Goal: Task Accomplishment & Management: Manage account settings

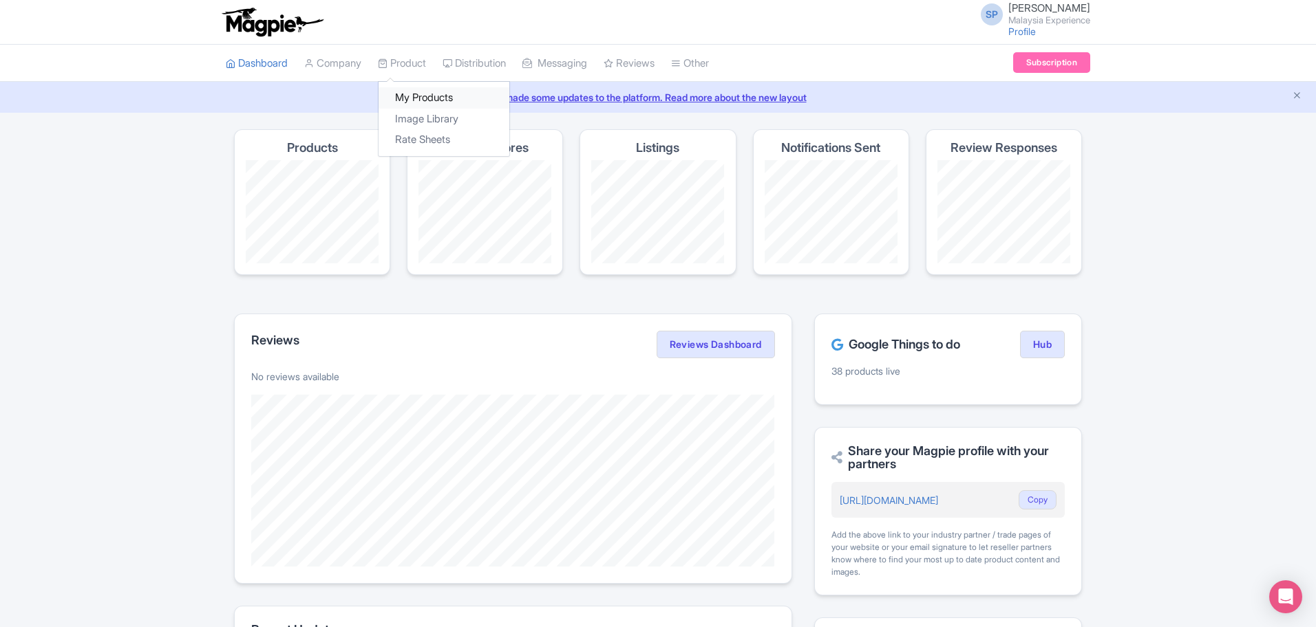
click at [431, 89] on link "My Products" at bounding box center [443, 97] width 131 height 21
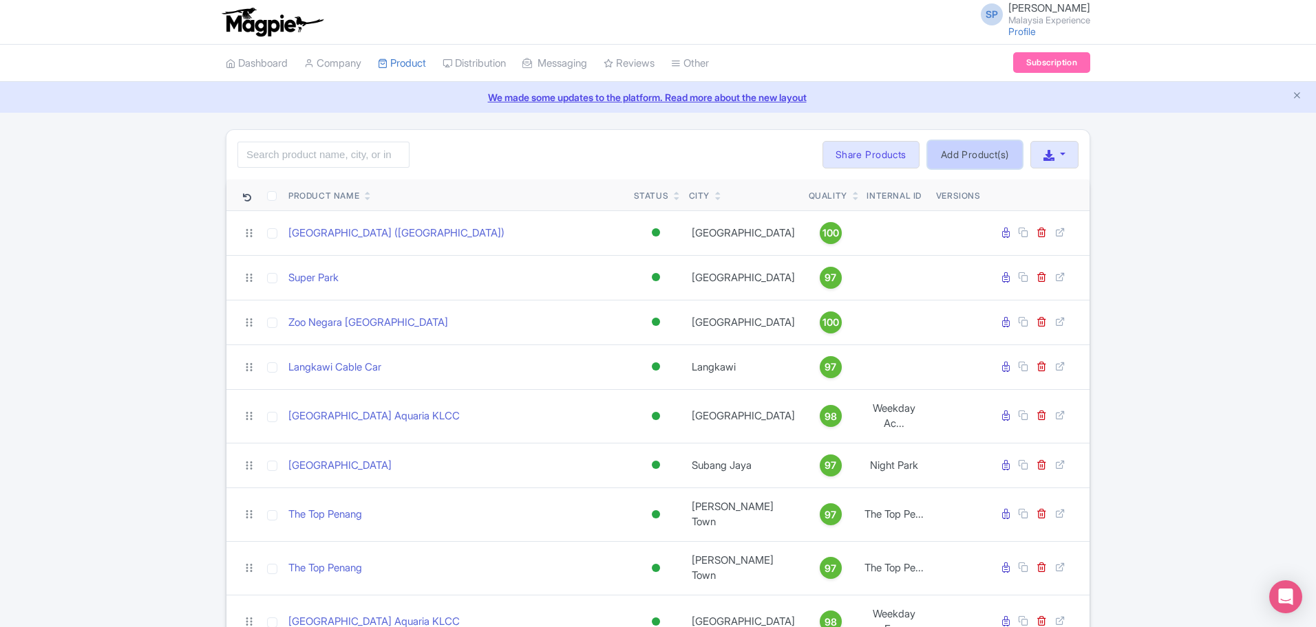
click at [954, 151] on link "Add Product(s)" at bounding box center [974, 155] width 94 height 28
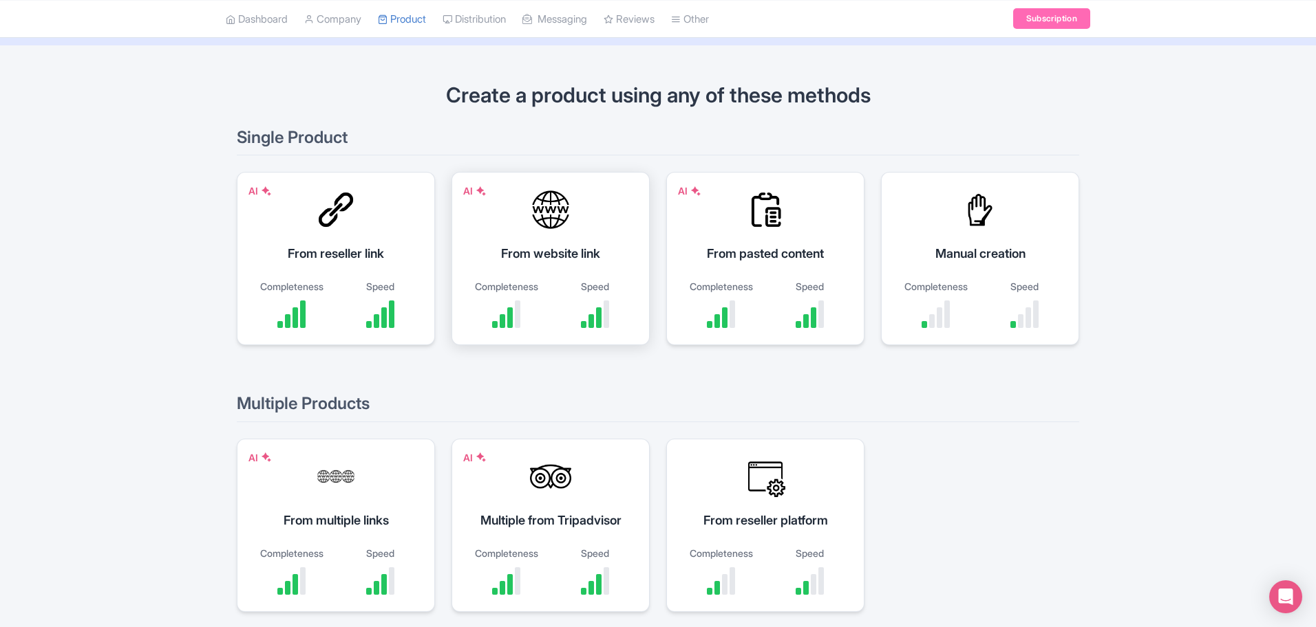
scroll to position [150, 0]
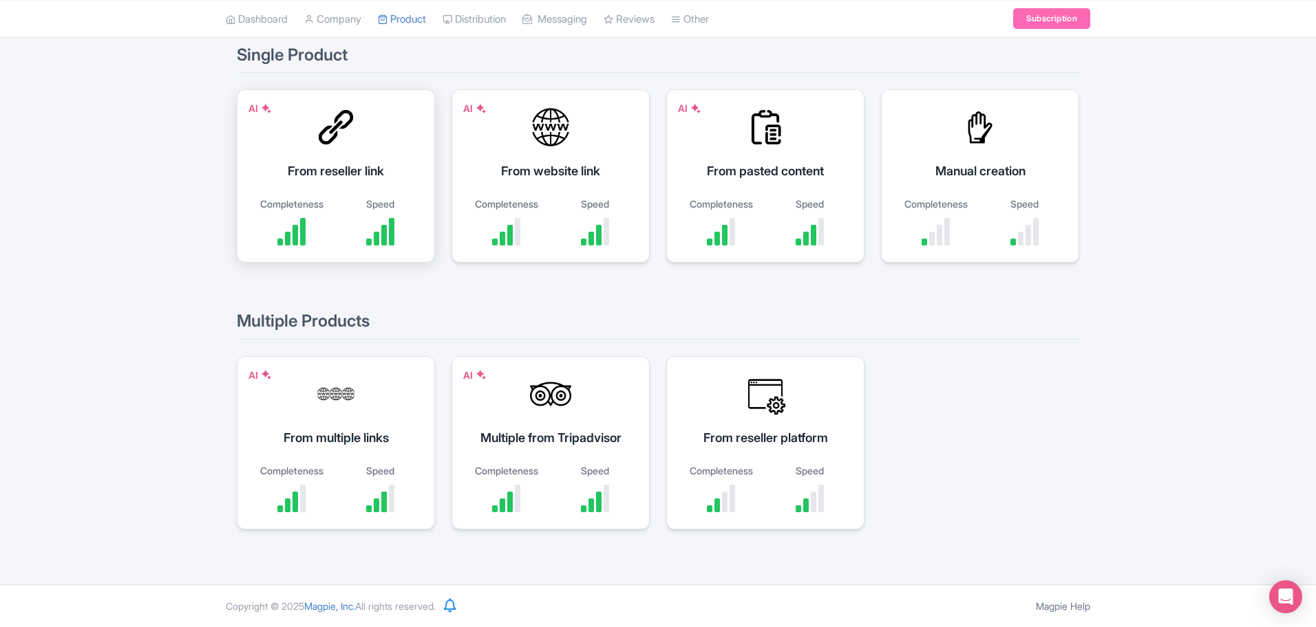
click at [323, 160] on div "AI From reseller link Completeness Speed" at bounding box center [336, 175] width 198 height 173
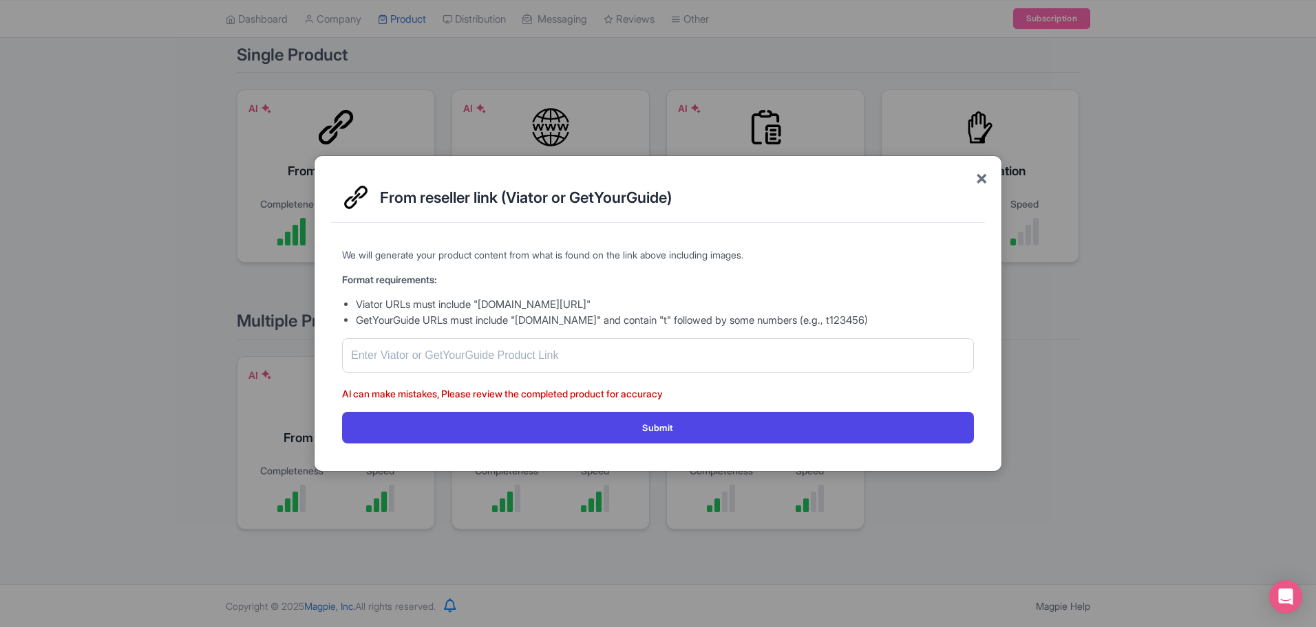
drag, startPoint x: 984, startPoint y: 180, endPoint x: 888, endPoint y: 151, distance: 100.1
click at [981, 180] on span "×" at bounding box center [981, 177] width 12 height 29
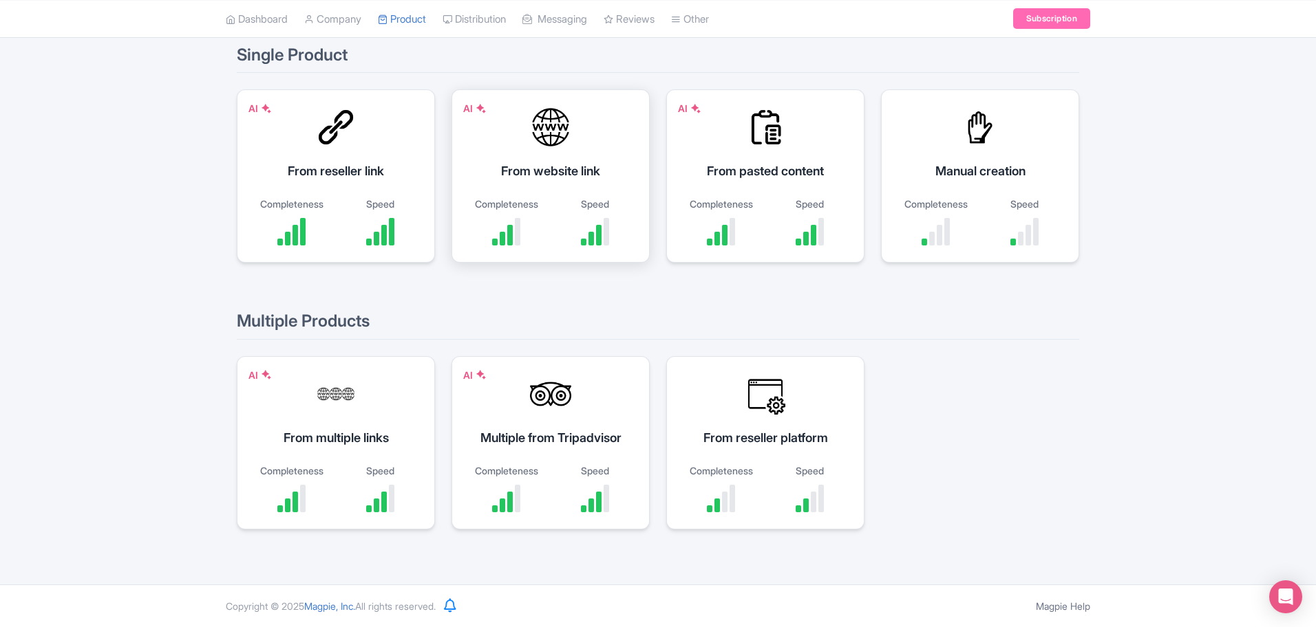
click at [579, 150] on div "AI From website link Completeness Speed" at bounding box center [550, 175] width 198 height 173
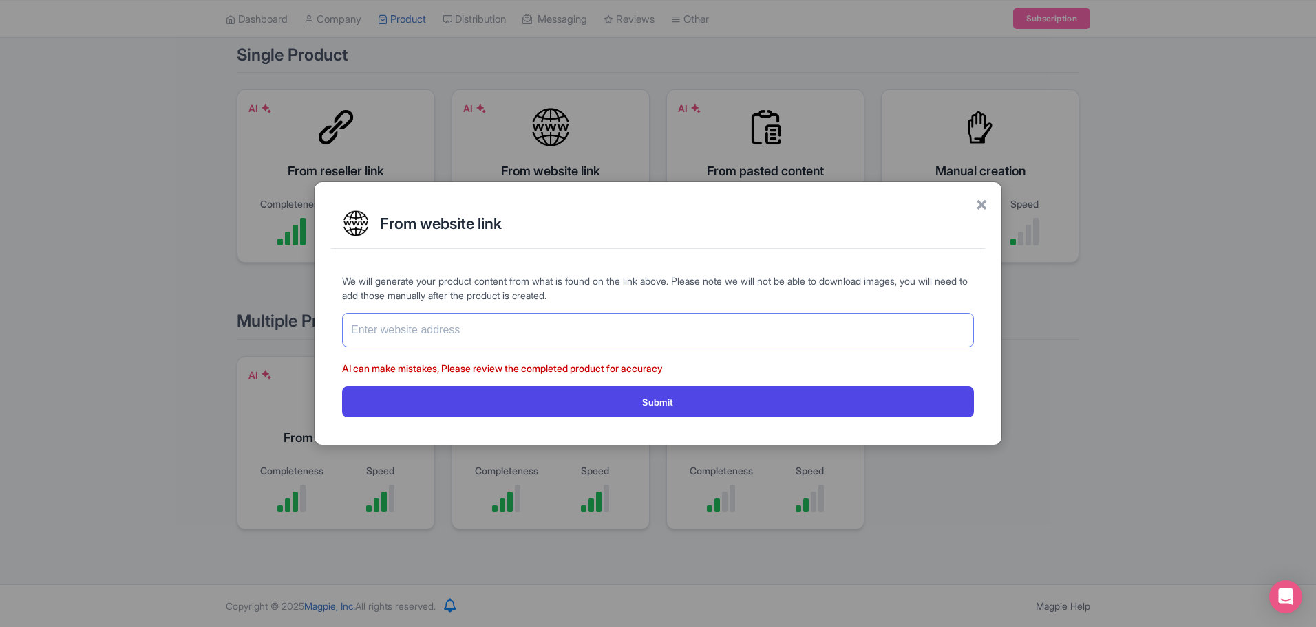
drag, startPoint x: 506, startPoint y: 341, endPoint x: 507, endPoint y: 333, distance: 7.7
click at [506, 337] on input "text" at bounding box center [658, 330] width 632 height 34
paste input "[URL][DOMAIN_NAME]"
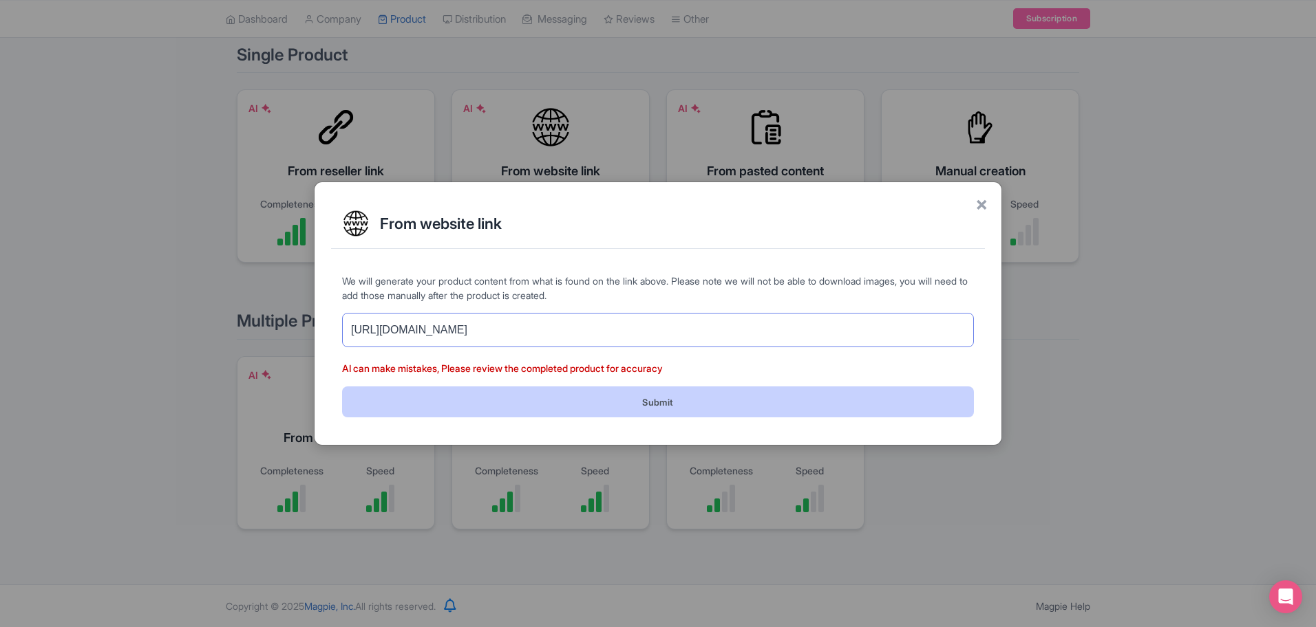
type input "[URL][DOMAIN_NAME]"
click at [694, 396] on button "Submit" at bounding box center [658, 402] width 632 height 31
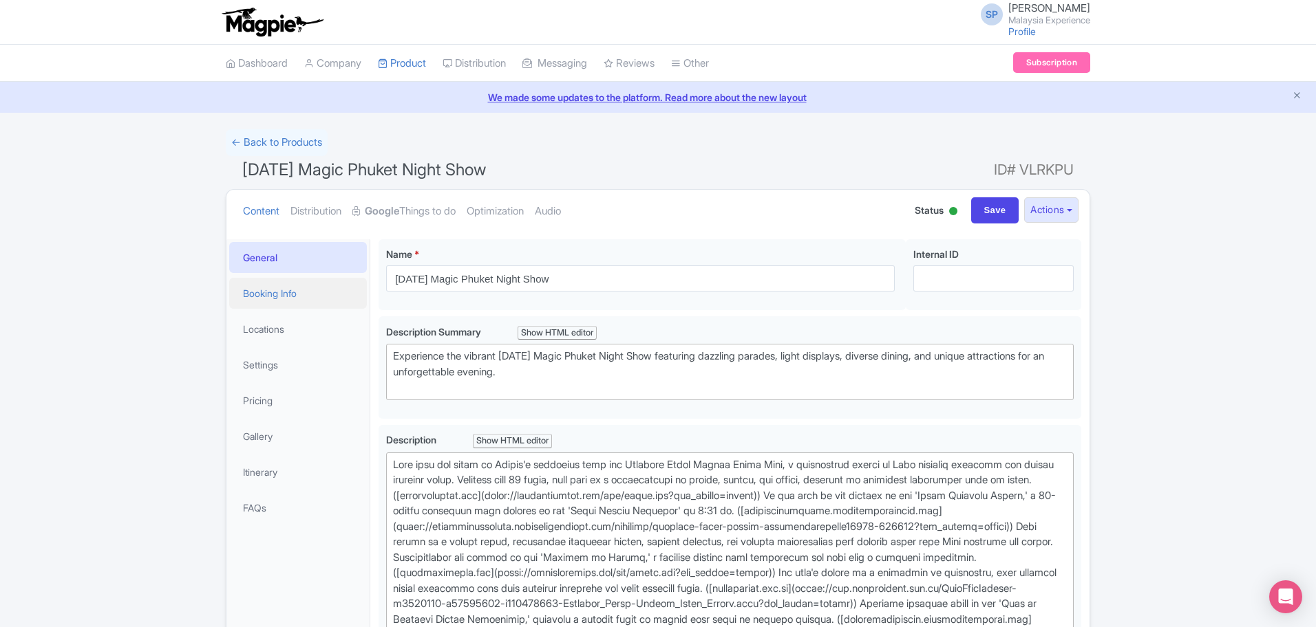
click at [274, 300] on link "Booking Info" at bounding box center [298, 293] width 138 height 31
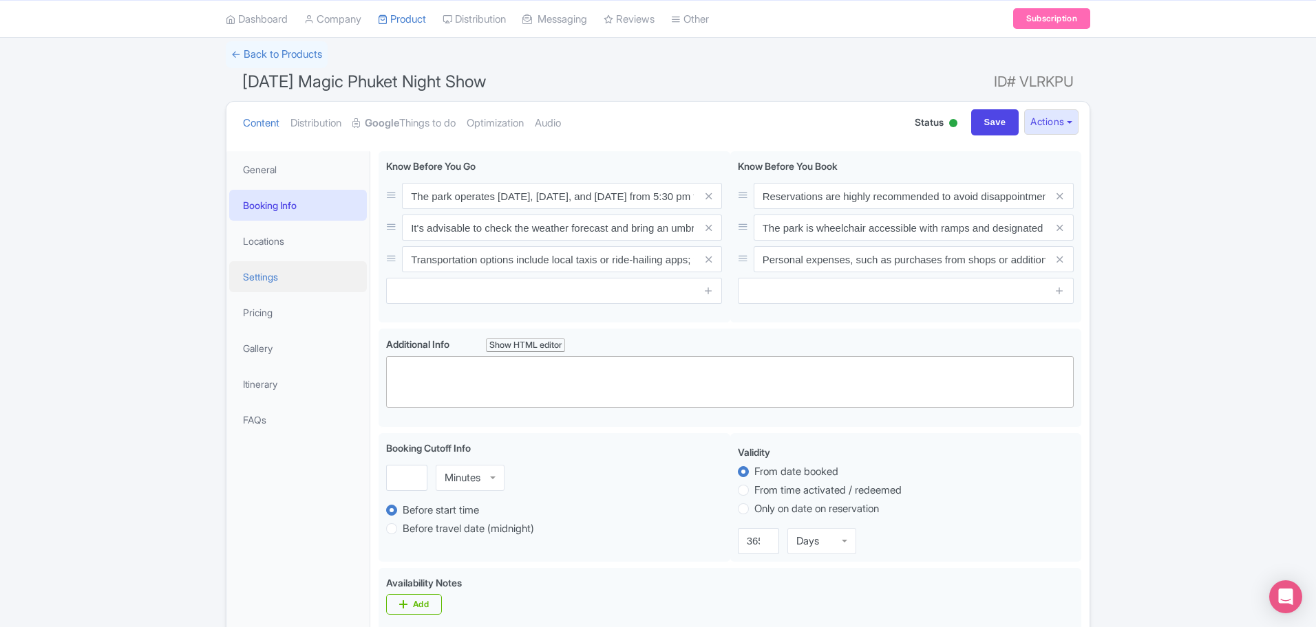
scroll to position [86, 0]
click at [288, 261] on li "Settings" at bounding box center [297, 279] width 143 height 36
click at [301, 236] on link "Locations" at bounding box center [298, 243] width 138 height 31
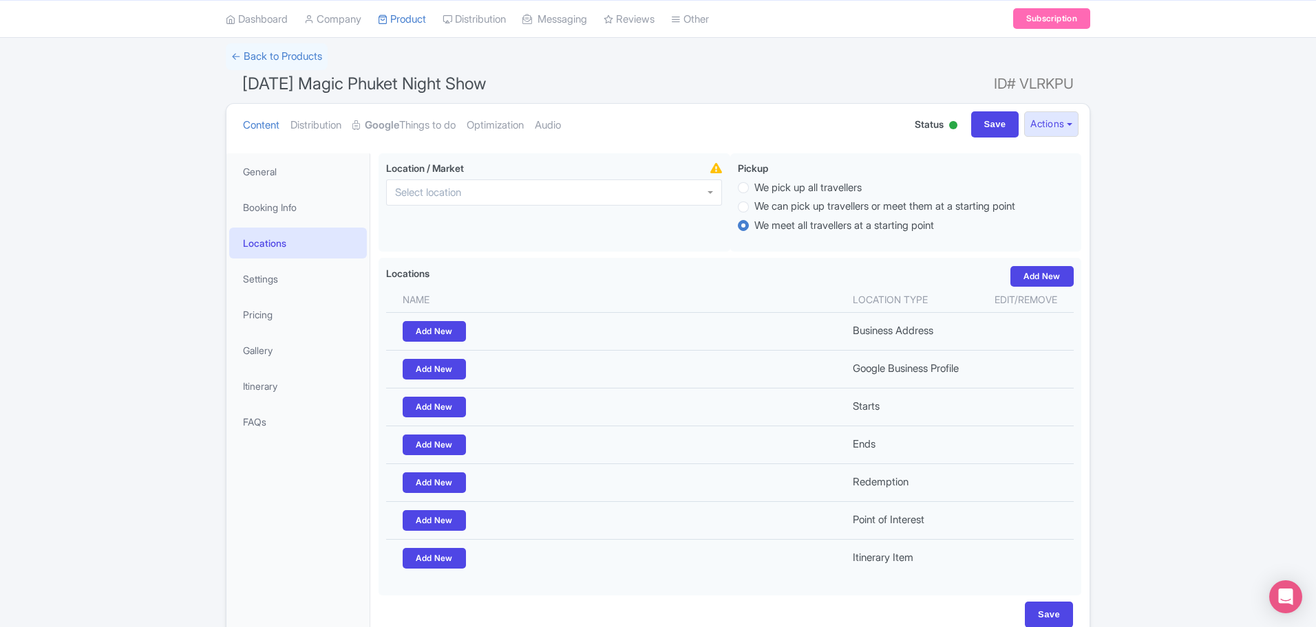
click at [269, 295] on li "Settings" at bounding box center [297, 279] width 143 height 36
click at [271, 277] on link "Settings" at bounding box center [298, 279] width 138 height 31
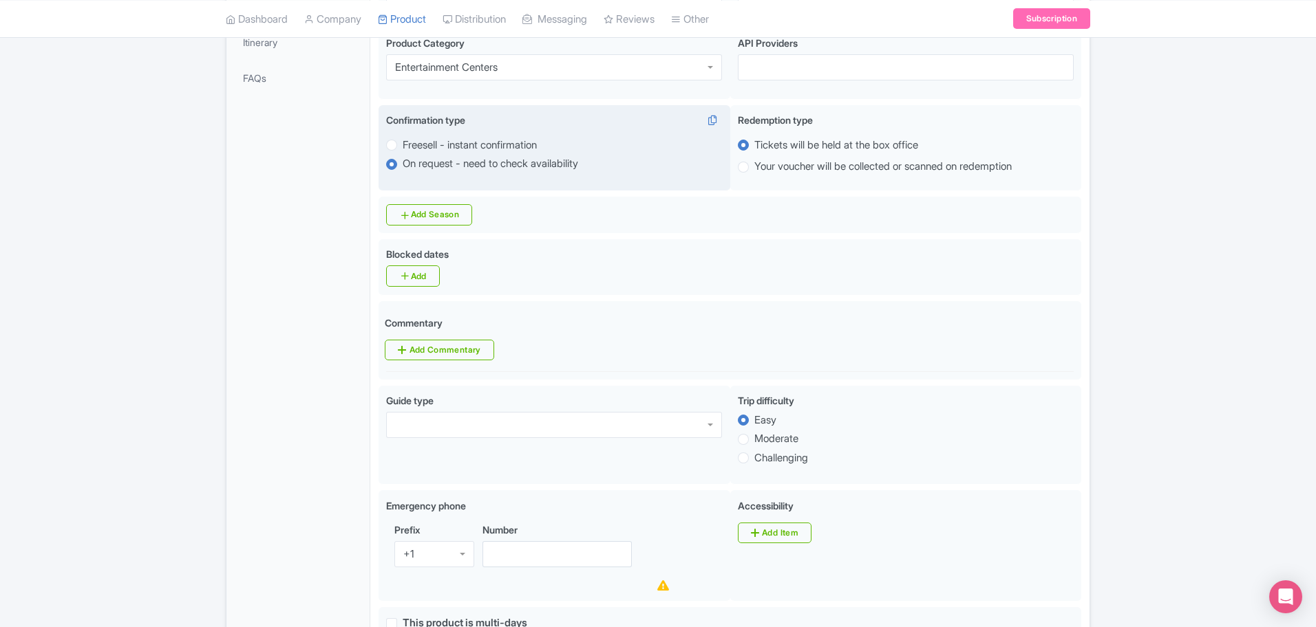
scroll to position [0, 0]
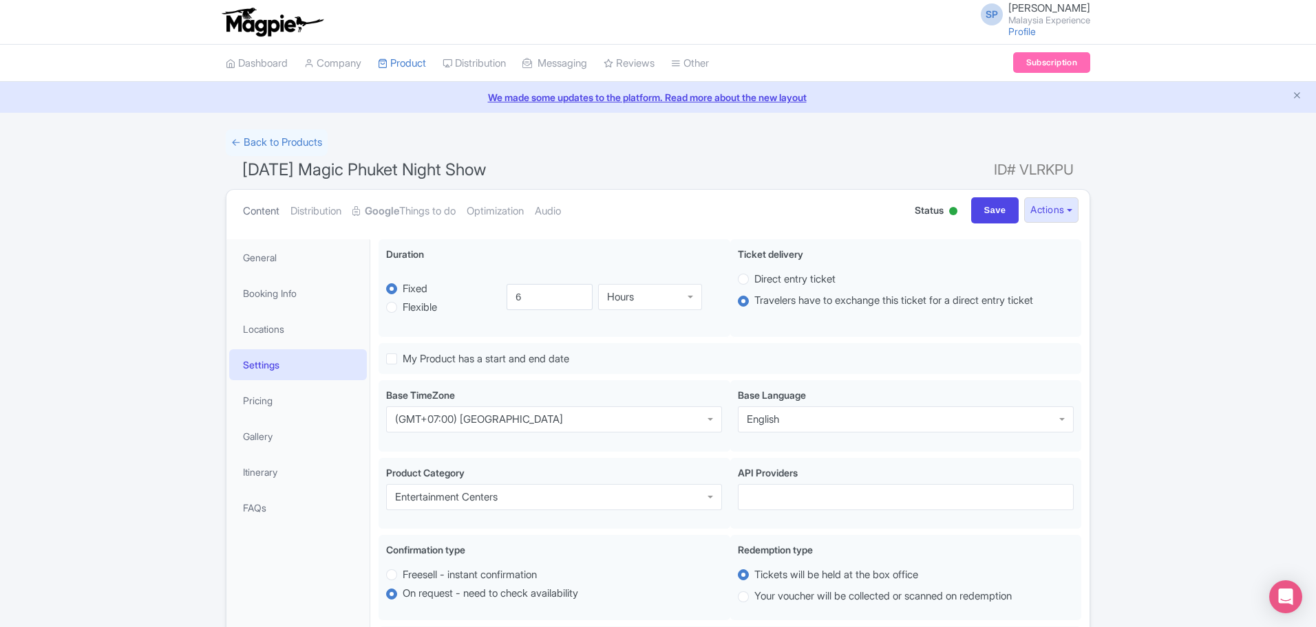
click at [263, 213] on link "Content" at bounding box center [261, 211] width 36 height 43
click at [264, 265] on link "General" at bounding box center [298, 257] width 138 height 31
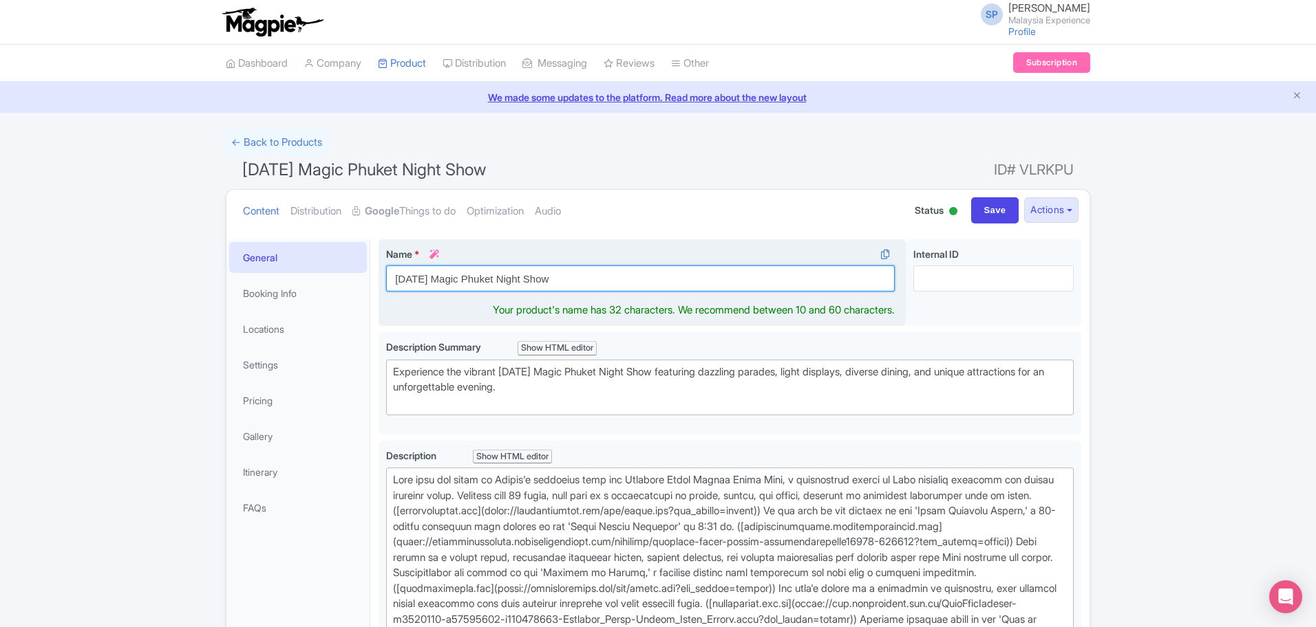
click at [548, 276] on input "Carnival Magic Phuket Night Show" at bounding box center [640, 279] width 508 height 26
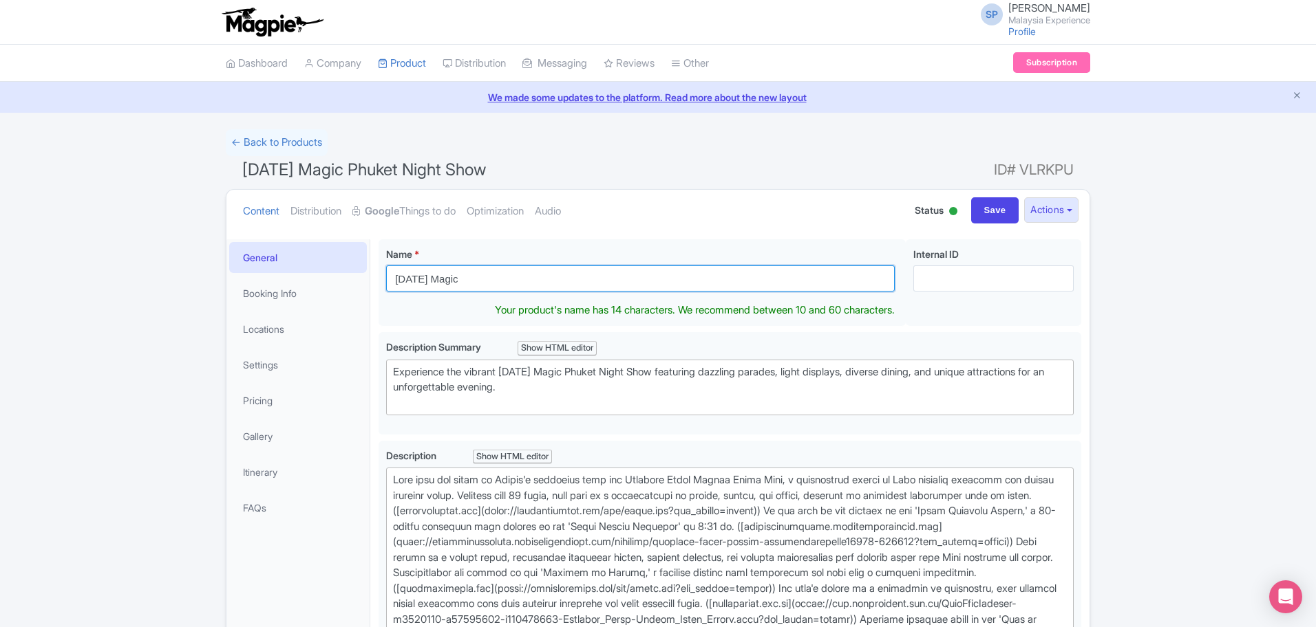
type input "[DATE] Magic"
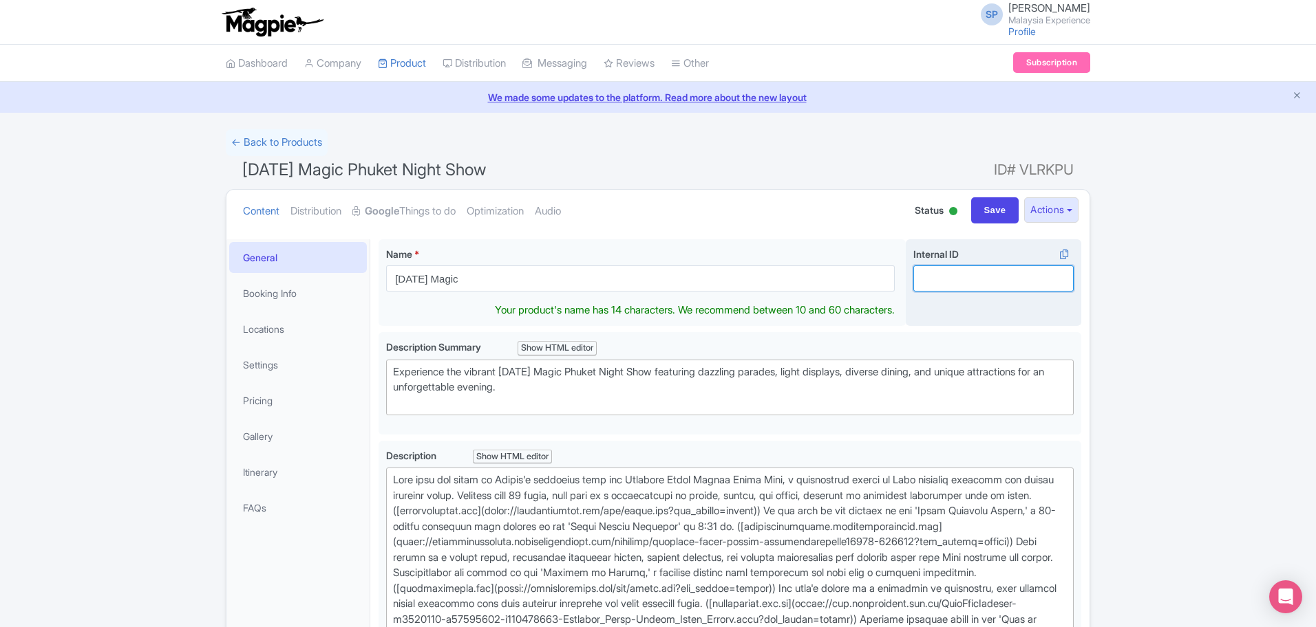
click at [988, 285] on input "Internal ID i" at bounding box center [993, 279] width 160 height 26
paste input "Park Admission Only"
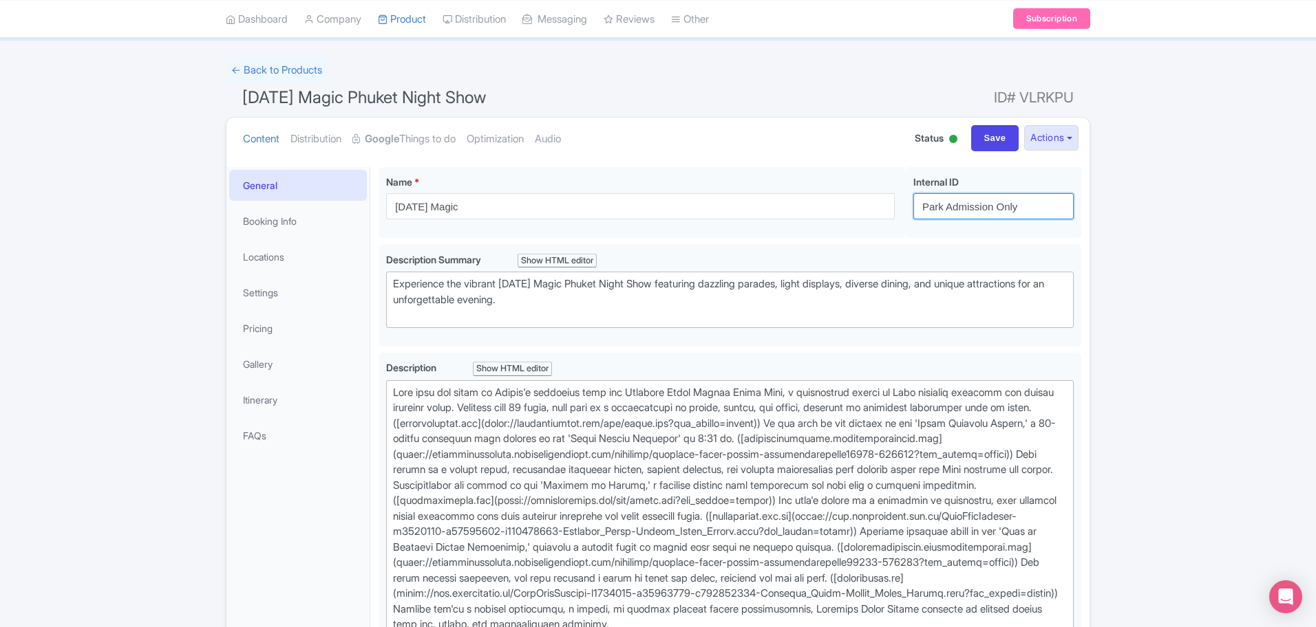
scroll to position [344, 0]
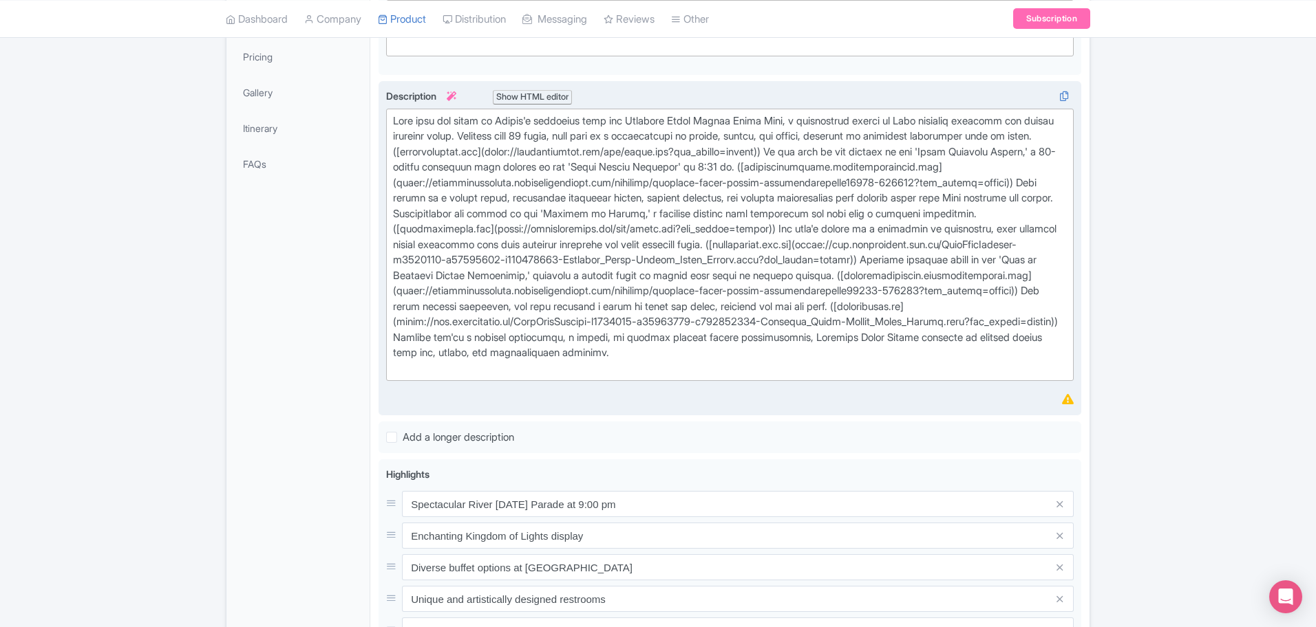
type input "Park Admission Only"
type trix-editor "<div>Dive into the heart of Phuket's nightlife with the Carnival Magic Phuket N…"
click at [550, 200] on div at bounding box center [730, 246] width 674 height 264
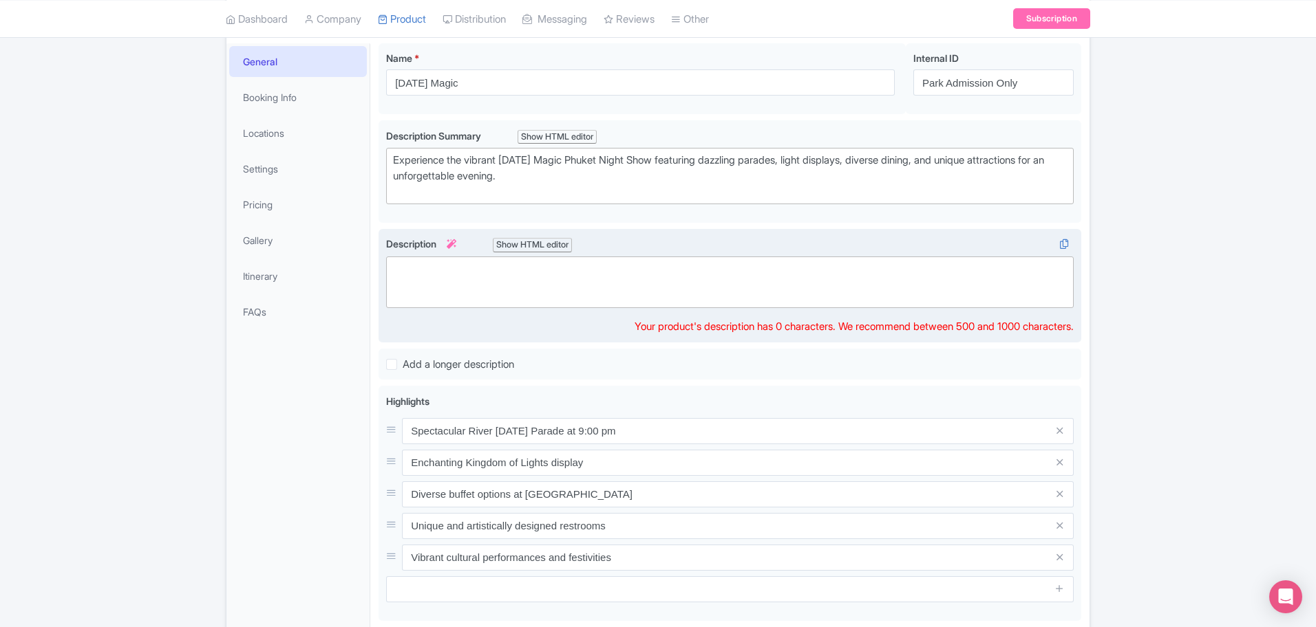
scroll to position [0, 0]
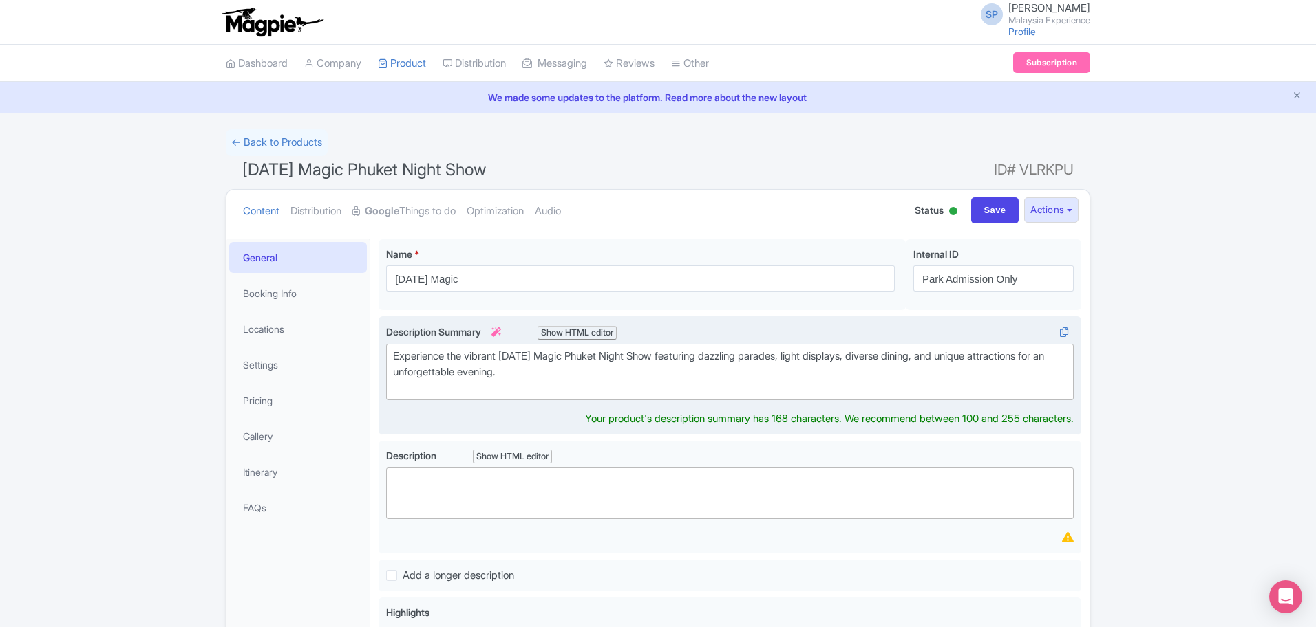
drag, startPoint x: 605, startPoint y: 396, endPoint x: 610, endPoint y: 384, distance: 13.3
click at [605, 391] on trix-editor "Experience the vibrant Carnival Magic Phuket Night Show featuring dazzling para…" at bounding box center [729, 372] width 687 height 56
click at [610, 384] on div "Experience the vibrant Carnival Magic Phuket Night Show featuring dazzling para…" at bounding box center [730, 372] width 674 height 47
click at [614, 375] on div "Experience the vibrant Carnival Magic Phuket Night Show featuring dazzling para…" at bounding box center [730, 372] width 674 height 47
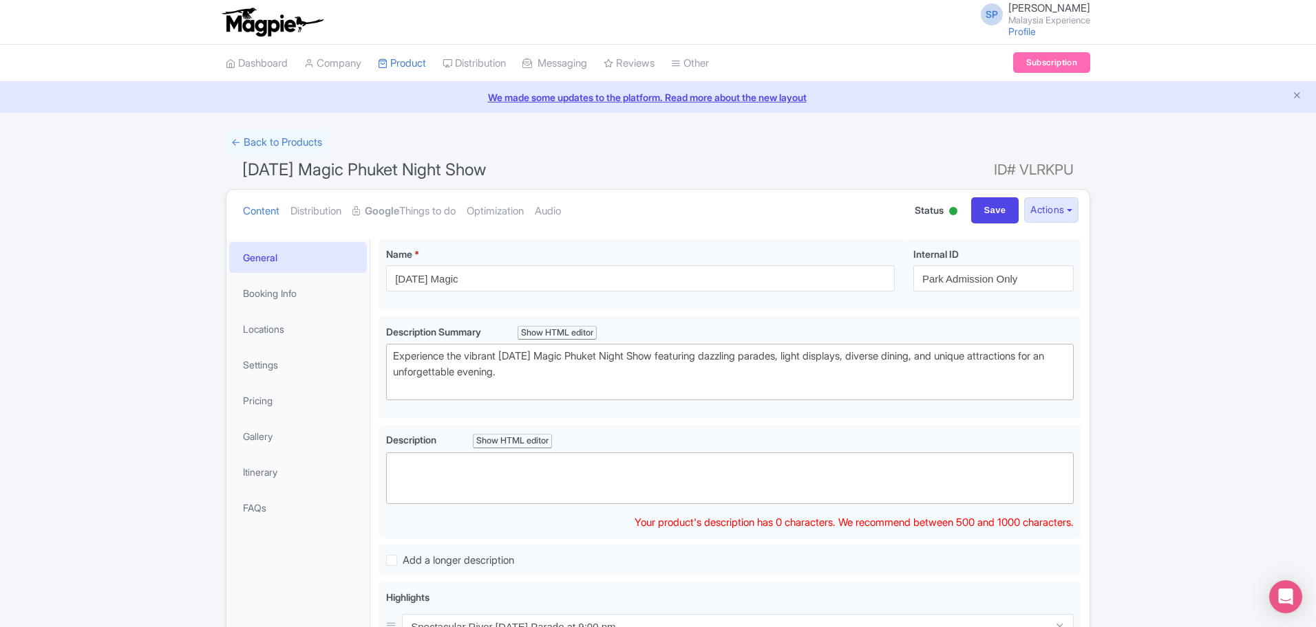
drag, startPoint x: 531, startPoint y: 516, endPoint x: 544, endPoint y: 484, distance: 34.6
click at [531, 513] on div "Description i Show HTML editor Bold Italic Strikethrough Link Heading Quote Cod…" at bounding box center [729, 482] width 687 height 98
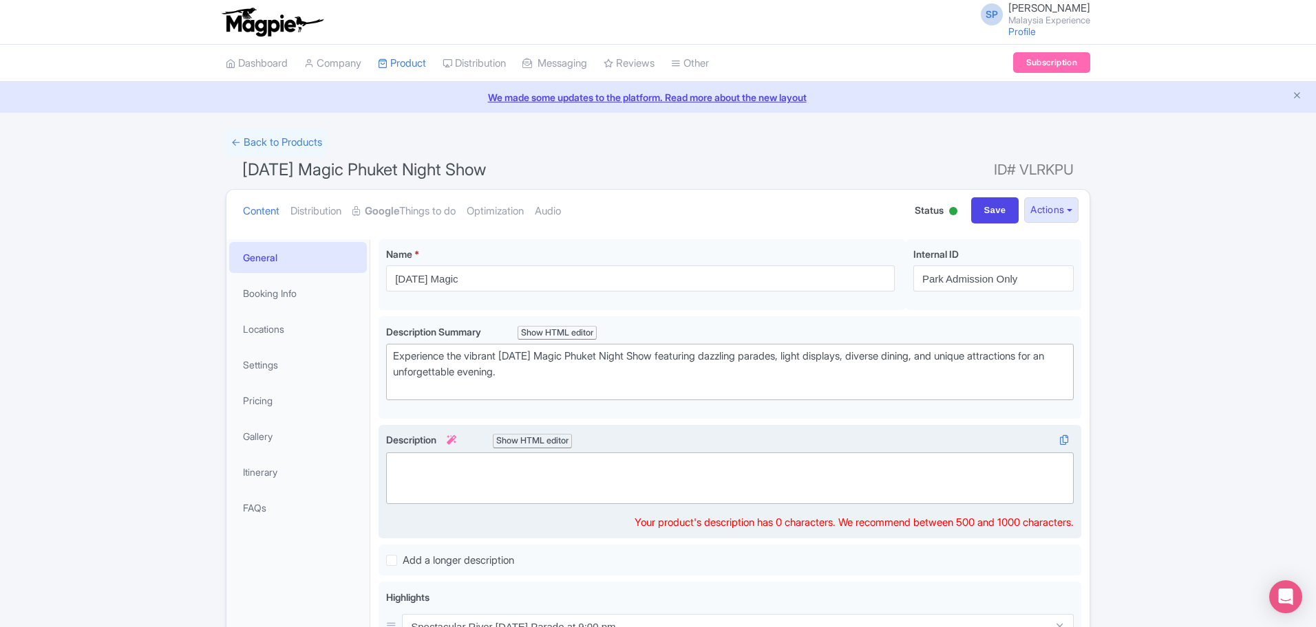
paste trix-editor "<div>&nbsp;Carnival Magic in Phuket is a dazzling cultural theme park that cele…"
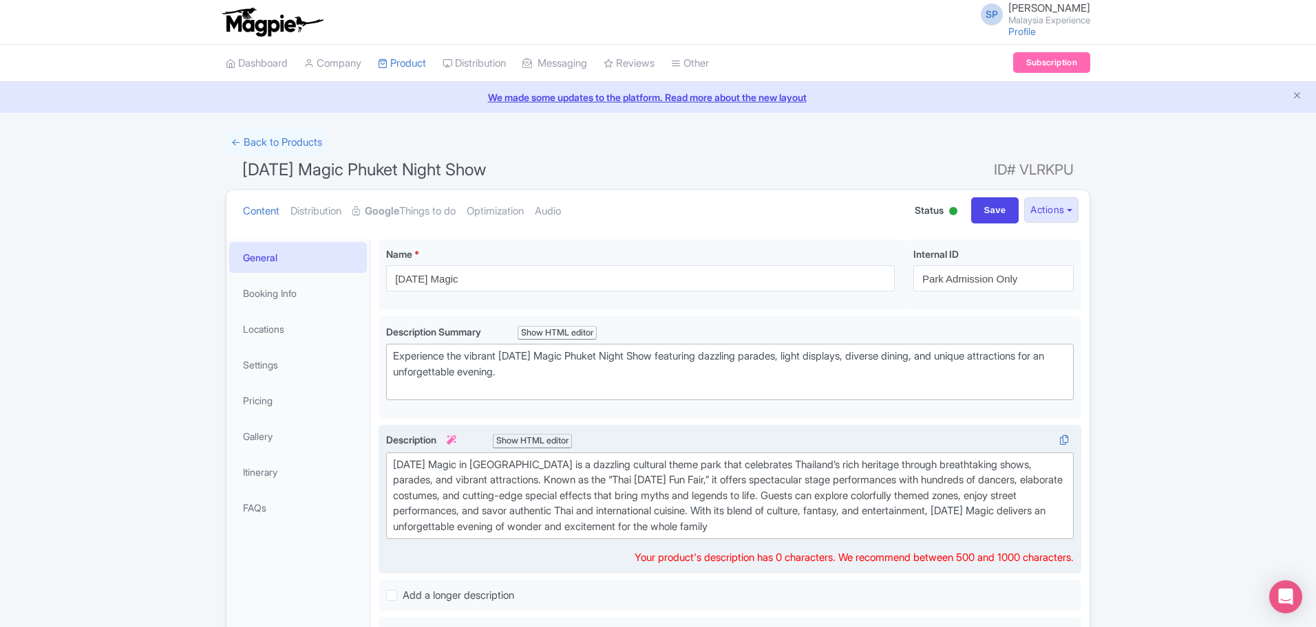
type trix-editor "<div>&nbsp;Carnival Magic in Phuket is a dazzling cultural theme park that cele…"
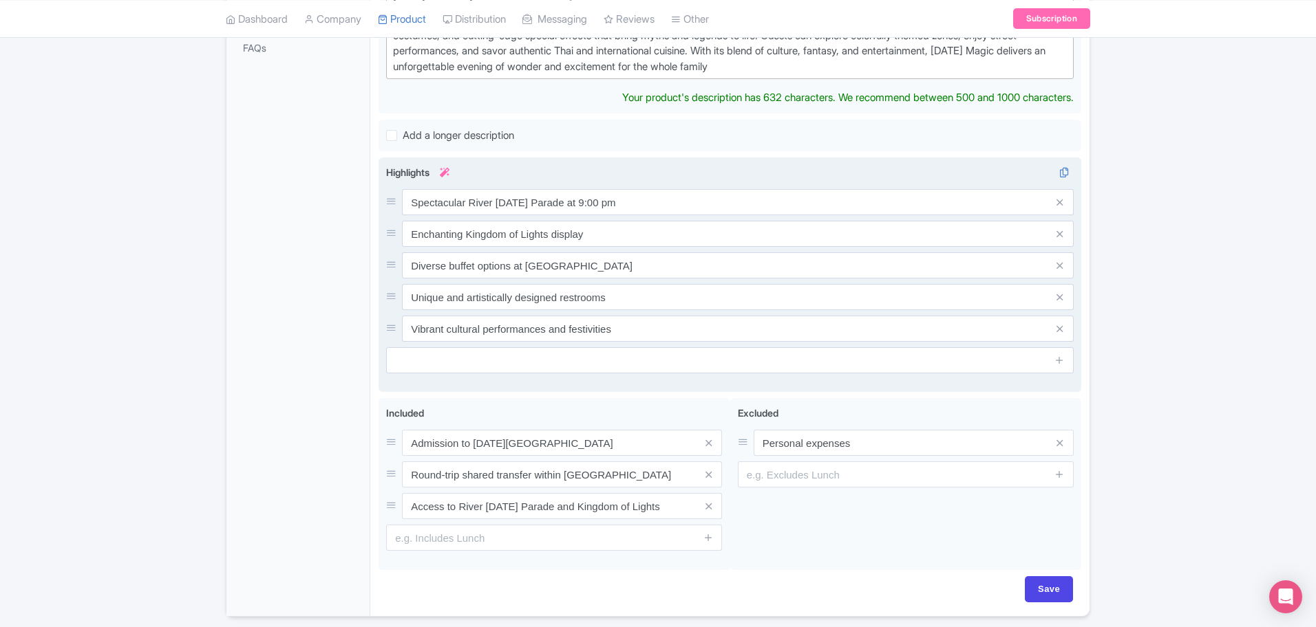
scroll to position [422, 0]
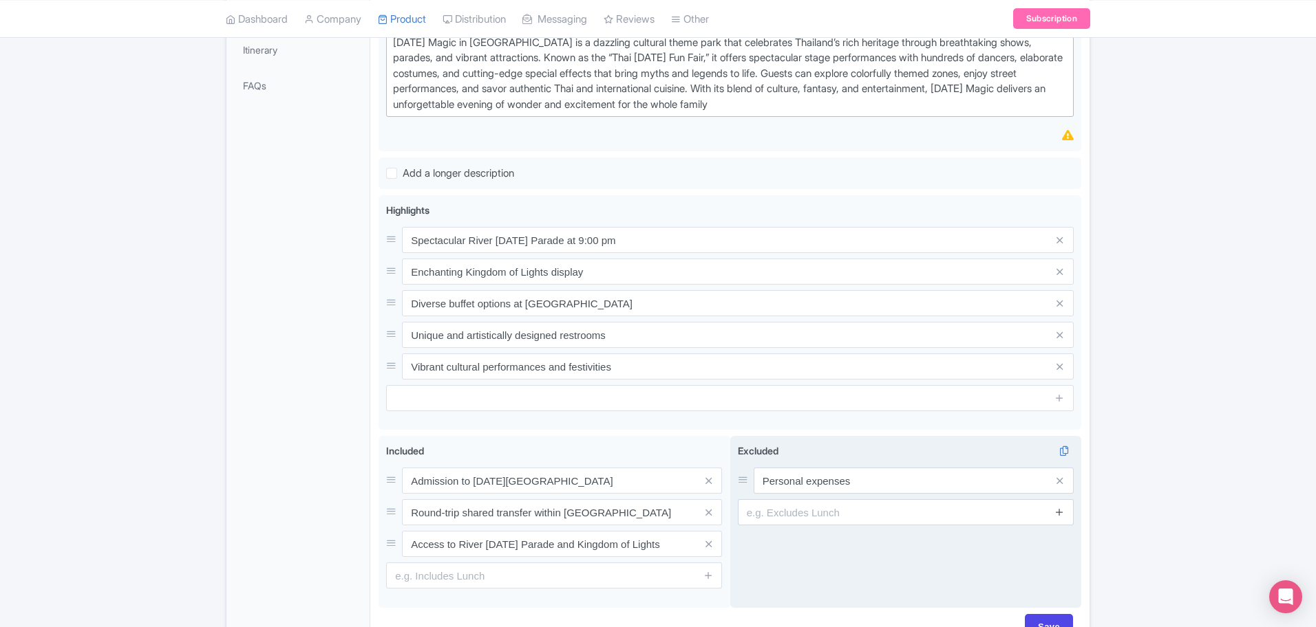
click at [1062, 513] on icon at bounding box center [1059, 512] width 10 height 10
click at [1058, 548] on icon at bounding box center [1059, 544] width 10 height 10
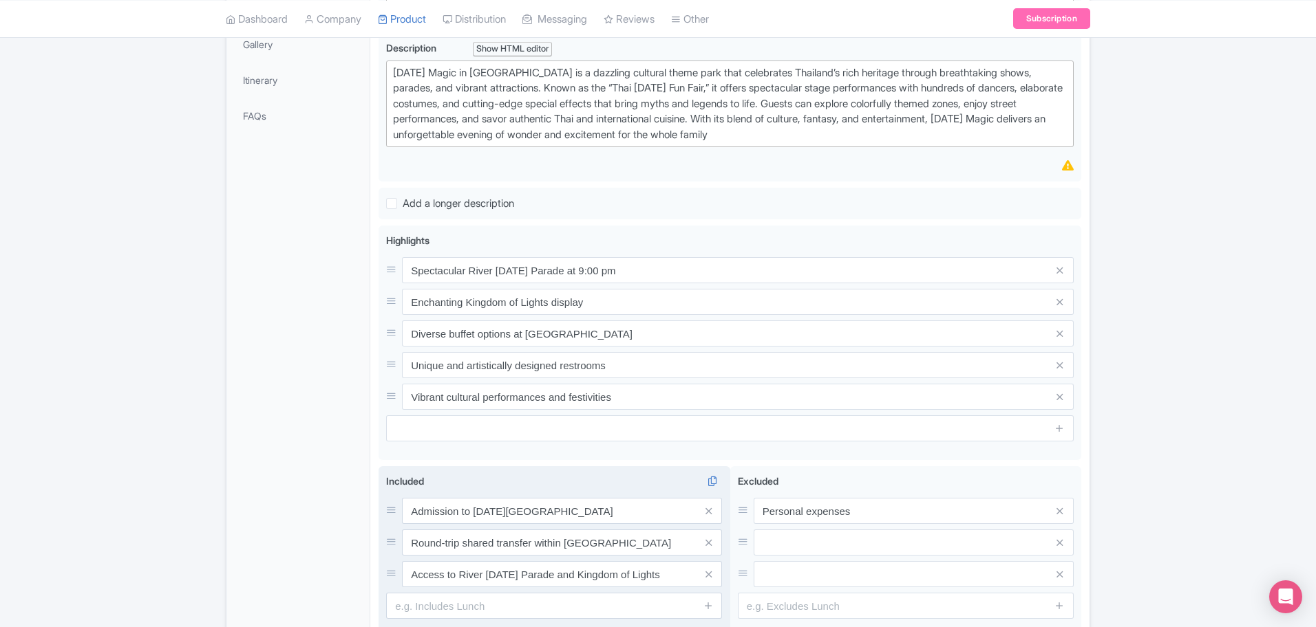
scroll to position [508, 0]
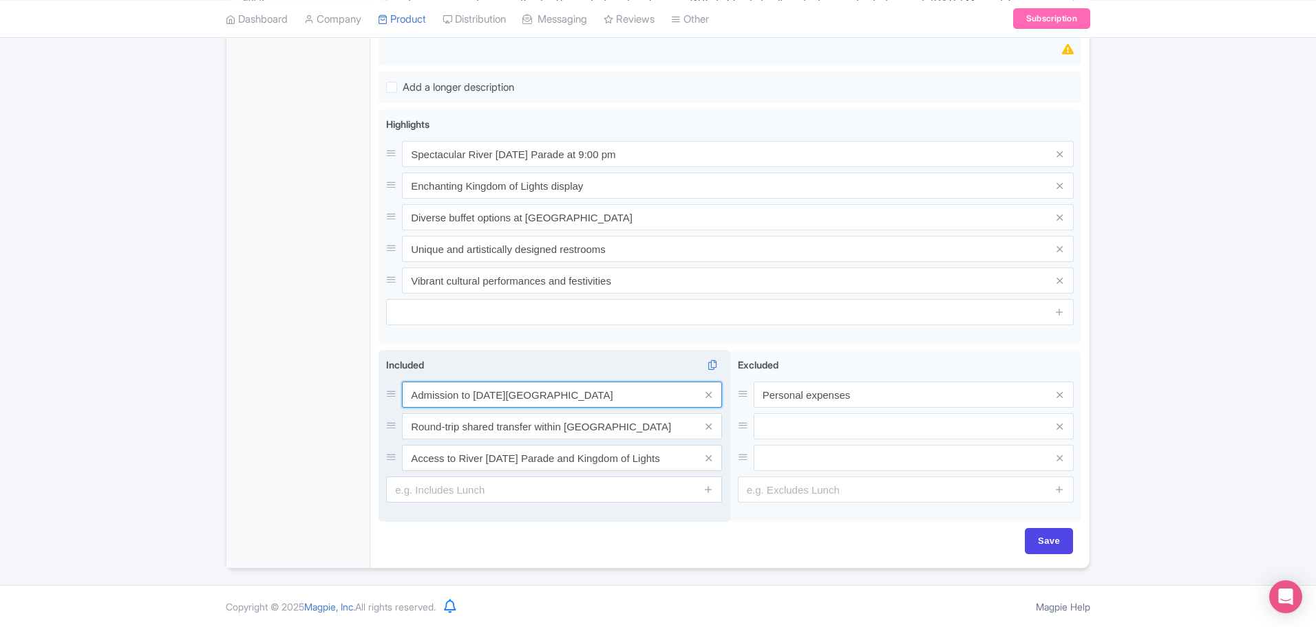
click at [615, 392] on input "Admission to Carnival Magic Park" at bounding box center [562, 395] width 320 height 26
paste input "Entry ticket to [DATE] Magic Phuket"
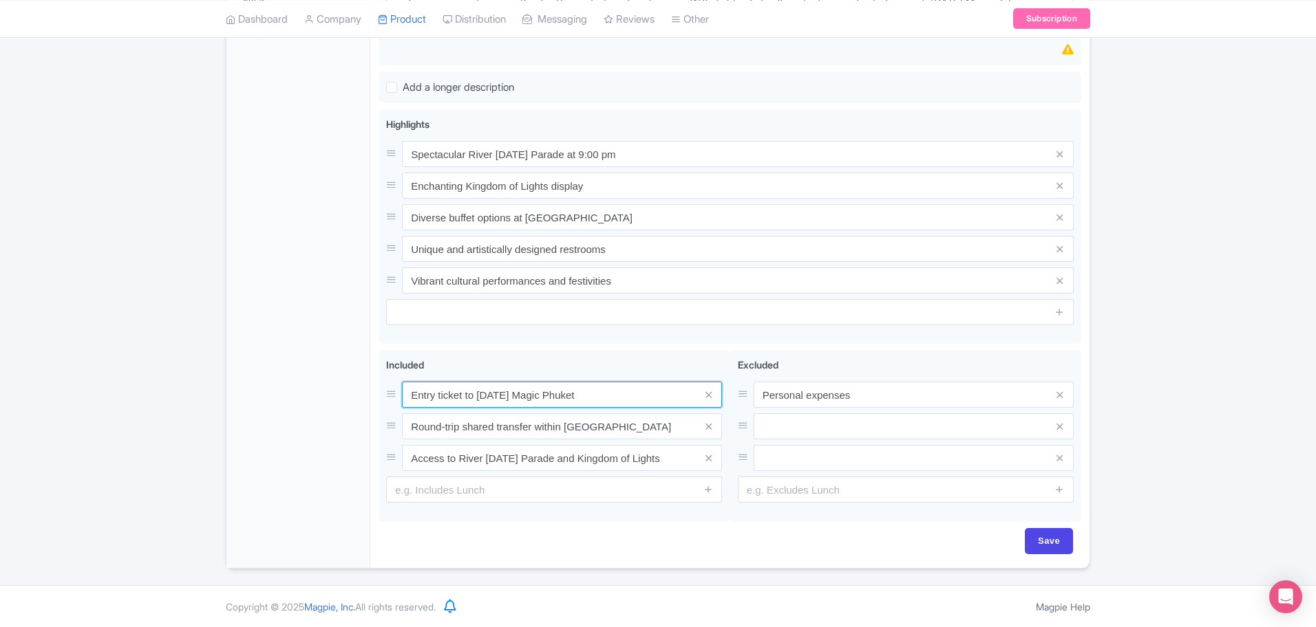
type input "Entry ticket to [DATE] Magic Phuket"
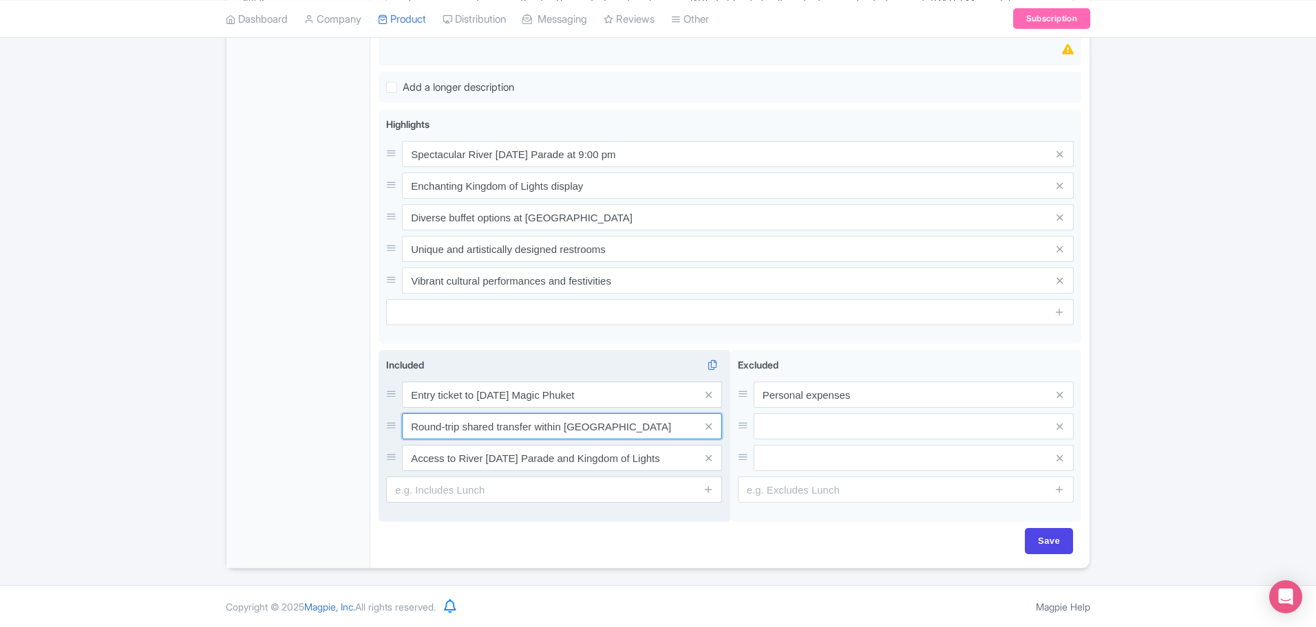
click at [518, 429] on input "Round-trip shared transfer within Phuket" at bounding box center [562, 427] width 320 height 26
paste input "Access to all themed zones and attractions"
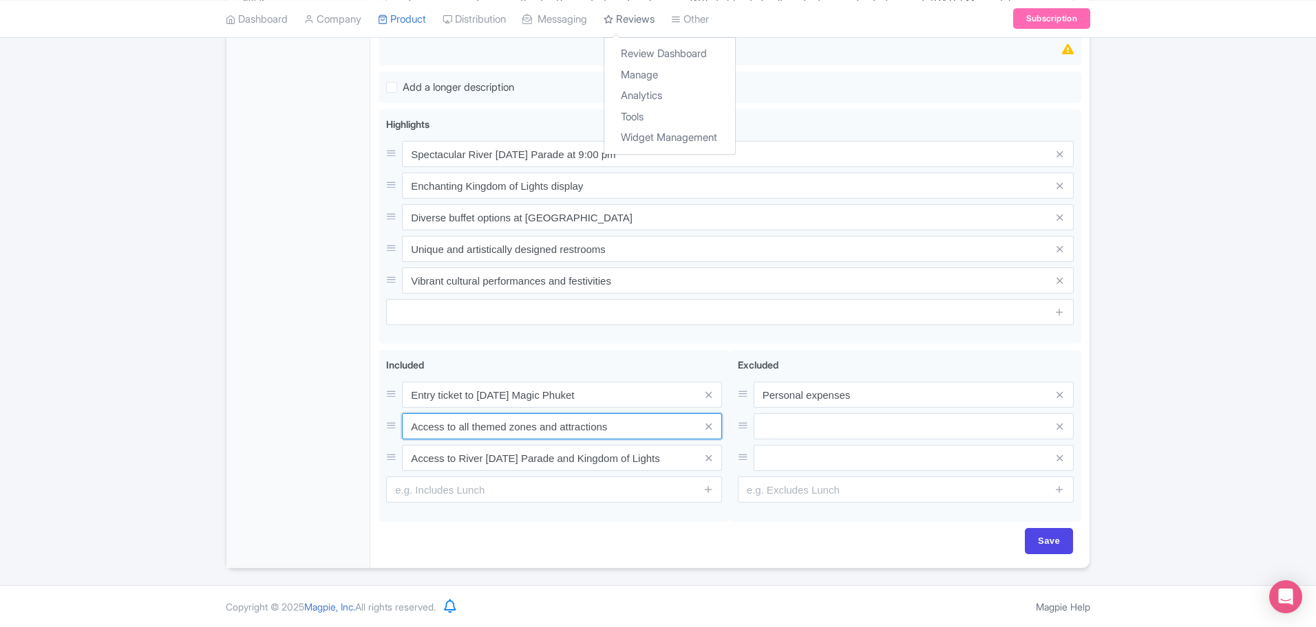
type input "Access to all themed zones and attractions"
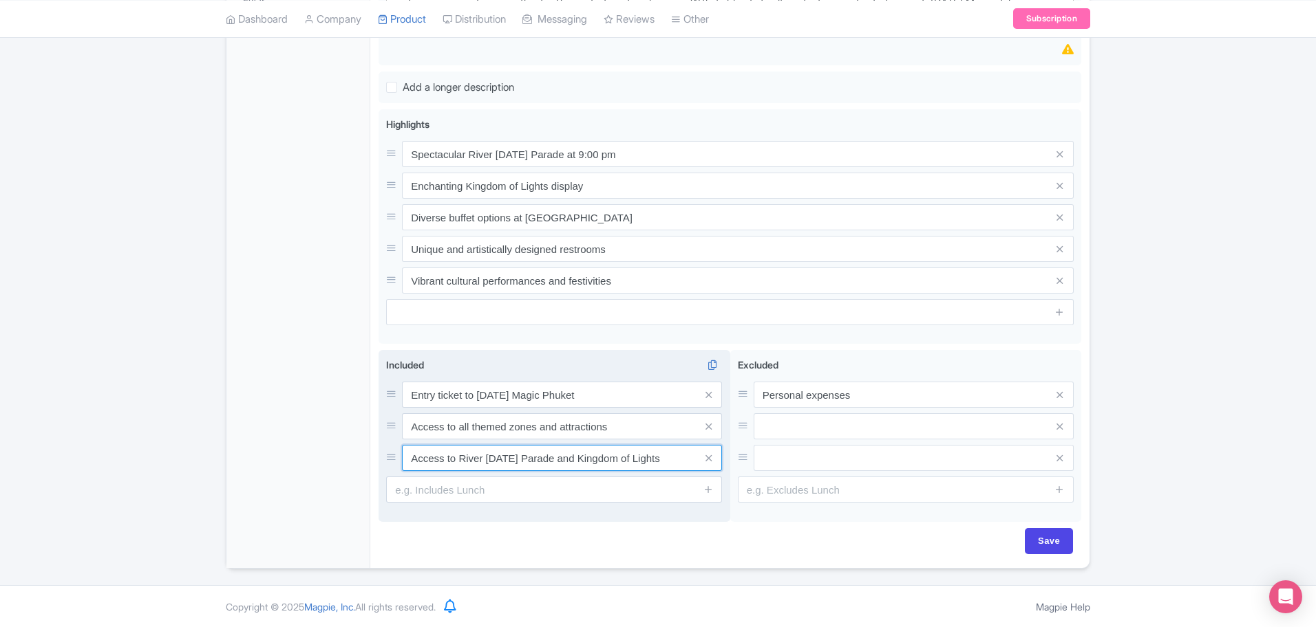
click at [489, 451] on input "Access to River Carnival Parade and Kingdom of Lights" at bounding box center [562, 458] width 320 height 26
paste input "Admission to stage shows & parades"
paste input "dmission to stage shows & parade"
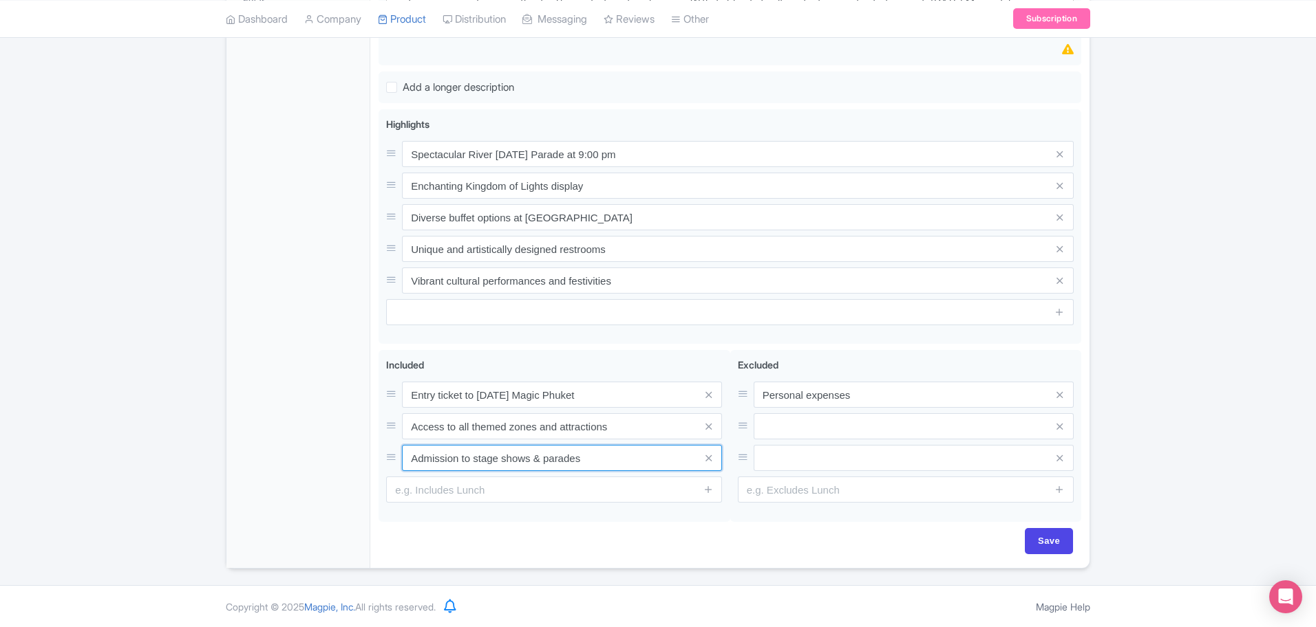
type input "Admission to stage shows & parades"
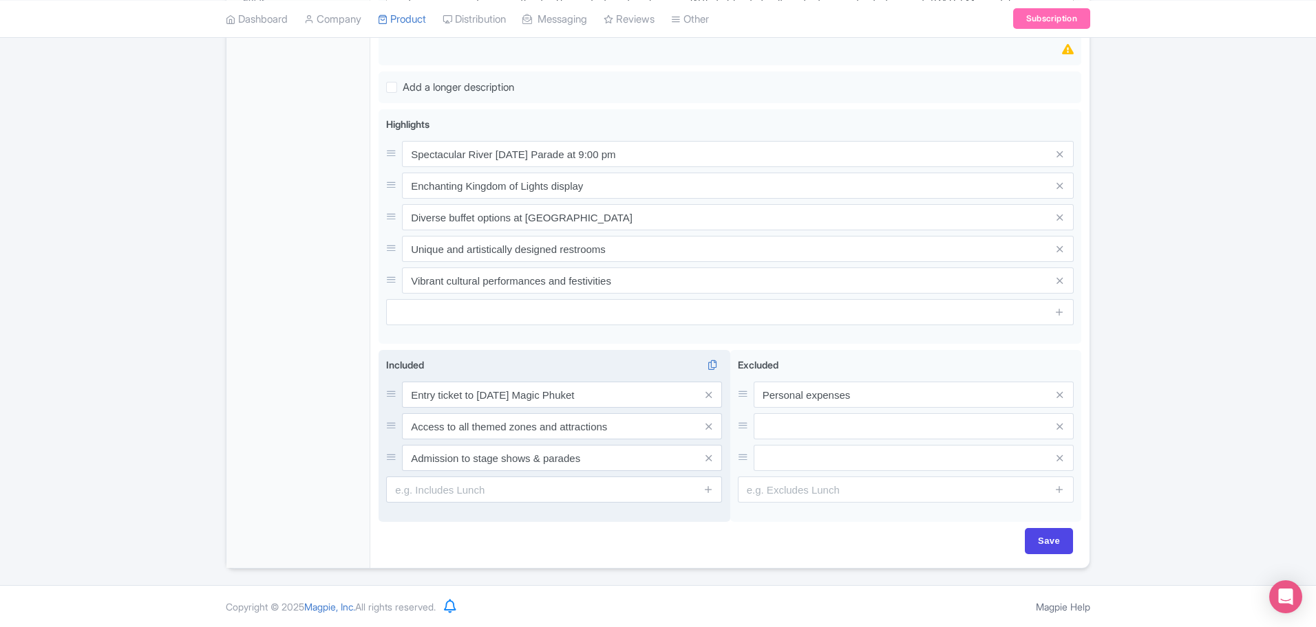
click at [539, 475] on div "Included i Entry ticket to Carnival Magic Phuket Access to all themed zones and…" at bounding box center [554, 430] width 336 height 145
click at [528, 494] on input "text" at bounding box center [554, 490] width 336 height 26
paste input "Free time to explore [DATE]-style activities"
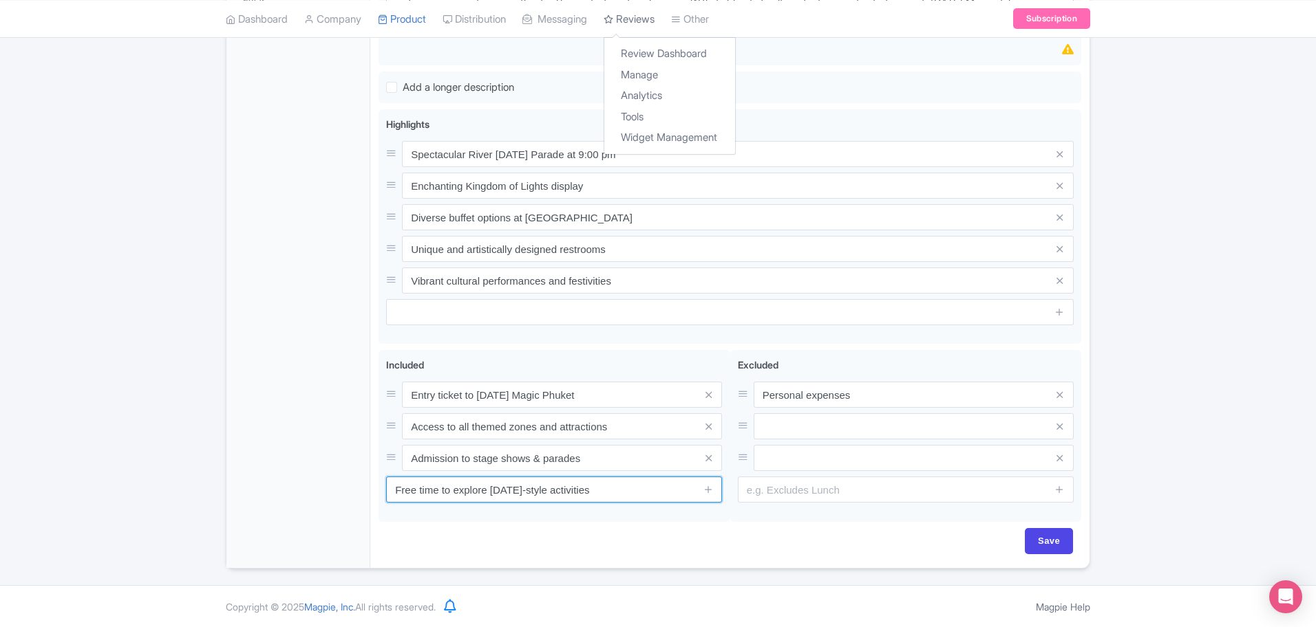
type input "Free time to explore [DATE]-style activities"
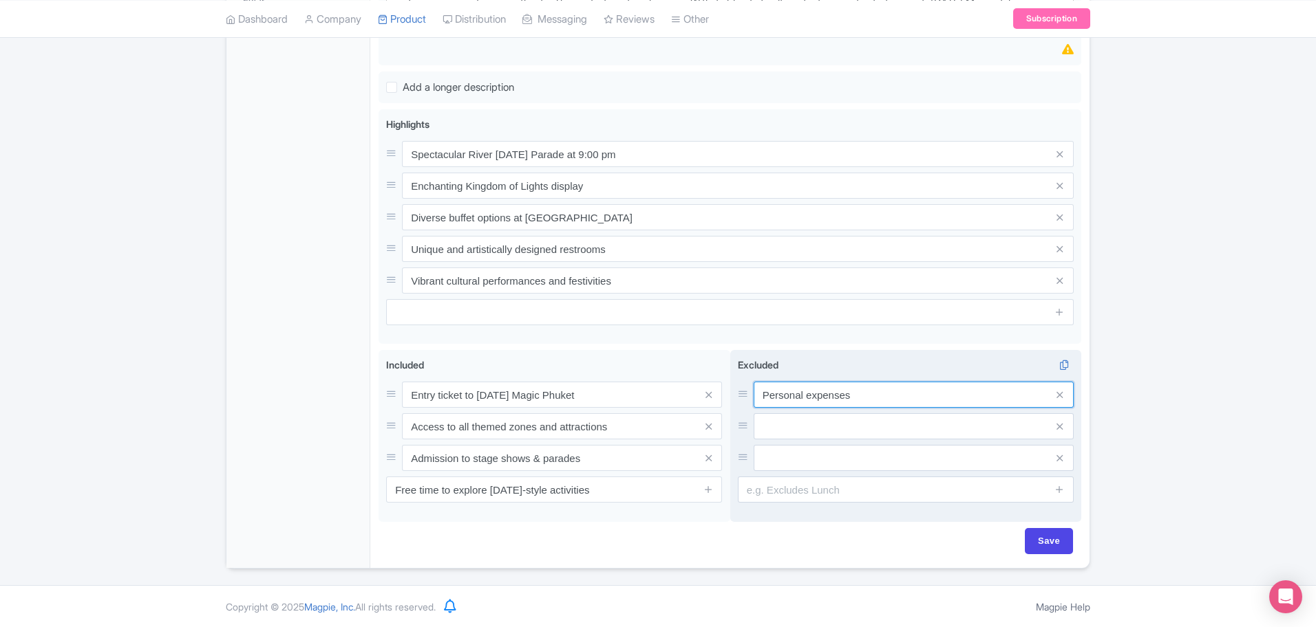
click at [875, 396] on input "Personal expenses" at bounding box center [913, 395] width 320 height 26
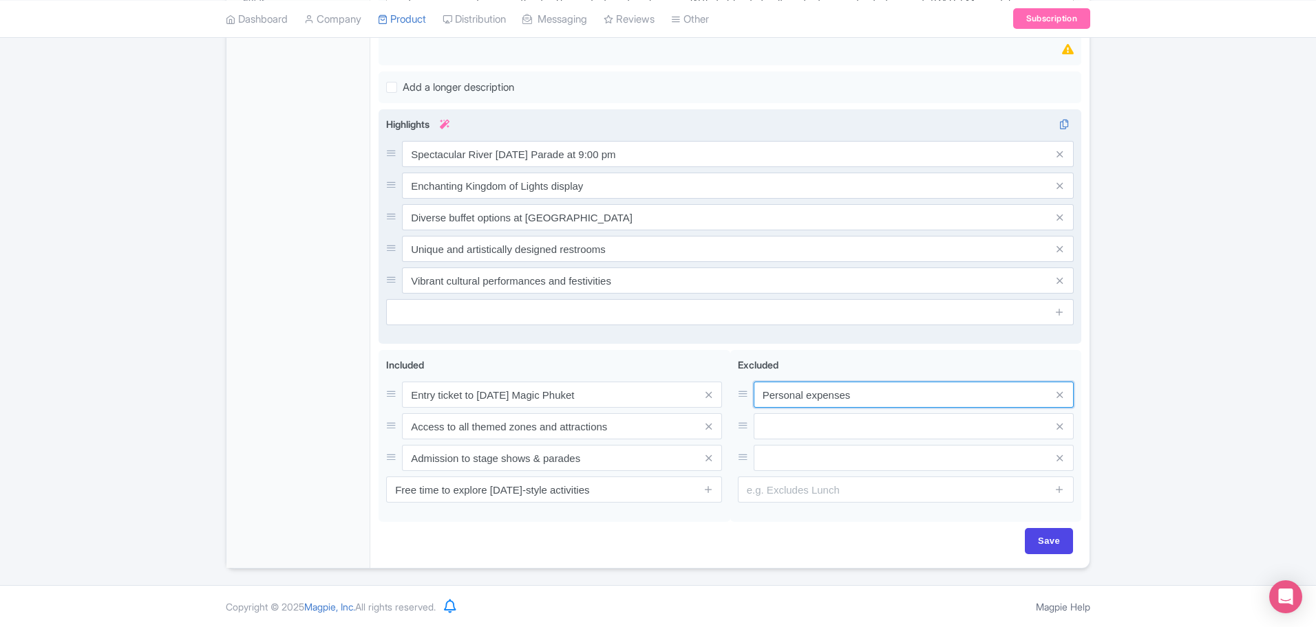
paste input "Buffet dinner & food/drink"
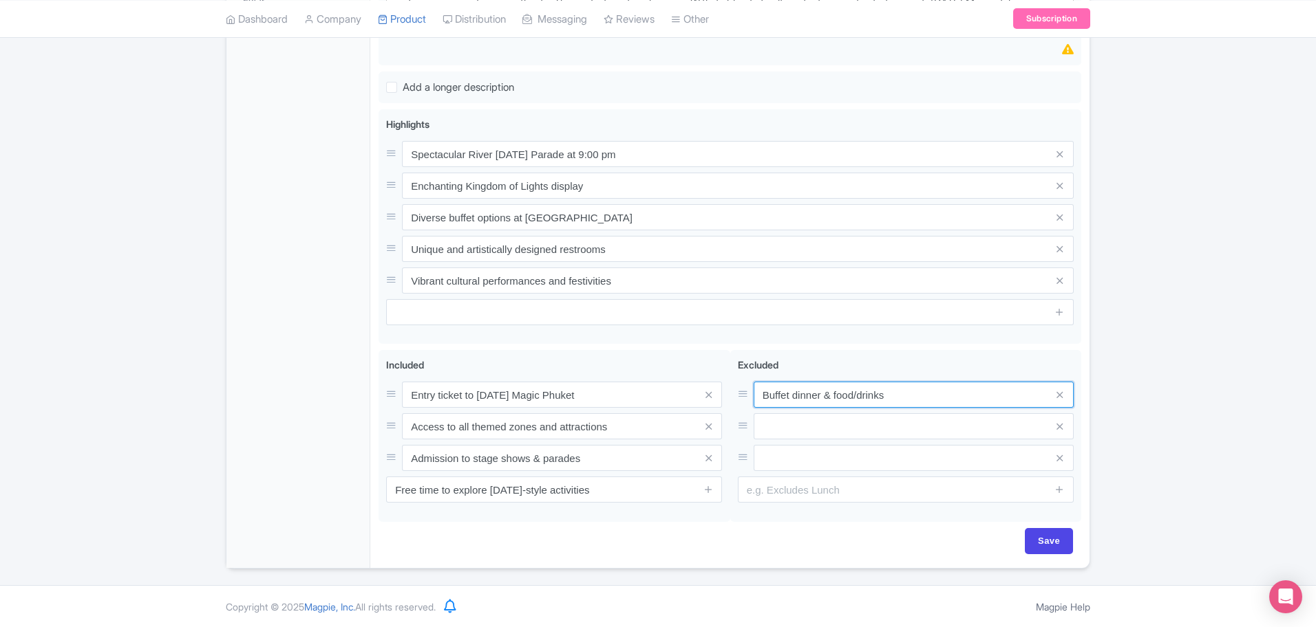
type input "Buffet dinner & food/drinks"
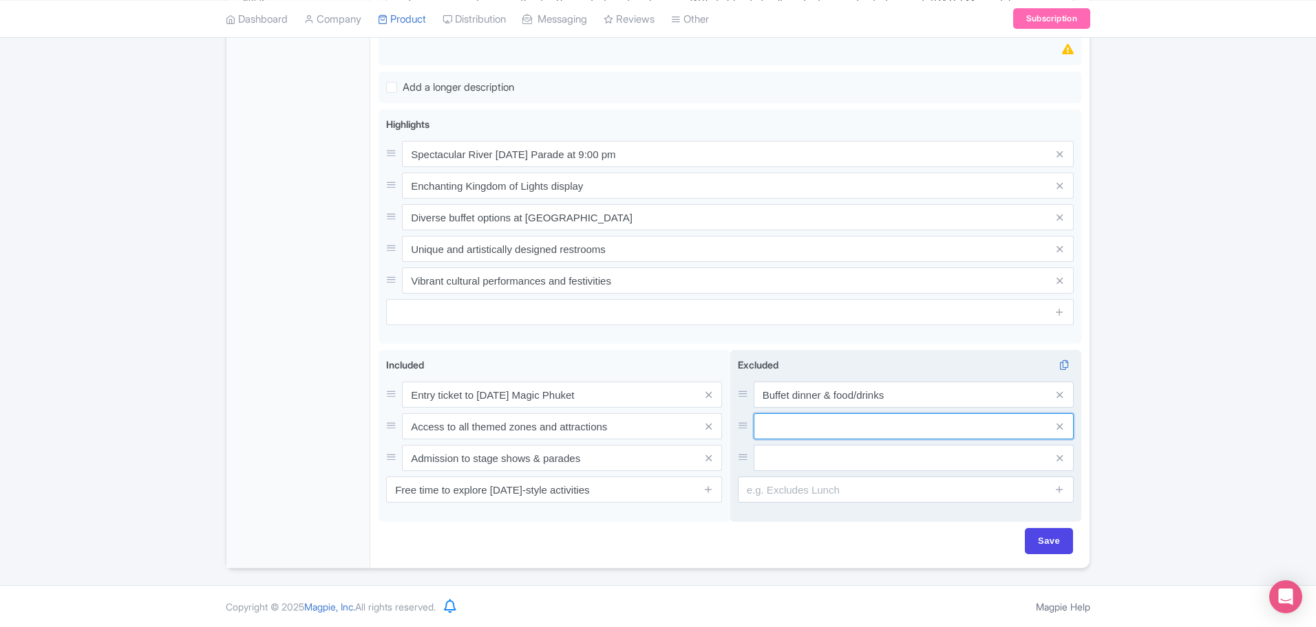
click at [801, 422] on input "text" at bounding box center [913, 427] width 320 height 26
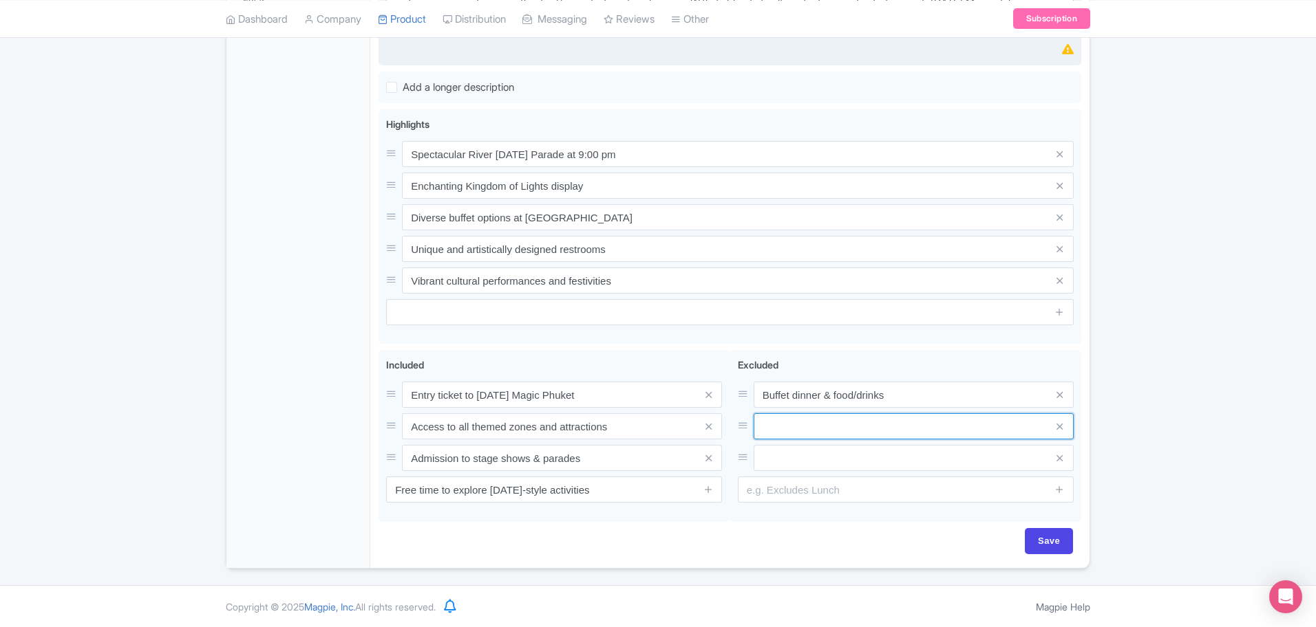
paste input "Hotel transfers"
type input "Hotel transfers"
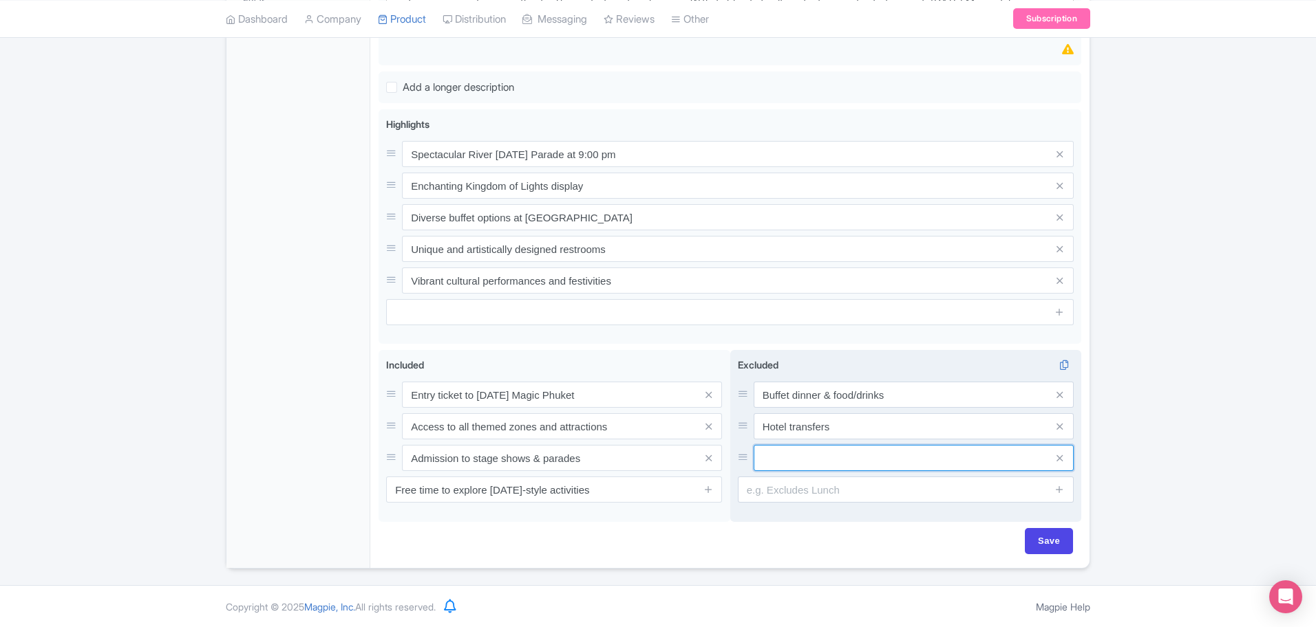
click at [917, 447] on input "text" at bounding box center [913, 458] width 320 height 26
paste input "Personal expenses & souvenirs"
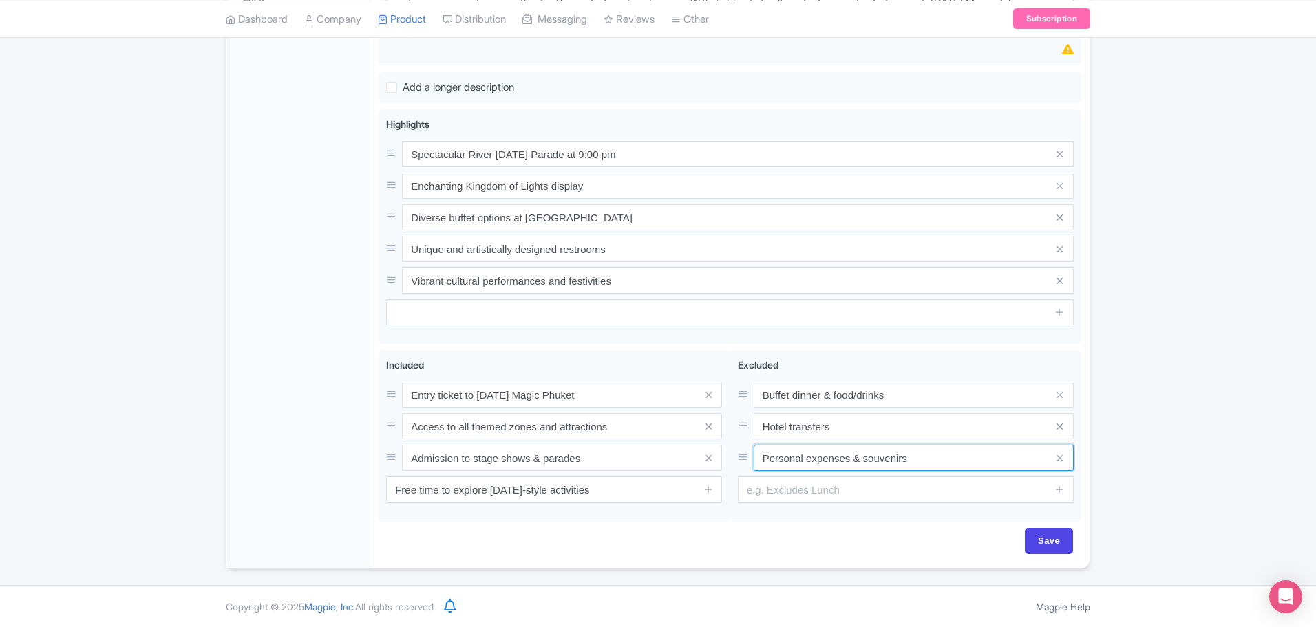
type input "Personal expenses & souvenirs"
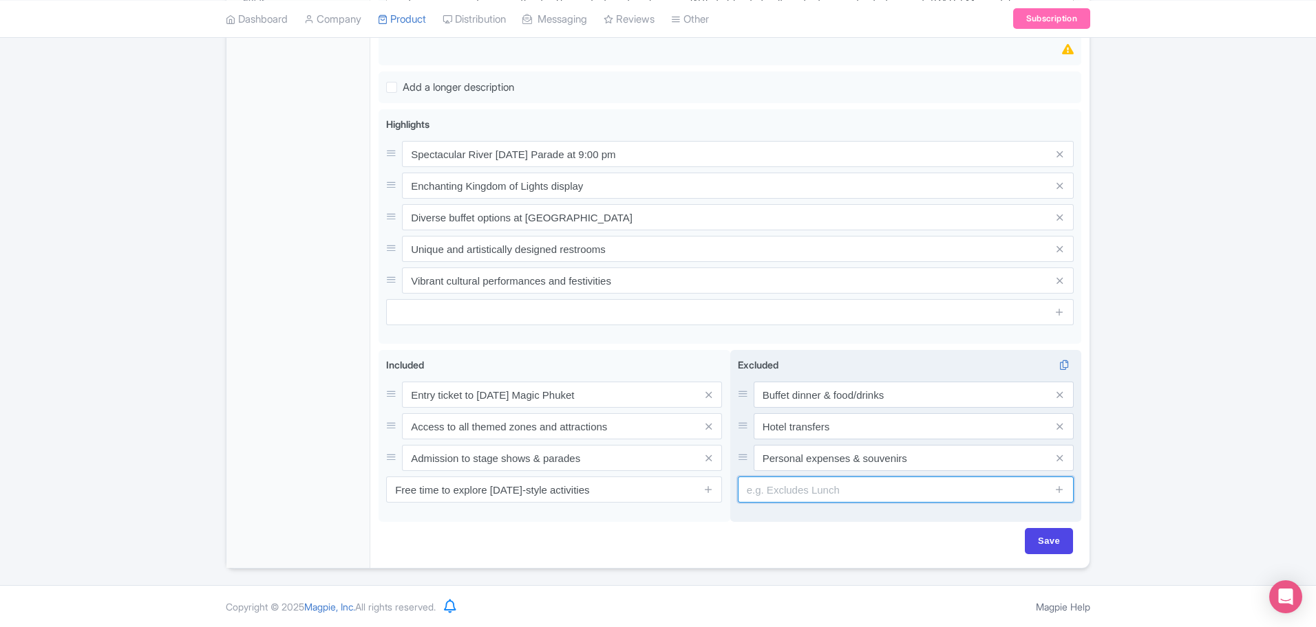
click at [816, 489] on input "text" at bounding box center [906, 490] width 336 height 26
paste input "Tips & gratuities"
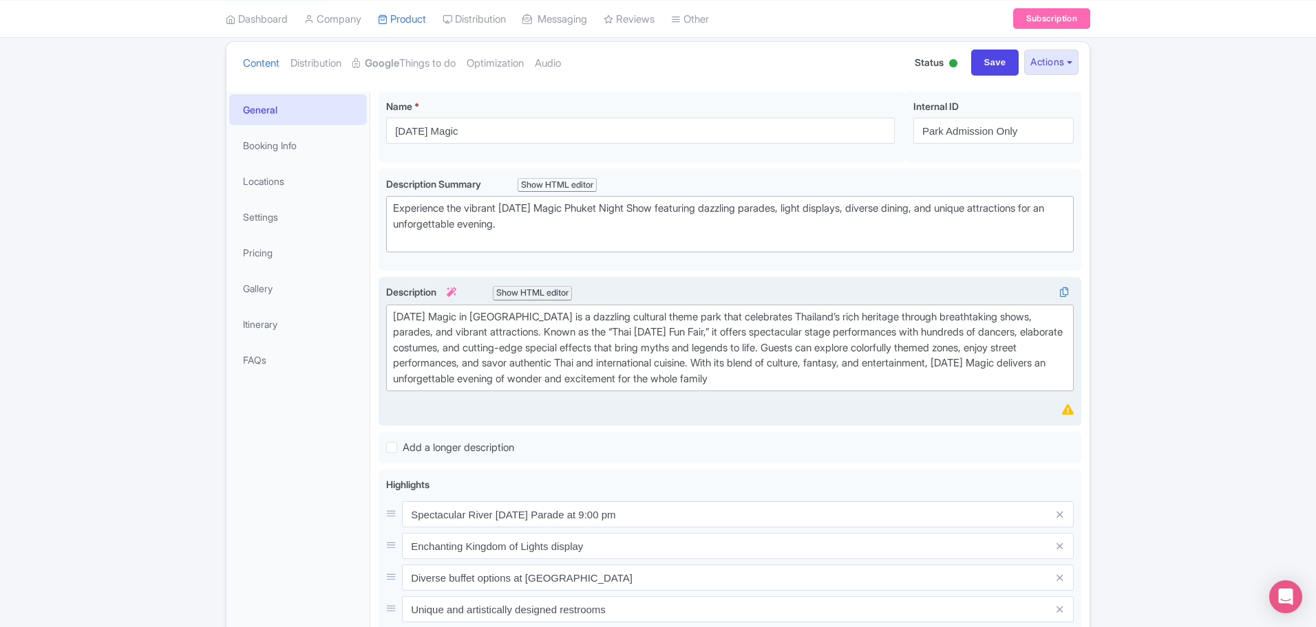
scroll to position [172, 0]
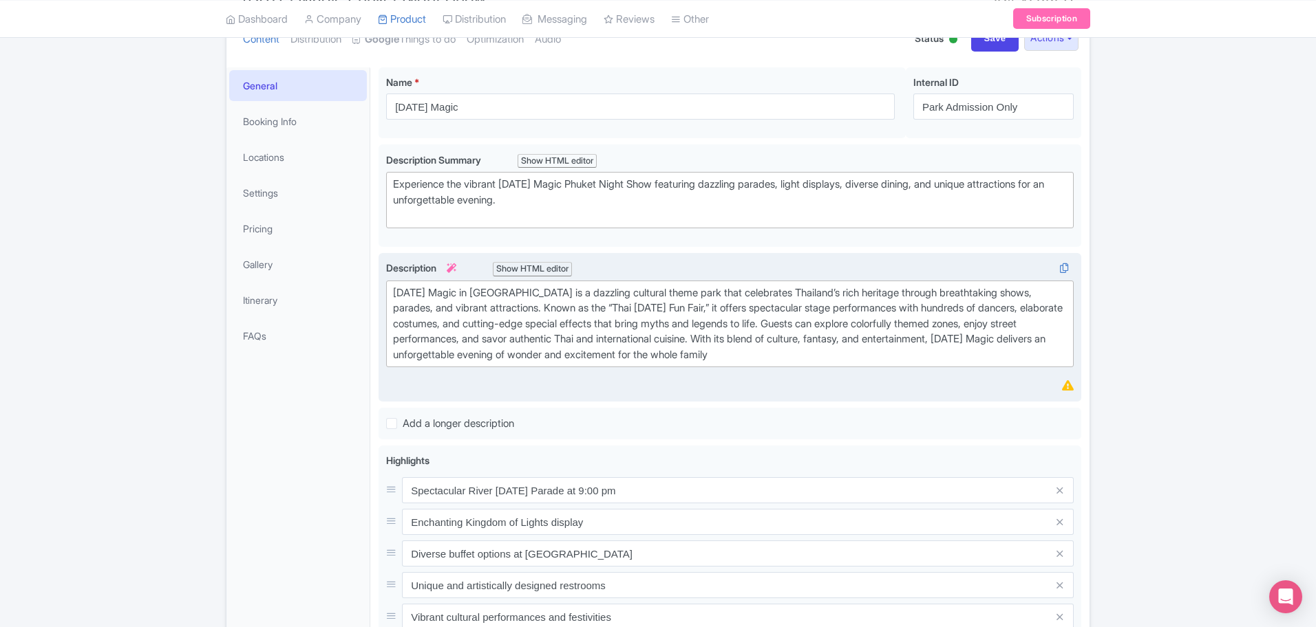
type input "Tips & gratuities"
click at [892, 330] on div "[DATE] Magic in [GEOGRAPHIC_DATA] is a dazzling cultural theme park that celebr…" at bounding box center [730, 325] width 674 height 78
click at [888, 360] on div "[DATE] Magic in [GEOGRAPHIC_DATA] is a dazzling cultural theme park that celebr…" at bounding box center [730, 325] width 674 height 78
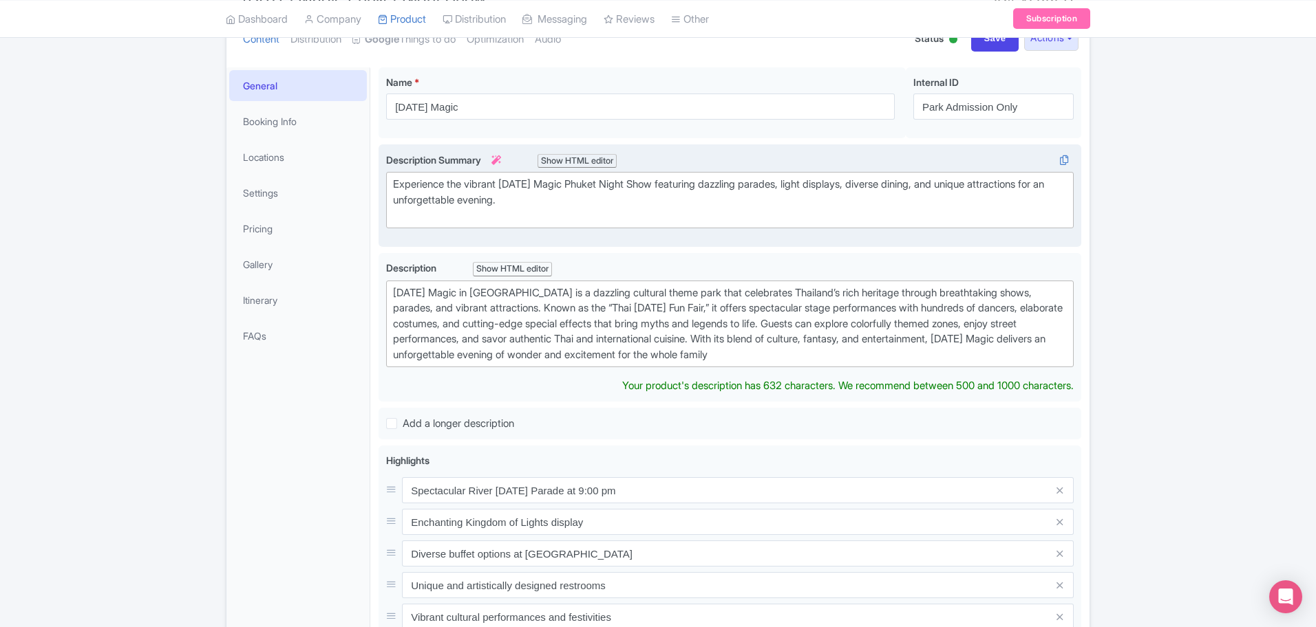
scroll to position [187, 0]
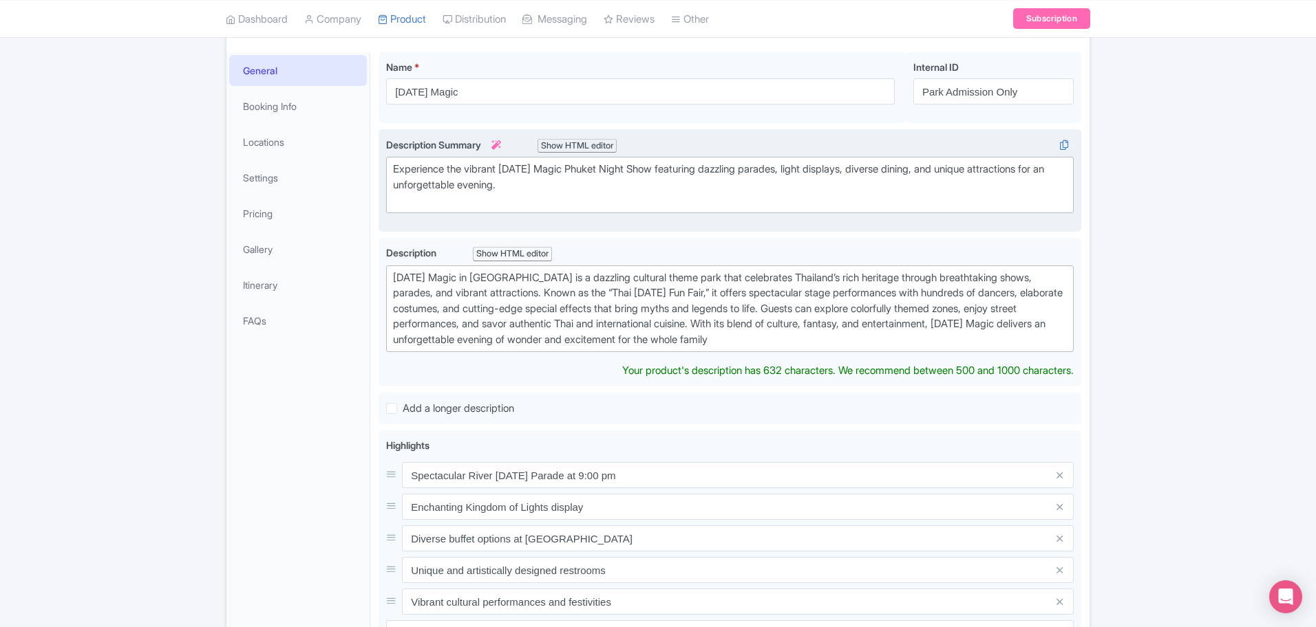
click at [597, 195] on div "Experience the vibrant [DATE] Magic Phuket Night Show featuring dazzling parade…" at bounding box center [730, 185] width 674 height 47
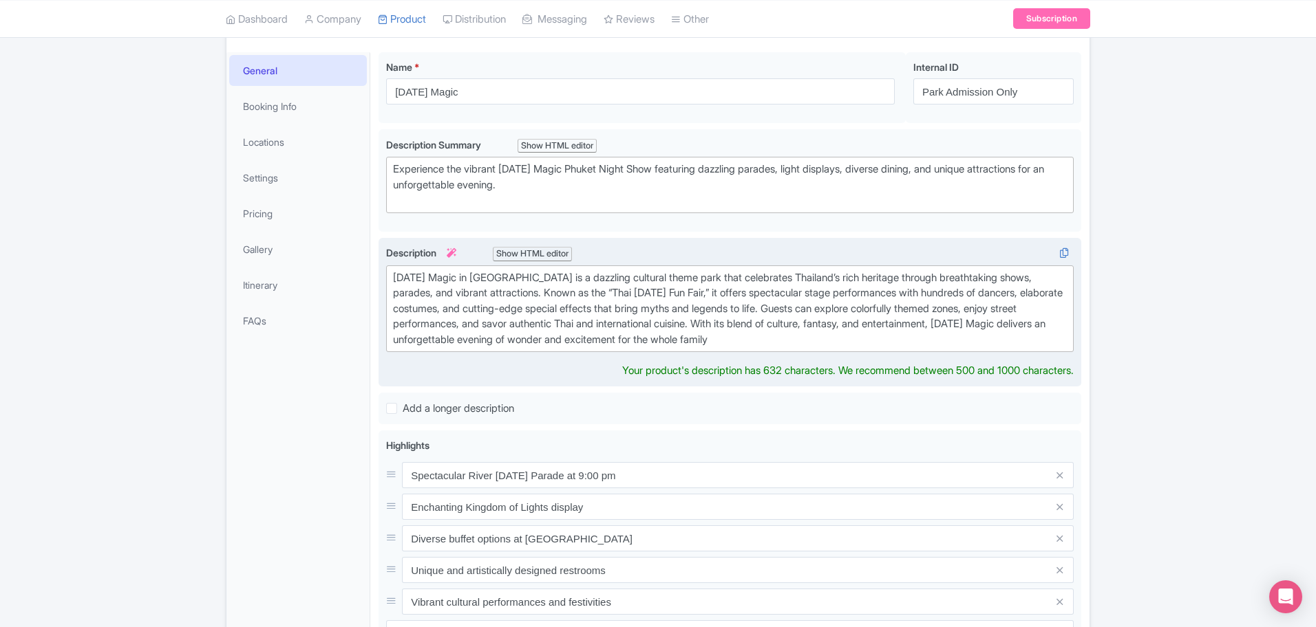
click at [946, 350] on trix-editor "[DATE] Magic in [GEOGRAPHIC_DATA] is a dazzling cultural theme park that celebr…" at bounding box center [729, 309] width 687 height 87
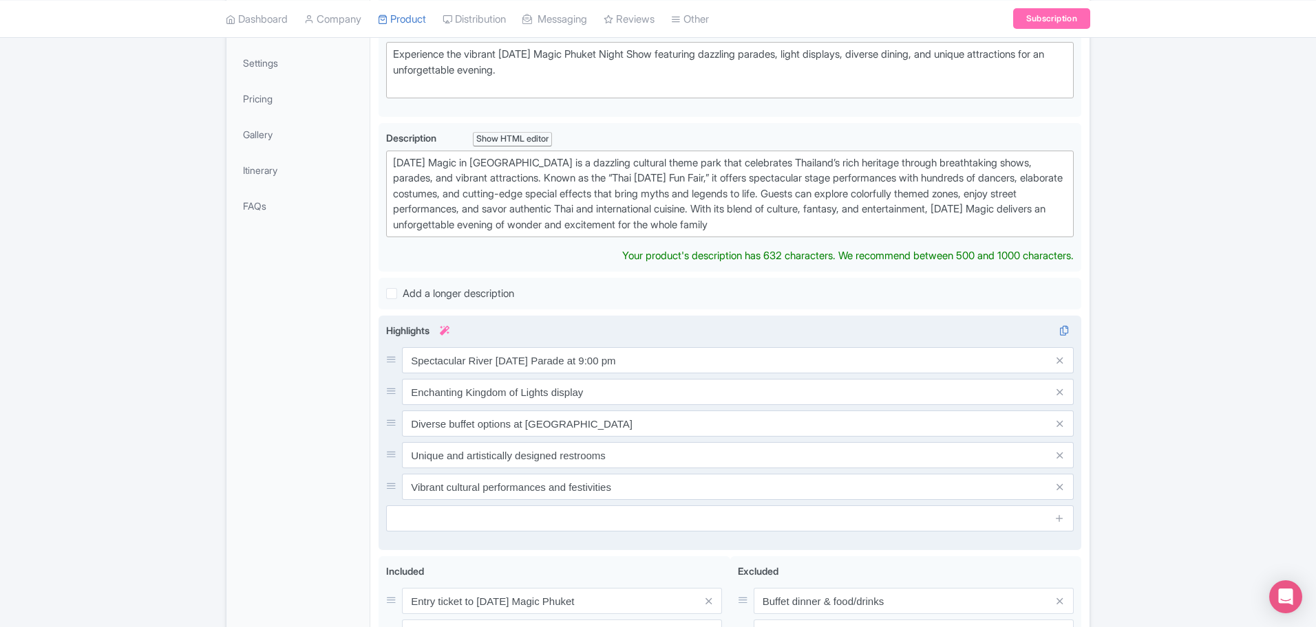
scroll to position [508, 0]
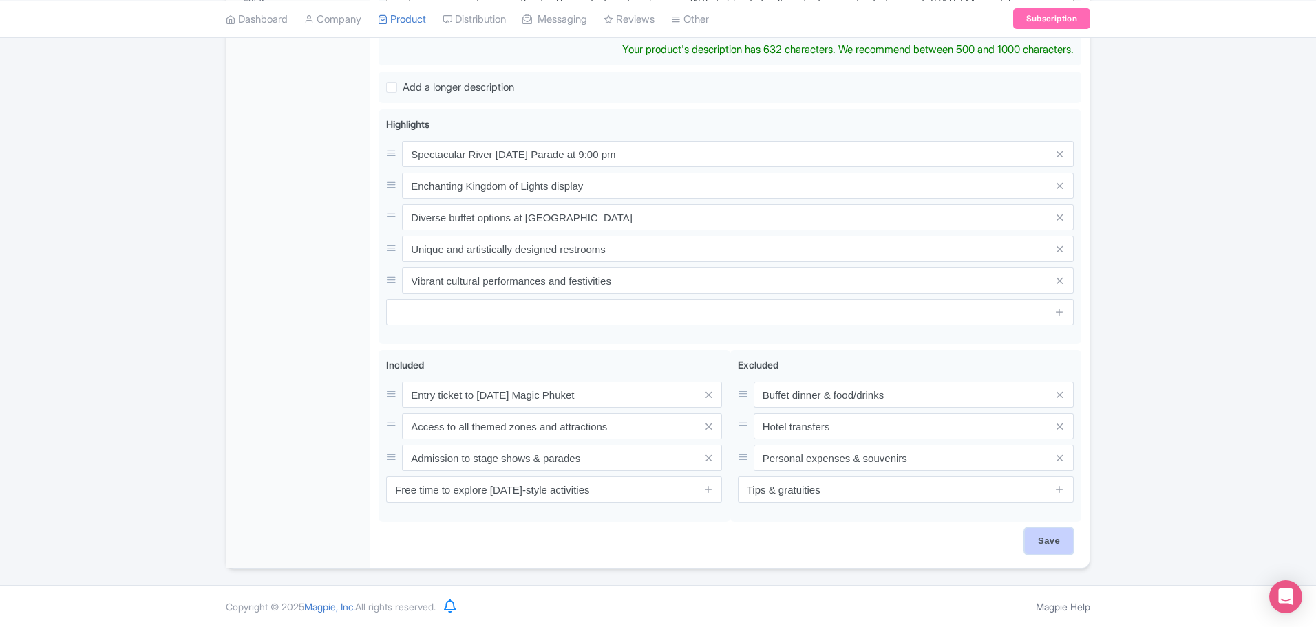
click at [1046, 537] on input "Save" at bounding box center [1048, 541] width 48 height 26
type input "Saving..."
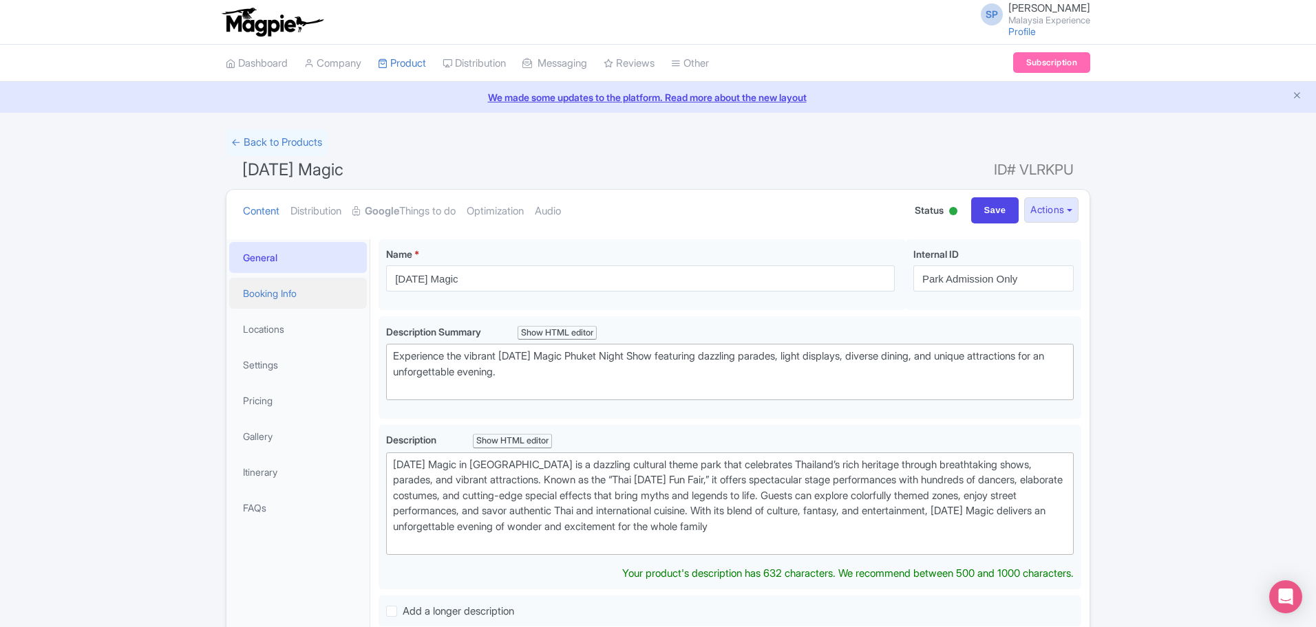
click at [314, 292] on link "Booking Info" at bounding box center [298, 293] width 138 height 31
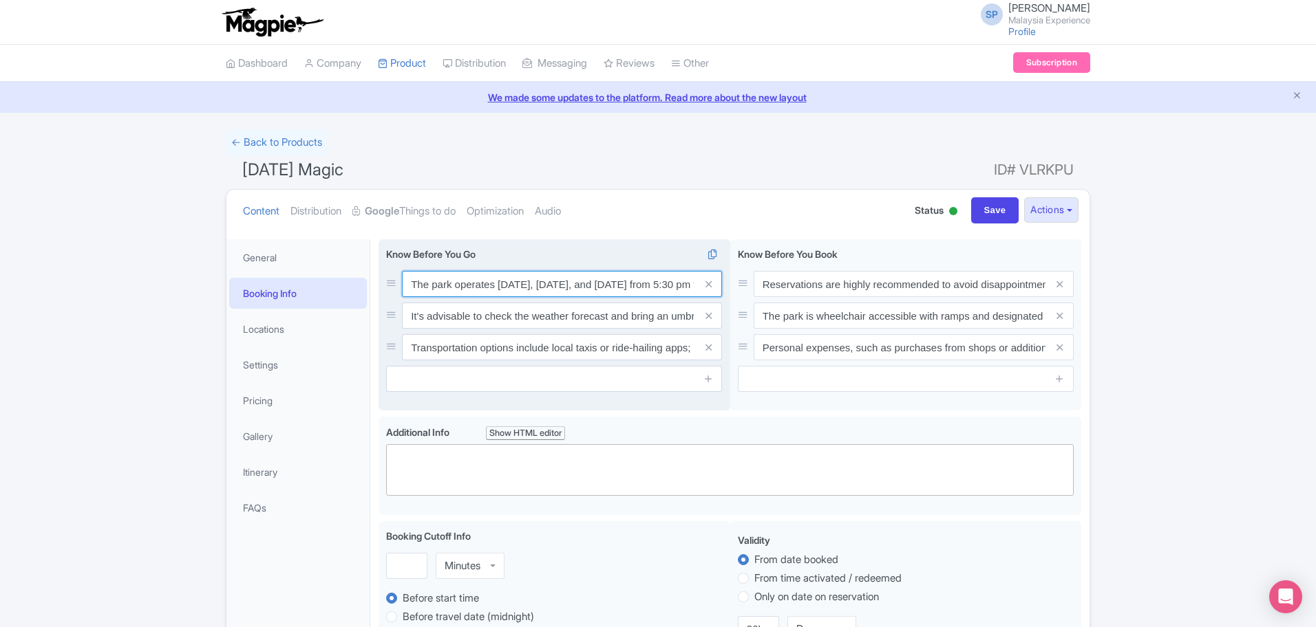
click at [507, 277] on input "The park operates [DATE], [DATE], and [DATE] from 5:30 pm to 11:30 pm. ([[DOMAI…" at bounding box center [562, 284] width 320 height 26
paste input "Park opens evenings till late; check hours"
type input "Park opens evenings till late; check hours"
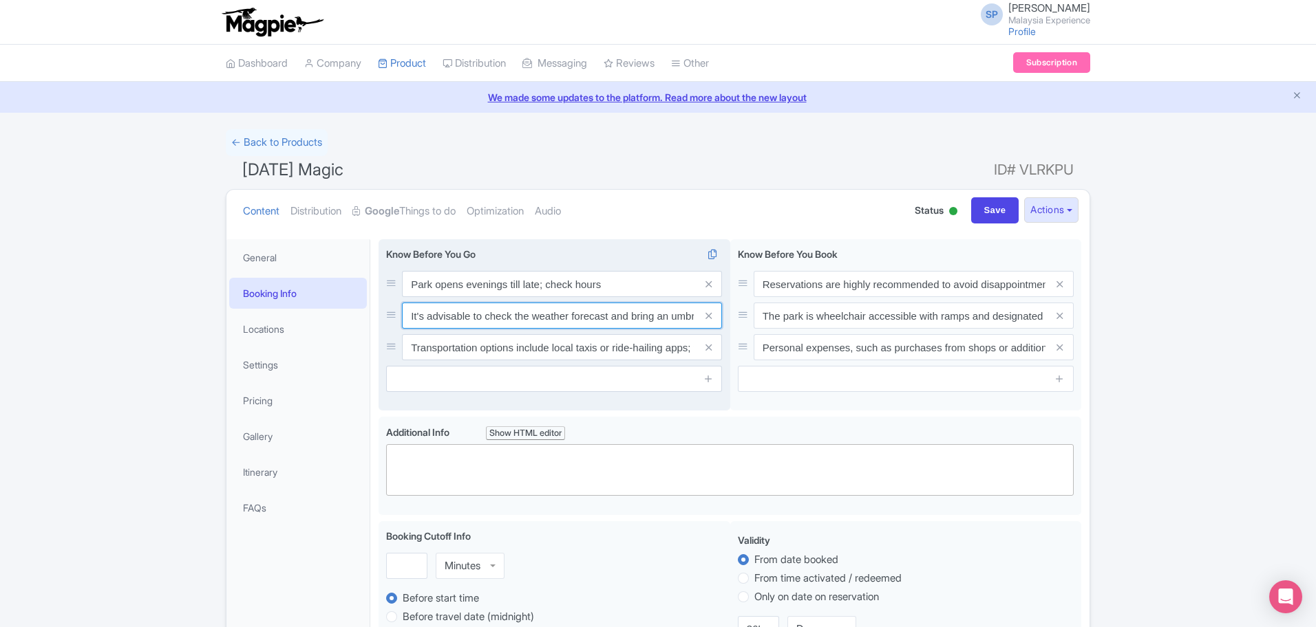
click at [507, 308] on input "It's advisable to check the weather forecast and bring an umbrella or raincoat …" at bounding box center [562, 316] width 320 height 26
paste input "Park opens evenings till late; check hours Family-friendly, stroller & wheelcha…"
type input "Park opens evenings till late; check hours Family-friendly, stroller & wheelcha…"
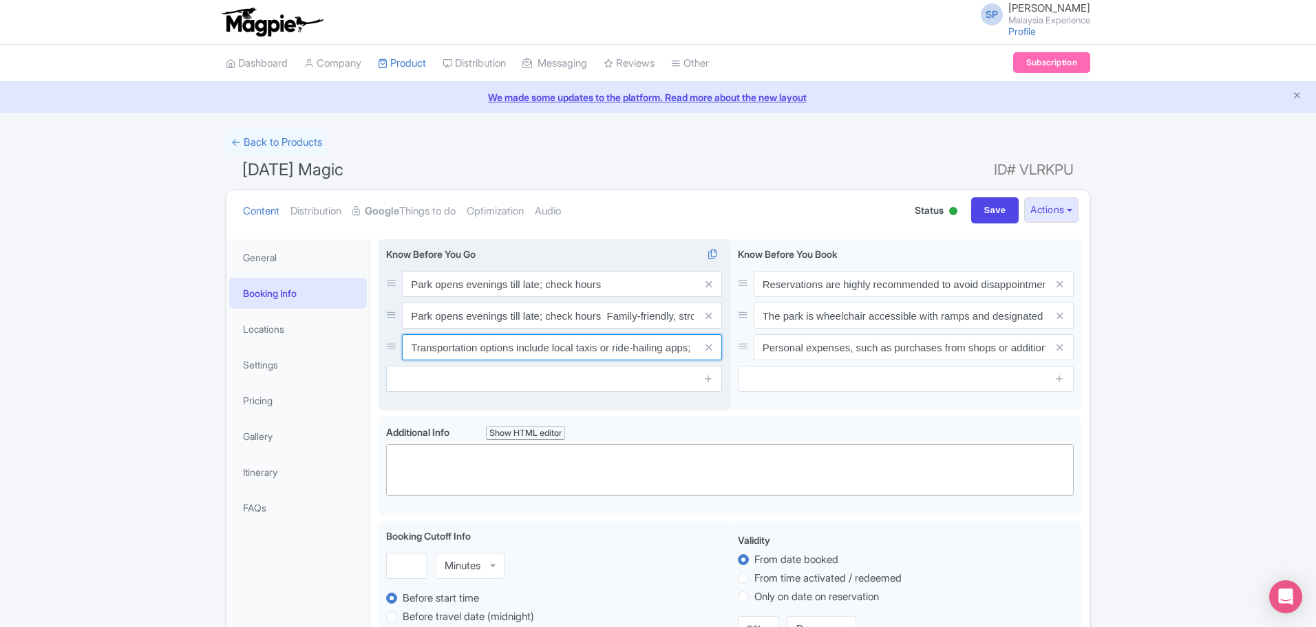
click at [589, 358] on input "Transportation options include local taxis or ride-hailing apps; the park provi…" at bounding box center [562, 347] width 320 height 26
paste input "Shows use bright lights & loud effects"
type input "Shows use bright lights & loud effects"
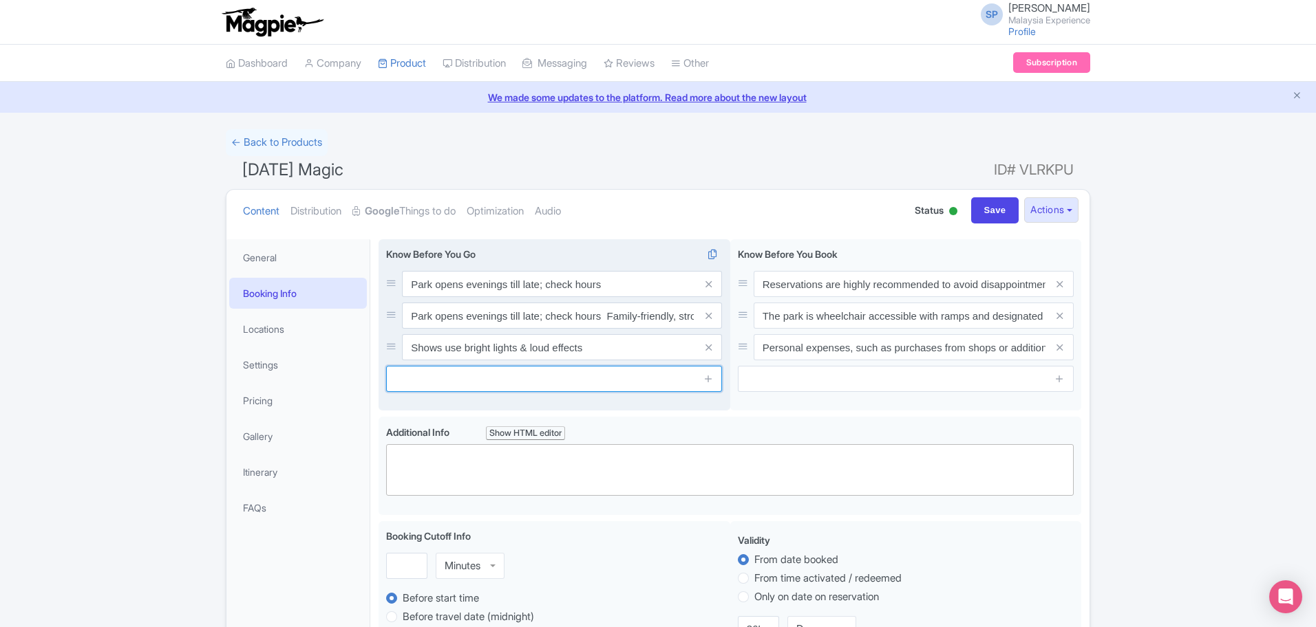
click at [608, 369] on input "text" at bounding box center [554, 379] width 336 height 26
paste input "Wear comfy clothes and walking shoes"
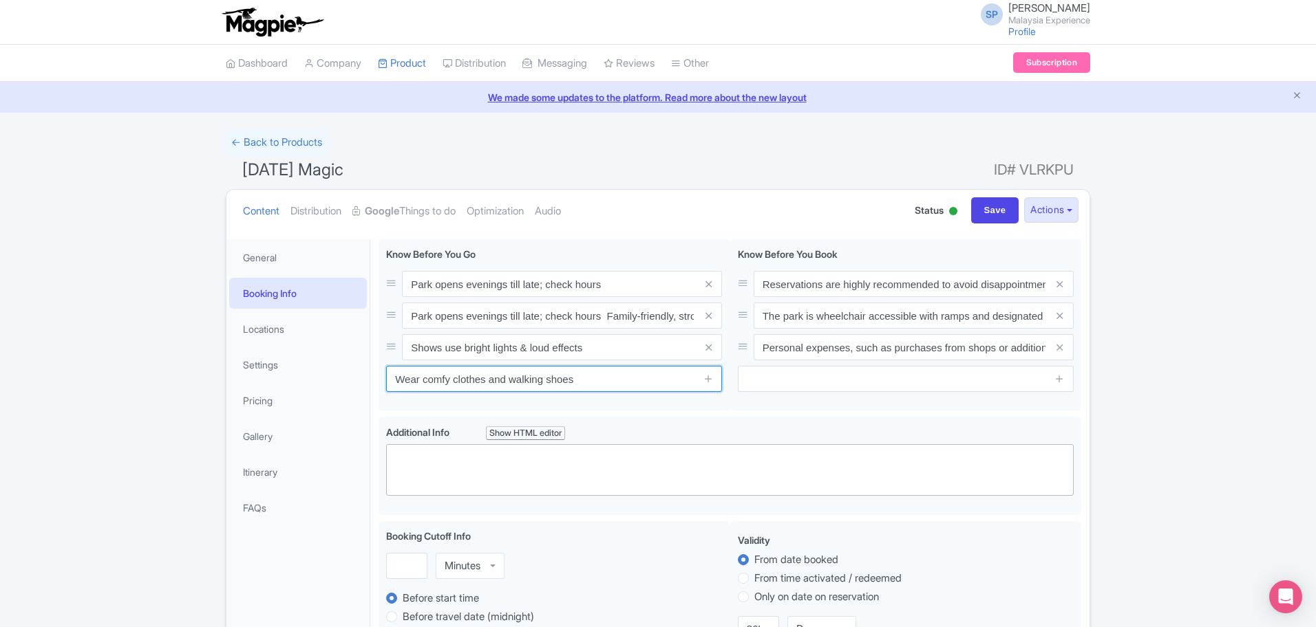
type input "Wear comfy clothes and walking shoes"
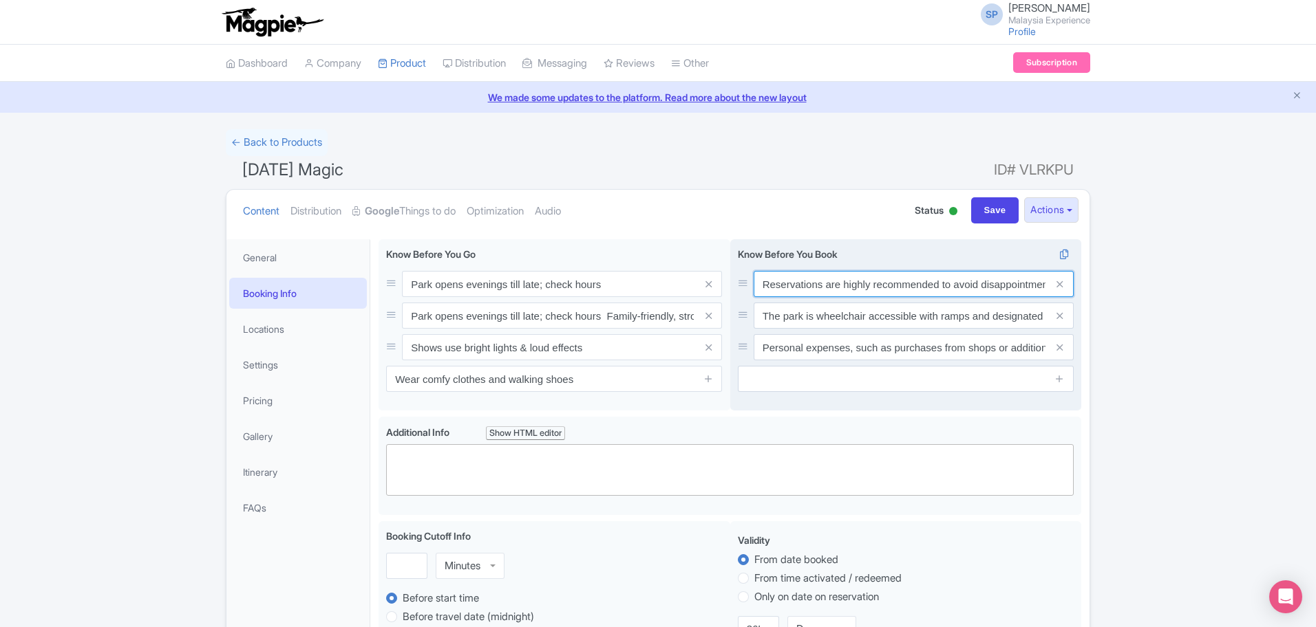
click at [837, 279] on input "Reservations are highly recommended to avoid disappointment. ([carnivalmagic.fu…" at bounding box center [913, 284] width 320 height 26
paste input "Ticket valid only on chosen date"
type input "Ticket valid only on chosen date"
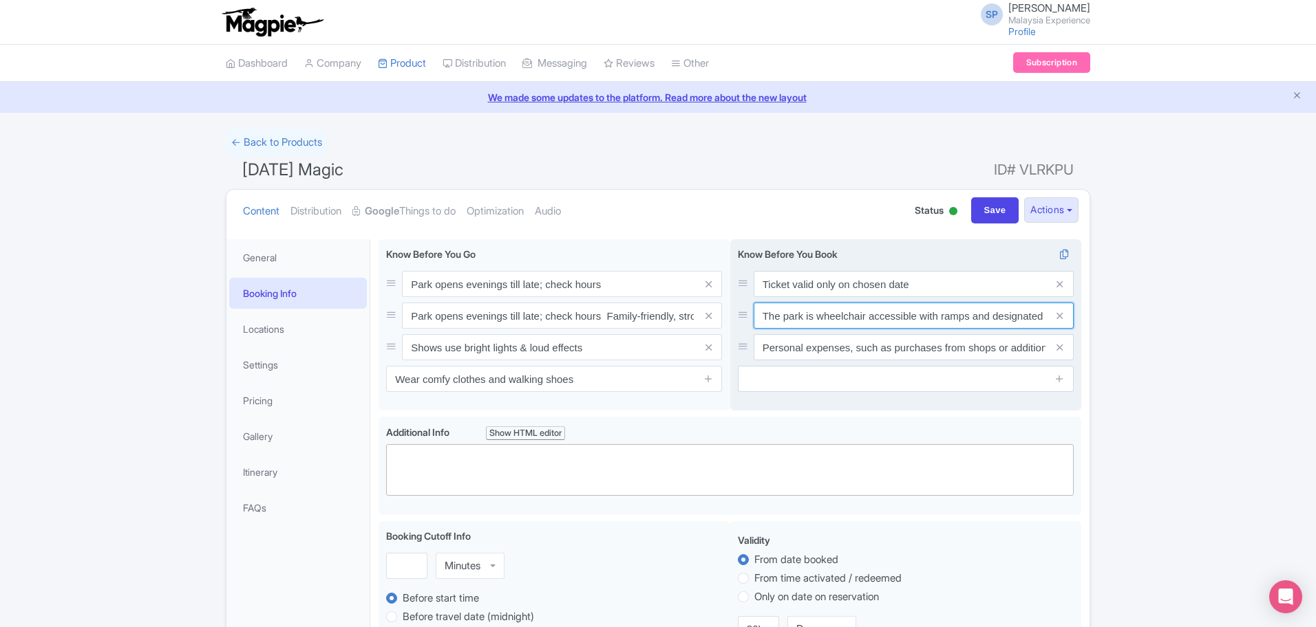
click at [935, 318] on input "The park is wheelchair accessible with ramps and designated viewing areas for t…" at bounding box center [913, 316] width 320 height 26
paste input "Child: 4–12 yrs; under 4 free, no seat"
type input "Child: 4–12 yrs; under 4 free, no seat"
click at [804, 349] on input "Personal expenses, such as purchases from shops or additional activities, are n…" at bounding box center [913, 347] width 320 height 26
paste input "Bring photo ID or e-voucher for entry"
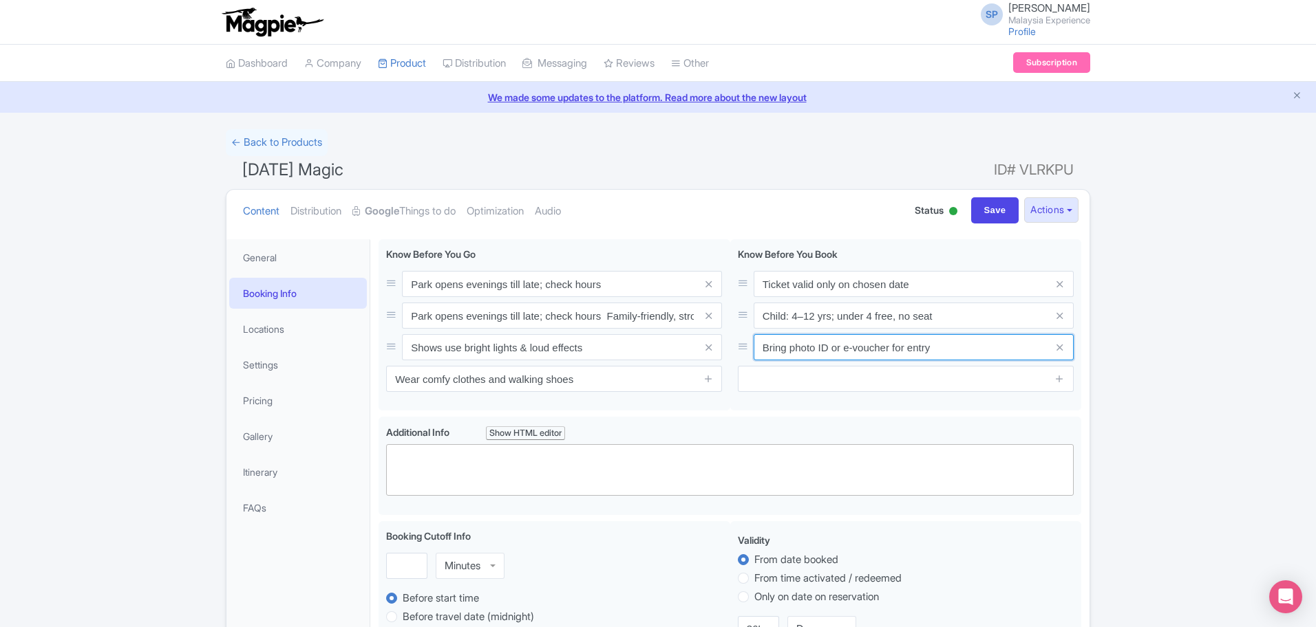
type input "Bring photo ID or e-voucher for entry"
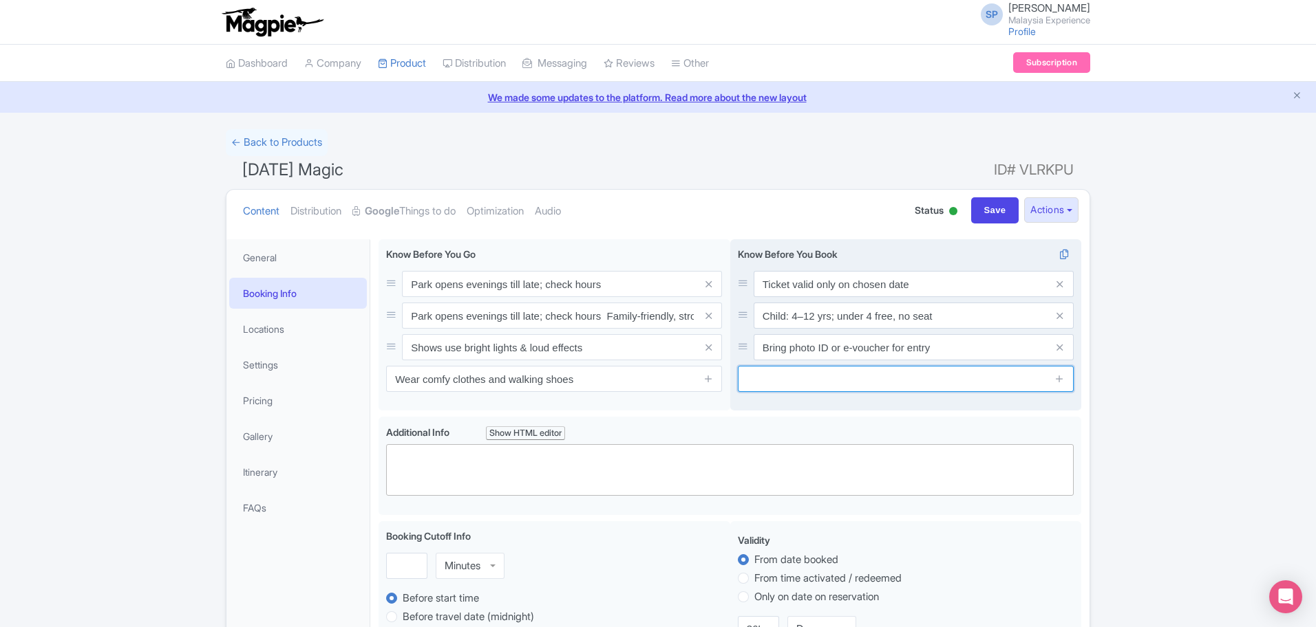
click at [872, 375] on input "text" at bounding box center [906, 379] width 336 height 26
paste input "No refunds/changes after booking"
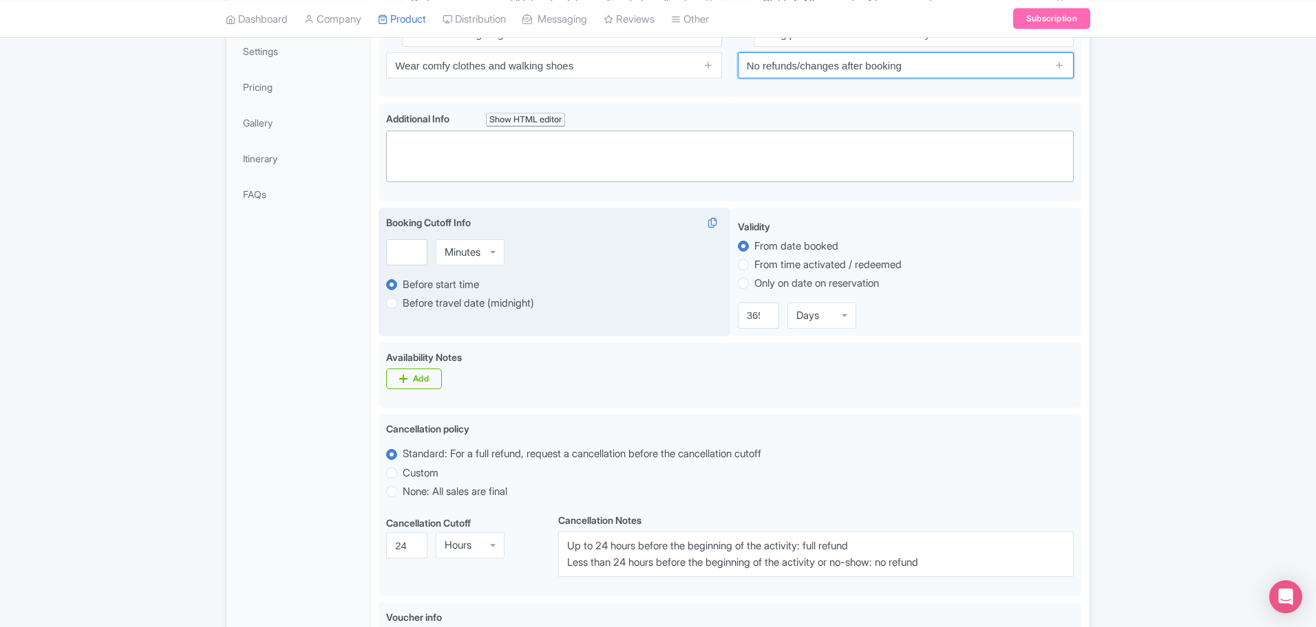
scroll to position [344, 0]
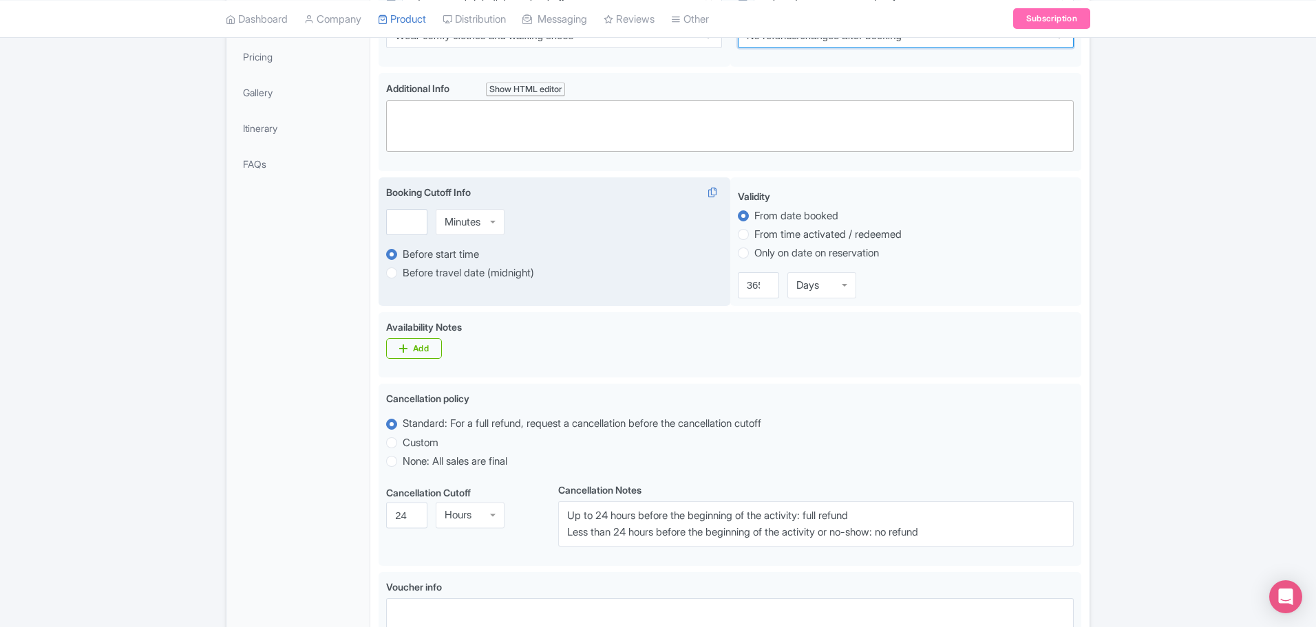
type input "No refunds/changes after booking"
click at [391, 222] on input "number" at bounding box center [406, 222] width 41 height 26
click at [468, 220] on div "Minutes" at bounding box center [462, 222] width 36 height 12
click at [408, 222] on input "-1" at bounding box center [406, 222] width 41 height 26
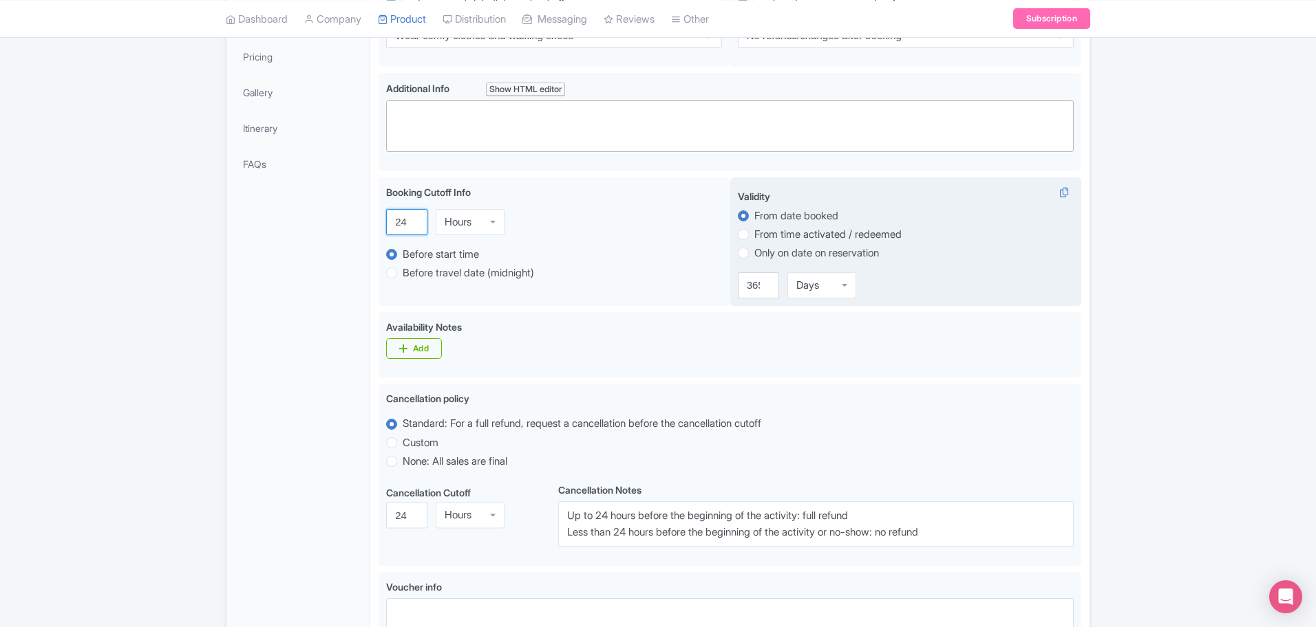
type input "24"
click at [749, 252] on label "Only on date on reservation" at bounding box center [906, 253] width 336 height 16
click at [754, 252] on input "Only on date on reservation" at bounding box center [761, 252] width 14 height 14
radio input "true"
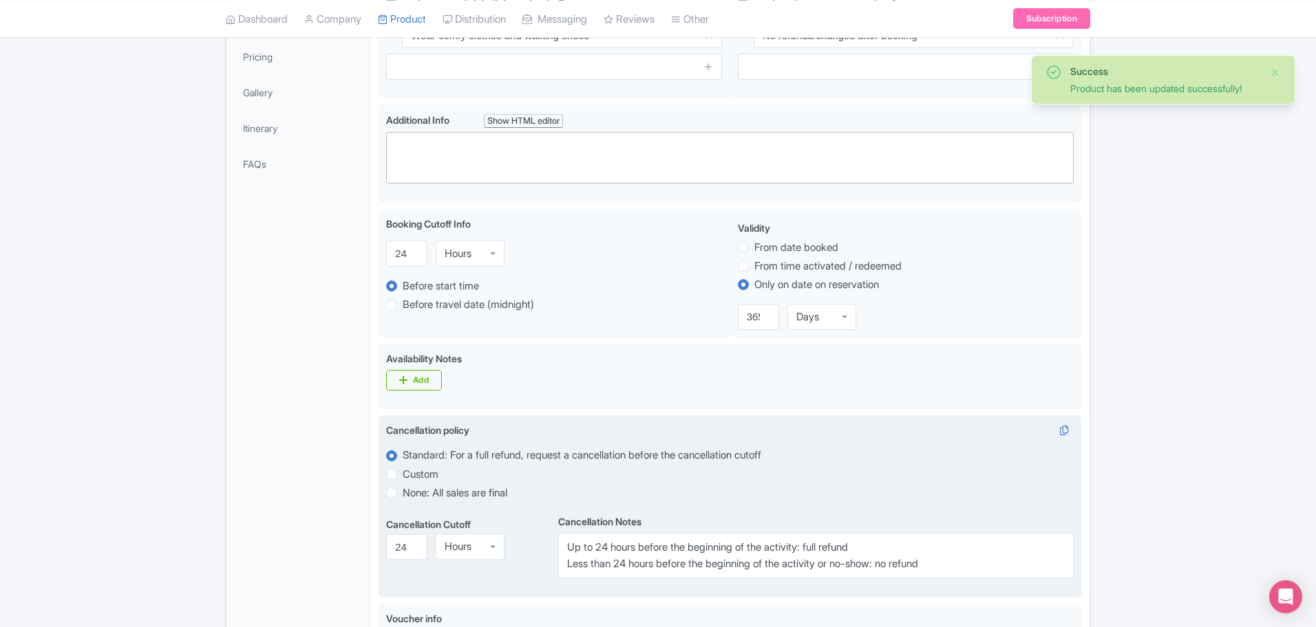
click at [403, 493] on label "None: All sales are final" at bounding box center [455, 494] width 105 height 16
click at [403, 493] on input "None: All sales are final" at bounding box center [410, 492] width 14 height 14
radio input "true"
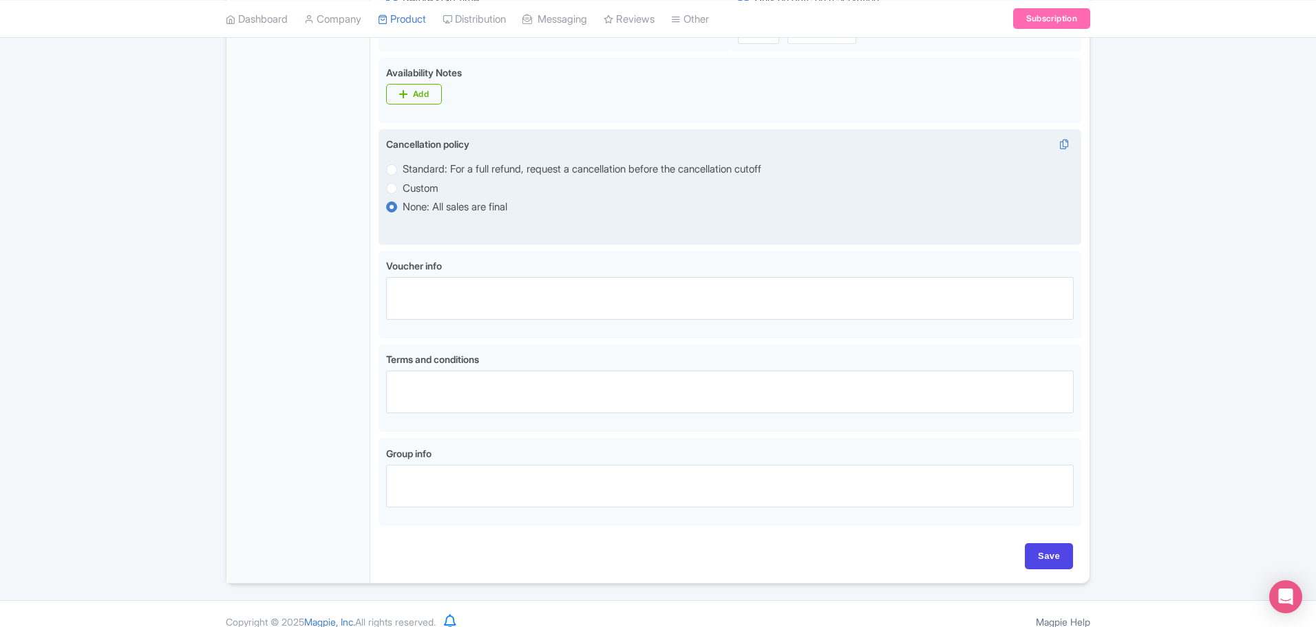
scroll to position [645, 0]
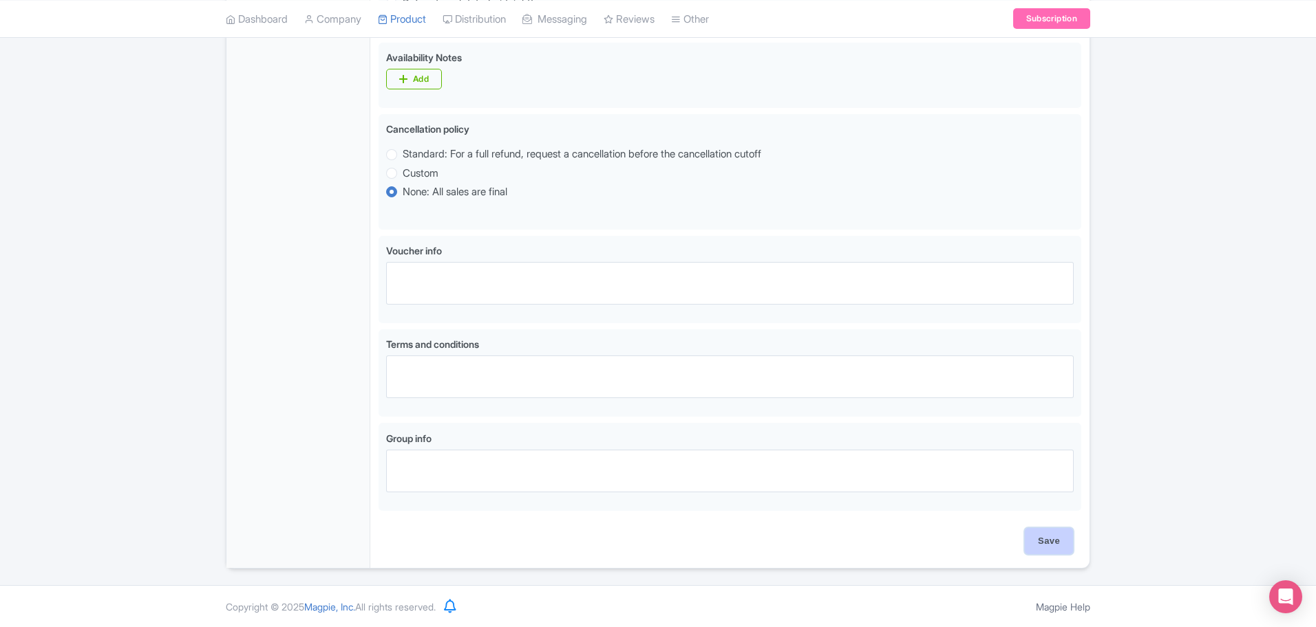
click at [1050, 533] on input "Save" at bounding box center [1048, 541] width 48 height 26
type input "Update Product"
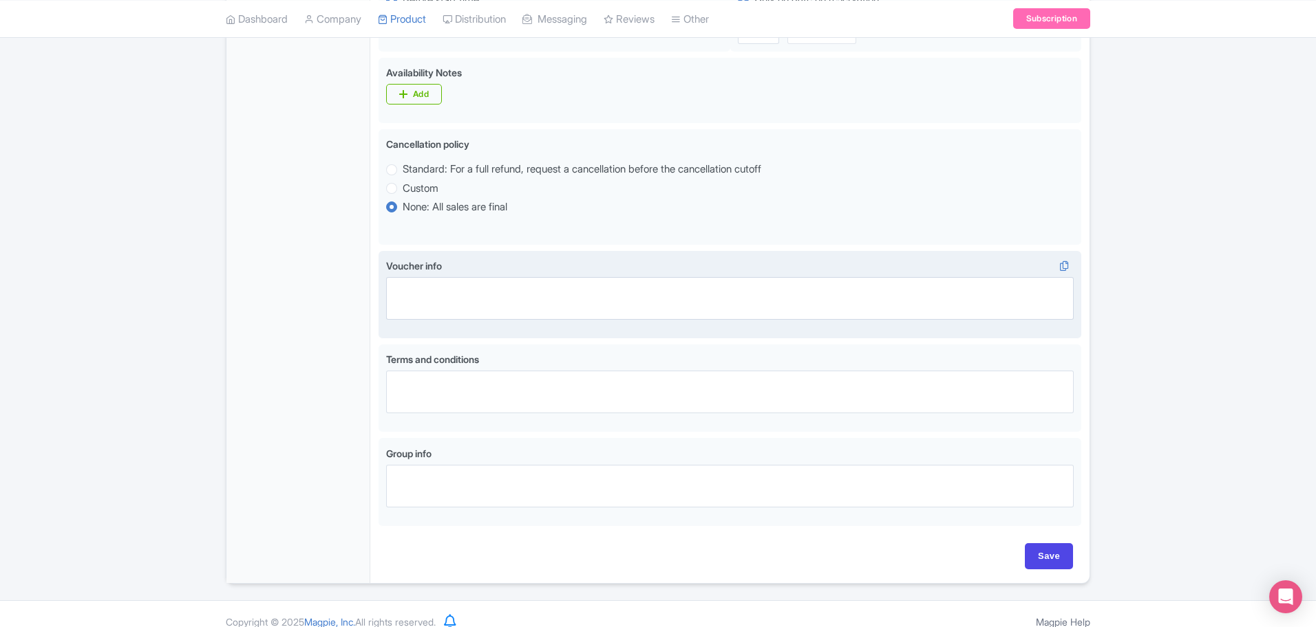
scroll to position [645, 0]
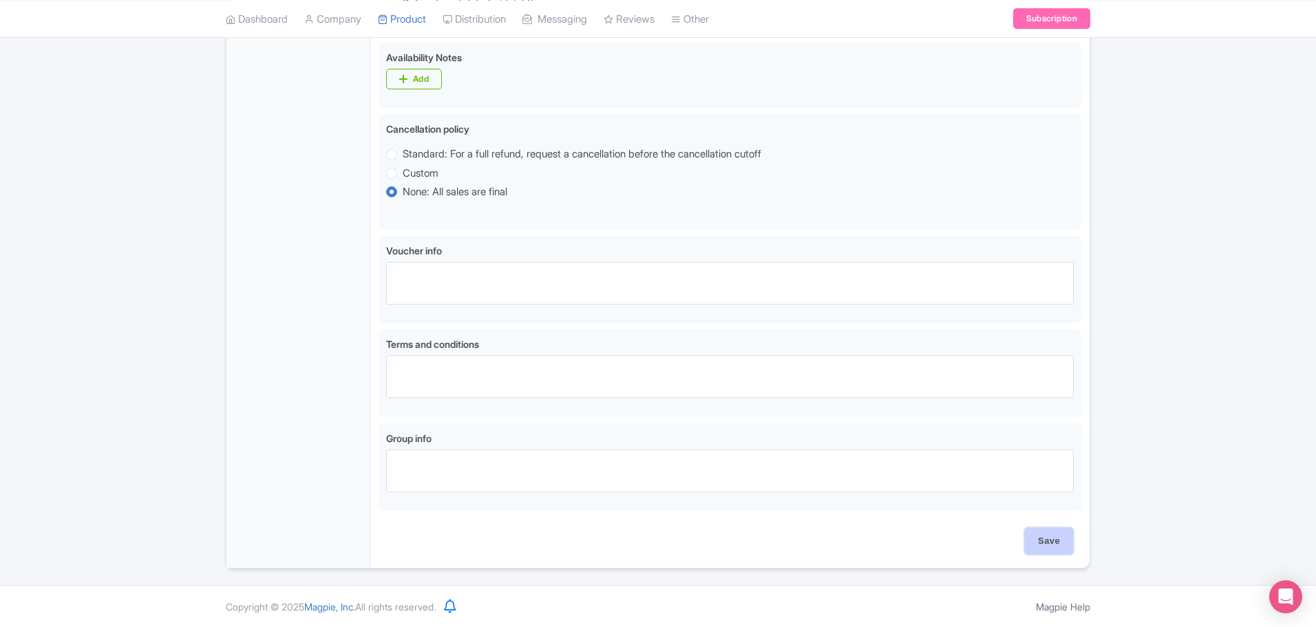
click at [1042, 541] on input "Save" at bounding box center [1048, 541] width 48 height 26
type input "Saving..."
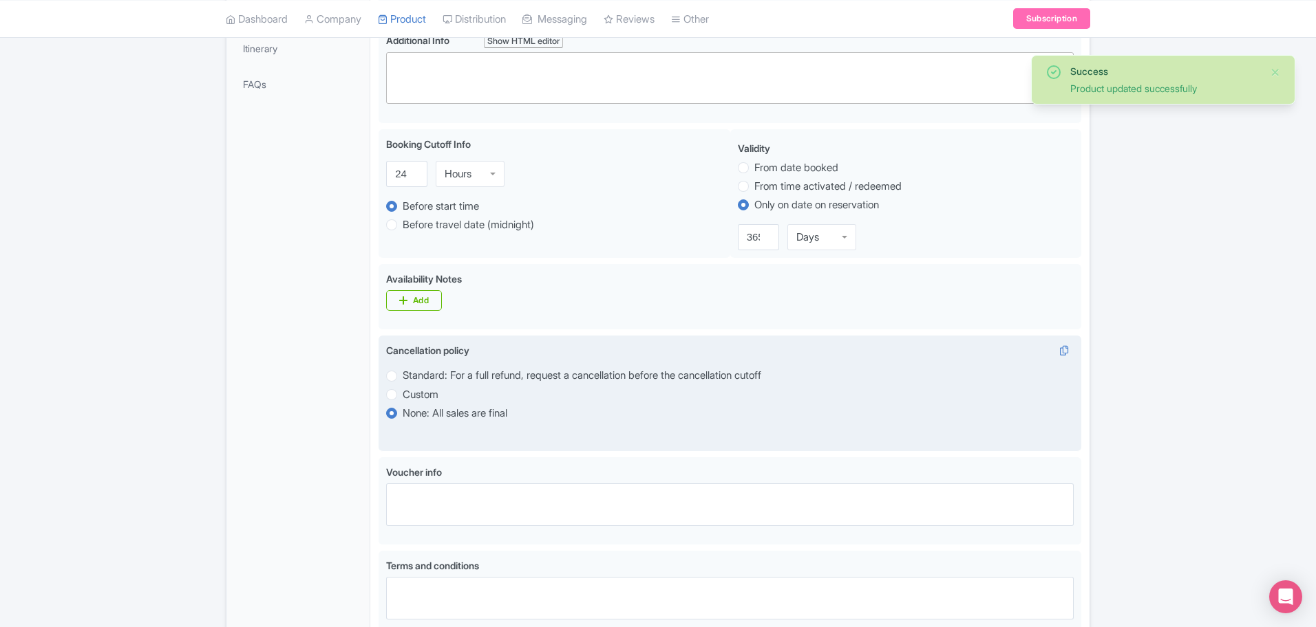
scroll to position [430, 0]
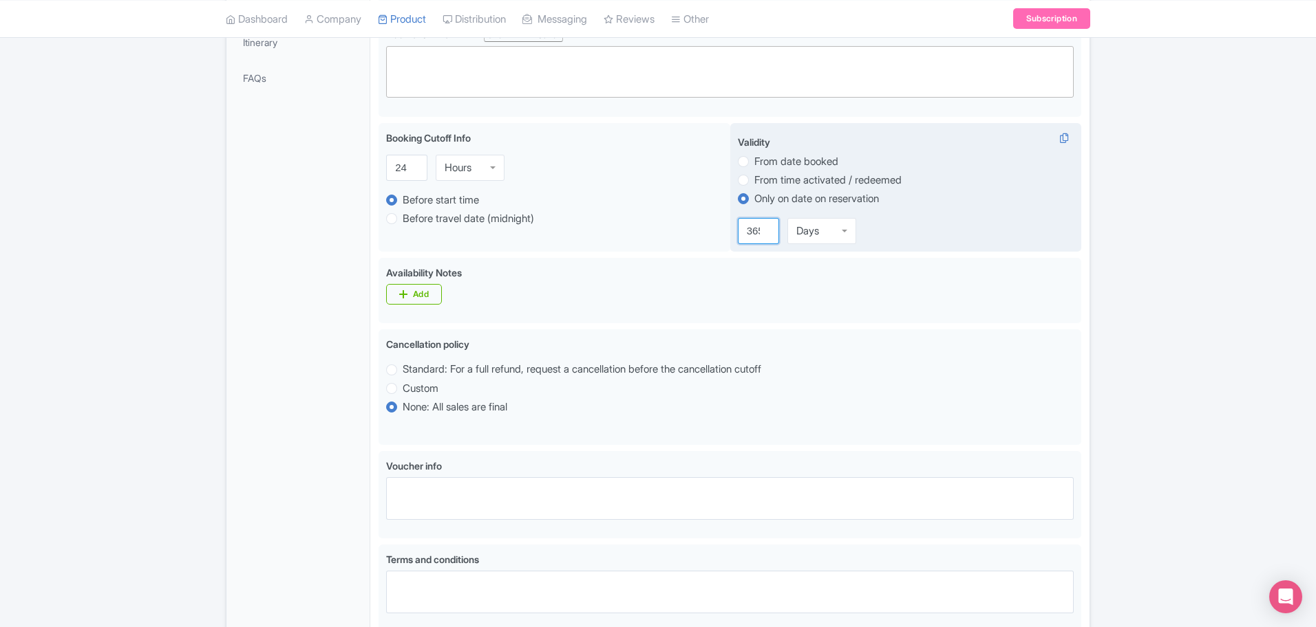
click at [758, 222] on input "365" at bounding box center [758, 231] width 41 height 26
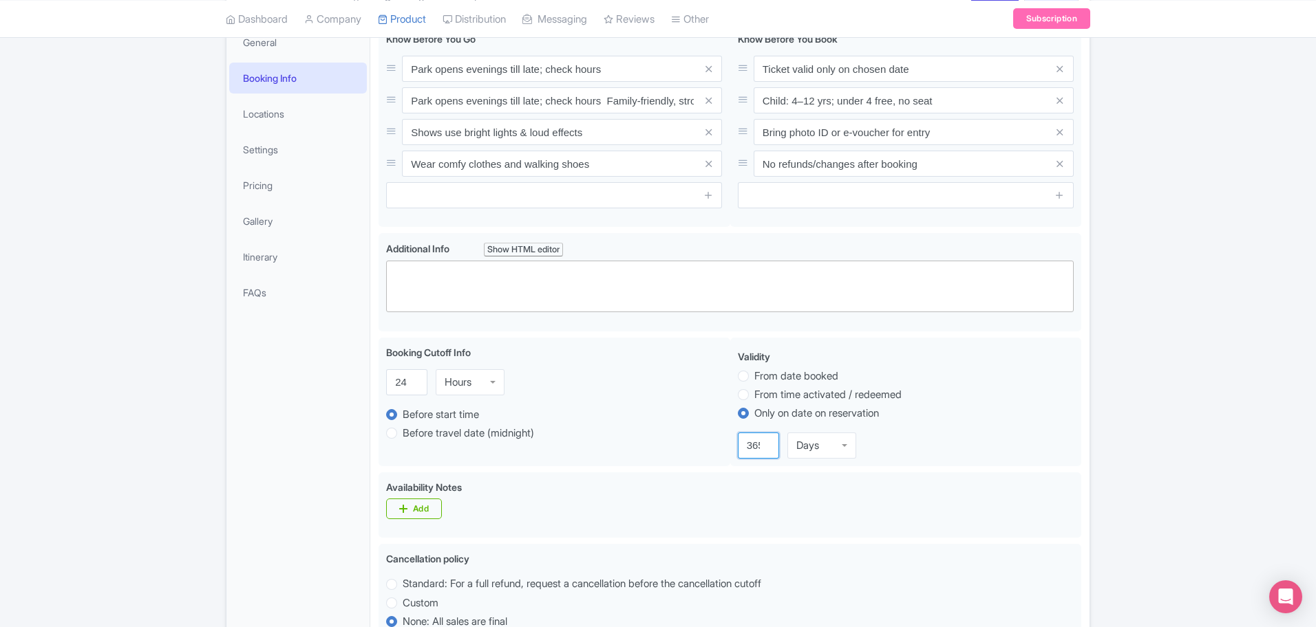
scroll to position [0, 0]
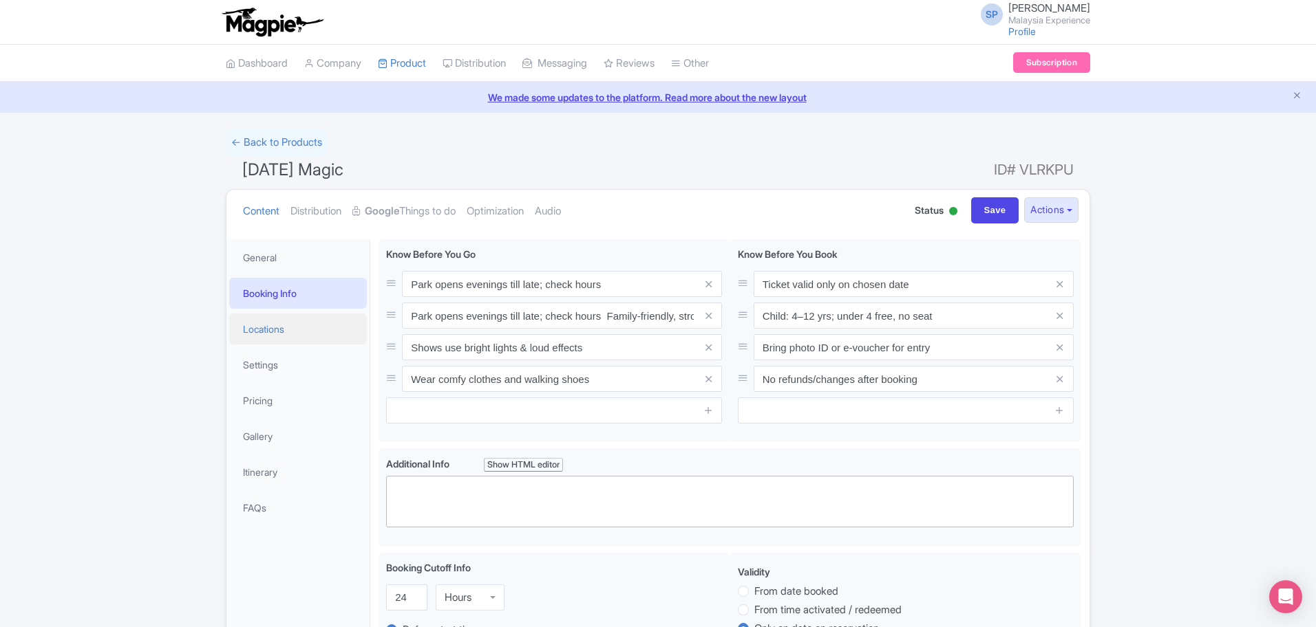
click at [294, 330] on link "Locations" at bounding box center [298, 329] width 138 height 31
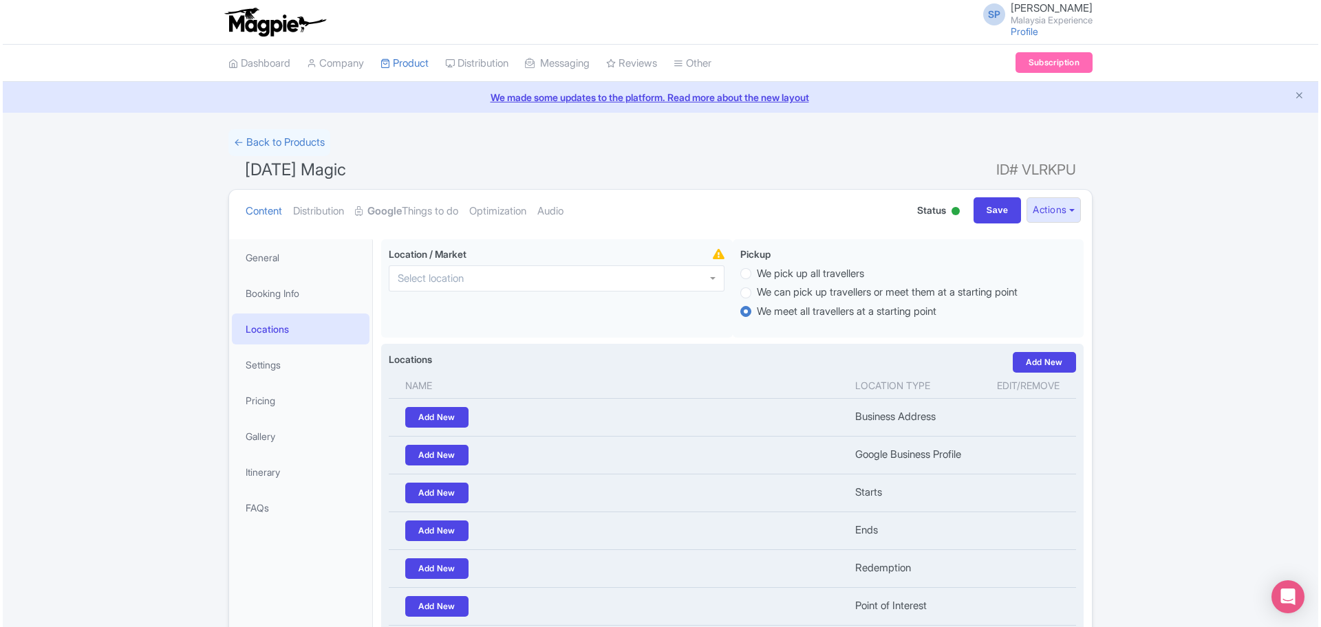
scroll to position [160, 0]
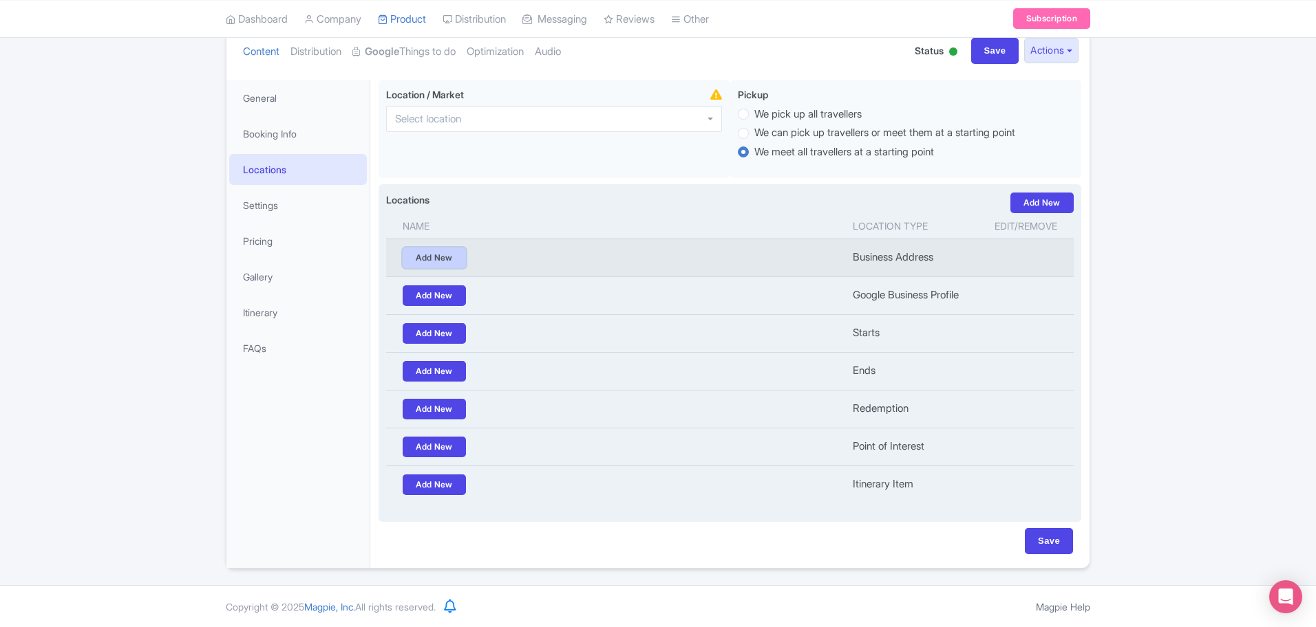
click at [422, 259] on link "Add New" at bounding box center [434, 258] width 63 height 21
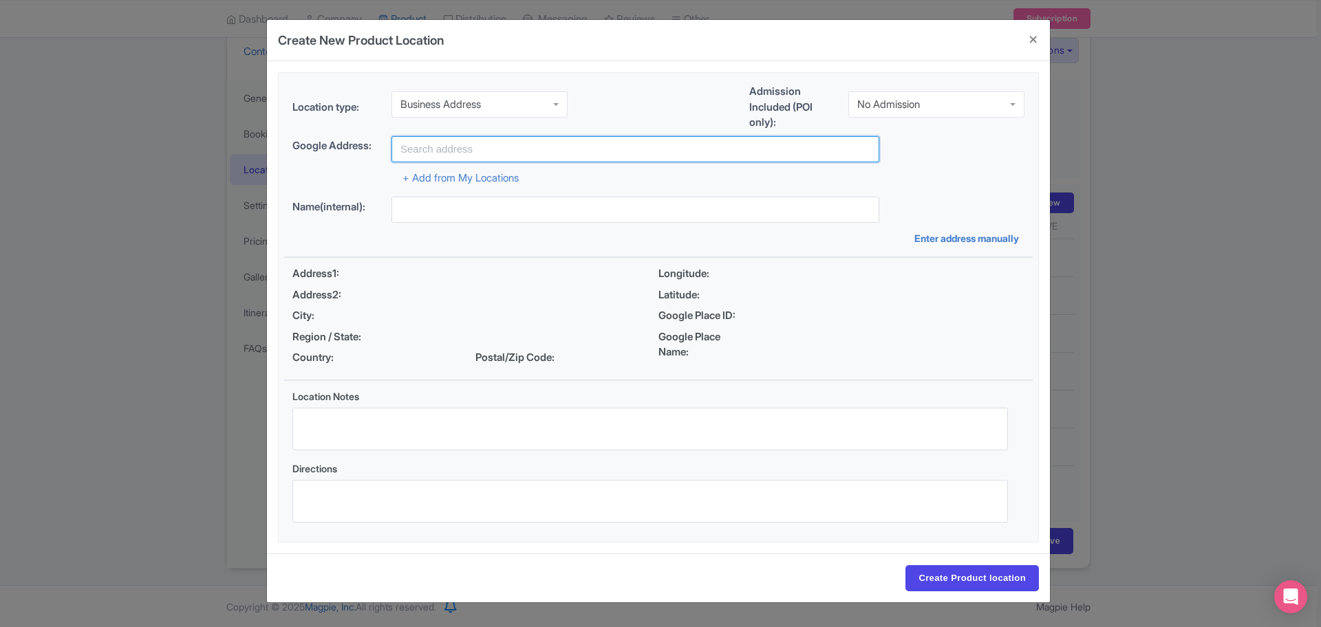
click at [466, 151] on input "text" at bounding box center [635, 149] width 488 height 26
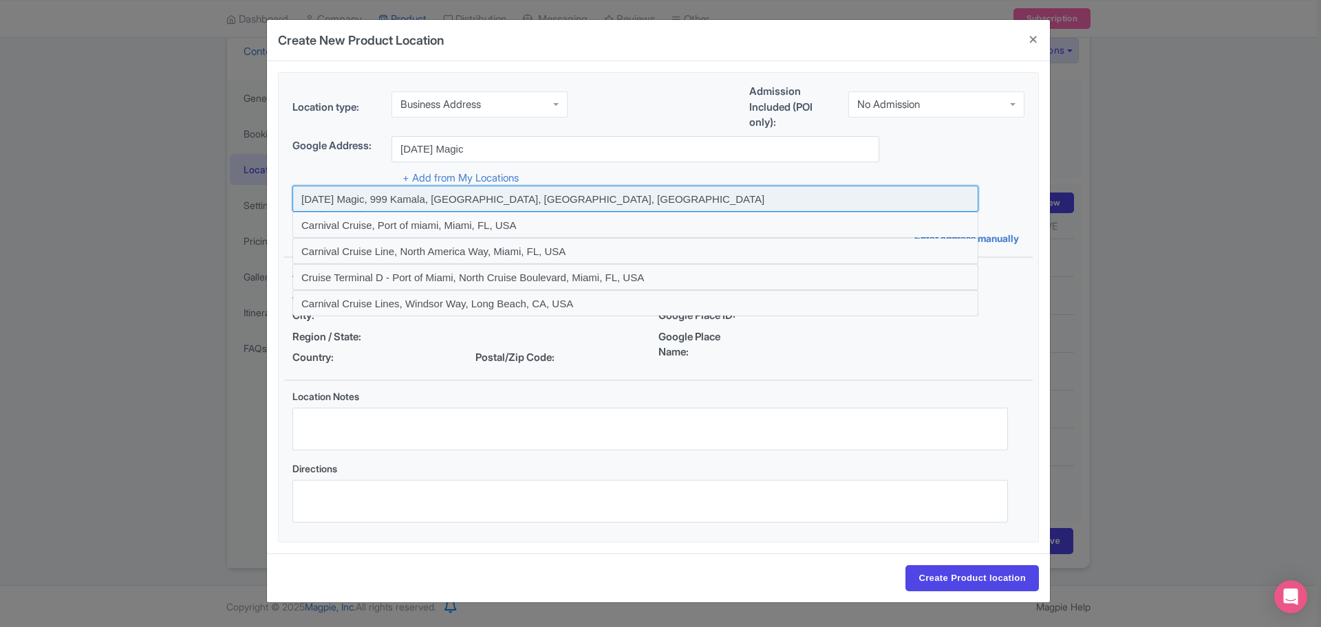
click at [489, 201] on input at bounding box center [635, 199] width 686 height 26
type input "[DATE] Magic, 999 Kamala, [GEOGRAPHIC_DATA], [GEOGRAPHIC_DATA], [GEOGRAPHIC_DAT…"
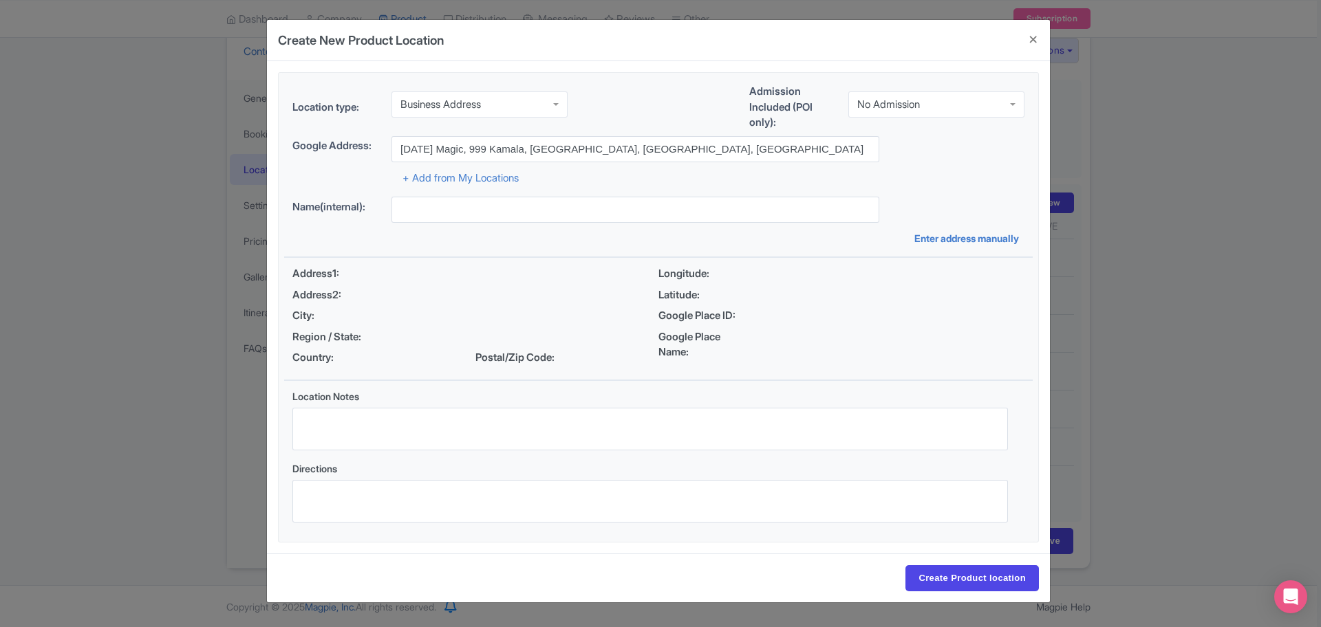
type input "[DATE] Magic, 999 Kamala, [GEOGRAPHIC_DATA], [GEOGRAPHIC_DATA], [GEOGRAPHIC_DAT…"
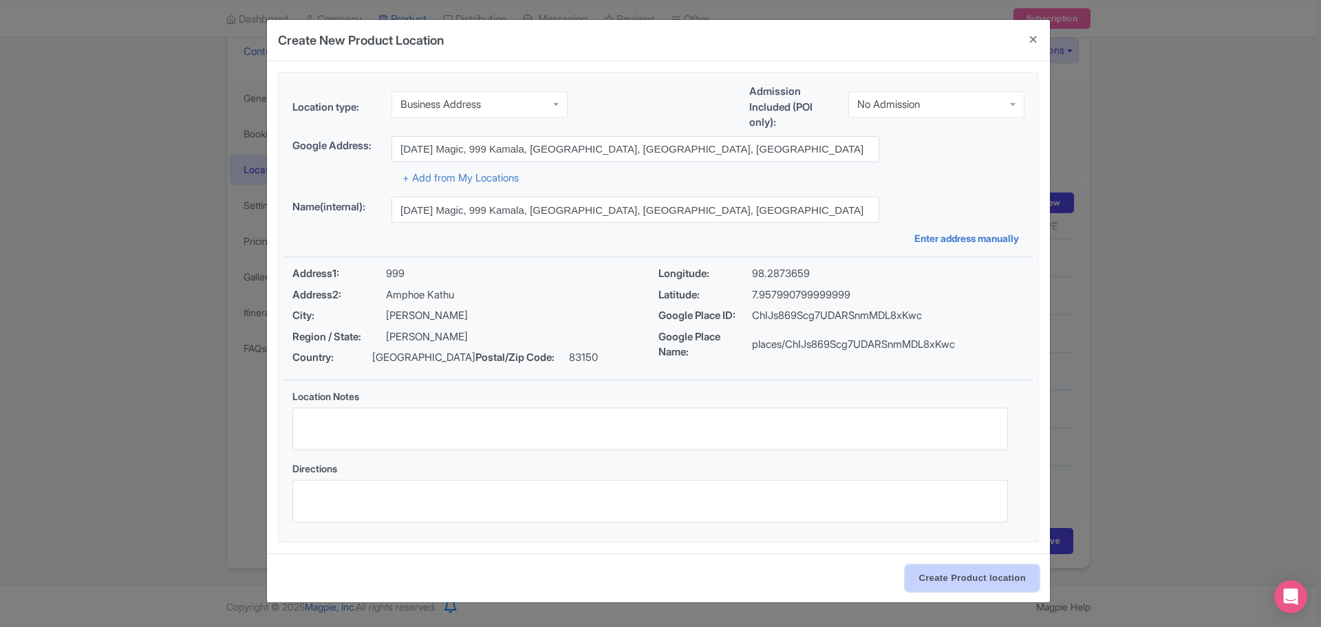
click at [965, 589] on input "Create Product location" at bounding box center [971, 579] width 133 height 26
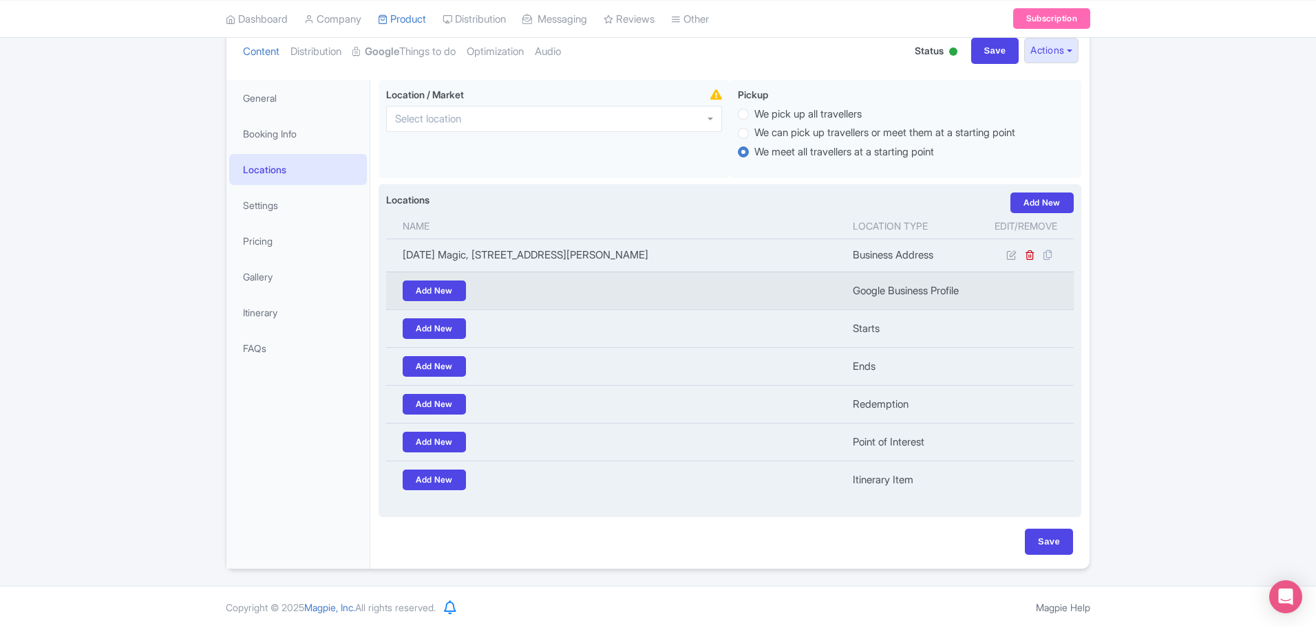
click at [447, 301] on td "Add New" at bounding box center [615, 291] width 458 height 38
click at [449, 290] on link "Add New" at bounding box center [434, 291] width 63 height 21
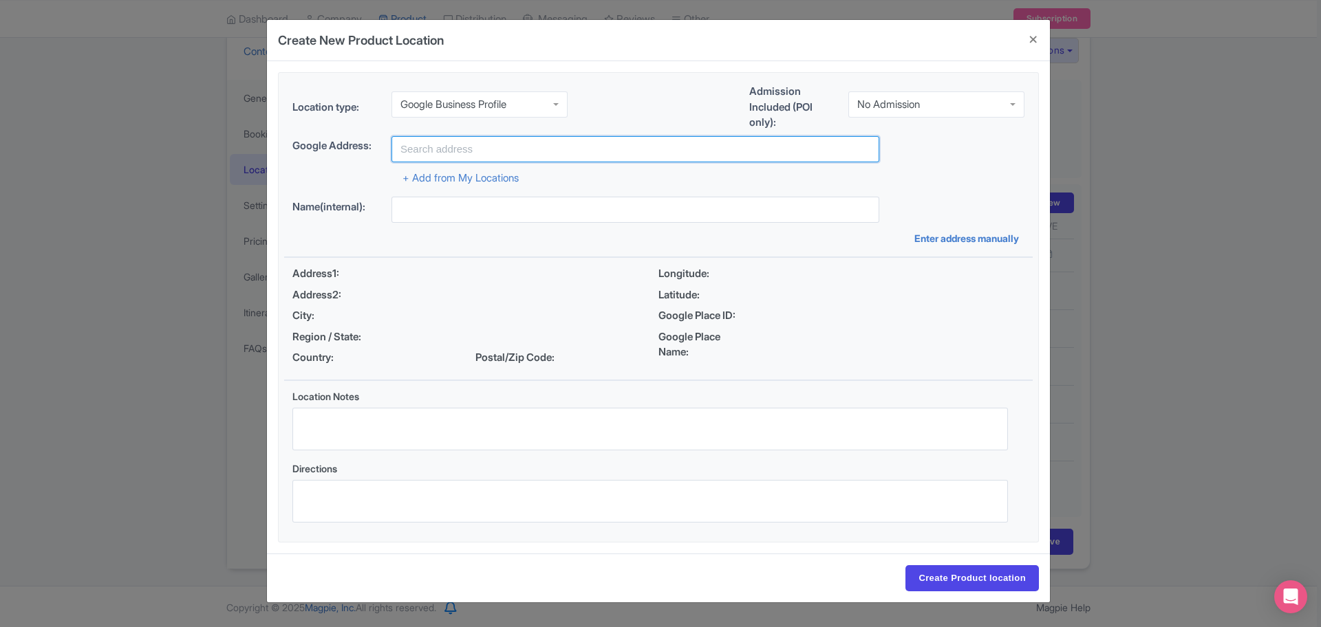
click at [548, 158] on input "text" at bounding box center [635, 149] width 488 height 26
type input "[DATE] Magic, 999 Kamala, [GEOGRAPHIC_DATA], [GEOGRAPHIC_DATA], [GEOGRAPHIC_DAT…"
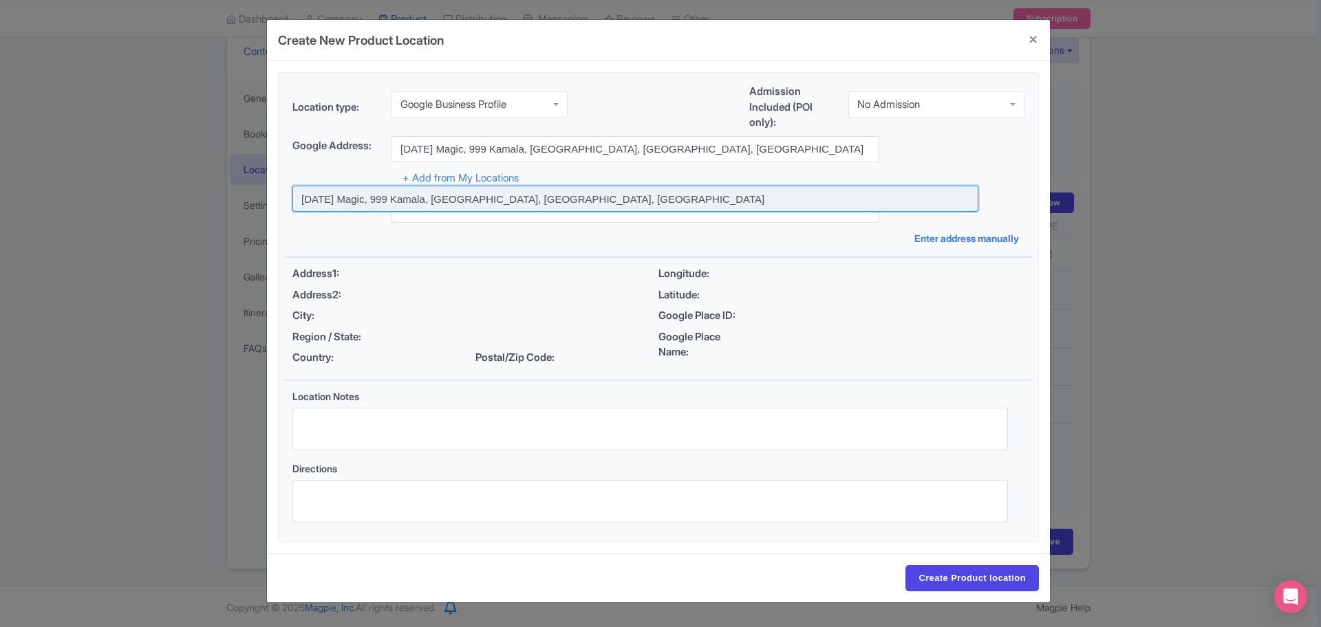
click at [571, 193] on input at bounding box center [635, 199] width 686 height 26
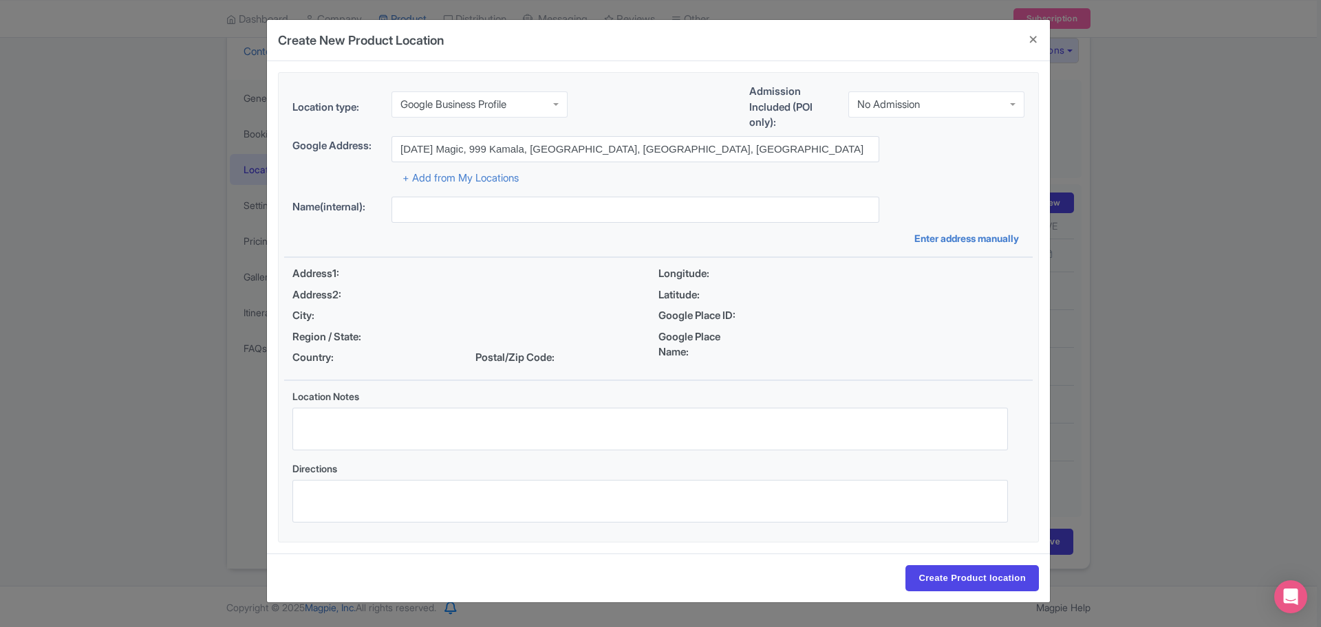
type input "[DATE] Magic, 999 Kamala, [GEOGRAPHIC_DATA], [GEOGRAPHIC_DATA], [GEOGRAPHIC_DAT…"
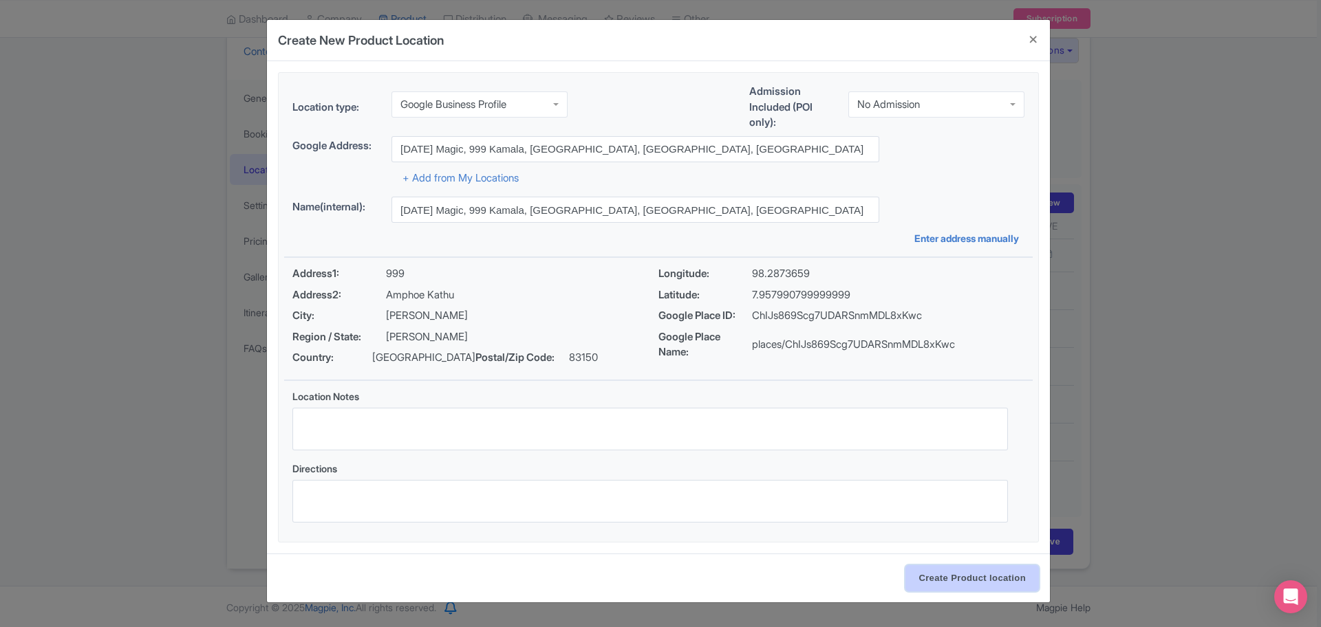
click at [991, 574] on input "Create Product location" at bounding box center [971, 579] width 133 height 26
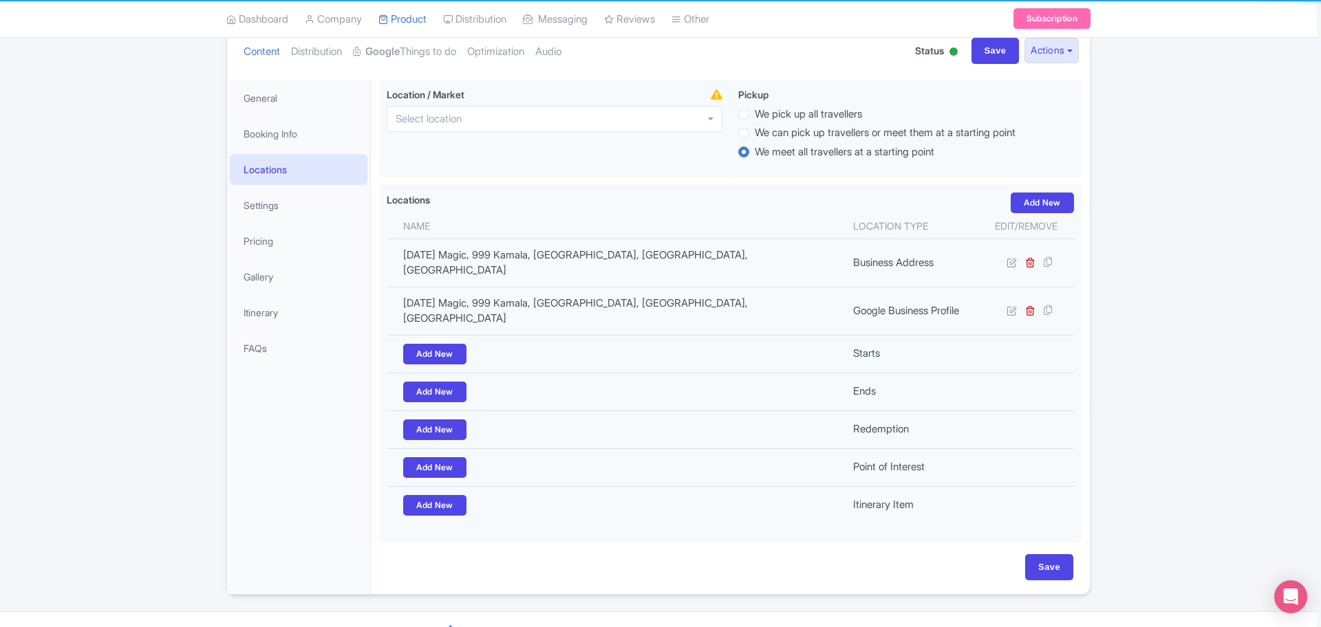
scroll to position [156, 0]
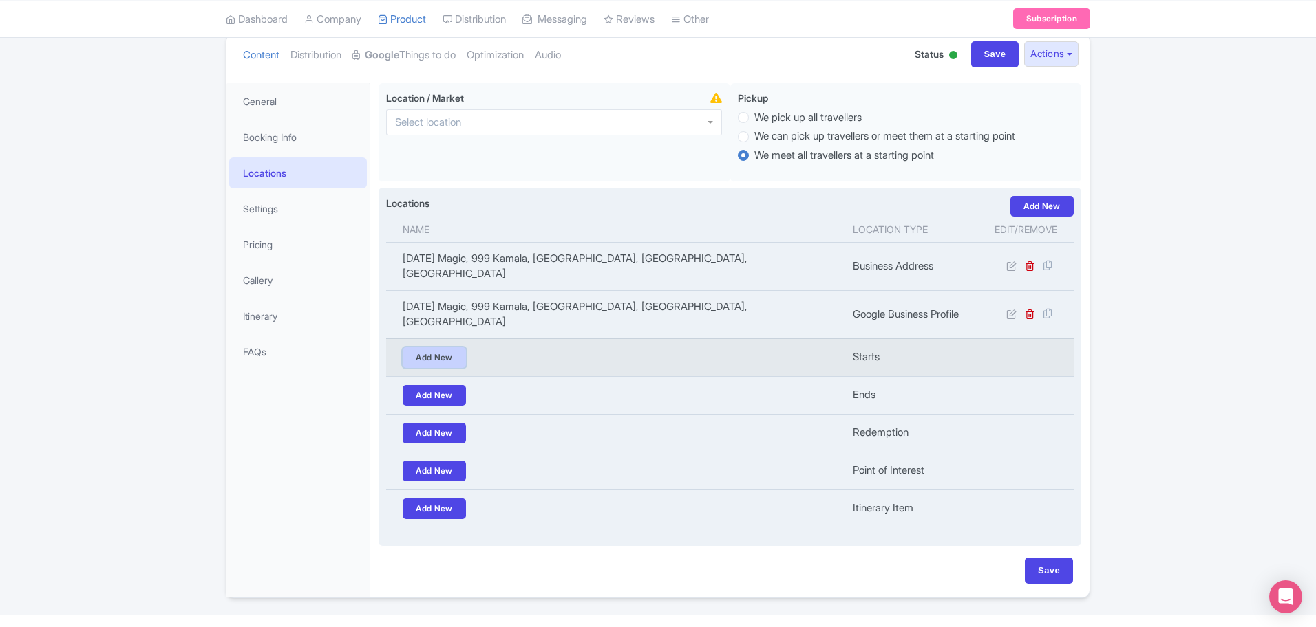
click at [453, 347] on link "Add New" at bounding box center [434, 357] width 63 height 21
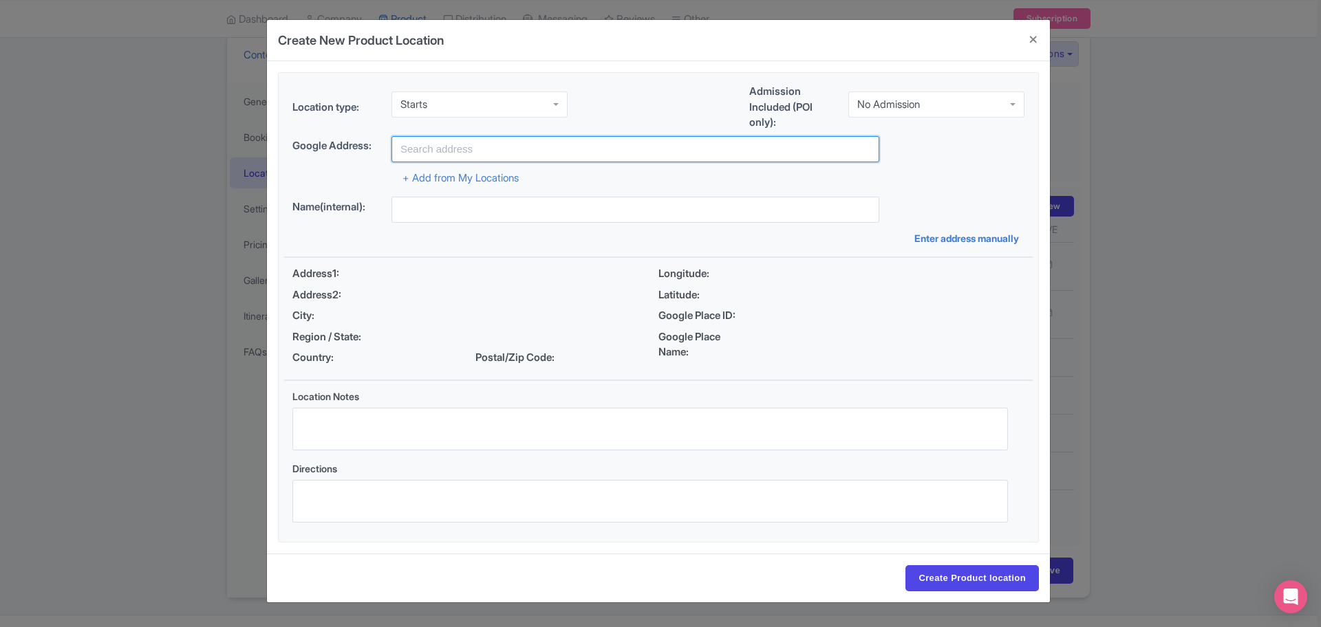
click at [568, 149] on input "text" at bounding box center [635, 149] width 488 height 26
type input "[DATE] Magic, 999 Kamala, [GEOGRAPHIC_DATA], [GEOGRAPHIC_DATA], [GEOGRAPHIC_DAT…"
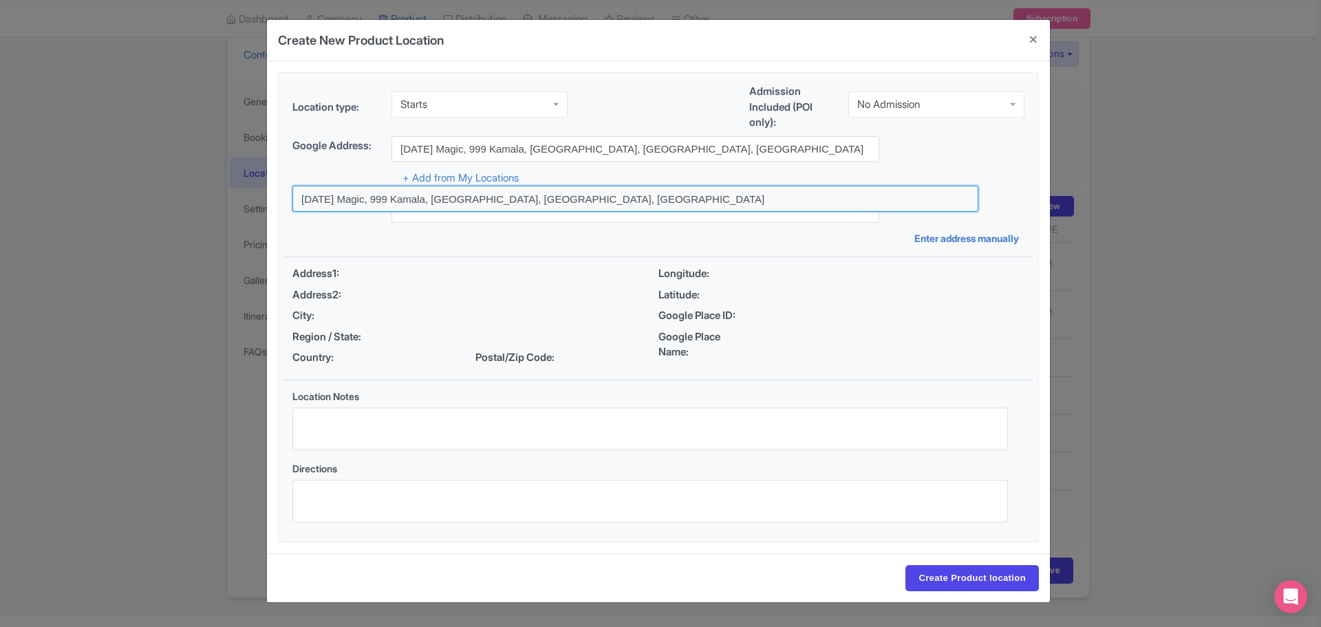
click at [557, 196] on input at bounding box center [635, 199] width 686 height 26
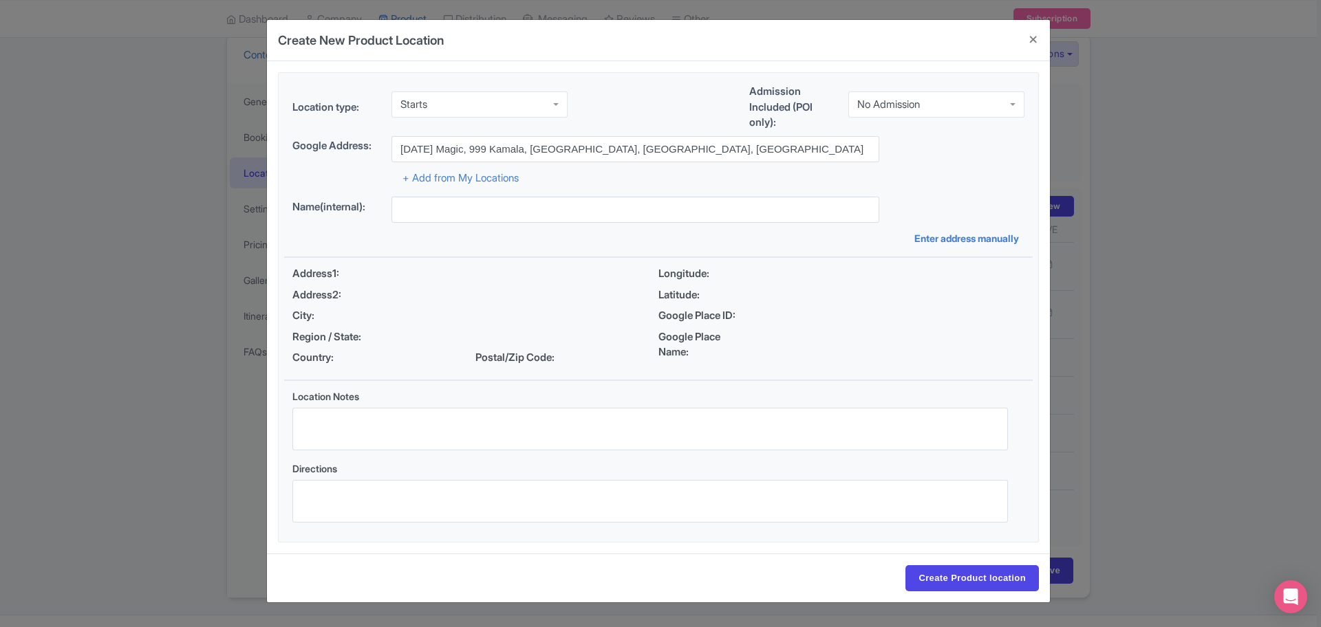
type input "[DATE] Magic, 999 Kamala, [GEOGRAPHIC_DATA], [GEOGRAPHIC_DATA], [GEOGRAPHIC_DAT…"
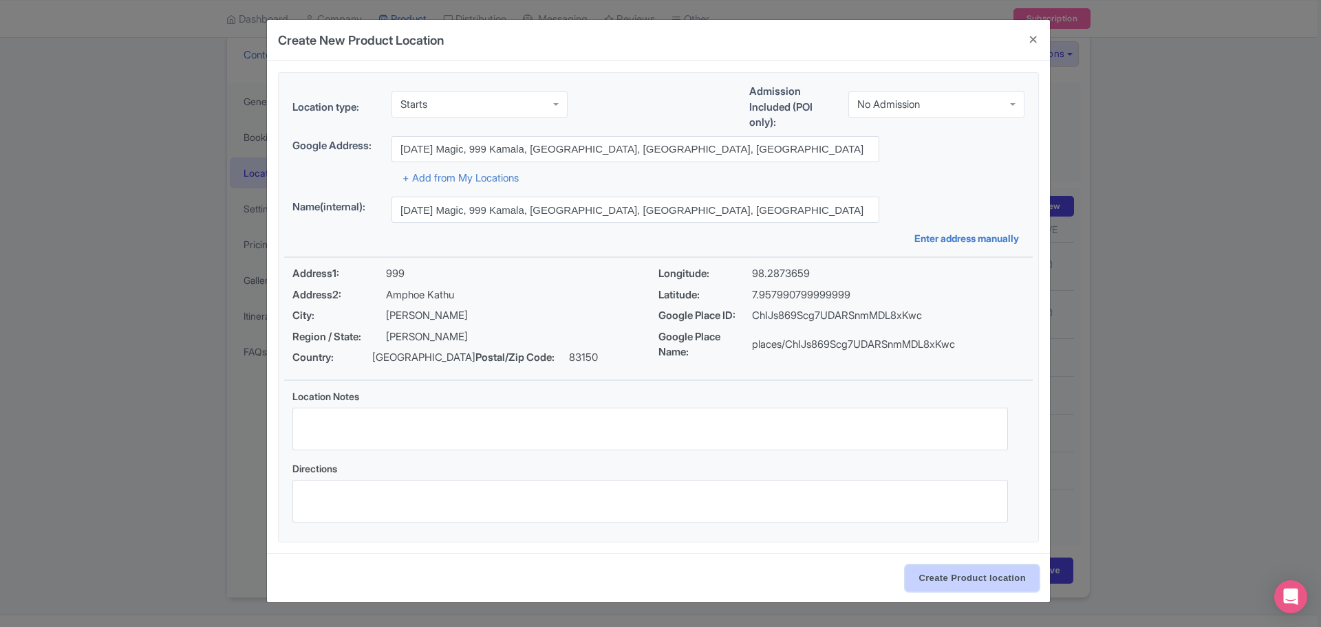
click at [987, 581] on input "Create Product location" at bounding box center [971, 579] width 133 height 26
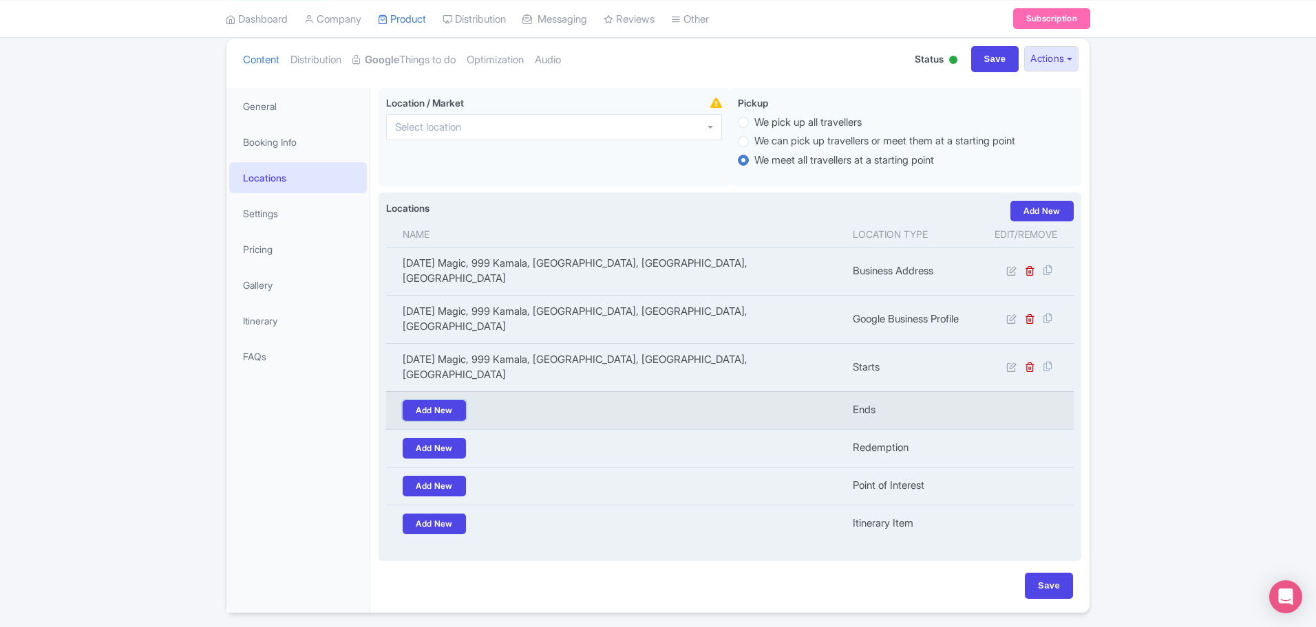
click at [451, 400] on link "Add New" at bounding box center [434, 410] width 63 height 21
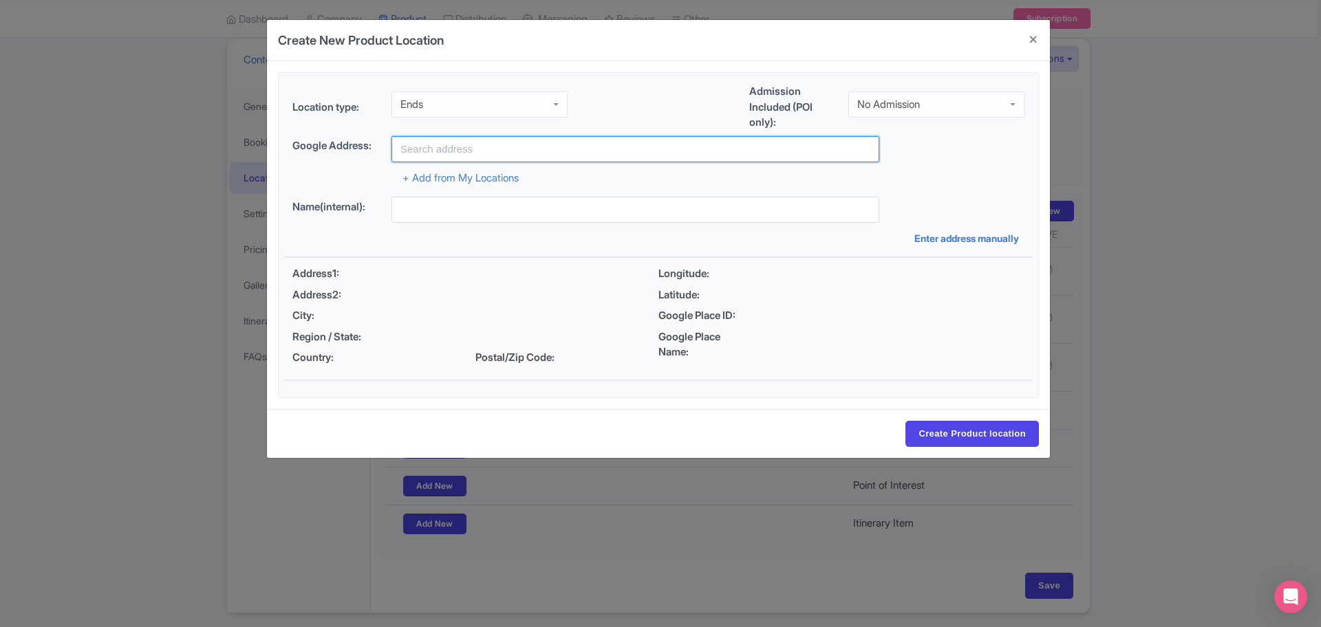
click at [513, 149] on input "text" at bounding box center [635, 149] width 488 height 26
type input "Carnival Magic, 999 Kamala, Kathu District, Phuket, Thailand"
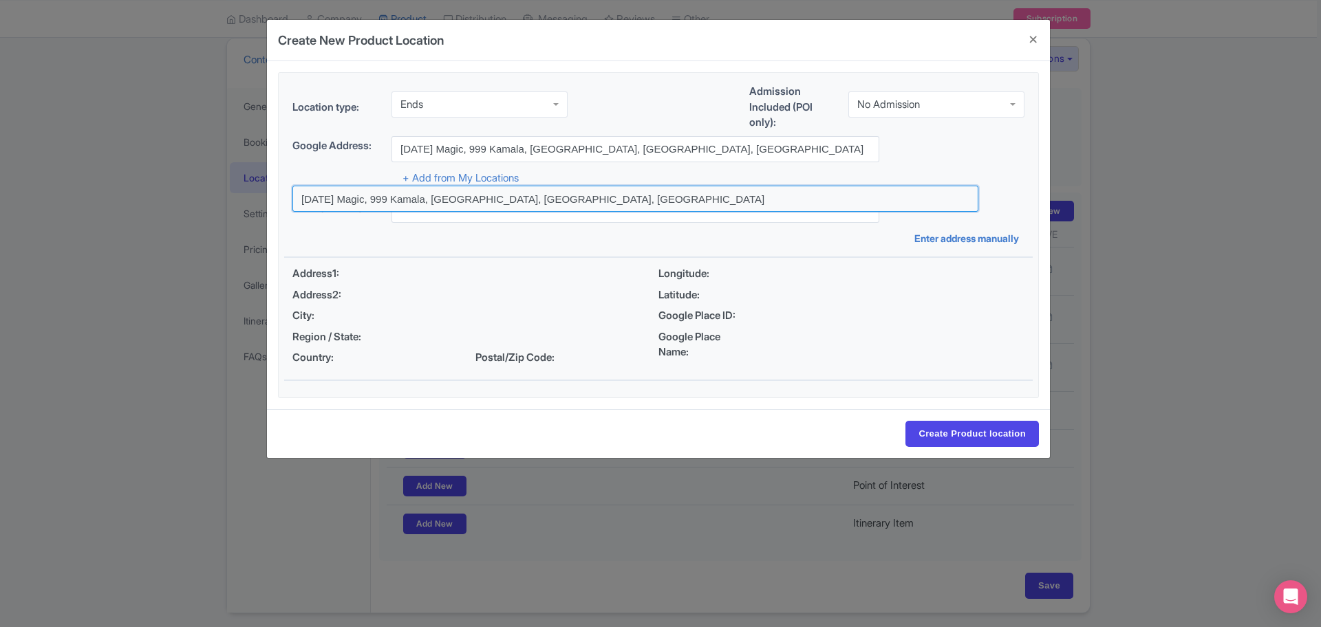
click at [560, 201] on input at bounding box center [635, 199] width 686 height 26
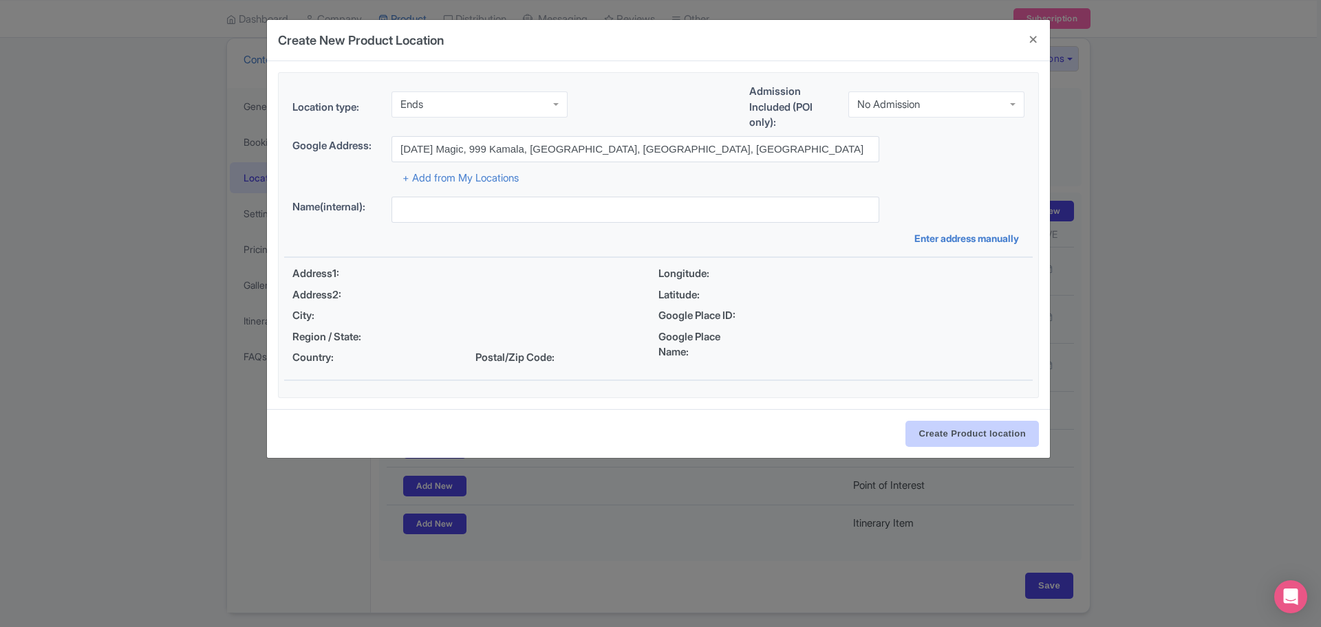
type input "Carnival Magic, 999 Kamala, Kathu District, Phuket, Thailand"
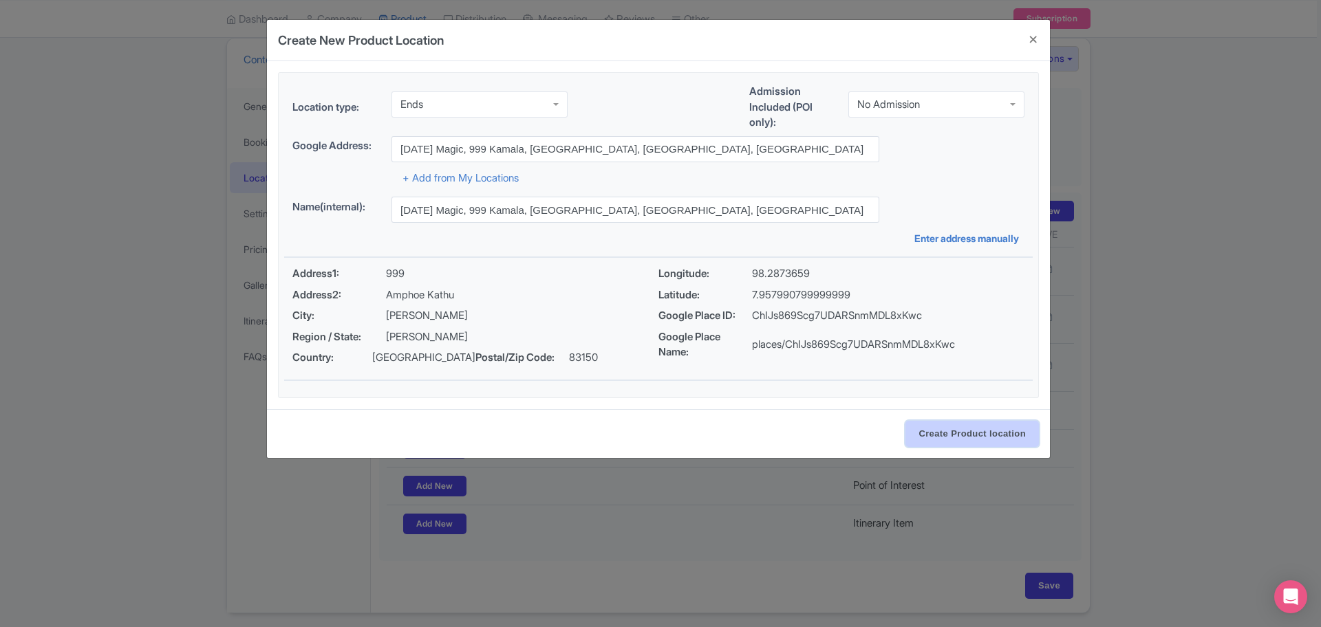
click at [963, 439] on input "Create Product location" at bounding box center [971, 434] width 133 height 26
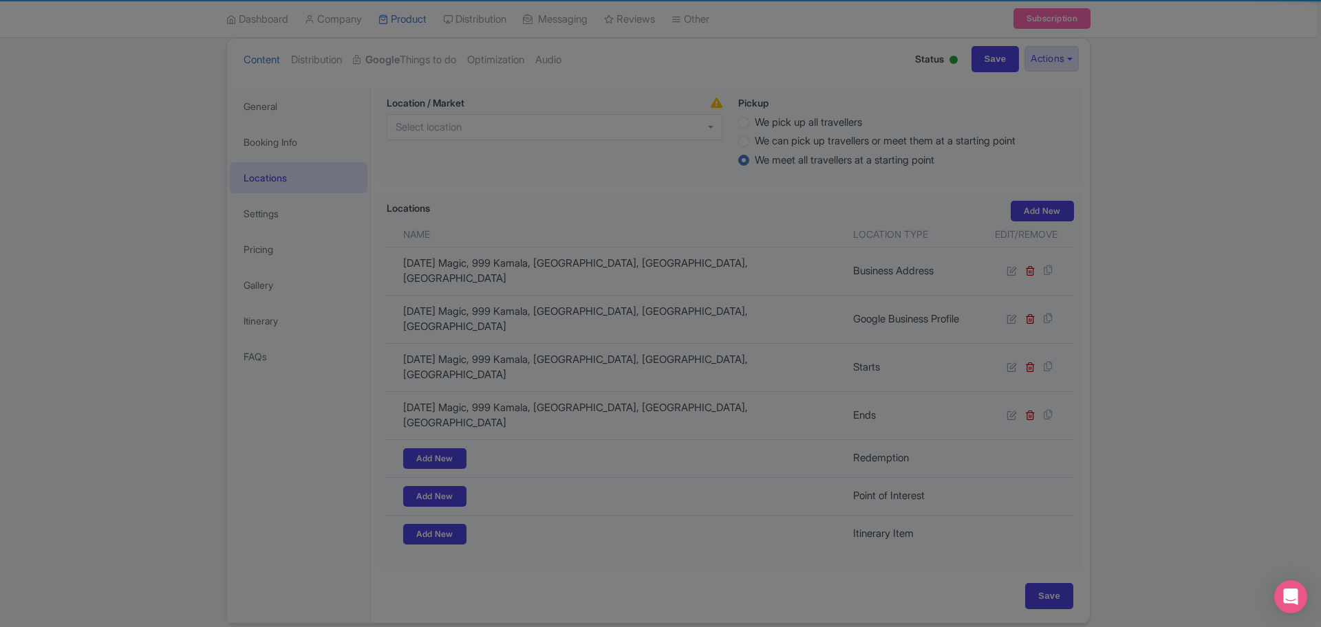
scroll to position [147, 0]
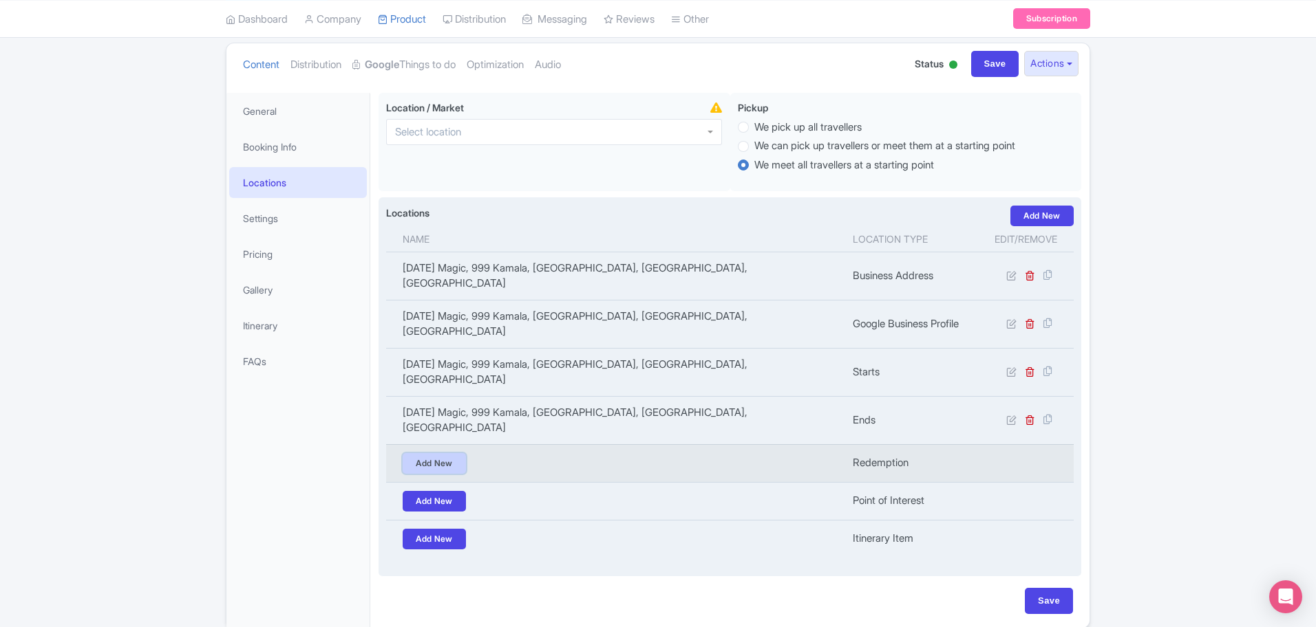
click at [450, 453] on link "Add New" at bounding box center [434, 463] width 63 height 21
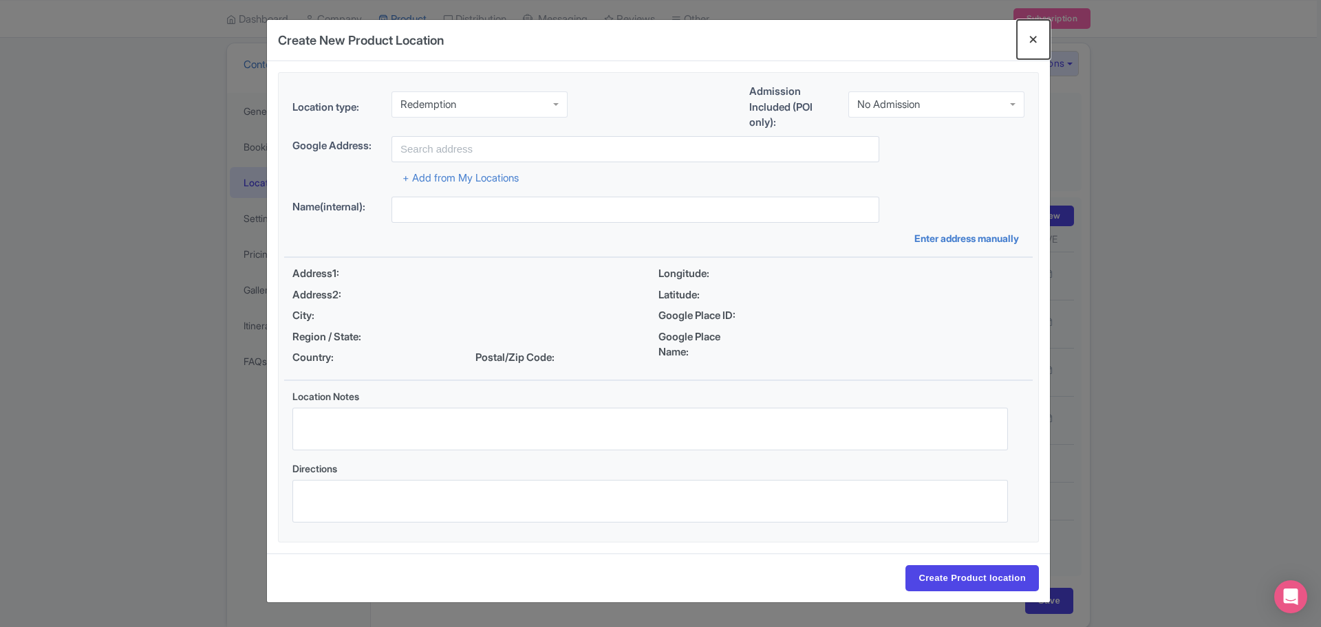
click at [1033, 39] on button "Close" at bounding box center [1033, 39] width 33 height 39
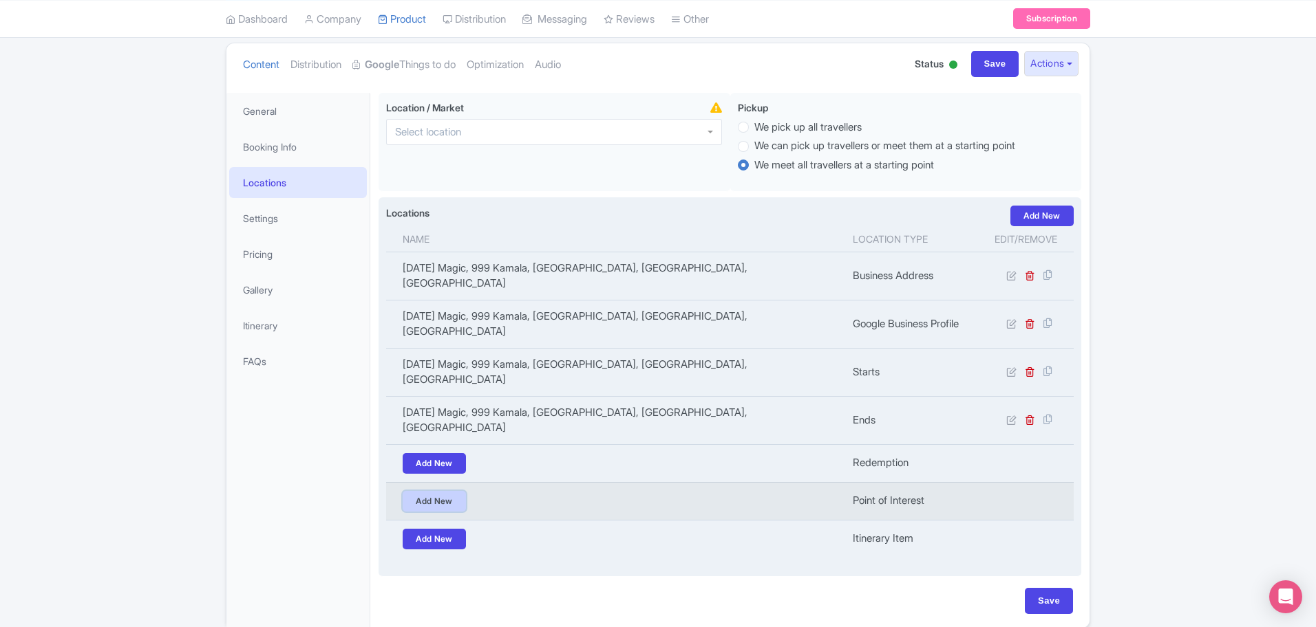
click at [426, 491] on link "Add New" at bounding box center [434, 501] width 63 height 21
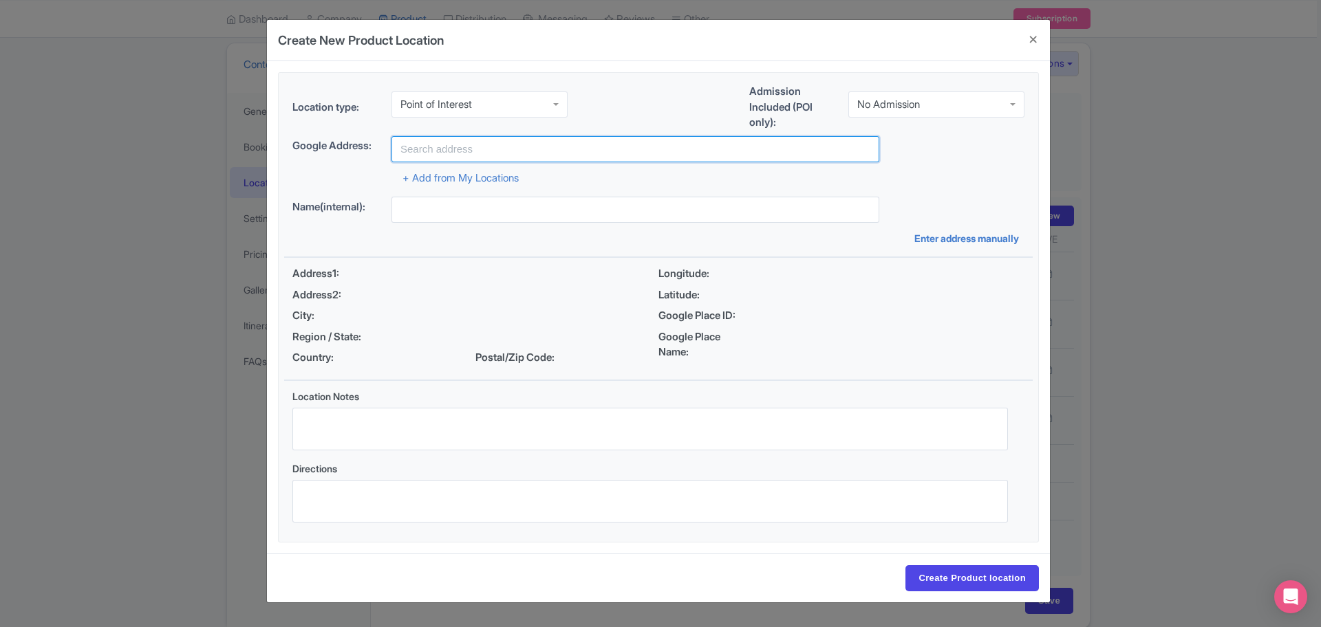
click at [608, 150] on input "text" at bounding box center [635, 149] width 488 height 26
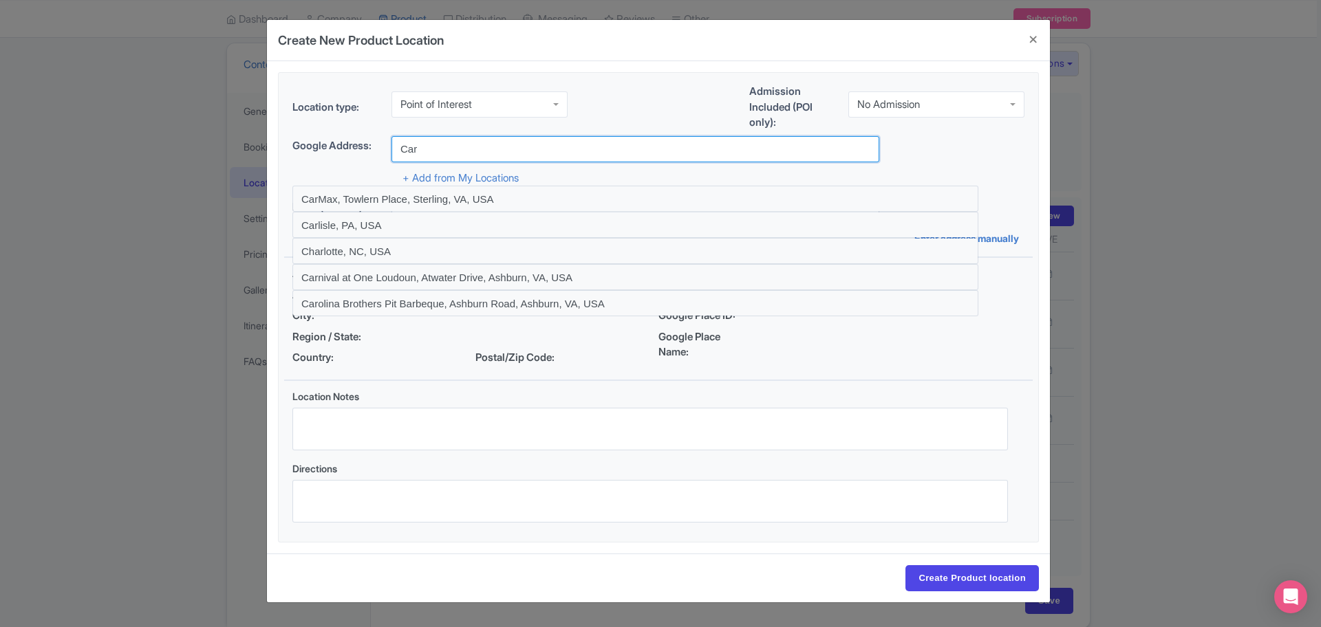
type input "[DATE] Magic, 999 Kamala, [GEOGRAPHIC_DATA], [GEOGRAPHIC_DATA], [GEOGRAPHIC_DAT…"
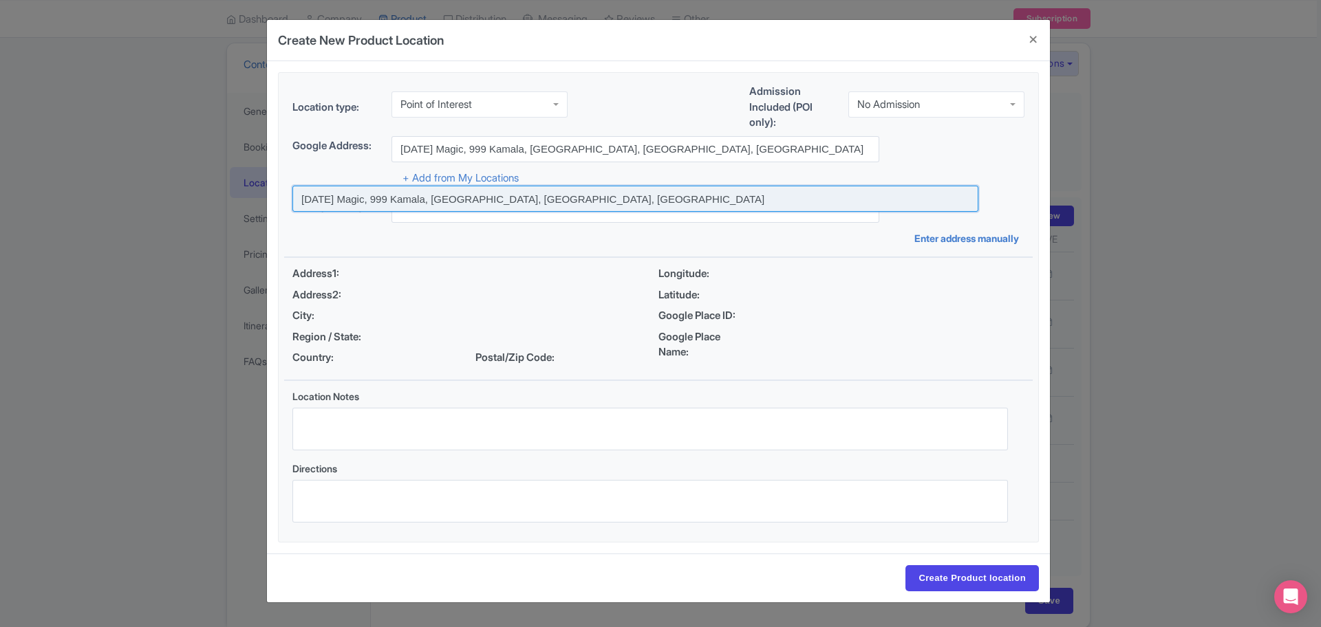
click at [588, 194] on input at bounding box center [635, 199] width 686 height 26
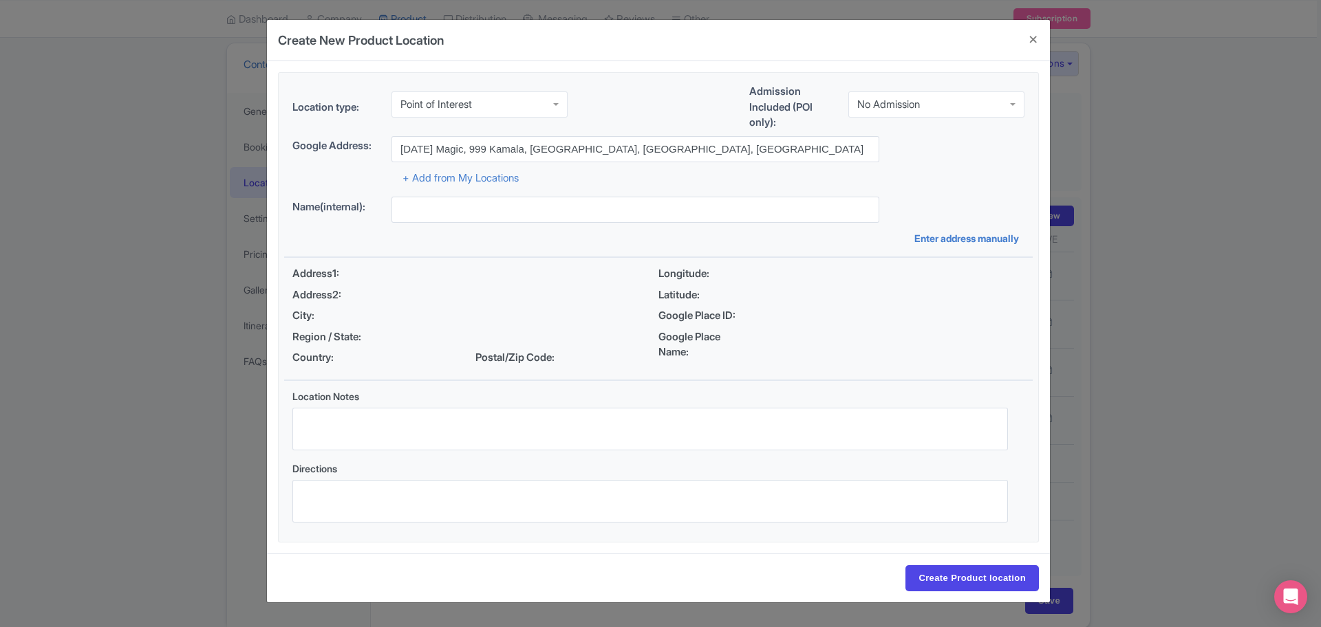
type input "[DATE] Magic, 999 Kamala, [GEOGRAPHIC_DATA], [GEOGRAPHIC_DATA], [GEOGRAPHIC_DAT…"
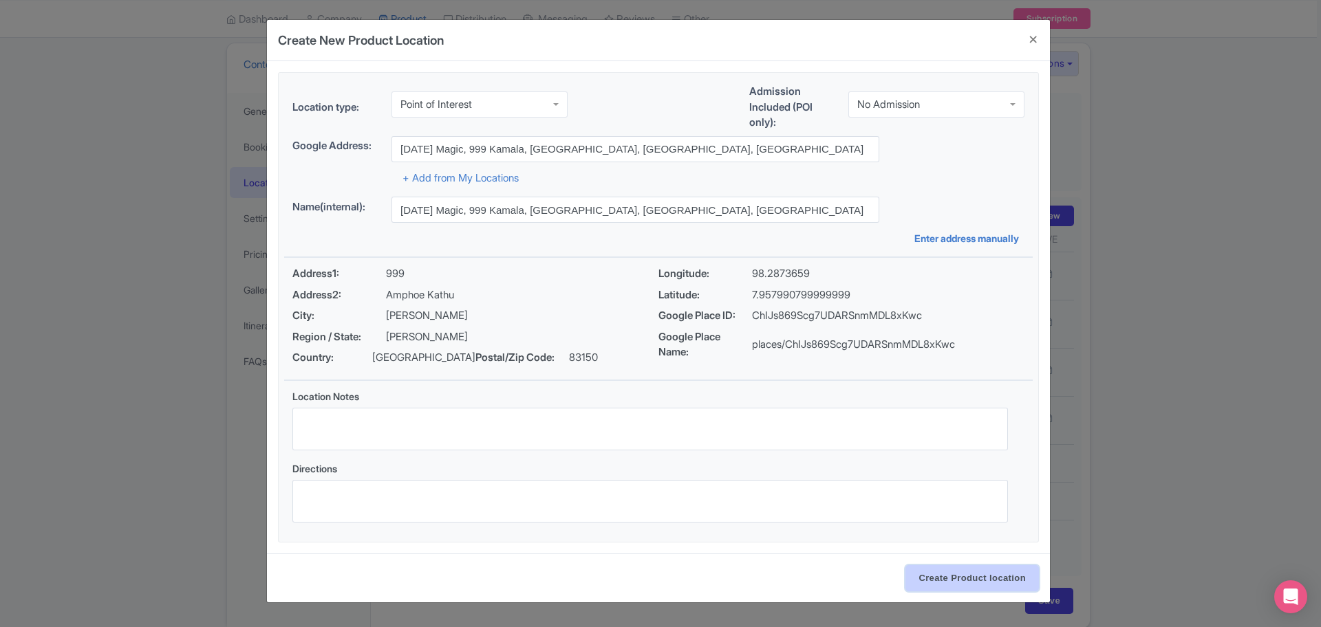
click at [996, 568] on input "Create Product location" at bounding box center [971, 579] width 133 height 26
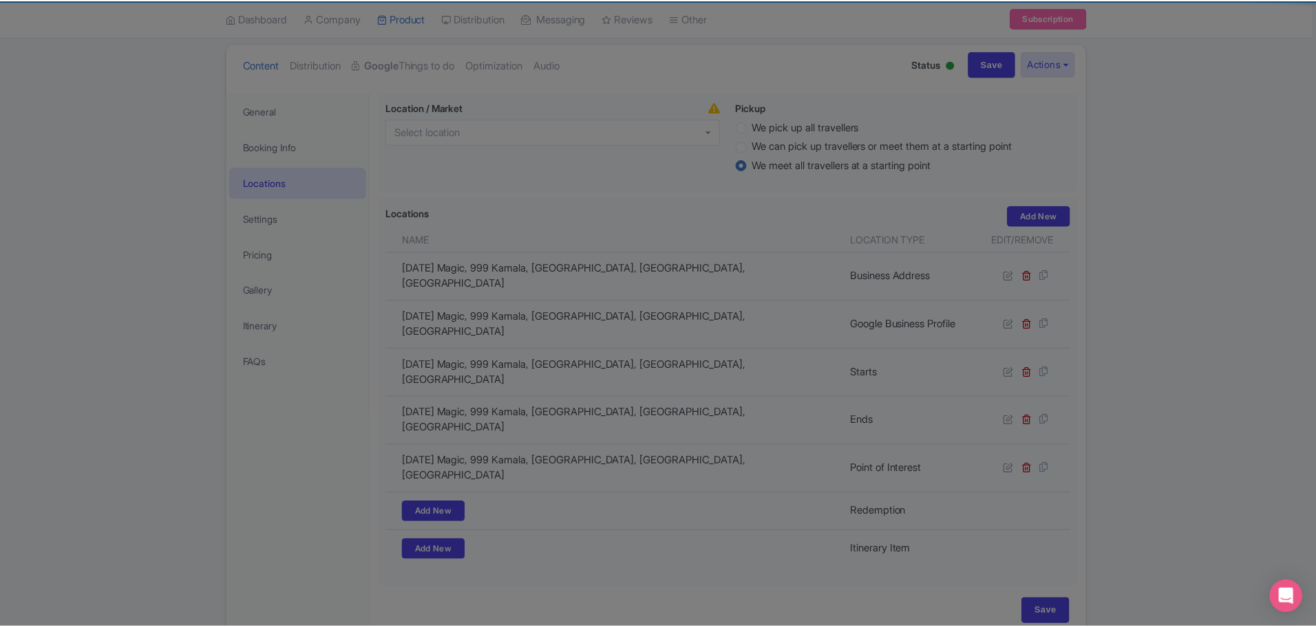
scroll to position [142, 0]
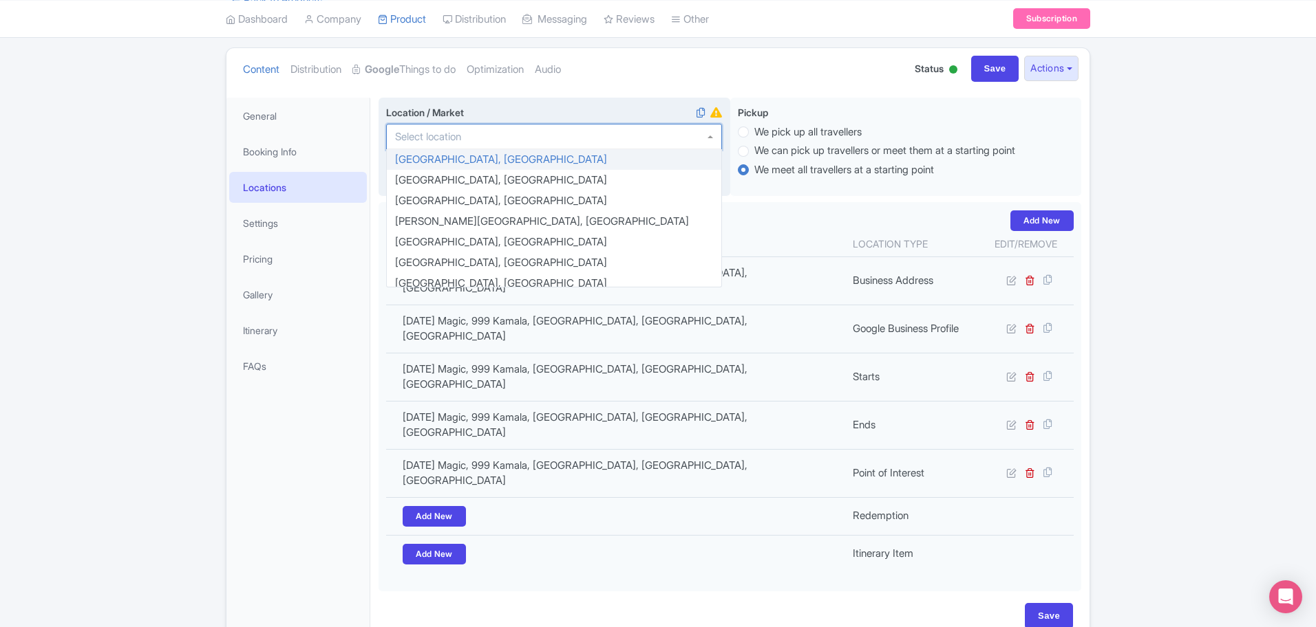
click at [482, 140] on div at bounding box center [554, 137] width 336 height 26
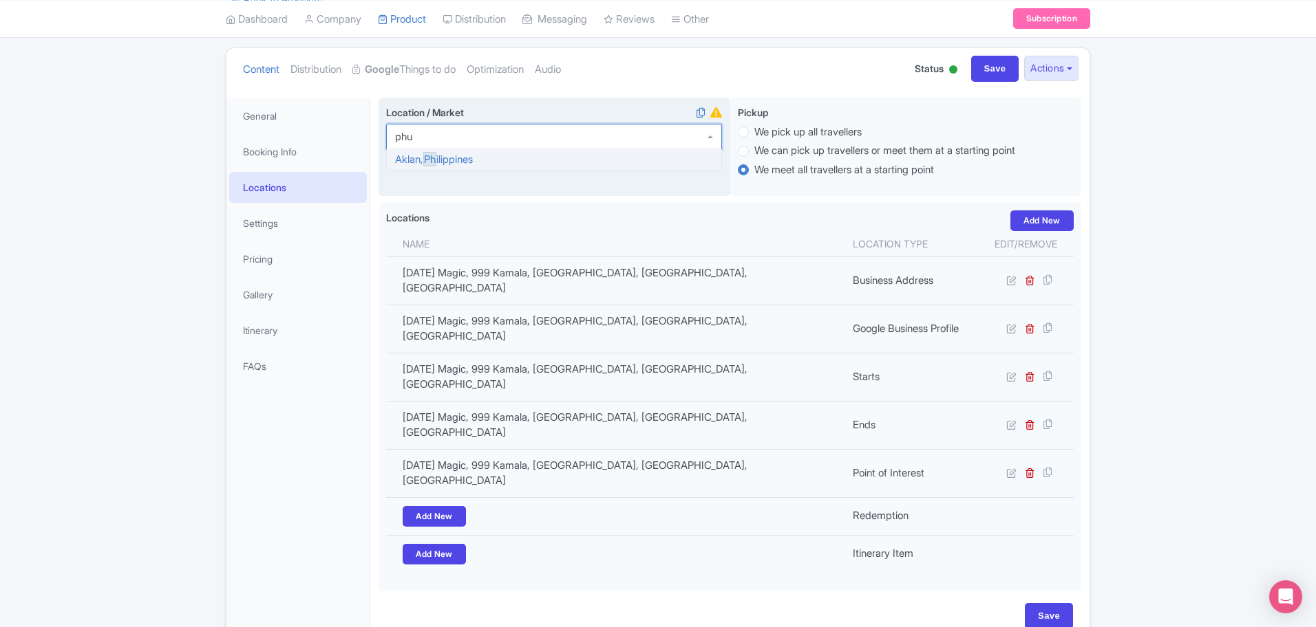
type input "phuk"
click at [1058, 603] on input "Save" at bounding box center [1048, 616] width 48 height 26
type input "Update Product"
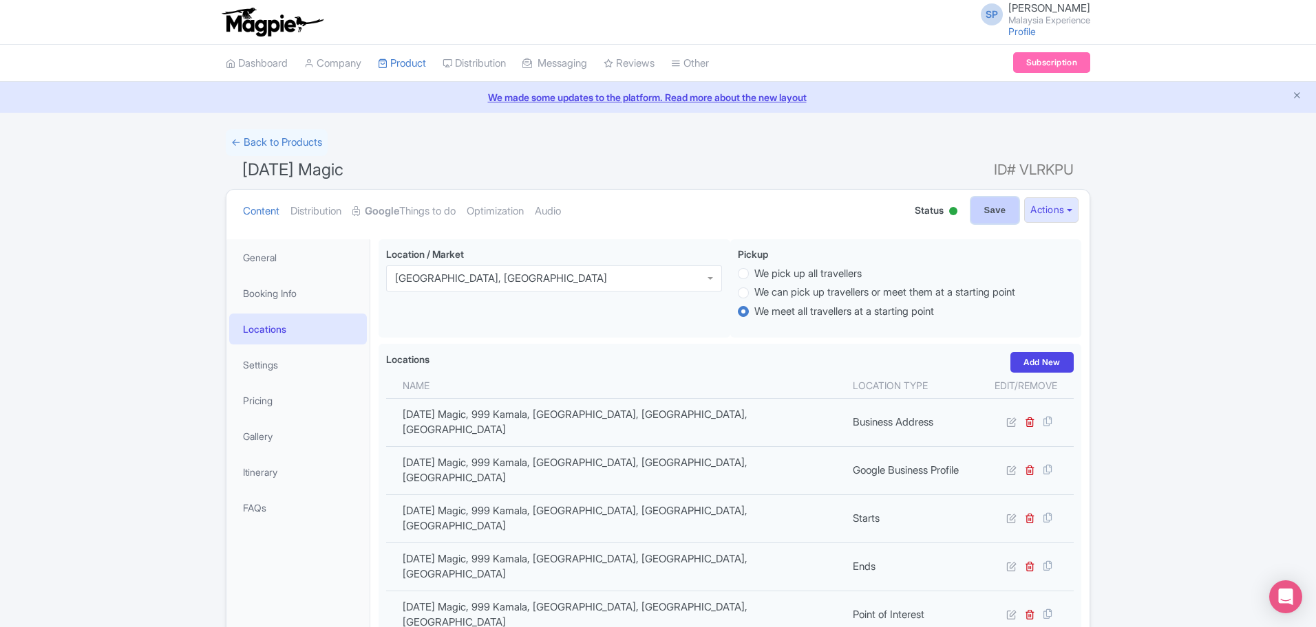
click at [985, 204] on input "Save" at bounding box center [995, 210] width 48 height 26
type input "Saving..."
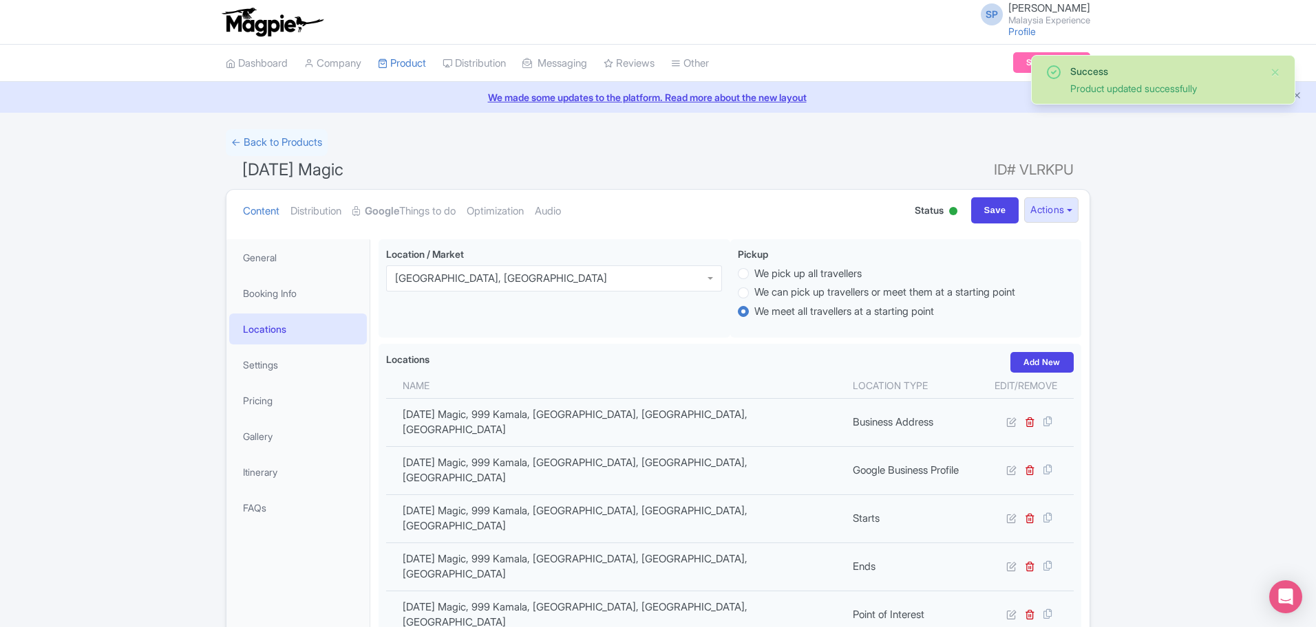
scroll to position [136, 0]
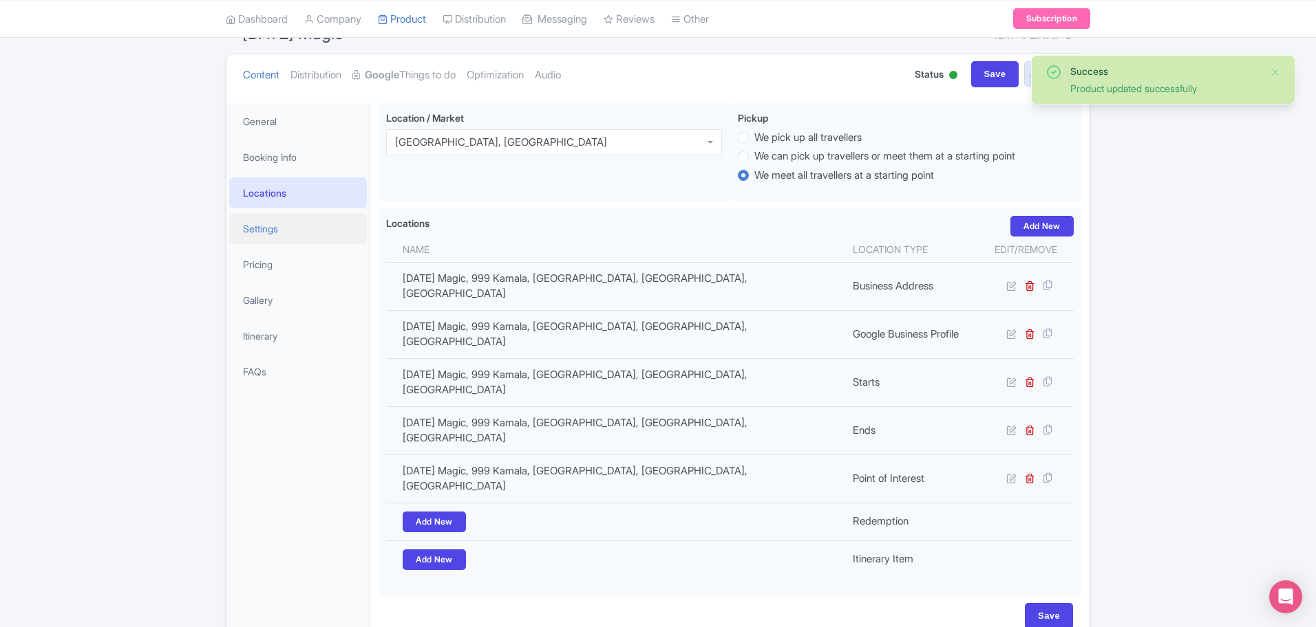
click at [301, 228] on link "Settings" at bounding box center [298, 228] width 138 height 31
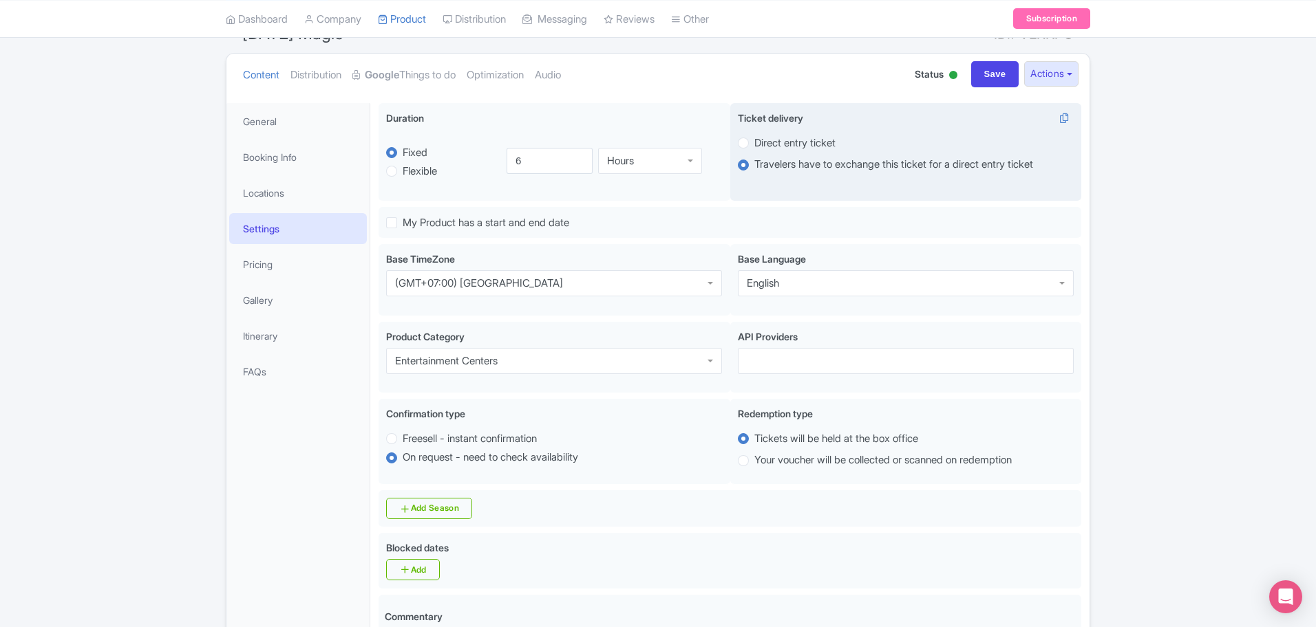
click at [749, 149] on label "Direct entry ticket" at bounding box center [906, 143] width 336 height 16
click at [754, 149] on input "Direct entry ticket" at bounding box center [761, 142] width 14 height 14
radio input "true"
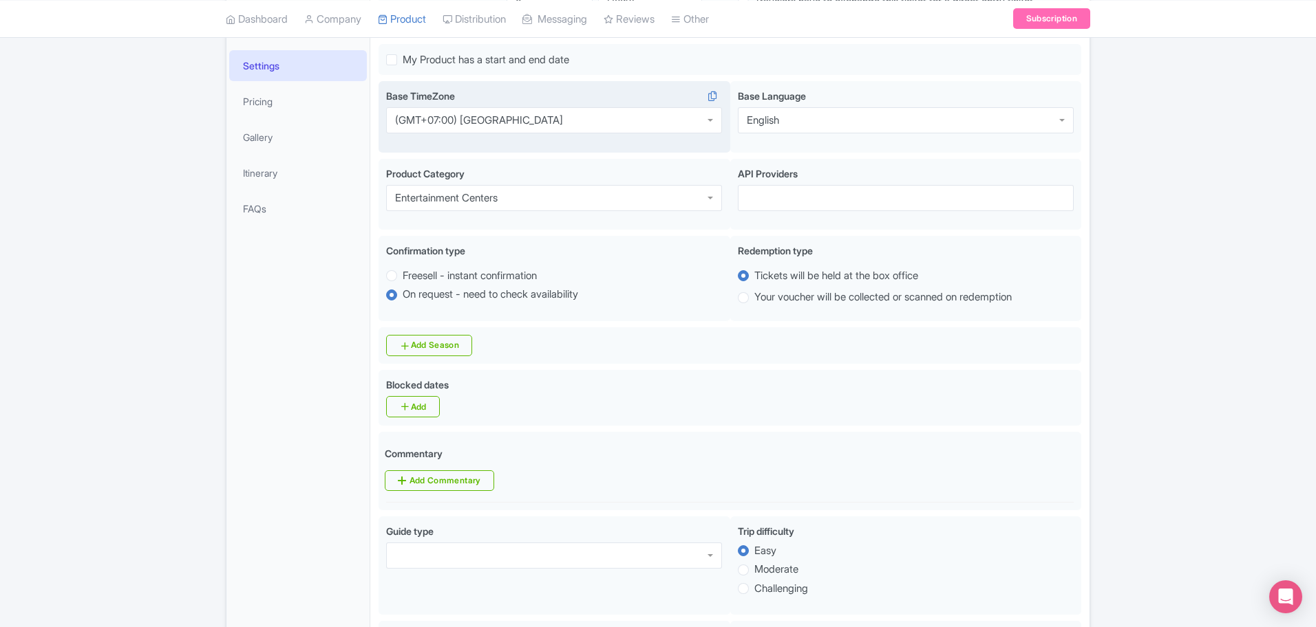
scroll to position [308, 0]
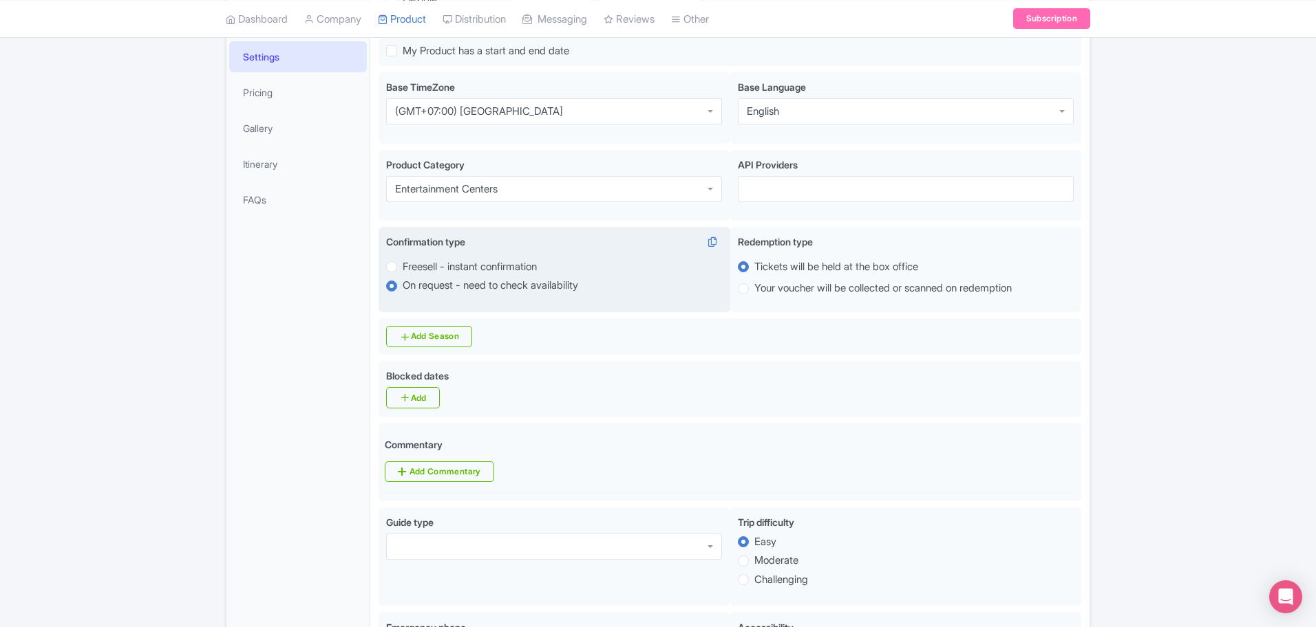
click at [403, 267] on label "Freesell - instant confirmation" at bounding box center [470, 267] width 134 height 16
click at [403, 267] on input "Freesell - instant confirmation" at bounding box center [410, 266] width 14 height 14
radio input "true"
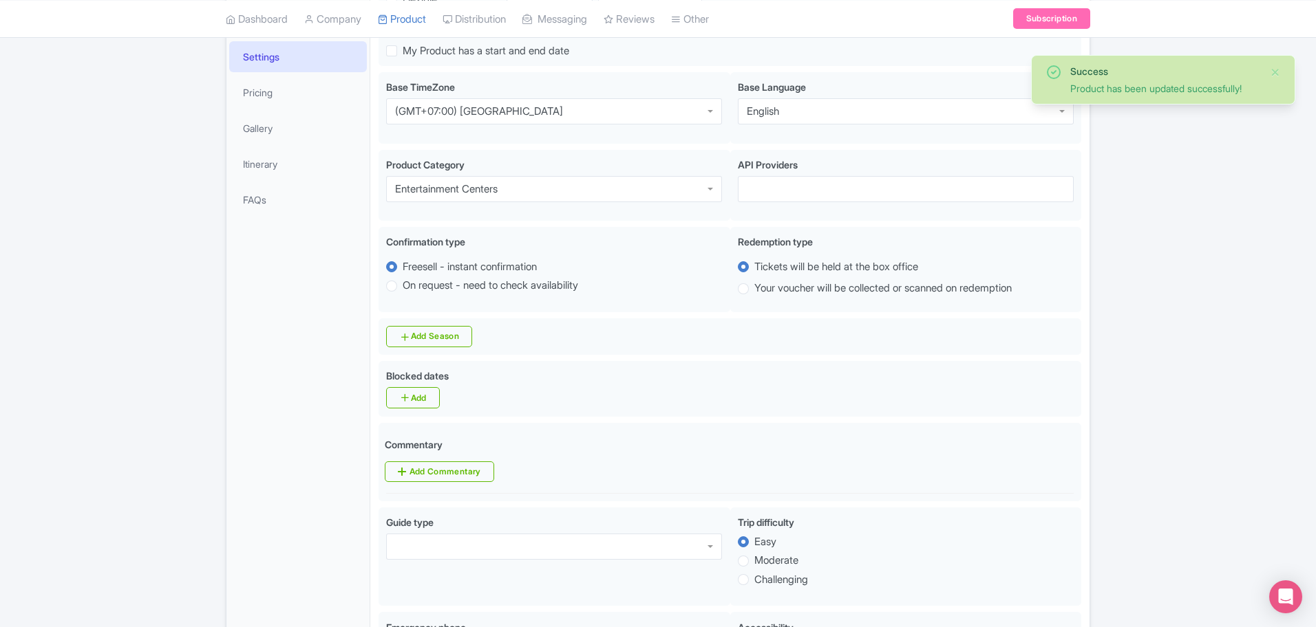
click at [754, 287] on label "Your voucher will be collected or scanned on redemption" at bounding box center [882, 289] width 257 height 16
click at [754, 287] on input "Your voucher will be collected or scanned on redemption" at bounding box center [761, 288] width 14 height 14
radio input "true"
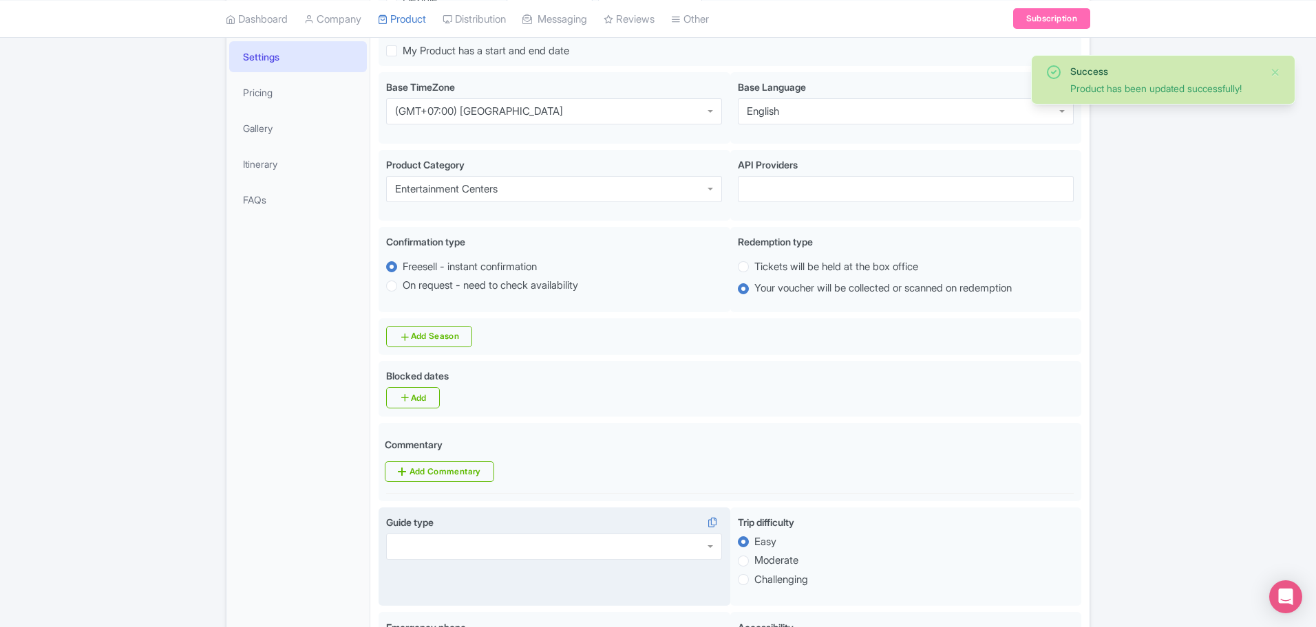
drag, startPoint x: 569, startPoint y: 540, endPoint x: 570, endPoint y: 522, distance: 17.9
click at [569, 539] on div at bounding box center [554, 547] width 336 height 26
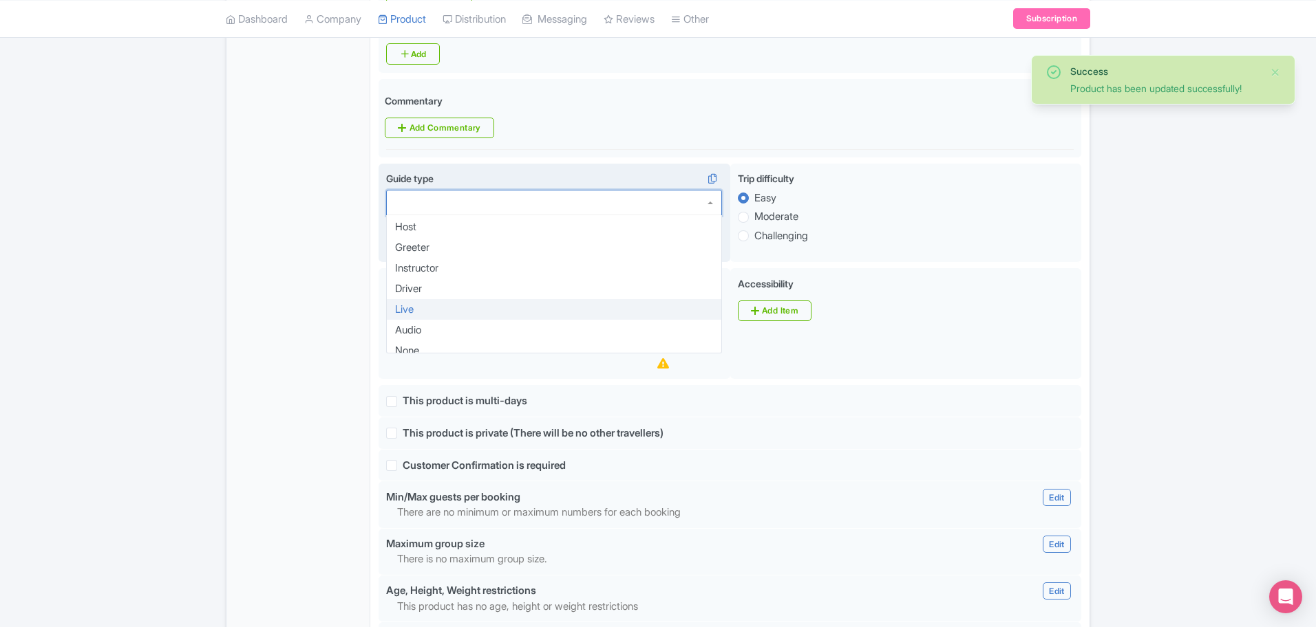
scroll to position [28, 0]
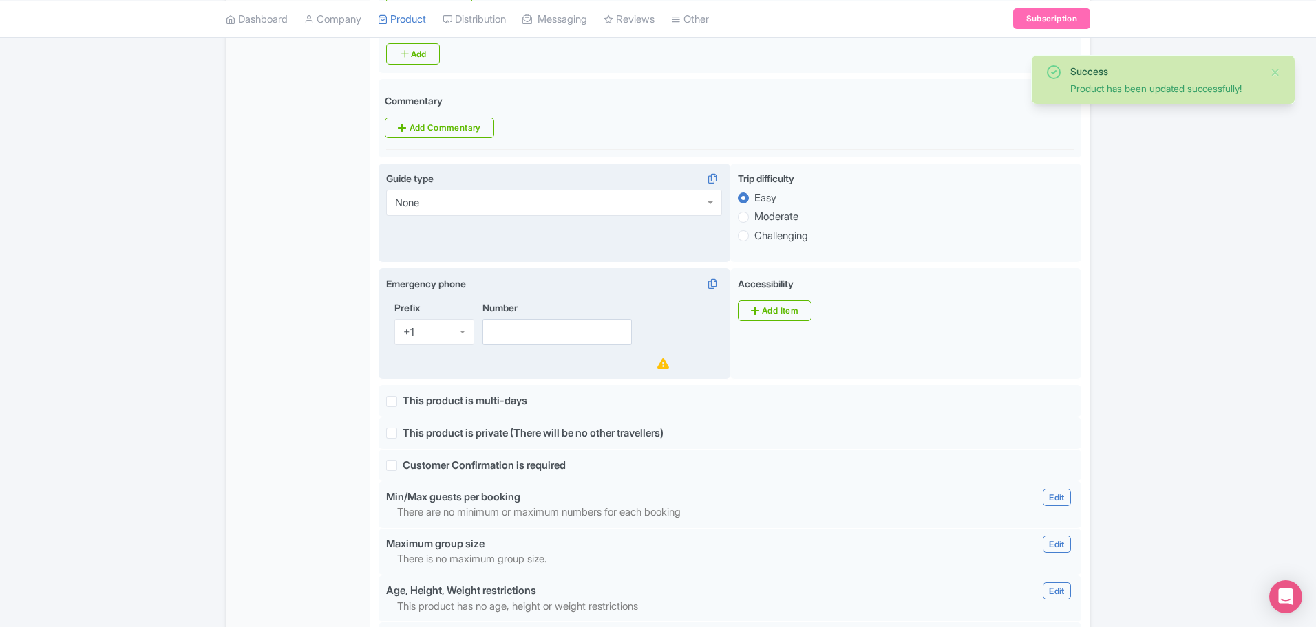
click at [444, 323] on div "+1" at bounding box center [434, 332] width 80 height 26
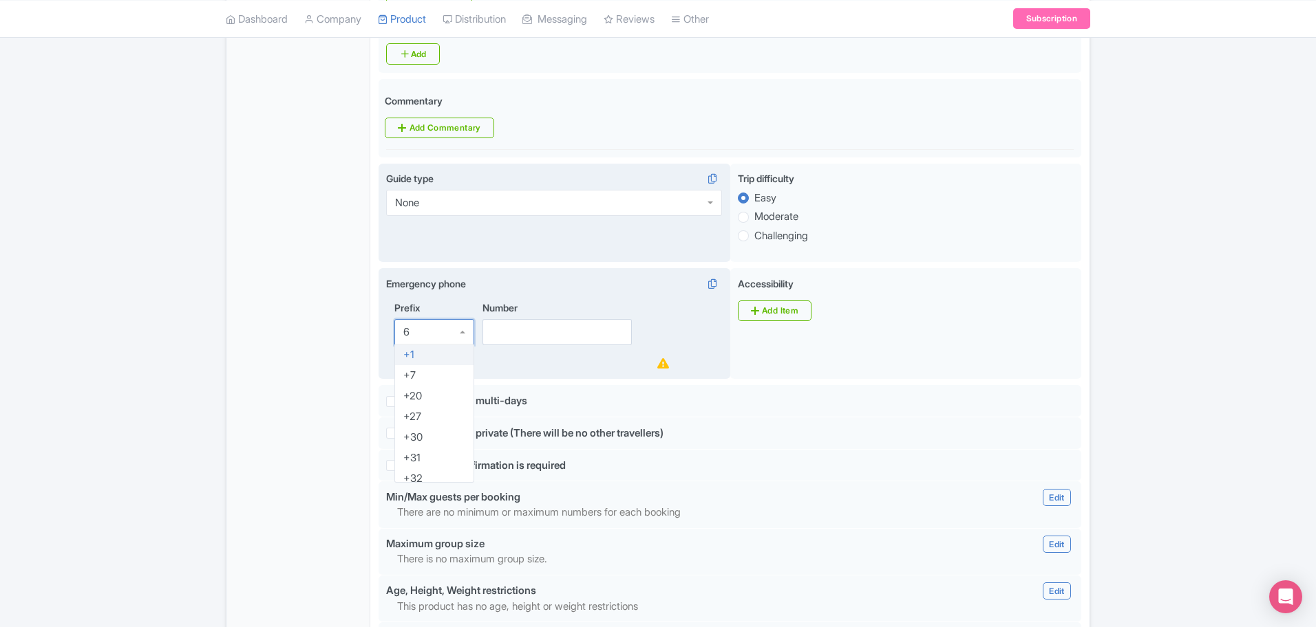
type input "60"
click at [514, 339] on input "Number" at bounding box center [556, 332] width 149 height 26
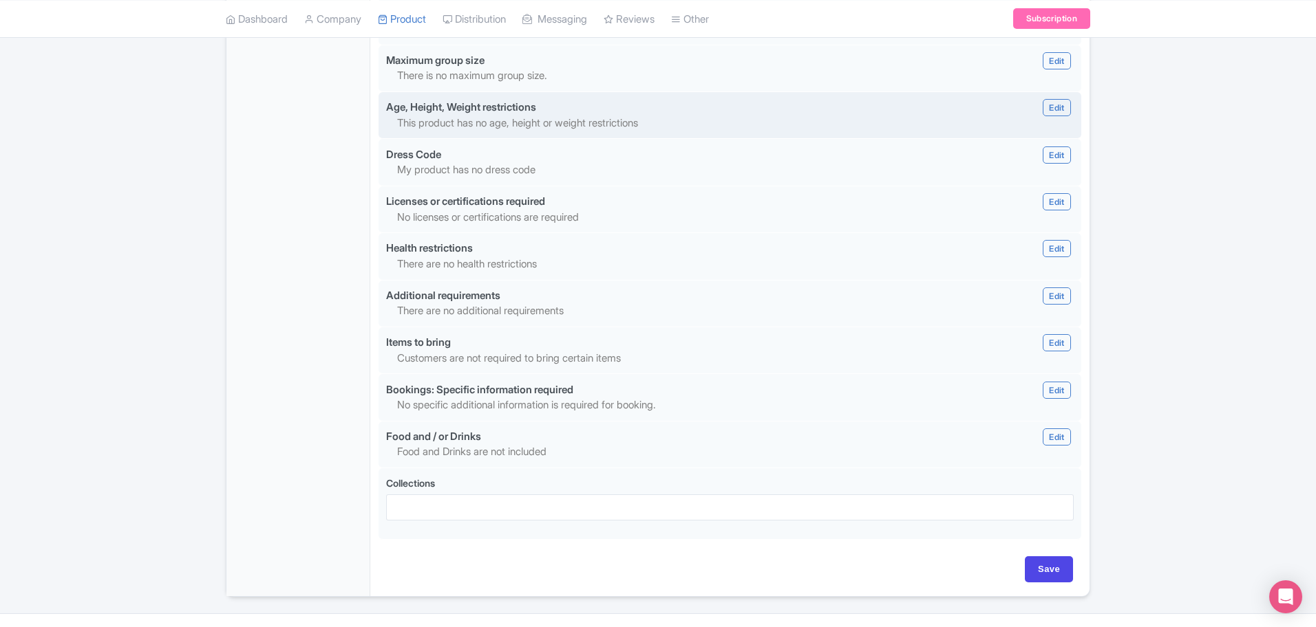
scroll to position [1164, 0]
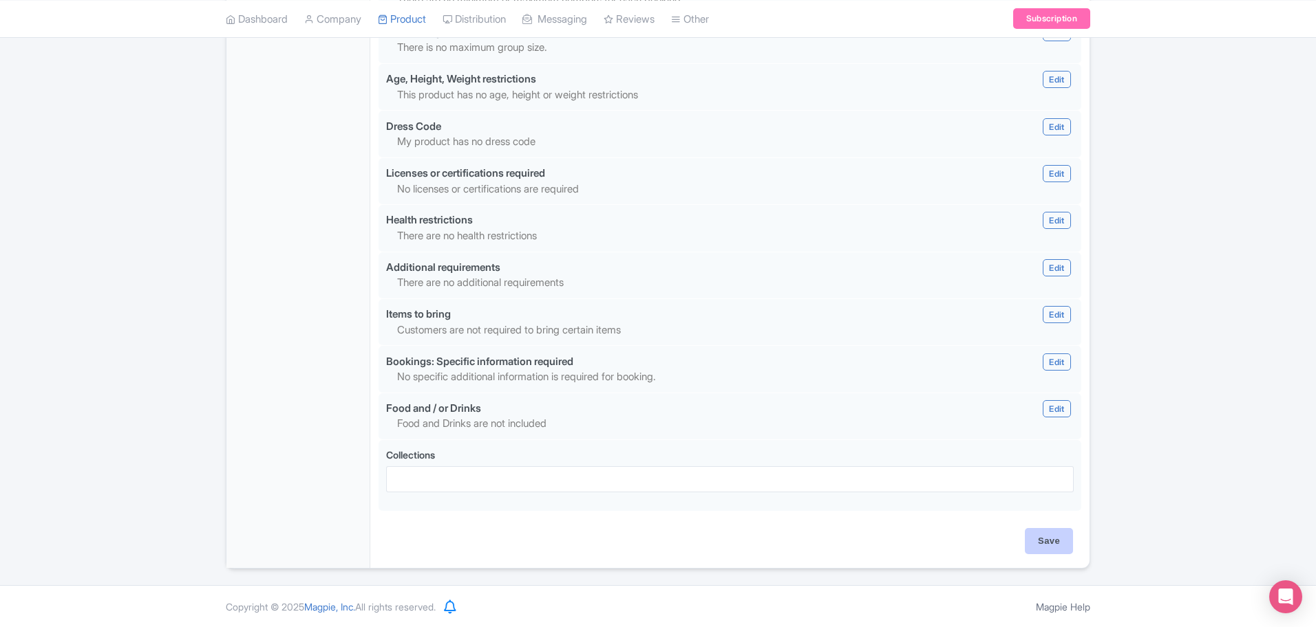
type input "178448194"
click at [1046, 528] on input "Save" at bounding box center [1048, 541] width 48 height 26
type input "Update Product"
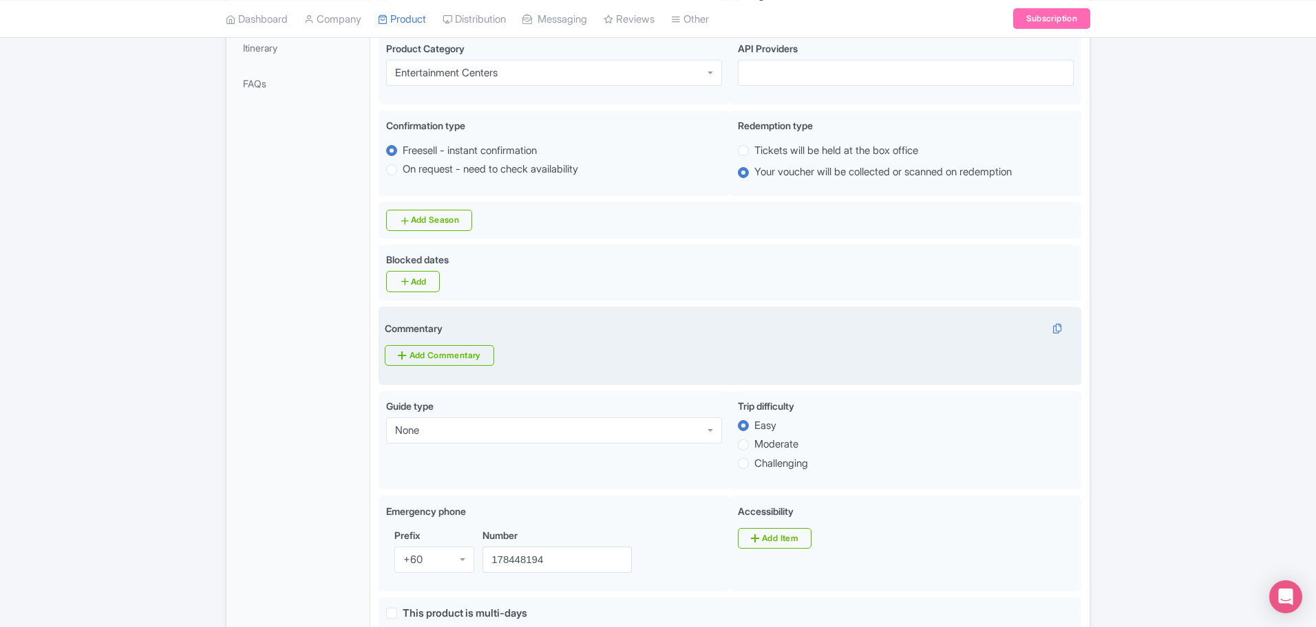
scroll to position [86, 0]
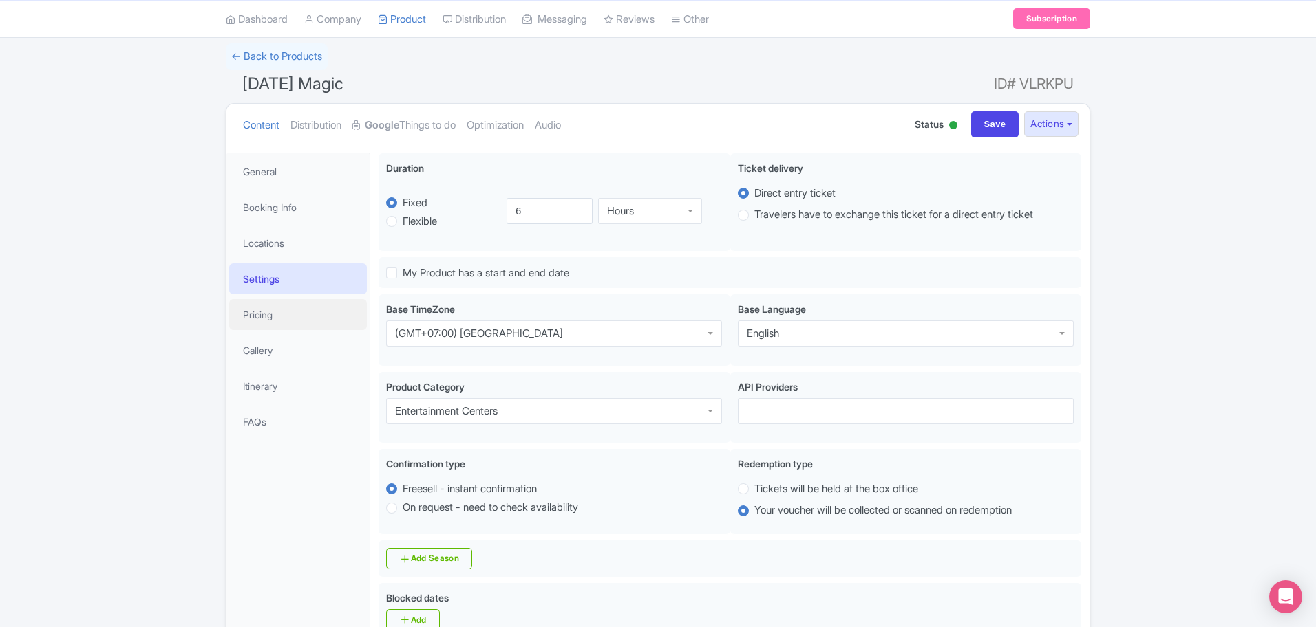
click at [290, 316] on link "Pricing" at bounding box center [298, 314] width 138 height 31
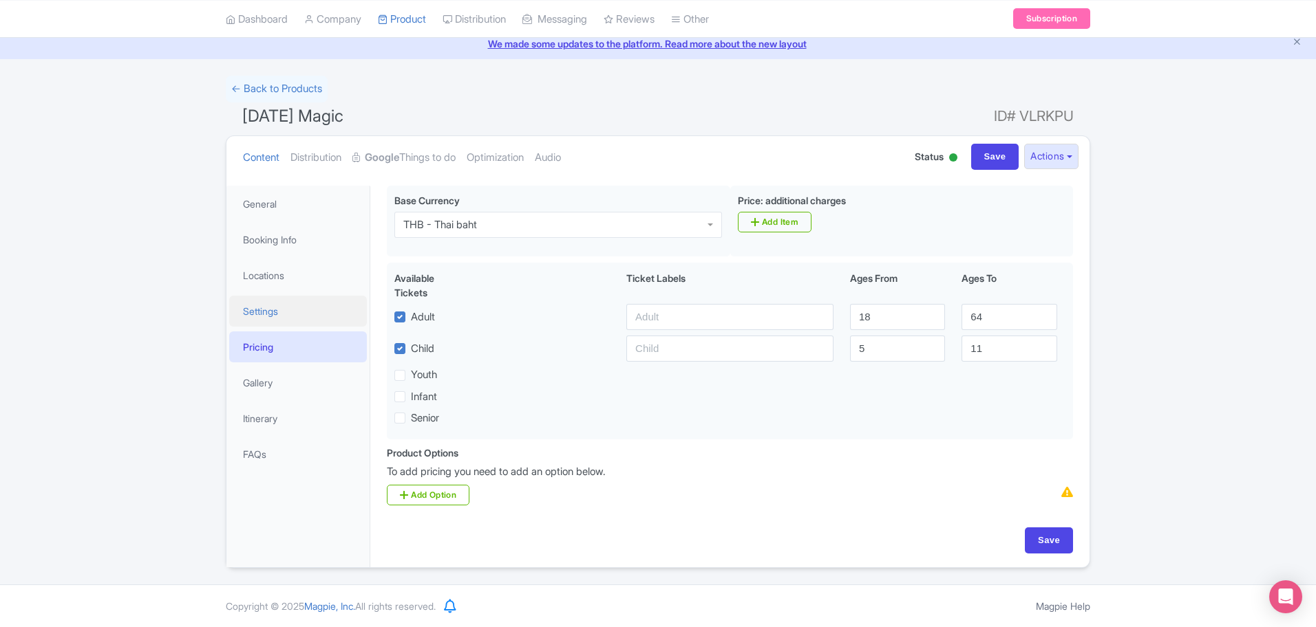
scroll to position [54, 0]
click at [579, 230] on div "THB - Thai baht" at bounding box center [558, 225] width 328 height 26
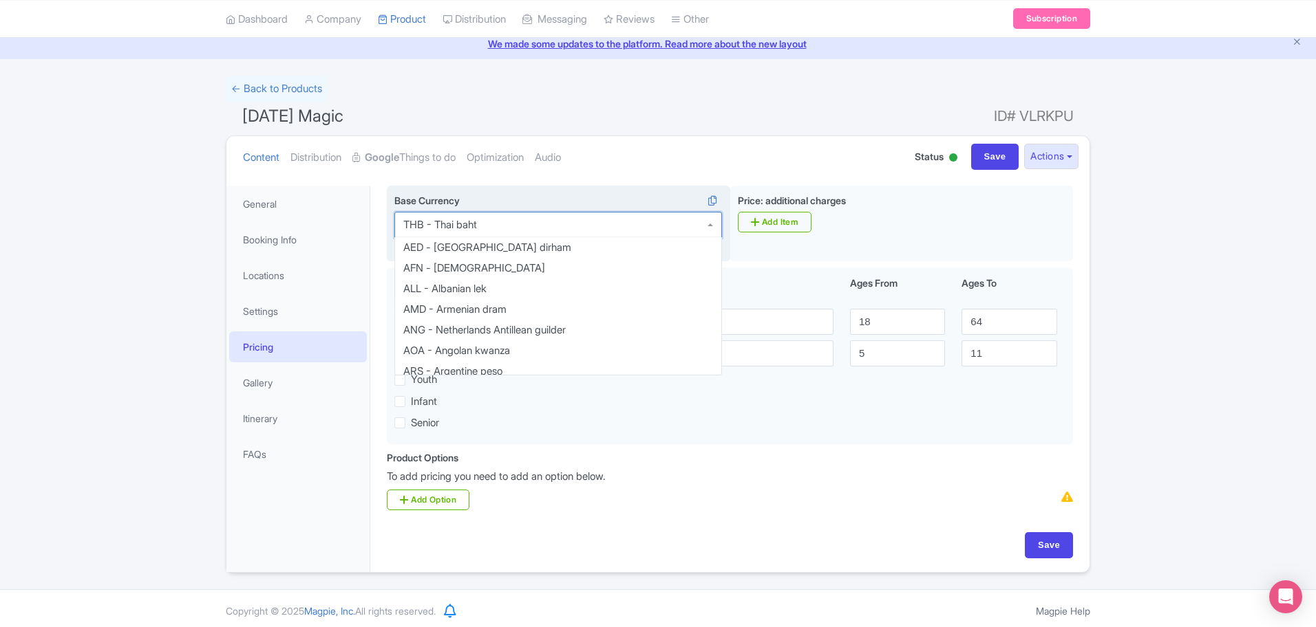
scroll to position [2649, 0]
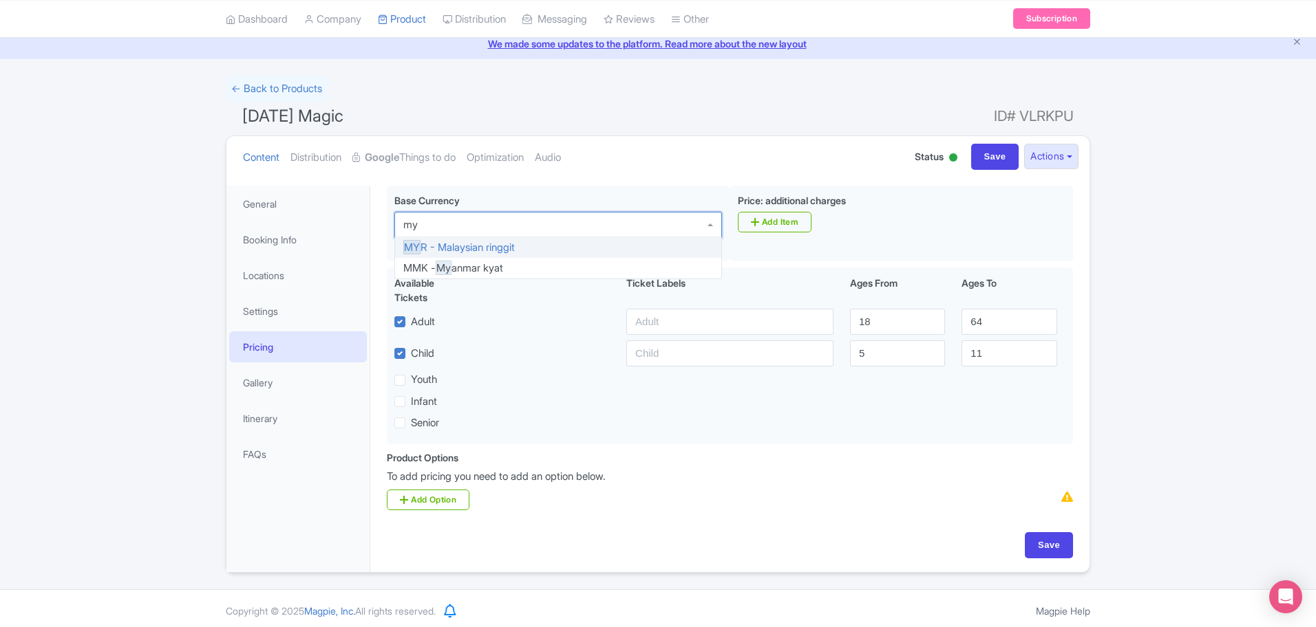
type input "myr"
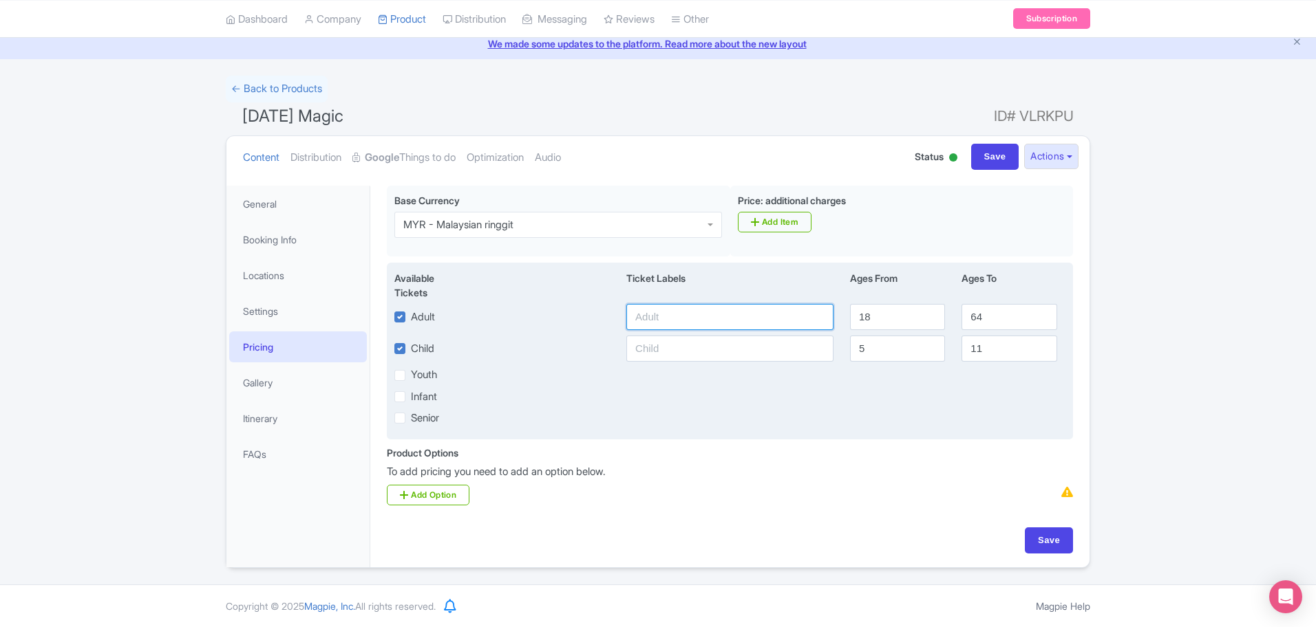
drag, startPoint x: 780, startPoint y: 317, endPoint x: 774, endPoint y: 330, distance: 14.5
click at [780, 317] on input "text" at bounding box center [729, 317] width 207 height 26
type input "Adult"
click at [722, 342] on input "text" at bounding box center [729, 349] width 207 height 26
type input "Child"
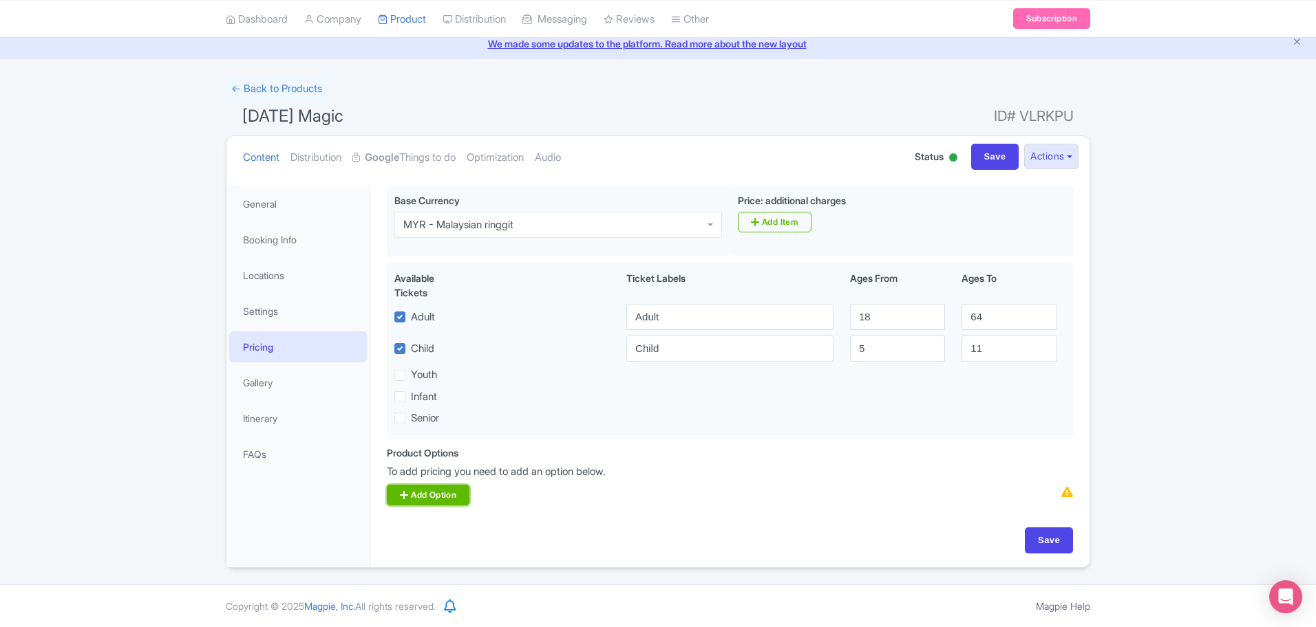
click at [458, 496] on link "Add Option" at bounding box center [428, 495] width 83 height 21
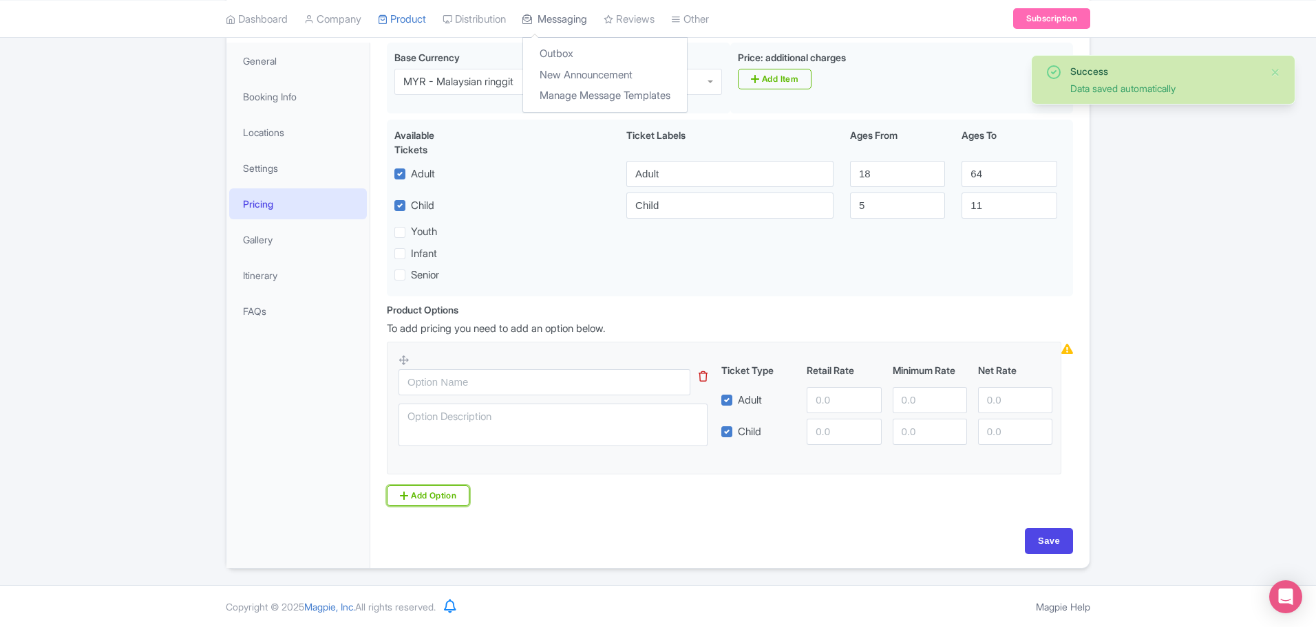
scroll to position [186, 0]
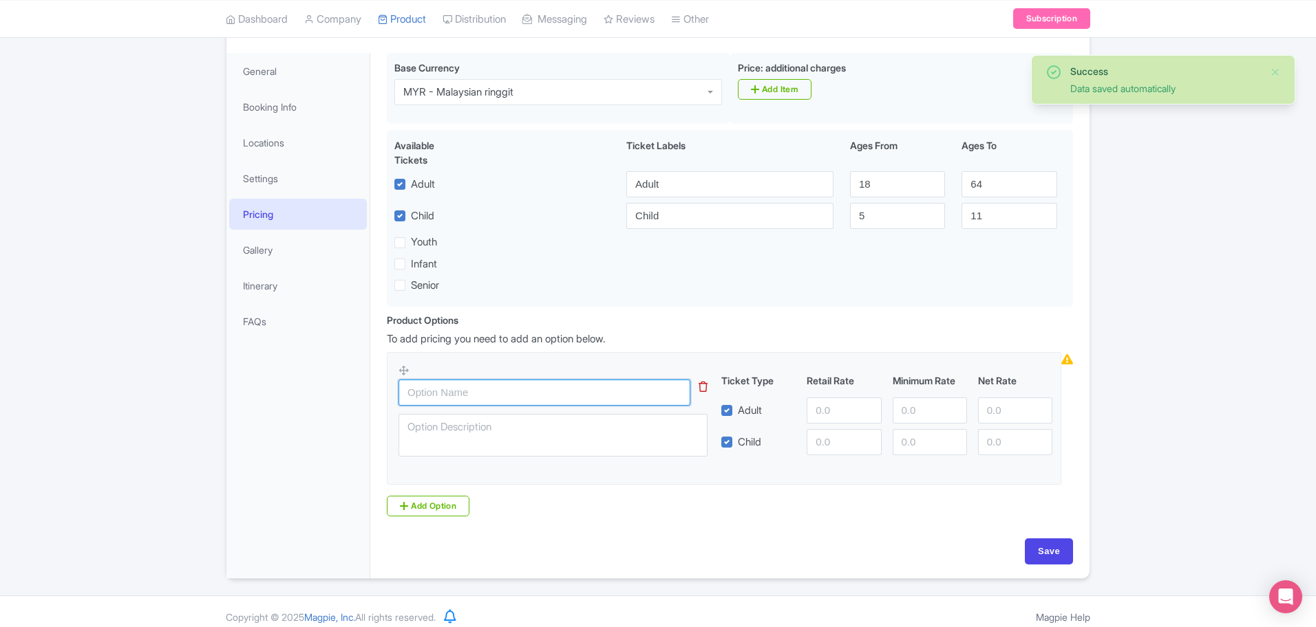
click at [519, 387] on input "text" at bounding box center [544, 393] width 292 height 26
paste input "Park Admission Only"
type input "Park Admission Only"
click at [453, 434] on textarea at bounding box center [552, 435] width 309 height 43
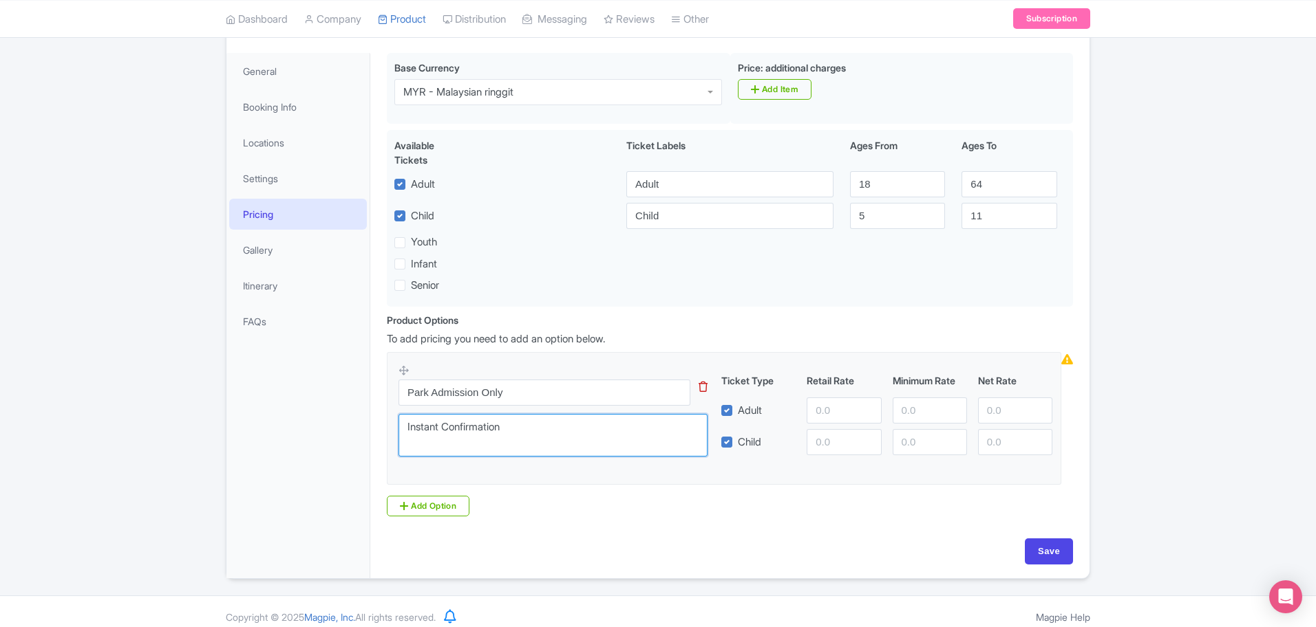
type textarea "Instant Confirmation"
click at [834, 403] on input "number" at bounding box center [843, 411] width 74 height 26
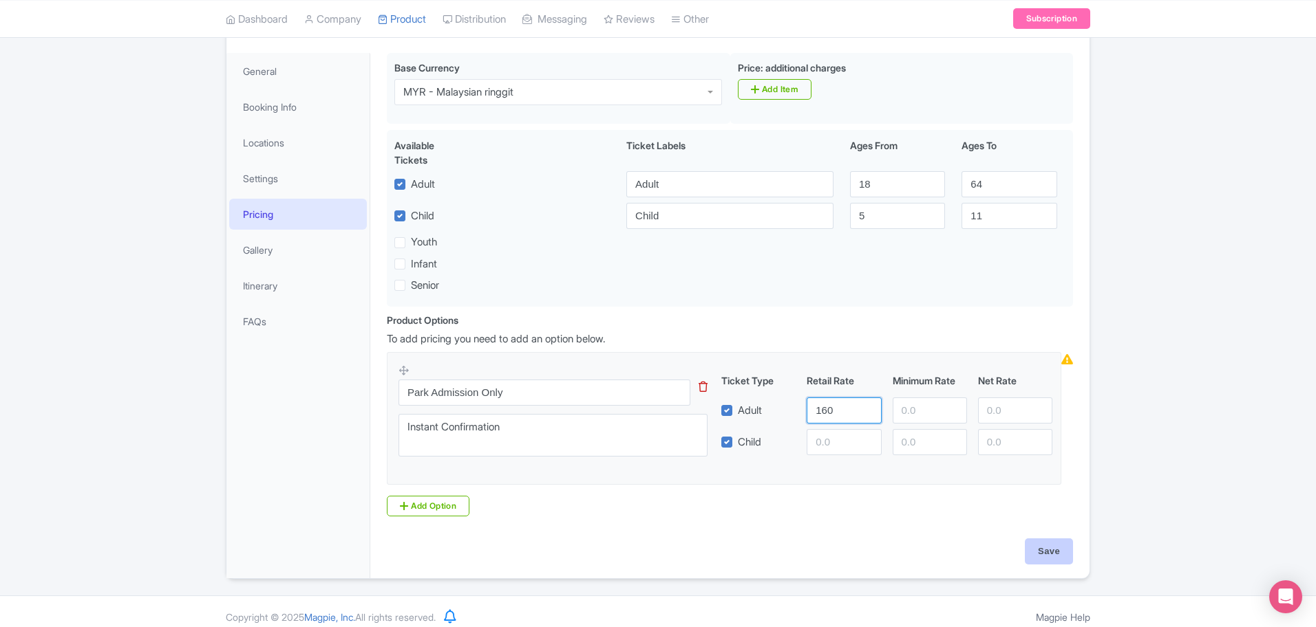
type input "160"
click at [1054, 553] on input "Save" at bounding box center [1048, 552] width 48 height 26
type input "Saving..."
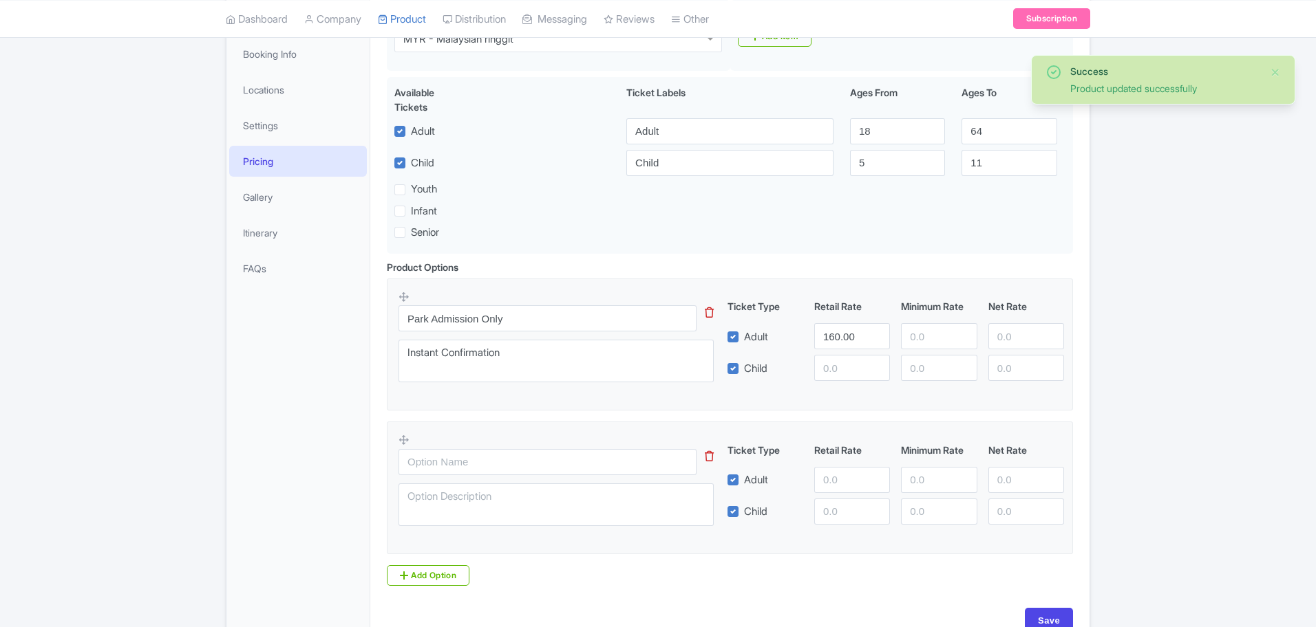
scroll to position [239, 0]
click at [257, 194] on link "Gallery" at bounding box center [298, 197] width 138 height 31
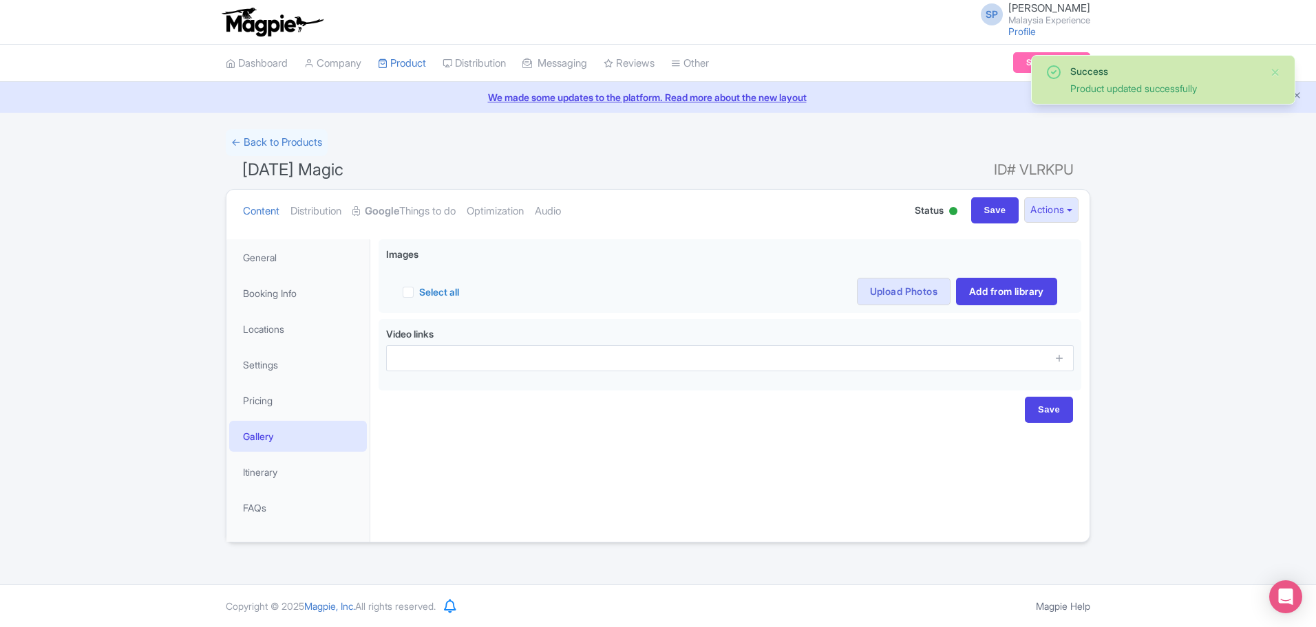
scroll to position [0, 0]
click at [301, 395] on link "Pricing" at bounding box center [298, 400] width 138 height 31
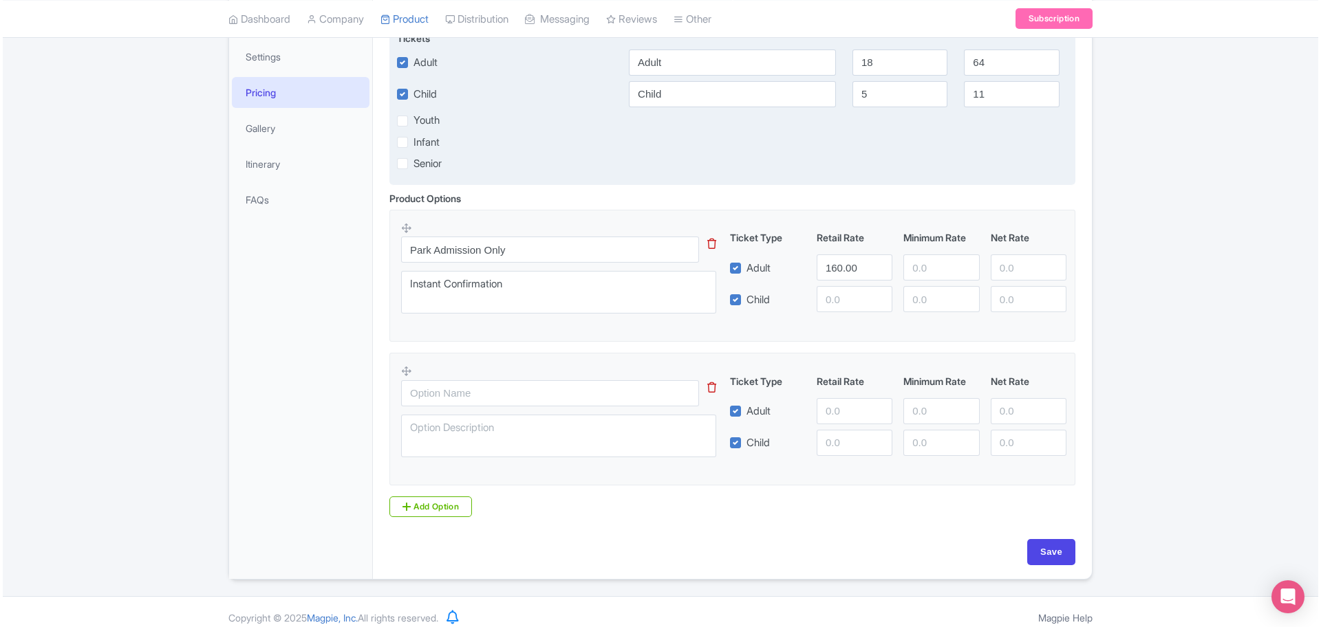
scroll to position [319, 0]
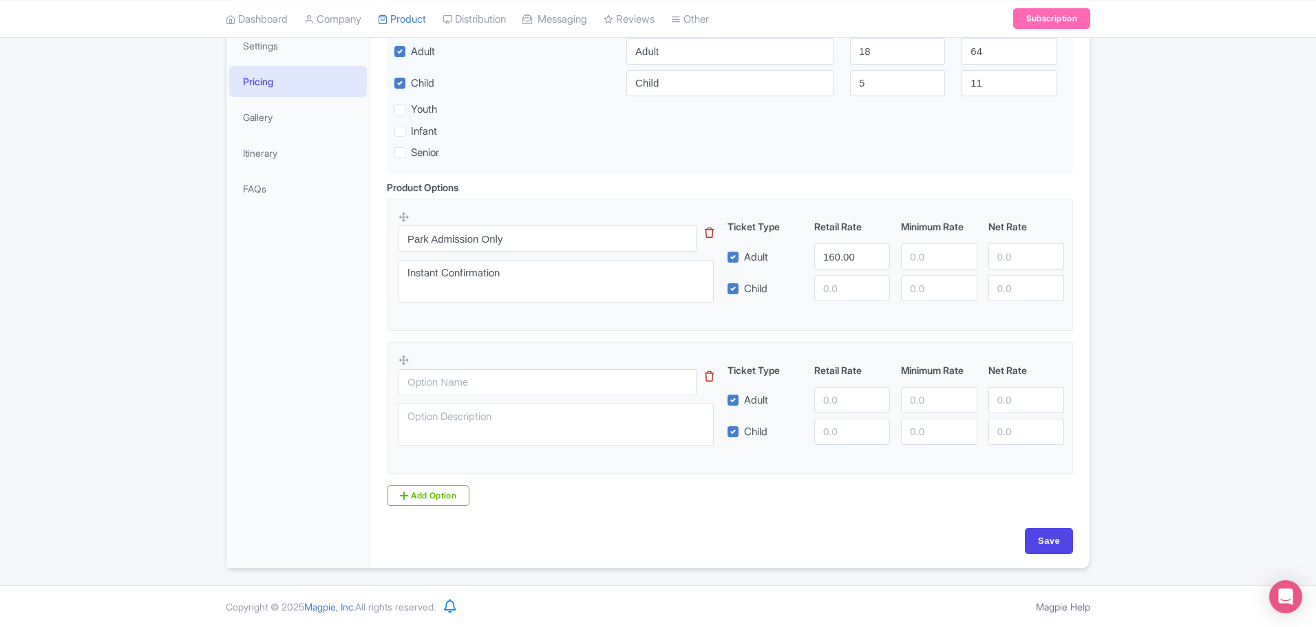
click at [706, 376] on icon at bounding box center [709, 377] width 9 height 10
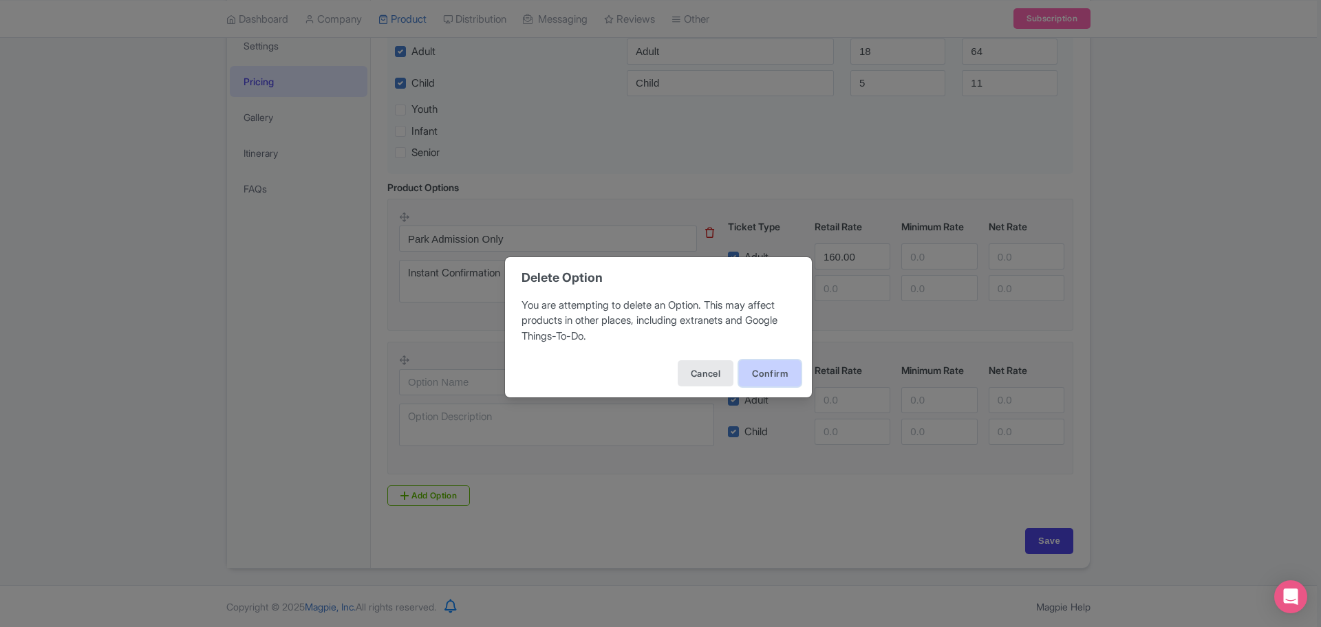
click at [758, 373] on button "Confirm" at bounding box center [770, 374] width 62 height 26
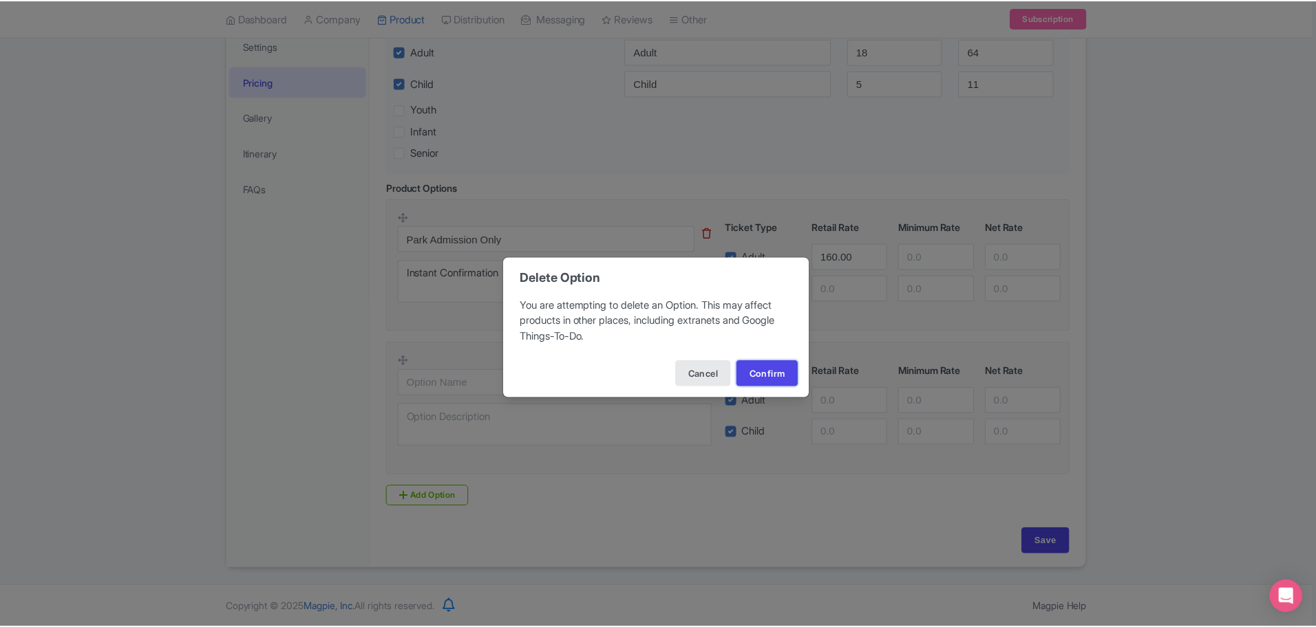
scroll to position [176, 0]
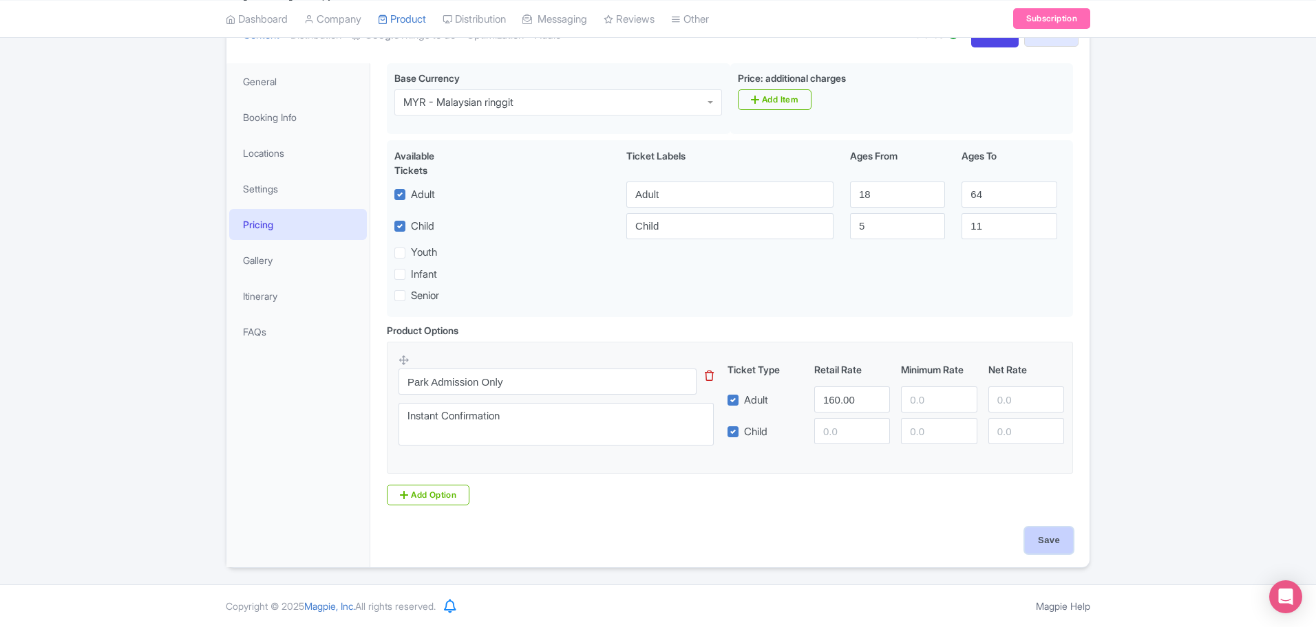
click at [1058, 549] on input "Save" at bounding box center [1048, 541] width 48 height 26
type input "Saving..."
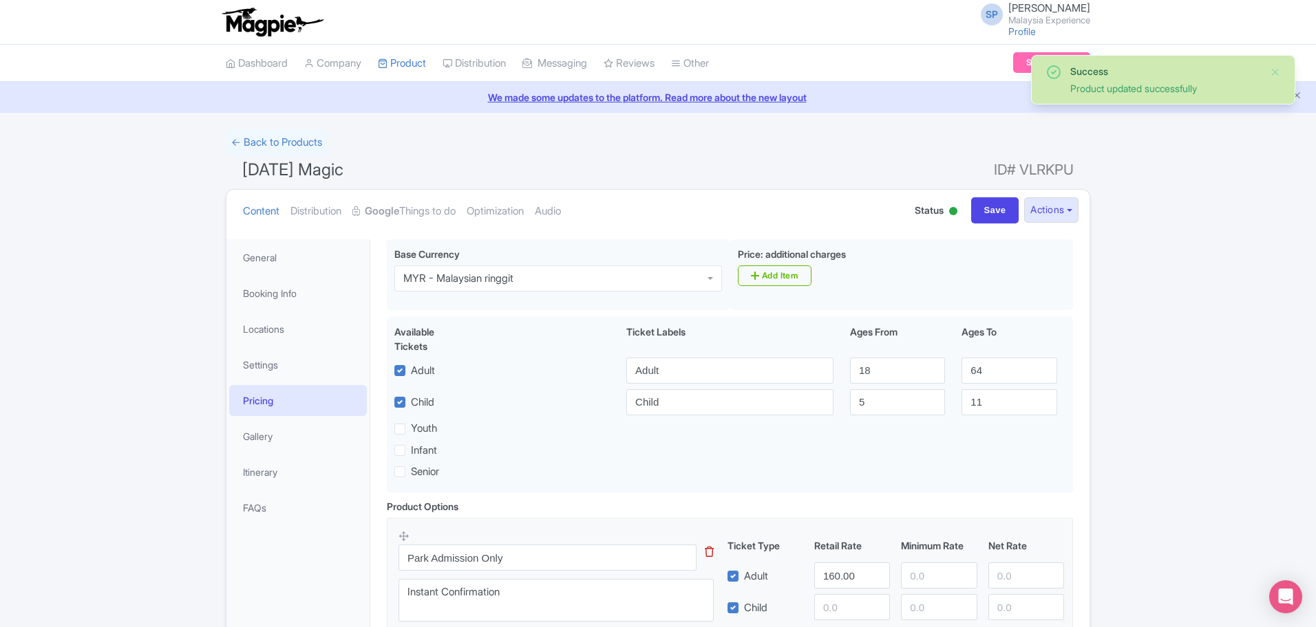
scroll to position [176, 0]
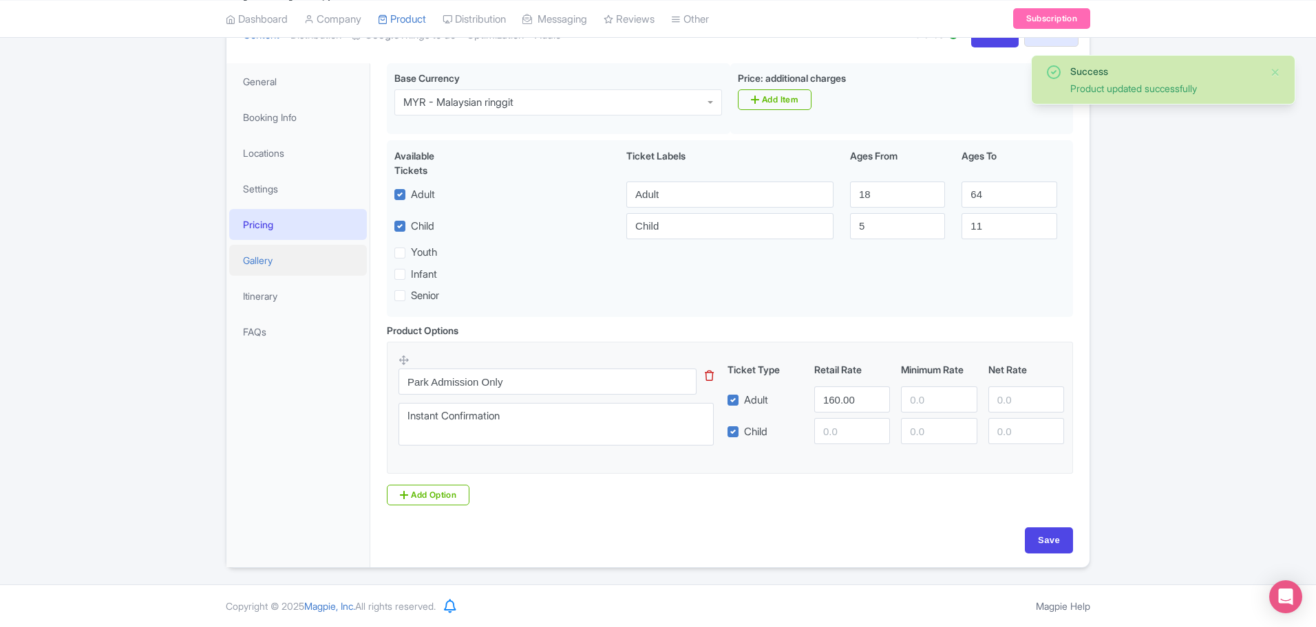
click at [288, 266] on link "Gallery" at bounding box center [298, 260] width 138 height 31
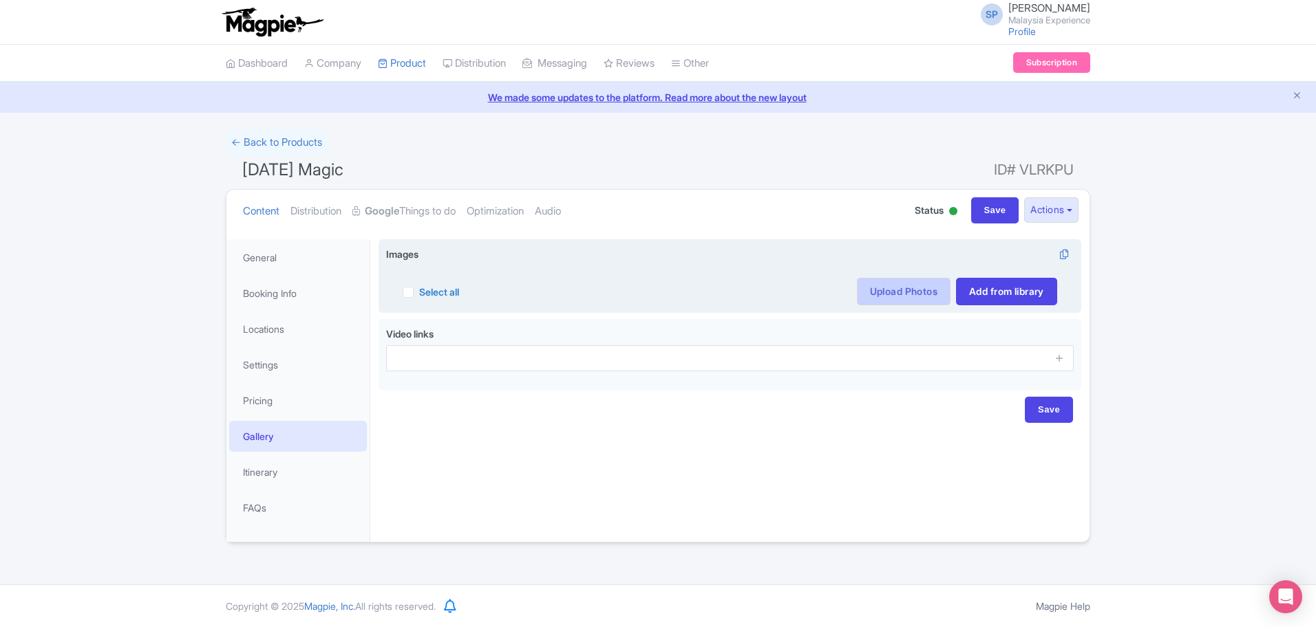
click at [904, 294] on link "Upload Photos" at bounding box center [904, 292] width 94 height 28
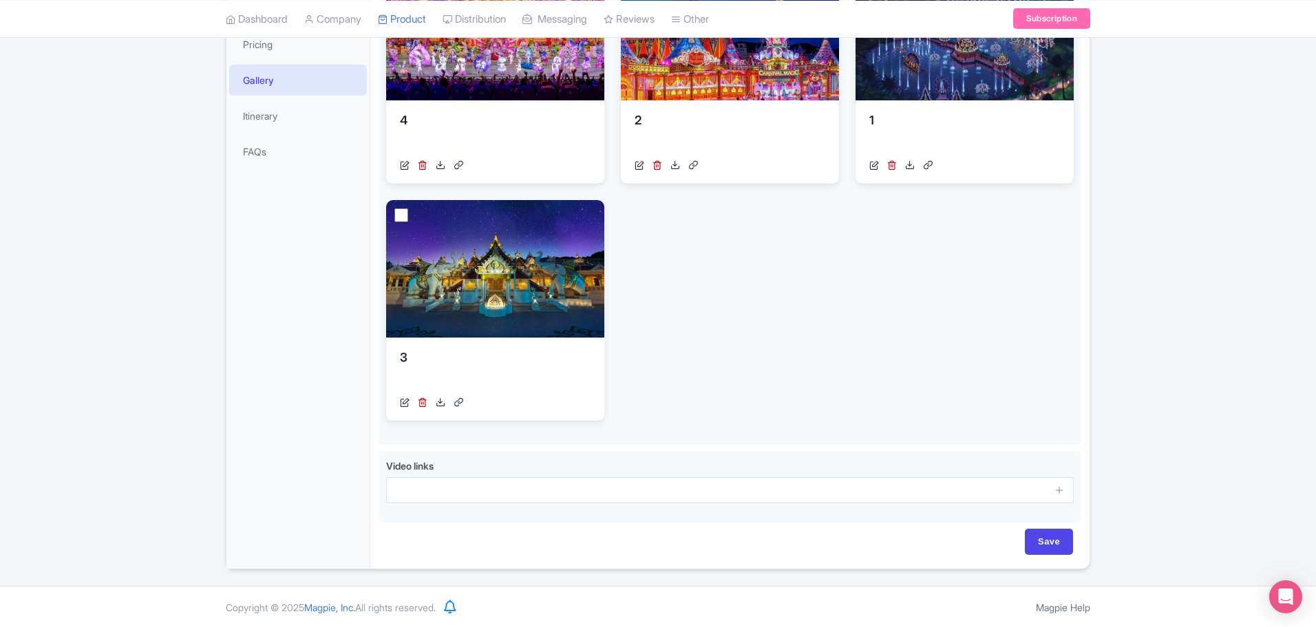
scroll to position [358, 0]
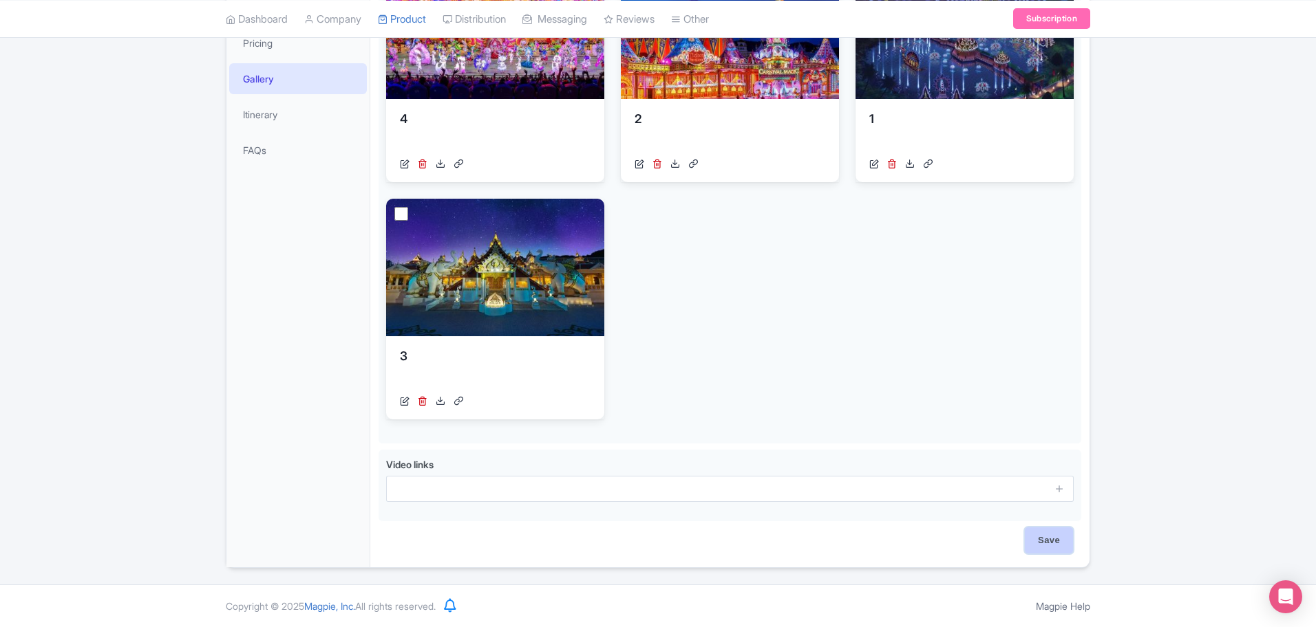
click at [1040, 535] on input "Save" at bounding box center [1048, 541] width 48 height 26
type input "Saving..."
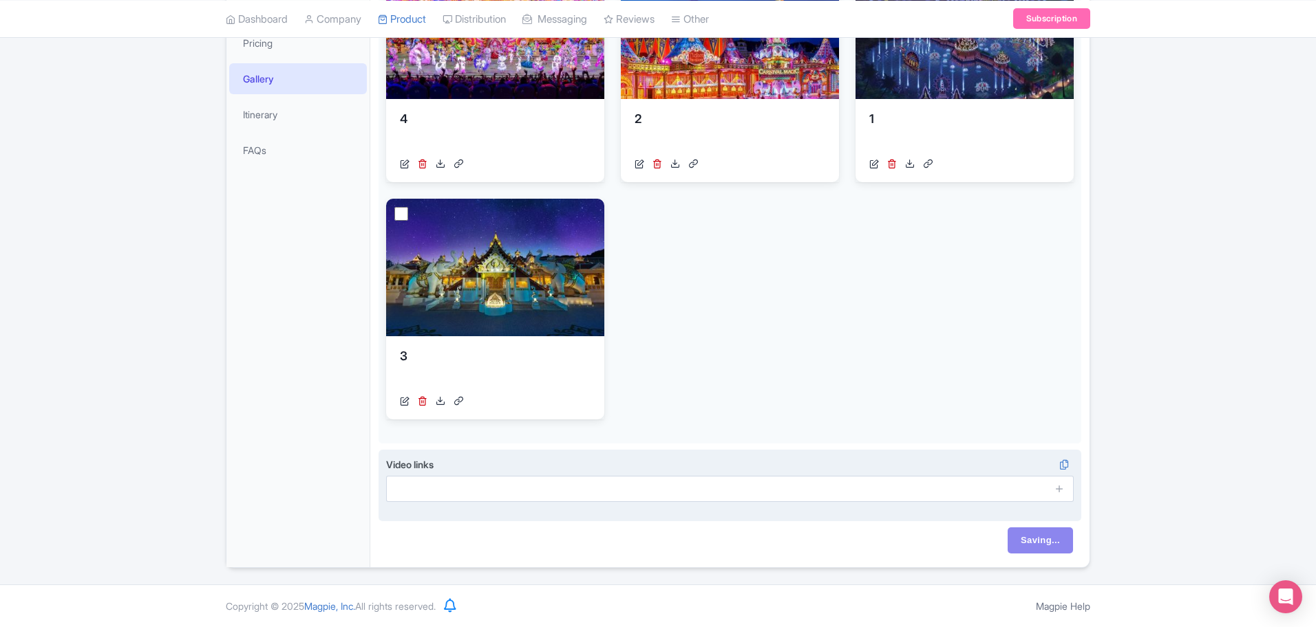
scroll to position [0, 0]
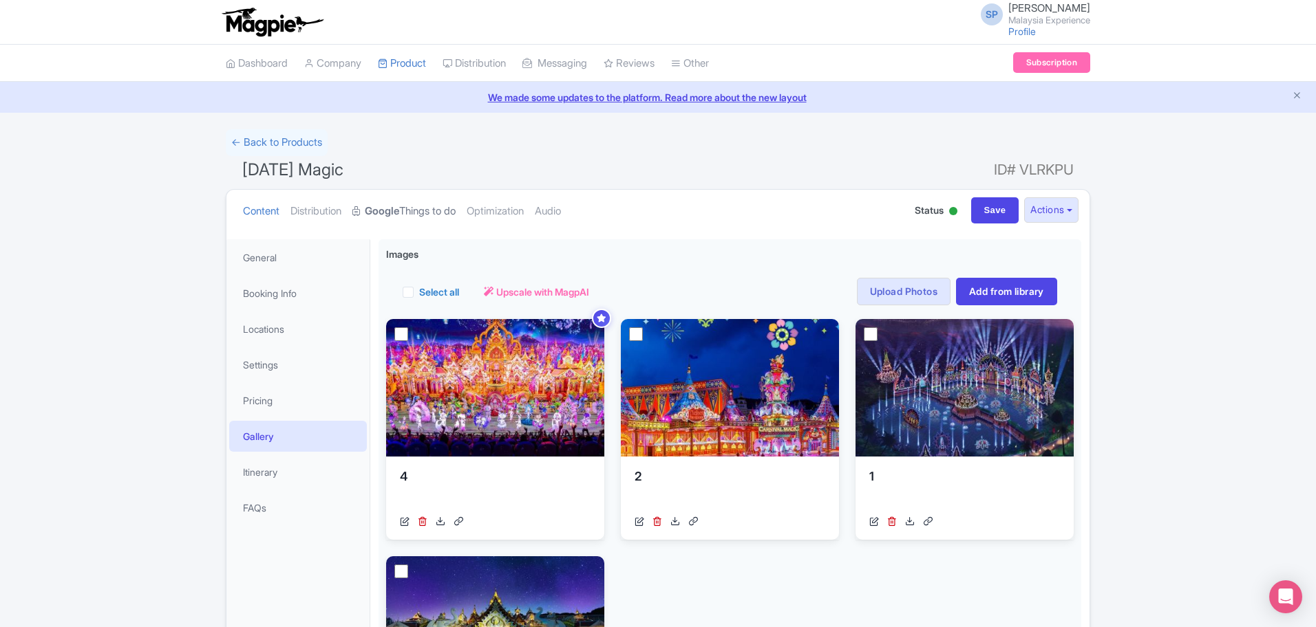
click at [396, 217] on strong "Google" at bounding box center [382, 212] width 34 height 16
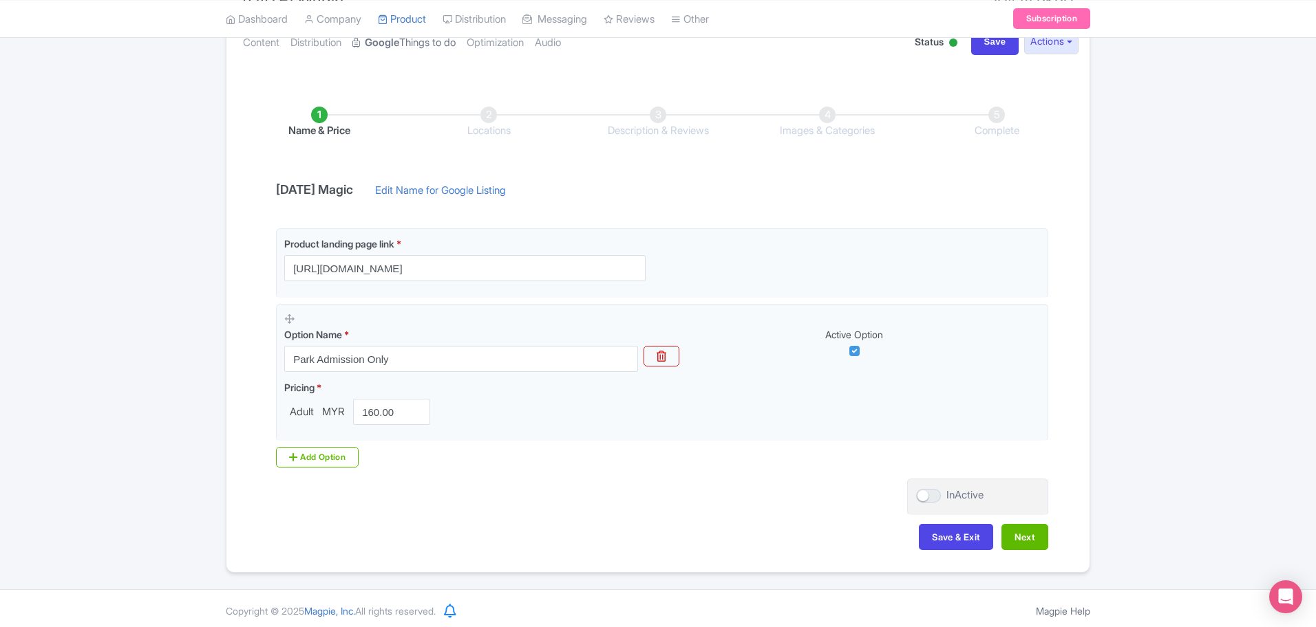
scroll to position [173, 0]
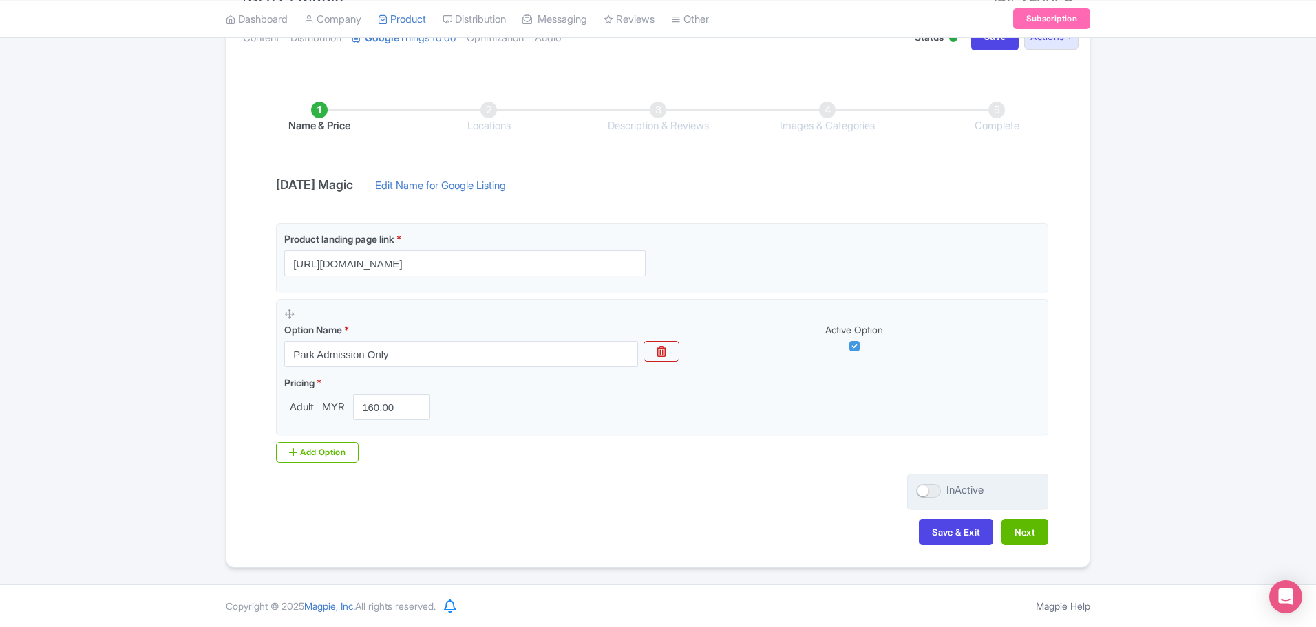
click at [934, 491] on div at bounding box center [928, 491] width 25 height 14
click at [925, 491] on input "InActive" at bounding box center [920, 490] width 9 height 9
checkbox input "true"
click at [1040, 533] on button "Next" at bounding box center [1024, 532] width 47 height 26
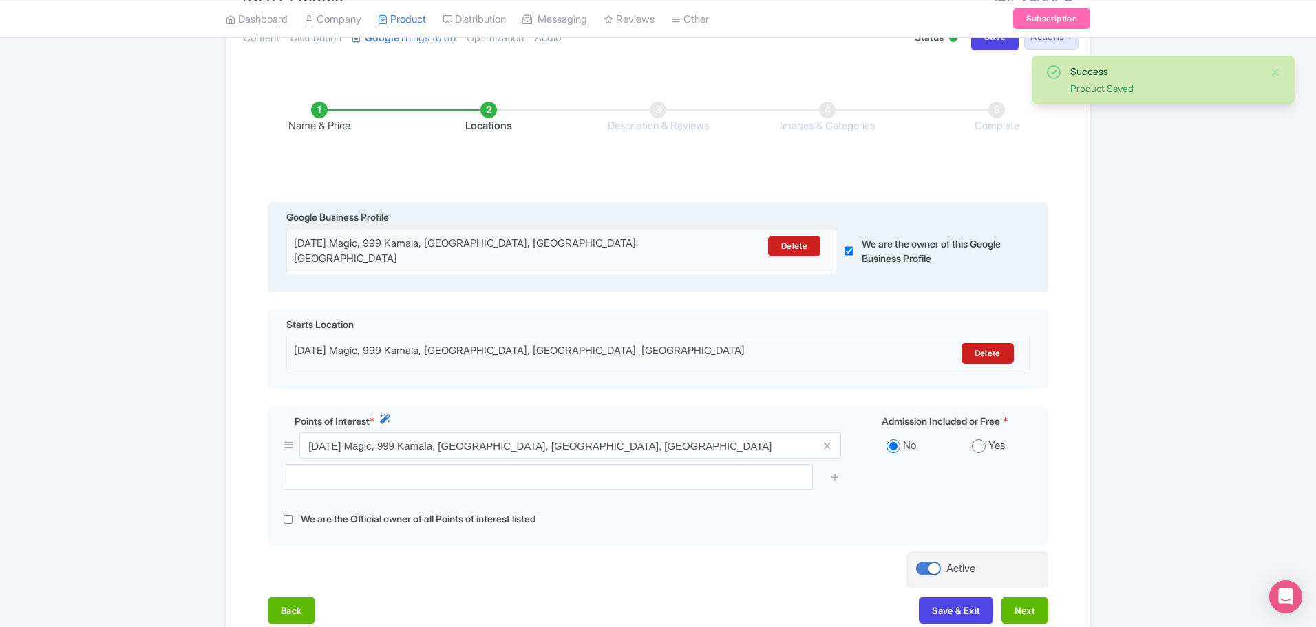
click at [856, 251] on div "We are the owner of this Google Business Profile" at bounding box center [929, 250] width 186 height 45
click at [846, 245] on input "checkbox" at bounding box center [848, 250] width 9 height 45
checkbox input "false"
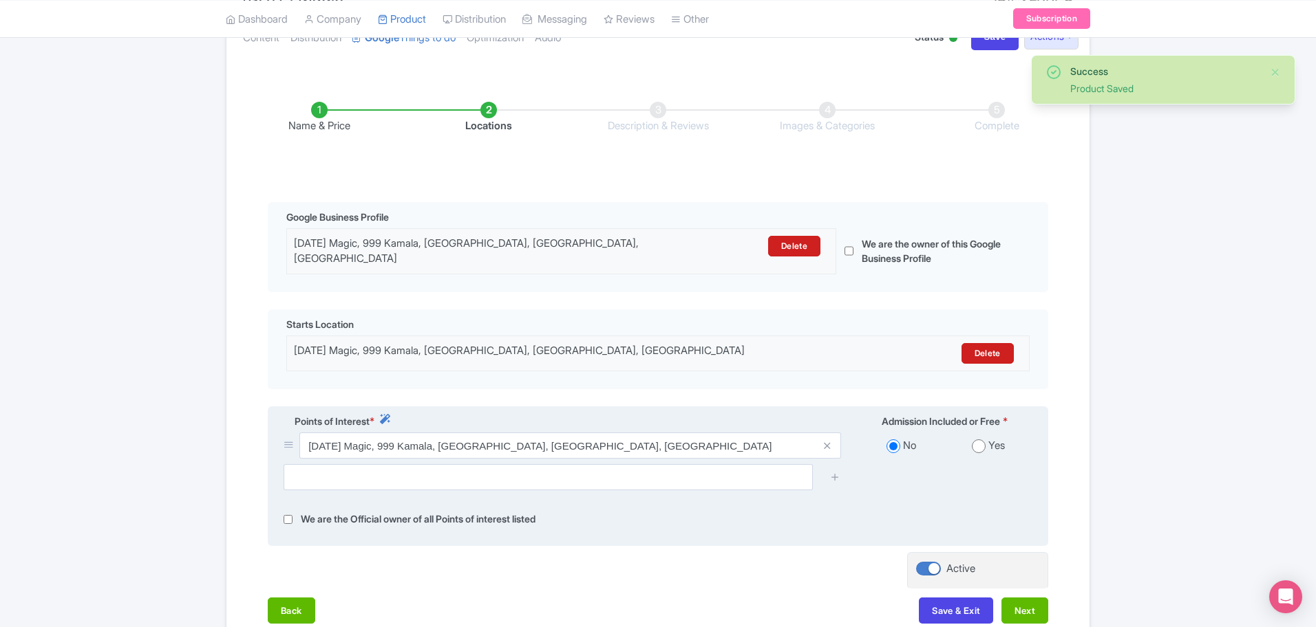
click at [985, 438] on div "Yes" at bounding box center [988, 446] width 87 height 16
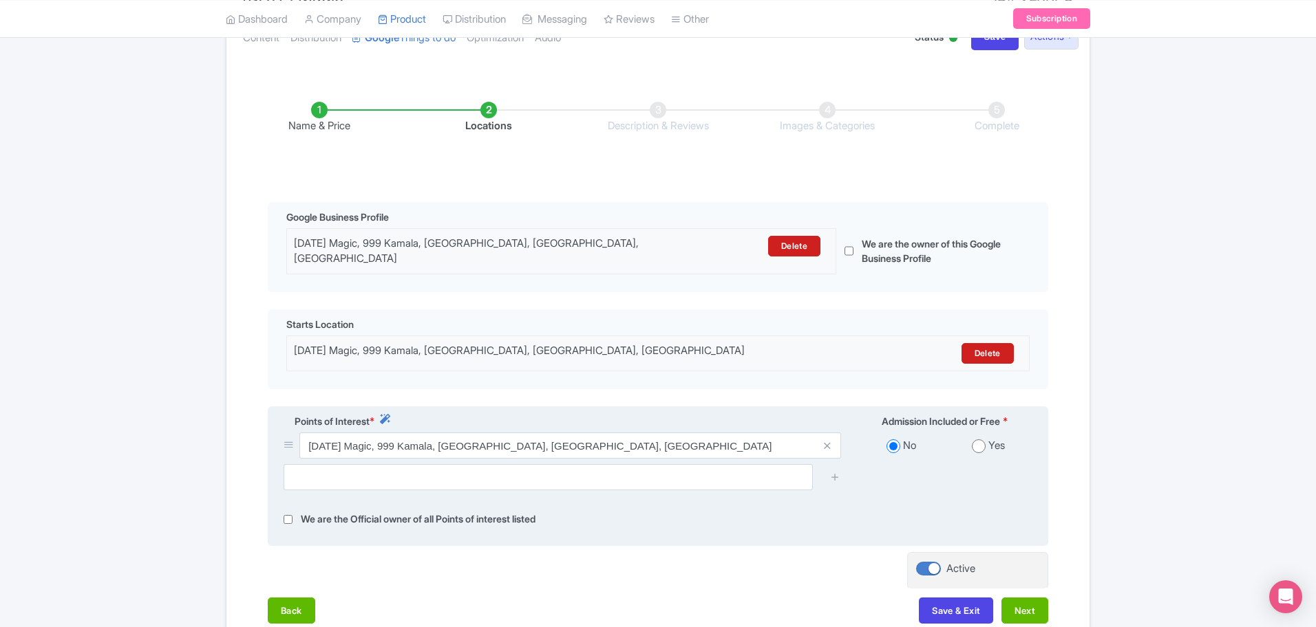
click at [980, 440] on input "radio" at bounding box center [979, 447] width 14 height 14
radio input "true"
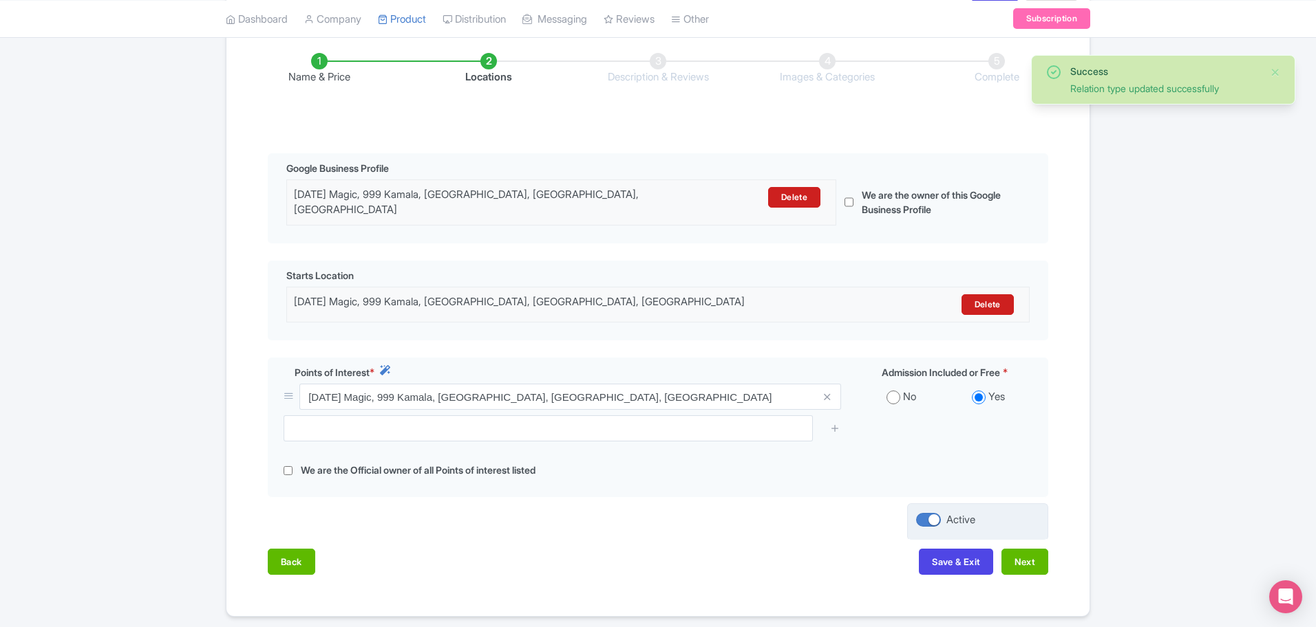
scroll to position [261, 0]
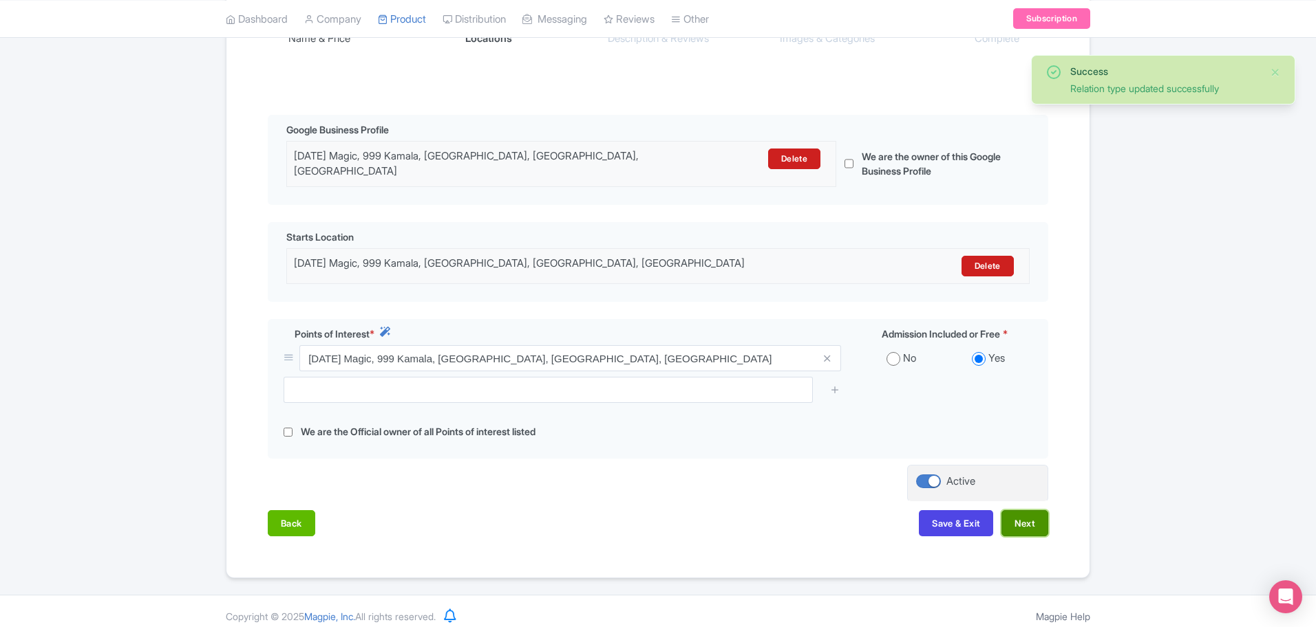
click at [1034, 517] on button "Next" at bounding box center [1024, 524] width 47 height 26
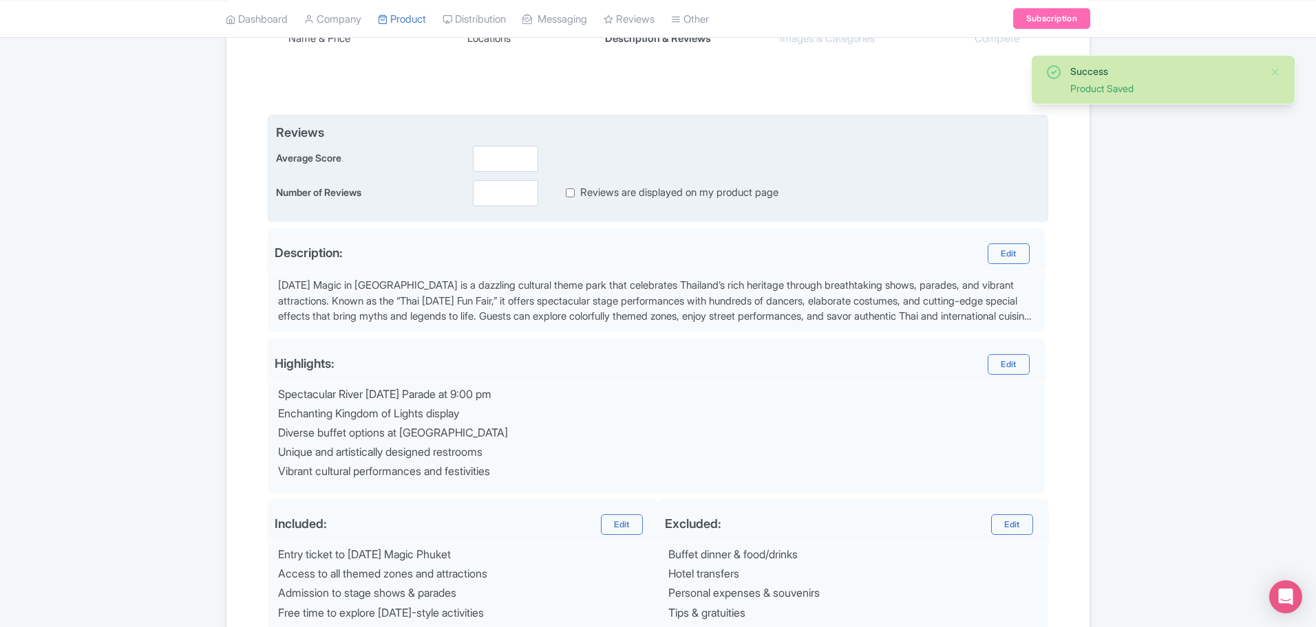
click at [570, 195] on input "Reviews are displayed on my product page" at bounding box center [570, 193] width 9 height 16
checkbox input "true"
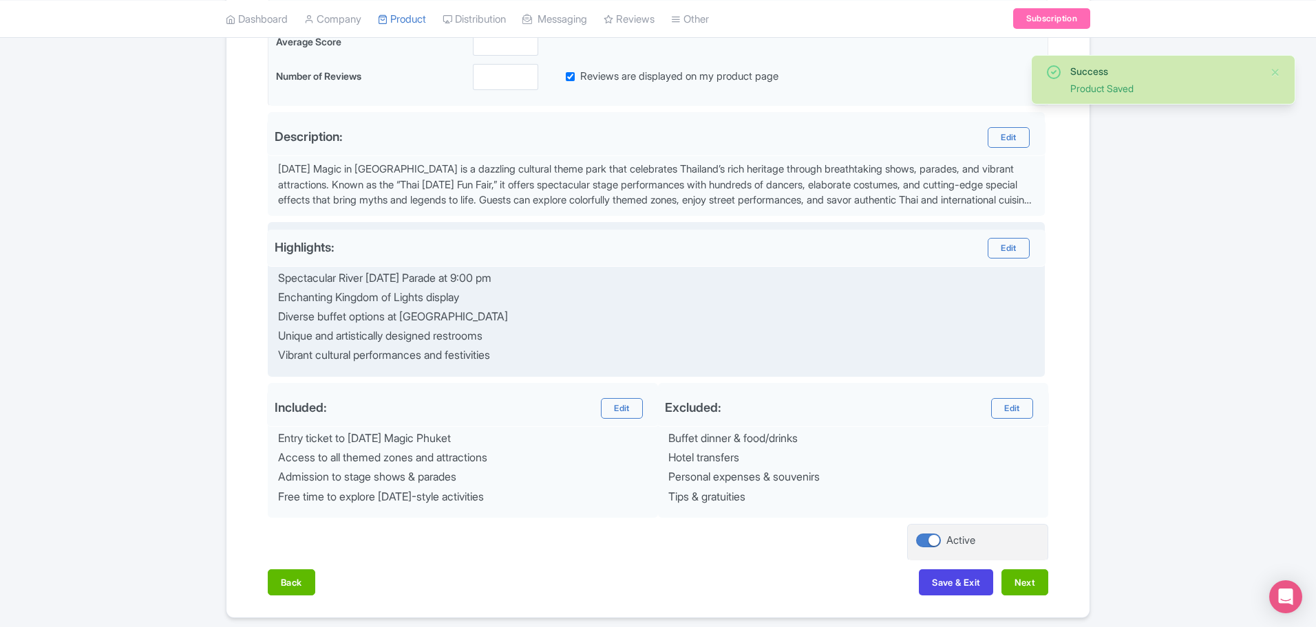
scroll to position [427, 0]
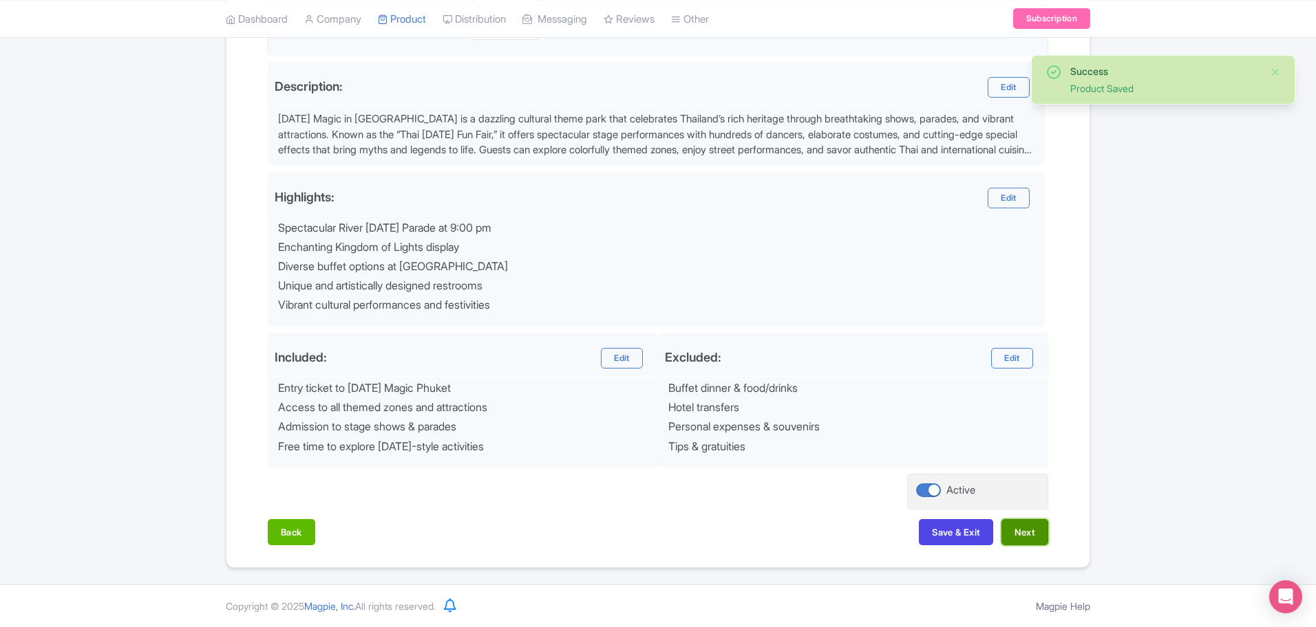
click at [1028, 535] on button "Next" at bounding box center [1024, 532] width 47 height 26
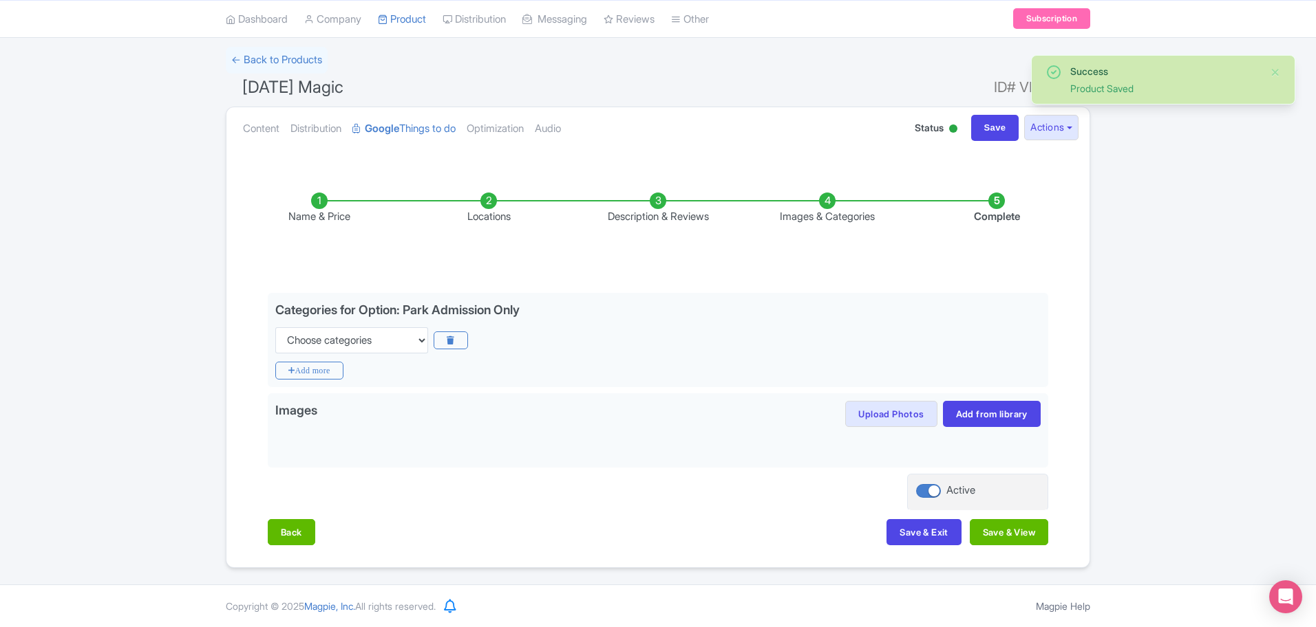
scroll to position [83, 0]
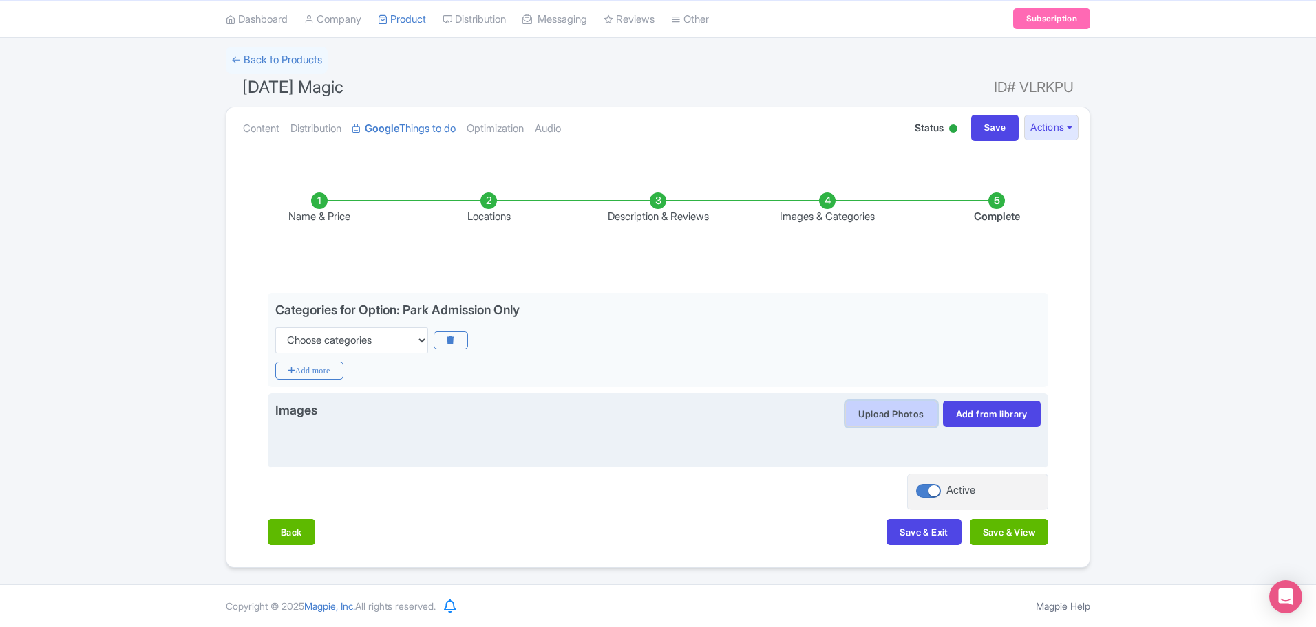
click at [861, 412] on button "Upload Photos" at bounding box center [891, 414] width 92 height 26
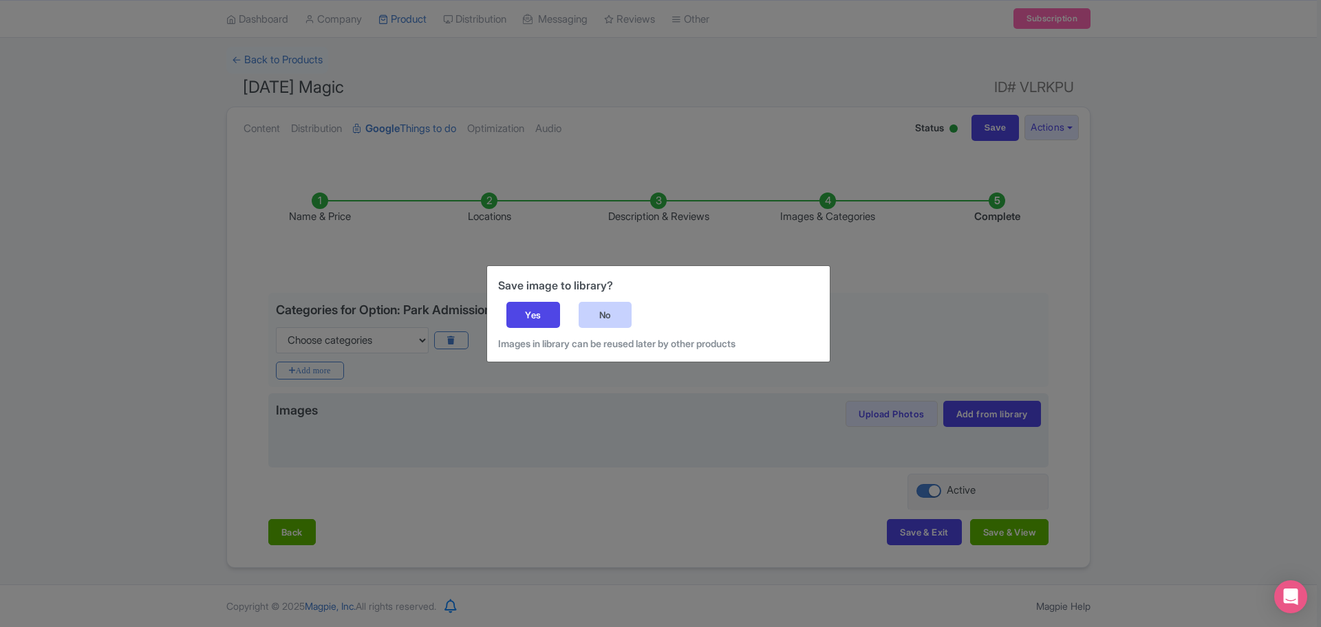
drag, startPoint x: 603, startPoint y: 317, endPoint x: 615, endPoint y: 314, distance: 12.6
click at [604, 317] on div "No" at bounding box center [606, 315] width 54 height 26
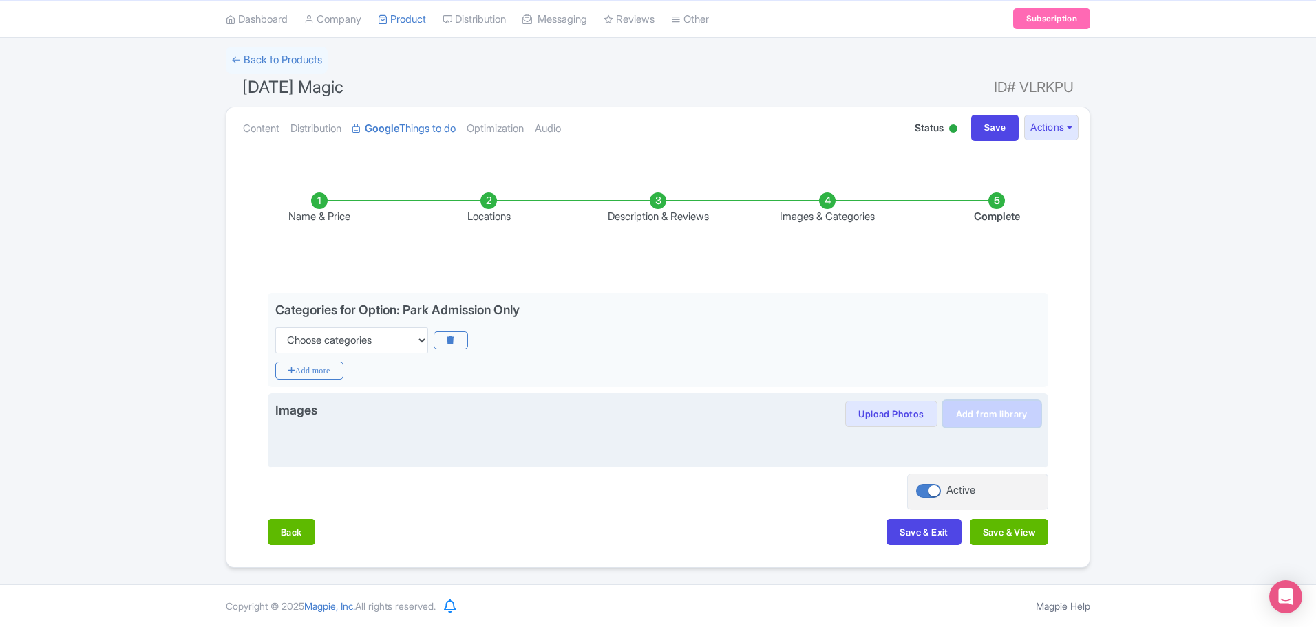
click at [980, 418] on link "Add from library" at bounding box center [992, 414] width 98 height 26
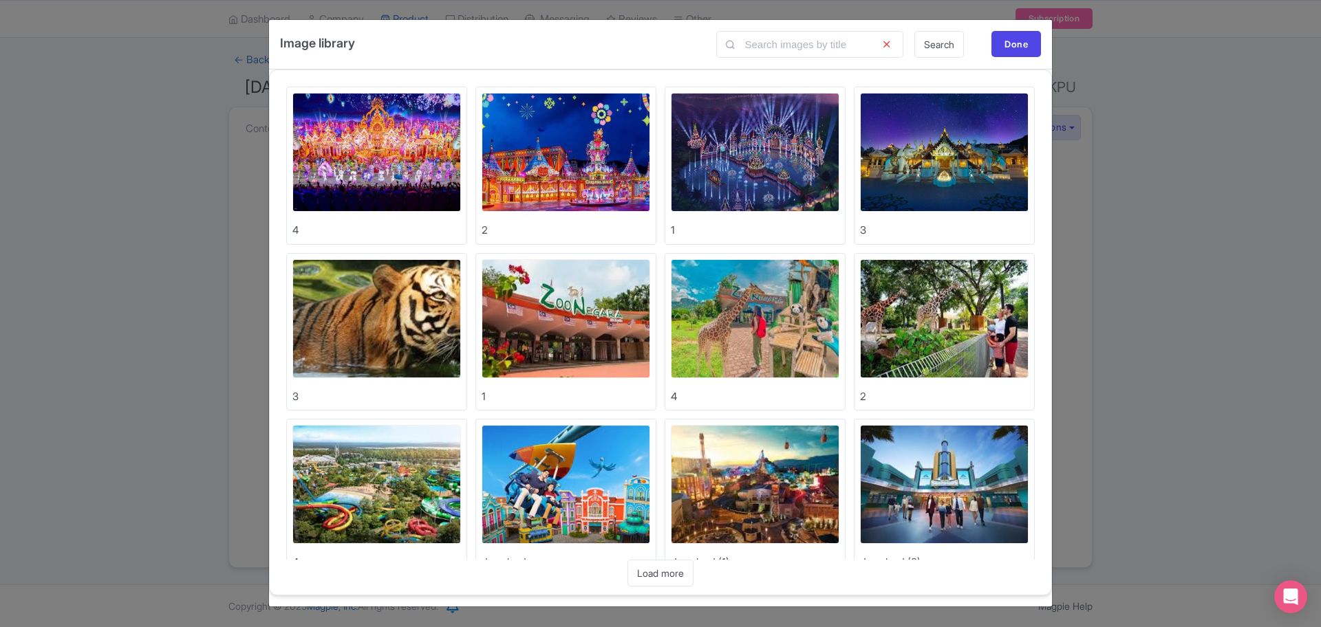
click at [412, 152] on img at bounding box center [376, 152] width 169 height 119
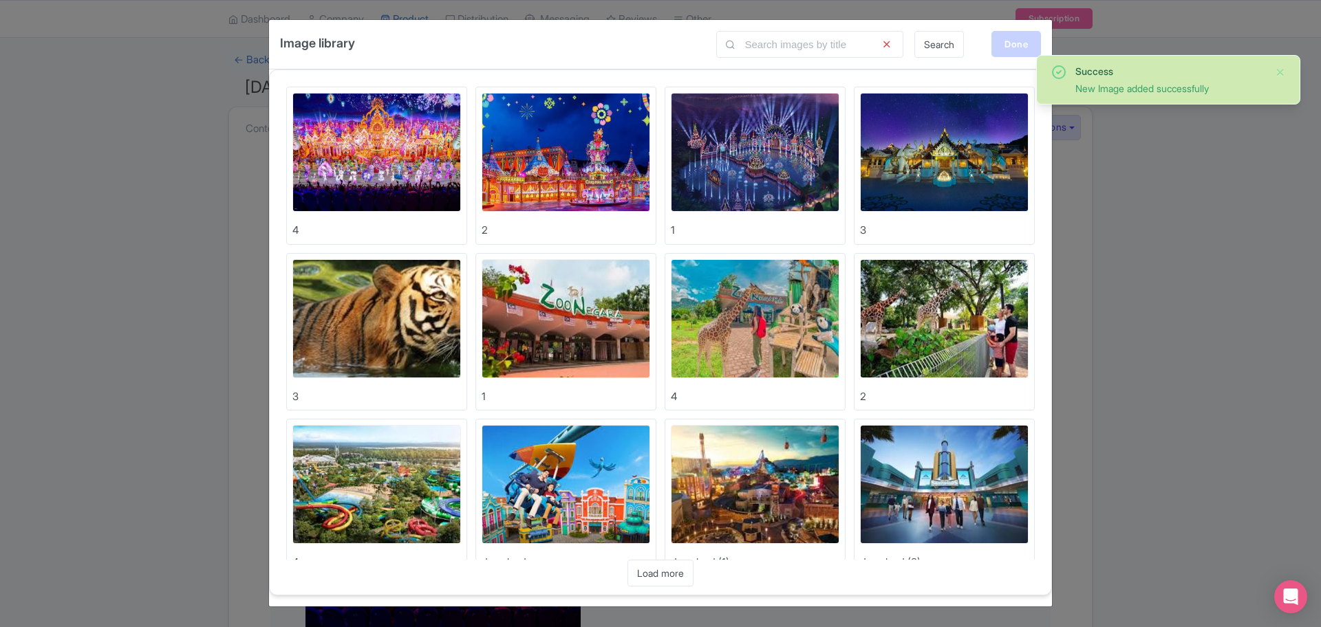
click at [1024, 46] on div "Done" at bounding box center [1016, 44] width 50 height 26
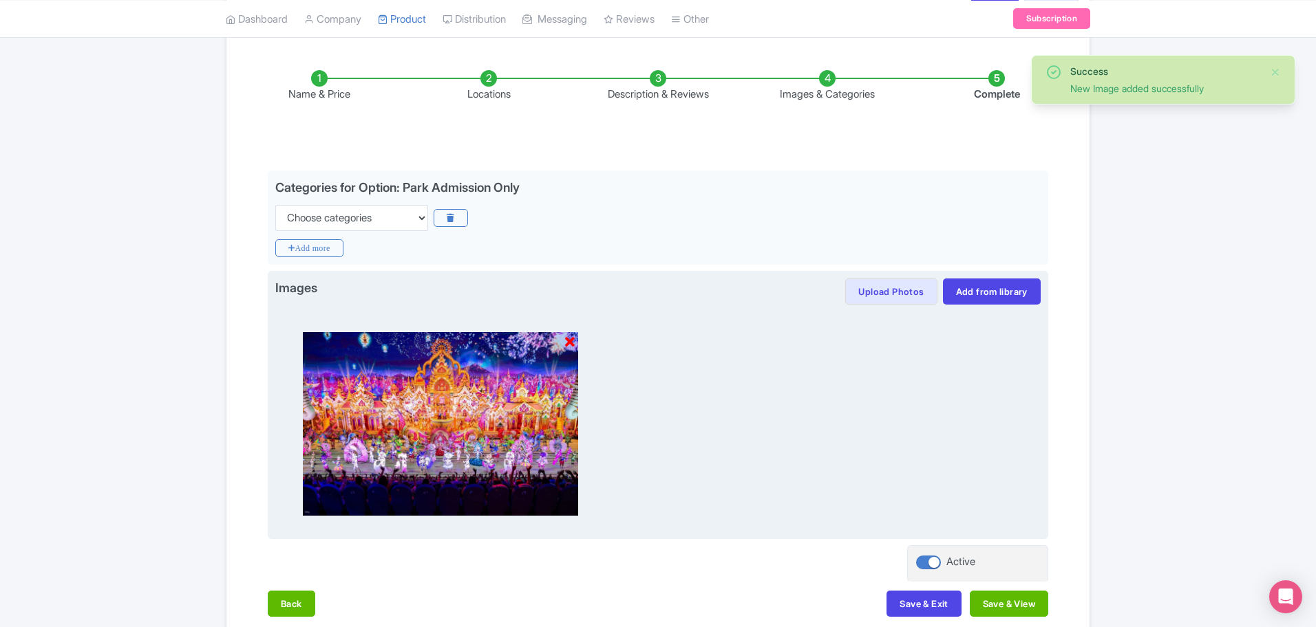
scroll to position [277, 0]
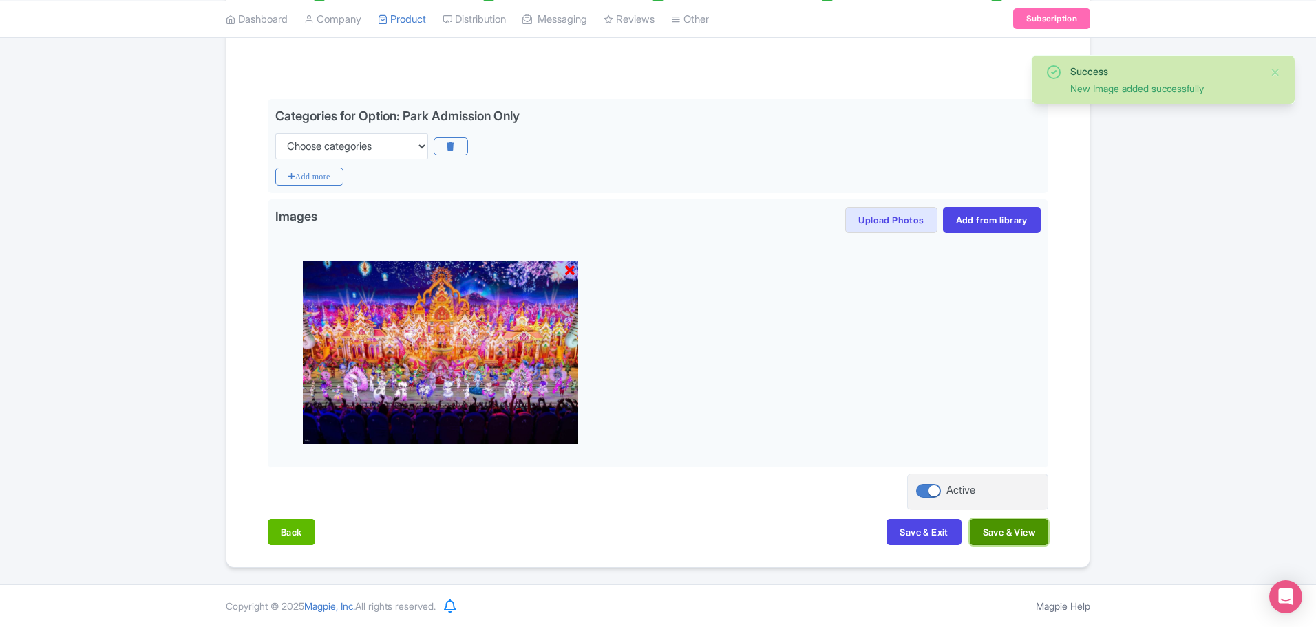
click at [1011, 524] on button "Save & View" at bounding box center [1008, 532] width 78 height 26
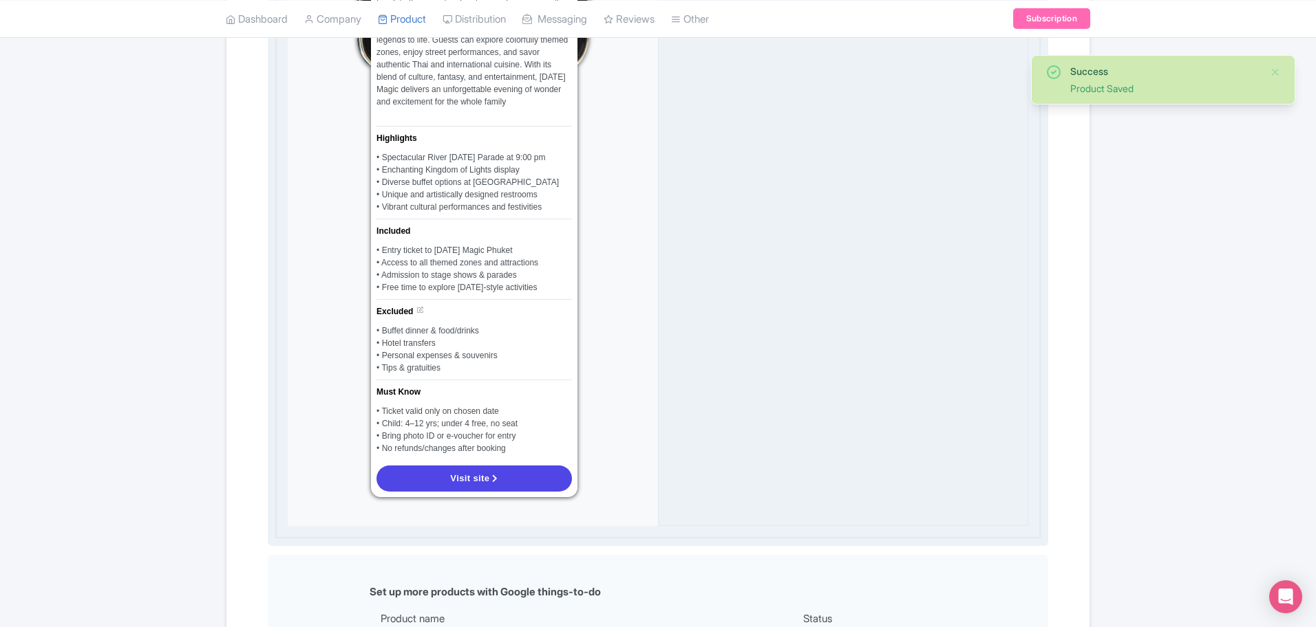
scroll to position [965, 0]
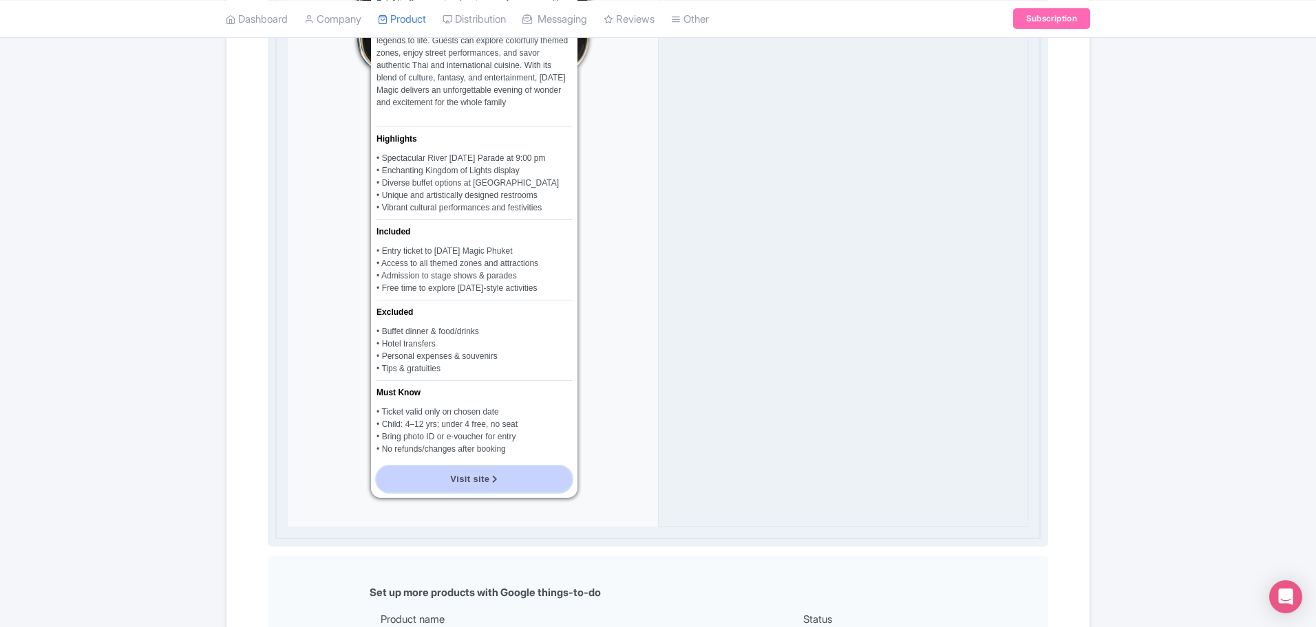
click at [447, 493] on link "Visit site" at bounding box center [473, 479] width 195 height 26
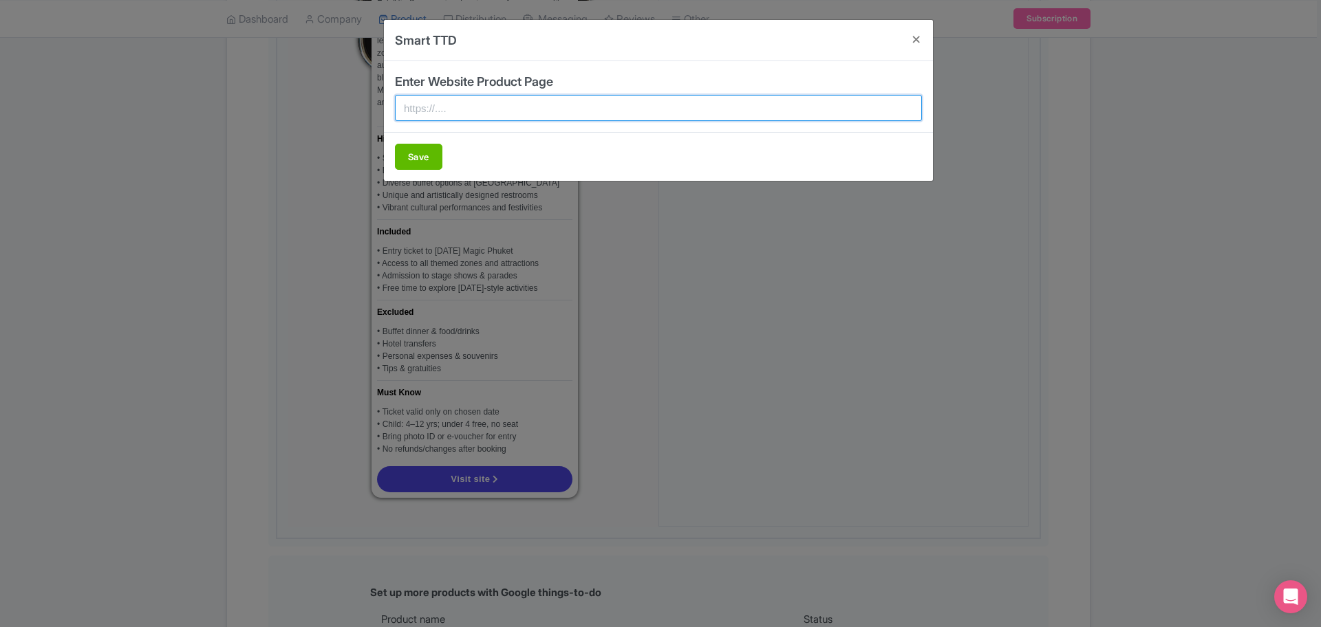
click at [495, 113] on input "text" at bounding box center [658, 108] width 527 height 26
paste input "[URL][DOMAIN_NAME]"
type input "[URL][DOMAIN_NAME]"
click at [417, 147] on button "Save" at bounding box center [418, 157] width 47 height 26
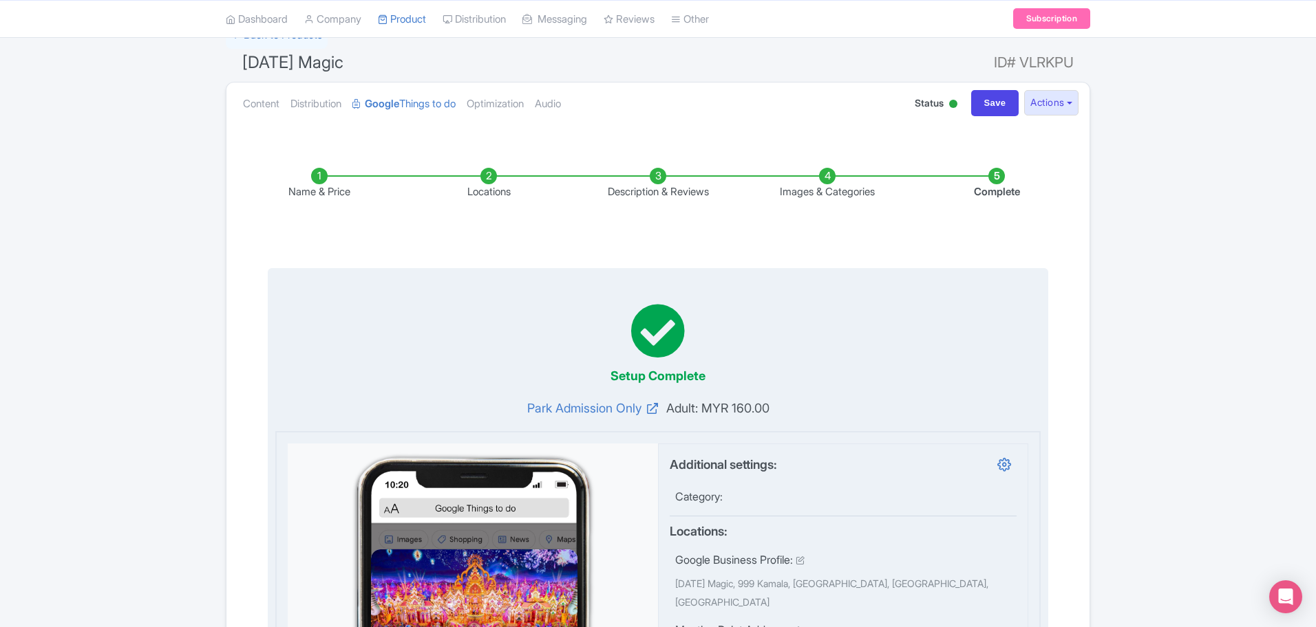
scroll to position [0, 0]
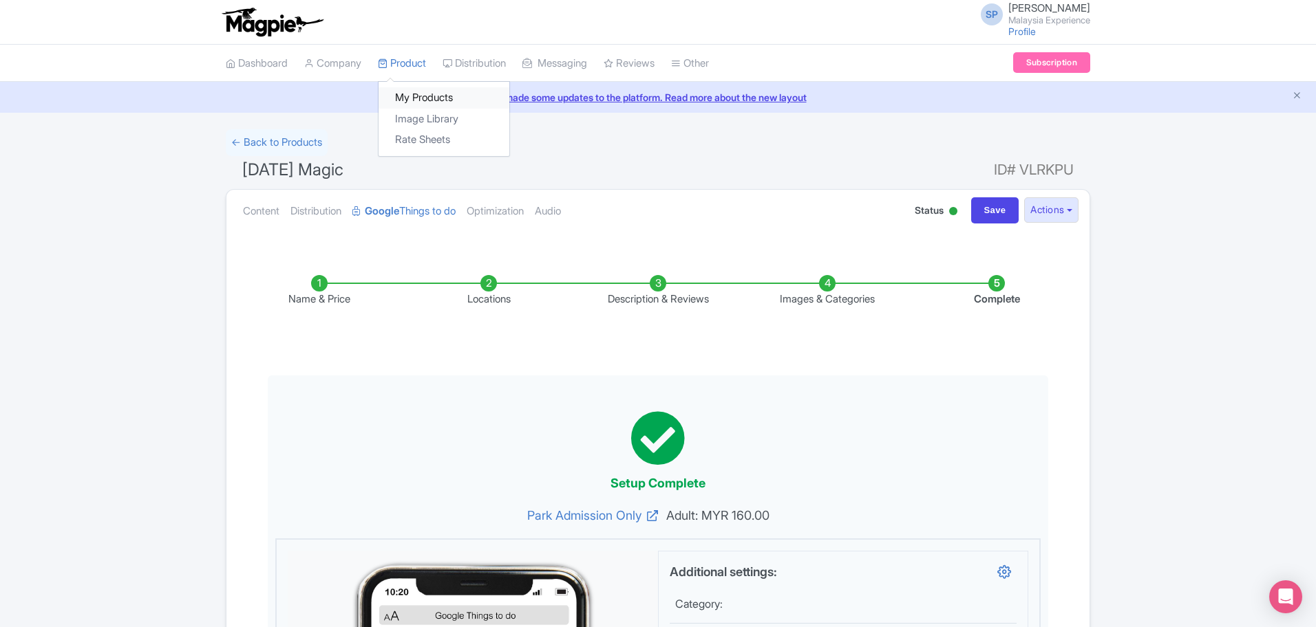
click at [422, 99] on link "My Products" at bounding box center [443, 97] width 131 height 21
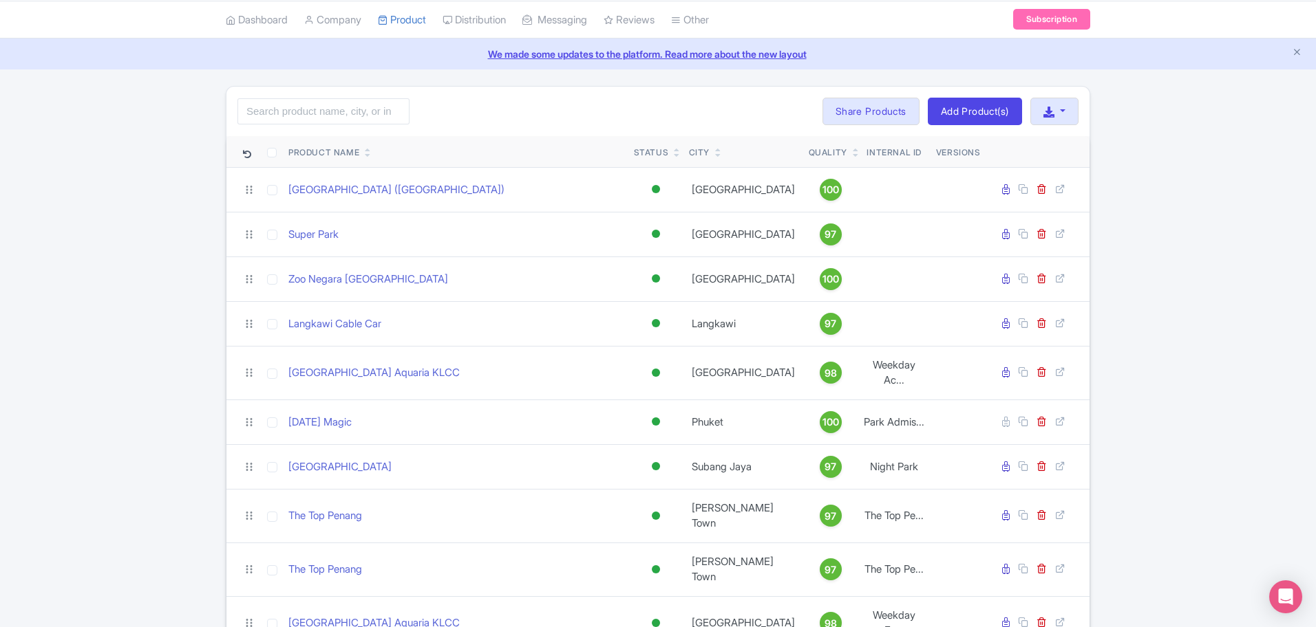
scroll to position [38, 0]
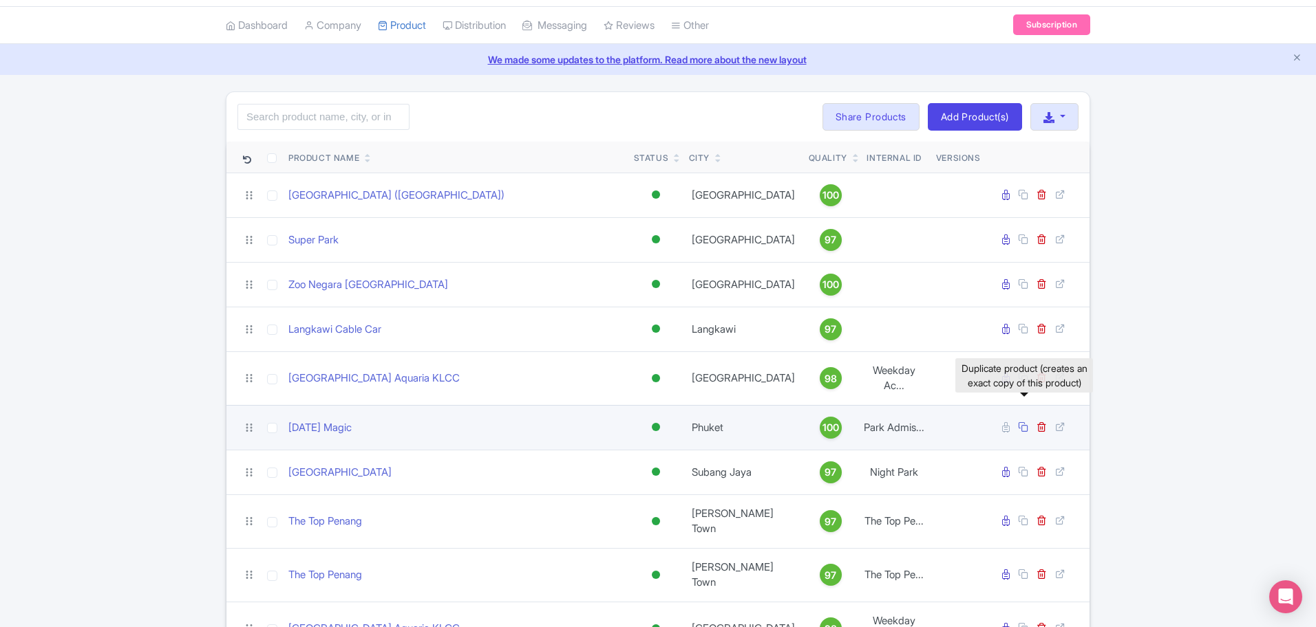
click at [1029, 421] on link at bounding box center [1024, 427] width 13 height 13
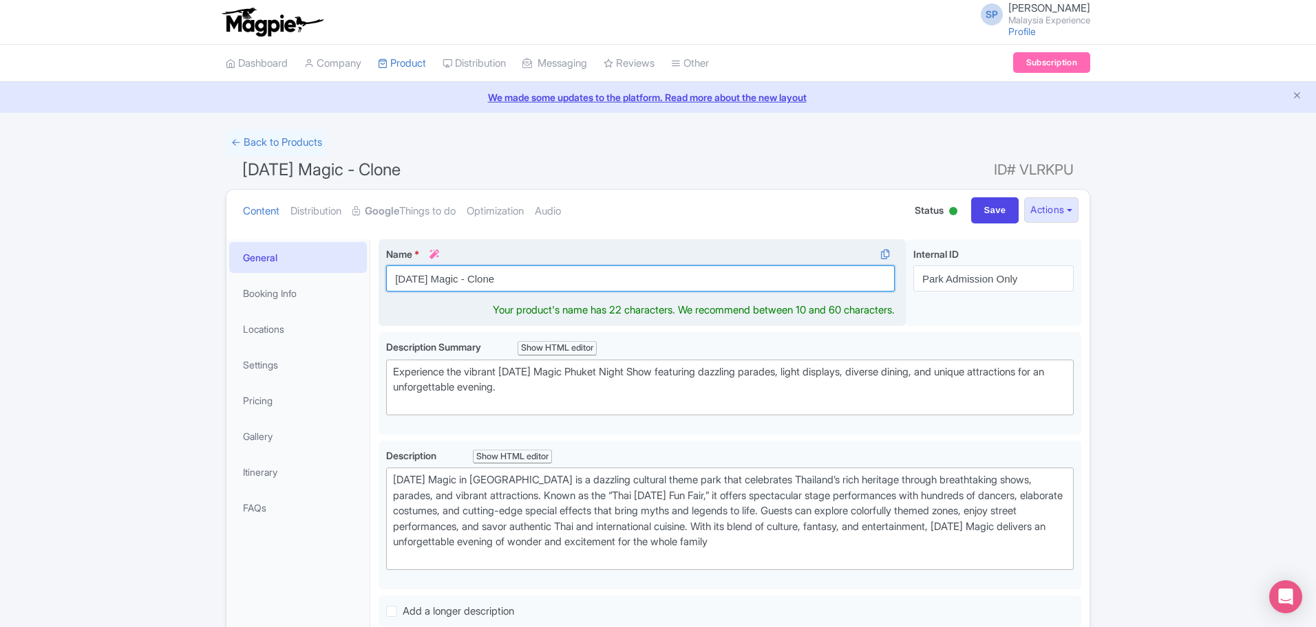
drag, startPoint x: 728, startPoint y: 285, endPoint x: 462, endPoint y: 268, distance: 266.1
click at [462, 268] on input "[DATE] Magic - Clone" at bounding box center [640, 279] width 508 height 26
type input "[DATE] Magic"
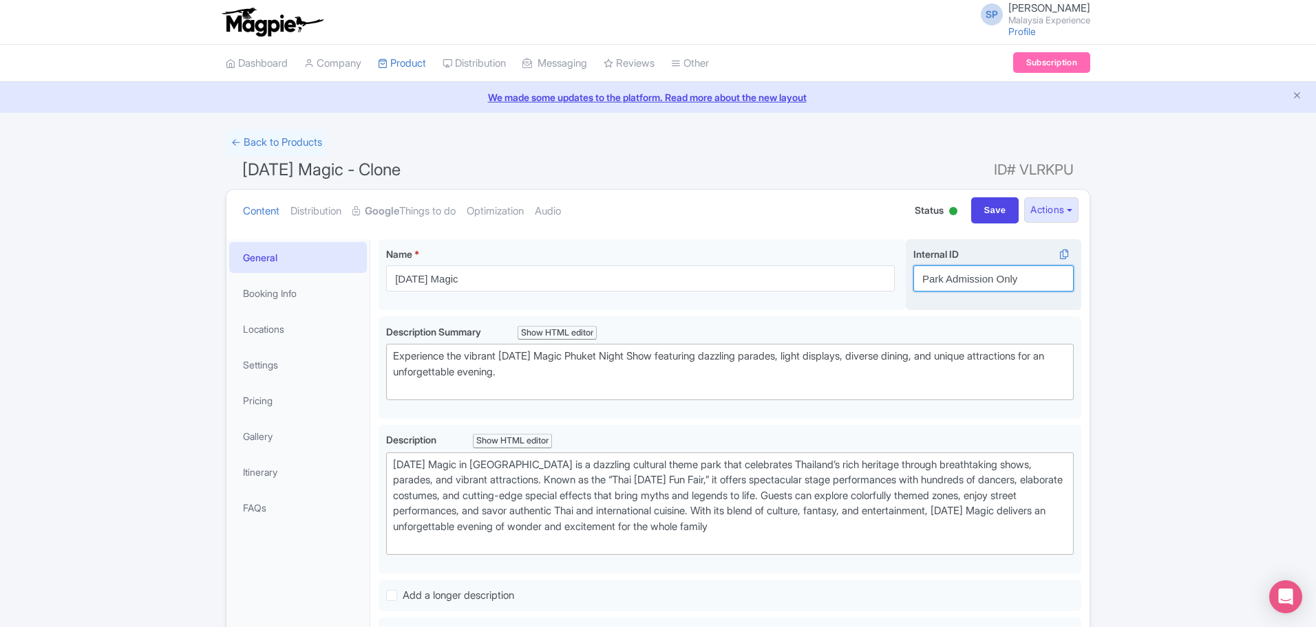
click at [967, 275] on input "Park Admission Only" at bounding box center [993, 279] width 160 height 26
paste input "with Buffet Dinner"
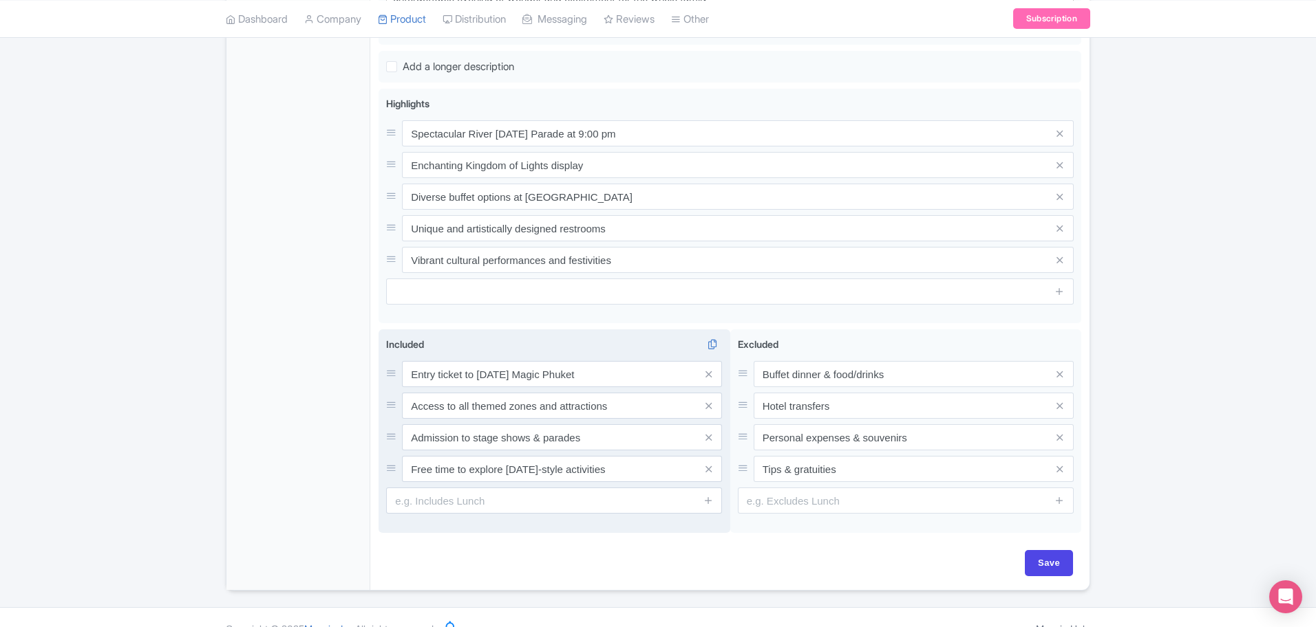
scroll to position [551, 0]
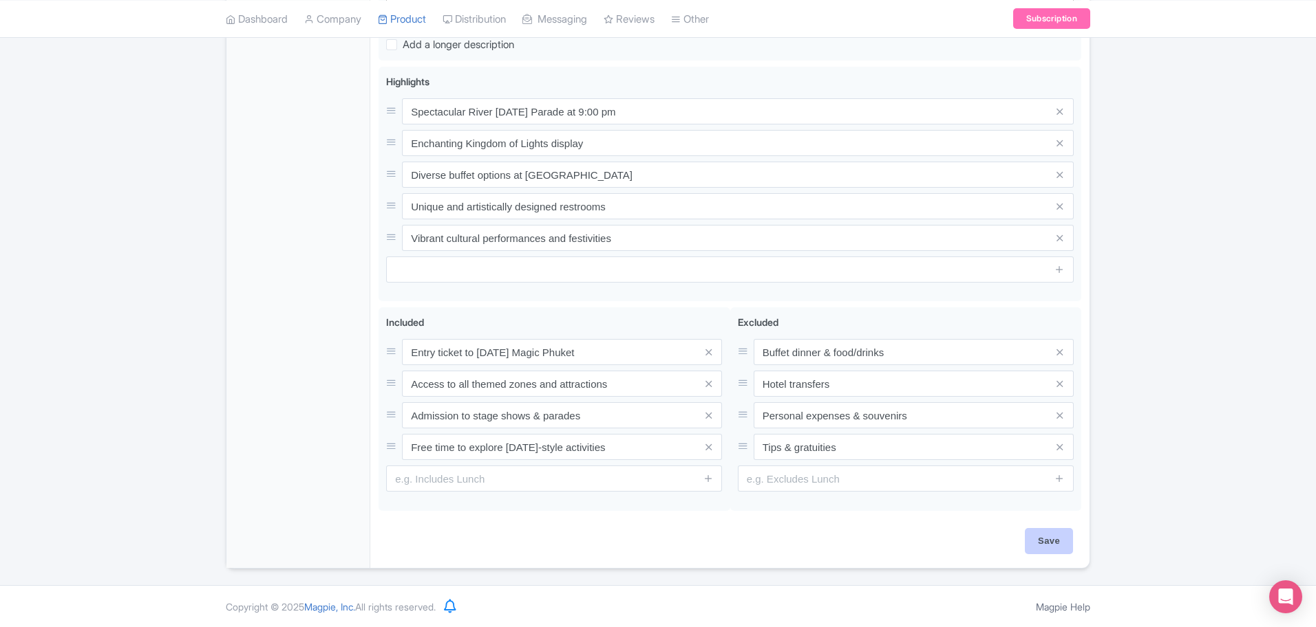
type input "Park Admission with Buffet Dinner"
click at [1054, 545] on input "Save" at bounding box center [1048, 541] width 48 height 26
type input "Saving..."
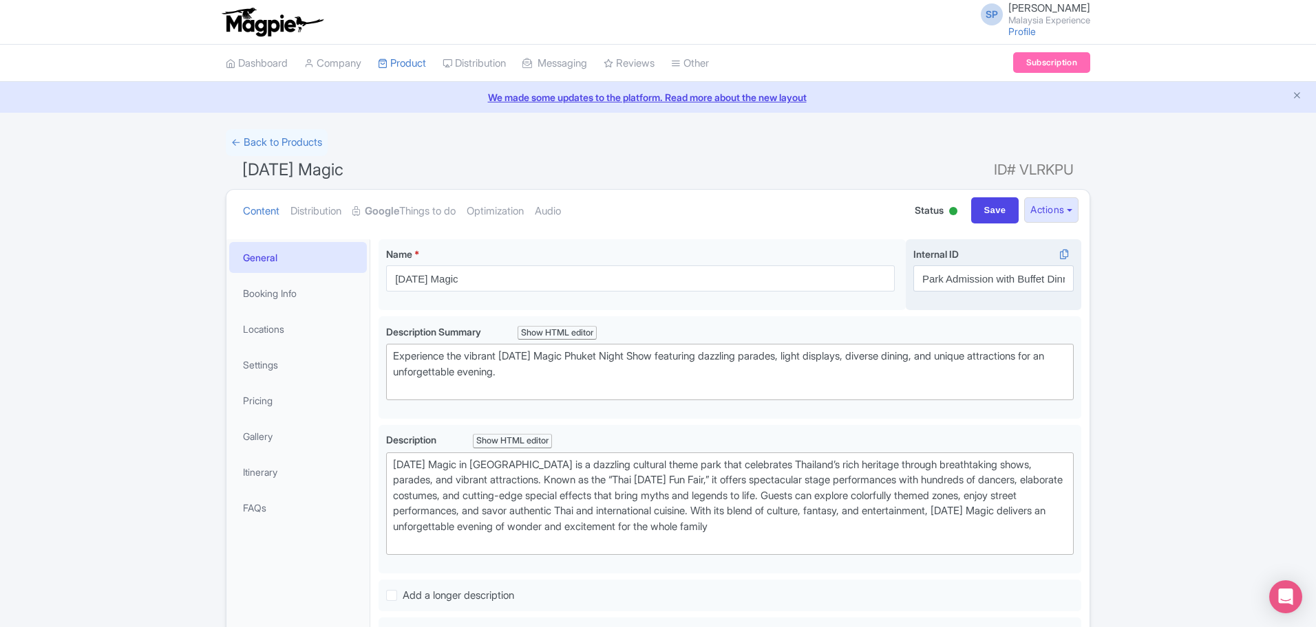
click at [1028, 293] on div "Internal ID i Park Admission with Buffet Dinner" at bounding box center [992, 275] width 175 height 72
click at [1035, 283] on input "Park Admission with Buffet Dinner" at bounding box center [993, 279] width 160 height 26
paste input "(Without Royal Seat)"
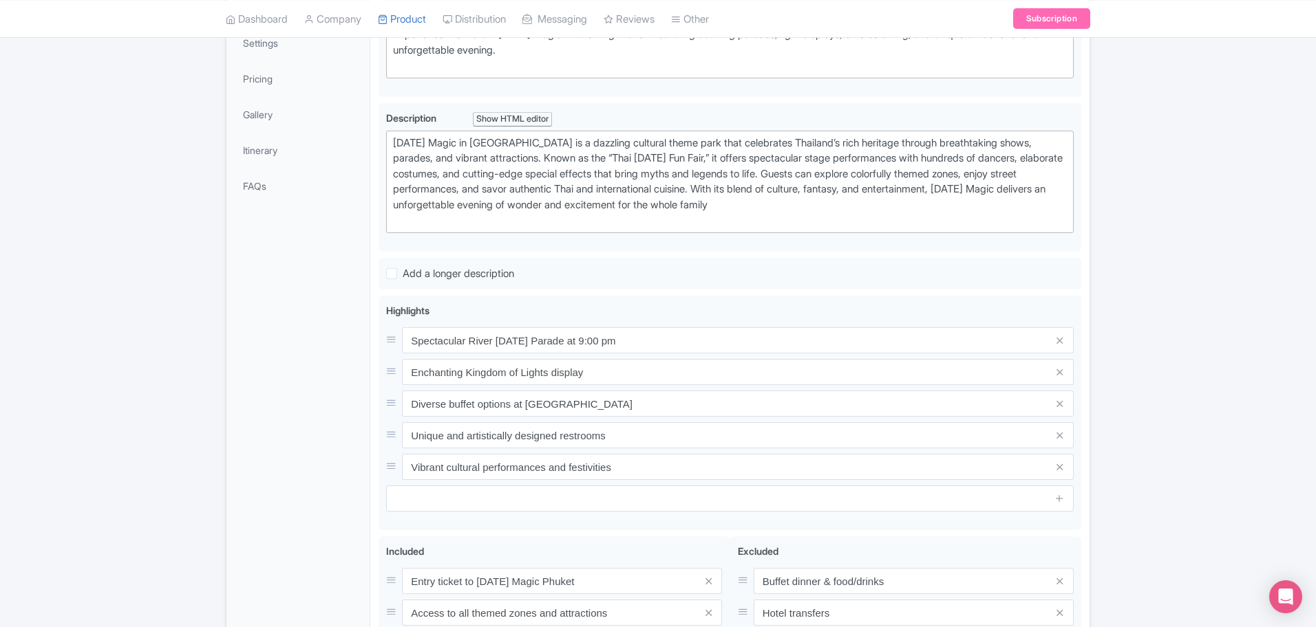
scroll to position [540, 0]
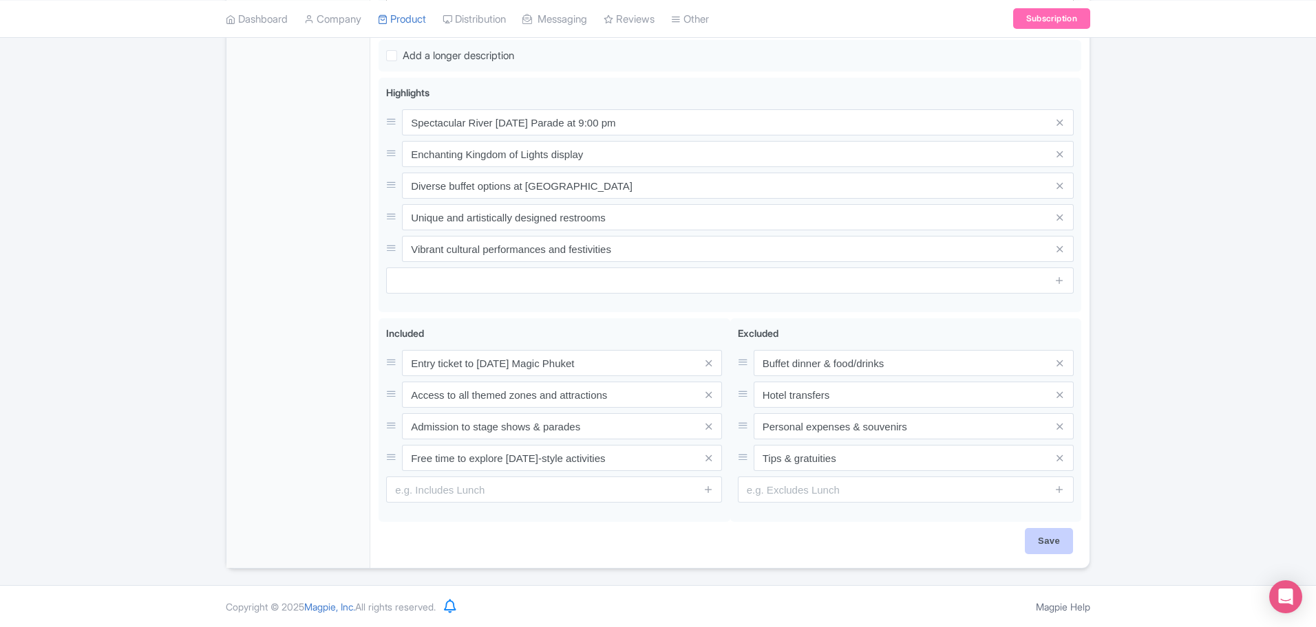
type input "Park Admission with Buffet Dinner (Without Royal Seat)"
click at [1040, 548] on input "Save" at bounding box center [1048, 541] width 48 height 26
type input "Saving..."
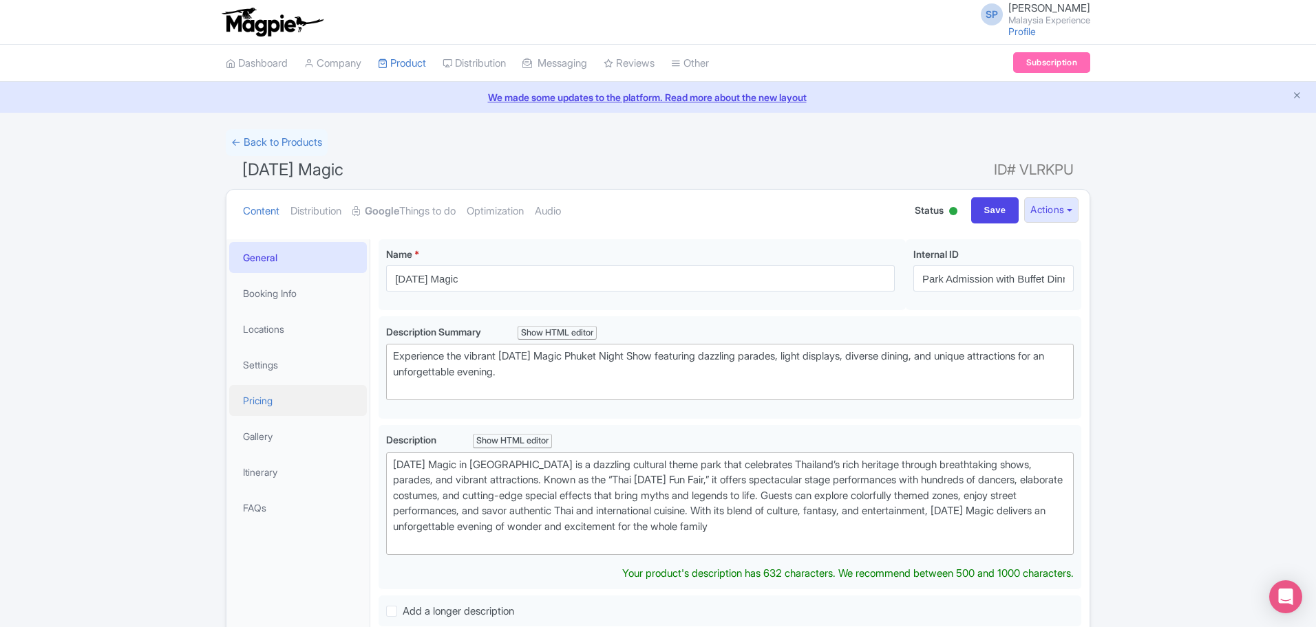
click at [284, 403] on link "Pricing" at bounding box center [298, 400] width 138 height 31
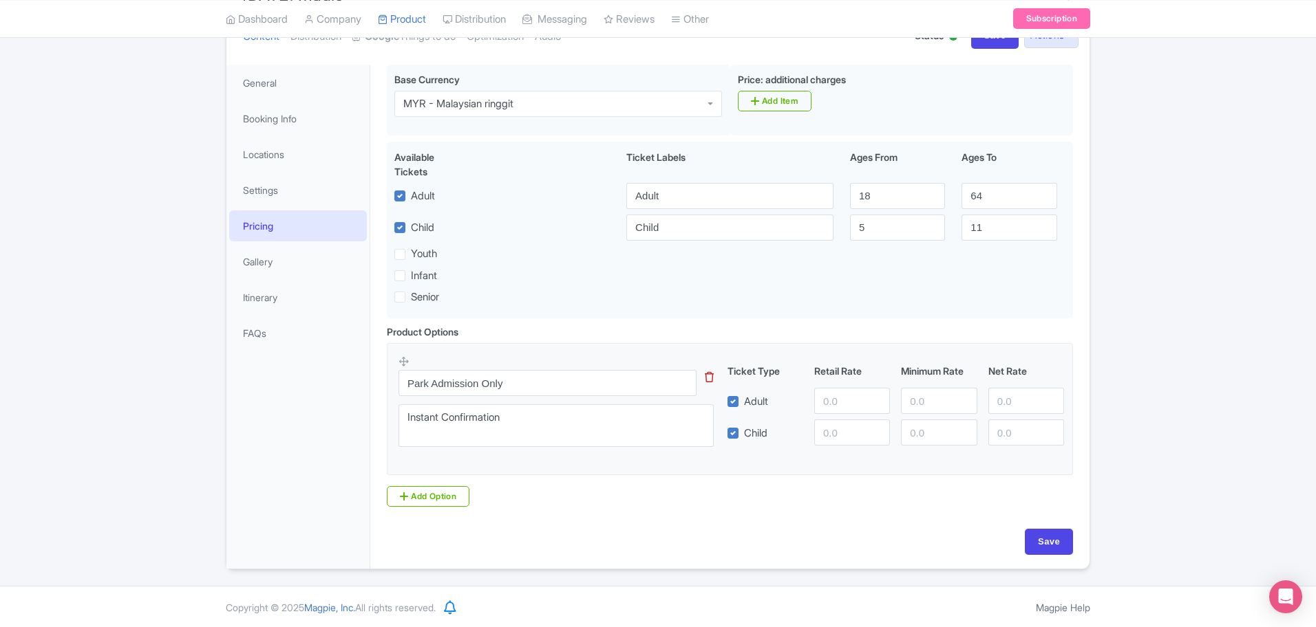
scroll to position [176, 0]
click at [583, 378] on input "Park Admission Only" at bounding box center [547, 382] width 298 height 26
paste input "with Buffet Dinner (Without Royal Seat)"
type input "Park Admission with Buffet Dinner (Without Royal Seat)"
click at [855, 402] on input "number" at bounding box center [852, 400] width 76 height 26
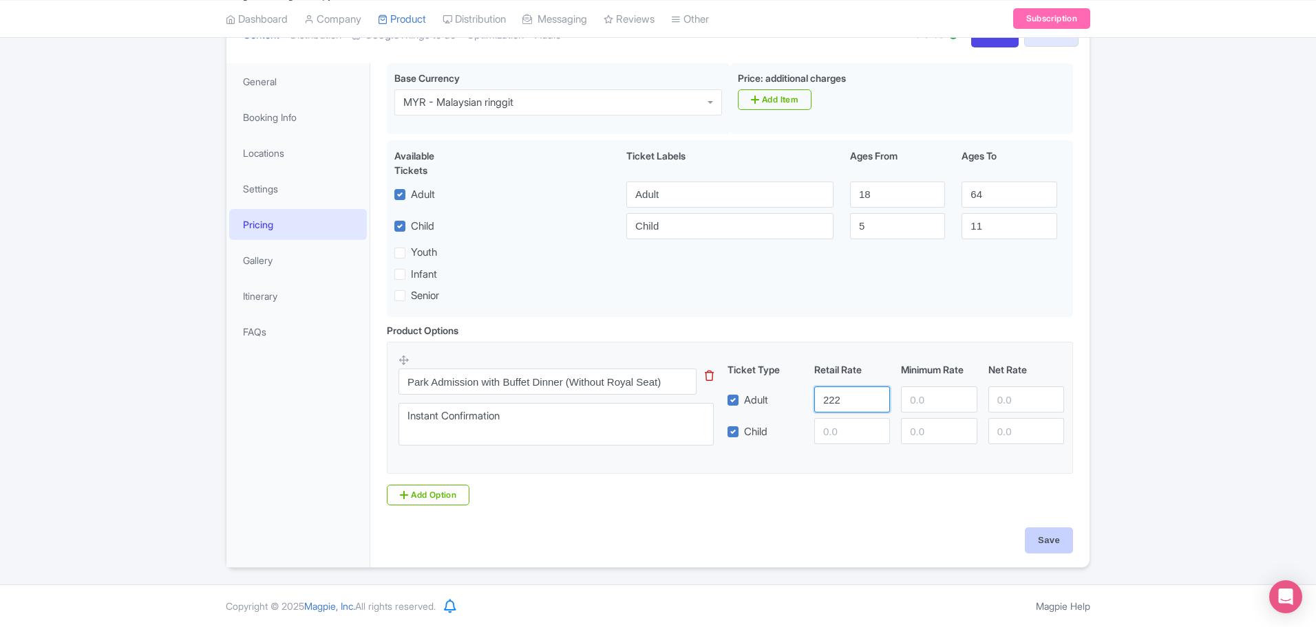
type input "222"
click at [1044, 543] on input "Save" at bounding box center [1048, 541] width 48 height 26
type input "Saving..."
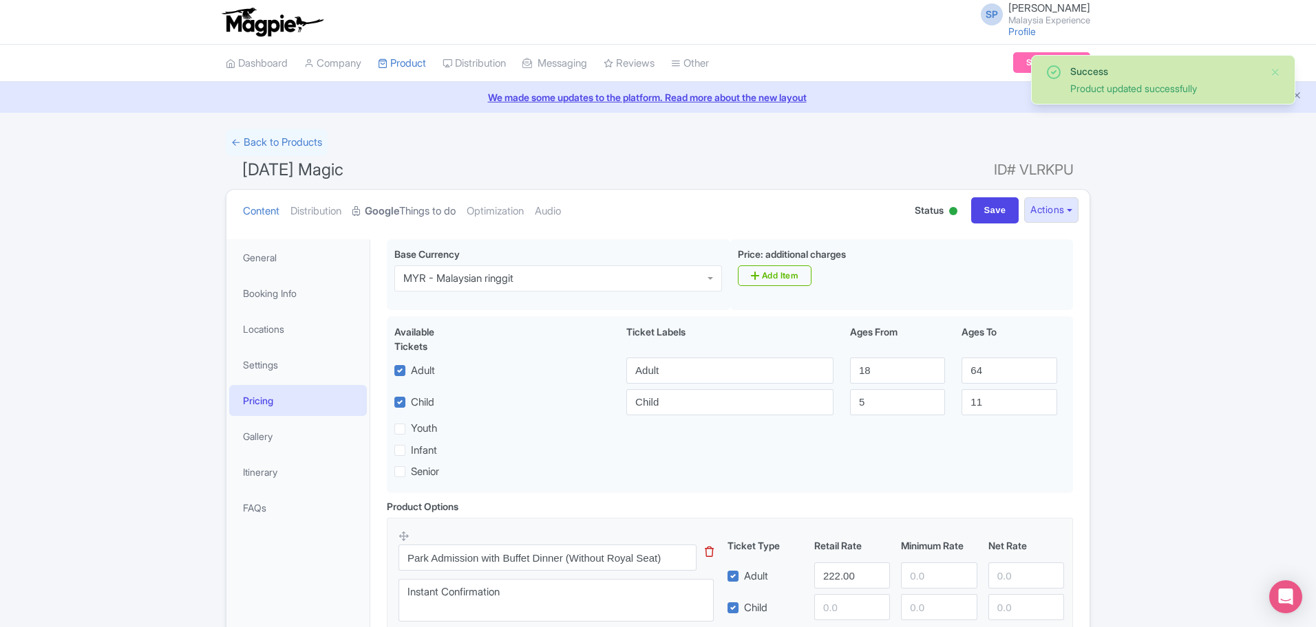
click at [406, 219] on link "Google Things to do" at bounding box center [403, 211] width 103 height 43
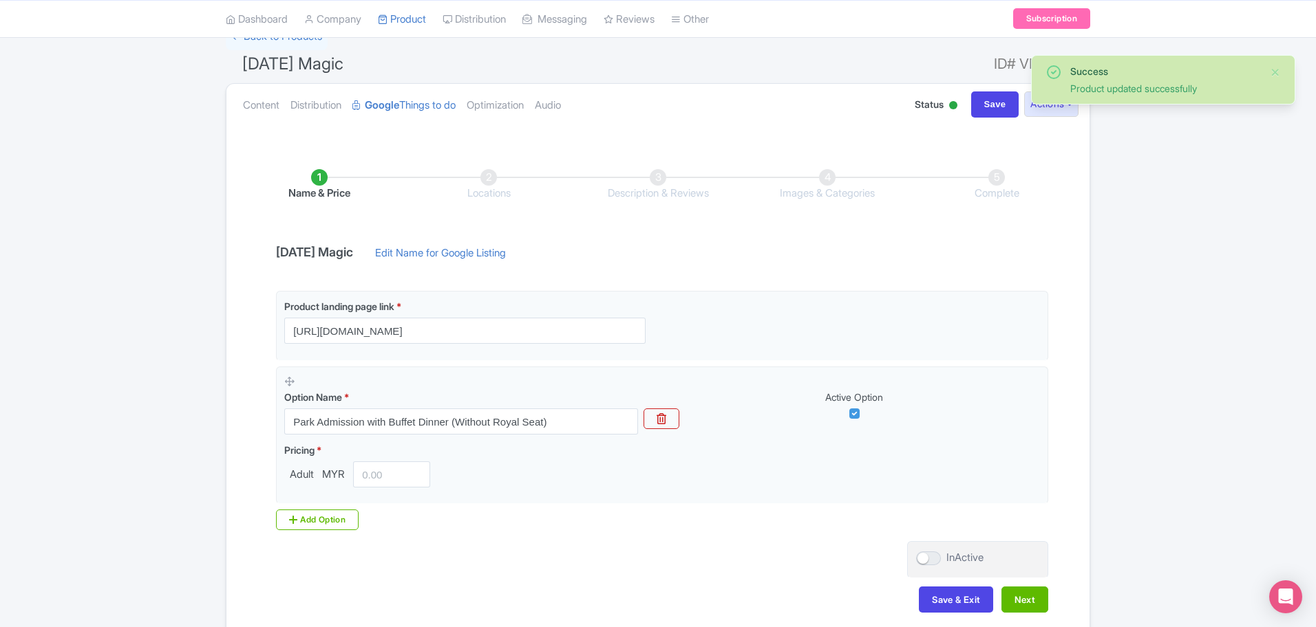
scroll to position [173, 0]
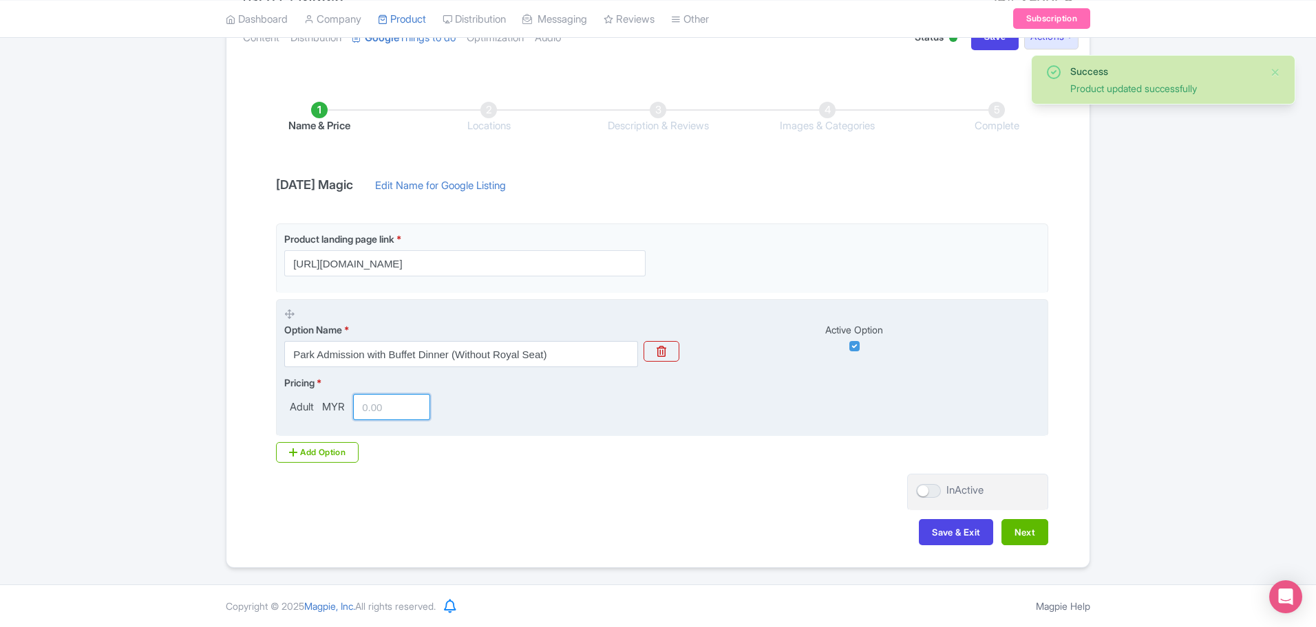
click at [387, 414] on input "number" at bounding box center [391, 407] width 77 height 26
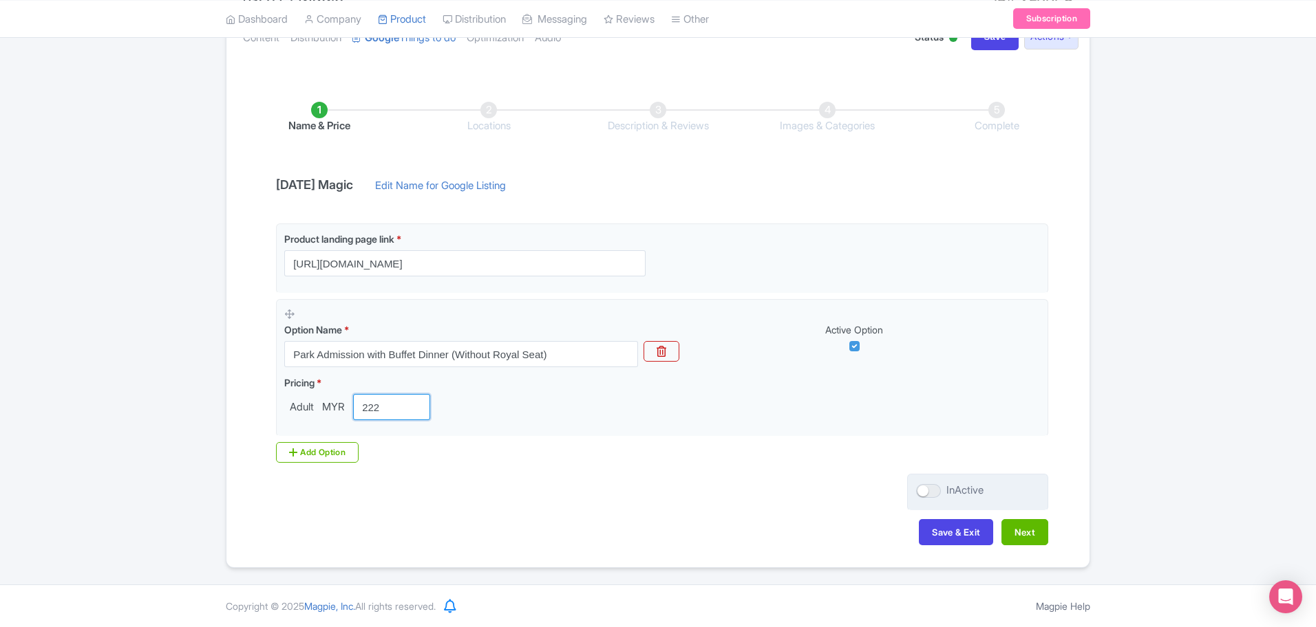
type input "222"
click at [927, 492] on div at bounding box center [928, 491] width 25 height 14
click at [925, 492] on input "InActive" at bounding box center [920, 490] width 9 height 9
checkbox input "true"
click at [1022, 537] on button "Next" at bounding box center [1024, 532] width 47 height 26
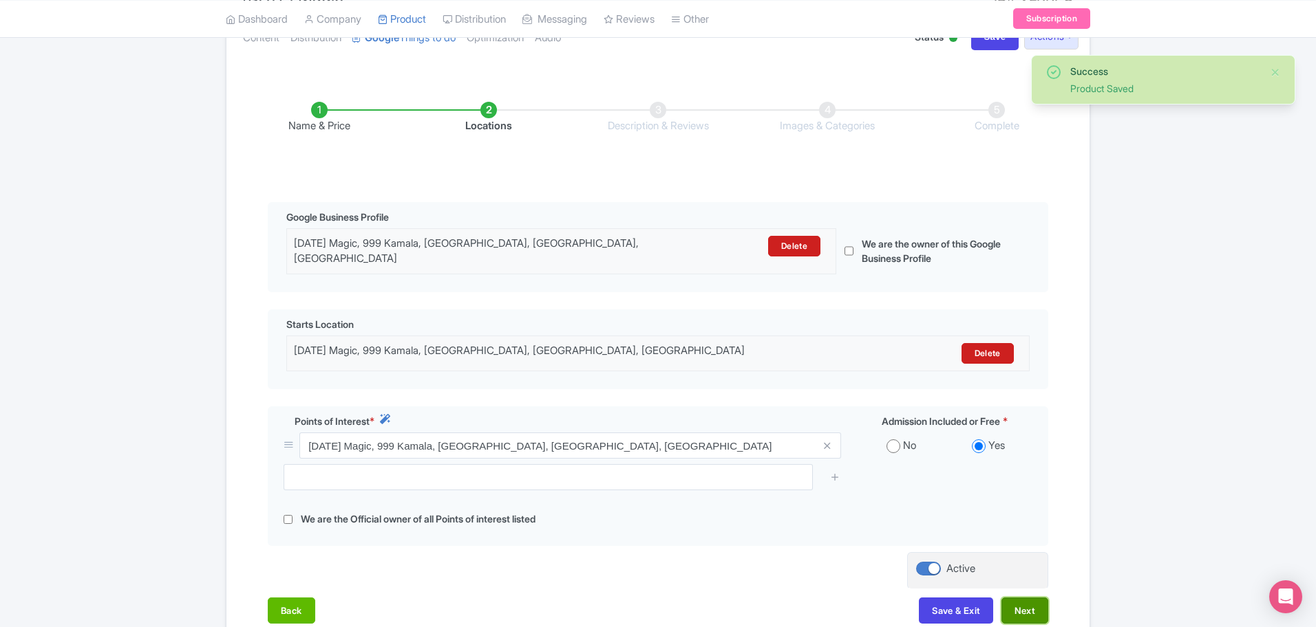
click at [1012, 598] on button "Next" at bounding box center [1024, 611] width 47 height 26
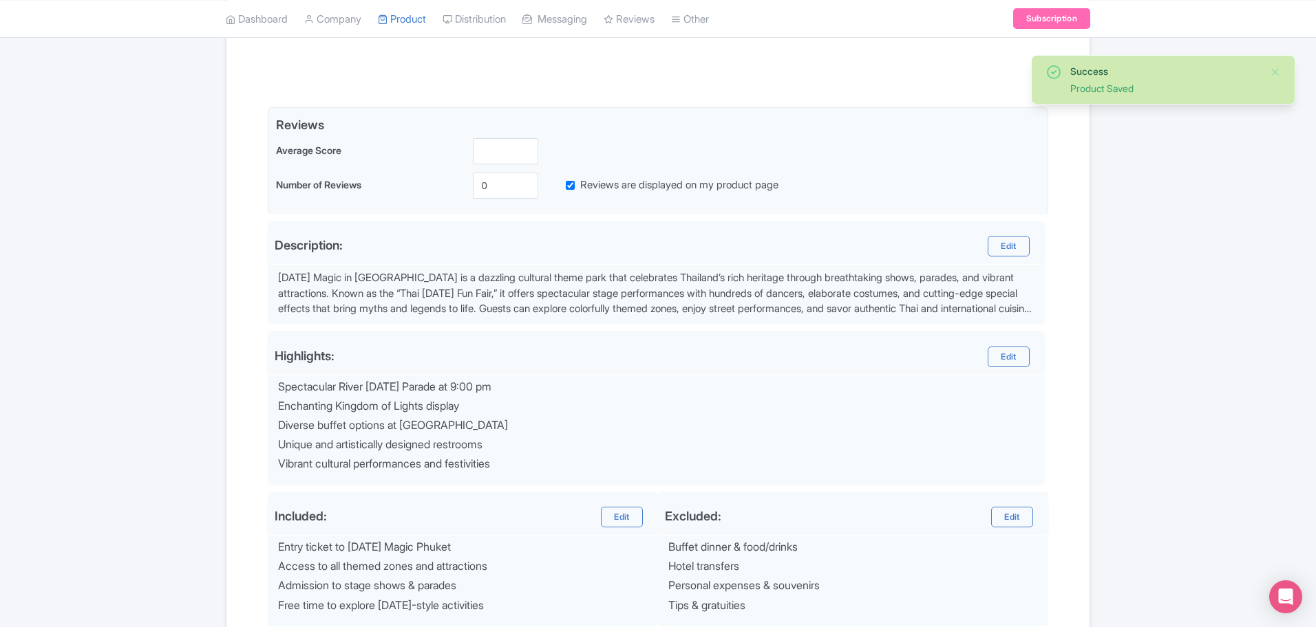
scroll to position [427, 0]
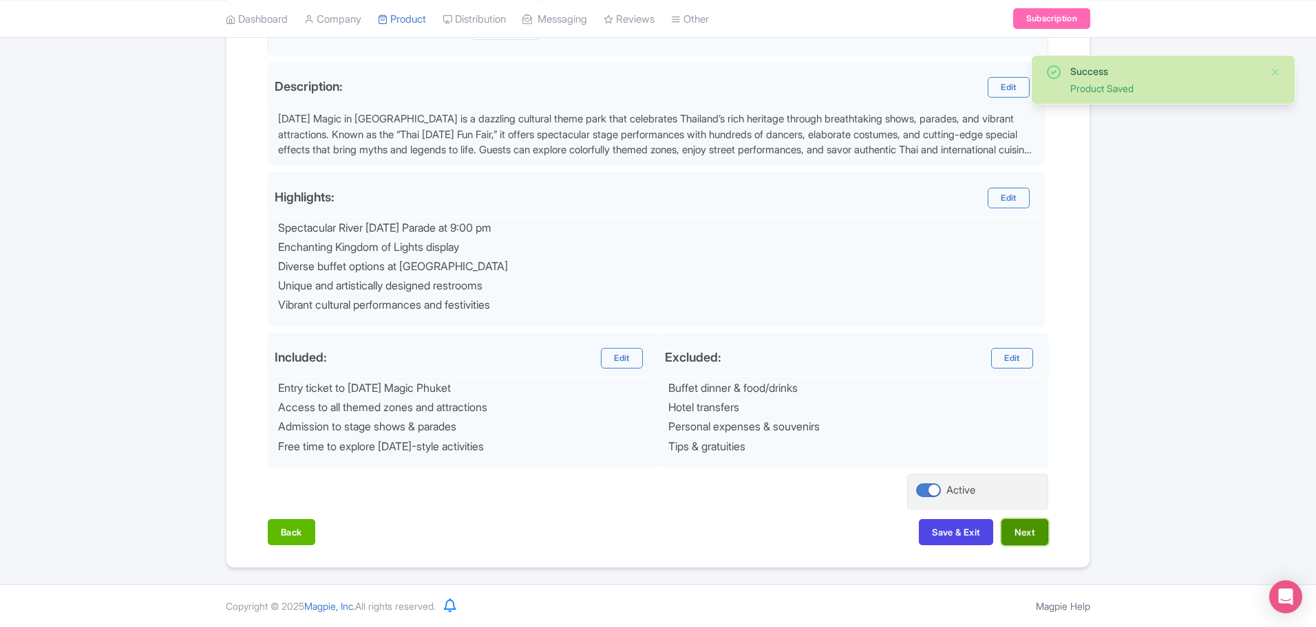
click at [1013, 538] on button "Next" at bounding box center [1024, 532] width 47 height 26
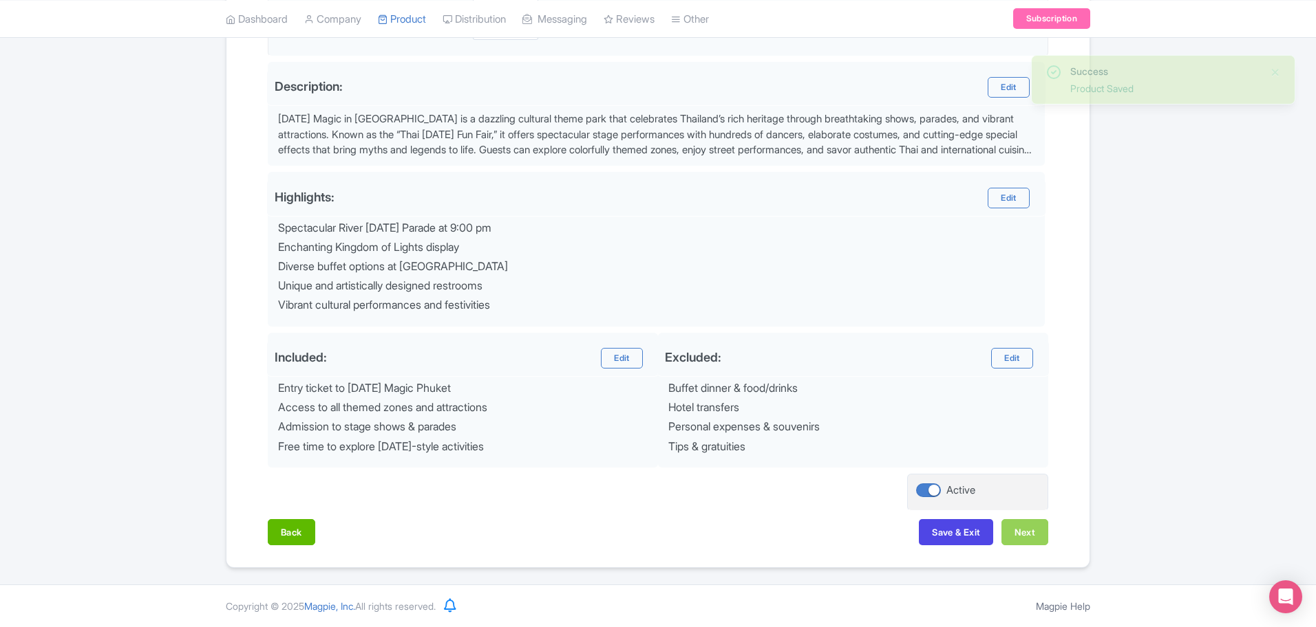
scroll to position [277, 0]
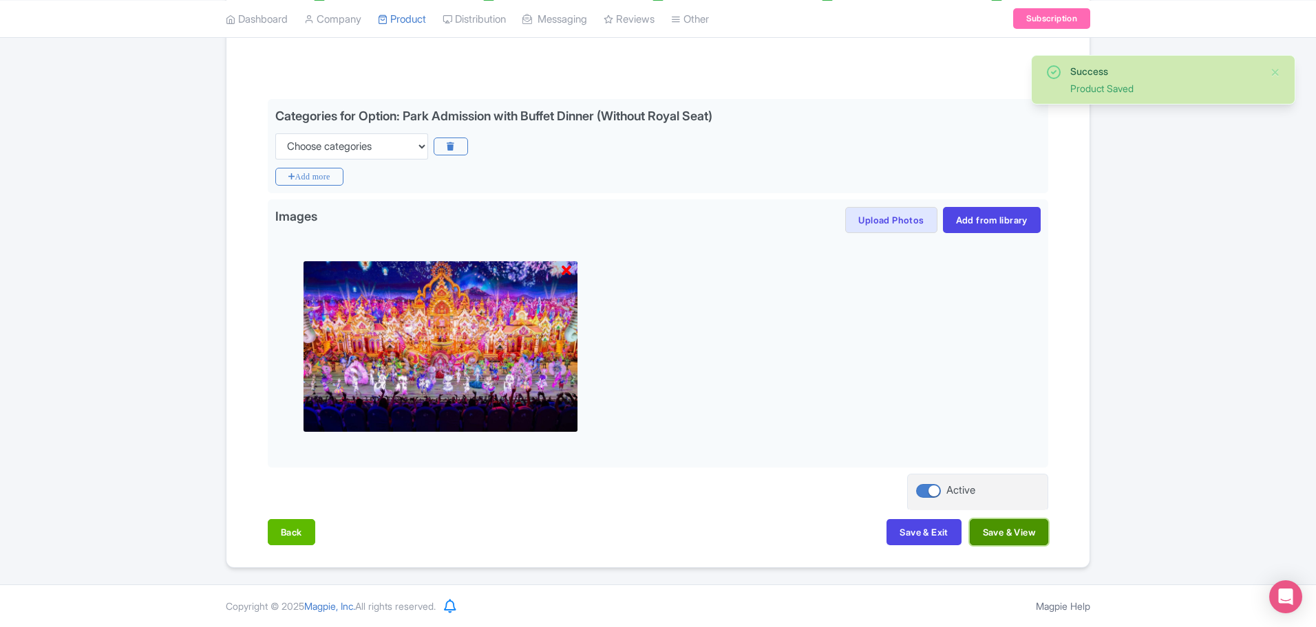
click at [1016, 536] on button "Save & View" at bounding box center [1008, 532] width 78 height 26
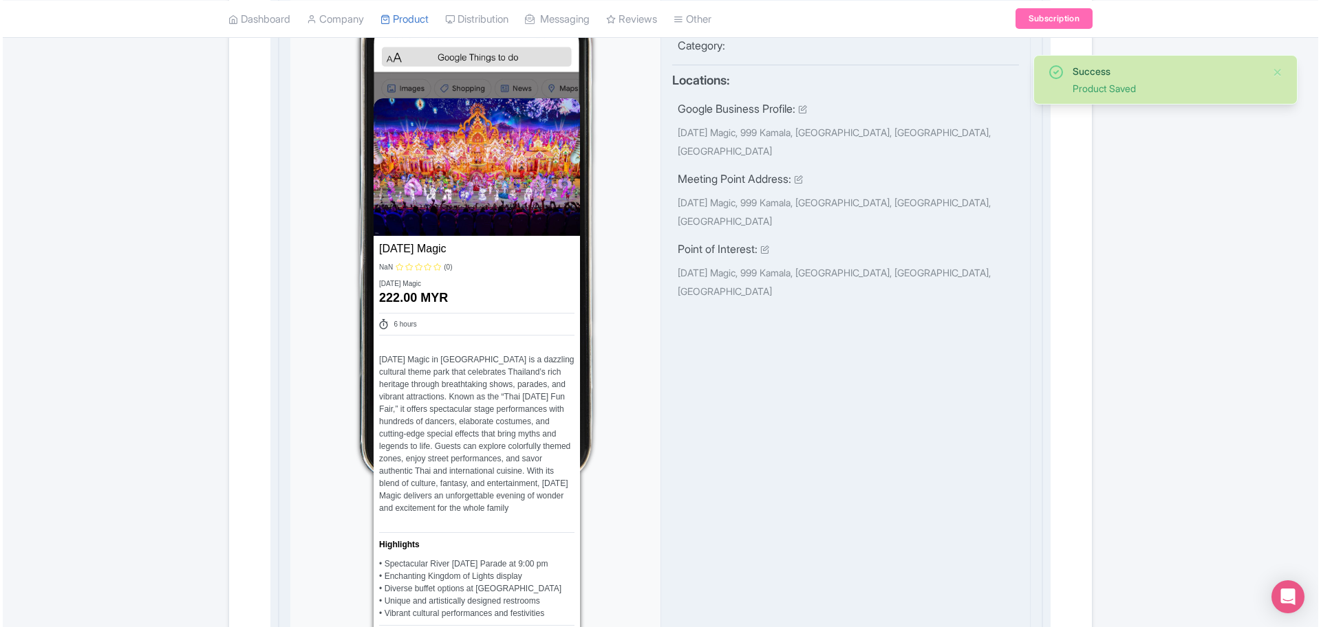
scroll to position [879, 0]
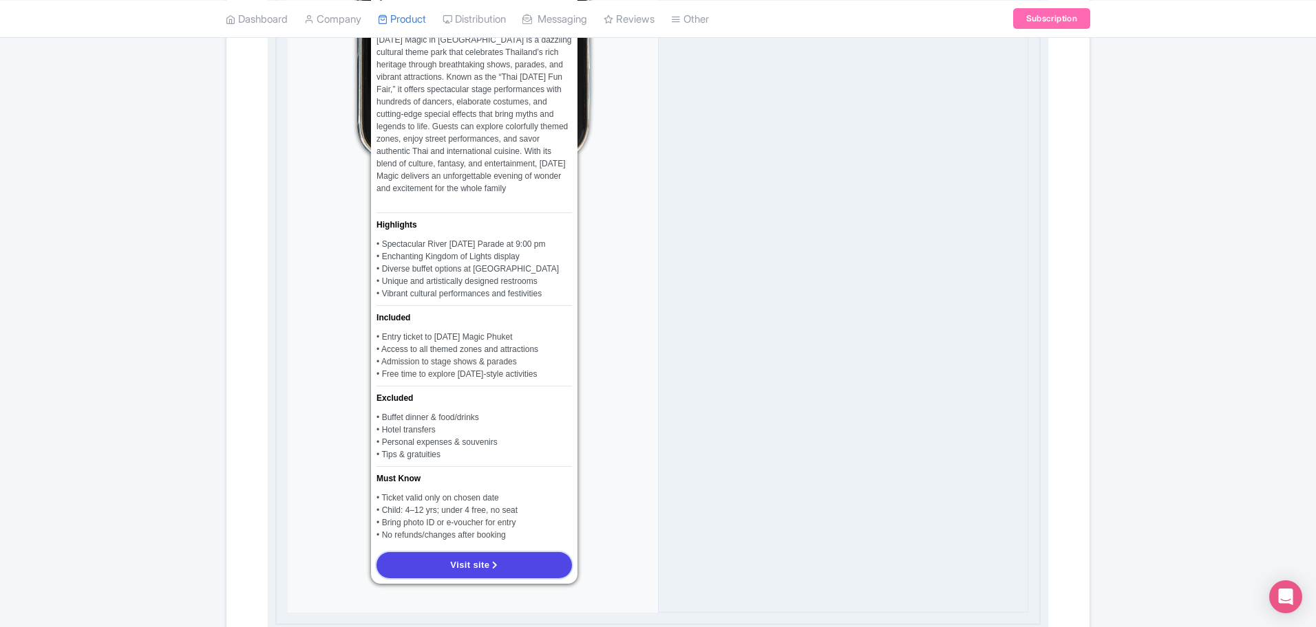
click at [476, 570] on span "Visit site" at bounding box center [469, 565] width 39 height 10
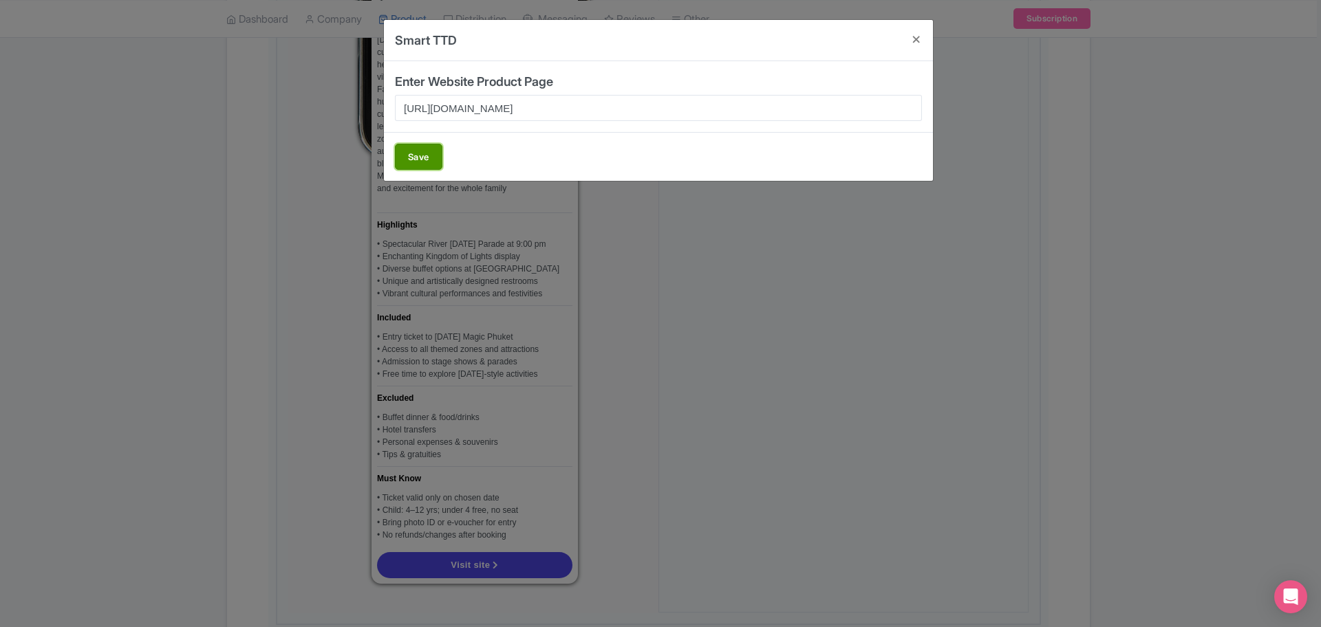
click at [414, 152] on button "Save" at bounding box center [418, 157] width 47 height 26
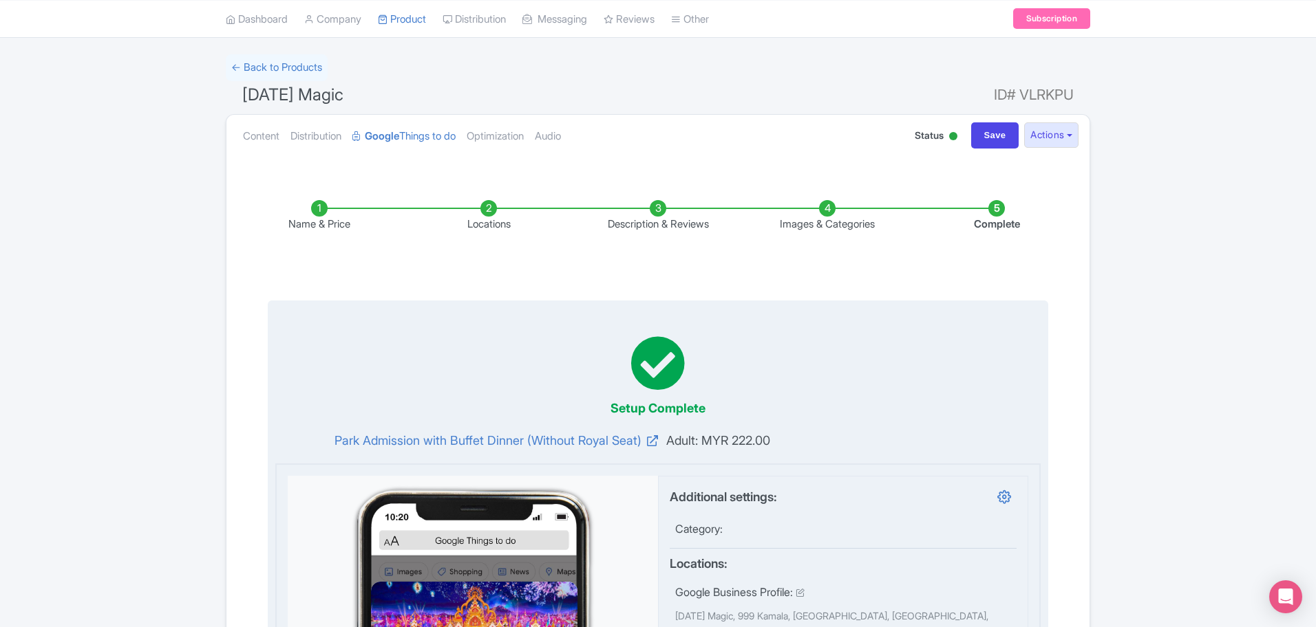
scroll to position [0, 0]
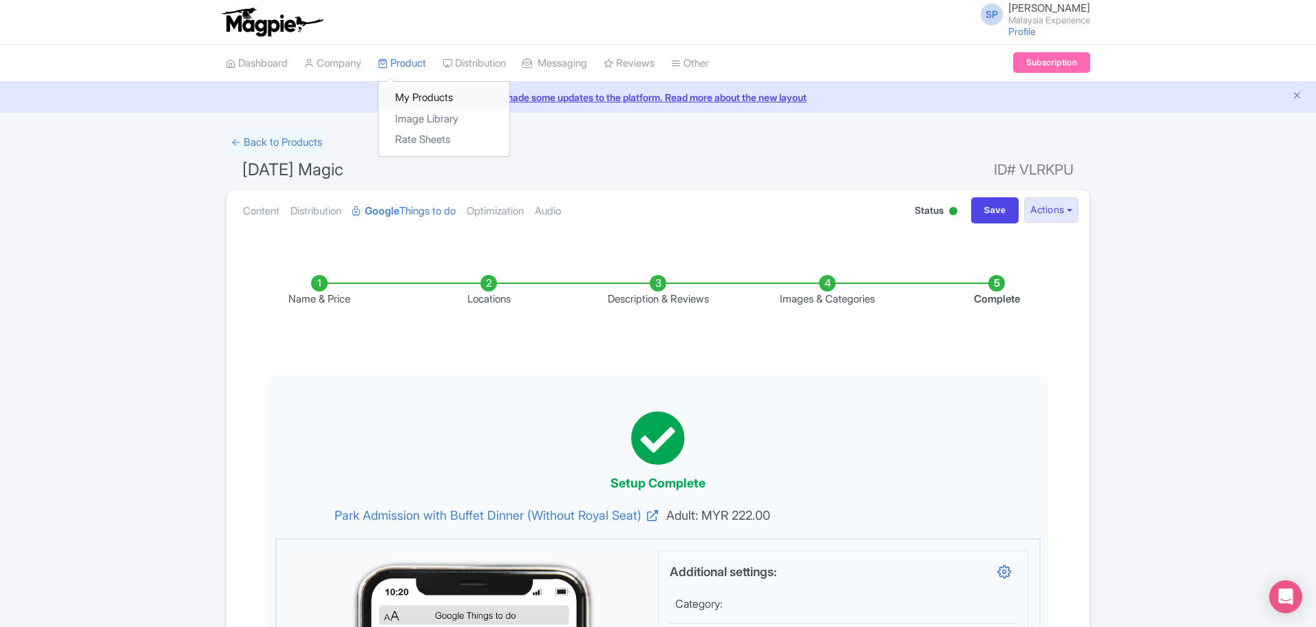
click at [415, 92] on link "My Products" at bounding box center [443, 97] width 131 height 21
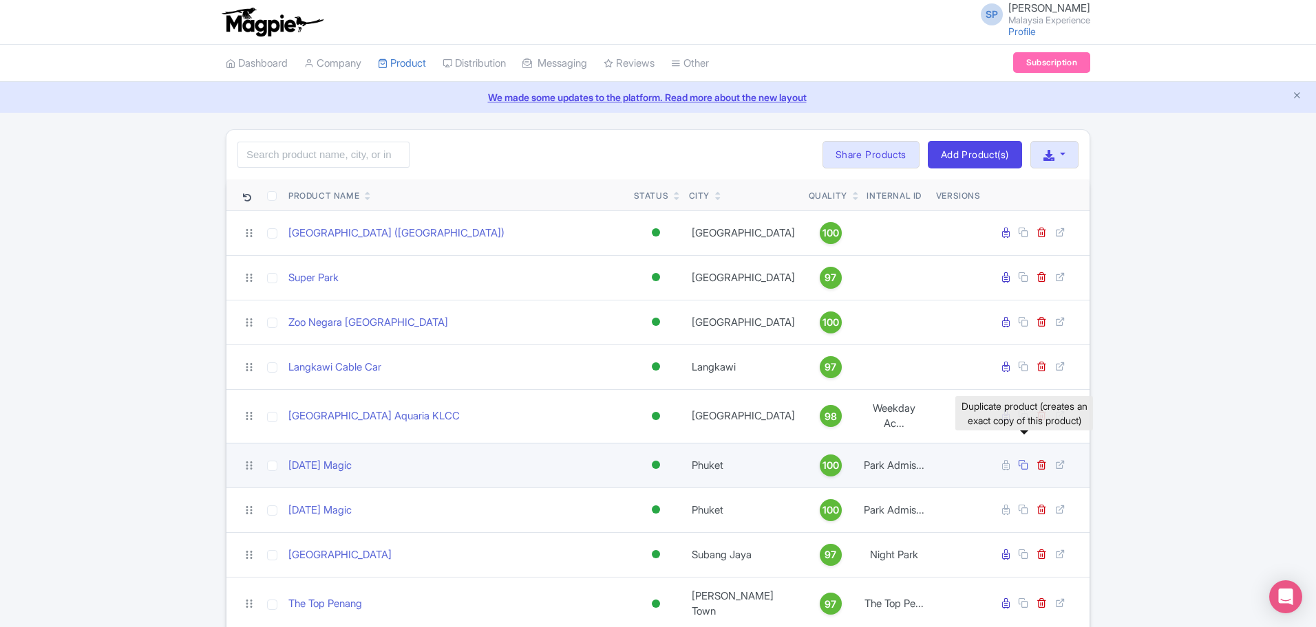
click at [1023, 460] on icon at bounding box center [1023, 465] width 10 height 10
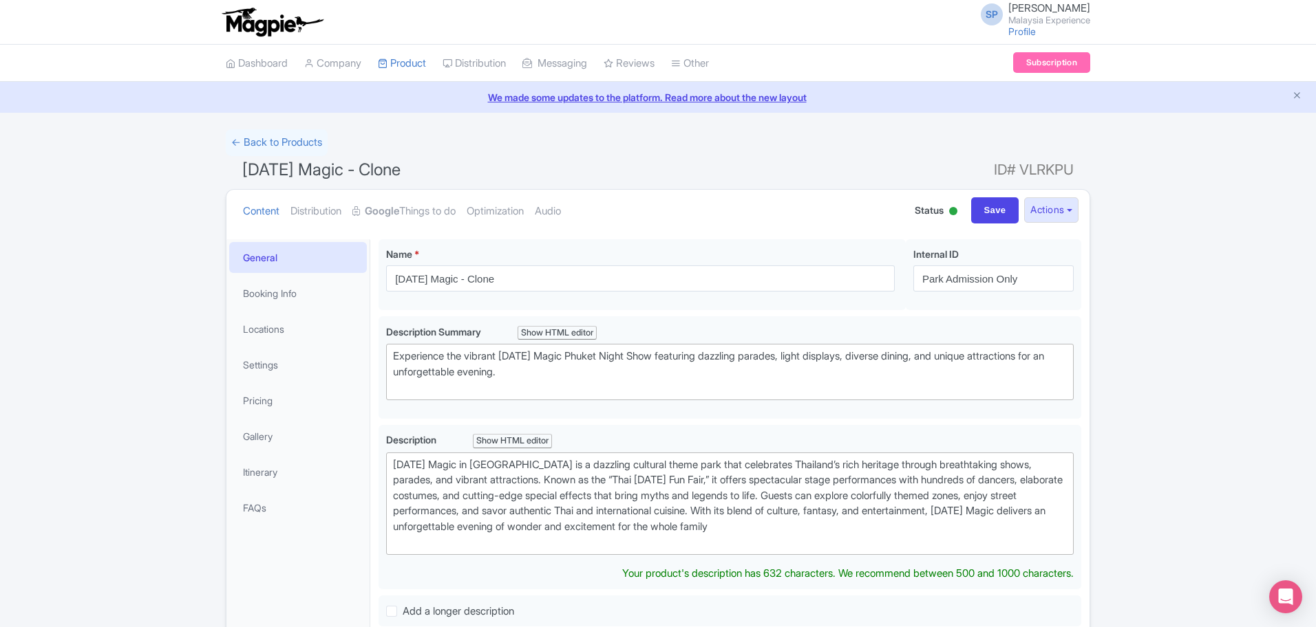
type trix-editor "<div>&nbsp;Carnival Magic in Phuket is a dazzling cultural theme park that cele…"
click at [988, 286] on input "Park Admission Only" at bounding box center [993, 279] width 160 height 26
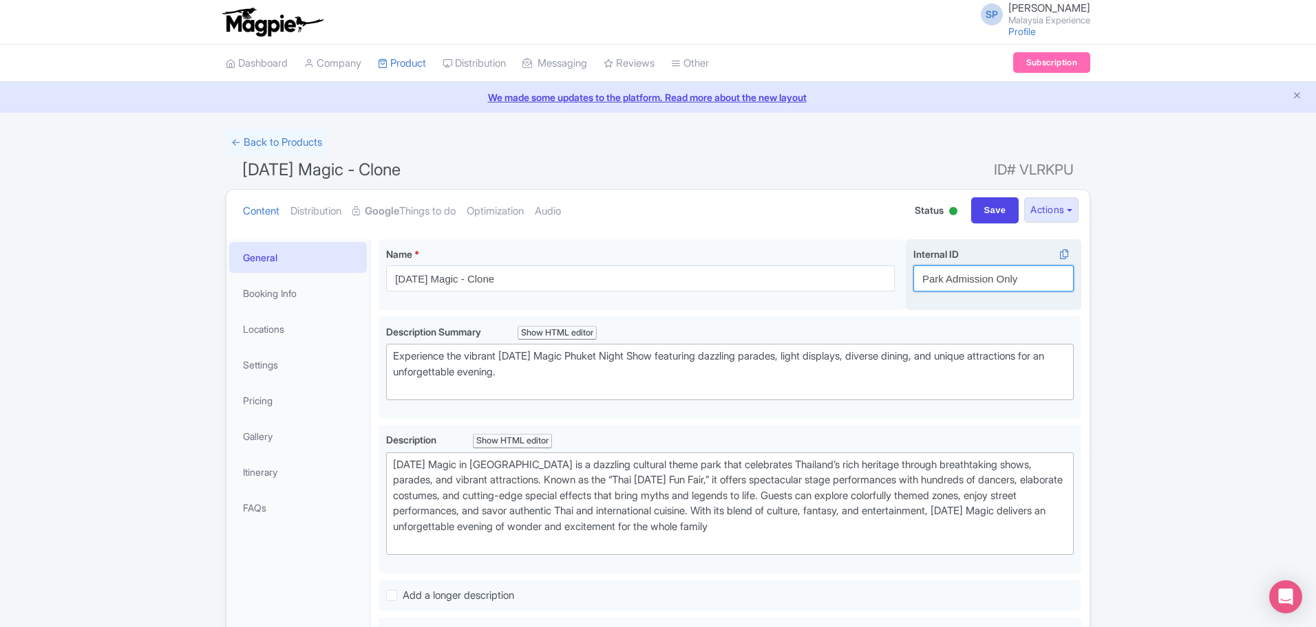
paste input "with Royal seat"
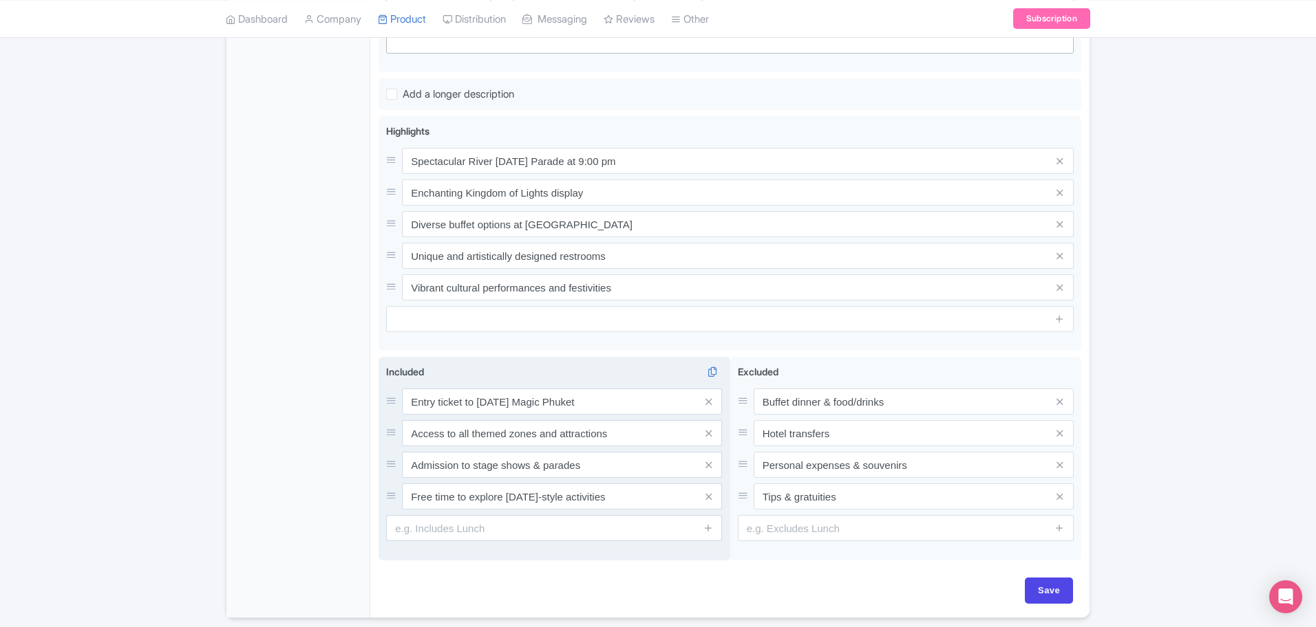
scroll to position [551, 0]
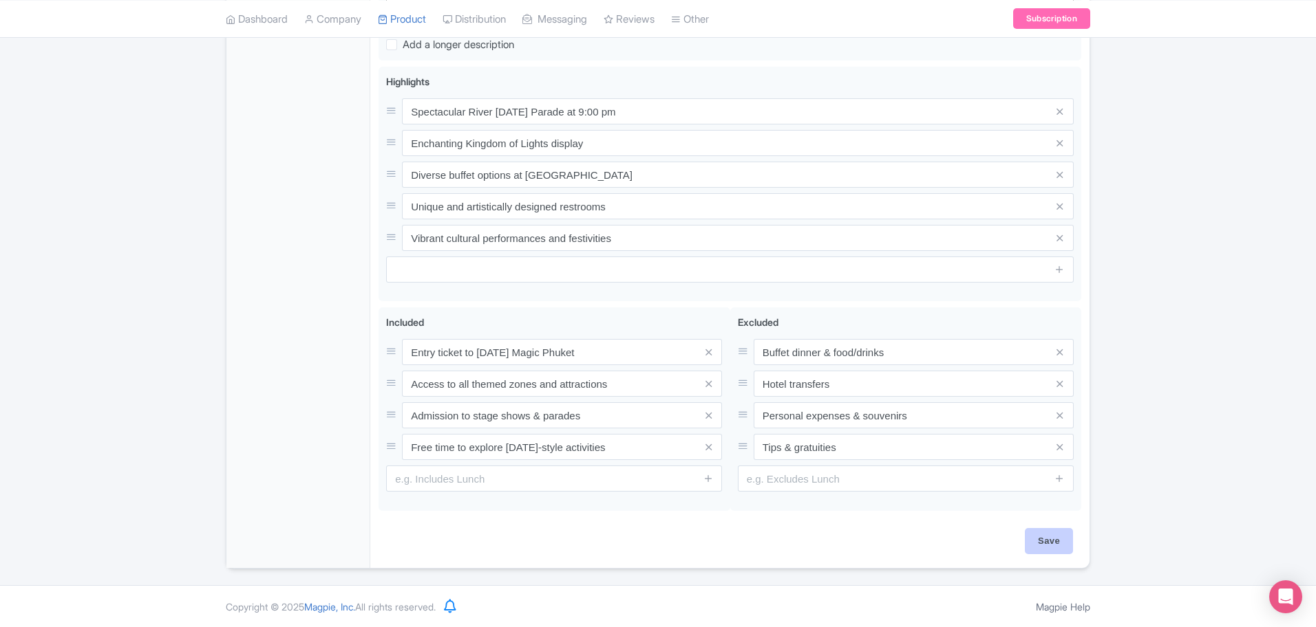
type input "Park Admission with Royal seat"
click at [1058, 546] on input "Save" at bounding box center [1048, 541] width 48 height 26
type input "Saving..."
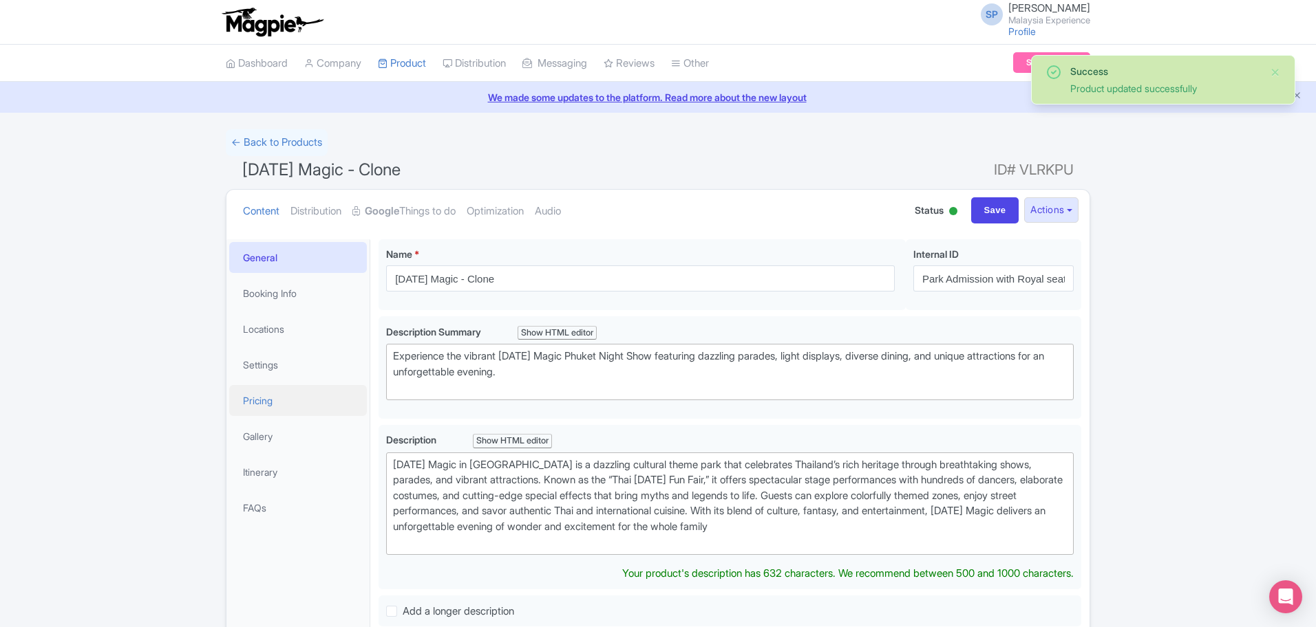
click at [310, 398] on link "Pricing" at bounding box center [298, 400] width 138 height 31
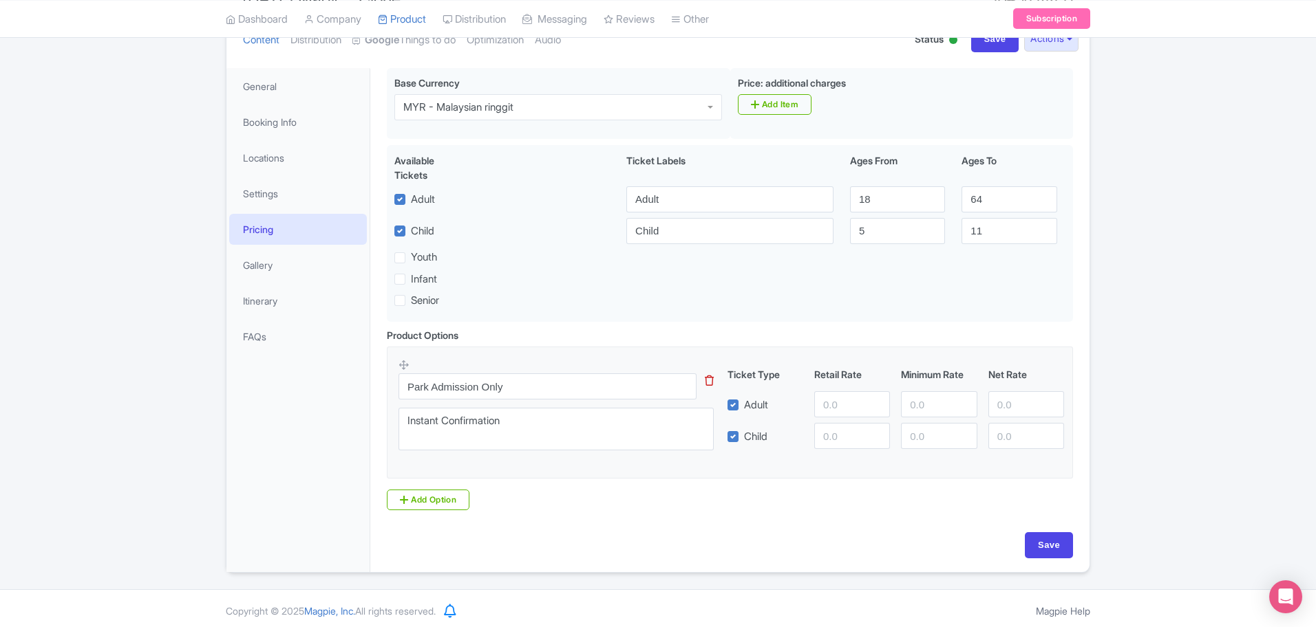
scroll to position [172, 0]
click at [585, 389] on input "Park Admission Only" at bounding box center [547, 386] width 298 height 26
paste input "with Royal seat"
type input "Park Admission with Royal seat"
click at [830, 401] on input "number" at bounding box center [852, 404] width 76 height 26
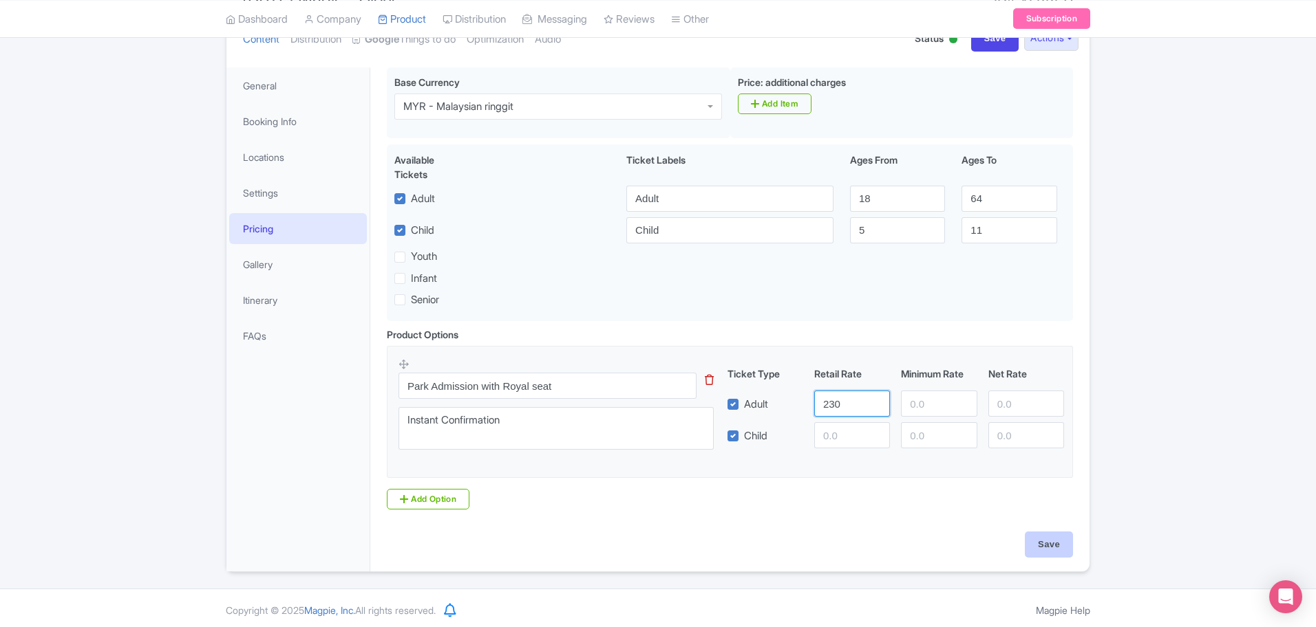
type input "230"
click at [1045, 535] on input "Save" at bounding box center [1048, 545] width 48 height 26
type input "Saving..."
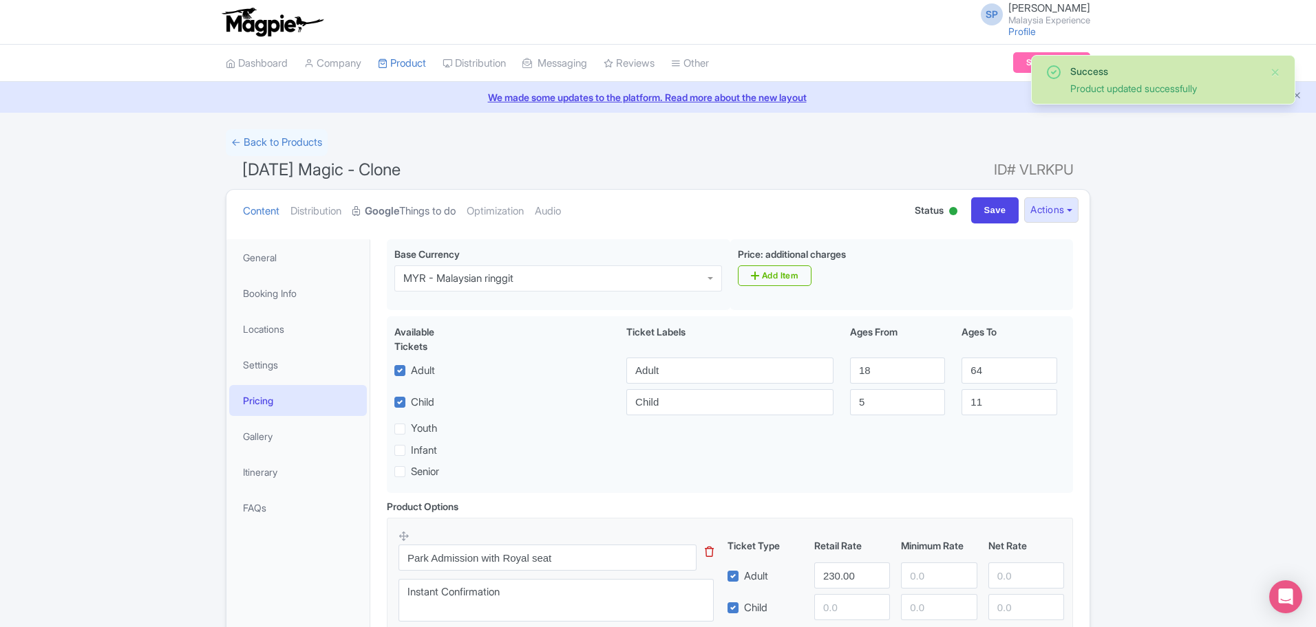
click at [399, 213] on strong "Google" at bounding box center [382, 212] width 34 height 16
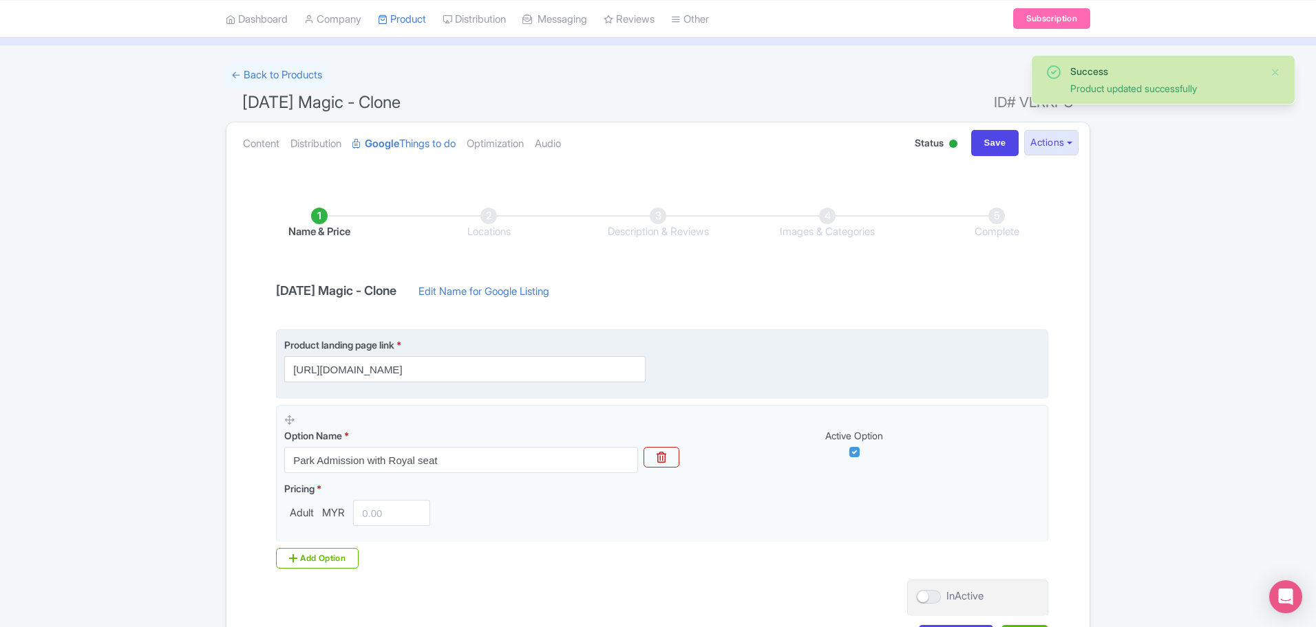
scroll to position [173, 0]
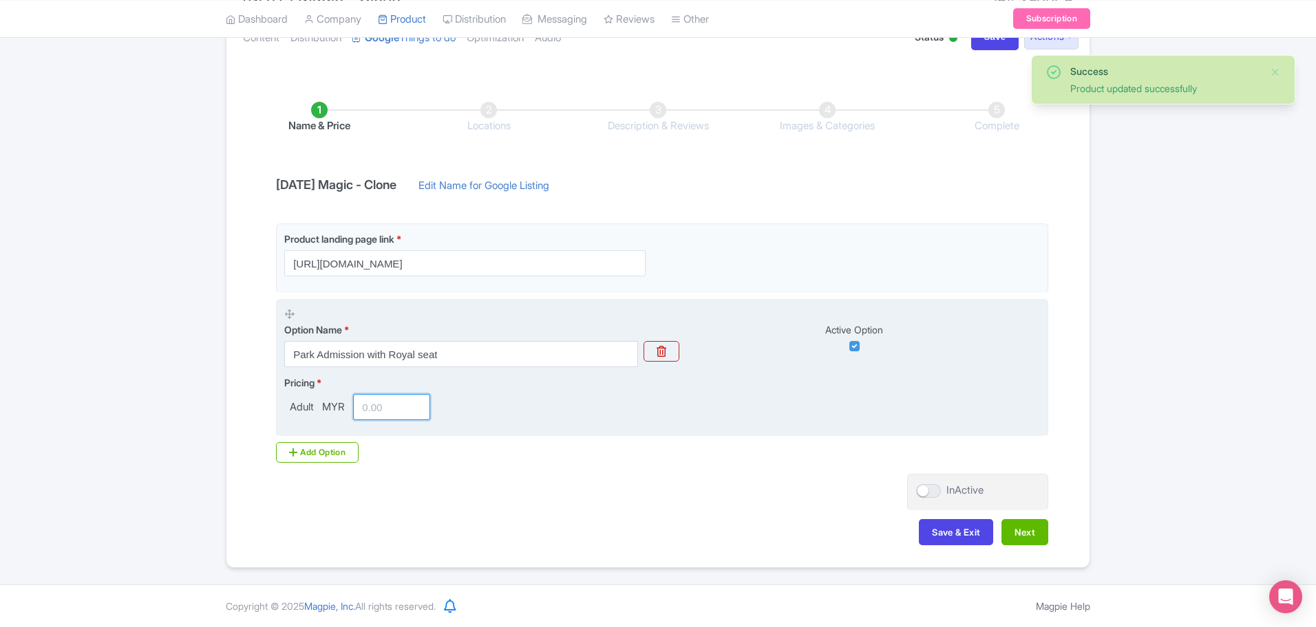
click at [370, 403] on input "number" at bounding box center [391, 407] width 77 height 26
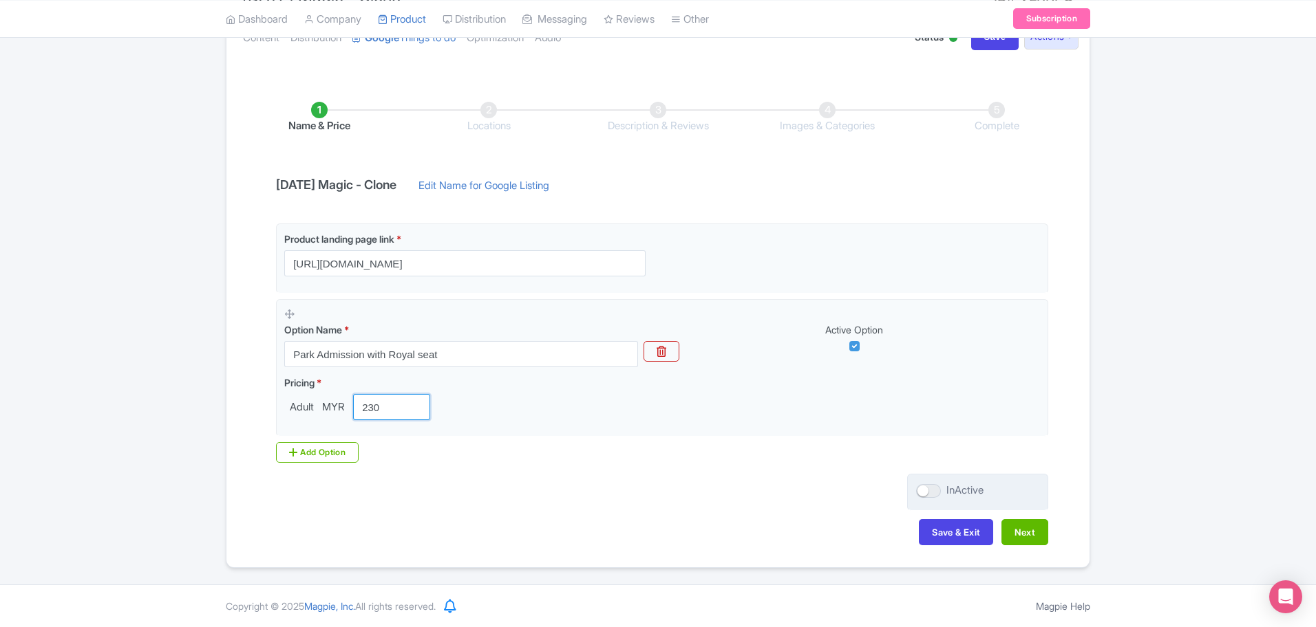
type input "230"
click at [927, 497] on div at bounding box center [928, 491] width 25 height 14
click at [925, 495] on input "InActive" at bounding box center [920, 490] width 9 height 9
checkbox input "true"
click at [1027, 531] on button "Next" at bounding box center [1024, 532] width 47 height 26
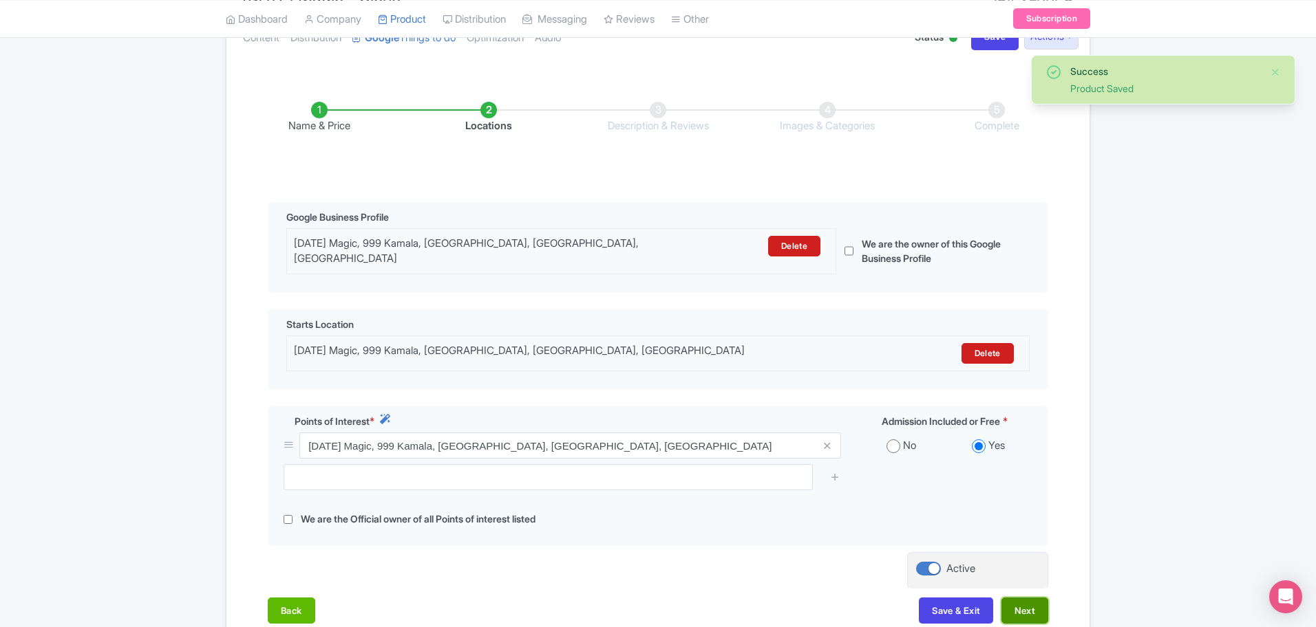
click at [1022, 599] on button "Next" at bounding box center [1024, 611] width 47 height 26
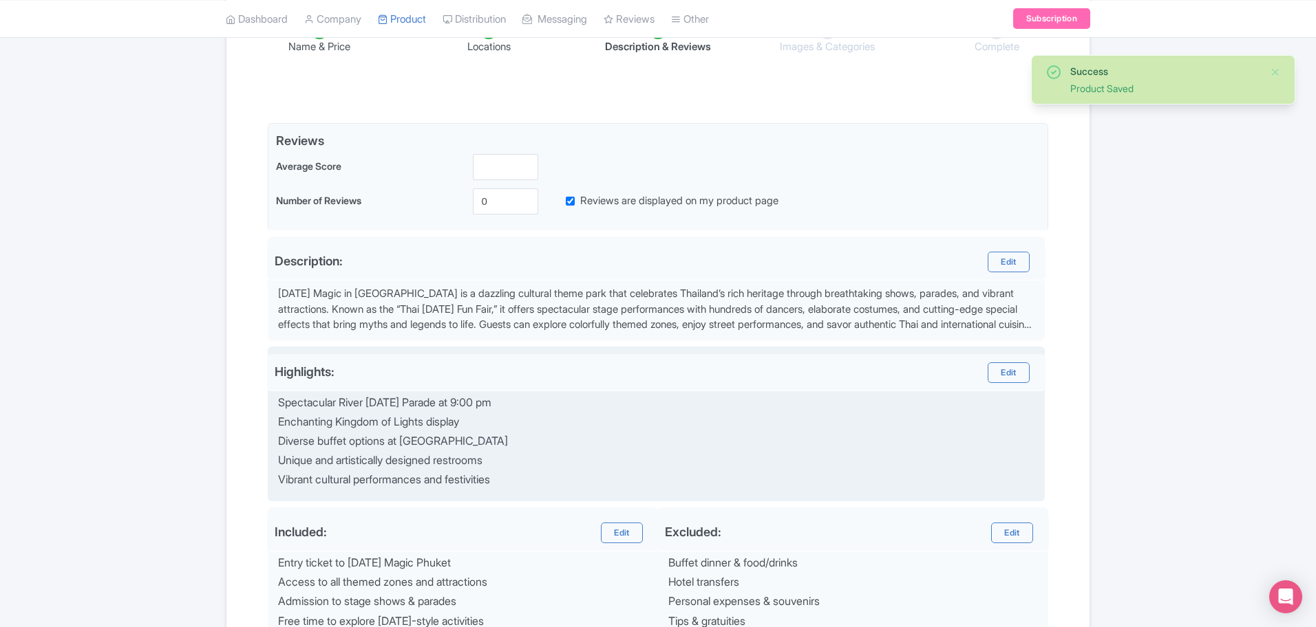
scroll to position [427, 0]
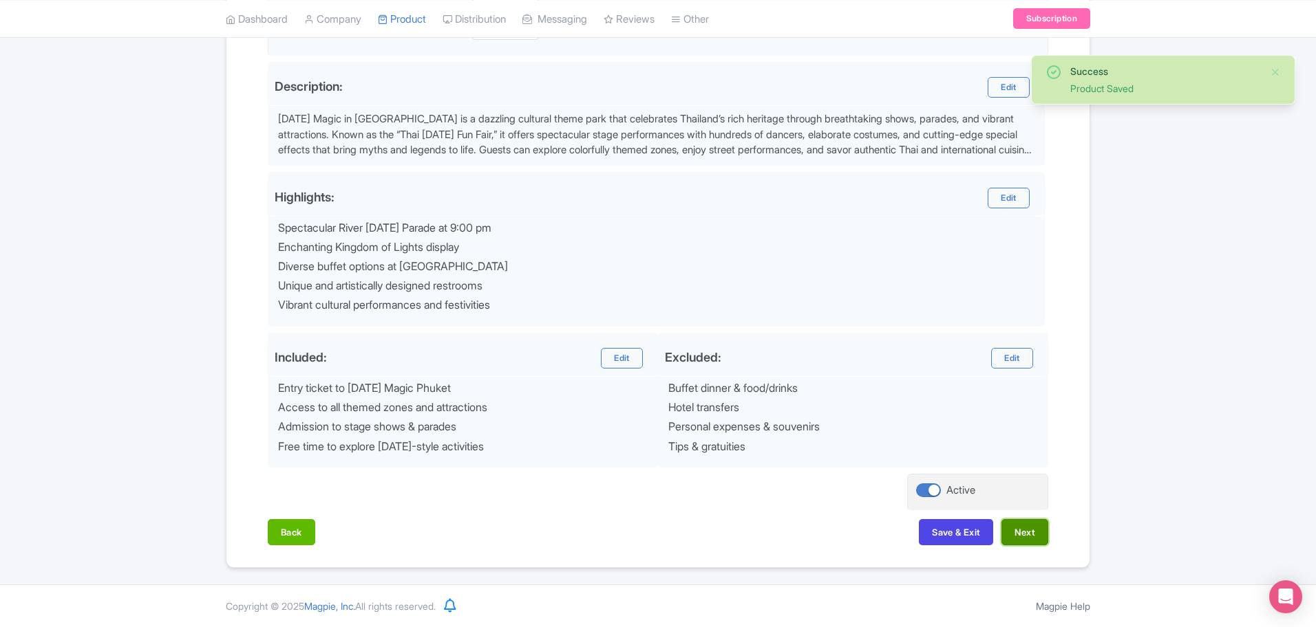
click at [1020, 535] on button "Next" at bounding box center [1024, 532] width 47 height 26
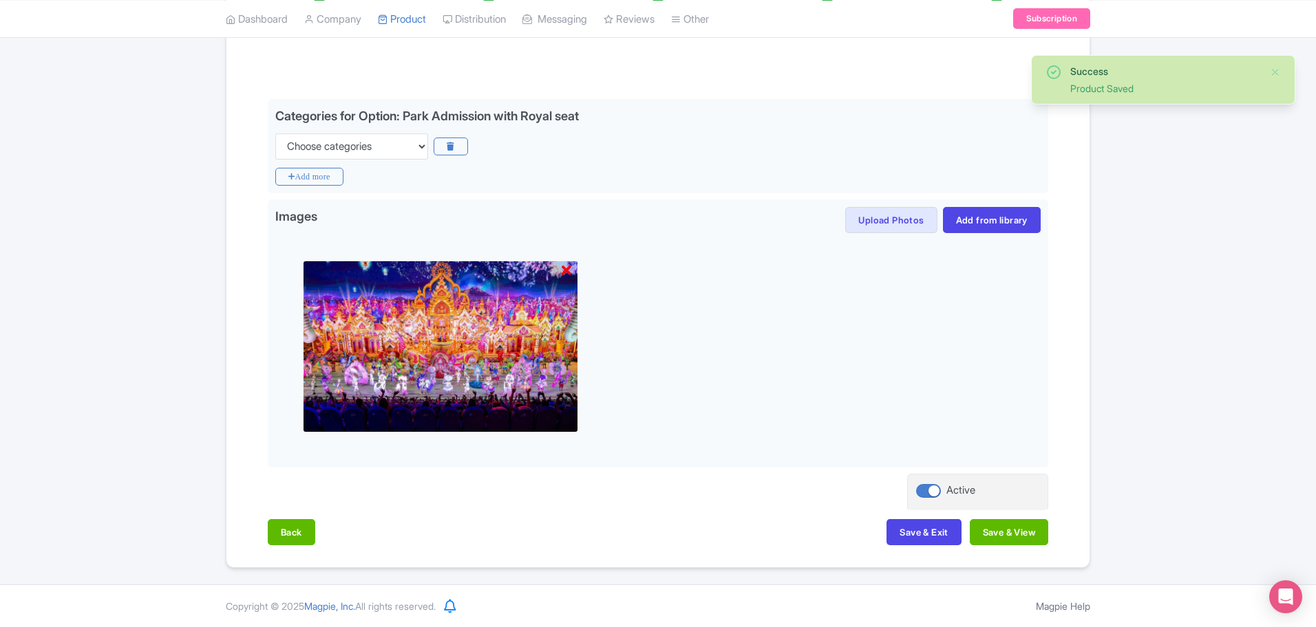
scroll to position [277, 0]
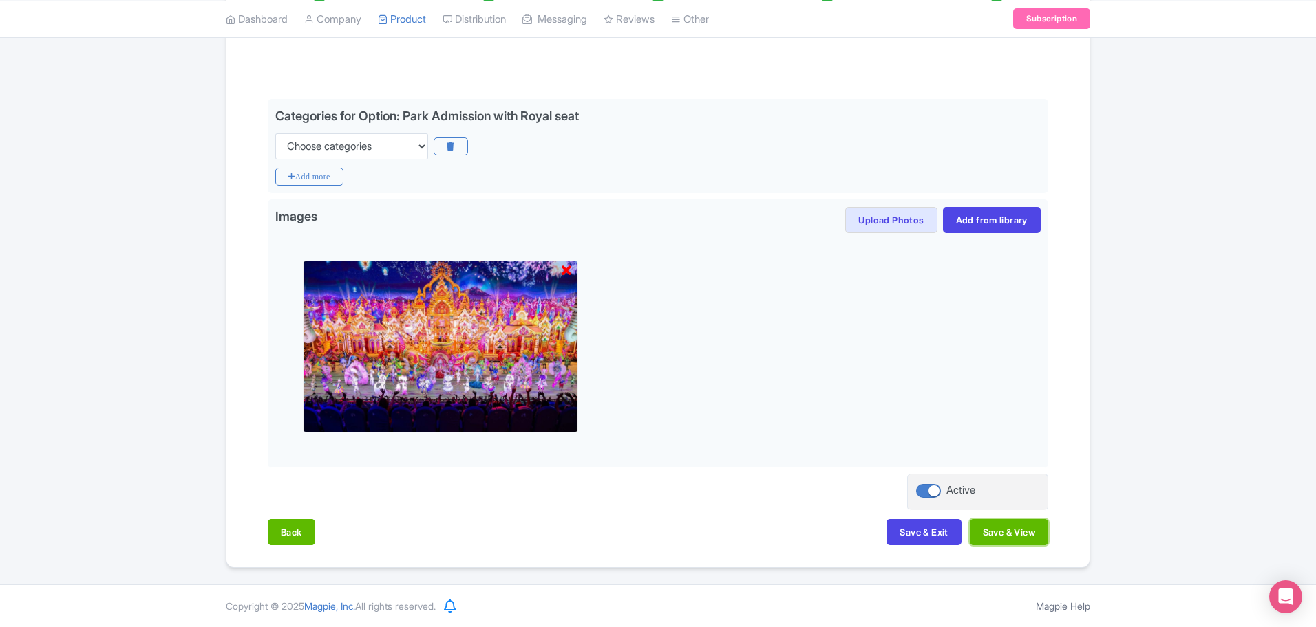
click at [1020, 535] on button "Save & View" at bounding box center [1008, 532] width 78 height 26
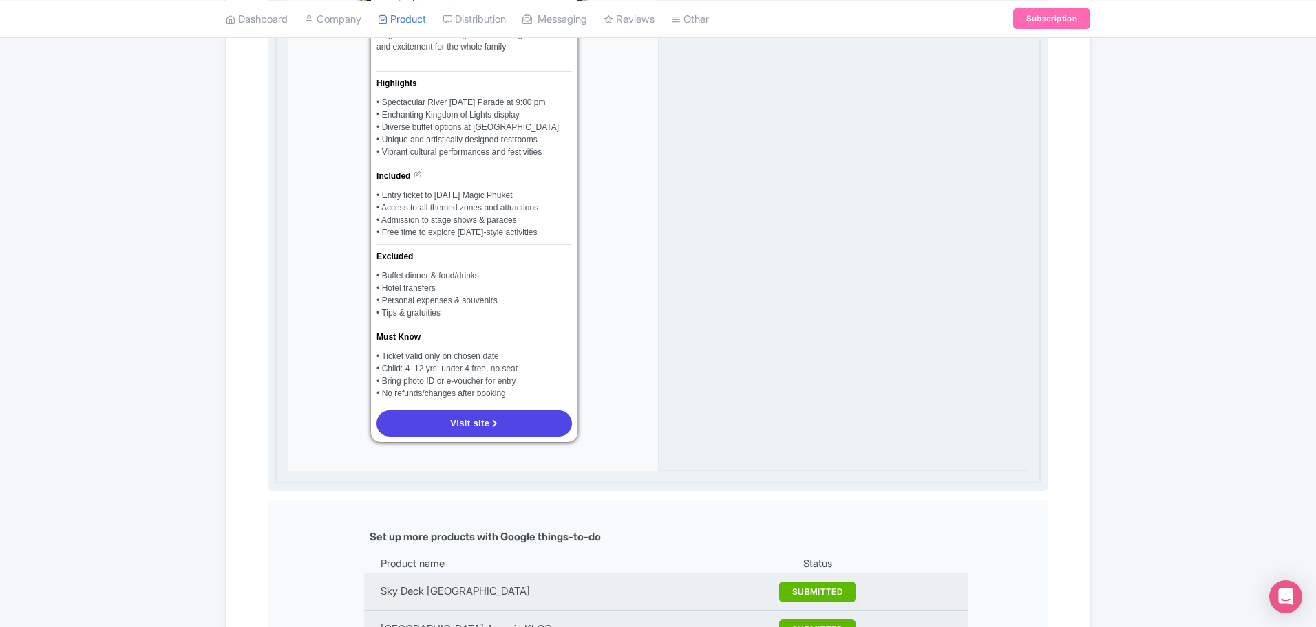
scroll to position [1223, 0]
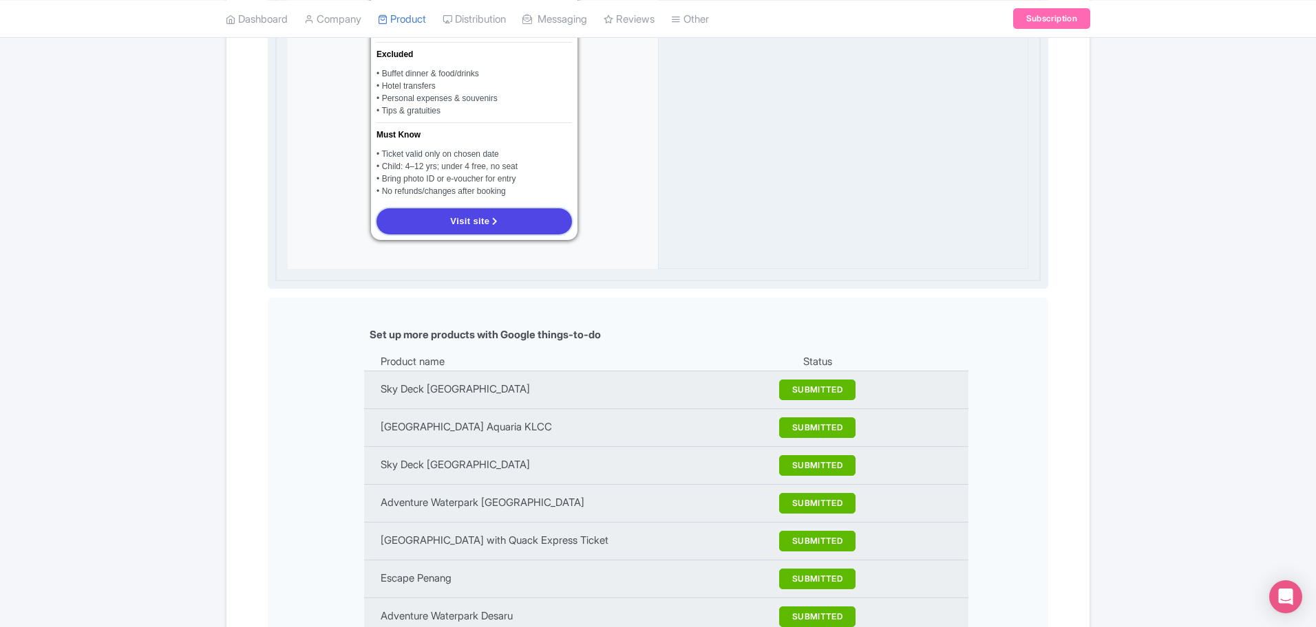
click at [501, 235] on link "Visit site" at bounding box center [473, 221] width 195 height 26
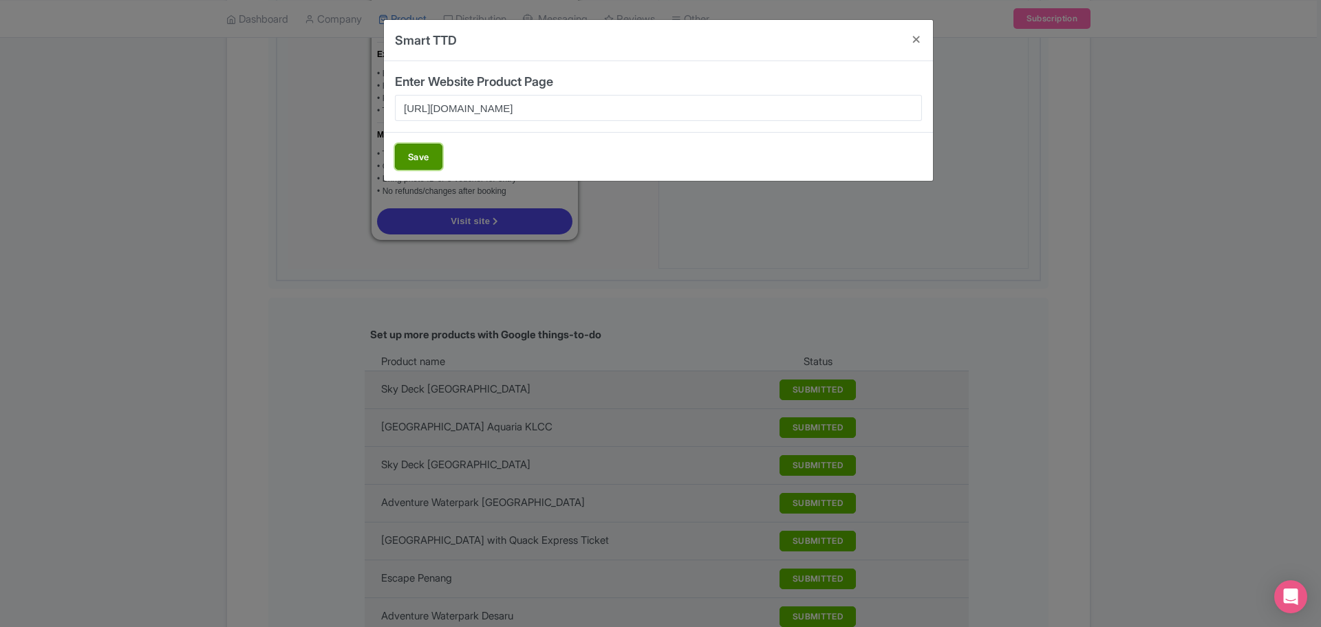
click at [416, 158] on button "Save" at bounding box center [418, 157] width 47 height 26
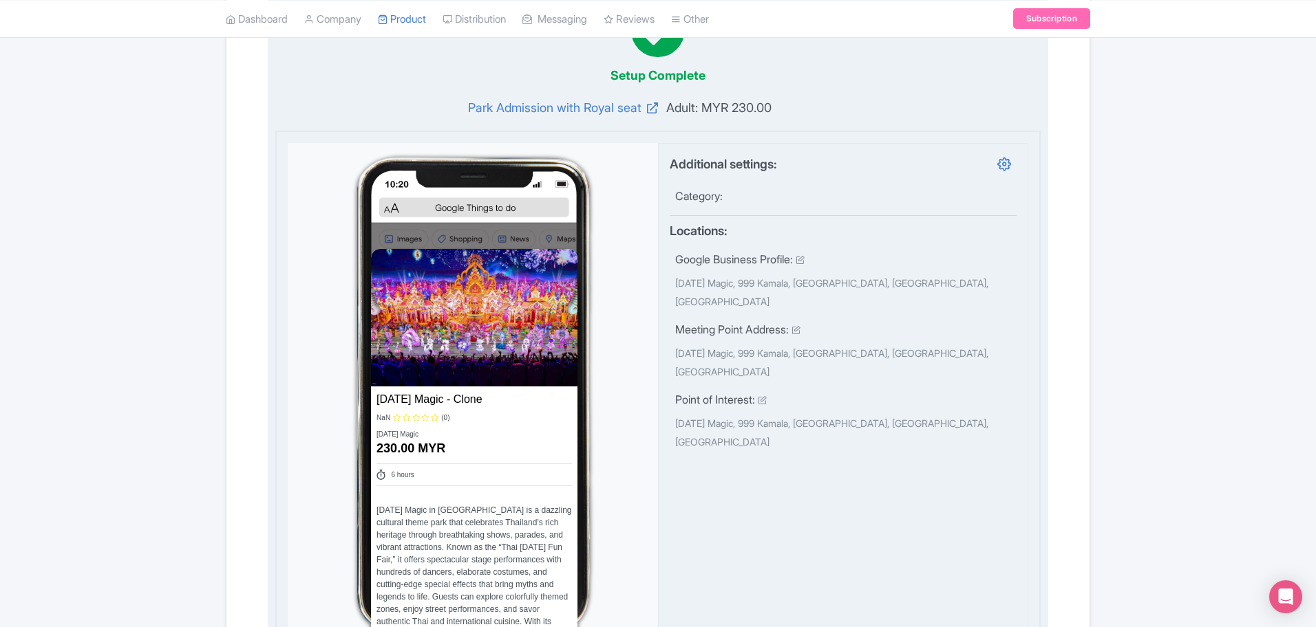
scroll to position [0, 0]
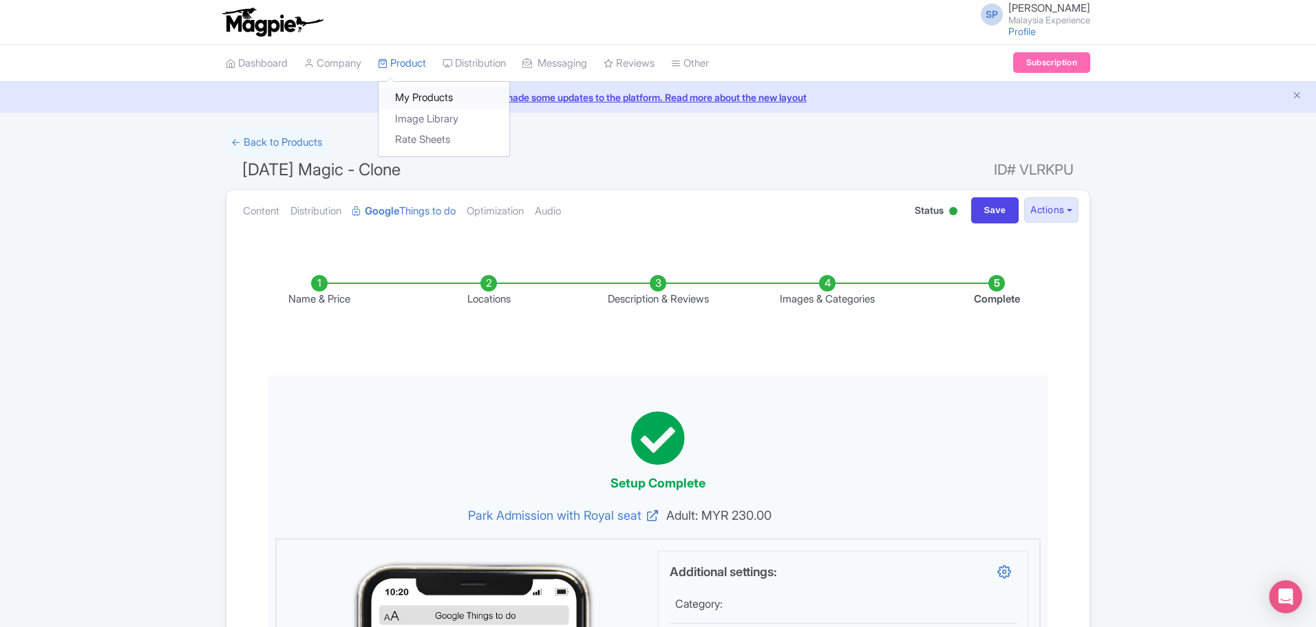
click at [420, 104] on link "My Products" at bounding box center [443, 97] width 131 height 21
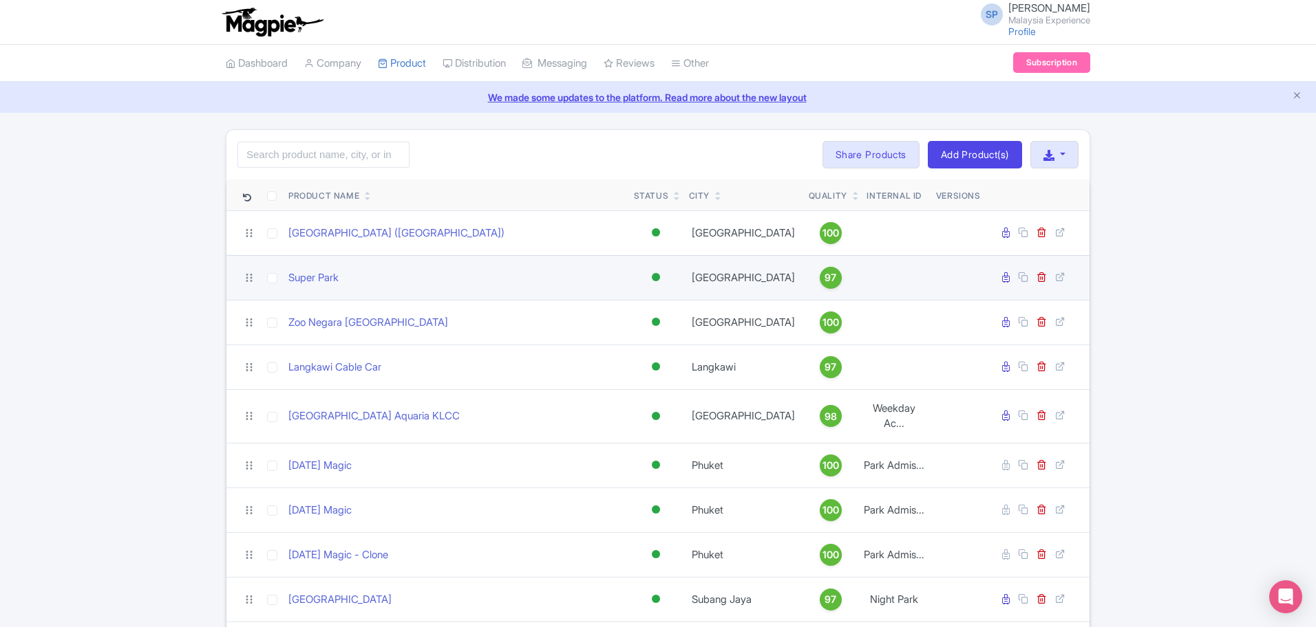
scroll to position [172, 0]
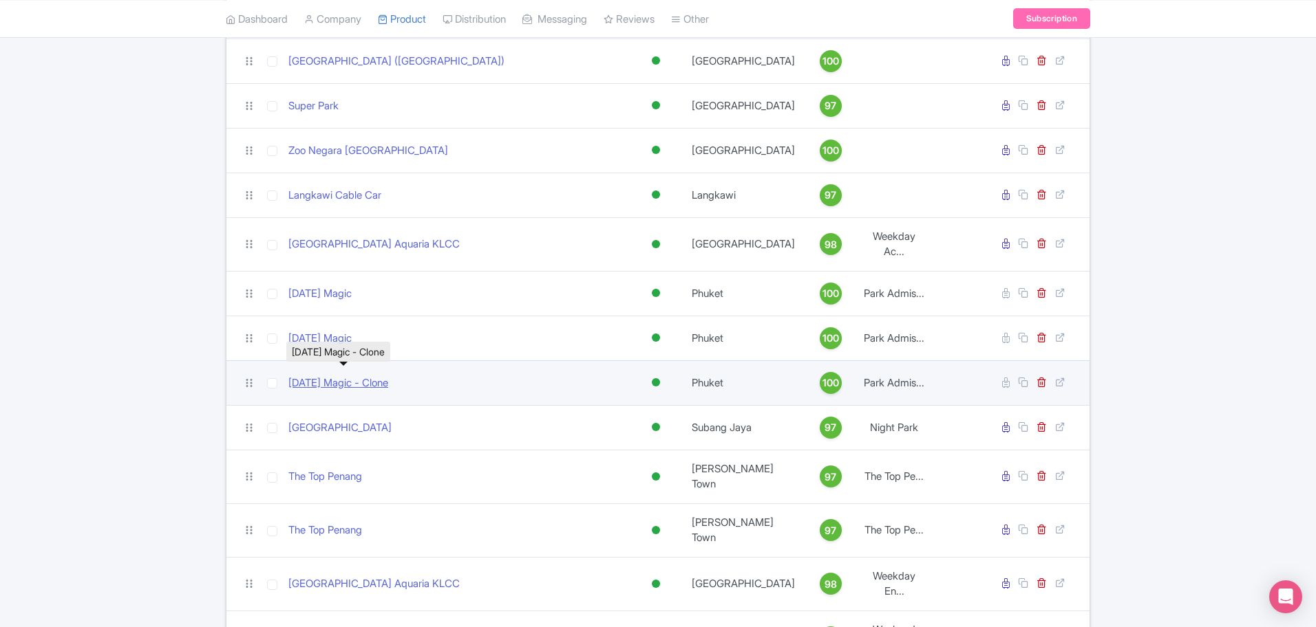
click at [350, 379] on link "[DATE] Magic - Clone" at bounding box center [338, 384] width 100 height 16
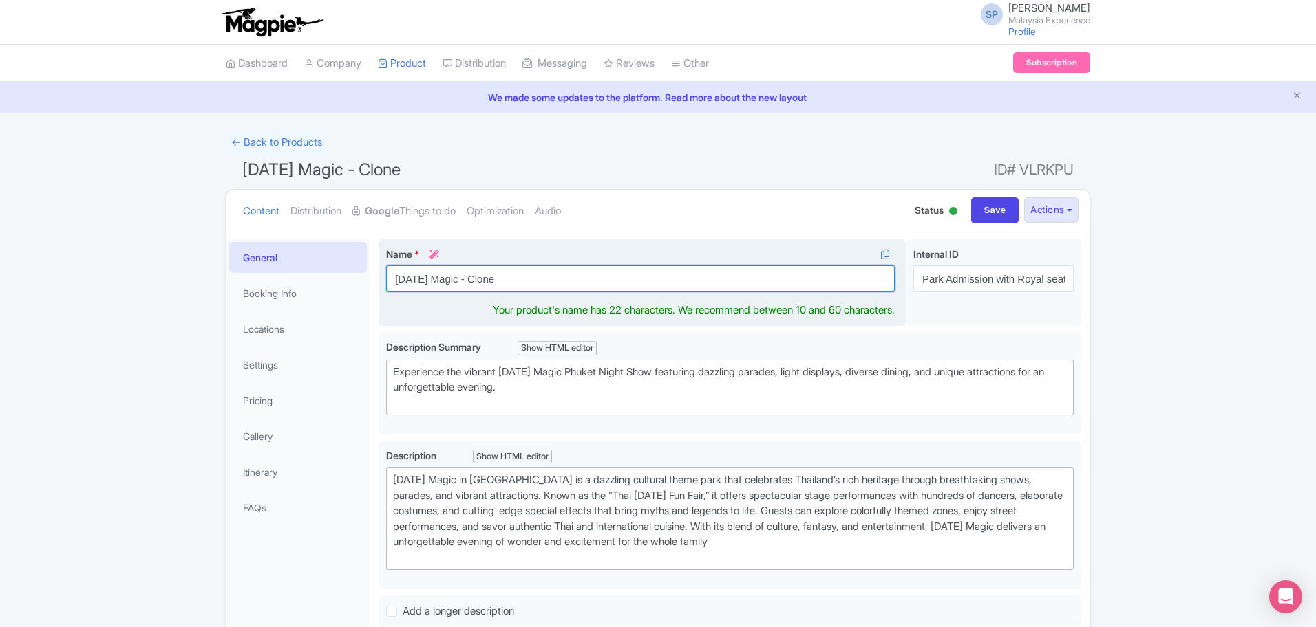
drag, startPoint x: 515, startPoint y: 272, endPoint x: 457, endPoint y: 272, distance: 57.8
click at [460, 275] on input "[DATE] Magic - Clone" at bounding box center [640, 279] width 508 height 26
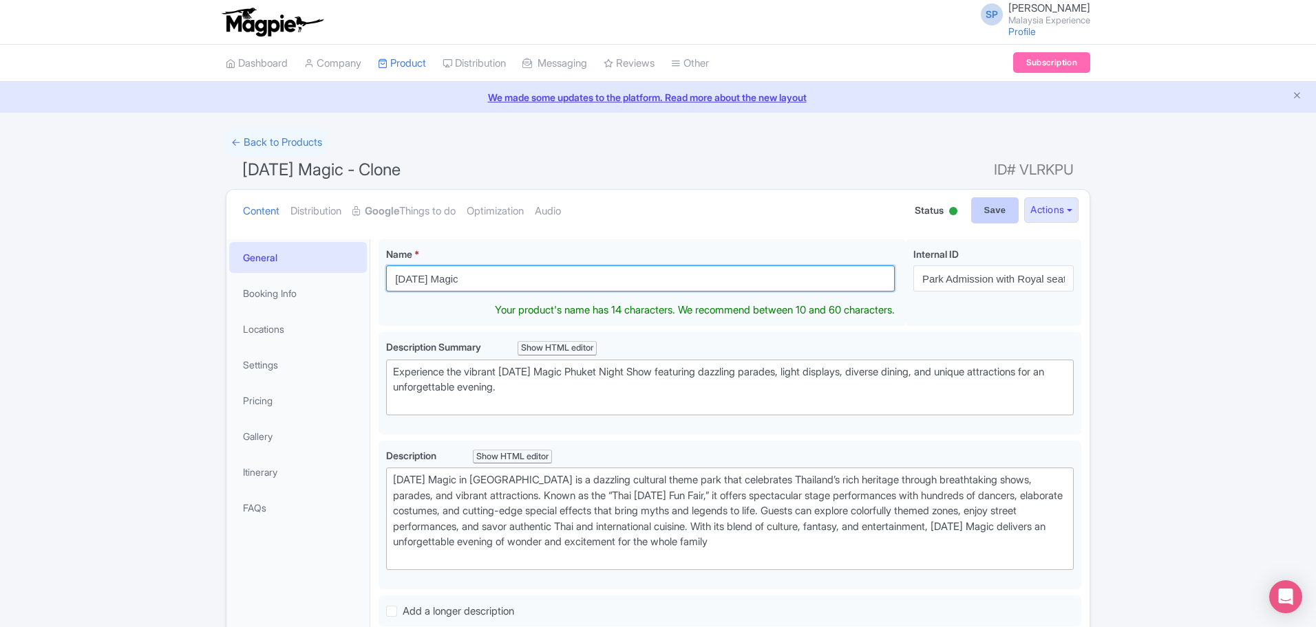
type input "[DATE] Magic"
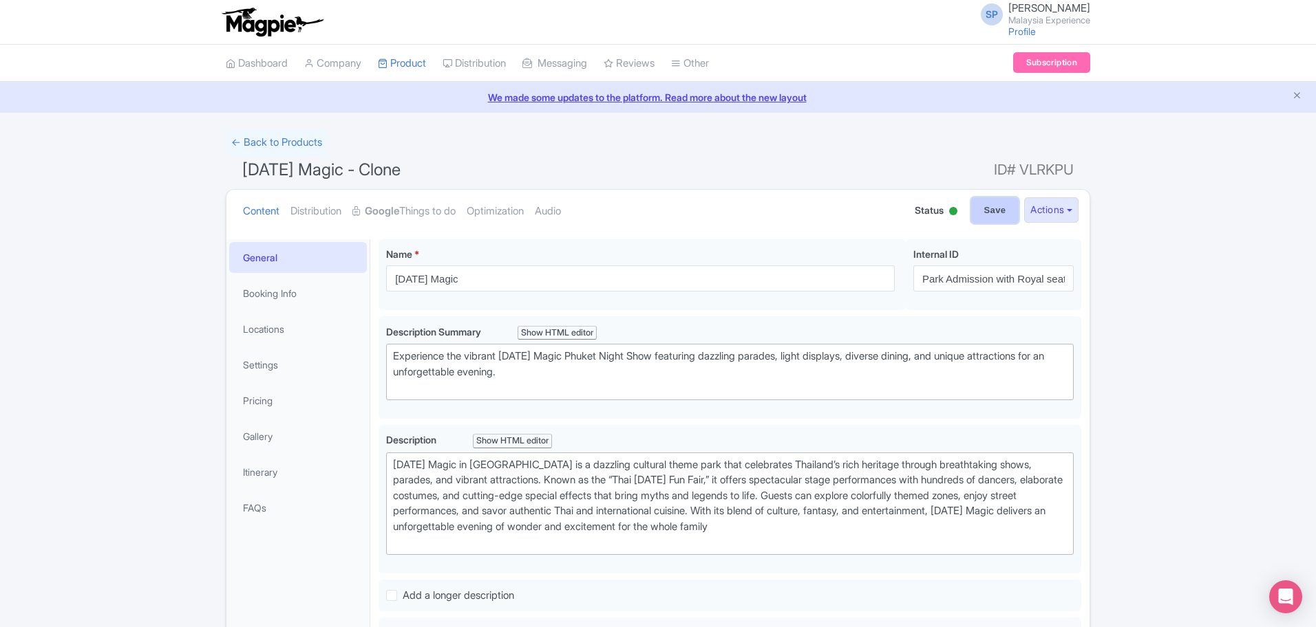
click at [988, 216] on input "Save" at bounding box center [995, 210] width 48 height 26
type input "Saving..."
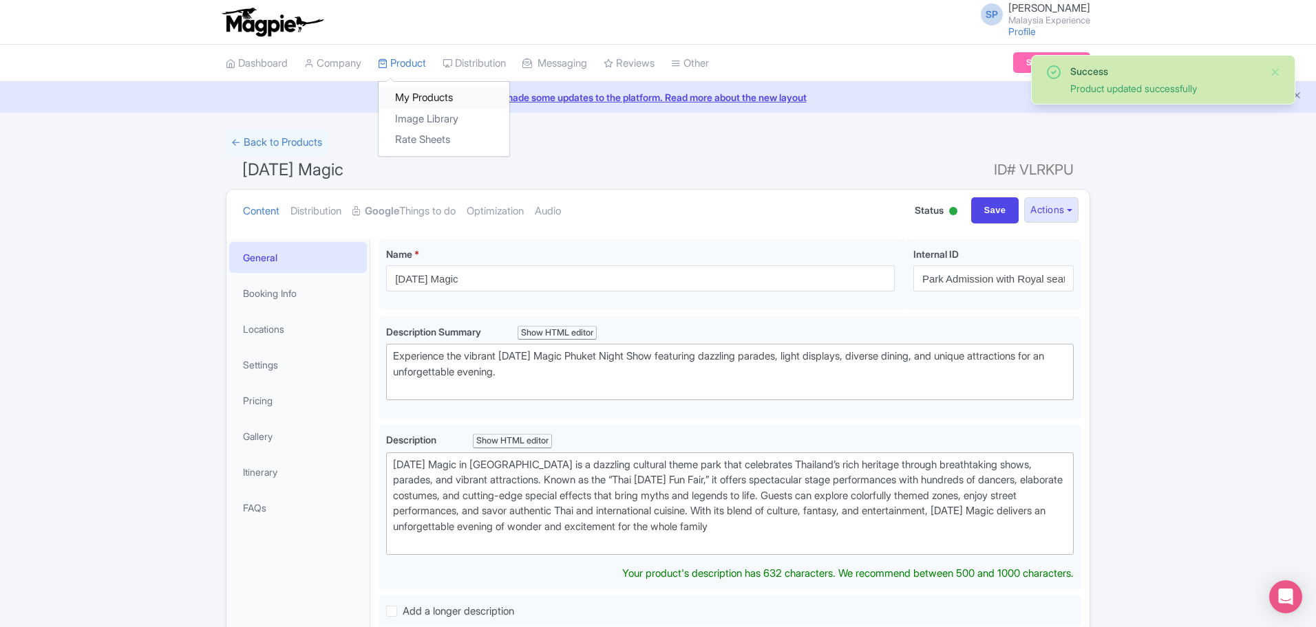
click at [407, 100] on link "My Products" at bounding box center [443, 97] width 131 height 21
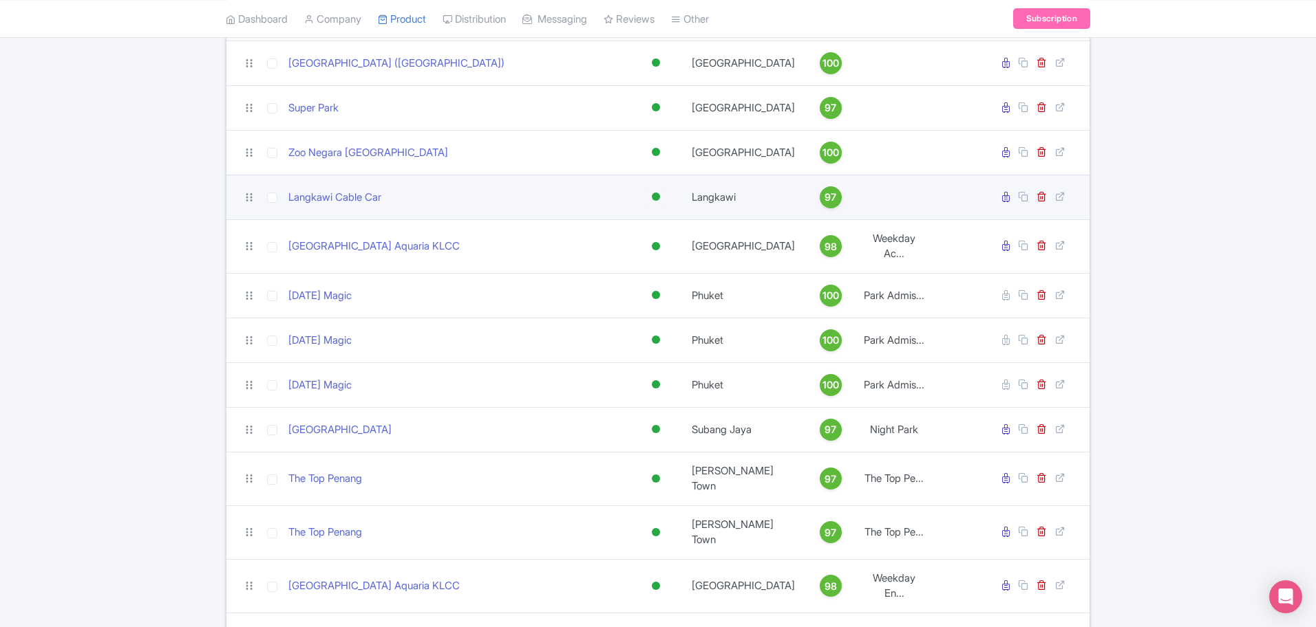
scroll to position [172, 0]
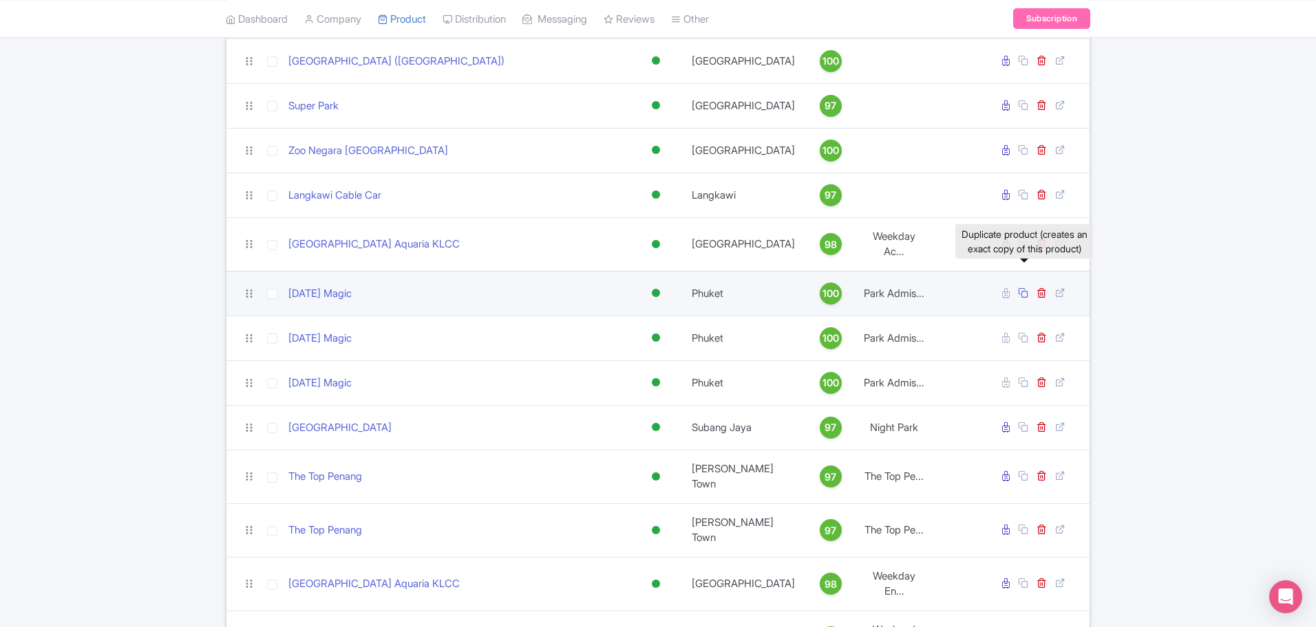
click at [1028, 287] on link at bounding box center [1024, 293] width 13 height 13
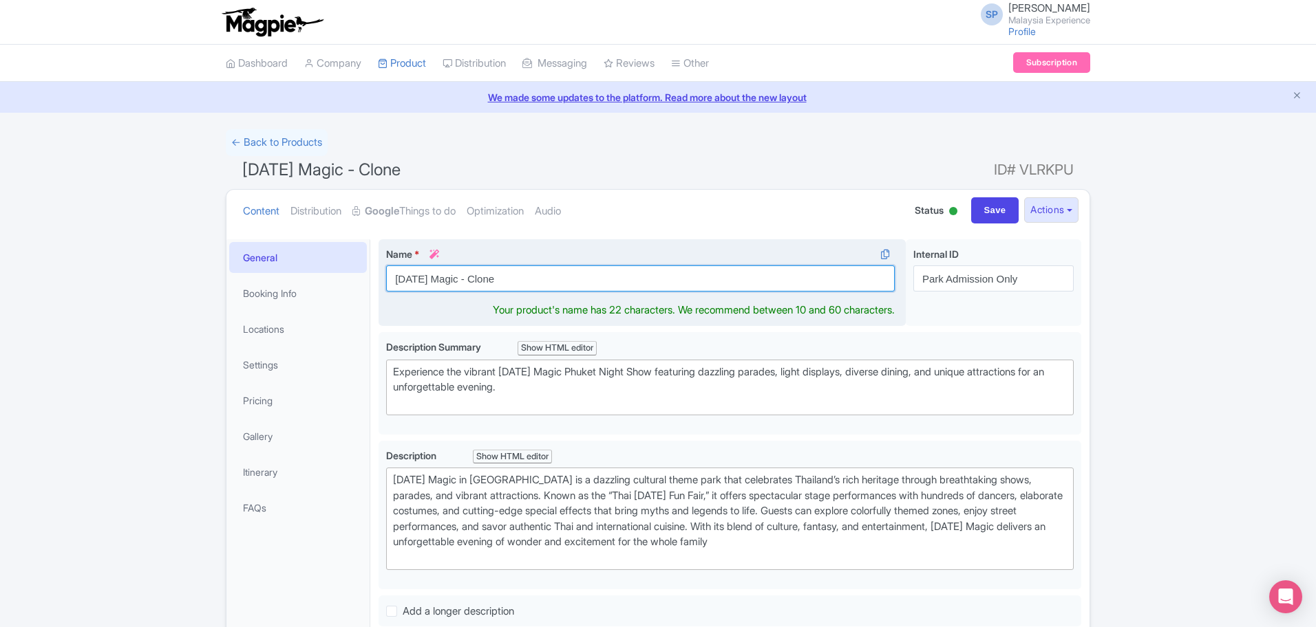
drag, startPoint x: 514, startPoint y: 273, endPoint x: 464, endPoint y: 272, distance: 50.2
click at [464, 272] on input "Carnival Magic - Clone" at bounding box center [640, 279] width 508 height 26
type input "[DATE] Magic"
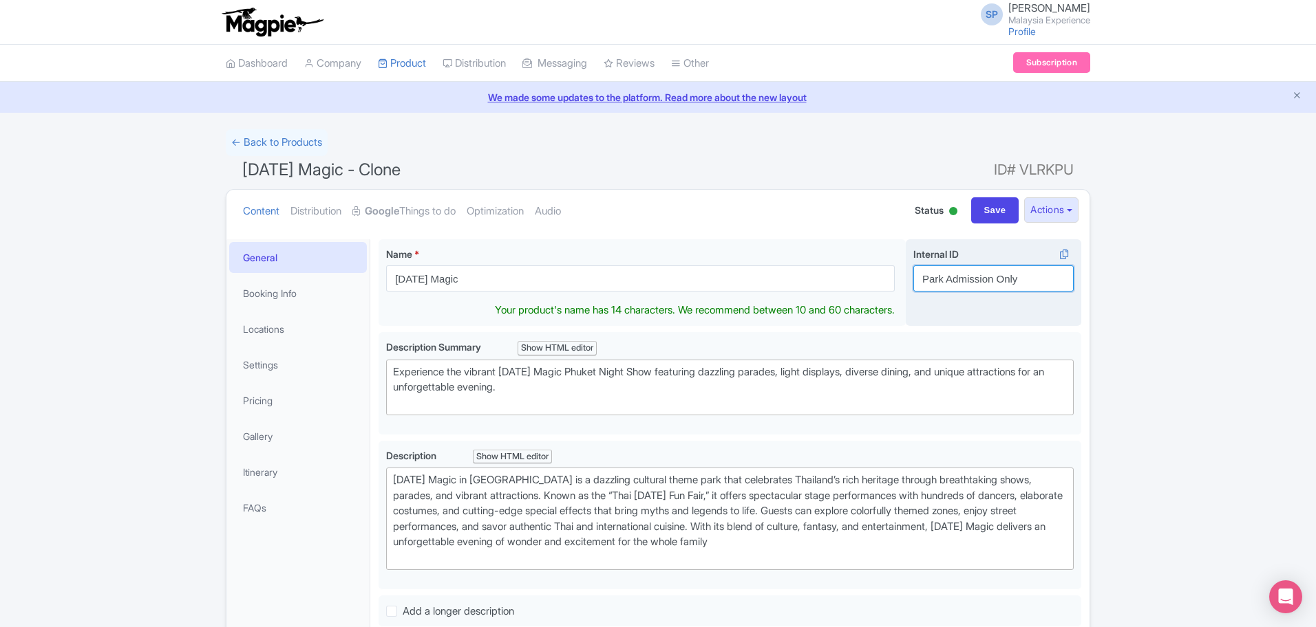
click at [961, 282] on input "Park Admission Only" at bounding box center [993, 279] width 160 height 26
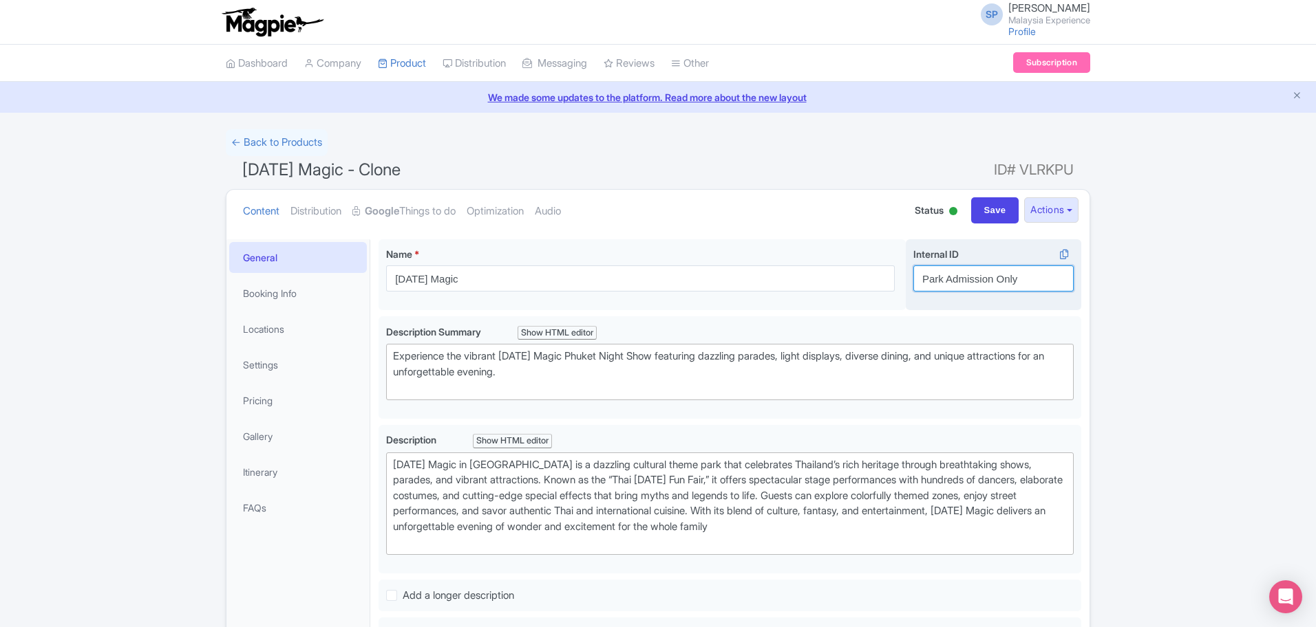
paste input "with Buffet Dinner + Royal Seat"
type input "Park Admission with Buffet Dinner + Royal Seat"
click at [1001, 211] on input "Save" at bounding box center [995, 210] width 48 height 26
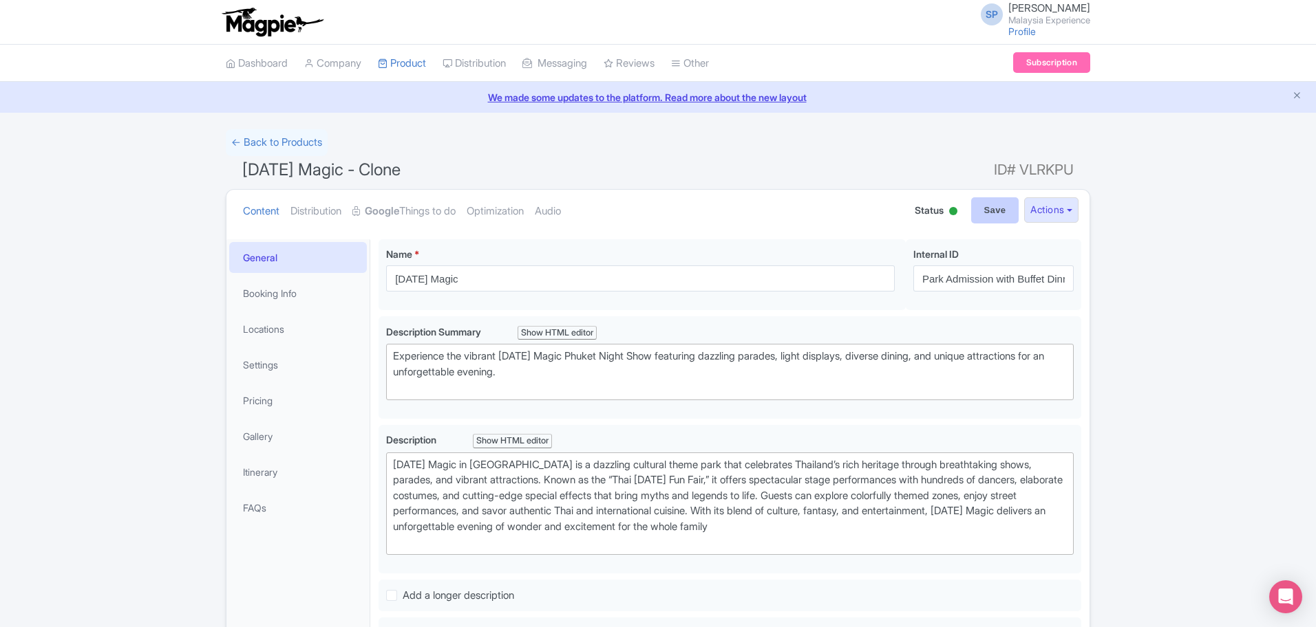
type input "Saving..."
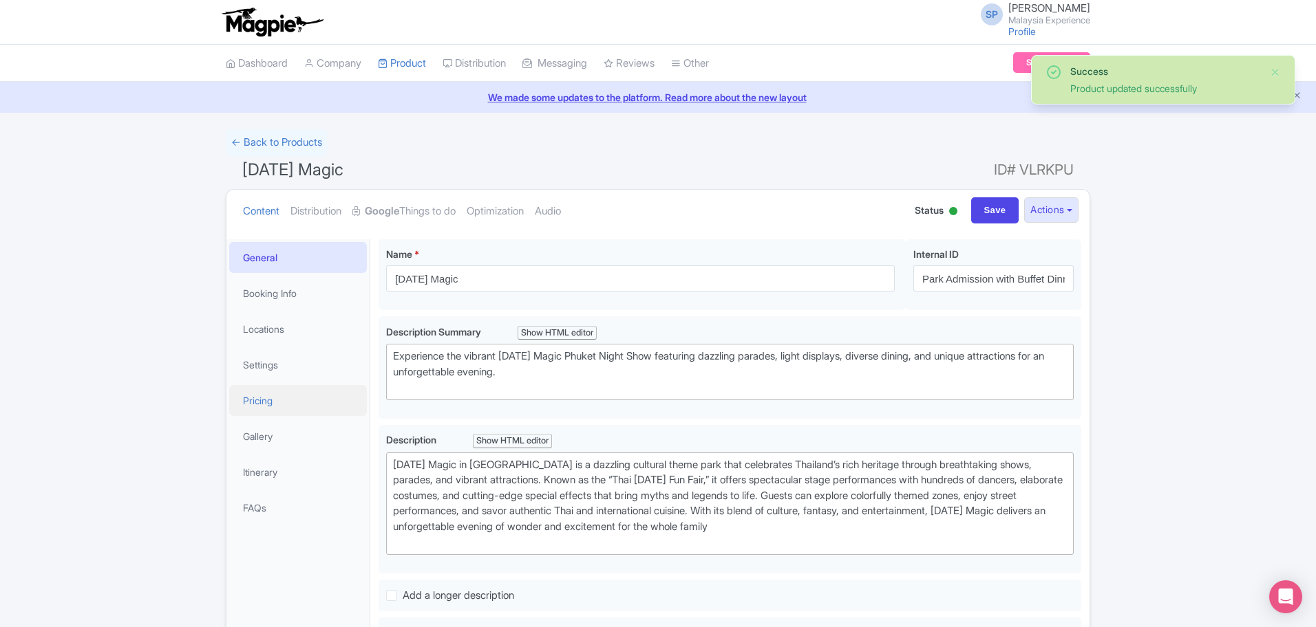
click at [288, 396] on link "Pricing" at bounding box center [298, 400] width 138 height 31
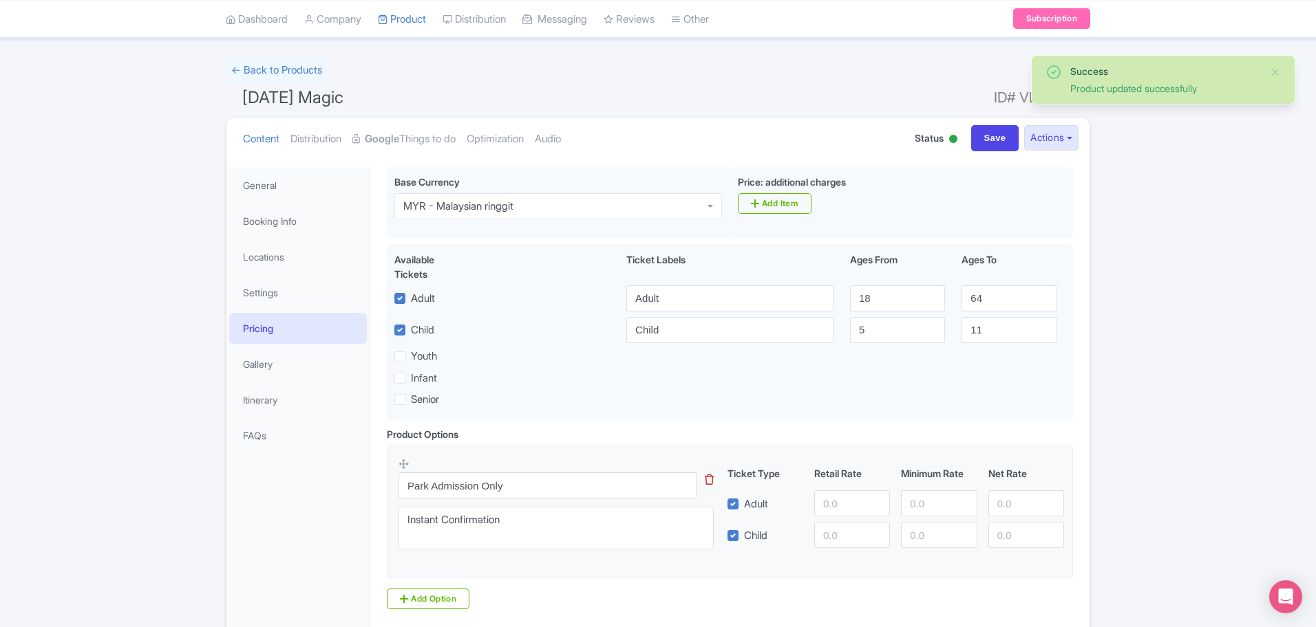
scroll to position [172, 0]
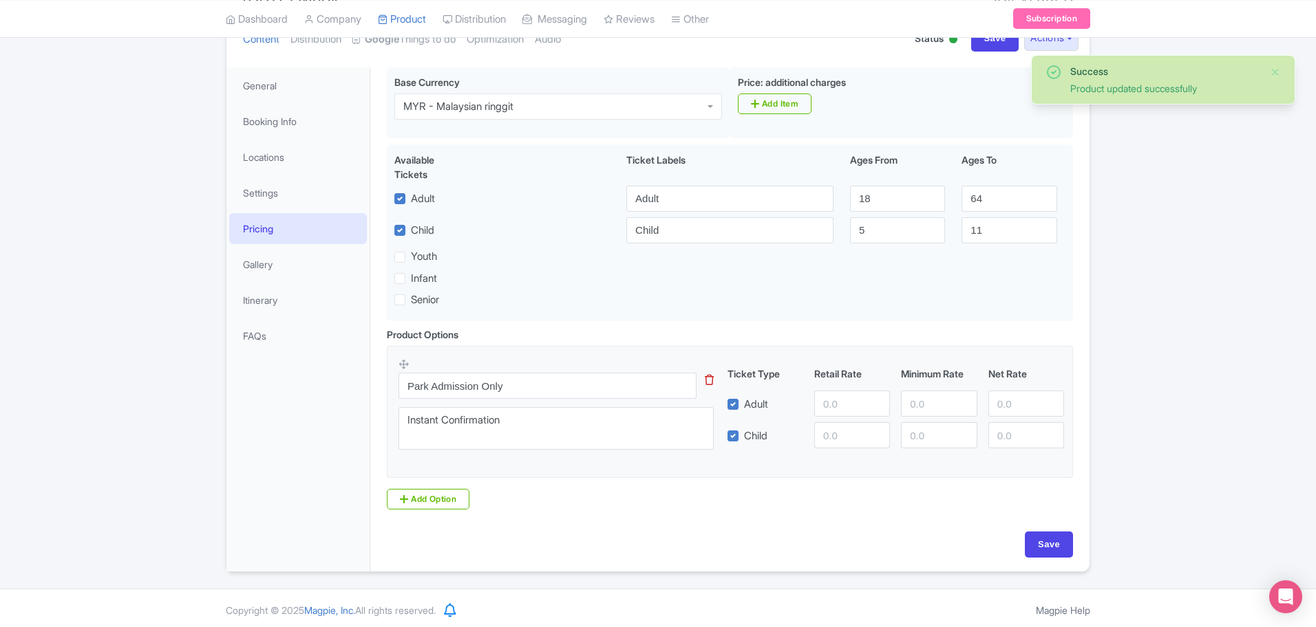
drag, startPoint x: 600, startPoint y: 402, endPoint x: 600, endPoint y: 390, distance: 11.7
click at [600, 401] on div "Park Admission Only This tip has not data. Code: tip_option_name Instant Confir…" at bounding box center [564, 408] width 332 height 101
click at [600, 373] on input "Park Admission Only" at bounding box center [547, 386] width 298 height 26
paste input "with Buffet Dinner + Royal Seat"
type input "Park Admission with Buffet Dinner + Royal Seat"
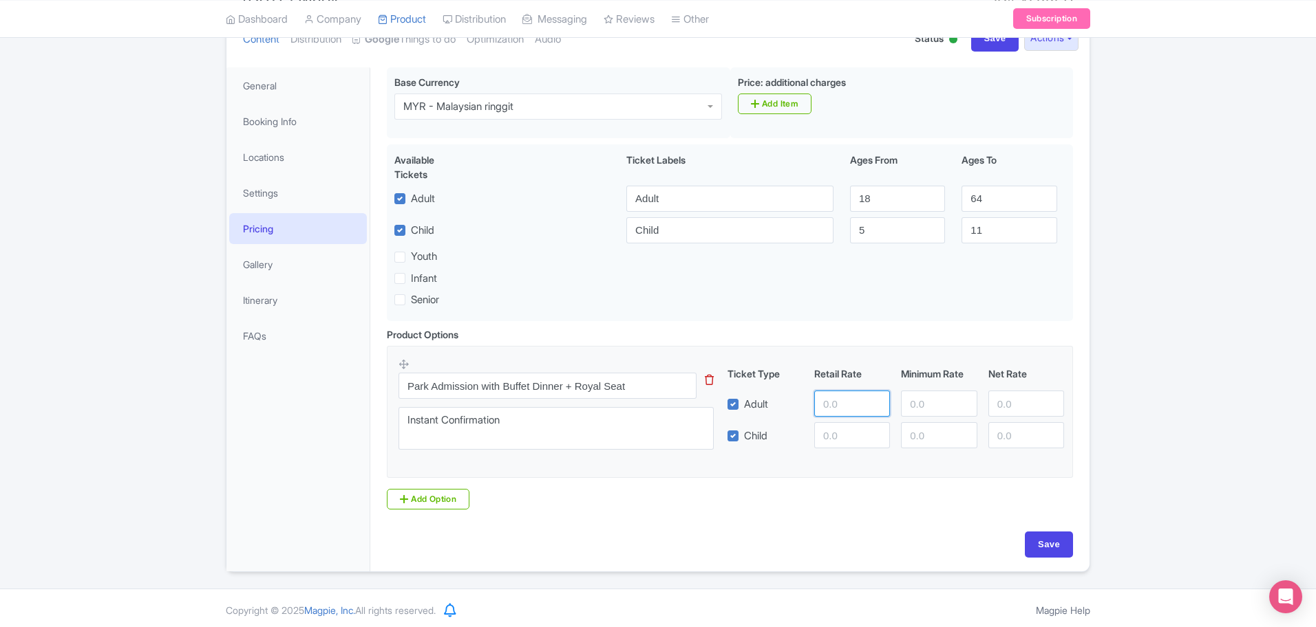
click at [821, 398] on input "number" at bounding box center [852, 404] width 76 height 26
type input "255"
click at [1044, 535] on input "Save" at bounding box center [1048, 545] width 48 height 26
type input "Saving..."
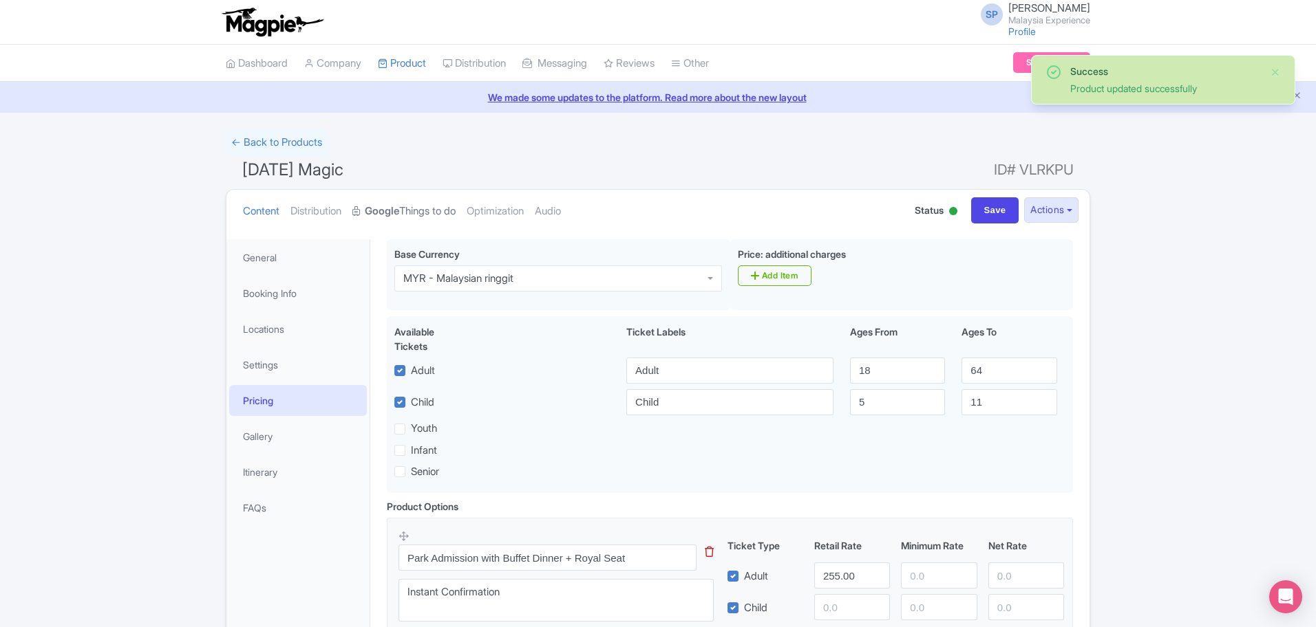
click at [399, 210] on strong "Google" at bounding box center [382, 212] width 34 height 16
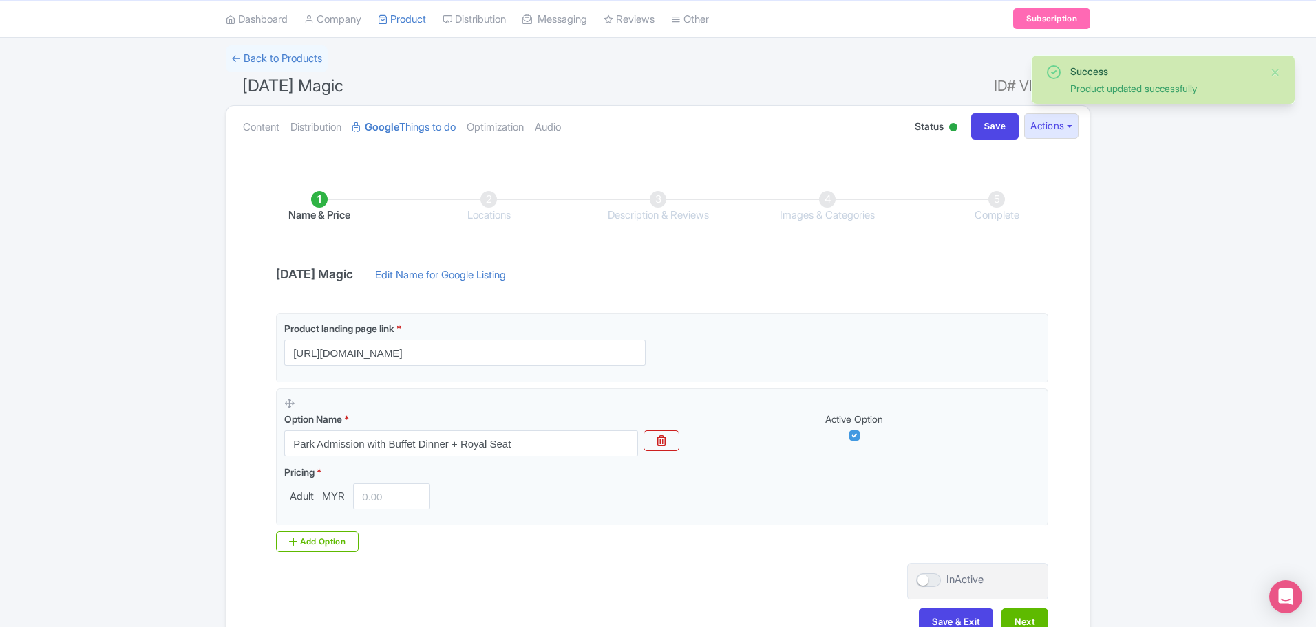
scroll to position [173, 0]
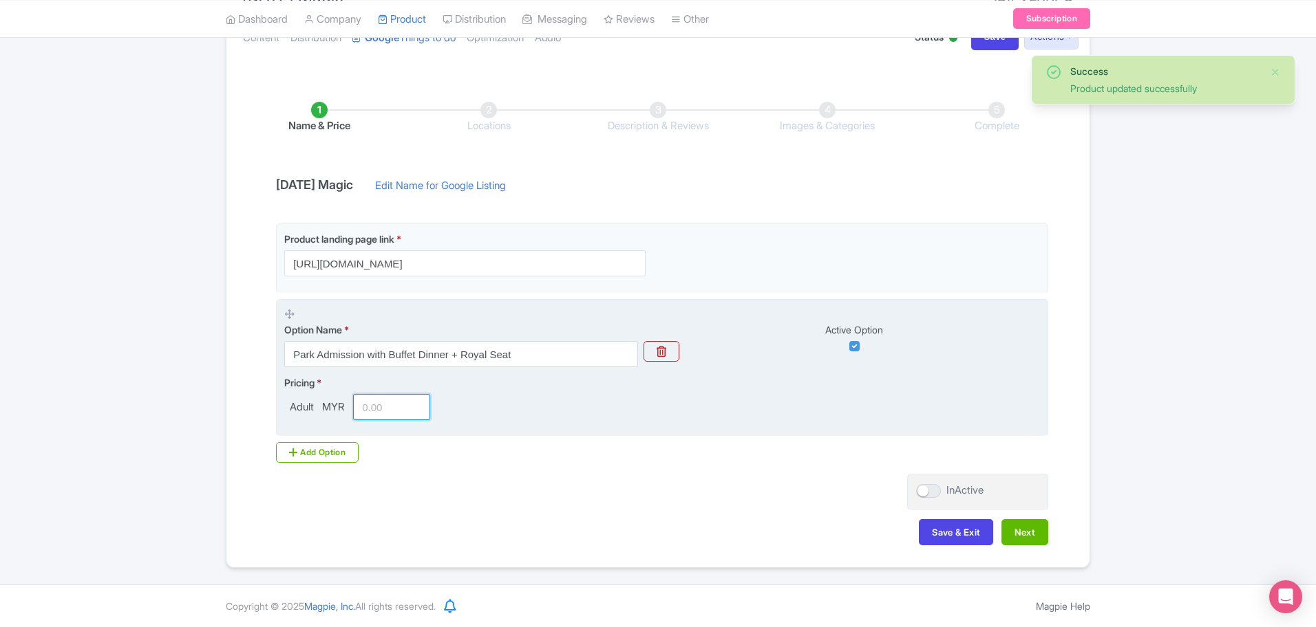
click at [372, 396] on input "number" at bounding box center [391, 407] width 77 height 26
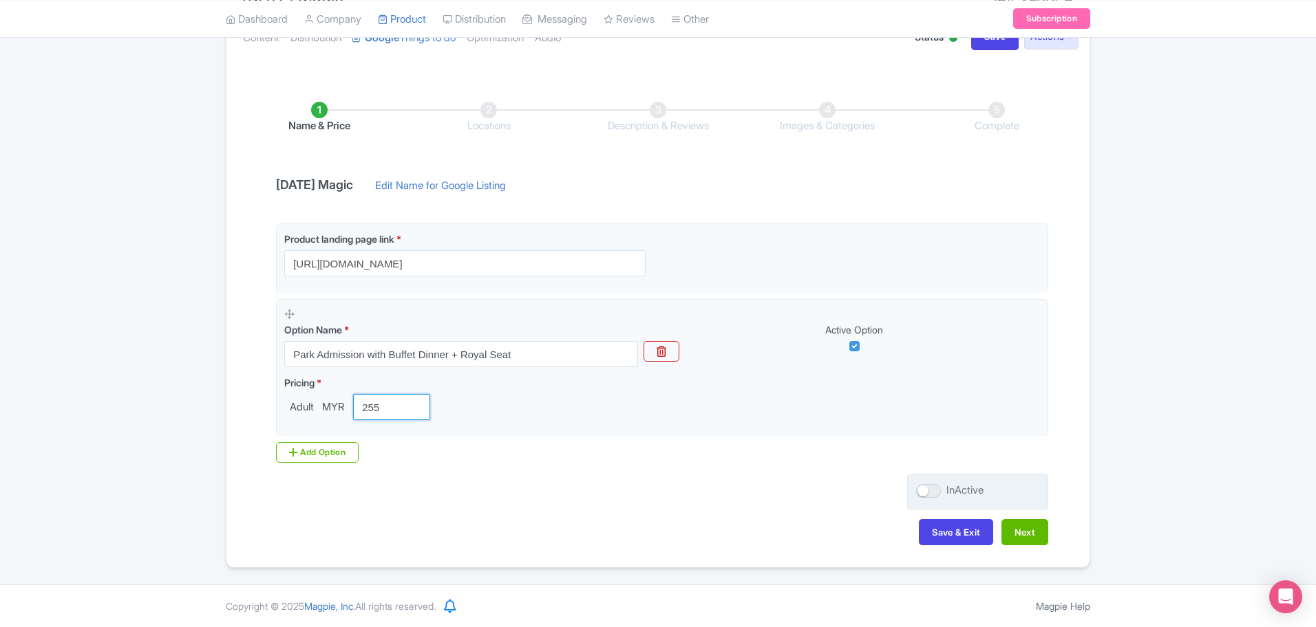
type input "255"
click at [931, 500] on div "InActive" at bounding box center [977, 492] width 141 height 37
click at [927, 486] on div at bounding box center [928, 491] width 25 height 14
click at [925, 486] on input "InActive" at bounding box center [920, 490] width 9 height 9
checkbox input "true"
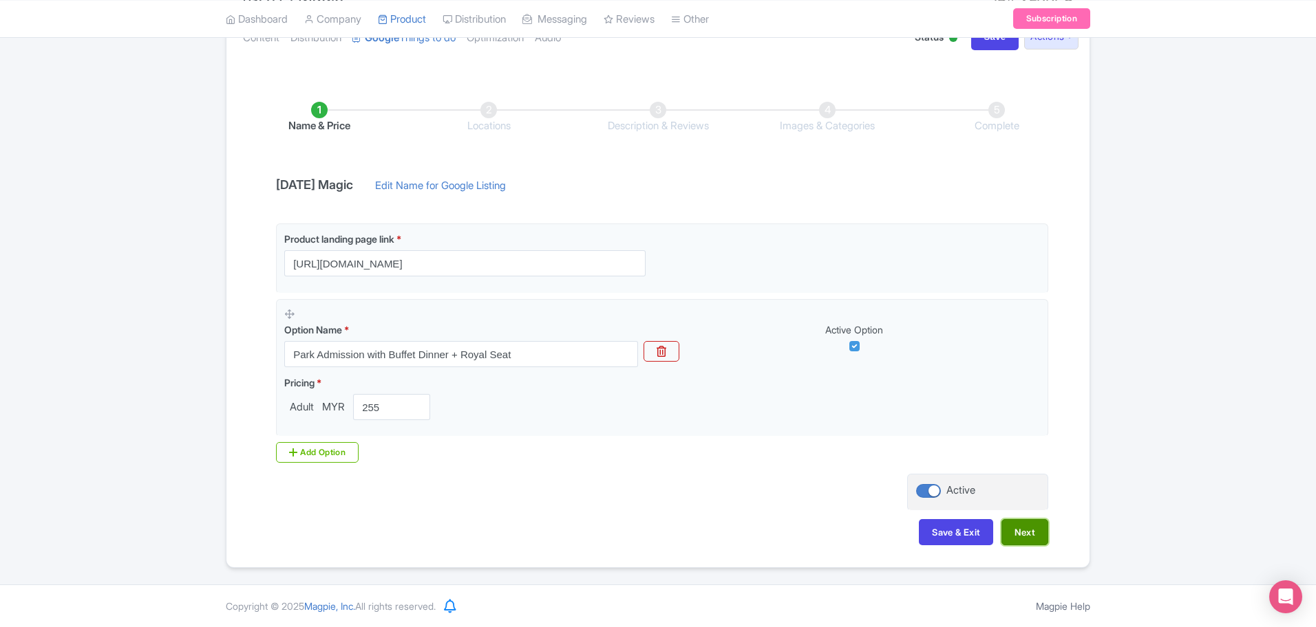
click at [1030, 535] on button "Next" at bounding box center [1024, 532] width 47 height 26
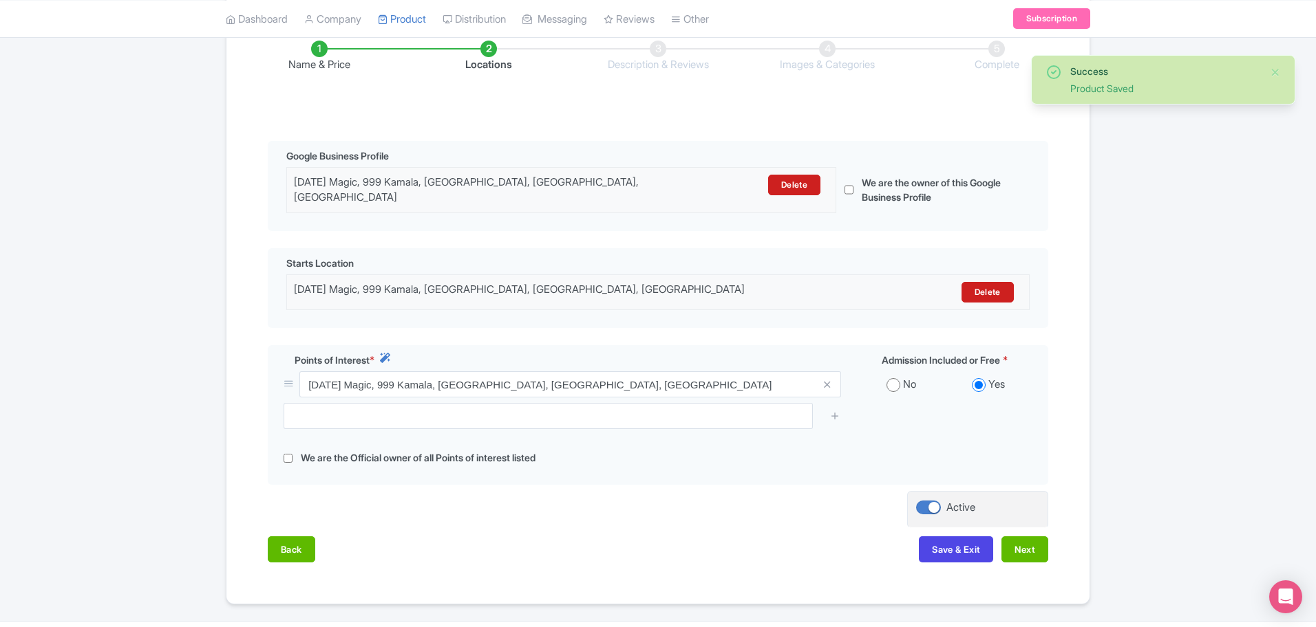
scroll to position [261, 0]
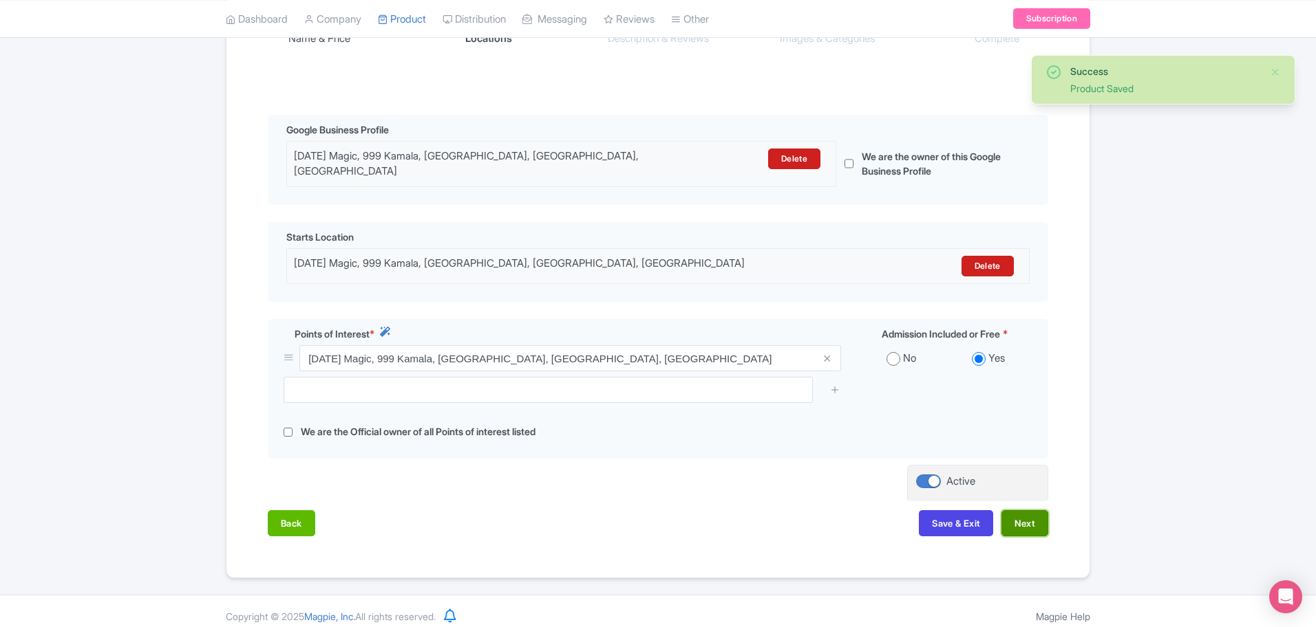
click at [1018, 511] on button "Next" at bounding box center [1024, 524] width 47 height 26
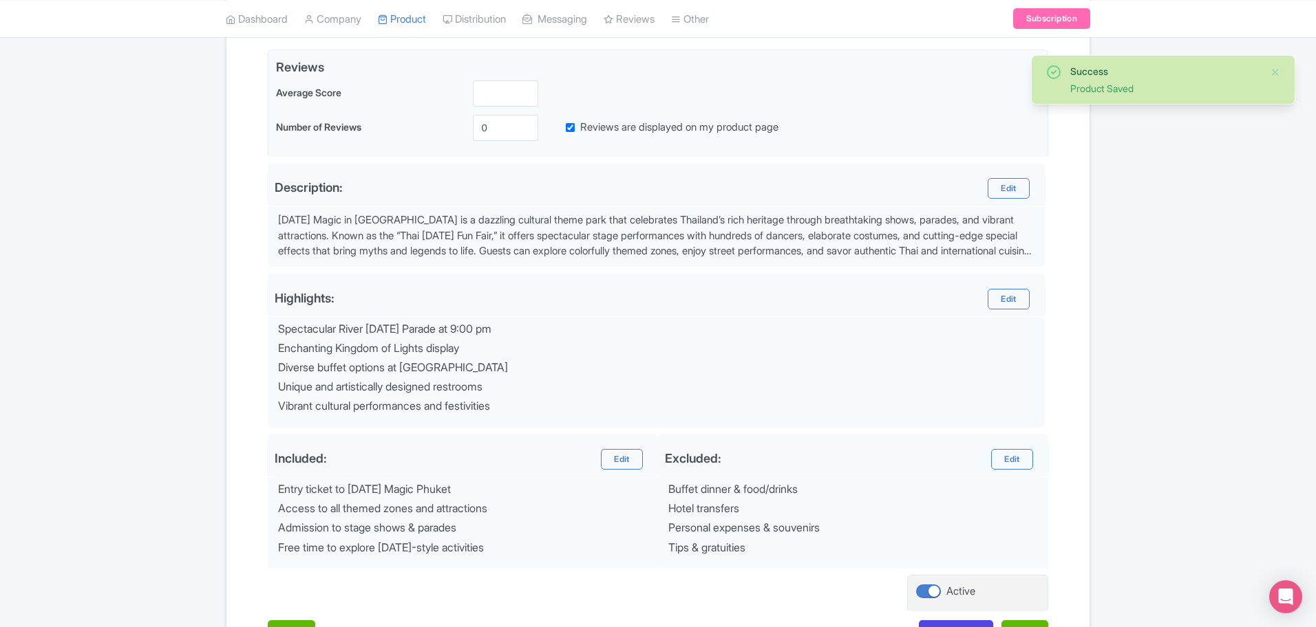
scroll to position [427, 0]
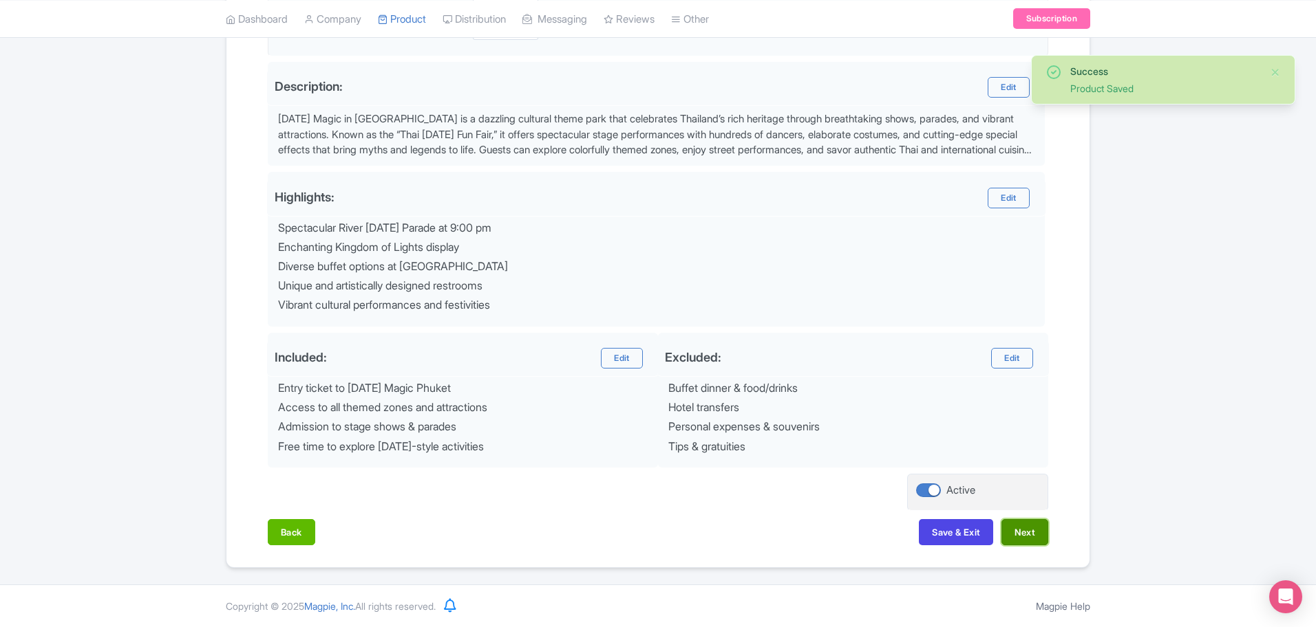
click at [1025, 531] on button "Next" at bounding box center [1024, 532] width 47 height 26
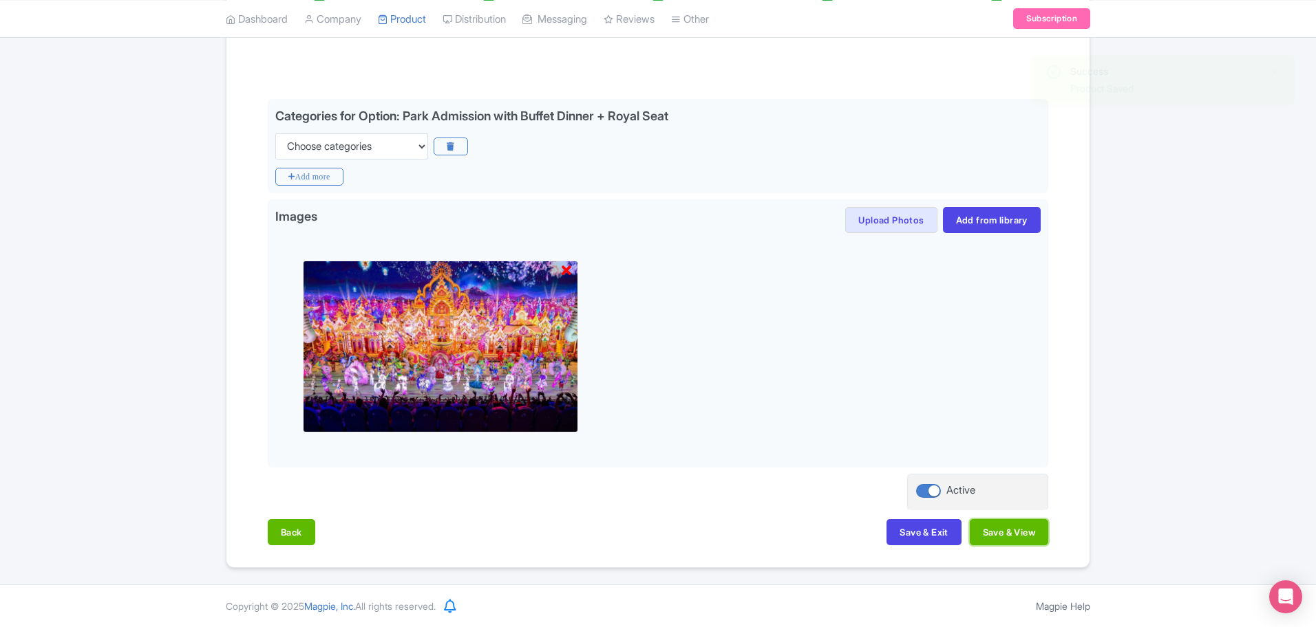
click at [1025, 531] on button "Save & View" at bounding box center [1008, 532] width 78 height 26
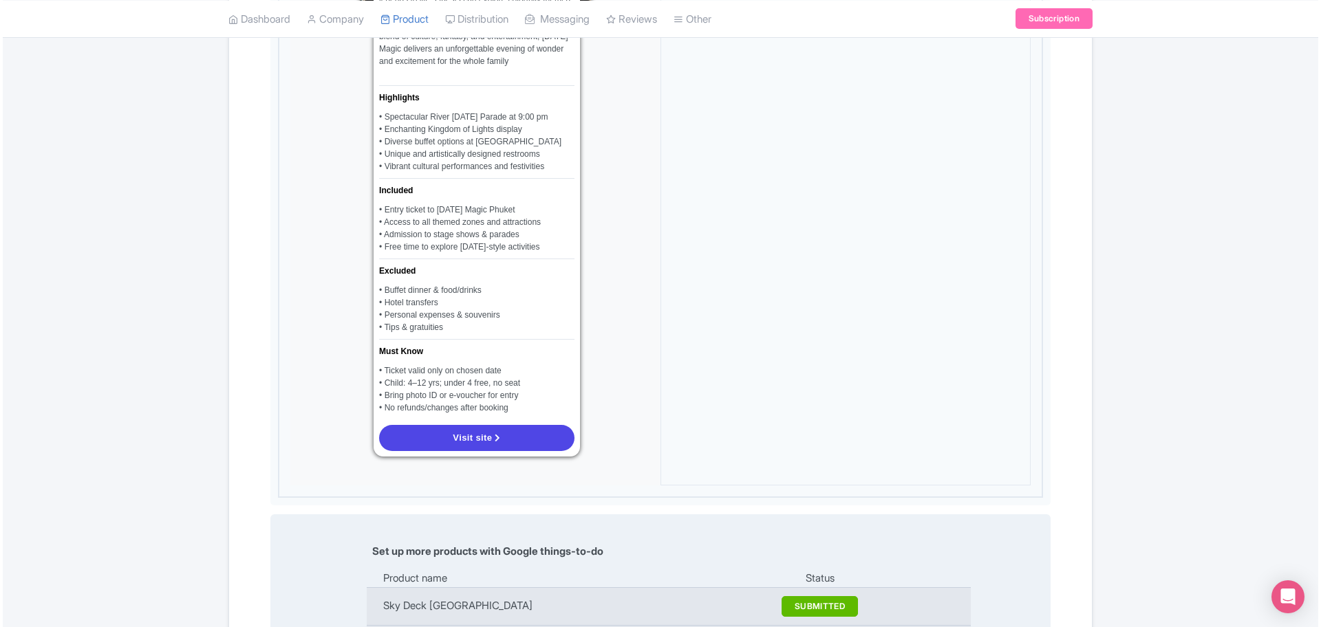
scroll to position [1223, 0]
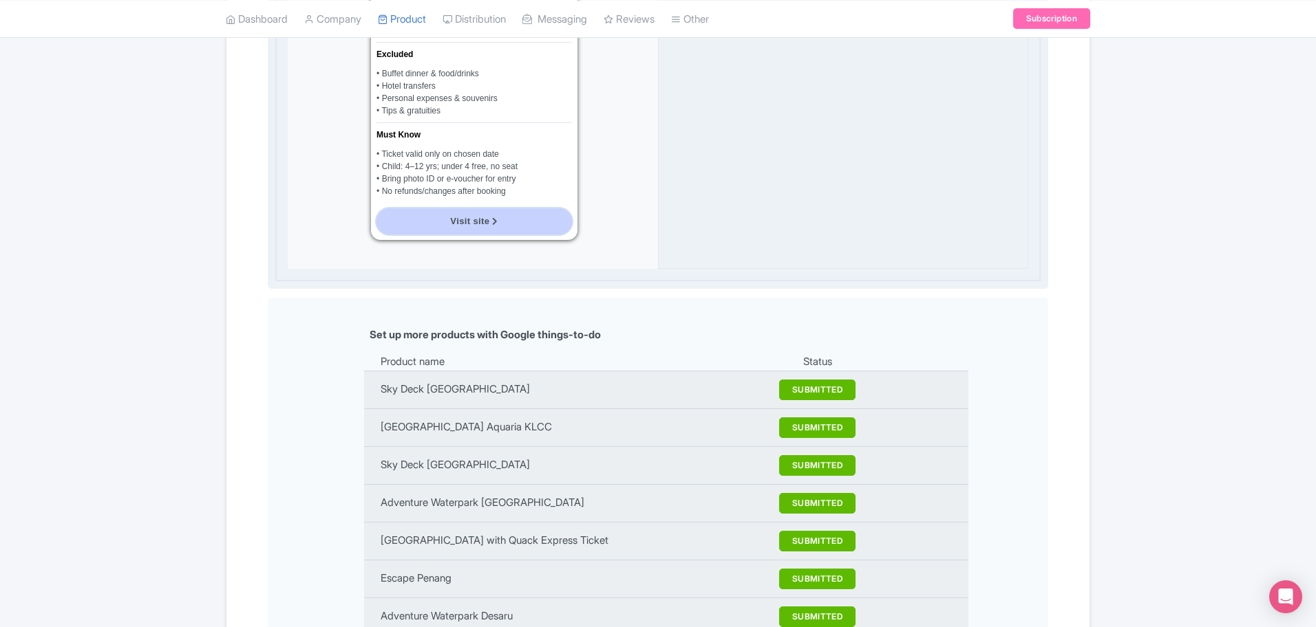
click at [451, 226] on span "Visit site" at bounding box center [469, 221] width 39 height 10
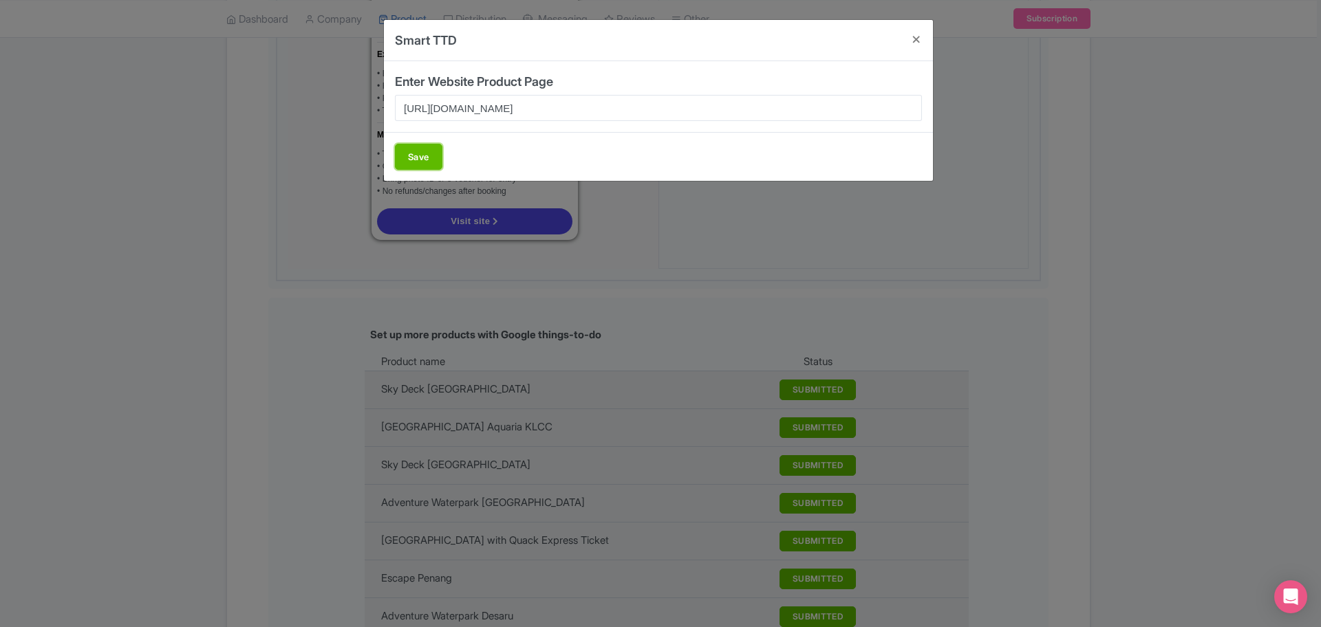
click at [420, 151] on button "Save" at bounding box center [418, 157] width 47 height 26
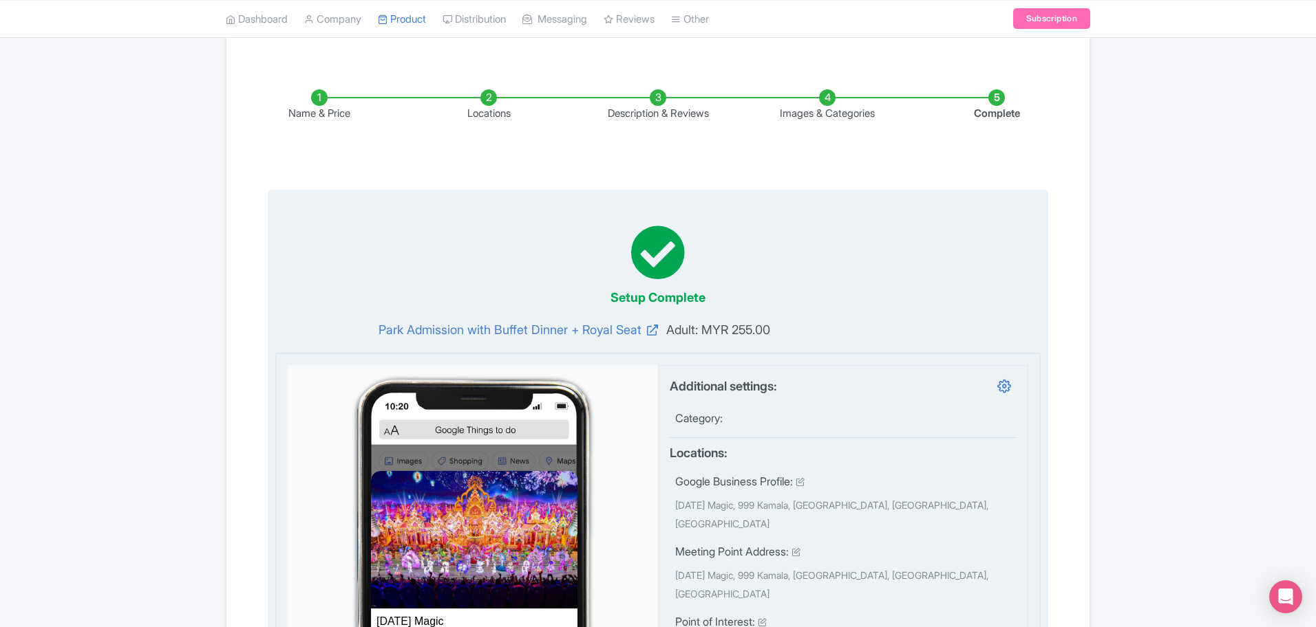
scroll to position [0, 0]
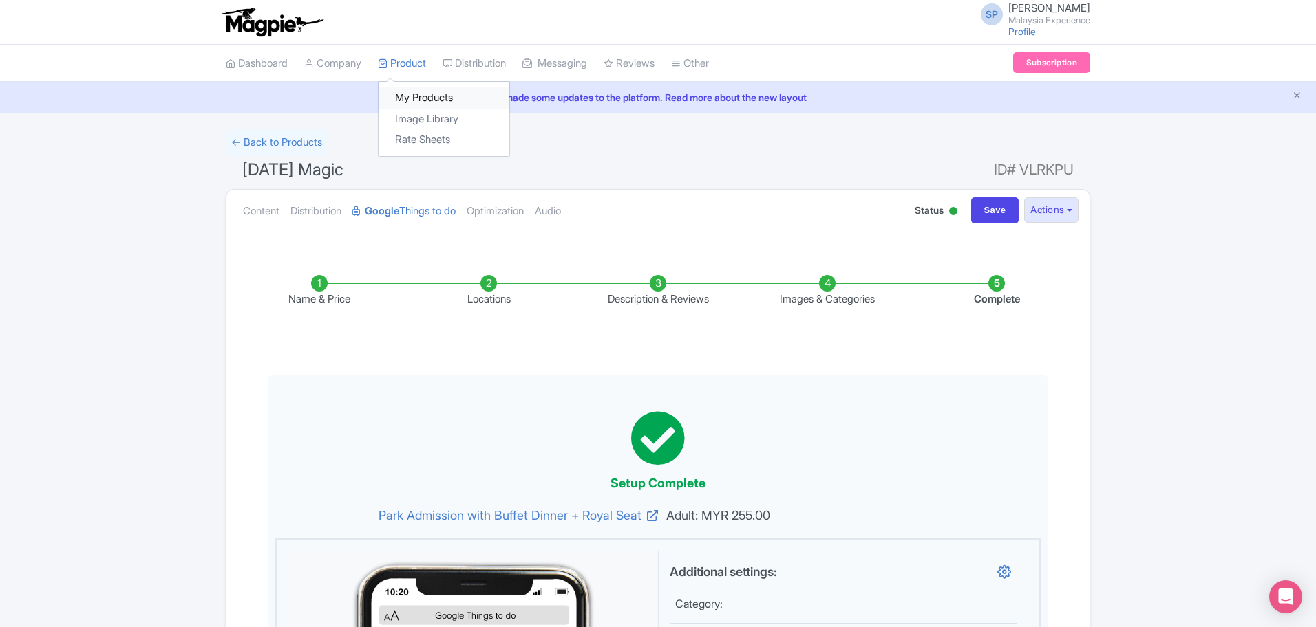
click at [414, 96] on link "My Products" at bounding box center [443, 97] width 131 height 21
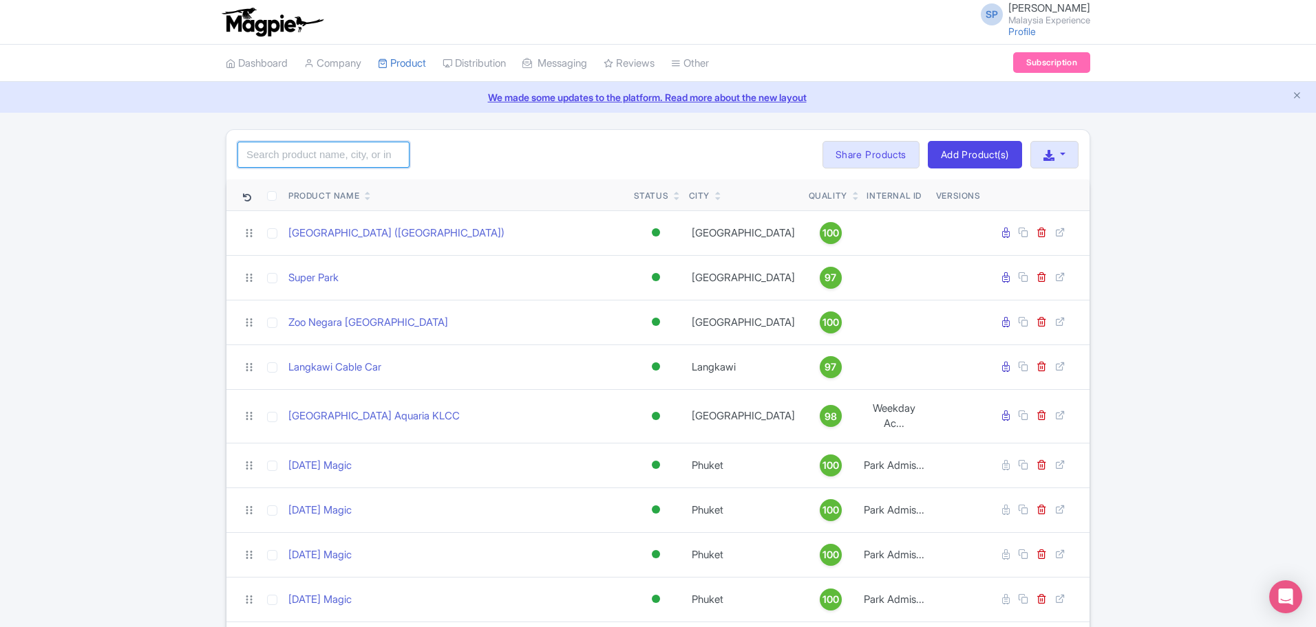
click at [314, 153] on input "search" at bounding box center [323, 155] width 172 height 26
type input "Adventure Waterpark Desaru"
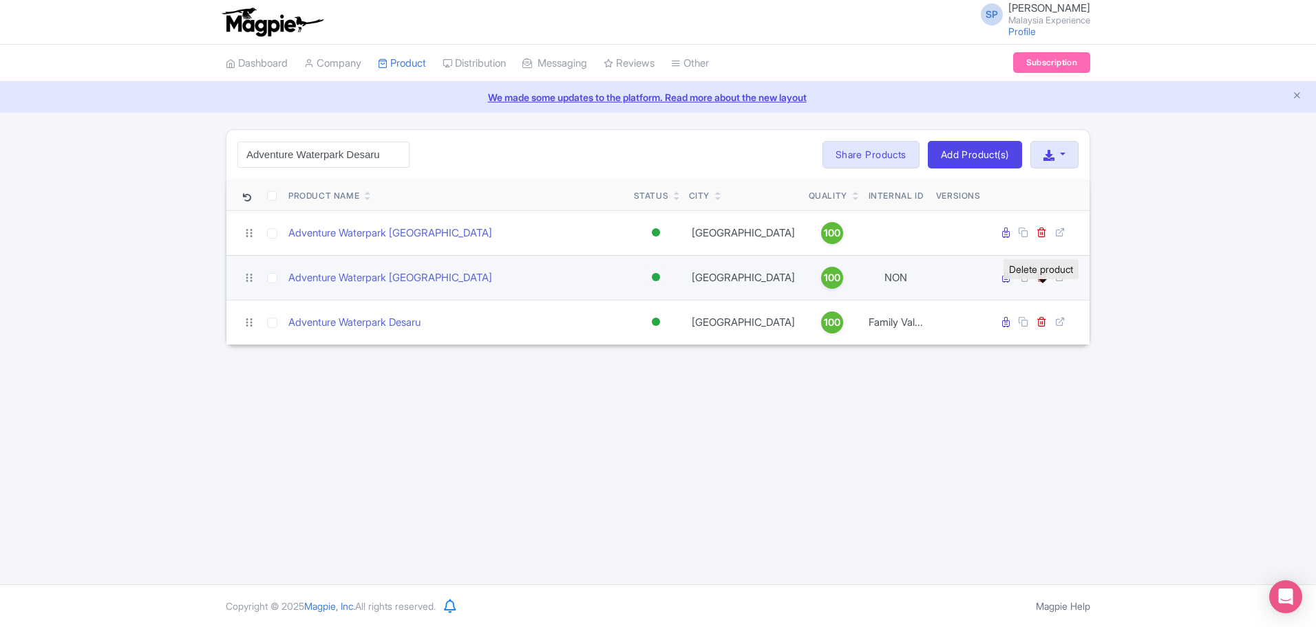
click at [1046, 282] on icon at bounding box center [1041, 277] width 10 height 10
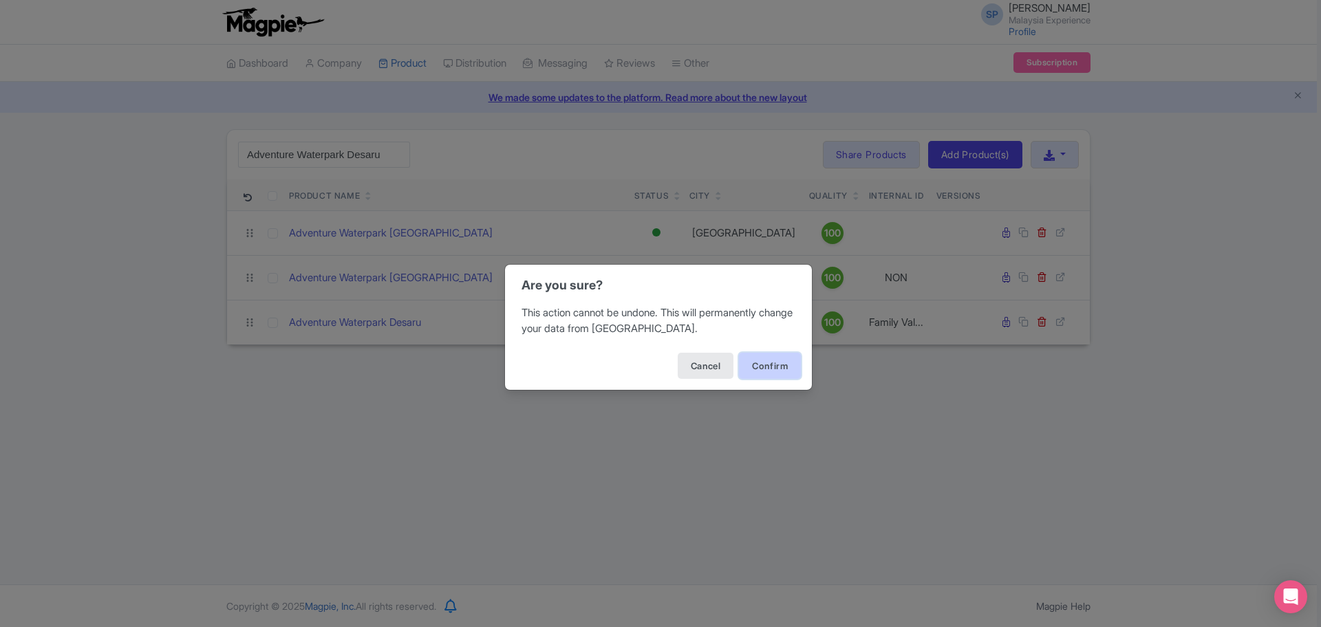
click at [758, 361] on button "Confirm" at bounding box center [770, 366] width 62 height 26
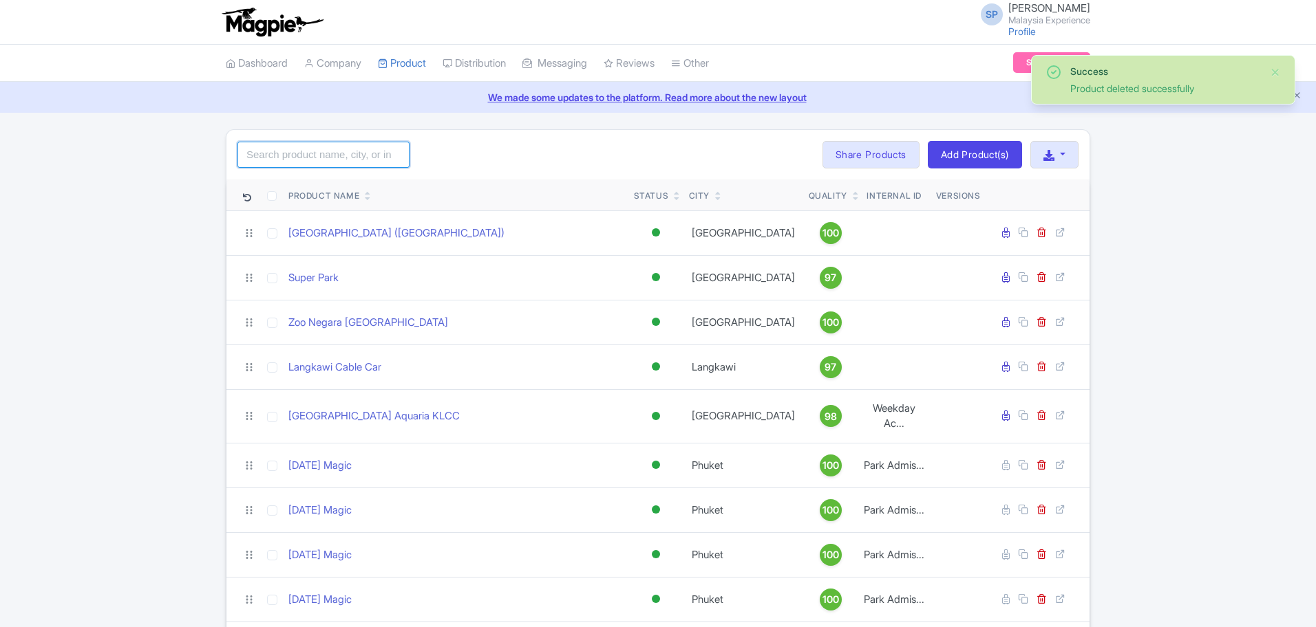
click at [321, 150] on input "search" at bounding box center [323, 155] width 172 height 26
click at [286, 150] on input "search" at bounding box center [323, 155] width 172 height 26
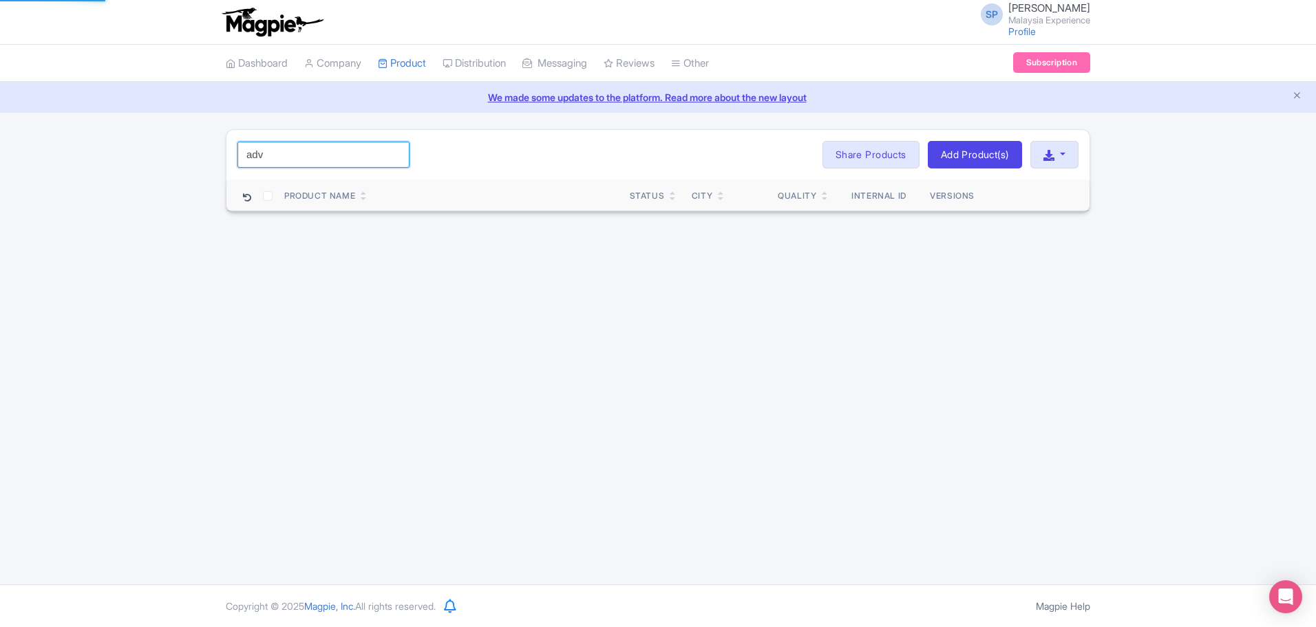
type input "Adventure Waterpark Desaru"
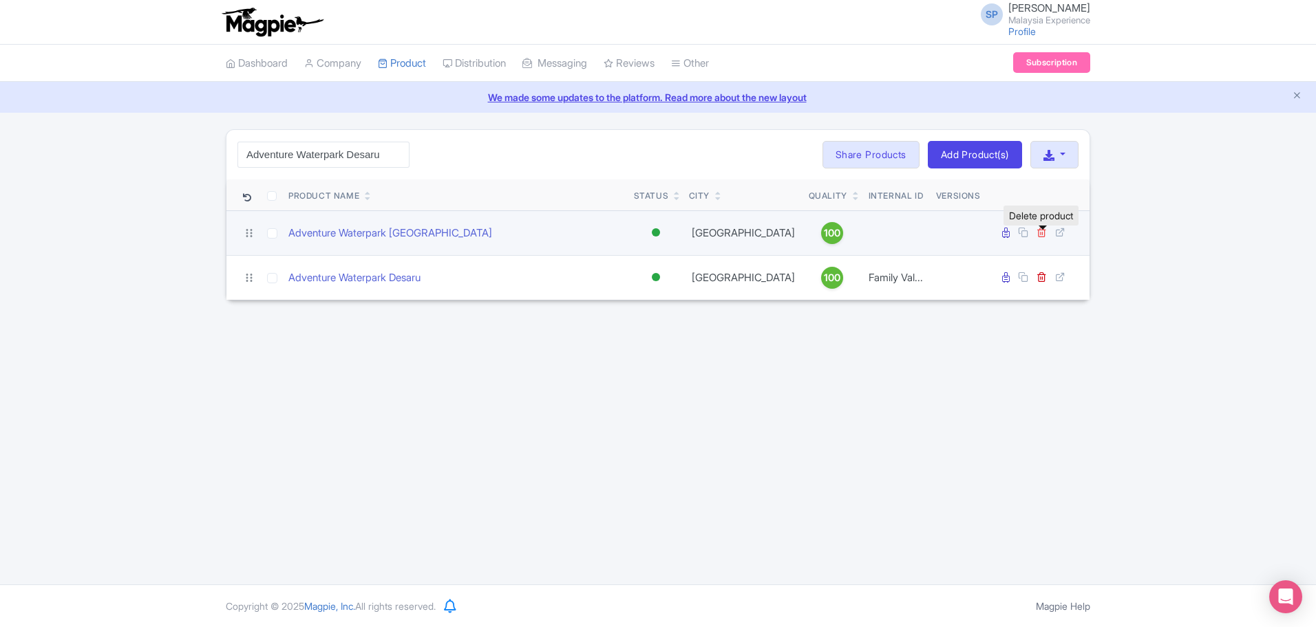
click at [1044, 235] on icon at bounding box center [1041, 232] width 10 height 10
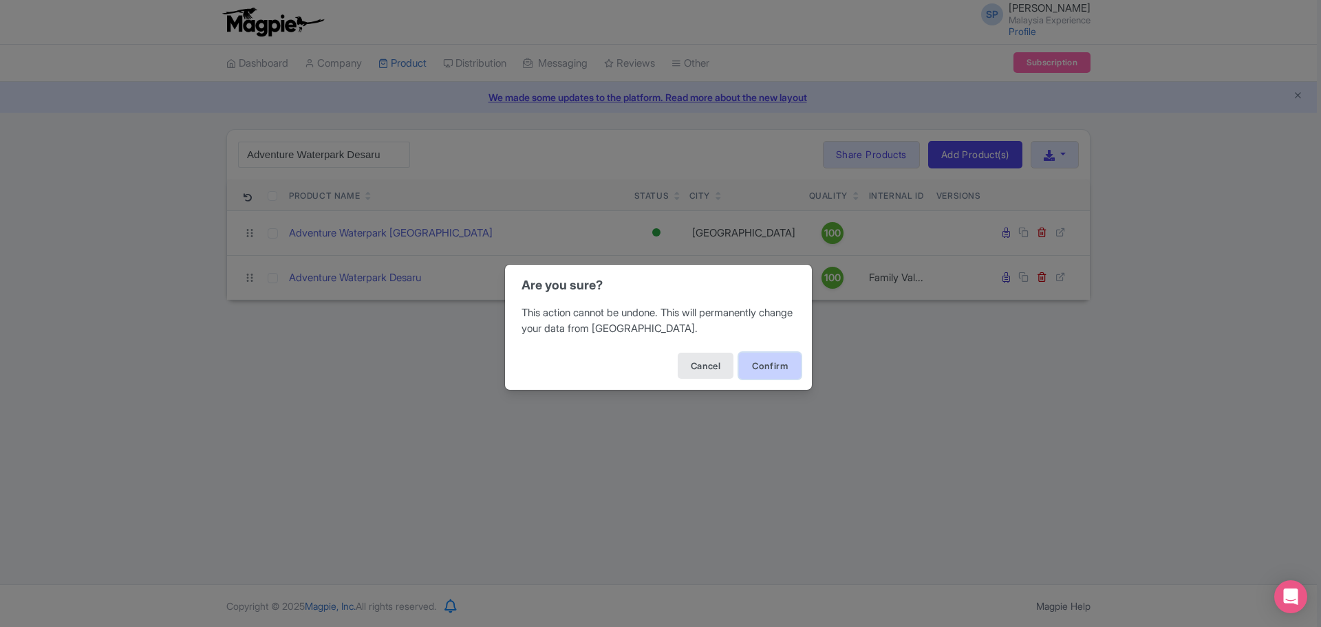
click at [774, 370] on button "Confirm" at bounding box center [770, 366] width 62 height 26
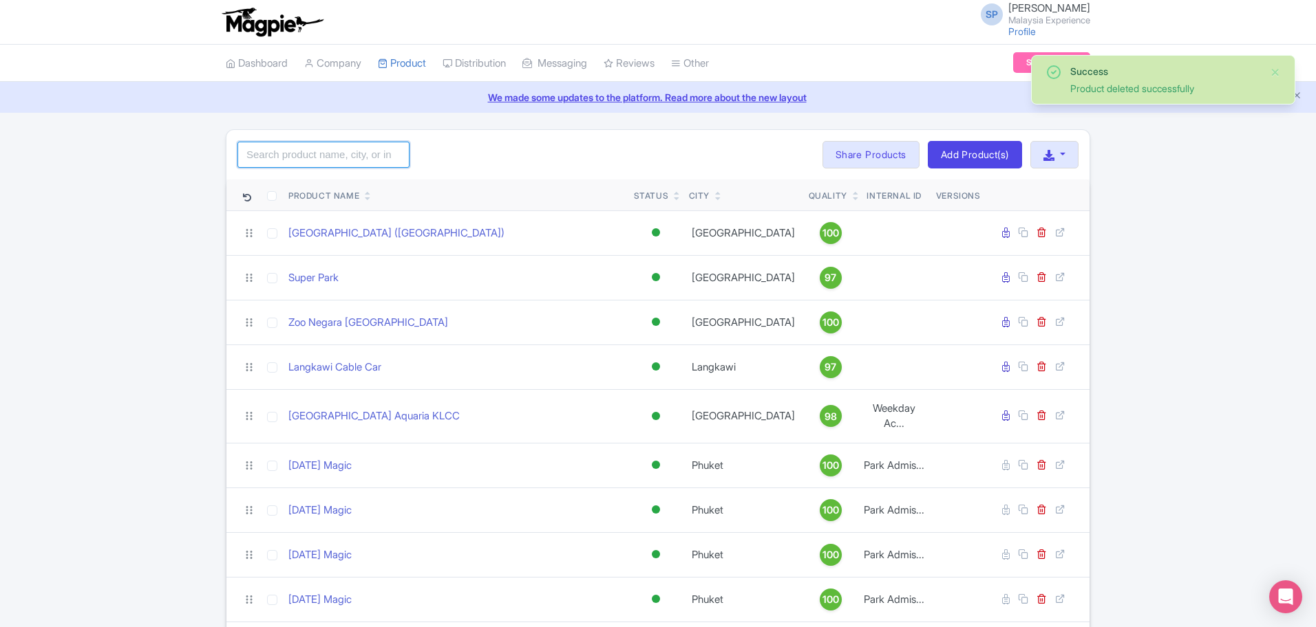
drag, startPoint x: 0, startPoint y: 0, endPoint x: 339, endPoint y: 149, distance: 369.7
click at [339, 149] on input "search" at bounding box center [323, 155] width 172 height 26
type input "Adventure Waterpark Desaru"
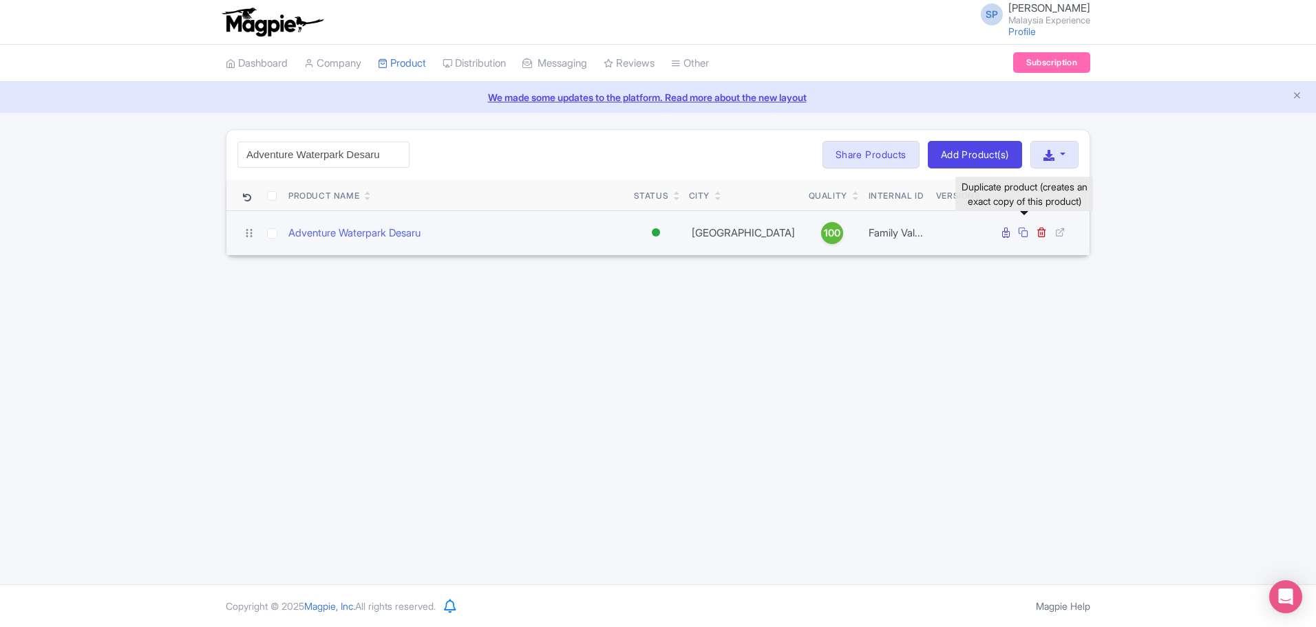
click at [1024, 234] on icon at bounding box center [1023, 232] width 10 height 10
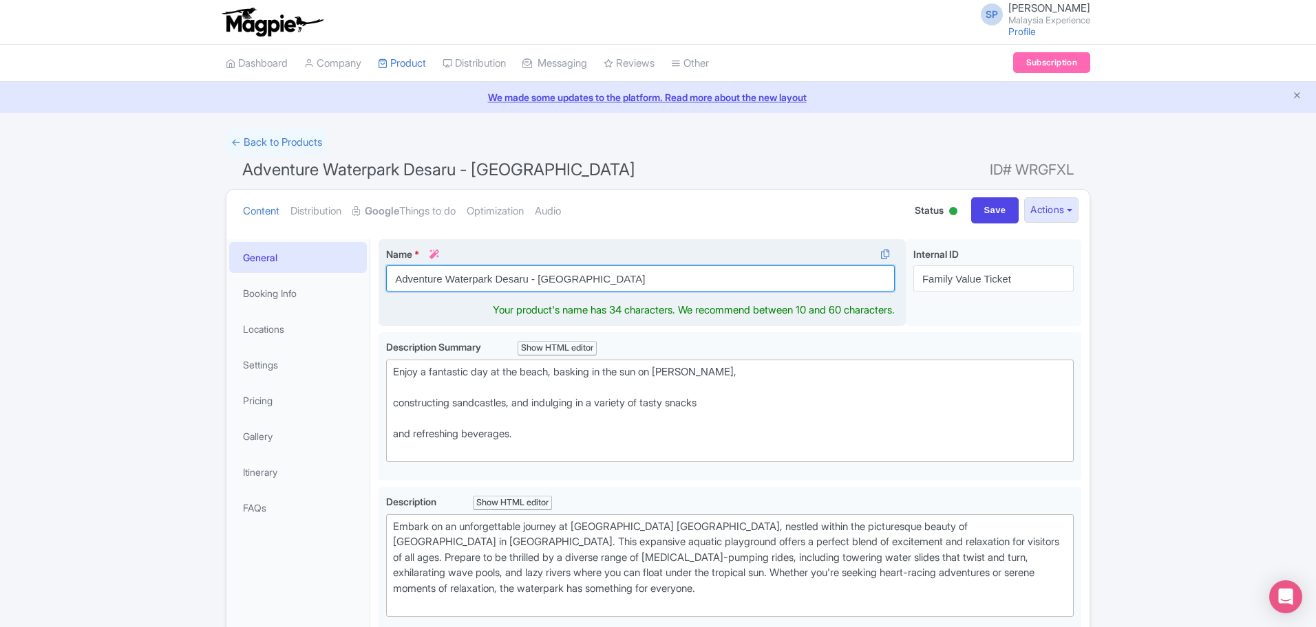
drag, startPoint x: 638, startPoint y: 277, endPoint x: 522, endPoint y: 294, distance: 117.5
click at [526, 296] on div "Name * i Adventure Waterpark Desaru - Clone Your product's name has 34 characte…" at bounding box center [641, 282] width 527 height 87
type input "Adventure Waterpark Desaru"
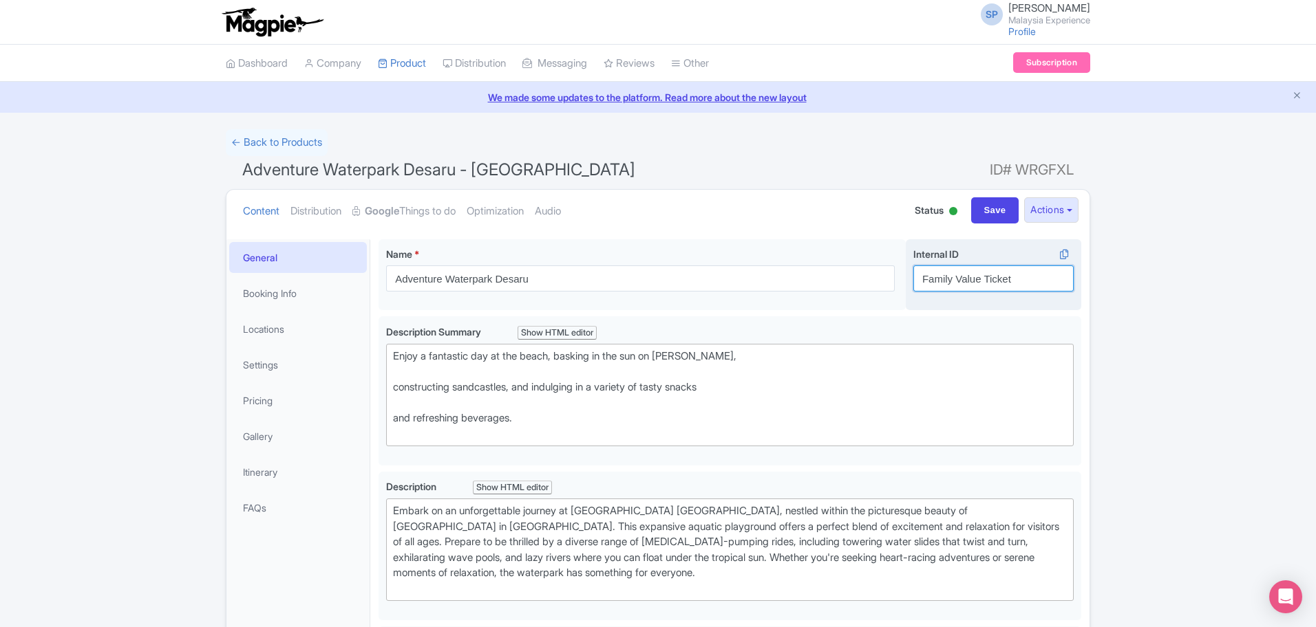
click at [984, 287] on input "Family Value Ticket" at bounding box center [993, 279] width 160 height 26
paste input "Standard Admission Ticket [Resident]"
type input "Standard Admission Ticket [Resident]"
click at [991, 208] on input "Save" at bounding box center [995, 210] width 48 height 26
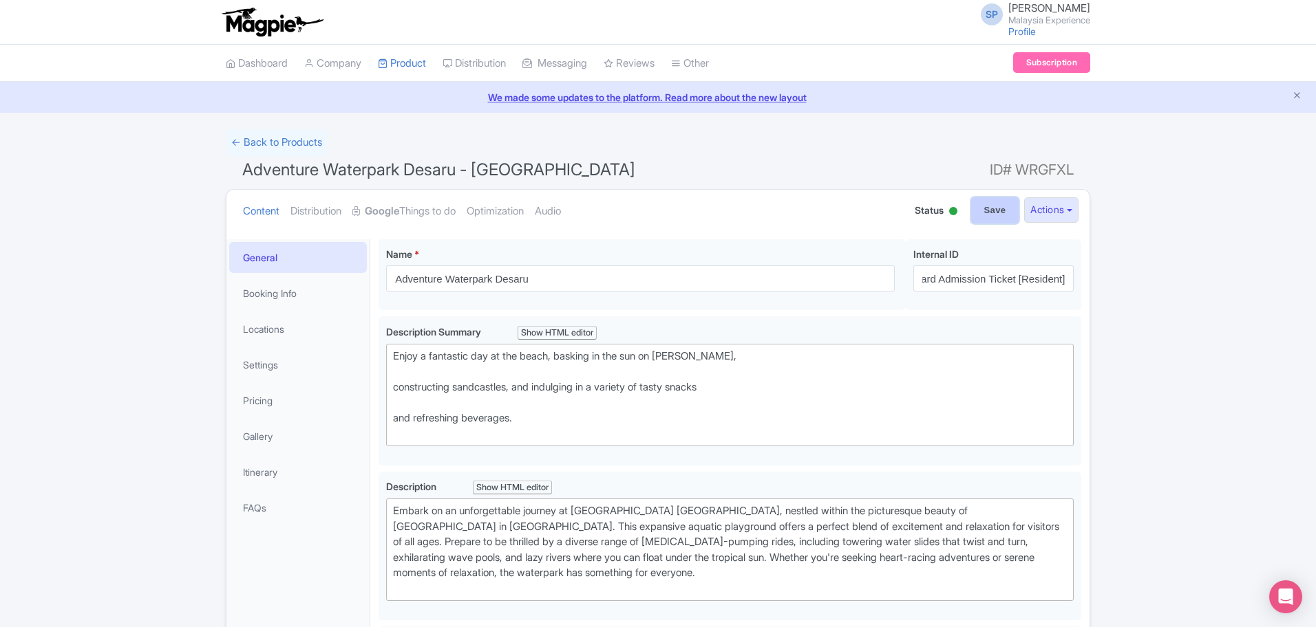
scroll to position [0, 0]
type input "Saving..."
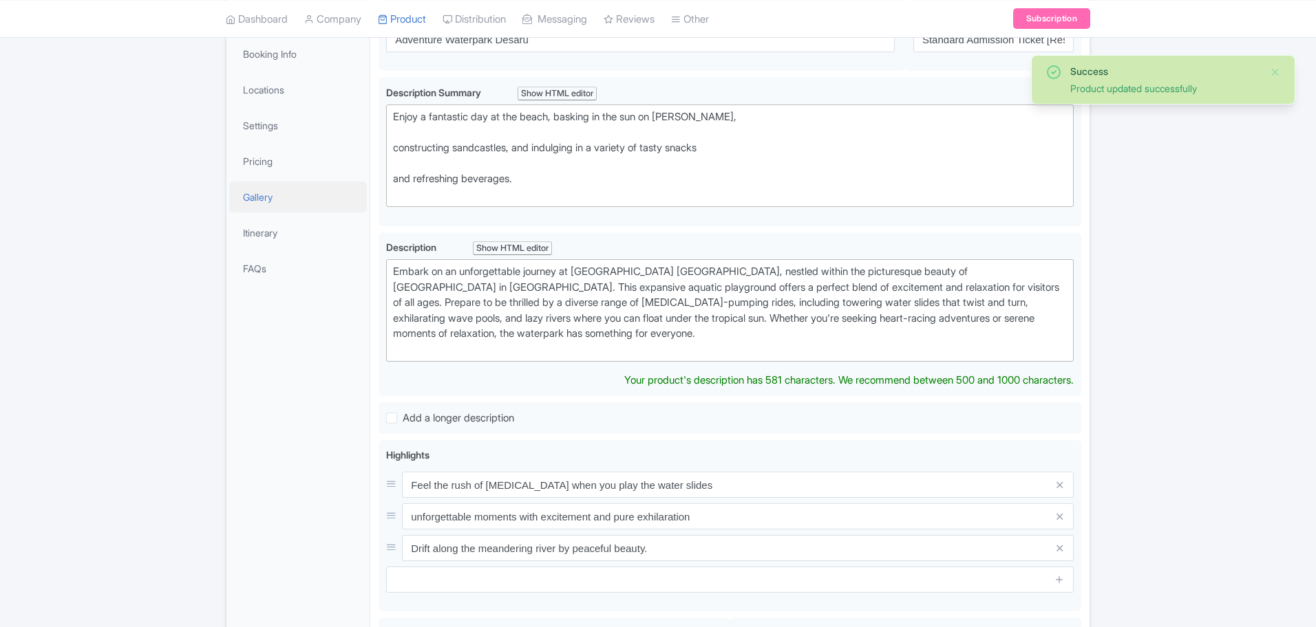
scroll to position [239, 0]
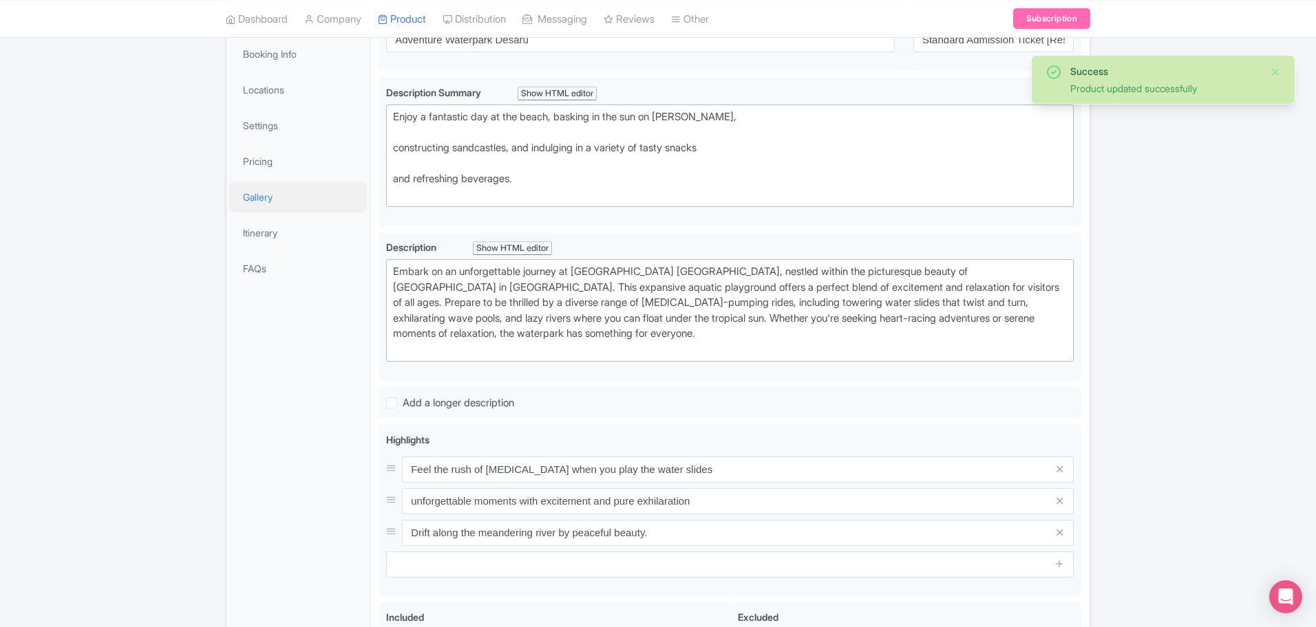
click at [242, 206] on link "Gallery" at bounding box center [298, 197] width 138 height 31
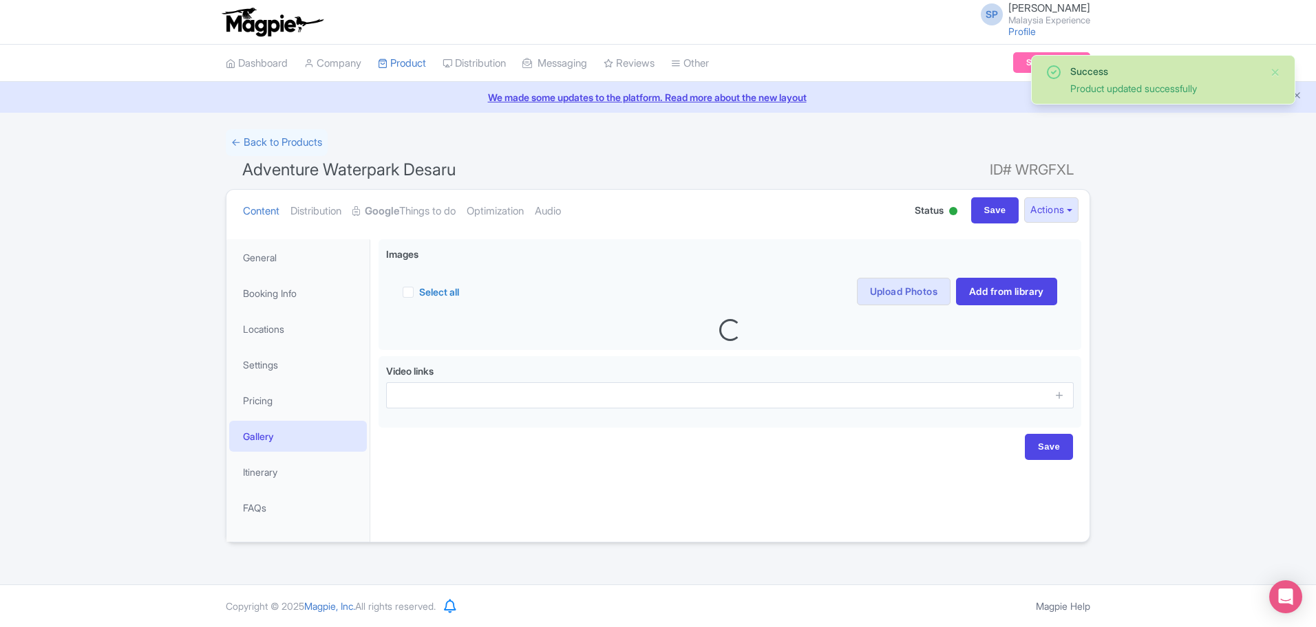
scroll to position [0, 0]
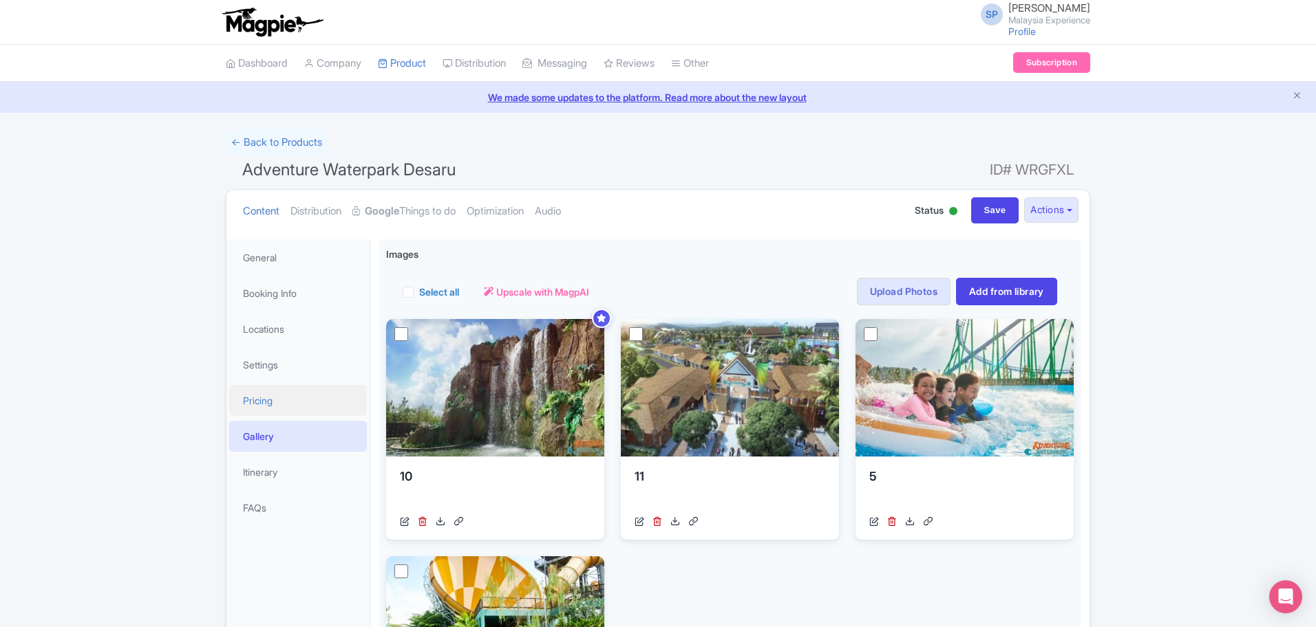
click at [281, 396] on link "Pricing" at bounding box center [298, 400] width 138 height 31
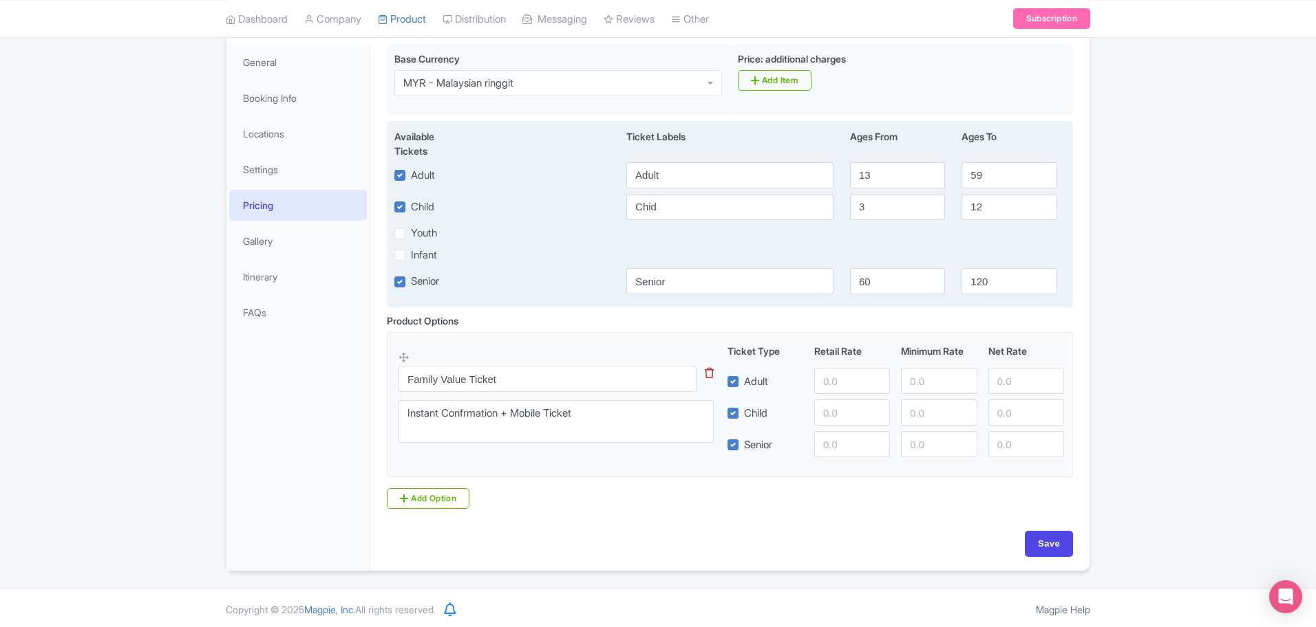
scroll to position [199, 0]
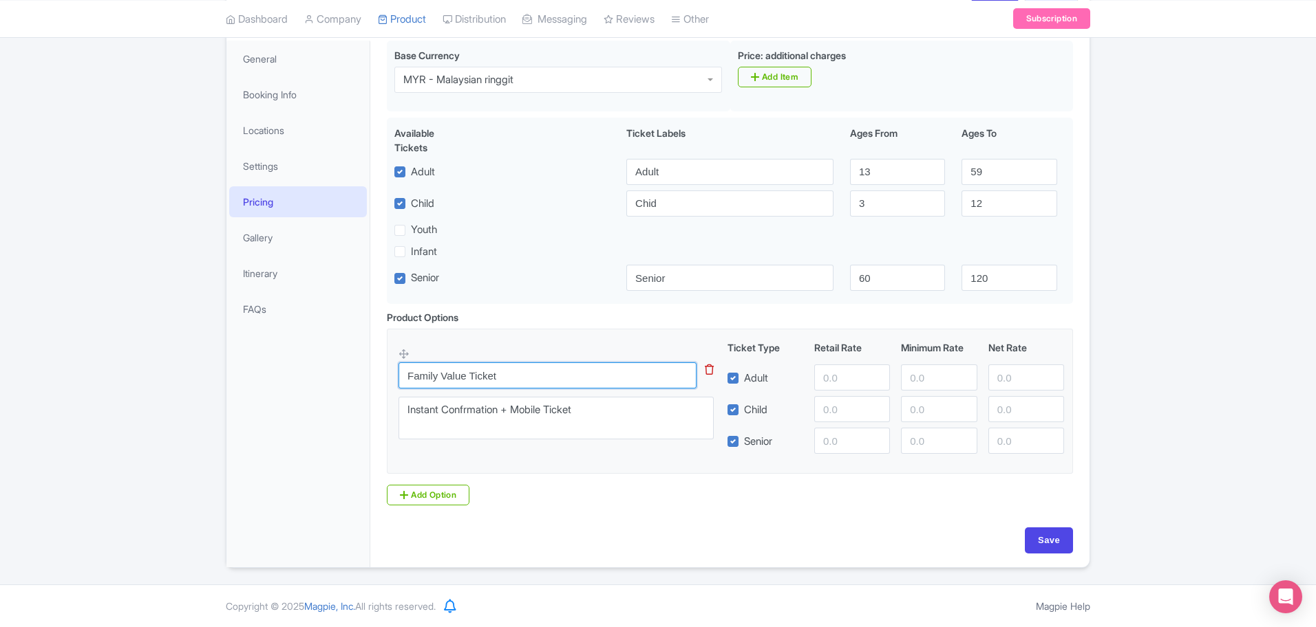
click at [625, 382] on input "Family Value Ticket" at bounding box center [547, 376] width 298 height 26
paste input "Standard Admission Ticket [Resident]"
type input "Standard Admission Ticket [Resident]"
click at [827, 376] on input "number" at bounding box center [852, 378] width 76 height 26
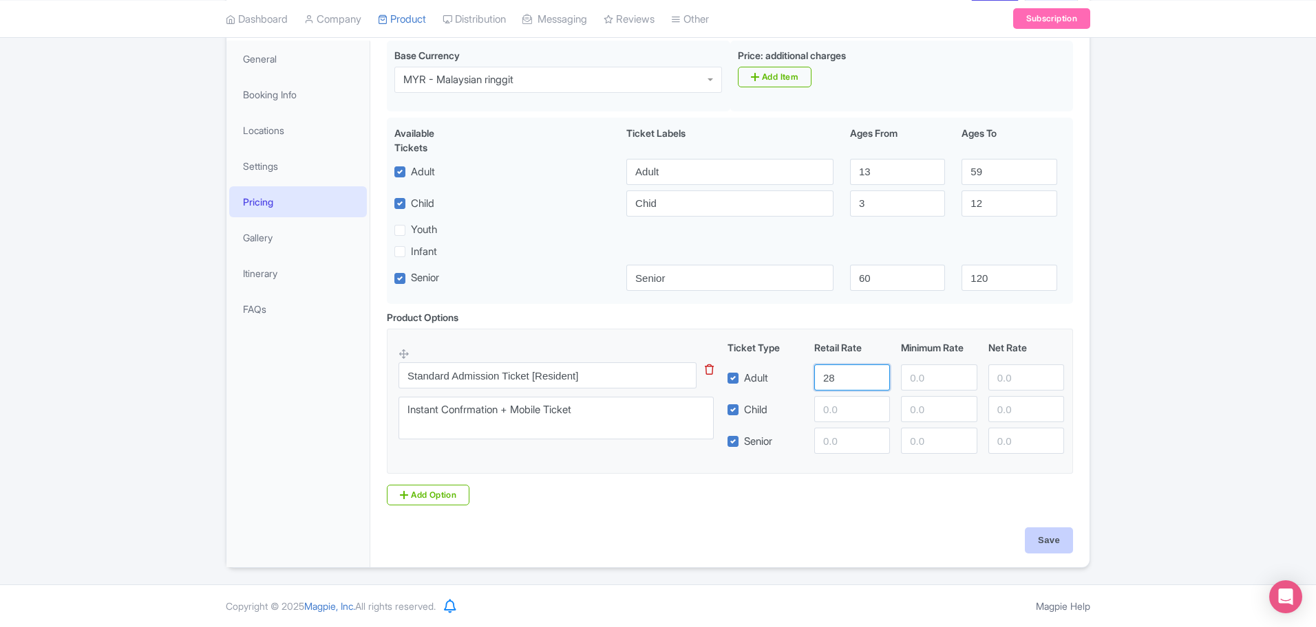
type input "28"
click at [1064, 548] on input "Save" at bounding box center [1048, 541] width 48 height 26
type input "Saving..."
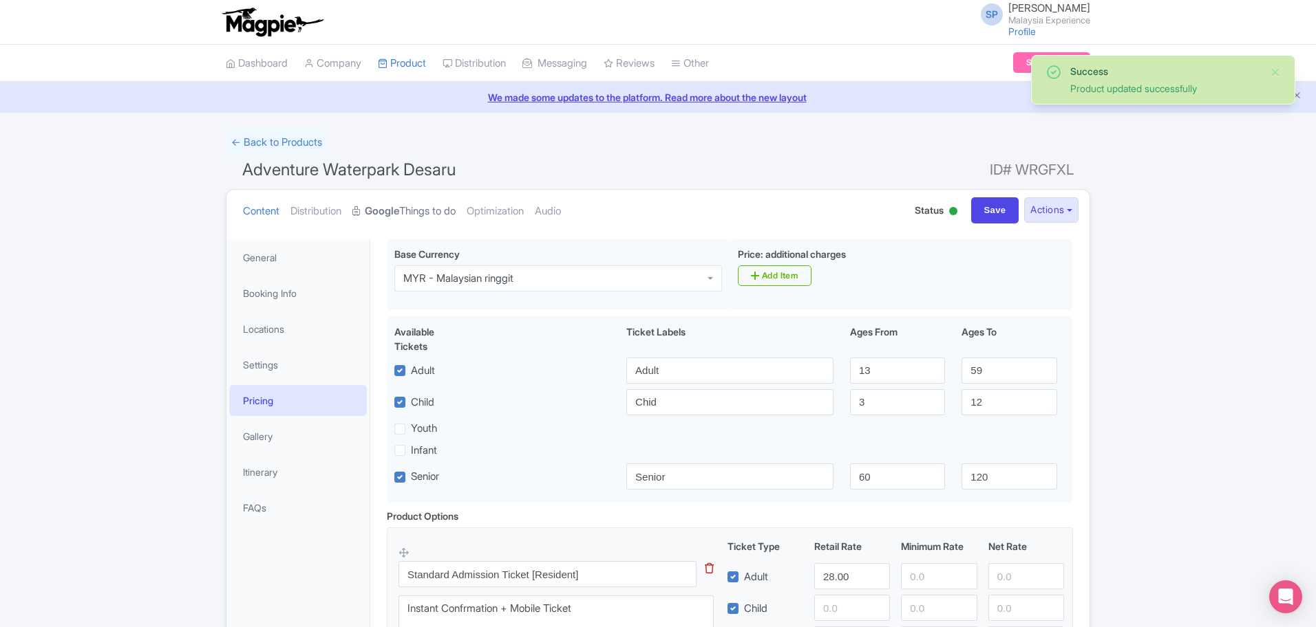
click at [391, 198] on link "Google Things to do" at bounding box center [403, 211] width 103 height 43
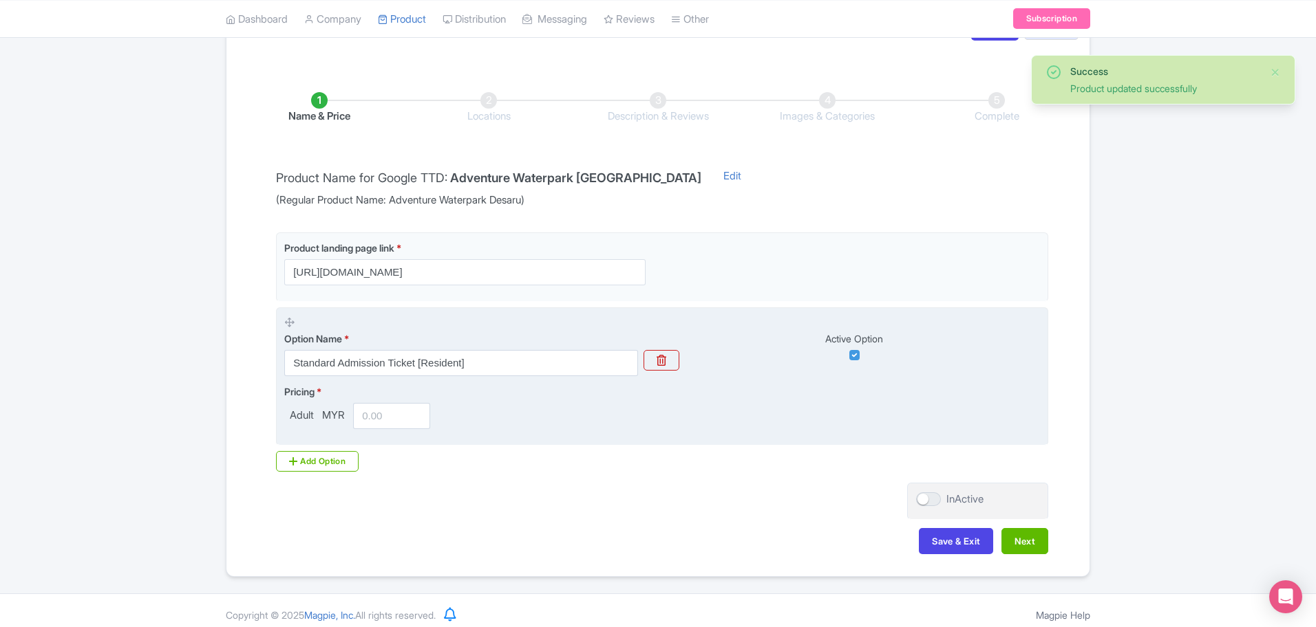
scroll to position [192, 0]
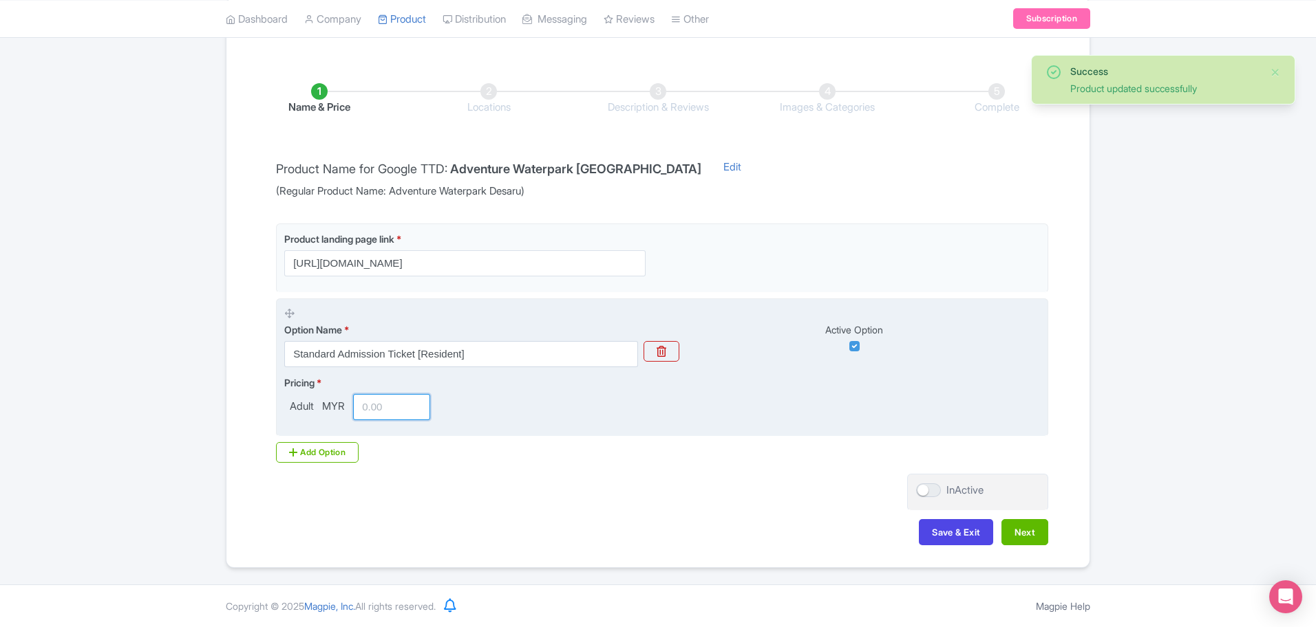
click at [373, 409] on input "number" at bounding box center [391, 407] width 77 height 26
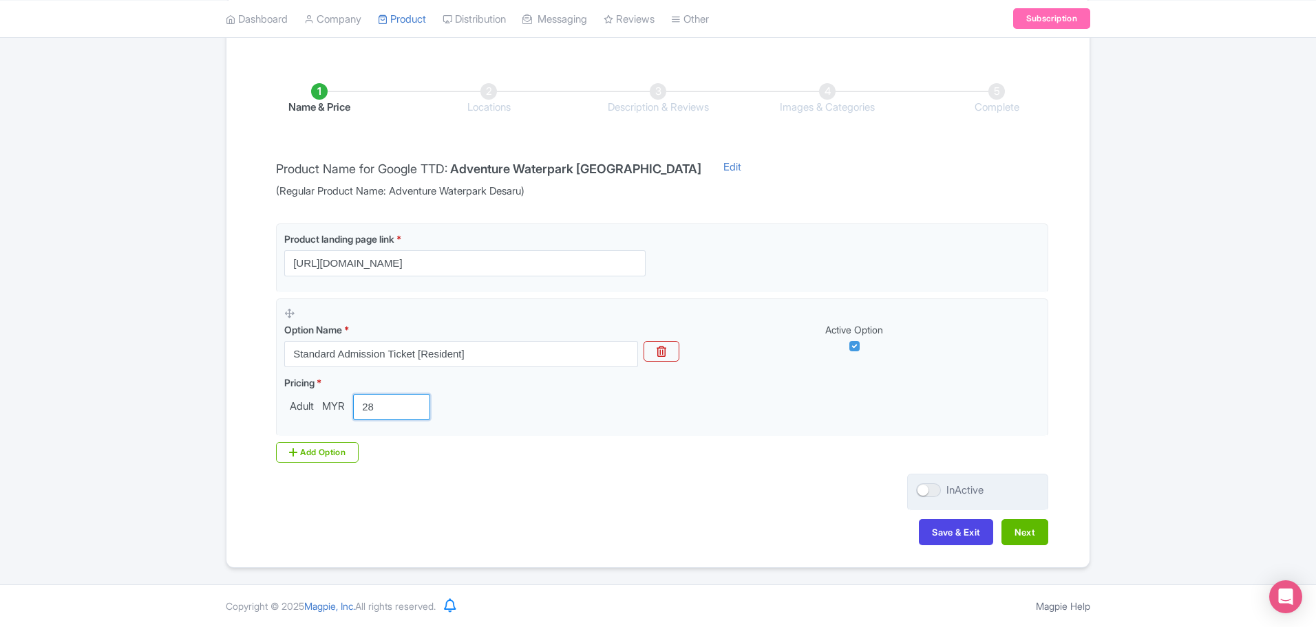
type input "28"
click at [926, 489] on div at bounding box center [928, 491] width 25 height 14
click at [925, 489] on input "InActive" at bounding box center [920, 490] width 9 height 9
checkbox input "true"
click at [1036, 535] on button "Next" at bounding box center [1024, 532] width 47 height 26
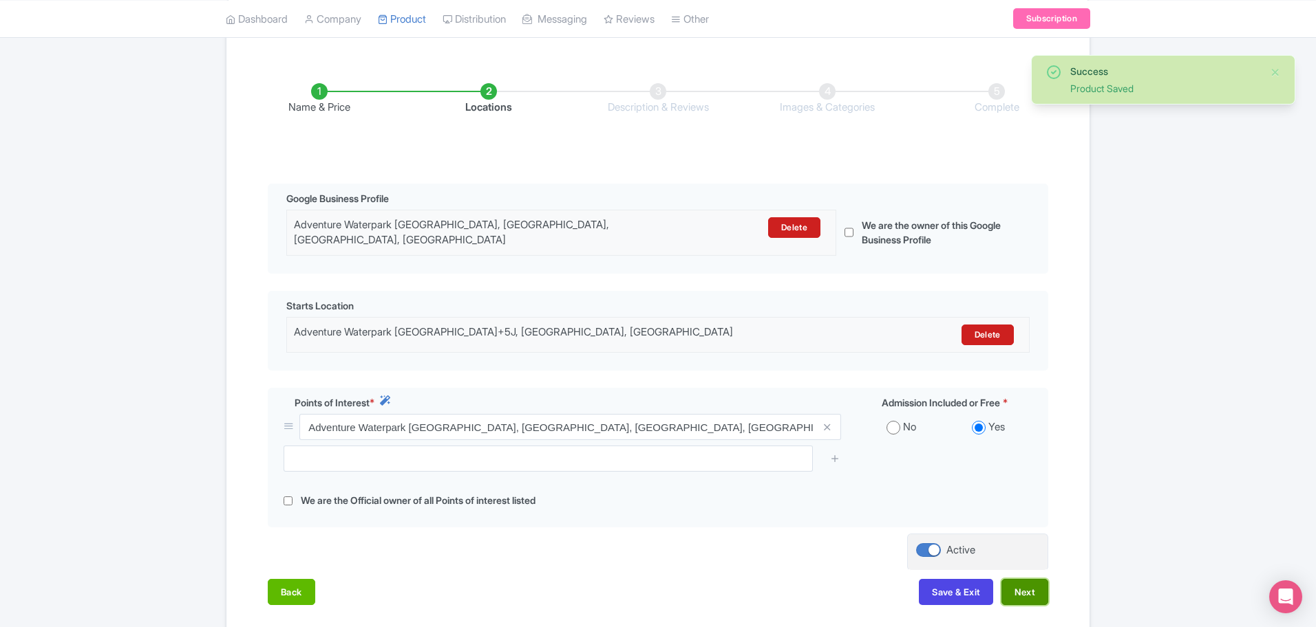
click at [1026, 586] on button "Next" at bounding box center [1024, 592] width 47 height 26
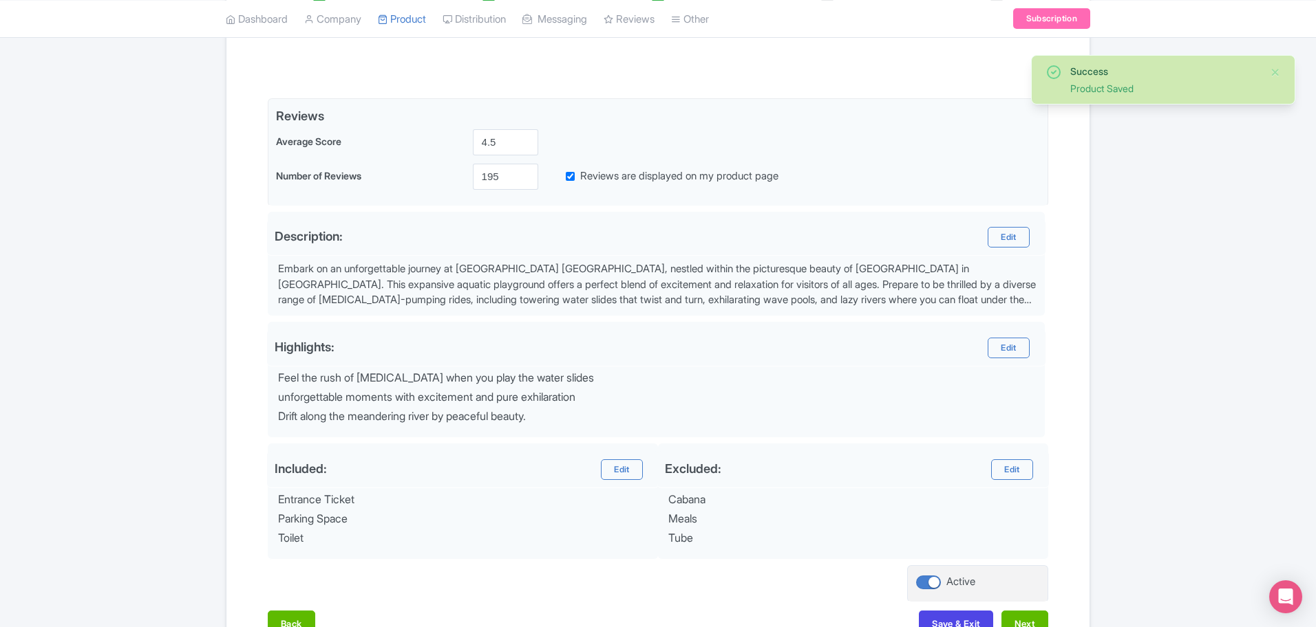
scroll to position [369, 0]
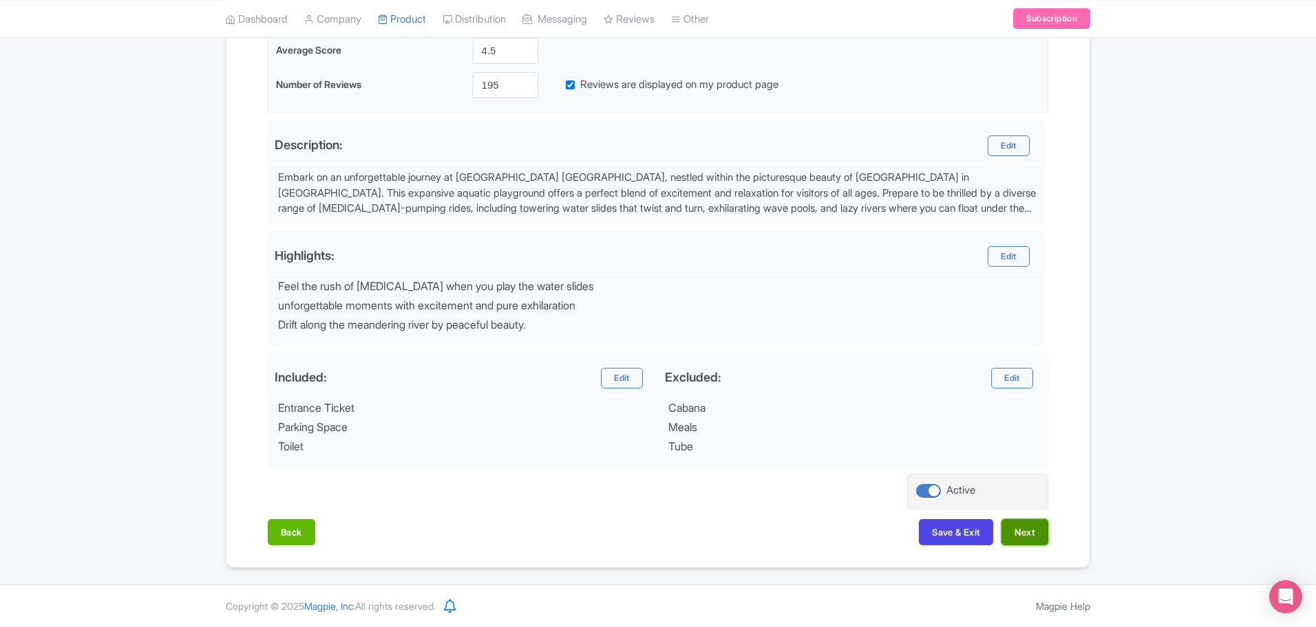
click at [1020, 530] on button "Next" at bounding box center [1024, 532] width 47 height 26
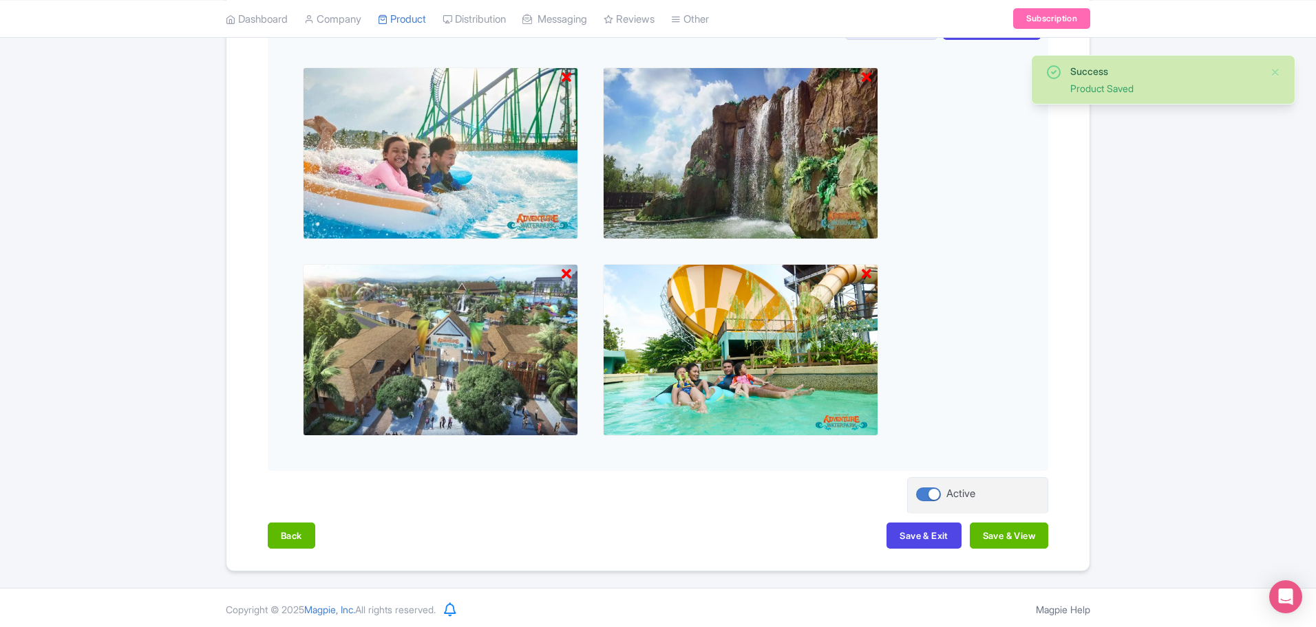
scroll to position [473, 0]
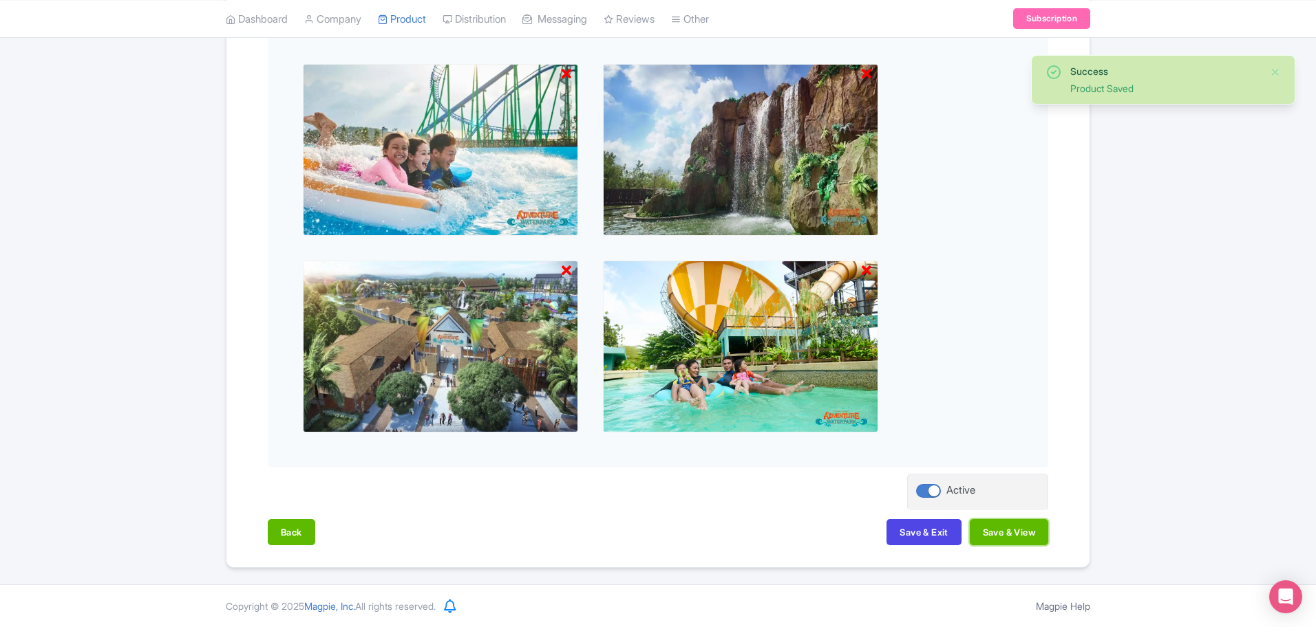
click at [1020, 530] on button "Save & View" at bounding box center [1008, 532] width 78 height 26
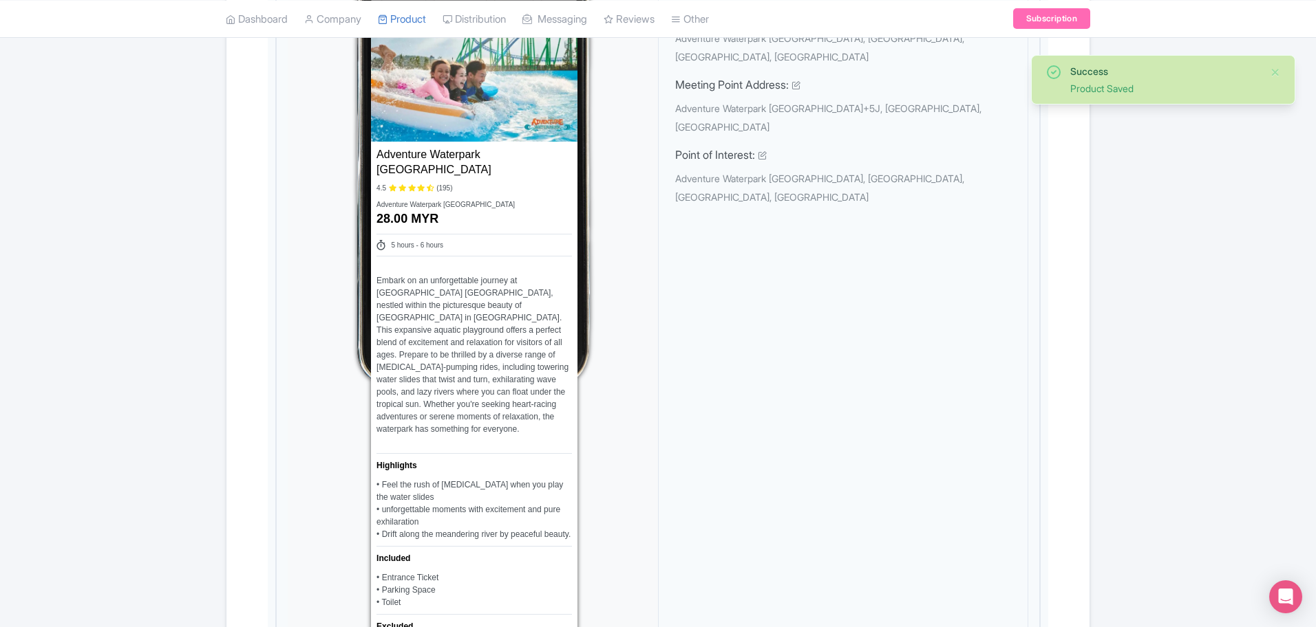
scroll to position [989, 0]
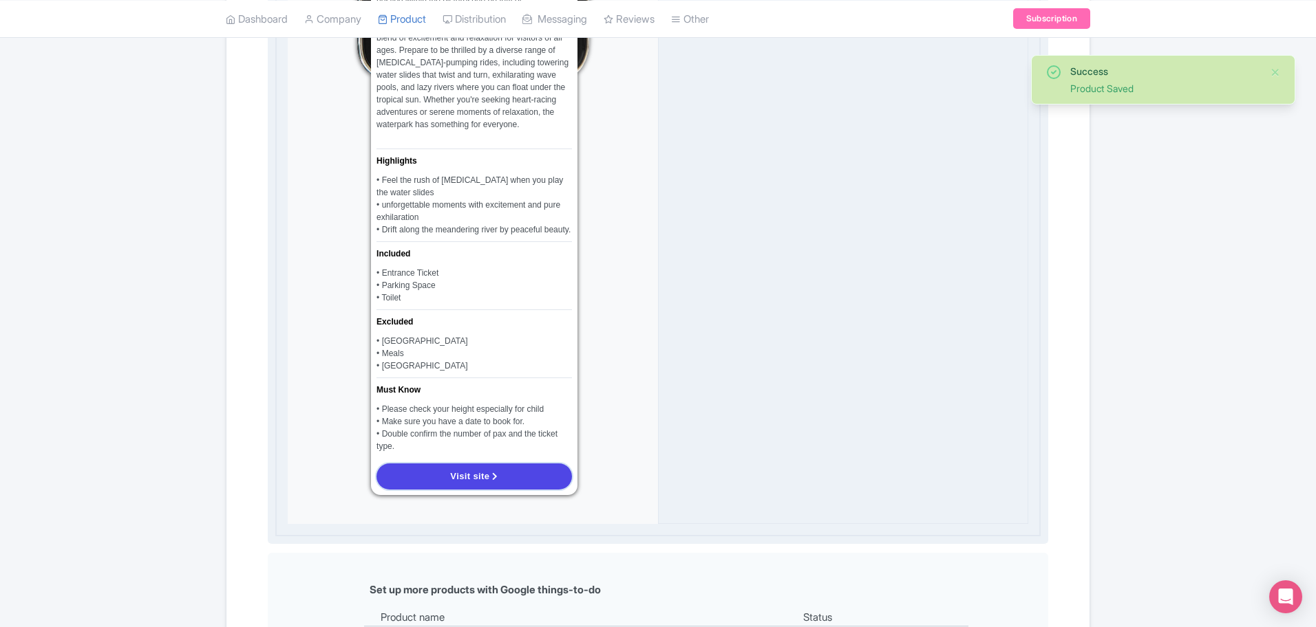
click at [528, 464] on link "Visit site" at bounding box center [473, 477] width 195 height 26
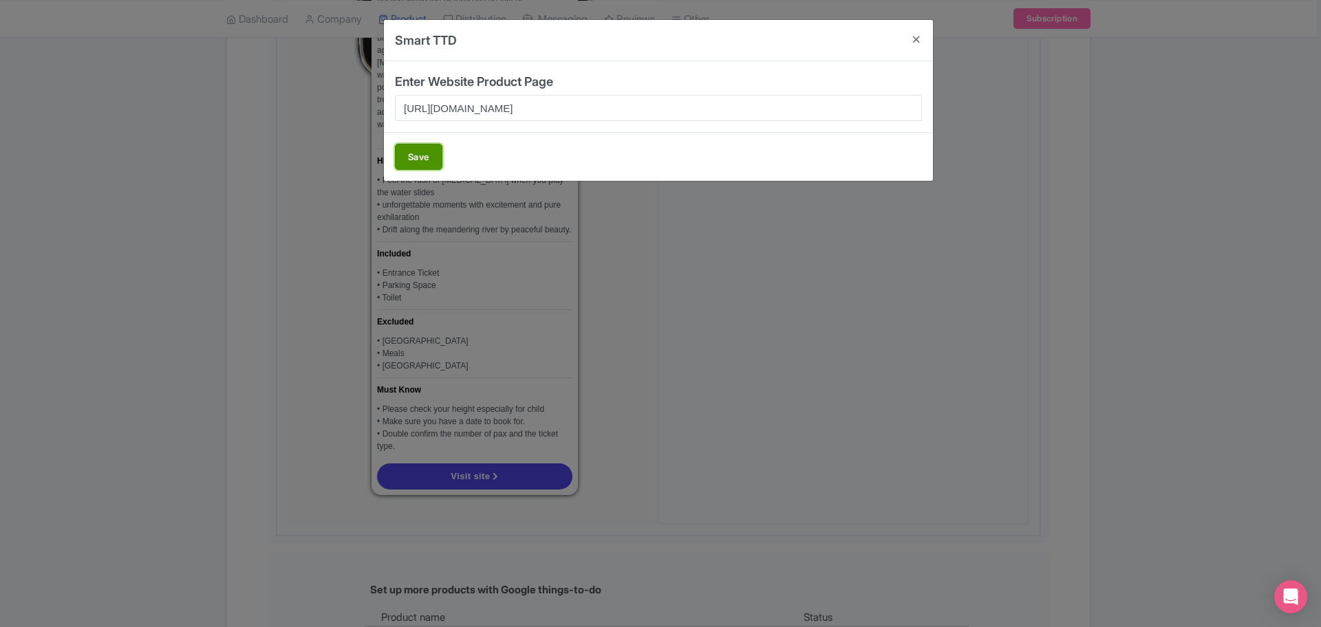
click at [409, 155] on button "Save" at bounding box center [418, 157] width 47 height 26
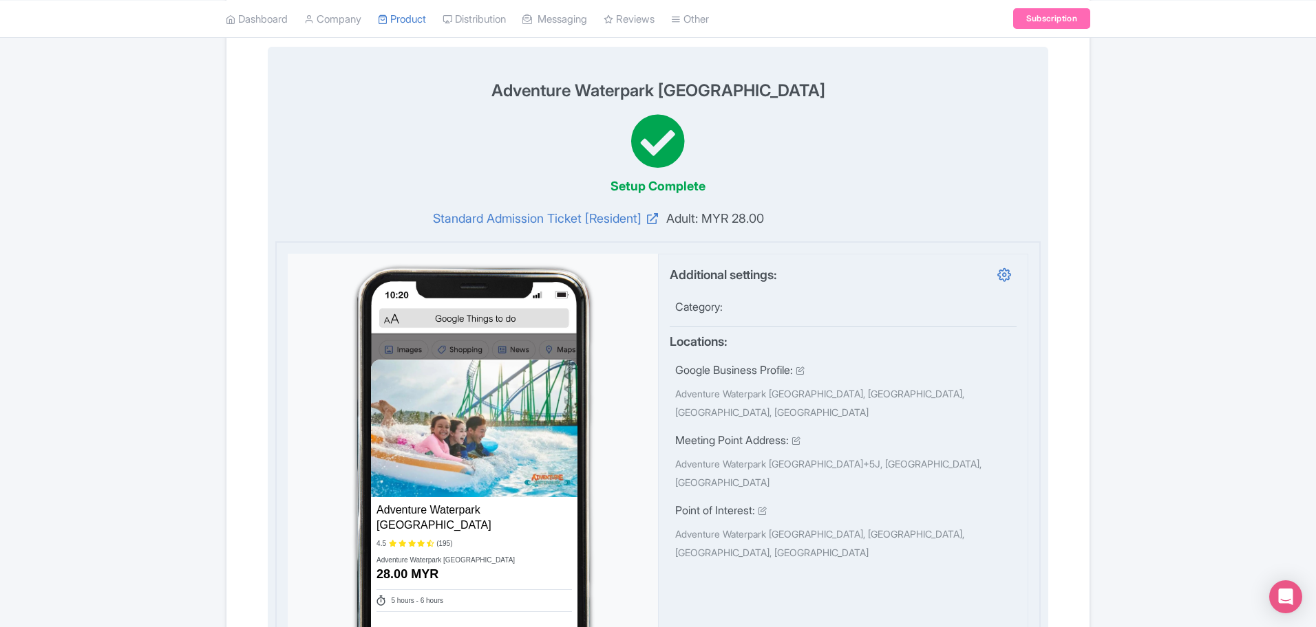
scroll to position [0, 0]
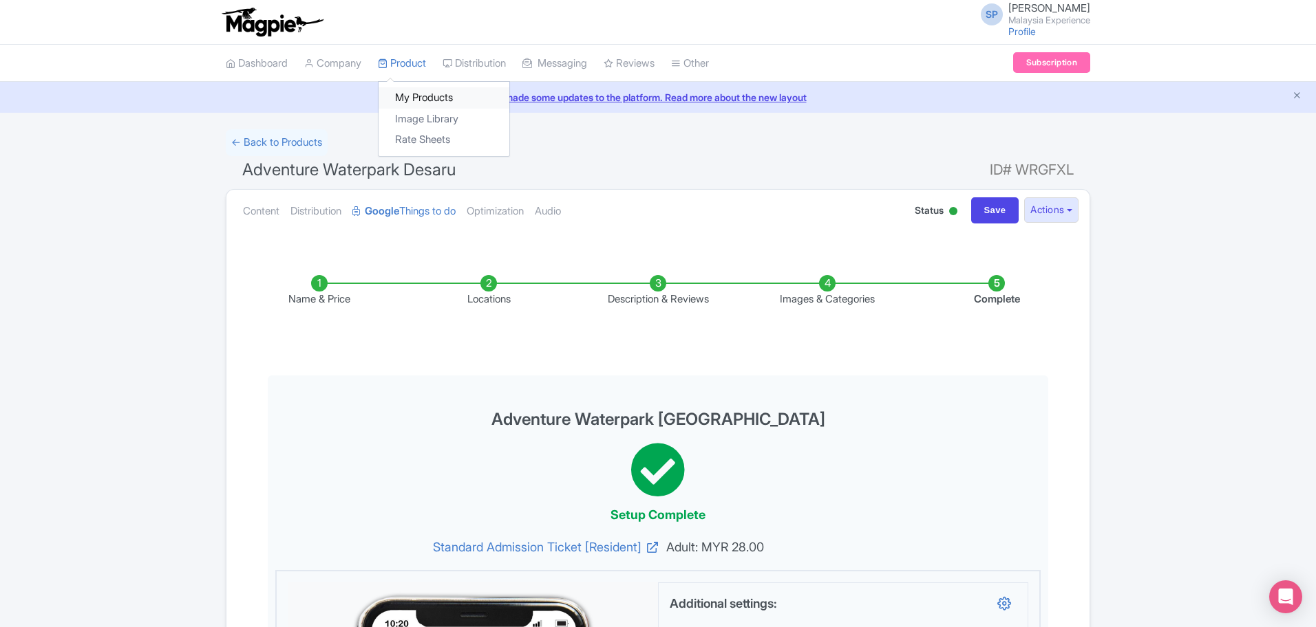
click at [408, 92] on link "My Products" at bounding box center [443, 97] width 131 height 21
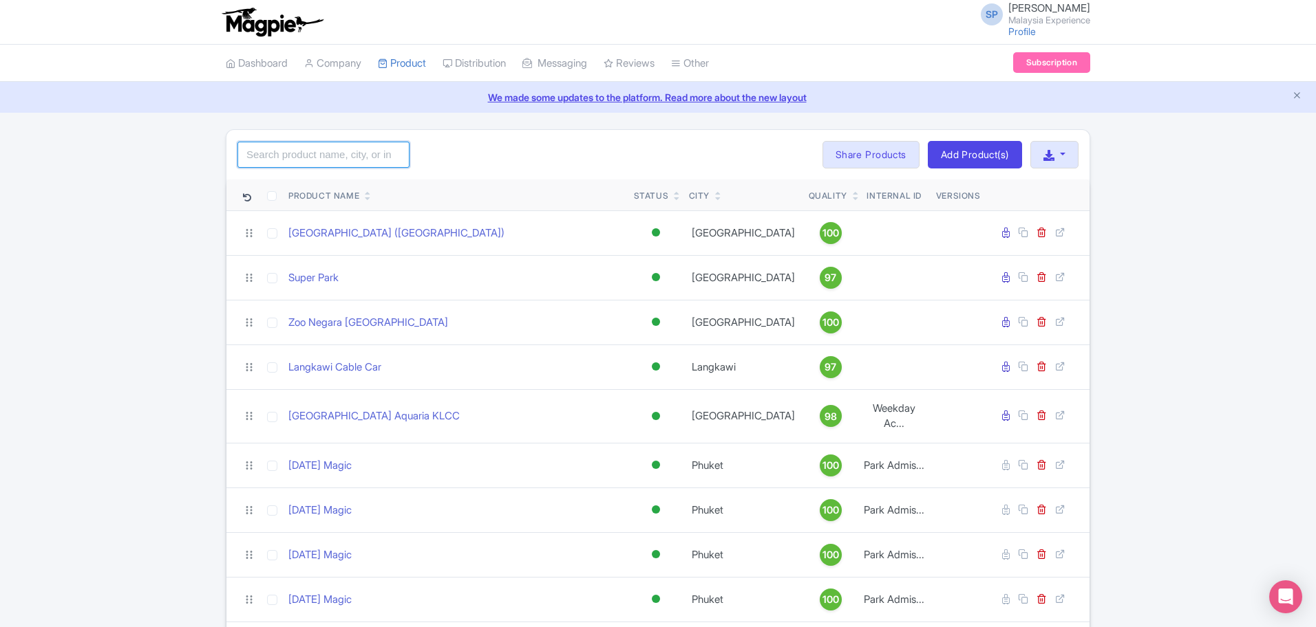
click at [340, 153] on input "search" at bounding box center [323, 155] width 172 height 26
type input "Adventure Waterpark Desaru"
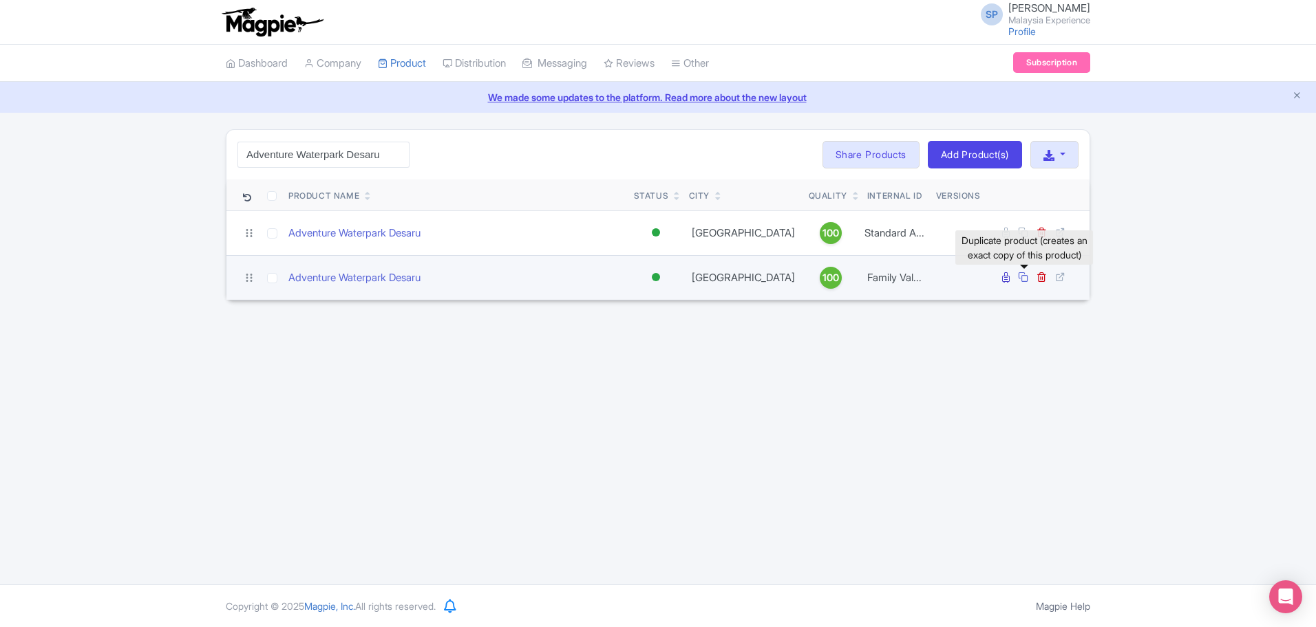
click at [1022, 282] on icon at bounding box center [1023, 277] width 10 height 10
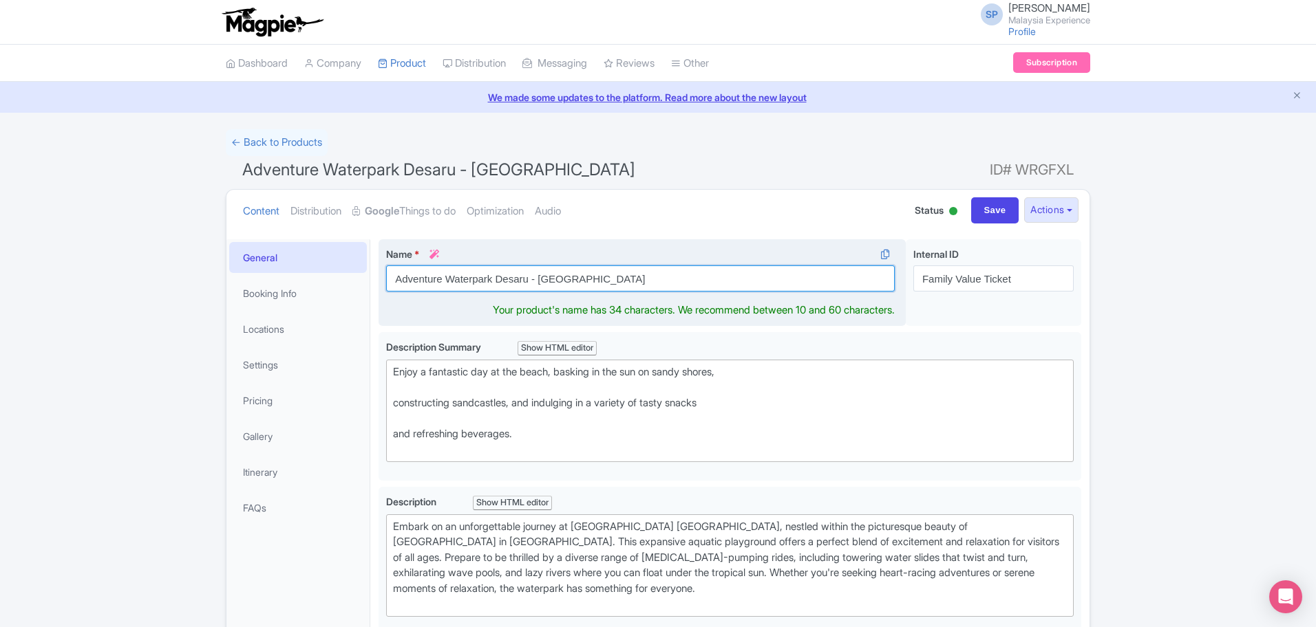
drag, startPoint x: 606, startPoint y: 279, endPoint x: 528, endPoint y: 294, distance: 79.8
click at [528, 294] on div "Name * i Adventure Waterpark [GEOGRAPHIC_DATA] Your product's name has 34 chara…" at bounding box center [641, 282] width 527 height 87
type input "Adventure Waterpark Desaru"
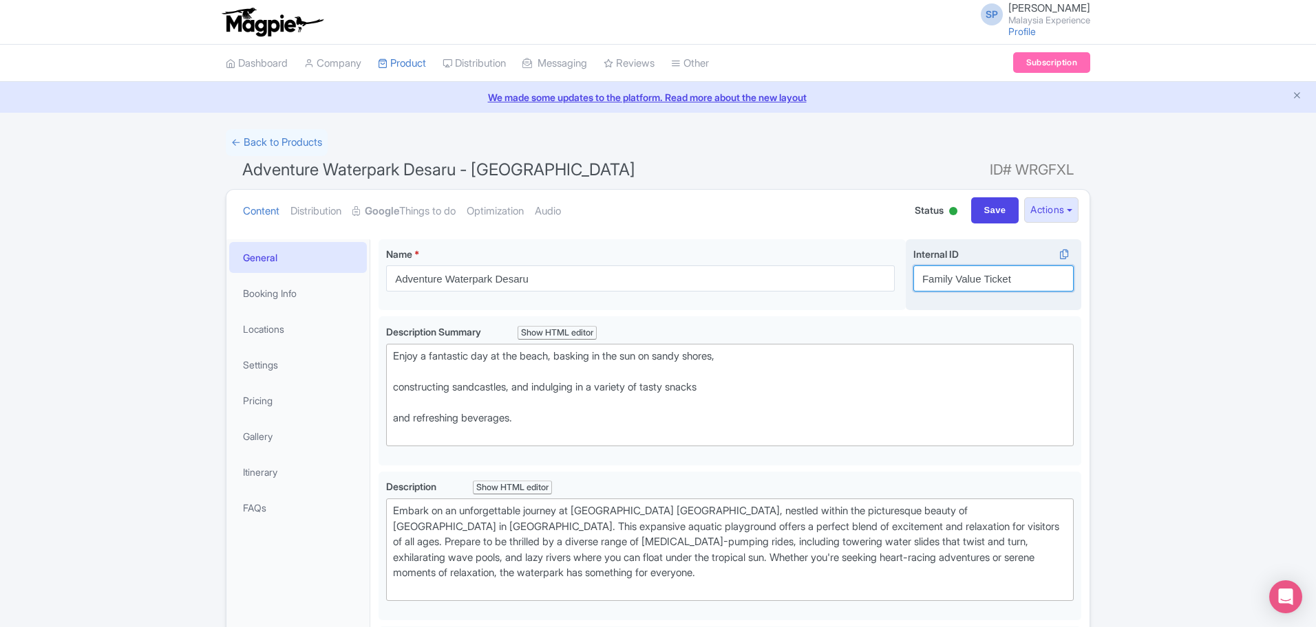
click at [1043, 284] on input "Family Value Ticket" at bounding box center [993, 279] width 160 height 26
paste input "Standard Admission Ticket [Non-Resident]"
type input "Standard Admission Ticket [Non-Resident]"
click at [995, 210] on input "Save" at bounding box center [995, 210] width 48 height 26
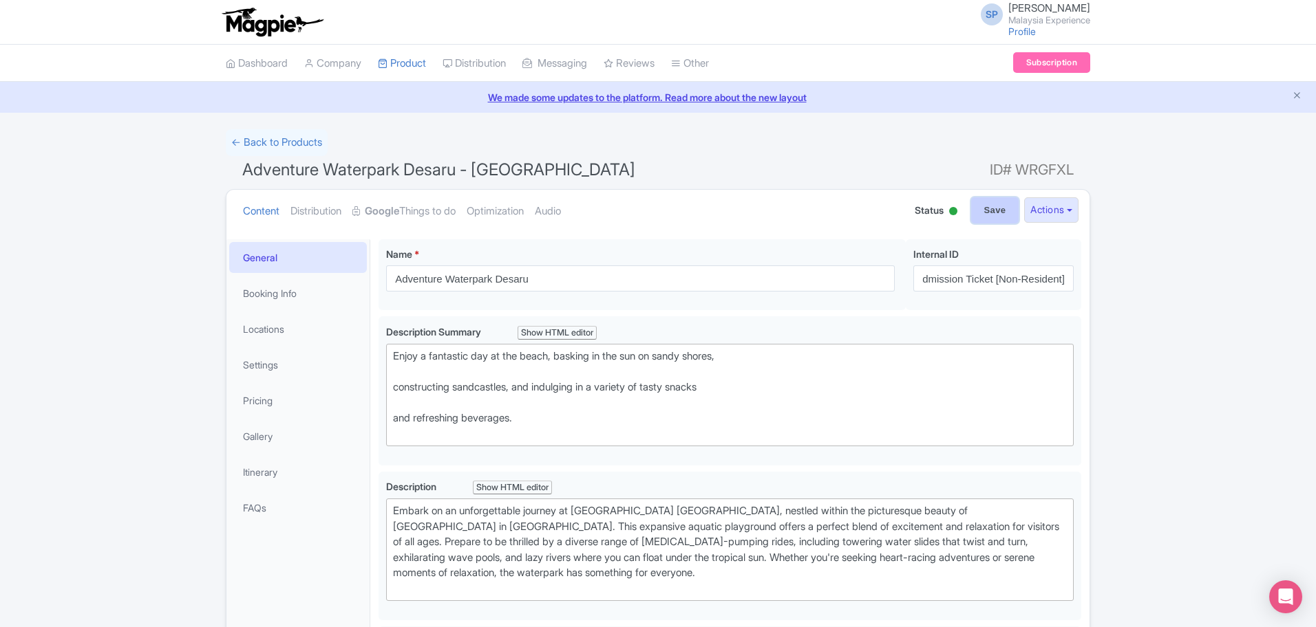
scroll to position [0, 0]
type input "Saving..."
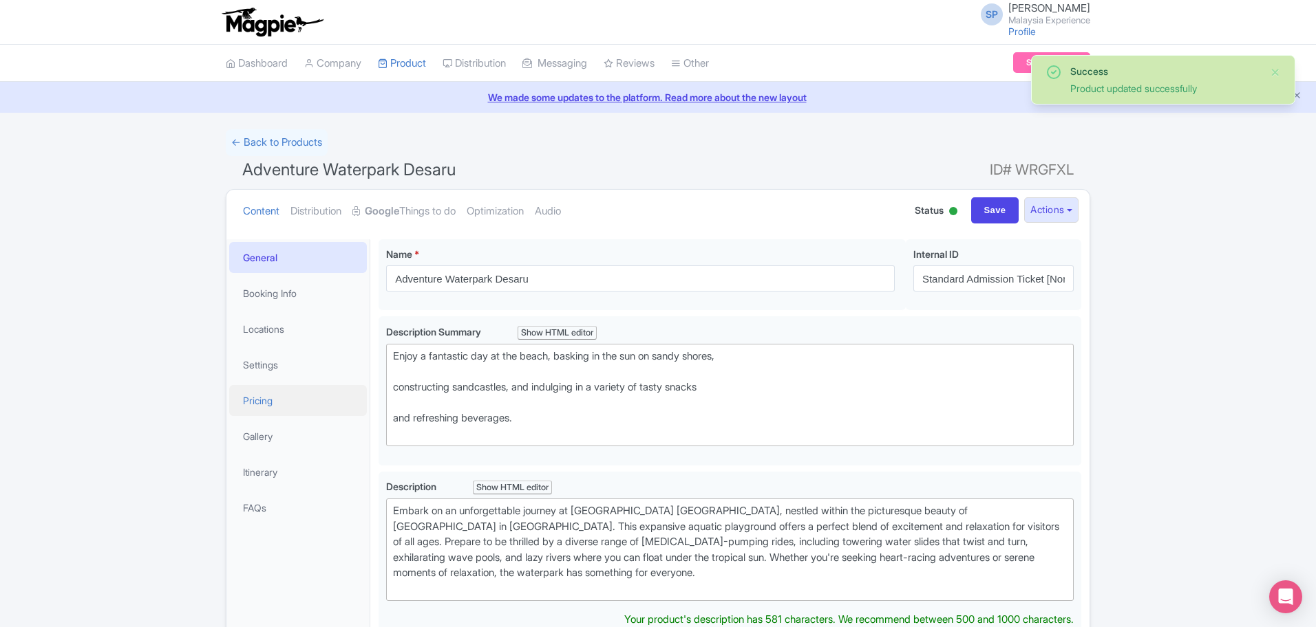
click at [301, 403] on link "Pricing" at bounding box center [298, 400] width 138 height 31
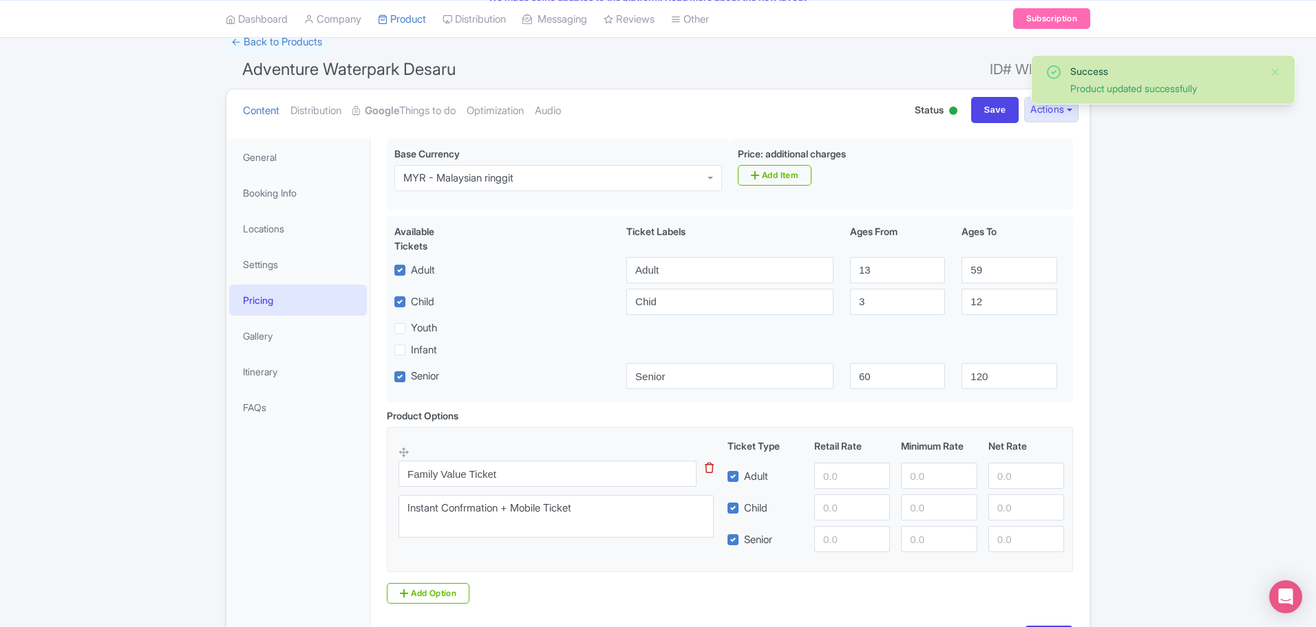
scroll to position [199, 0]
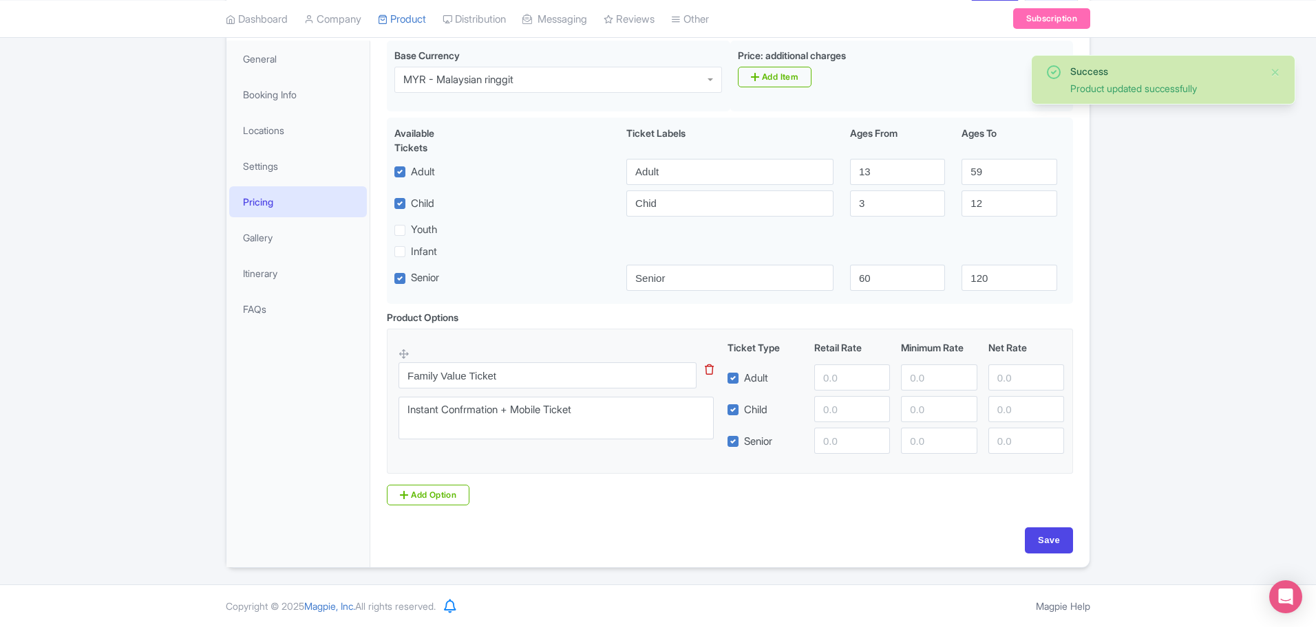
click at [560, 361] on div "Family Value Ticket This tip has not data. Code: tip_option_name Instant Confrm…" at bounding box center [564, 397] width 332 height 101
click at [557, 363] on input "Family Value Ticket" at bounding box center [547, 376] width 298 height 26
paste input "Standard Admission Ticket [Non-Resident]"
type input "Standard Admission Ticket [Non-Resident]"
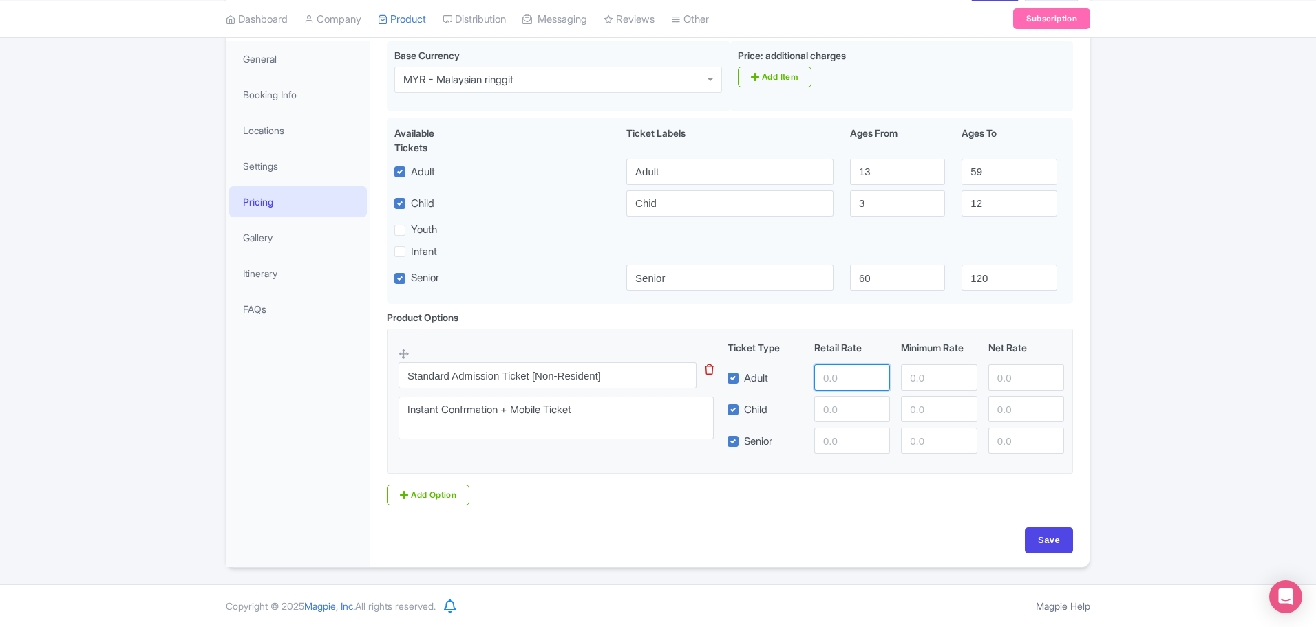
click at [815, 381] on input "number" at bounding box center [852, 378] width 76 height 26
type input "88"
click at [1042, 534] on input "Save" at bounding box center [1048, 541] width 48 height 26
type input "Saving..."
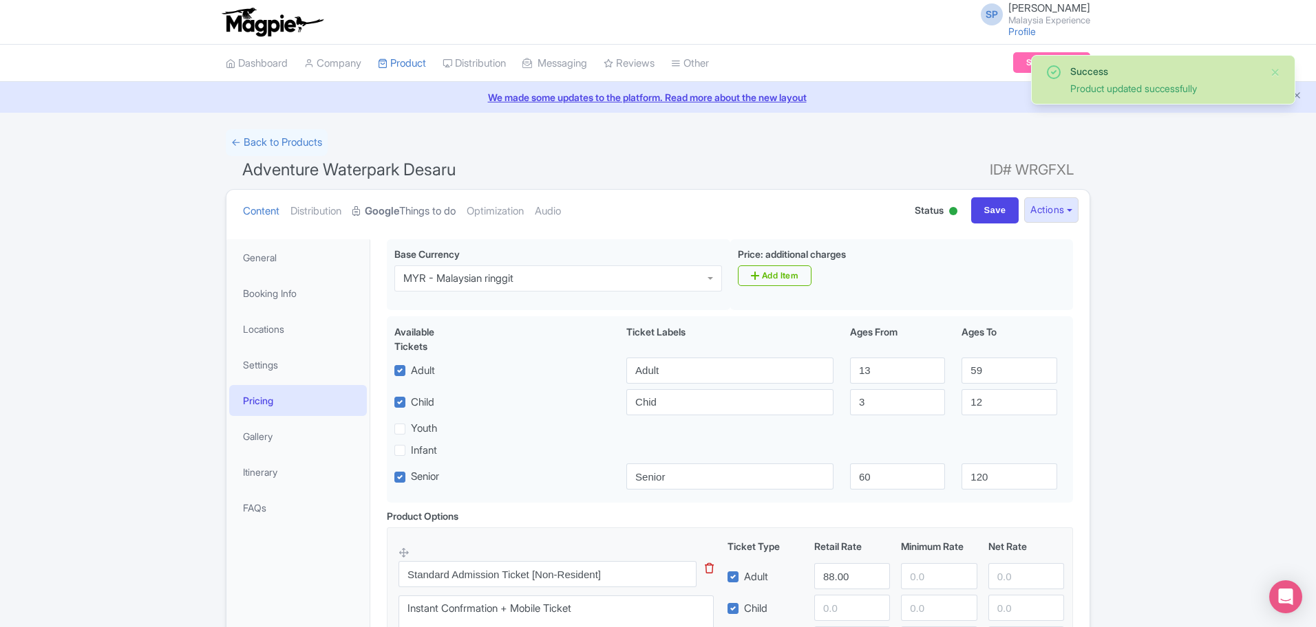
click at [398, 217] on strong "Google" at bounding box center [382, 212] width 34 height 16
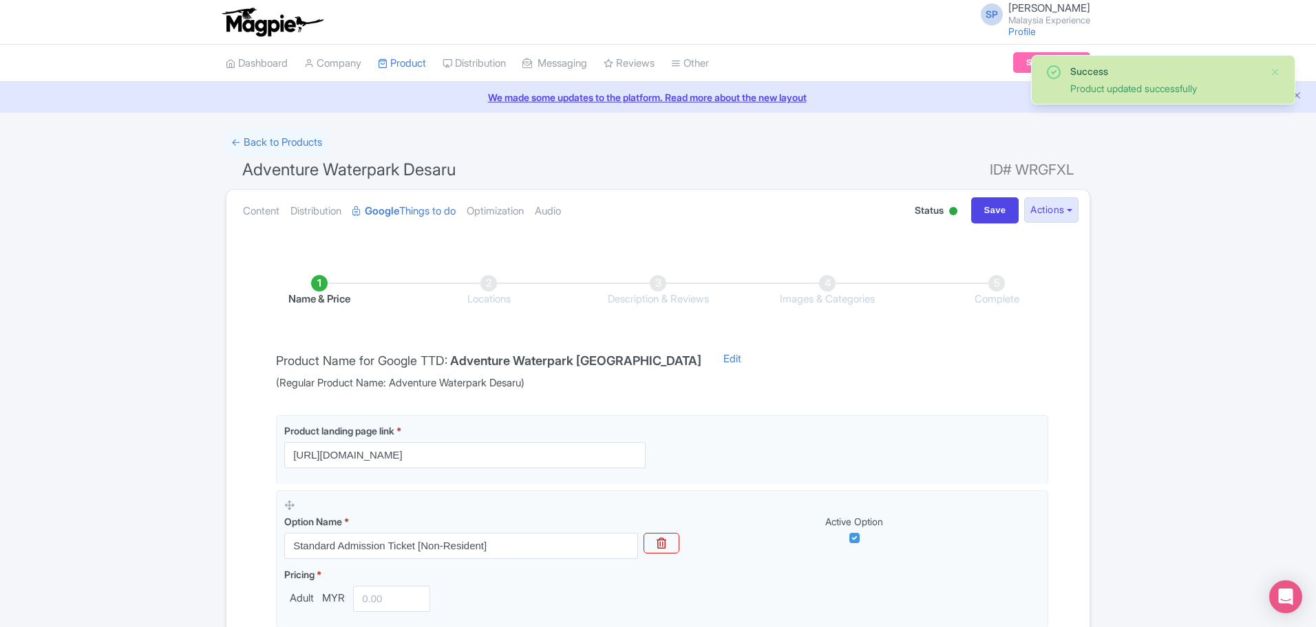
scroll to position [192, 0]
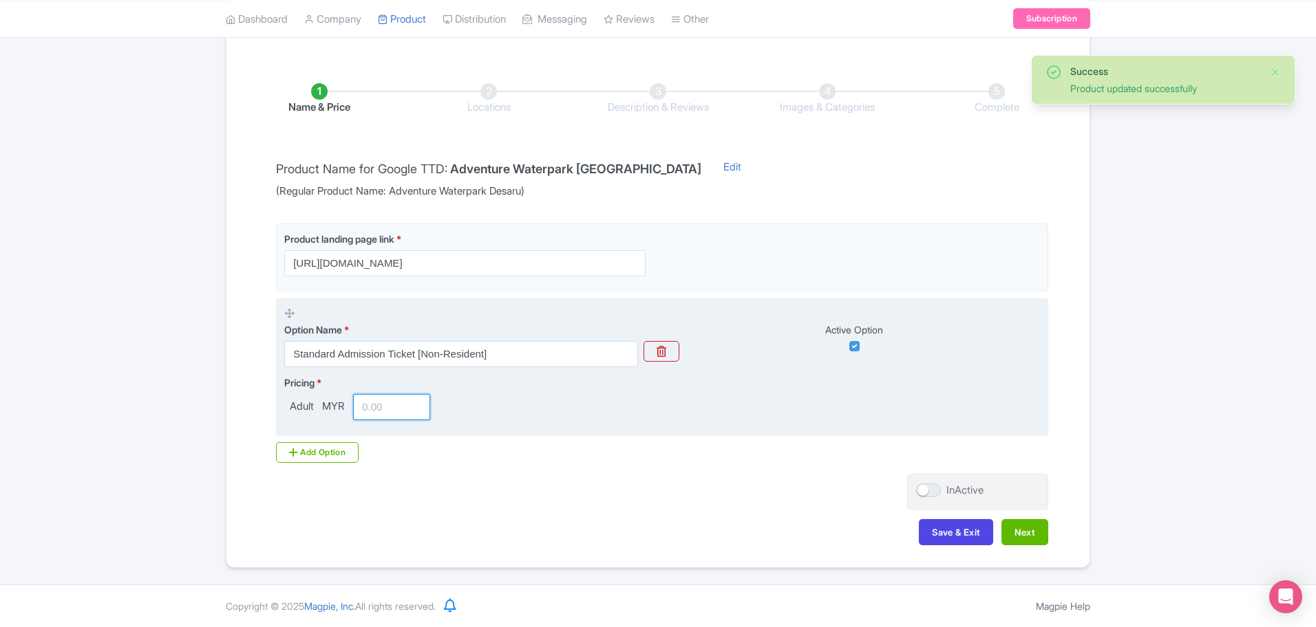
click at [391, 411] on input "number" at bounding box center [391, 407] width 77 height 26
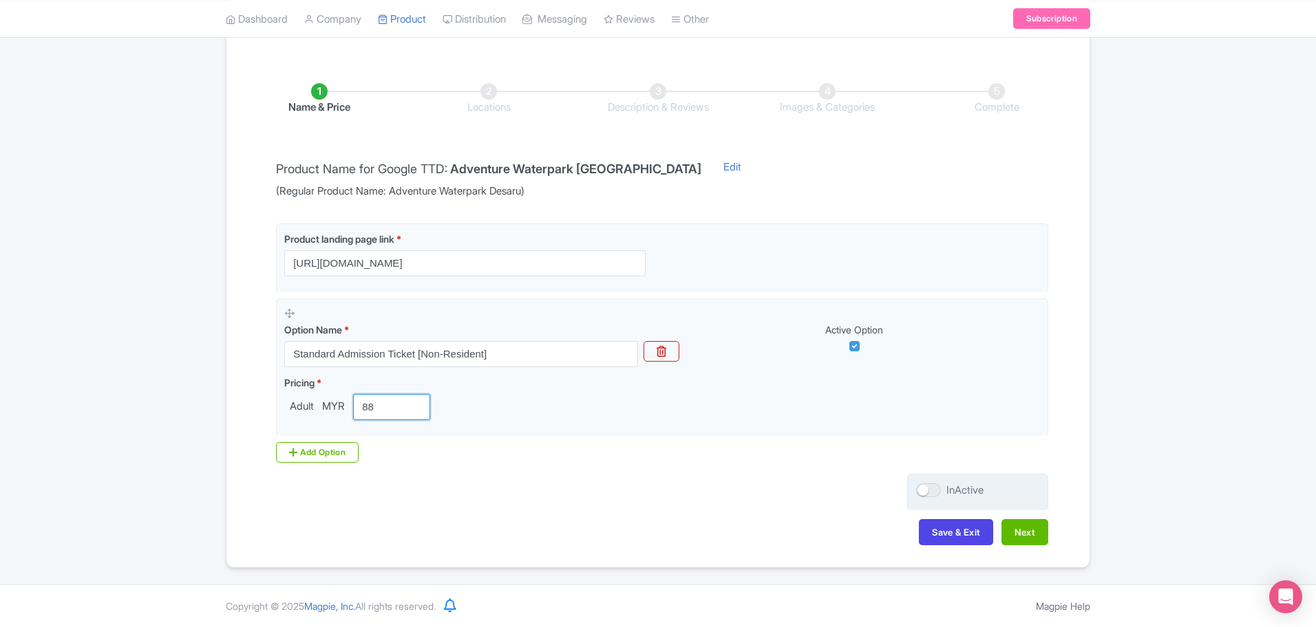
type input "88"
click at [939, 499] on div "InActive" at bounding box center [977, 492] width 141 height 37
click at [936, 494] on div at bounding box center [928, 491] width 25 height 14
click at [925, 494] on input "InActive" at bounding box center [920, 490] width 9 height 9
checkbox input "true"
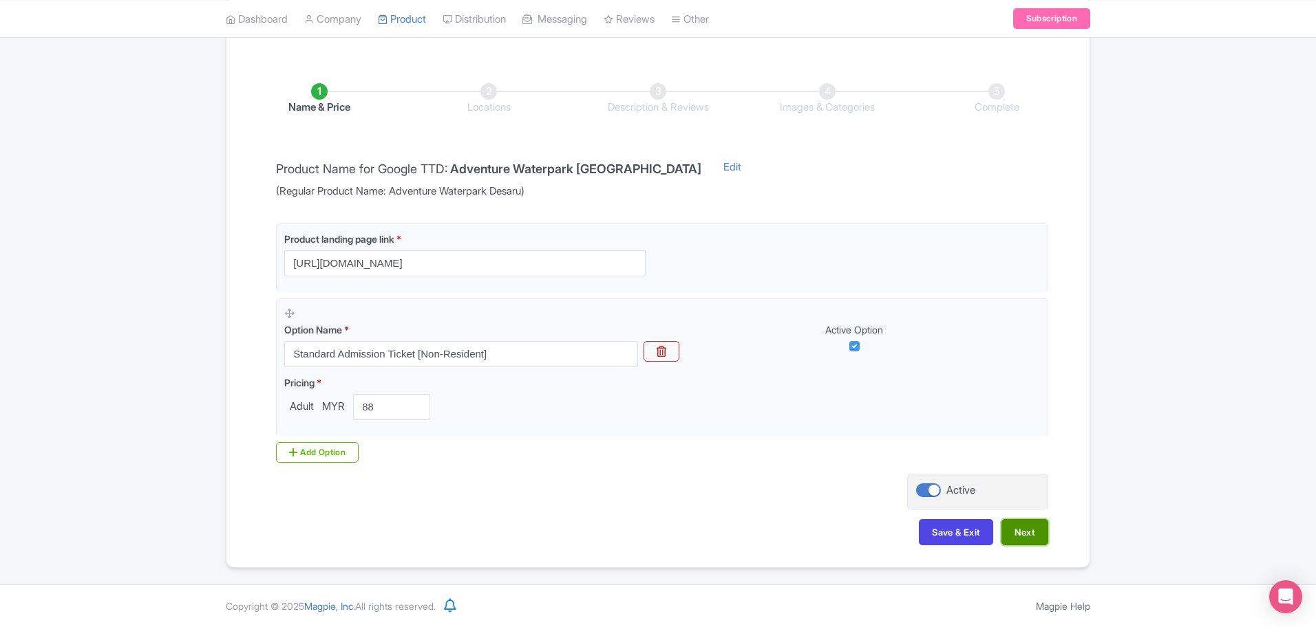
click at [1022, 533] on button "Next" at bounding box center [1024, 532] width 47 height 26
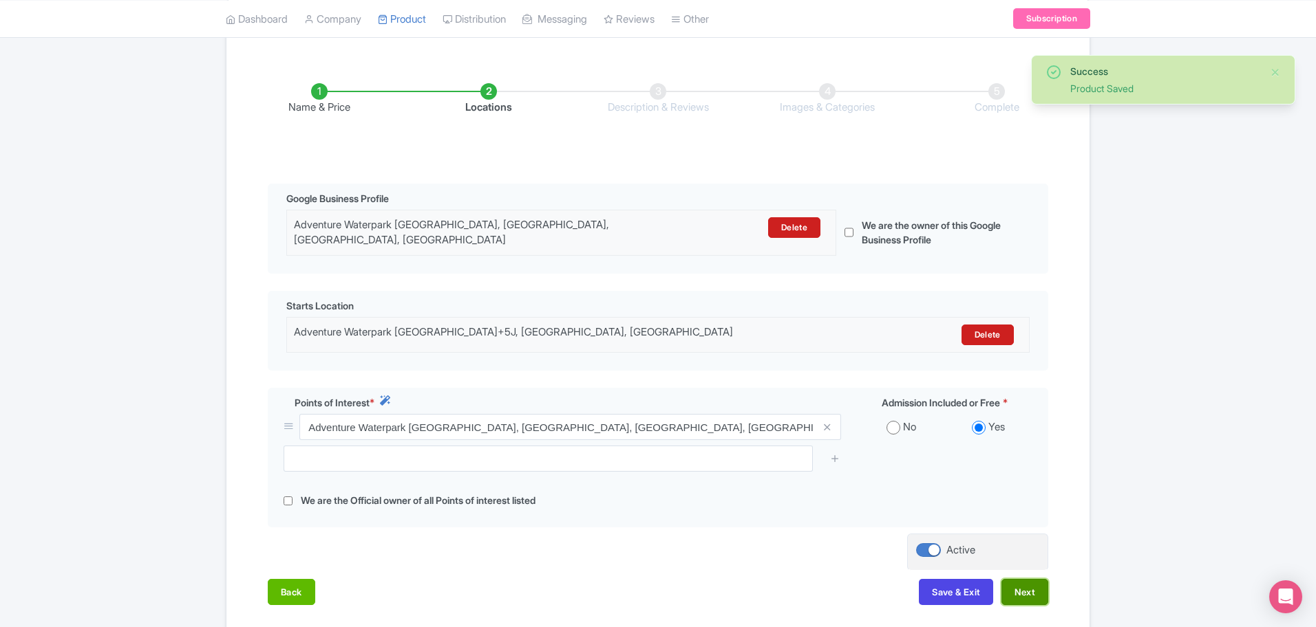
click at [1029, 579] on button "Next" at bounding box center [1024, 592] width 47 height 26
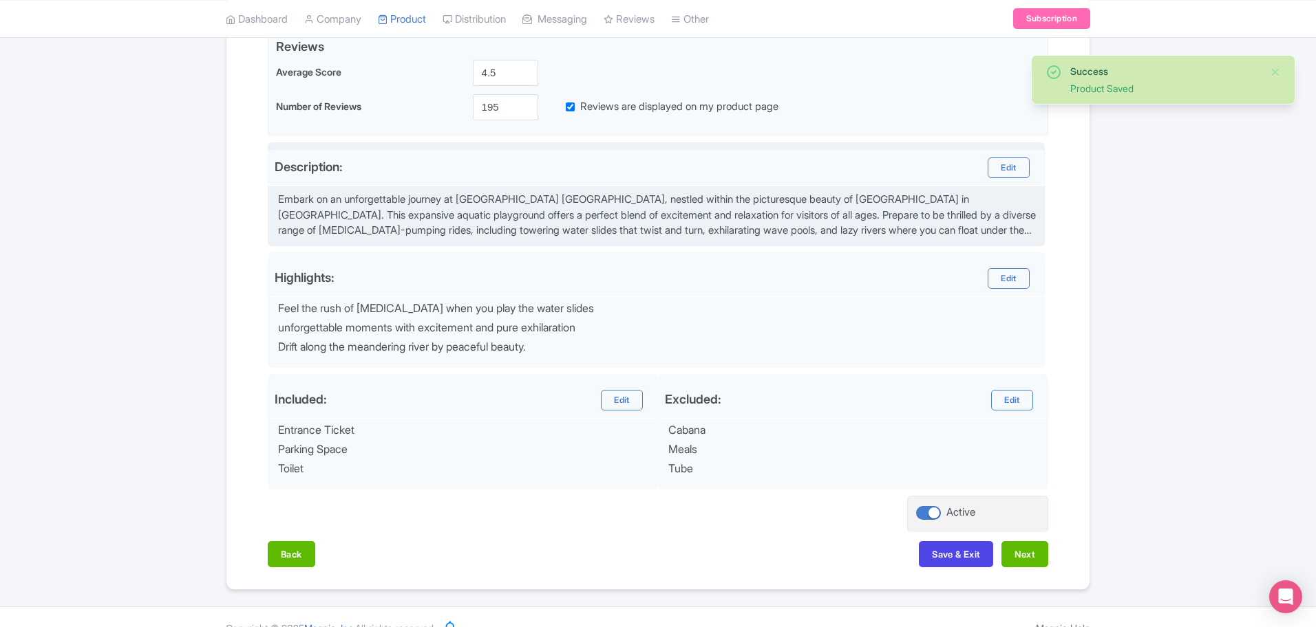
scroll to position [369, 0]
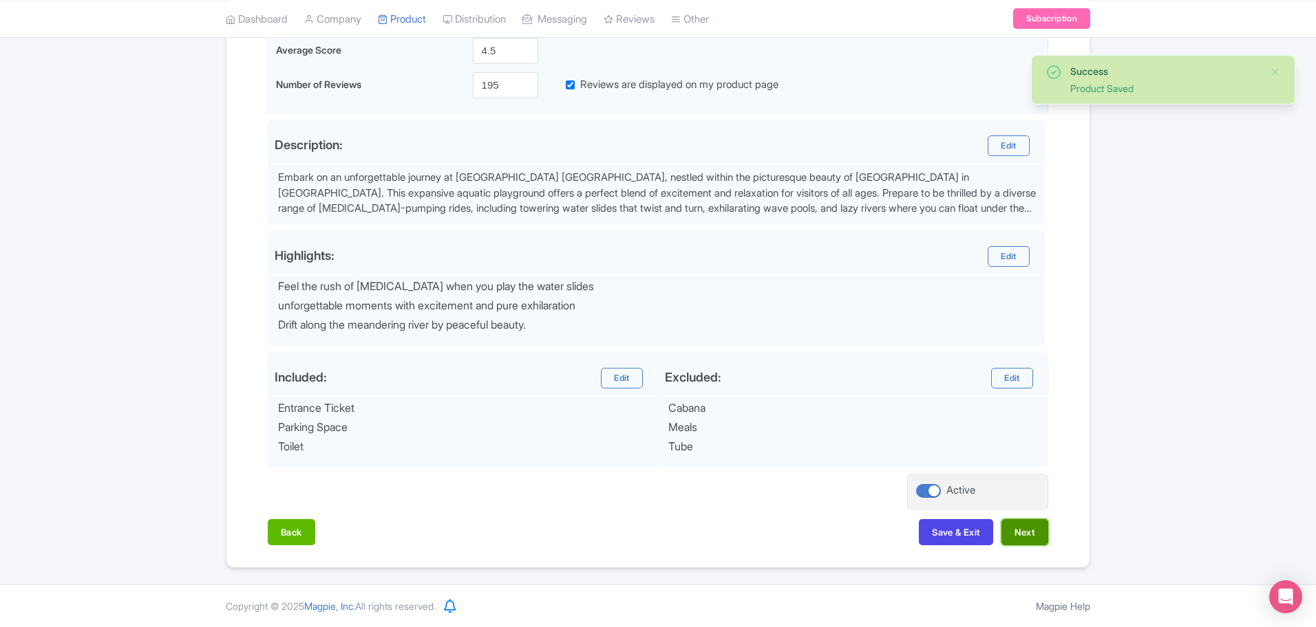
click at [1006, 533] on button "Next" at bounding box center [1024, 532] width 47 height 26
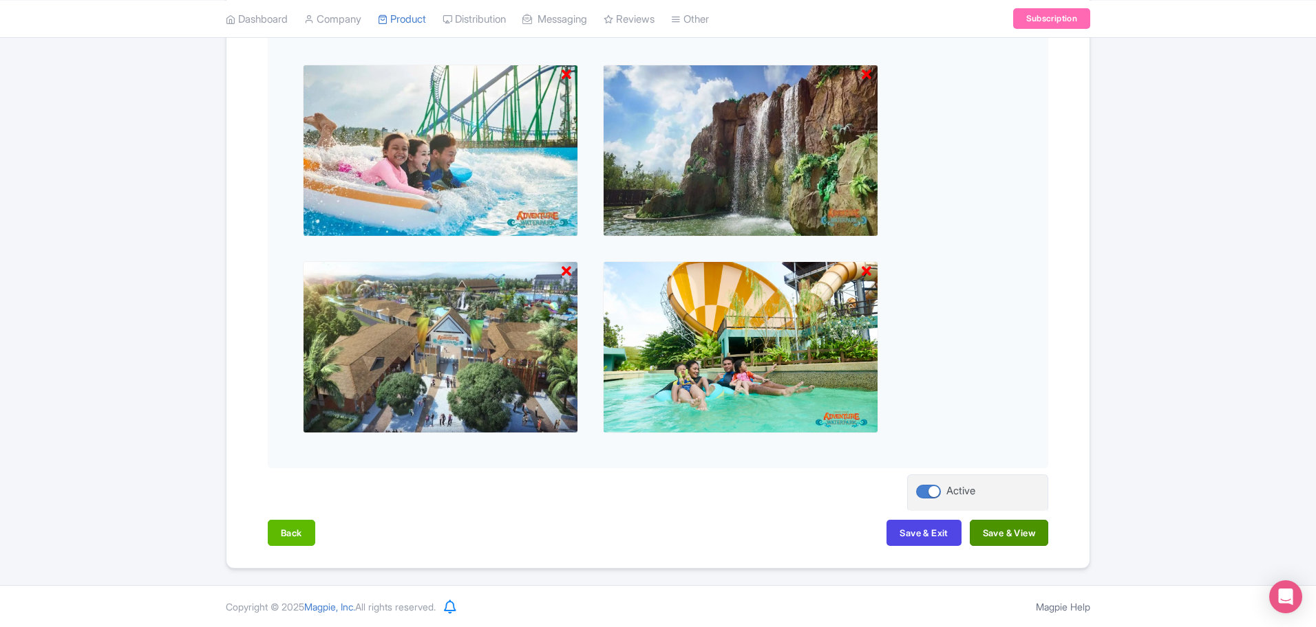
scroll to position [473, 0]
click at [1005, 534] on button "Save & View" at bounding box center [1008, 532] width 78 height 26
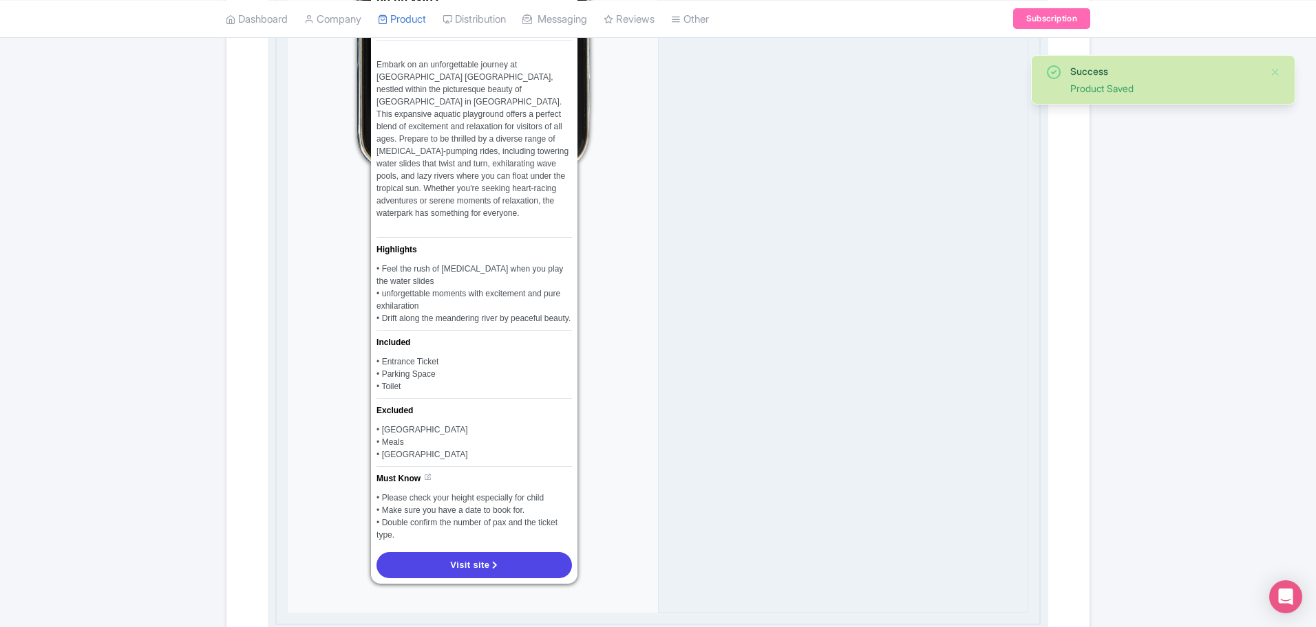
scroll to position [903, 0]
click at [489, 557] on span "Visit site" at bounding box center [469, 562] width 39 height 10
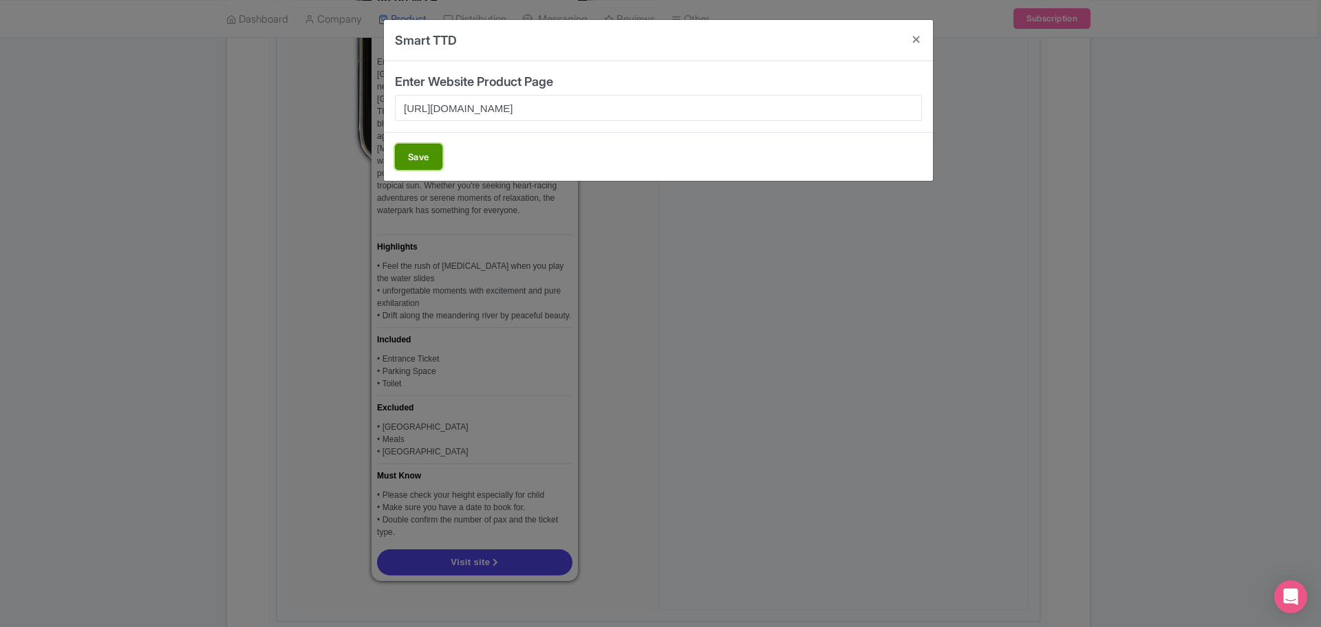
click at [419, 167] on button "Save" at bounding box center [418, 157] width 47 height 26
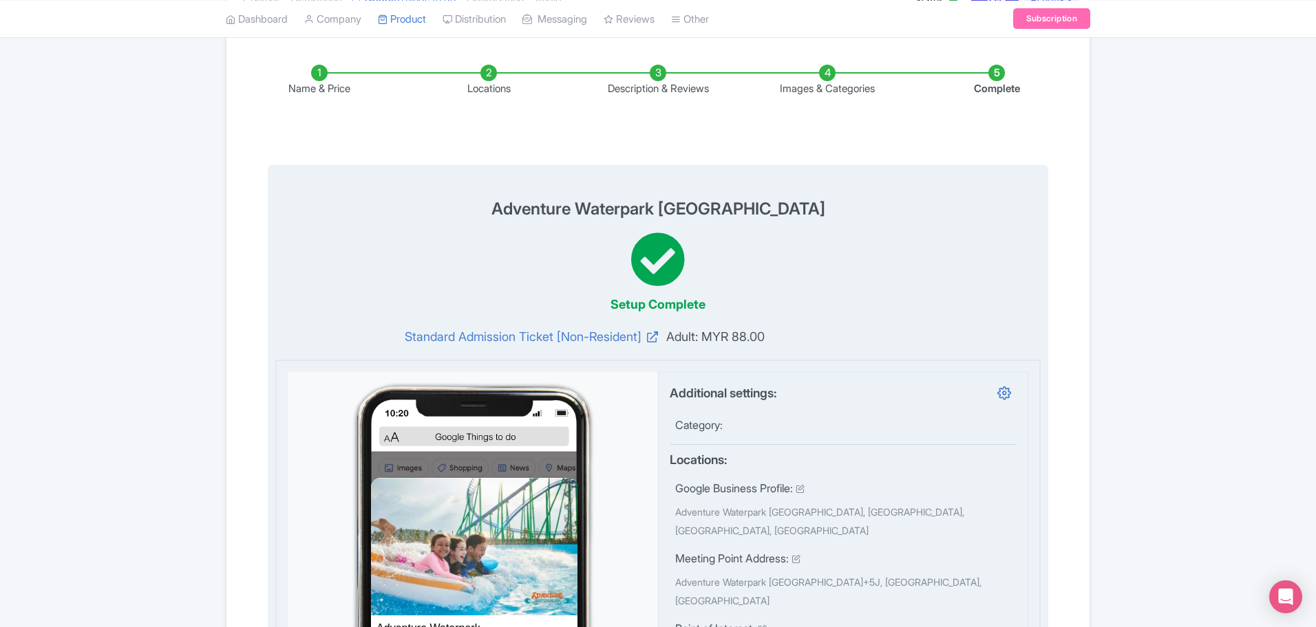
scroll to position [0, 0]
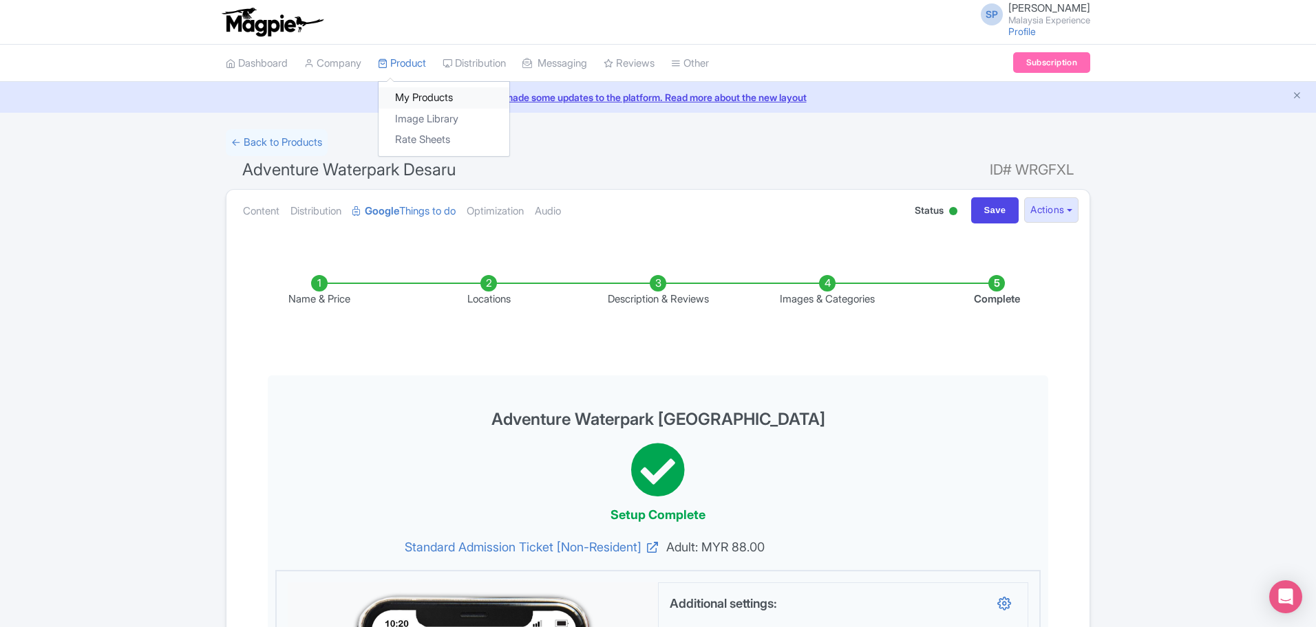
click at [418, 96] on link "My Products" at bounding box center [443, 97] width 131 height 21
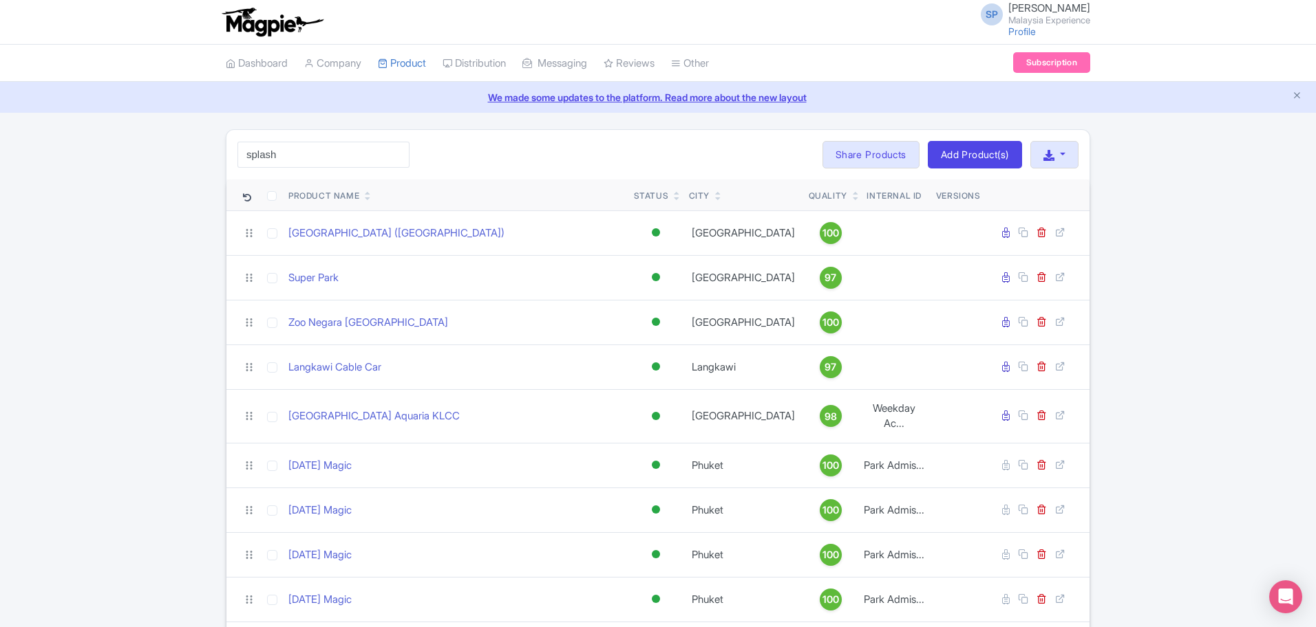
type input "splash"
click button "Search" at bounding box center [0, 0] width 0 height 0
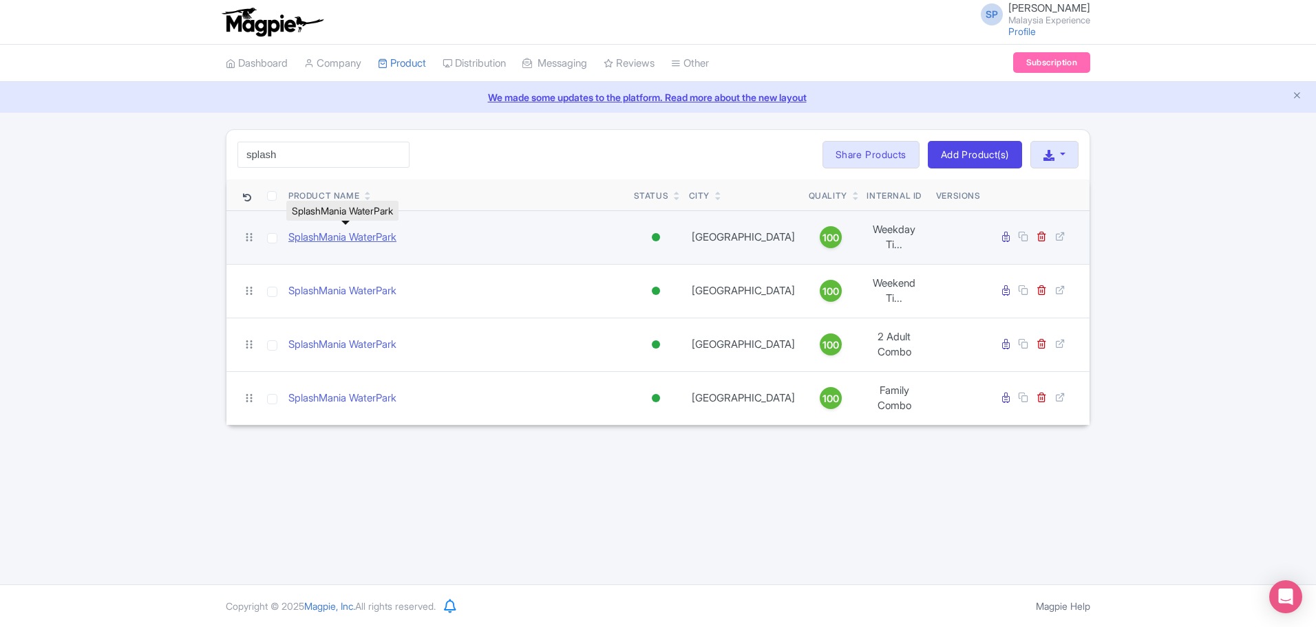
click at [294, 233] on link "SplashMania WaterPark" at bounding box center [342, 238] width 108 height 16
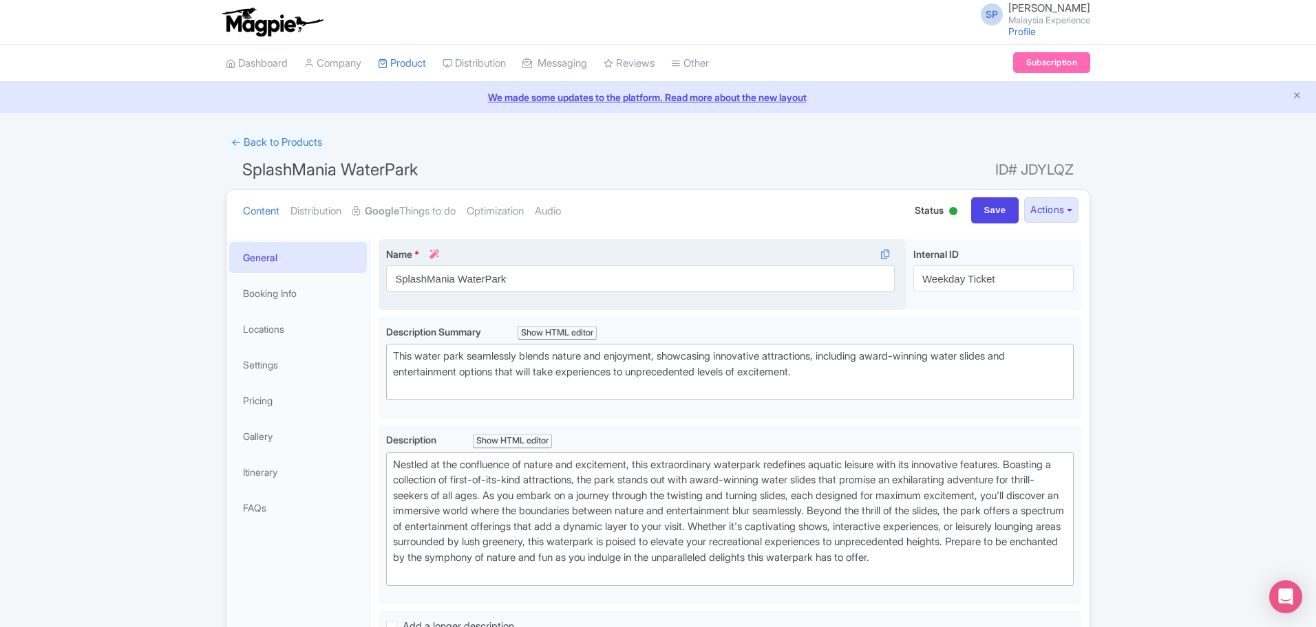
type trix-editor "<div>Nestled at the confluence of nature and excitement, this extraordinary wat…"
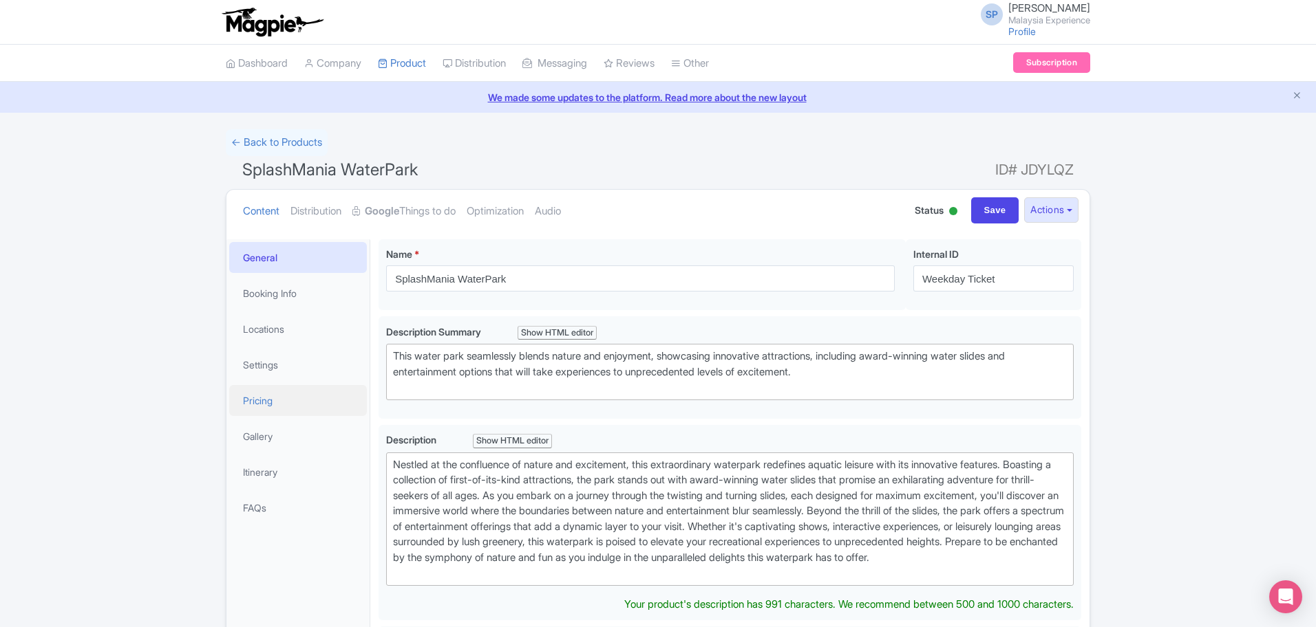
click at [304, 406] on link "Pricing" at bounding box center [298, 400] width 138 height 31
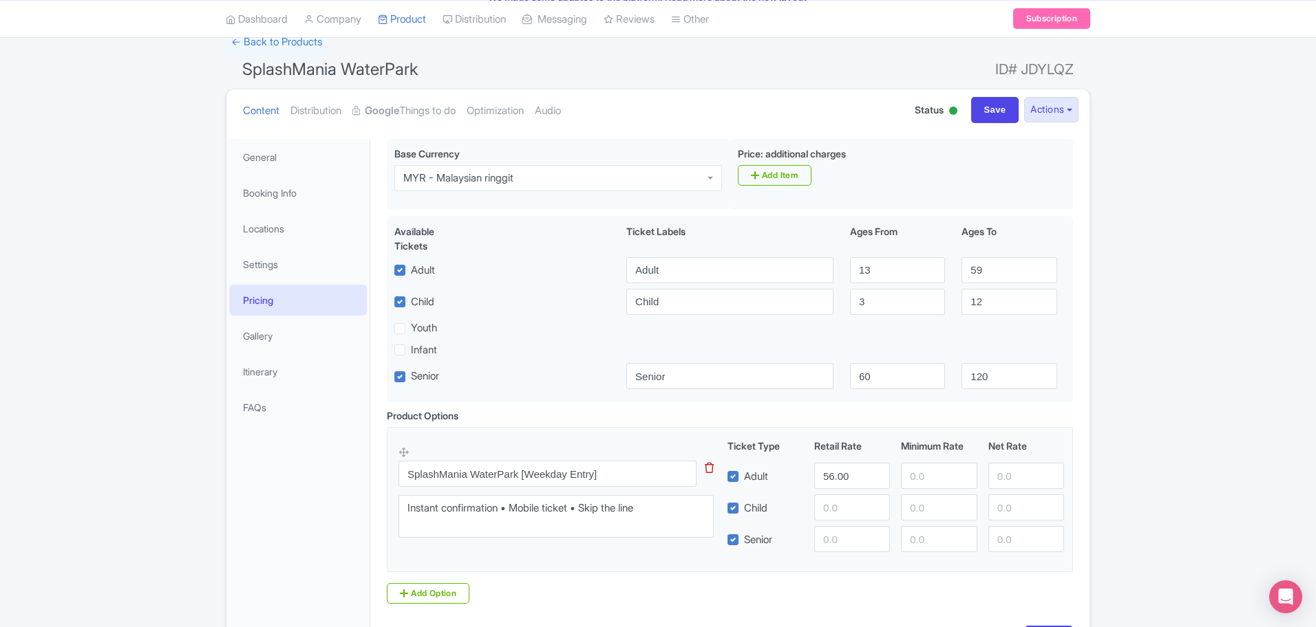
scroll to position [199, 0]
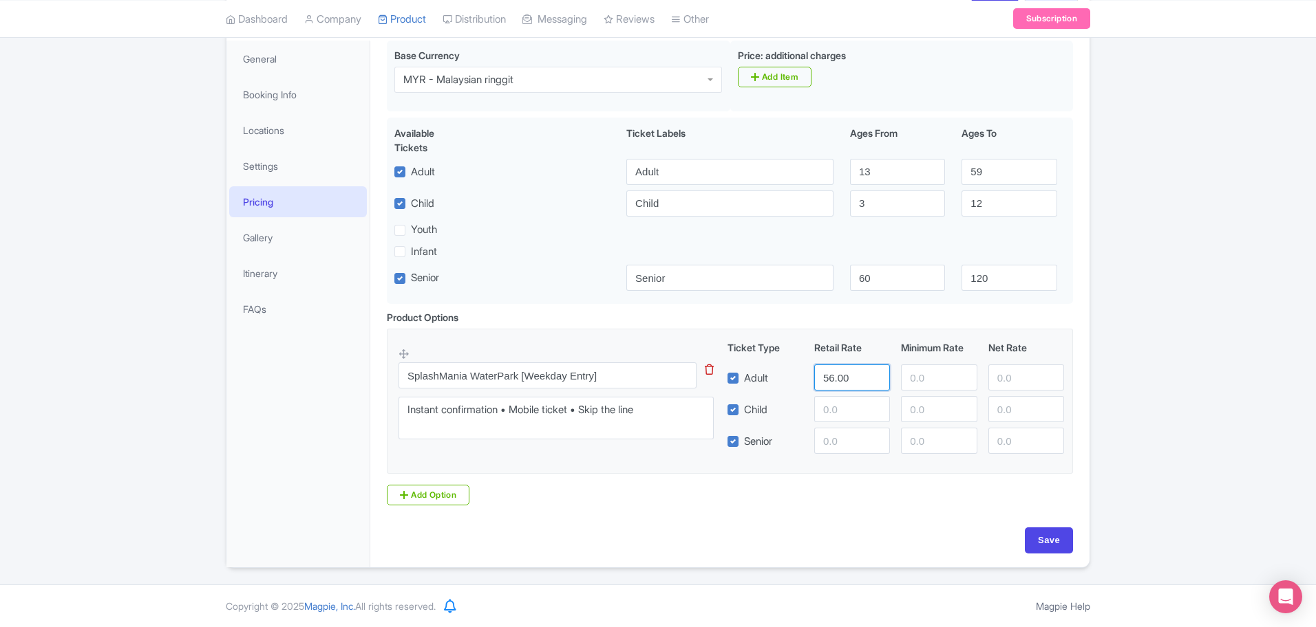
drag, startPoint x: 865, startPoint y: 383, endPoint x: 720, endPoint y: 372, distance: 145.0
click at [722, 372] on div "Adult 56.00" at bounding box center [896, 378] width 348 height 26
type input "22"
click at [1047, 536] on input "Save" at bounding box center [1048, 541] width 48 height 26
type input "Saving..."
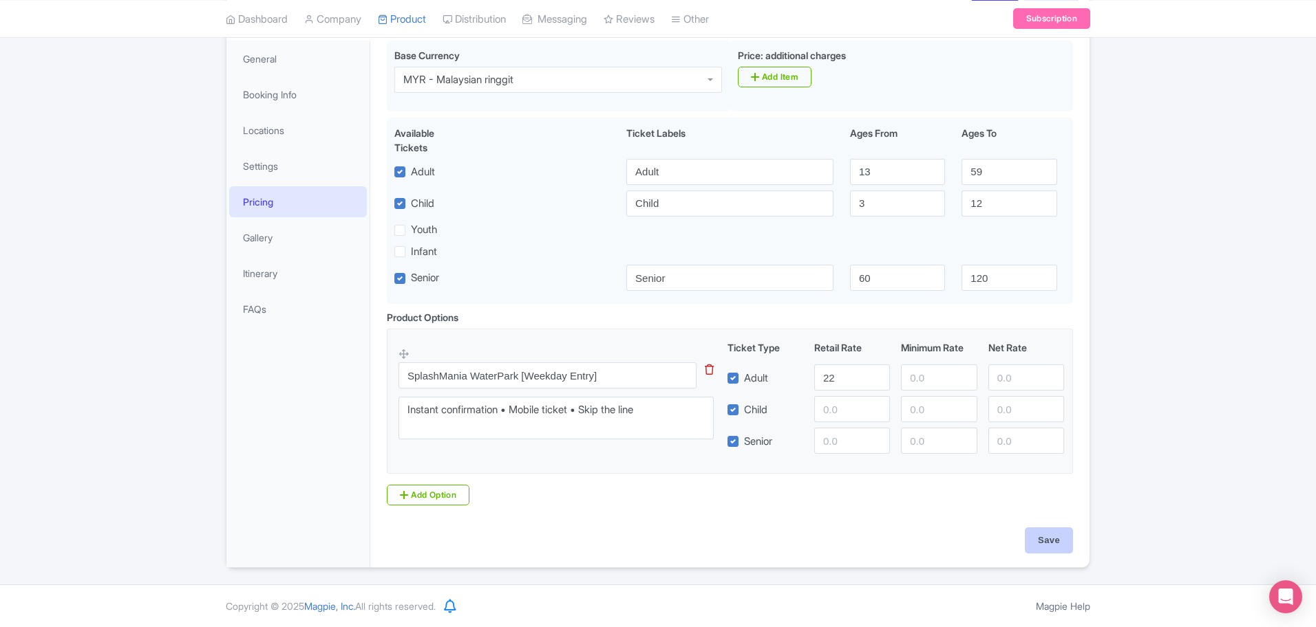
type input "Saving..."
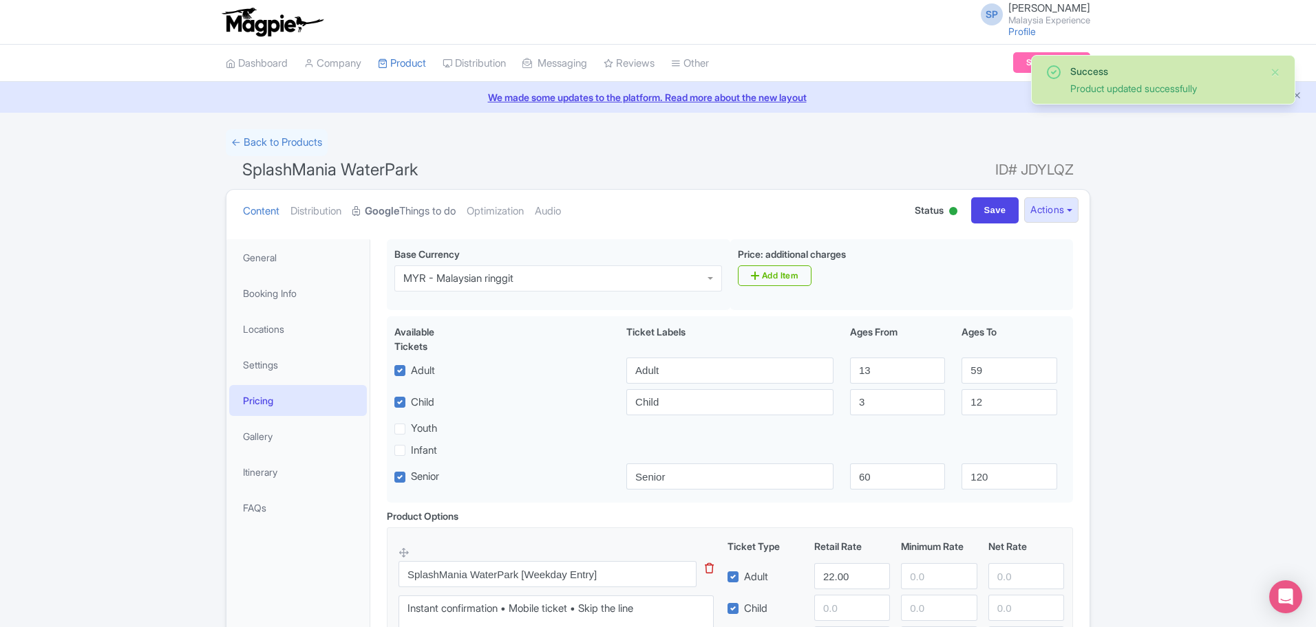
click at [408, 210] on link "Google Things to do" at bounding box center [403, 211] width 103 height 43
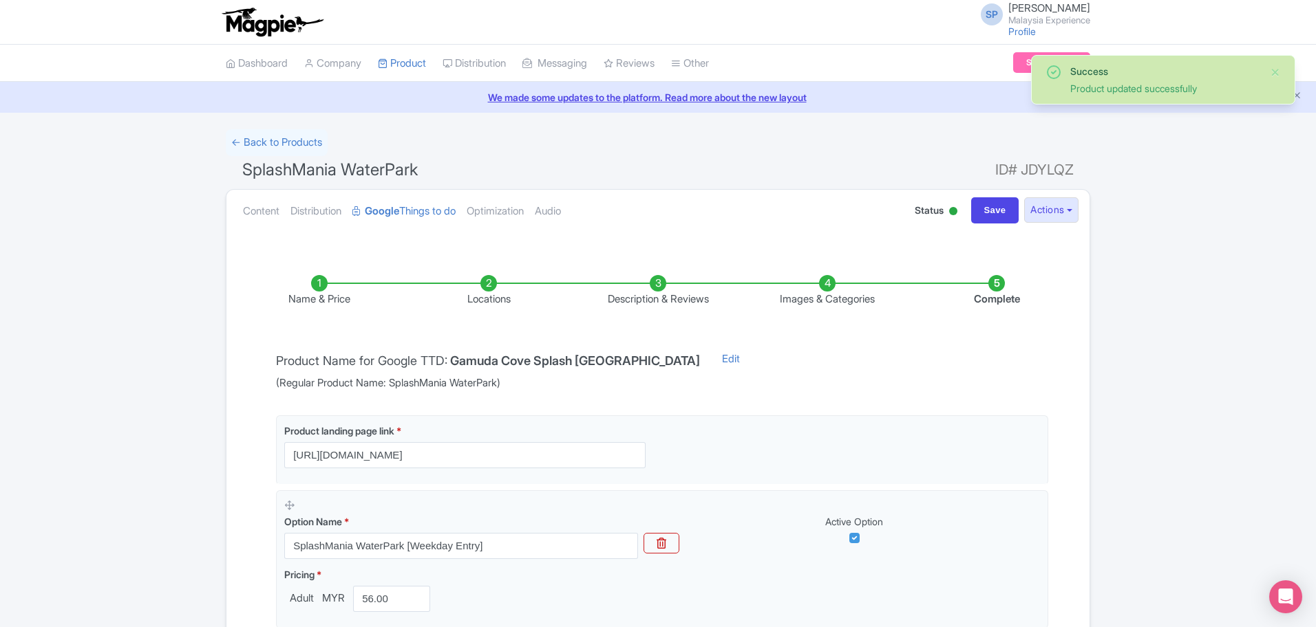
scroll to position [192, 0]
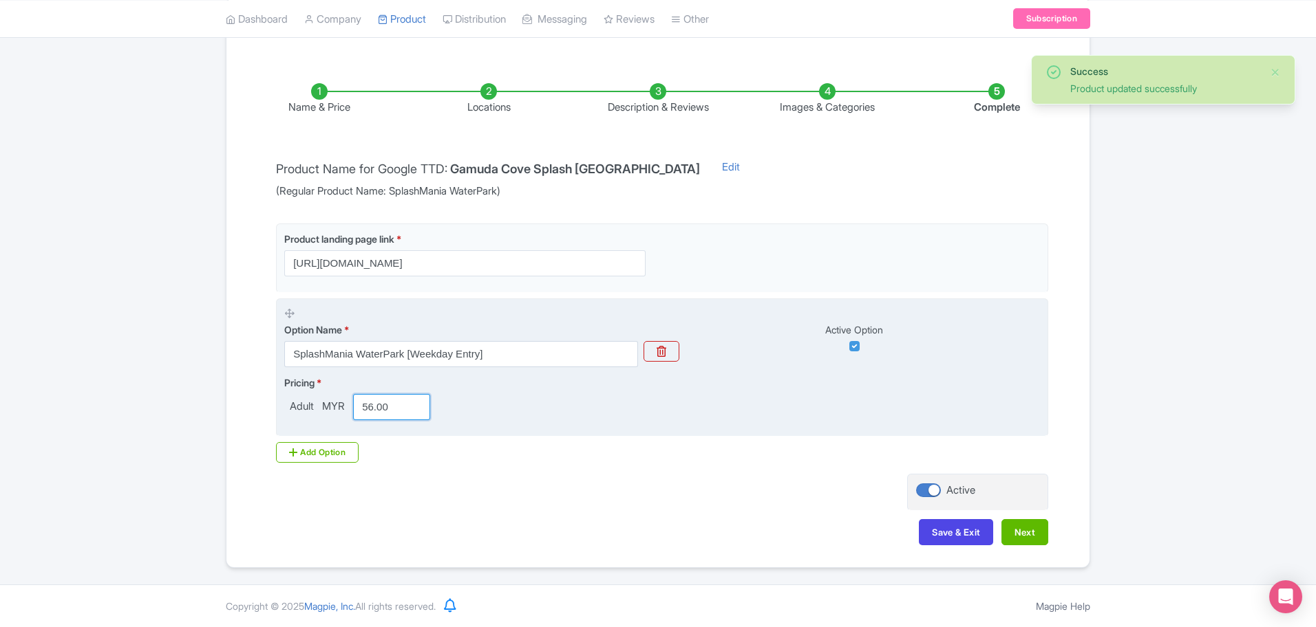
drag, startPoint x: 367, startPoint y: 411, endPoint x: 307, endPoint y: 404, distance: 61.0
click at [297, 405] on div "Adult MYR 56.00" at bounding box center [359, 407] width 151 height 26
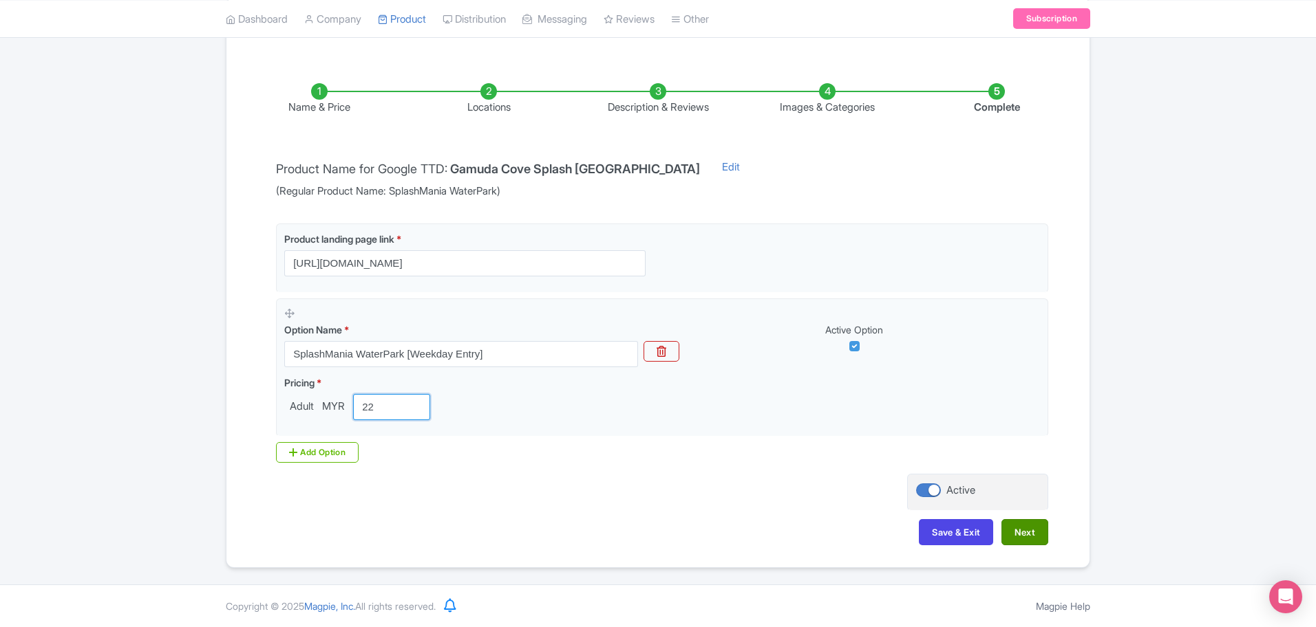
type input "22"
click at [1031, 527] on button "Next" at bounding box center [1024, 532] width 47 height 26
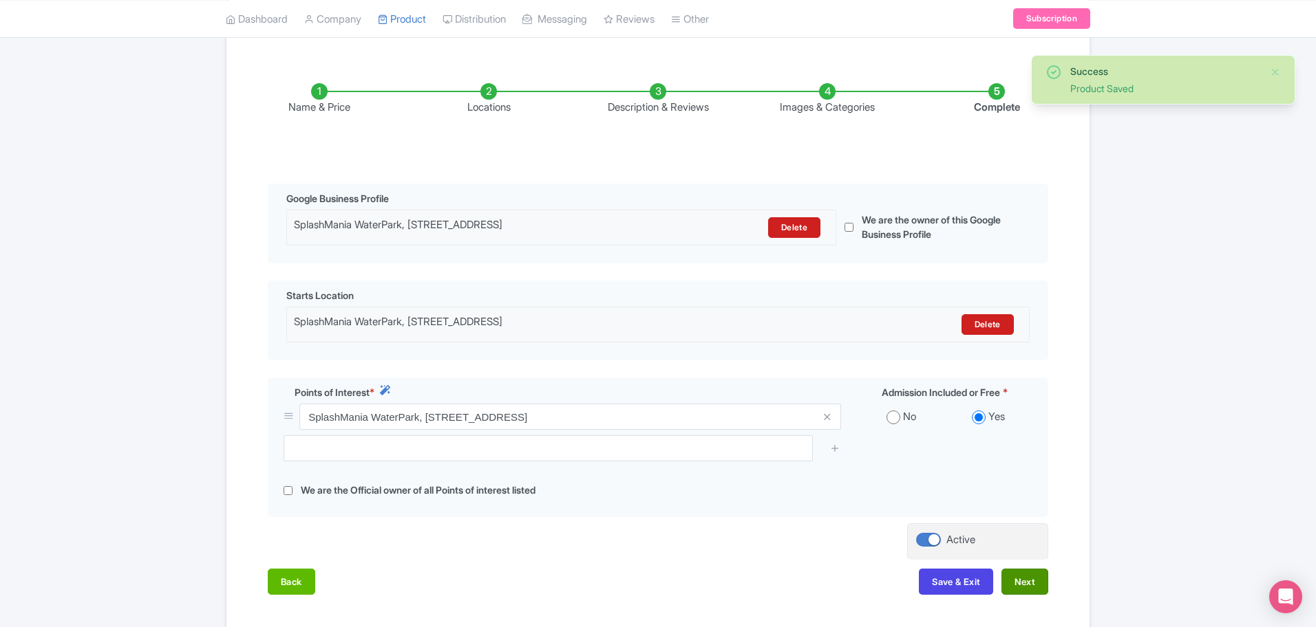
scroll to position [271, 0]
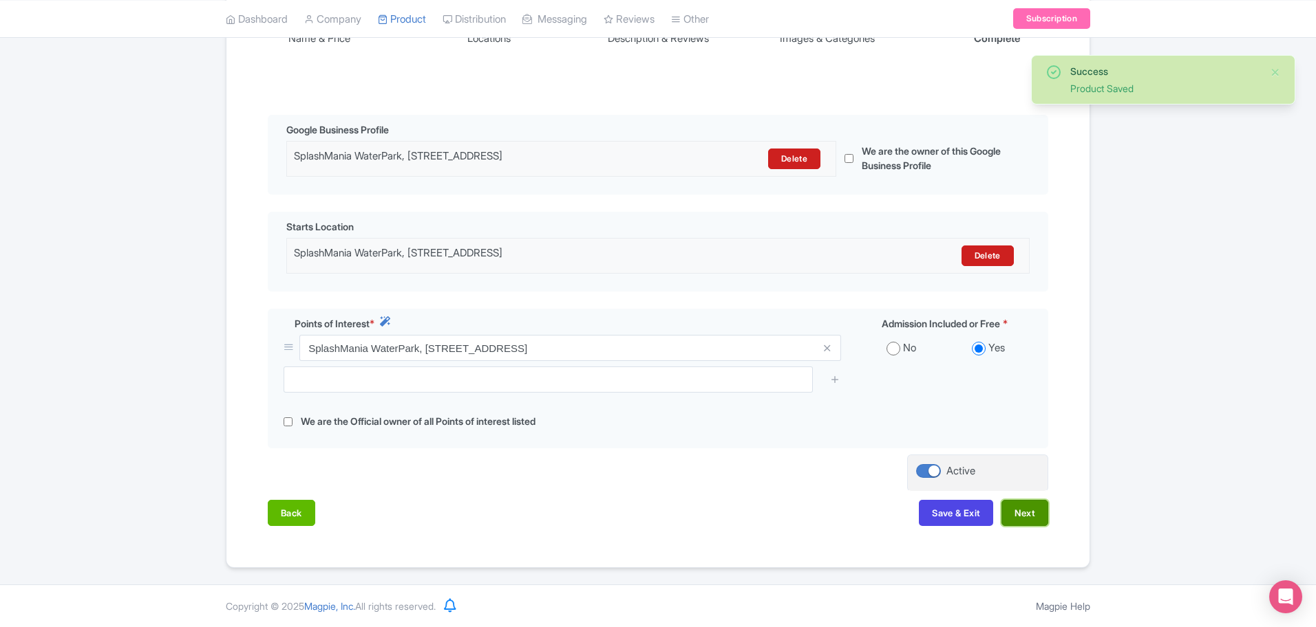
click at [1022, 513] on button "Next" at bounding box center [1024, 513] width 47 height 26
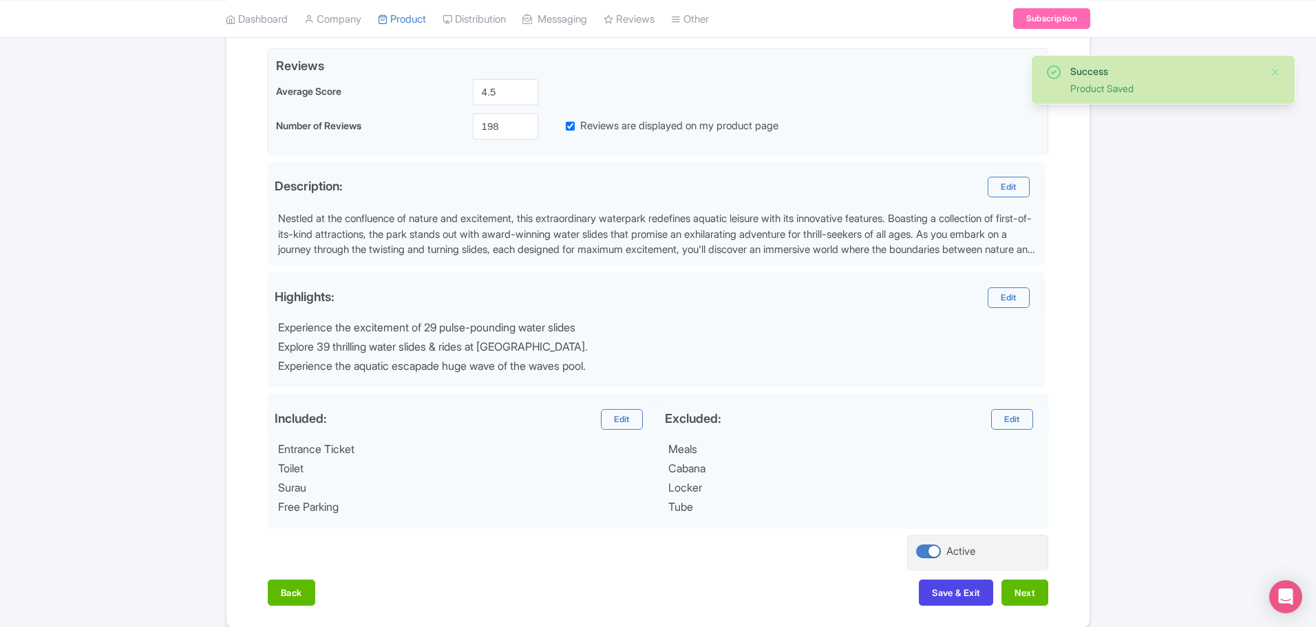
scroll to position [388, 0]
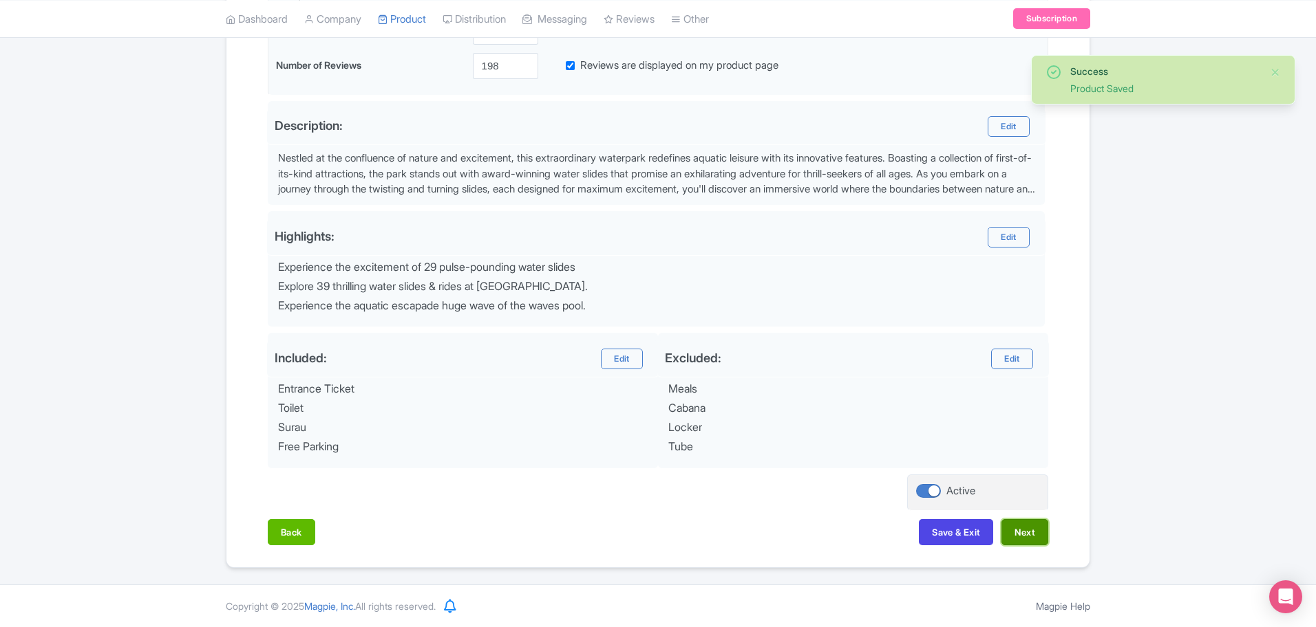
click at [1022, 532] on button "Next" at bounding box center [1024, 532] width 47 height 26
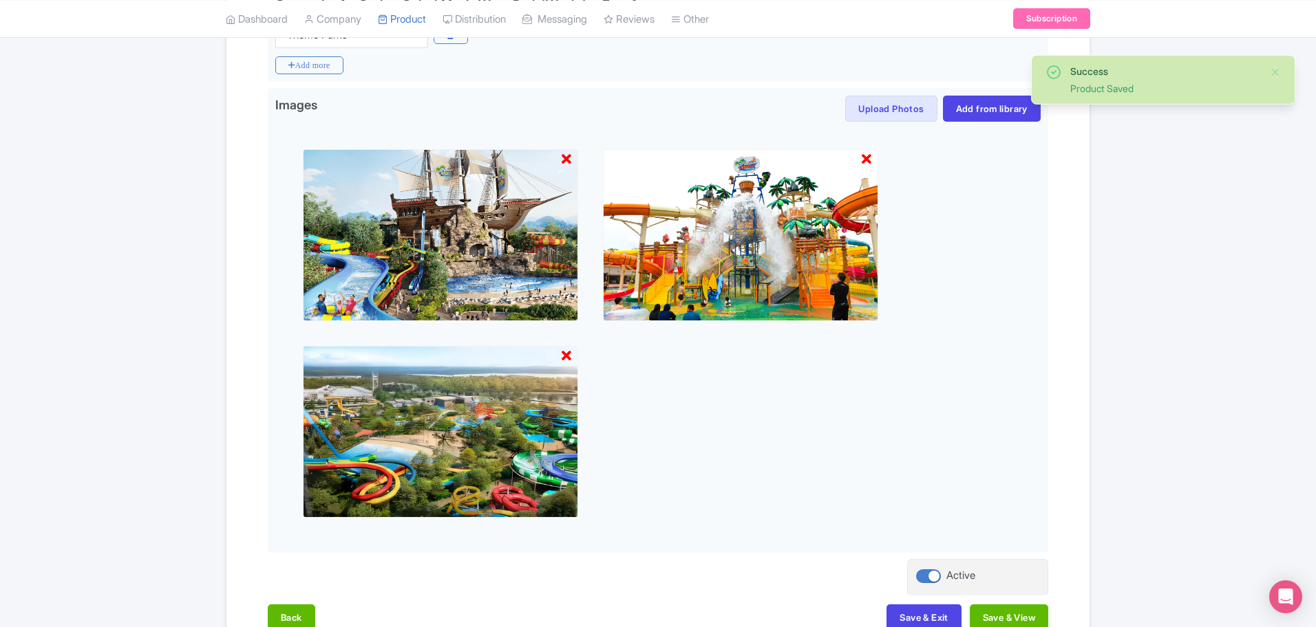
scroll to position [473, 0]
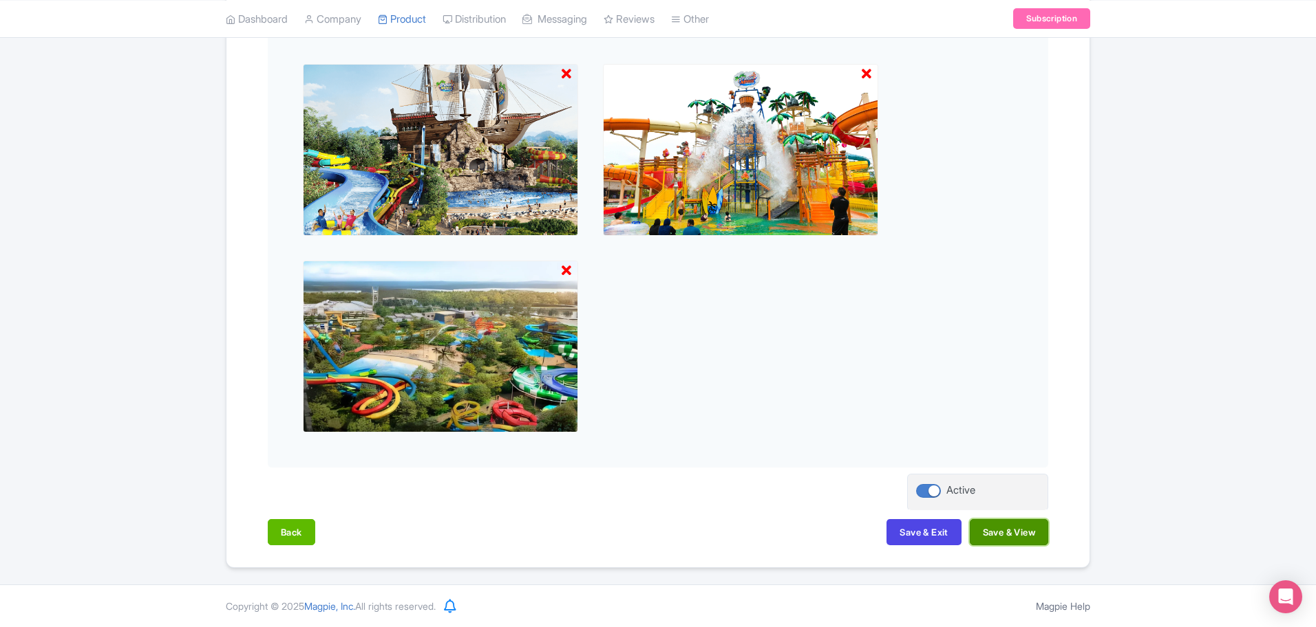
click at [1023, 526] on button "Save & View" at bounding box center [1008, 532] width 78 height 26
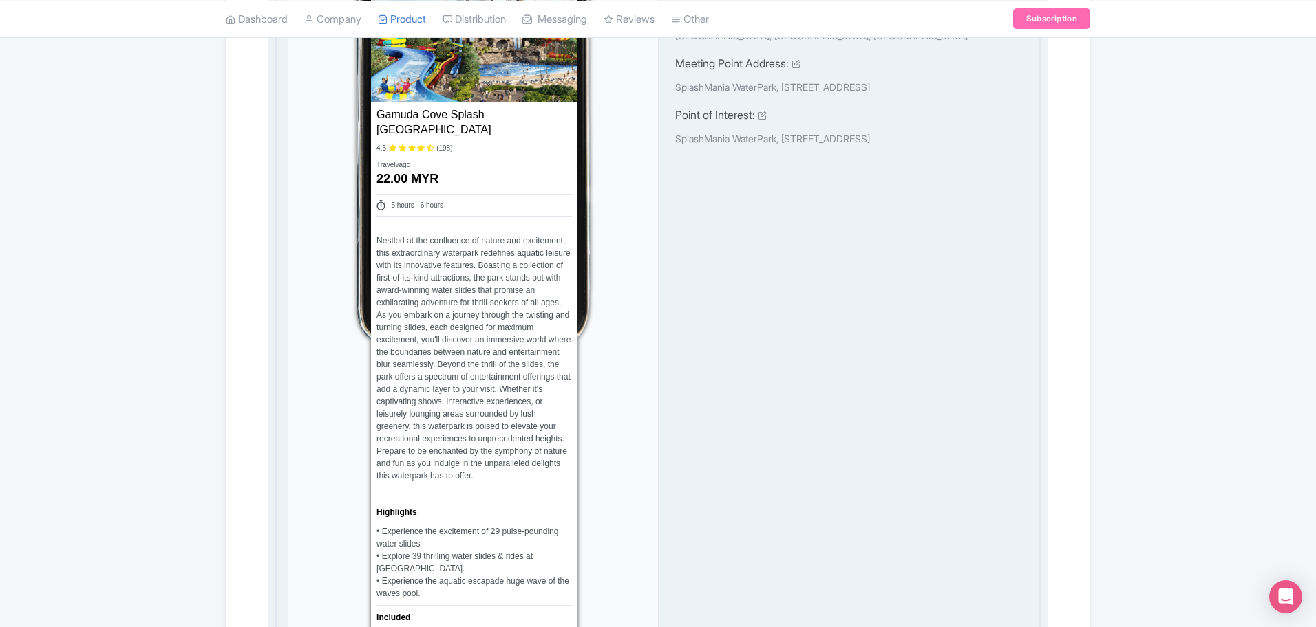
scroll to position [989, 0]
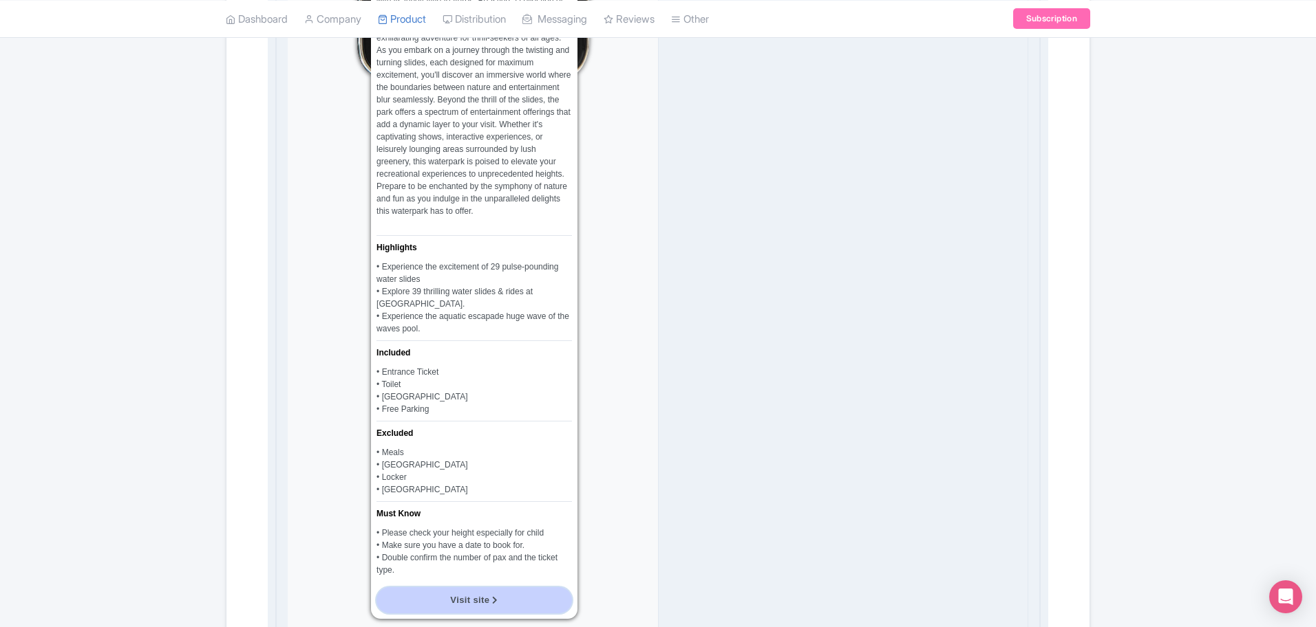
click at [484, 603] on span "Visit site" at bounding box center [469, 600] width 39 height 10
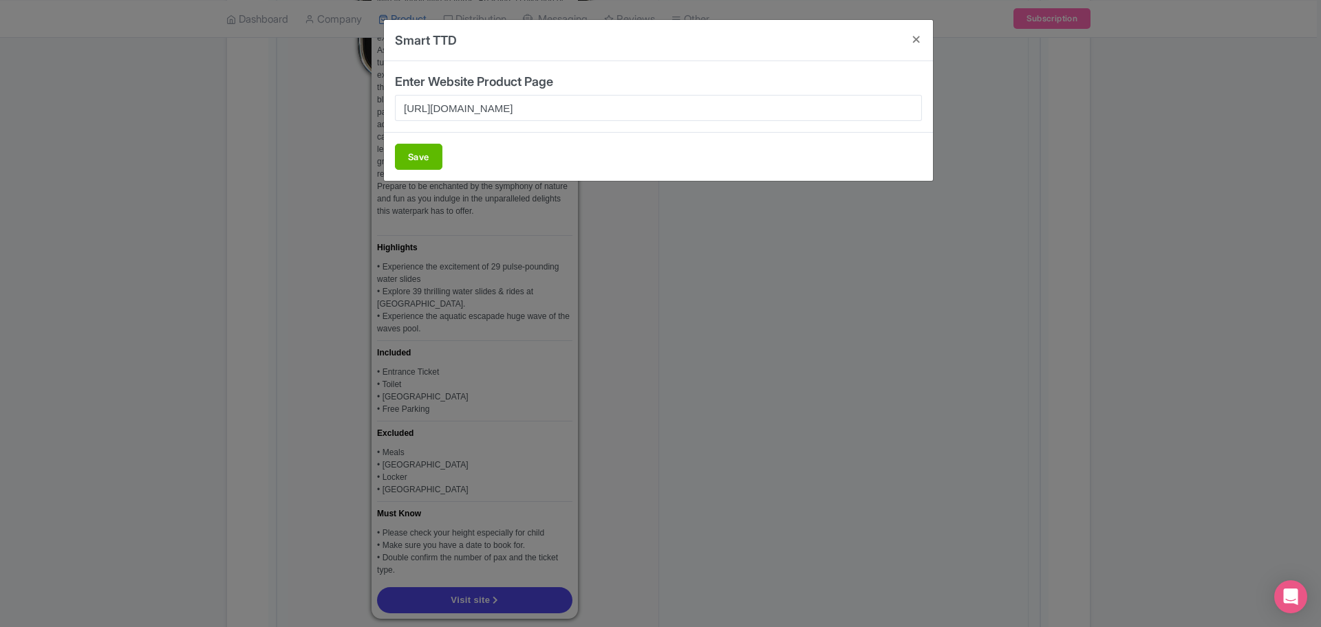
click at [414, 142] on div "Save" at bounding box center [658, 156] width 549 height 49
click at [416, 150] on button "Save" at bounding box center [418, 157] width 47 height 26
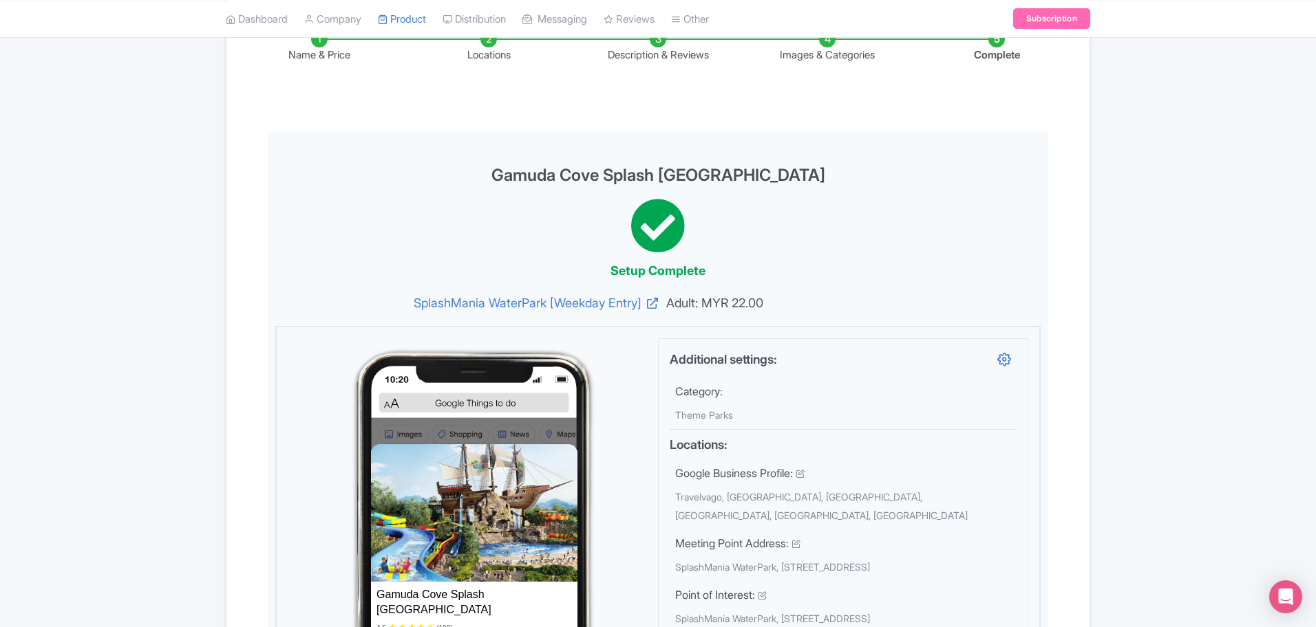
scroll to position [0, 0]
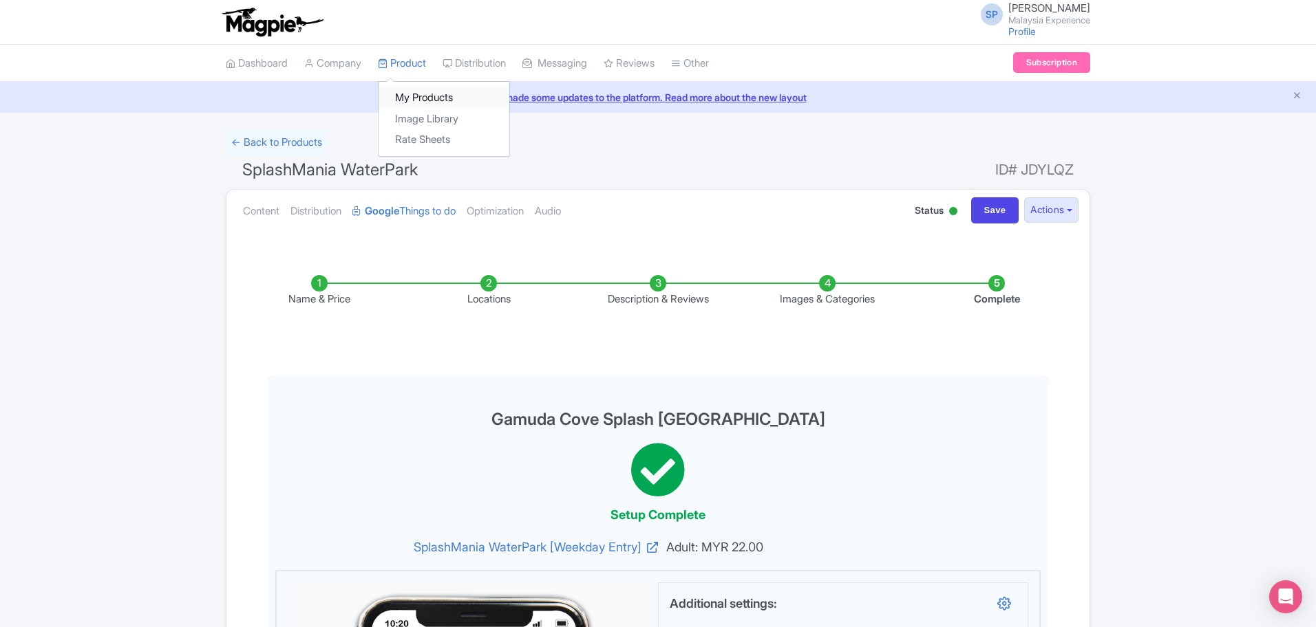
click at [442, 105] on link "My Products" at bounding box center [443, 97] width 131 height 21
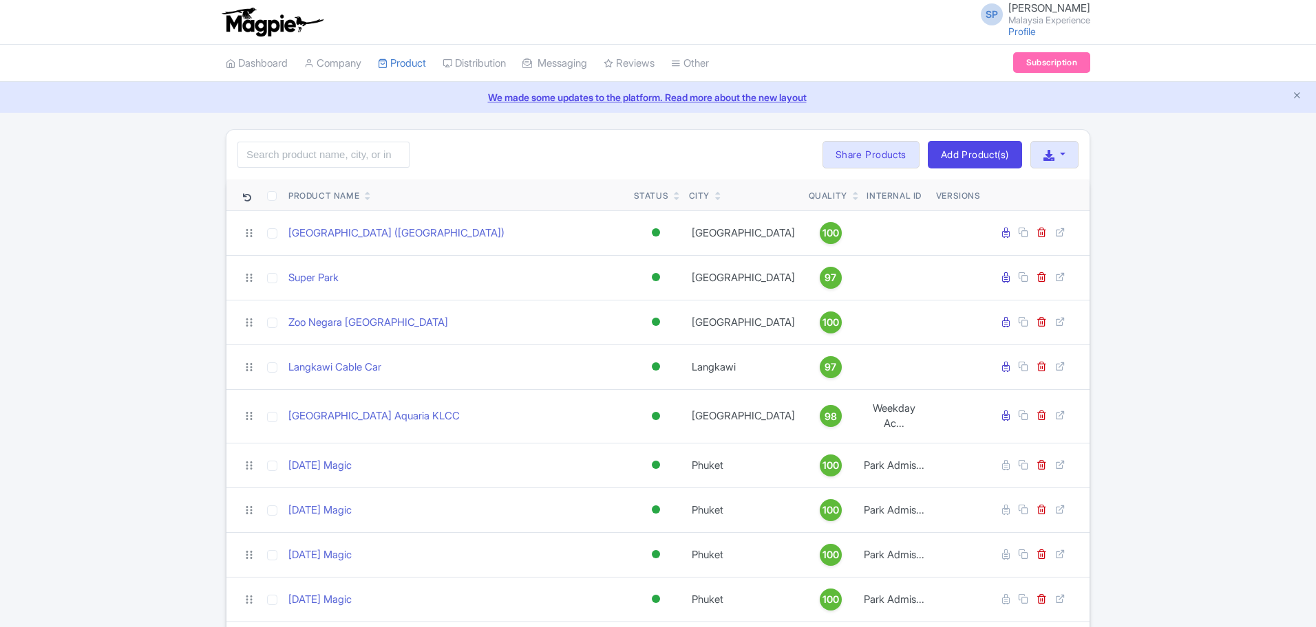
click at [324, 167] on input "search" at bounding box center [323, 155] width 172 height 26
click at [328, 164] on input "search" at bounding box center [323, 155] width 172 height 26
type input "genting"
click button "Search" at bounding box center [0, 0] width 0 height 0
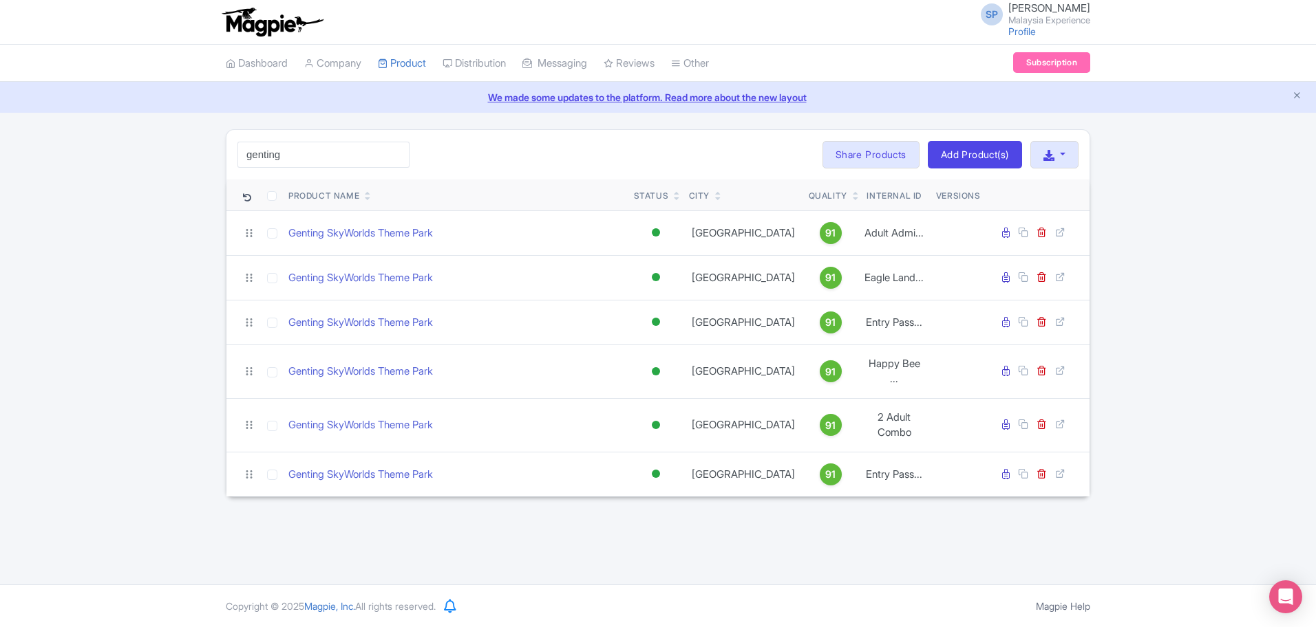
click at [689, 553] on div "SP [PERSON_NAME] [GEOGRAPHIC_DATA] Experience Profile Users Settings Sign out D…" at bounding box center [658, 292] width 1316 height 585
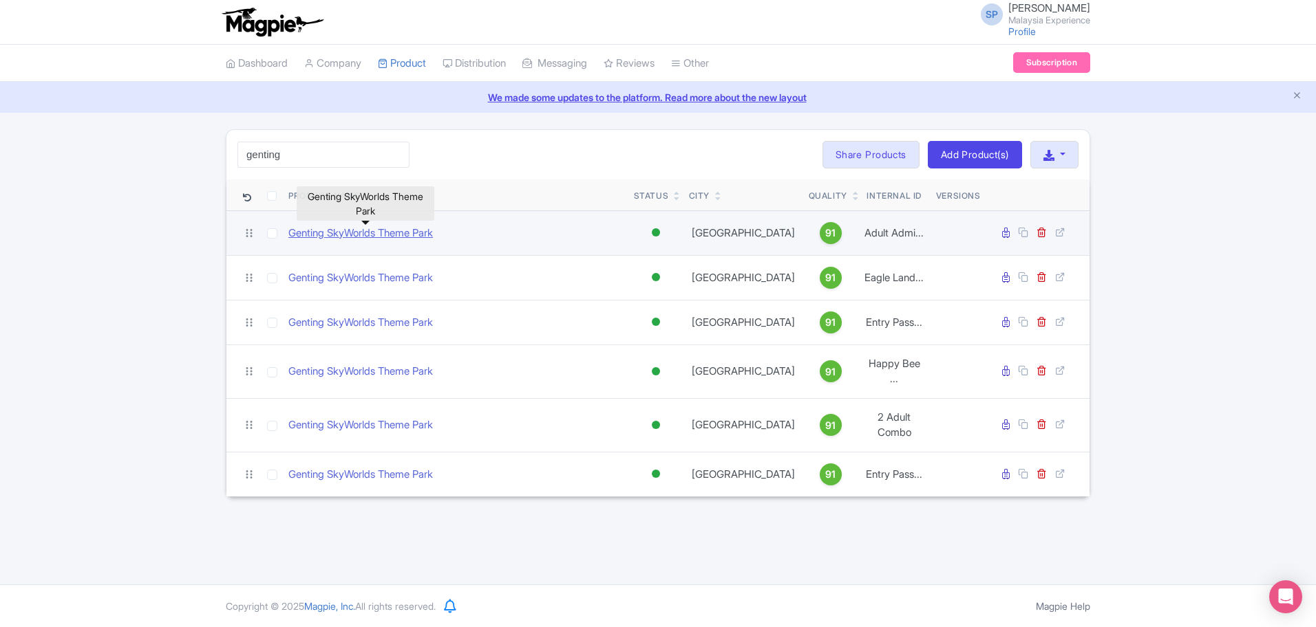
click at [363, 230] on link "Genting SkyWorlds Theme Park" at bounding box center [360, 234] width 144 height 16
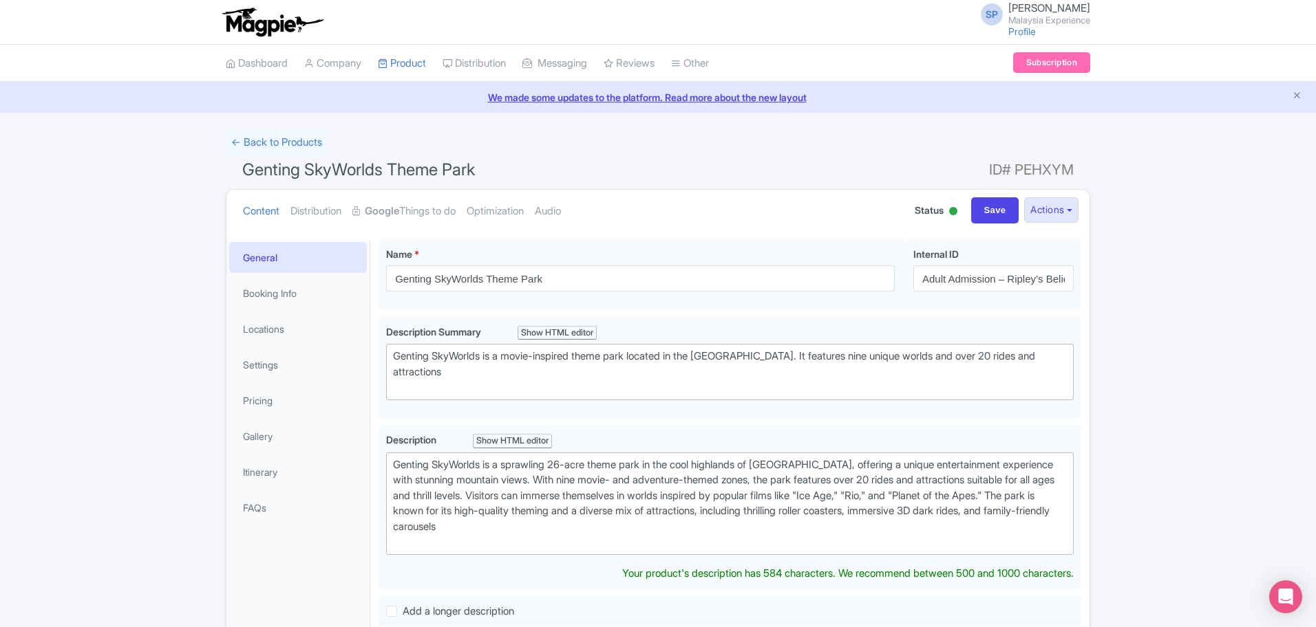
scroll to position [105, 0]
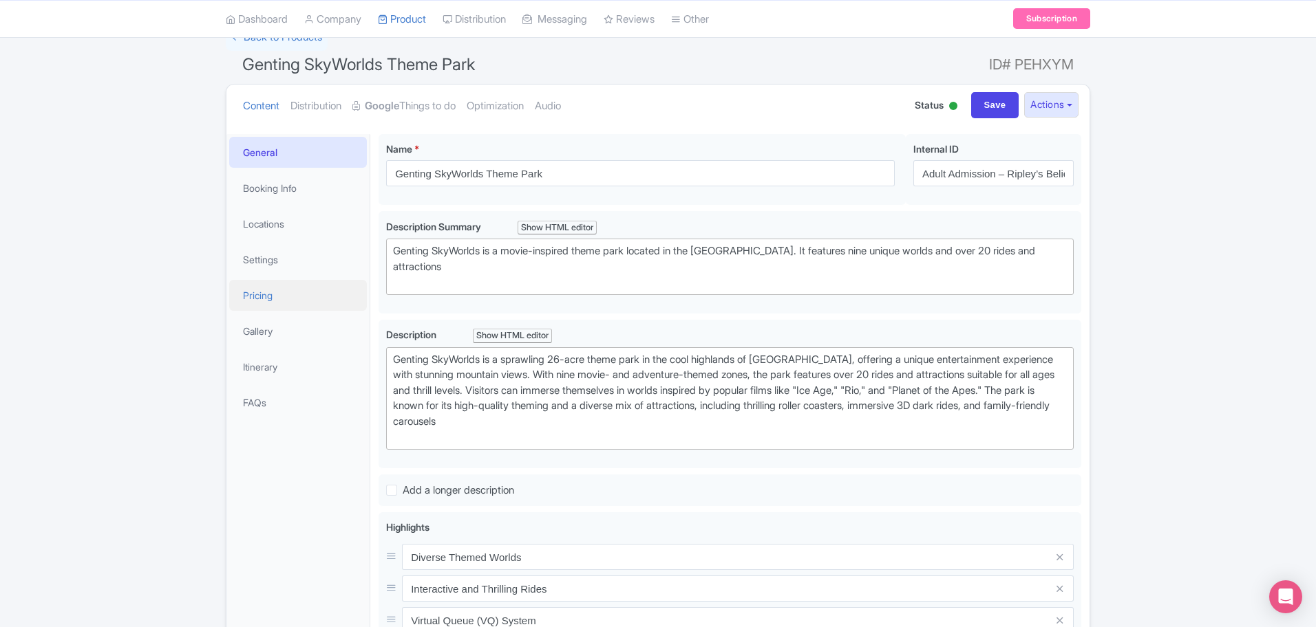
click at [275, 295] on link "Pricing" at bounding box center [298, 295] width 138 height 31
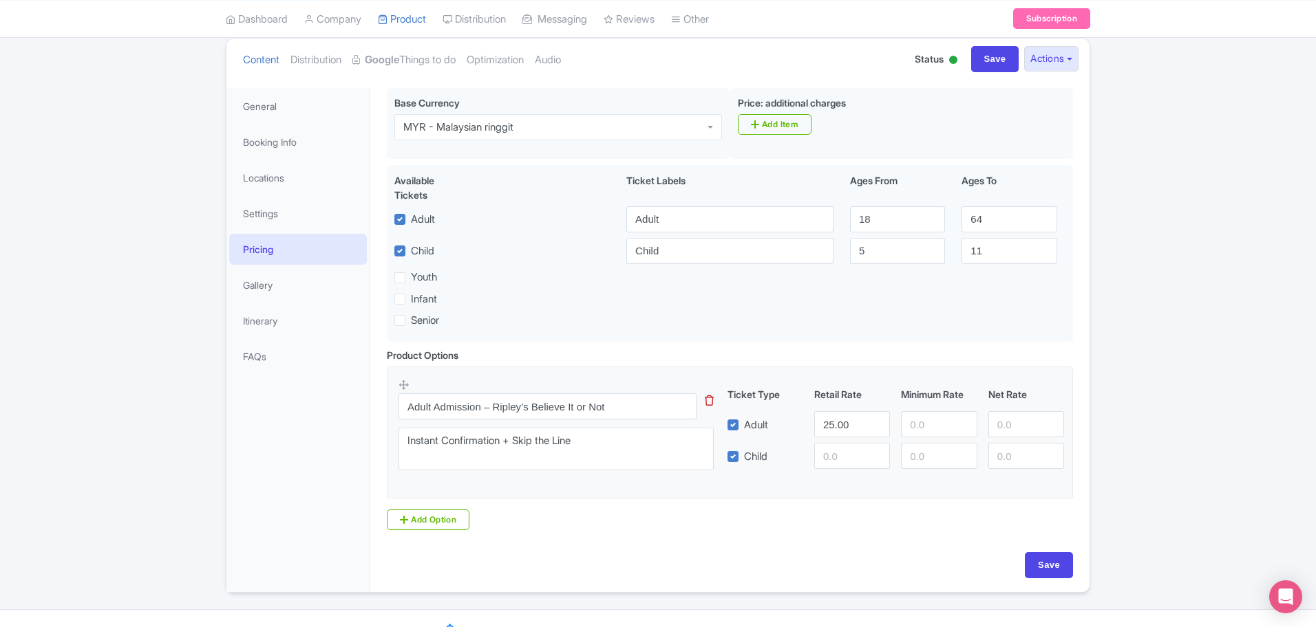
scroll to position [176, 0]
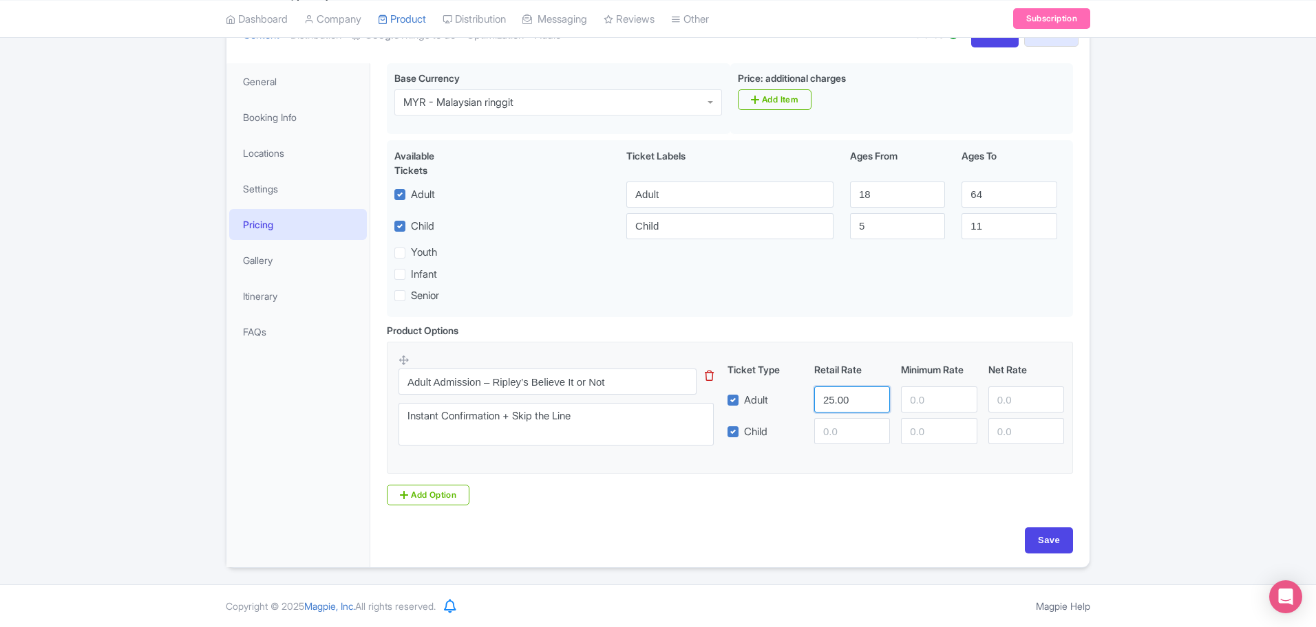
drag, startPoint x: 814, startPoint y: 405, endPoint x: 716, endPoint y: 392, distance: 99.3
click at [718, 393] on div "Adult Admission – Ripley’s Believe It or Not This tip has not data. Code: tip_o…" at bounding box center [729, 404] width 663 height 101
type input "9"
click at [1042, 537] on input "Save" at bounding box center [1048, 541] width 48 height 26
type input "Saving..."
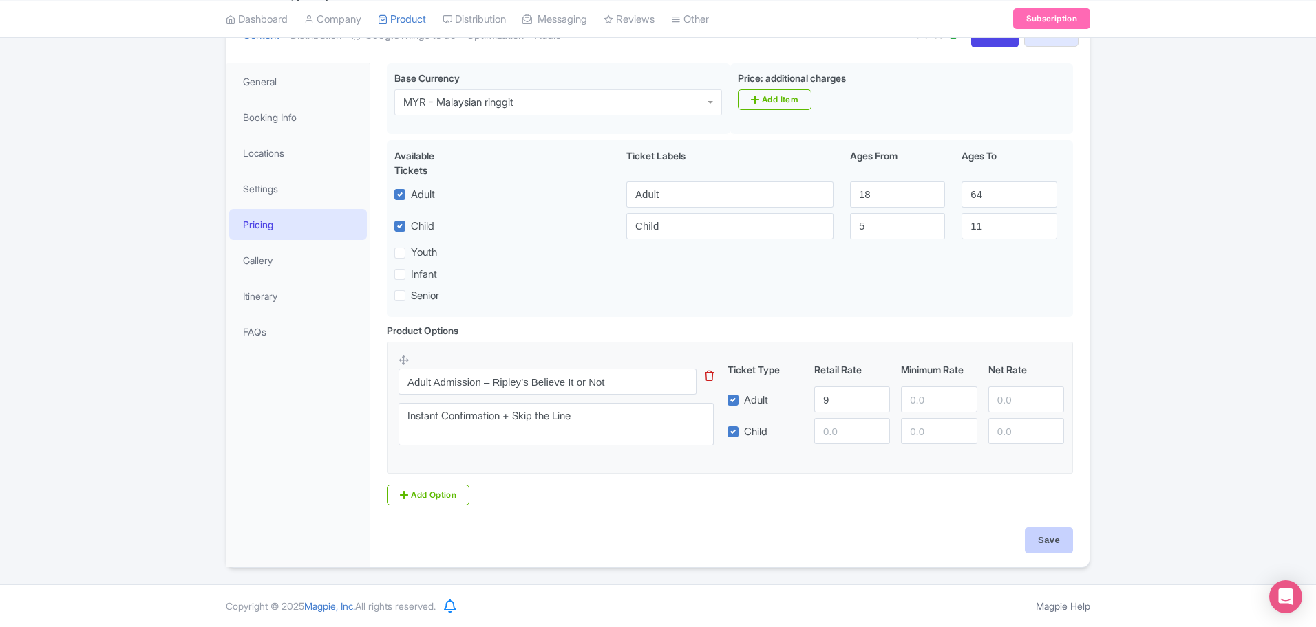
type input "Saving..."
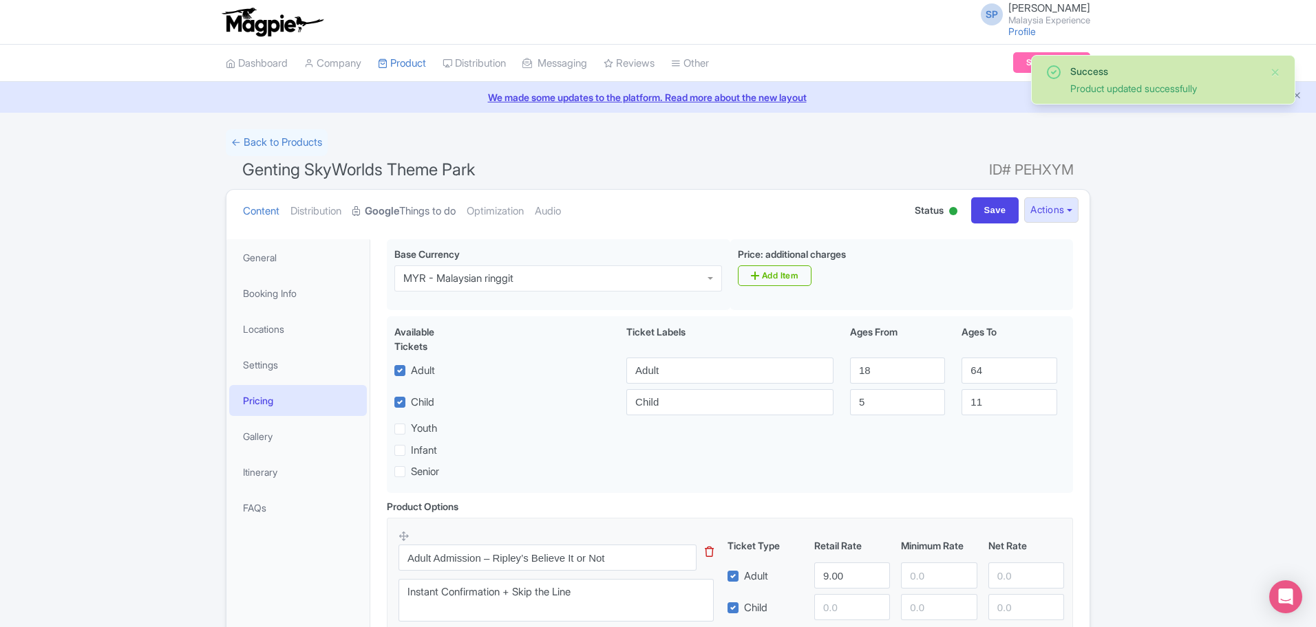
click at [392, 204] on strong "Google" at bounding box center [382, 212] width 34 height 16
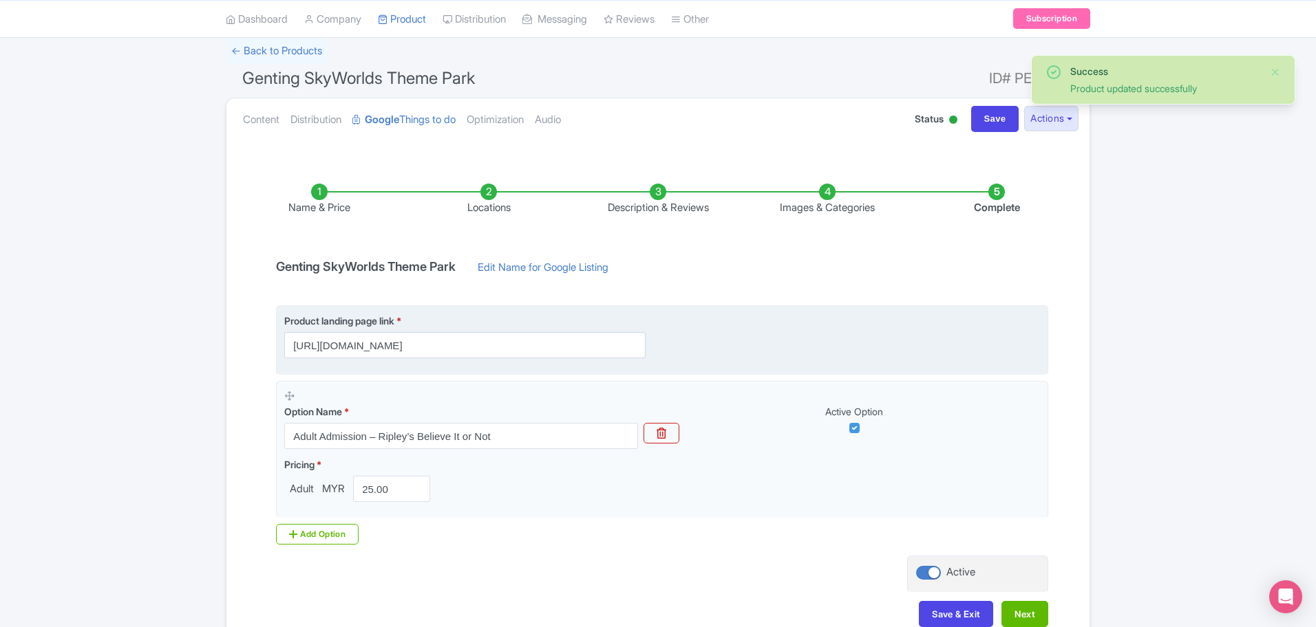
scroll to position [173, 0]
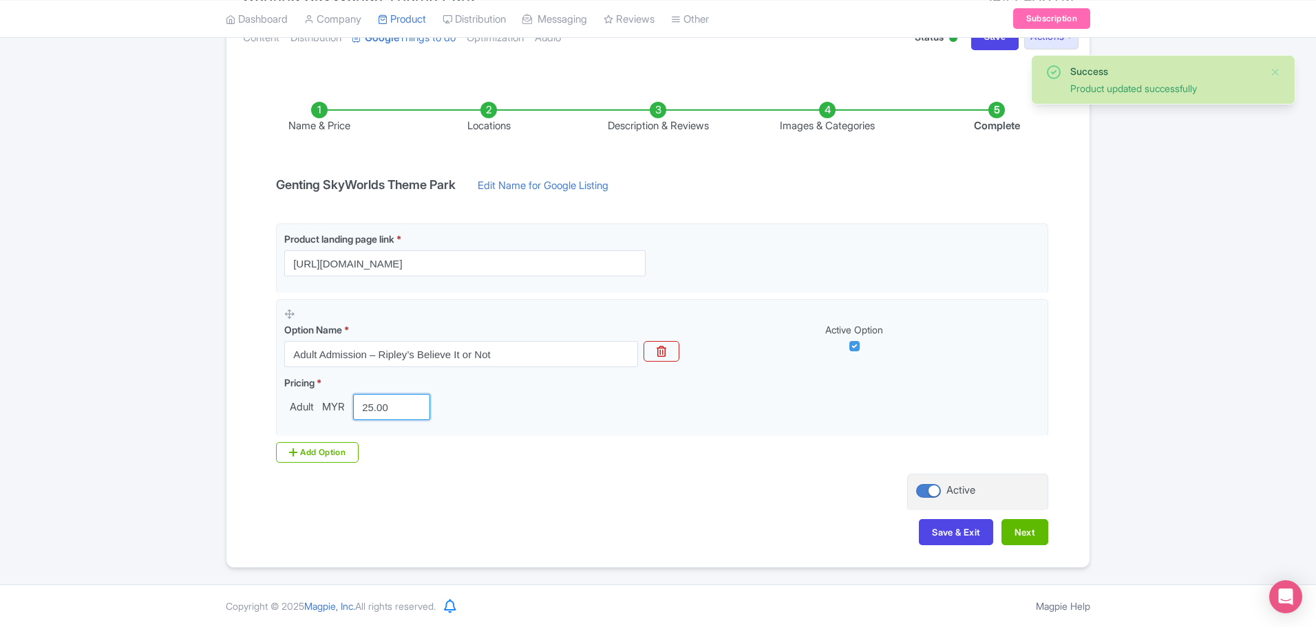
drag, startPoint x: 407, startPoint y: 409, endPoint x: 218, endPoint y: 374, distance: 191.8
click at [218, 374] on div "Success Product updated successfully ← Back to Products Genting SkyWorlds Theme…" at bounding box center [657, 262] width 881 height 612
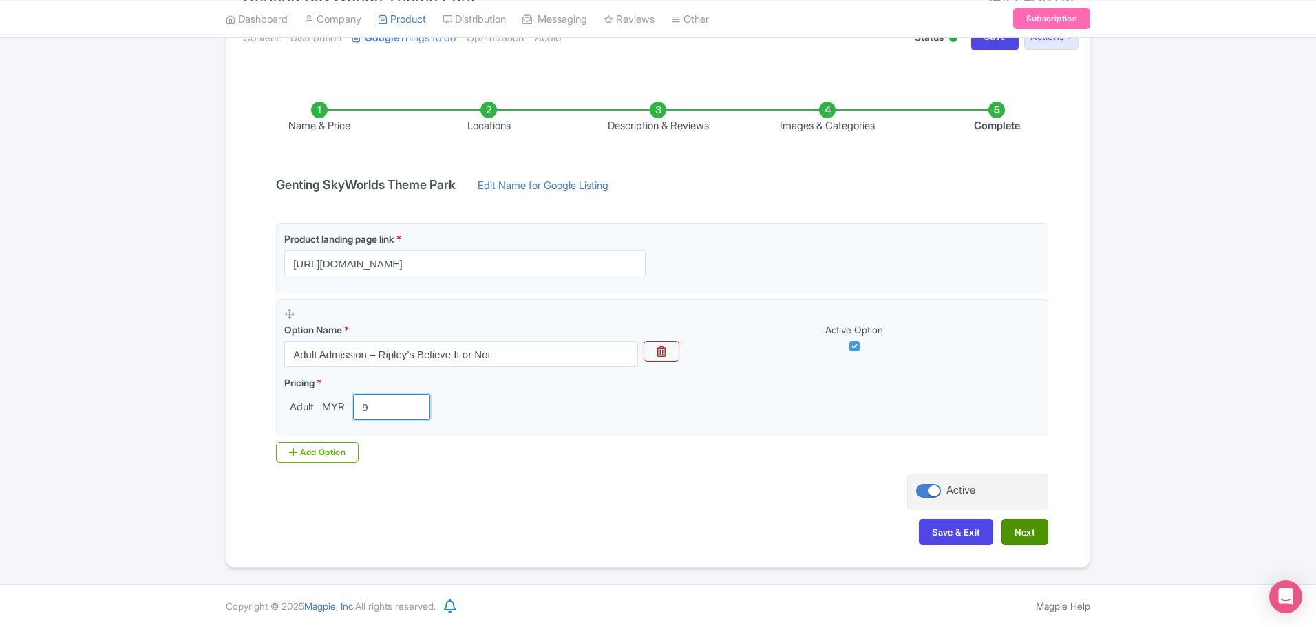
type input "9"
click at [1020, 539] on button "Next" at bounding box center [1024, 532] width 47 height 26
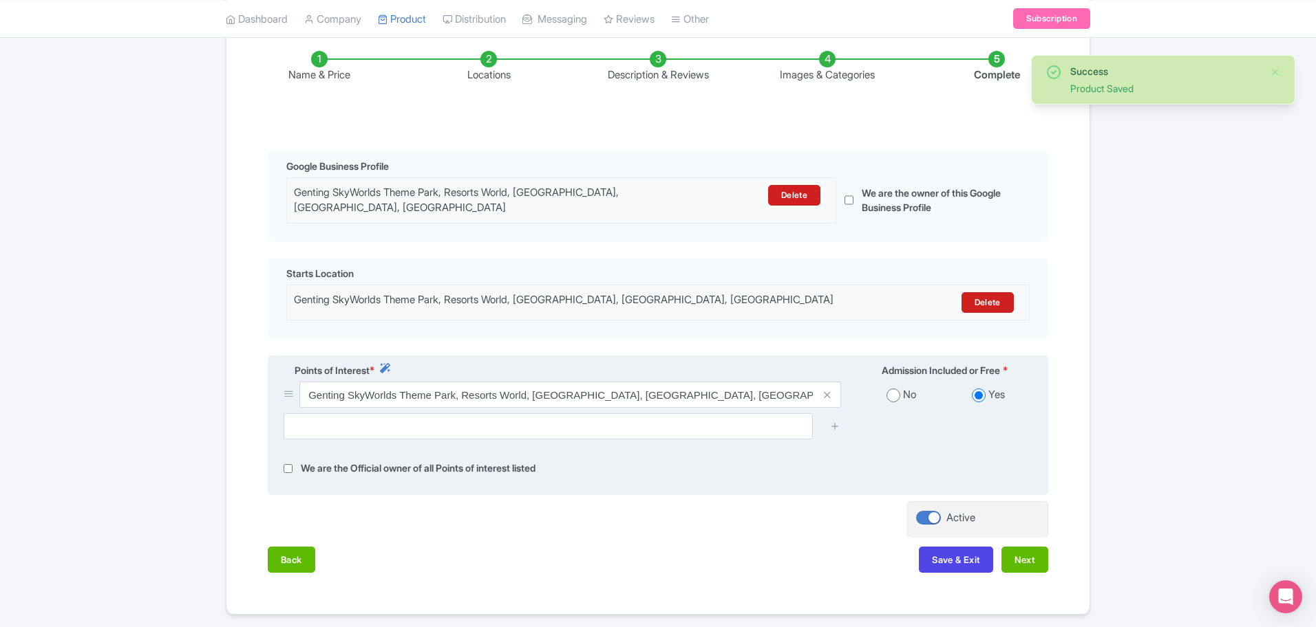
scroll to position [271, 0]
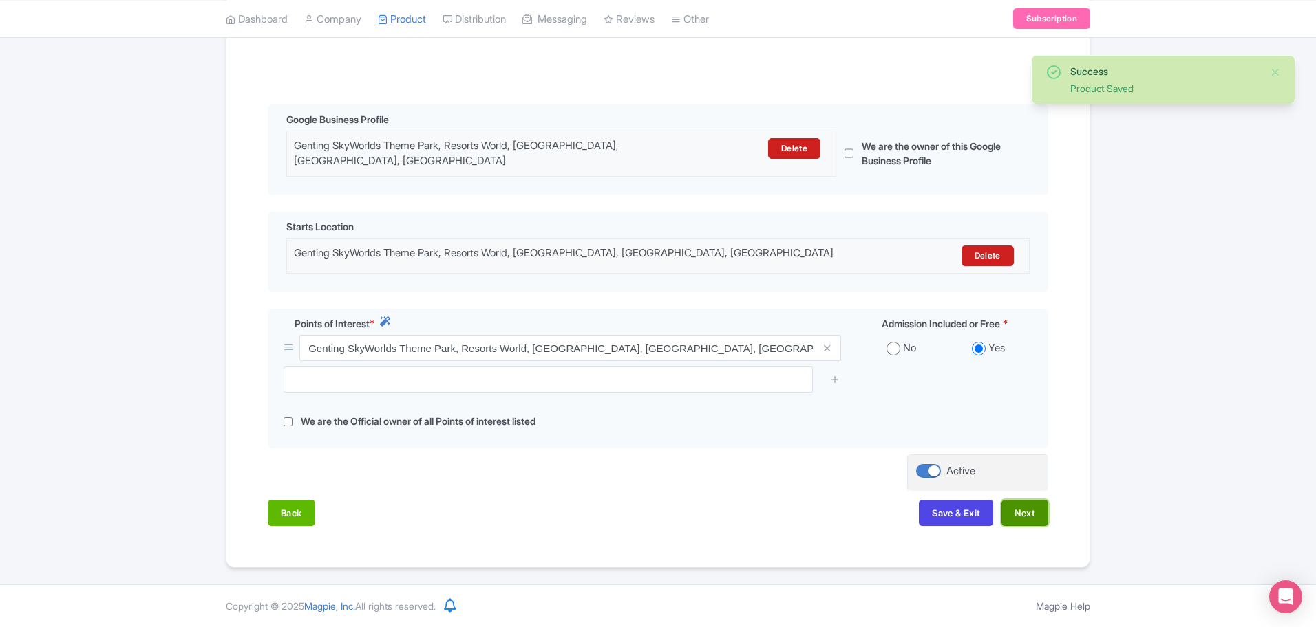
click at [1037, 521] on button "Next" at bounding box center [1024, 513] width 47 height 26
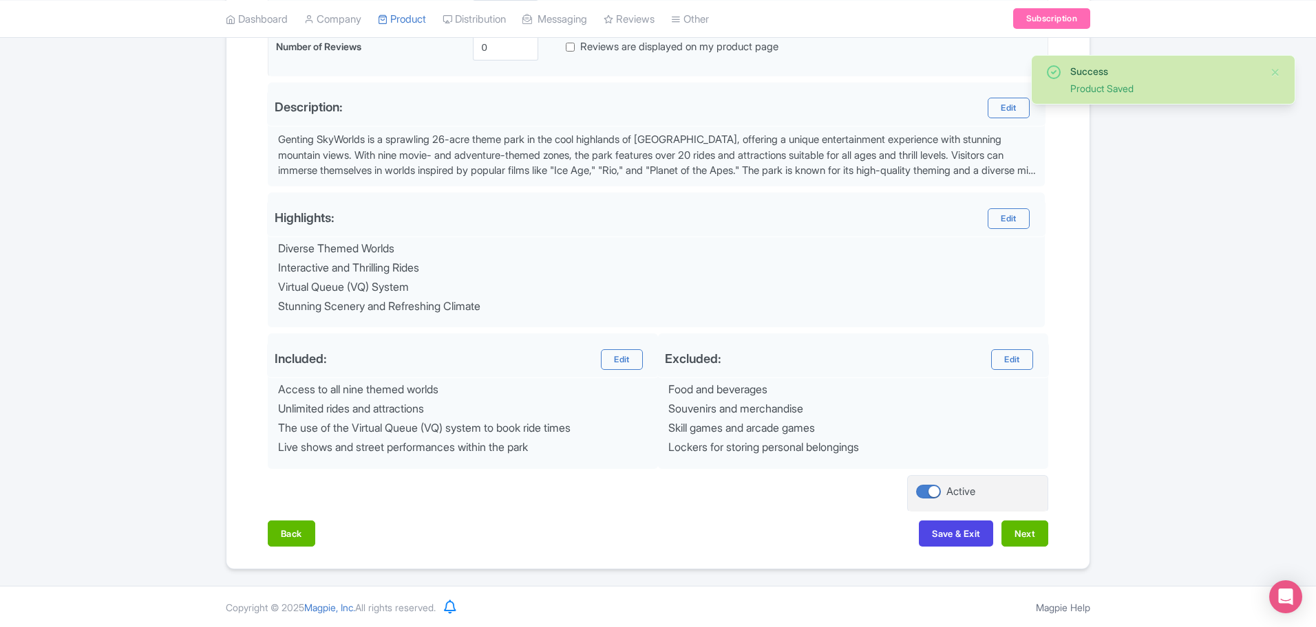
scroll to position [408, 0]
click at [1020, 539] on button "Next" at bounding box center [1024, 532] width 47 height 26
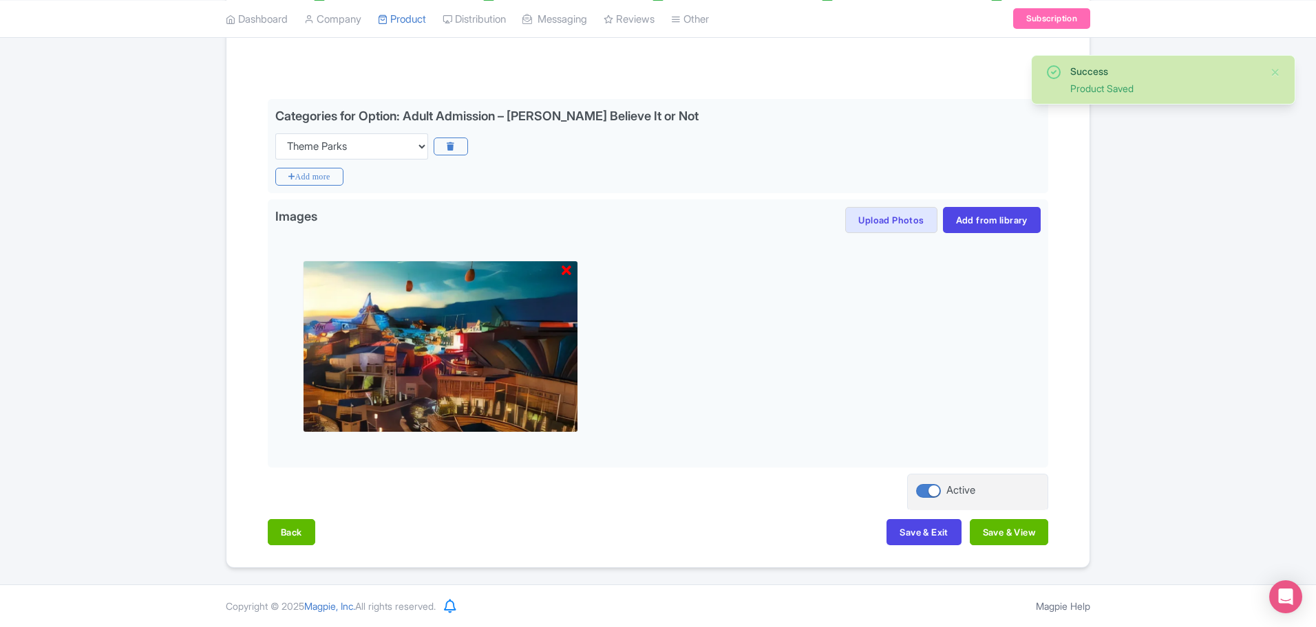
scroll to position [277, 0]
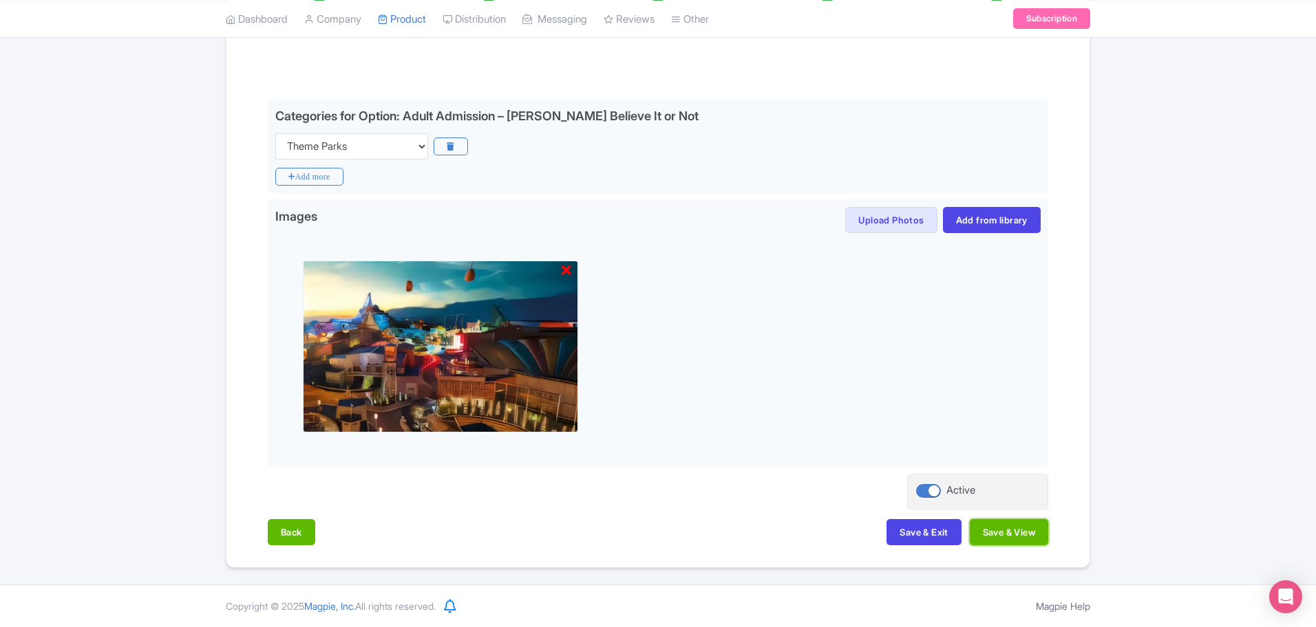
click at [1020, 539] on button "Save & View" at bounding box center [1008, 532] width 78 height 26
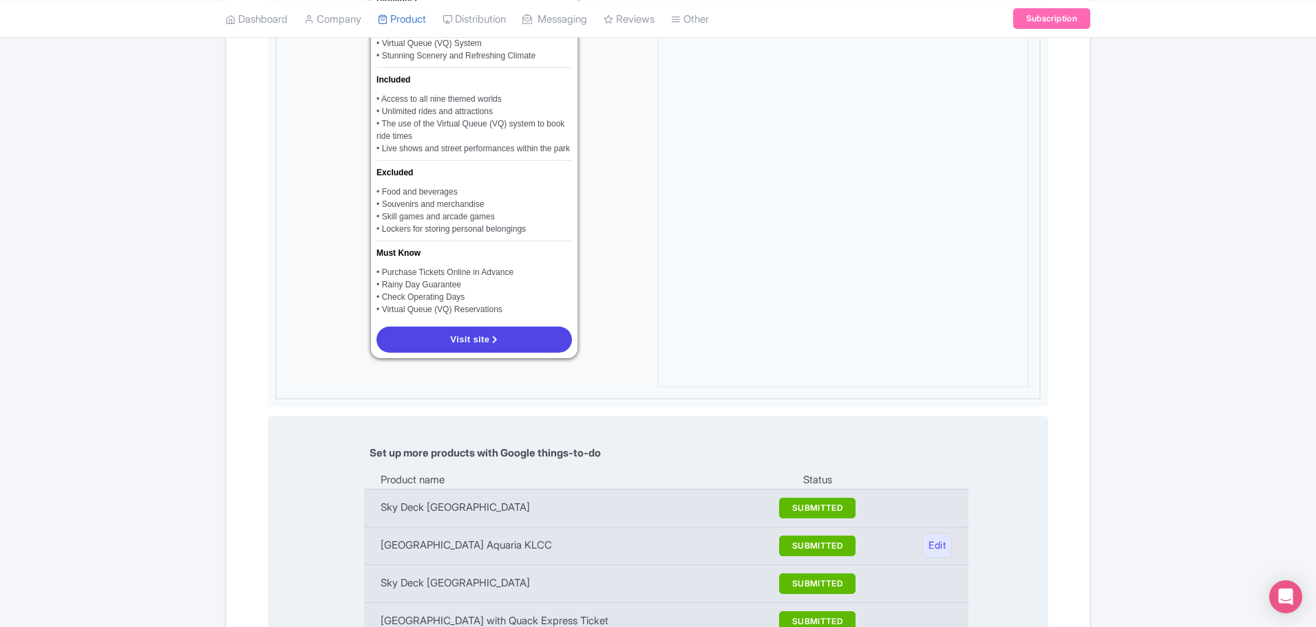
scroll to position [1223, 0]
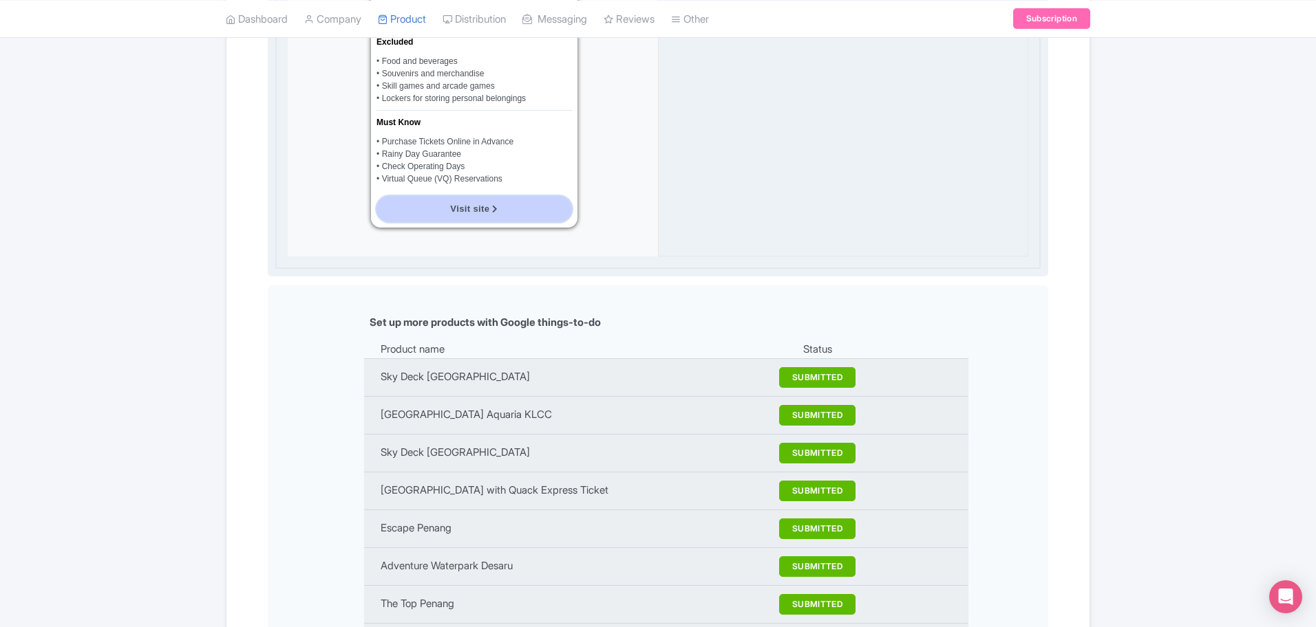
click at [458, 207] on span "Visit site" at bounding box center [469, 209] width 39 height 10
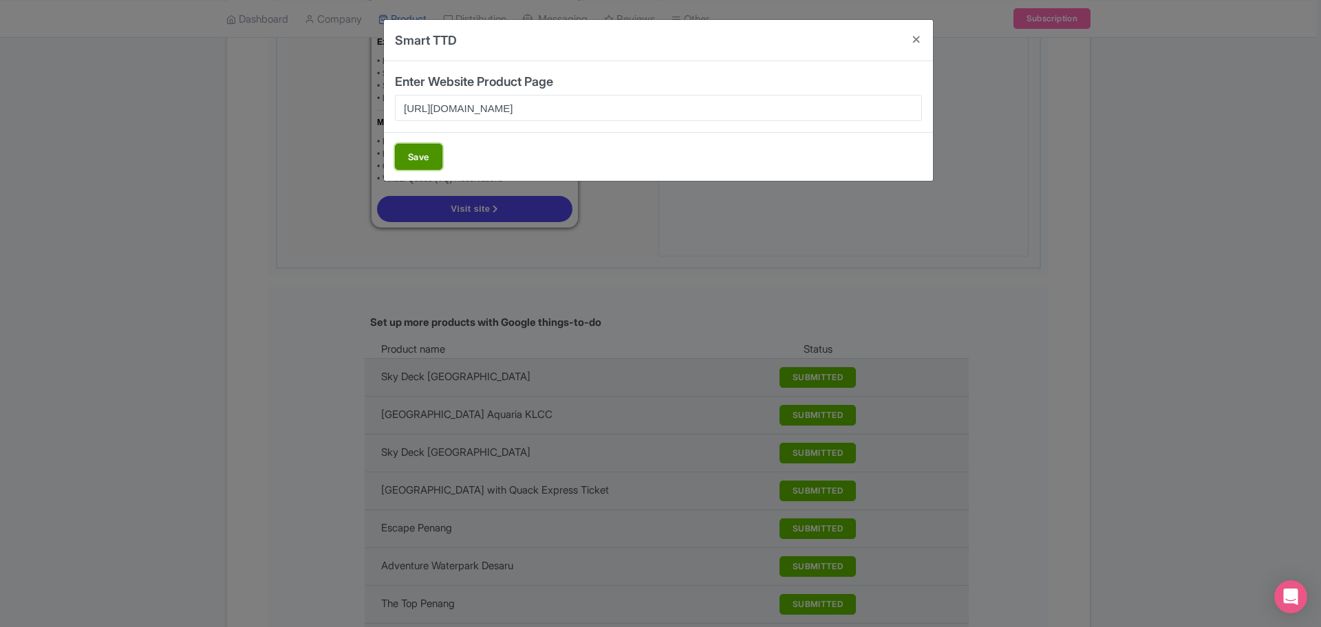
click at [411, 144] on button "Save" at bounding box center [418, 157] width 47 height 26
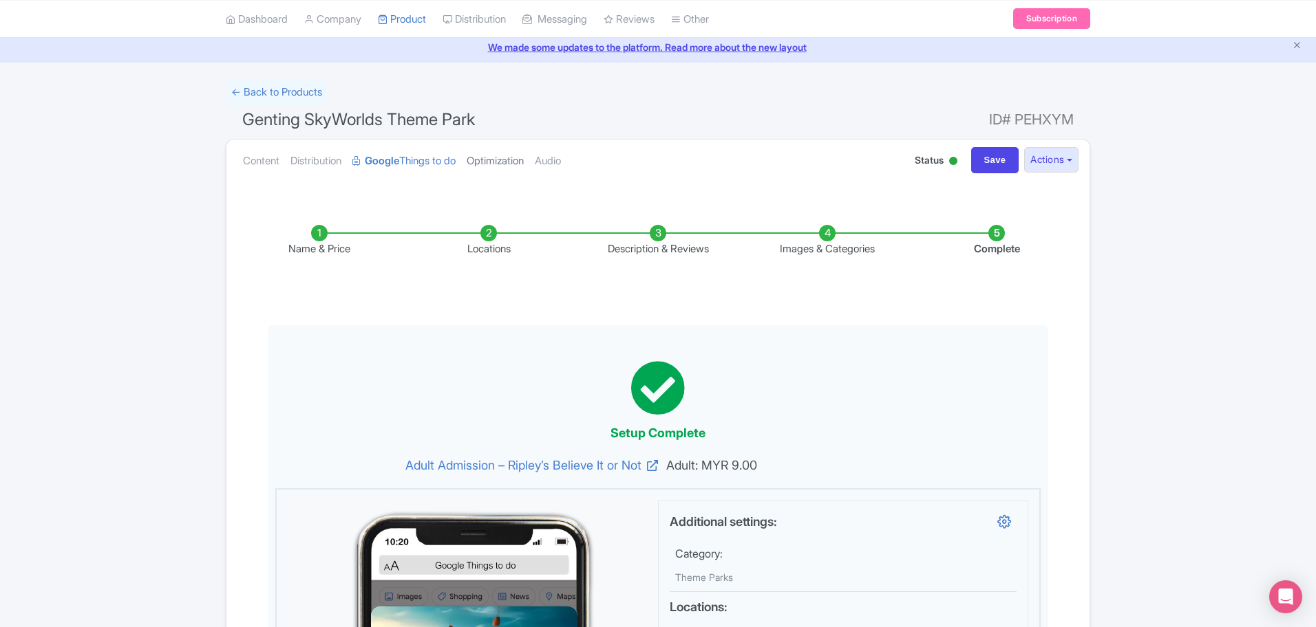
scroll to position [0, 0]
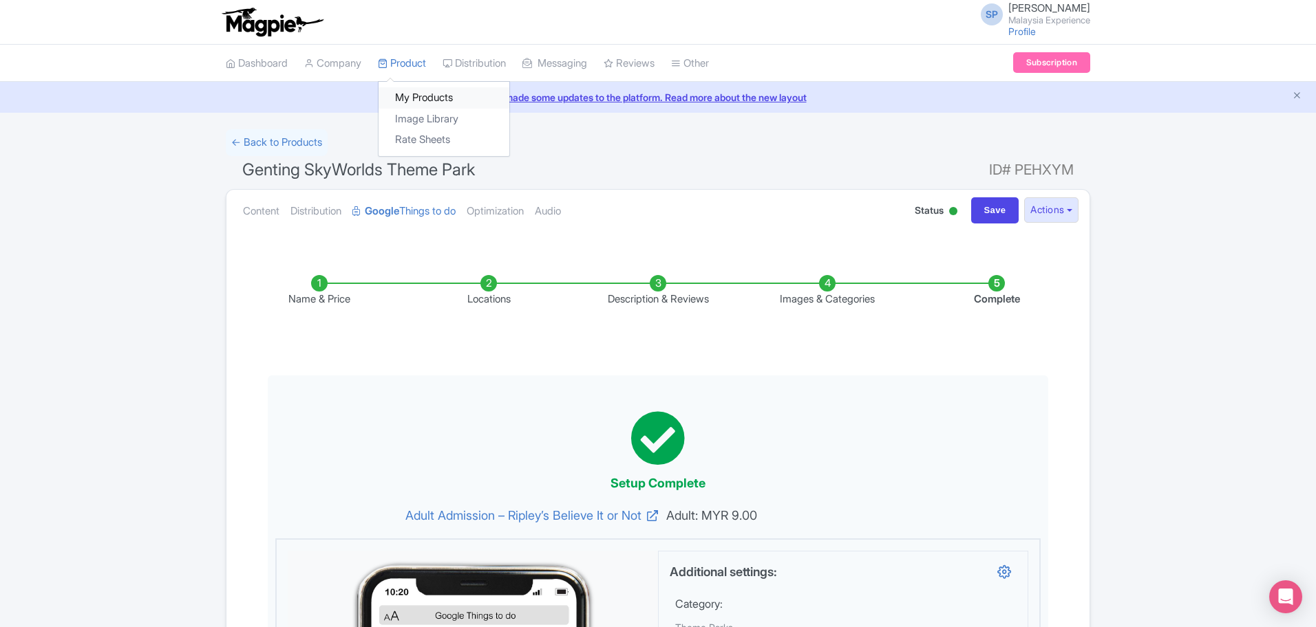
click at [425, 103] on link "My Products" at bounding box center [443, 97] width 131 height 21
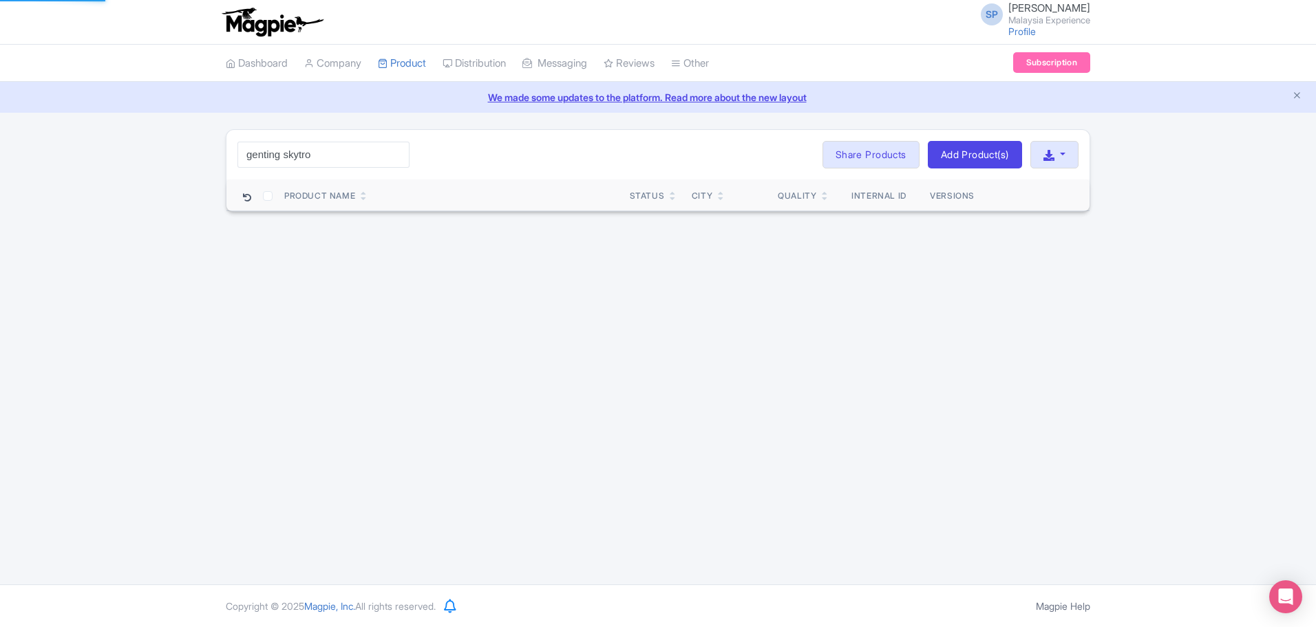
click button "Search" at bounding box center [0, 0] width 0 height 0
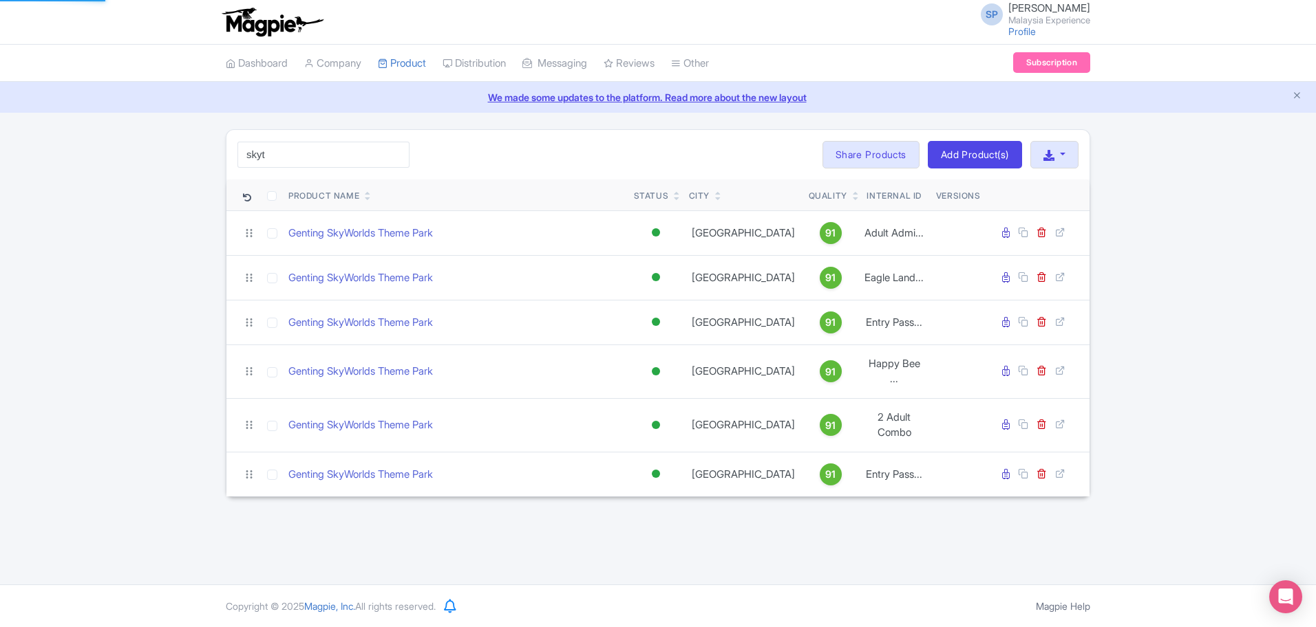
type input "skyt"
click button "Search" at bounding box center [0, 0] width 0 height 0
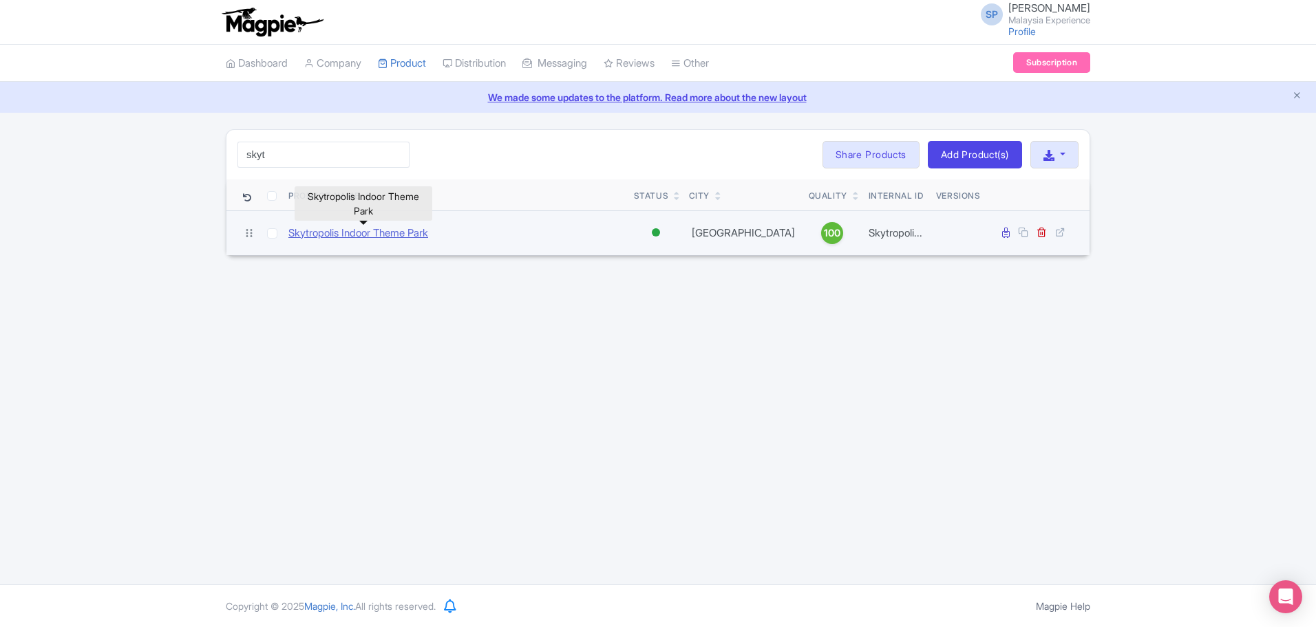
click at [292, 233] on link "Skytropolis Indoor Theme Park" at bounding box center [358, 234] width 140 height 16
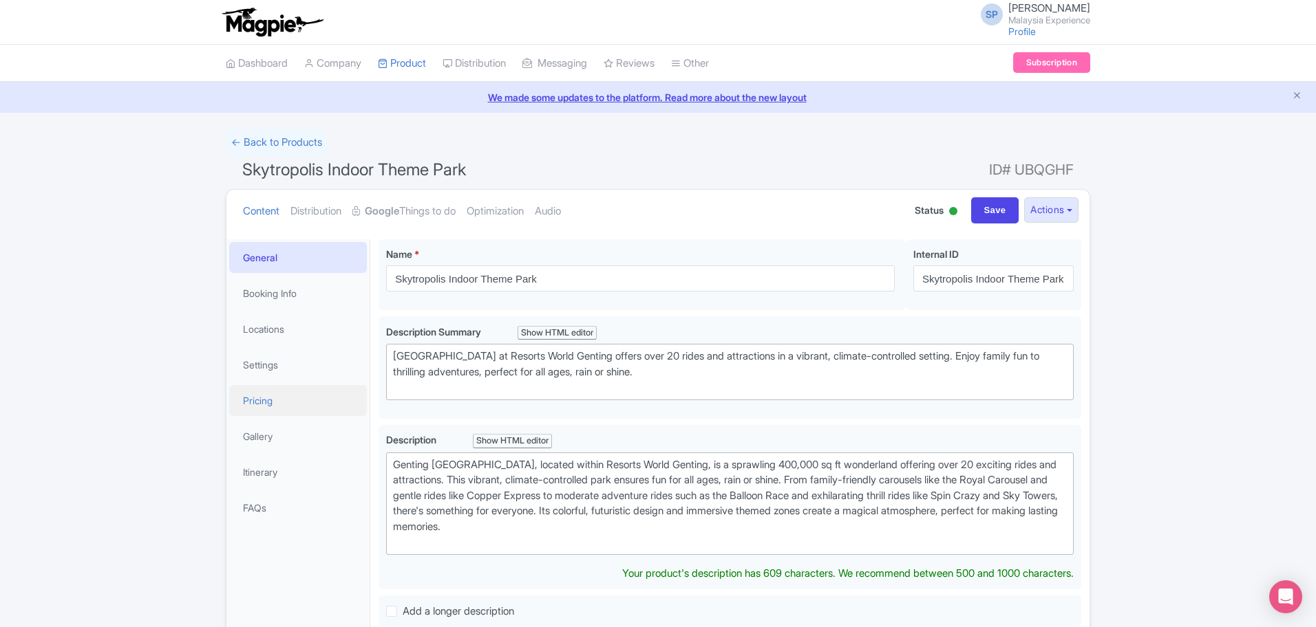
click at [284, 395] on link "Pricing" at bounding box center [298, 400] width 138 height 31
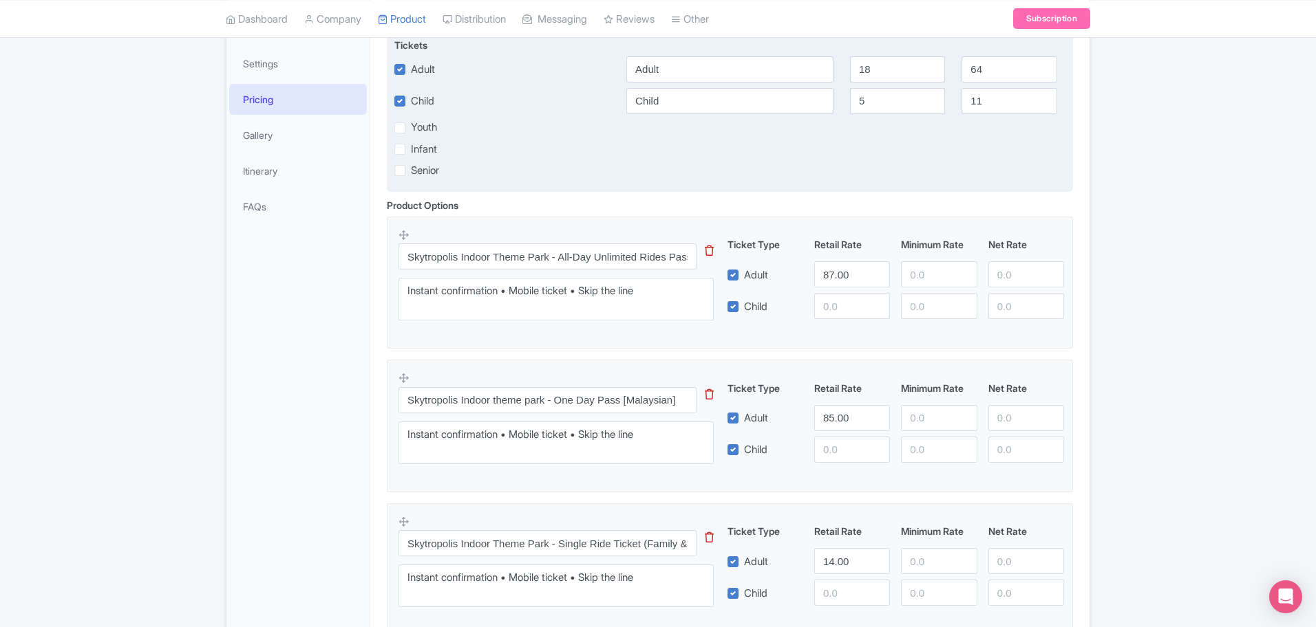
scroll to position [344, 0]
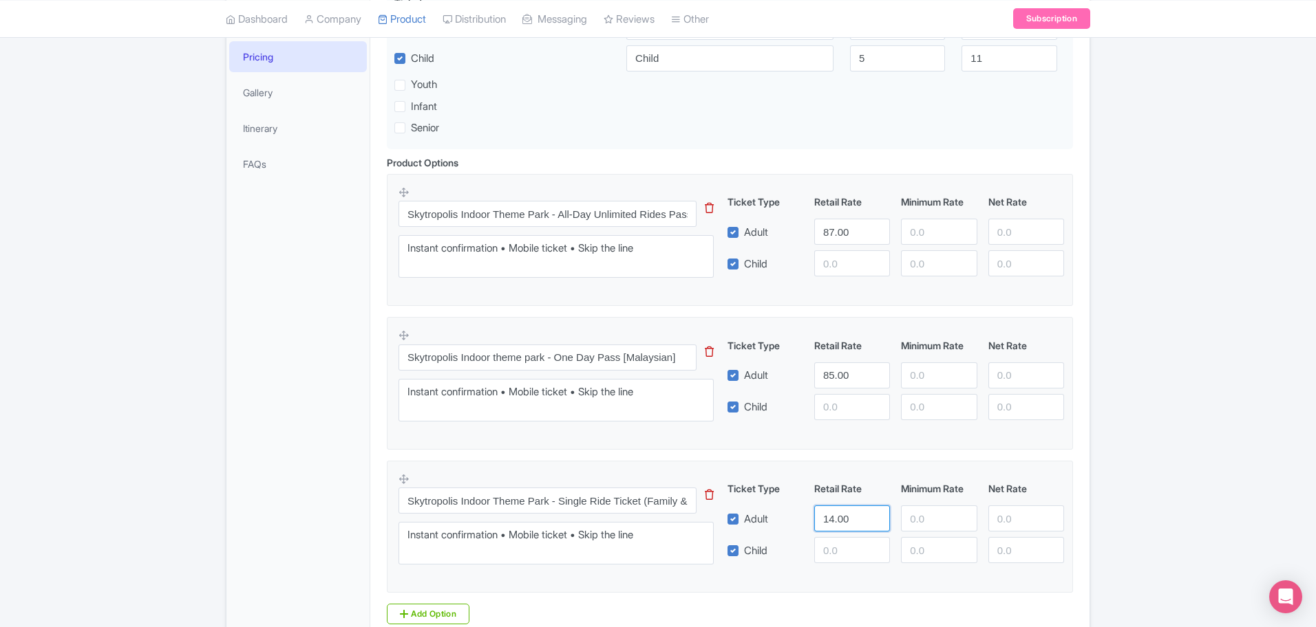
drag, startPoint x: 852, startPoint y: 517, endPoint x: 667, endPoint y: 533, distance: 185.7
click at [667, 533] on div "Skytropolis Indoor Theme Park - Single Ride Ticket (Family & Adventure) This ti…" at bounding box center [729, 523] width 663 height 101
drag, startPoint x: 859, startPoint y: 228, endPoint x: 542, endPoint y: 221, distance: 317.3
click at [546, 222] on div "Skytropolis Indoor Theme Park - All-Day Unlimited Rides Pass [Non-Malaysian] Th…" at bounding box center [729, 236] width 663 height 101
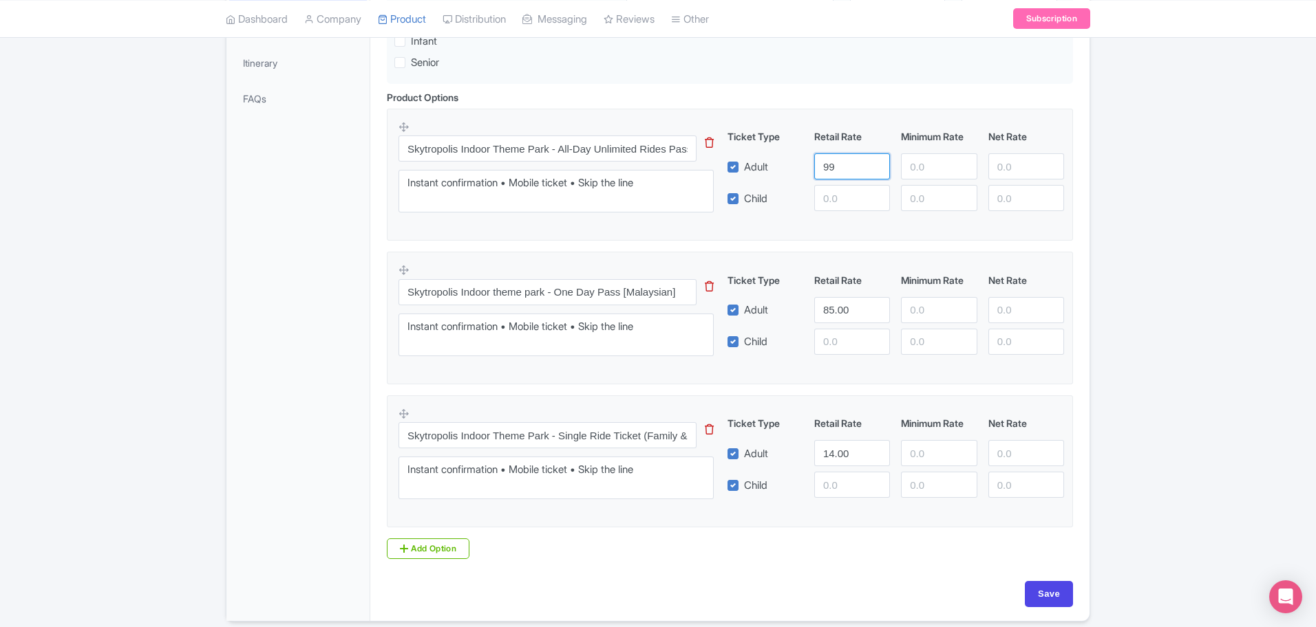
scroll to position [463, 0]
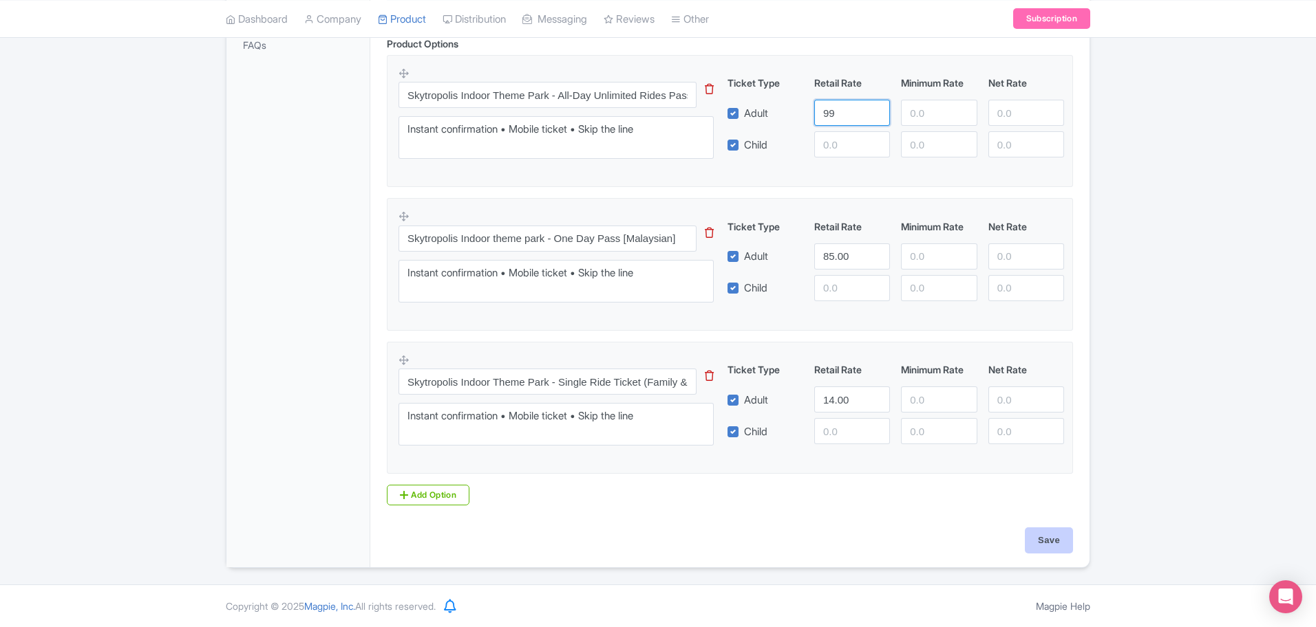
type input "99"
click at [1053, 548] on input "Save" at bounding box center [1048, 541] width 48 height 26
type input "Saving..."
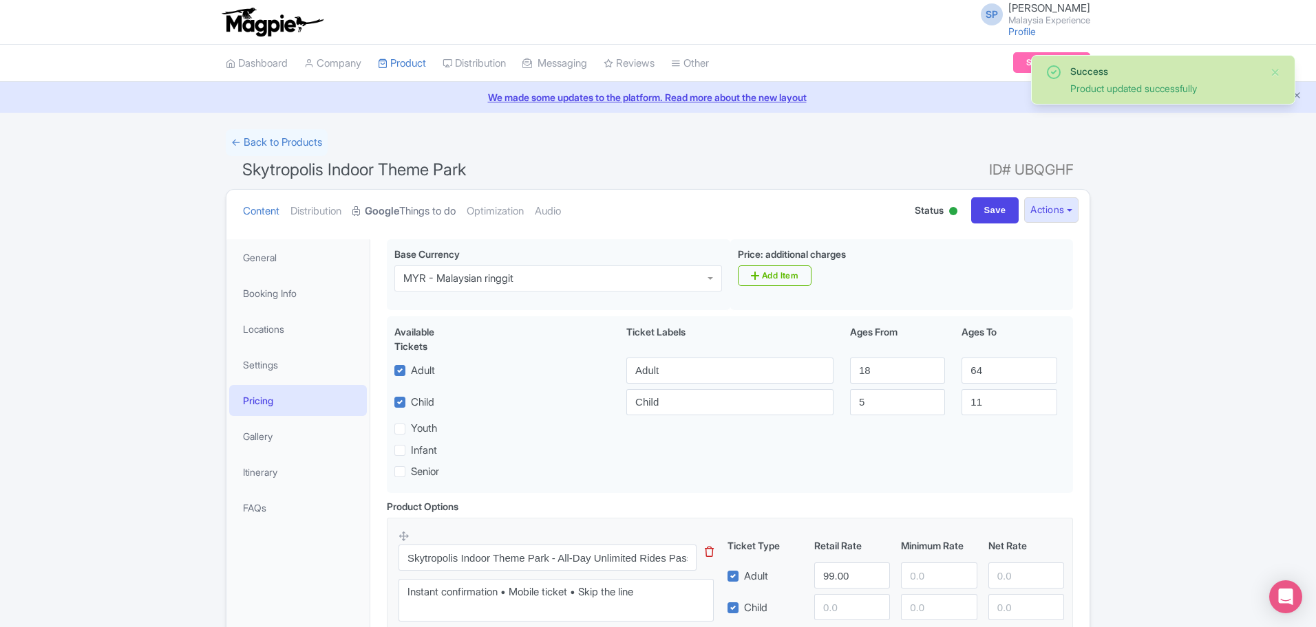
click at [399, 212] on strong "Google" at bounding box center [382, 212] width 34 height 16
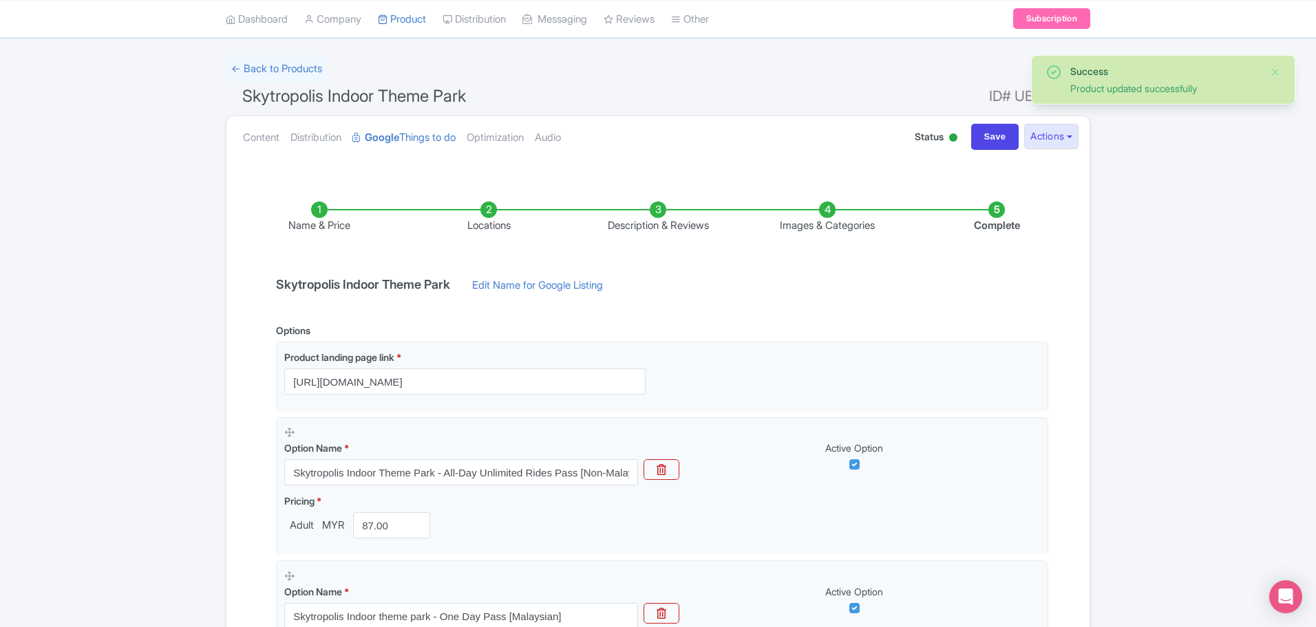
scroll to position [430, 0]
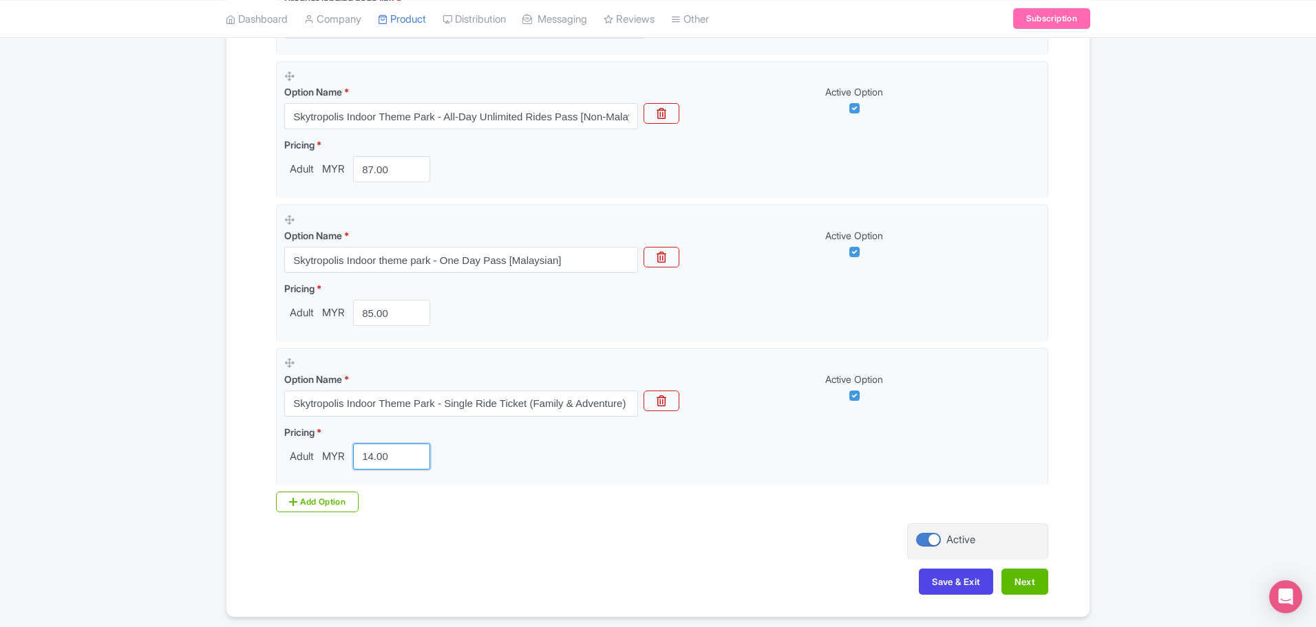
drag, startPoint x: 405, startPoint y: 455, endPoint x: 238, endPoint y: 427, distance: 168.8
click at [241, 427] on div "Name & Price Locations Description & Reviews Images & Categories Complete [GEOG…" at bounding box center [658, 213] width 846 height 791
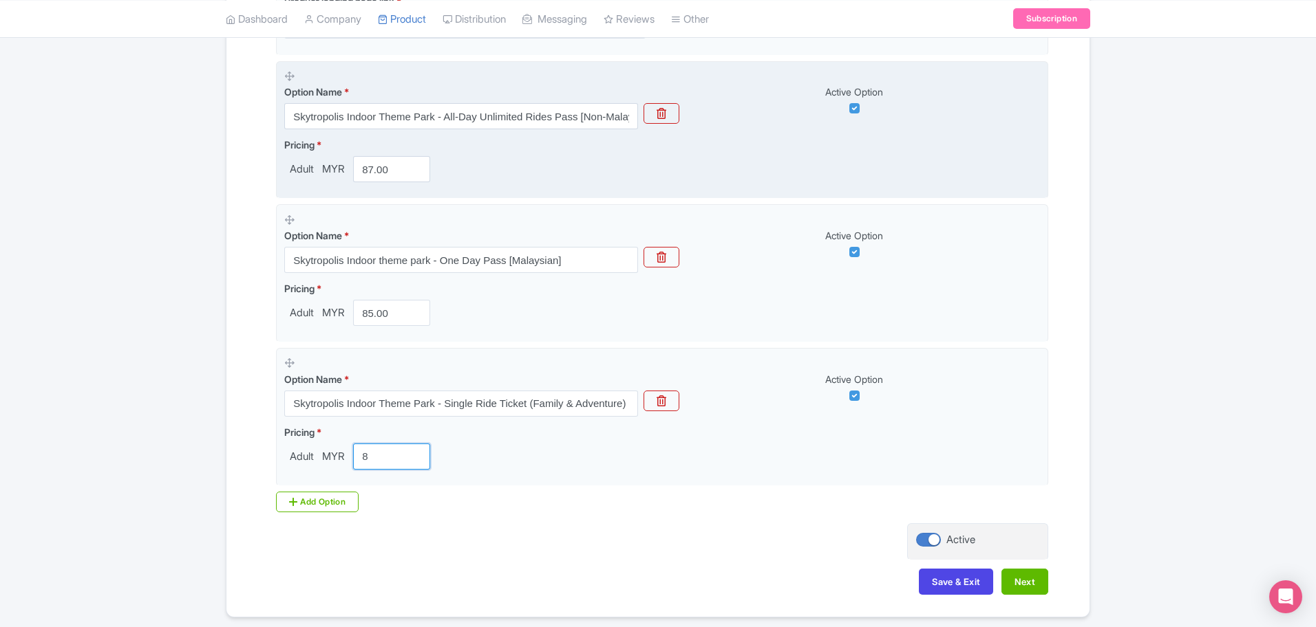
type input "8"
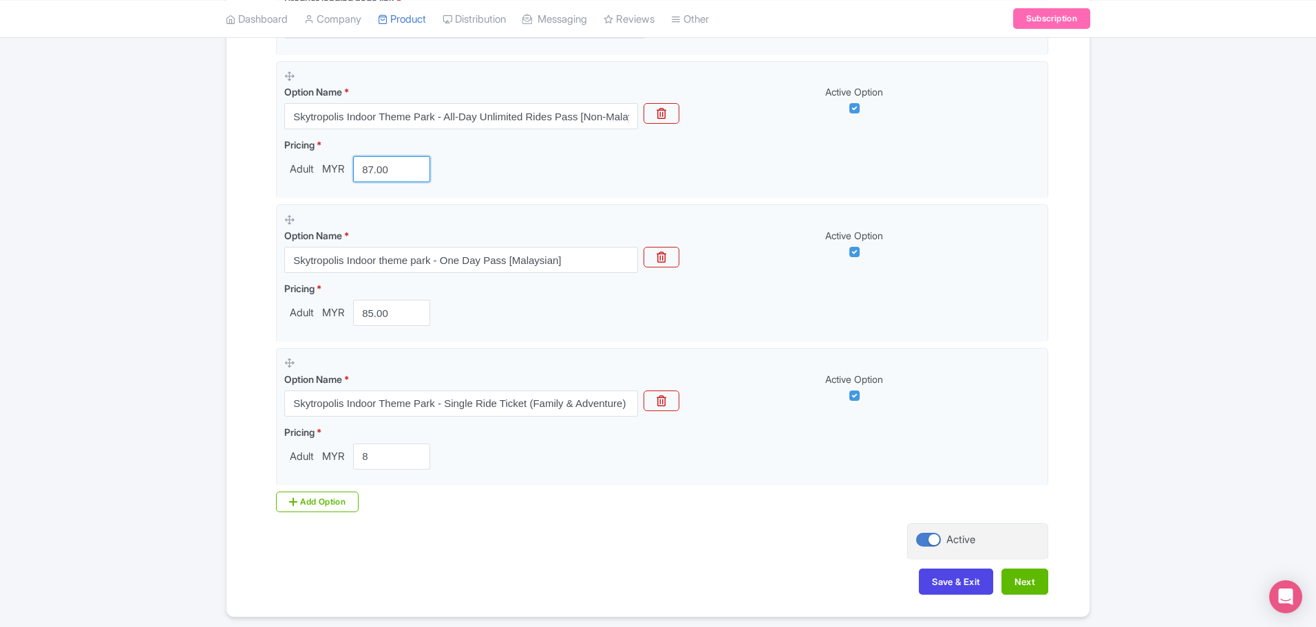
drag, startPoint x: 409, startPoint y: 166, endPoint x: 20, endPoint y: 203, distance: 390.5
click at [21, 204] on div "Success Product updated successfully ← Back to Products [GEOGRAPHIC_DATA] ID# U…" at bounding box center [658, 158] width 1316 height 919
type input "99"
click at [1038, 589] on button "Next" at bounding box center [1024, 582] width 47 height 26
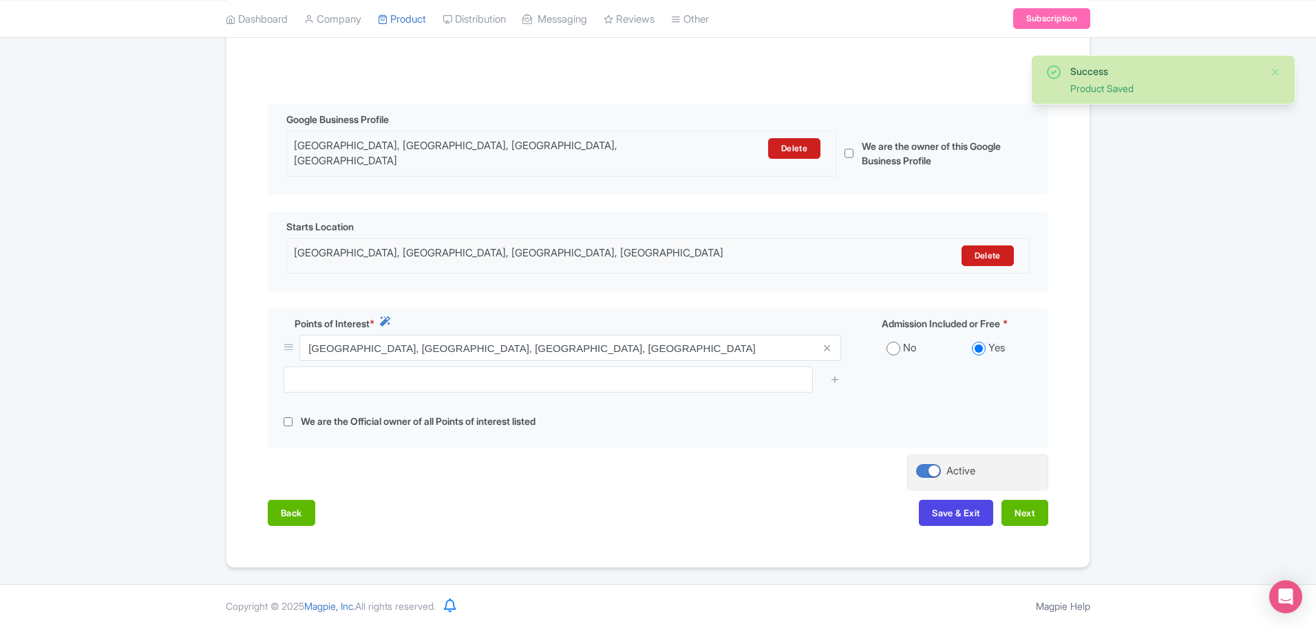
scroll to position [261, 0]
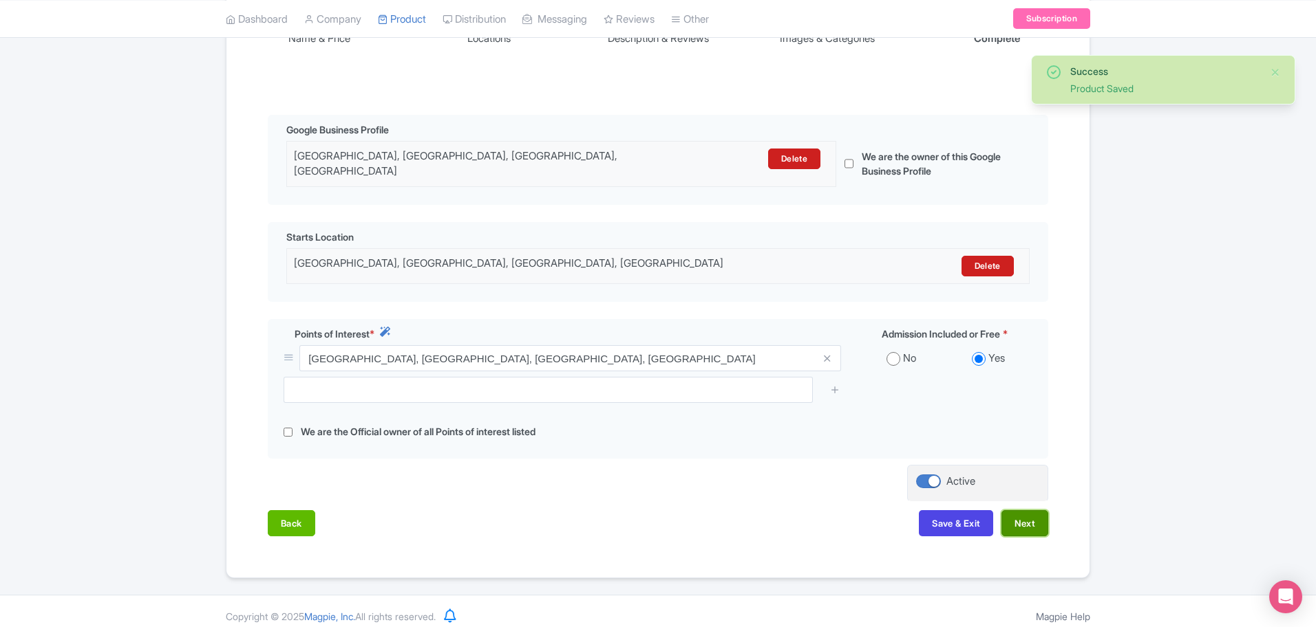
click at [1019, 513] on button "Next" at bounding box center [1024, 524] width 47 height 26
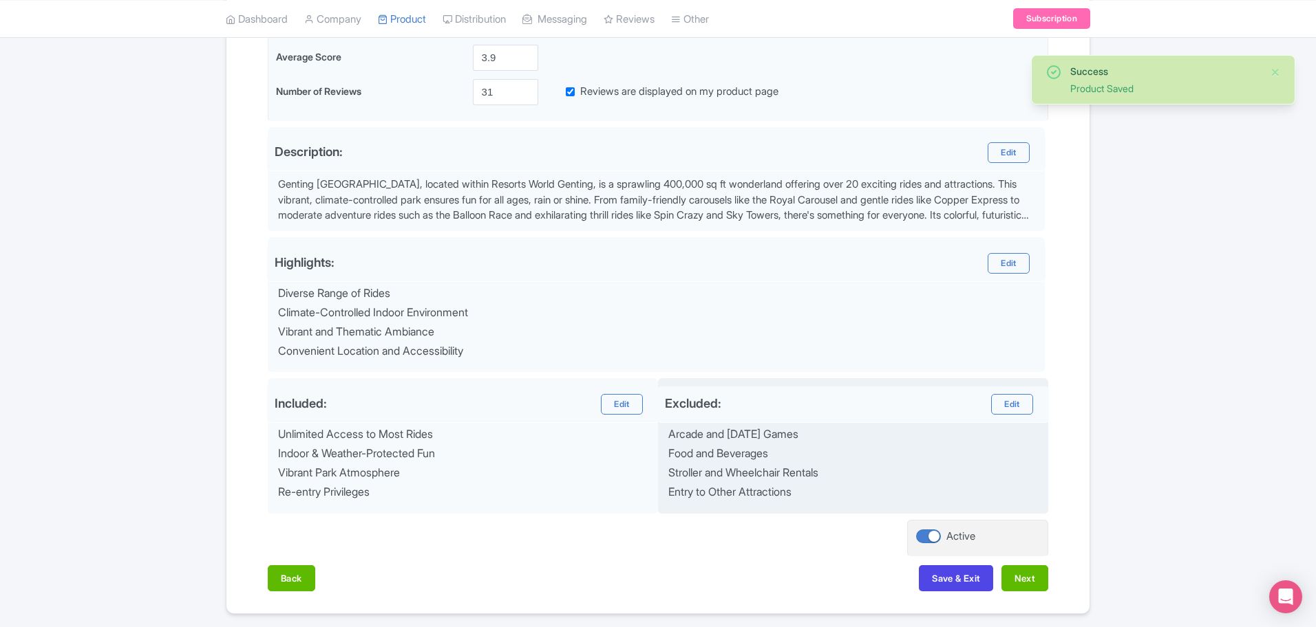
scroll to position [408, 0]
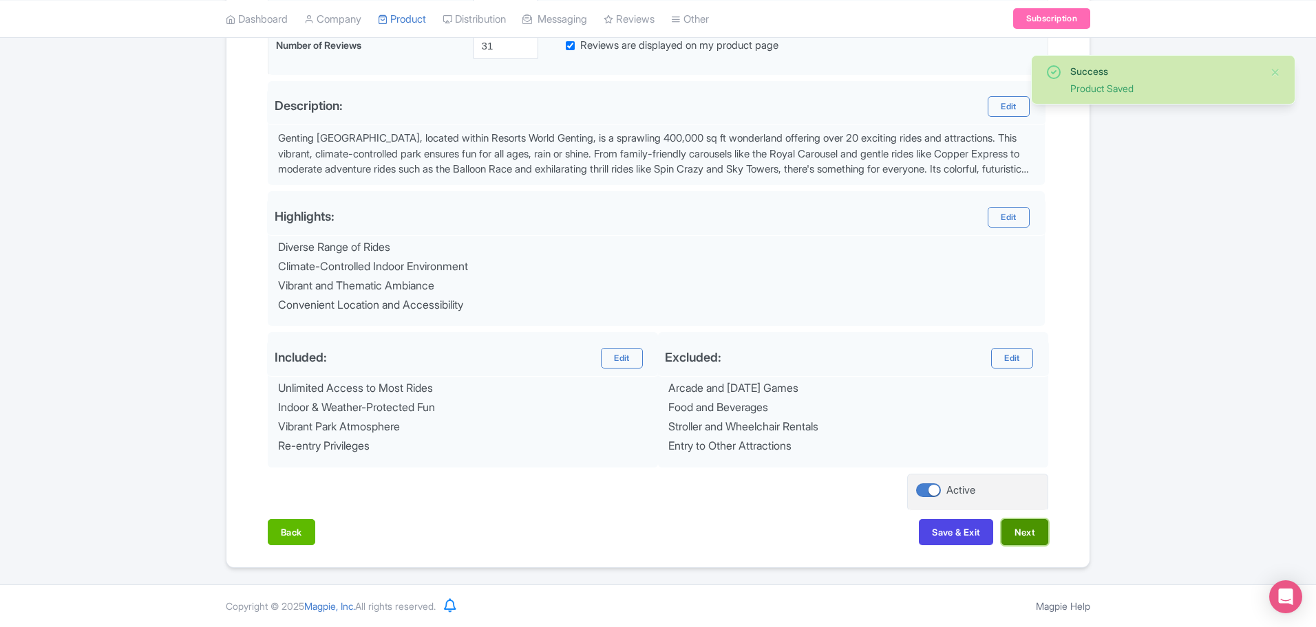
click at [1022, 535] on button "Next" at bounding box center [1024, 532] width 47 height 26
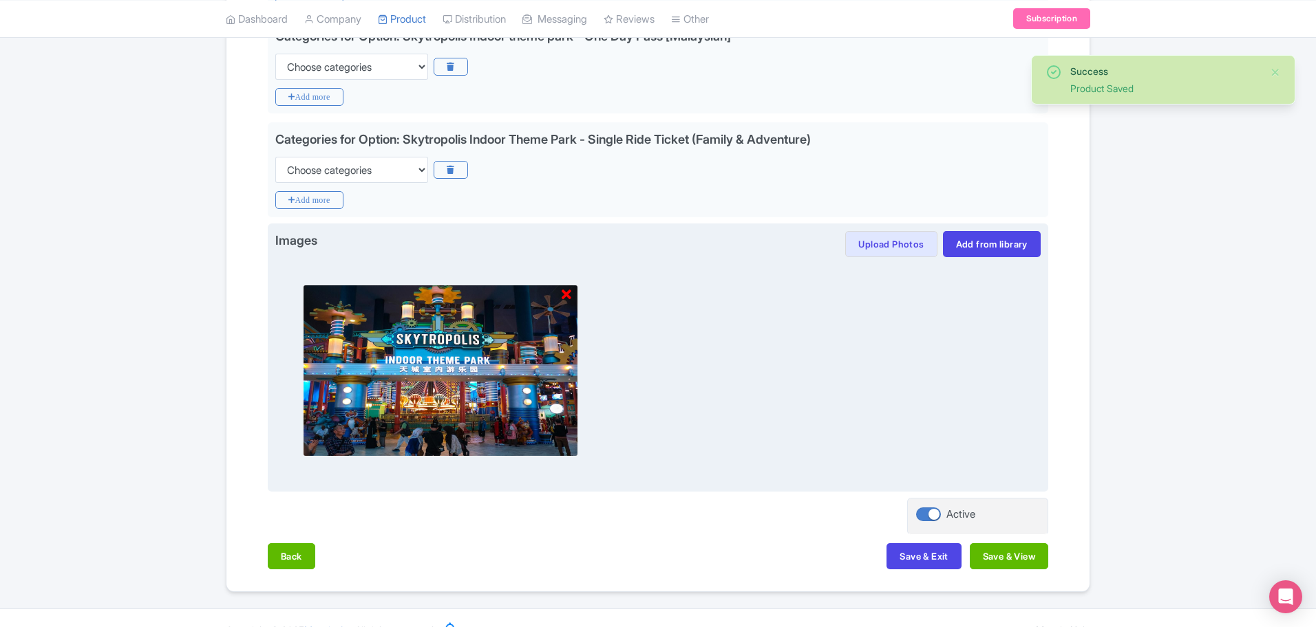
scroll to position [484, 0]
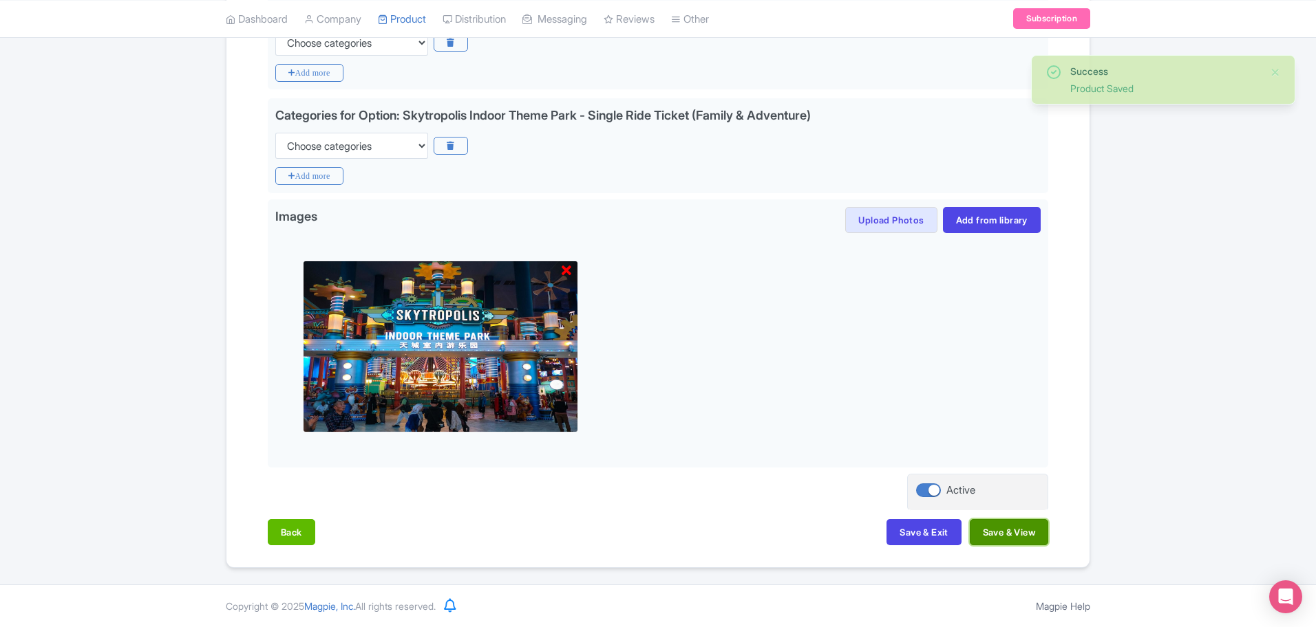
click at [1031, 533] on button "Save & View" at bounding box center [1008, 532] width 78 height 26
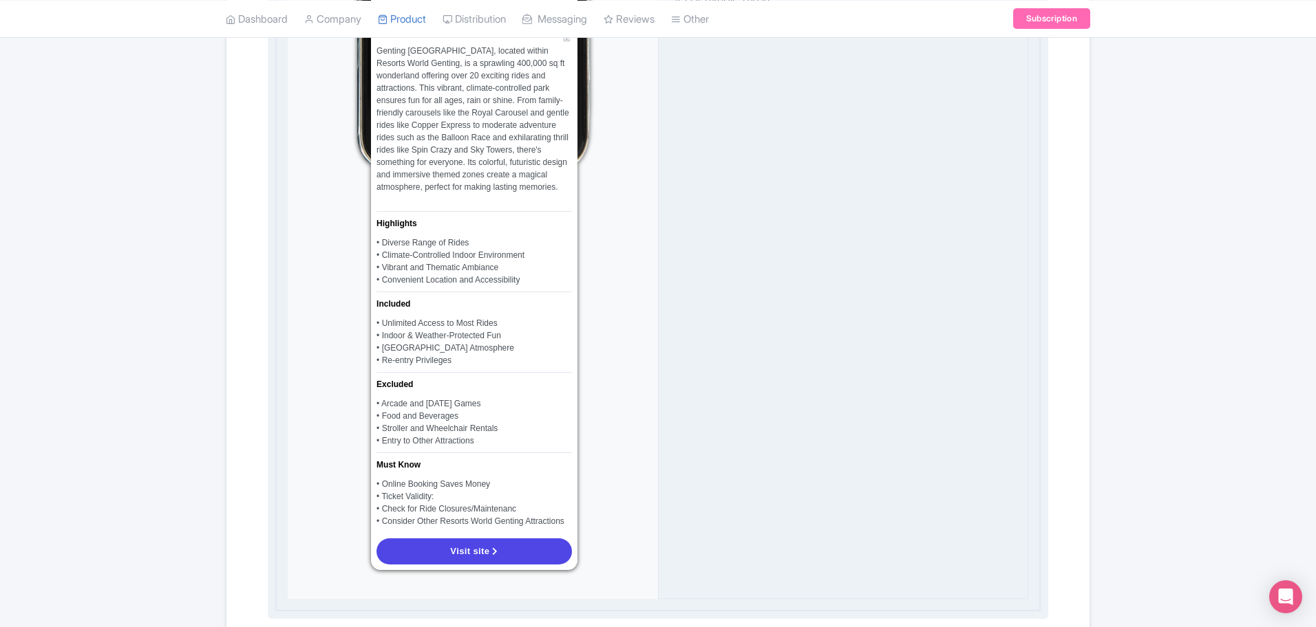
scroll to position [1086, 0]
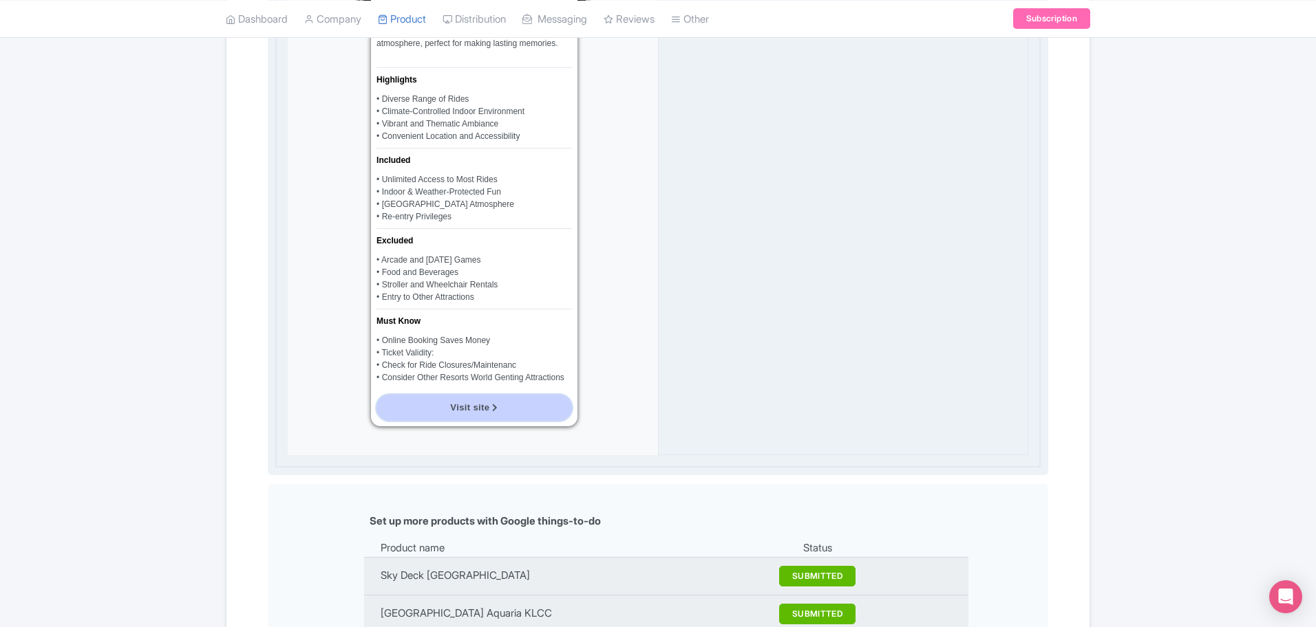
click at [524, 415] on link "Visit site" at bounding box center [473, 408] width 195 height 26
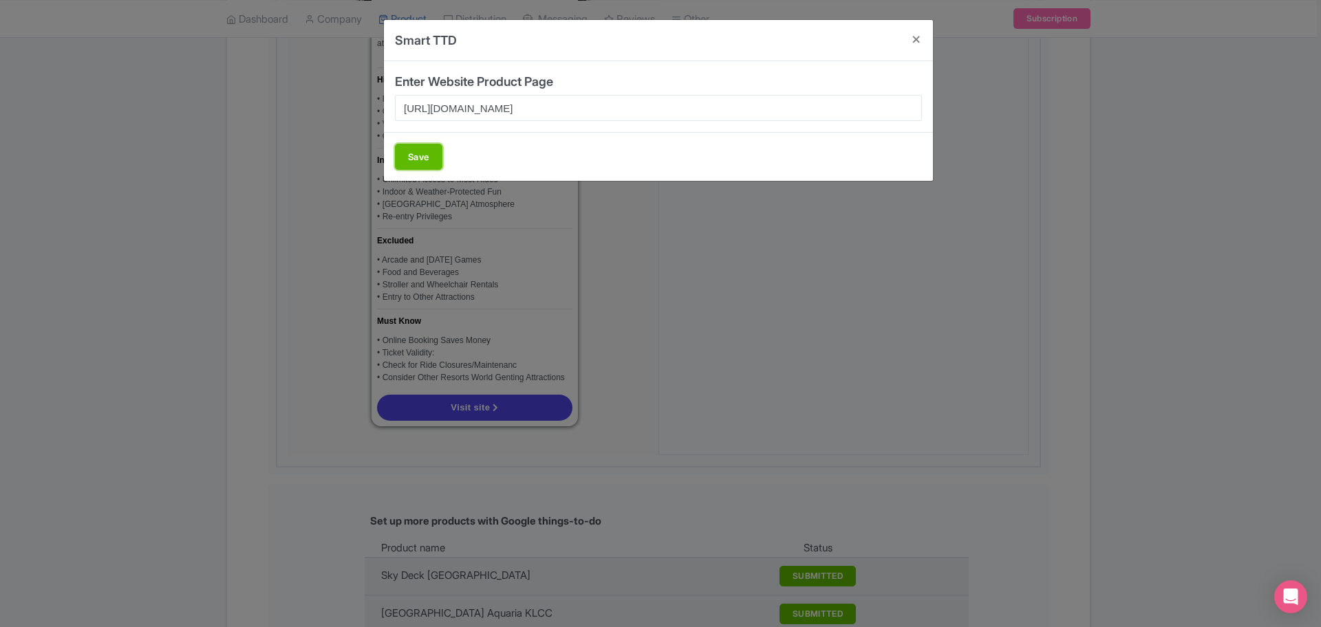
click at [416, 157] on button "Save" at bounding box center [418, 157] width 47 height 26
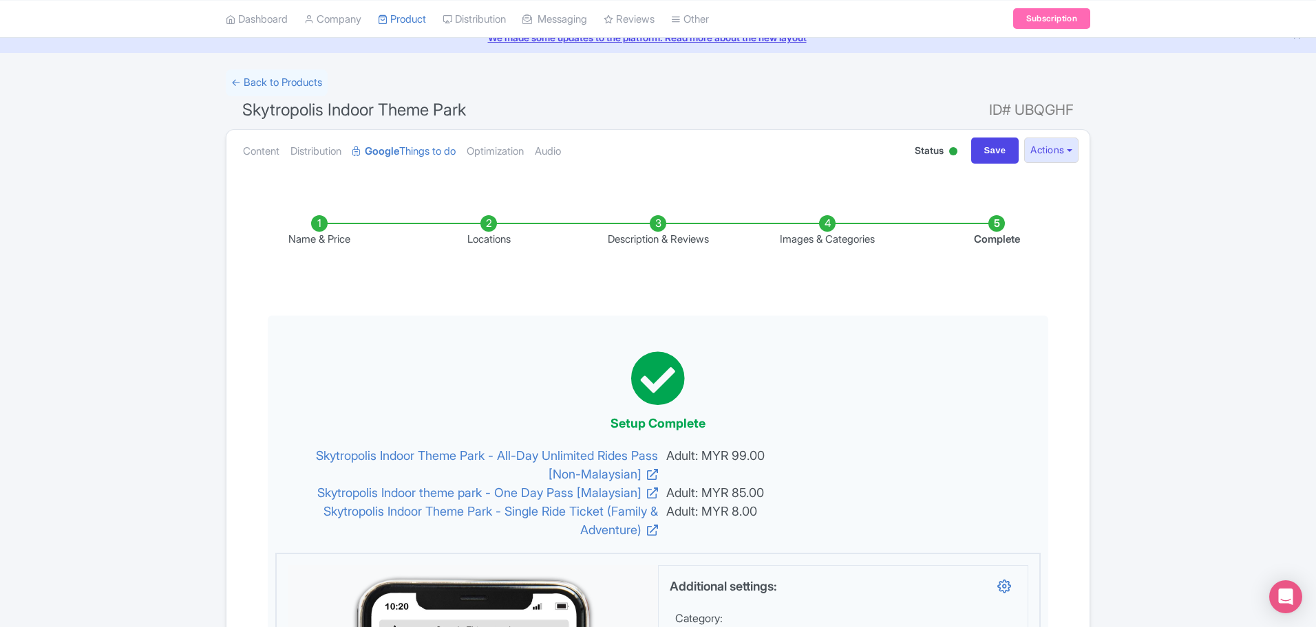
scroll to position [0, 0]
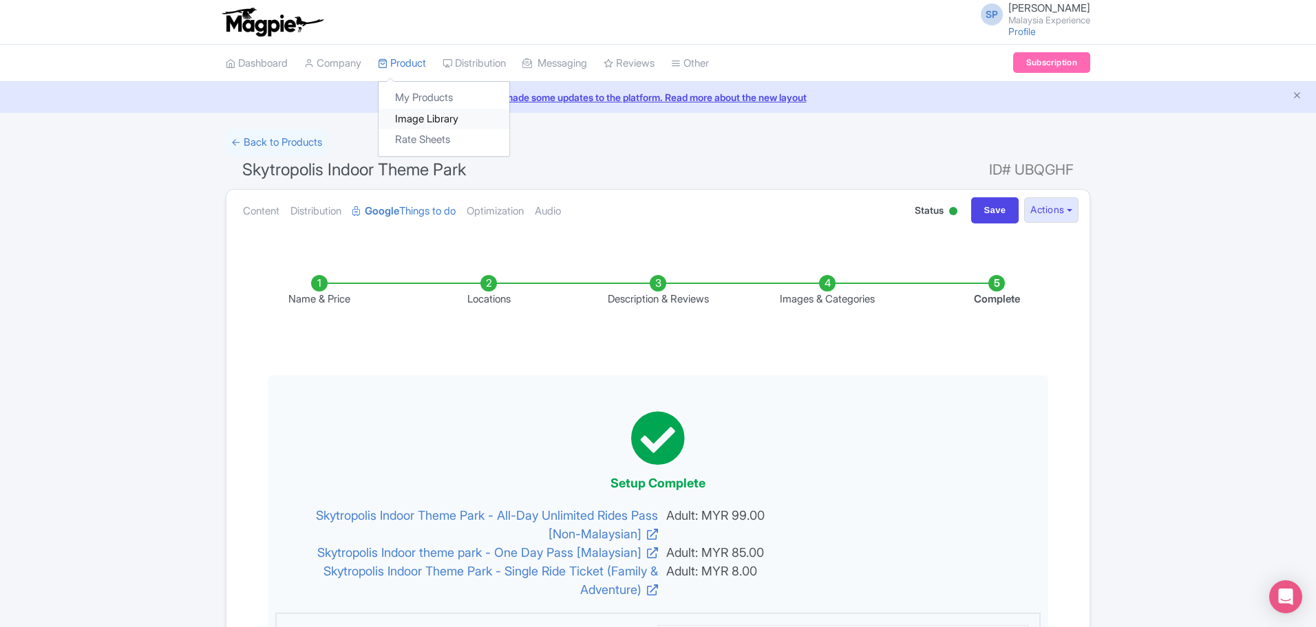
click at [434, 109] on link "Image Library" at bounding box center [443, 119] width 131 height 21
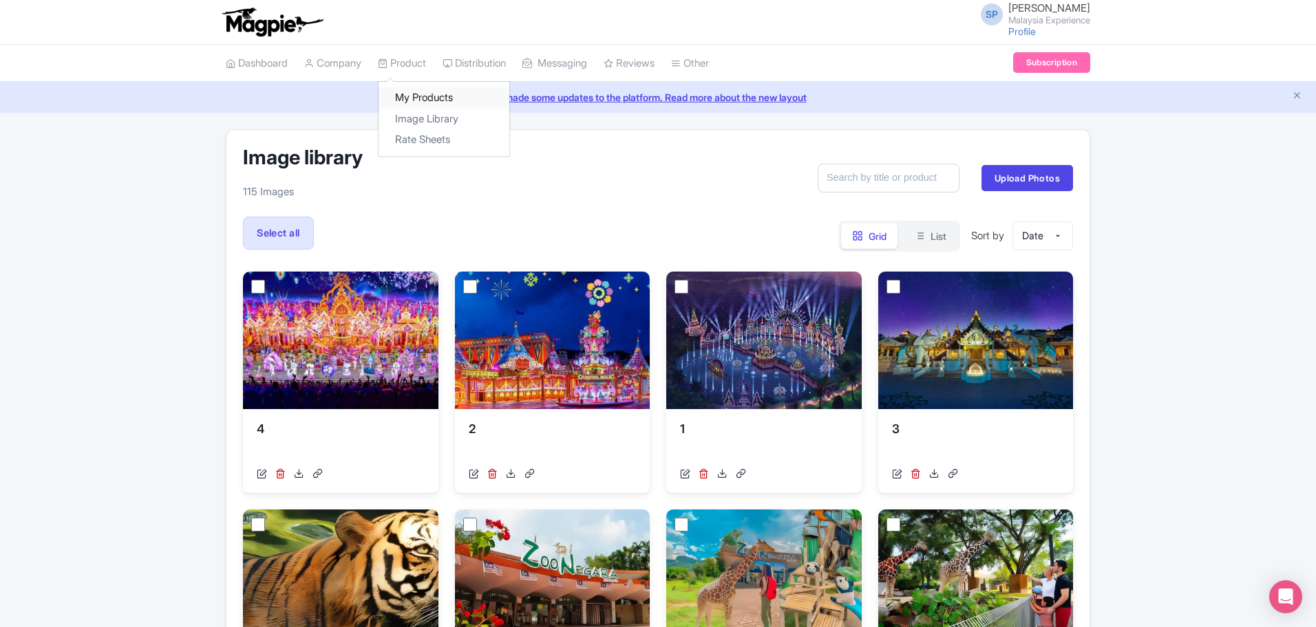
click at [413, 87] on link "My Products" at bounding box center [443, 97] width 131 height 21
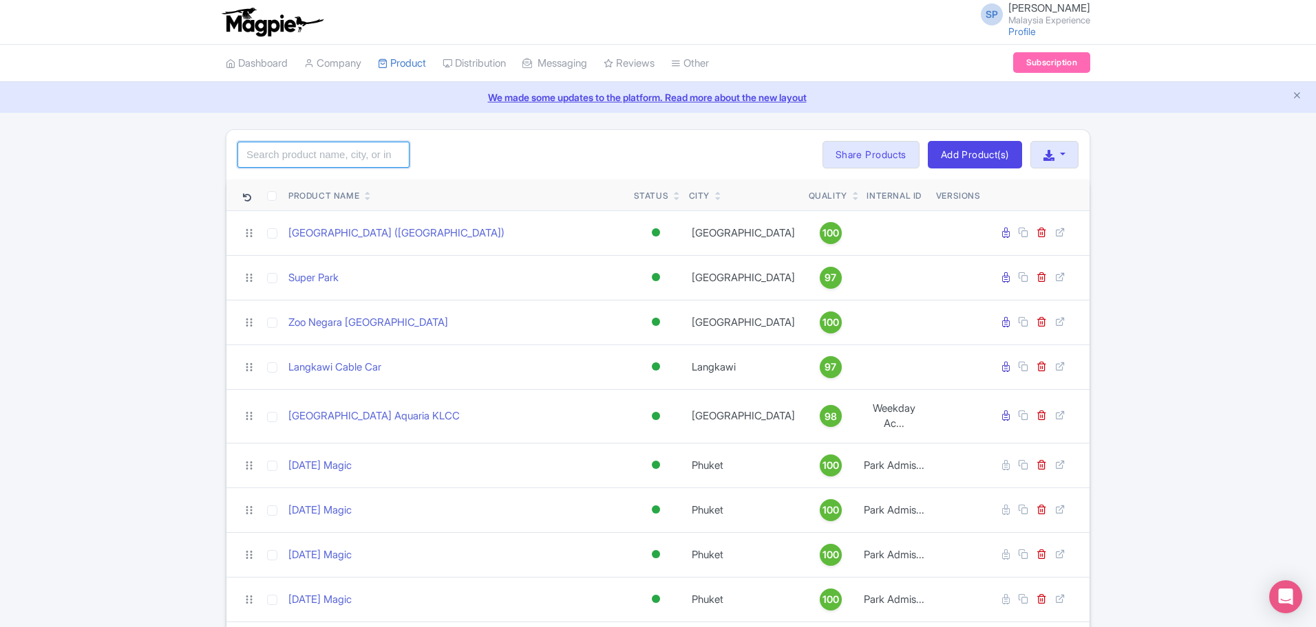
click at [339, 152] on input "search" at bounding box center [323, 155] width 172 height 26
type input "cable car"
click button "Search" at bounding box center [0, 0] width 0 height 0
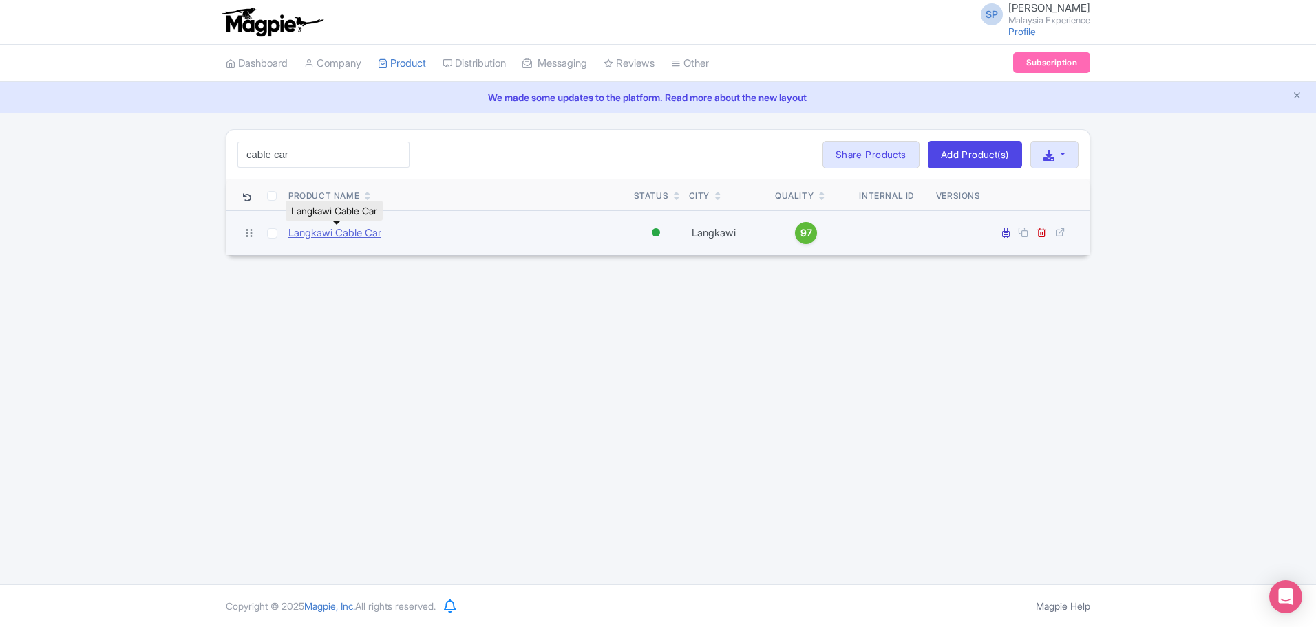
click at [366, 239] on link "Langkawi Cable Car" at bounding box center [334, 234] width 93 height 16
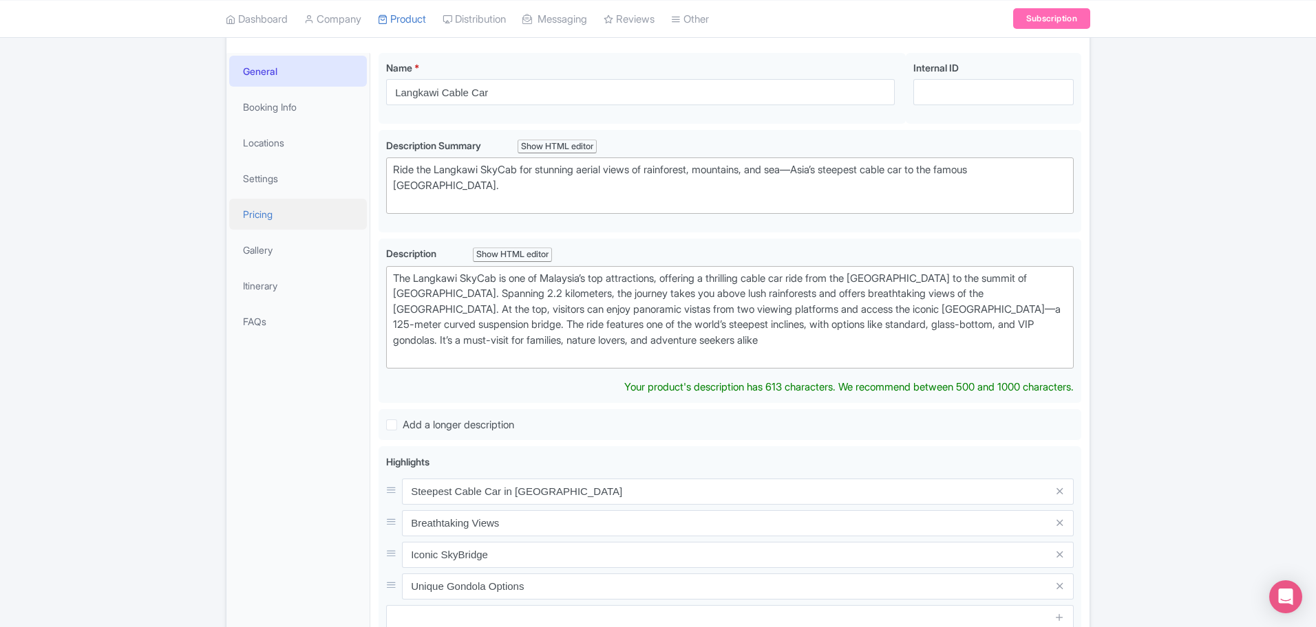
click at [277, 215] on link "Pricing" at bounding box center [298, 214] width 138 height 31
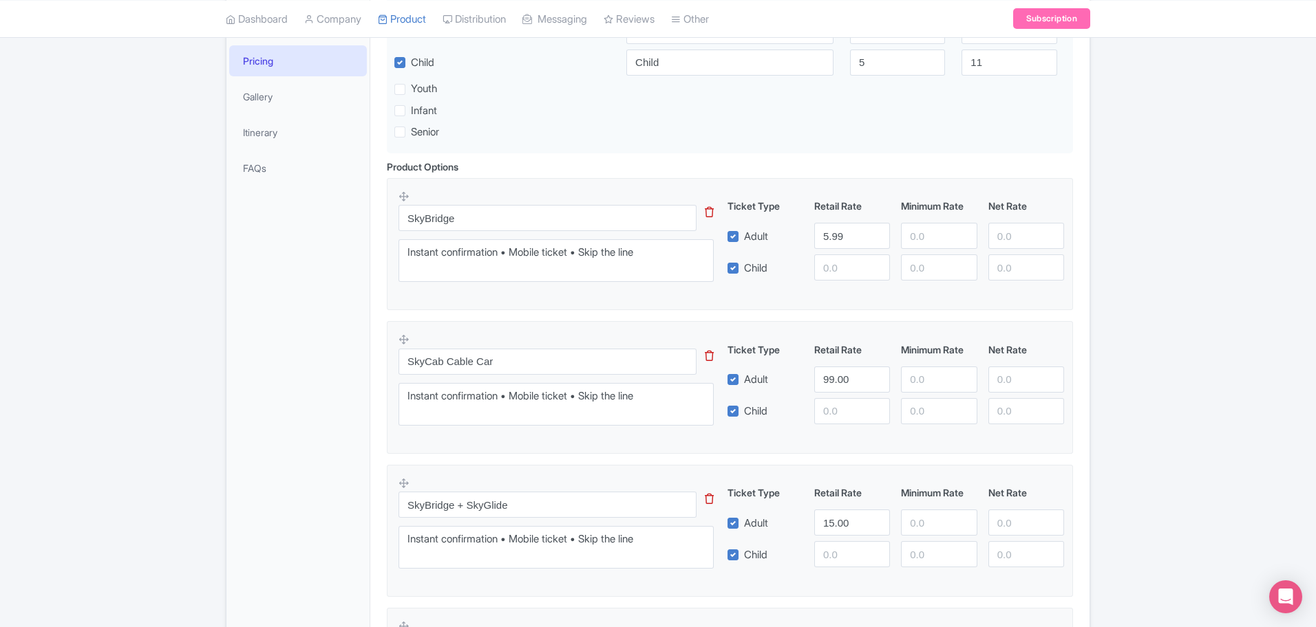
scroll to position [344, 0]
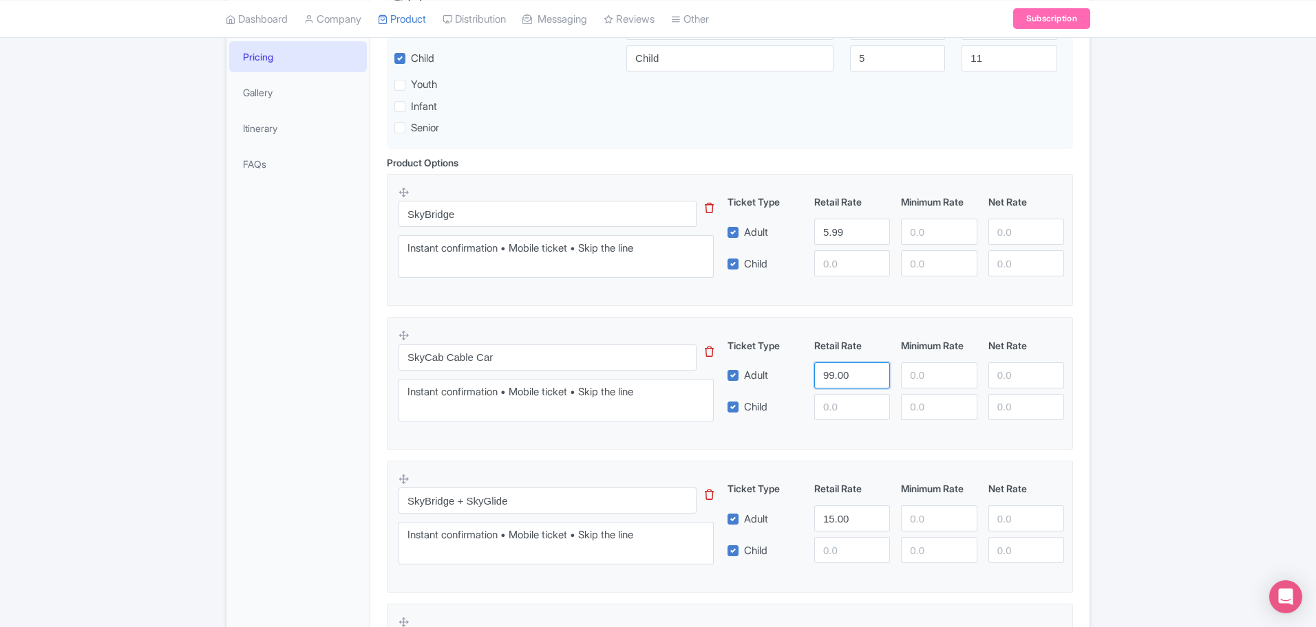
drag, startPoint x: 852, startPoint y: 375, endPoint x: 667, endPoint y: 376, distance: 185.1
click at [674, 377] on div "SkyCab Cable Car This tip has not data. Code: tip_option_name Instant confirmat…" at bounding box center [729, 379] width 663 height 101
type input "93"
drag, startPoint x: 846, startPoint y: 519, endPoint x: 733, endPoint y: 500, distance: 114.4
click at [733, 500] on div "Ticket Type Retail Rate Minimum Rate Net Rate Adult 15.00 Child This tip has no…" at bounding box center [896, 523] width 332 height 82
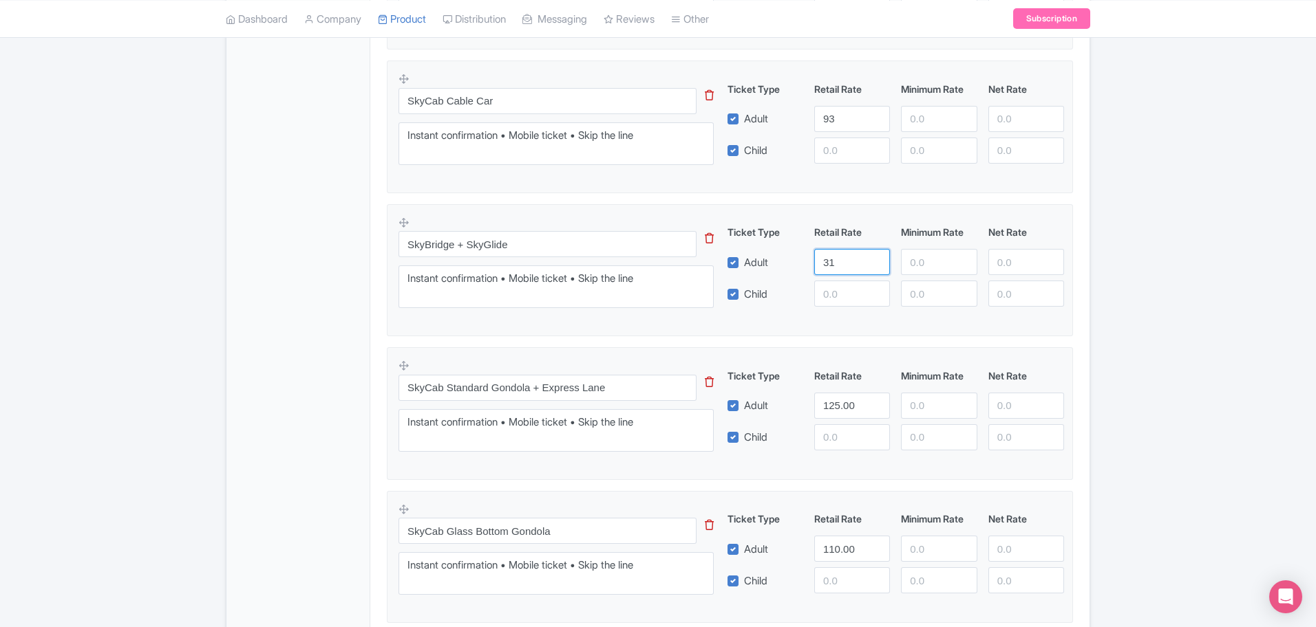
scroll to position [602, 0]
type input "31"
drag, startPoint x: 858, startPoint y: 402, endPoint x: 837, endPoint y: 398, distance: 20.9
click at [839, 399] on input "125.00" at bounding box center [852, 404] width 76 height 26
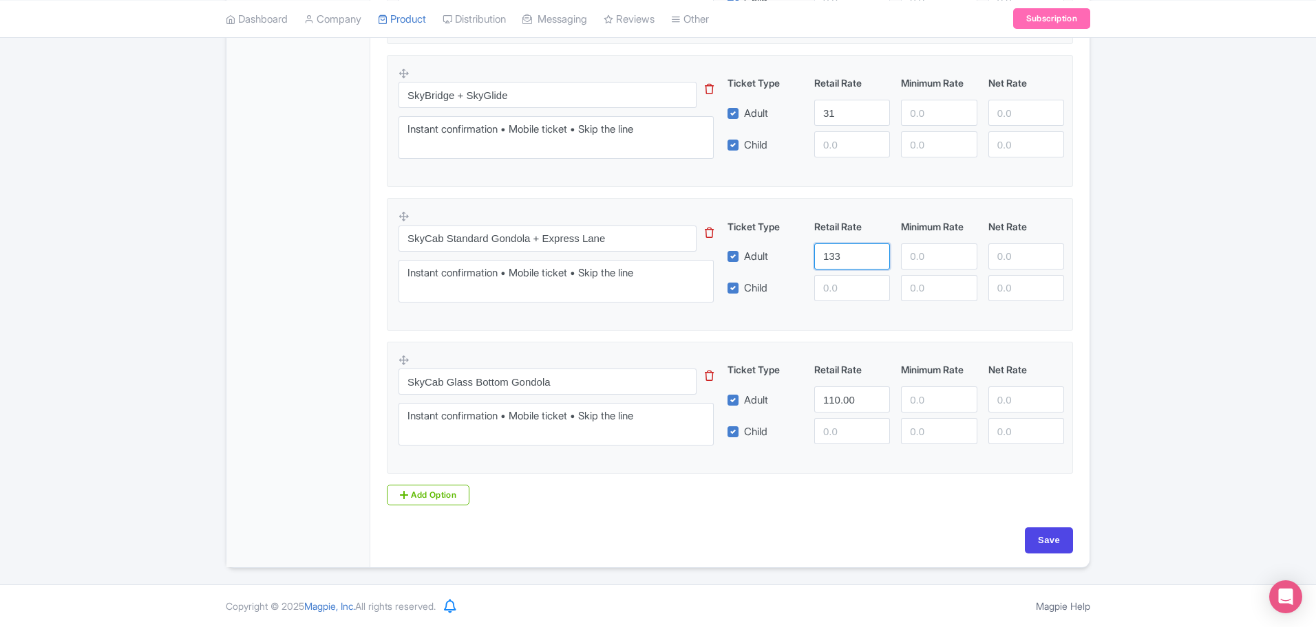
type input "133"
click at [1047, 536] on input "Save" at bounding box center [1048, 541] width 48 height 26
type input "Saving..."
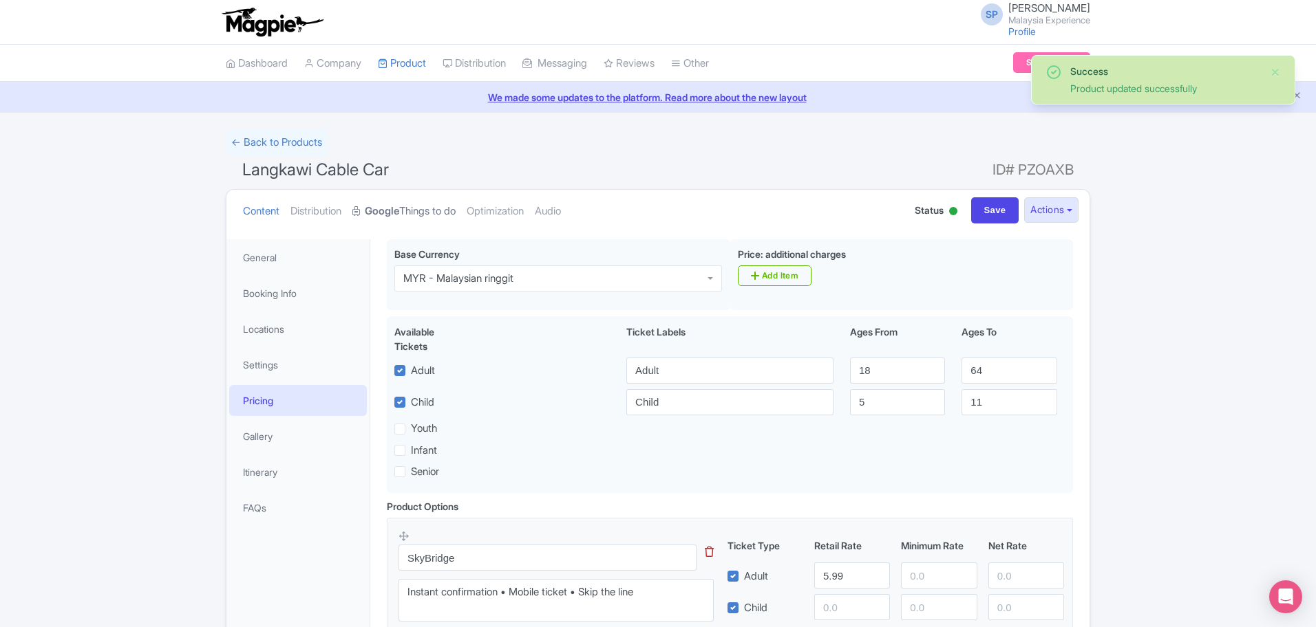
click at [411, 219] on link "Google Things to do" at bounding box center [403, 211] width 103 height 43
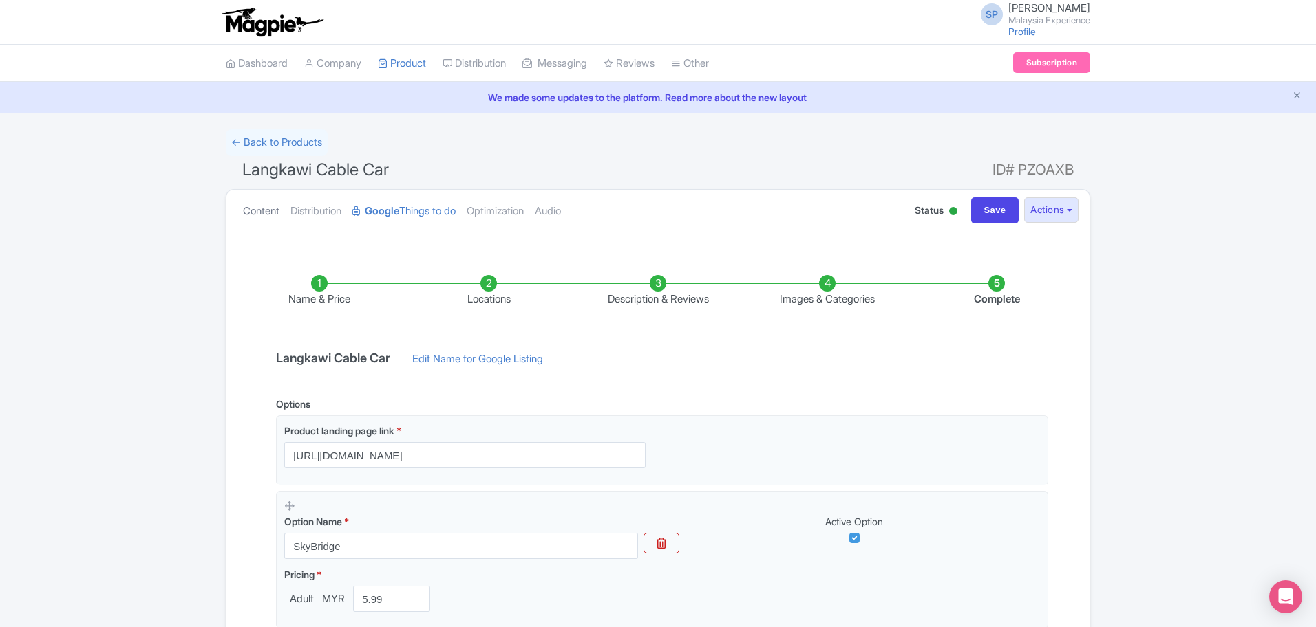
click at [255, 211] on link "Content" at bounding box center [261, 211] width 36 height 43
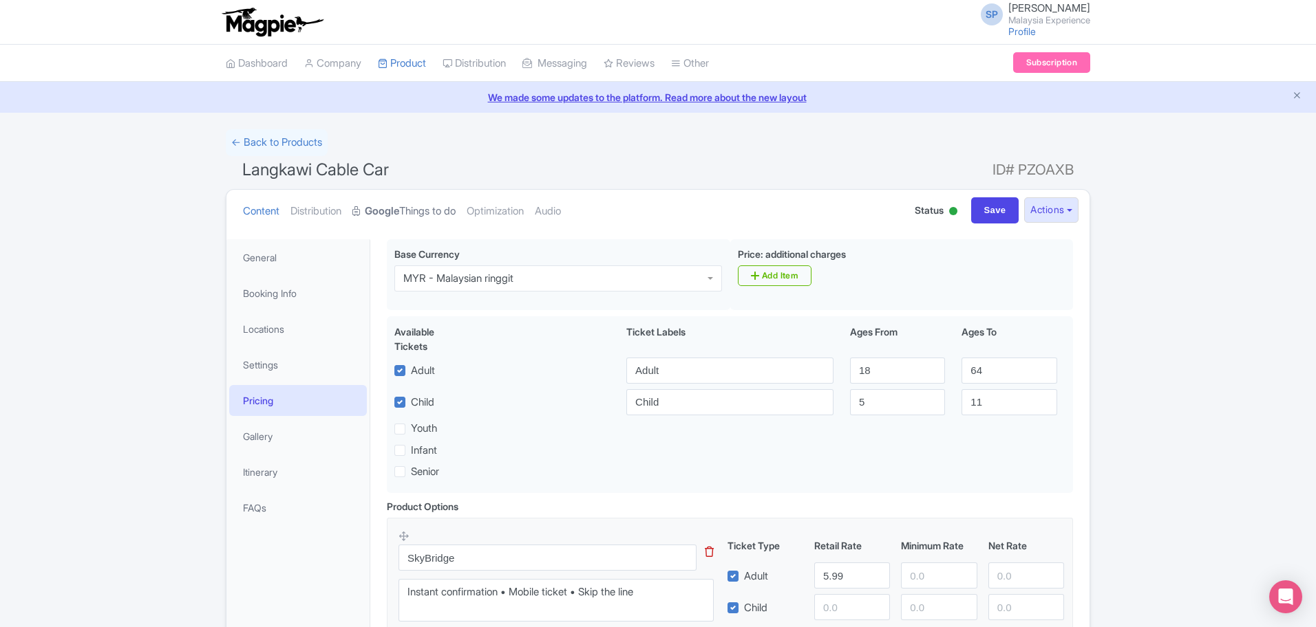
click at [397, 213] on strong "Google" at bounding box center [382, 212] width 34 height 16
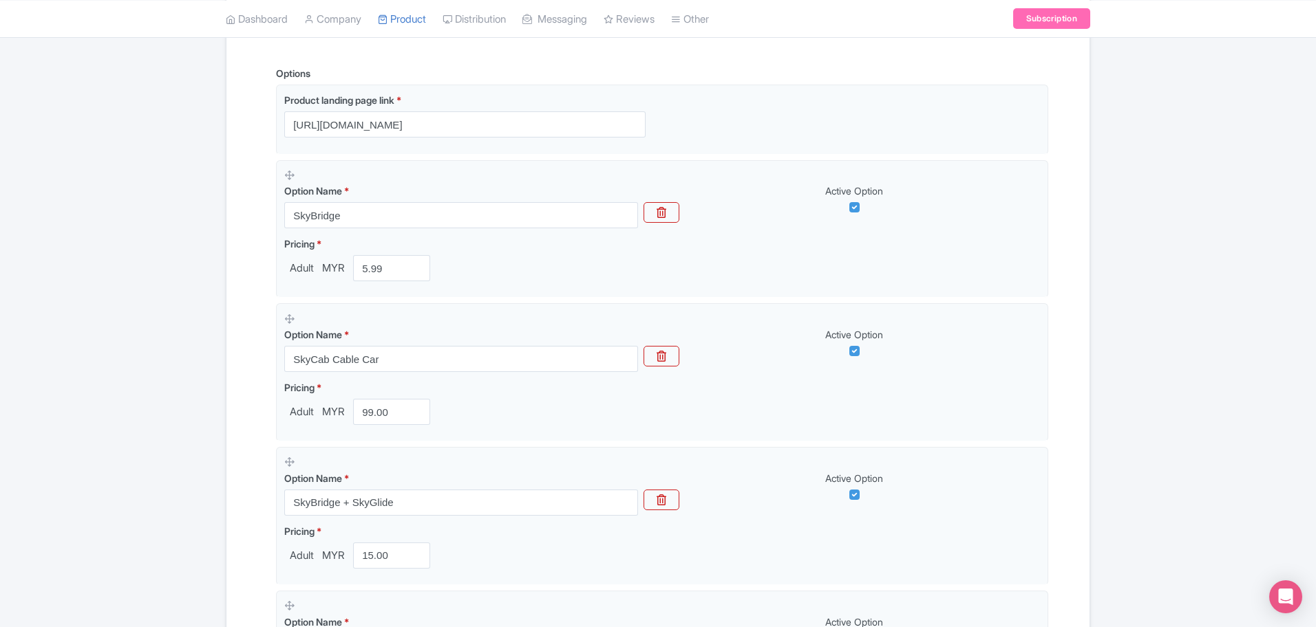
scroll to position [430, 0]
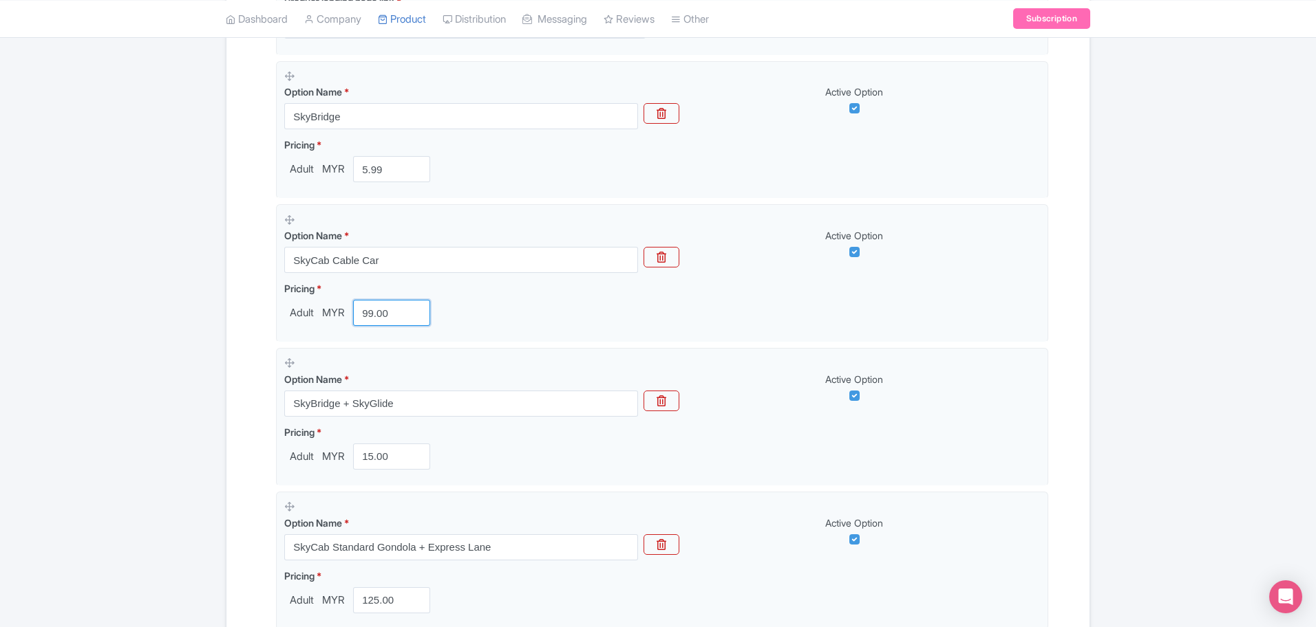
drag, startPoint x: 396, startPoint y: 312, endPoint x: 268, endPoint y: 309, distance: 127.3
click at [270, 312] on div "Options Product landing page link * https://cablecarlangkawi.malaysia-experienc…" at bounding box center [658, 383] width 780 height 833
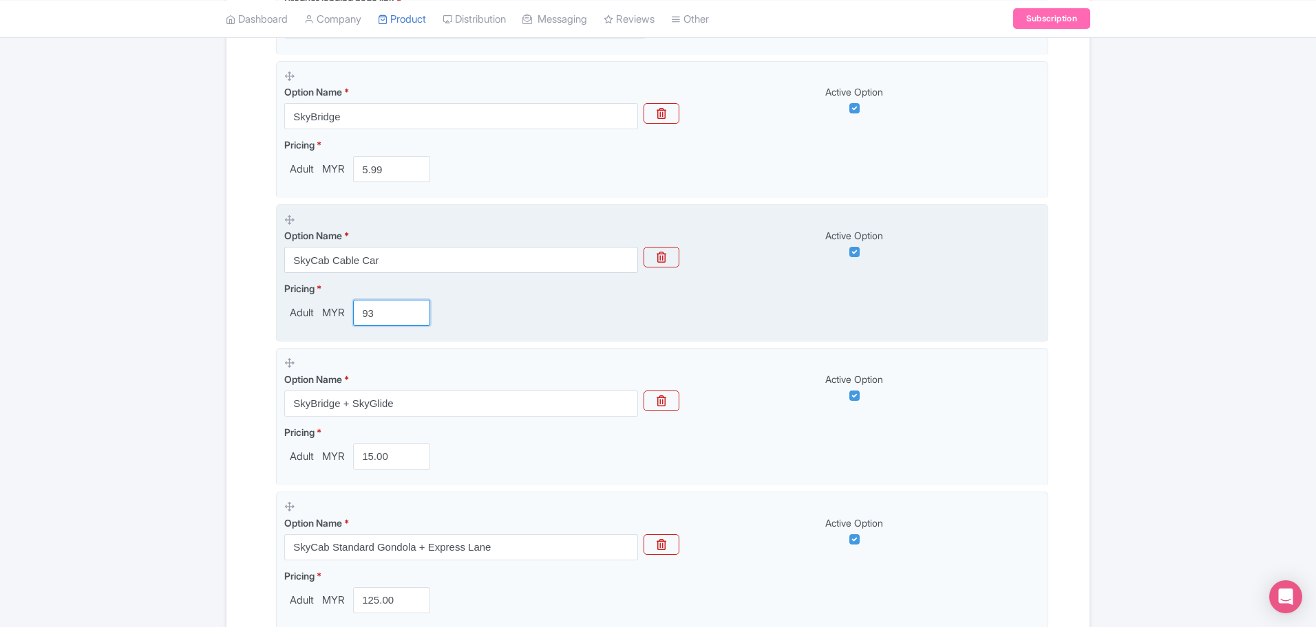
type input "93"
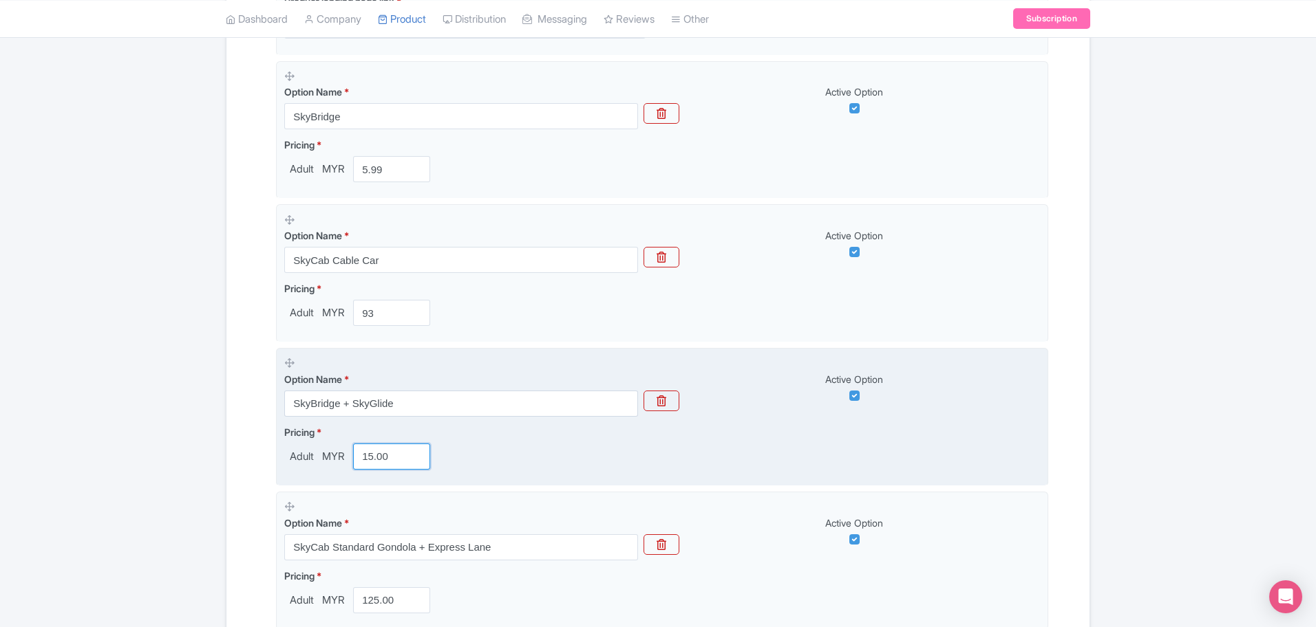
drag, startPoint x: 394, startPoint y: 459, endPoint x: 288, endPoint y: 455, distance: 105.4
click at [292, 456] on div "Adult MYR 15.00" at bounding box center [359, 457] width 151 height 26
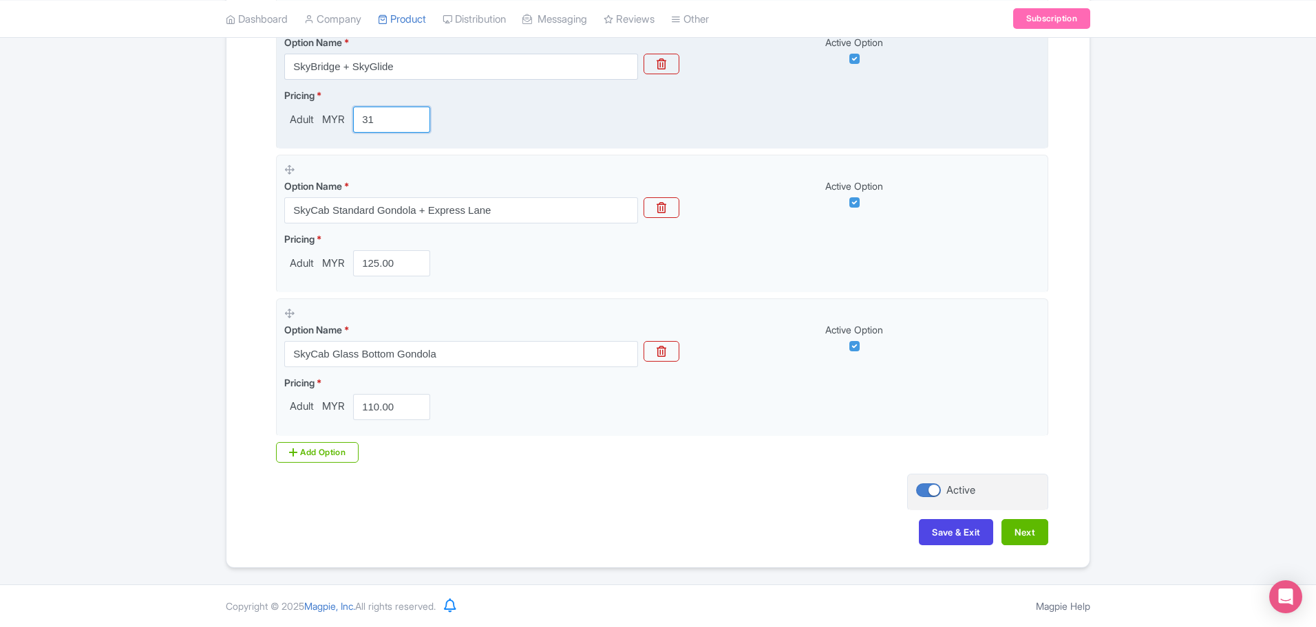
type input "31"
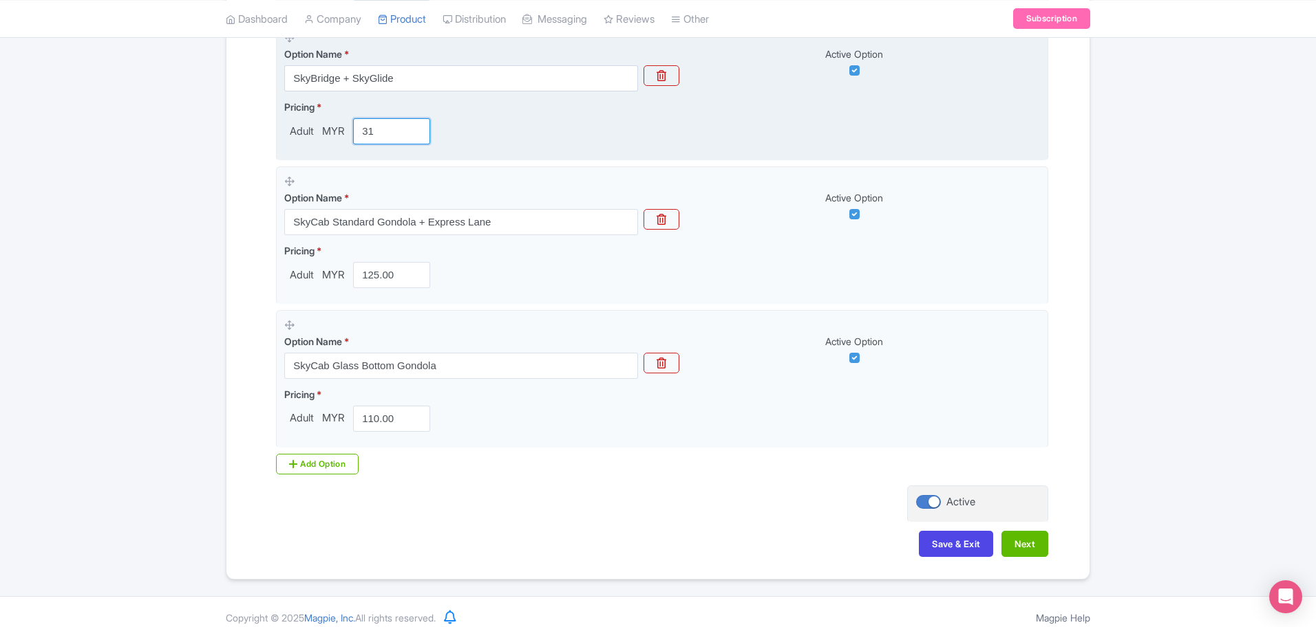
scroll to position [681, 0]
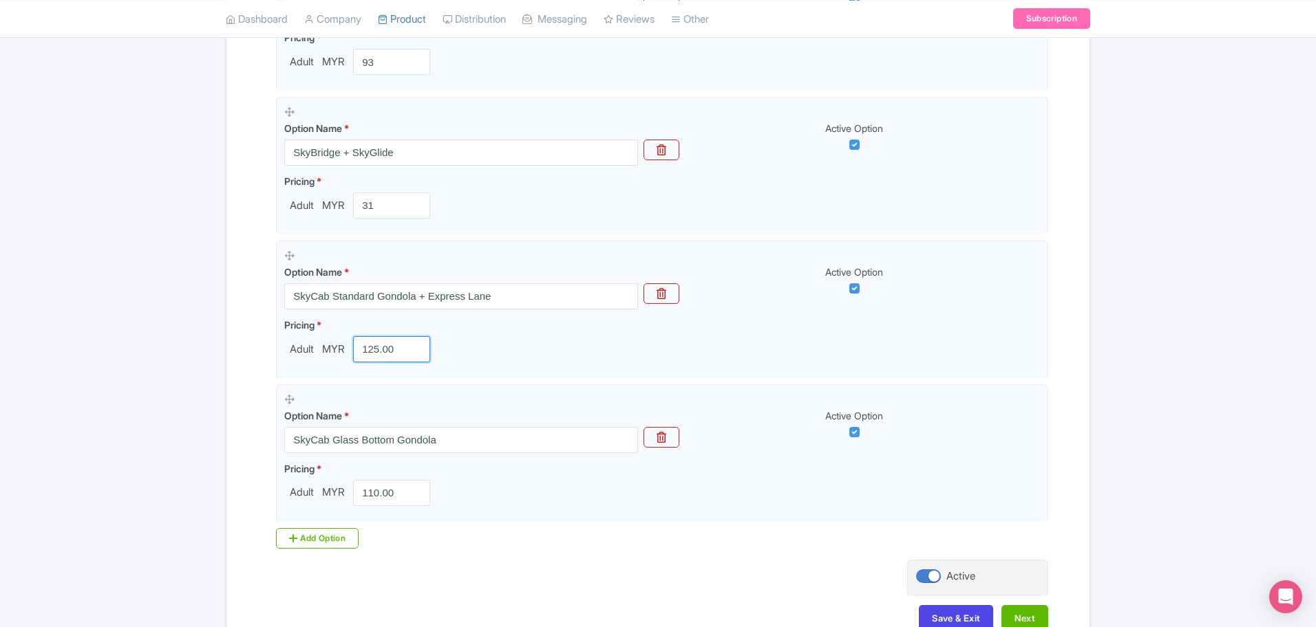
drag, startPoint x: 396, startPoint y: 349, endPoint x: 272, endPoint y: 325, distance: 126.2
click at [278, 326] on fieldset "Option Name * SkyCab Standard Gondola + Express Lane Active Option Pricing * Ad…" at bounding box center [662, 310] width 772 height 138
type input "133"
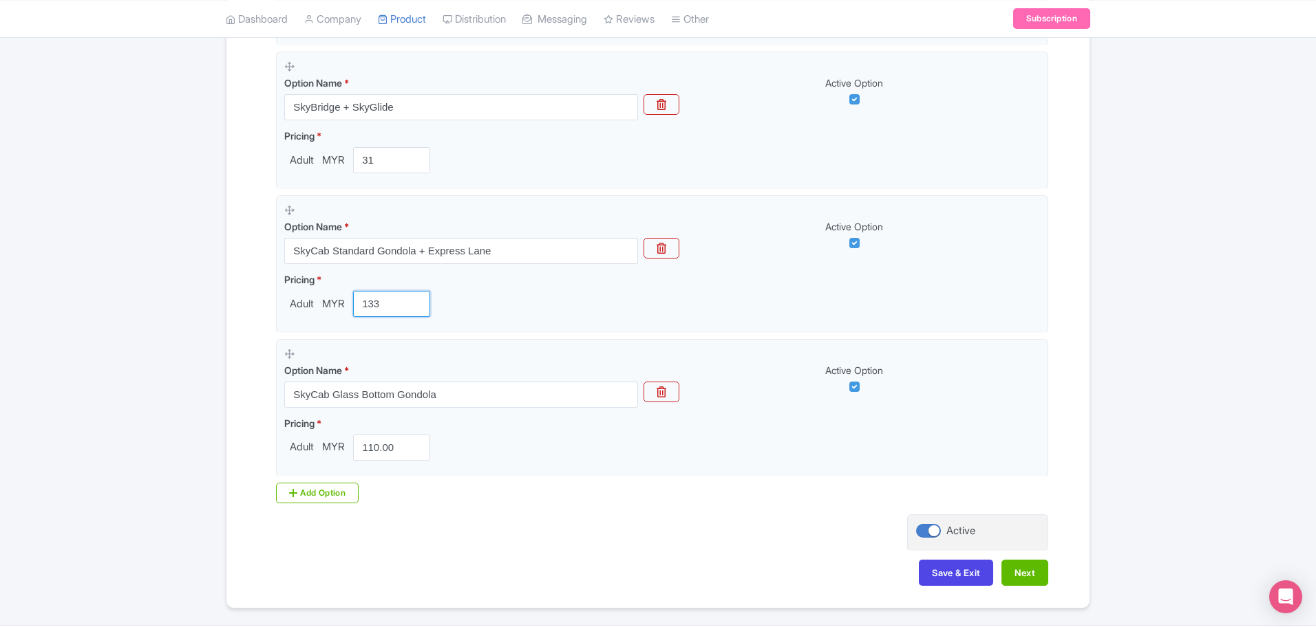
scroll to position [767, 0]
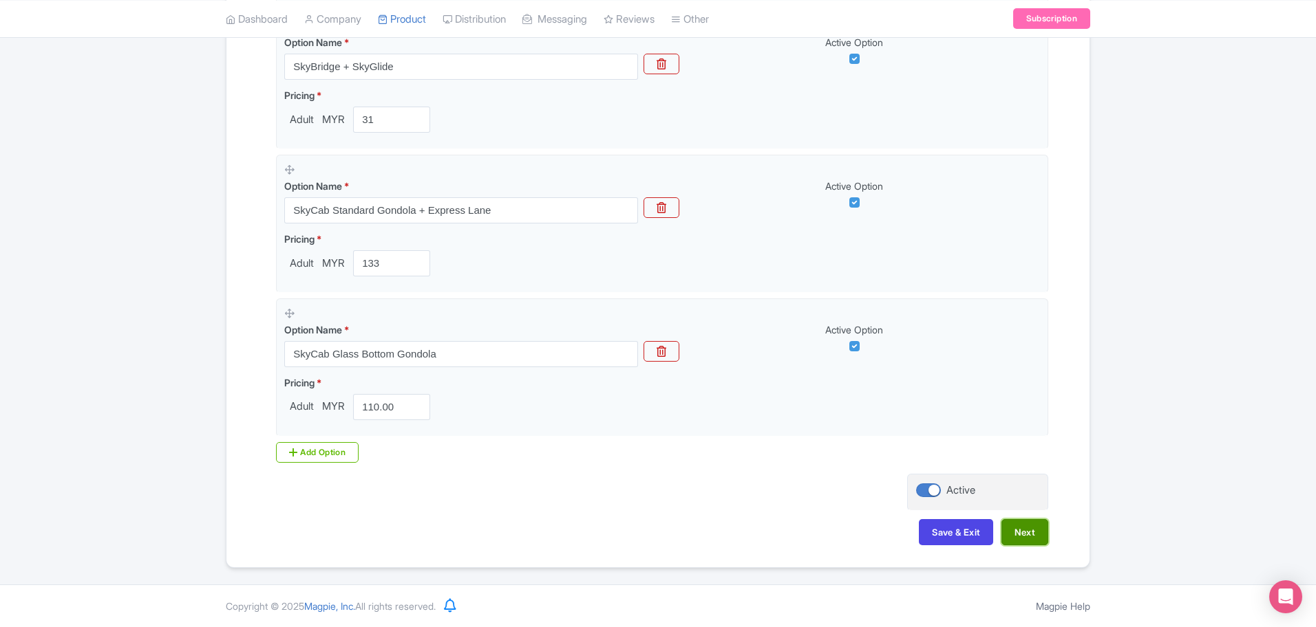
click at [1044, 535] on button "Next" at bounding box center [1024, 532] width 47 height 26
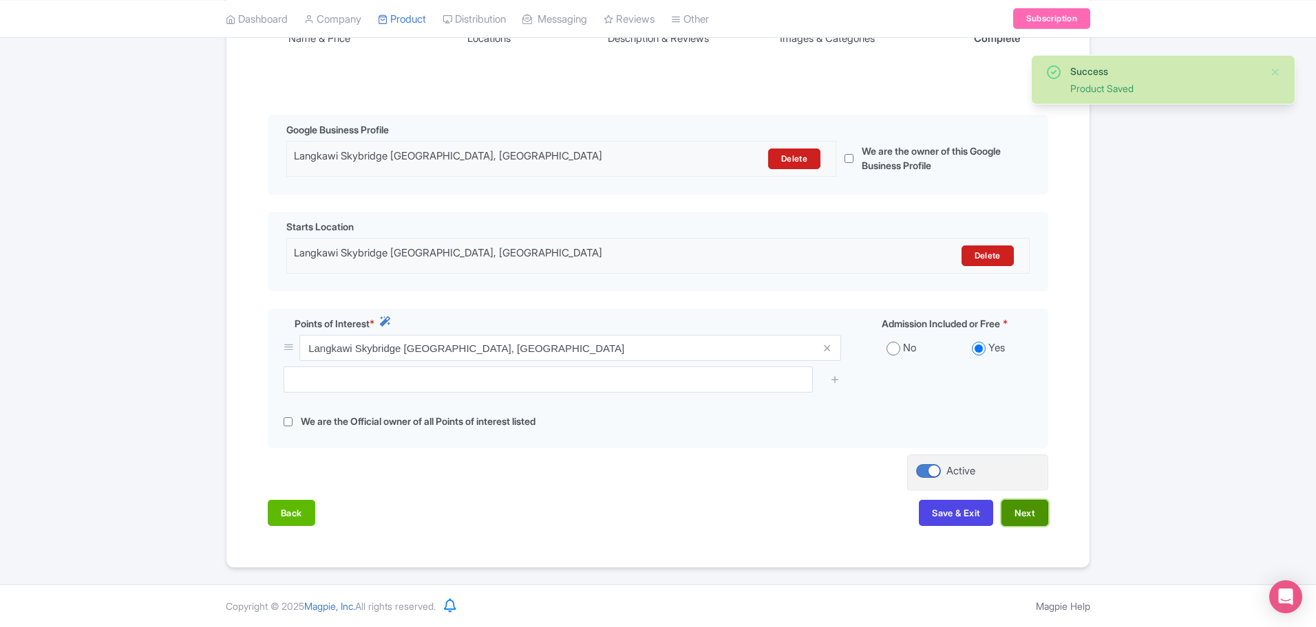
click at [1027, 502] on button "Next" at bounding box center [1024, 513] width 47 height 26
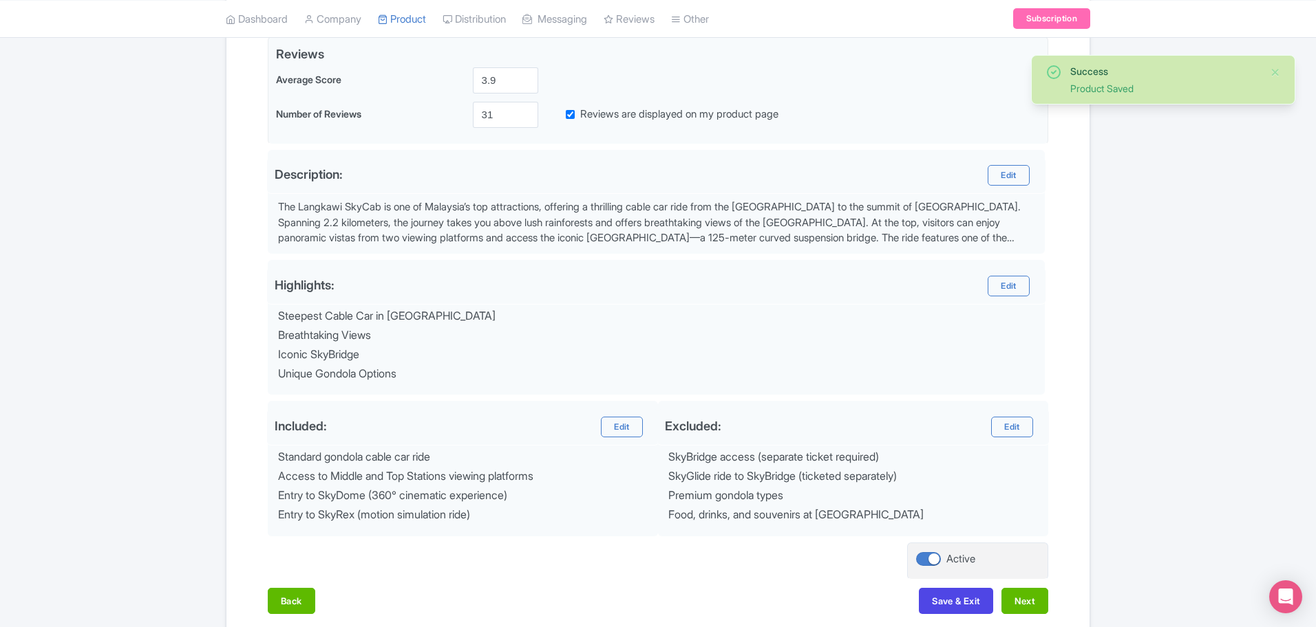
scroll to position [408, 0]
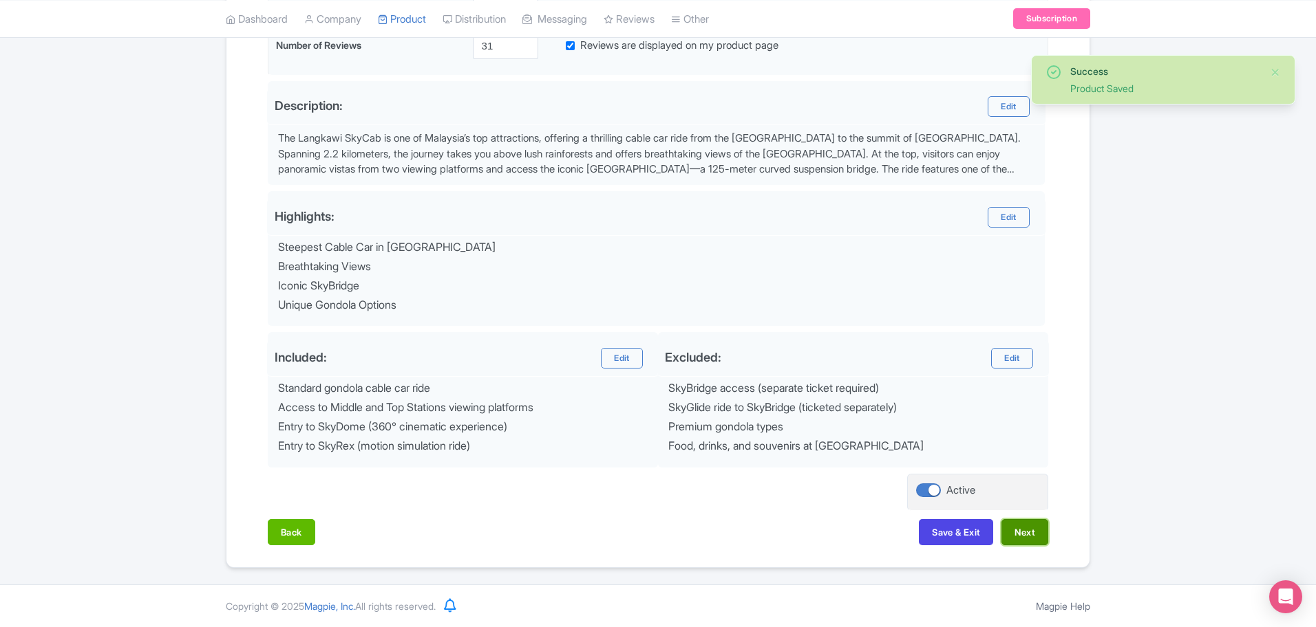
click at [1026, 526] on button "Next" at bounding box center [1024, 532] width 47 height 26
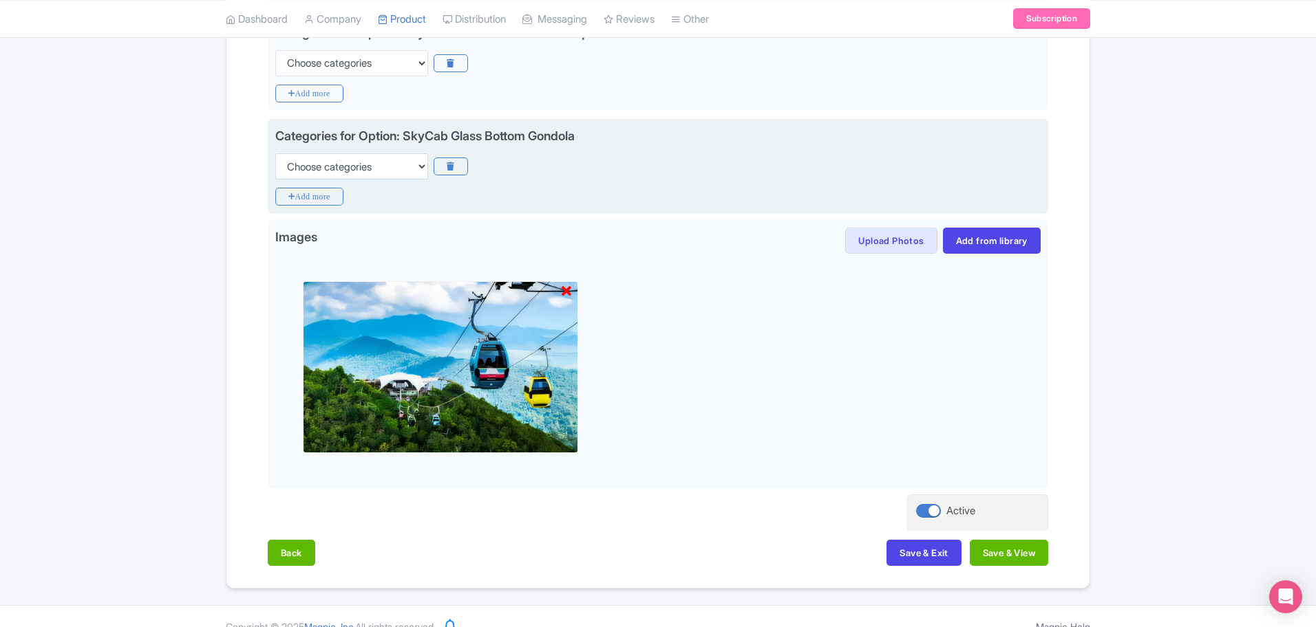
scroll to position [691, 0]
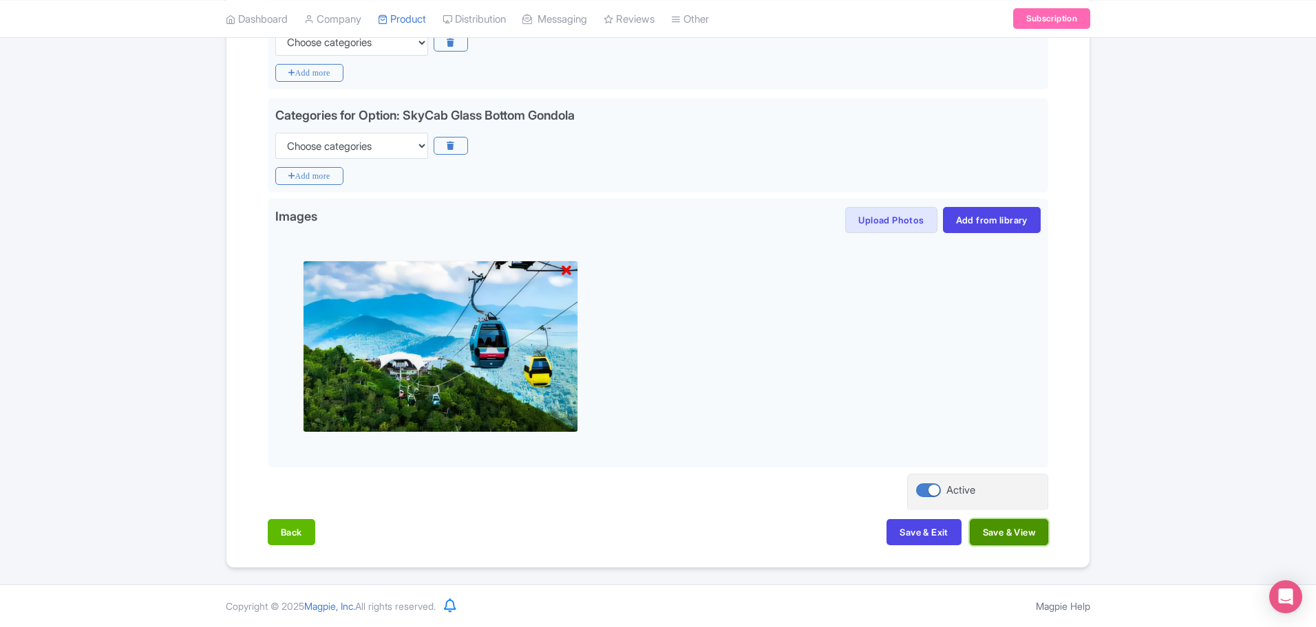
click at [1018, 527] on button "Save & View" at bounding box center [1008, 532] width 78 height 26
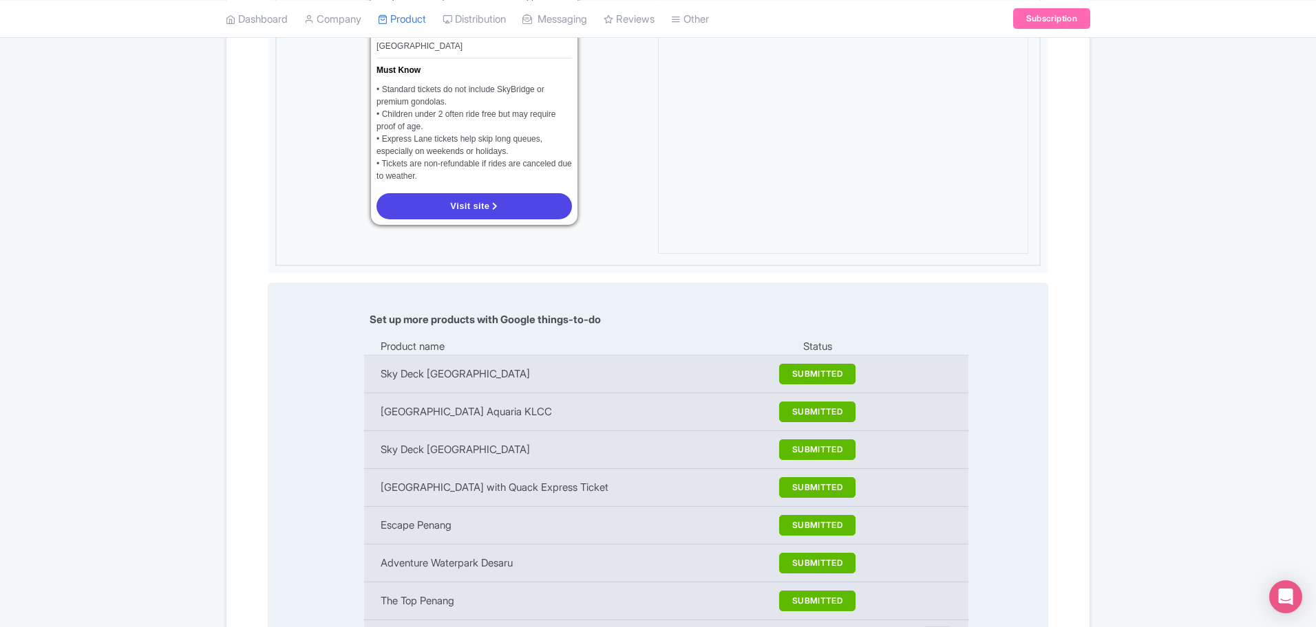
scroll to position [1280, 0]
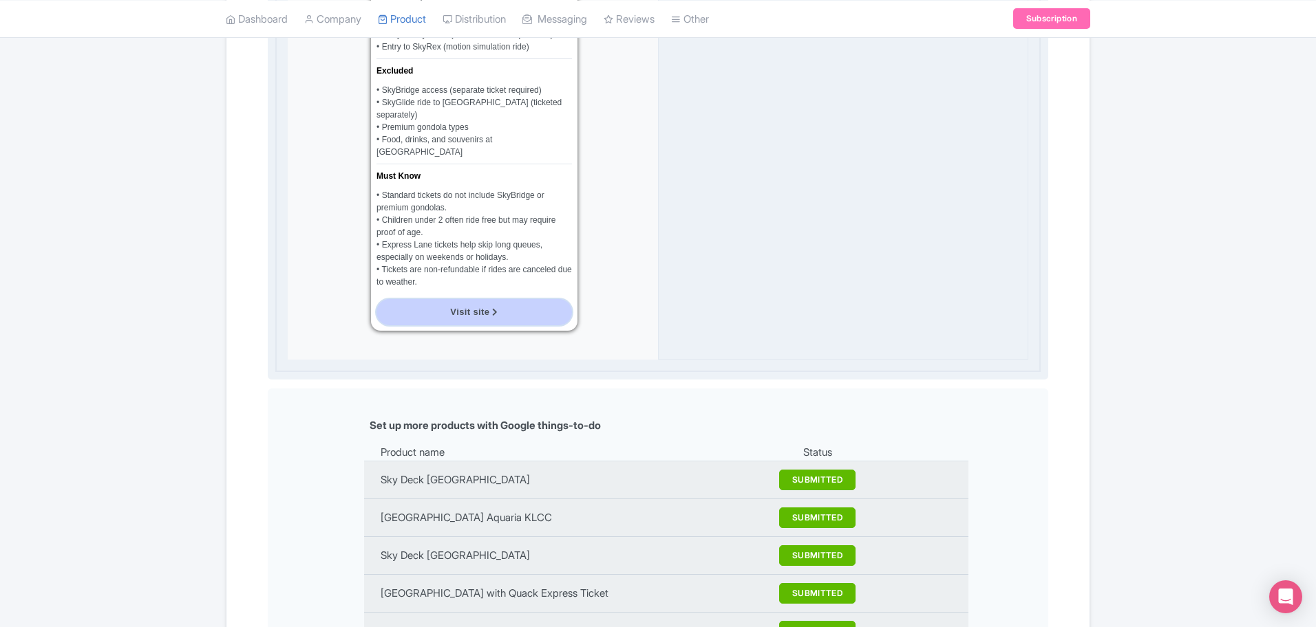
click at [454, 307] on span "Visit site" at bounding box center [469, 312] width 39 height 10
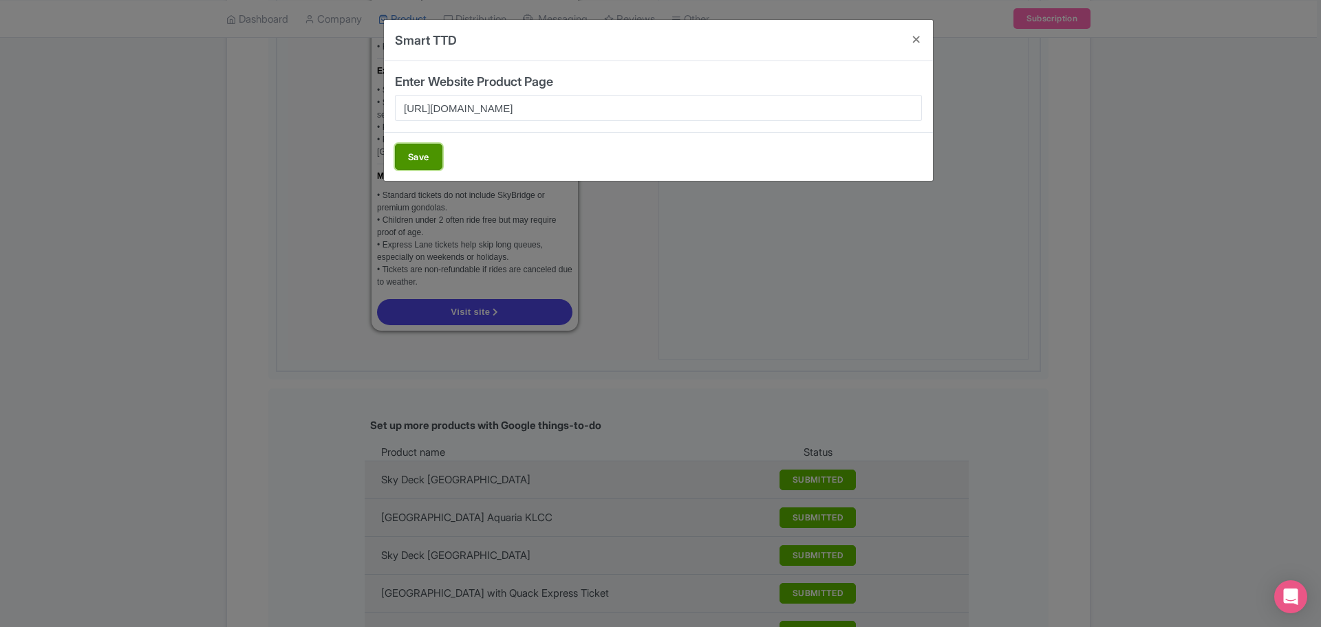
click at [427, 151] on button "Save" at bounding box center [418, 157] width 47 height 26
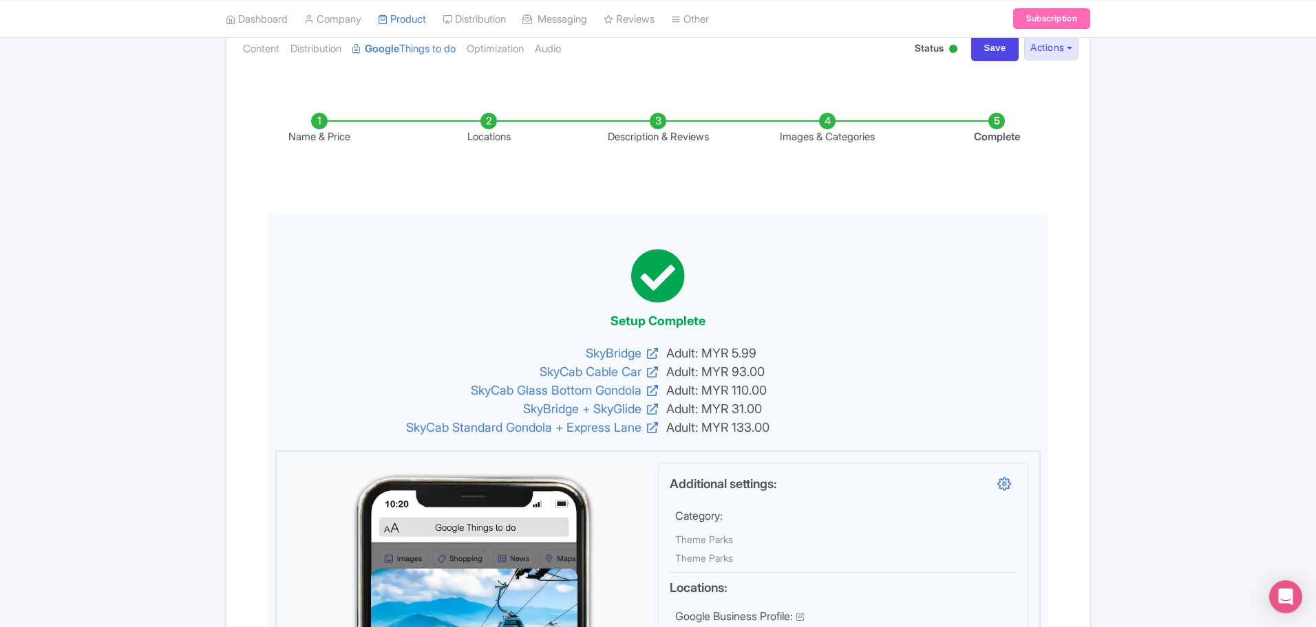
scroll to position [0, 0]
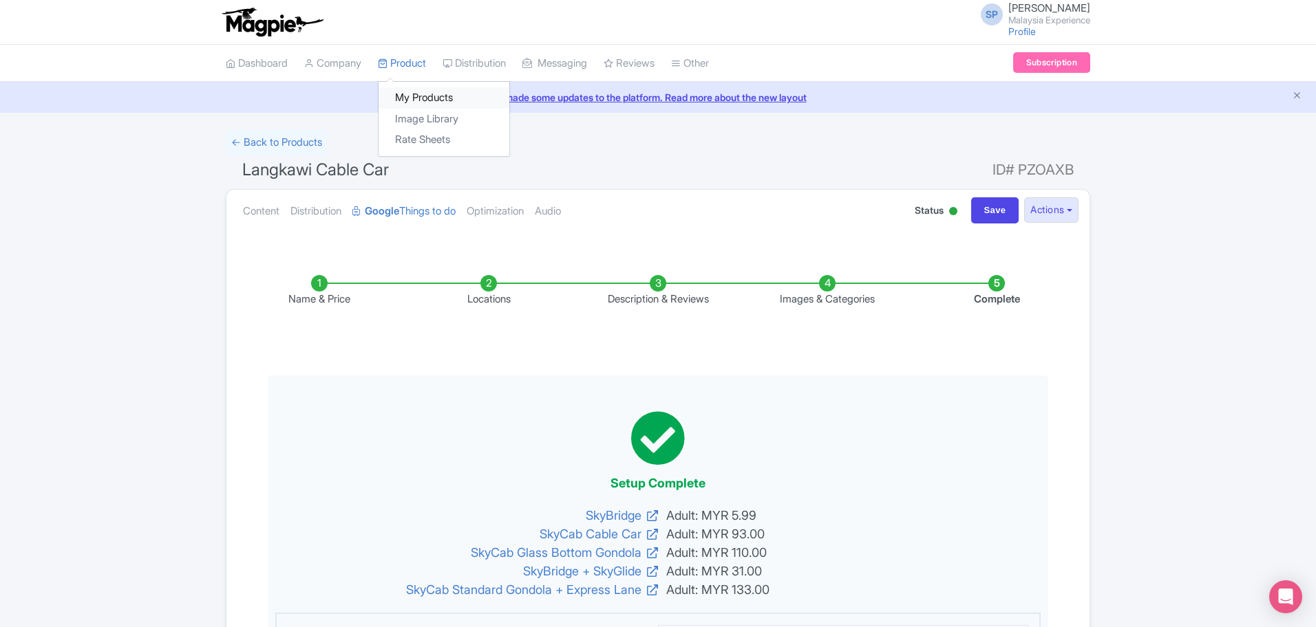
click at [436, 105] on link "My Products" at bounding box center [443, 97] width 131 height 21
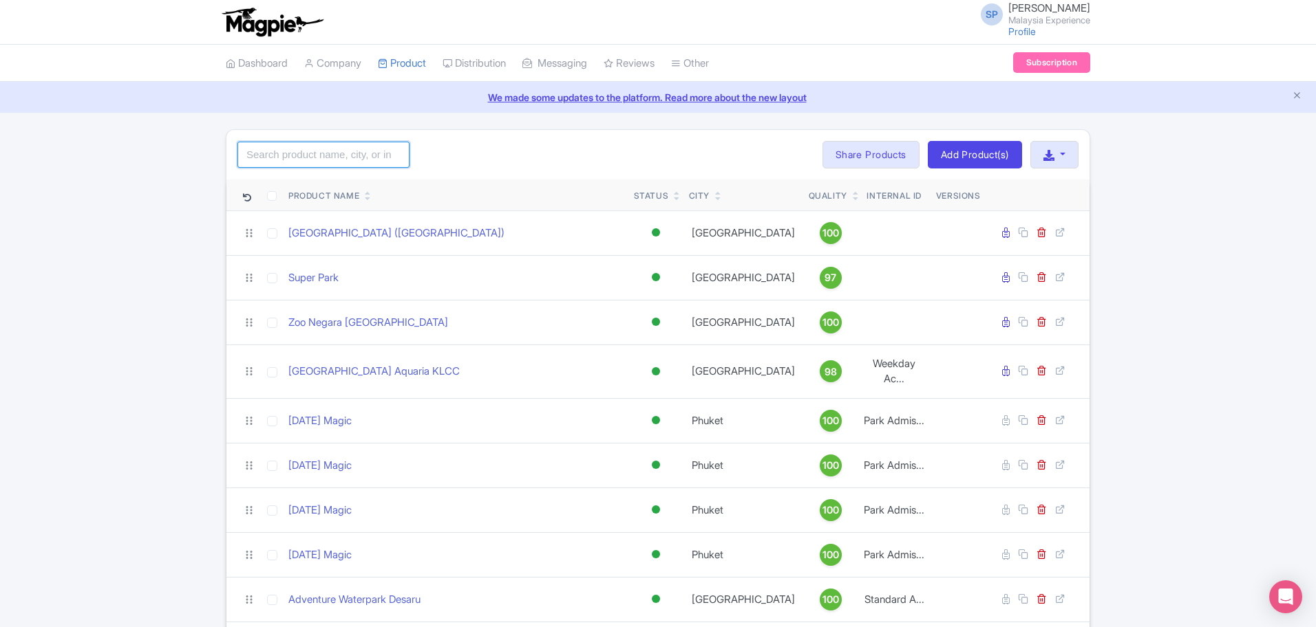
click at [403, 151] on input "search" at bounding box center [323, 155] width 172 height 26
type input "the top"
click button "Search" at bounding box center [0, 0] width 0 height 0
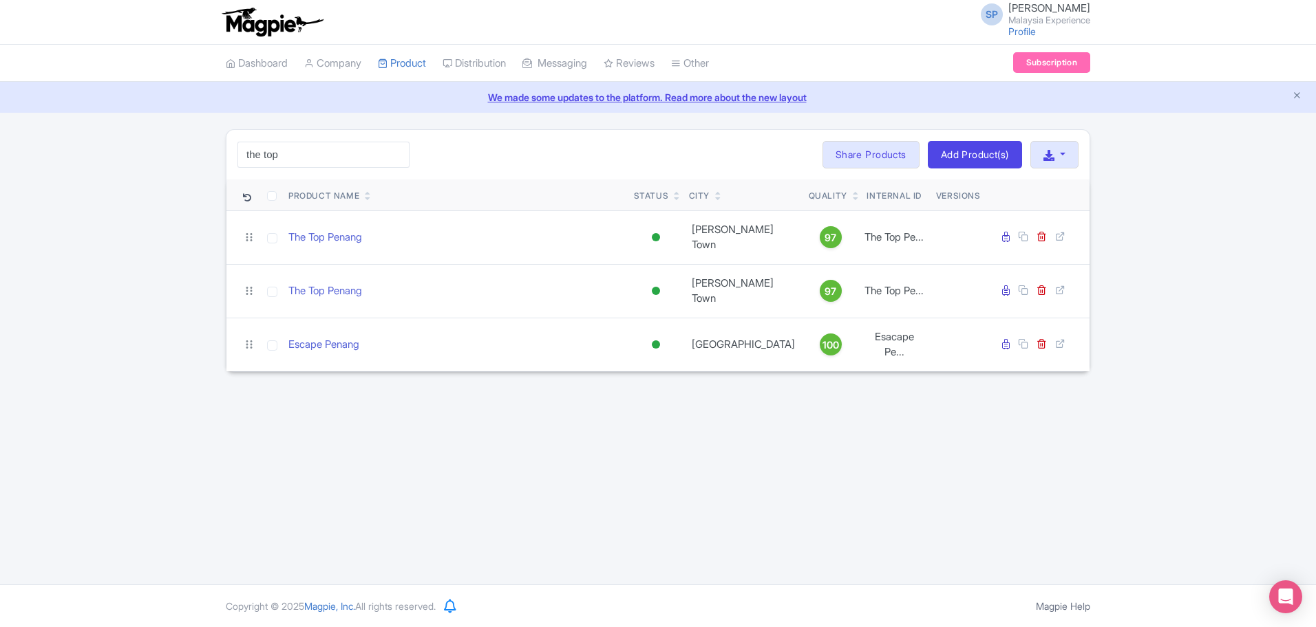
click at [1156, 512] on div "SP SOORIA PRAKASH SUNDER Malaysia Experience Profile Users Settings Sign out Da…" at bounding box center [658, 292] width 1316 height 585
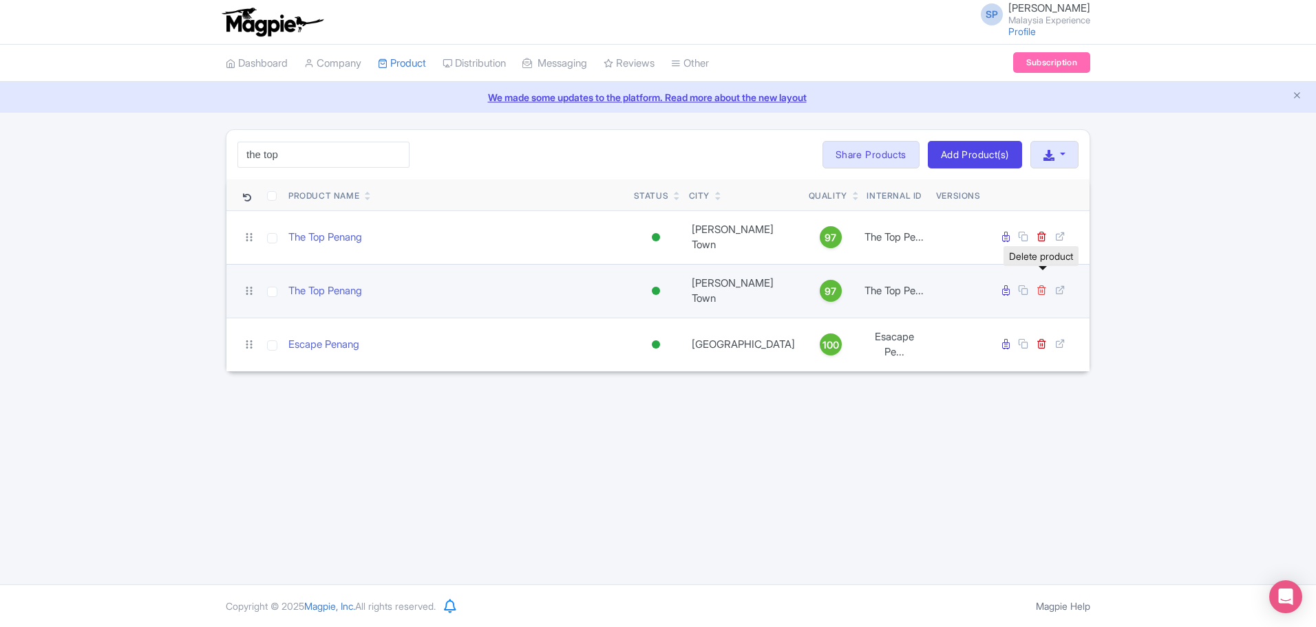
click at [1041, 285] on icon at bounding box center [1041, 290] width 10 height 10
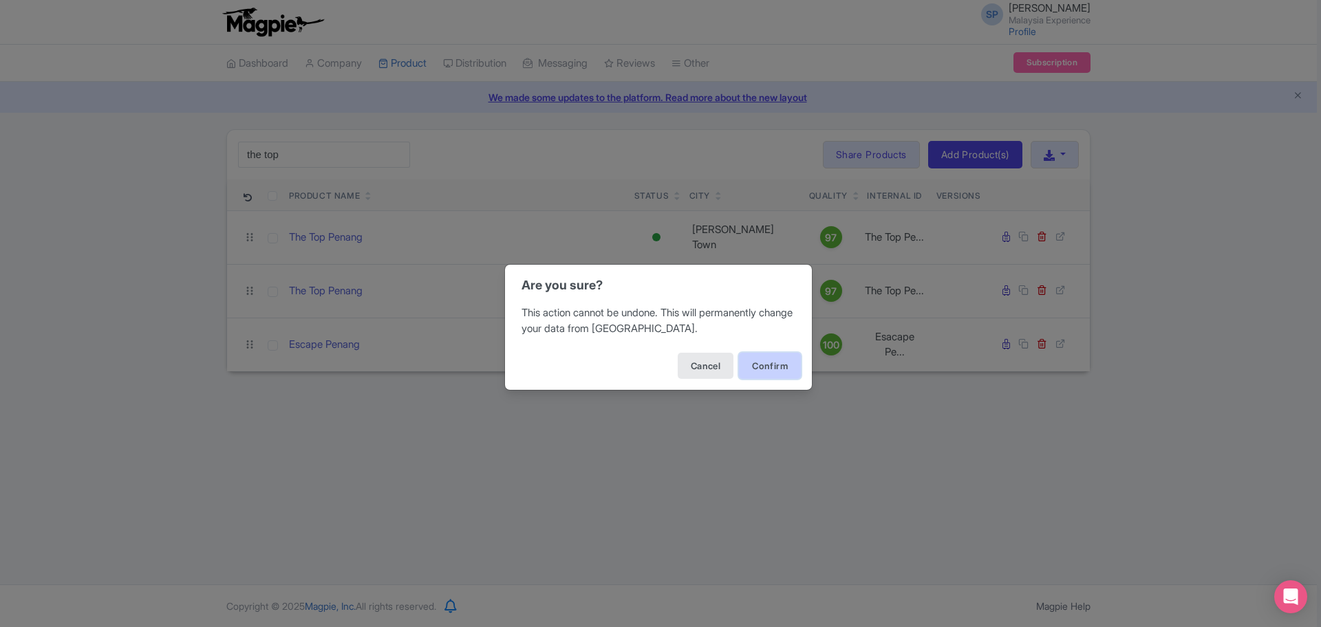
click at [773, 361] on button "Confirm" at bounding box center [770, 366] width 62 height 26
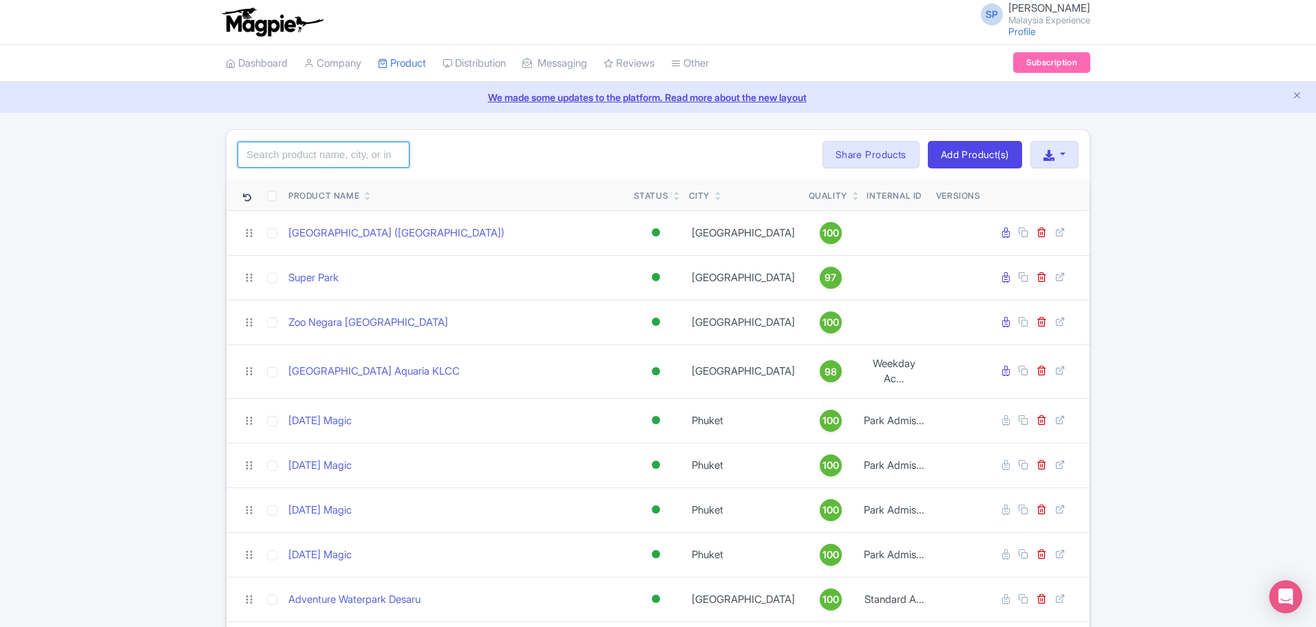
click at [364, 164] on input "search" at bounding box center [323, 155] width 172 height 26
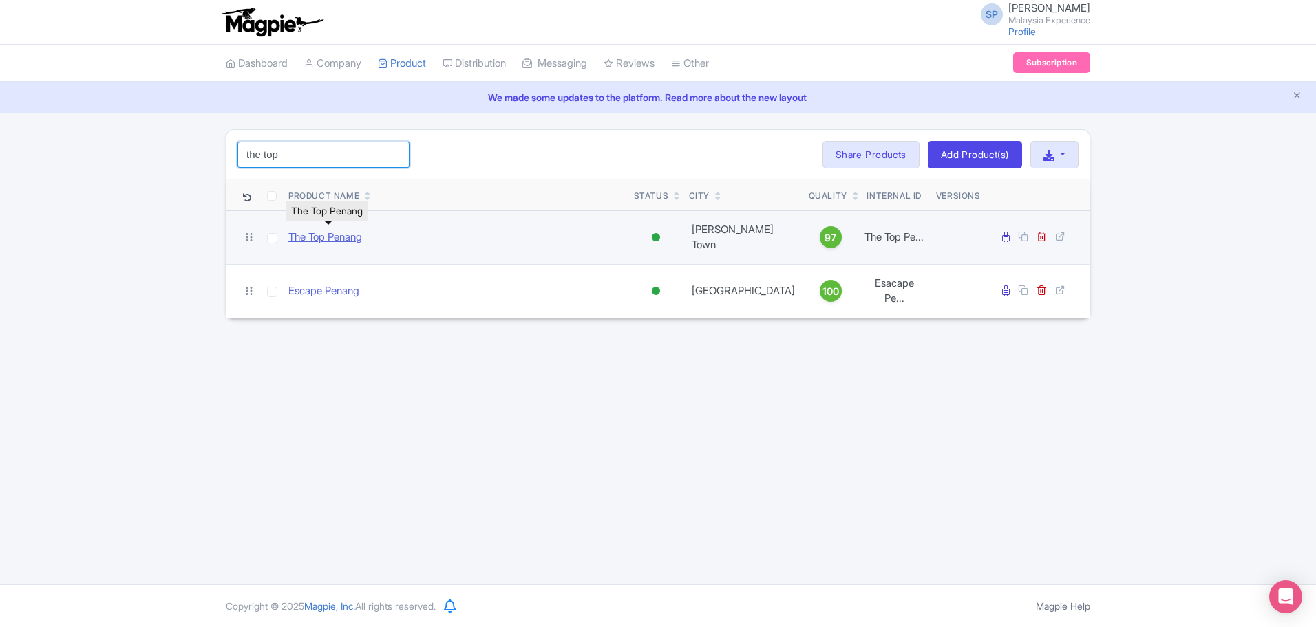
type input "the top"
click at [310, 231] on link "The Top Penang" at bounding box center [325, 238] width 74 height 16
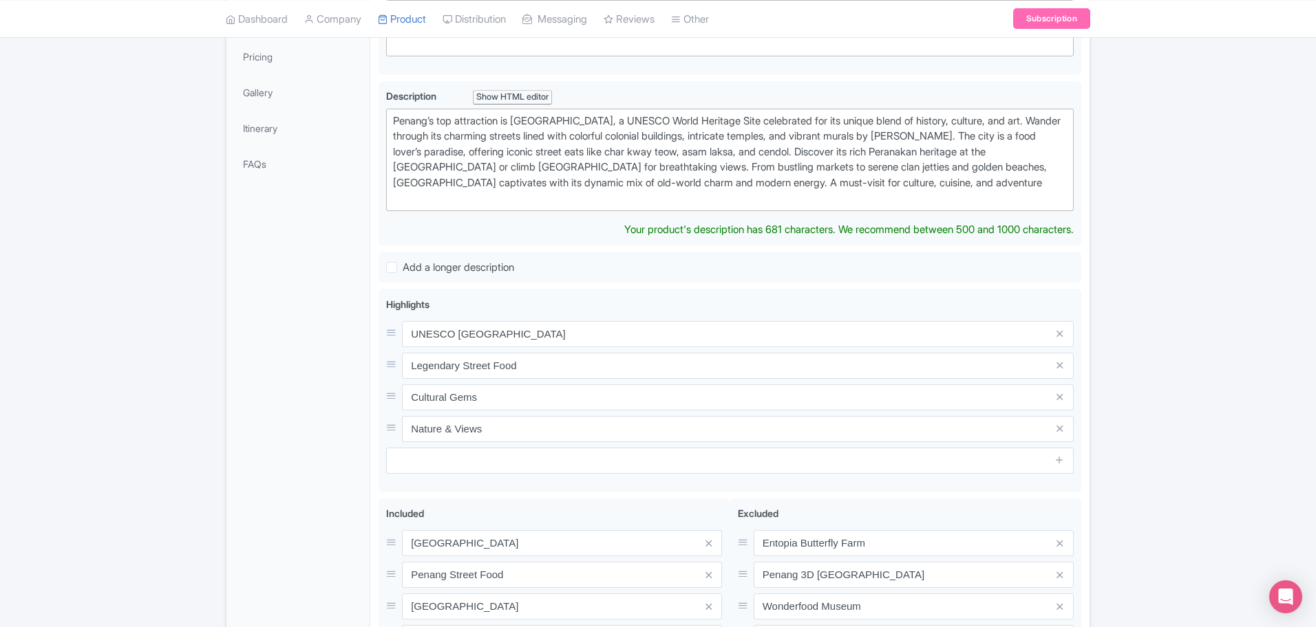
scroll to position [258, 0]
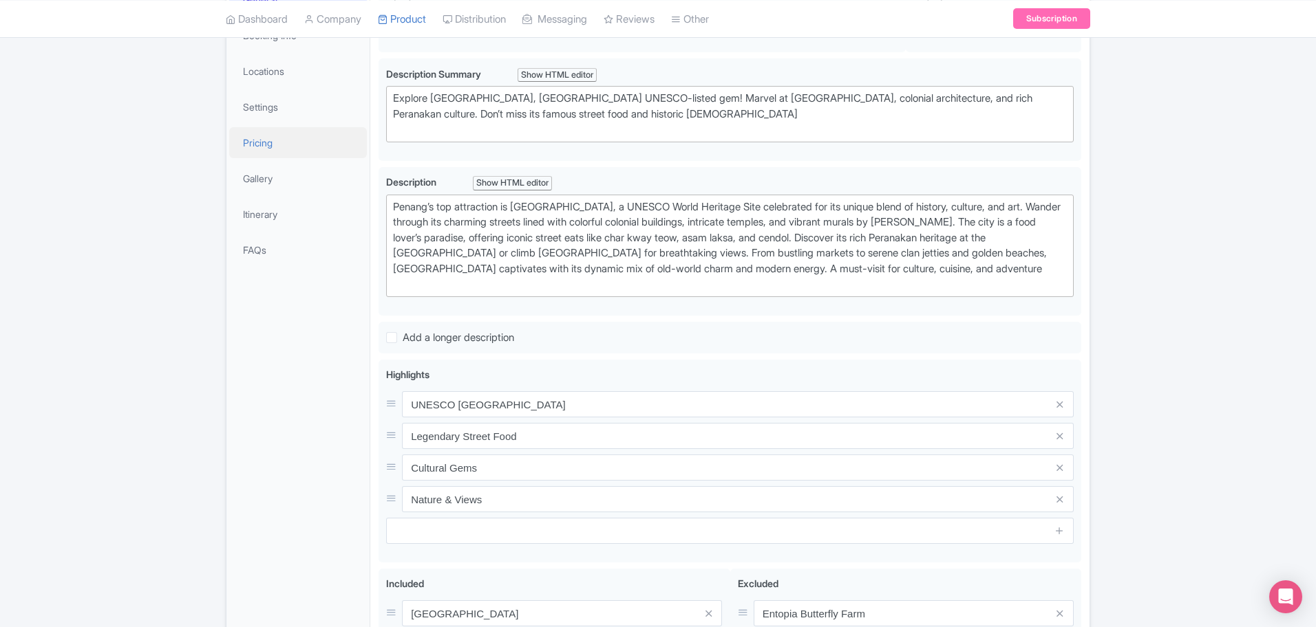
click at [257, 142] on link "Pricing" at bounding box center [298, 142] width 138 height 31
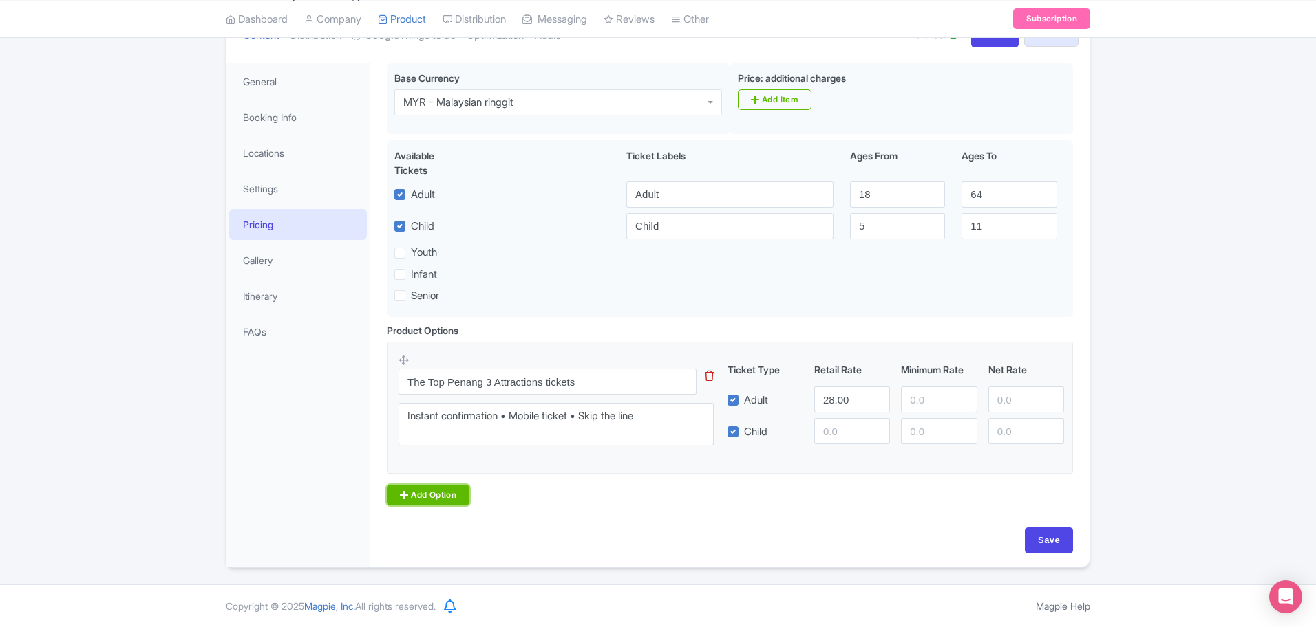
click at [436, 496] on link "Add Option" at bounding box center [428, 495] width 83 height 21
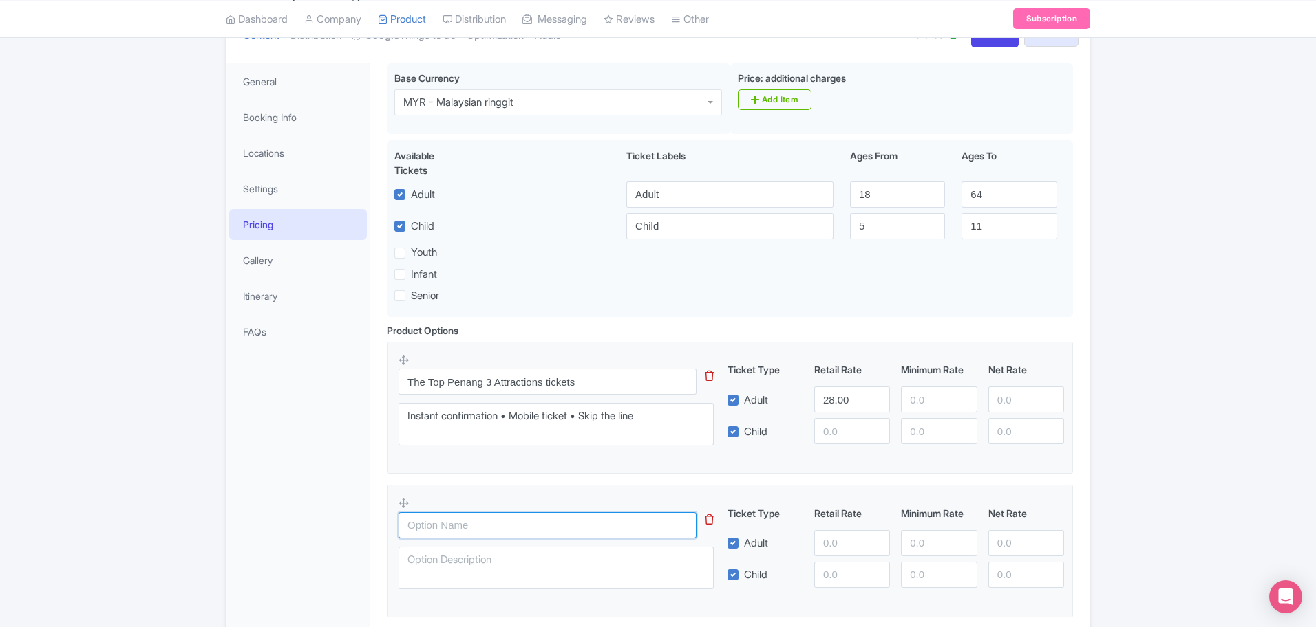
click at [489, 524] on input "text" at bounding box center [547, 526] width 298 height 26
paste input "The Top Penang Top Boutique Aquarium"
type input "The Top Penang Top Boutique Aquarium"
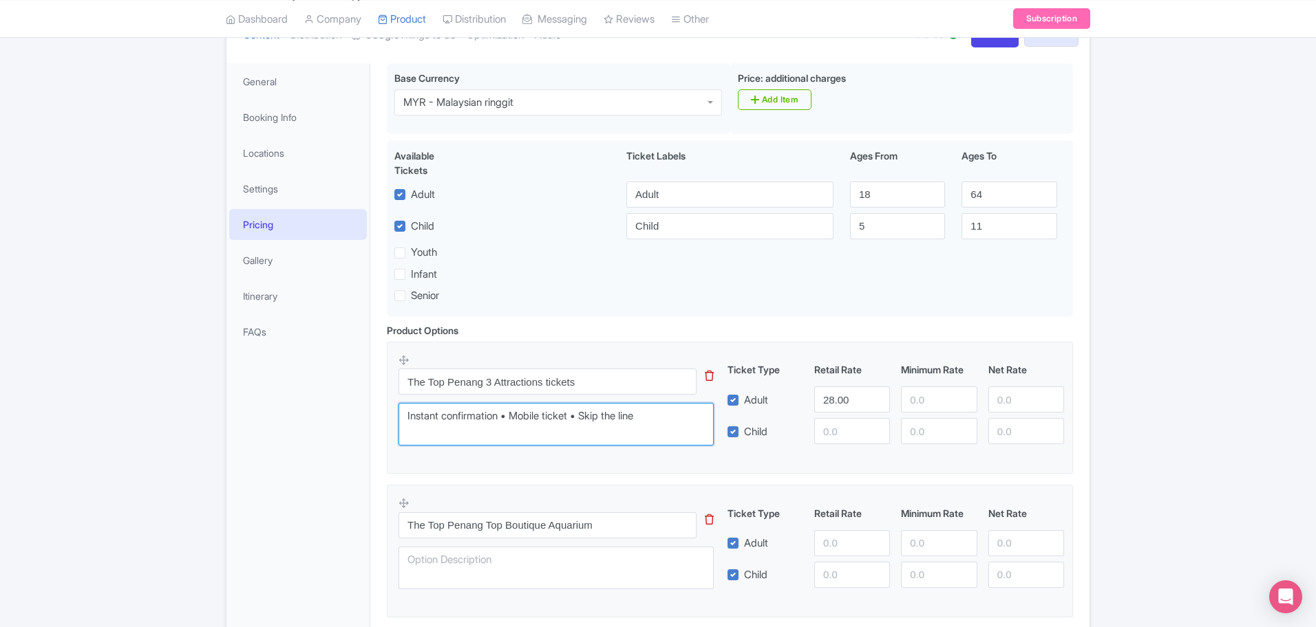
click at [513, 406] on textarea "Instant confirmation • Mobile ticket • Skip the line" at bounding box center [555, 424] width 315 height 43
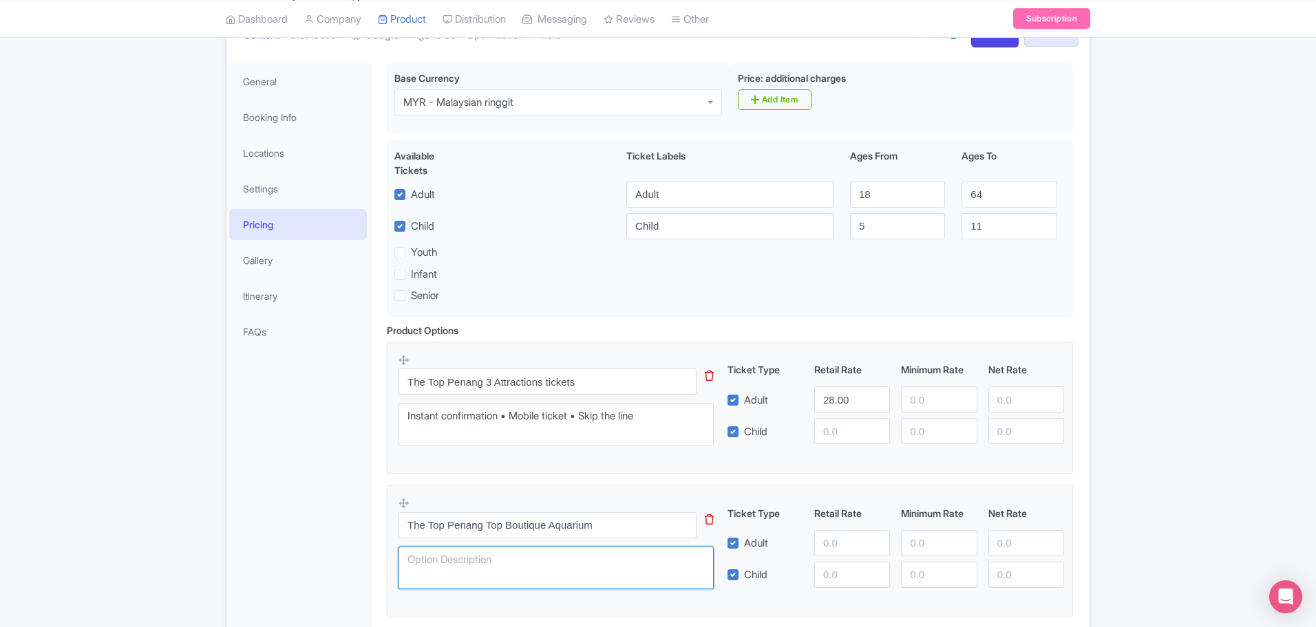
click at [545, 566] on textarea at bounding box center [555, 568] width 315 height 43
paste textarea "Instant confirmation • Mobile ticket • Skip the line"
type textarea "Instant confirmation • Mobile ticket • Skip the line"
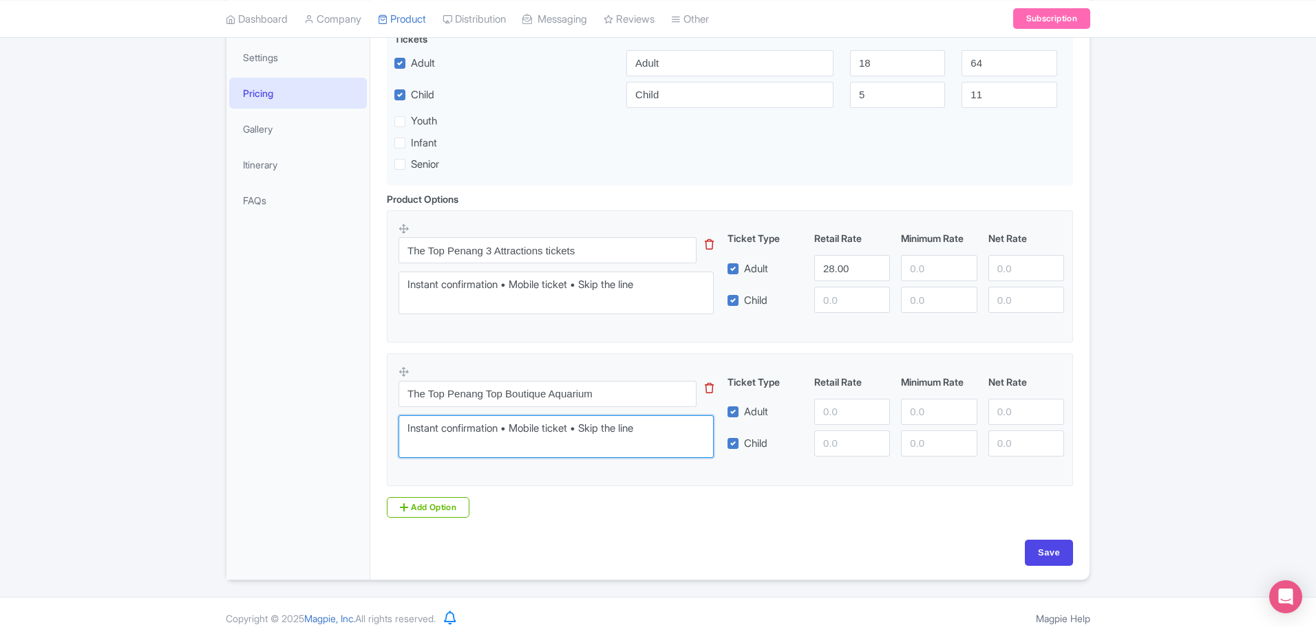
scroll to position [319, 0]
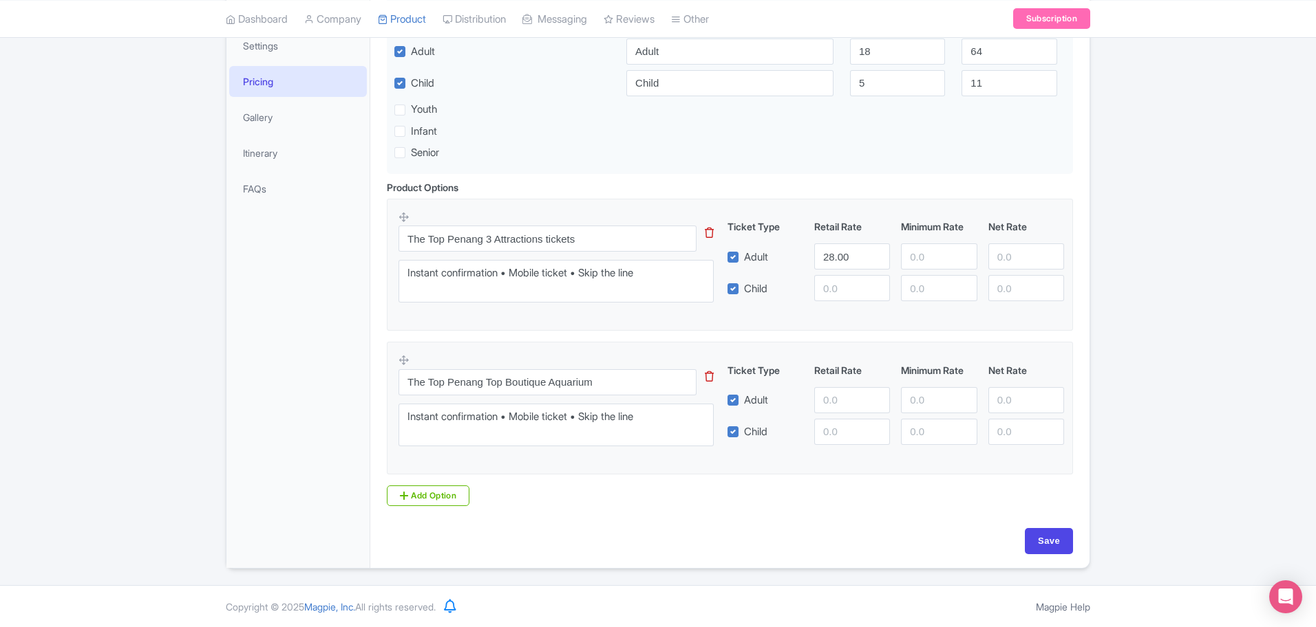
click at [841, 378] on div "Ticket Type Retail Rate Minimum Rate Net Rate" at bounding box center [896, 372] width 348 height 19
click at [842, 396] on input "number" at bounding box center [852, 400] width 76 height 26
click at [841, 396] on input "number" at bounding box center [852, 400] width 76 height 26
click at [841, 396] on input "35" at bounding box center [852, 400] width 76 height 26
type input "35"
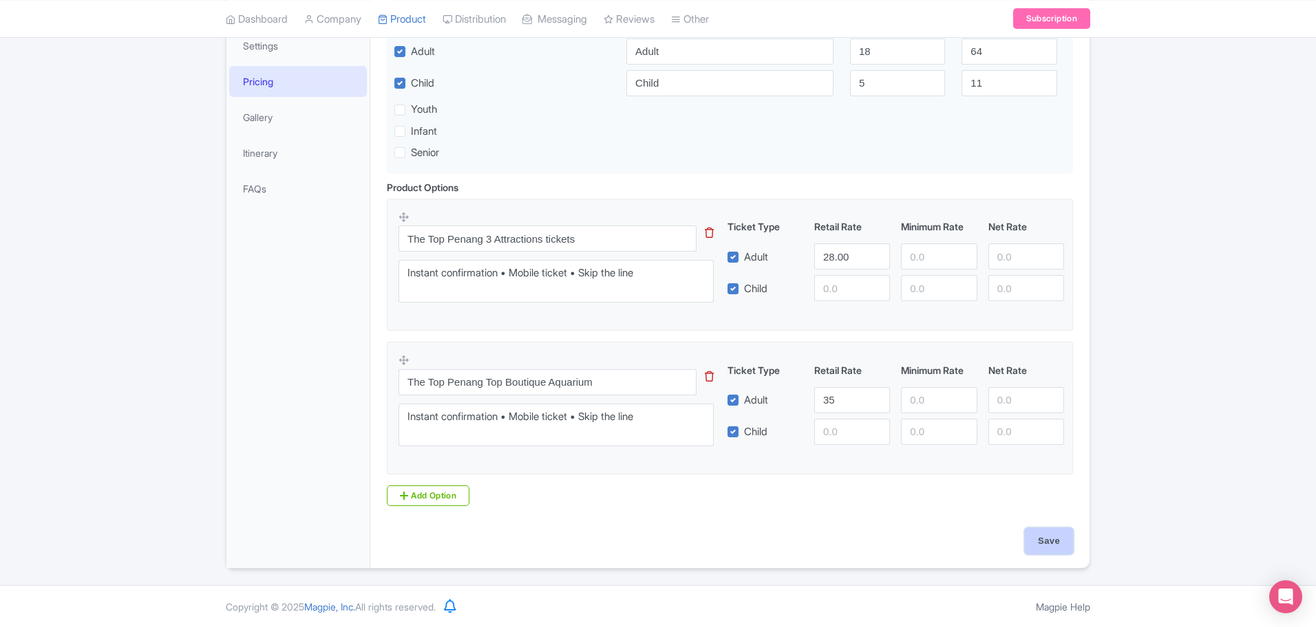
click at [1041, 539] on input "Save" at bounding box center [1048, 541] width 48 height 26
type input "Saving..."
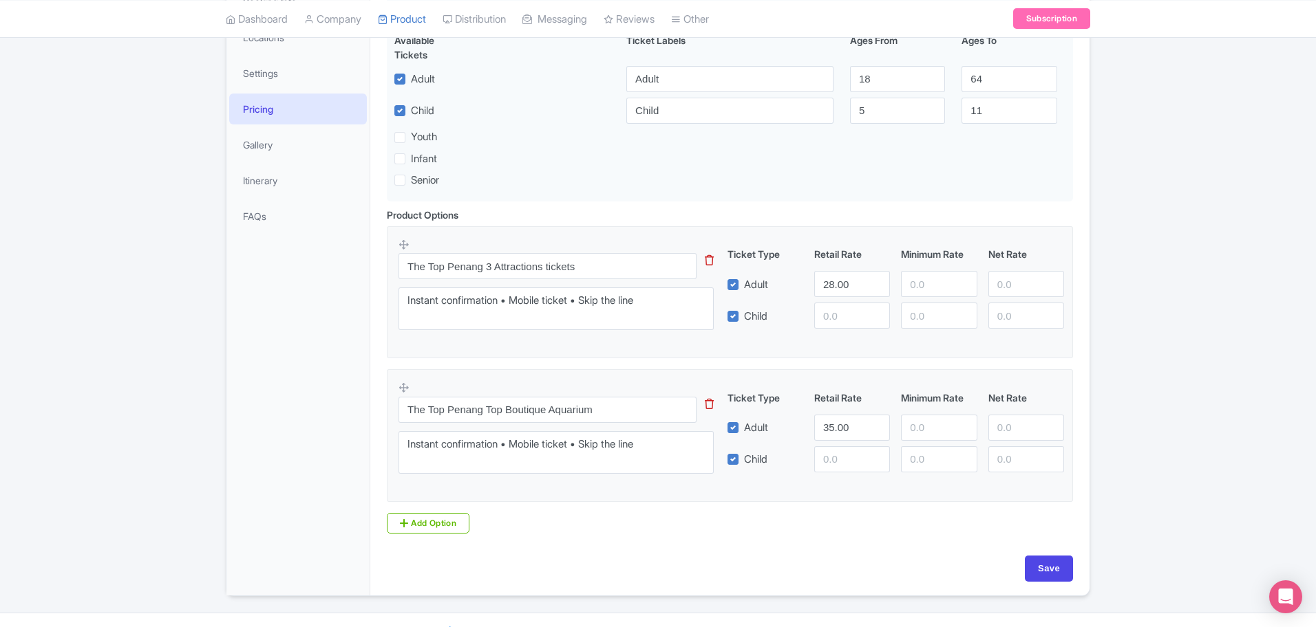
scroll to position [319, 0]
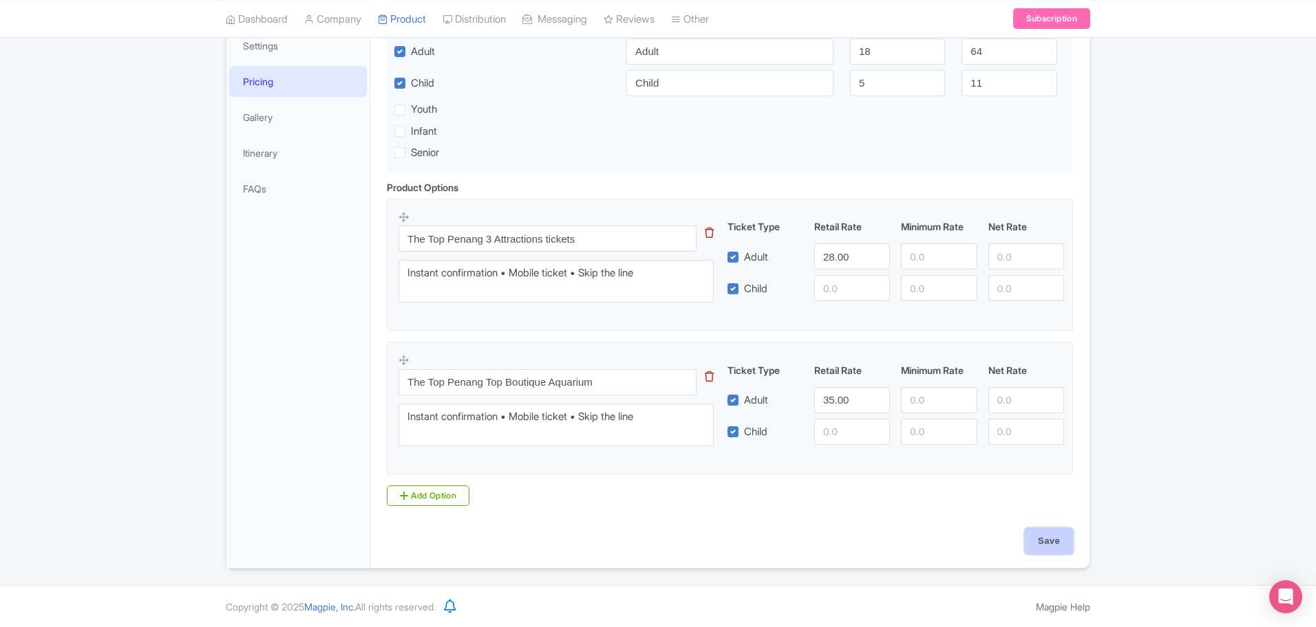
click at [1028, 536] on input "Save" at bounding box center [1048, 541] width 48 height 26
type input "Saving..."
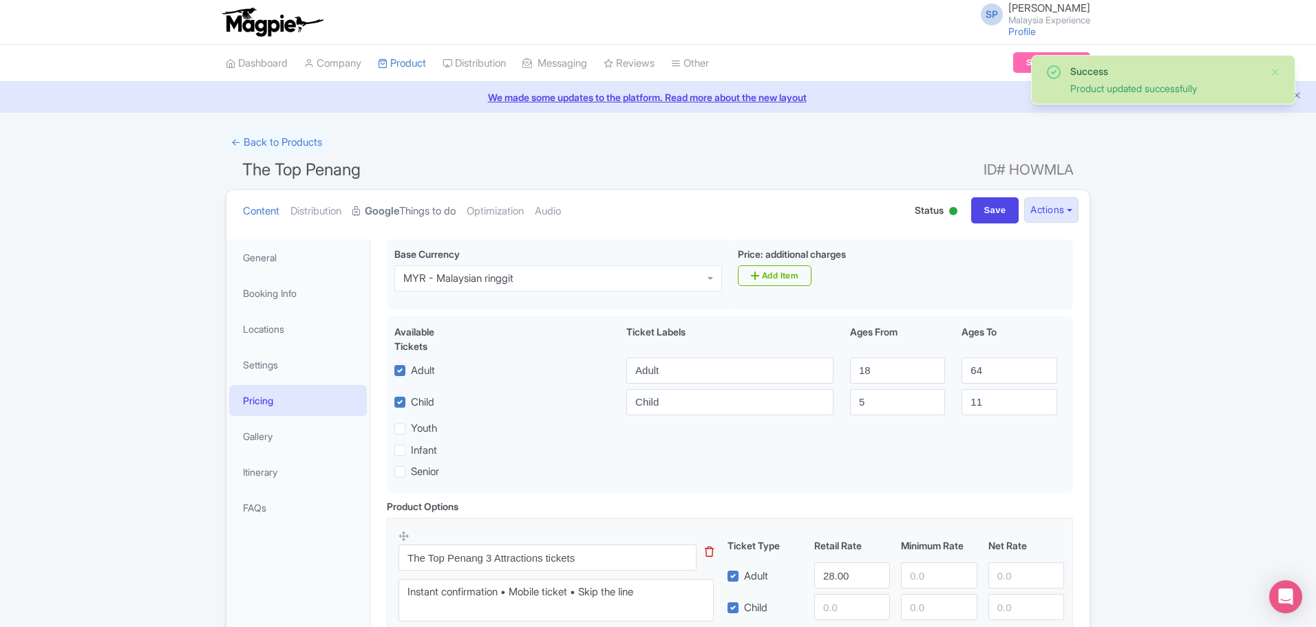
click at [392, 211] on strong "Google" at bounding box center [382, 212] width 34 height 16
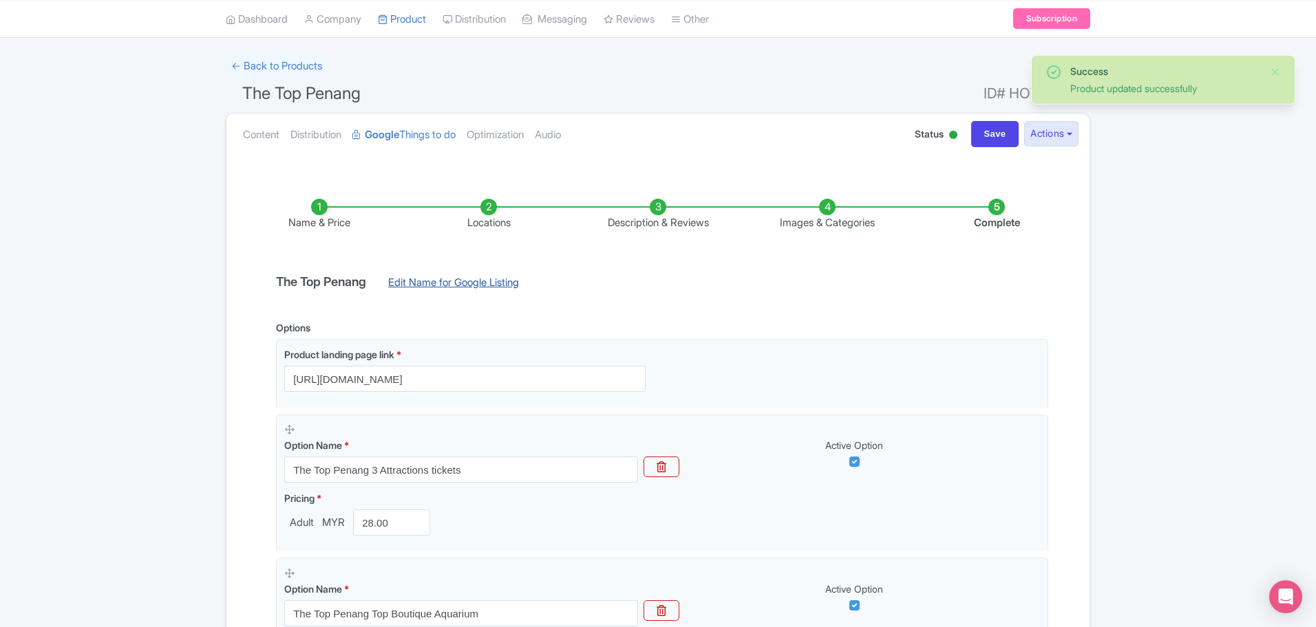
scroll to position [336, 0]
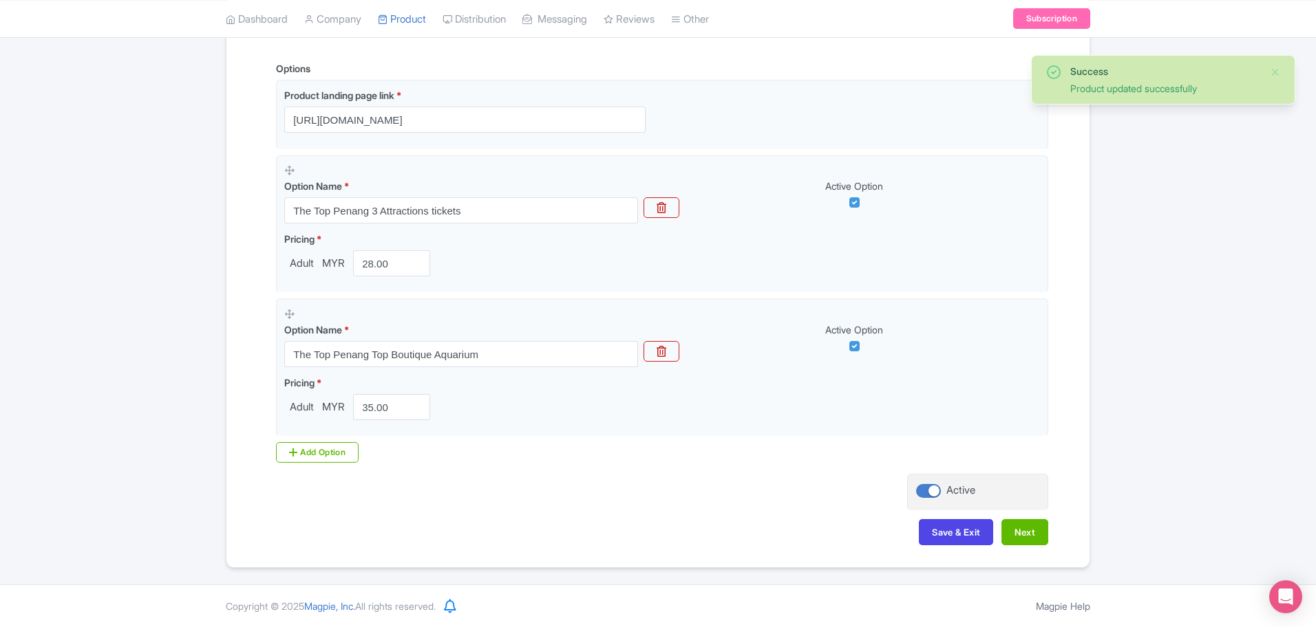
click at [1033, 517] on div "Name & Price Locations Description & Reviews Images & Categories Complete The T…" at bounding box center [658, 235] width 846 height 647
click at [1031, 538] on button "Next" at bounding box center [1024, 532] width 47 height 26
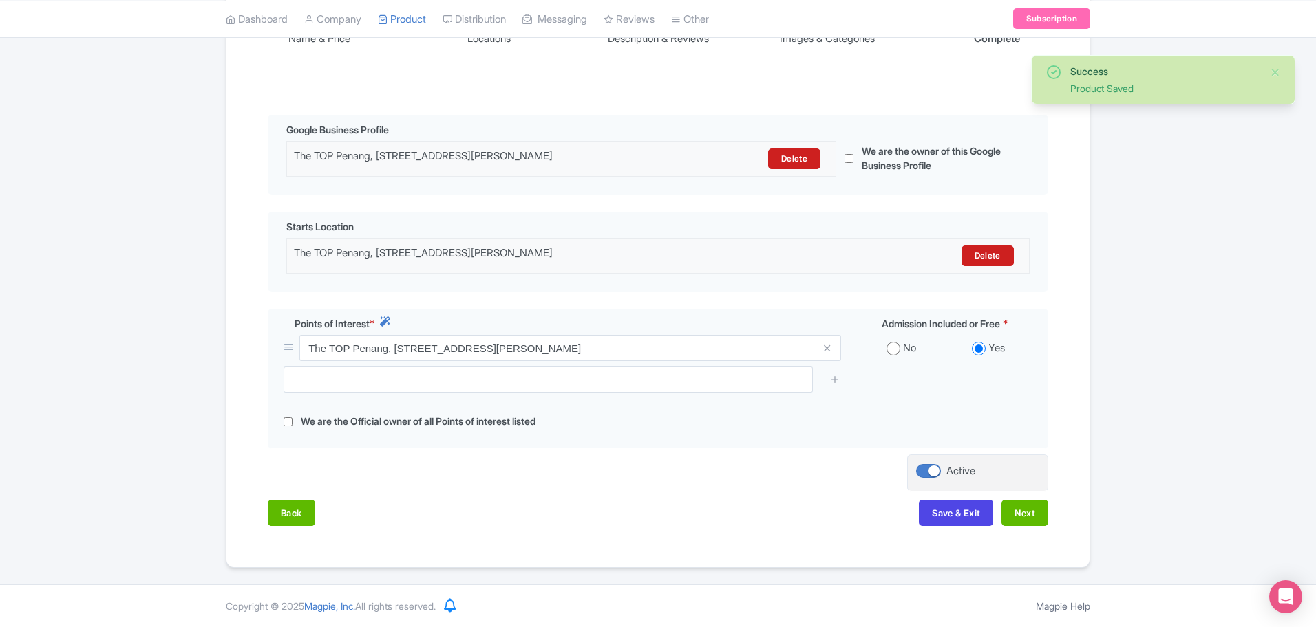
scroll to position [271, 0]
click at [1031, 513] on button "Next" at bounding box center [1024, 513] width 47 height 26
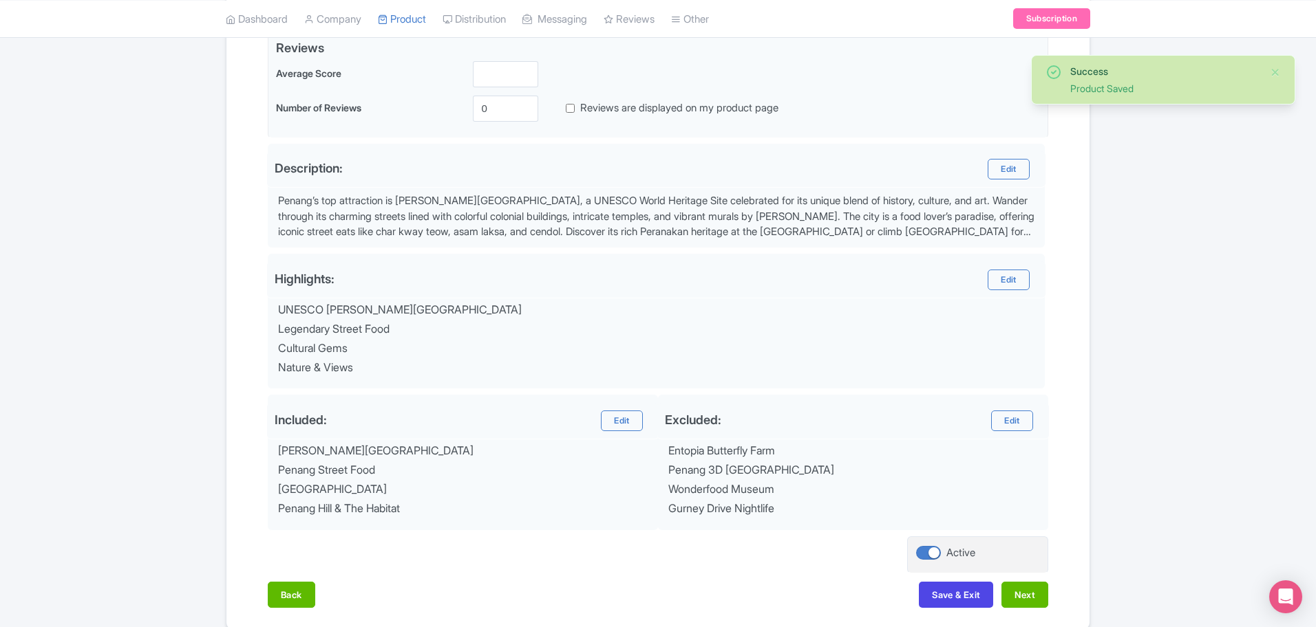
scroll to position [408, 0]
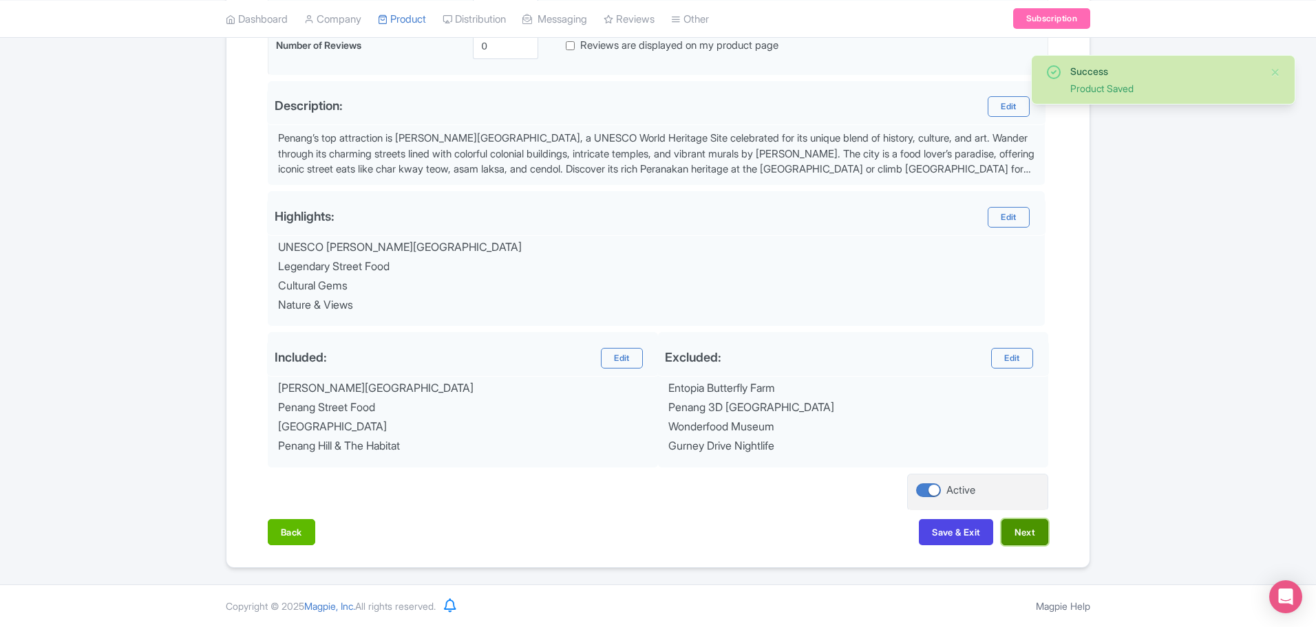
click at [1031, 530] on button "Next" at bounding box center [1024, 532] width 47 height 26
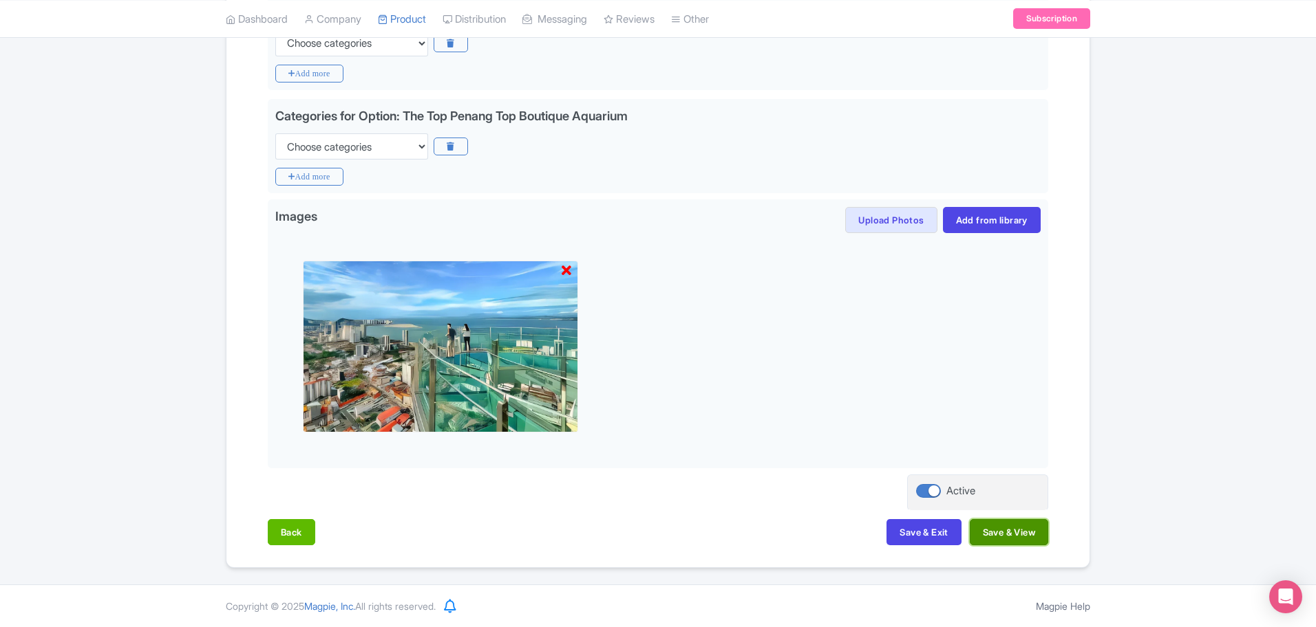
click at [1025, 537] on button "Save & View" at bounding box center [1008, 532] width 78 height 26
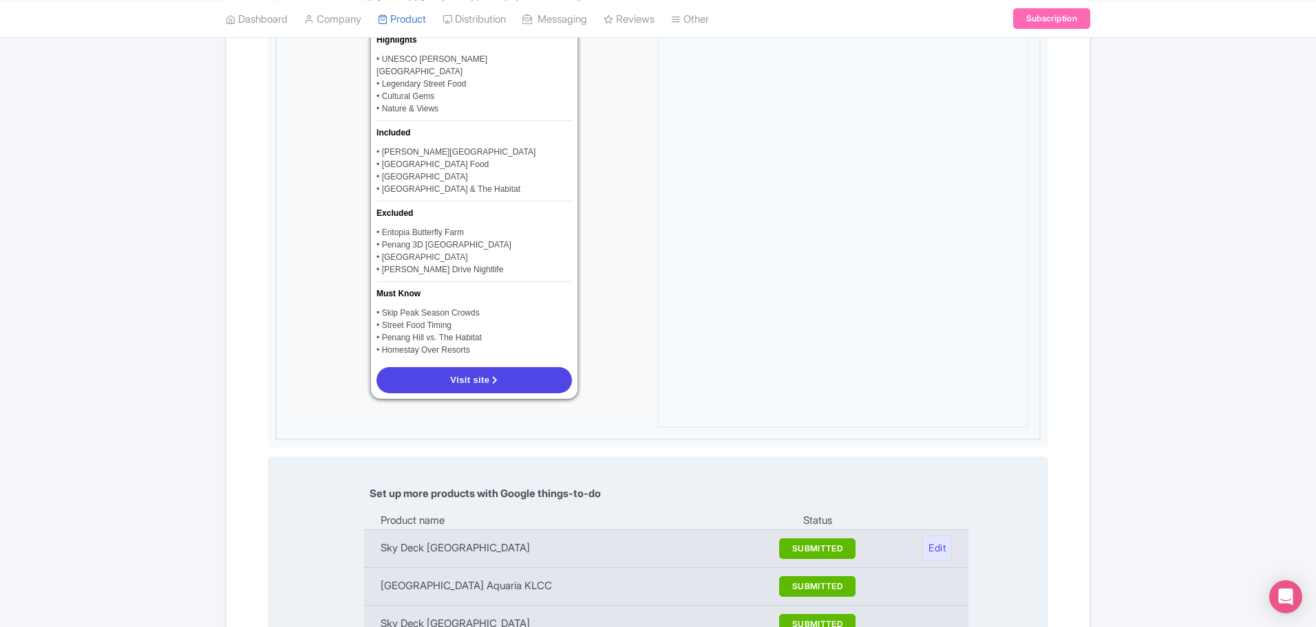
scroll to position [1240, 0]
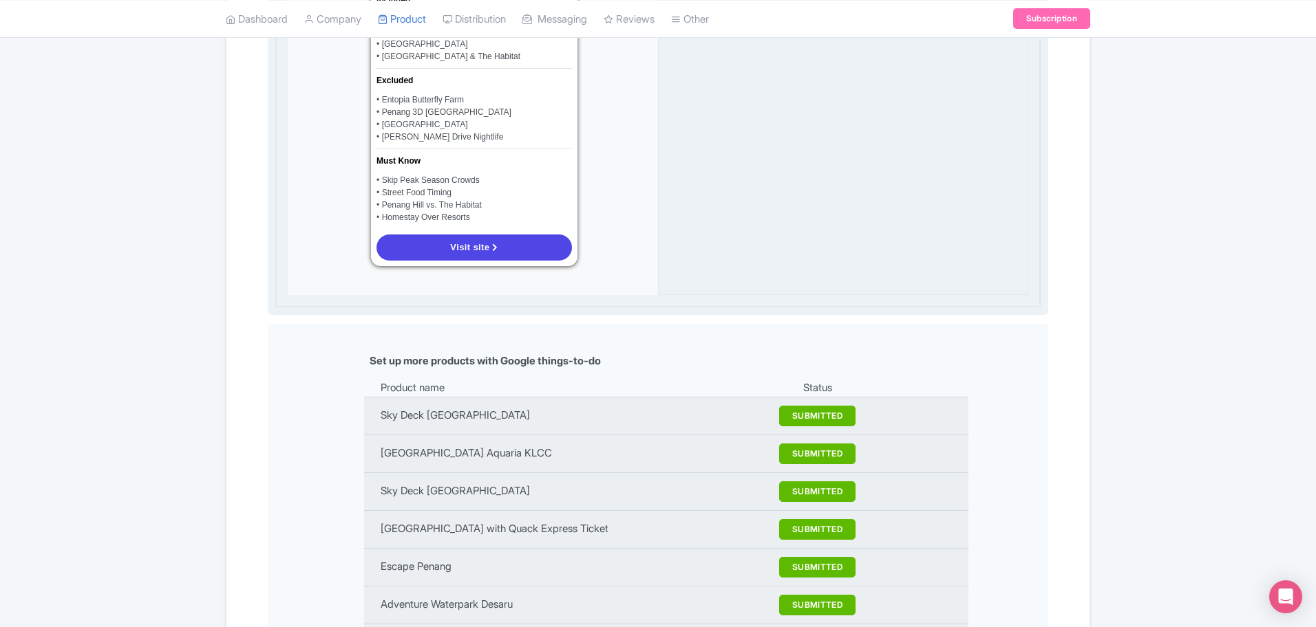
click at [495, 239] on div "Visit site" at bounding box center [474, 247] width 206 height 37
click at [495, 238] on div "Visit site" at bounding box center [474, 247] width 206 height 37
click at [517, 235] on link "Visit site" at bounding box center [473, 248] width 195 height 26
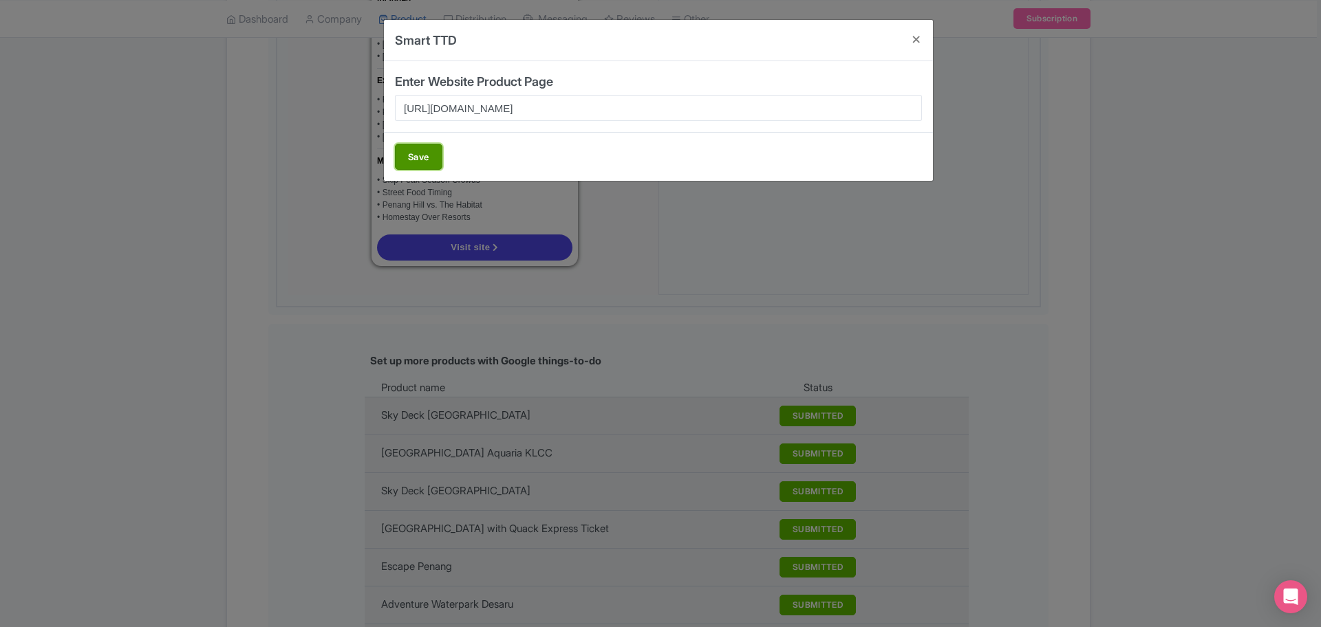
click at [409, 153] on button "Save" at bounding box center [418, 157] width 47 height 26
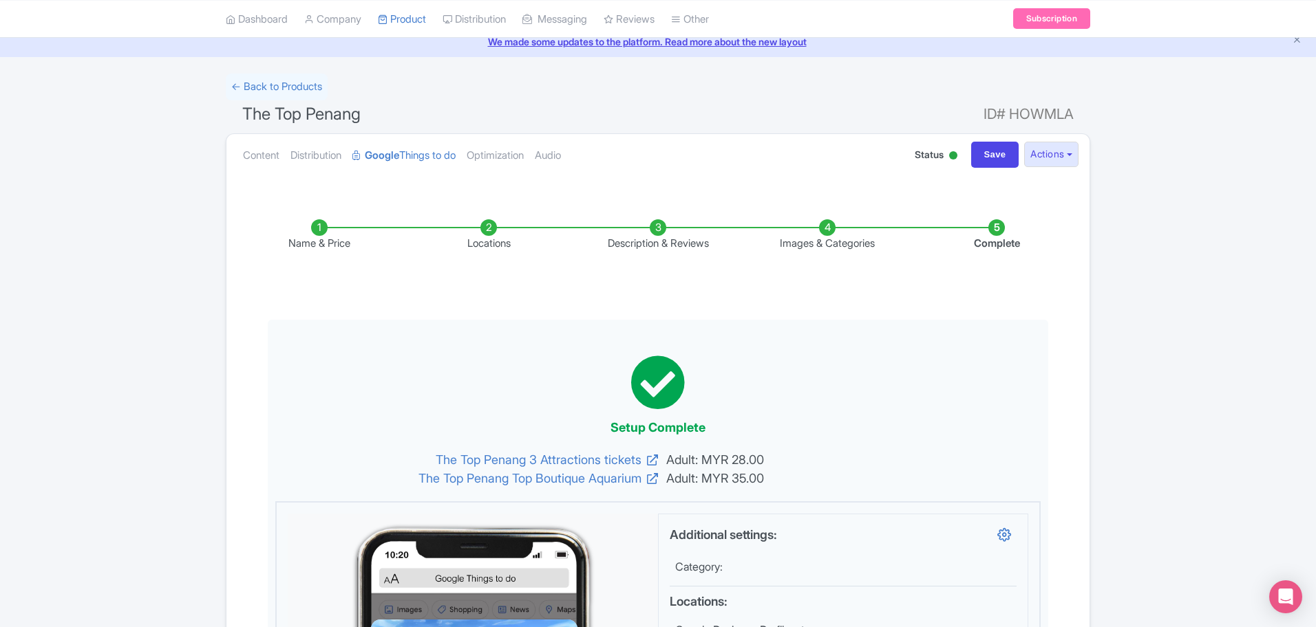
scroll to position [0, 0]
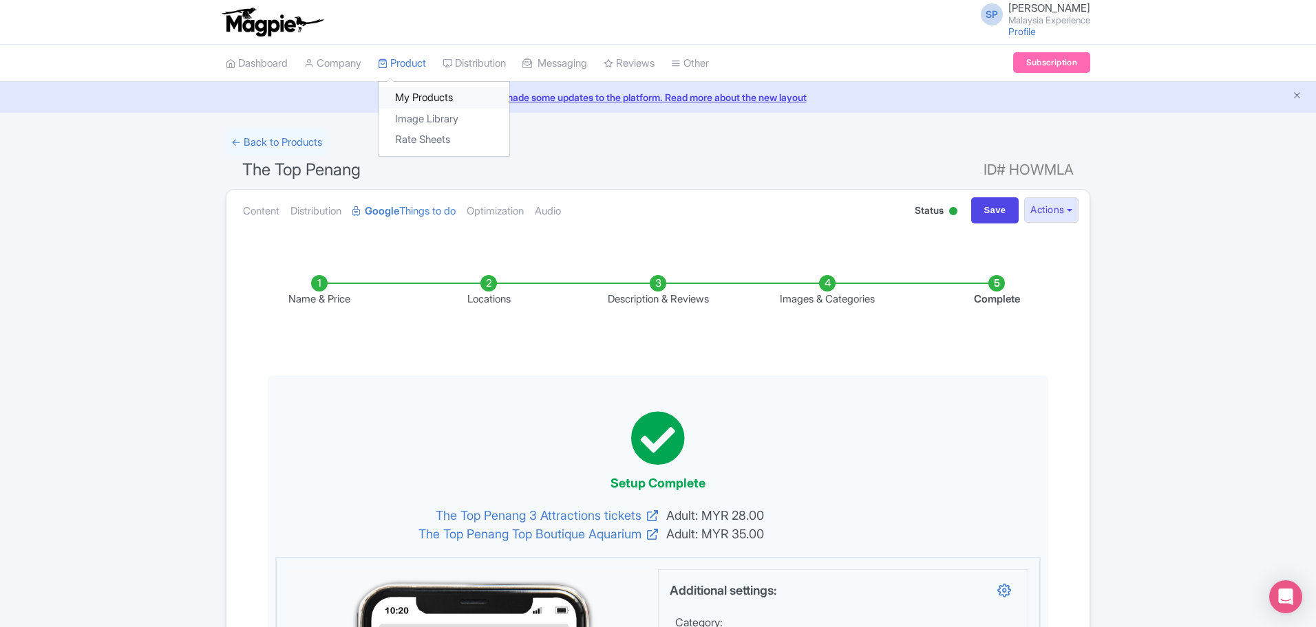
click at [428, 95] on link "My Products" at bounding box center [443, 97] width 131 height 21
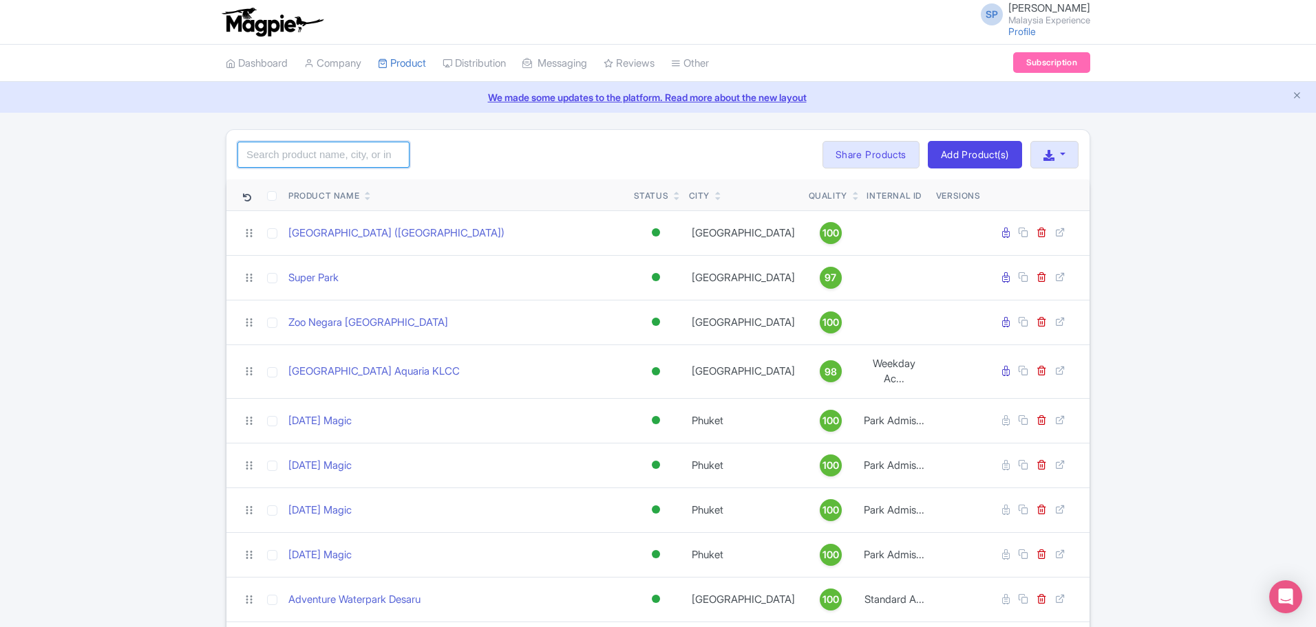
click at [294, 148] on input "search" at bounding box center [323, 155] width 172 height 26
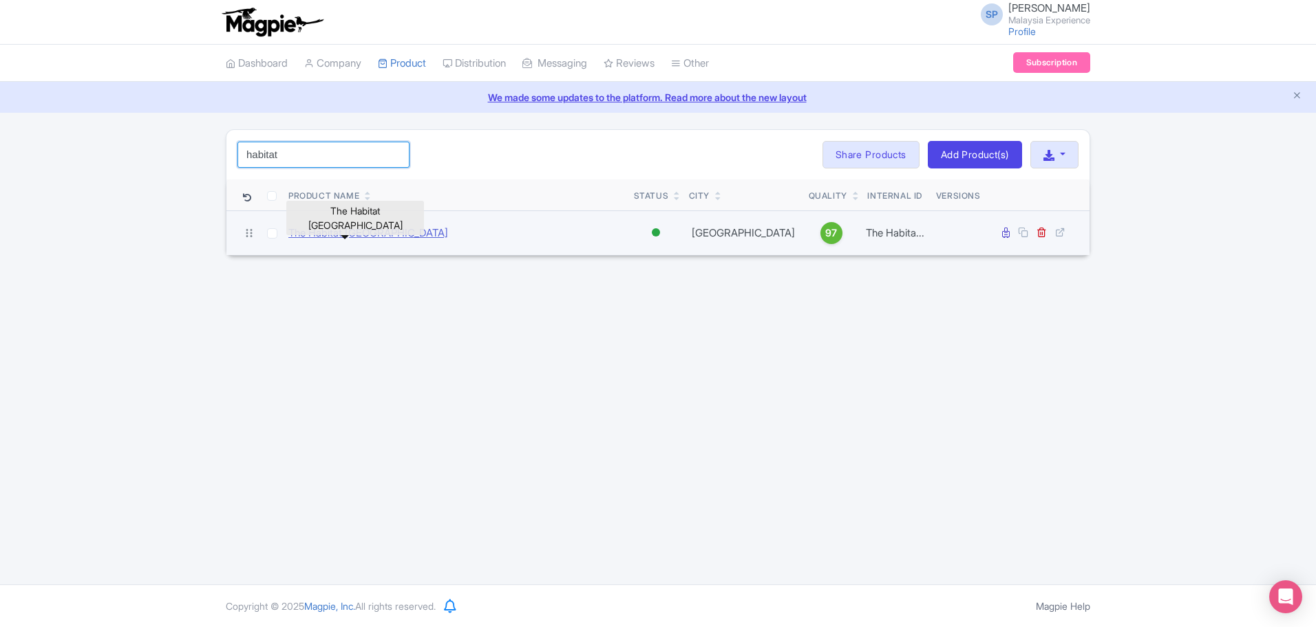
type input "habitat"
click at [371, 235] on link "The Habitat [GEOGRAPHIC_DATA]" at bounding box center [368, 234] width 160 height 16
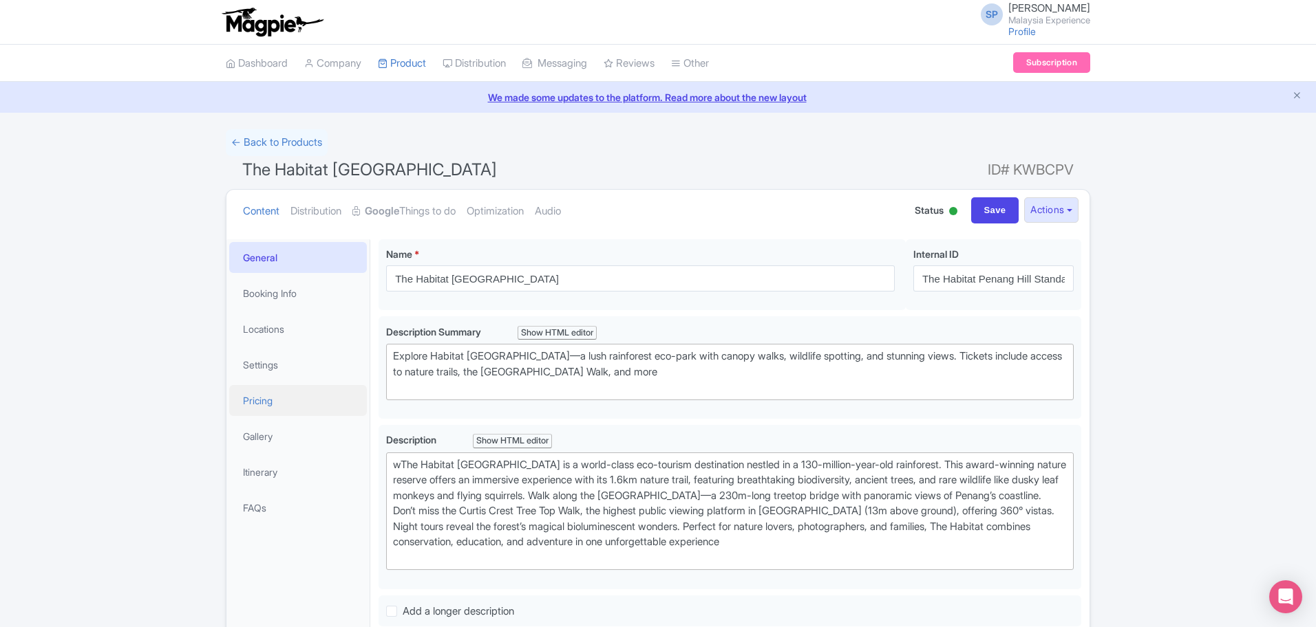
click at [286, 412] on link "Pricing" at bounding box center [298, 400] width 138 height 31
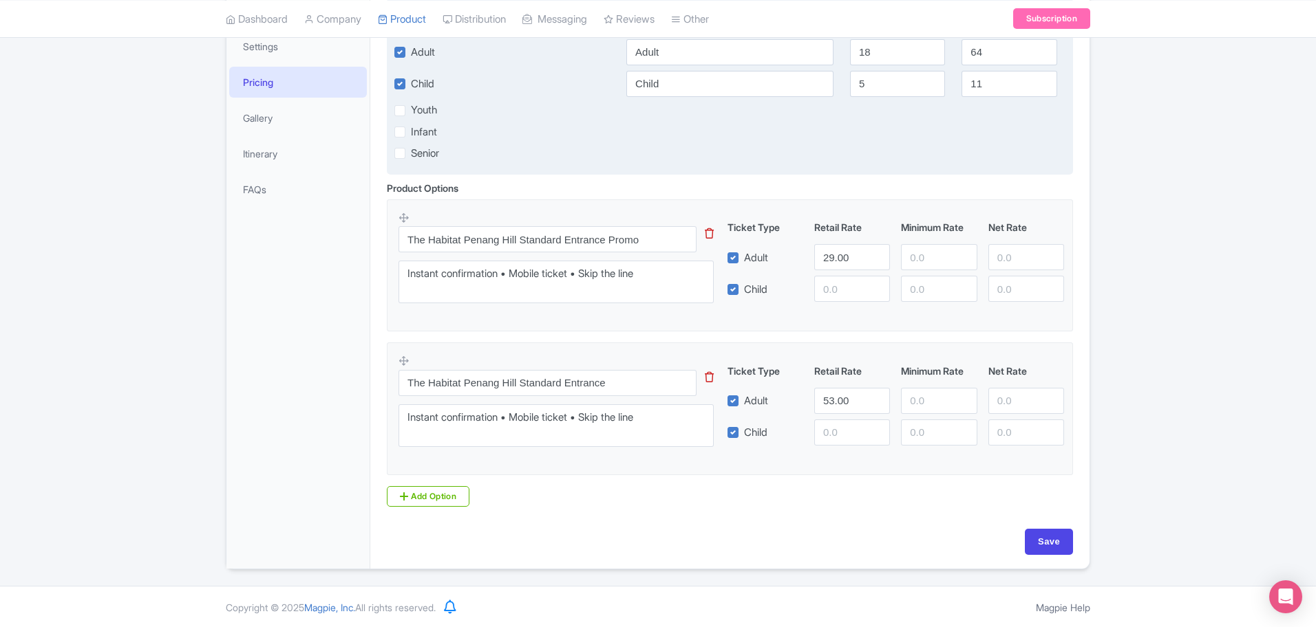
scroll to position [319, 0]
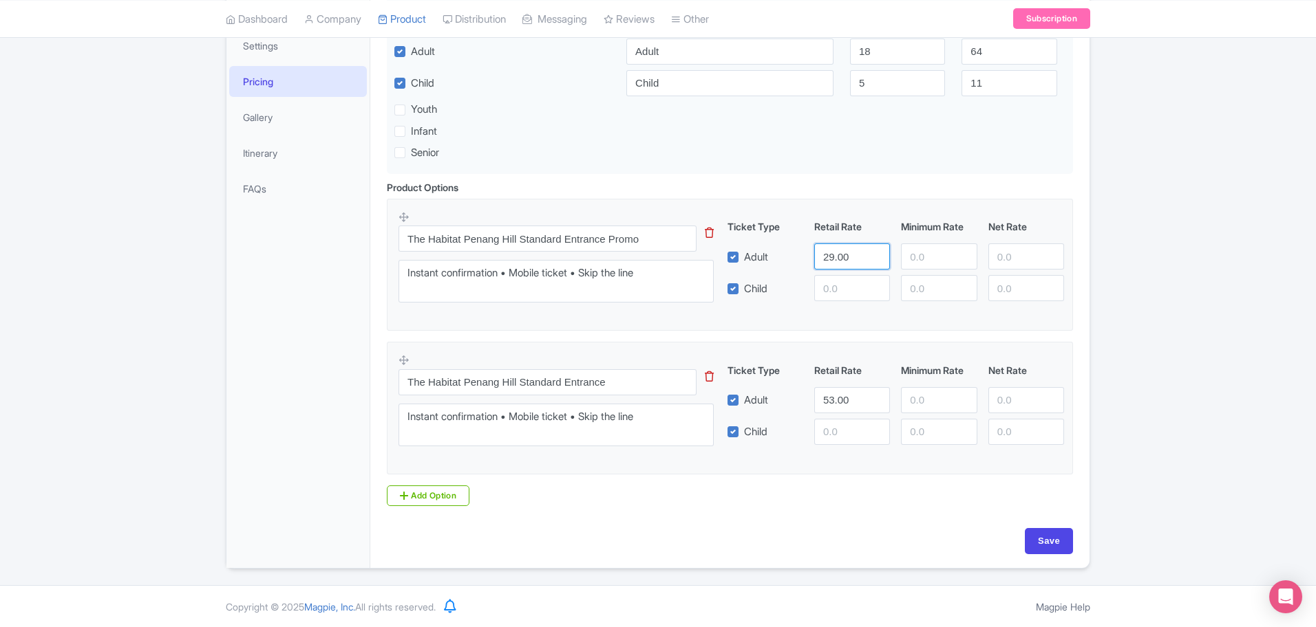
drag, startPoint x: 854, startPoint y: 255, endPoint x: 627, endPoint y: 218, distance: 230.0
click at [632, 220] on div "The Habitat Penang Hill Standard Entrance Promo This tip has not data. Code: ti…" at bounding box center [729, 261] width 663 height 101
type input "20"
click at [1054, 542] on input "Save" at bounding box center [1048, 541] width 48 height 26
type input "Saving..."
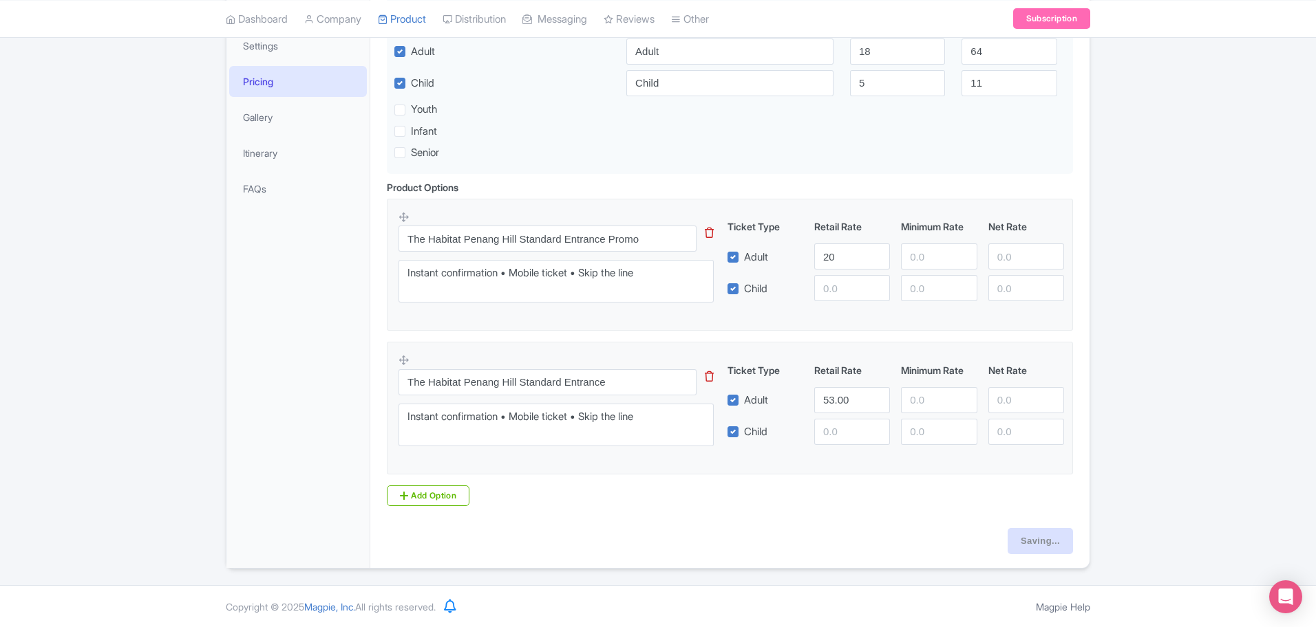
type input "Saving..."
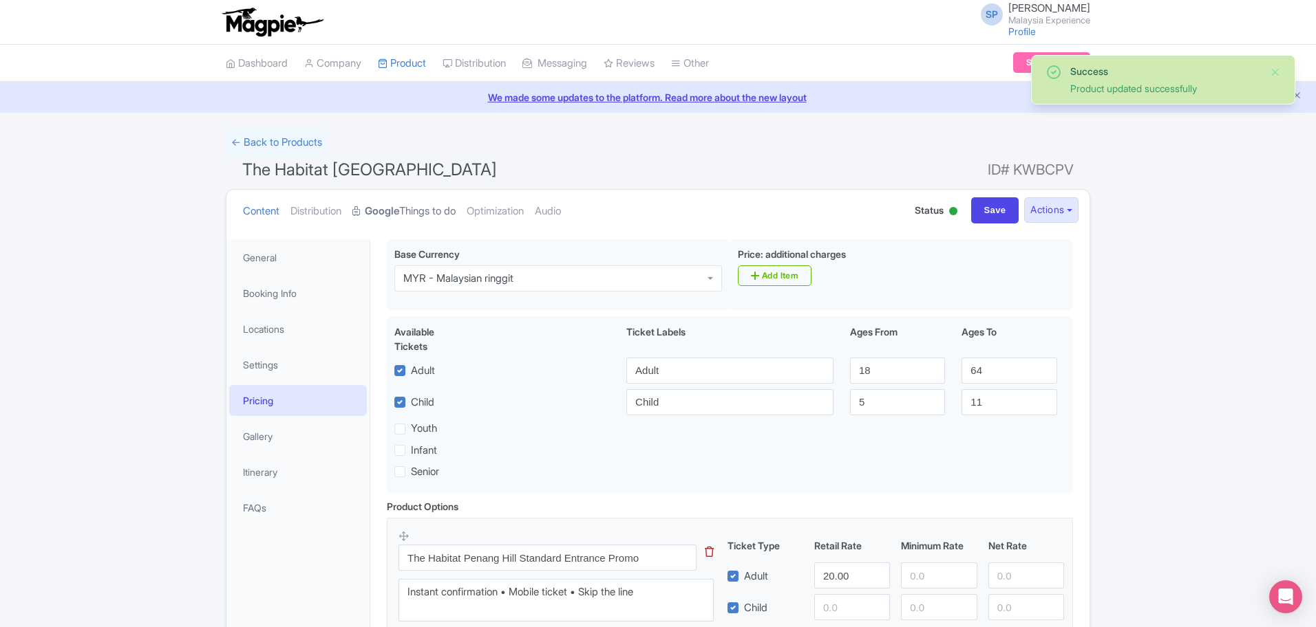
click at [428, 213] on link "Google Things to do" at bounding box center [403, 211] width 103 height 43
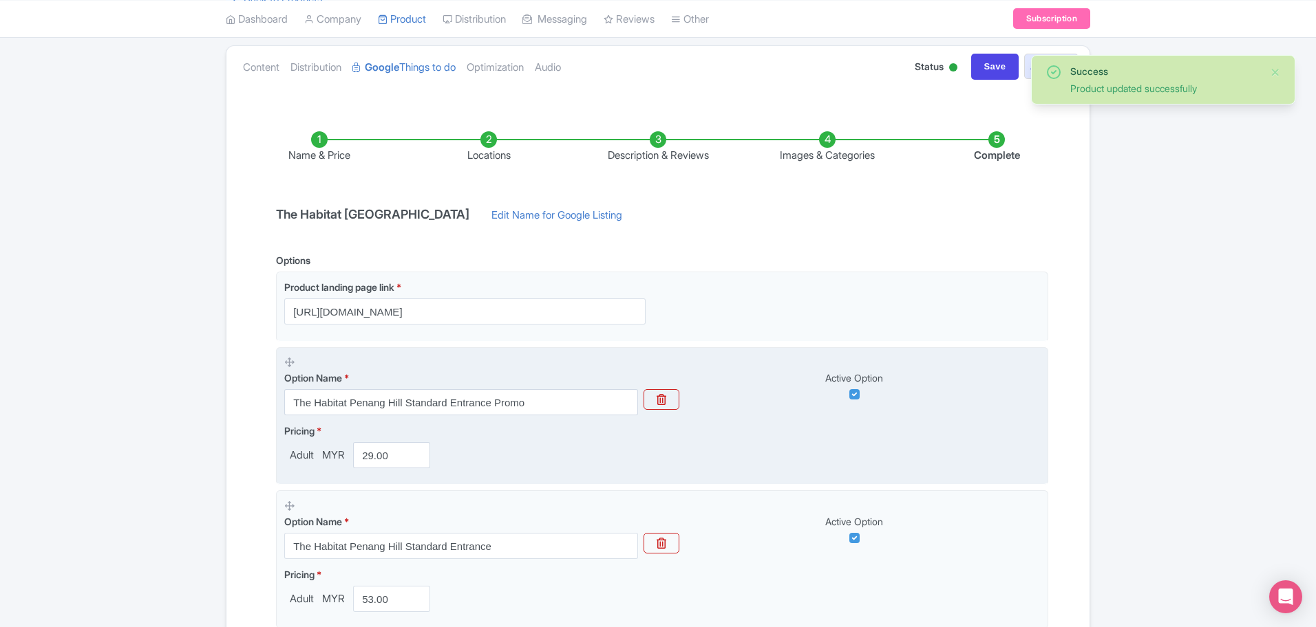
scroll to position [336, 0]
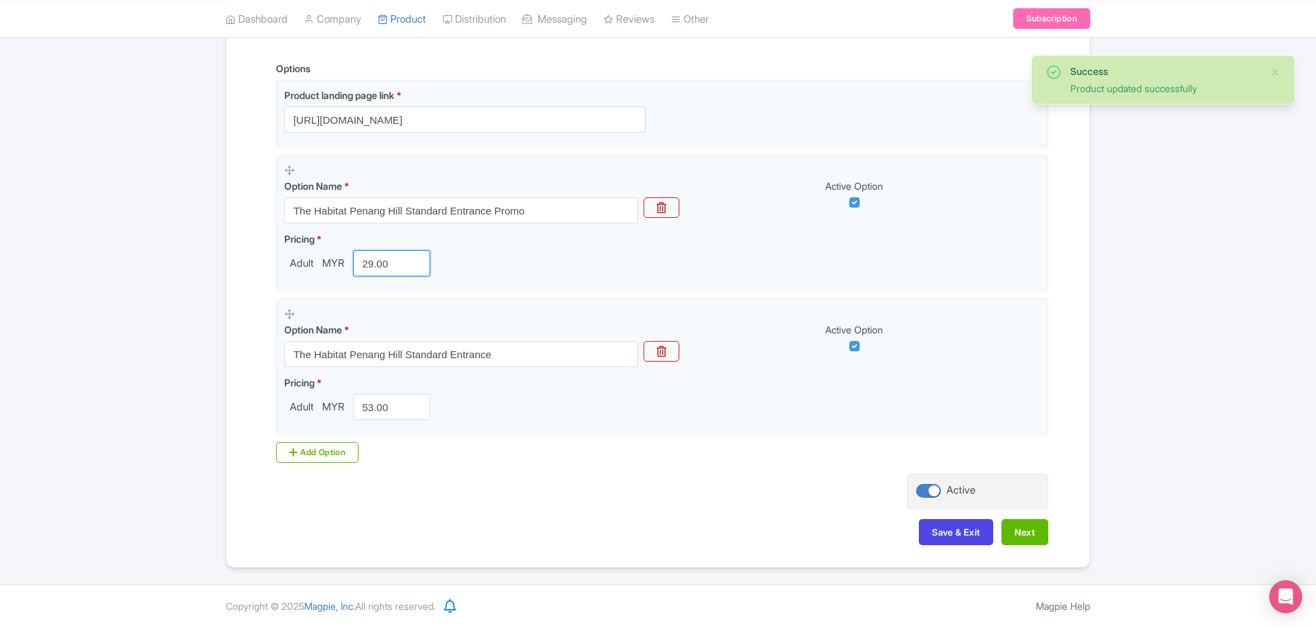
drag, startPoint x: 394, startPoint y: 256, endPoint x: 253, endPoint y: 244, distance: 141.5
click at [281, 257] on fieldset "Option Name * The Habitat Penang Hill Standard Entrance Promo Active Option Pri…" at bounding box center [662, 224] width 772 height 138
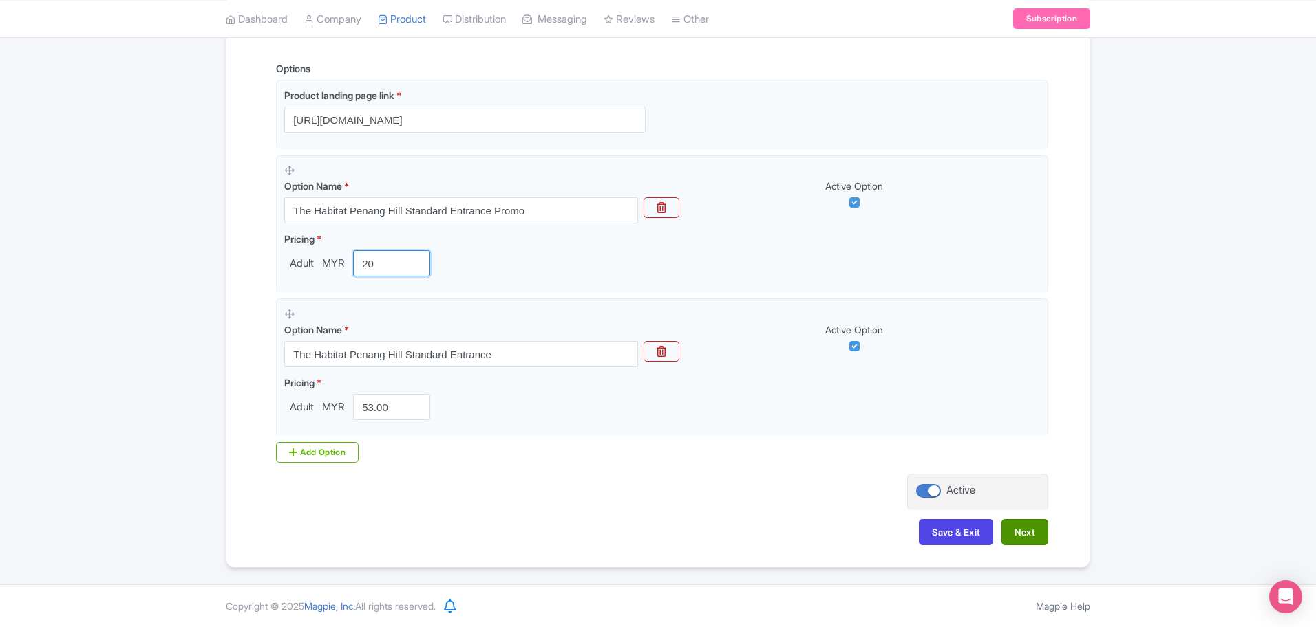
type input "20"
click at [1033, 533] on button "Next" at bounding box center [1024, 532] width 47 height 26
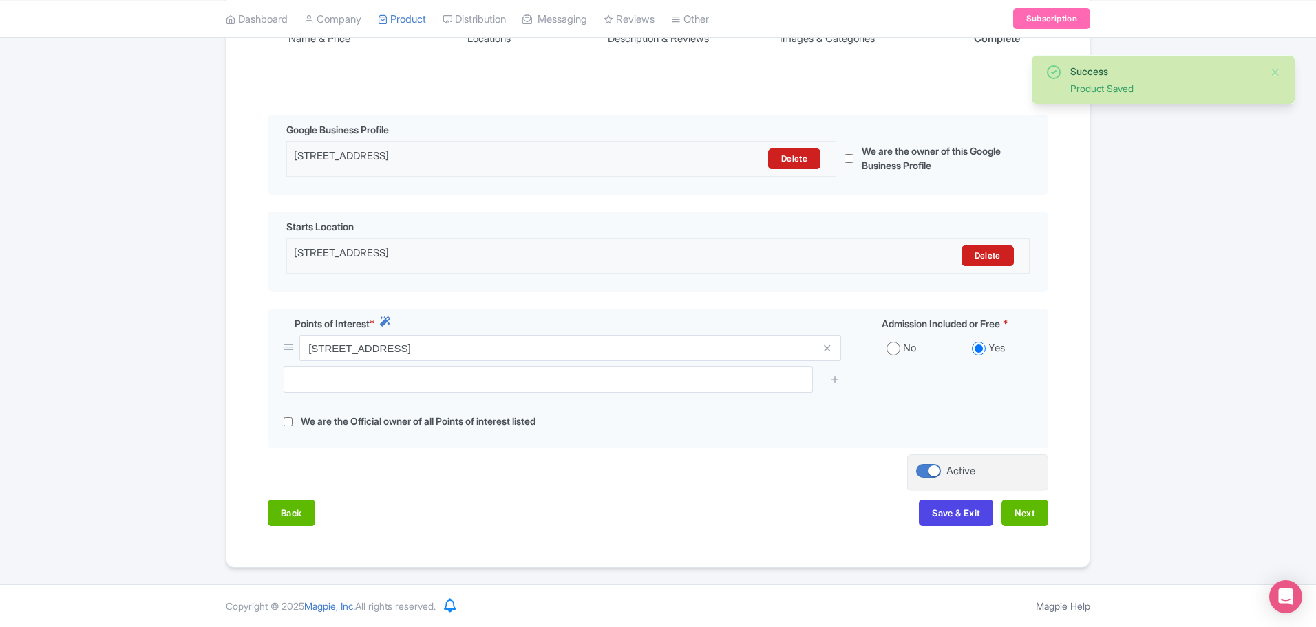
click at [1033, 533] on div "Back Save & Exit Next" at bounding box center [658, 520] width 780 height 40
click at [1037, 521] on button "Next" at bounding box center [1024, 513] width 47 height 26
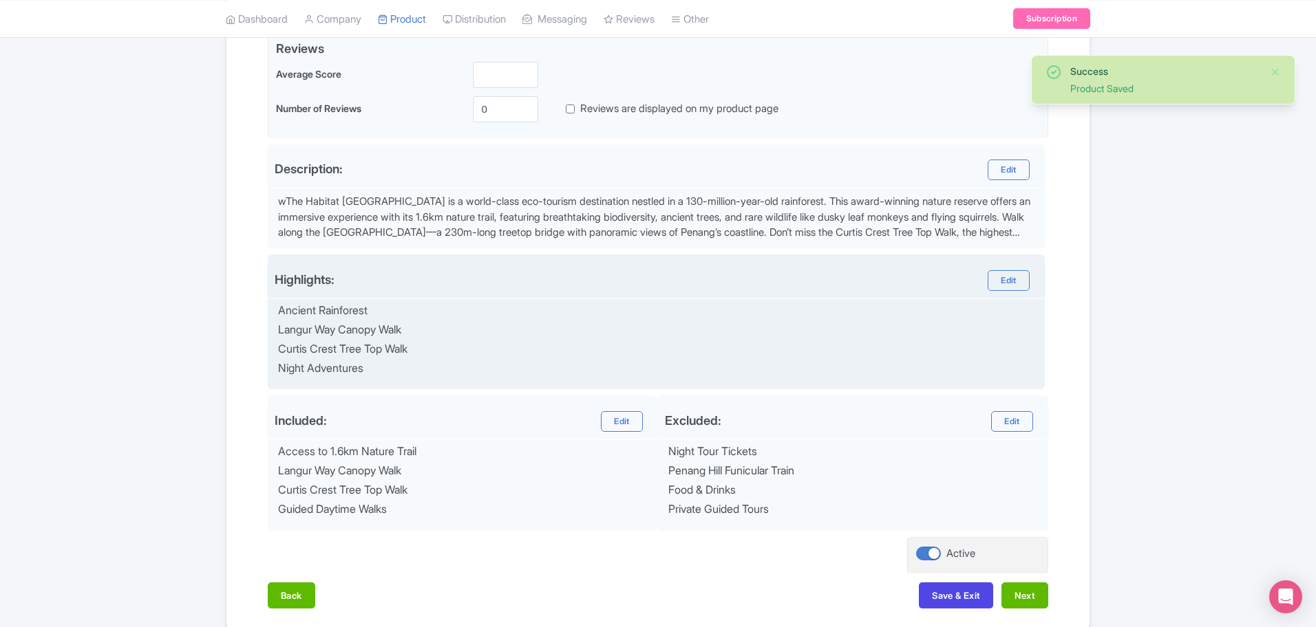
scroll to position [408, 0]
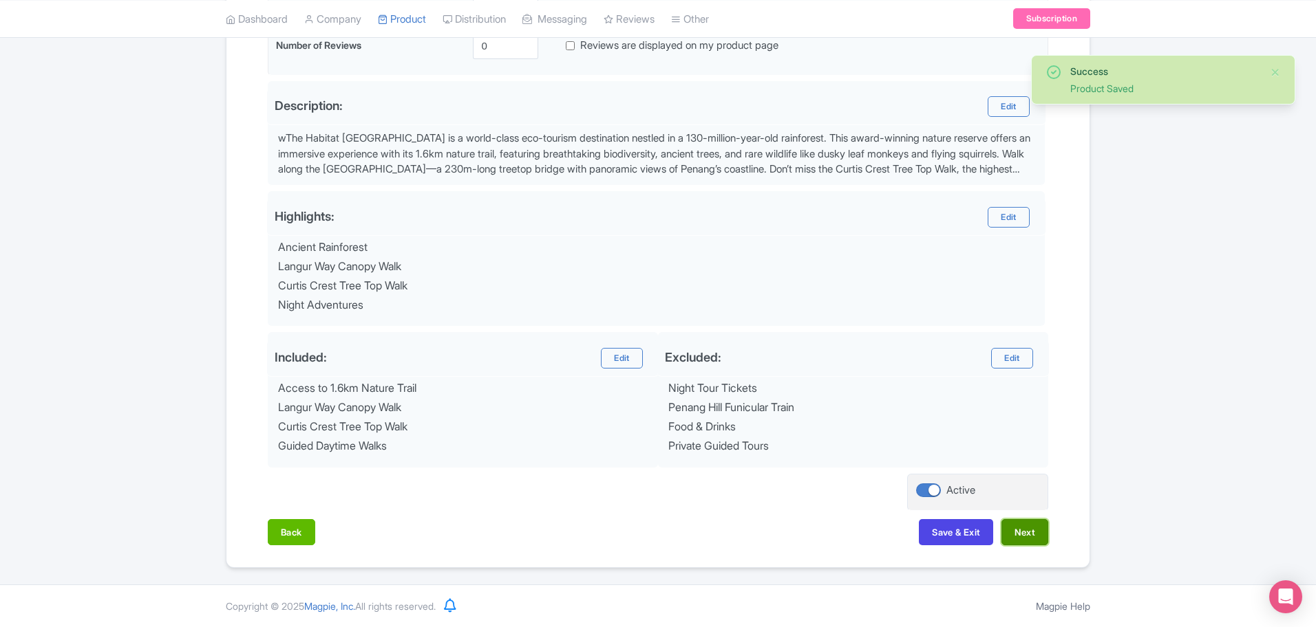
click at [1019, 541] on button "Next" at bounding box center [1024, 532] width 47 height 26
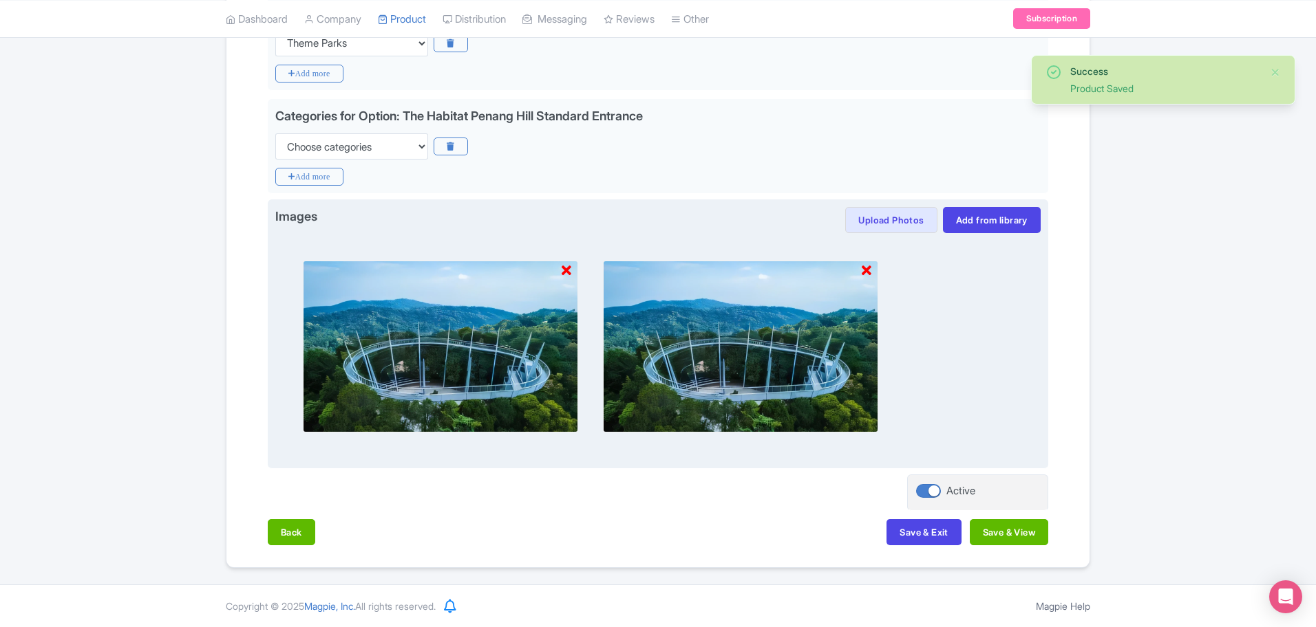
scroll to position [380, 0]
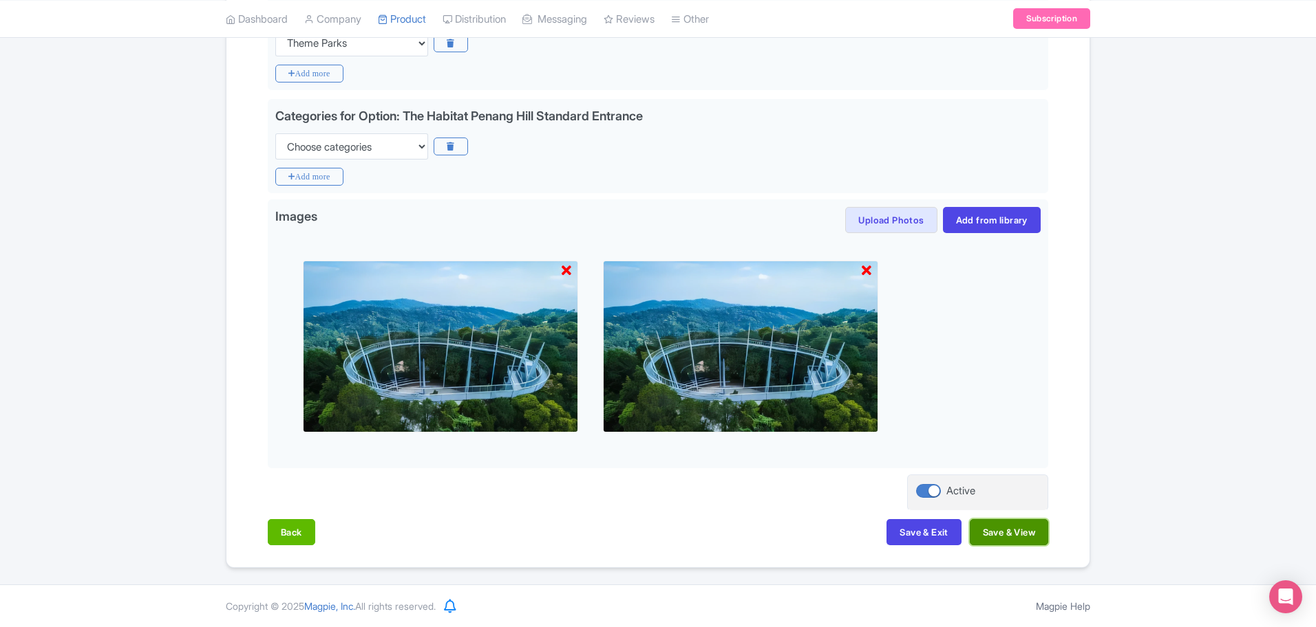
click at [1035, 543] on button "Save & View" at bounding box center [1008, 532] width 78 height 26
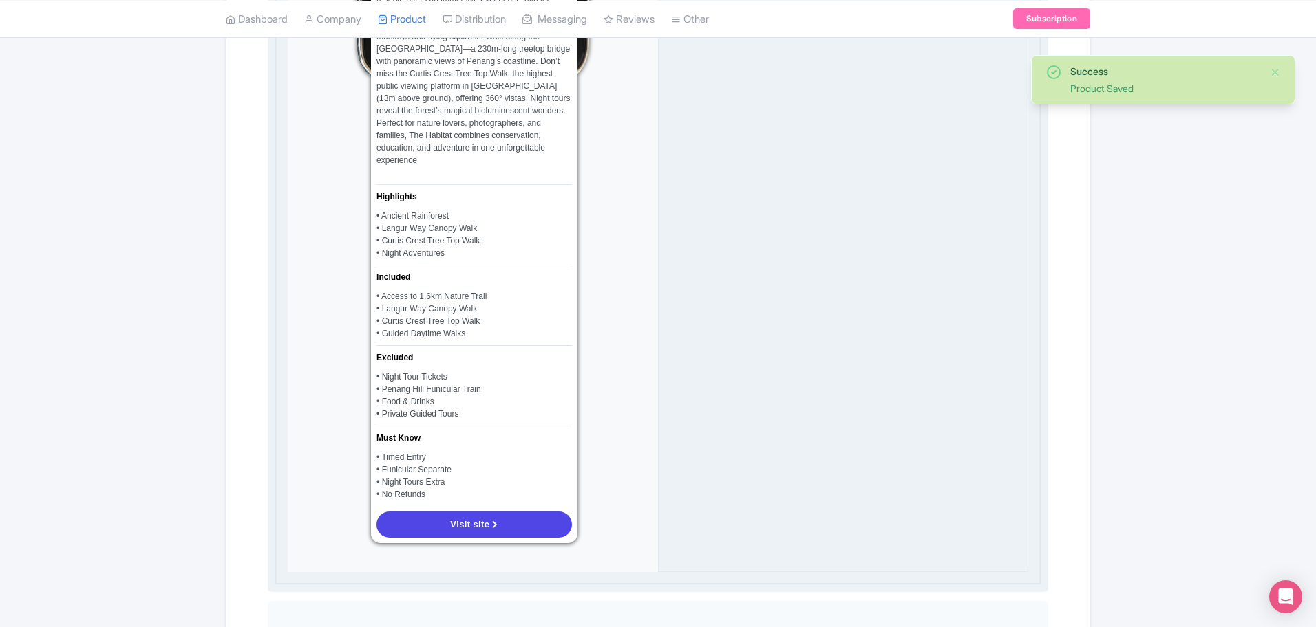
scroll to position [982, 0]
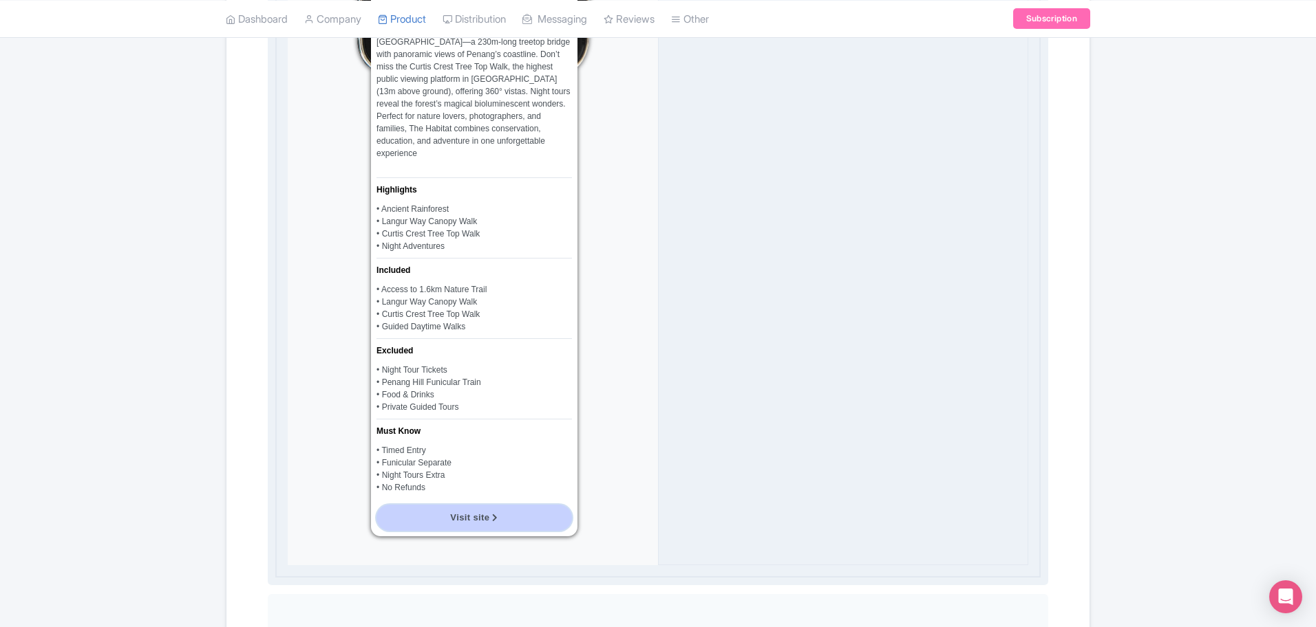
click at [463, 513] on span "Visit site" at bounding box center [469, 518] width 39 height 10
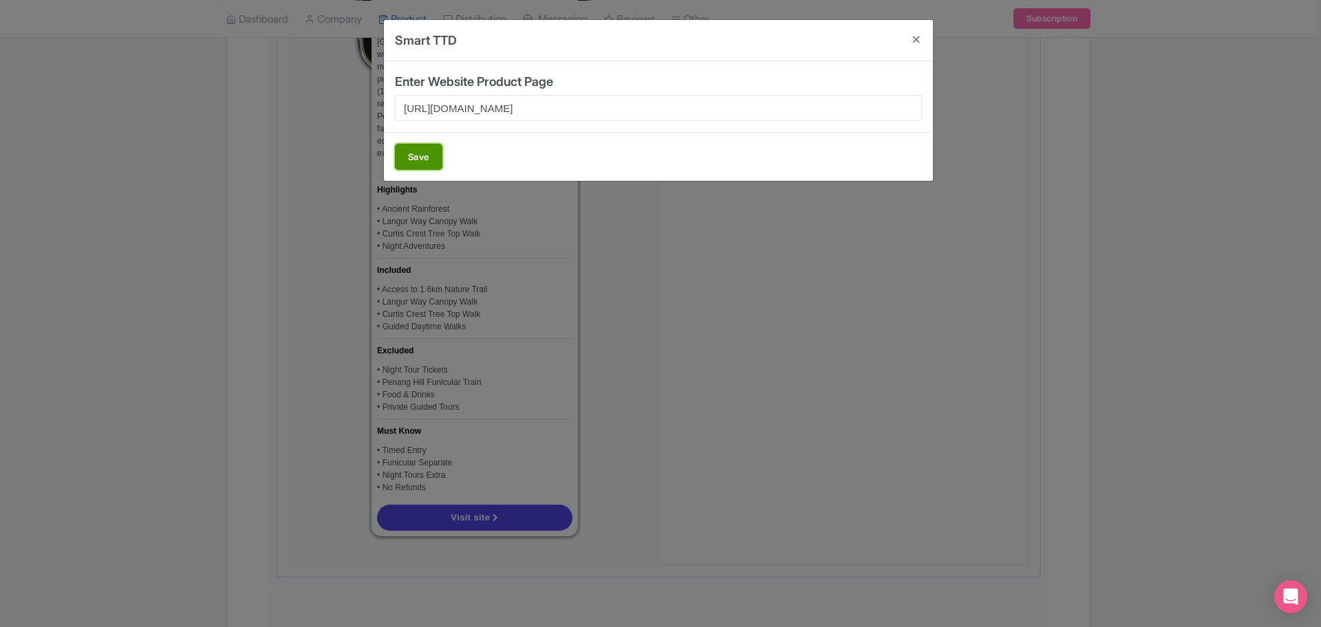
click at [409, 164] on button "Save" at bounding box center [418, 157] width 47 height 26
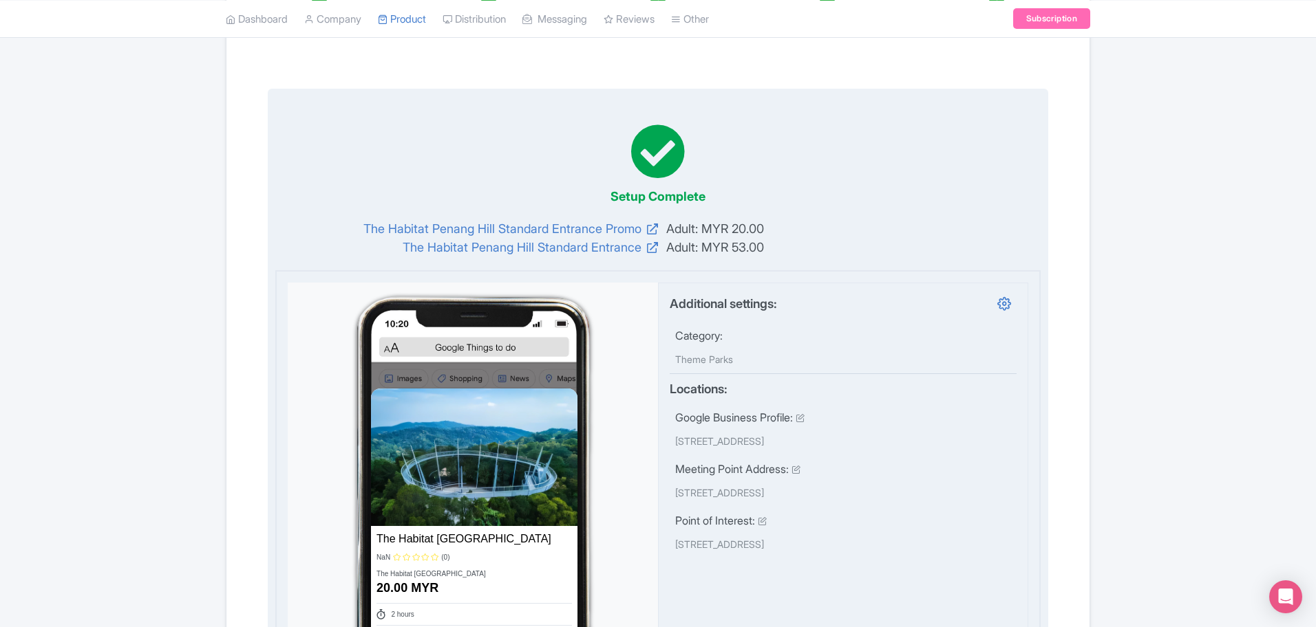
scroll to position [0, 0]
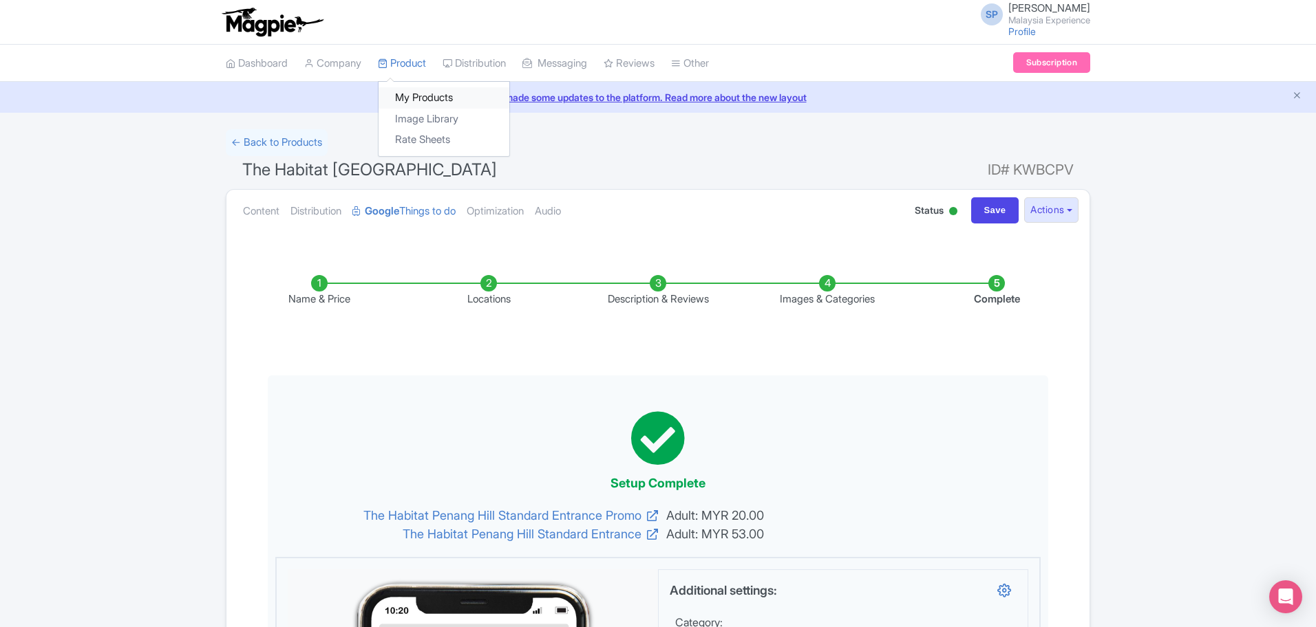
click at [425, 85] on div "My Products Image Library Rate Sheets" at bounding box center [444, 119] width 132 height 76
click at [422, 99] on link "My Products" at bounding box center [443, 97] width 131 height 21
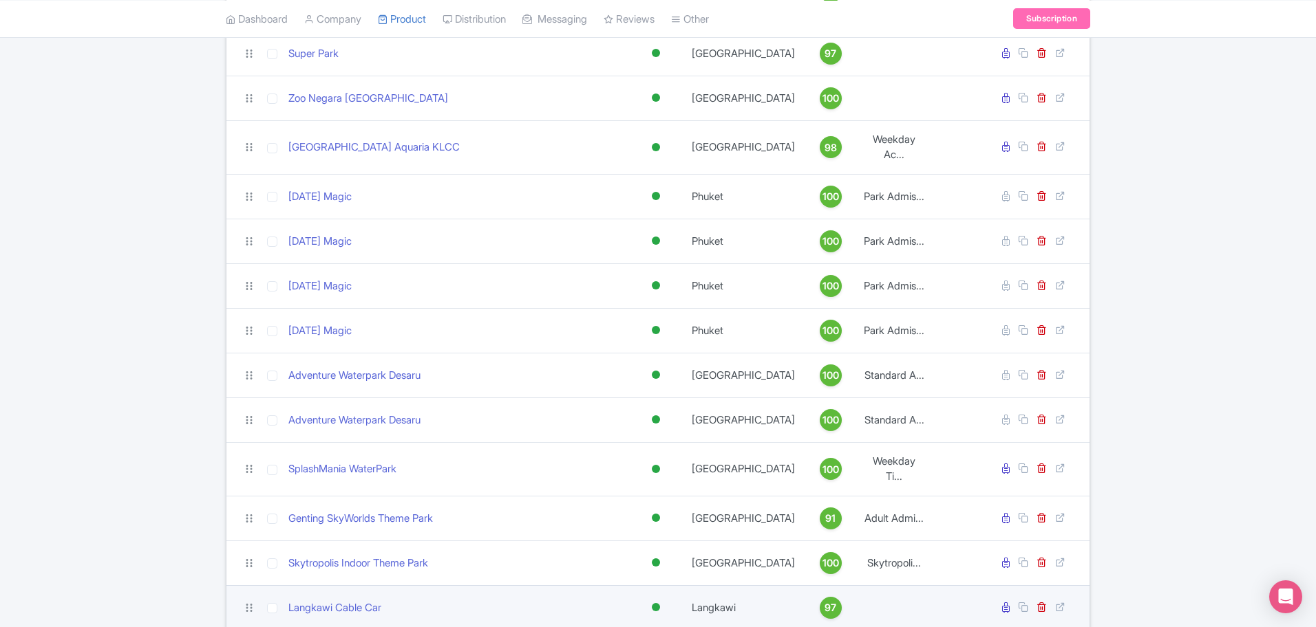
scroll to position [213, 0]
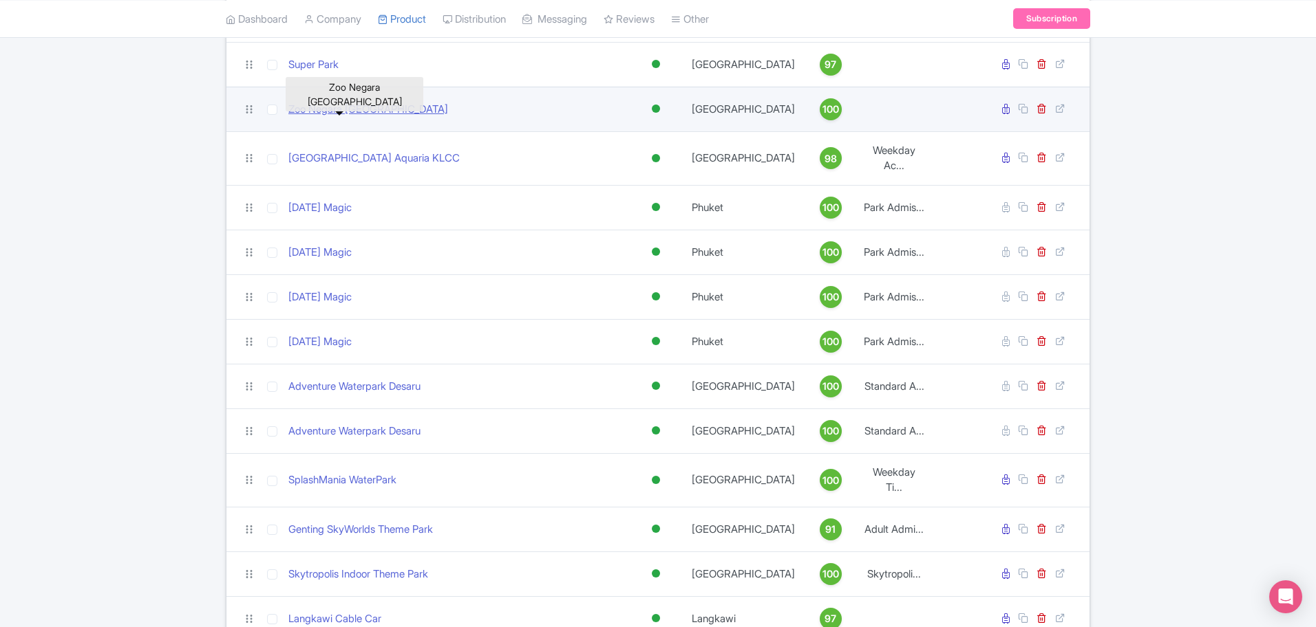
click at [321, 109] on link "Zoo Negara [GEOGRAPHIC_DATA]" at bounding box center [368, 110] width 160 height 16
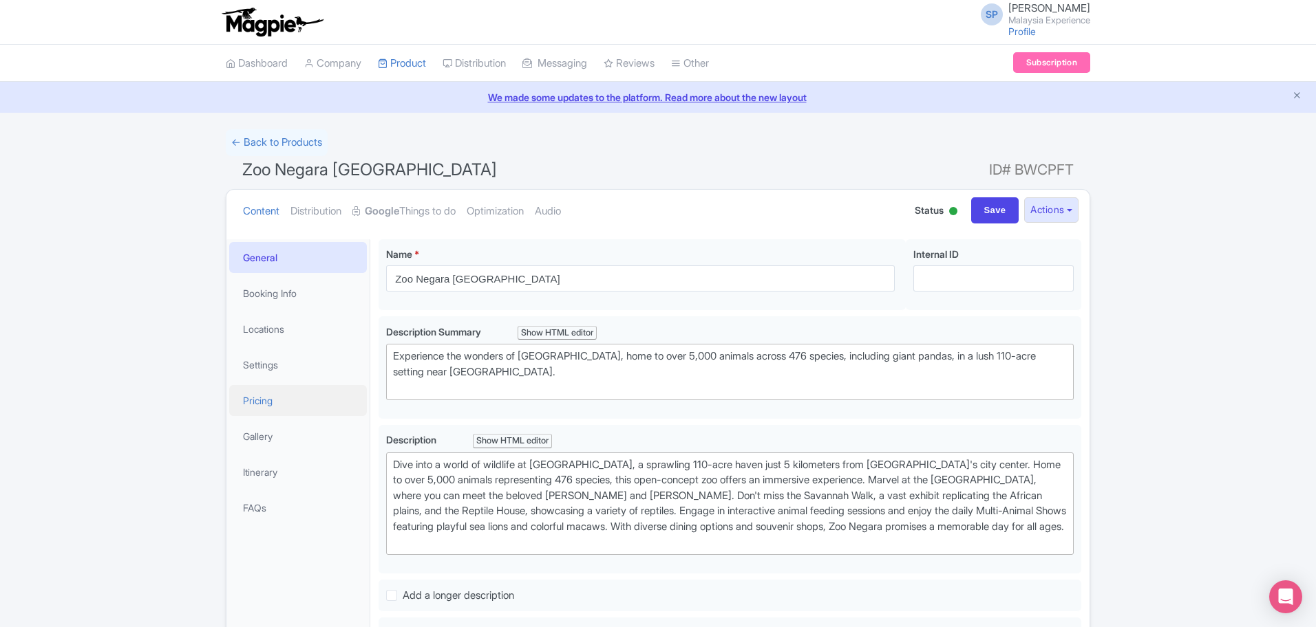
click at [291, 407] on link "Pricing" at bounding box center [298, 400] width 138 height 31
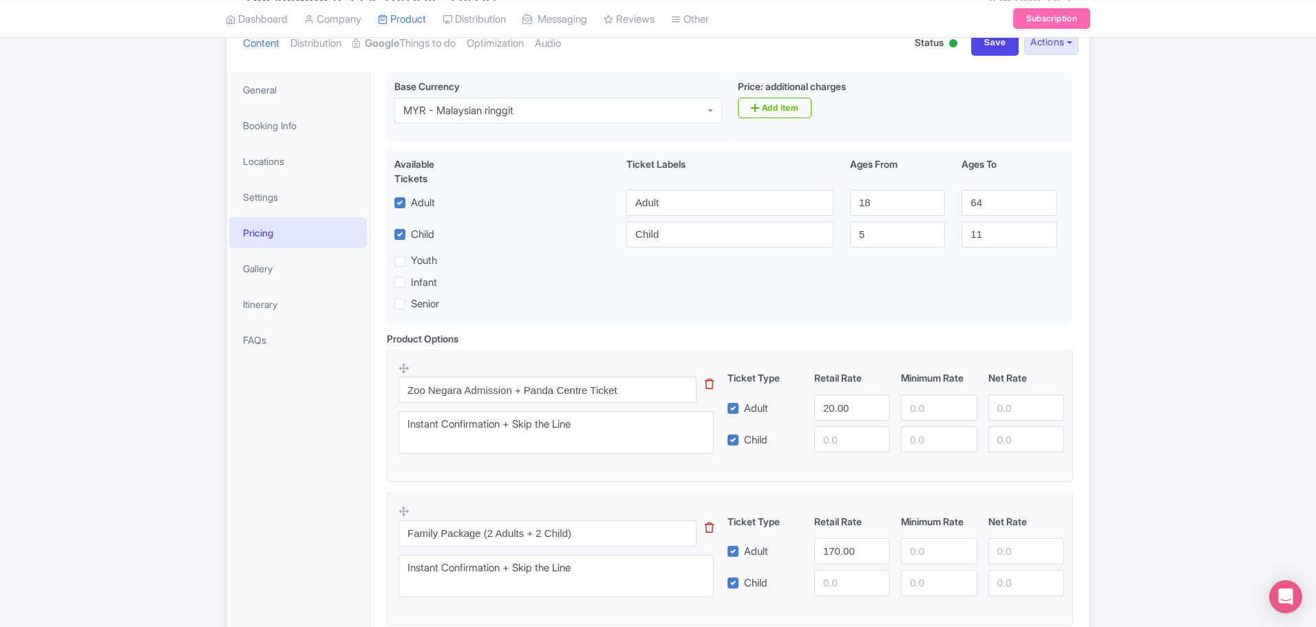
scroll to position [319, 0]
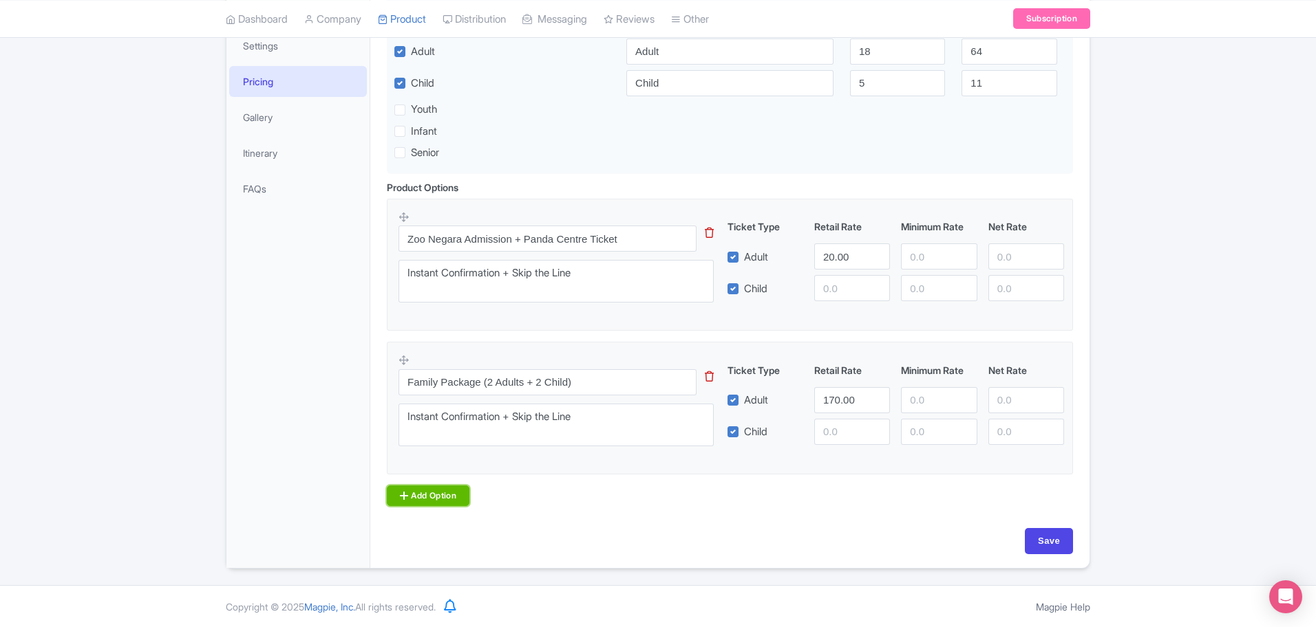
click at [455, 495] on link "Add Option" at bounding box center [428, 496] width 83 height 21
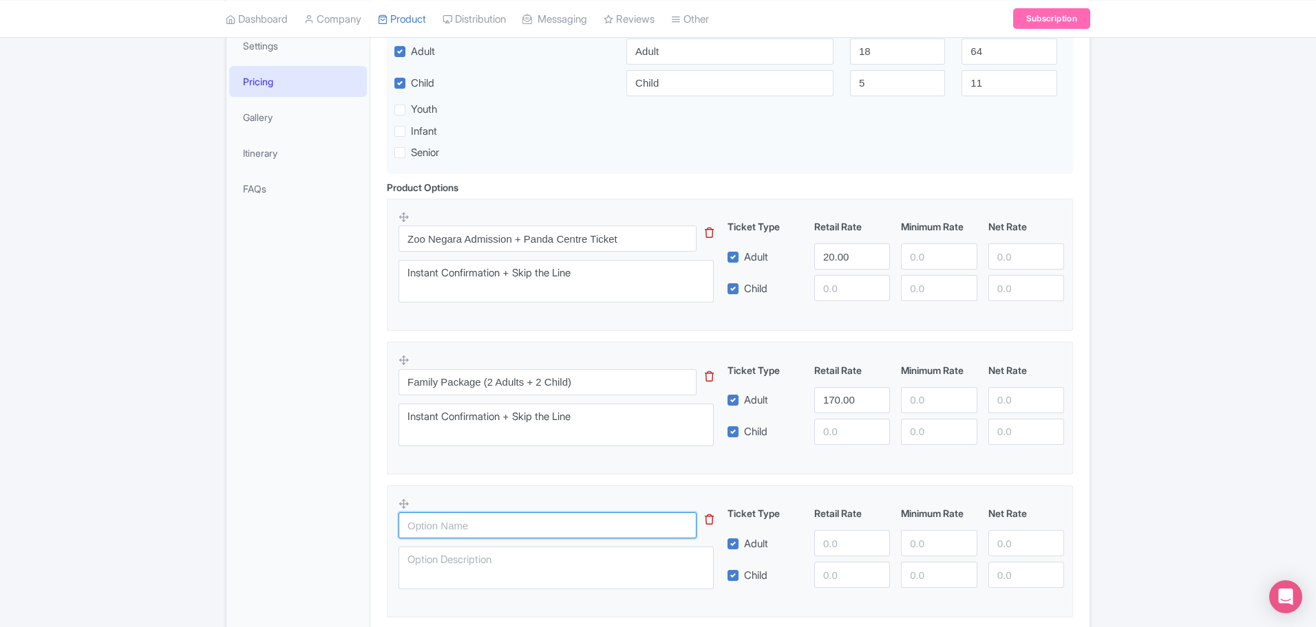
click at [489, 522] on input "text" at bounding box center [547, 526] width 298 height 26
paste input "Adult Combo Pass (2 Adults)"
type input "Adult Combo Pass (2 Adults)"
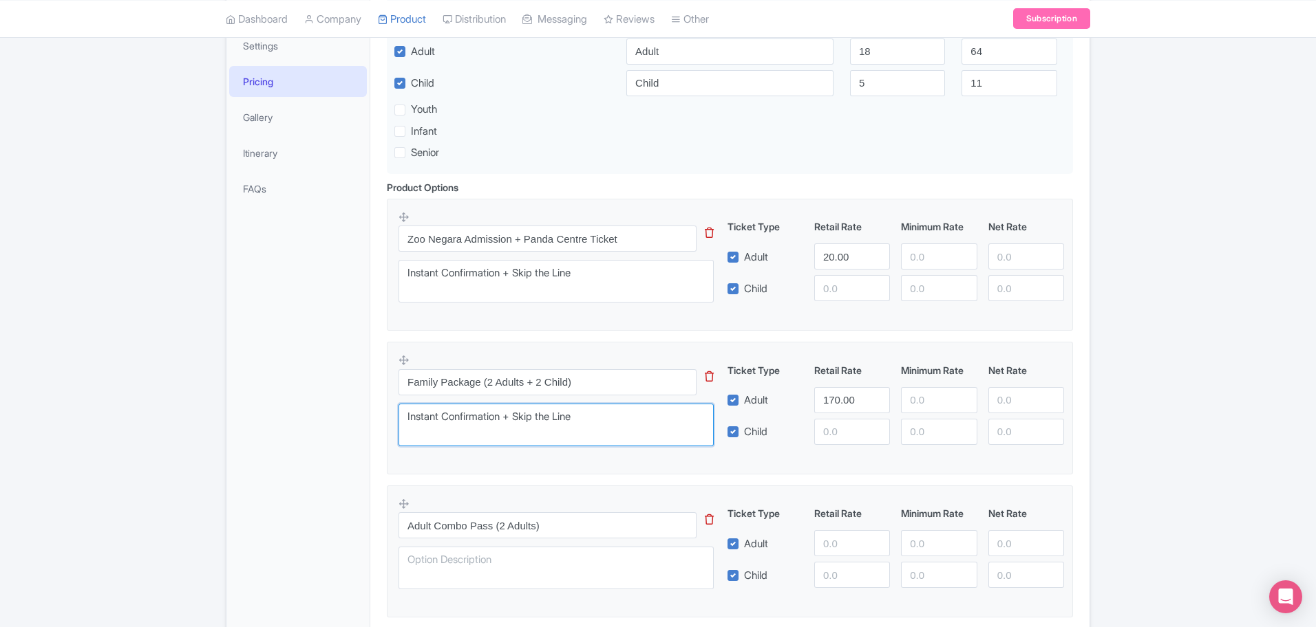
click at [607, 419] on textarea "Instant Confirmation + Skip the Line" at bounding box center [555, 425] width 315 height 43
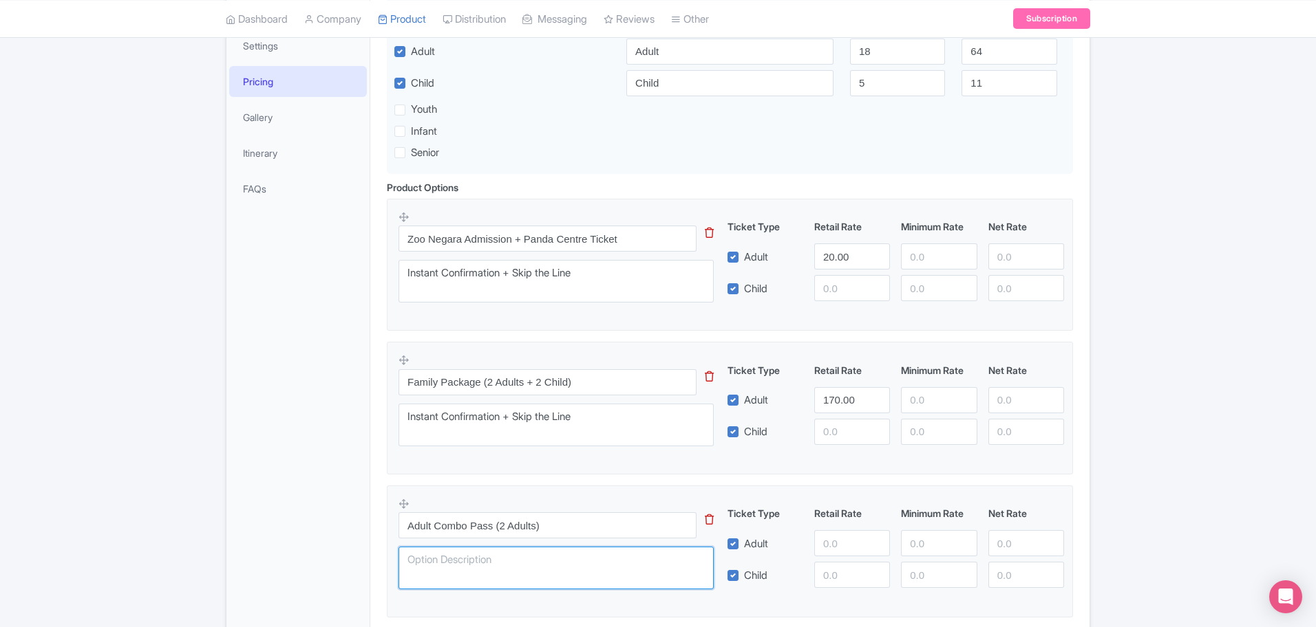
click at [519, 572] on textarea at bounding box center [555, 568] width 315 height 43
paste textarea "Instant Confirmation + Skip the Line"
type textarea "Instant Confirmation + Skip the Line"
click at [828, 529] on div "Ticket Type Retail Rate Minimum Rate Net Rate Adult Child" at bounding box center [896, 547] width 332 height 82
click at [838, 538] on input "number" at bounding box center [852, 543] width 76 height 26
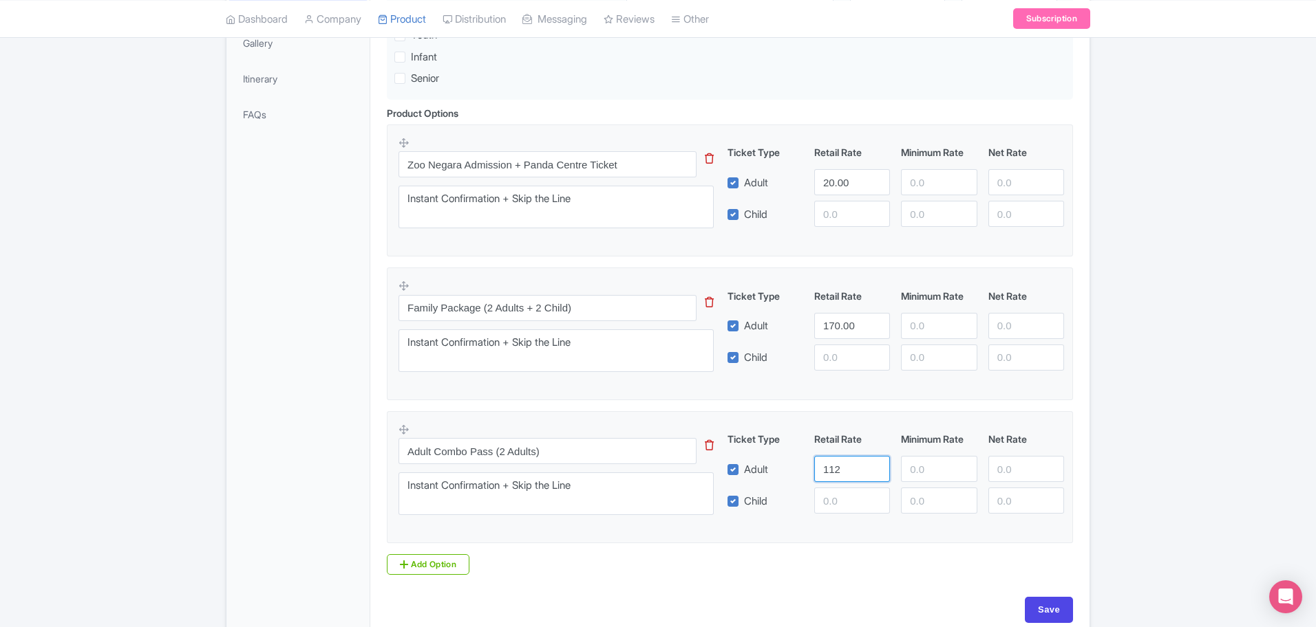
scroll to position [463, 0]
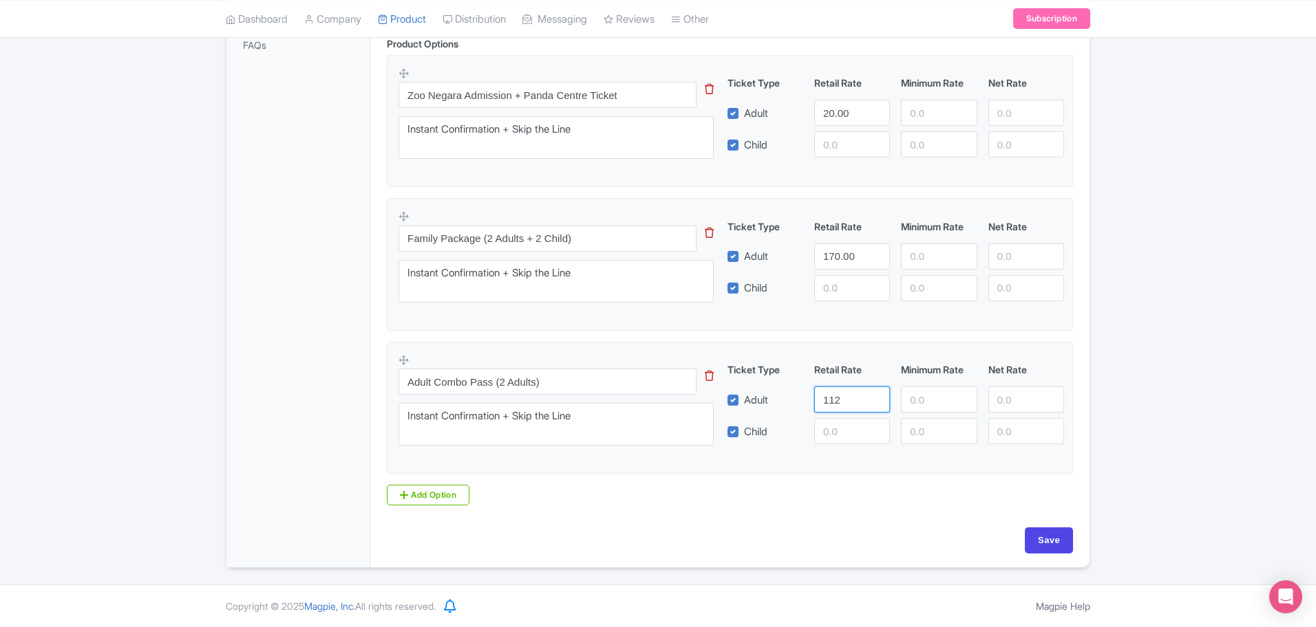
type input "112"
click at [1044, 533] on input "Save" at bounding box center [1048, 541] width 48 height 26
type input "Saving..."
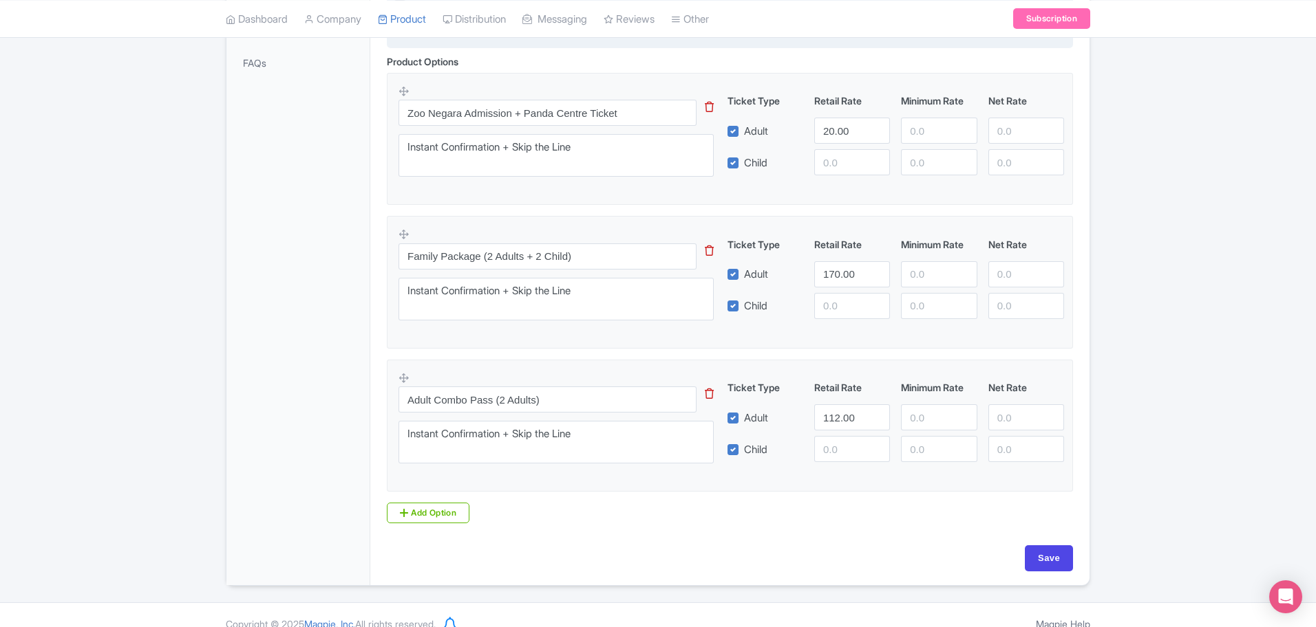
scroll to position [463, 0]
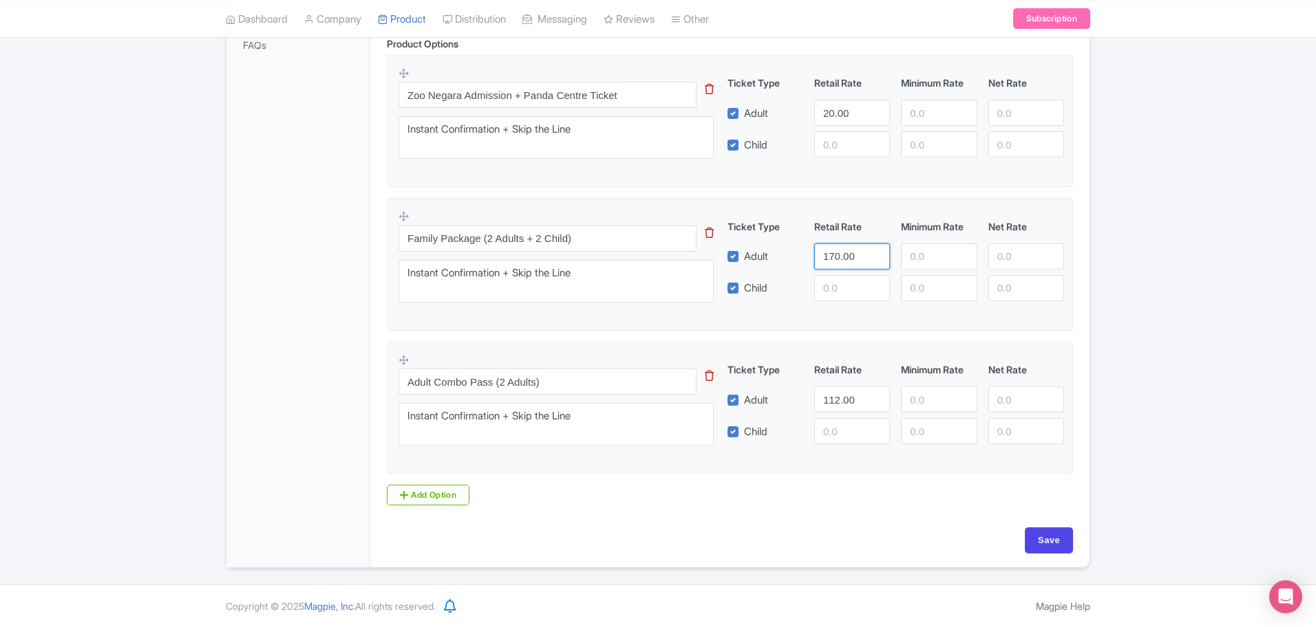
drag, startPoint x: 857, startPoint y: 257, endPoint x: 652, endPoint y: 244, distance: 206.2
click at [651, 245] on div "Family Package (2 Adults + 2 Child) This tip has not data. Code: tip_option_nam…" at bounding box center [729, 260] width 663 height 101
type input "182"
click at [1041, 545] on input "Save" at bounding box center [1048, 541] width 48 height 26
type input "Saving..."
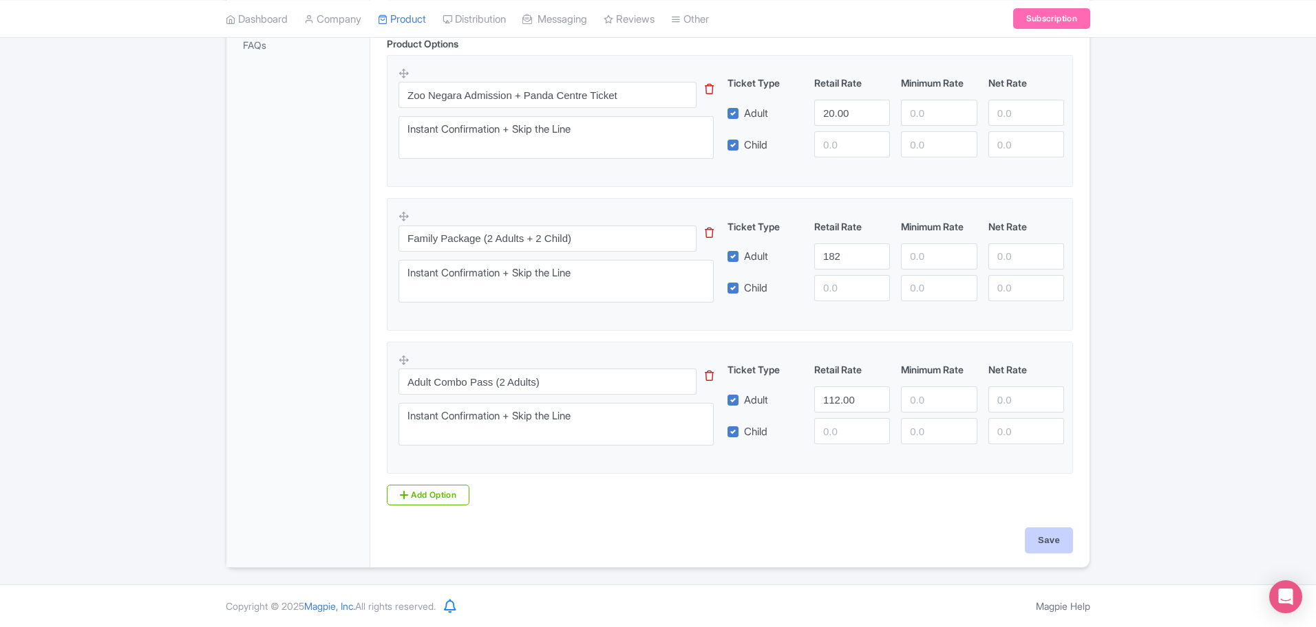
type input "Saving..."
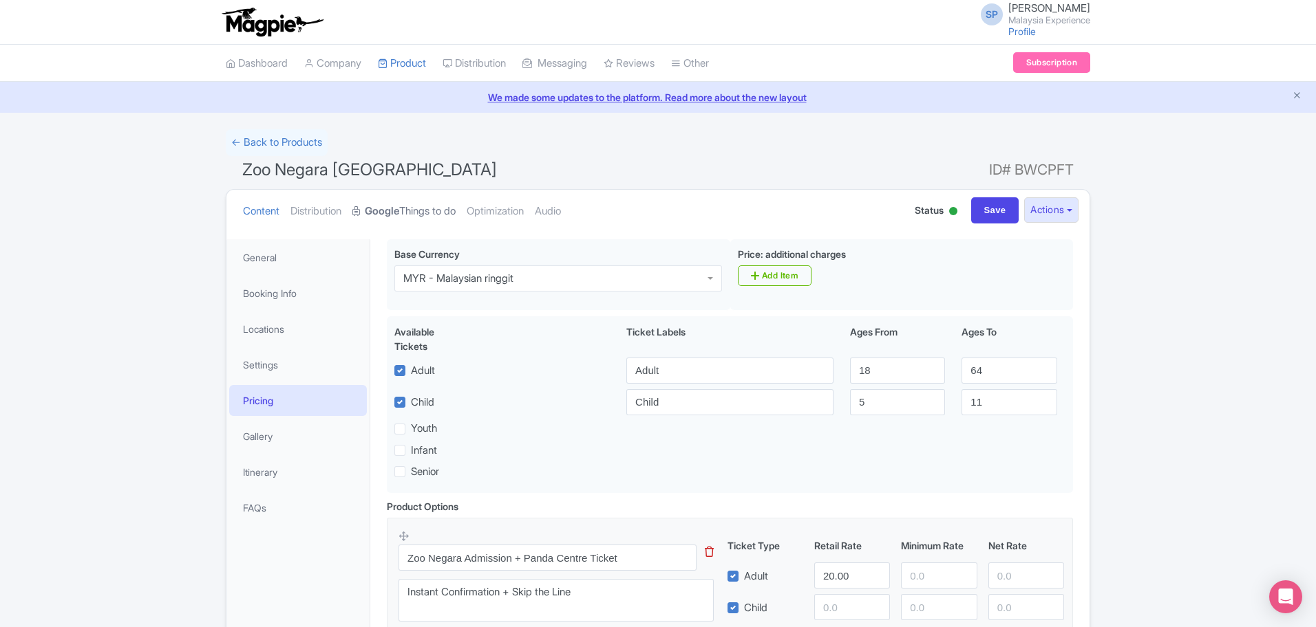
click at [429, 203] on link "Google Things to do" at bounding box center [403, 211] width 103 height 43
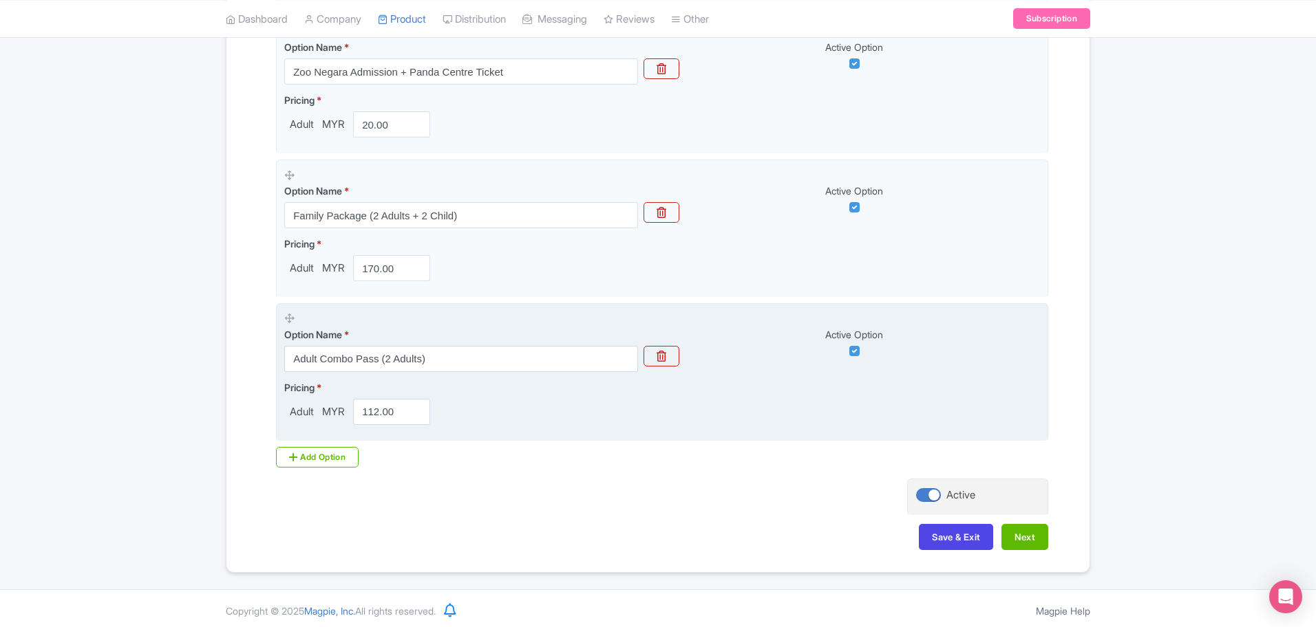
scroll to position [480, 0]
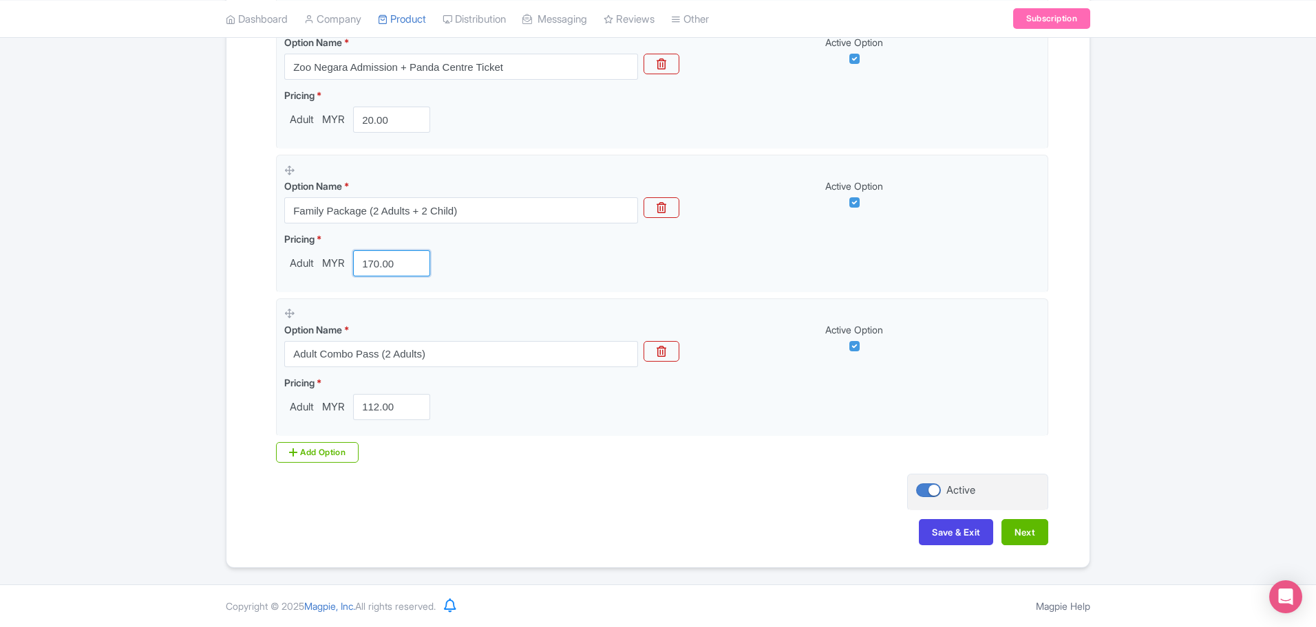
drag, startPoint x: 398, startPoint y: 255, endPoint x: 193, endPoint y: 249, distance: 205.8
click at [208, 251] on div "Success Product updated successfully ← Back to Products Zoo Negara Malaysia ID#…" at bounding box center [658, 109] width 1316 height 919
type input "182"
click at [1019, 530] on button "Next" at bounding box center [1024, 532] width 47 height 26
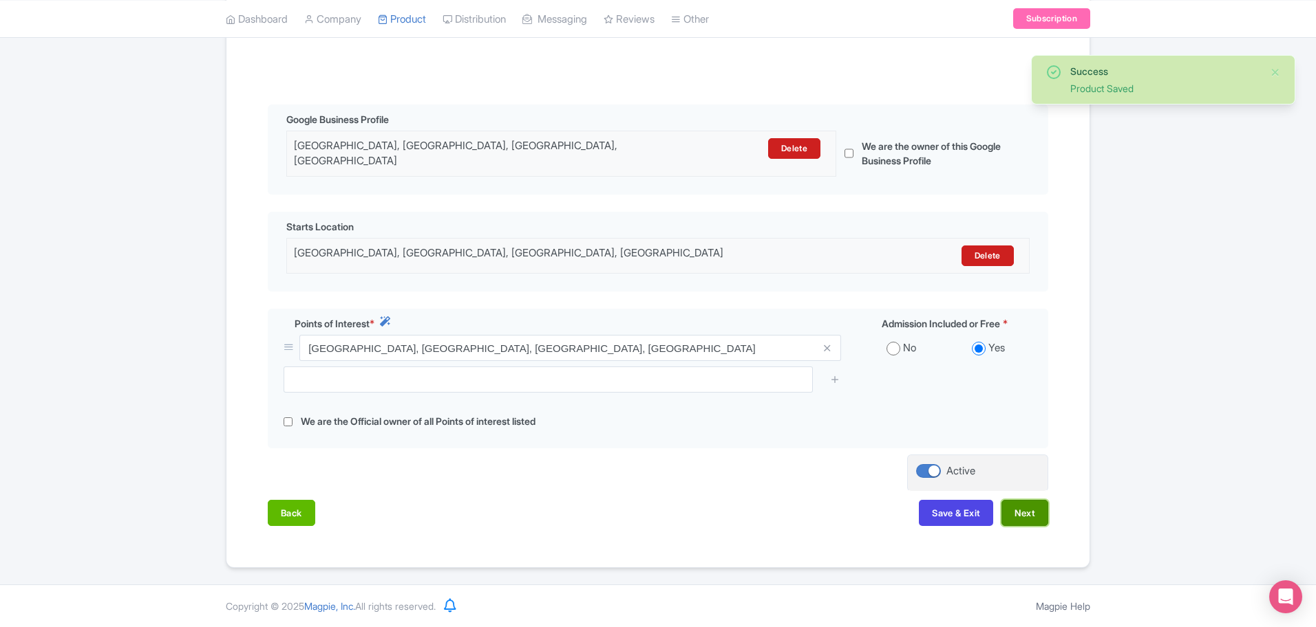
click at [1021, 512] on button "Next" at bounding box center [1024, 513] width 47 height 26
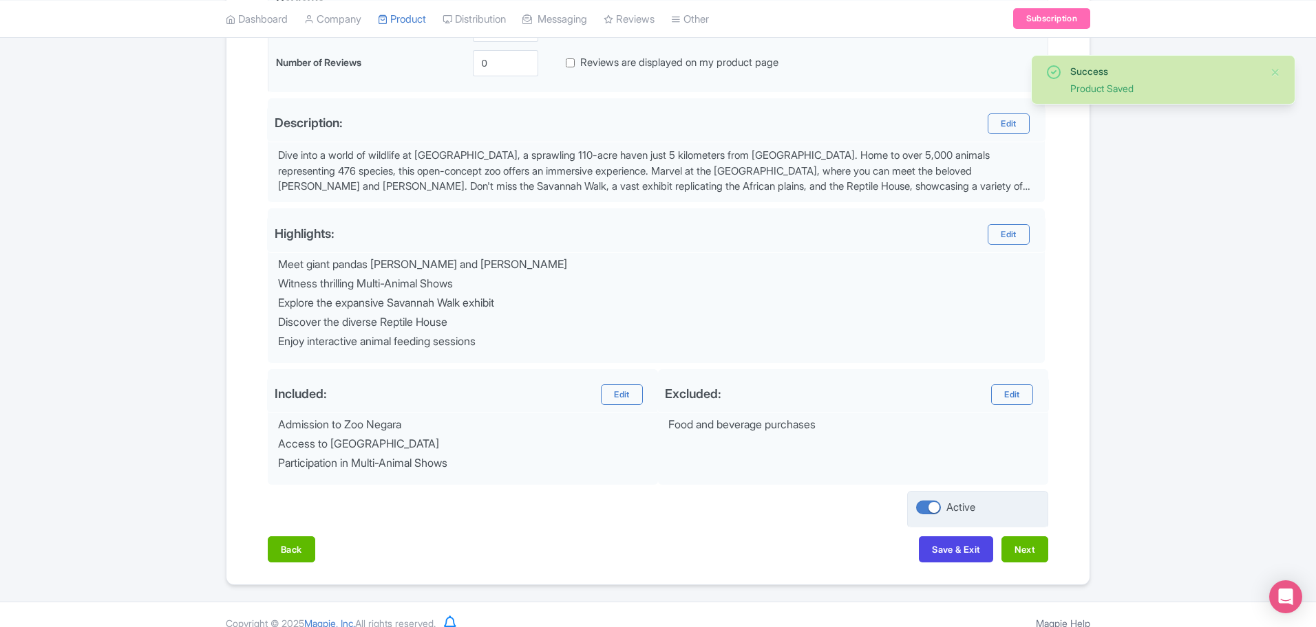
scroll to position [408, 0]
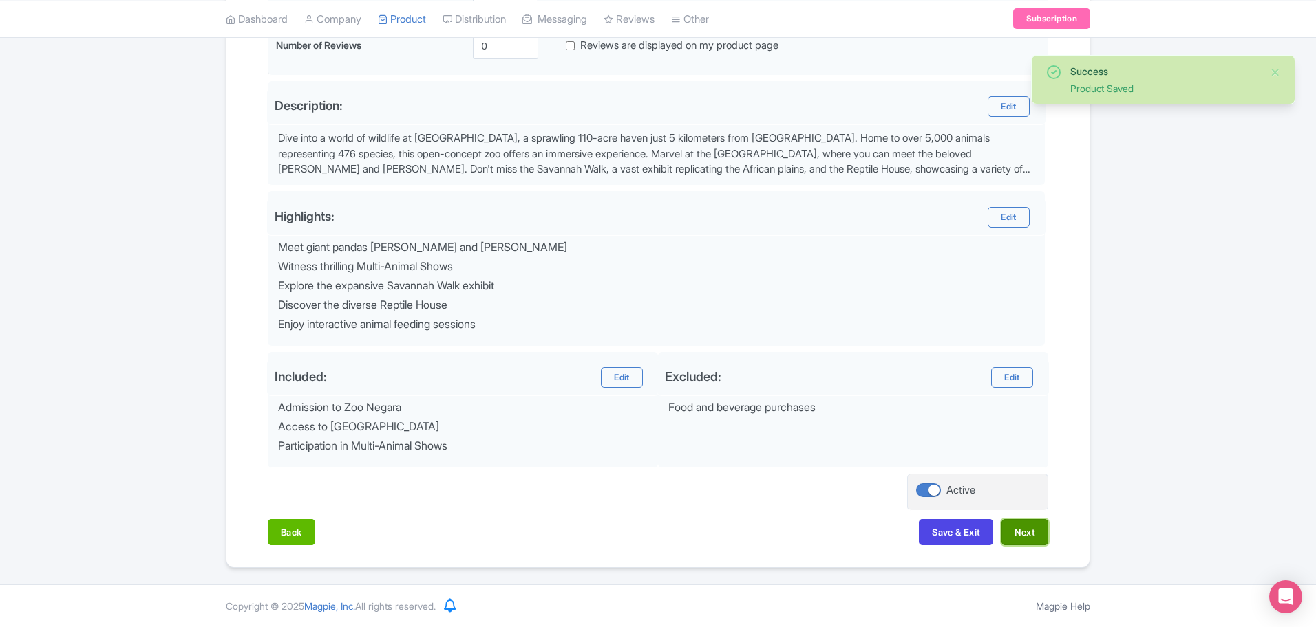
click at [1020, 524] on button "Next" at bounding box center [1024, 532] width 47 height 26
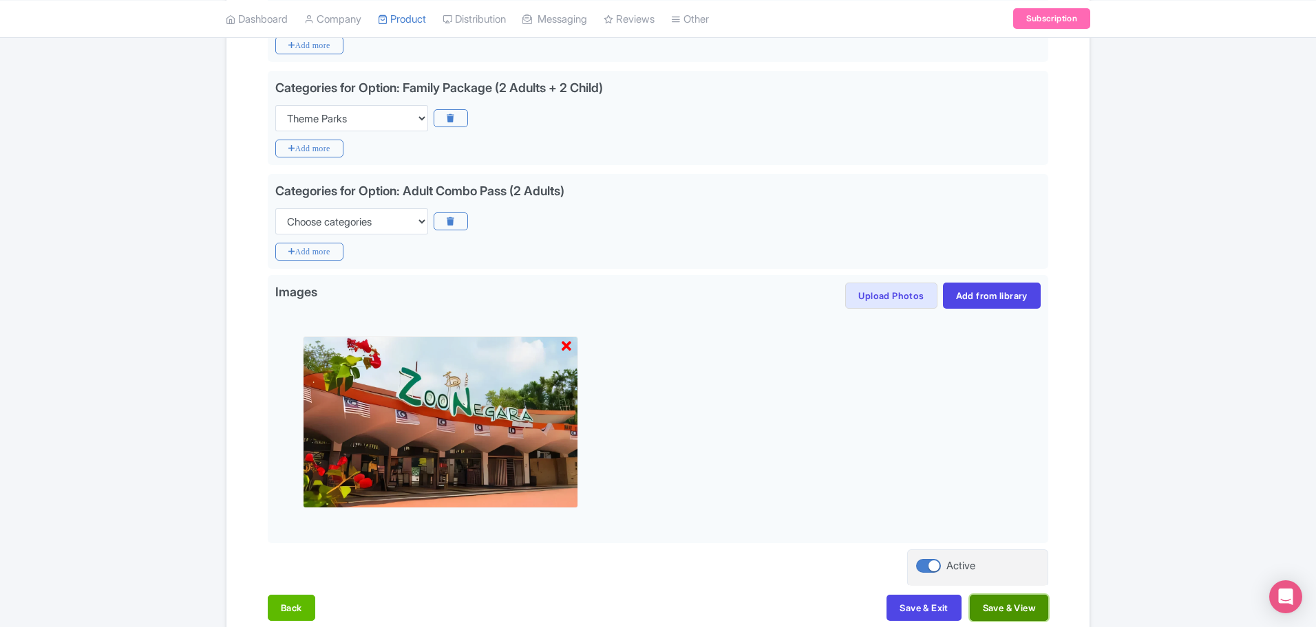
click at [1008, 603] on button "Save & View" at bounding box center [1008, 608] width 78 height 26
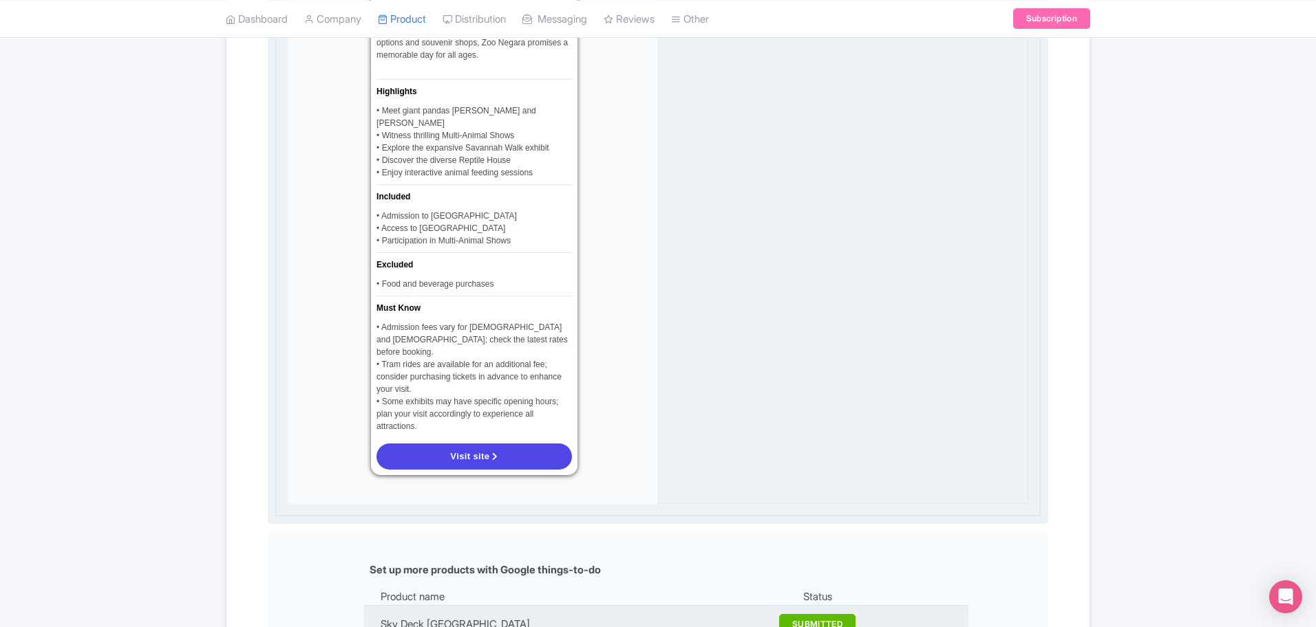
scroll to position [1268, 0]
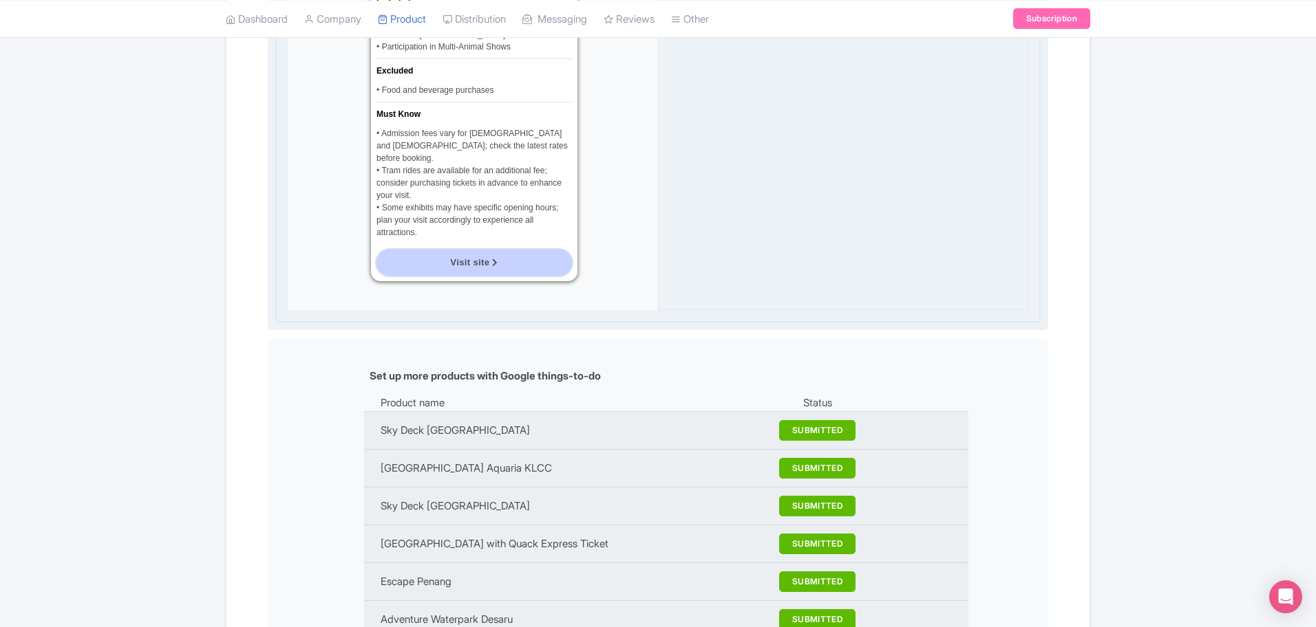
click at [479, 250] on link "Visit site" at bounding box center [473, 263] width 195 height 26
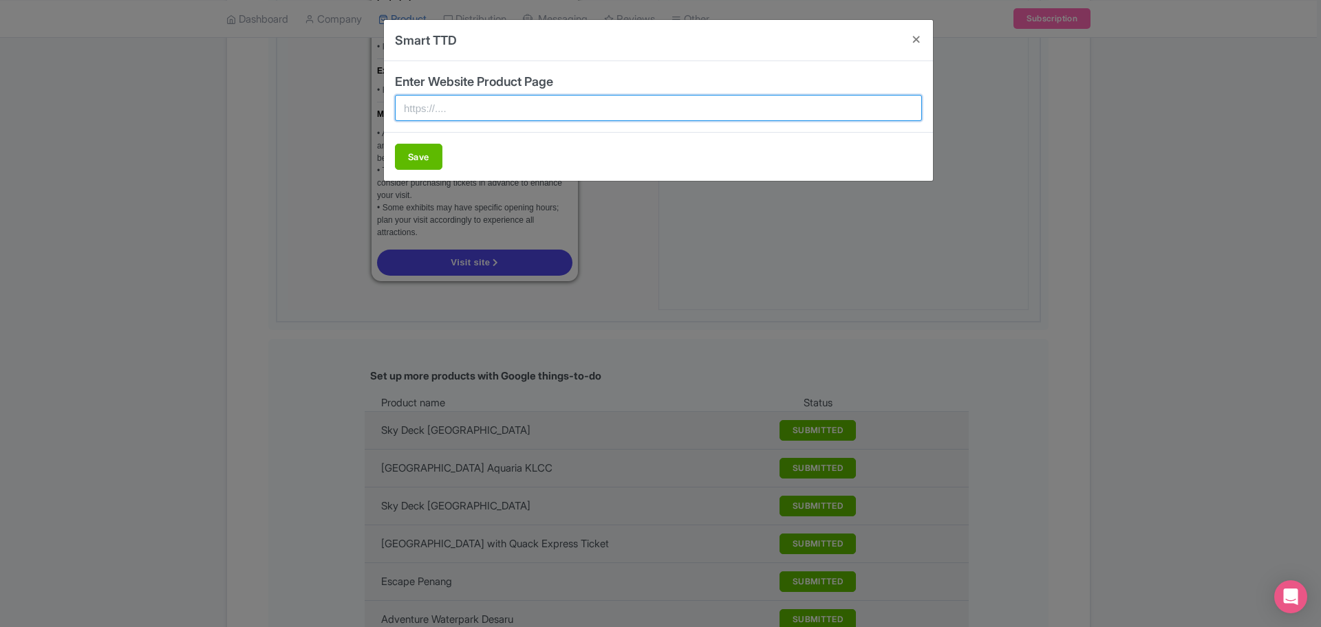
click at [531, 104] on input "text" at bounding box center [658, 108] width 527 height 26
paste input "https://zoonegara.malaysia-experience.com/"
type input "https://zoonegara.malaysia-experience.com/"
click at [411, 160] on button "Save" at bounding box center [418, 157] width 47 height 26
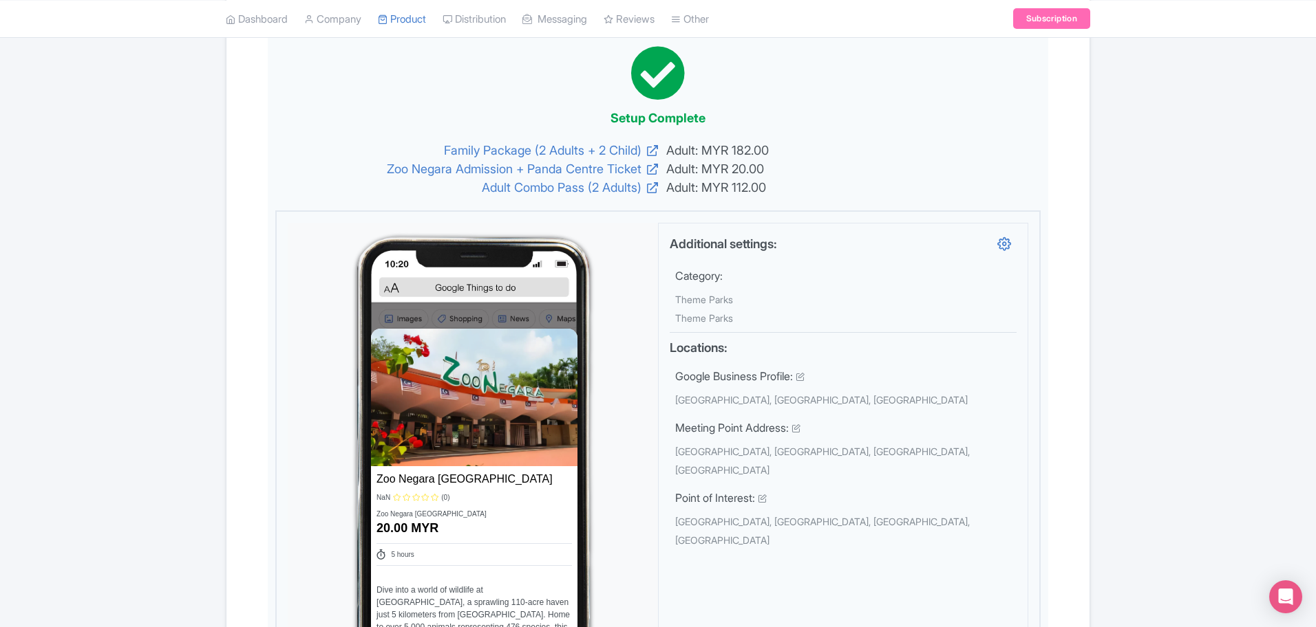
scroll to position [0, 0]
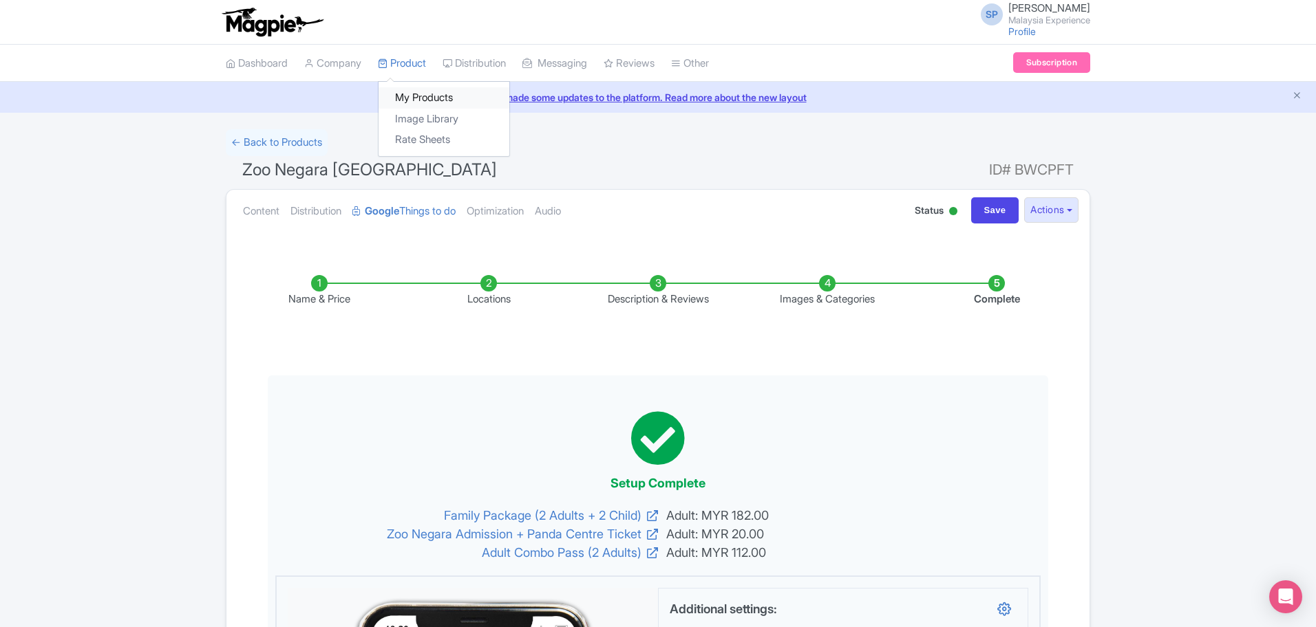
click at [397, 92] on link "My Products" at bounding box center [443, 97] width 131 height 21
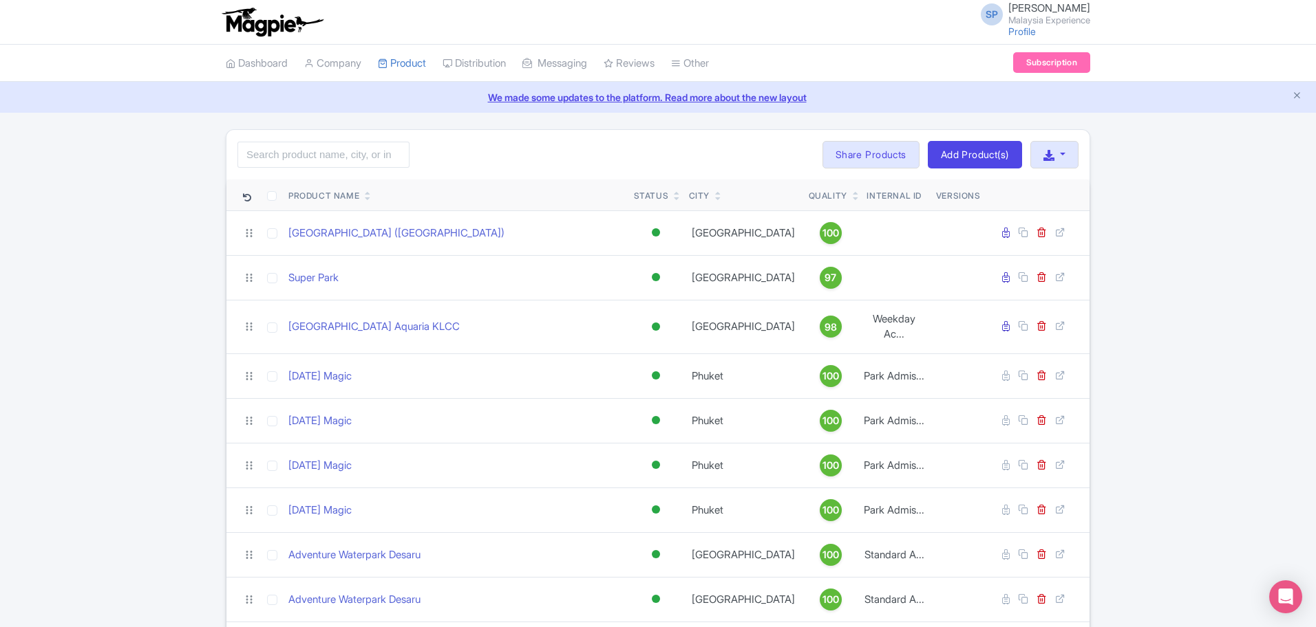
click at [1033, 6] on span "SOORIA PRAKASH SUNDER" at bounding box center [1049, 7] width 82 height 13
click at [1020, 114] on link "Sign out" at bounding box center [1023, 107] width 131 height 21
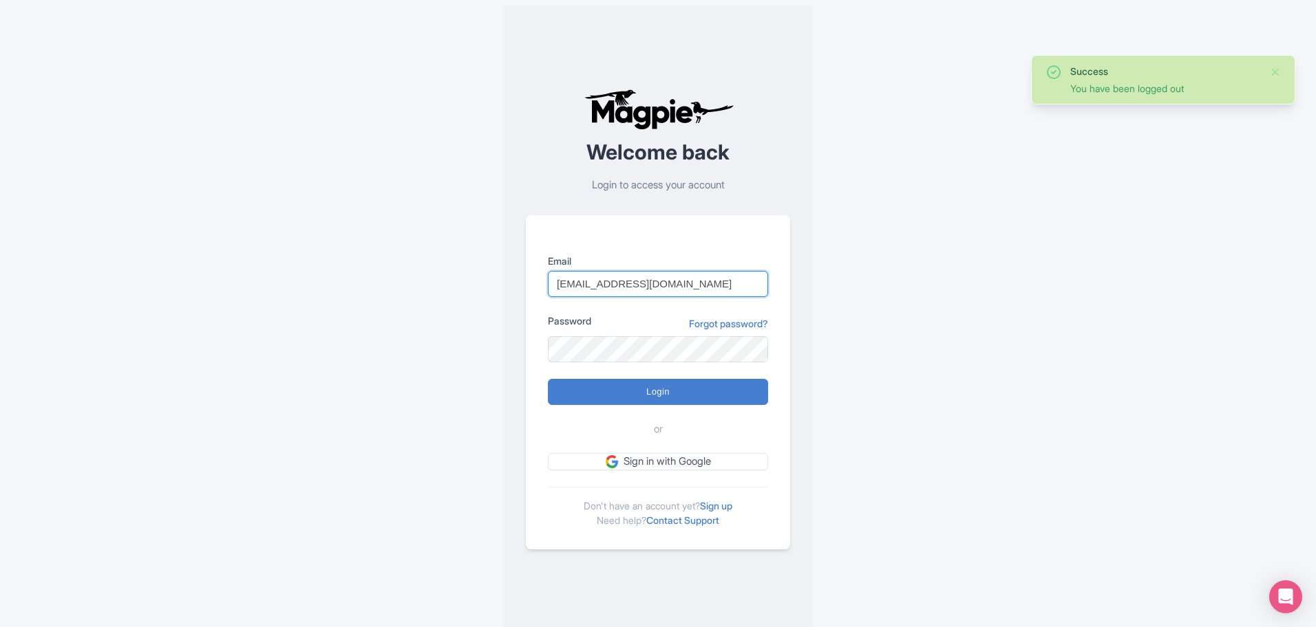
click at [725, 288] on input "support@malaysia-experience.com" at bounding box center [658, 284] width 220 height 26
type input "imshanmohamed@gmail.com"
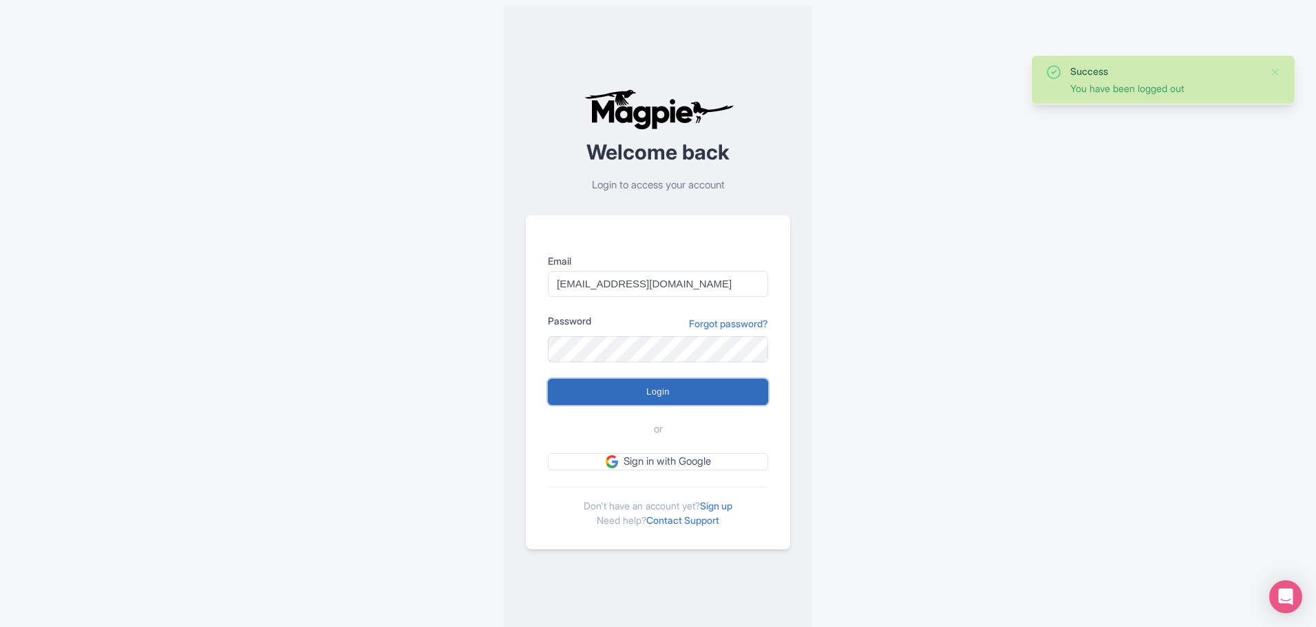
click at [678, 394] on input "Login" at bounding box center [658, 392] width 220 height 26
type input "Logging in..."
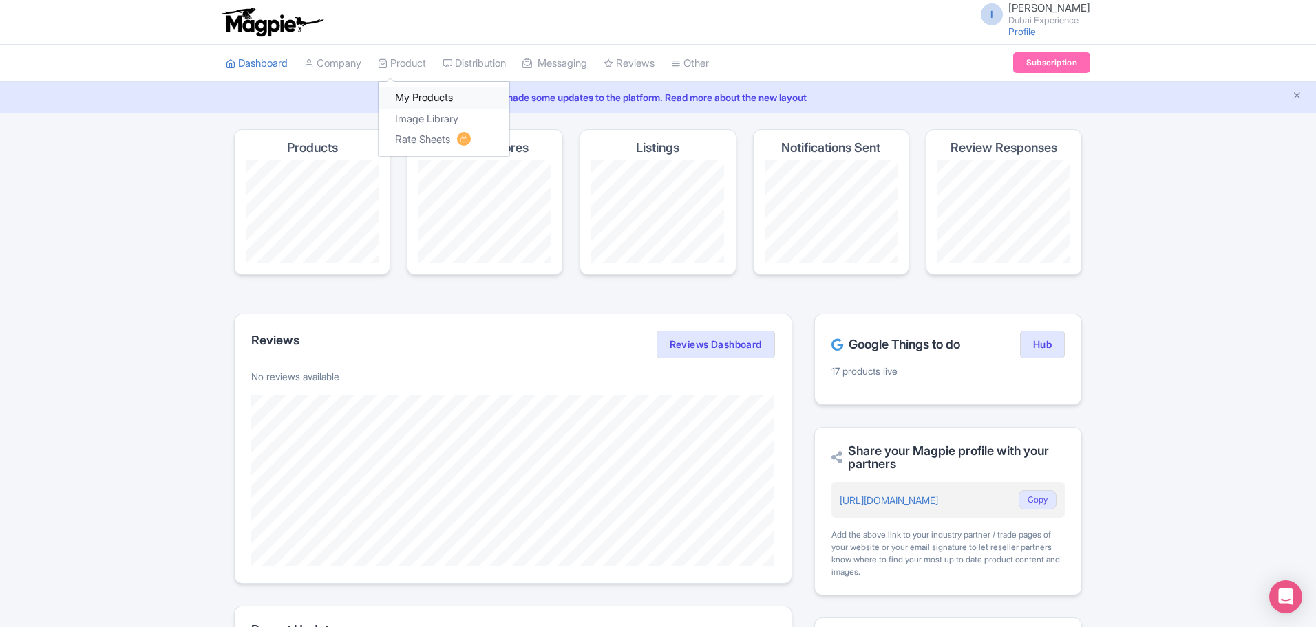
click at [421, 89] on link "My Products" at bounding box center [443, 97] width 131 height 21
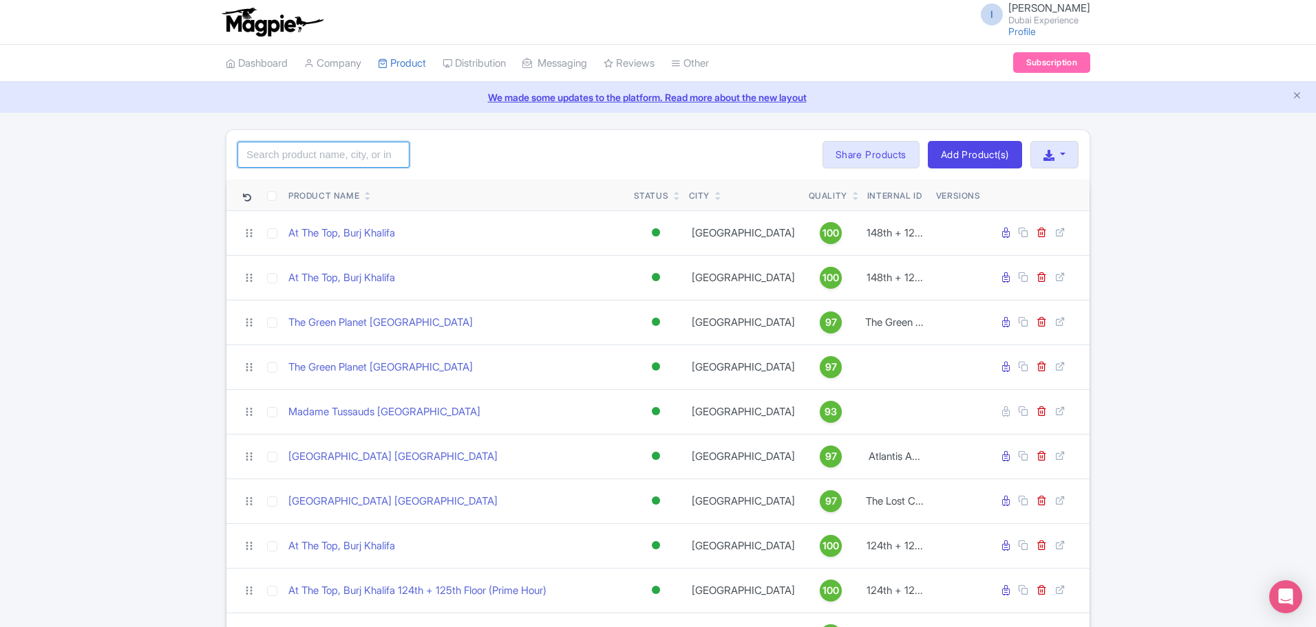
click at [380, 158] on input "search" at bounding box center [323, 155] width 172 height 26
type input "atlan"
click button "Search" at bounding box center [0, 0] width 0 height 0
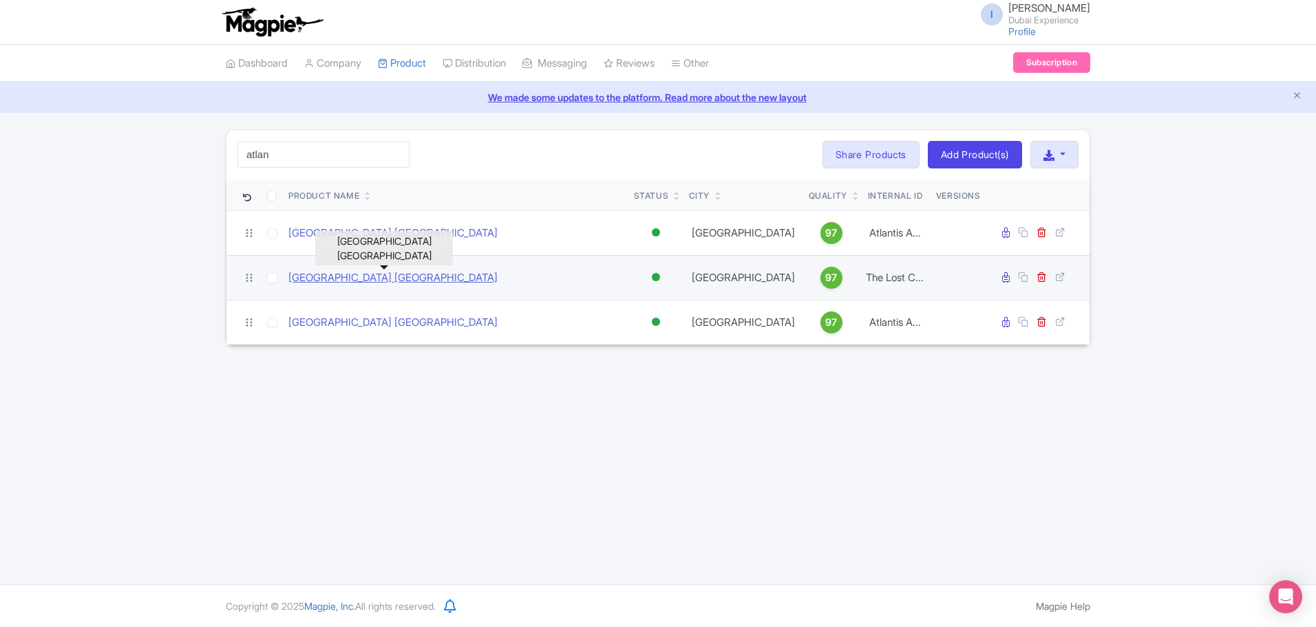
click at [436, 271] on link "[GEOGRAPHIC_DATA] [GEOGRAPHIC_DATA]" at bounding box center [392, 278] width 209 height 16
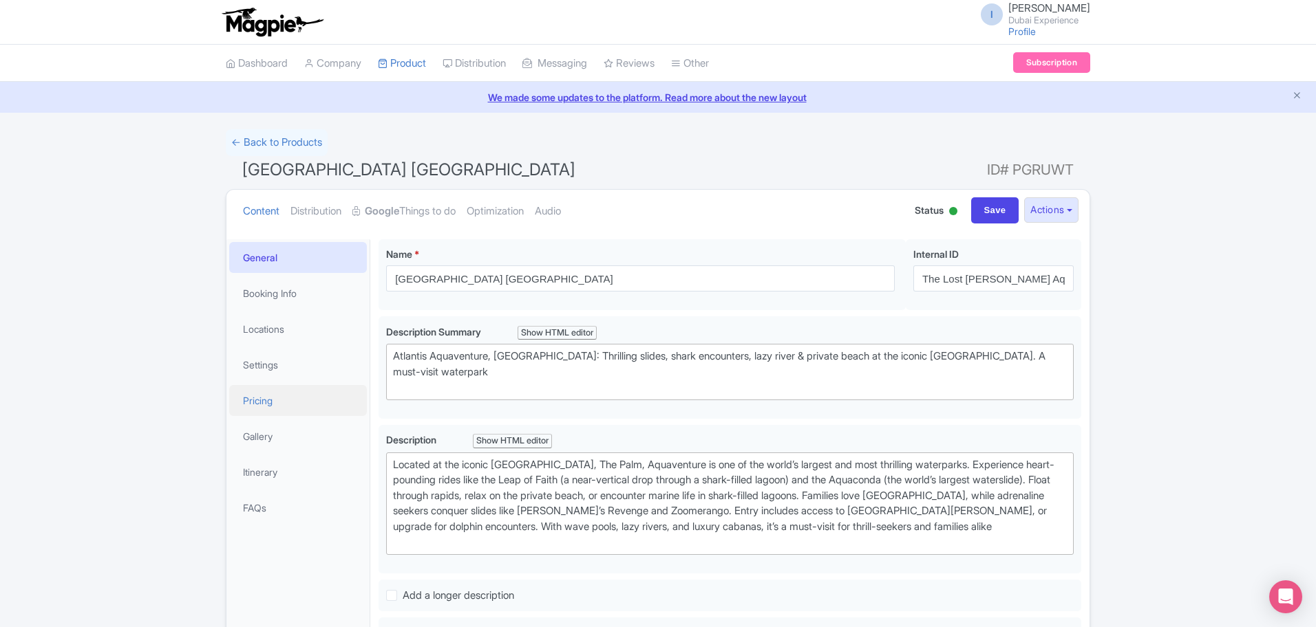
click at [260, 393] on link "Pricing" at bounding box center [298, 400] width 138 height 31
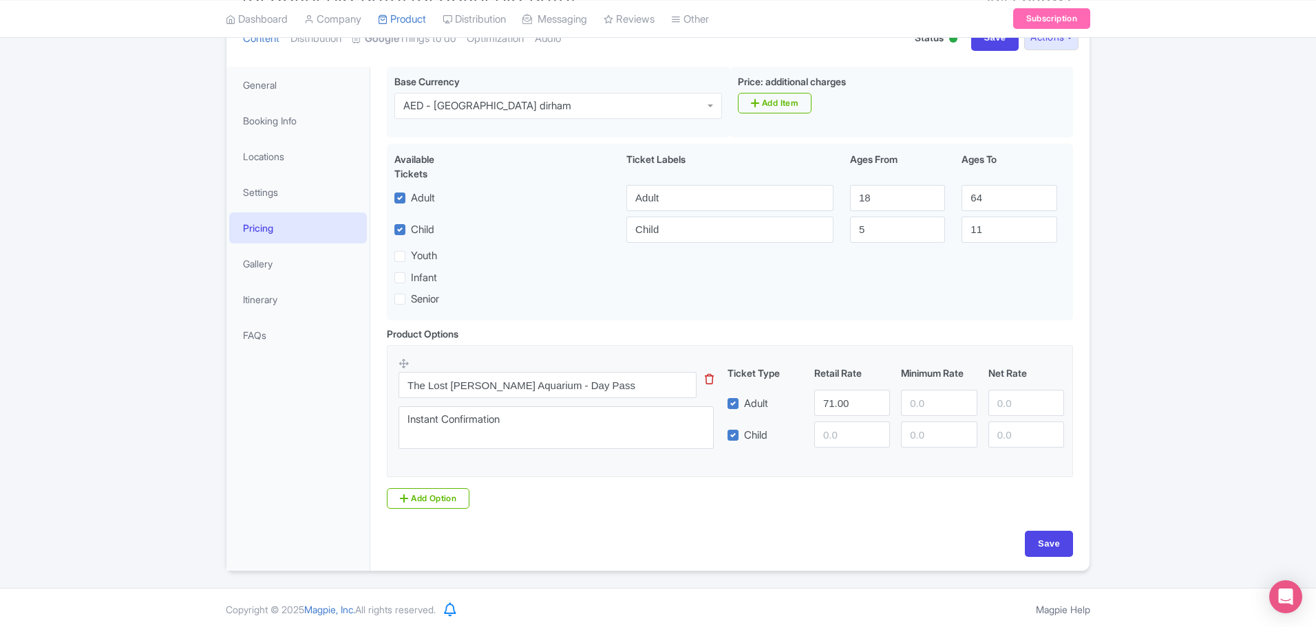
scroll to position [176, 0]
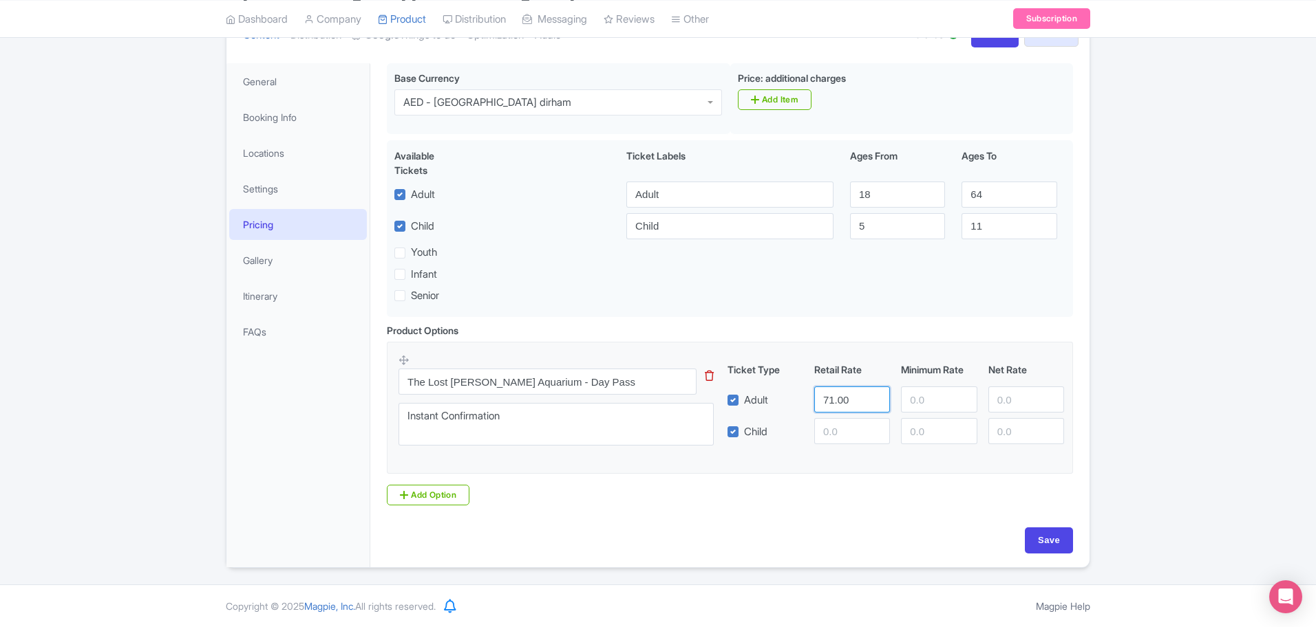
drag, startPoint x: 860, startPoint y: 404, endPoint x: 771, endPoint y: 395, distance: 89.2
click at [771, 395] on div "Adult 71.00" at bounding box center [896, 400] width 348 height 26
type input "49"
click at [1028, 535] on input "Save" at bounding box center [1048, 541] width 48 height 26
type input "Saving..."
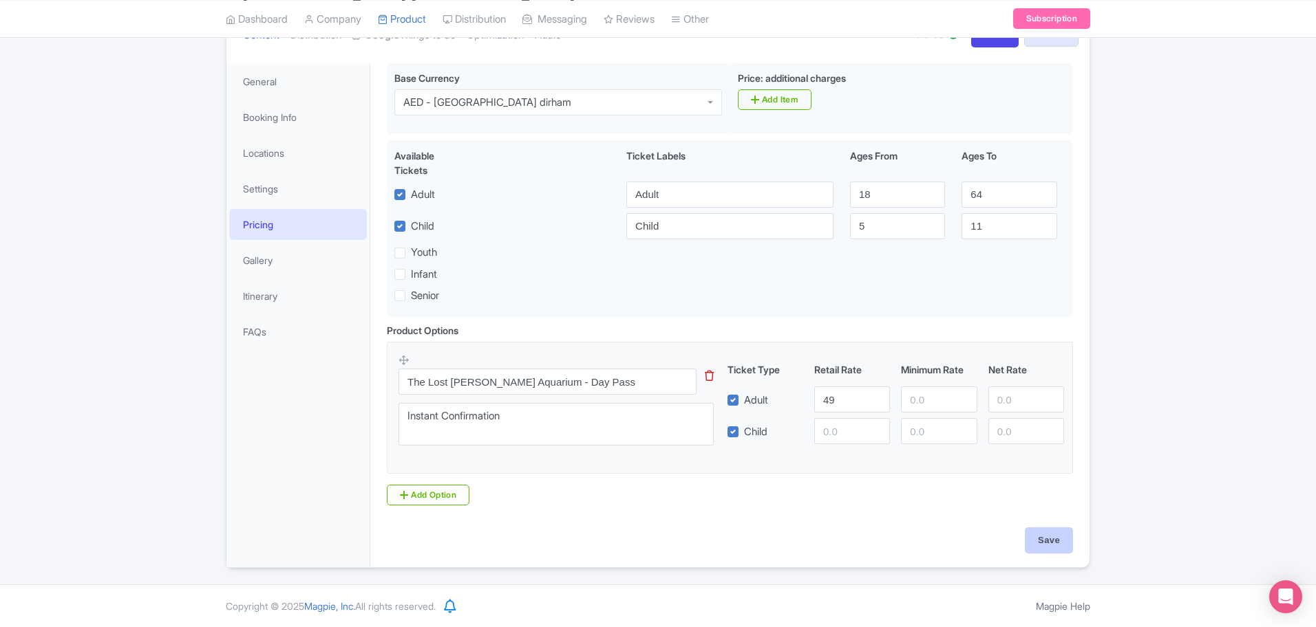
type input "Saving..."
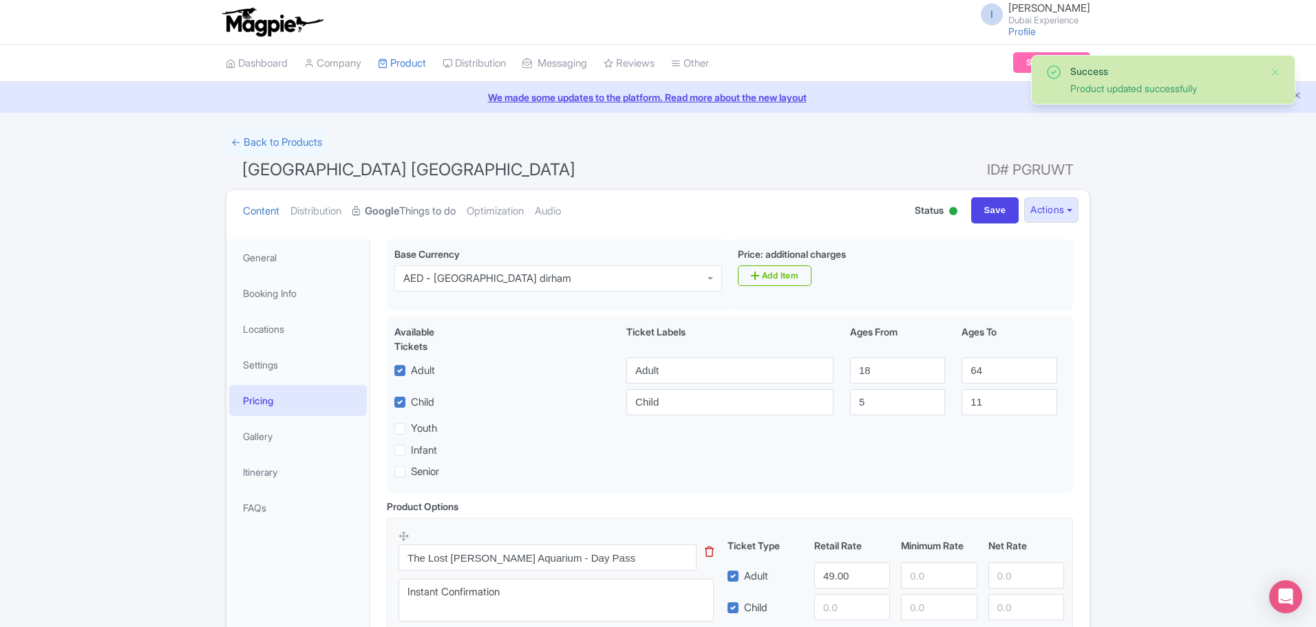
click at [418, 200] on link "Google Things to do" at bounding box center [403, 211] width 103 height 43
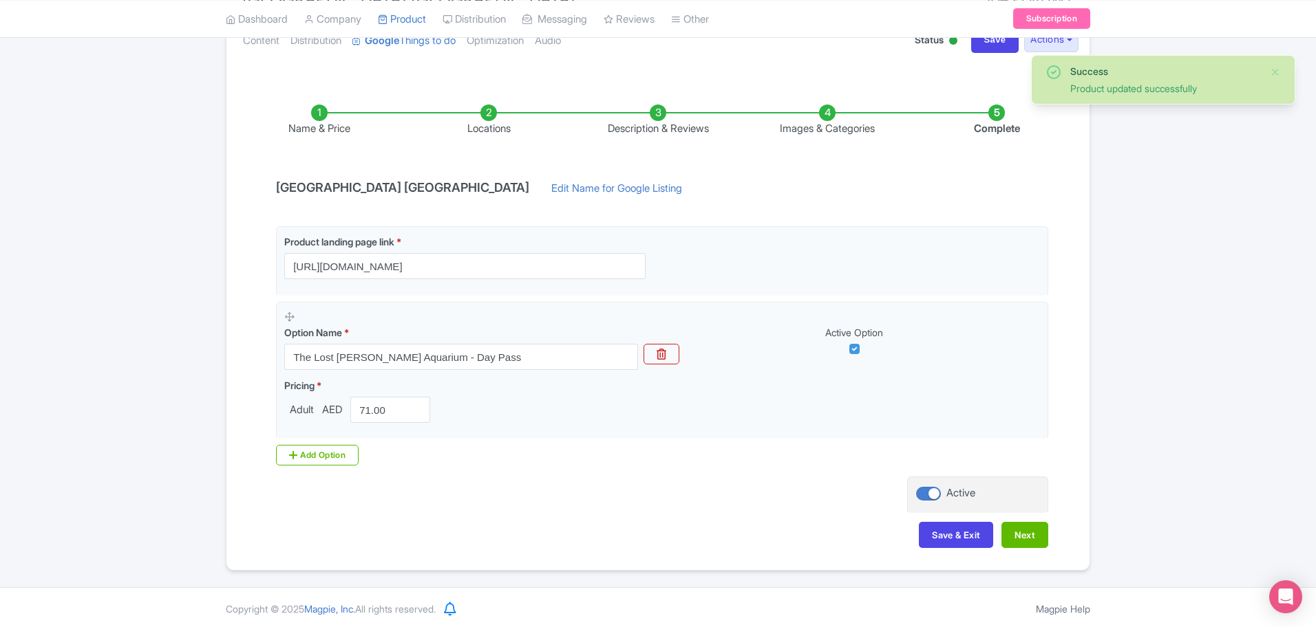
scroll to position [173, 0]
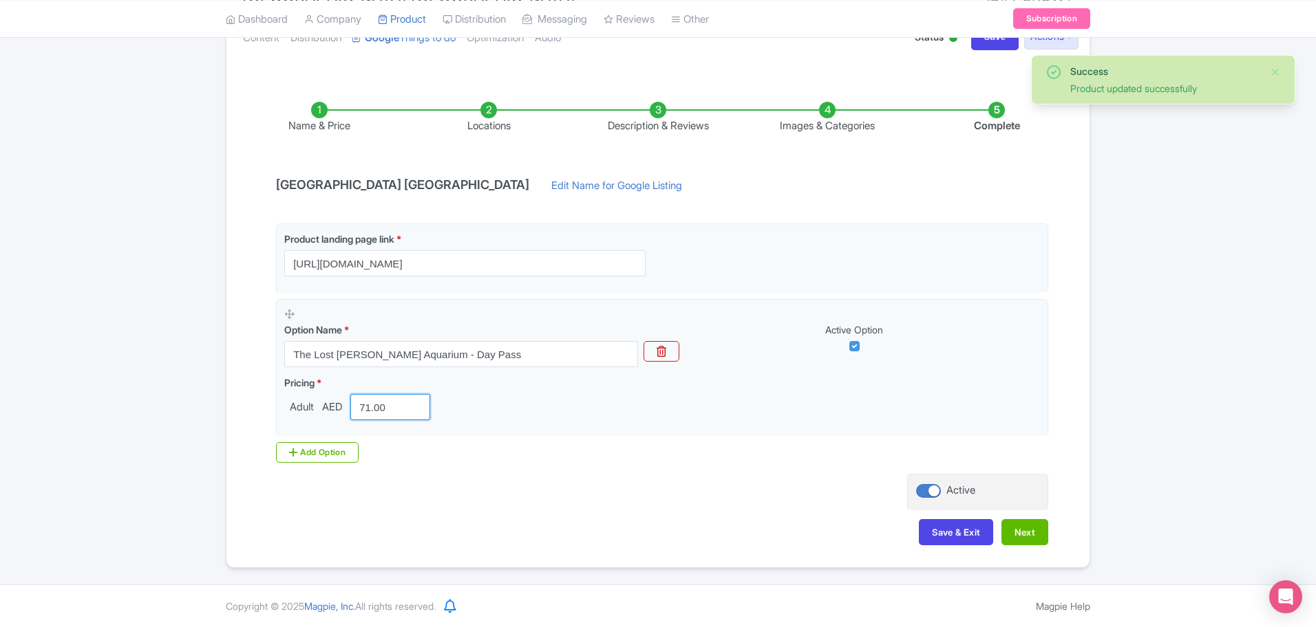
drag, startPoint x: 389, startPoint y: 414, endPoint x: 179, endPoint y: 398, distance: 210.4
click at [179, 398] on div "Success Product updated successfully ← Back to Products Dubai Atlanstis Aquaven…" at bounding box center [658, 262] width 1316 height 612
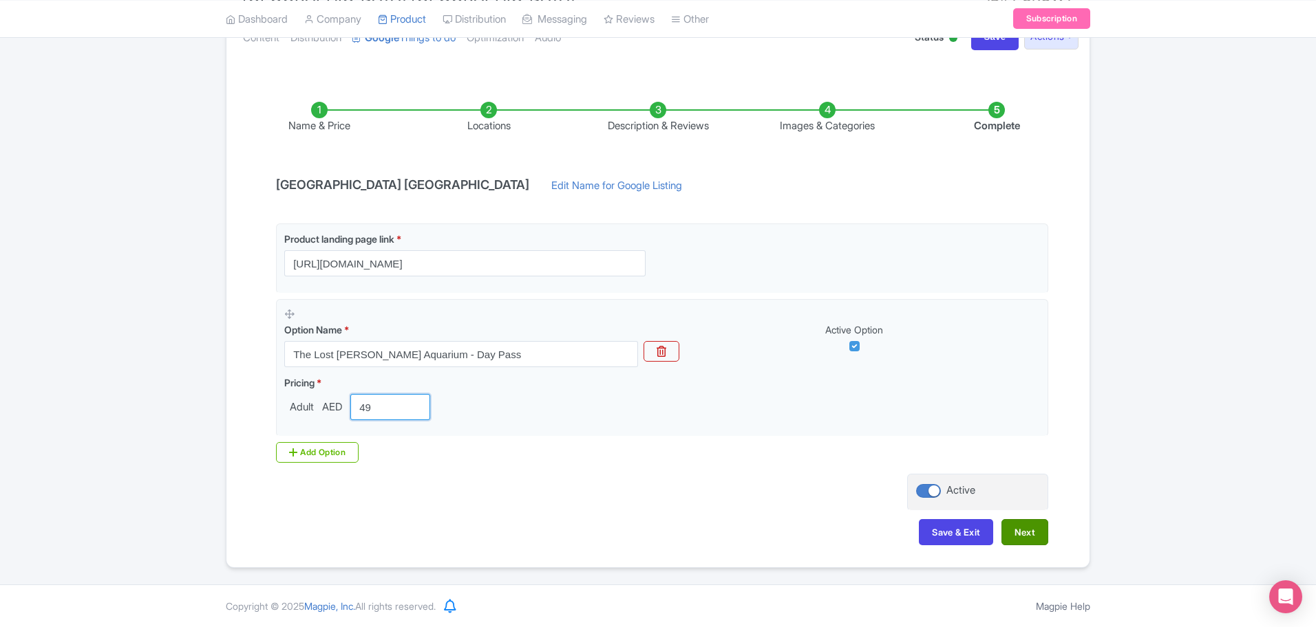
type input "49"
click at [1024, 536] on button "Next" at bounding box center [1024, 532] width 47 height 26
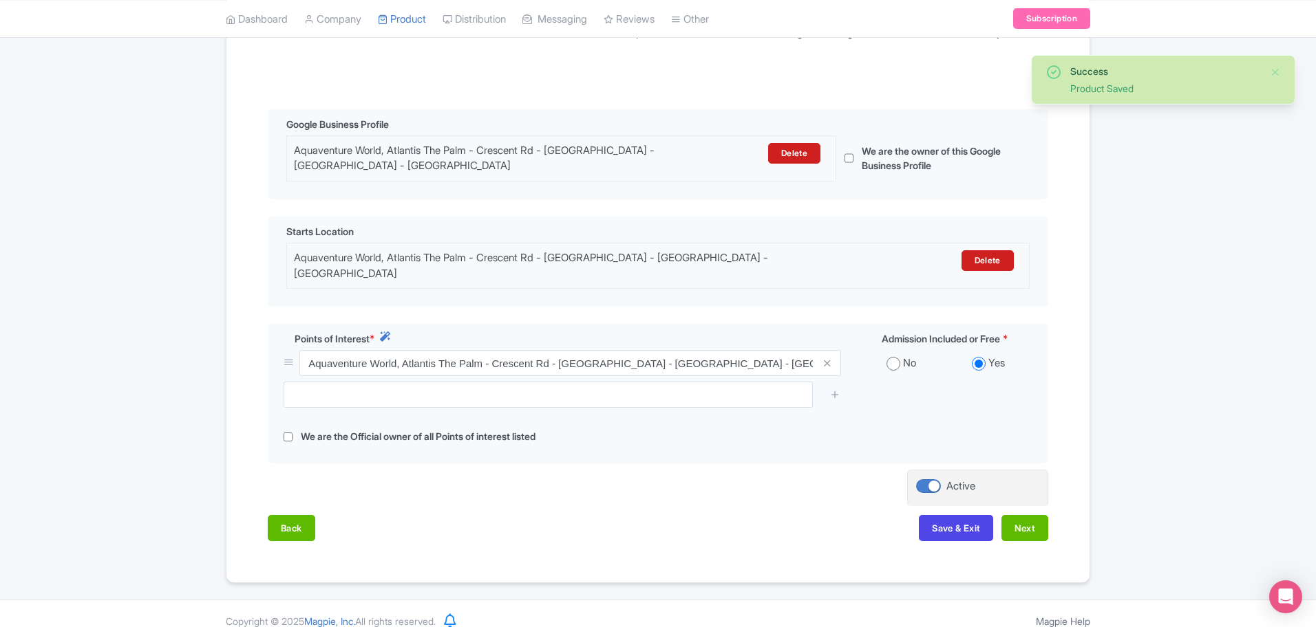
scroll to position [271, 0]
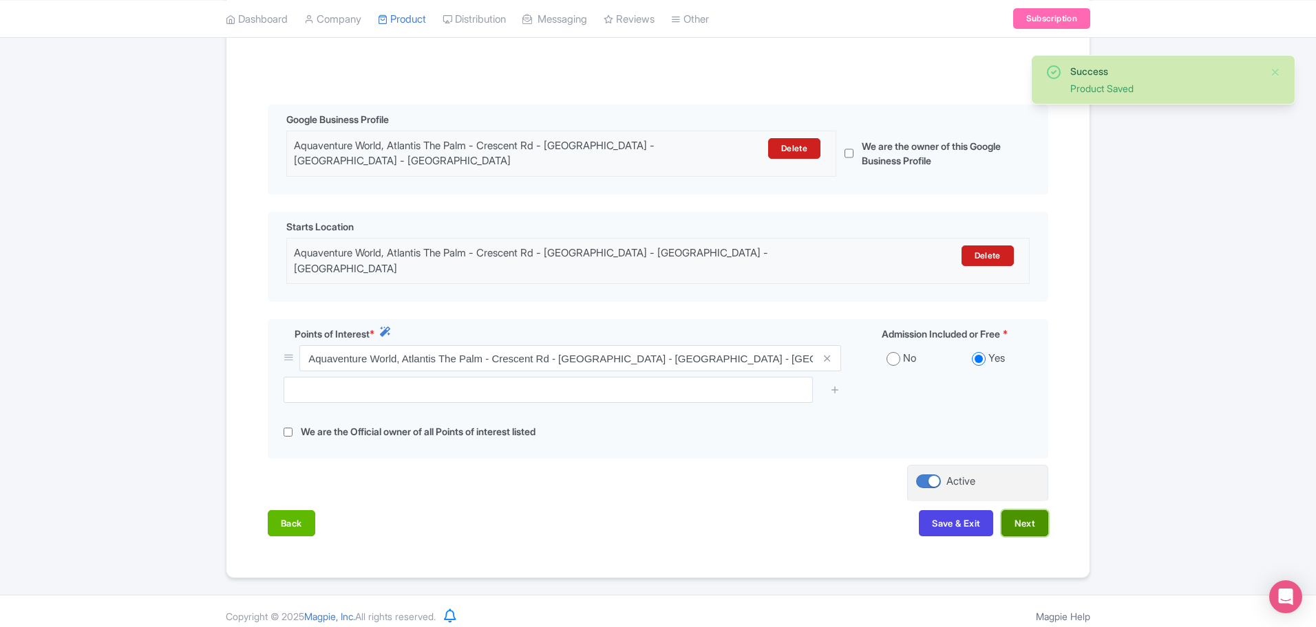
click at [1012, 522] on button "Next" at bounding box center [1024, 524] width 47 height 26
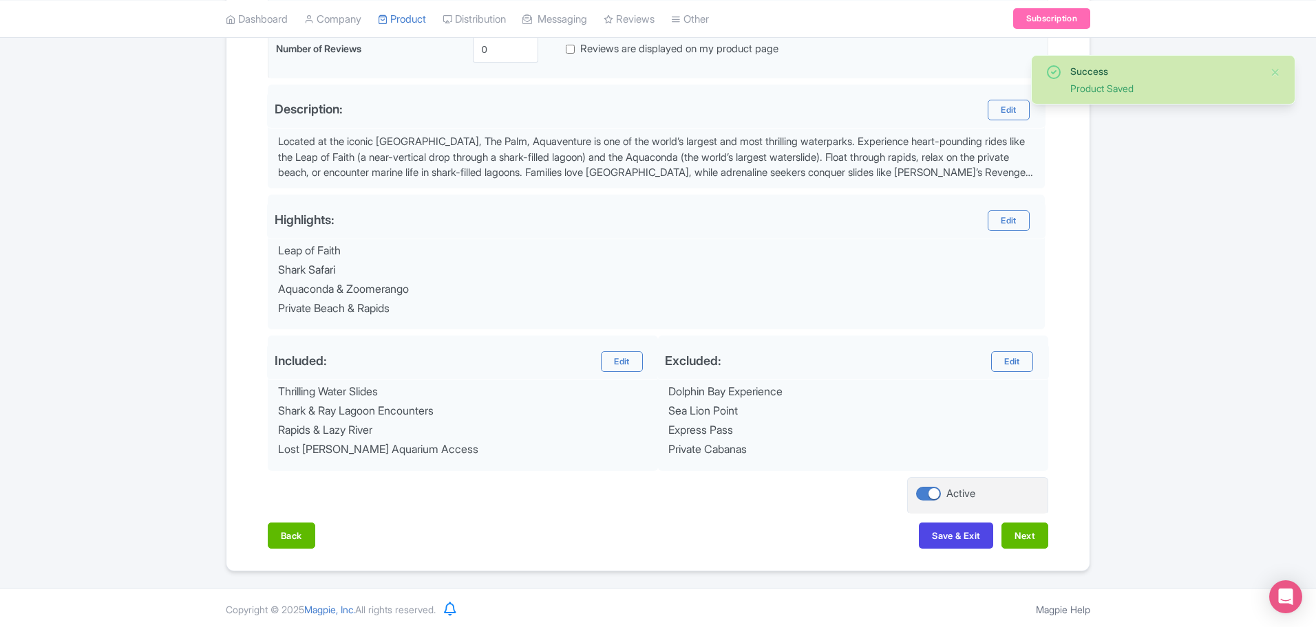
scroll to position [408, 0]
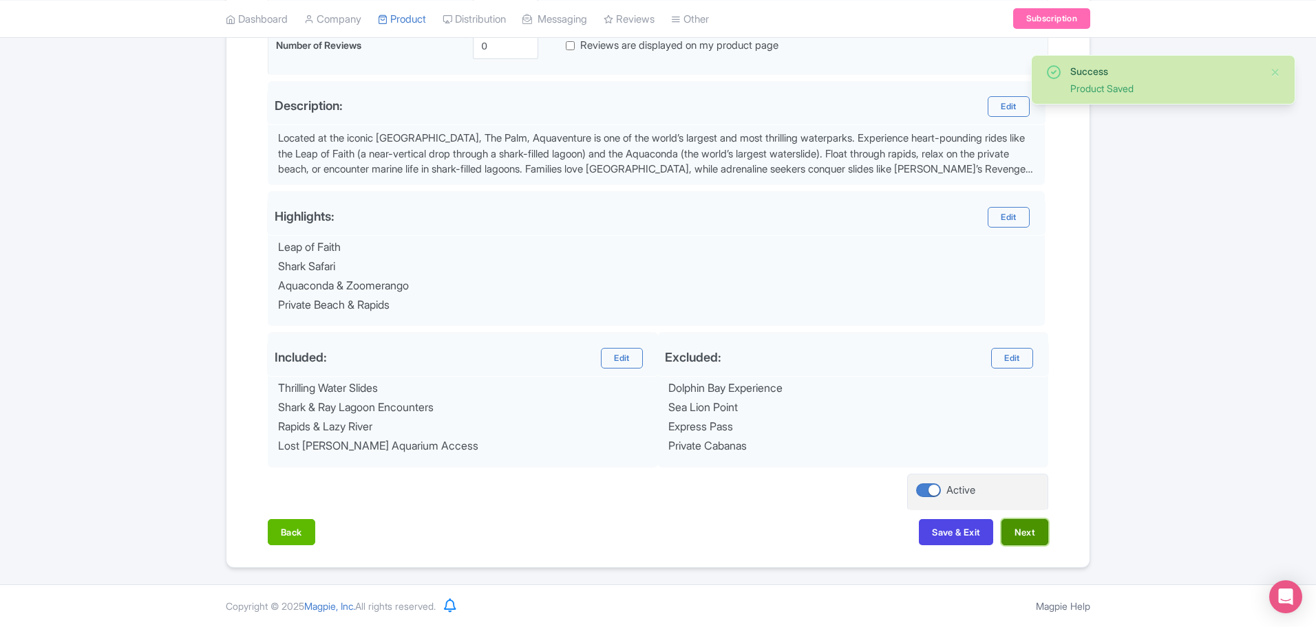
click at [1016, 534] on button "Next" at bounding box center [1024, 532] width 47 height 26
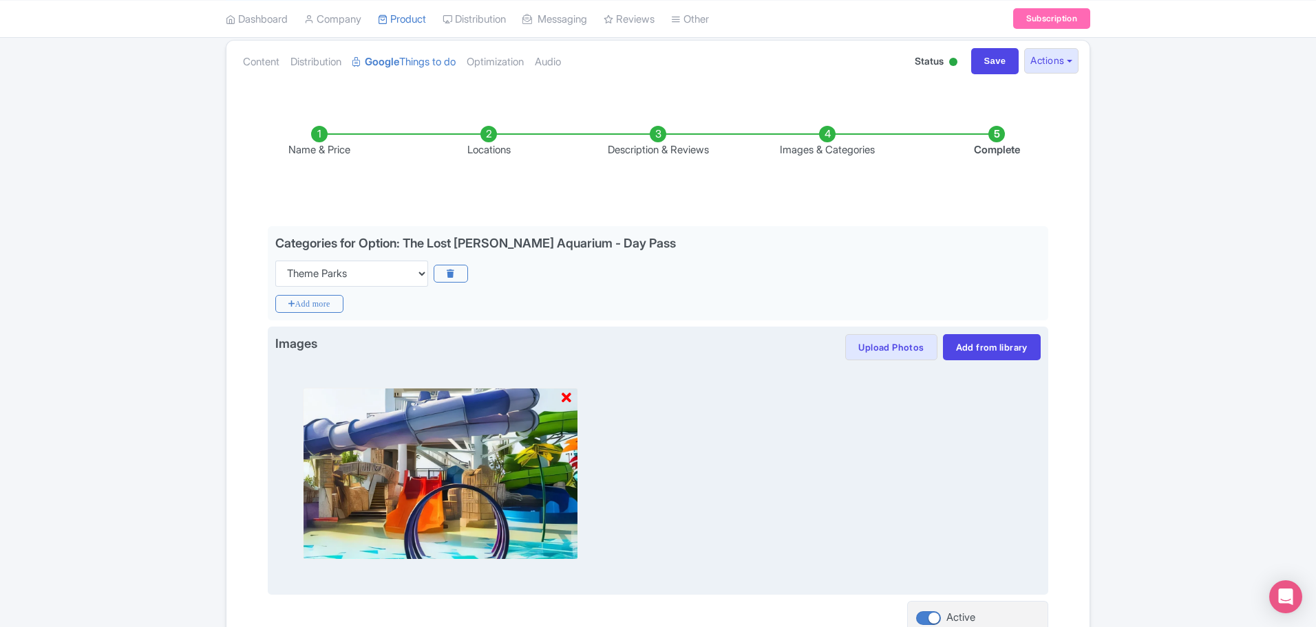
scroll to position [277, 0]
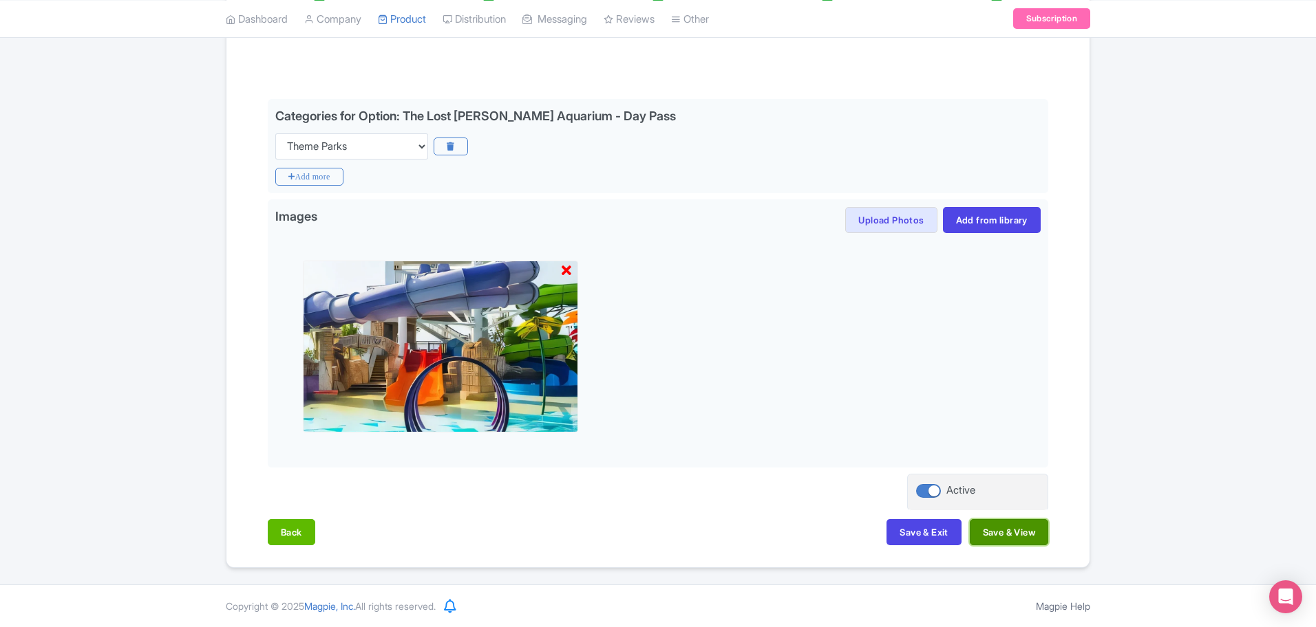
click at [1033, 539] on button "Save & View" at bounding box center [1008, 532] width 78 height 26
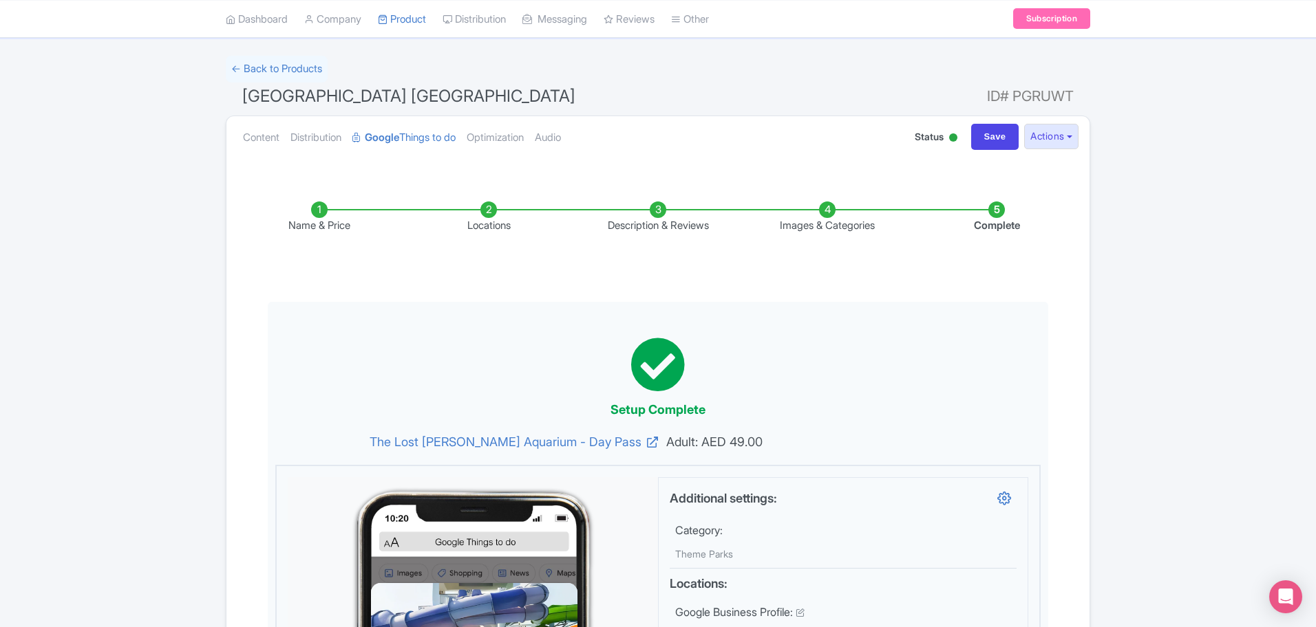
scroll to position [0, 0]
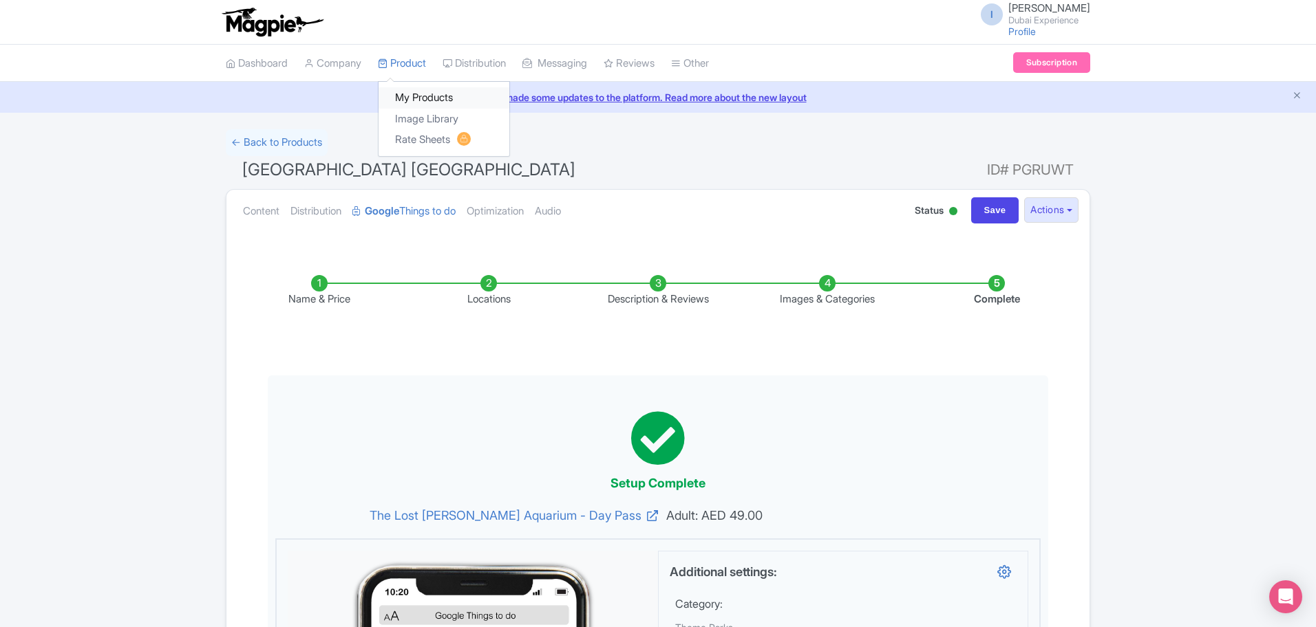
click at [438, 103] on link "My Products" at bounding box center [443, 97] width 131 height 21
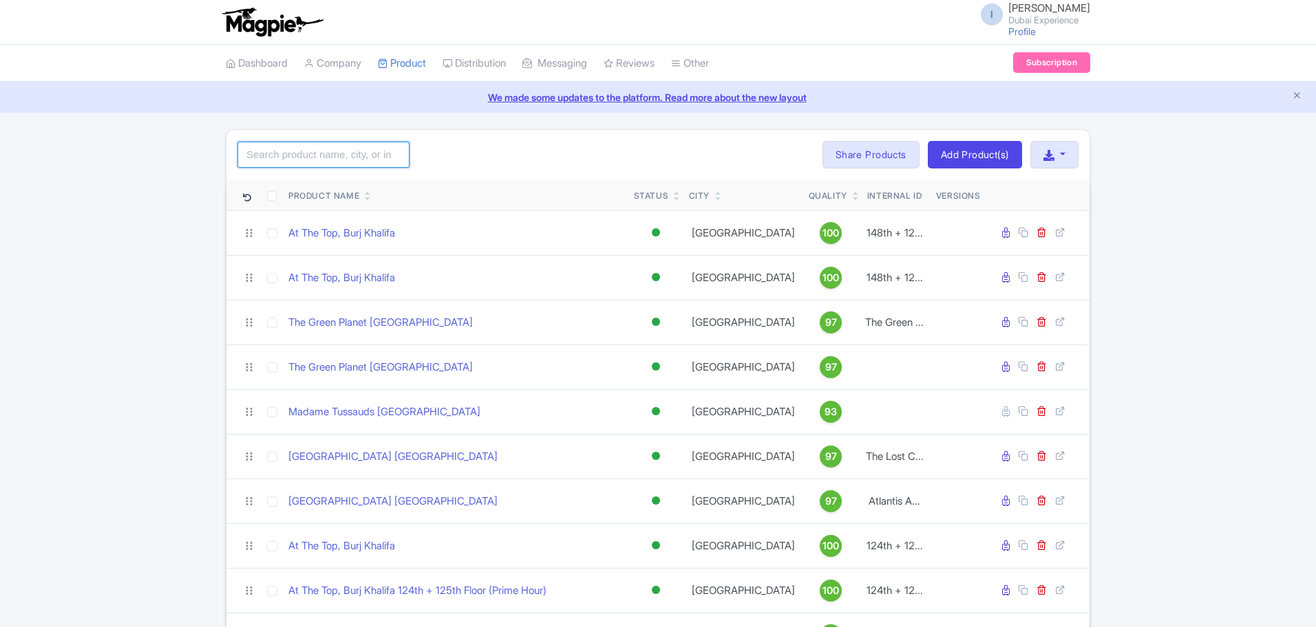
click at [297, 146] on input "search" at bounding box center [323, 155] width 172 height 26
type input "aquav"
click button "Search" at bounding box center [0, 0] width 0 height 0
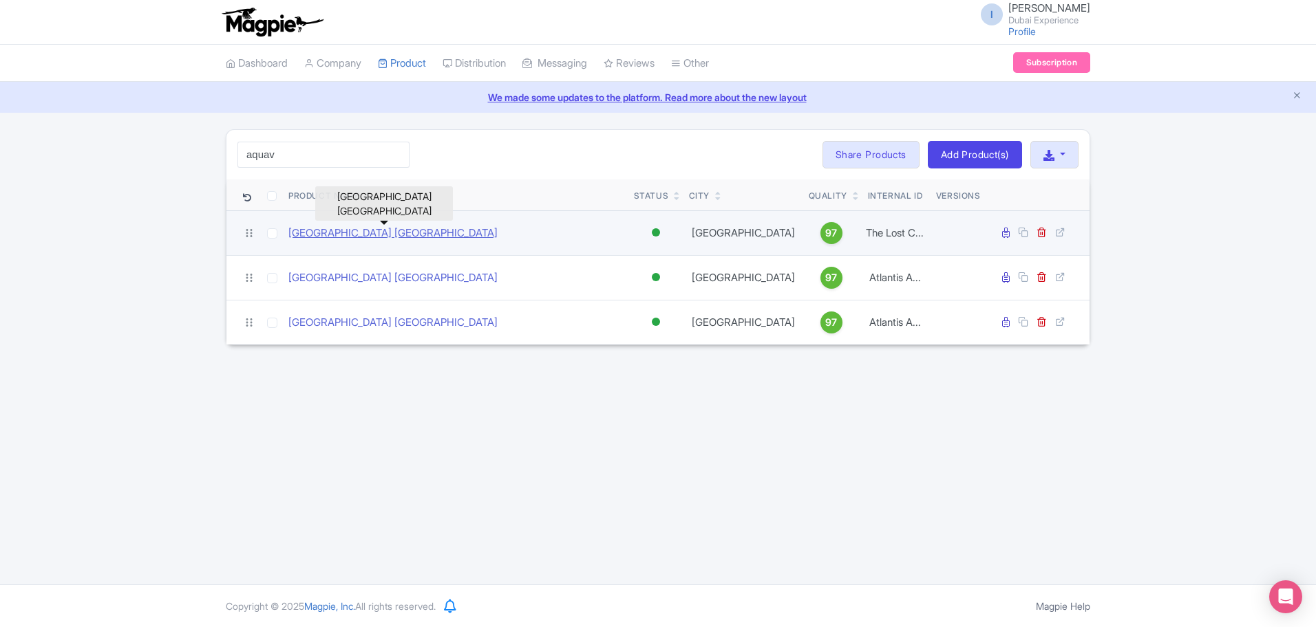
click at [340, 237] on link "[GEOGRAPHIC_DATA] [GEOGRAPHIC_DATA]" at bounding box center [392, 234] width 209 height 16
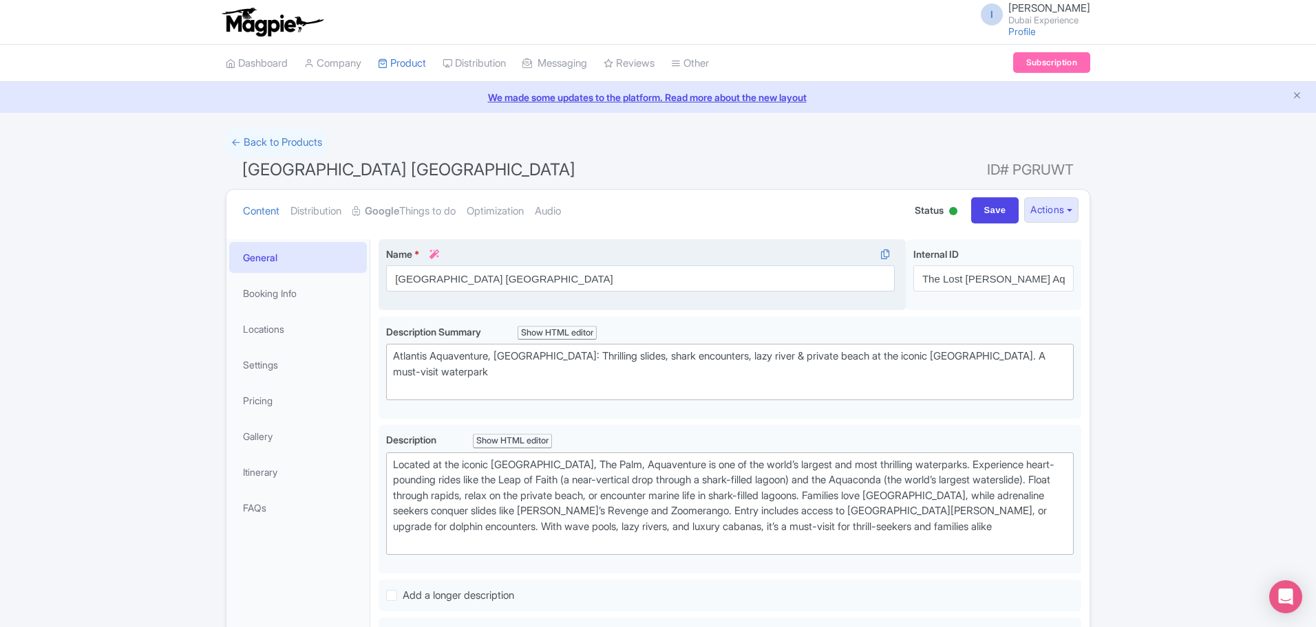
click at [712, 258] on label "Name * i" at bounding box center [640, 254] width 508 height 14
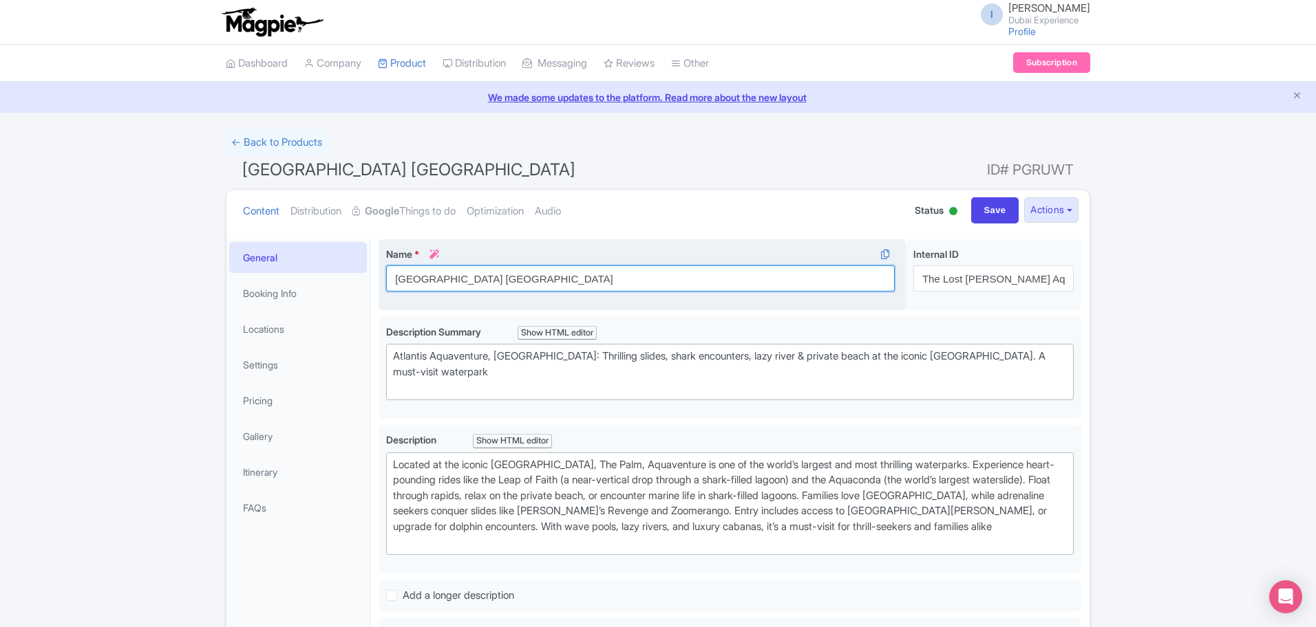
click at [712, 266] on input "Dubai Atlanstis Aquaventure water park" at bounding box center [640, 279] width 508 height 26
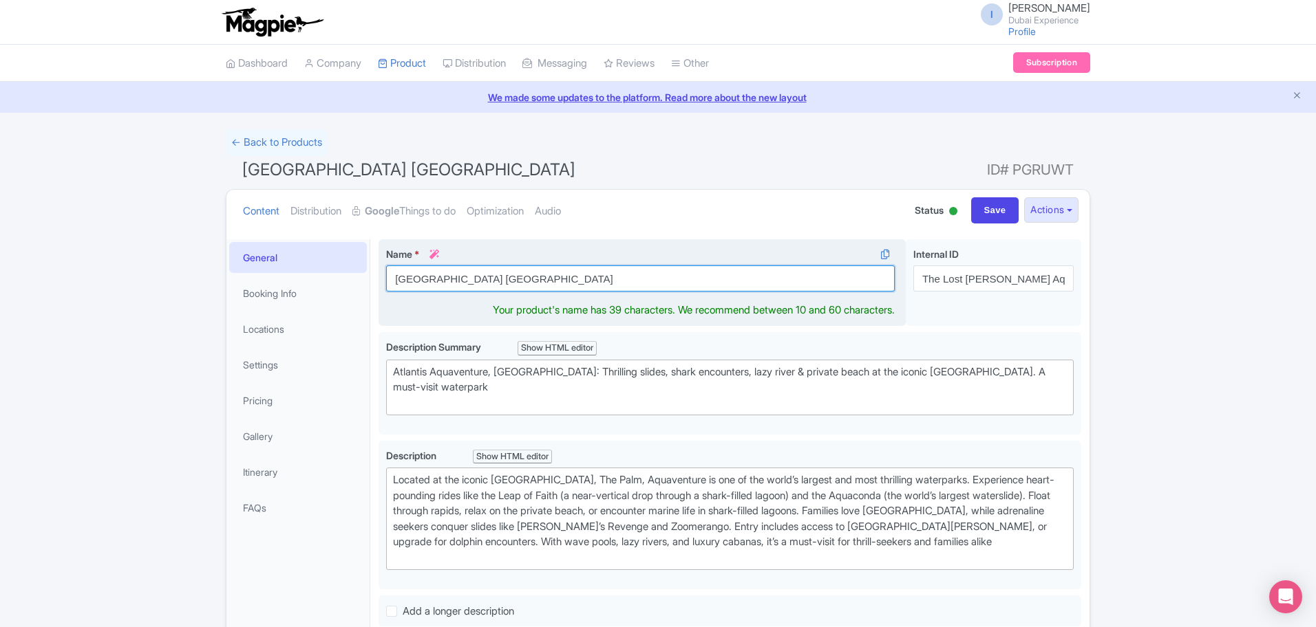
click at [705, 270] on input "[GEOGRAPHIC_DATA] [GEOGRAPHIC_DATA]" at bounding box center [640, 279] width 508 height 26
paste input "Aquaventure World"
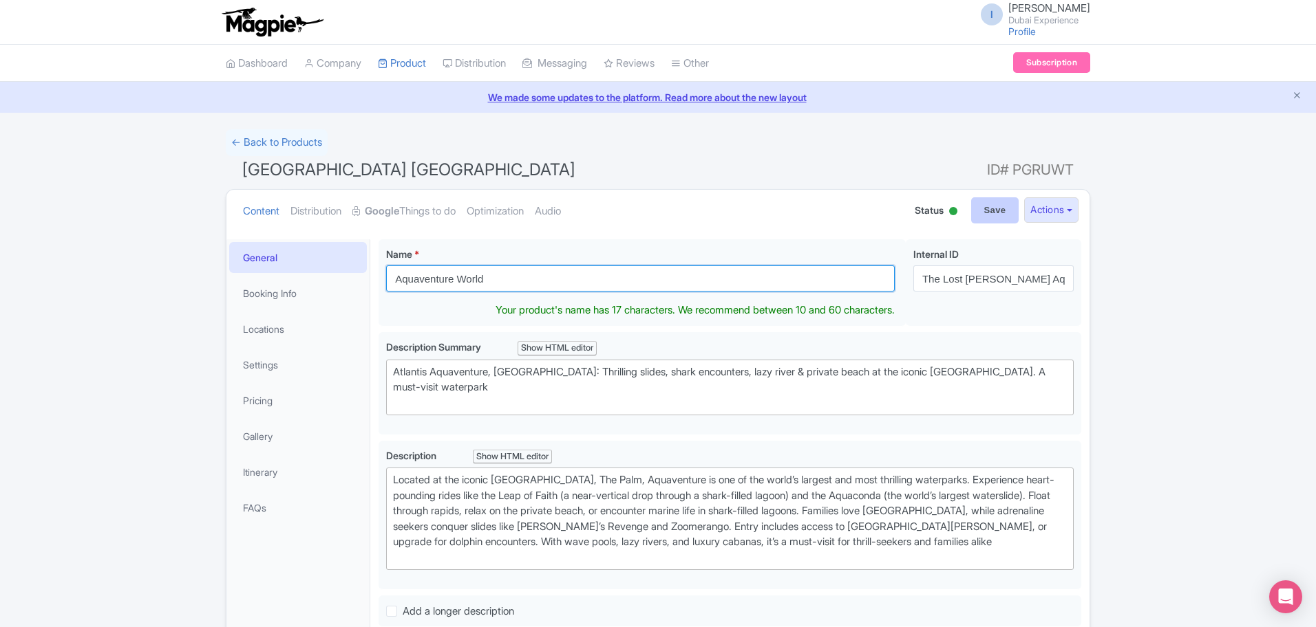
type input "Aquaventure World"
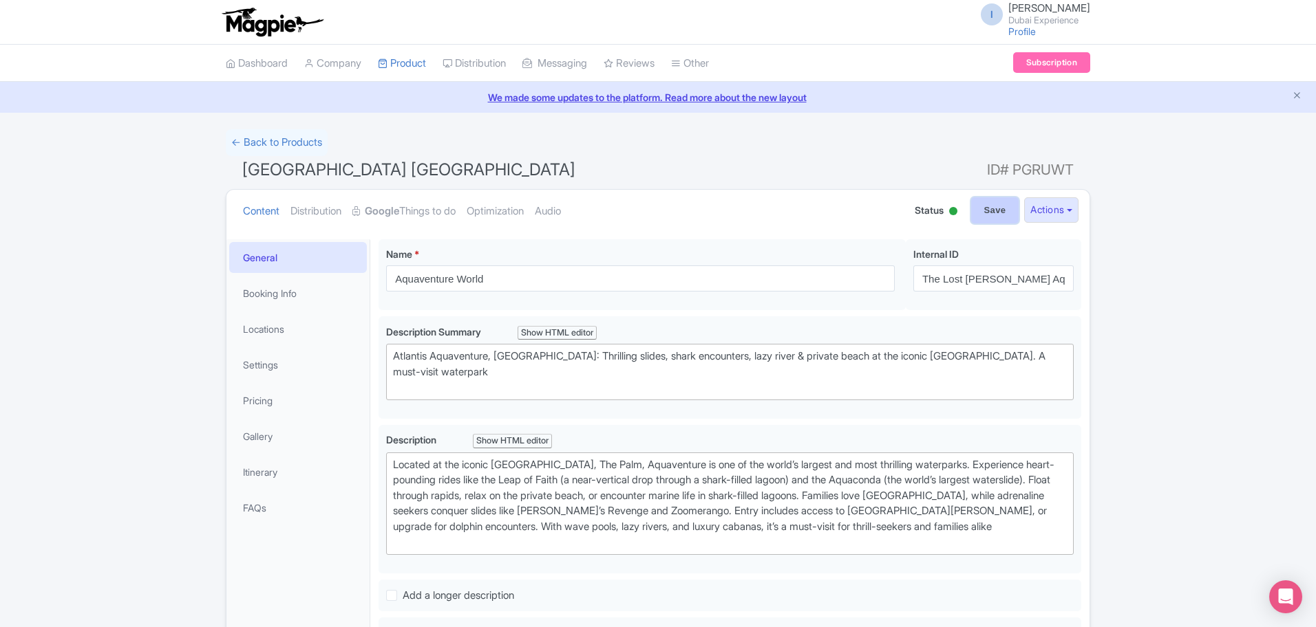
click at [986, 210] on input "Save" at bounding box center [995, 210] width 48 height 26
type input "Saving..."
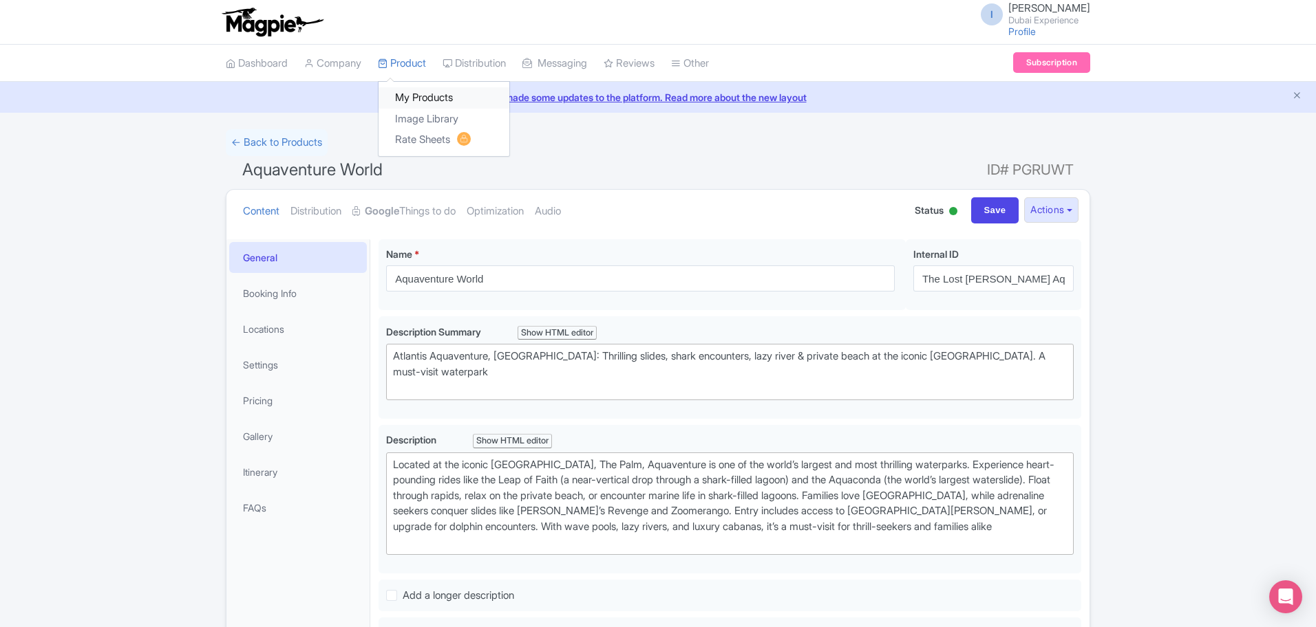
click at [422, 97] on link "My Products" at bounding box center [443, 97] width 131 height 21
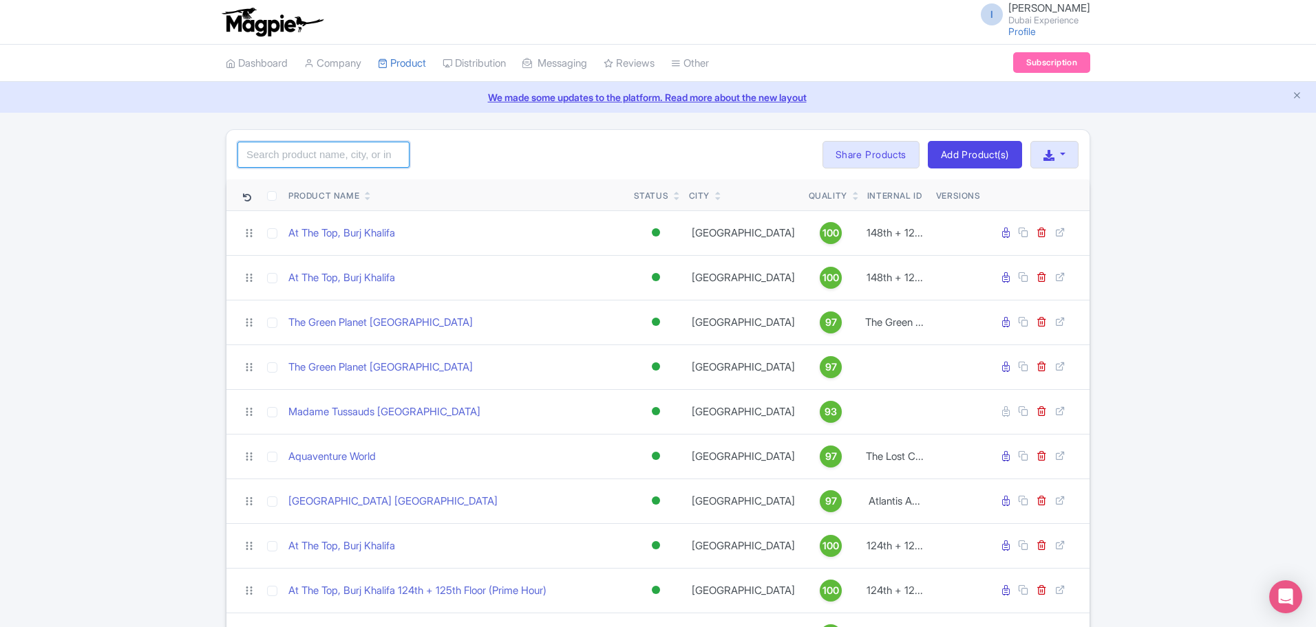
click at [314, 163] on input "search" at bounding box center [323, 155] width 172 height 26
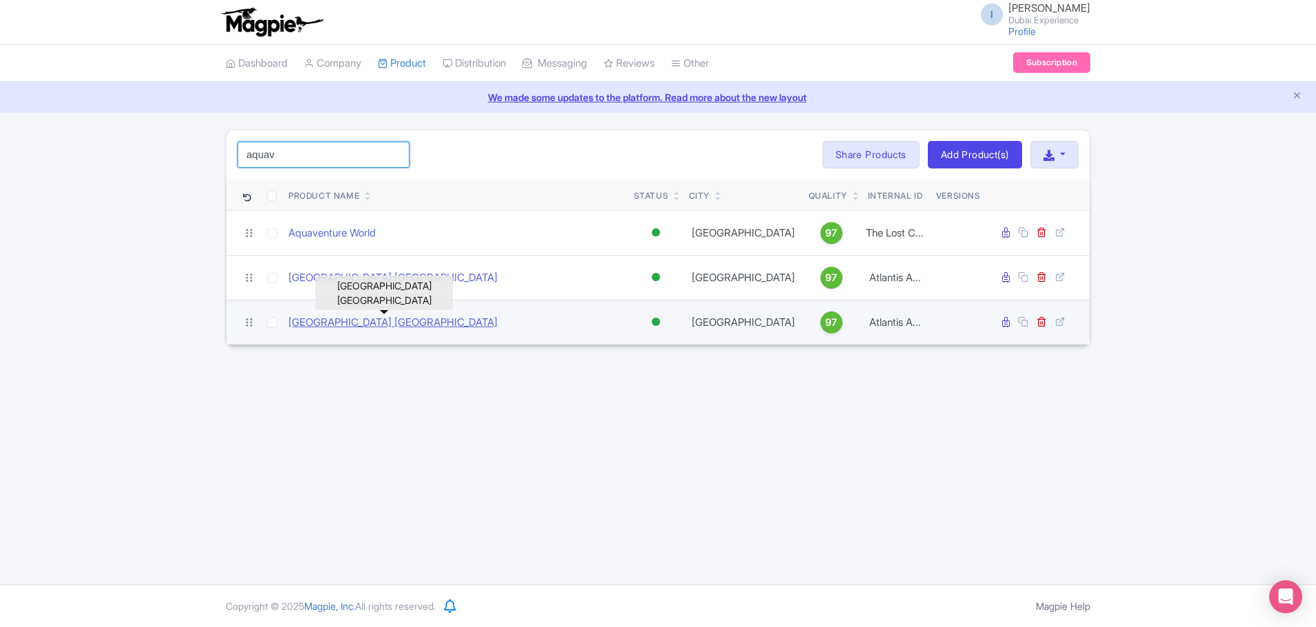
type input "aquav"
click at [375, 323] on link "[GEOGRAPHIC_DATA] [GEOGRAPHIC_DATA]" at bounding box center [392, 323] width 209 height 16
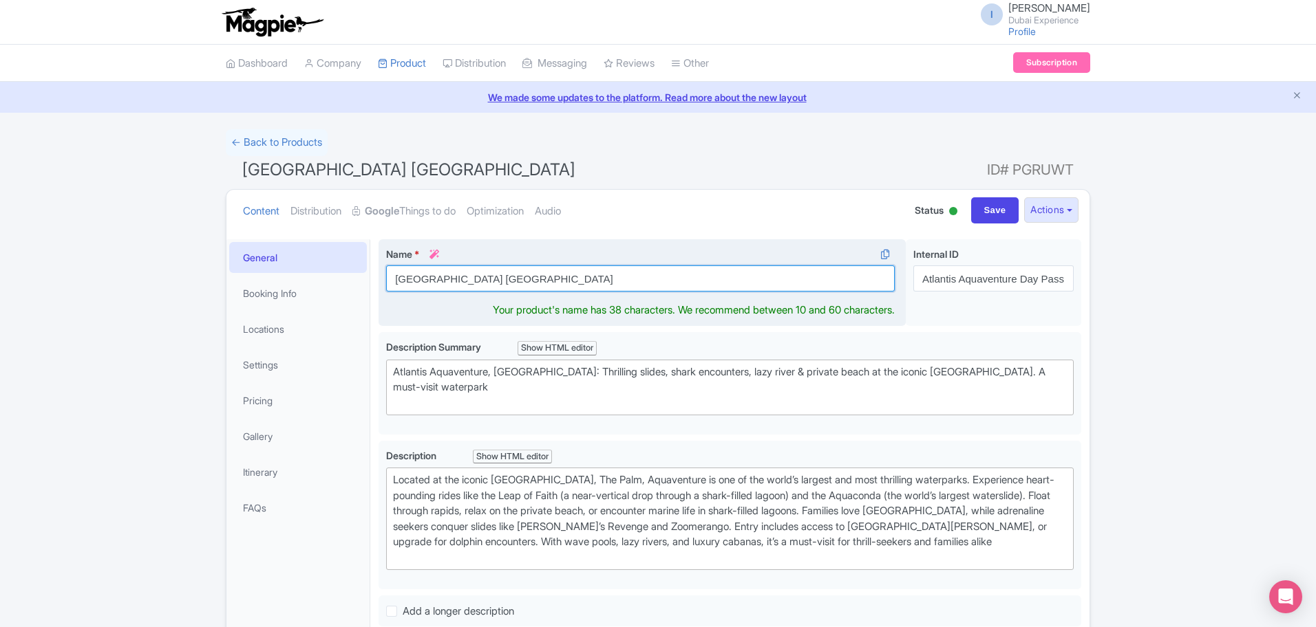
click at [646, 271] on input "[GEOGRAPHIC_DATA] [GEOGRAPHIC_DATA]" at bounding box center [640, 279] width 508 height 26
paste input "Aquaventure World"
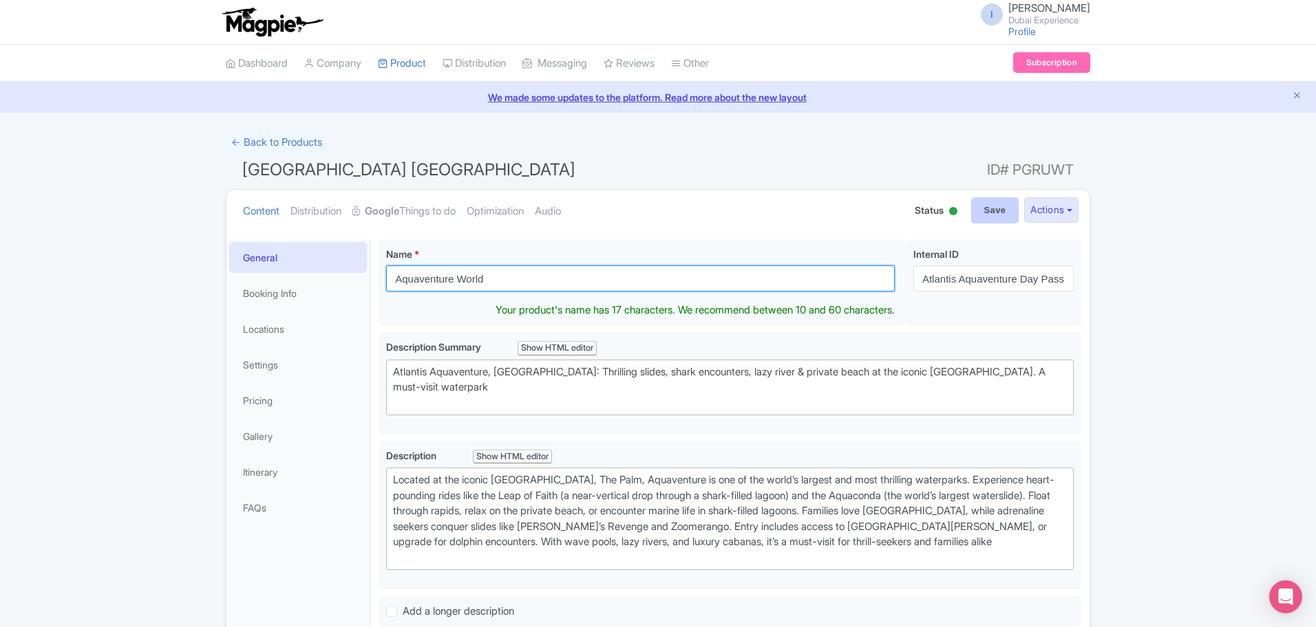
type input "Aquaventure World"
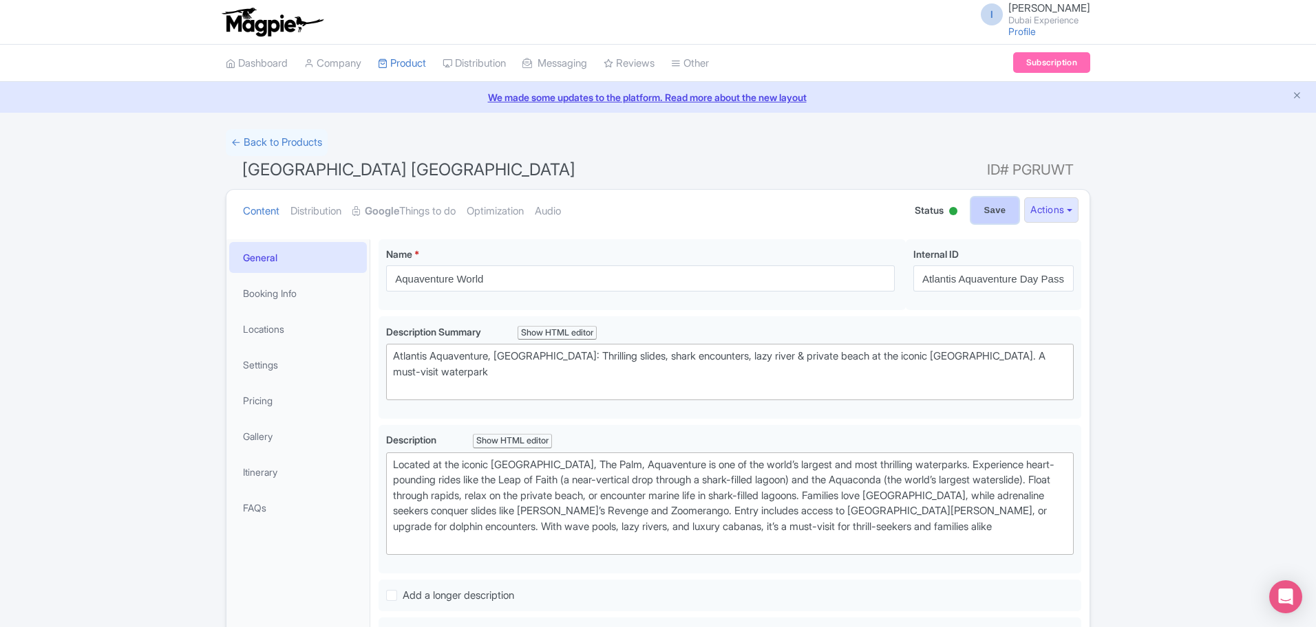
click at [991, 208] on input "Save" at bounding box center [995, 210] width 48 height 26
type input "Saving..."
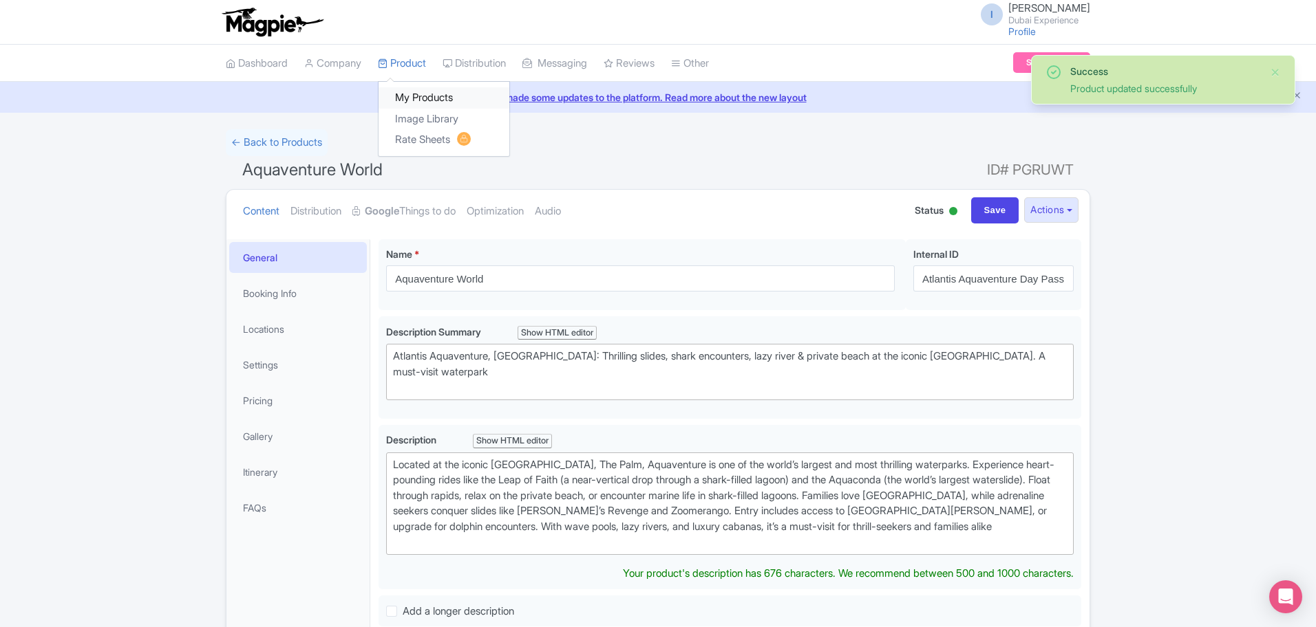
click at [425, 100] on link "My Products" at bounding box center [443, 97] width 131 height 21
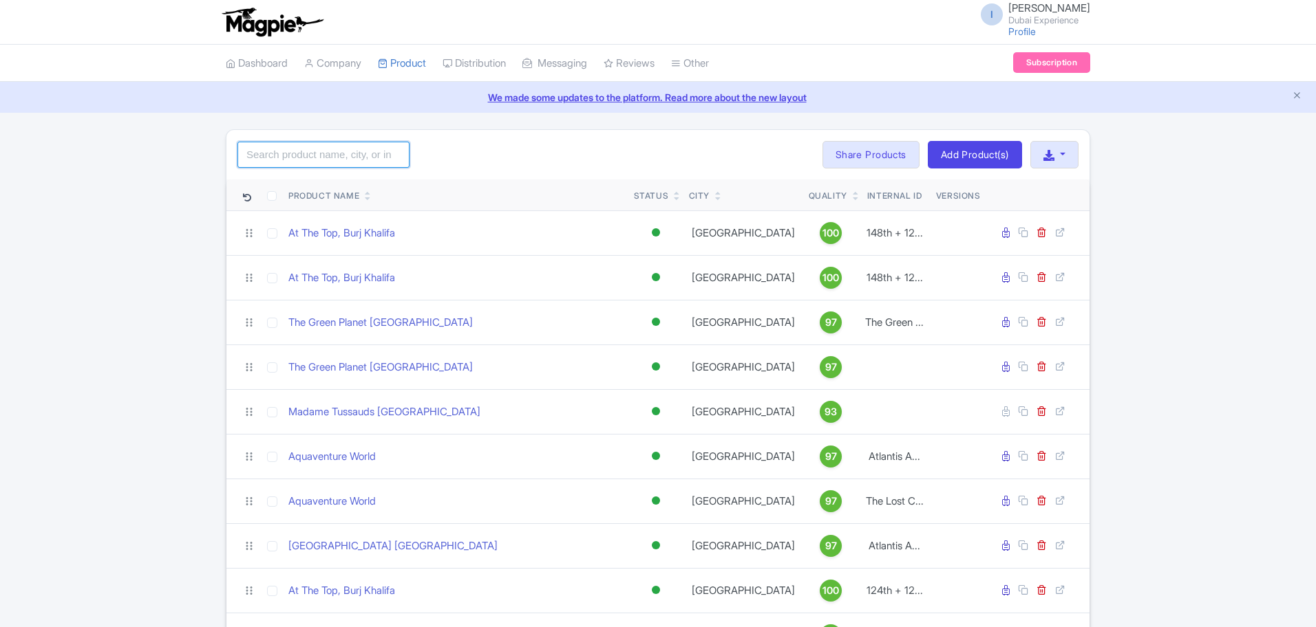
click at [355, 149] on input "search" at bounding box center [323, 155] width 172 height 26
type input "aquav"
click button "Search" at bounding box center [0, 0] width 0 height 0
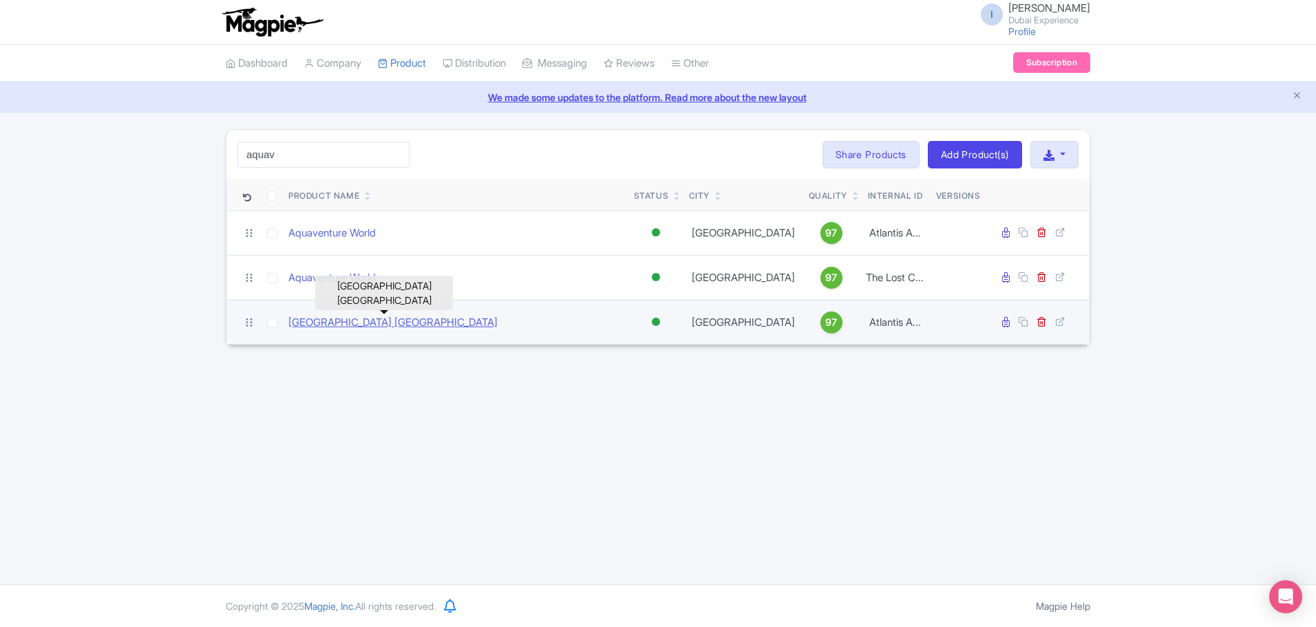
click at [378, 325] on link "[GEOGRAPHIC_DATA] [GEOGRAPHIC_DATA]" at bounding box center [392, 323] width 209 height 16
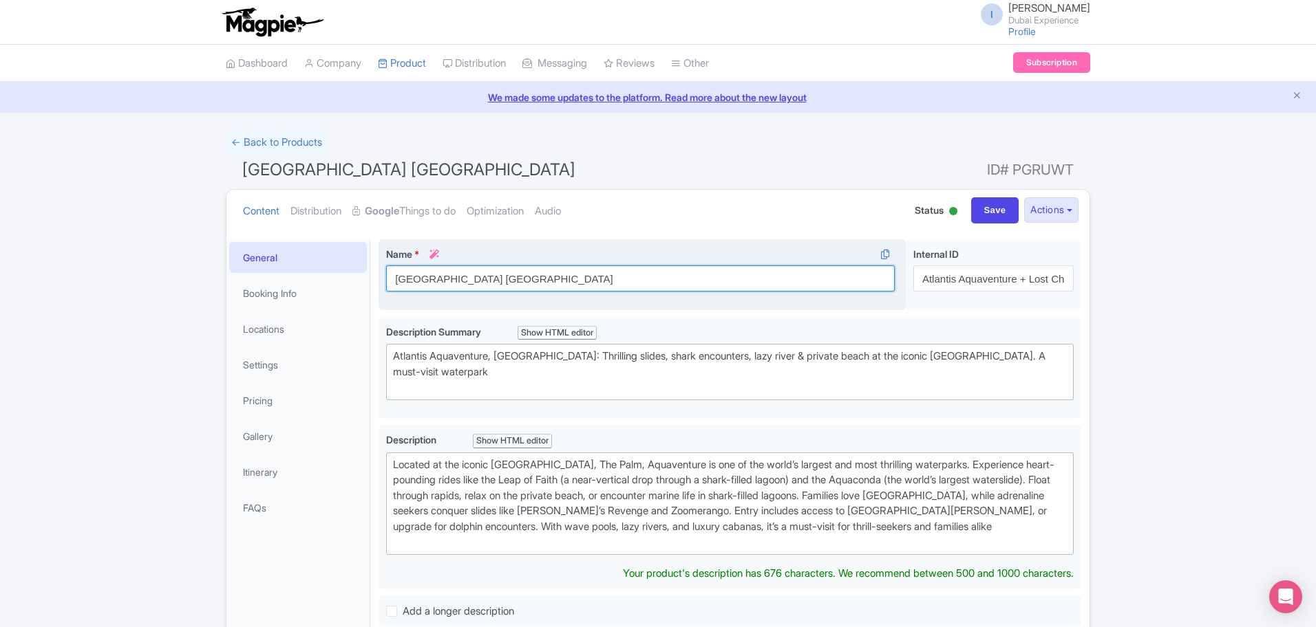
click at [451, 277] on input "Dubai Atlanstis Aquaventure water park" at bounding box center [640, 279] width 508 height 26
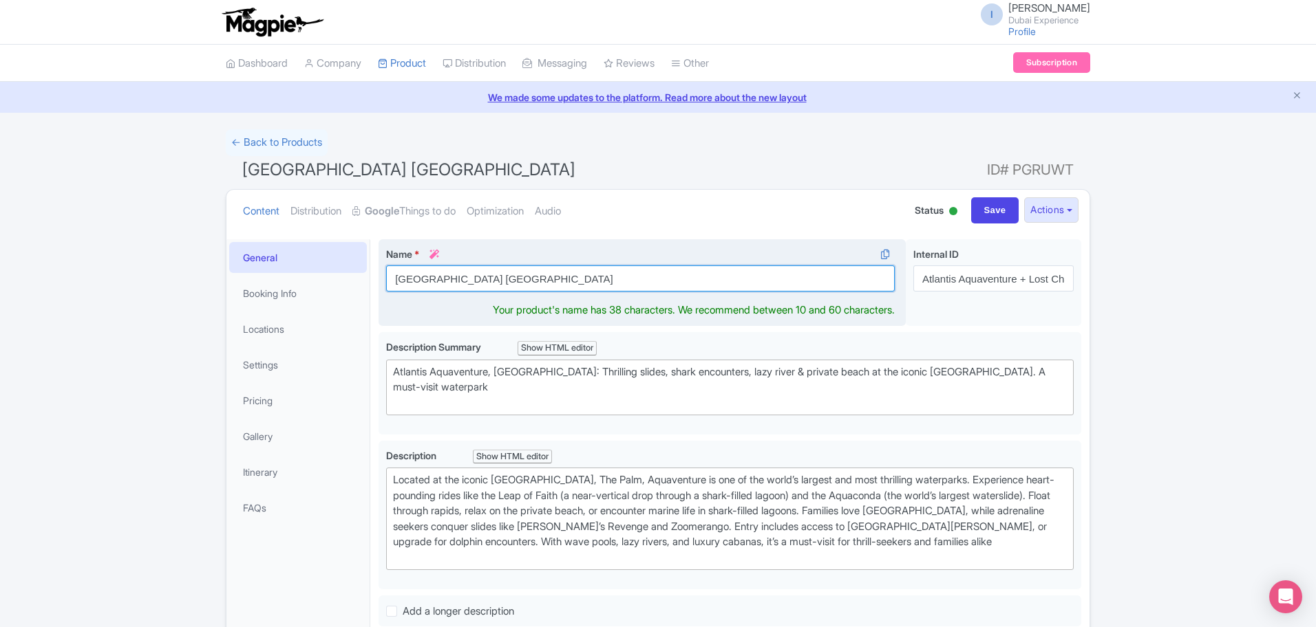
paste input "Aquaventure World"
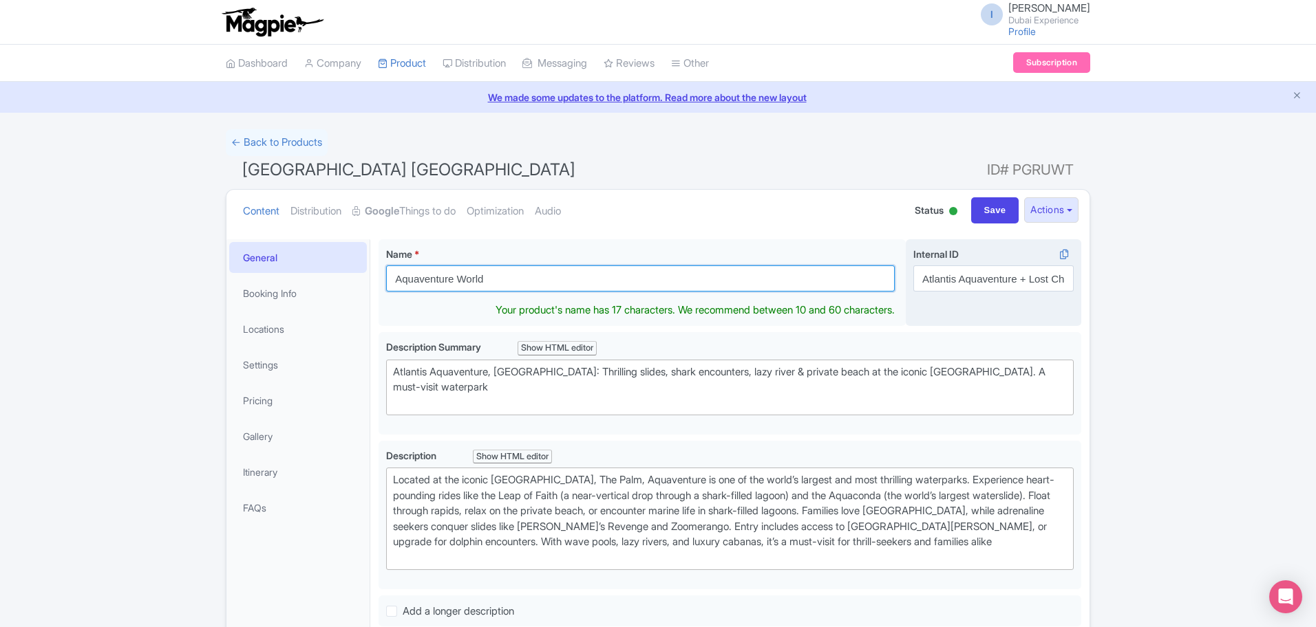
type input "Aquaventure World"
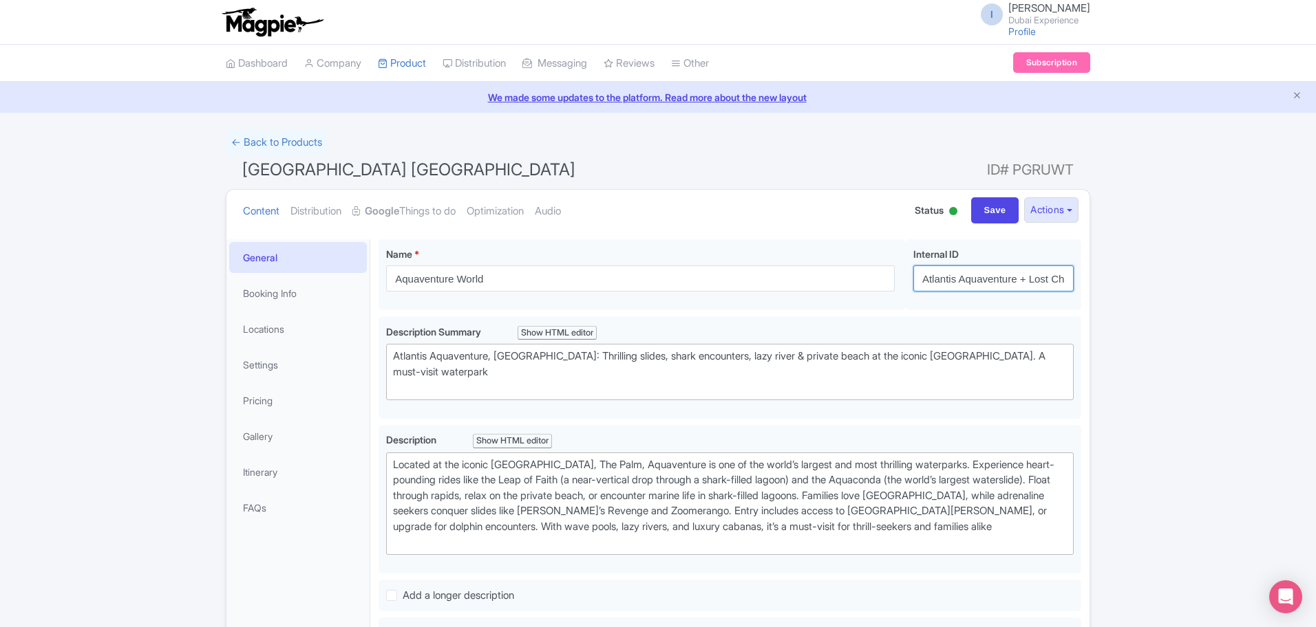
scroll to position [0, 131]
drag, startPoint x: 941, startPoint y: 272, endPoint x: 1256, endPoint y: 256, distance: 314.9
click at [1256, 256] on div "← Back to Products Dubai Atlanstis Aquaventure water park ID# PGRUWT Content Di…" at bounding box center [658, 608] width 1316 height 959
click at [980, 207] on input "Save" at bounding box center [995, 210] width 48 height 26
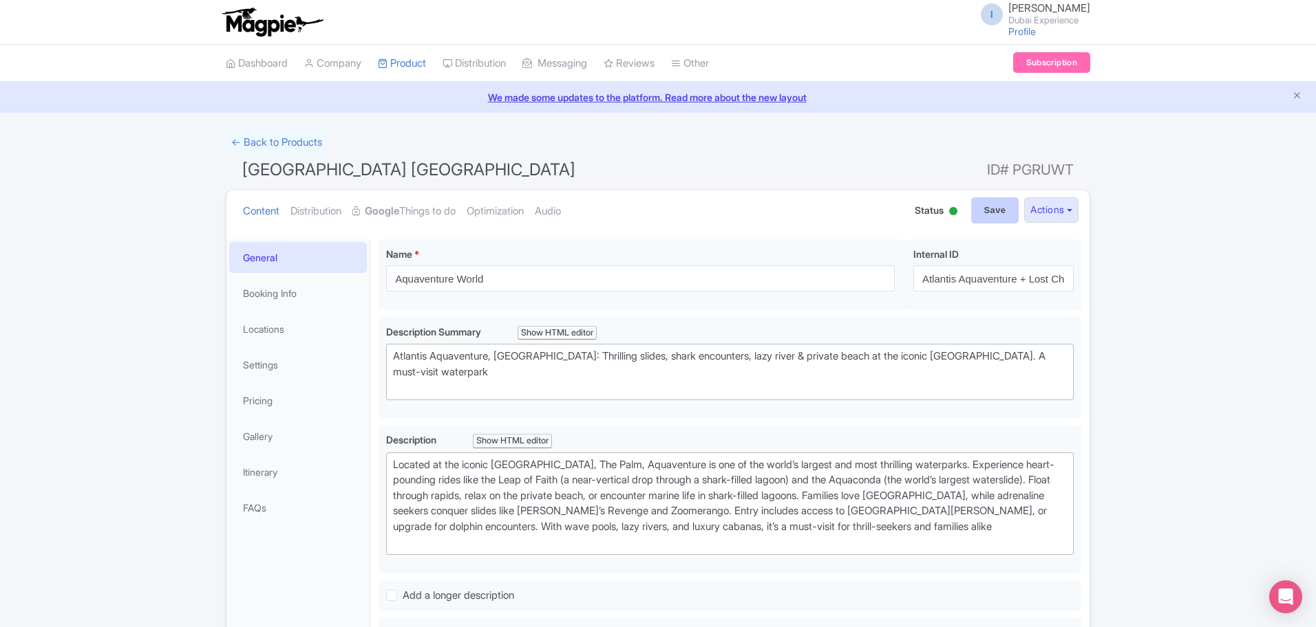
type input "Saving..."
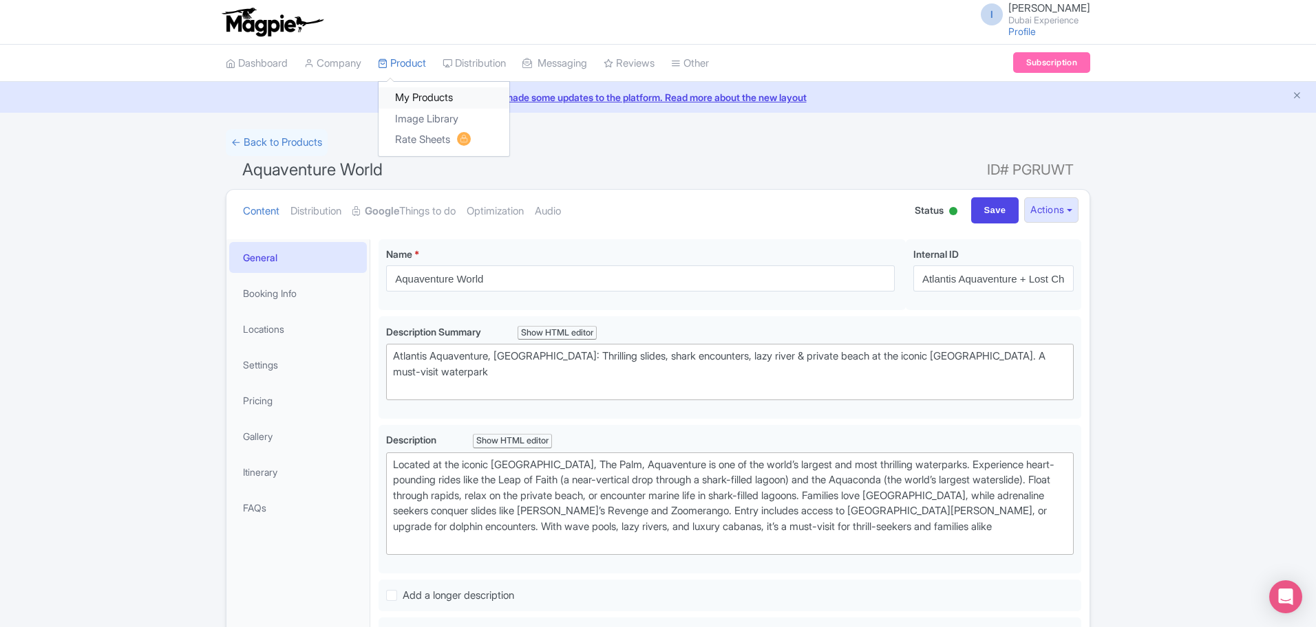
click at [416, 98] on link "My Products" at bounding box center [443, 97] width 131 height 21
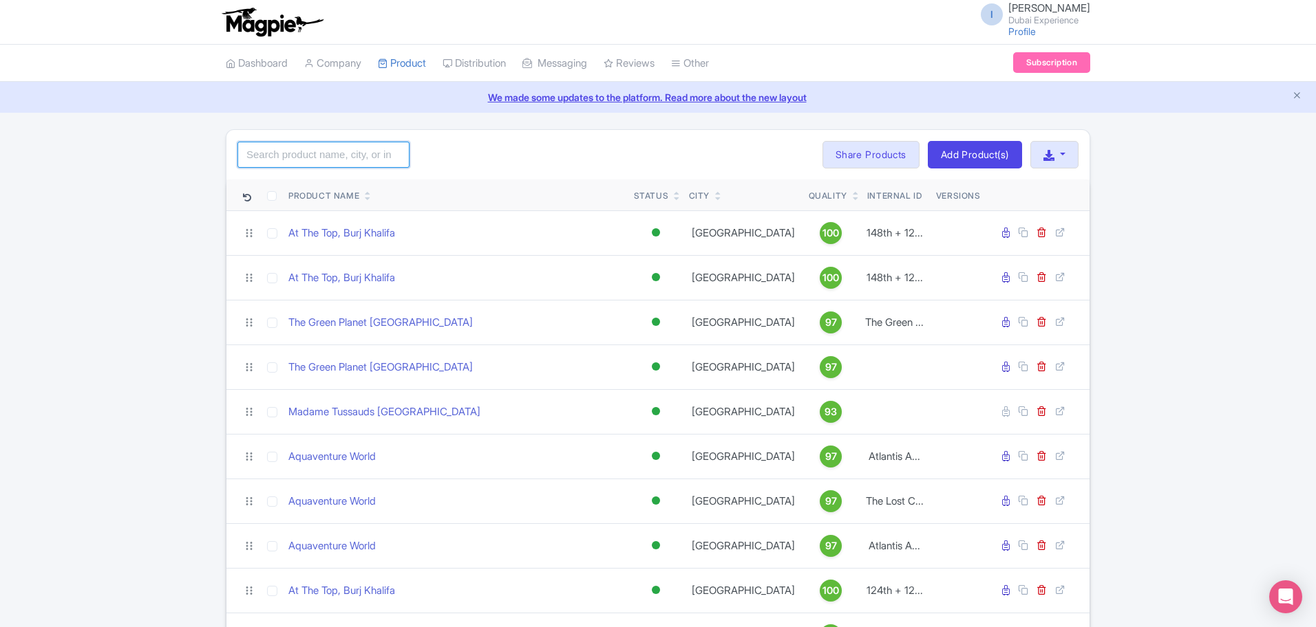
click at [352, 161] on input "search" at bounding box center [323, 155] width 172 height 26
type input "aquav"
click button "Search" at bounding box center [0, 0] width 0 height 0
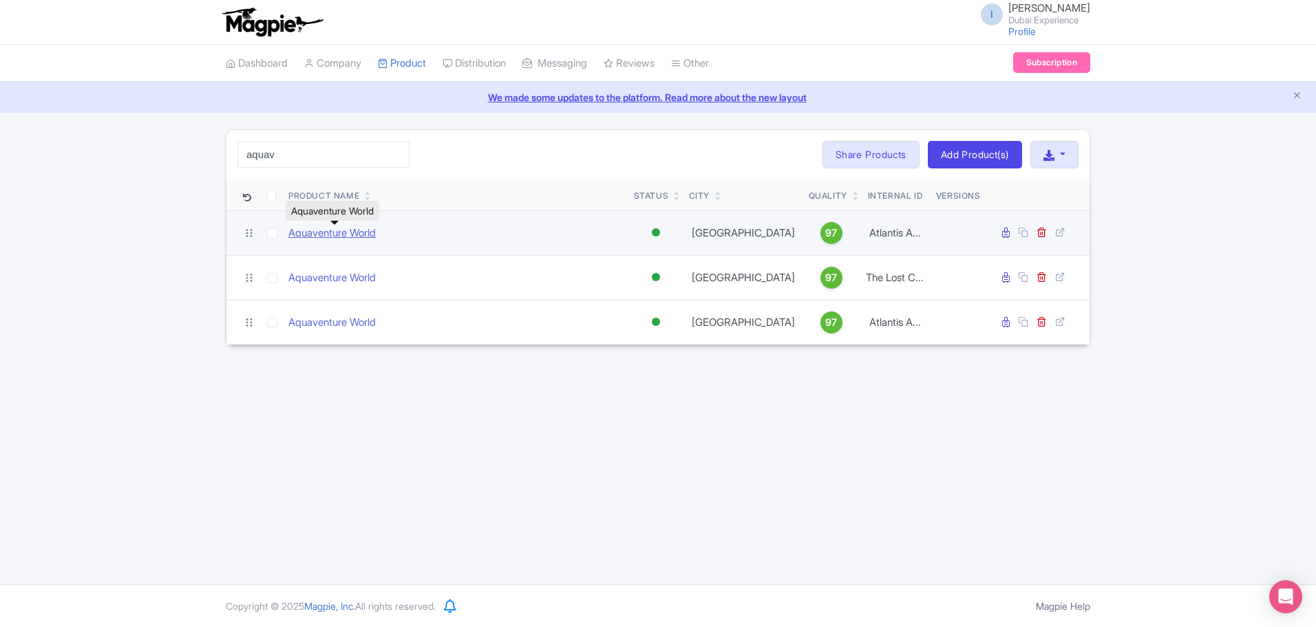
click at [343, 239] on link "Aquaventure World" at bounding box center [331, 234] width 87 height 16
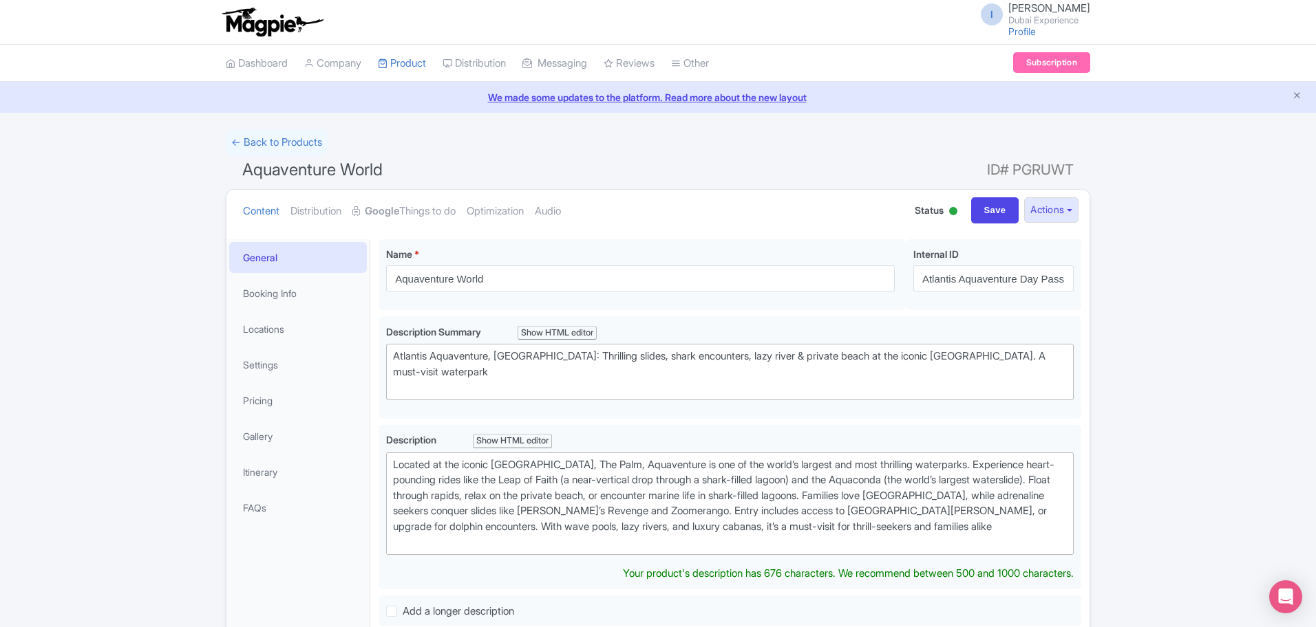
type trix-editor "<div>Located at the iconic Atlantis, The Palm, Aquaventure is one of the world’…"
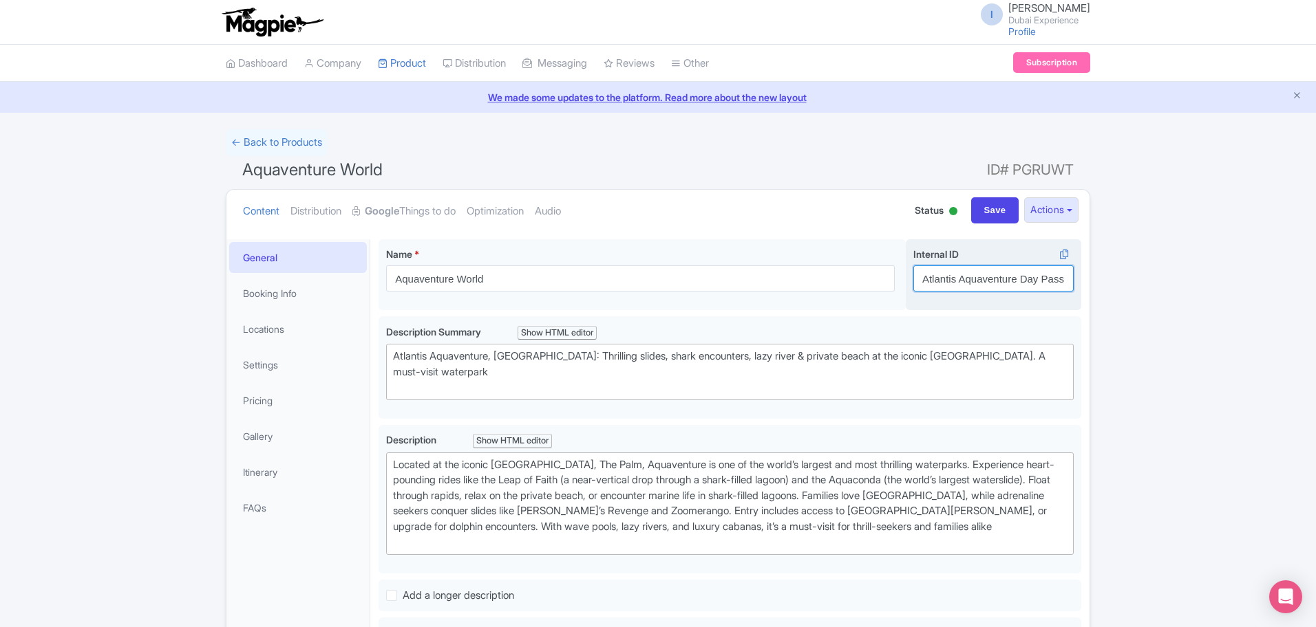
click at [1015, 276] on input "Atlantis Aquaventure Day Pass" at bounding box center [993, 279] width 160 height 26
click at [995, 202] on input "Save" at bounding box center [995, 210] width 48 height 26
type input "Saving..."
click at [297, 392] on link "Pricing" at bounding box center [298, 400] width 138 height 31
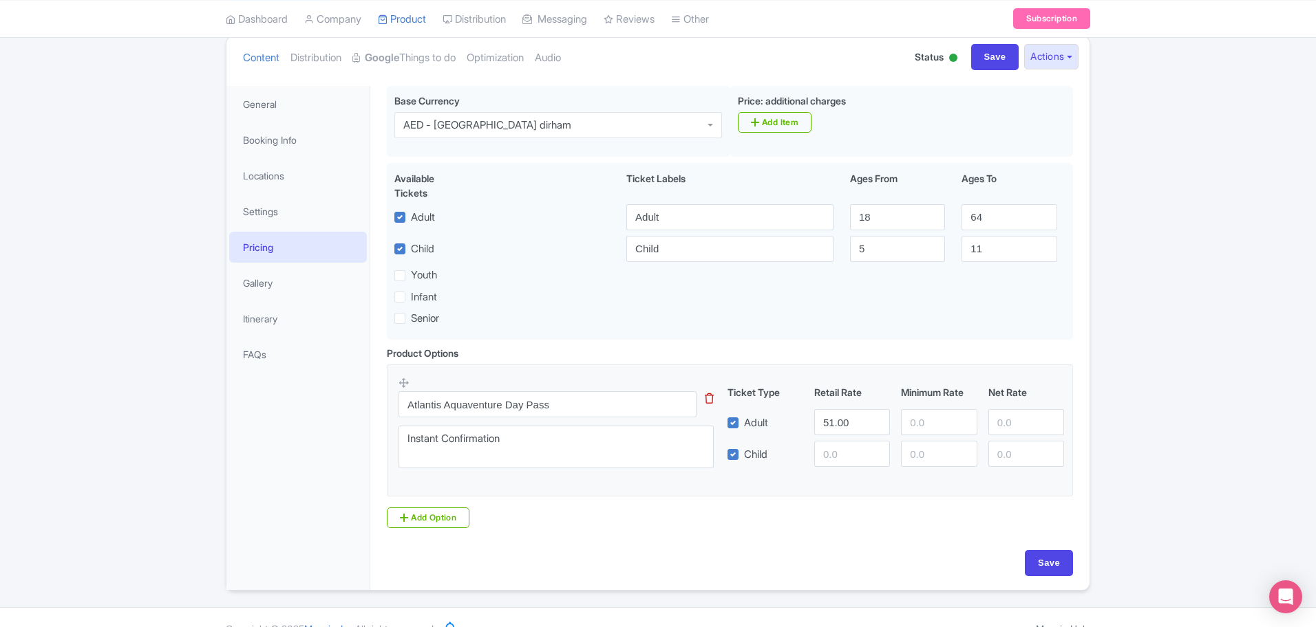
scroll to position [176, 0]
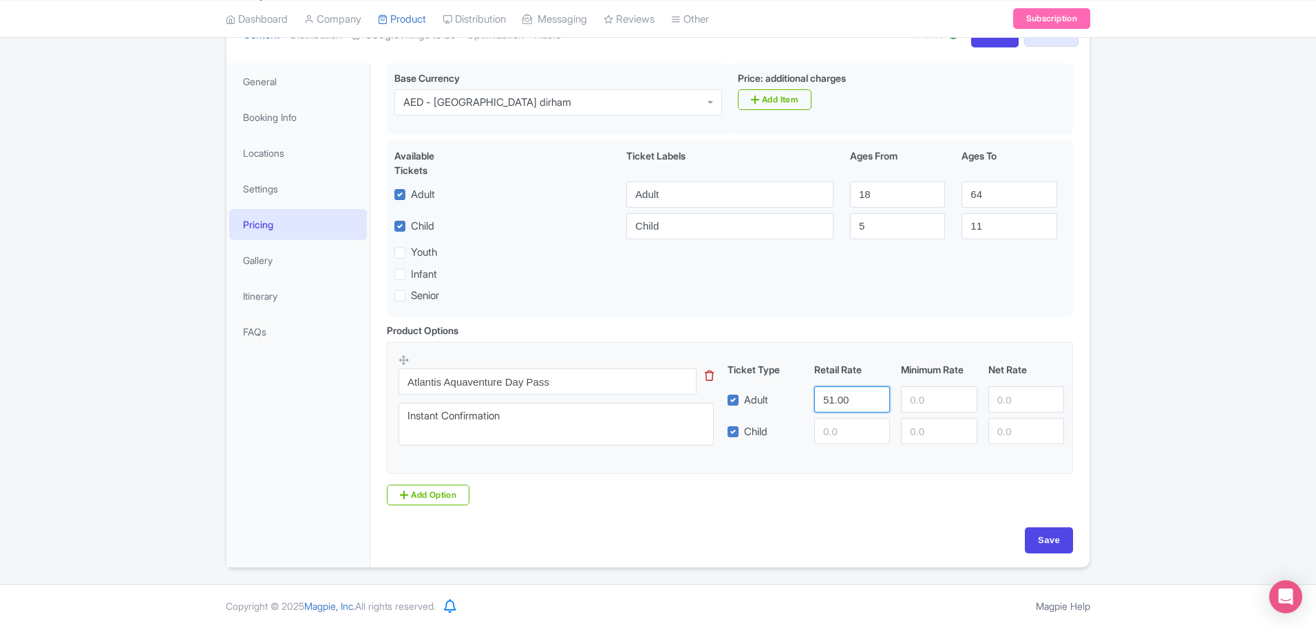
drag, startPoint x: 856, startPoint y: 405, endPoint x: 728, endPoint y: 403, distance: 128.0
click at [728, 403] on div "Adult 51.00" at bounding box center [896, 400] width 348 height 26
type input "280"
click at [1051, 535] on input "Save" at bounding box center [1048, 541] width 48 height 26
type input "Saving..."
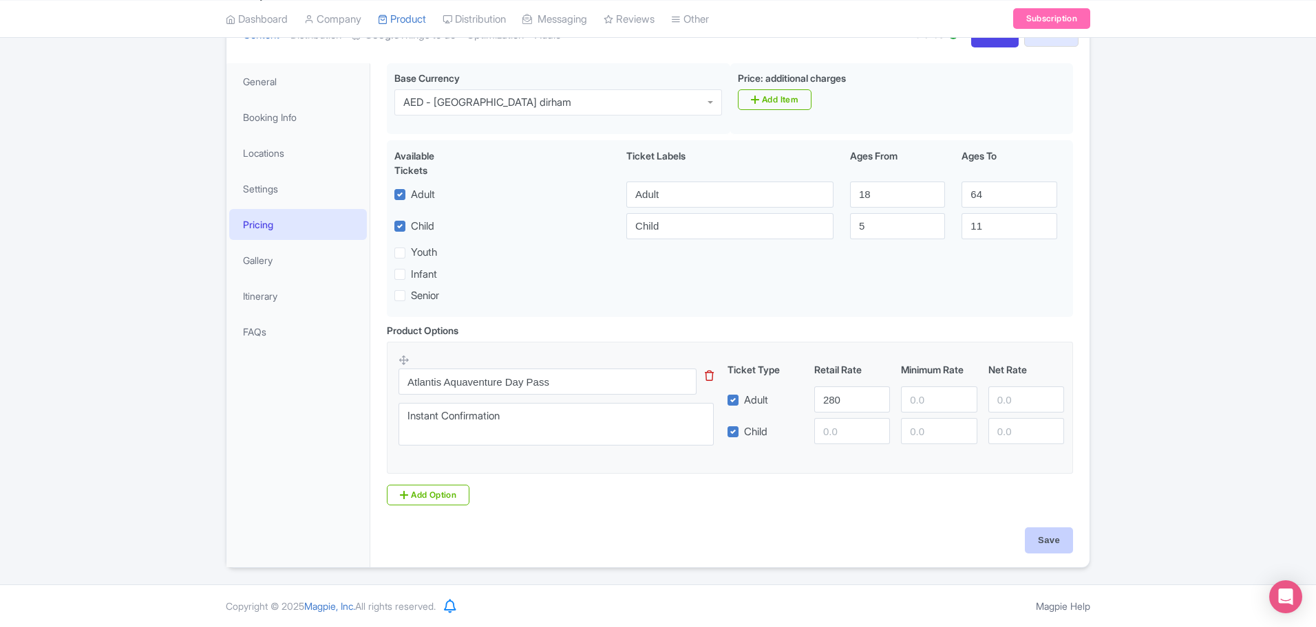
type input "Saving..."
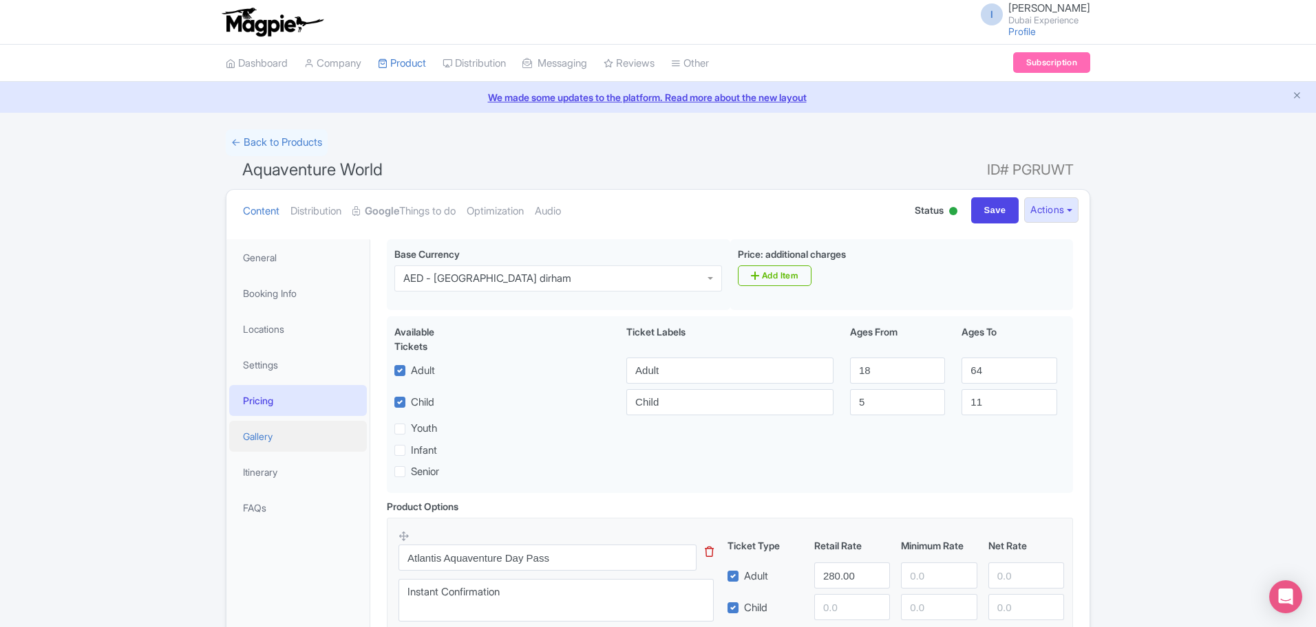
click at [310, 435] on link "Gallery" at bounding box center [298, 436] width 138 height 31
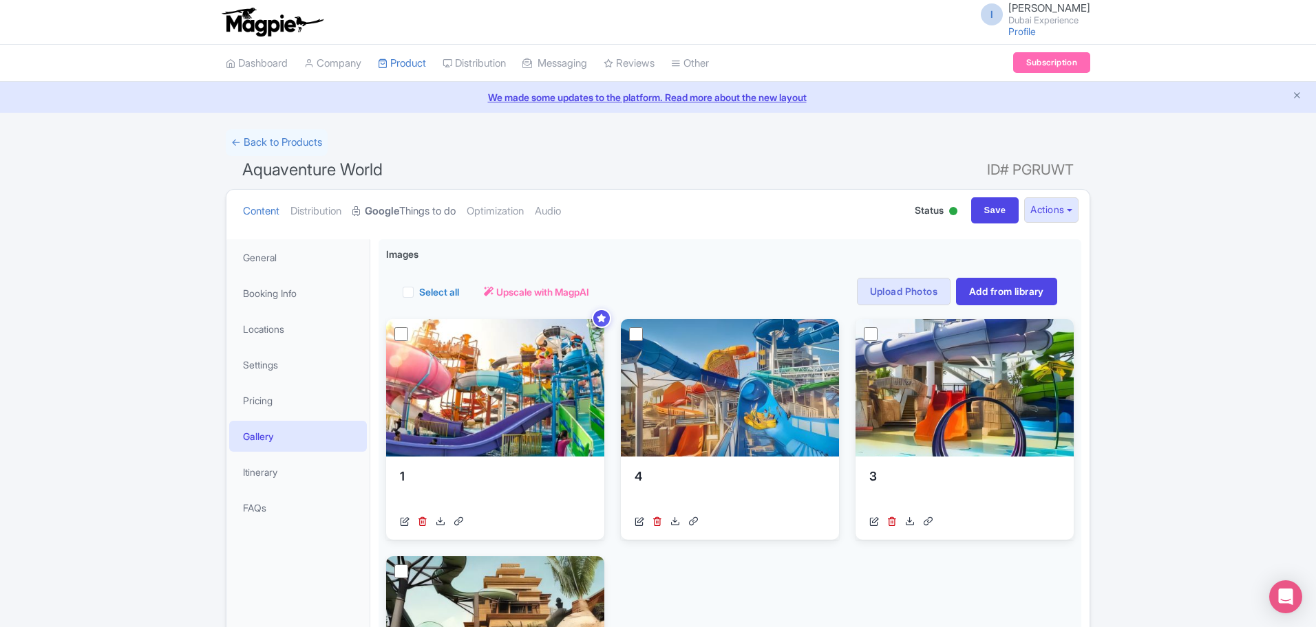
click at [398, 216] on strong "Google" at bounding box center [382, 212] width 34 height 16
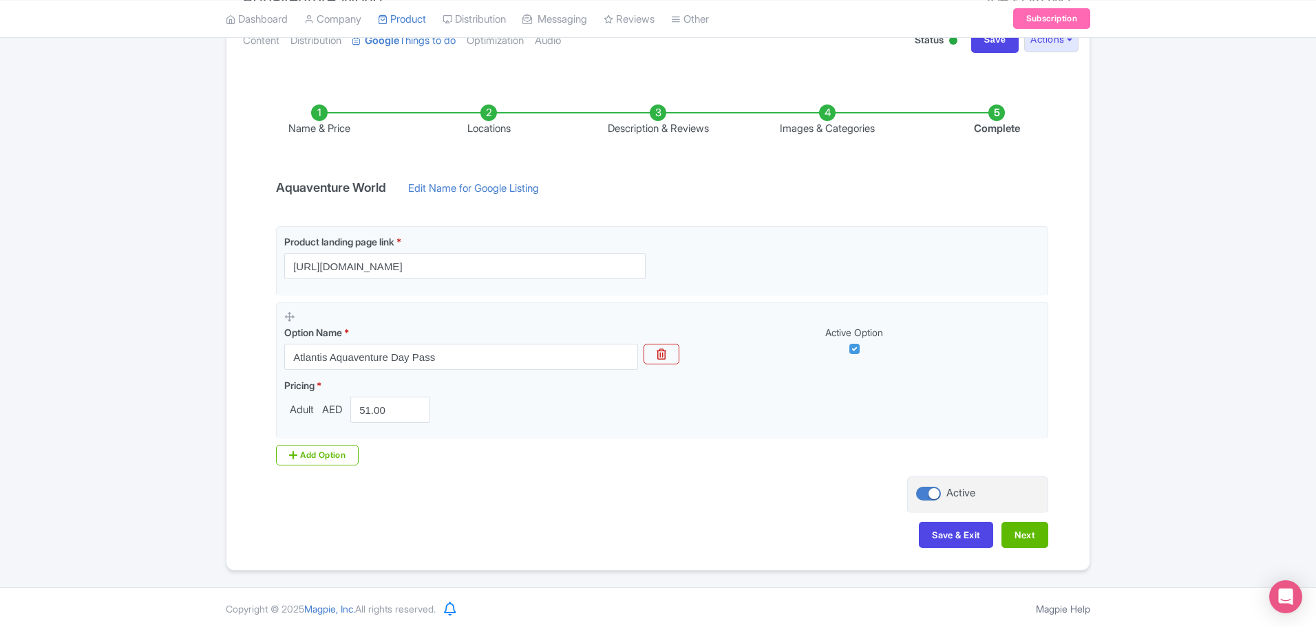
scroll to position [173, 0]
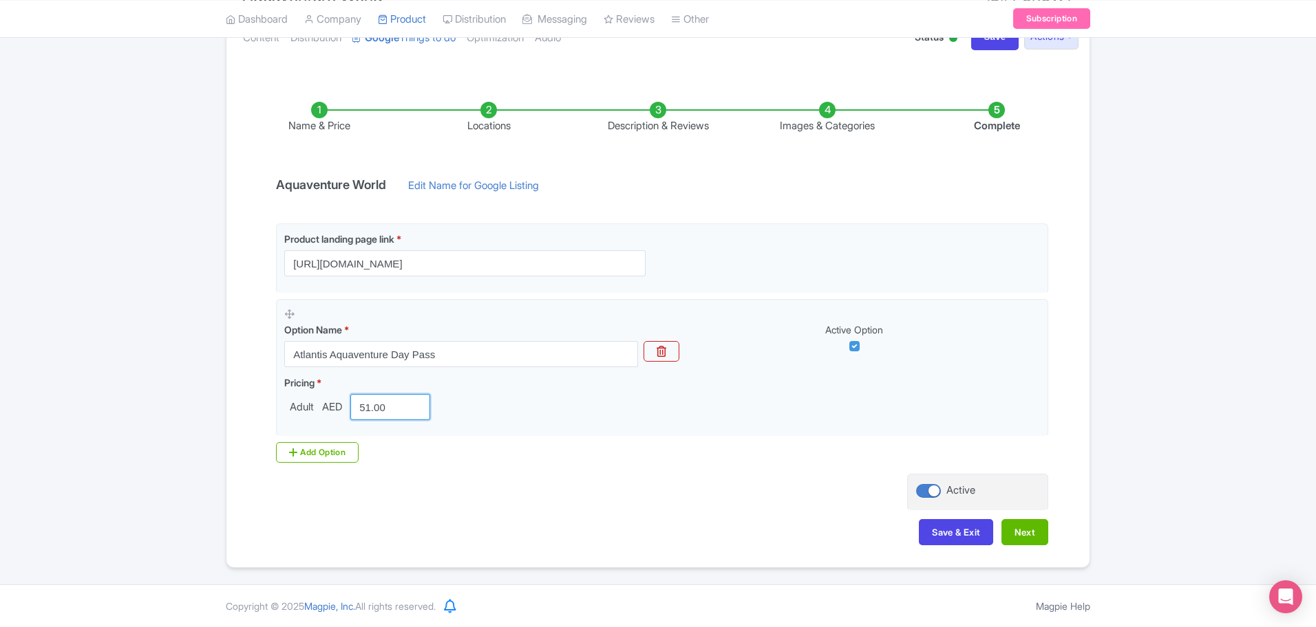
drag, startPoint x: 405, startPoint y: 404, endPoint x: 272, endPoint y: 401, distance: 132.8
click at [273, 403] on div "Product landing page link * https://www.dubai-experience.co/atlantis-aquaventur…" at bounding box center [658, 343] width 780 height 239
type input "280"
click at [1023, 544] on button "Next" at bounding box center [1024, 532] width 47 height 26
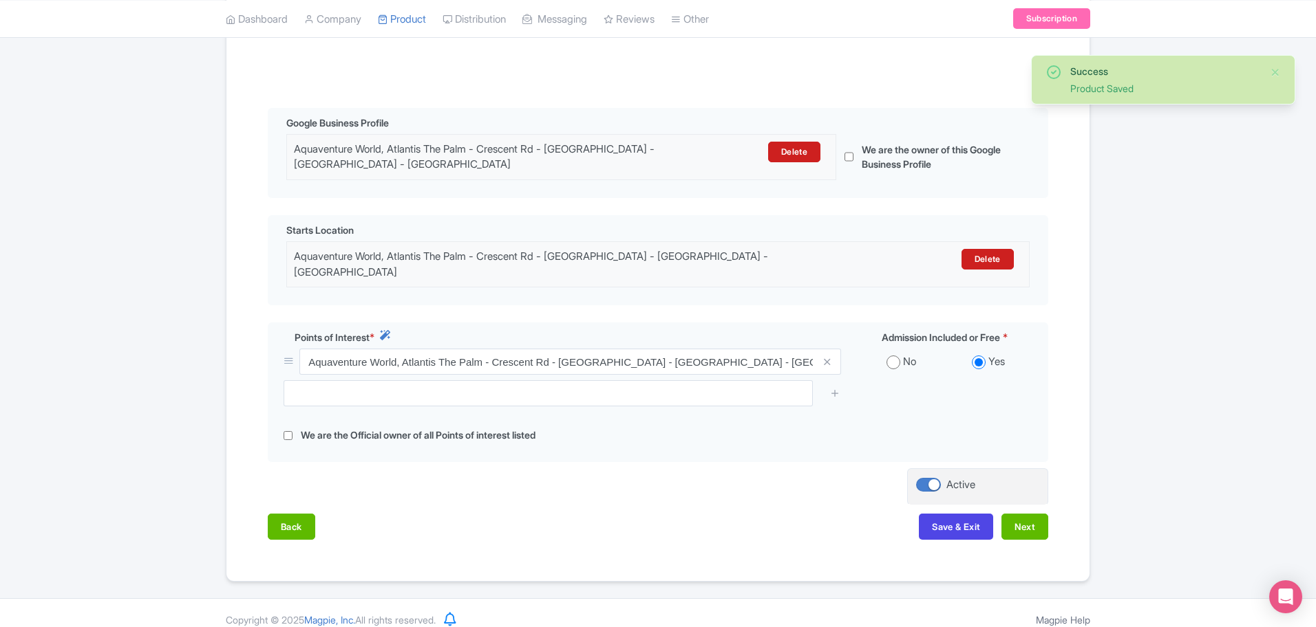
scroll to position [271, 0]
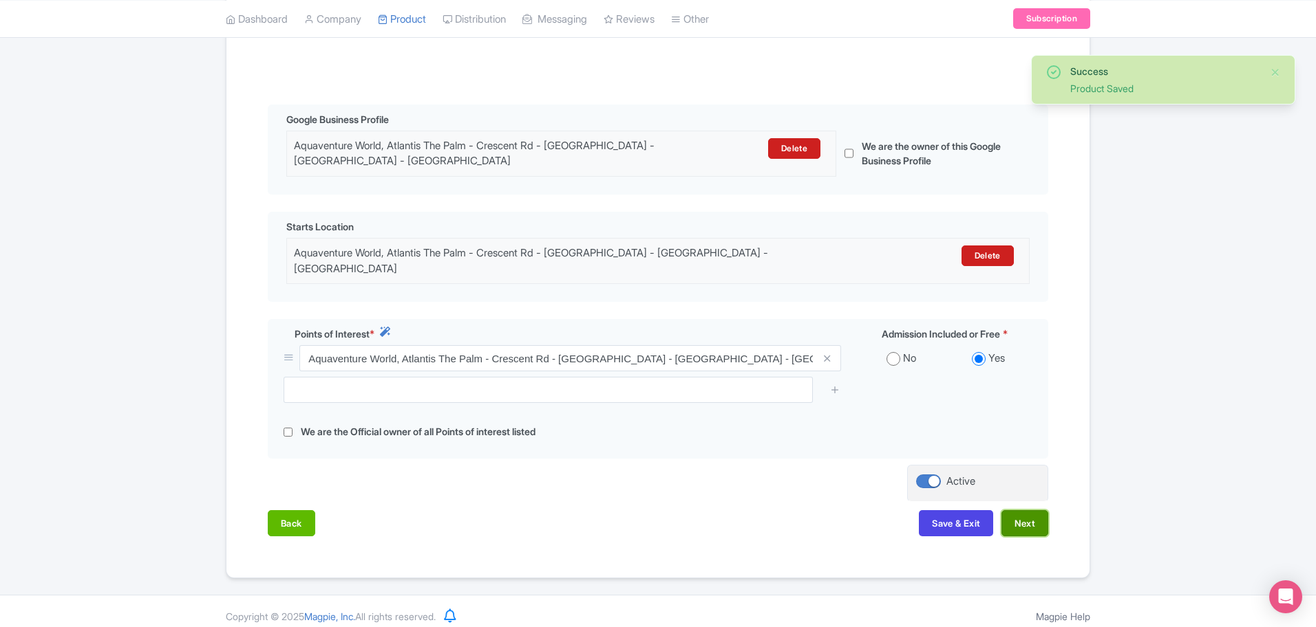
click at [1032, 513] on button "Next" at bounding box center [1024, 524] width 47 height 26
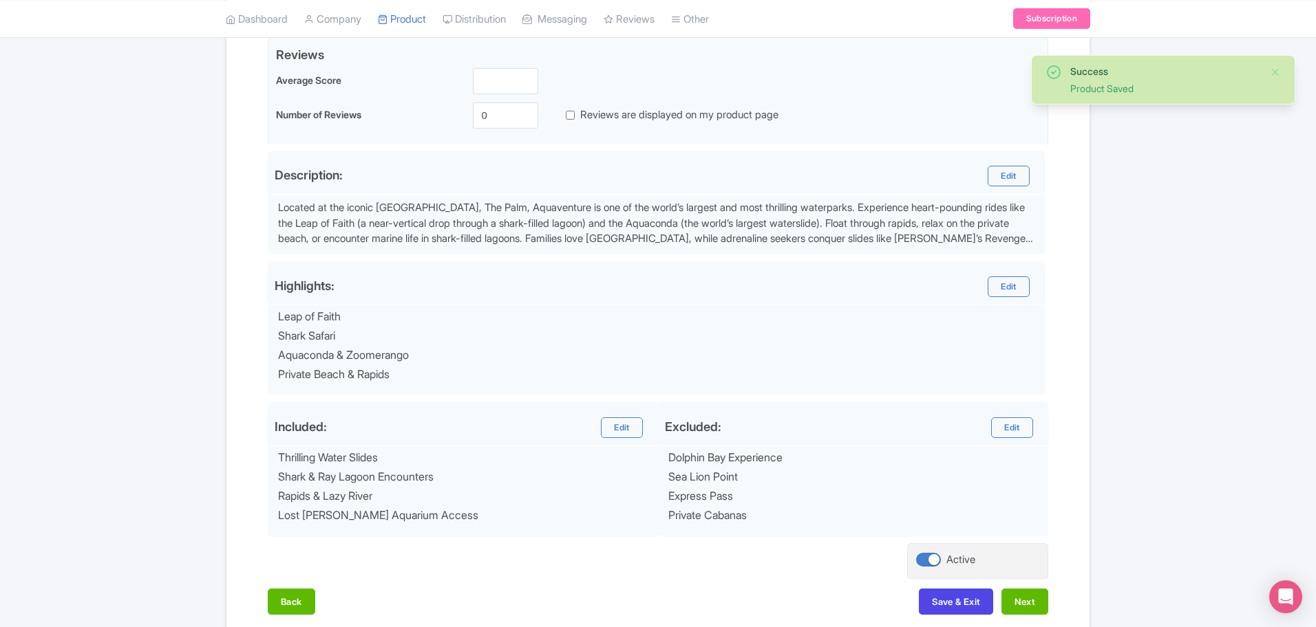
scroll to position [408, 0]
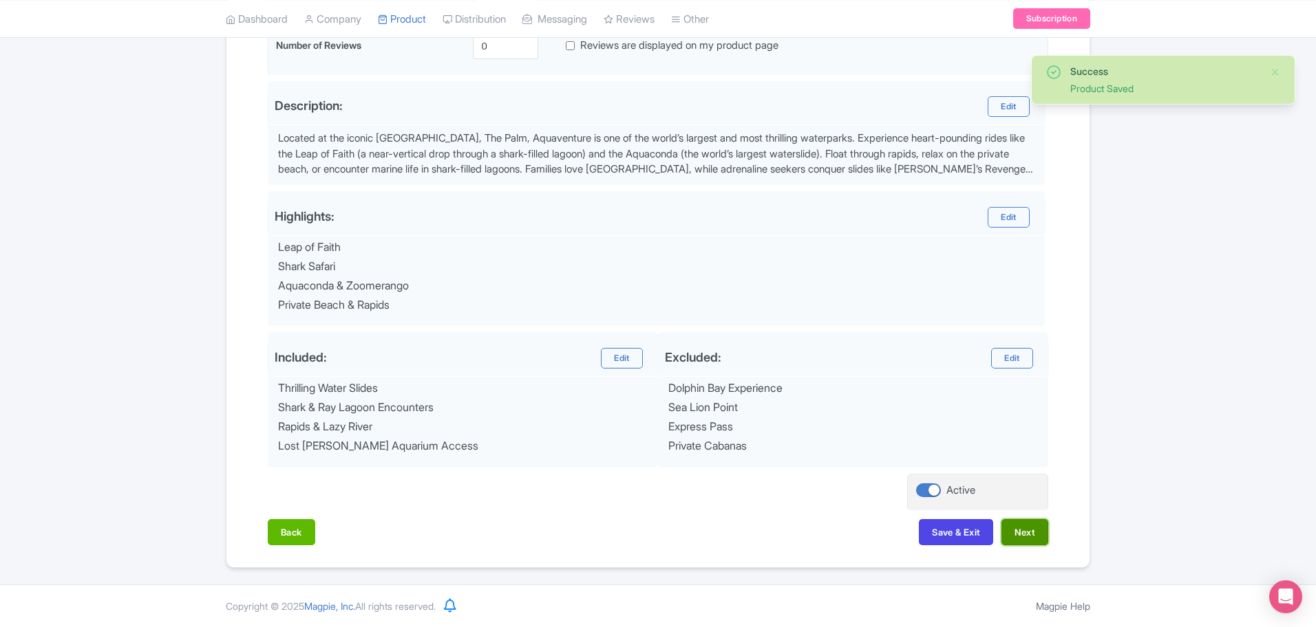
click at [1033, 540] on button "Next" at bounding box center [1024, 532] width 47 height 26
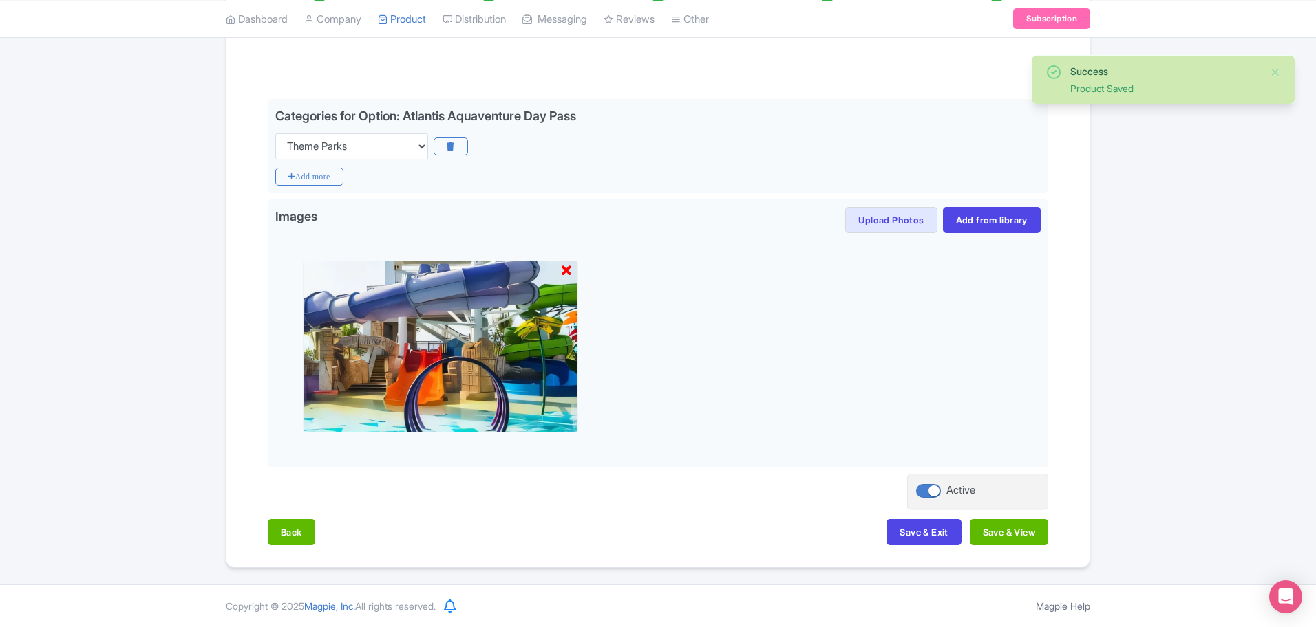
scroll to position [277, 0]
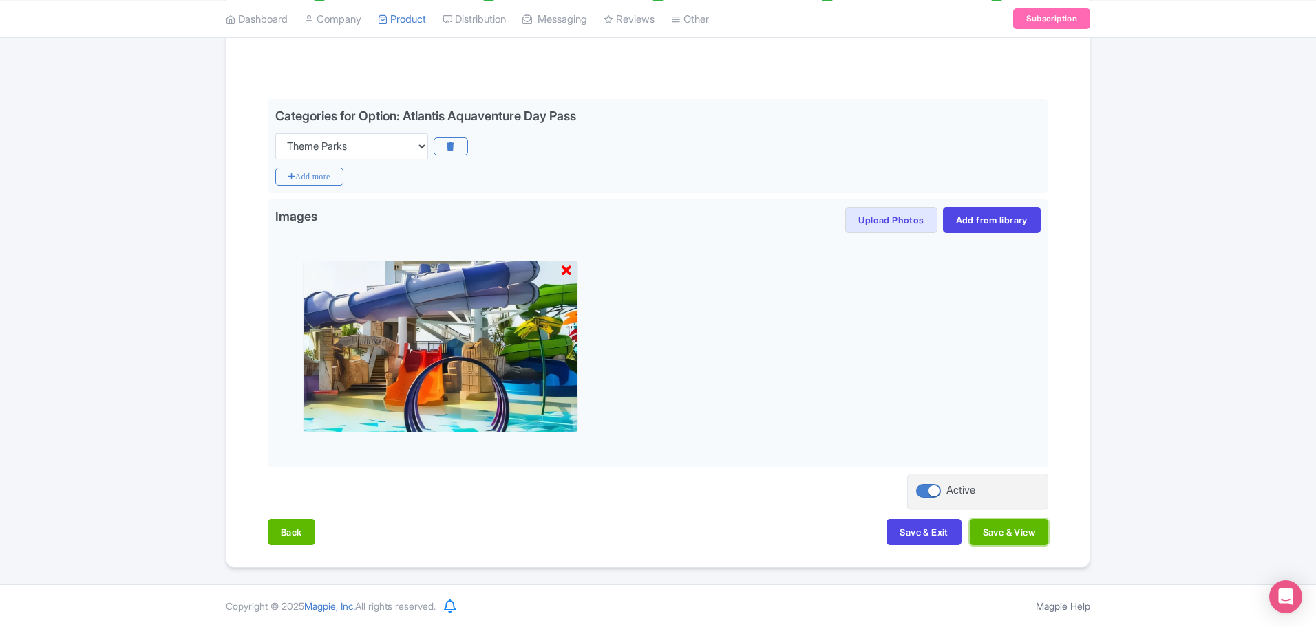
click at [1033, 540] on button "Save & View" at bounding box center [1008, 532] width 78 height 26
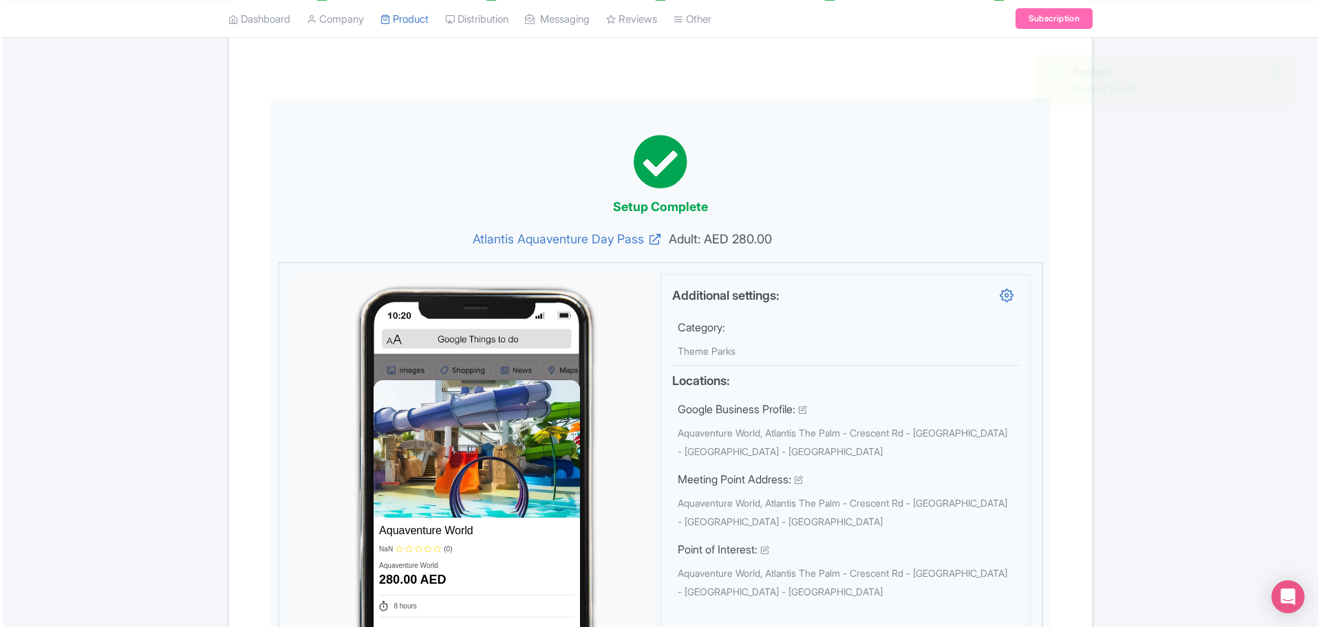
scroll to position [965, 0]
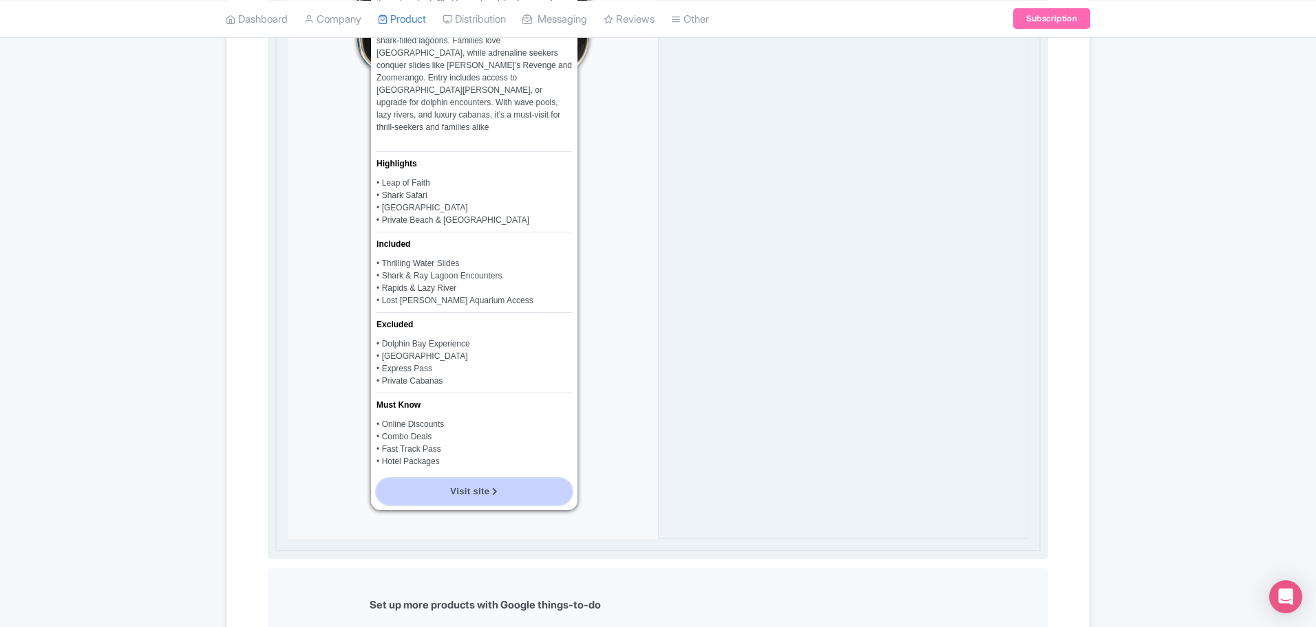
click at [475, 486] on span "Visit site" at bounding box center [469, 491] width 39 height 10
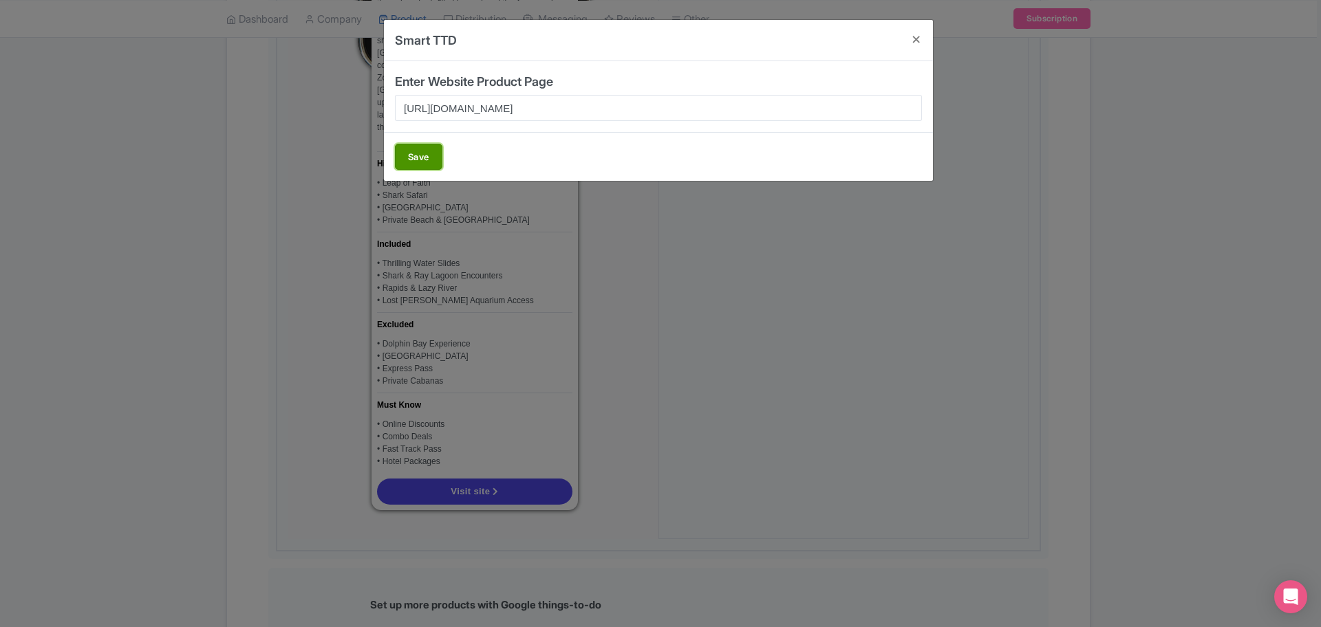
click at [425, 158] on button "Save" at bounding box center [418, 157] width 47 height 26
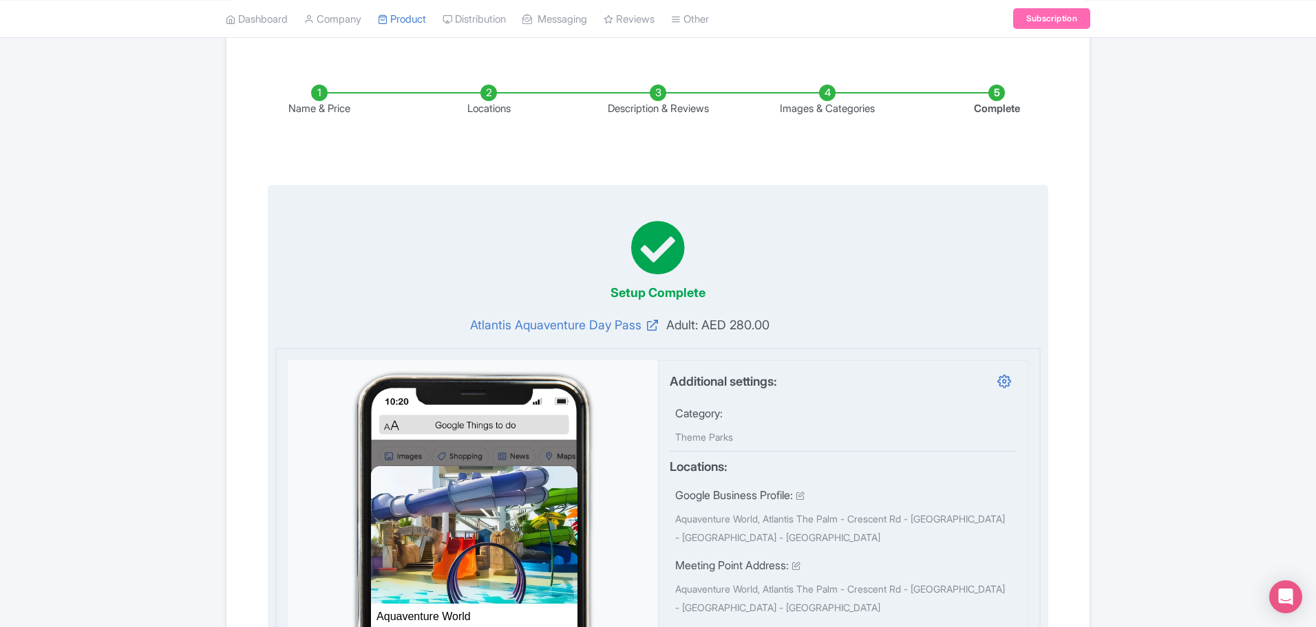
scroll to position [0, 0]
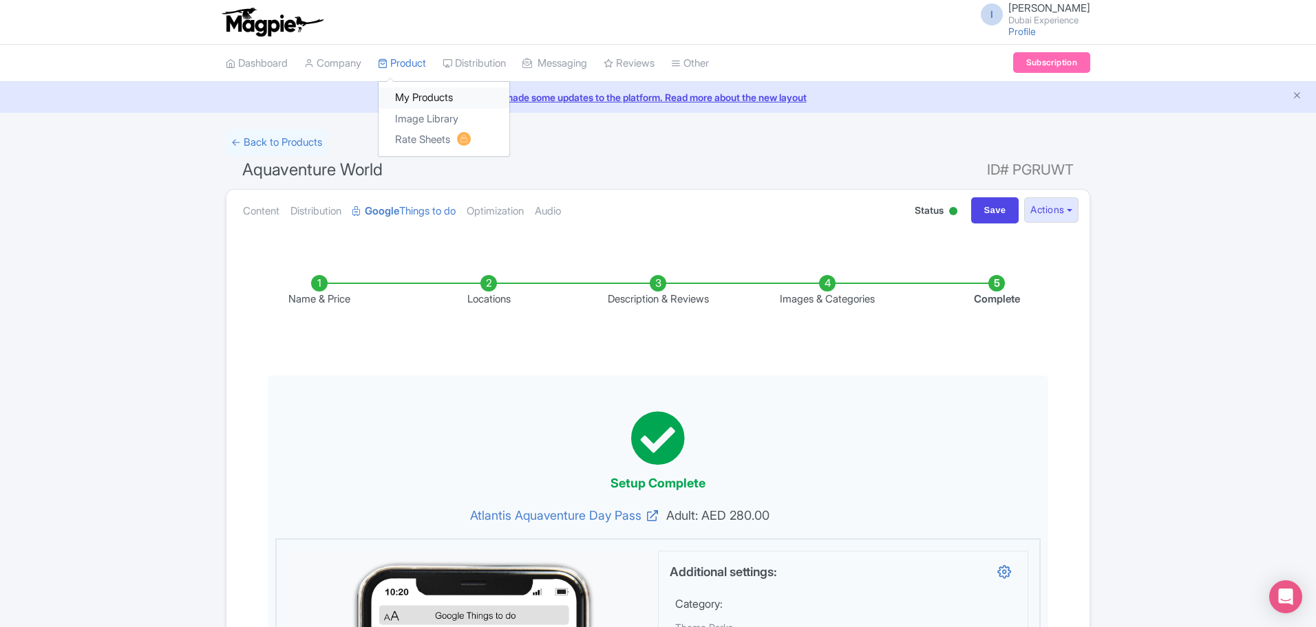
click at [421, 96] on link "My Products" at bounding box center [443, 97] width 131 height 21
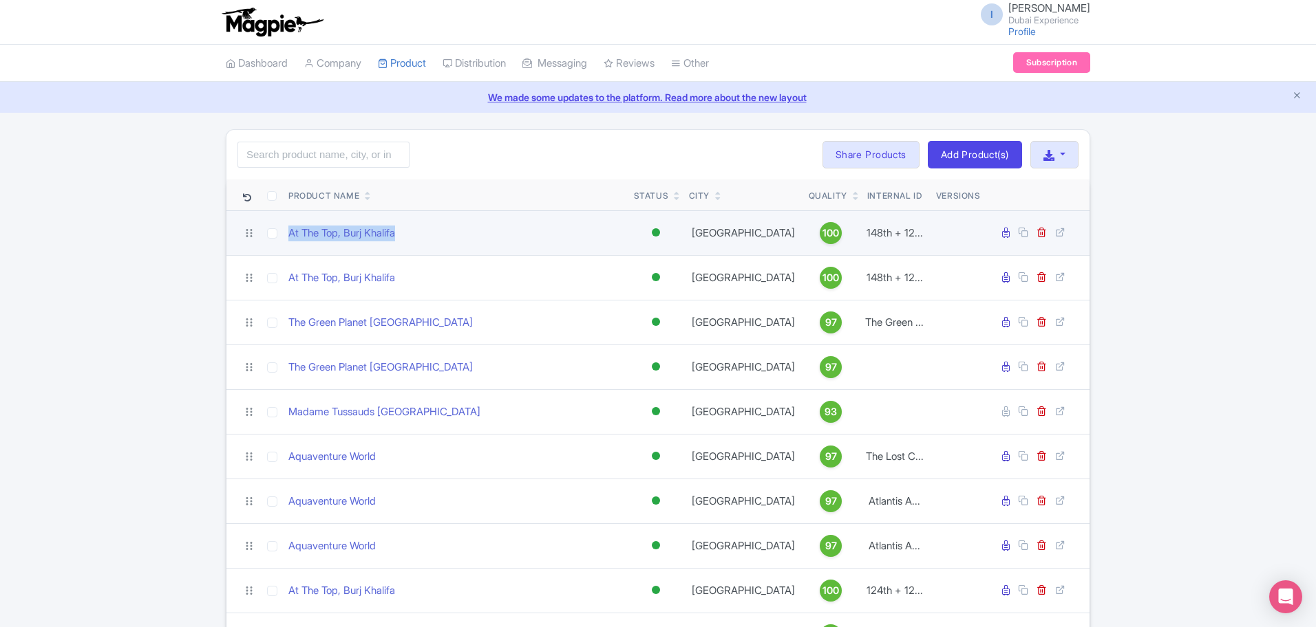
drag, startPoint x: 419, startPoint y: 233, endPoint x: 272, endPoint y: 207, distance: 148.7
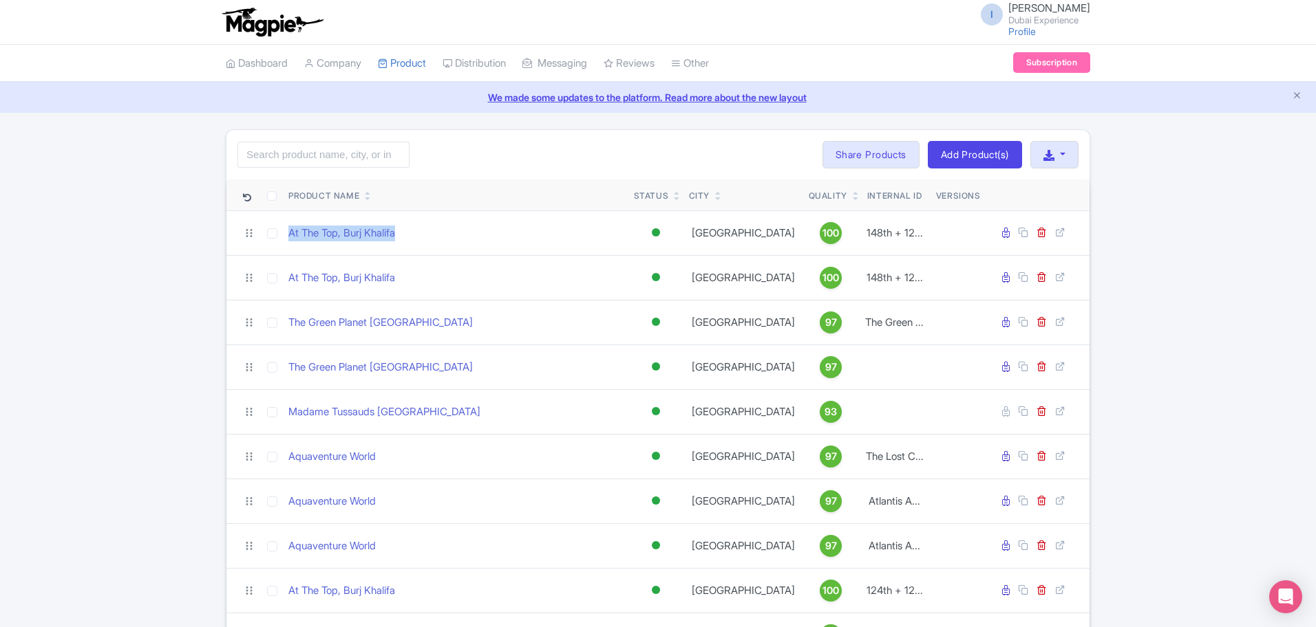
click at [286, 244] on td "At The Top, Burj Khalifa" at bounding box center [455, 233] width 345 height 45
copy link "At The Top, Burj Khalifa"
click at [266, 157] on input "search" at bounding box center [323, 155] width 172 height 26
paste input "At The Top, Burj Khalifa"
type input "At The Top, Burj Khalifa"
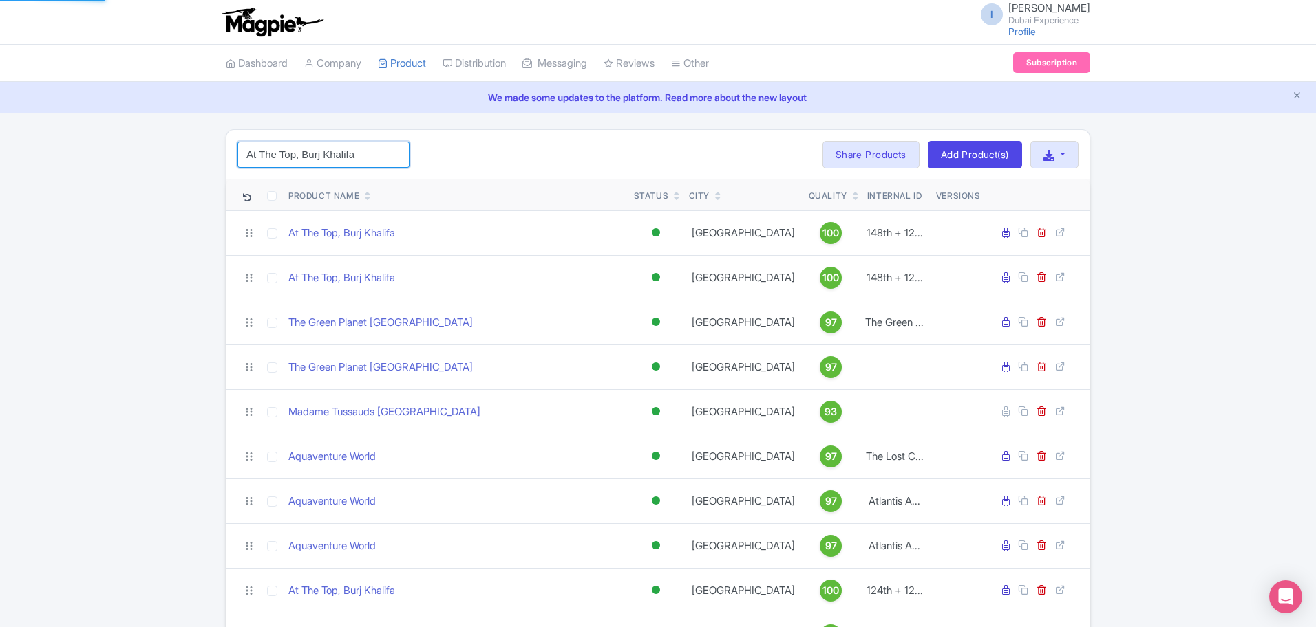
click button "Search" at bounding box center [0, 0] width 0 height 0
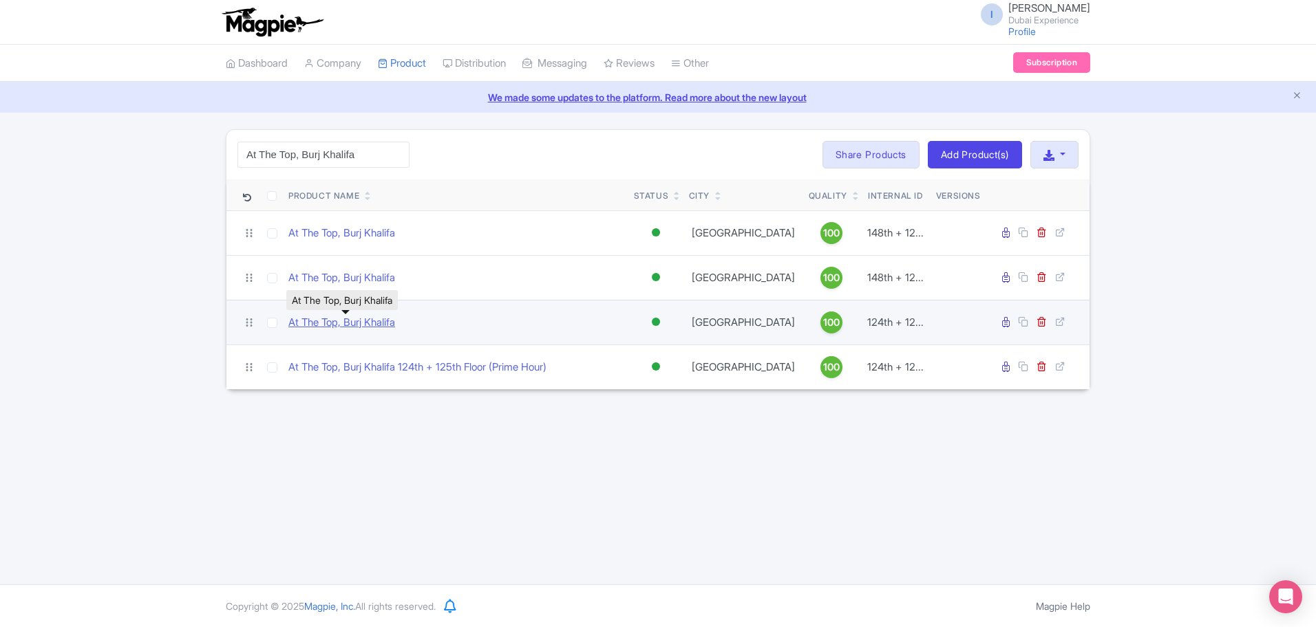
click at [348, 323] on link "At The Top, Burj Khalifa" at bounding box center [341, 323] width 107 height 16
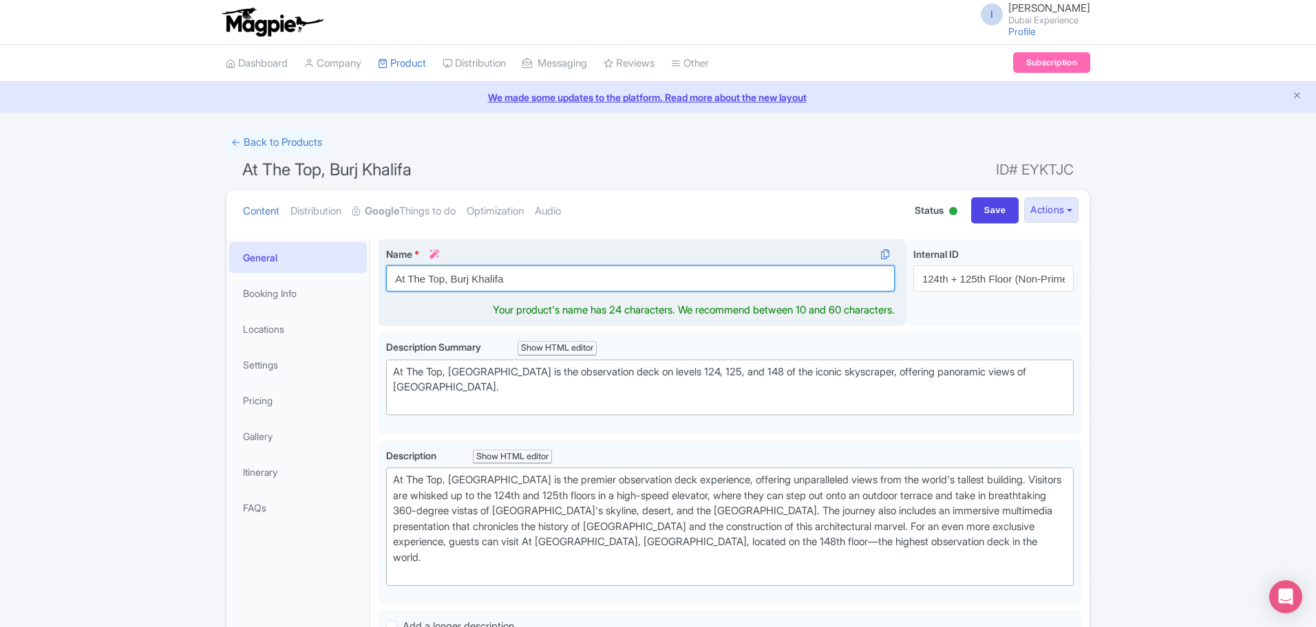
click at [620, 275] on input "At The Top, Burj Khalifa" at bounding box center [640, 279] width 508 height 26
paste input "text"
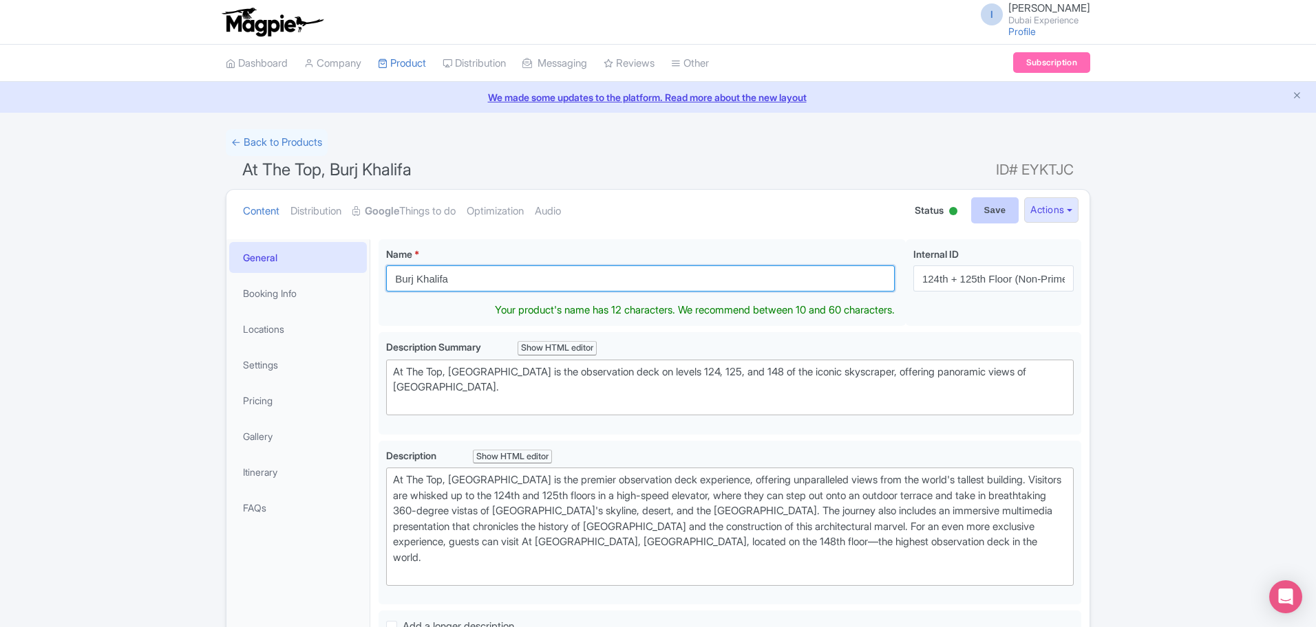
type input "Burj Khalifa"
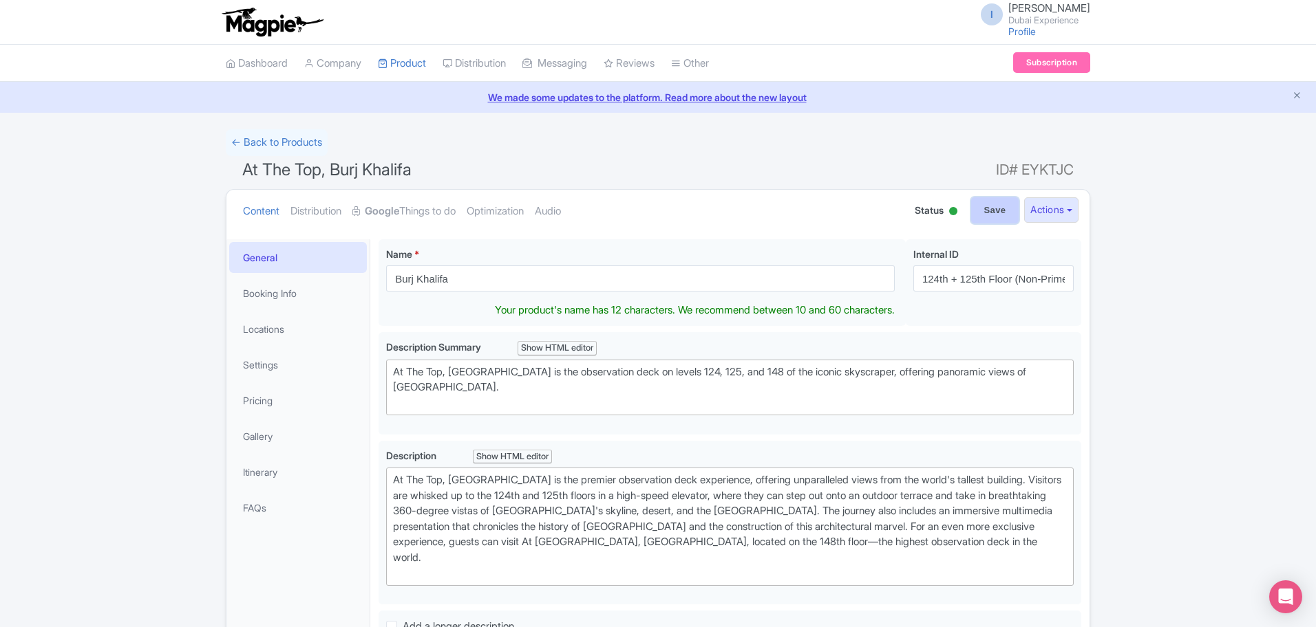
click at [984, 212] on input "Save" at bounding box center [995, 210] width 48 height 26
type input "Saving..."
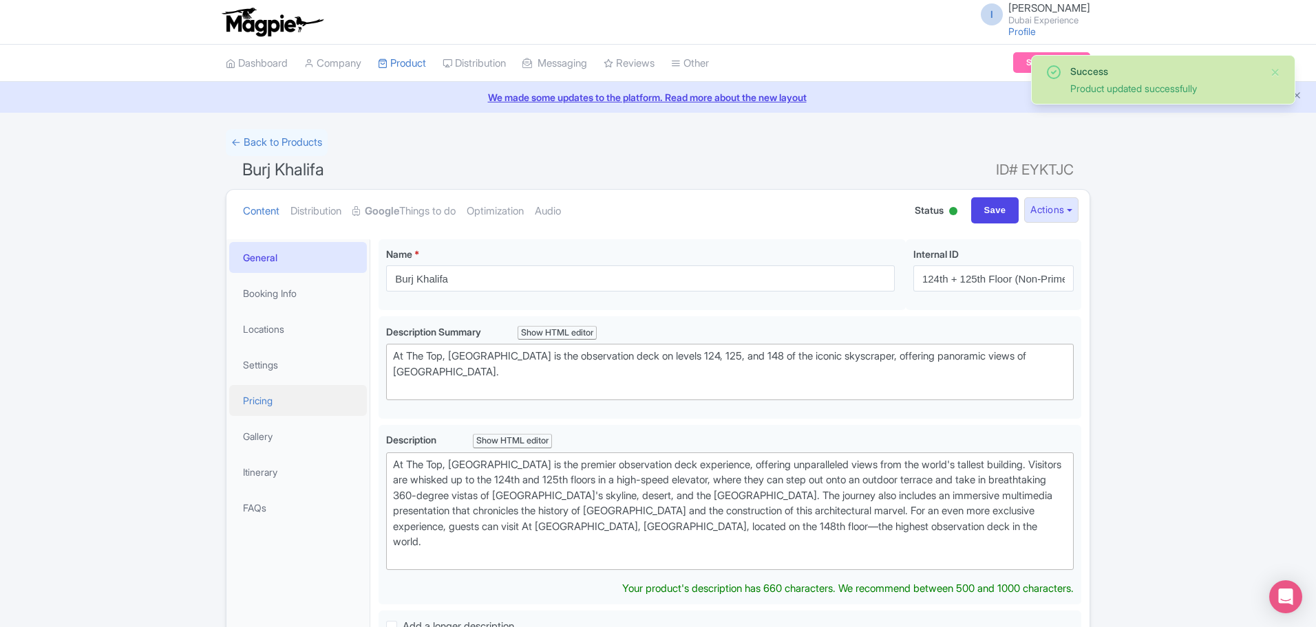
click at [280, 397] on link "Pricing" at bounding box center [298, 400] width 138 height 31
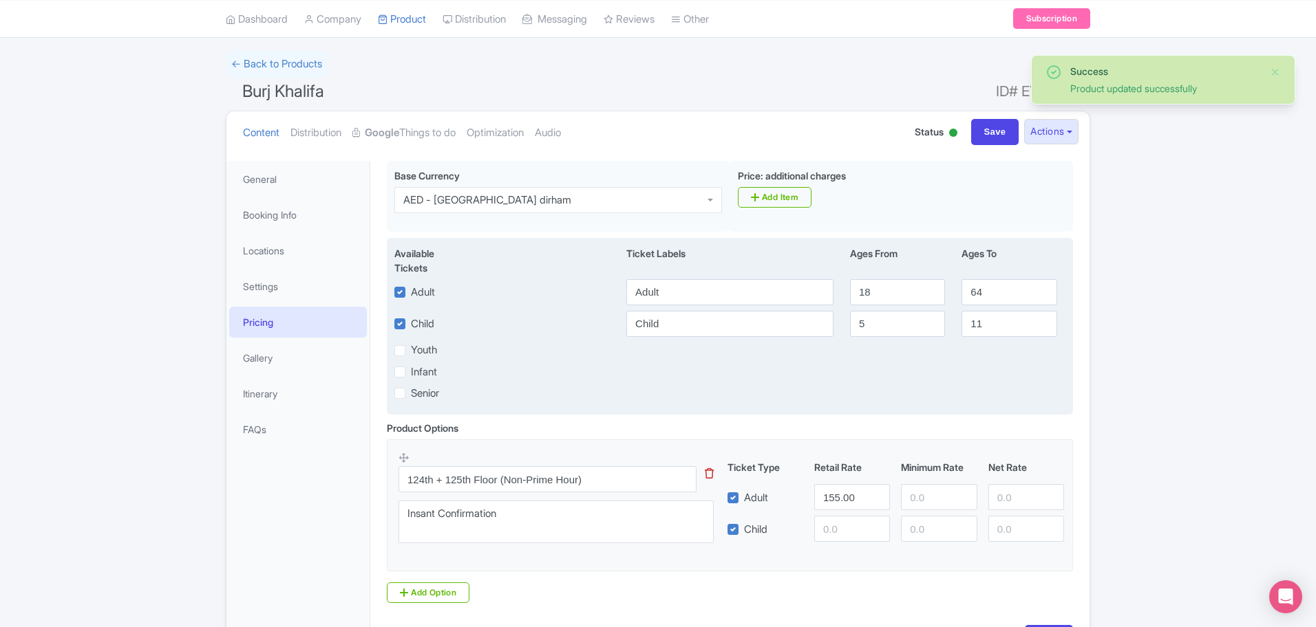
scroll to position [176, 0]
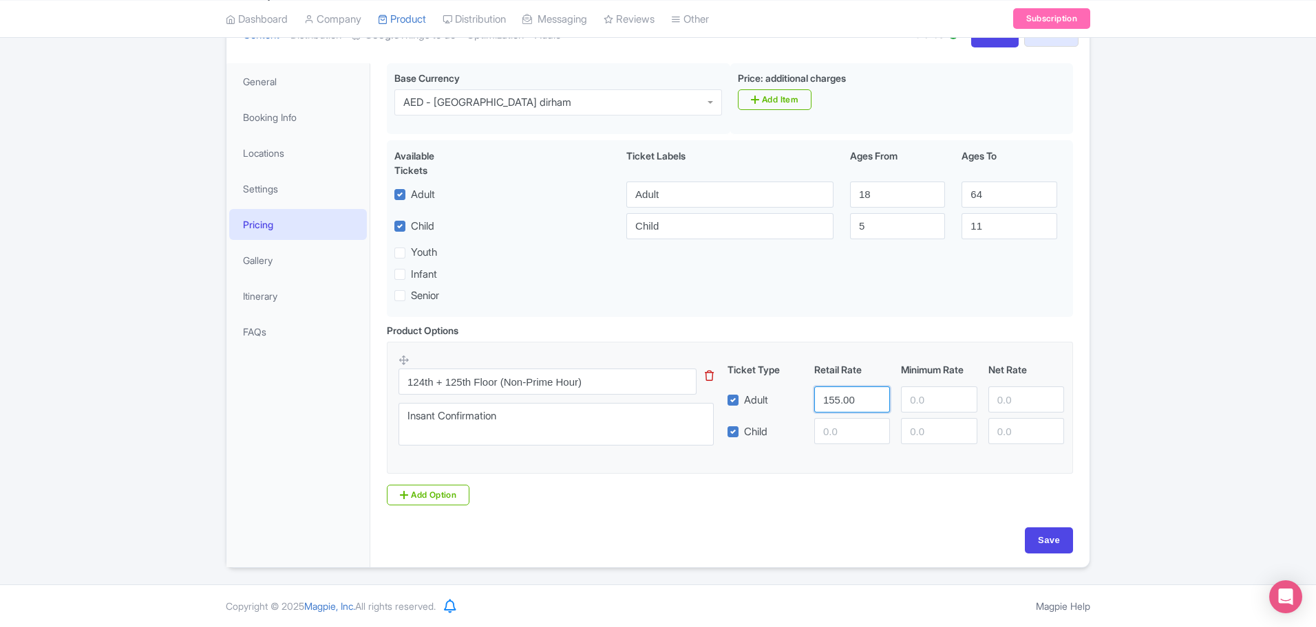
drag, startPoint x: 868, startPoint y: 402, endPoint x: 564, endPoint y: 357, distance: 307.4
click at [568, 358] on div "124th + 125th Floor (Non-Prime Hour) This tip has not data. Code: tip_option_na…" at bounding box center [729, 404] width 663 height 101
type input "79"
click at [1040, 550] on input "Save" at bounding box center [1048, 541] width 48 height 26
type input "Saving..."
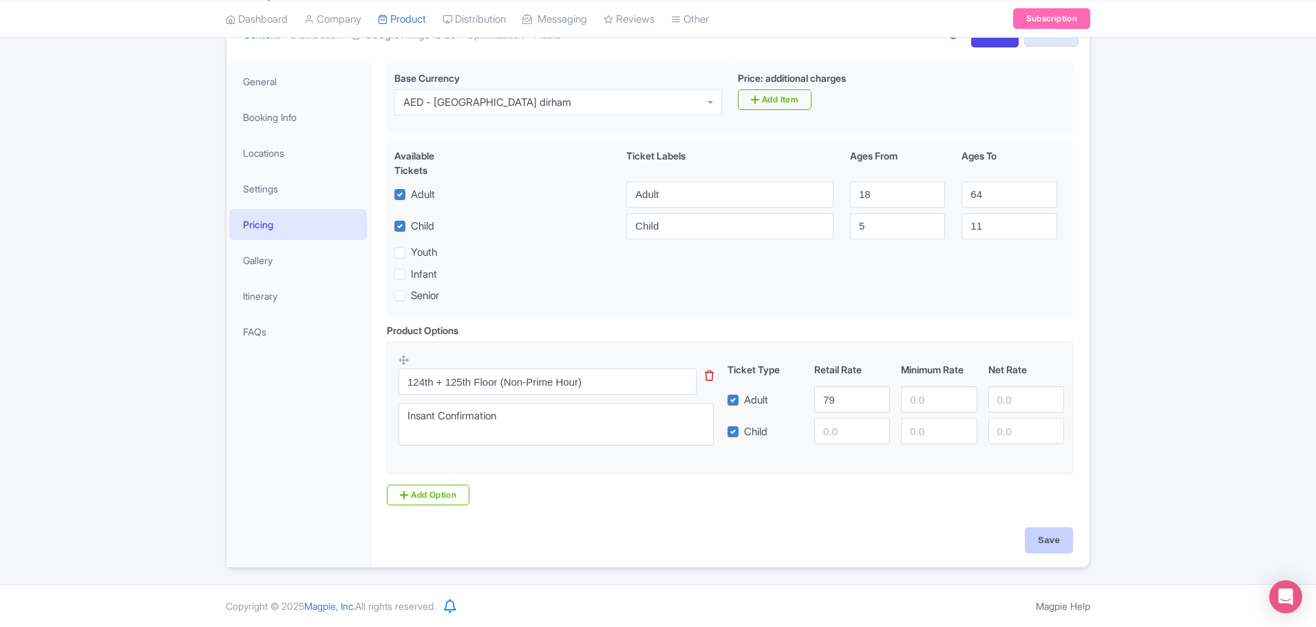
type input "Saving..."
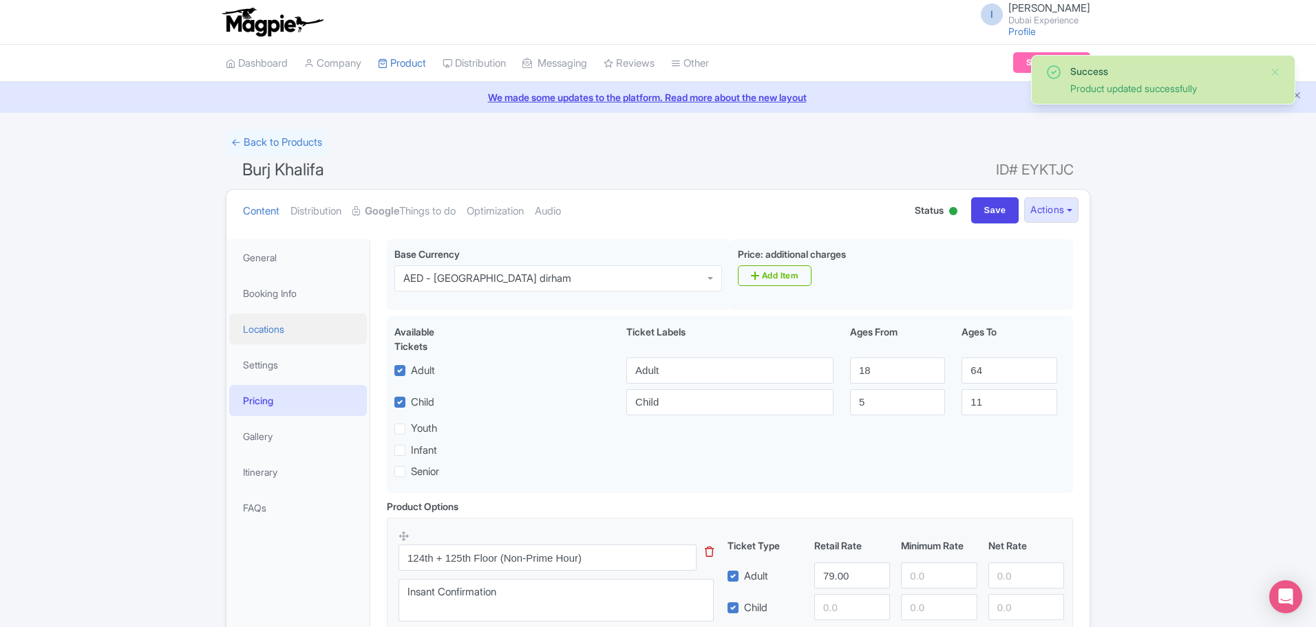
click at [296, 329] on link "Locations" at bounding box center [298, 329] width 138 height 31
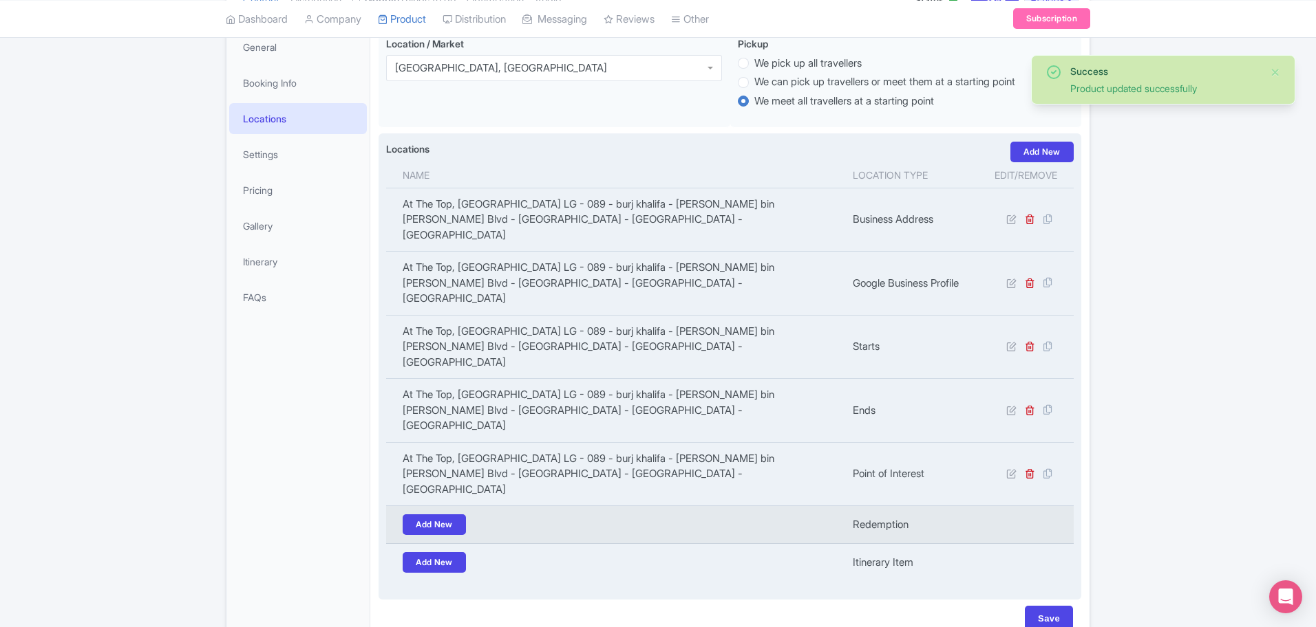
scroll to position [211, 0]
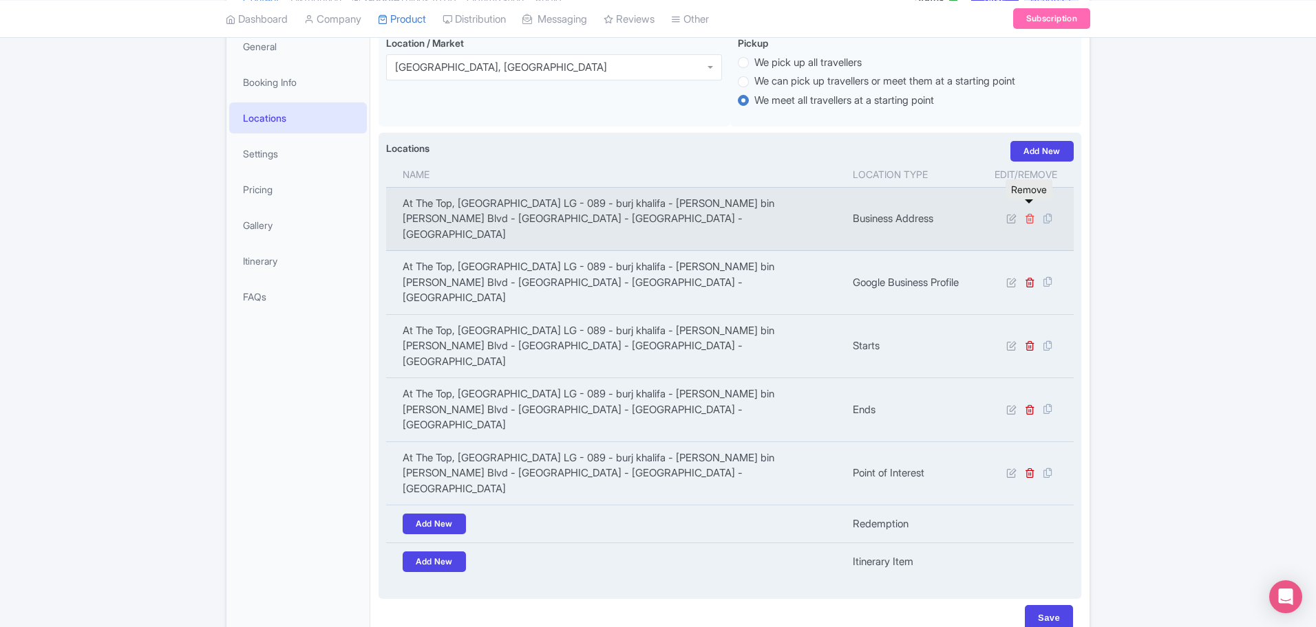
click at [1034, 213] on icon at bounding box center [1029, 218] width 10 height 10
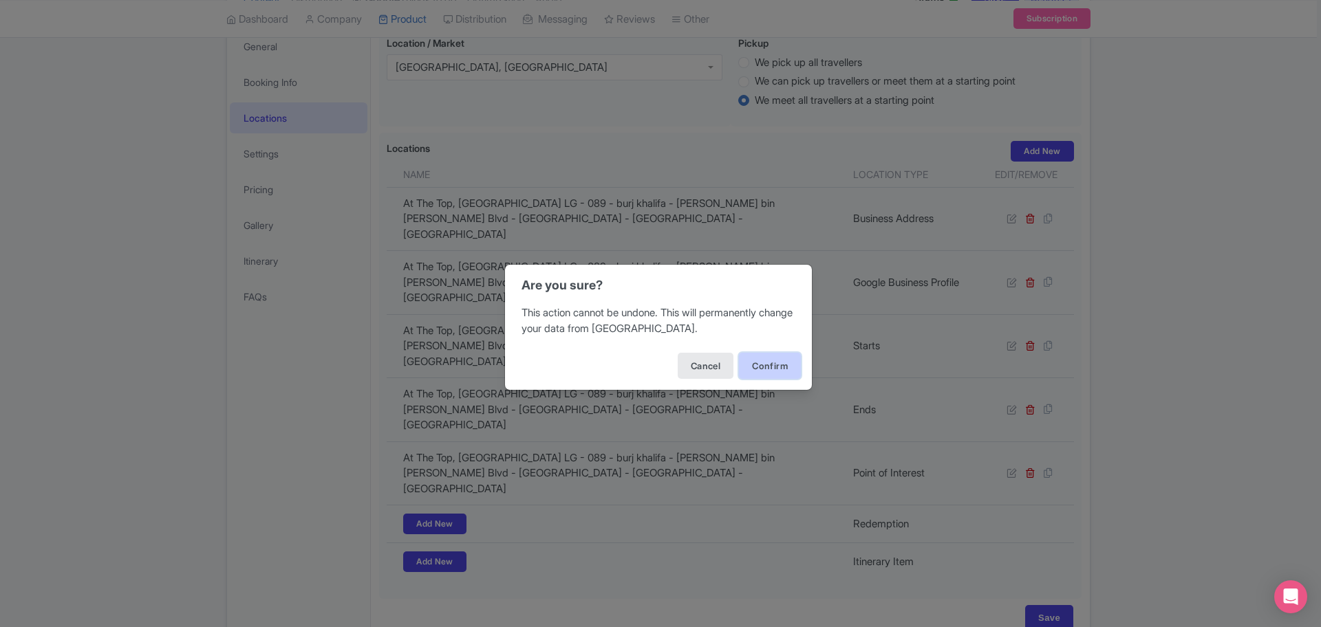
click at [760, 375] on button "Confirm" at bounding box center [770, 366] width 62 height 26
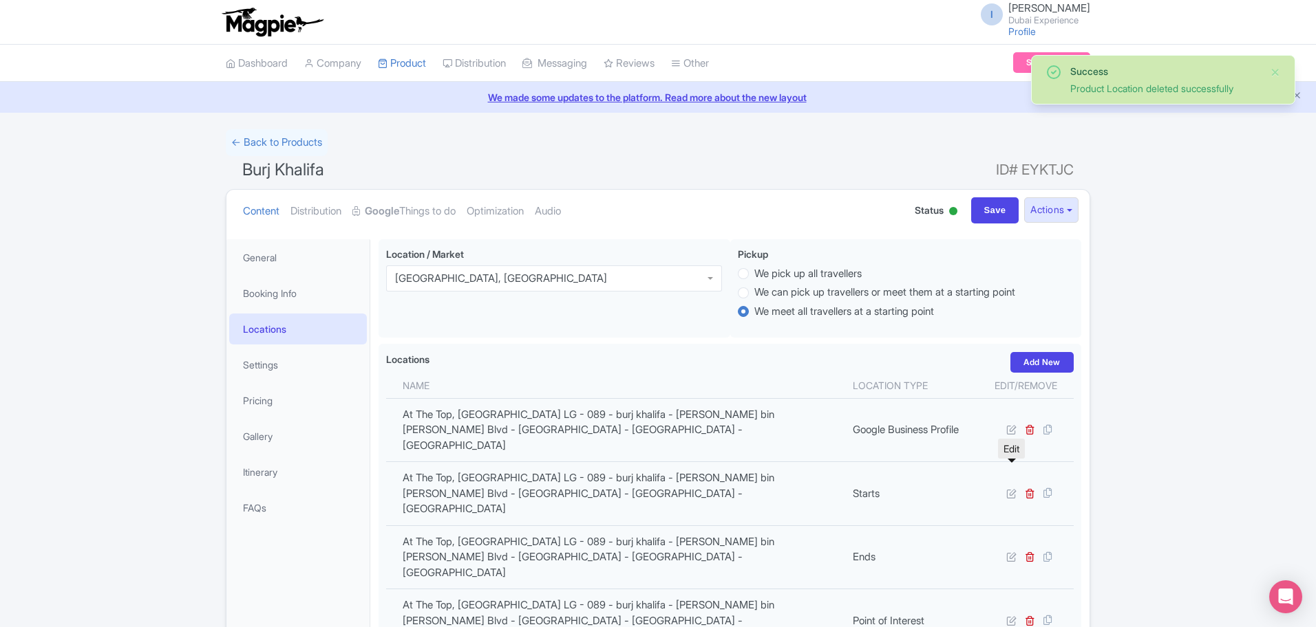
scroll to position [201, 0]
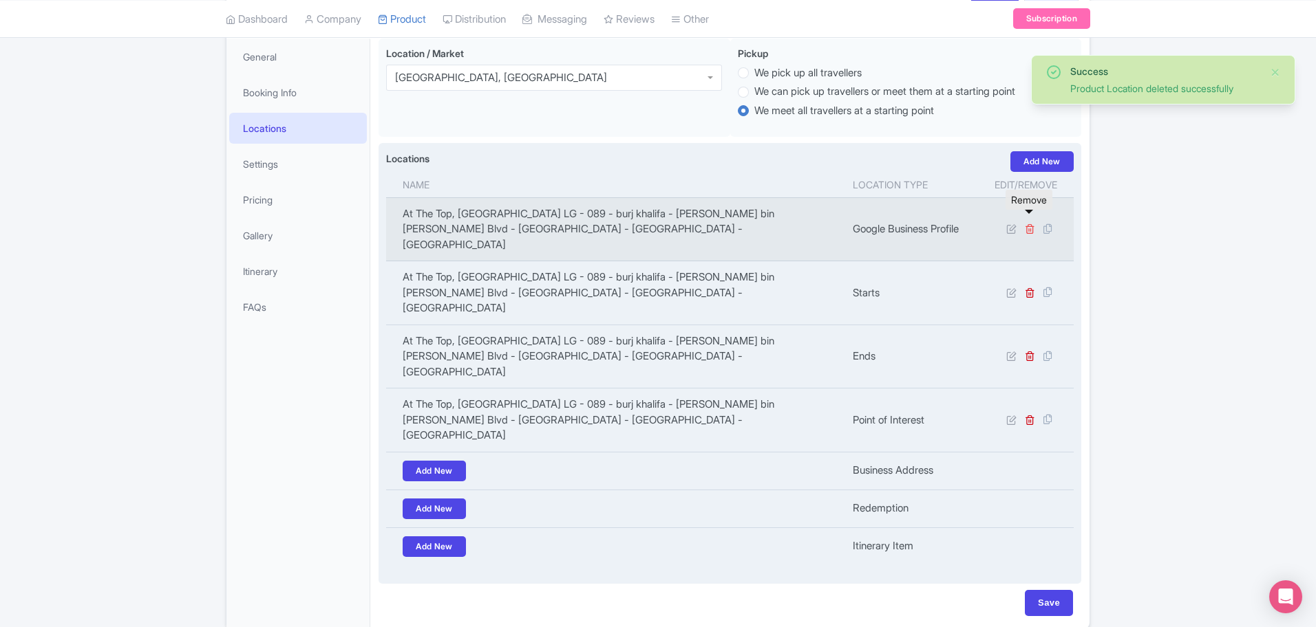
click at [1029, 224] on icon at bounding box center [1029, 229] width 10 height 10
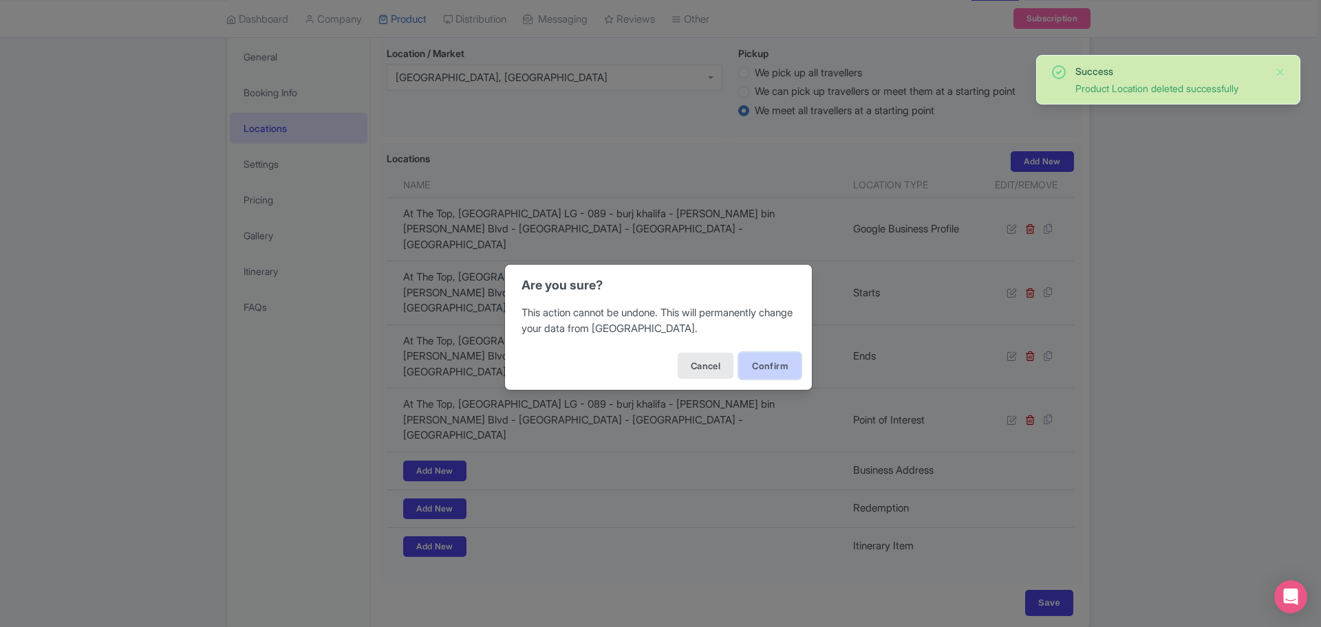
click at [786, 366] on button "Confirm" at bounding box center [770, 366] width 62 height 26
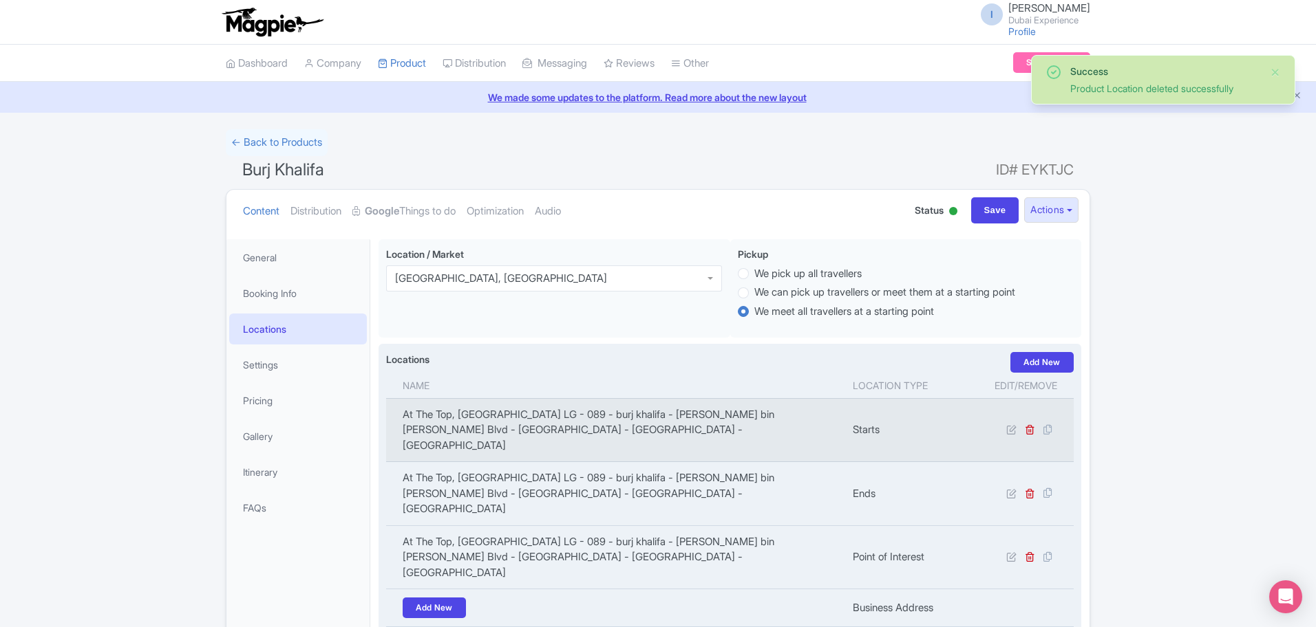
scroll to position [191, 0]
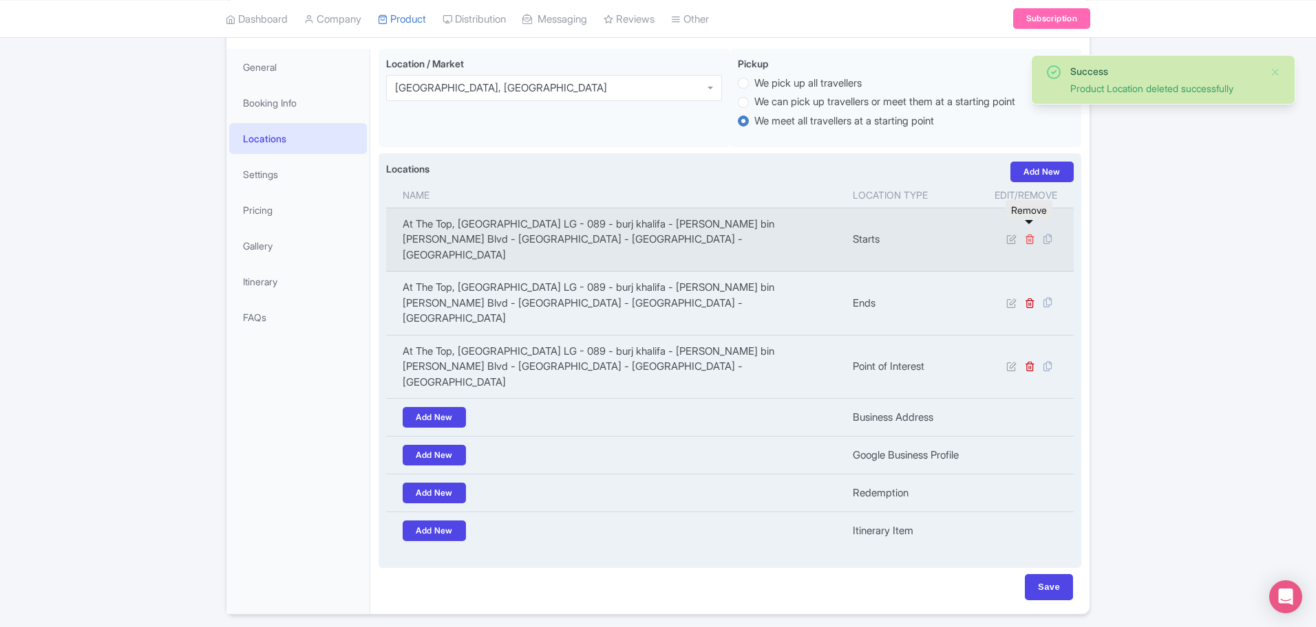
click at [1029, 234] on icon at bounding box center [1029, 239] width 10 height 10
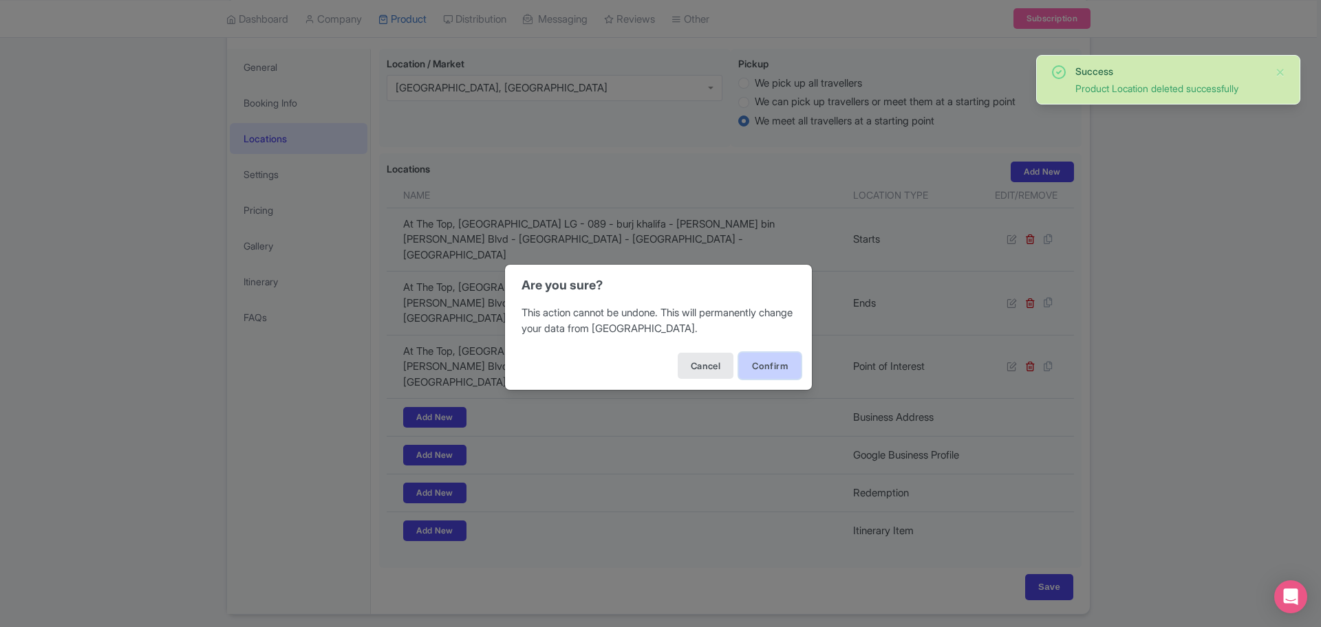
click at [744, 374] on button "Confirm" at bounding box center [770, 366] width 62 height 26
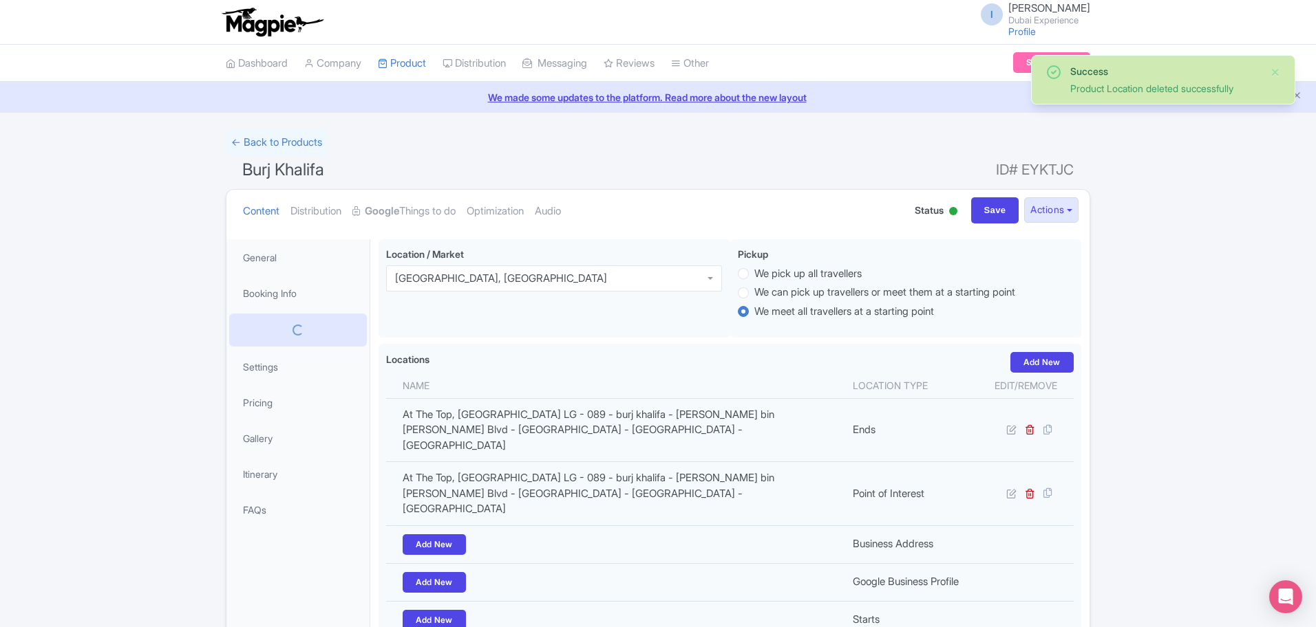
scroll to position [180, 0]
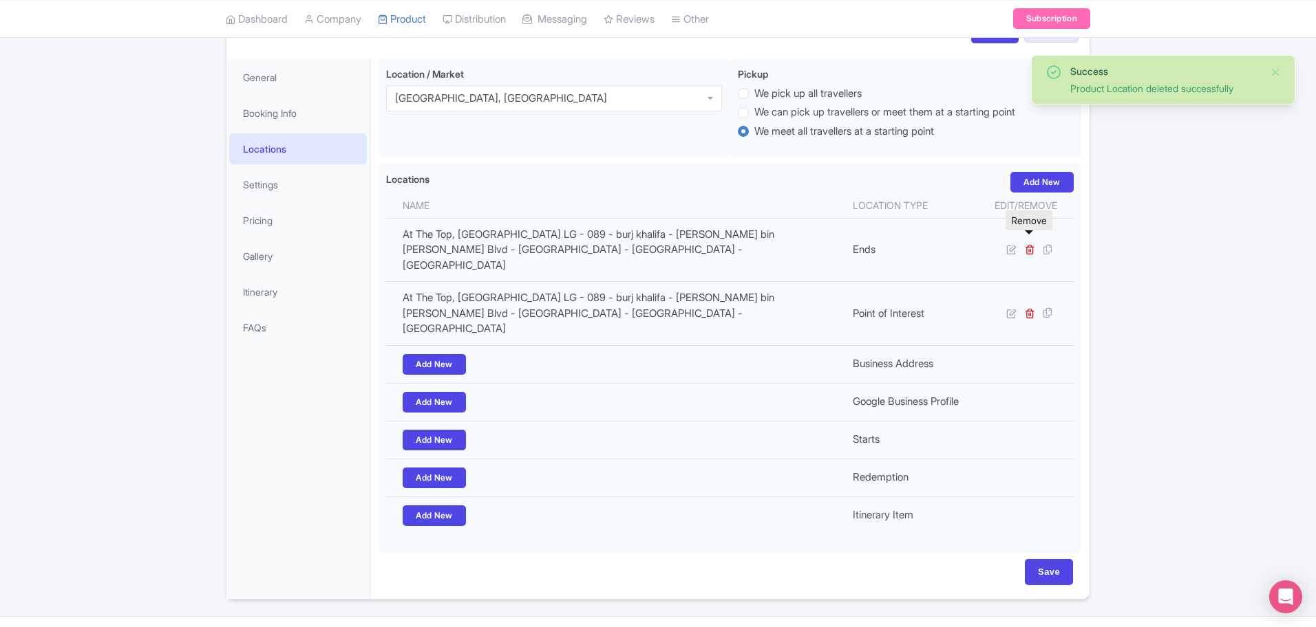
click at [1029, 244] on icon at bounding box center [1029, 249] width 10 height 10
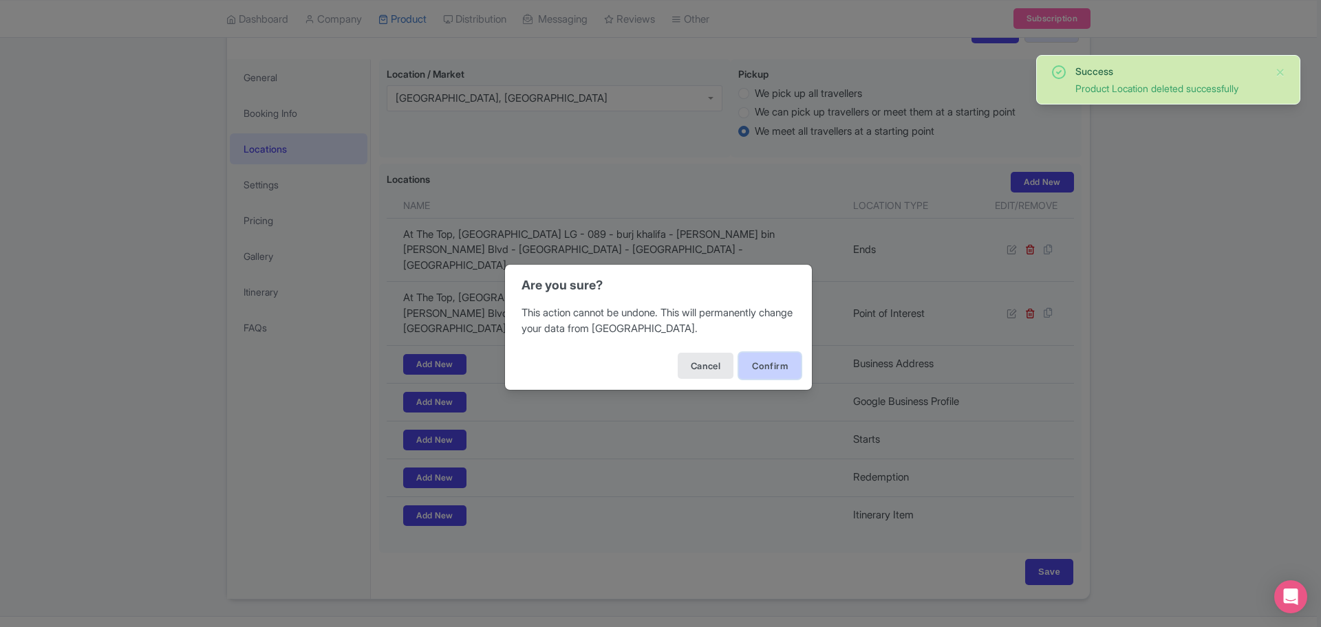
click at [743, 374] on button "Confirm" at bounding box center [770, 366] width 62 height 26
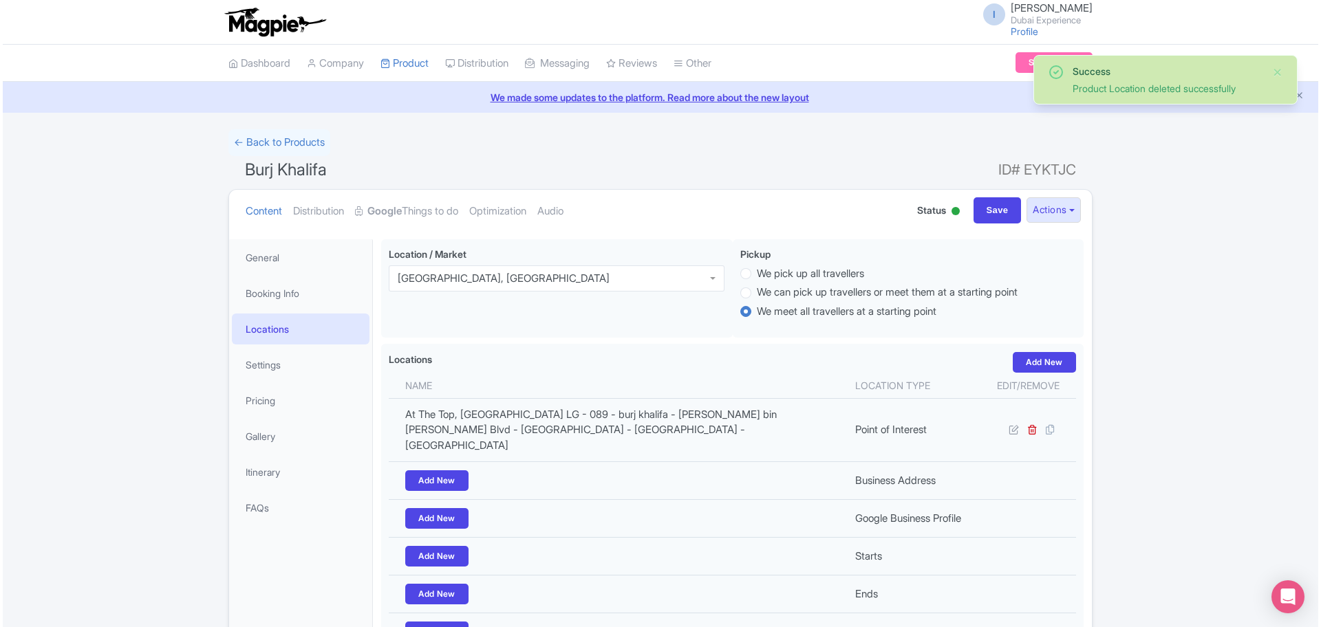
scroll to position [170, 0]
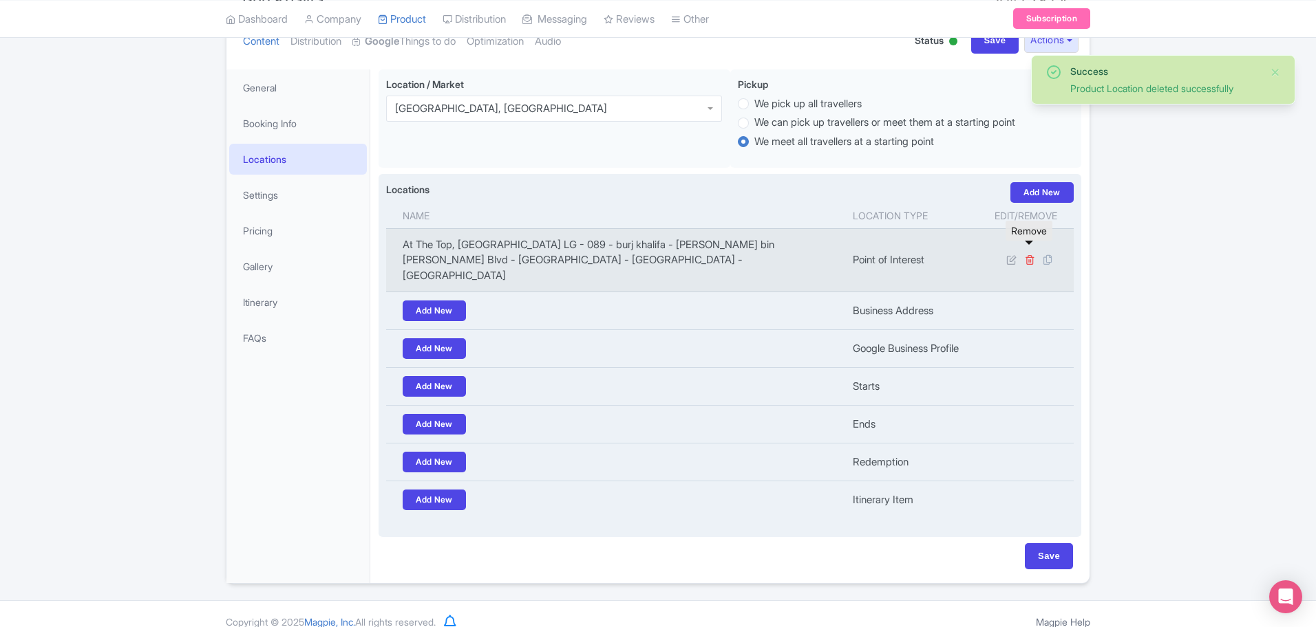
click at [1032, 255] on icon at bounding box center [1029, 260] width 10 height 10
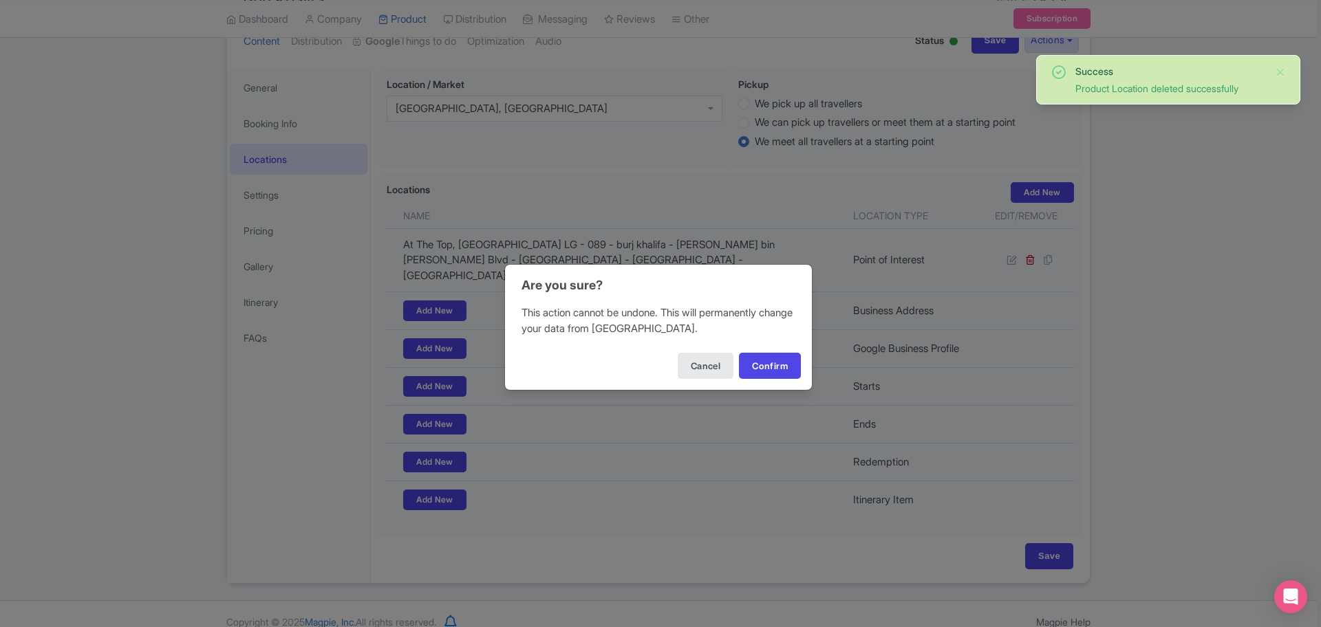
click at [812, 361] on div "Are you sure? This action cannot be undone. This will permanently change your d…" at bounding box center [660, 313] width 1321 height 627
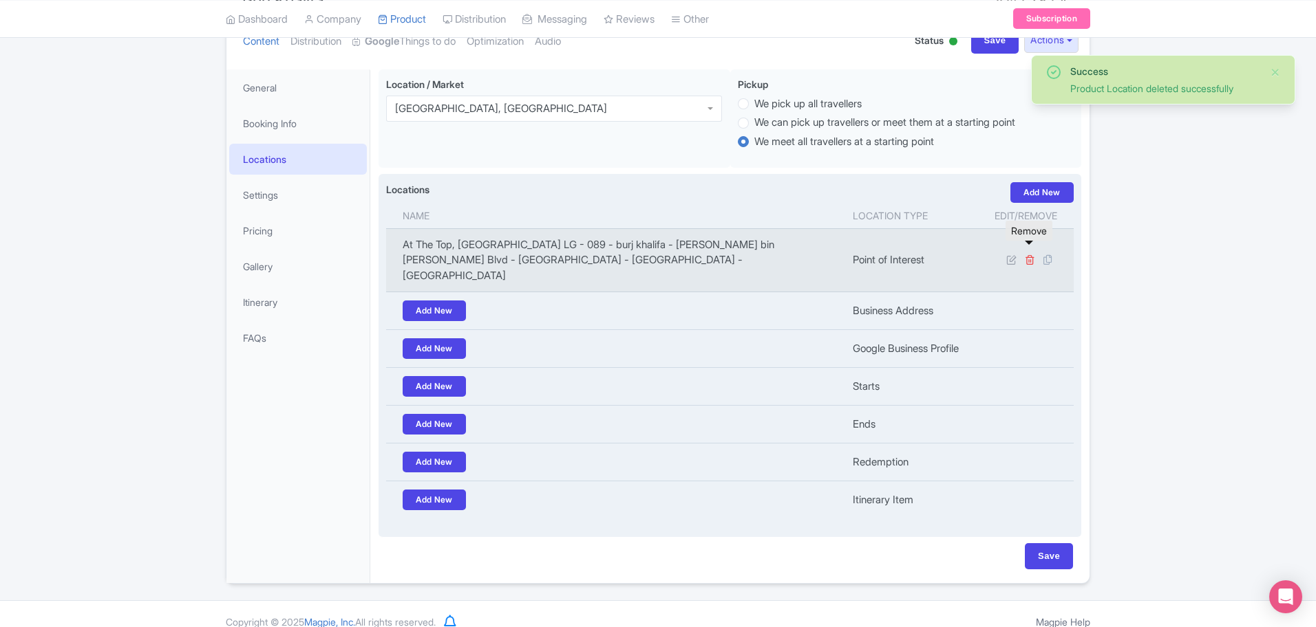
click at [1028, 255] on icon at bounding box center [1029, 260] width 10 height 10
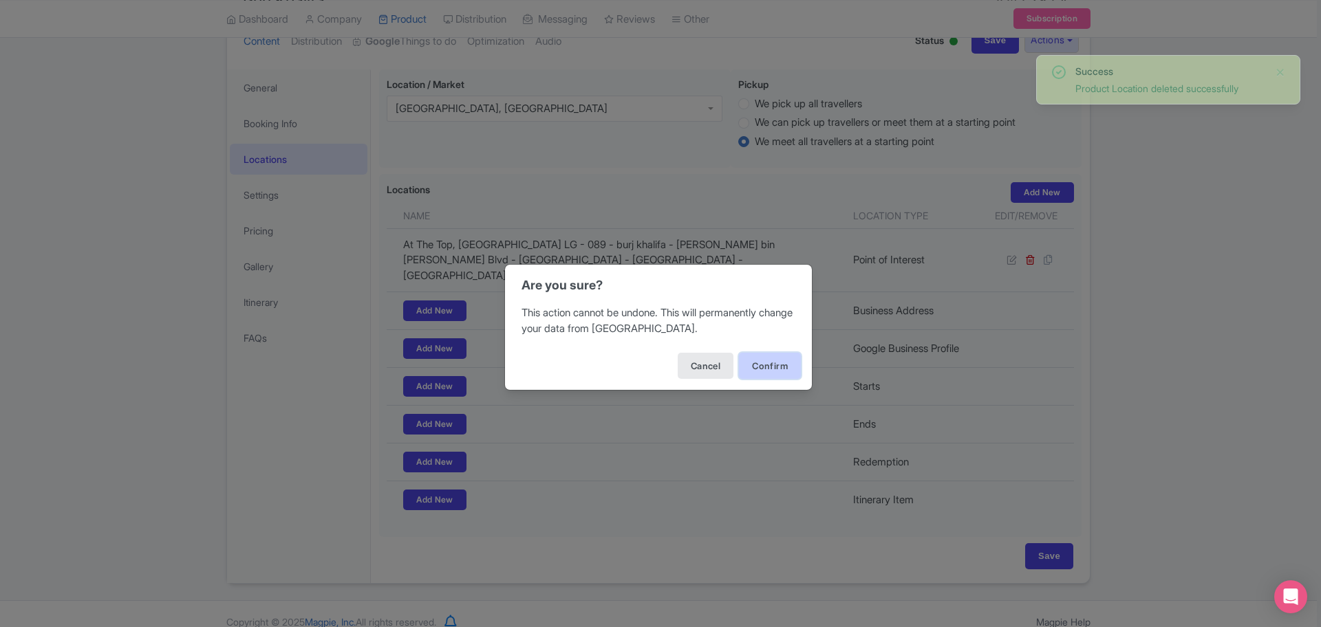
click at [751, 365] on button "Confirm" at bounding box center [770, 366] width 62 height 26
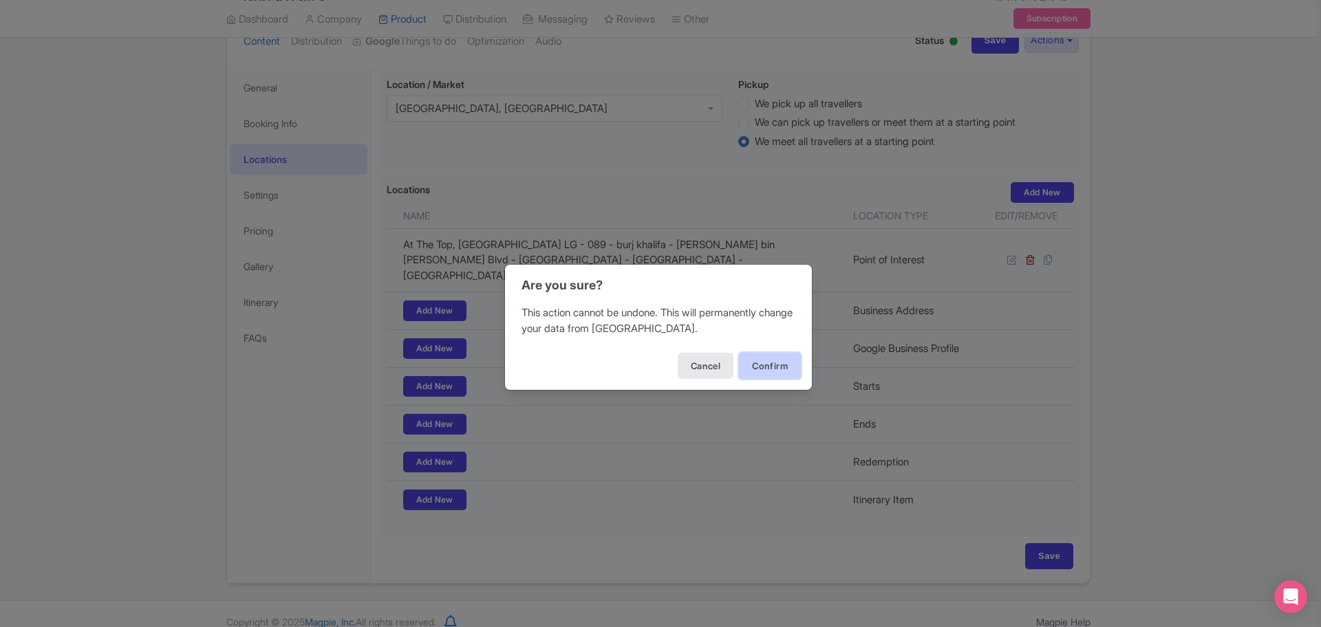
click at [766, 365] on button "Confirm" at bounding box center [770, 366] width 62 height 26
click at [782, 363] on button "Confirm" at bounding box center [770, 366] width 62 height 26
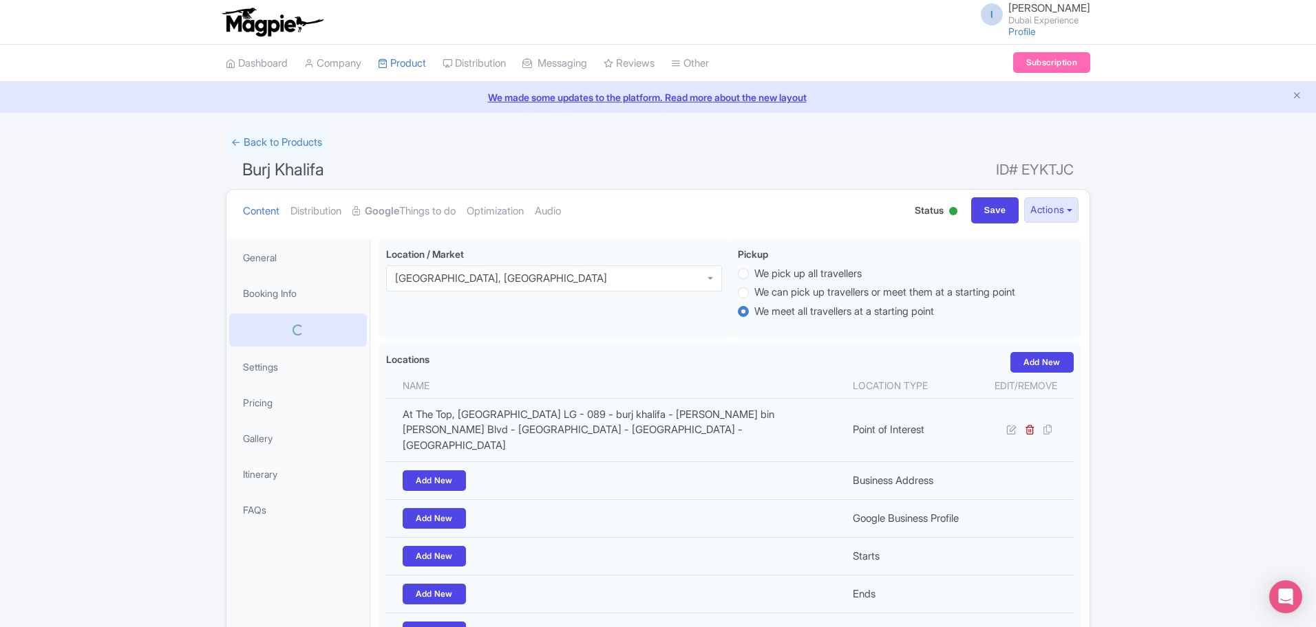
scroll to position [170, 0]
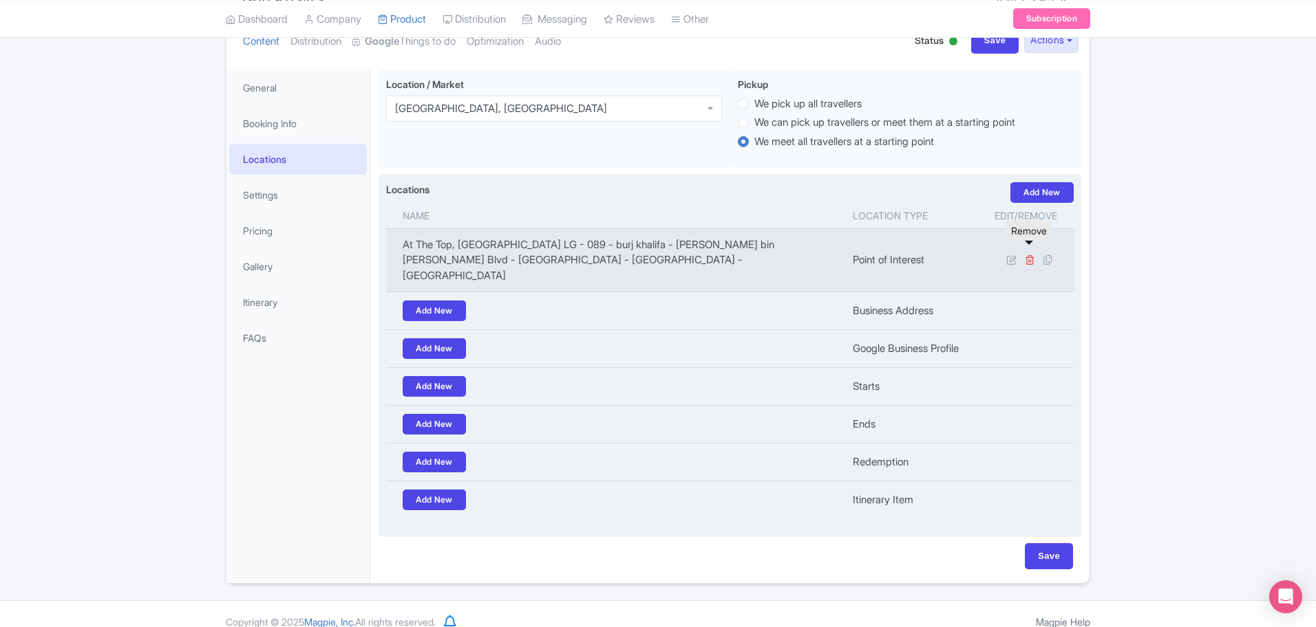
click at [1033, 257] on icon at bounding box center [1029, 260] width 10 height 10
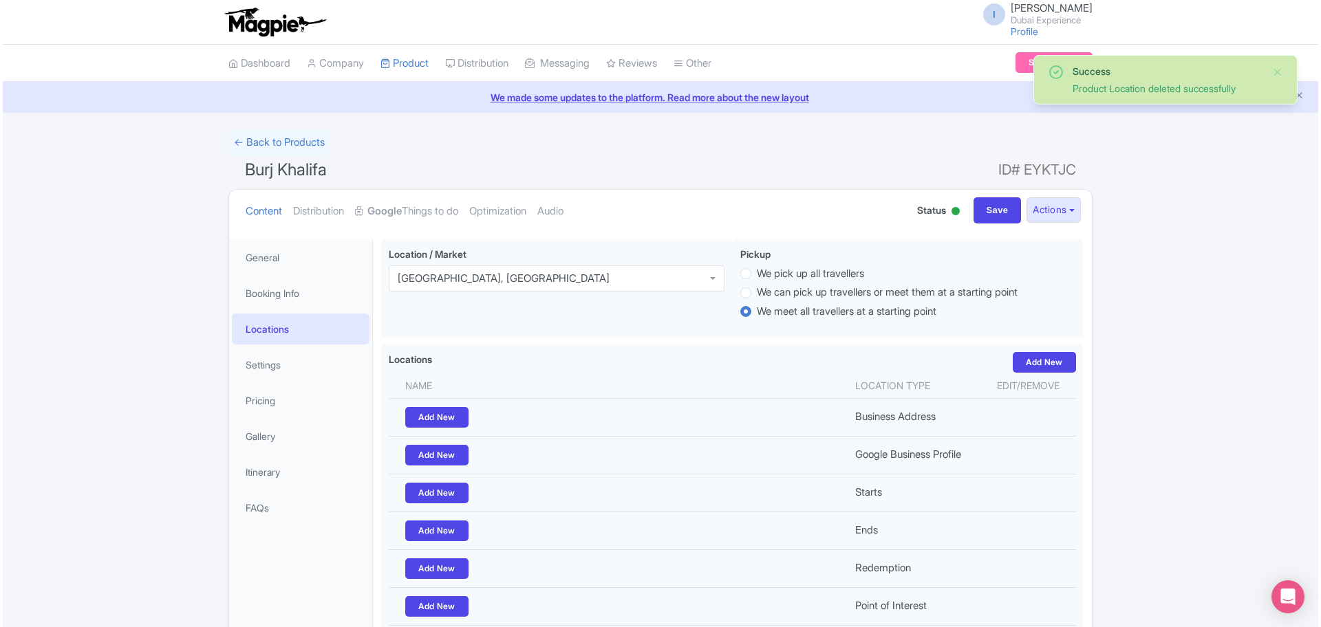
scroll to position [160, 0]
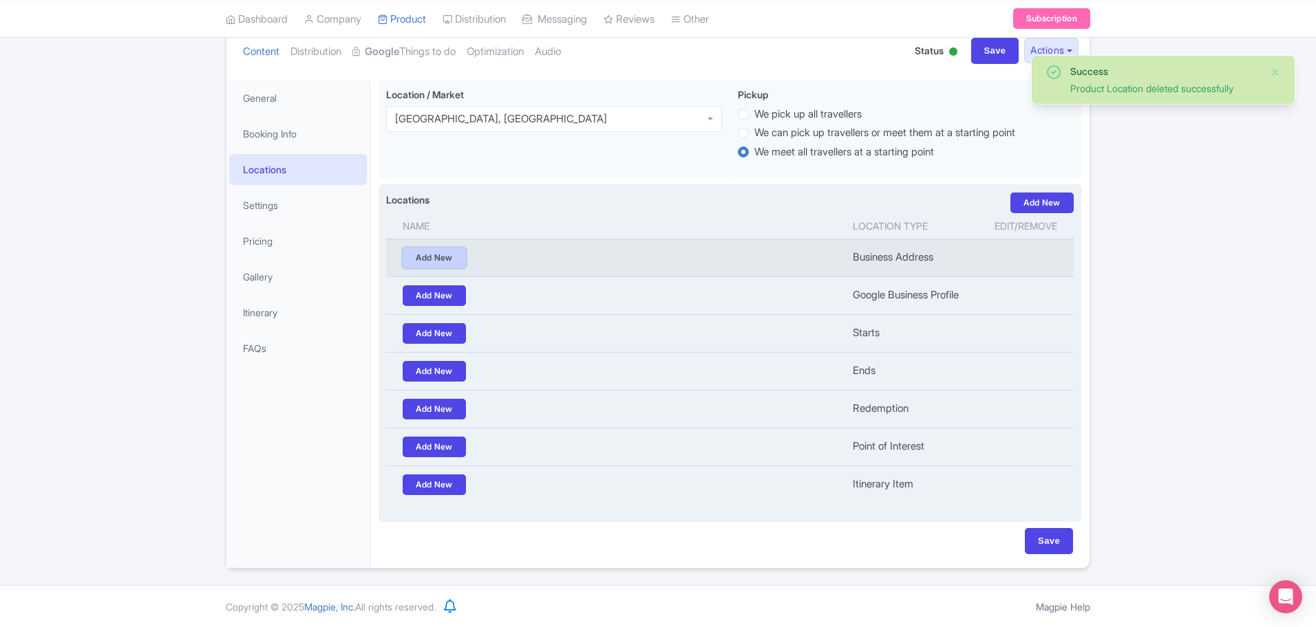
click at [449, 251] on link "Add New" at bounding box center [434, 258] width 63 height 21
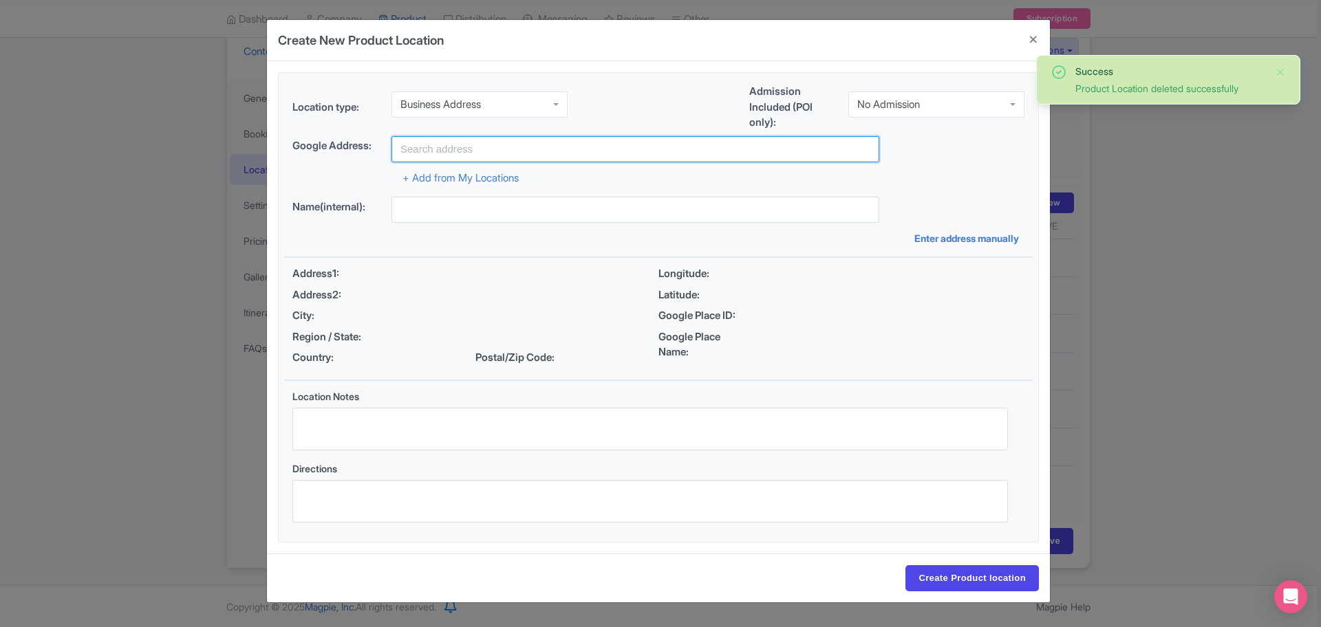
drag, startPoint x: 435, startPoint y: 141, endPoint x: 407, endPoint y: 167, distance: 38.0
click at [414, 158] on input "text" at bounding box center [635, 149] width 488 height 26
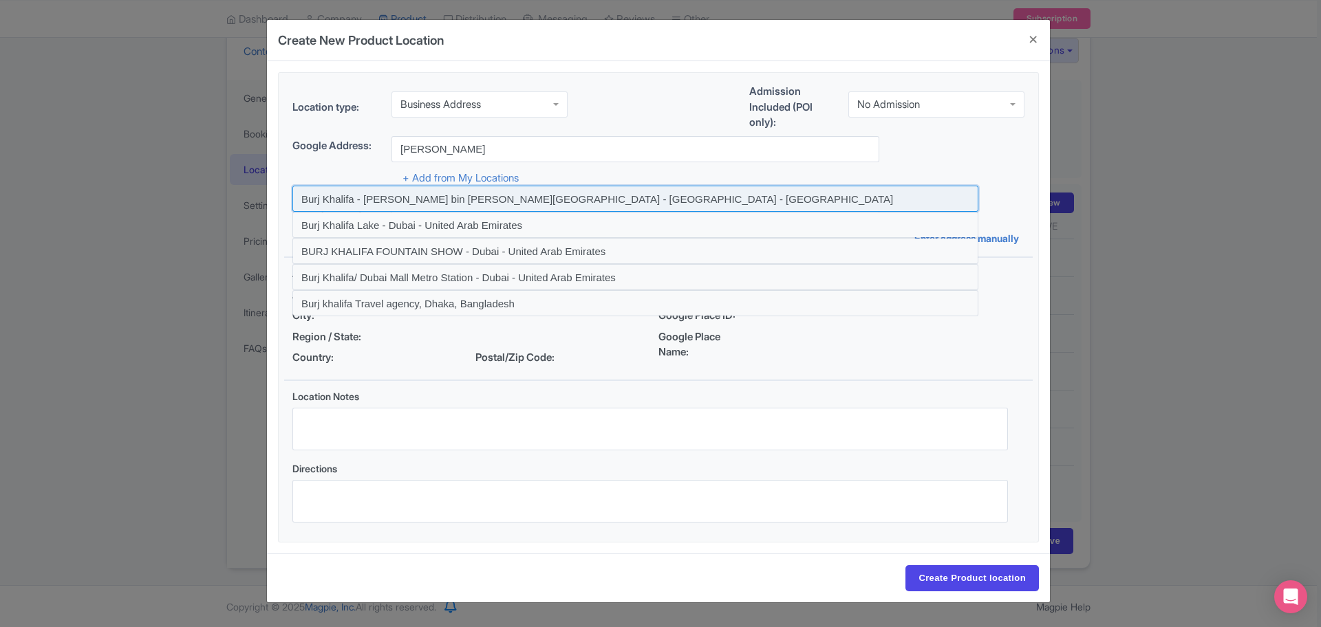
click at [383, 202] on input at bounding box center [635, 199] width 686 height 26
type input "Burj Khalifa - [PERSON_NAME] bin [PERSON_NAME][GEOGRAPHIC_DATA] - [GEOGRAPHIC_D…"
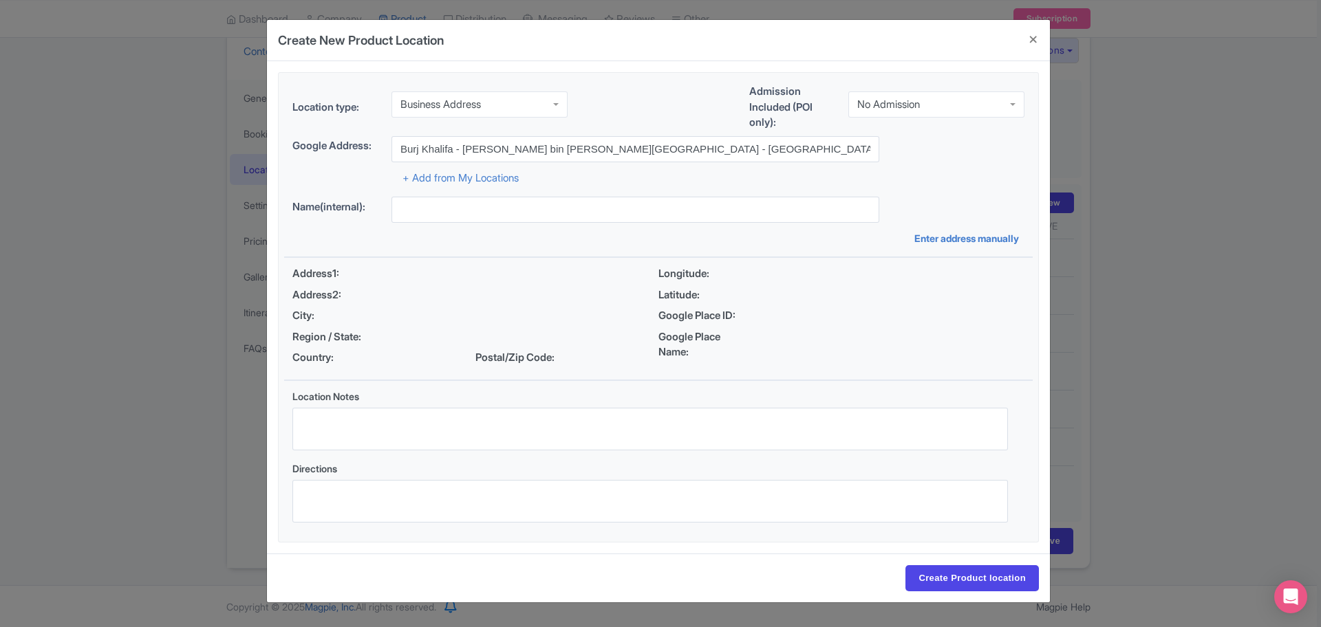
type input "Burj Khalifa - [PERSON_NAME] bin [PERSON_NAME][GEOGRAPHIC_DATA] - [GEOGRAPHIC_D…"
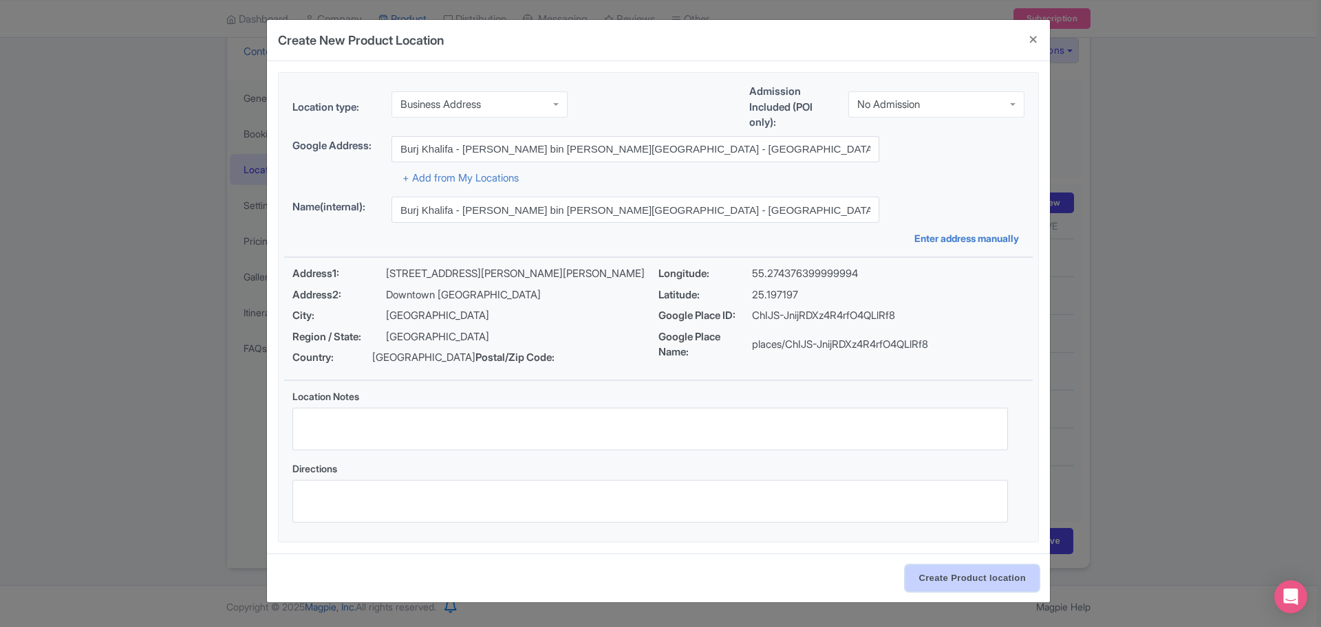
click at [943, 592] on input "Create Product location" at bounding box center [971, 579] width 133 height 26
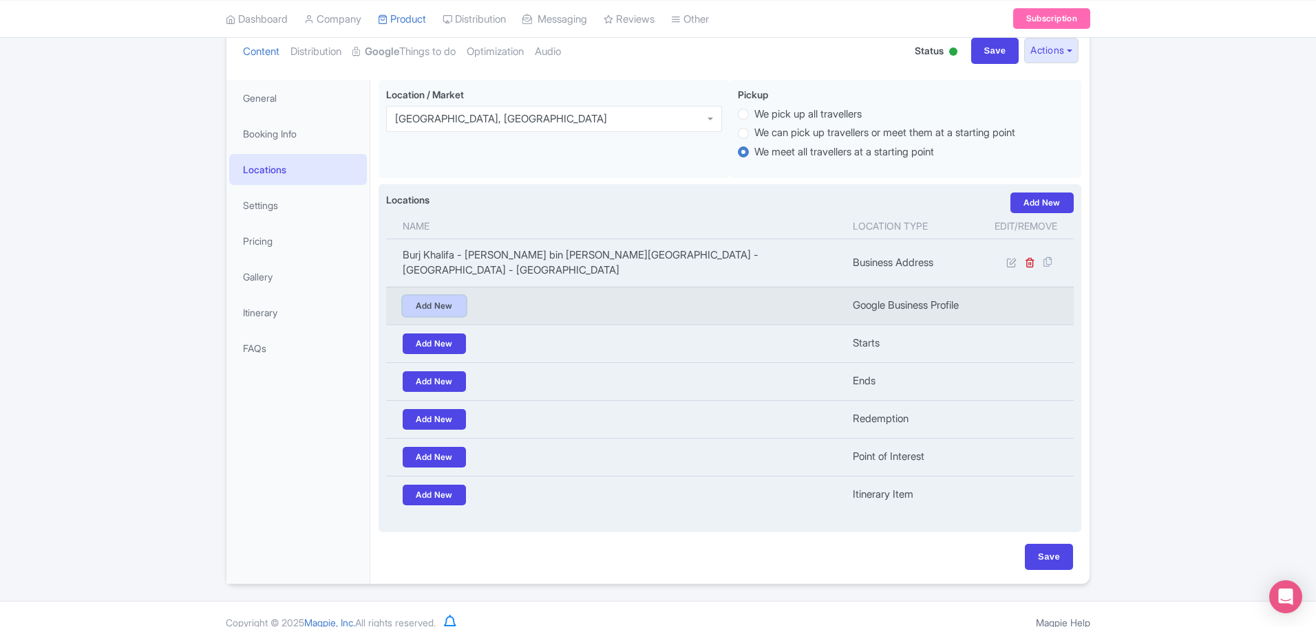
click at [444, 299] on link "Add New" at bounding box center [434, 306] width 63 height 21
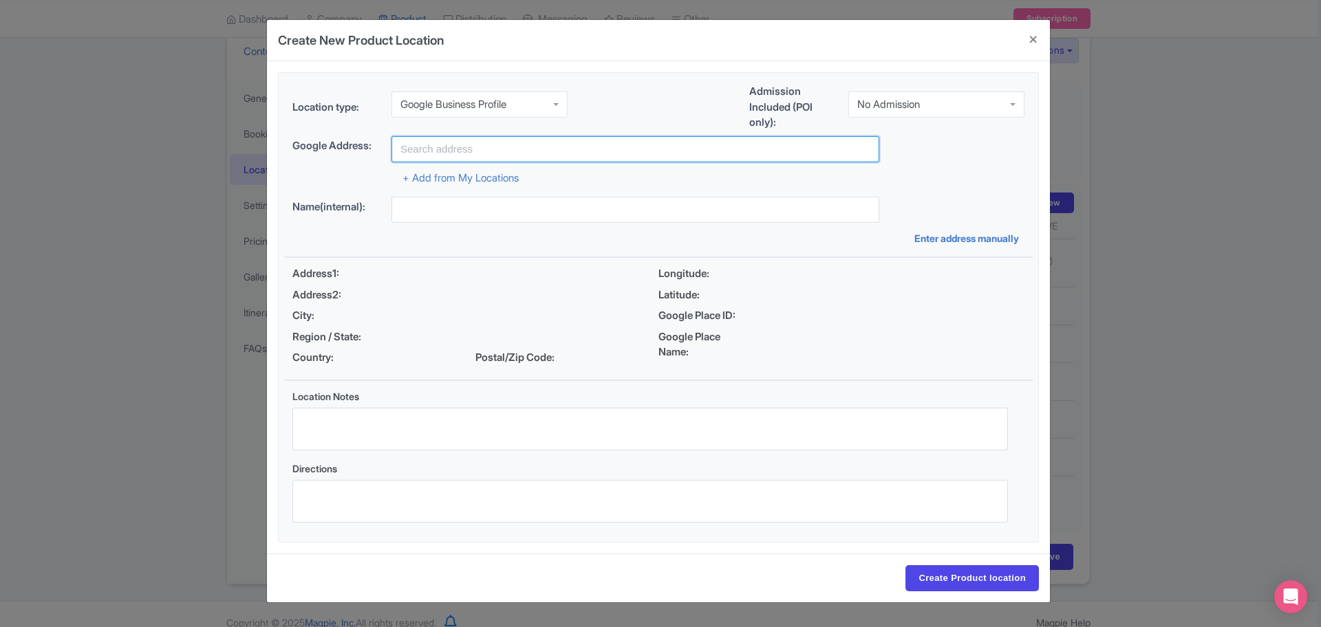
click at [504, 137] on input "text" at bounding box center [635, 149] width 488 height 26
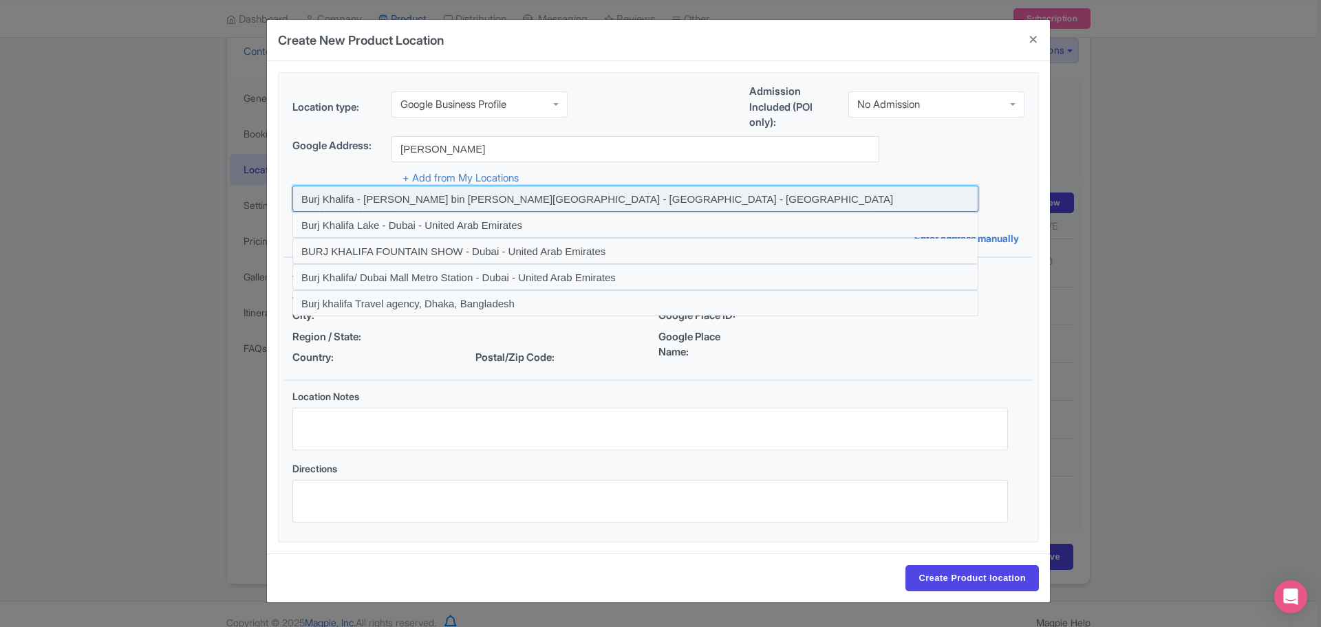
click at [345, 200] on input at bounding box center [635, 199] width 686 height 26
type input "Burj Khalifa - [PERSON_NAME] bin [PERSON_NAME][GEOGRAPHIC_DATA] - [GEOGRAPHIC_D…"
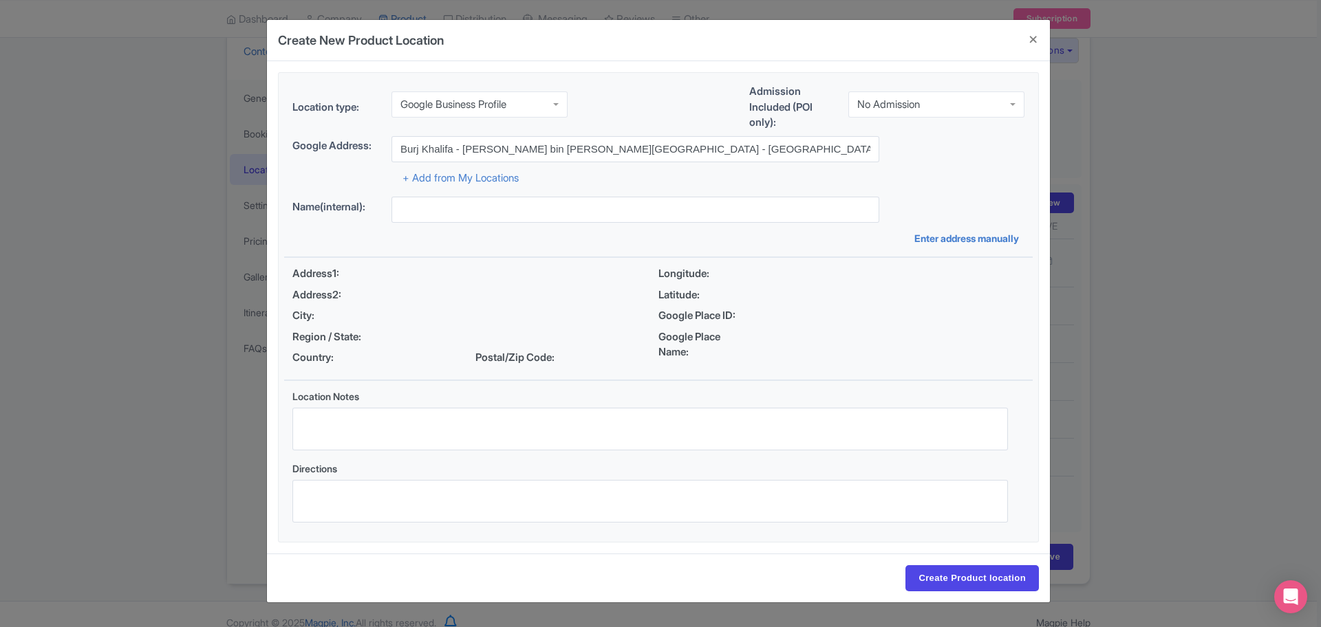
type input "Burj Khalifa - [PERSON_NAME] bin [PERSON_NAME][GEOGRAPHIC_DATA] - [GEOGRAPHIC_D…"
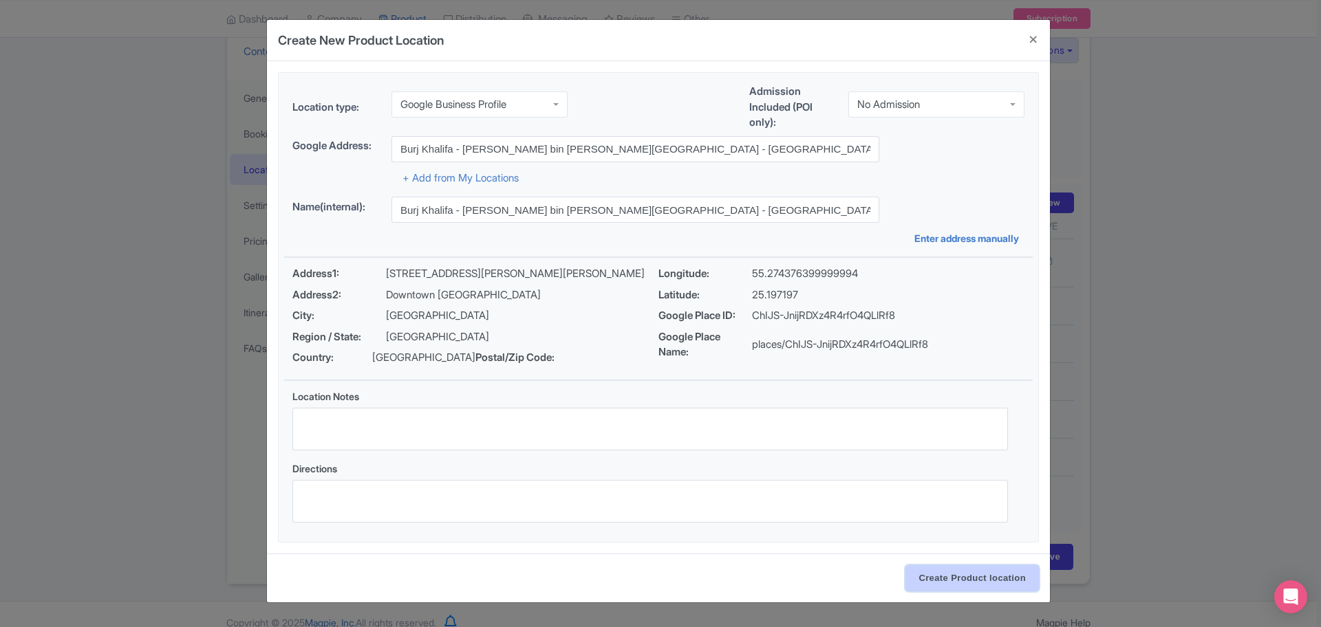
click at [924, 581] on input "Create Product location" at bounding box center [971, 579] width 133 height 26
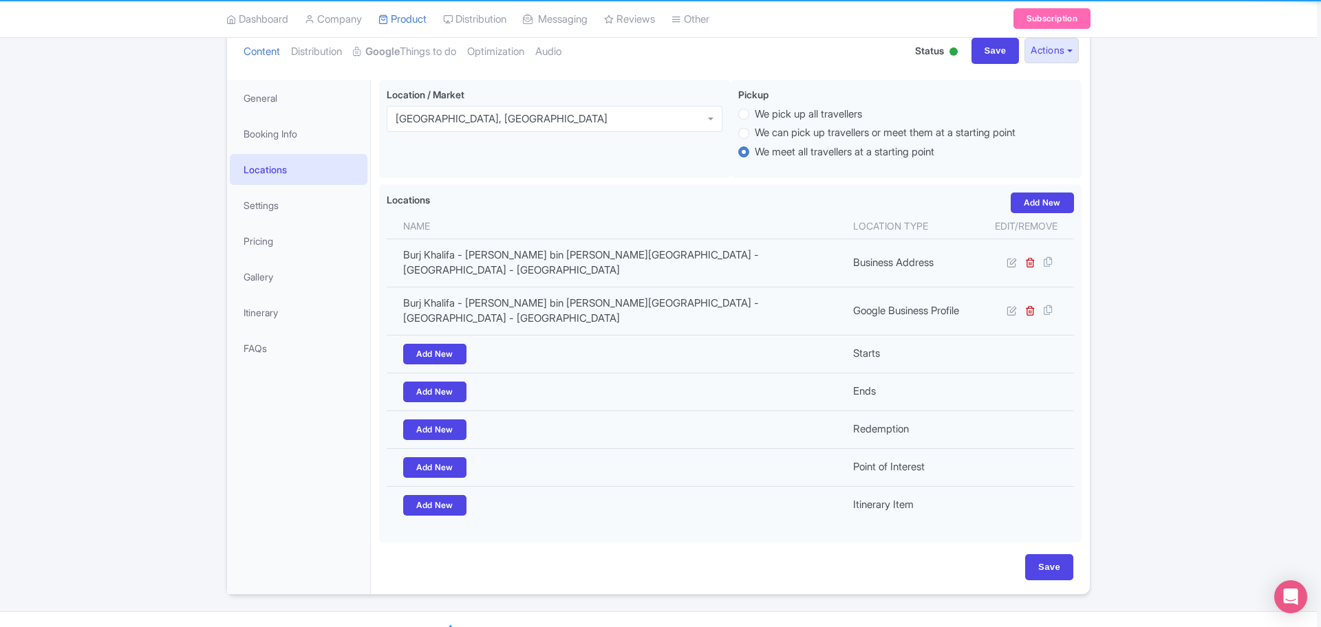
scroll to position [156, 0]
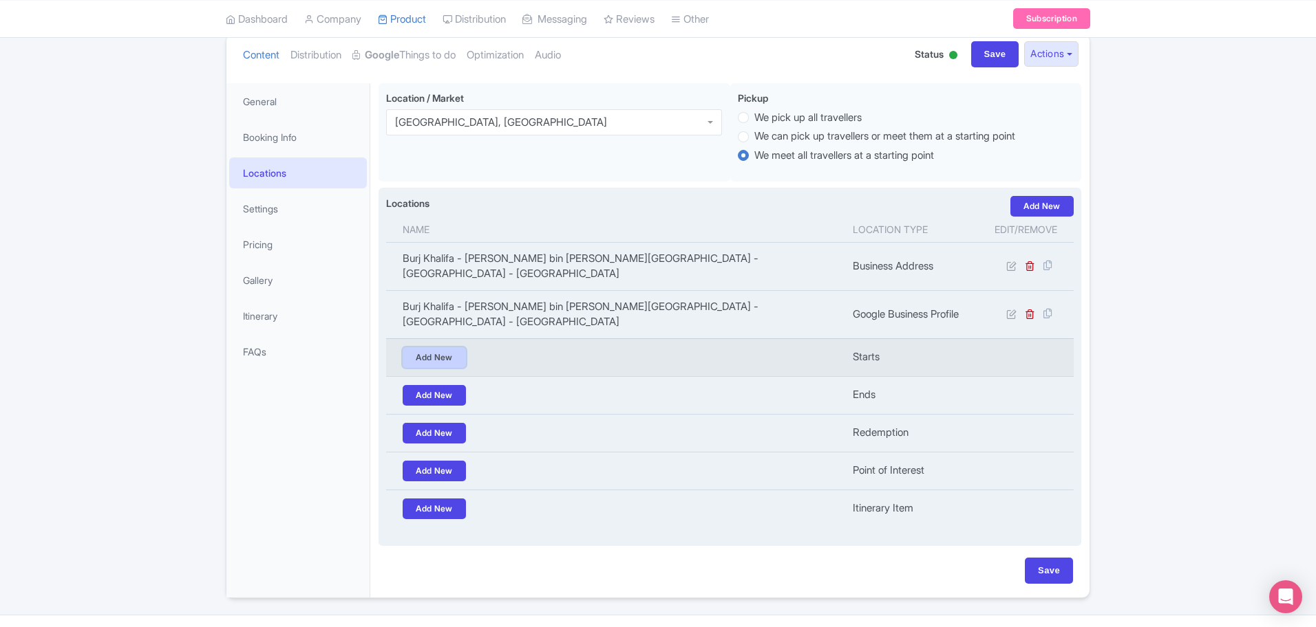
click at [434, 347] on link "Add New" at bounding box center [434, 357] width 63 height 21
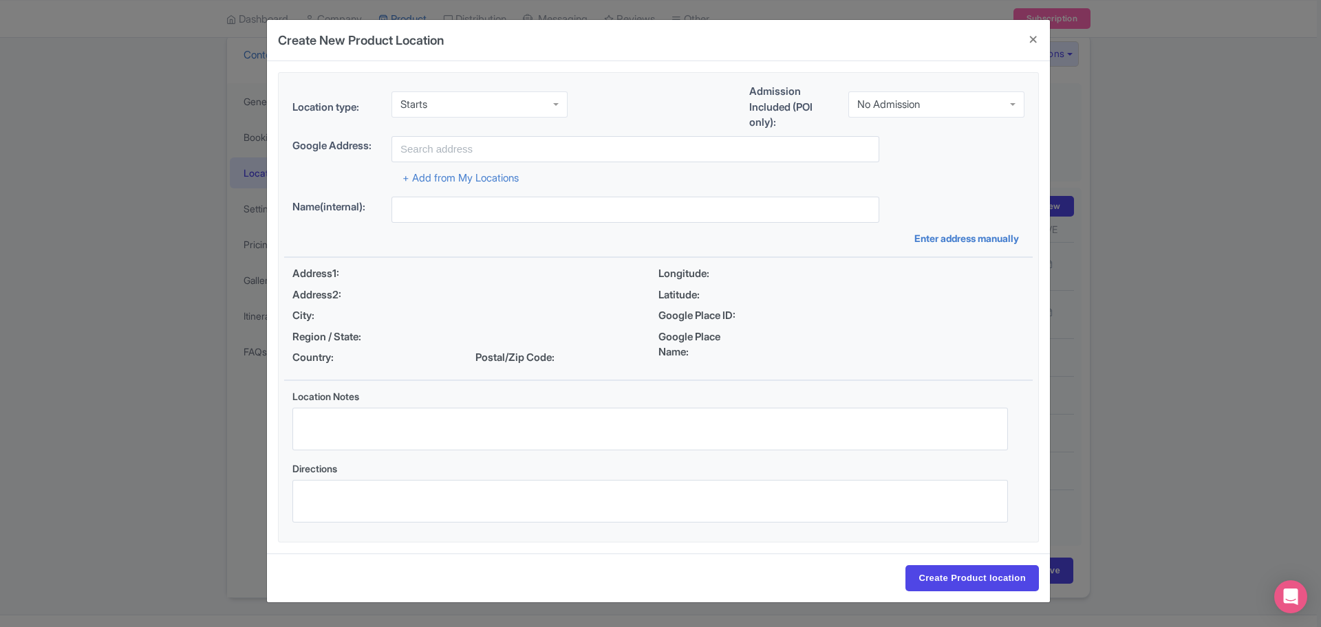
click at [436, 163] on div "+ Add from My Locations" at bounding box center [658, 174] width 732 height 24
click at [436, 160] on input "text" at bounding box center [635, 149] width 488 height 26
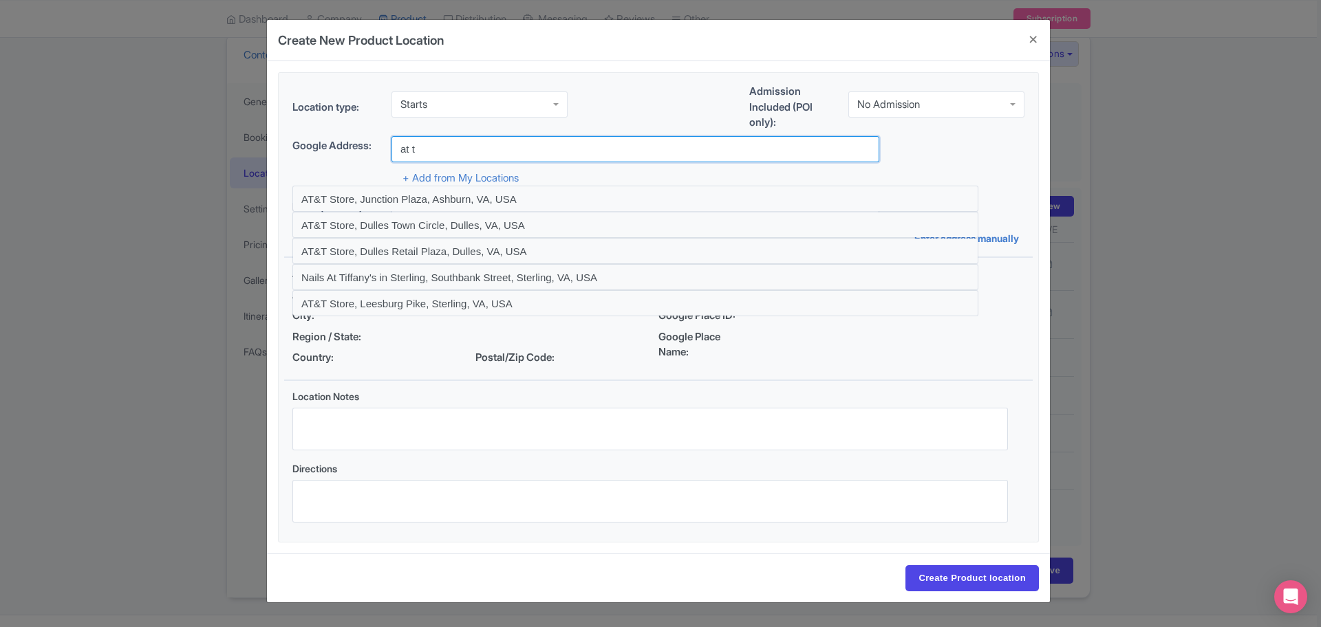
type input "At The Top, Burj Khalifa - [PERSON_NAME] bin [PERSON_NAME][GEOGRAPHIC_DATA] - […"
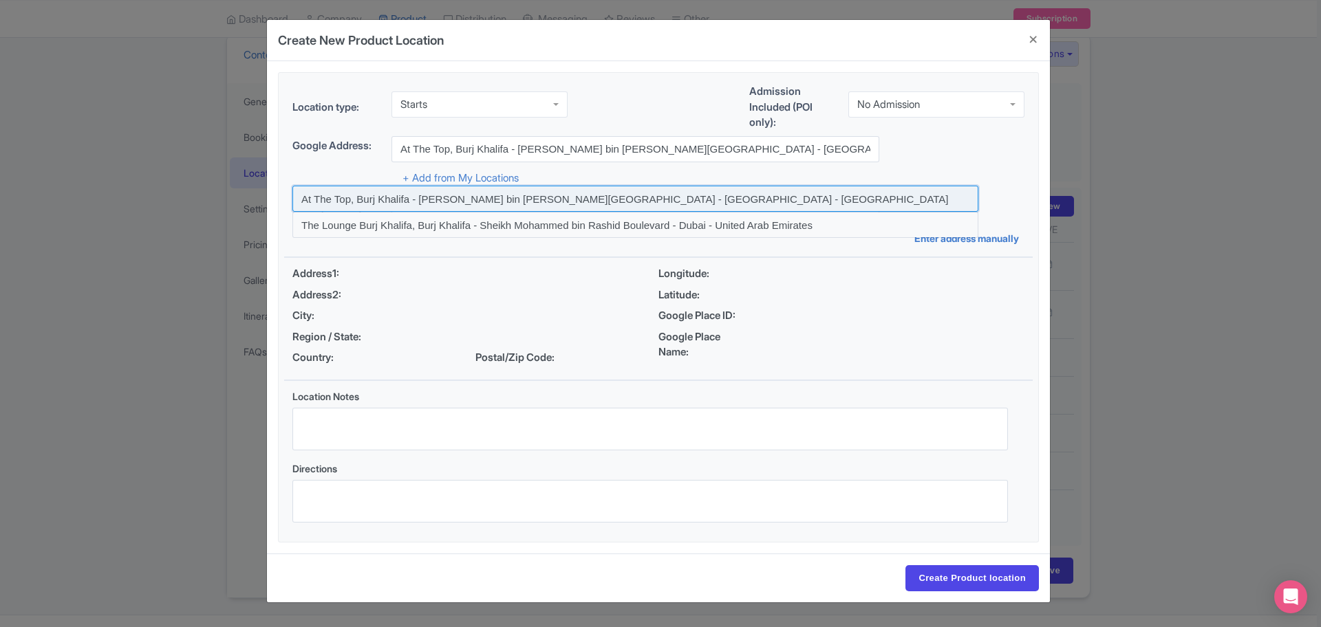
click at [597, 198] on input at bounding box center [635, 199] width 686 height 26
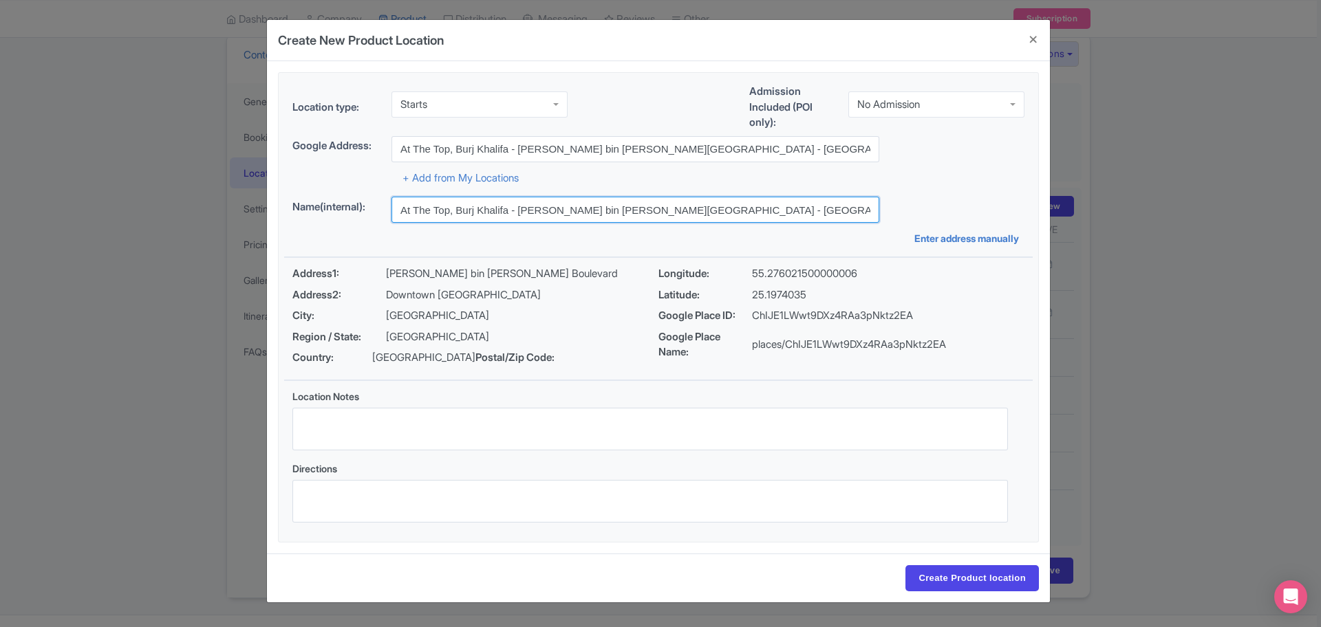
click at [599, 203] on input "At The Top, Burj Khalifa - Sheikh Mohammed bin Rashid Boulevard - Dubai - Unite…" at bounding box center [635, 210] width 488 height 26
type input "Burj Khalifa"
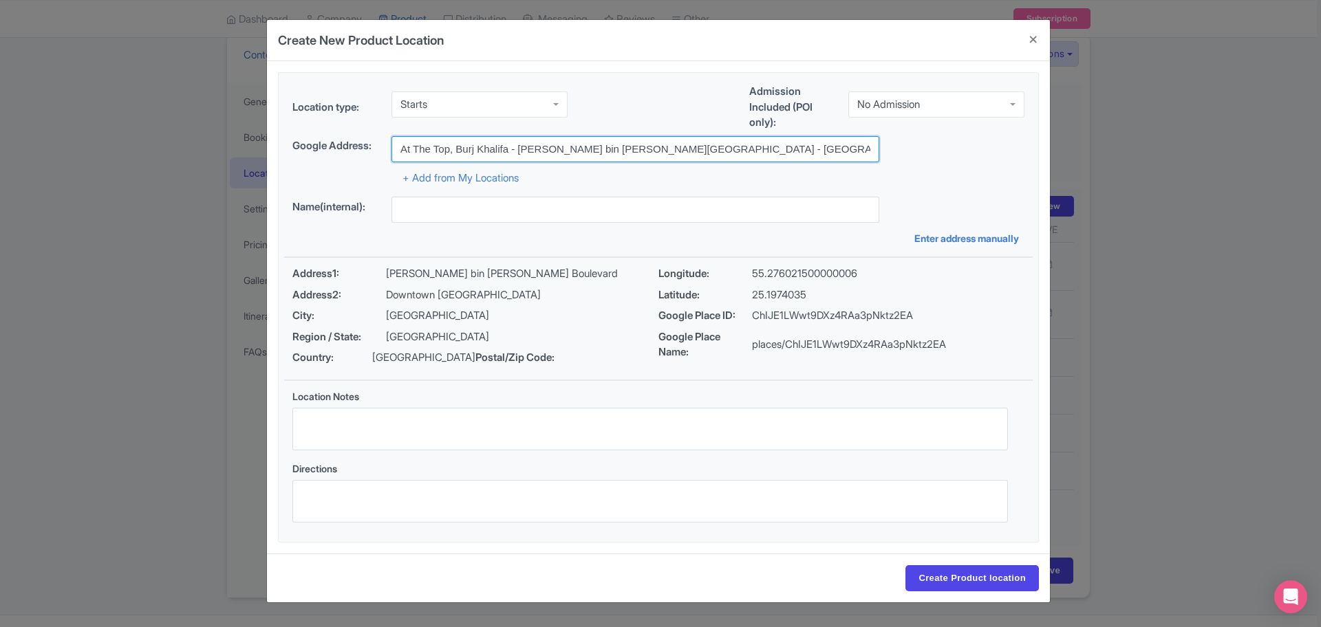
click at [577, 153] on input "At The Top, Burj Khalifa - [PERSON_NAME] bin [PERSON_NAME][GEOGRAPHIC_DATA] - […" at bounding box center [635, 149] width 488 height 26
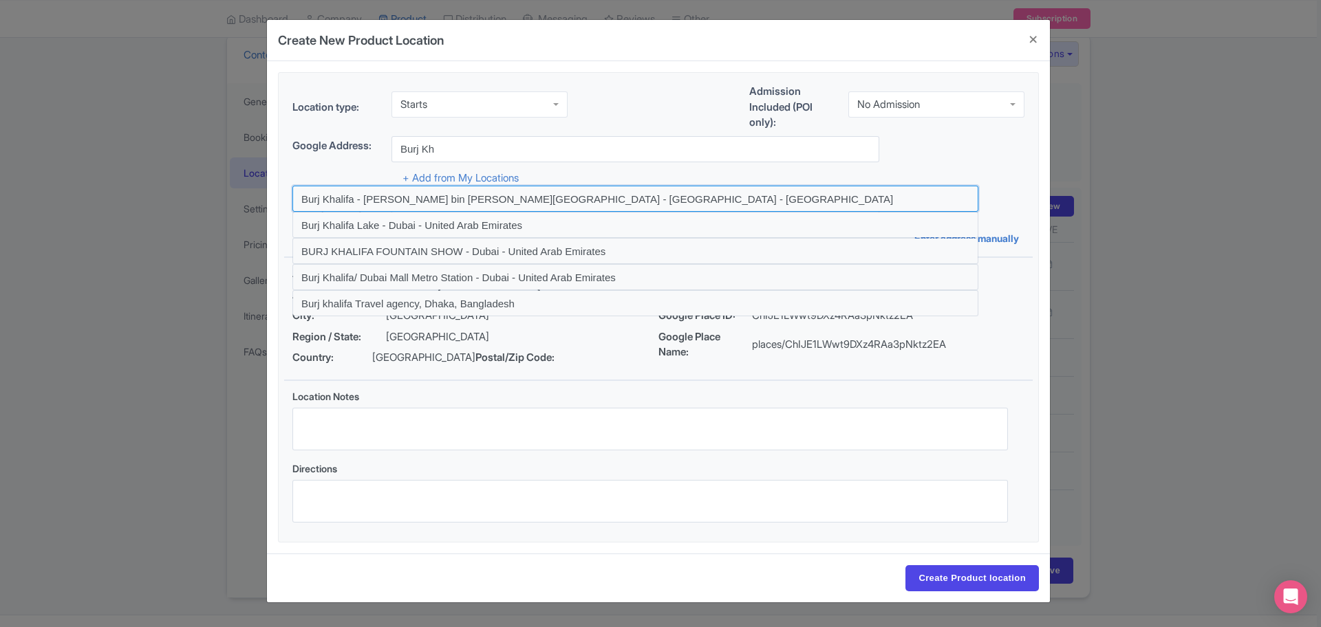
click at [374, 197] on input at bounding box center [635, 199] width 686 height 26
type input "Burj Khalifa - [PERSON_NAME] bin [PERSON_NAME][GEOGRAPHIC_DATA] - [GEOGRAPHIC_D…"
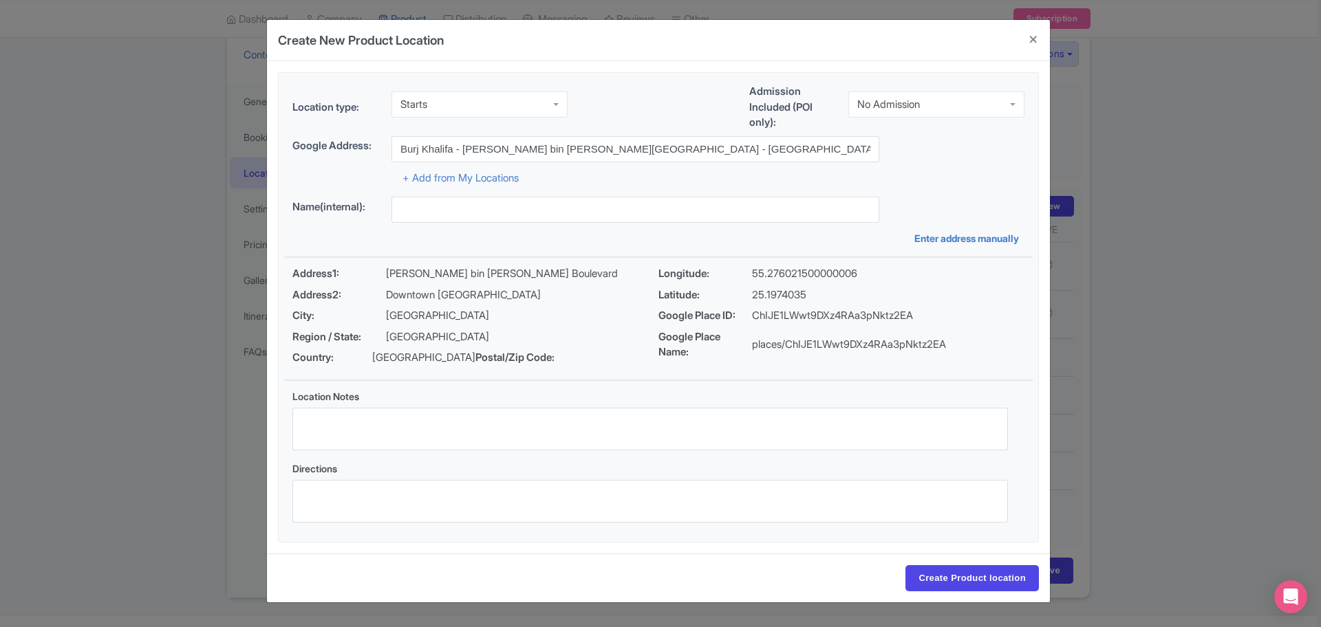
type input "Burj Khalifa - [PERSON_NAME] bin [PERSON_NAME][GEOGRAPHIC_DATA] - [GEOGRAPHIC_D…"
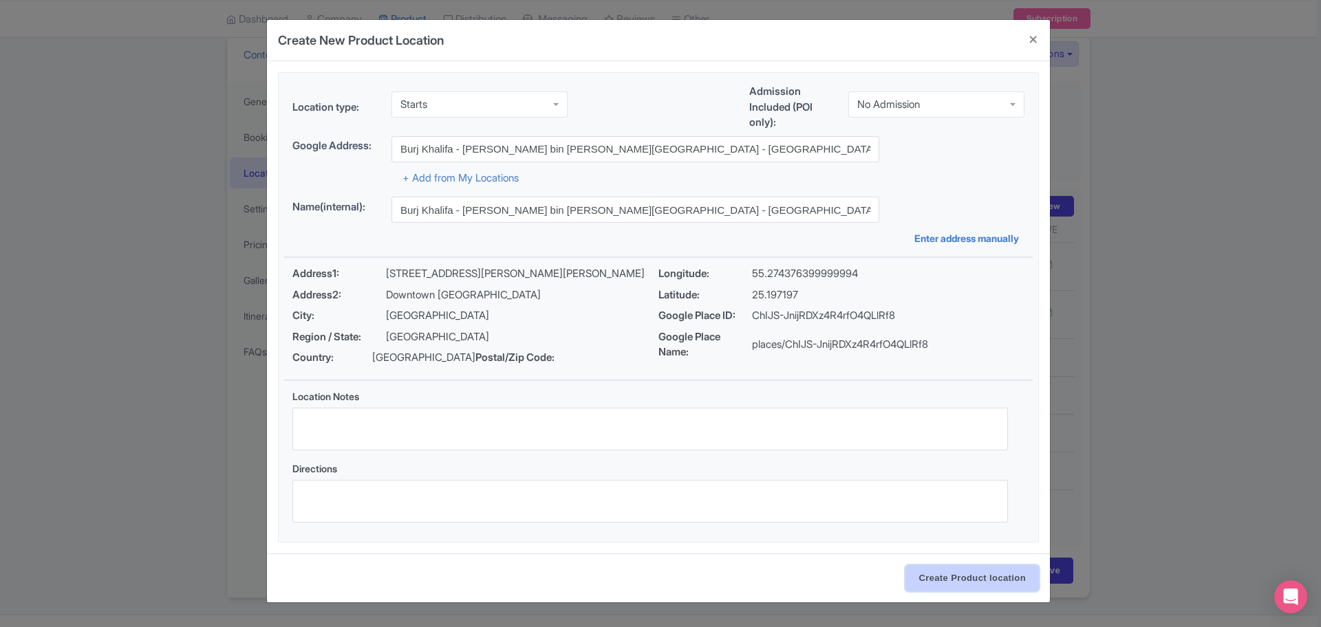
click at [989, 590] on input "Create Product location" at bounding box center [971, 579] width 133 height 26
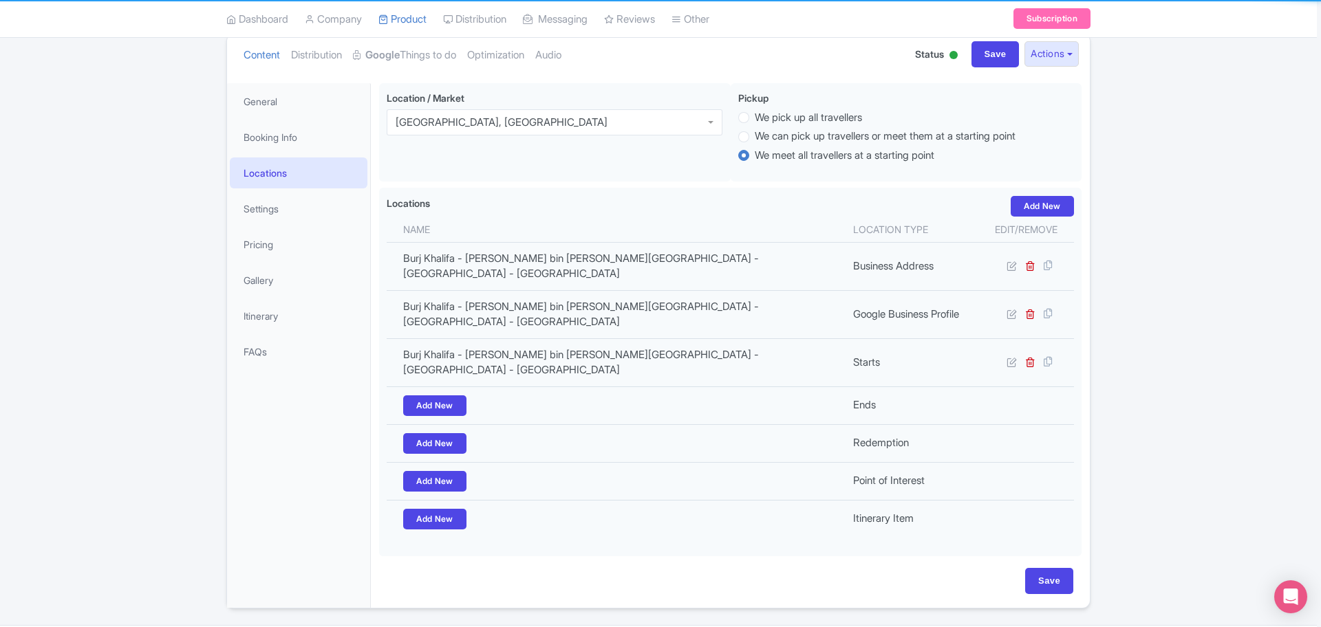
scroll to position [151, 0]
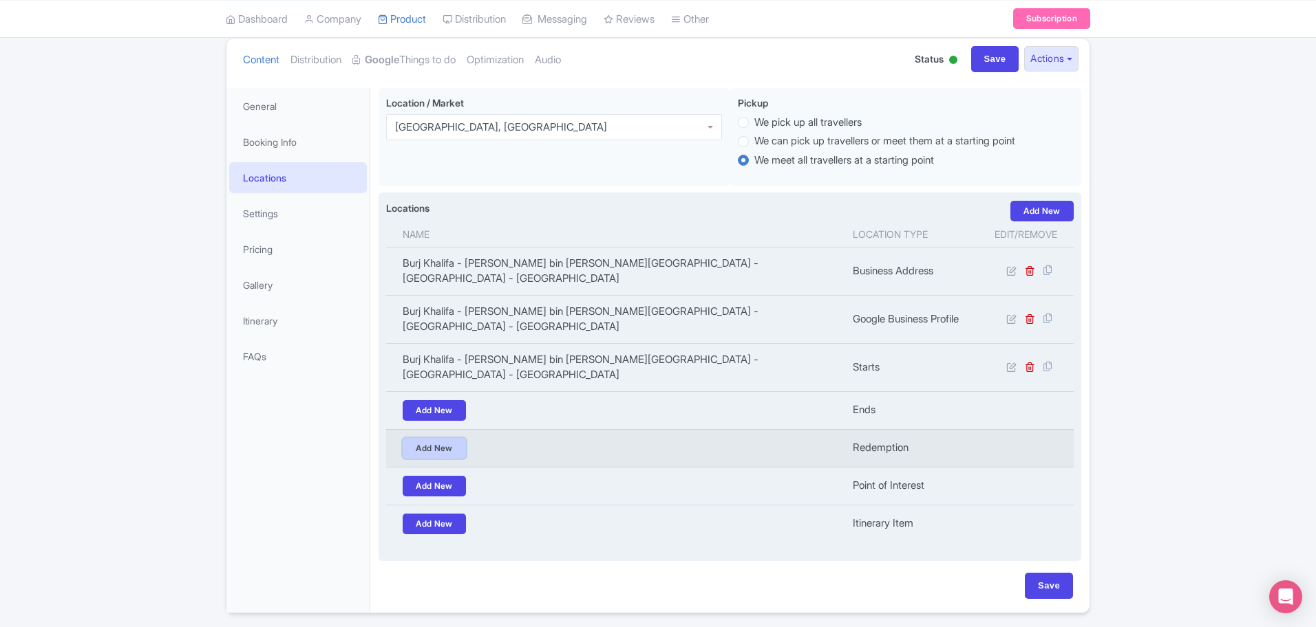
click at [436, 438] on link "Add New" at bounding box center [434, 448] width 63 height 21
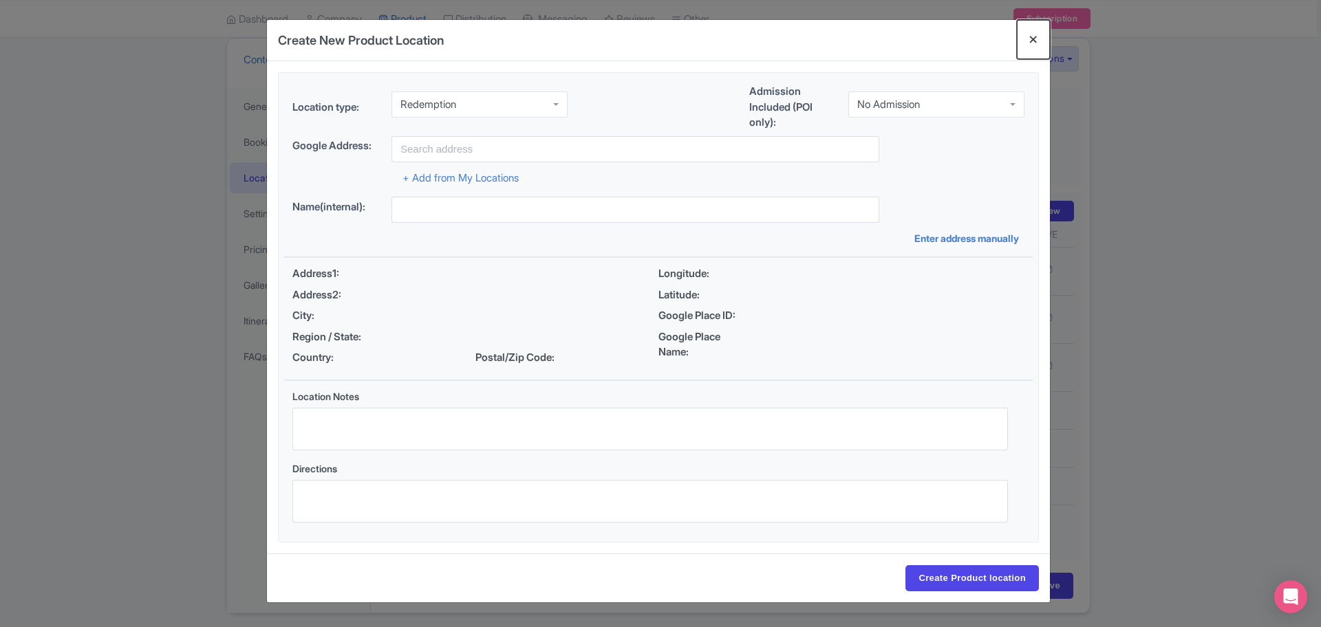
click at [1032, 39] on button "Close" at bounding box center [1033, 39] width 33 height 39
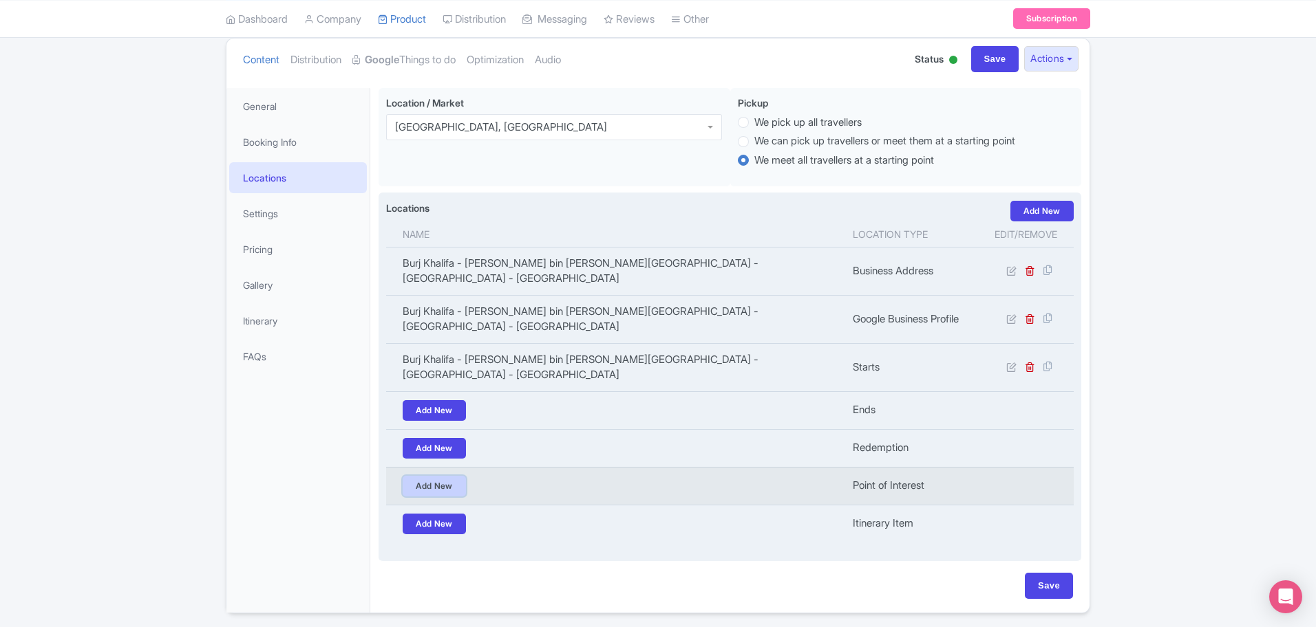
click at [457, 476] on link "Add New" at bounding box center [434, 486] width 63 height 21
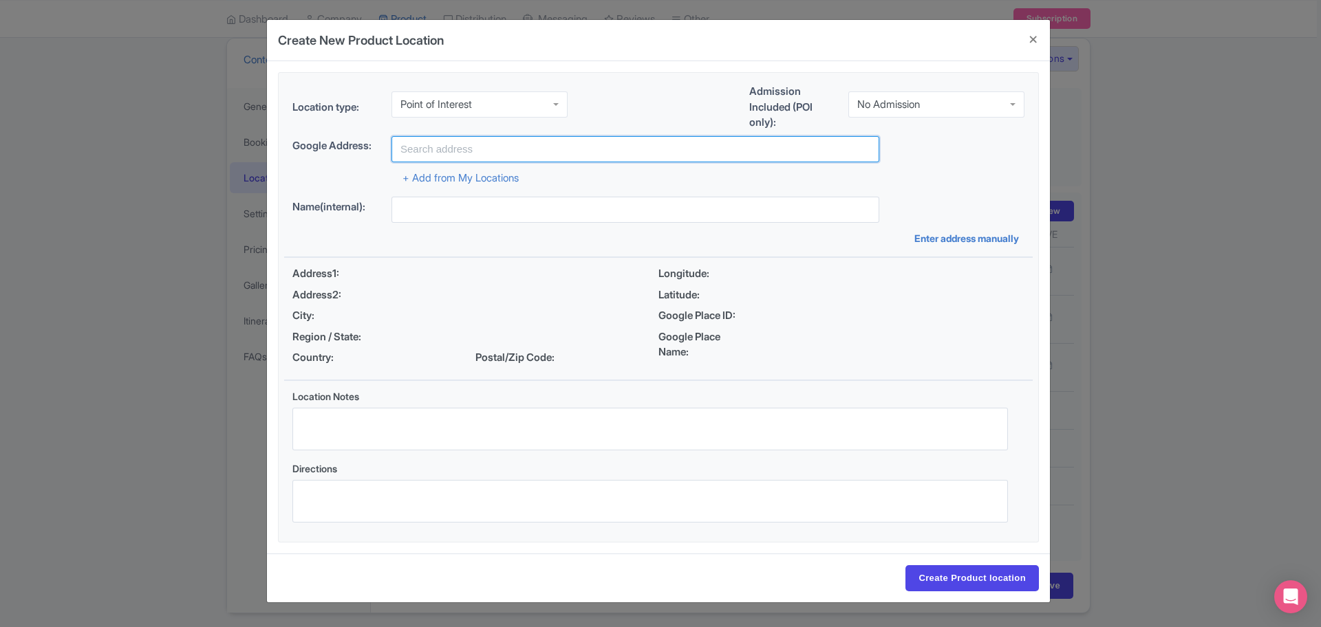
click at [566, 157] on input "text" at bounding box center [635, 149] width 488 height 26
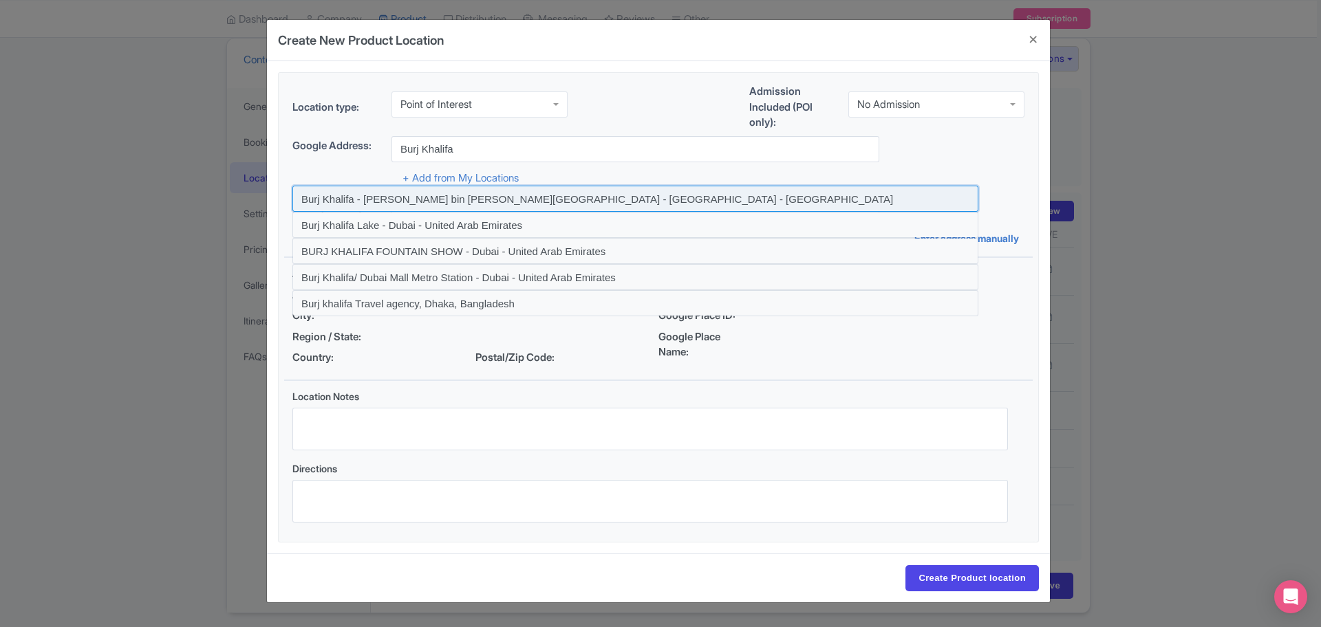
click at [801, 196] on input at bounding box center [635, 199] width 686 height 26
type input "Burj Khalifa - [PERSON_NAME] bin [PERSON_NAME][GEOGRAPHIC_DATA] - [GEOGRAPHIC_D…"
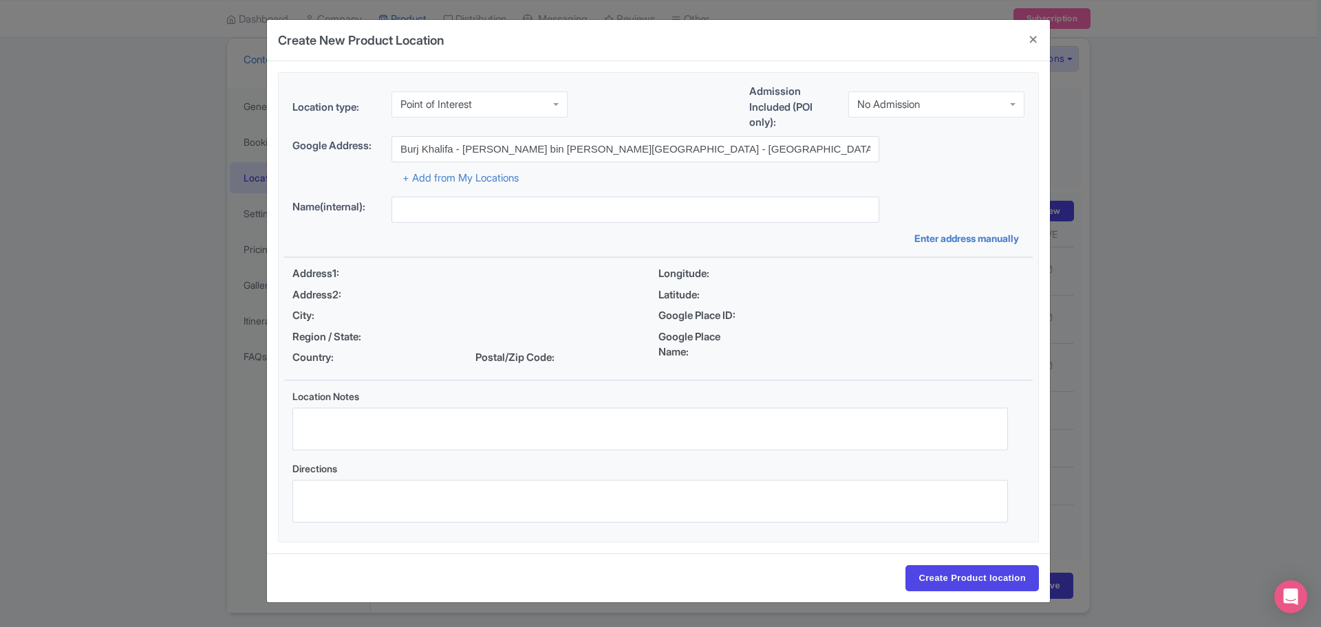
type input "Burj Khalifa - [PERSON_NAME] bin [PERSON_NAME][GEOGRAPHIC_DATA] - [GEOGRAPHIC_D…"
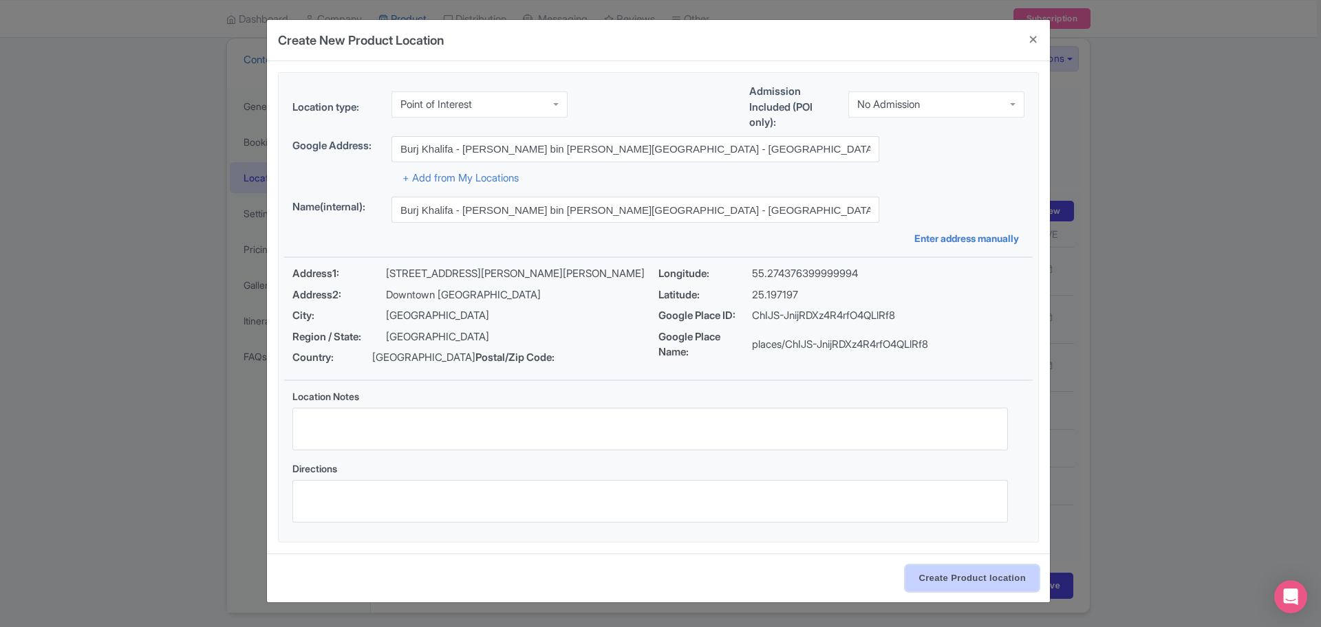
click at [992, 583] on input "Create Product location" at bounding box center [971, 579] width 133 height 26
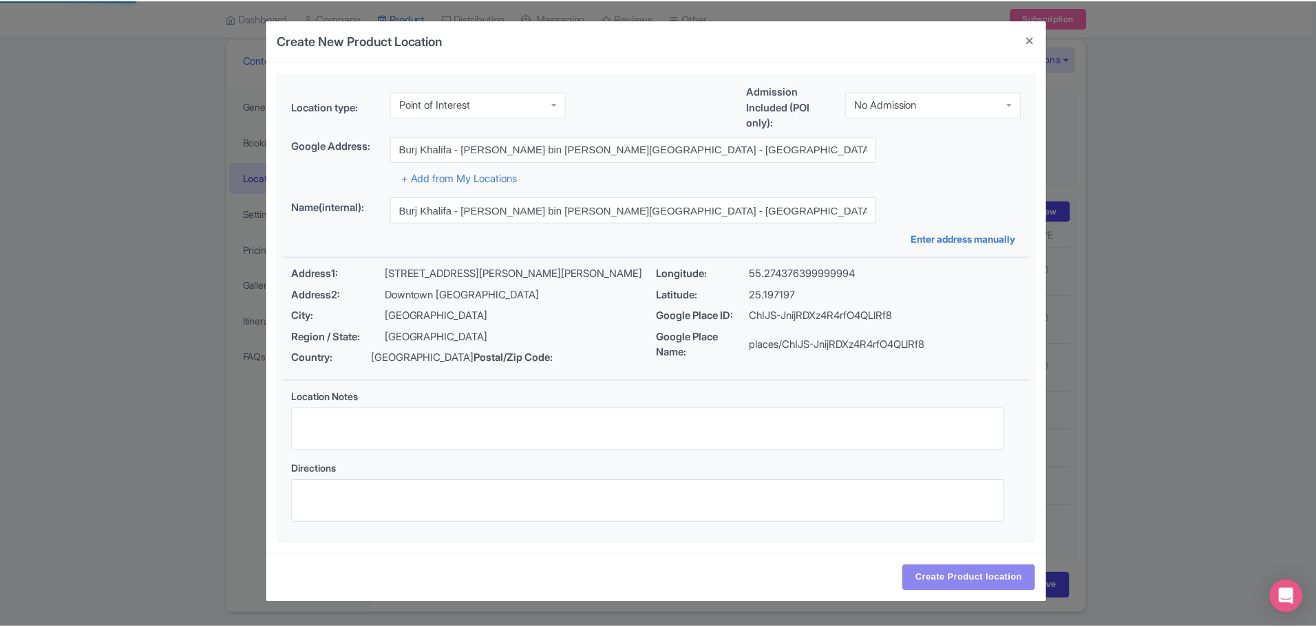
scroll to position [147, 0]
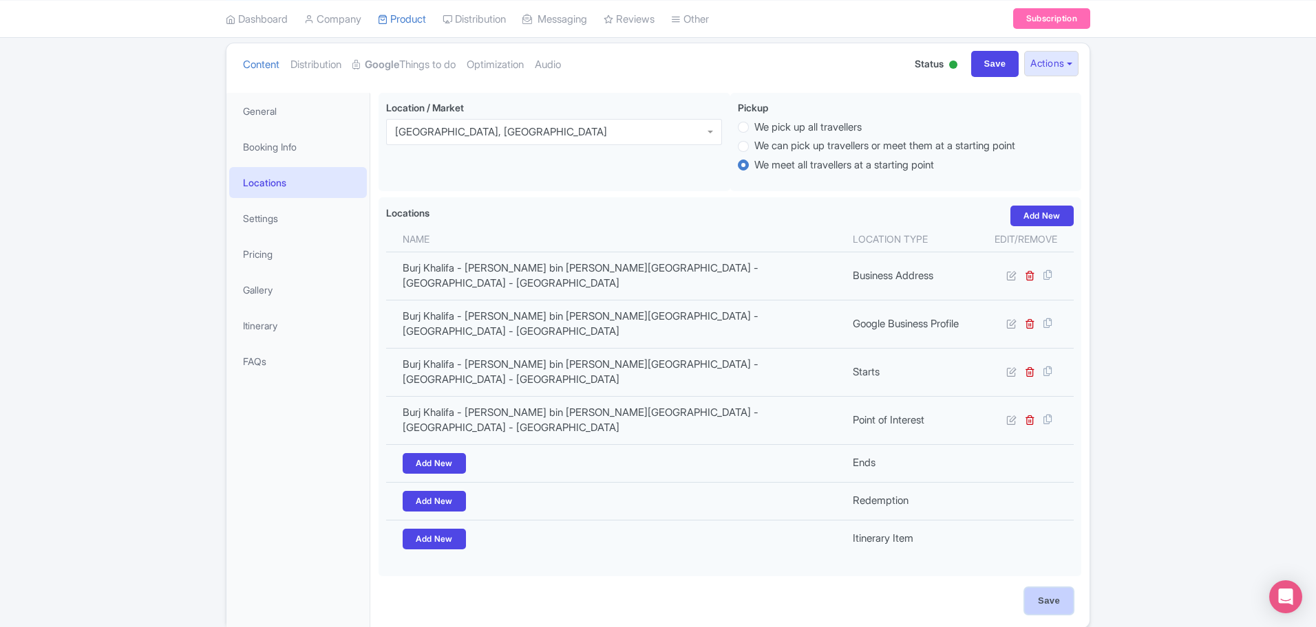
click at [1050, 588] on input "Save" at bounding box center [1048, 601] width 48 height 26
type input "Update Product"
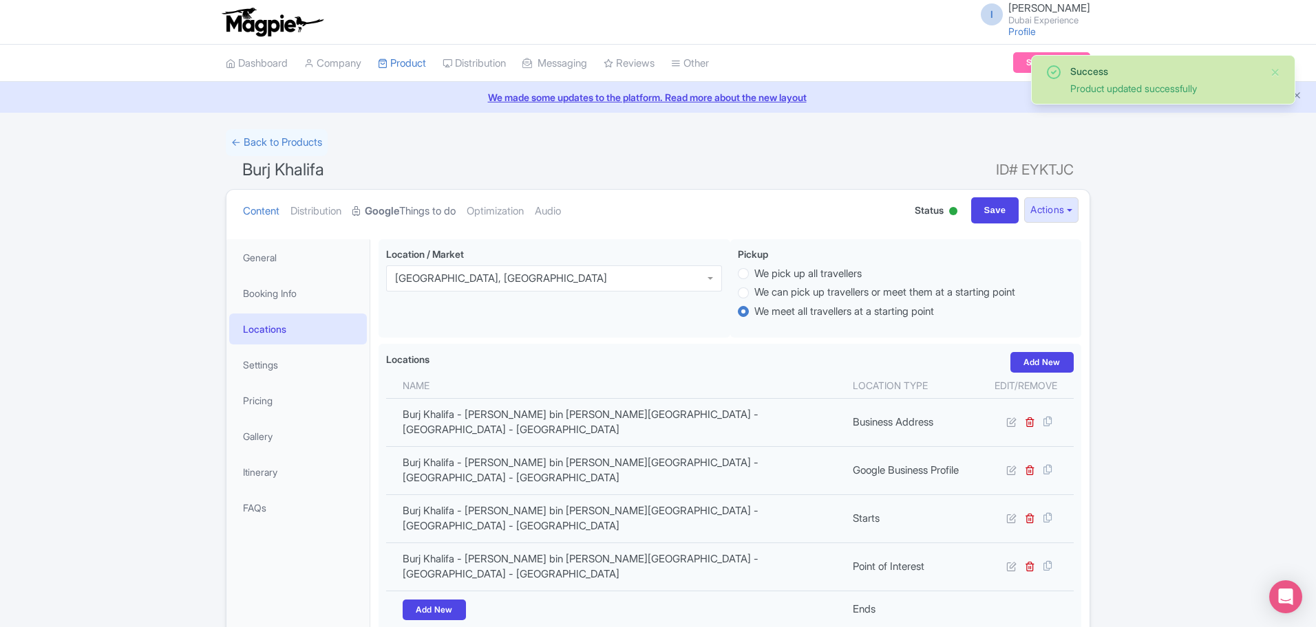
click at [420, 211] on link "Google Things to do" at bounding box center [403, 211] width 103 height 43
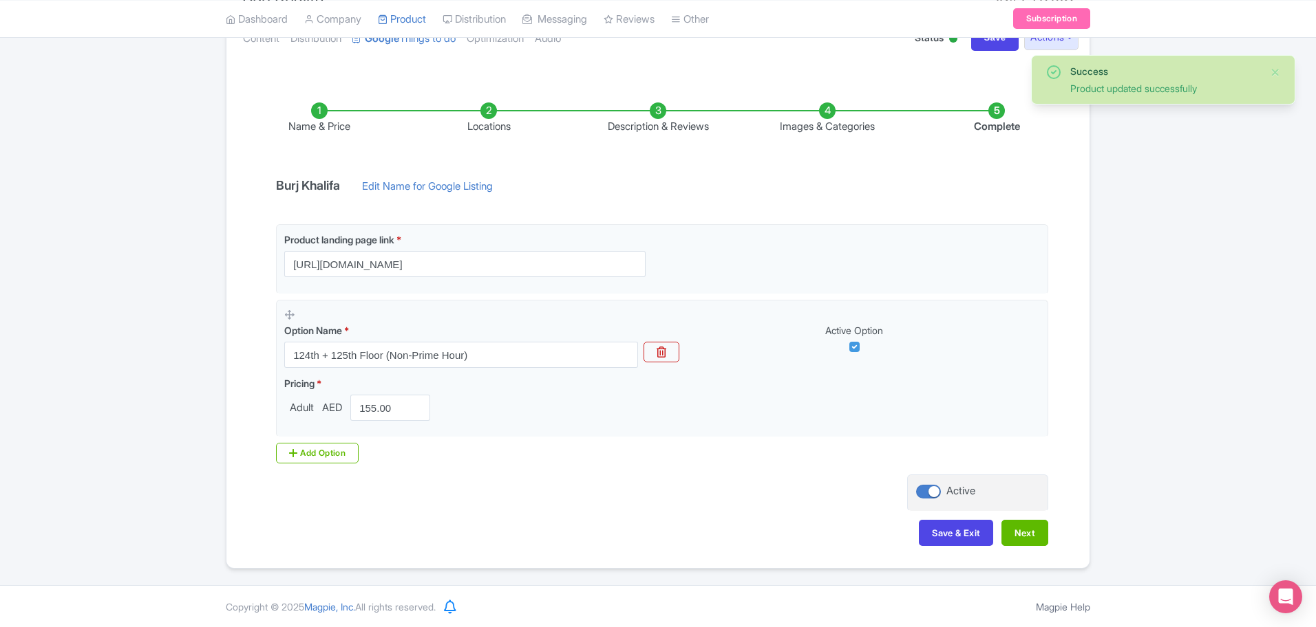
scroll to position [173, 0]
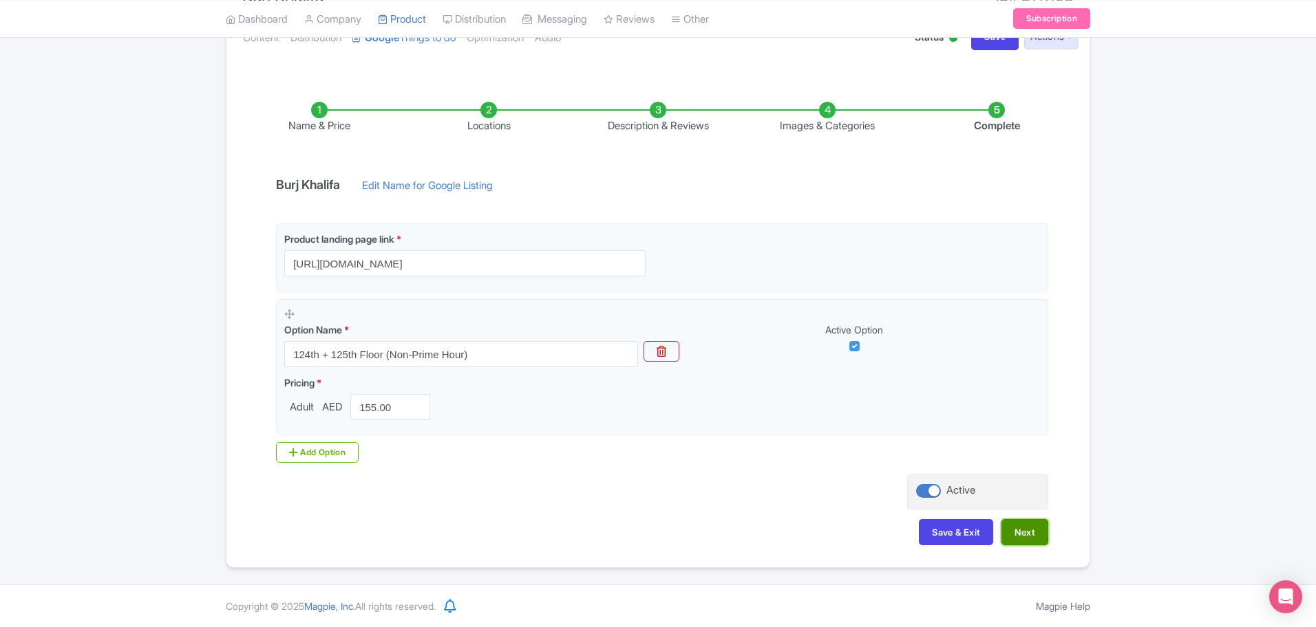
click at [1016, 534] on button "Next" at bounding box center [1024, 532] width 47 height 26
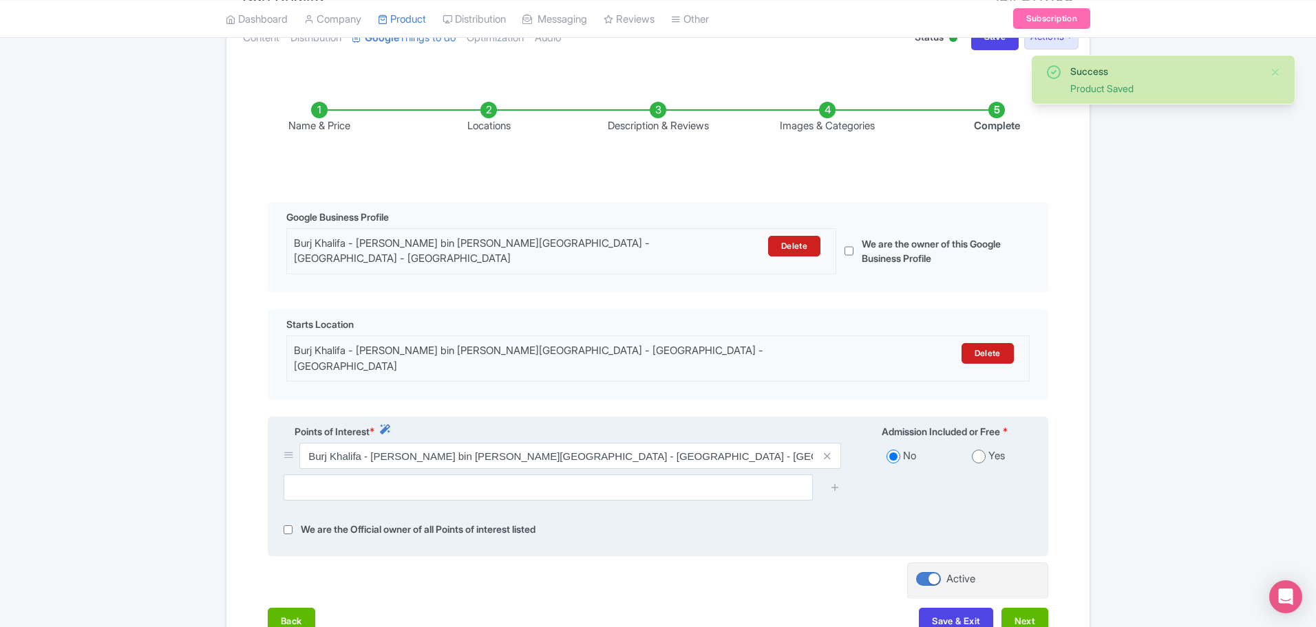
click at [979, 450] on input "radio" at bounding box center [979, 457] width 14 height 14
radio input "true"
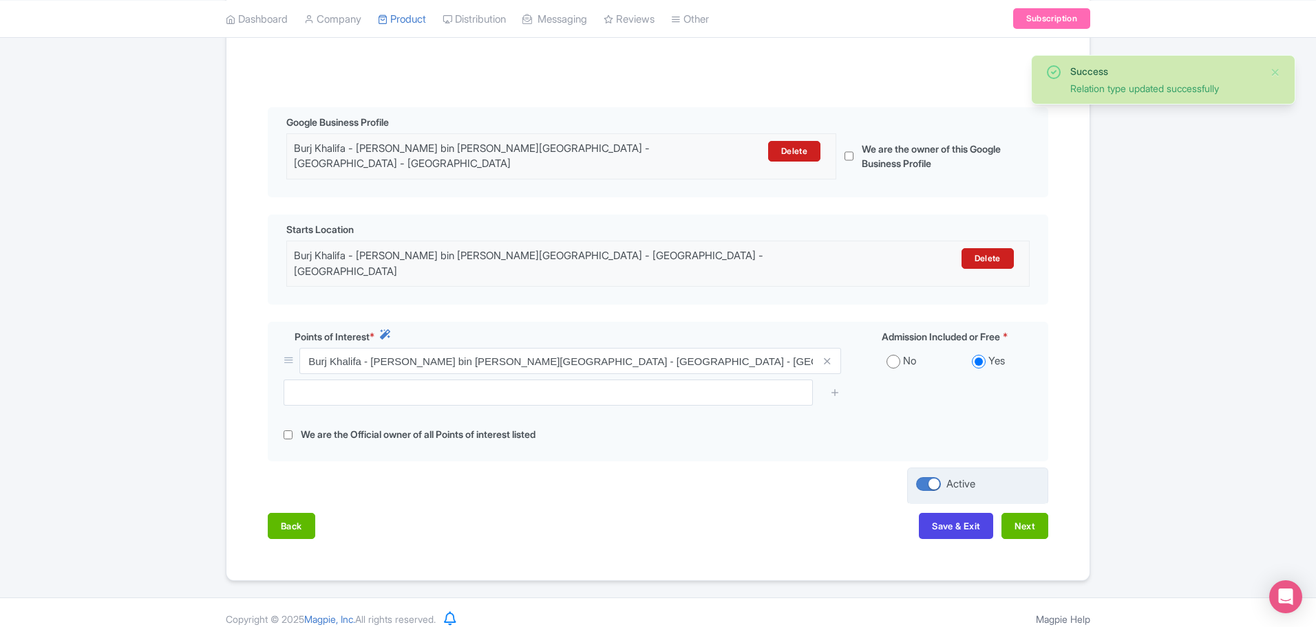
scroll to position [271, 0]
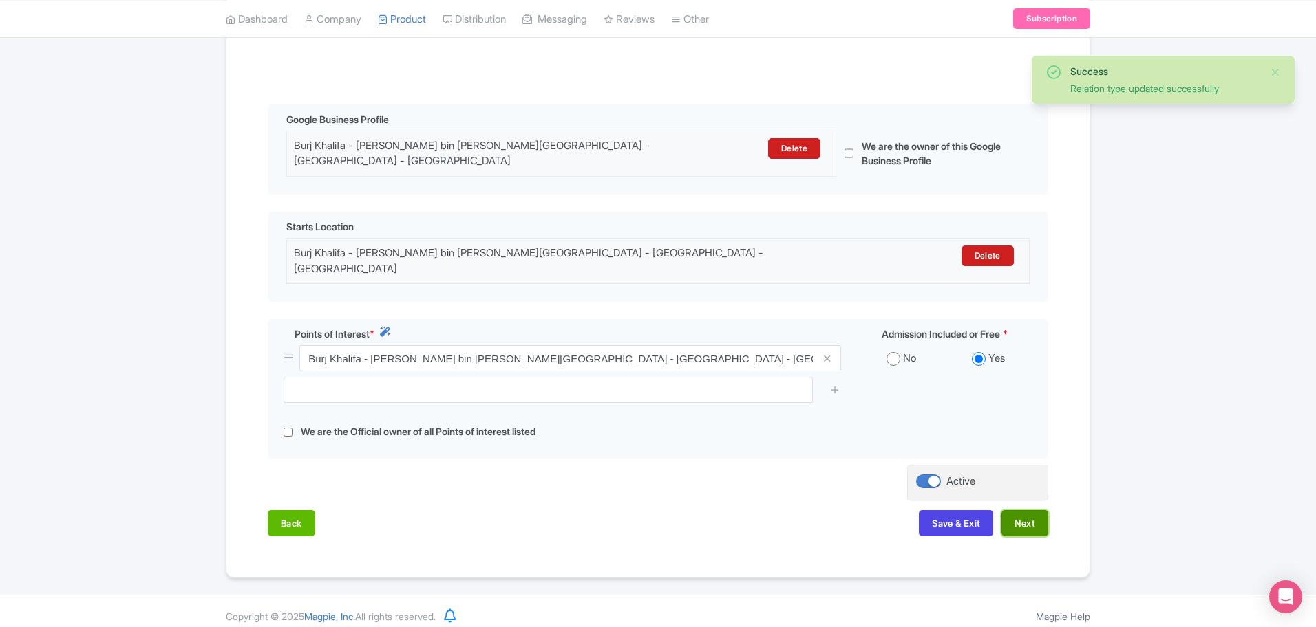
click at [1012, 519] on button "Next" at bounding box center [1024, 524] width 47 height 26
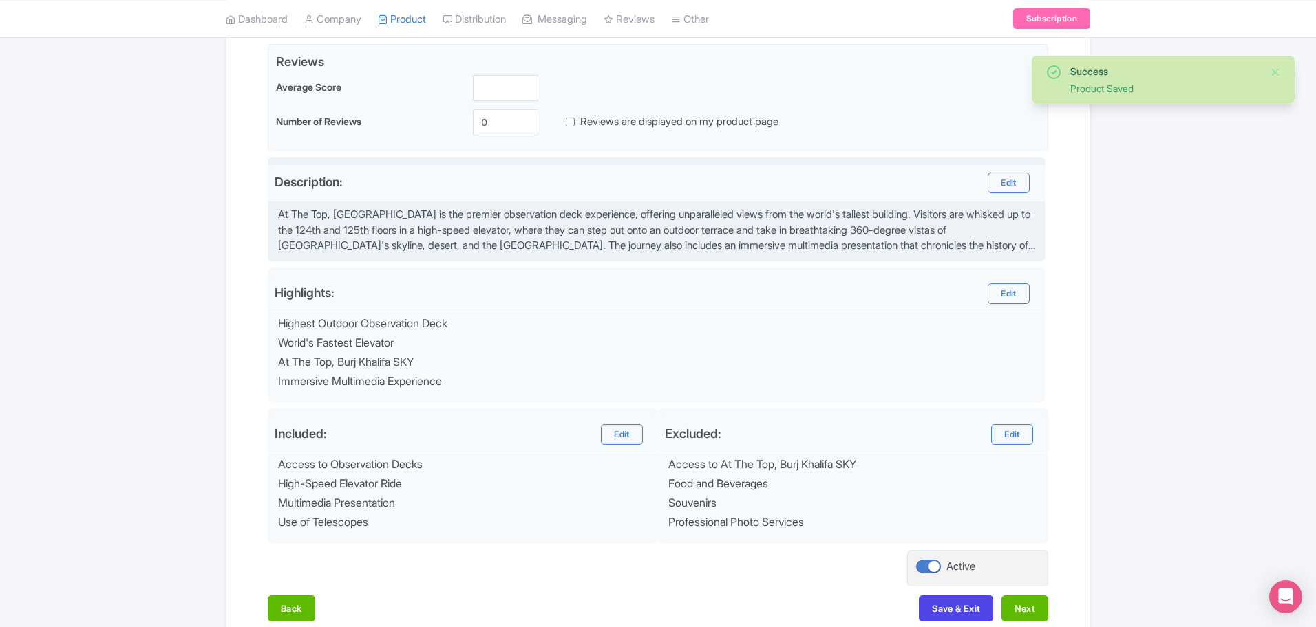
scroll to position [408, 0]
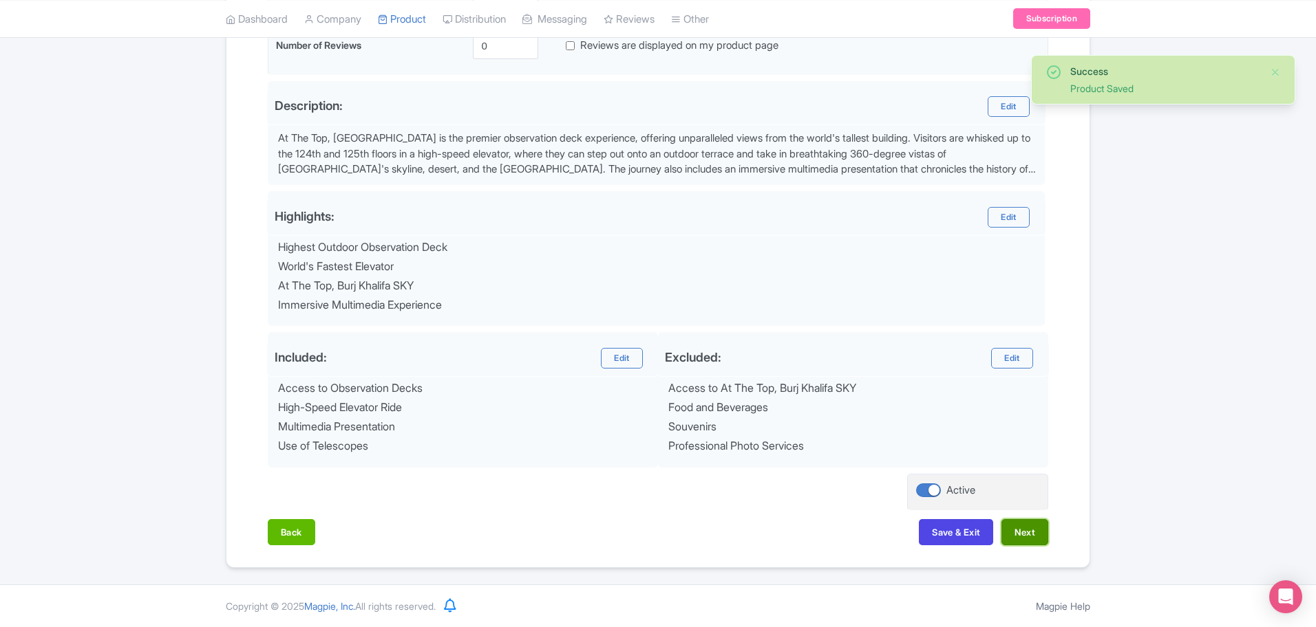
click at [1025, 530] on button "Next" at bounding box center [1024, 532] width 47 height 26
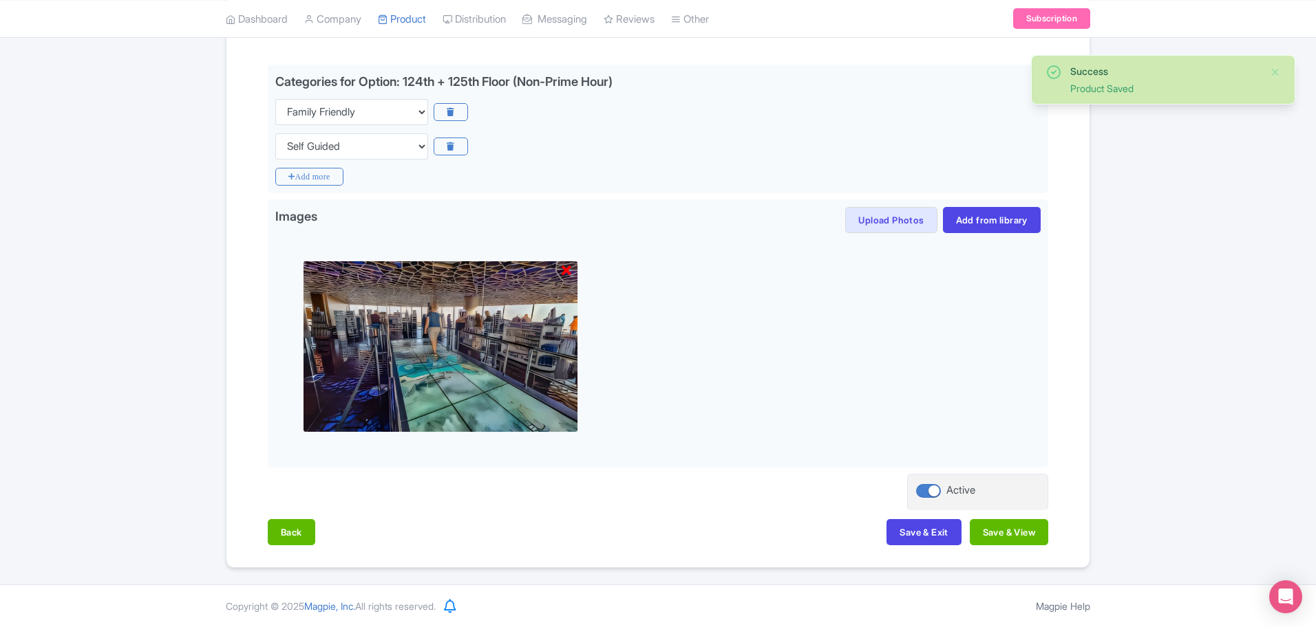
scroll to position [311, 0]
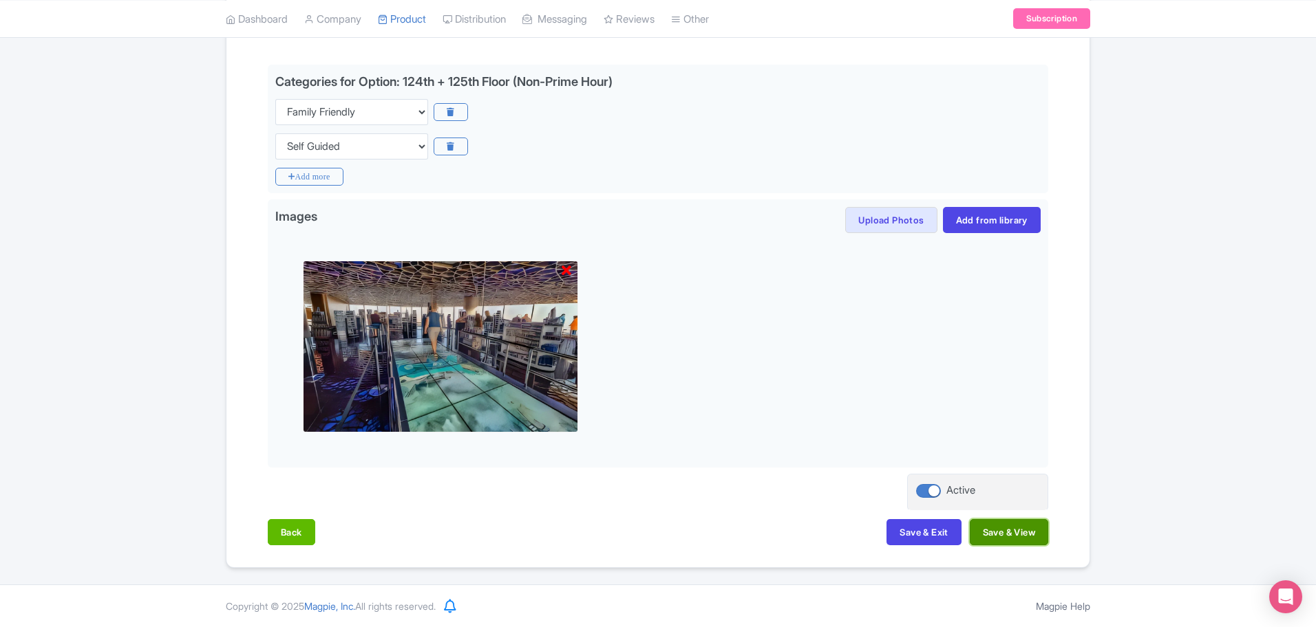
click at [1011, 538] on button "Save & View" at bounding box center [1008, 532] width 78 height 26
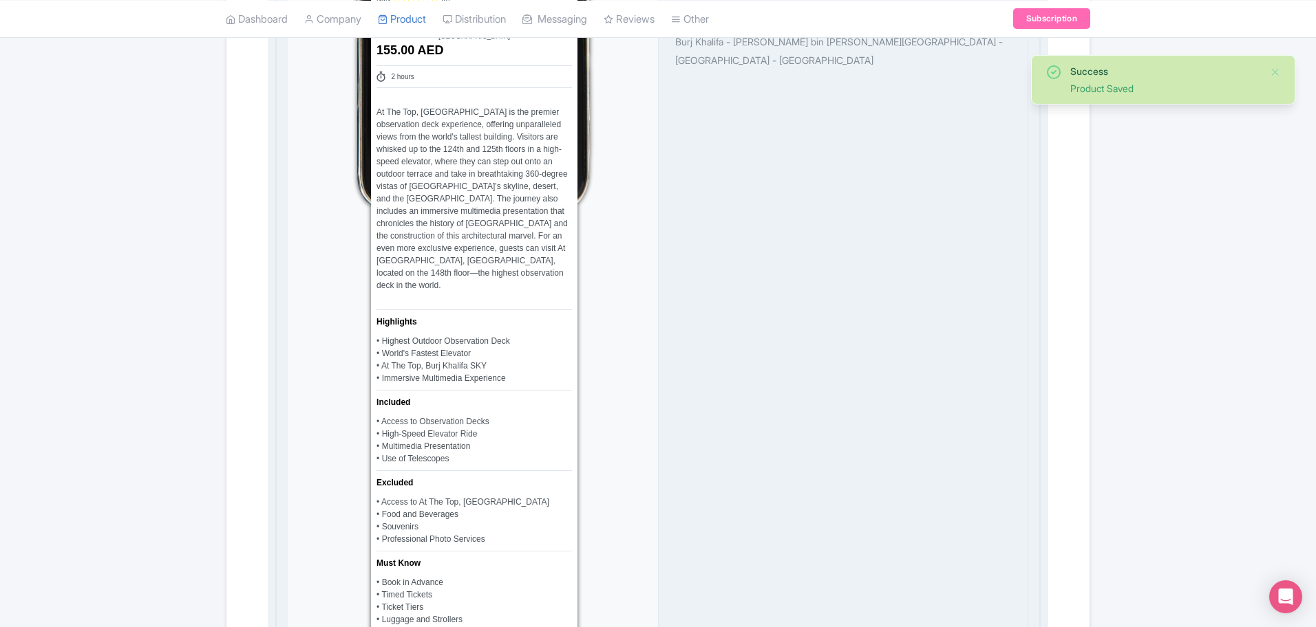
scroll to position [1343, 0]
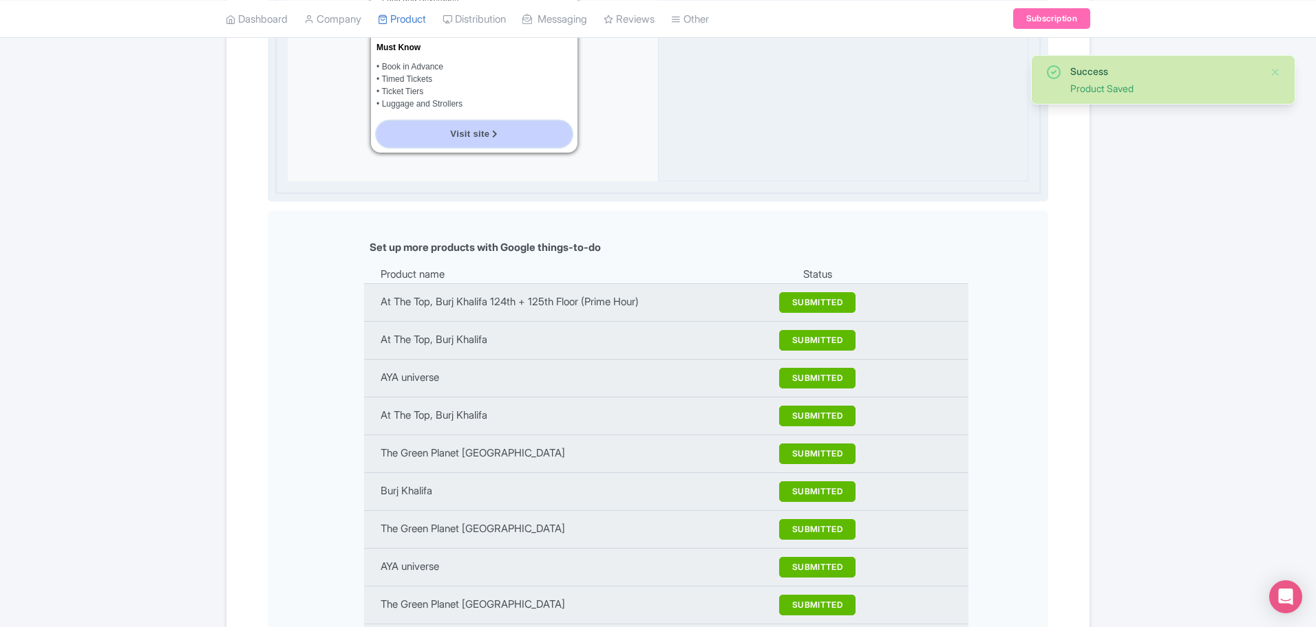
click at [475, 121] on link "Visit site" at bounding box center [473, 134] width 195 height 26
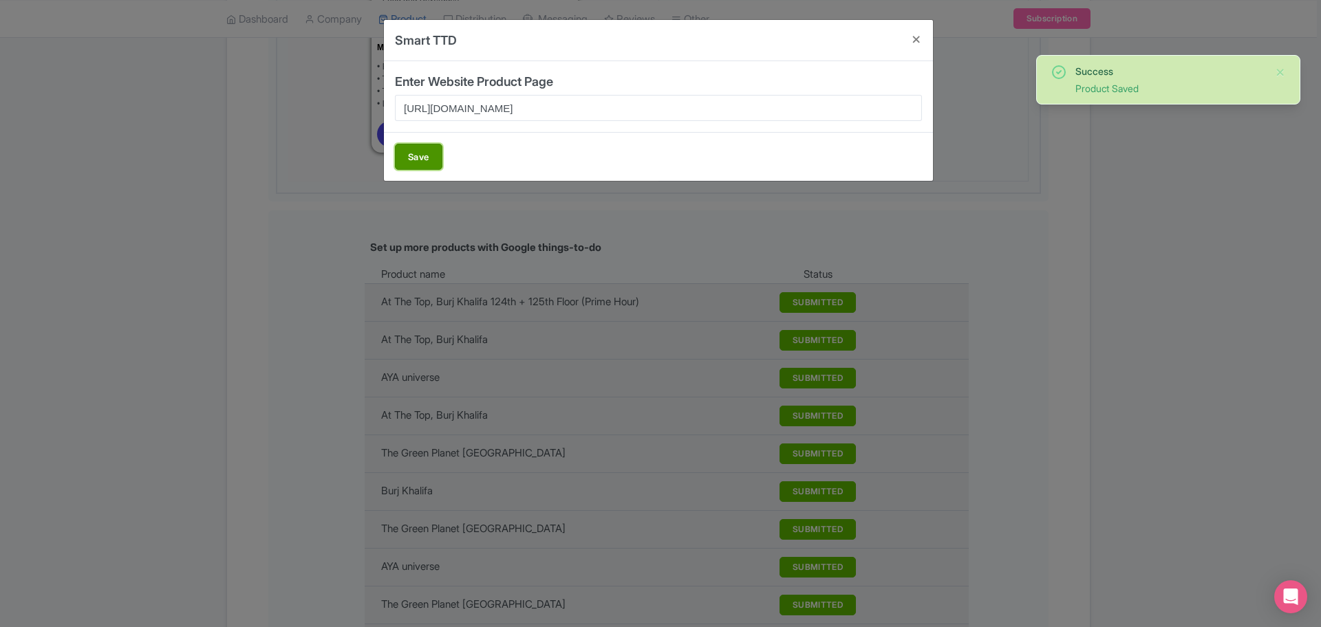
click at [409, 160] on button "Save" at bounding box center [418, 157] width 47 height 26
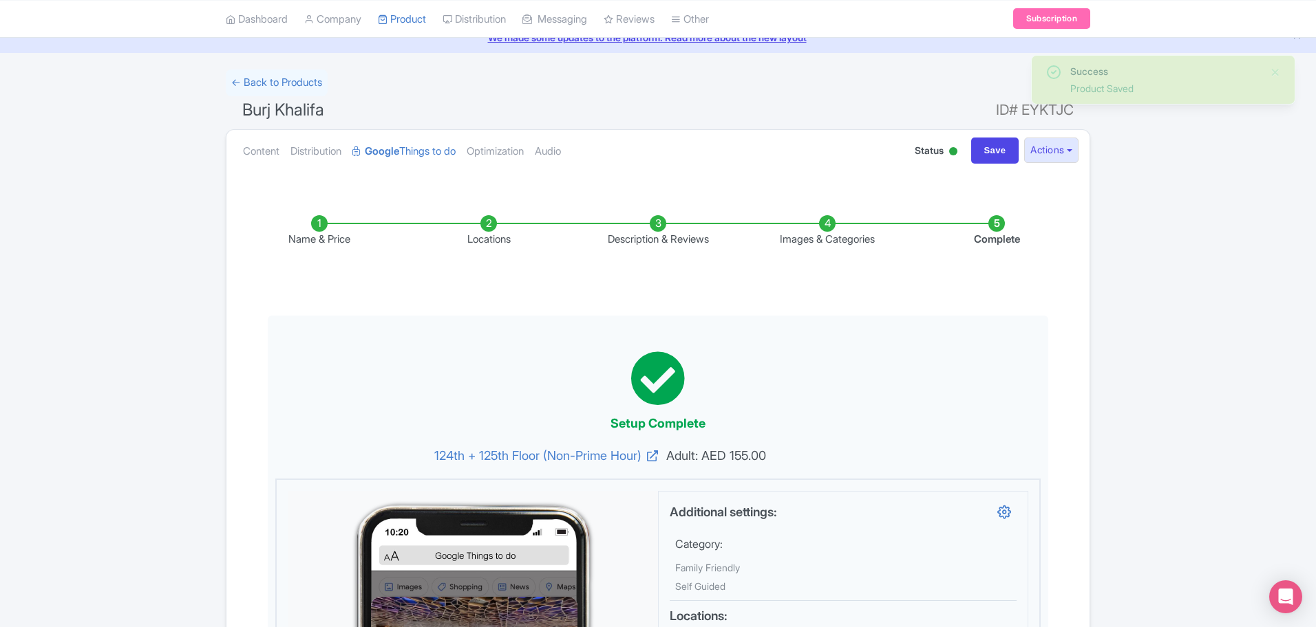
scroll to position [0, 0]
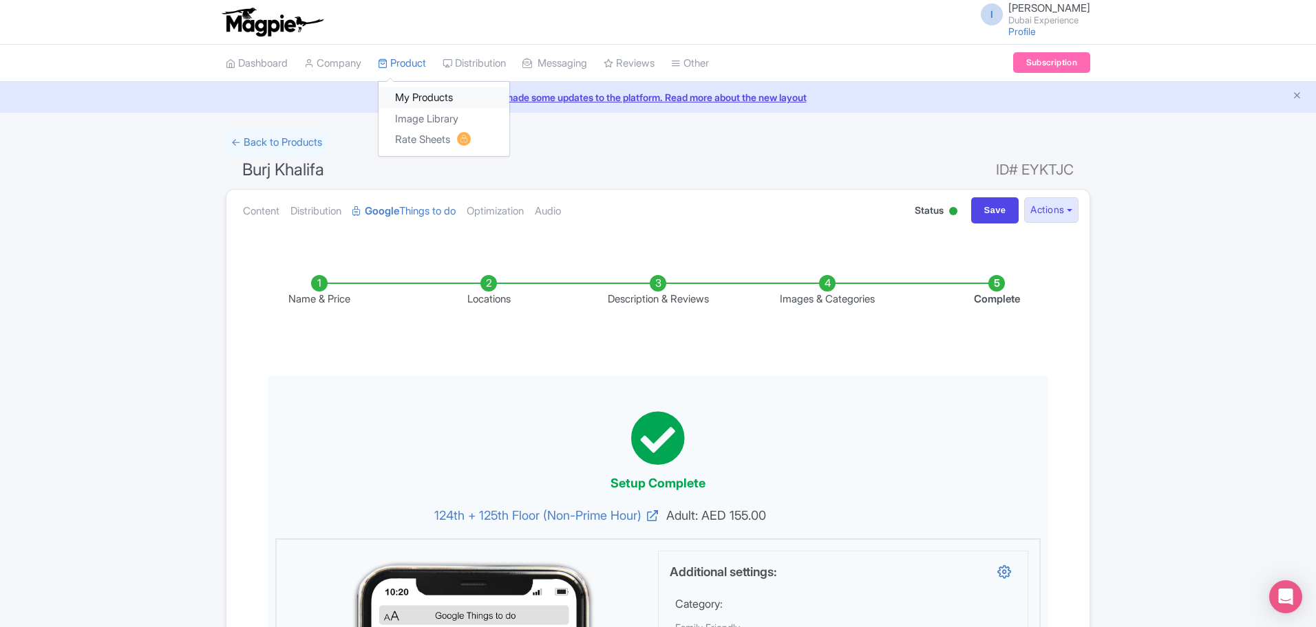
click at [415, 95] on link "My Products" at bounding box center [443, 97] width 131 height 21
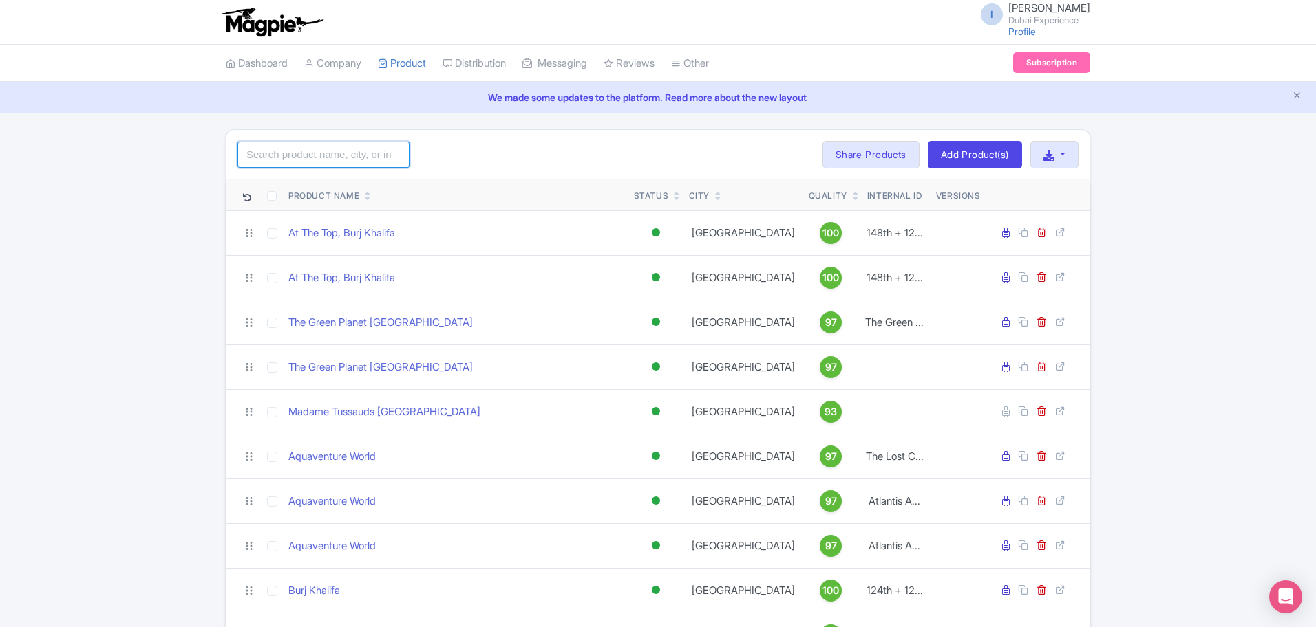
click at [373, 165] on input "search" at bounding box center [323, 155] width 172 height 26
click button "Search" at bounding box center [0, 0] width 0 height 0
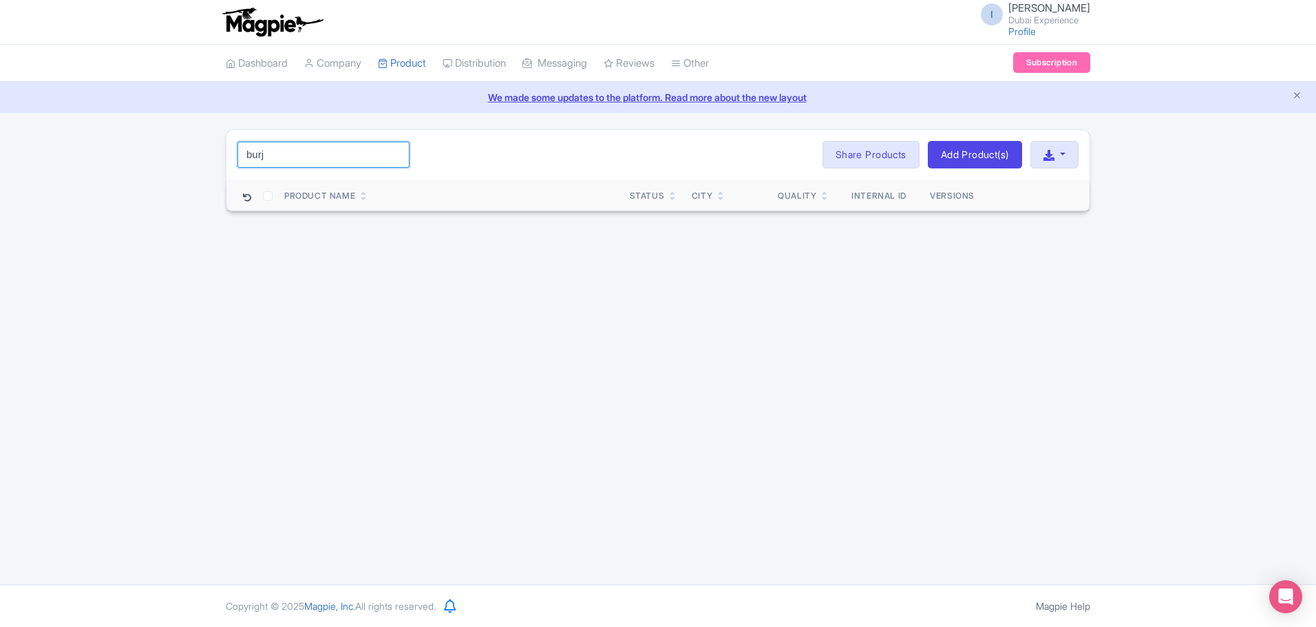
type input "burj"
click button "Search" at bounding box center [0, 0] width 0 height 0
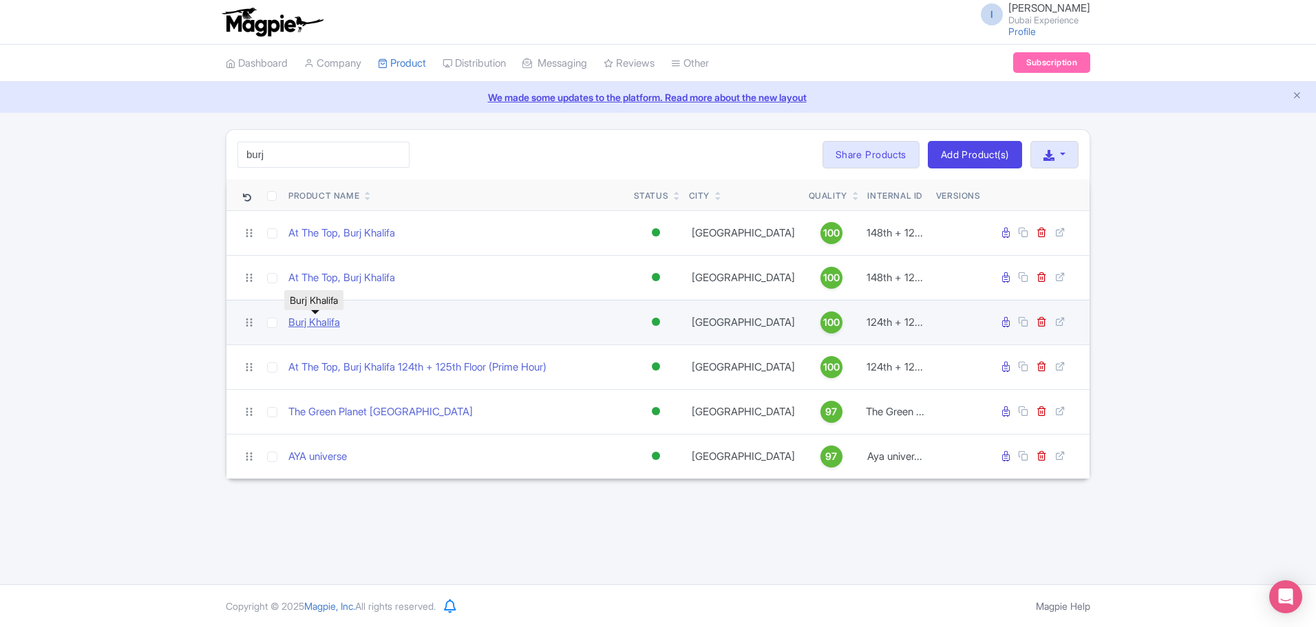
click at [307, 319] on link "Burj Khalifa" at bounding box center [314, 323] width 52 height 16
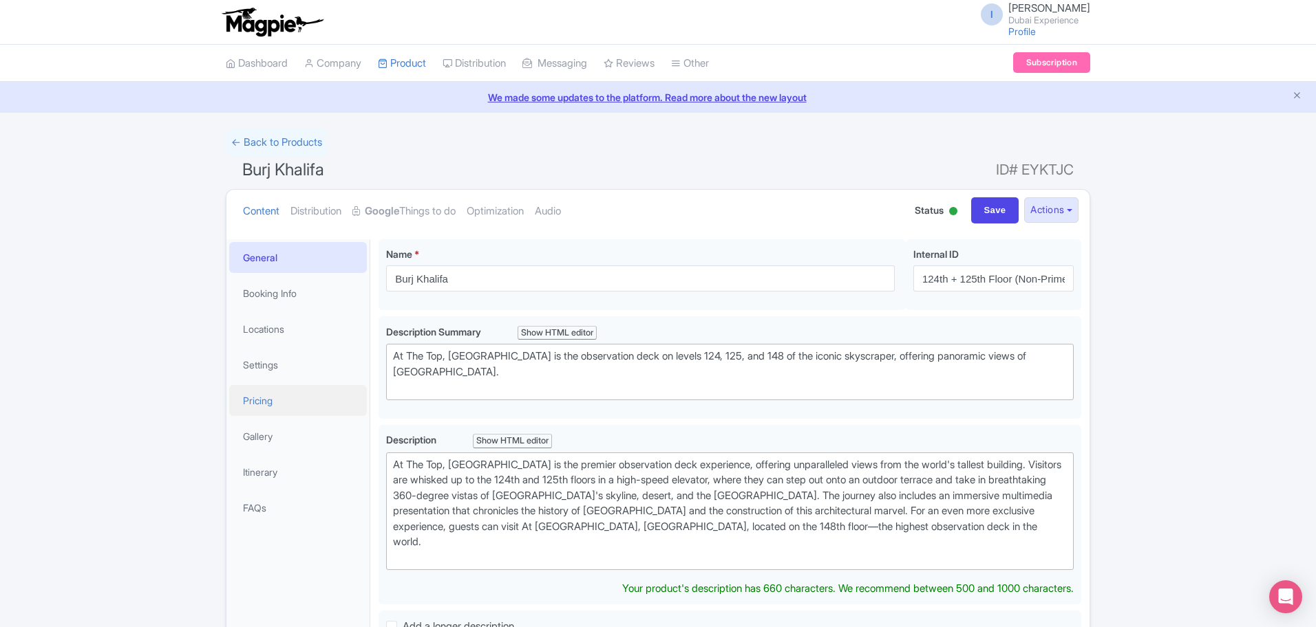
click at [295, 395] on link "Pricing" at bounding box center [298, 400] width 138 height 31
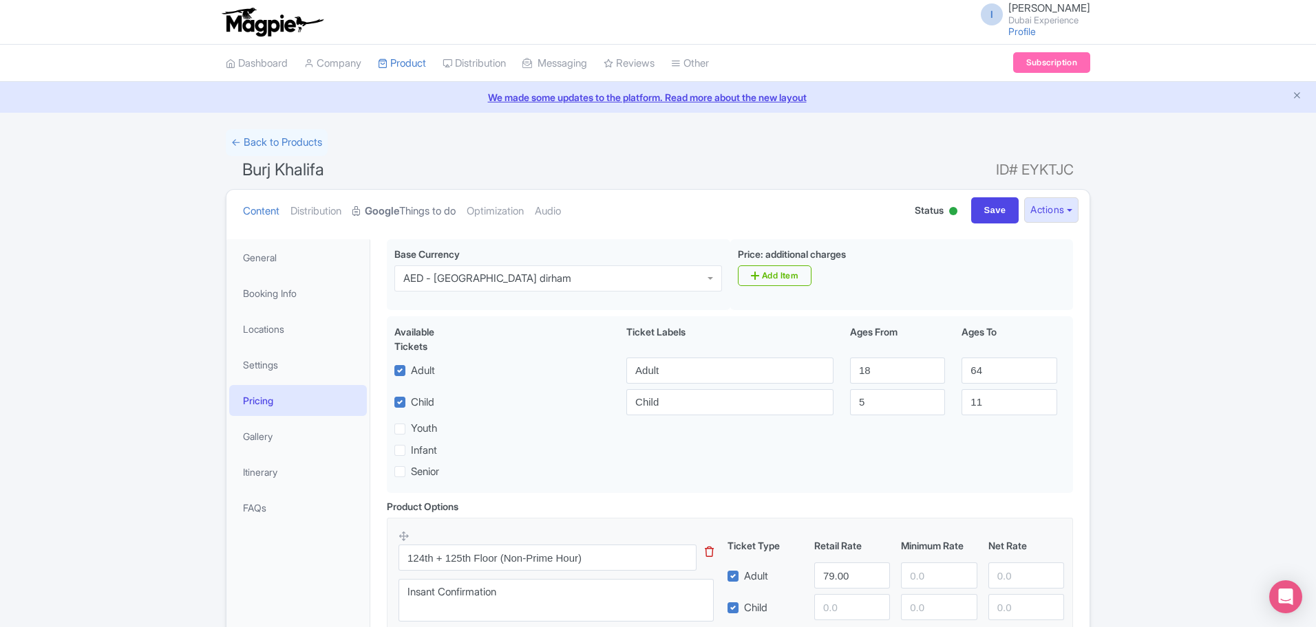
click at [413, 215] on link "Google Things to do" at bounding box center [403, 211] width 103 height 43
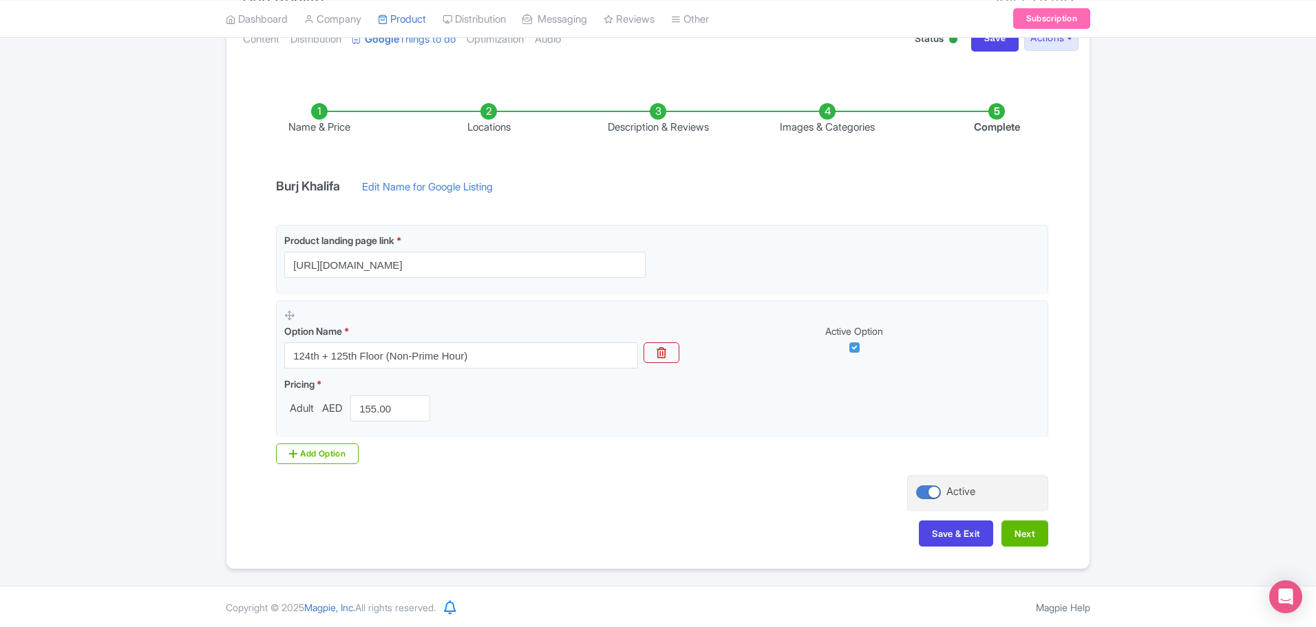
scroll to position [173, 0]
drag, startPoint x: 397, startPoint y: 413, endPoint x: 248, endPoint y: 380, distance: 152.8
click at [248, 385] on div "Name & Price Locations Description & Reviews Images & Categories Complete Burj …" at bounding box center [658, 316] width 846 height 485
type input "79"
click at [1041, 526] on button "Next" at bounding box center [1024, 532] width 47 height 26
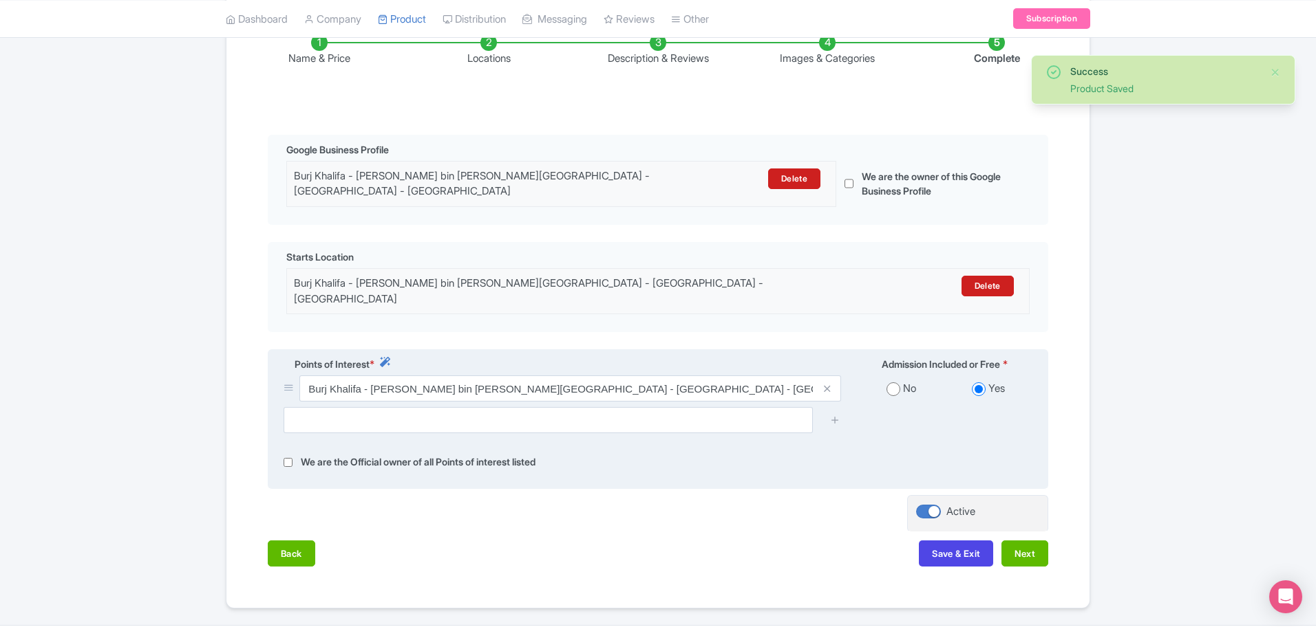
scroll to position [271, 0]
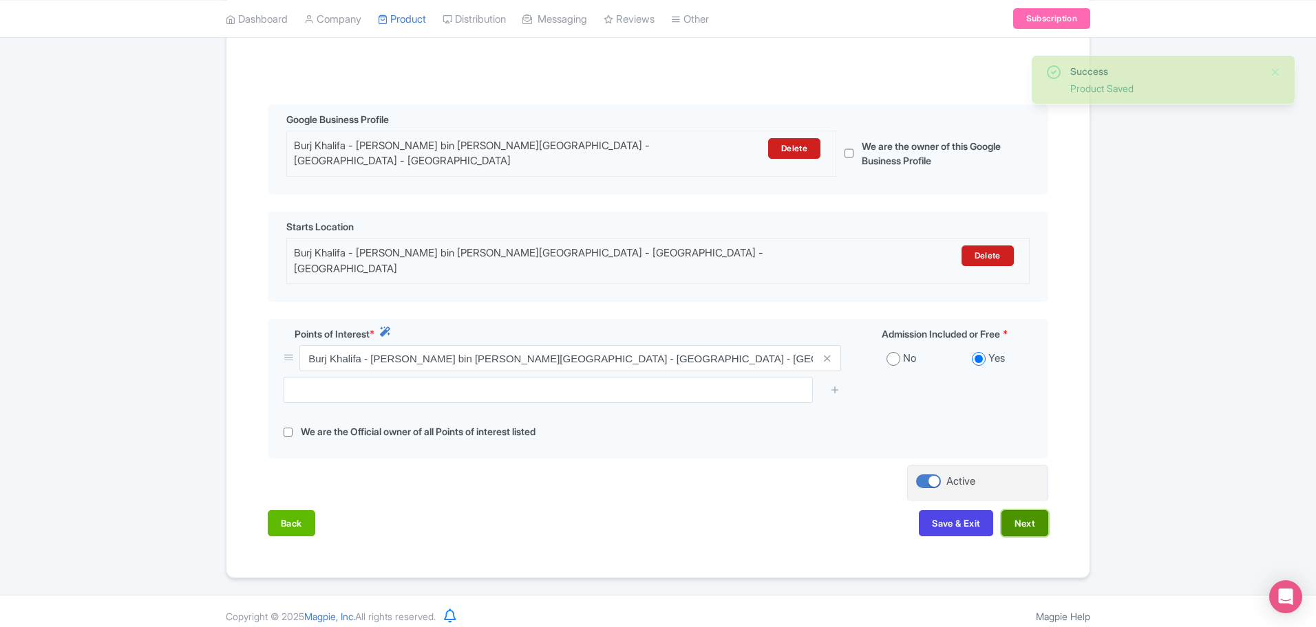
click at [1038, 522] on button "Next" at bounding box center [1024, 524] width 47 height 26
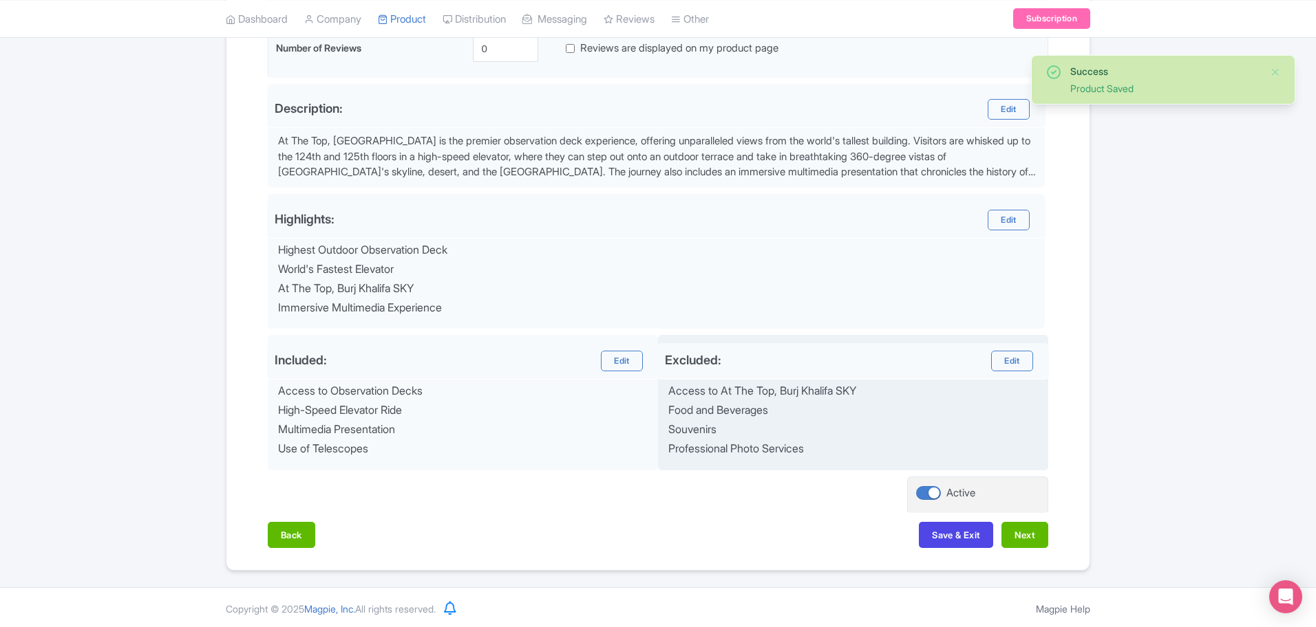
scroll to position [408, 0]
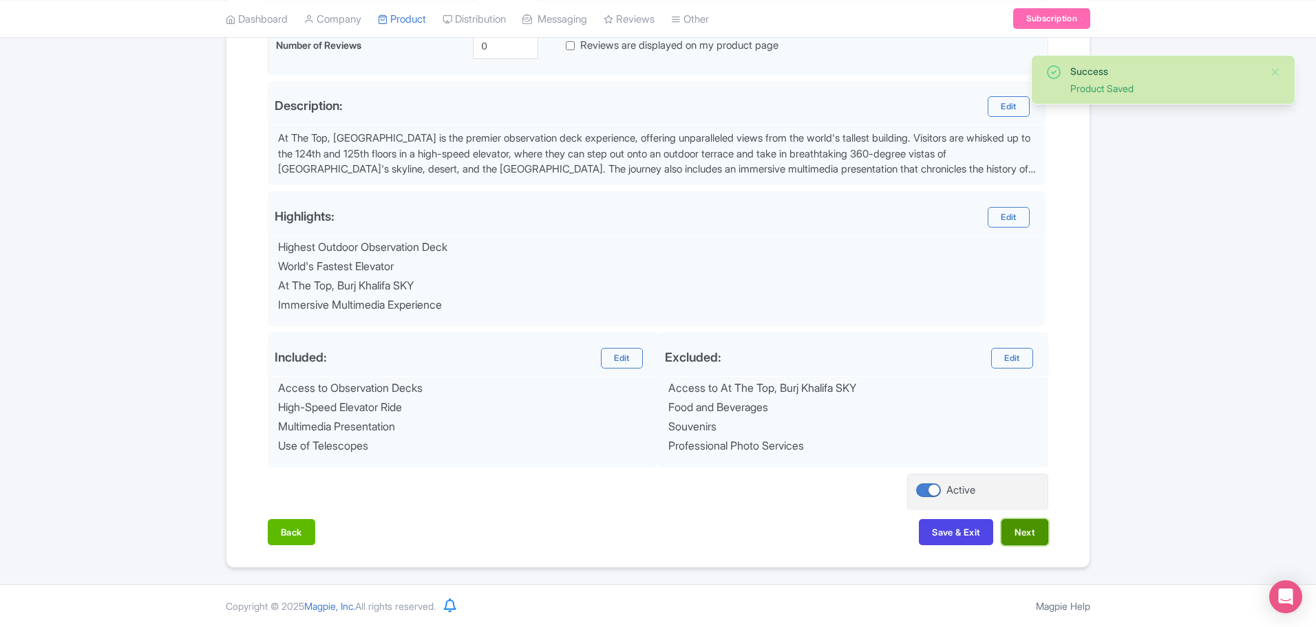
click at [1038, 534] on button "Next" at bounding box center [1024, 532] width 47 height 26
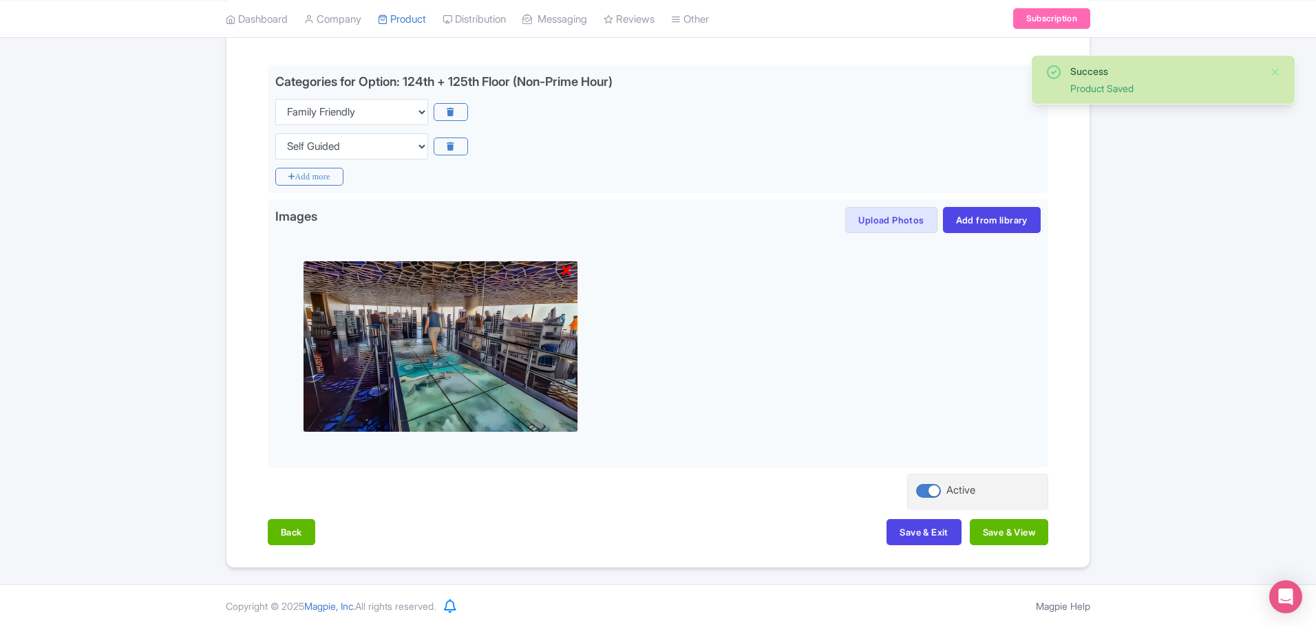
scroll to position [311, 0]
click at [1003, 536] on button "Save & View" at bounding box center [1008, 532] width 78 height 26
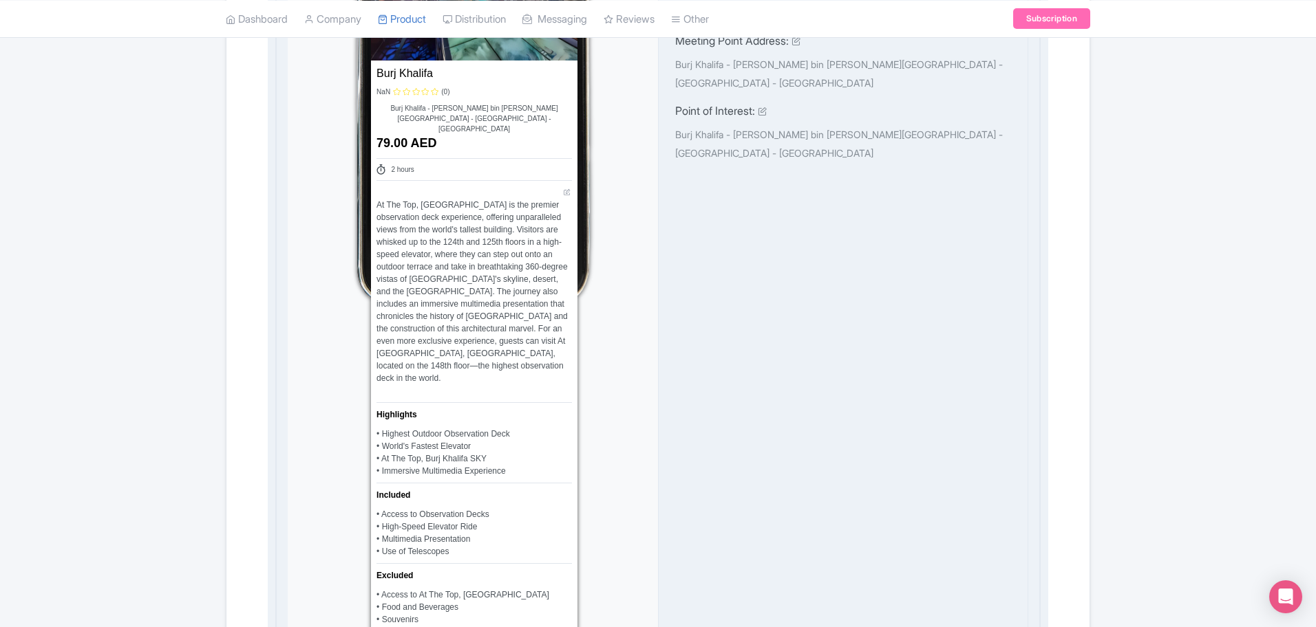
scroll to position [913, 0]
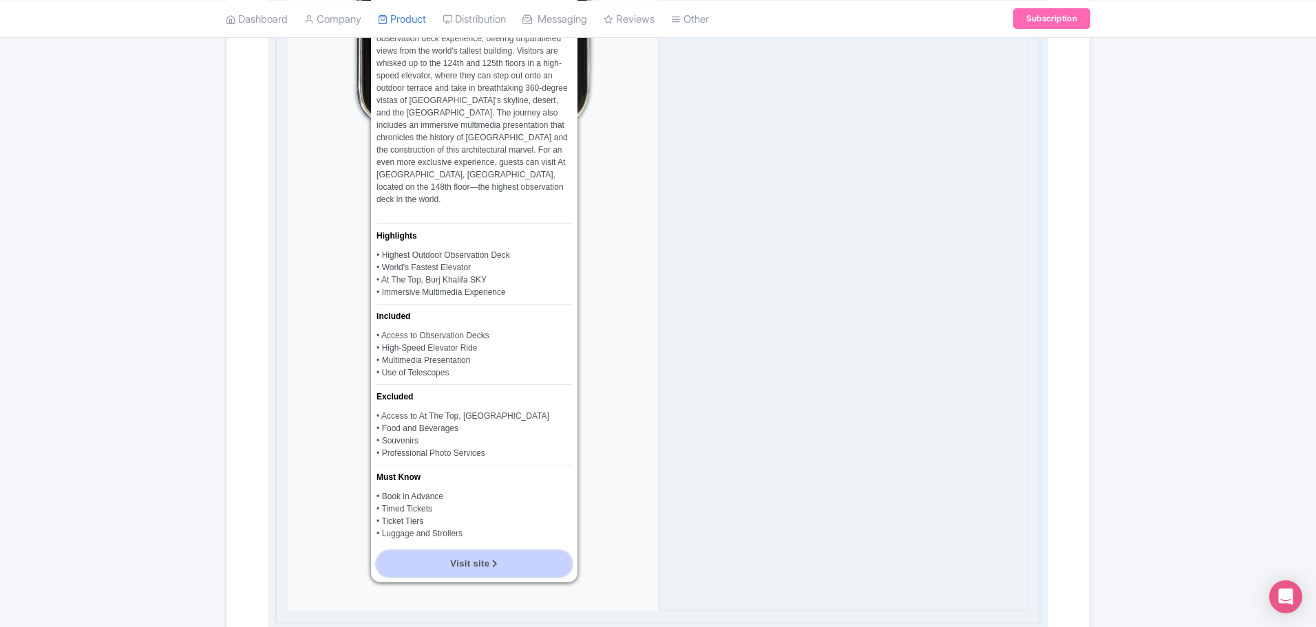
click at [469, 551] on link "Visit site" at bounding box center [473, 564] width 195 height 26
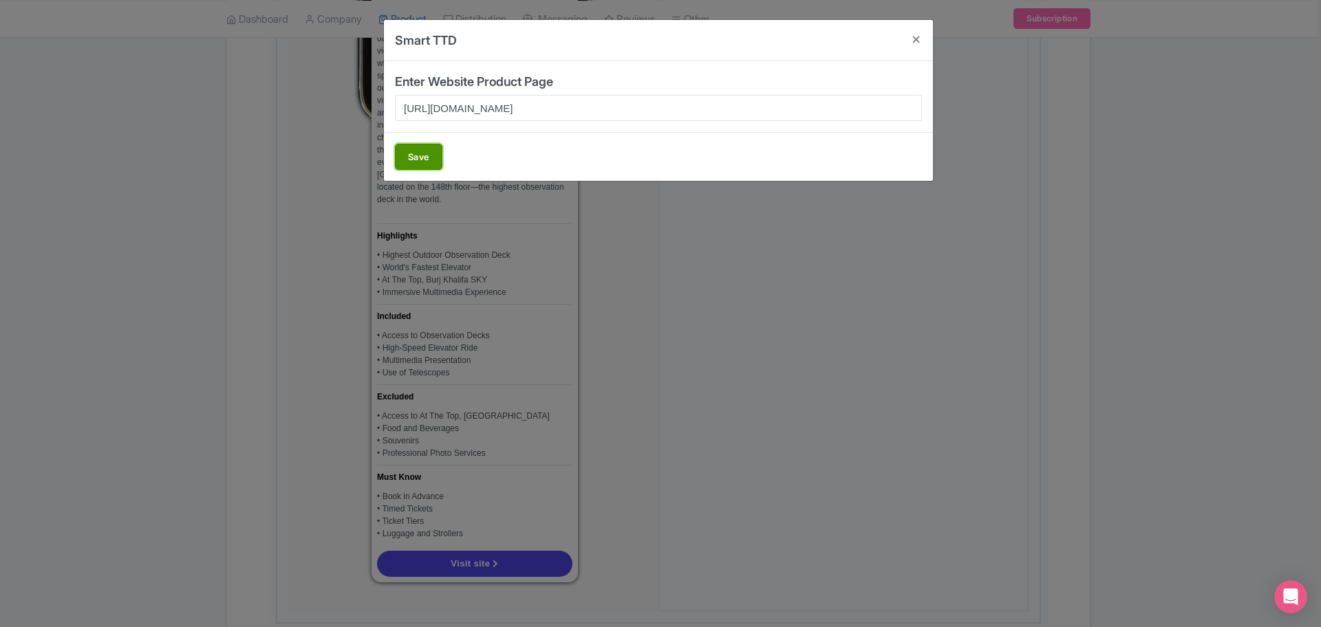
click at [412, 151] on button "Save" at bounding box center [418, 157] width 47 height 26
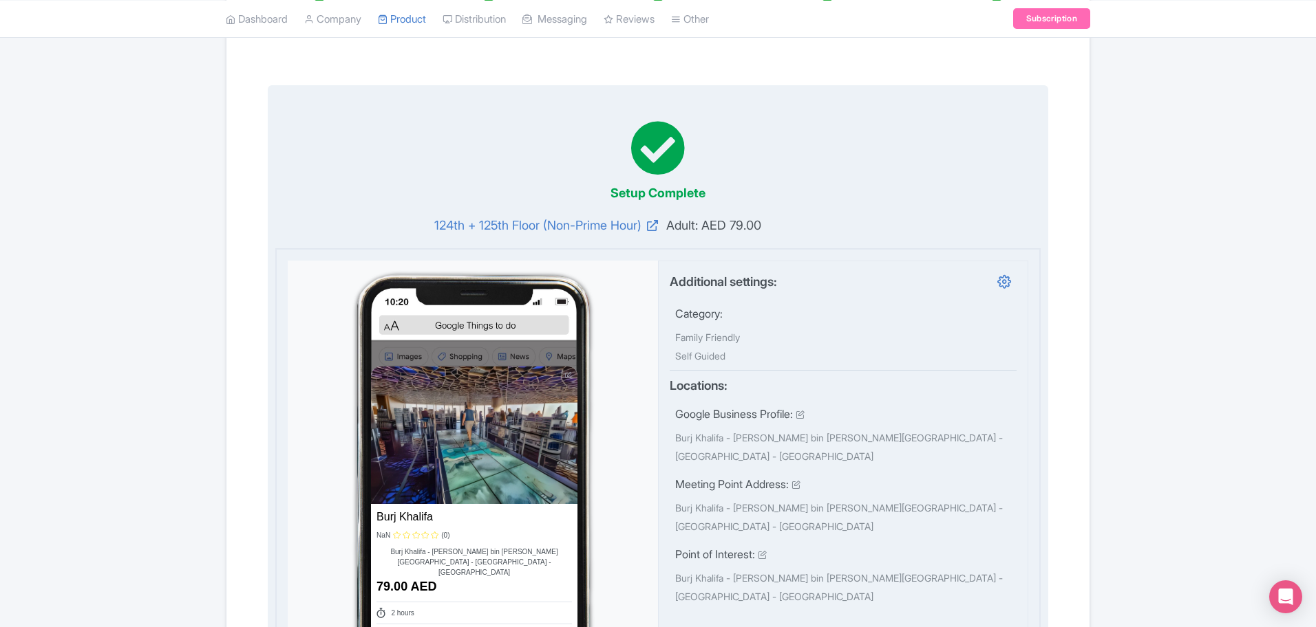
scroll to position [0, 0]
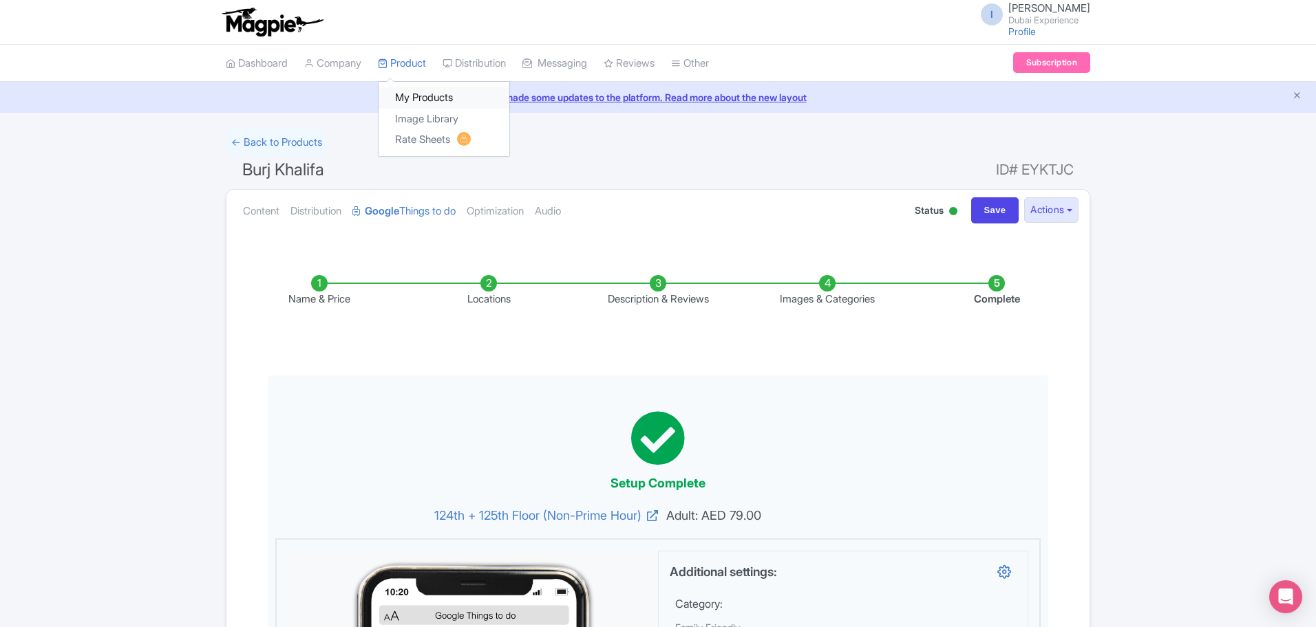
click at [433, 90] on link "My Products" at bounding box center [443, 97] width 131 height 21
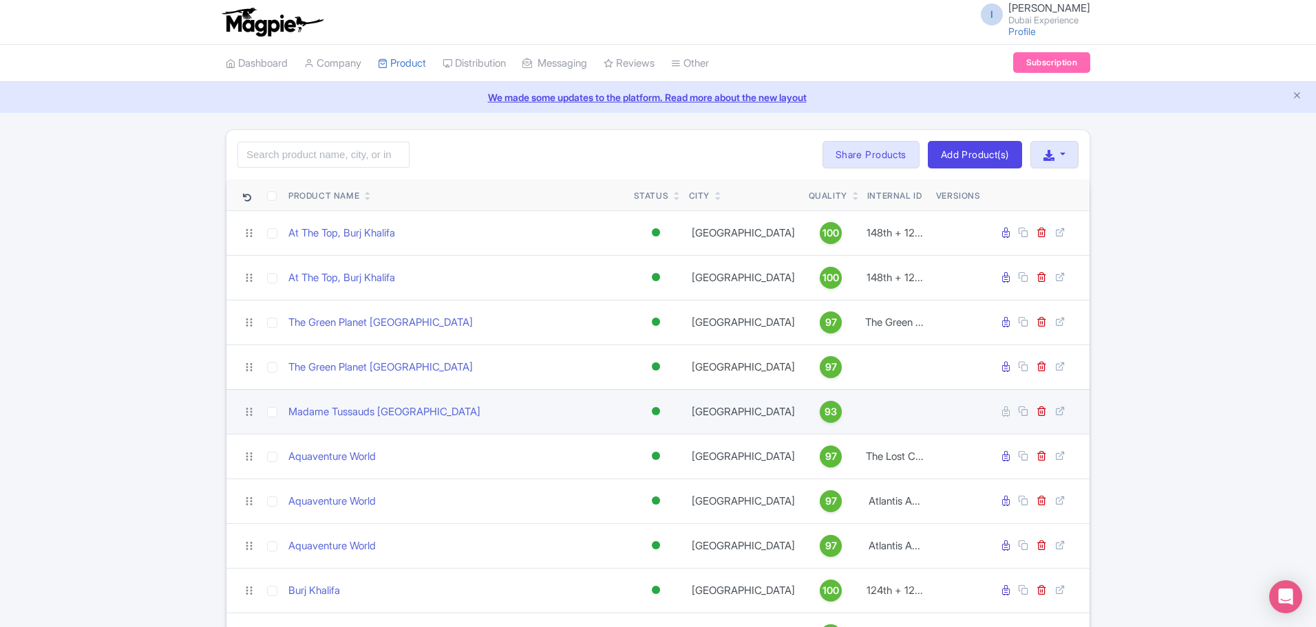
scroll to position [172, 0]
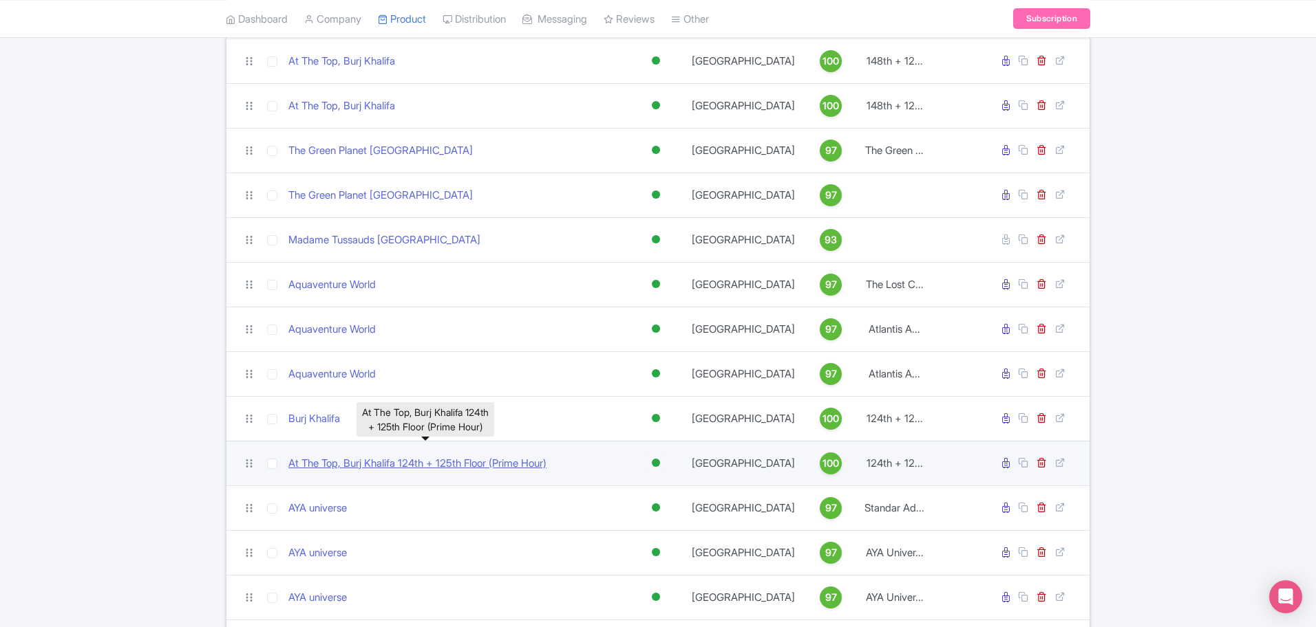
click at [350, 467] on link "At The Top, Burj Khalifa 124th + 125th Floor (Prime Hour)" at bounding box center [417, 464] width 258 height 16
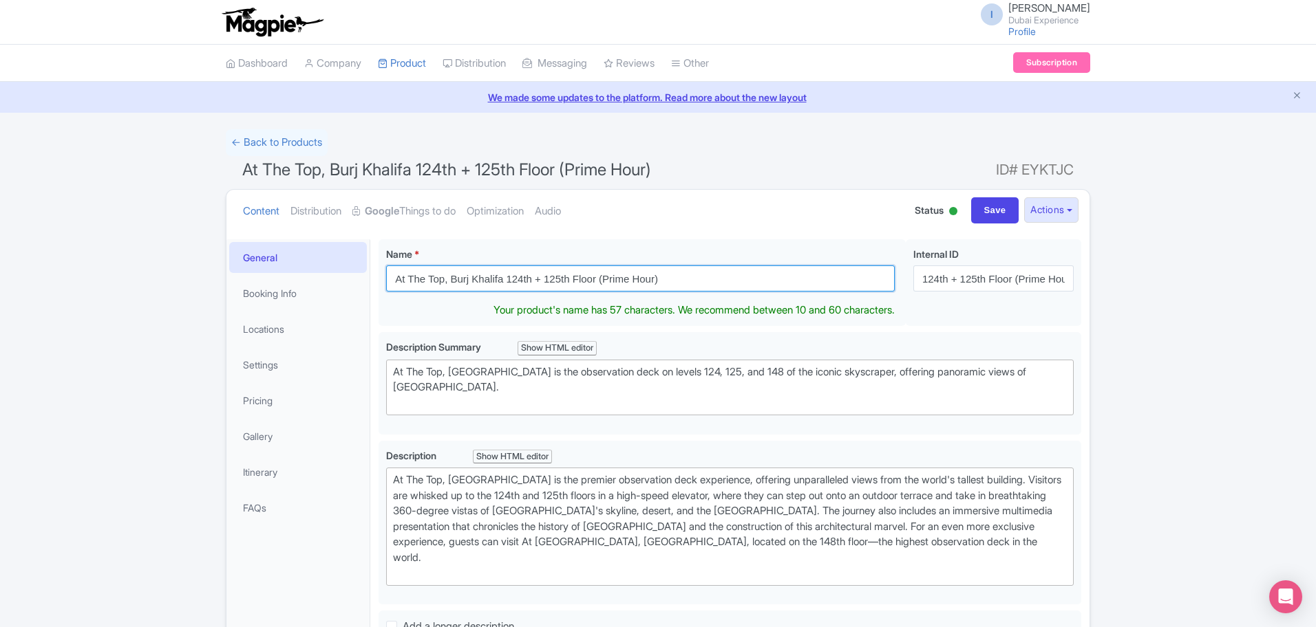
drag, startPoint x: 766, startPoint y: 276, endPoint x: 0, endPoint y: 323, distance: 767.2
click at [0, 325] on div "← Back to Products At The Top, Burj Khalifa 124th + 125th Floor (Prime Hour) ID…" at bounding box center [658, 624] width 1316 height 990
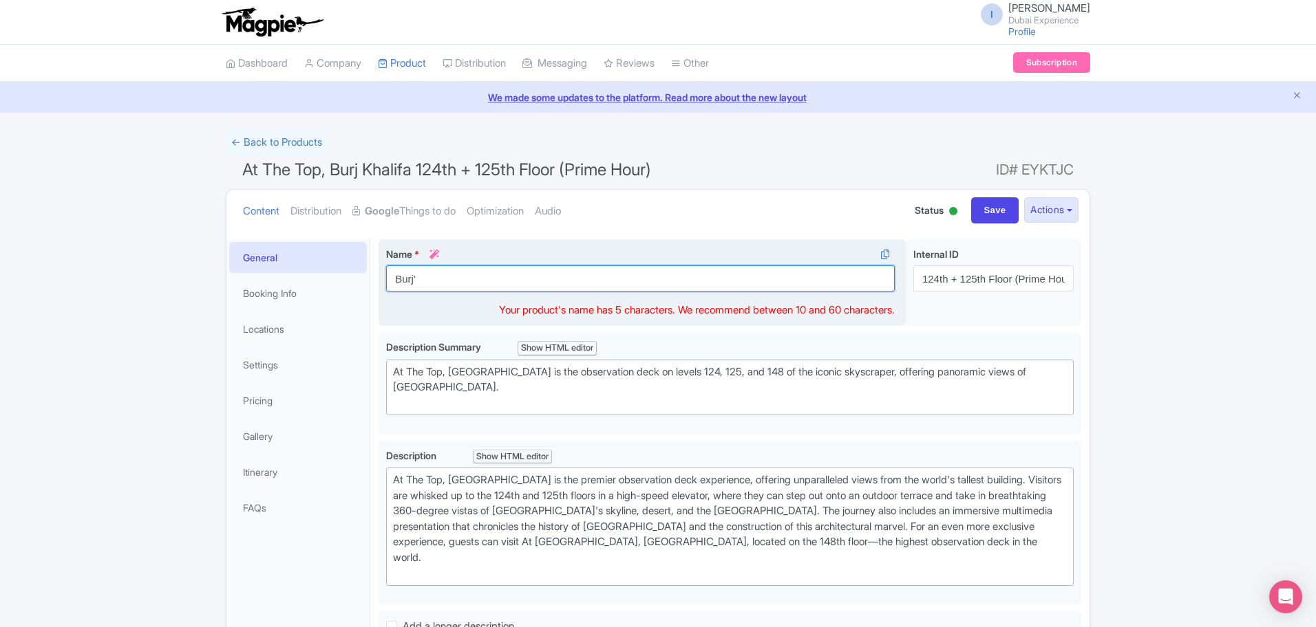
click at [608, 288] on input "Burj'" at bounding box center [640, 279] width 508 height 26
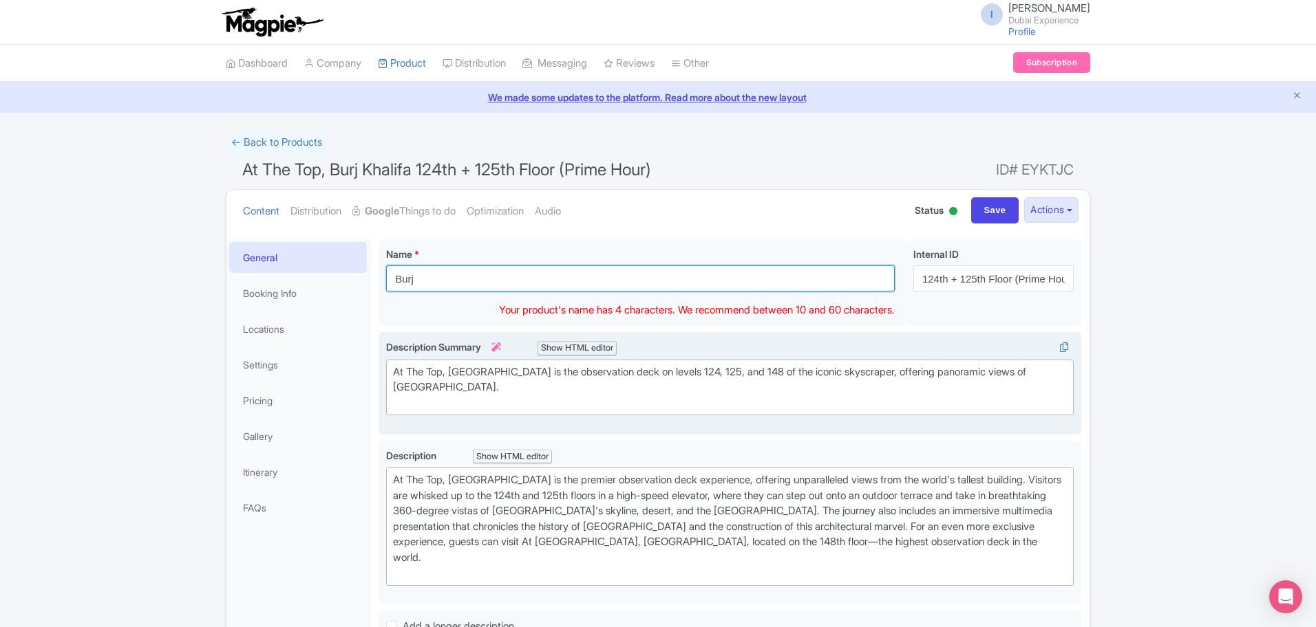
type input "Burj Khalifa"
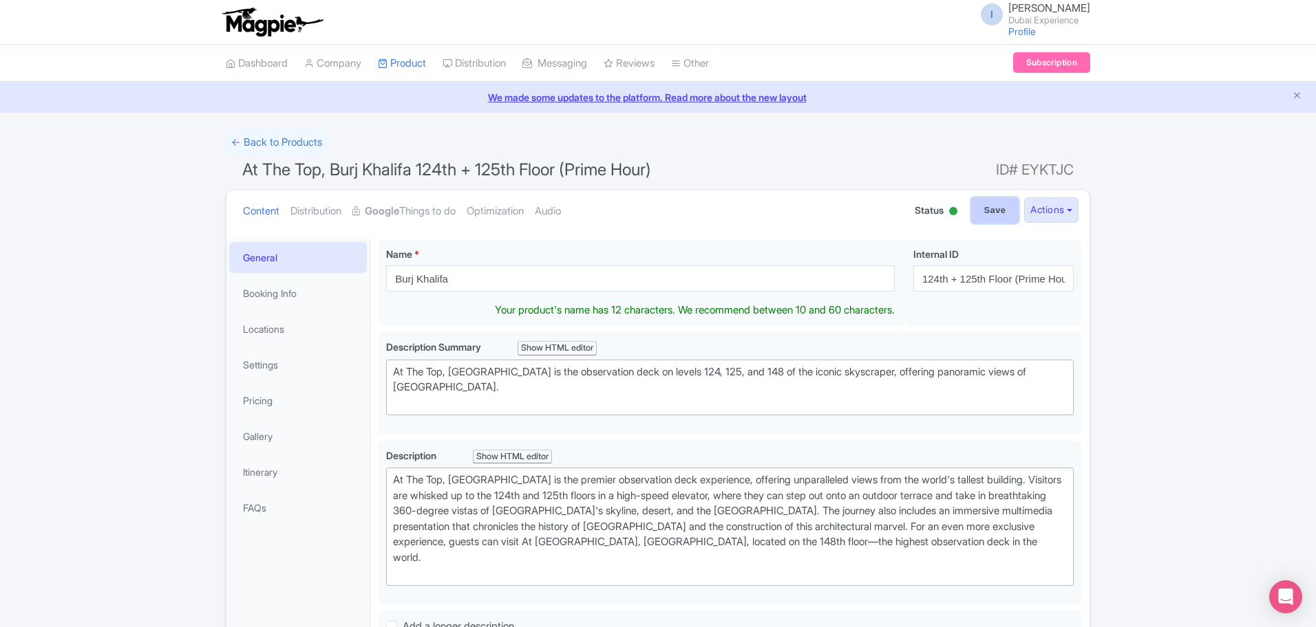
click at [980, 215] on input "Save" at bounding box center [995, 210] width 48 height 26
type input "Saving..."
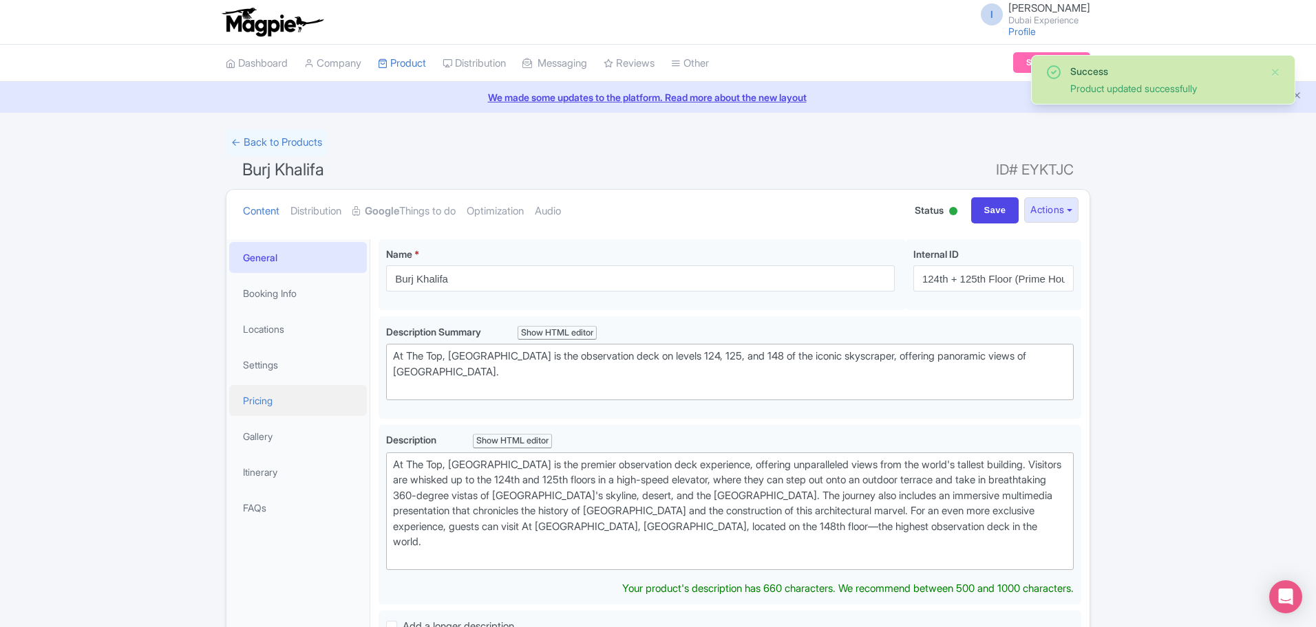
click at [259, 404] on link "Pricing" at bounding box center [298, 400] width 138 height 31
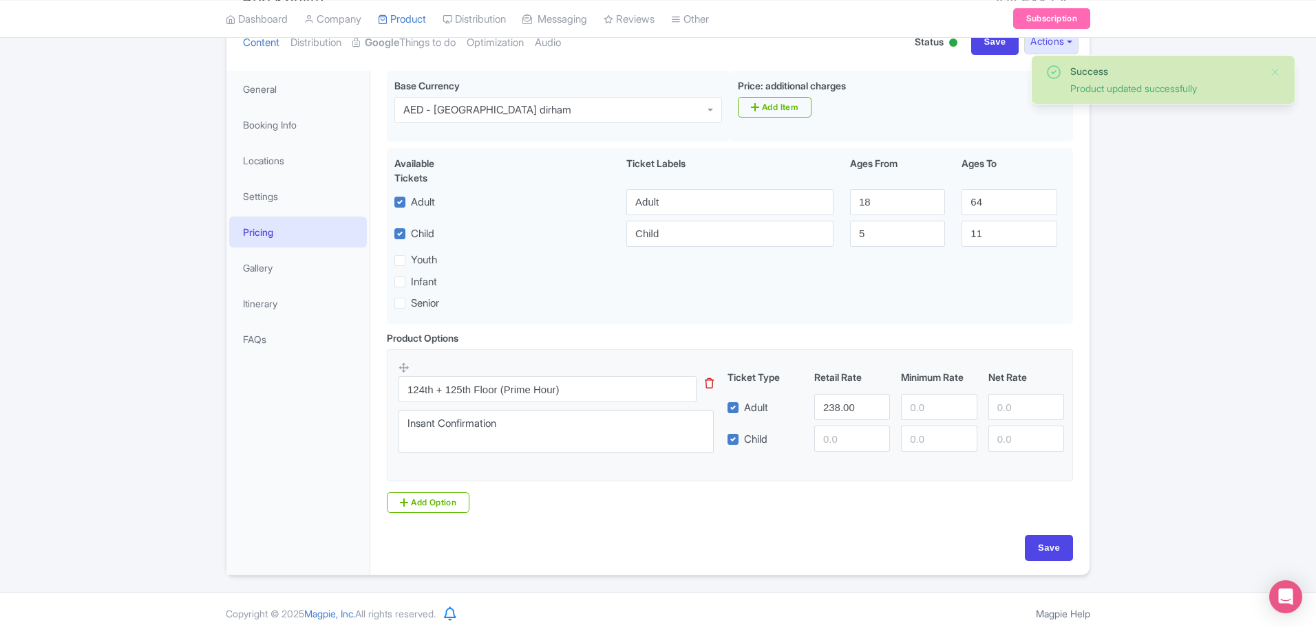
scroll to position [176, 0]
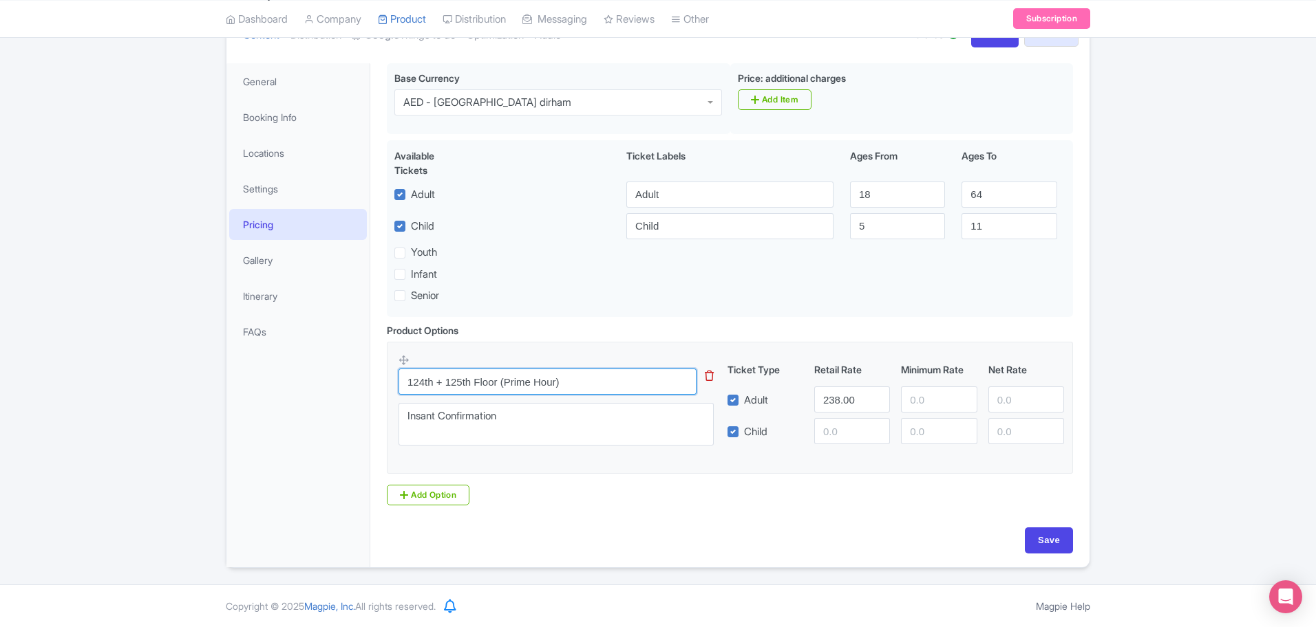
click at [649, 387] on input "124th + 125th Floor (Prime Hour)" at bounding box center [547, 382] width 298 height 26
drag, startPoint x: 863, startPoint y: 403, endPoint x: 631, endPoint y: 358, distance: 236.8
click at [634, 358] on div "124th + 125th Floor (Prime Hour) This tip has not data. Code: tip_option_name I…" at bounding box center [729, 404] width 663 height 101
type input "249"
click at [1061, 536] on input "Save" at bounding box center [1048, 541] width 48 height 26
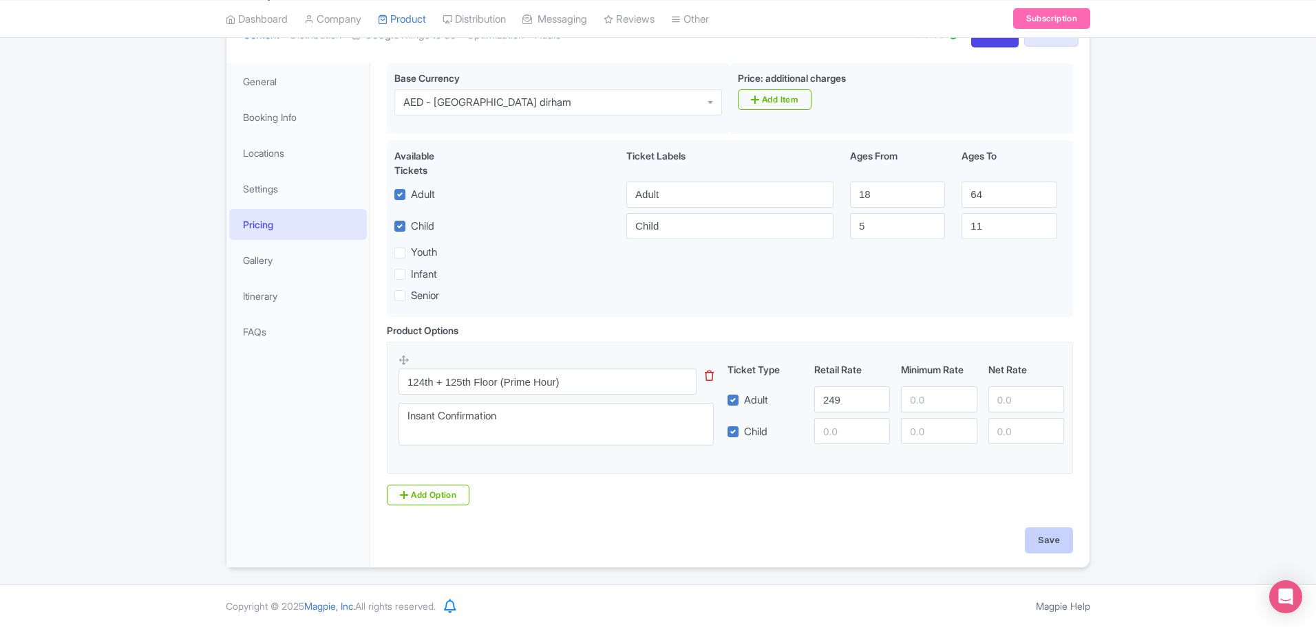
type input "Saving..."
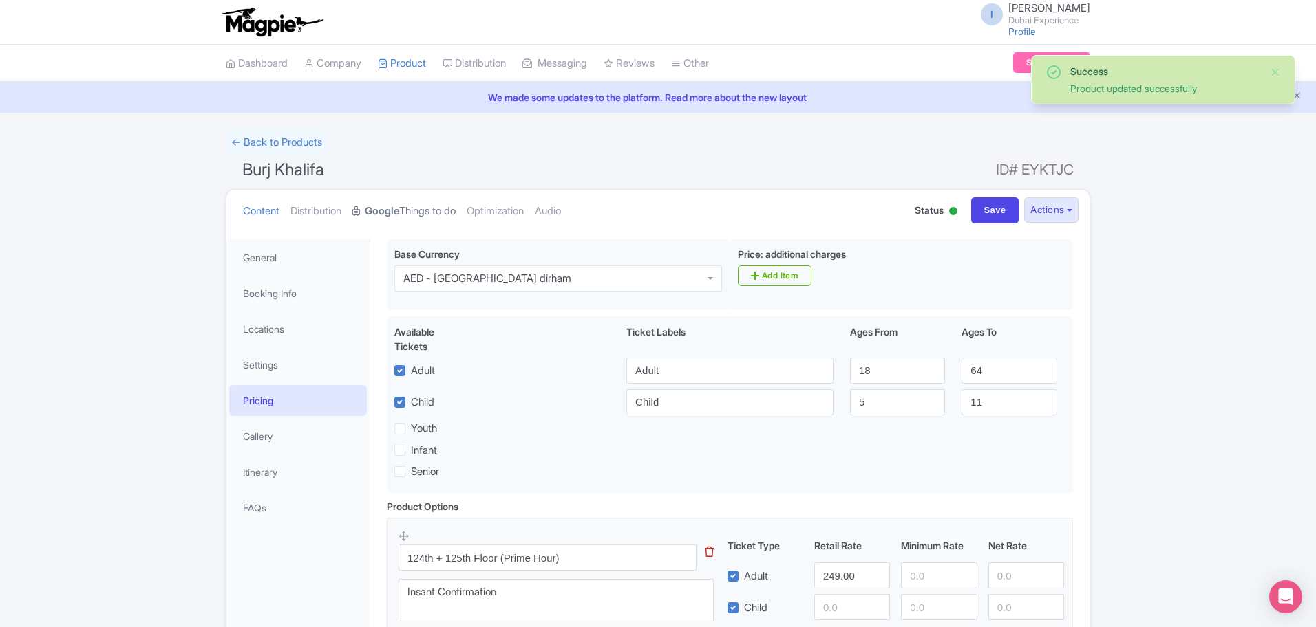
click at [399, 218] on strong "Google" at bounding box center [382, 212] width 34 height 16
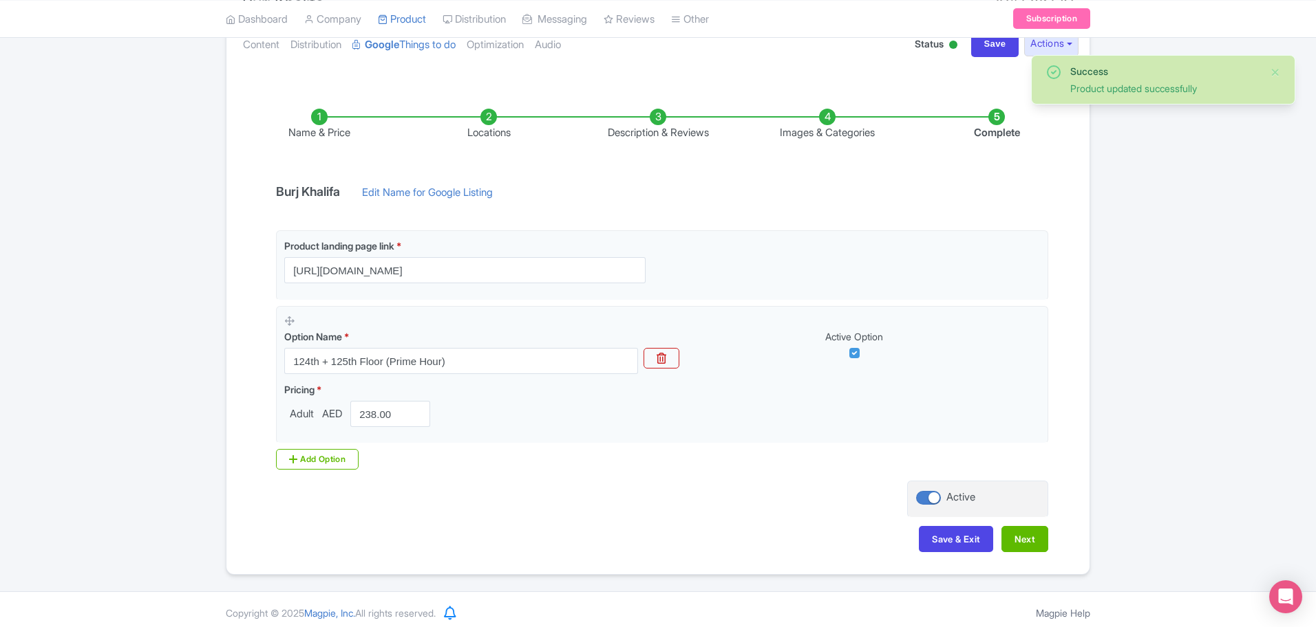
scroll to position [173, 0]
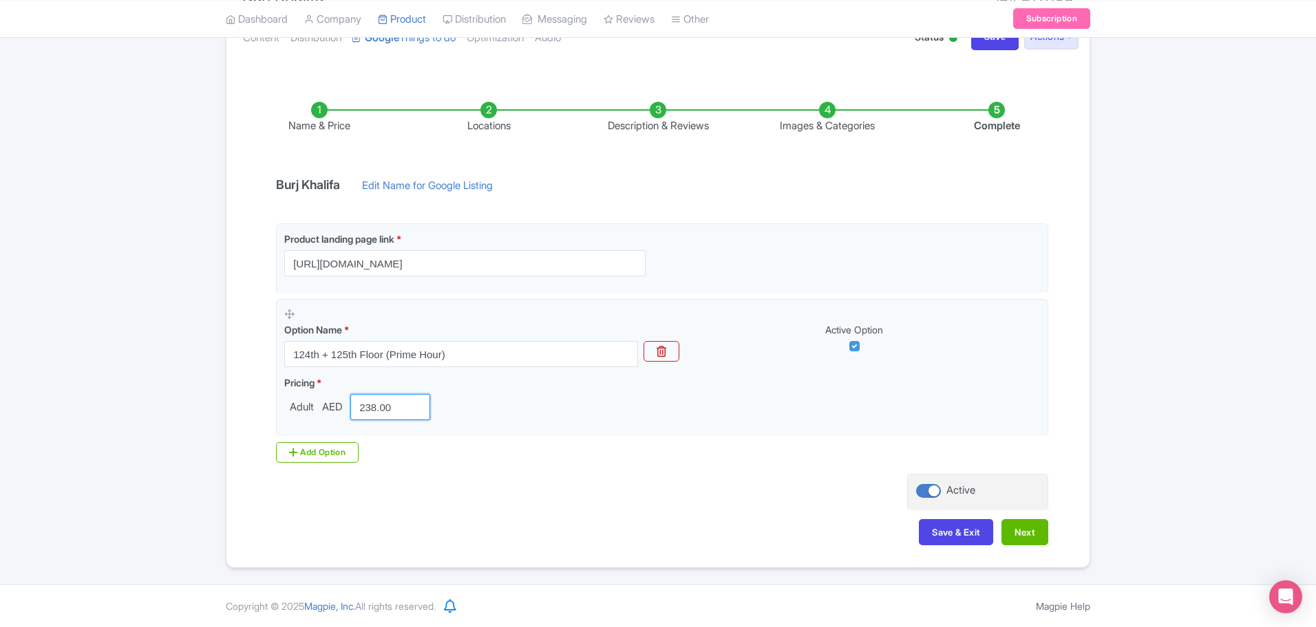
drag, startPoint x: 392, startPoint y: 409, endPoint x: 237, endPoint y: 373, distance: 159.7
click at [238, 374] on div "Name & Price Locations Description & Reviews Images & Categories Complete Burj …" at bounding box center [658, 316] width 846 height 485
type input "249"
click at [1022, 537] on button "Next" at bounding box center [1024, 532] width 47 height 26
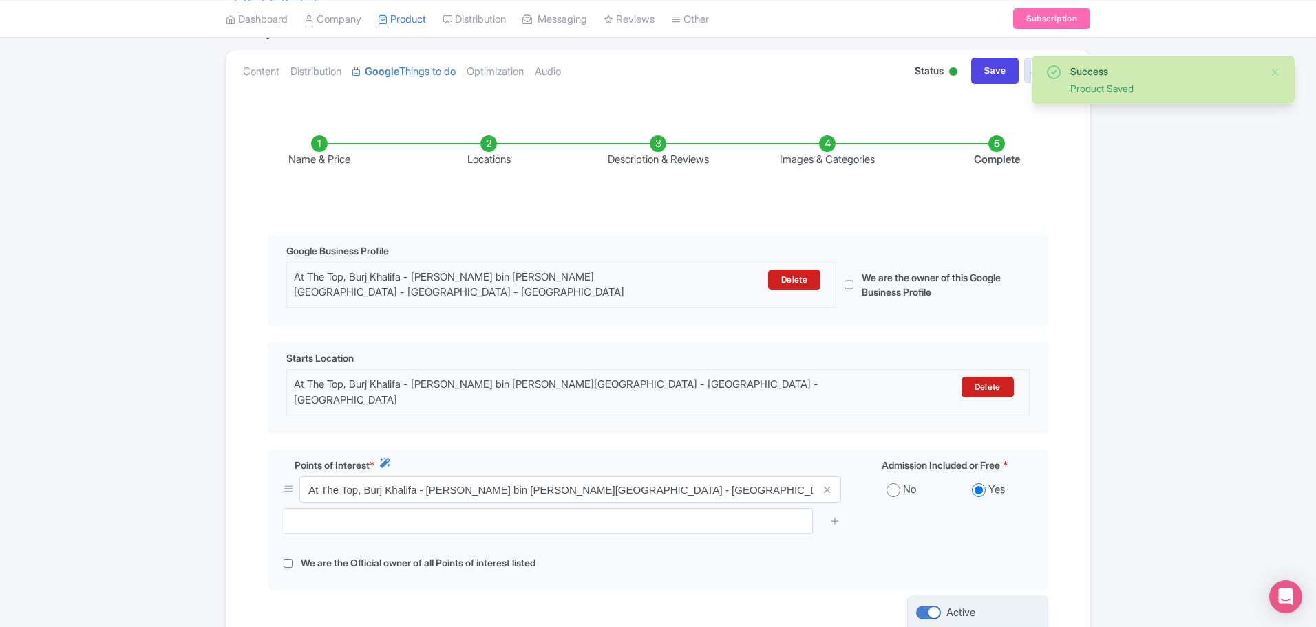
scroll to position [271, 0]
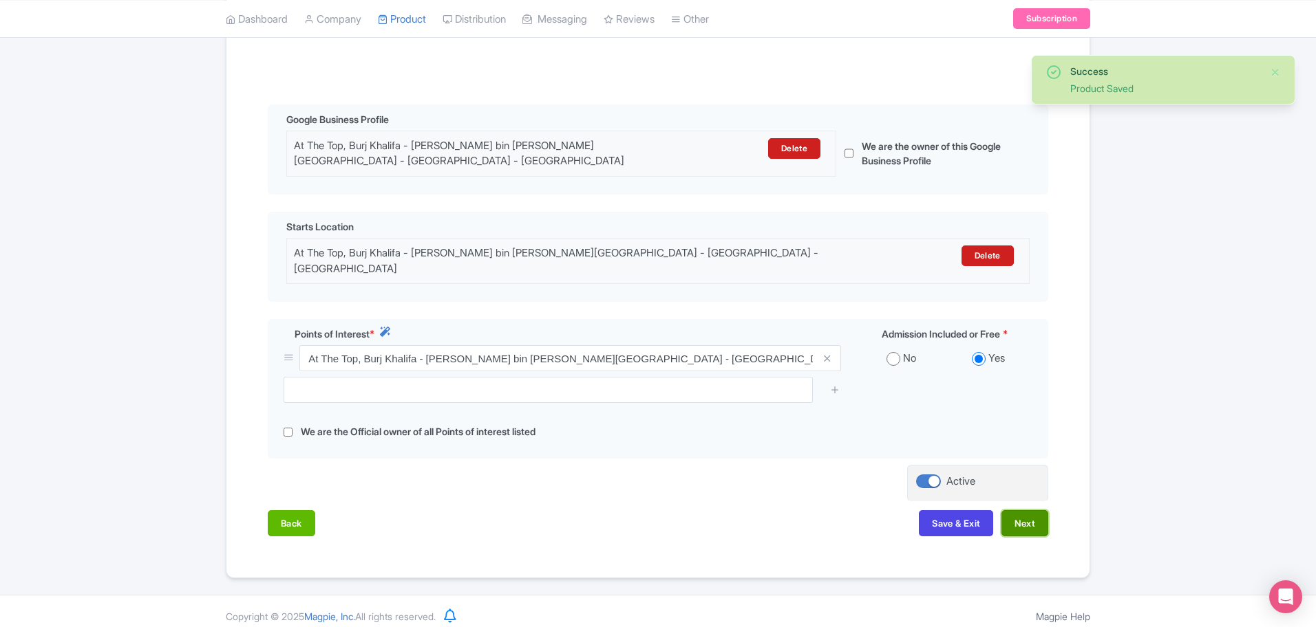
click at [1038, 523] on button "Next" at bounding box center [1024, 524] width 47 height 26
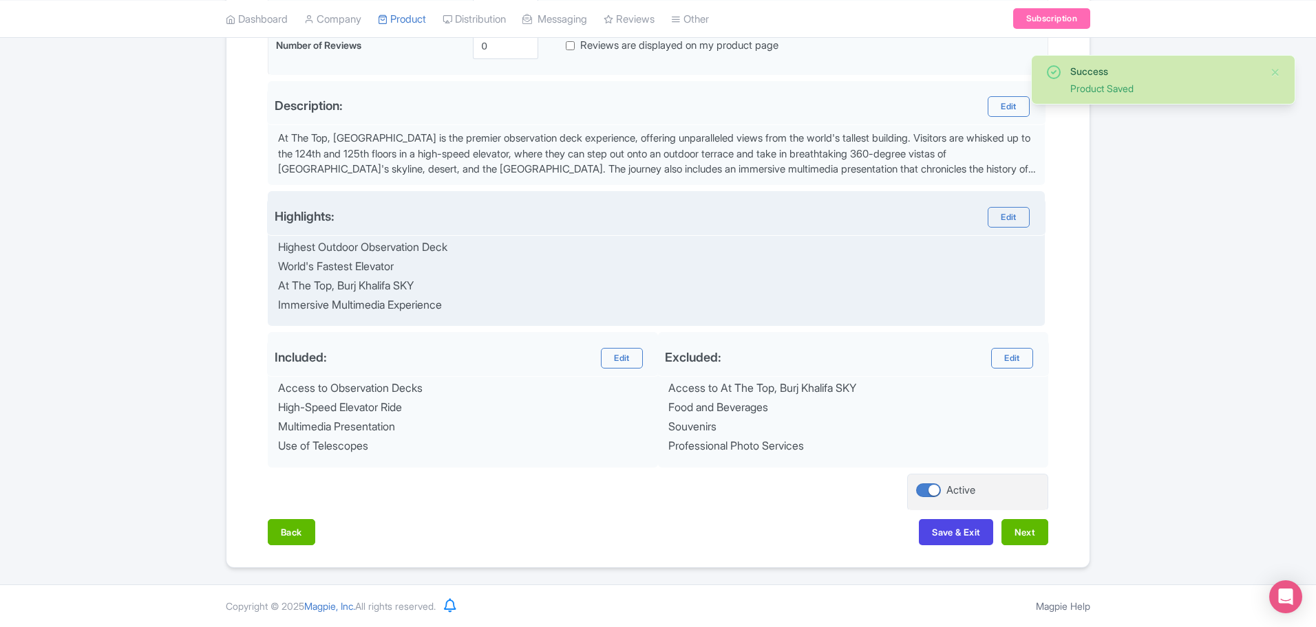
scroll to position [0, 0]
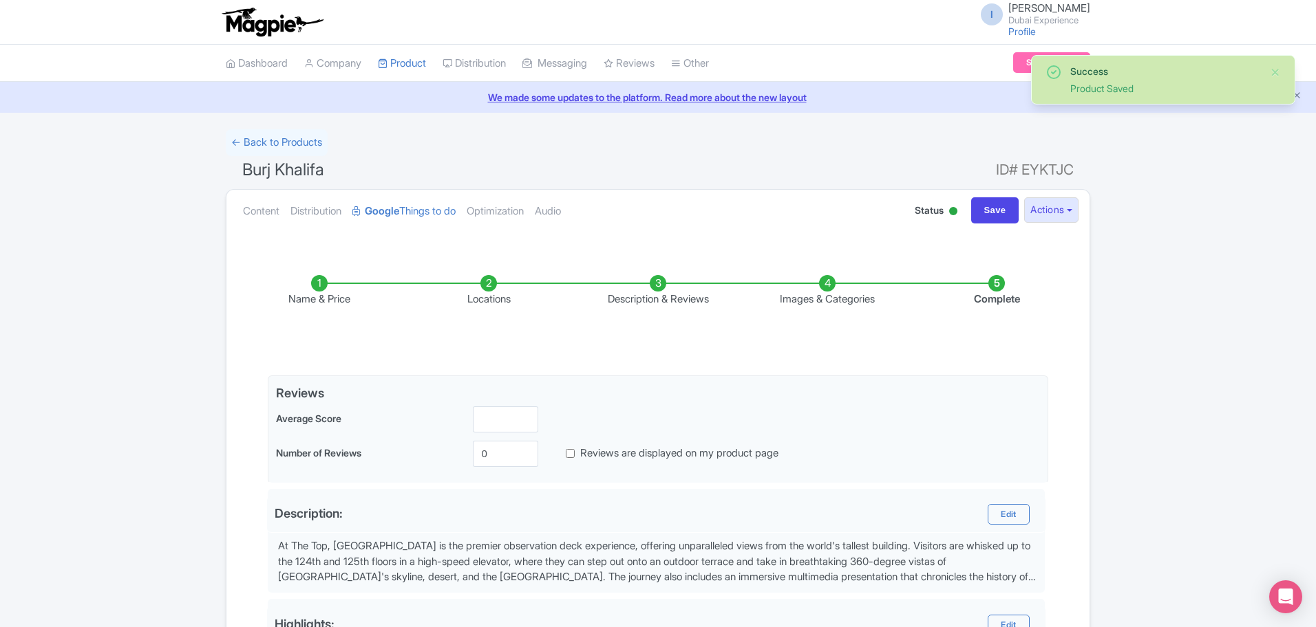
click at [508, 279] on li "Locations" at bounding box center [488, 291] width 169 height 32
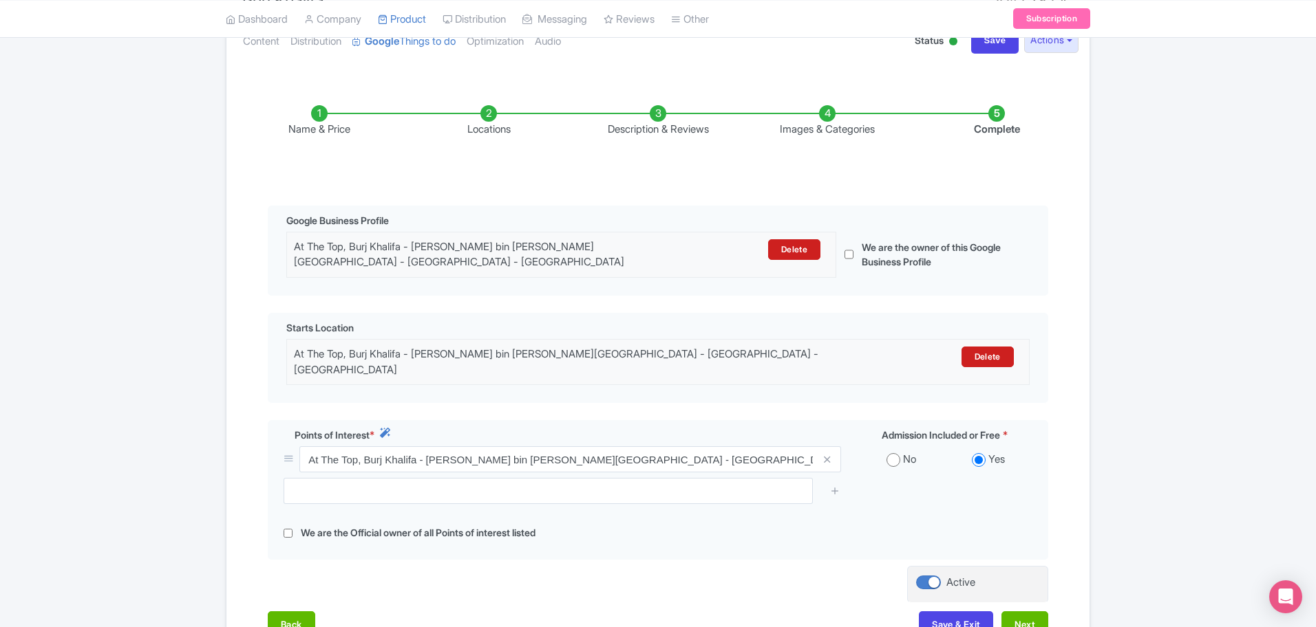
scroll to position [172, 0]
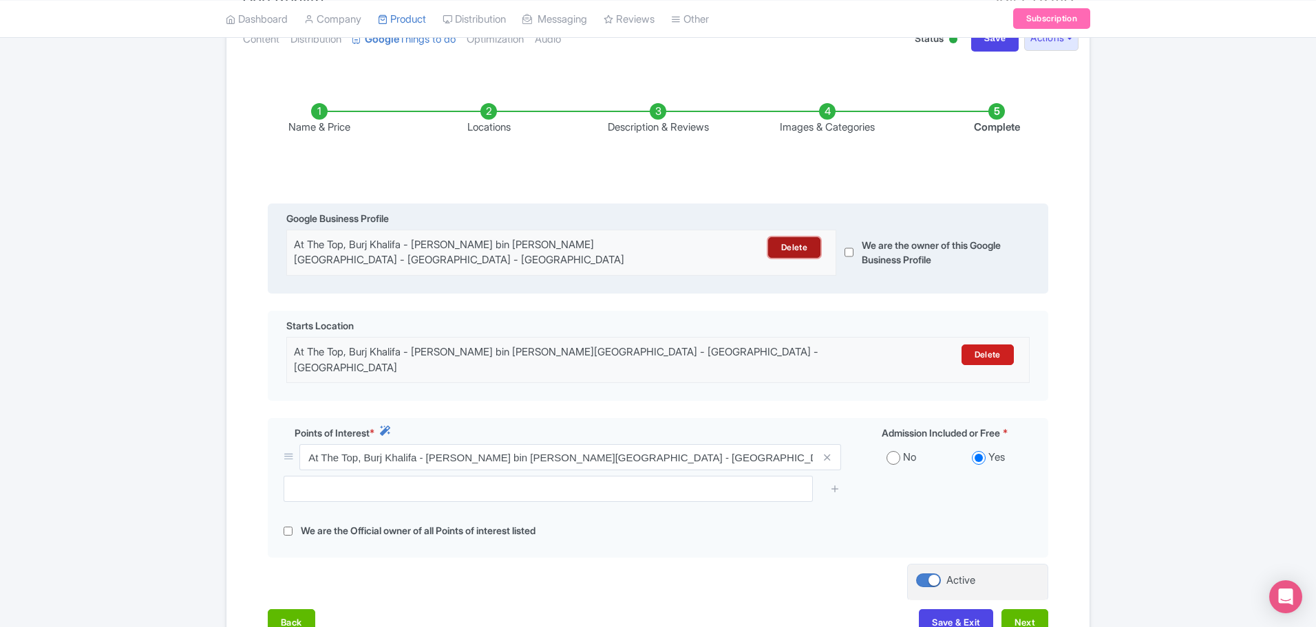
click at [794, 243] on link "Delete" at bounding box center [794, 247] width 52 height 21
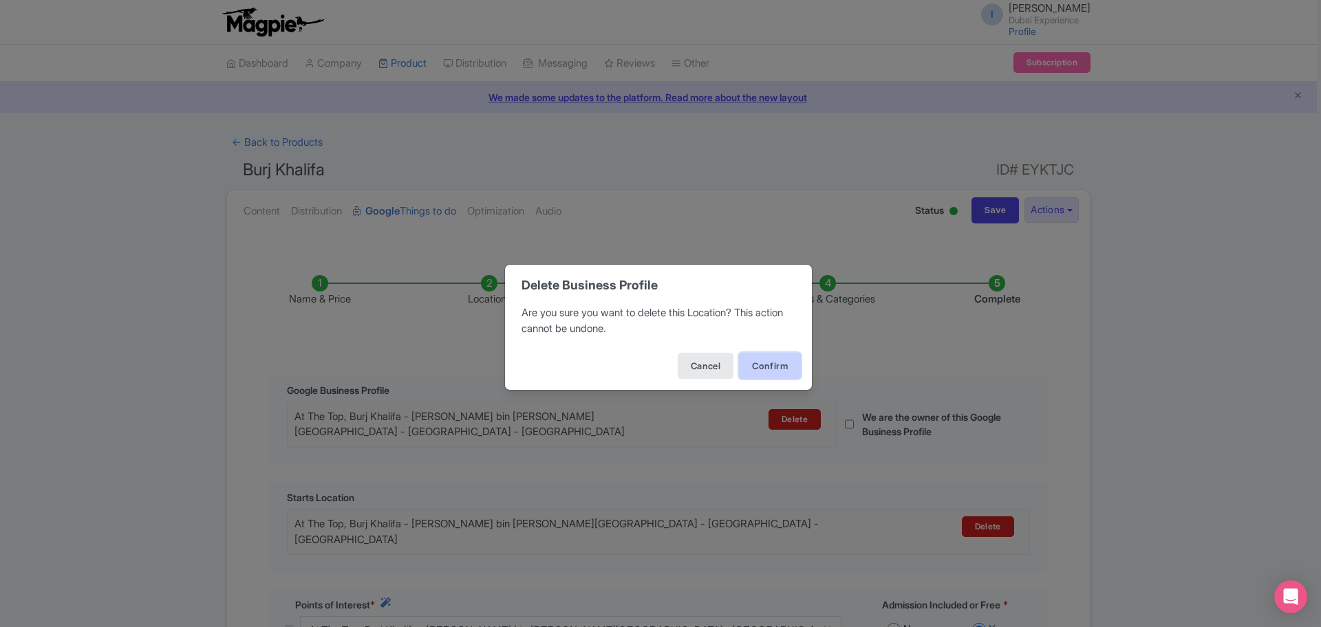
click at [755, 365] on button "Confirm" at bounding box center [770, 366] width 62 height 26
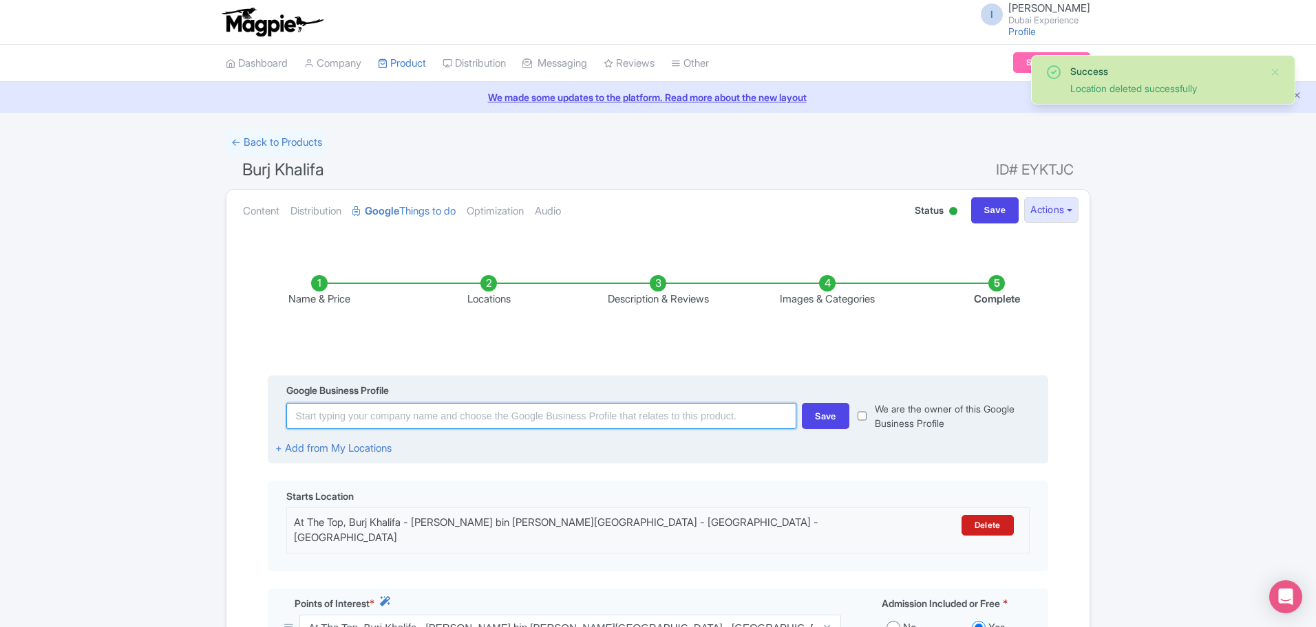
click at [625, 413] on input at bounding box center [541, 416] width 510 height 26
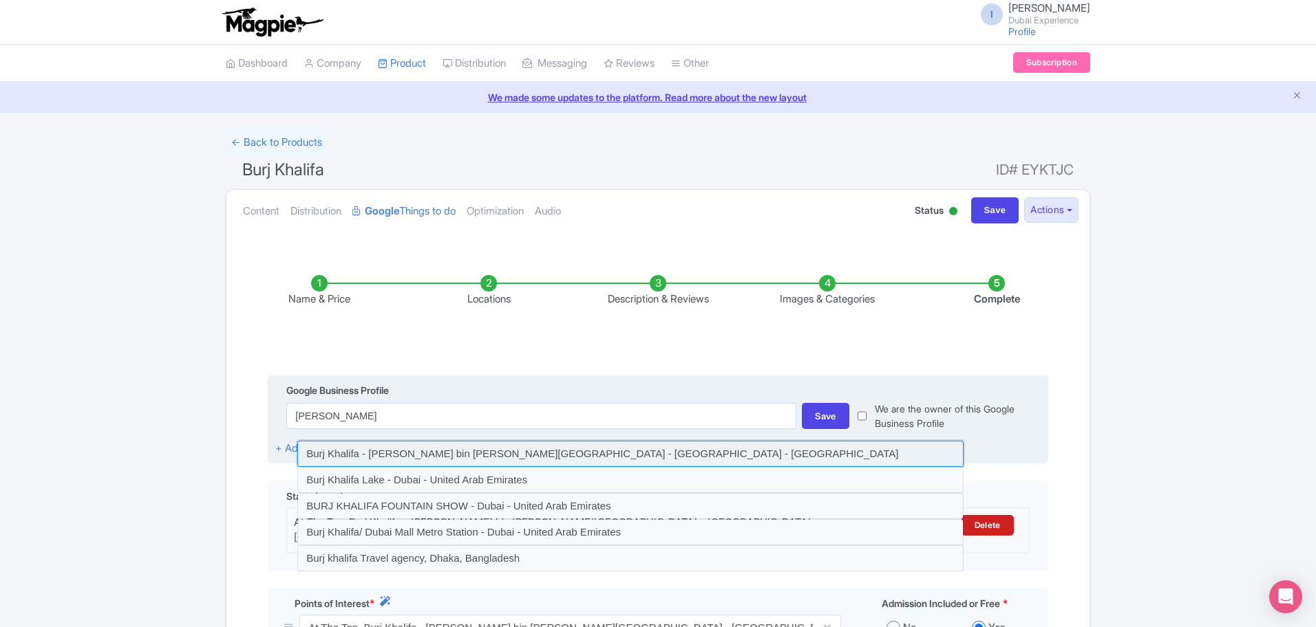
click at [722, 454] on input at bounding box center [630, 454] width 666 height 26
type input "Burj Khalifa - [PERSON_NAME] bin [PERSON_NAME][GEOGRAPHIC_DATA] - [GEOGRAPHIC_D…"
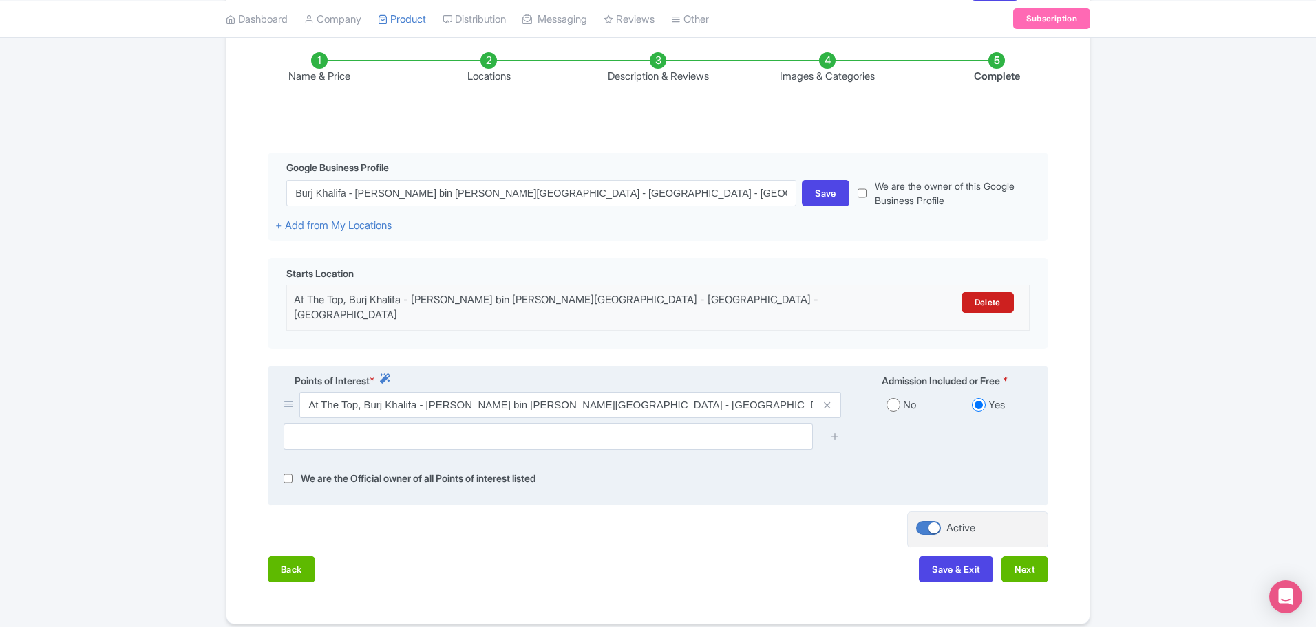
scroll to position [258, 0]
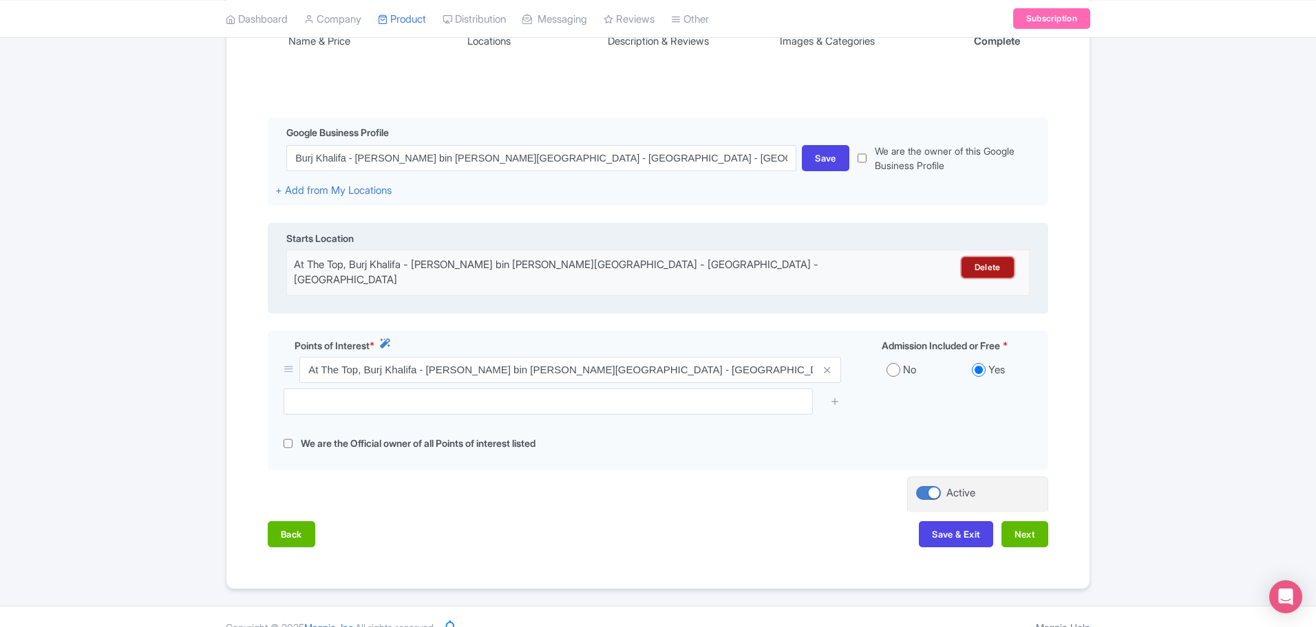
click at [969, 269] on link "Delete" at bounding box center [987, 267] width 52 height 21
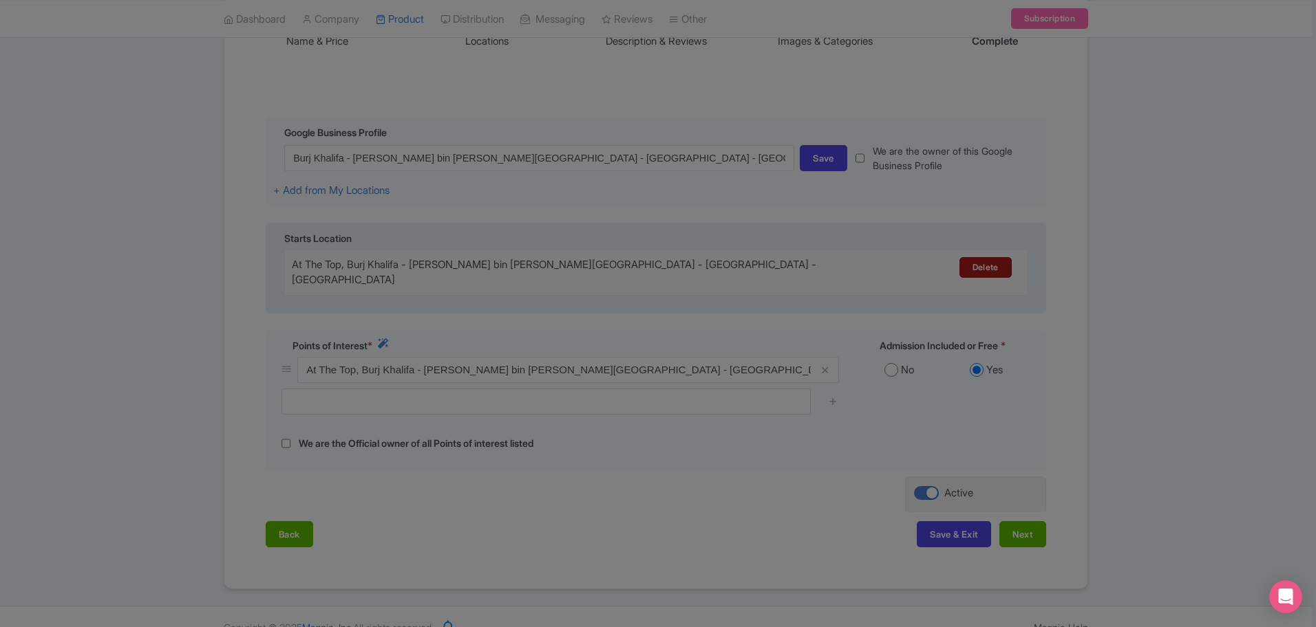
scroll to position [0, 0]
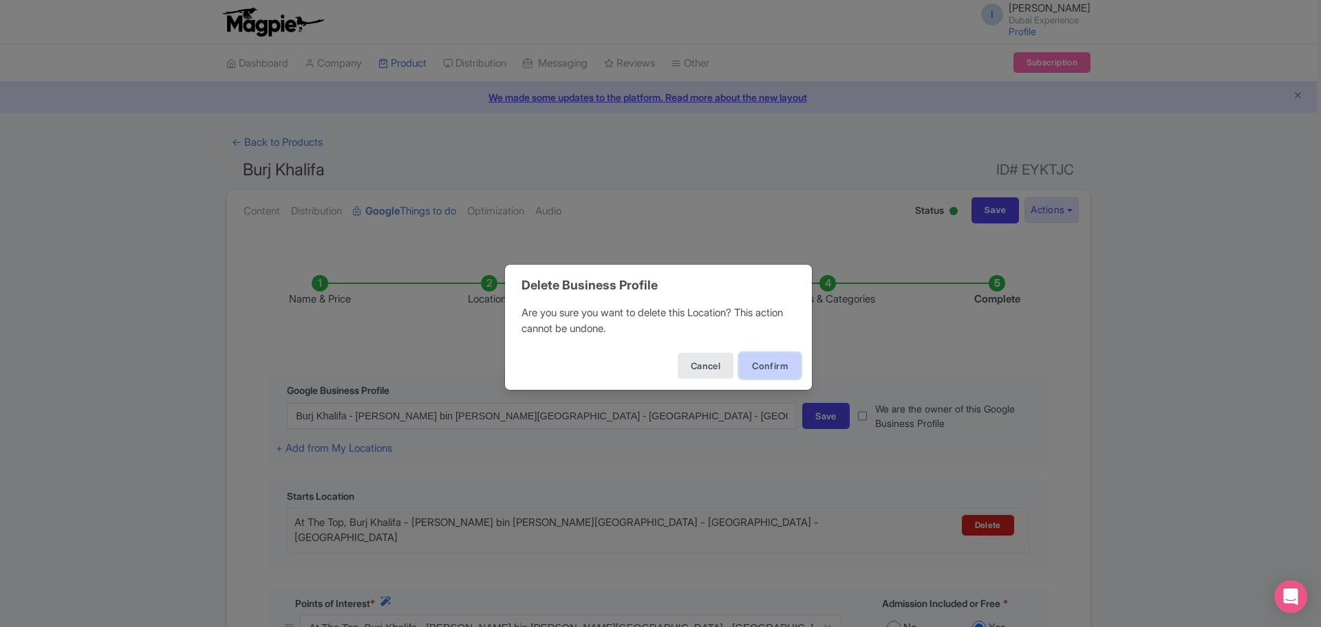
click at [777, 361] on button "Confirm" at bounding box center [770, 366] width 62 height 26
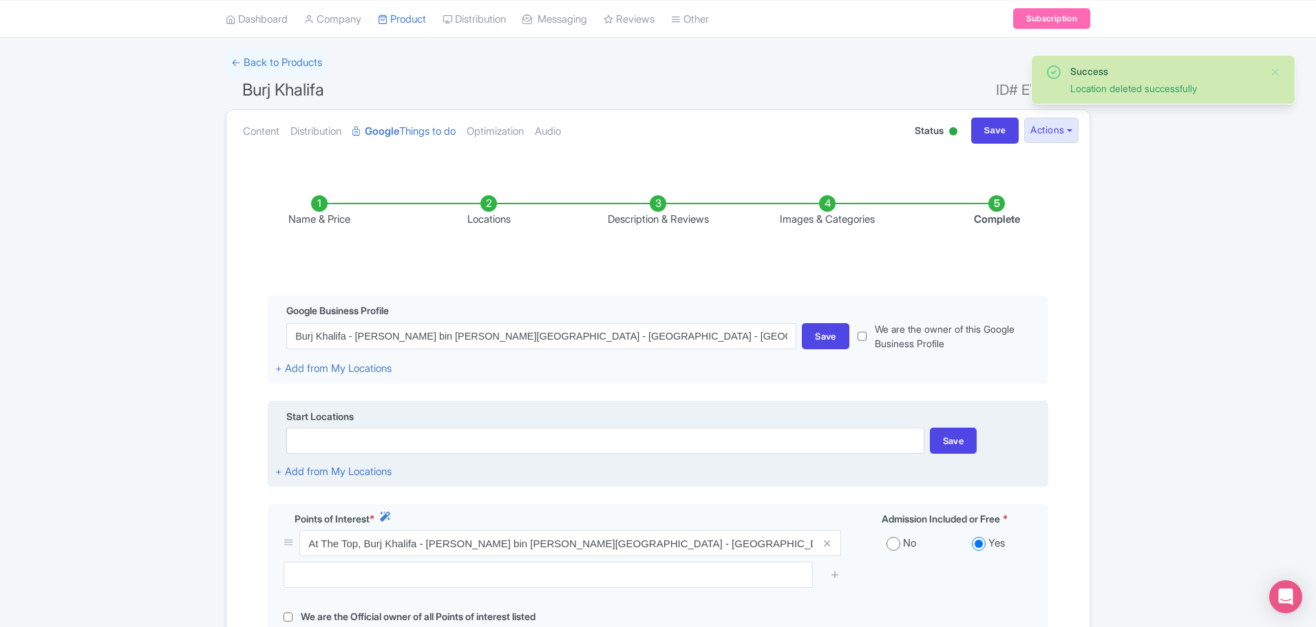
scroll to position [172, 0]
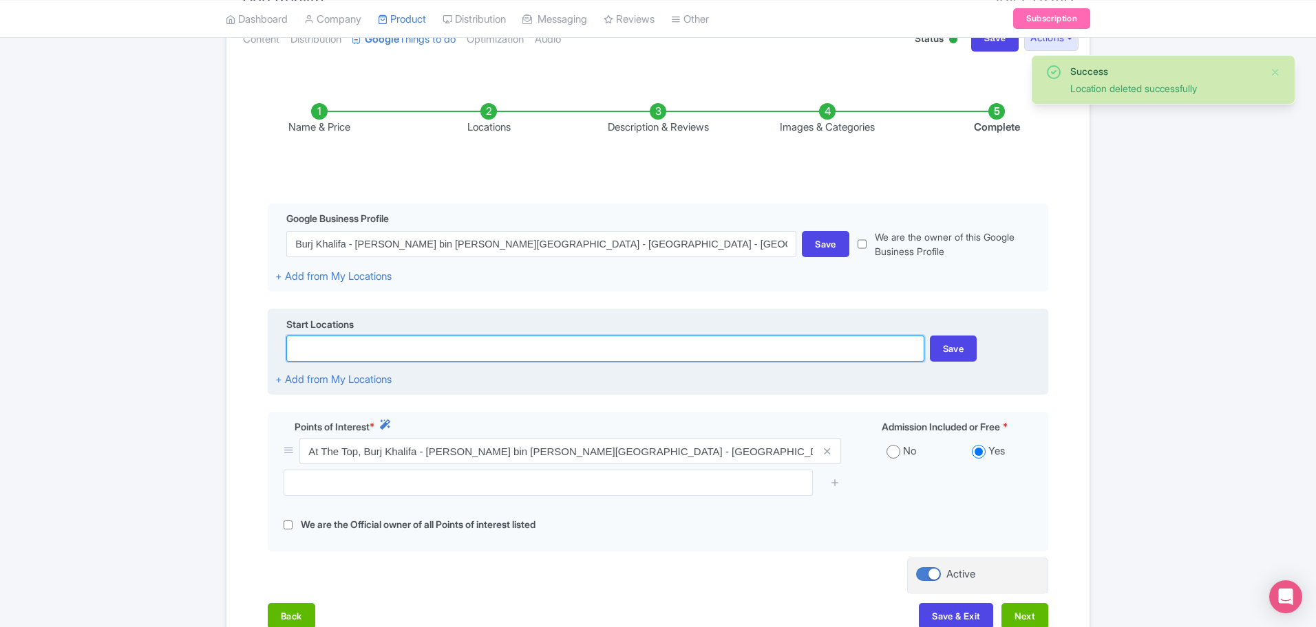
click at [512, 356] on input at bounding box center [604, 349] width 637 height 26
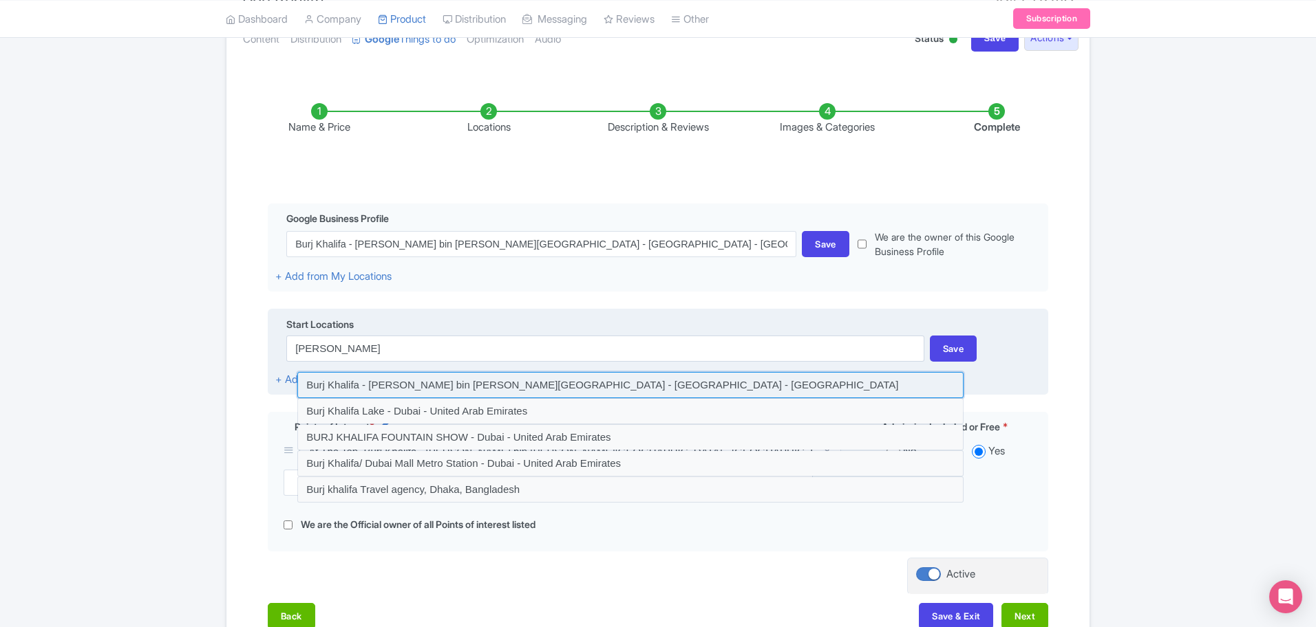
click at [525, 389] on input at bounding box center [630, 385] width 666 height 26
type input "Burj Khalifa - [PERSON_NAME] bin [PERSON_NAME][GEOGRAPHIC_DATA] - [GEOGRAPHIC_D…"
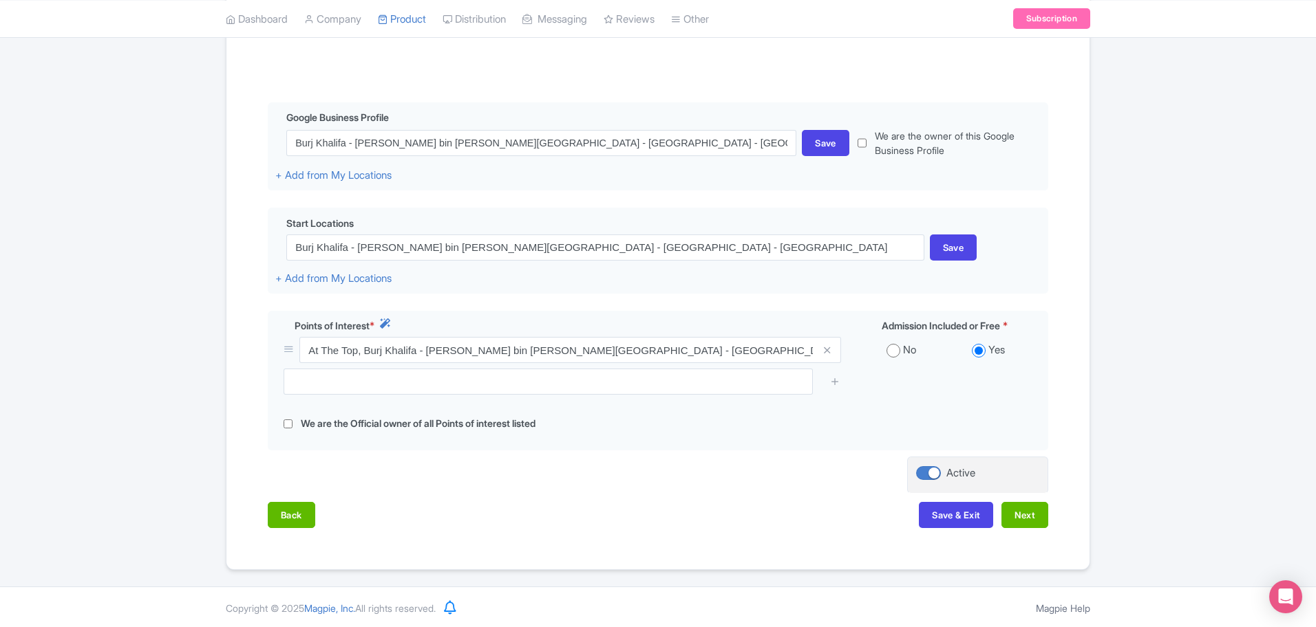
scroll to position [275, 0]
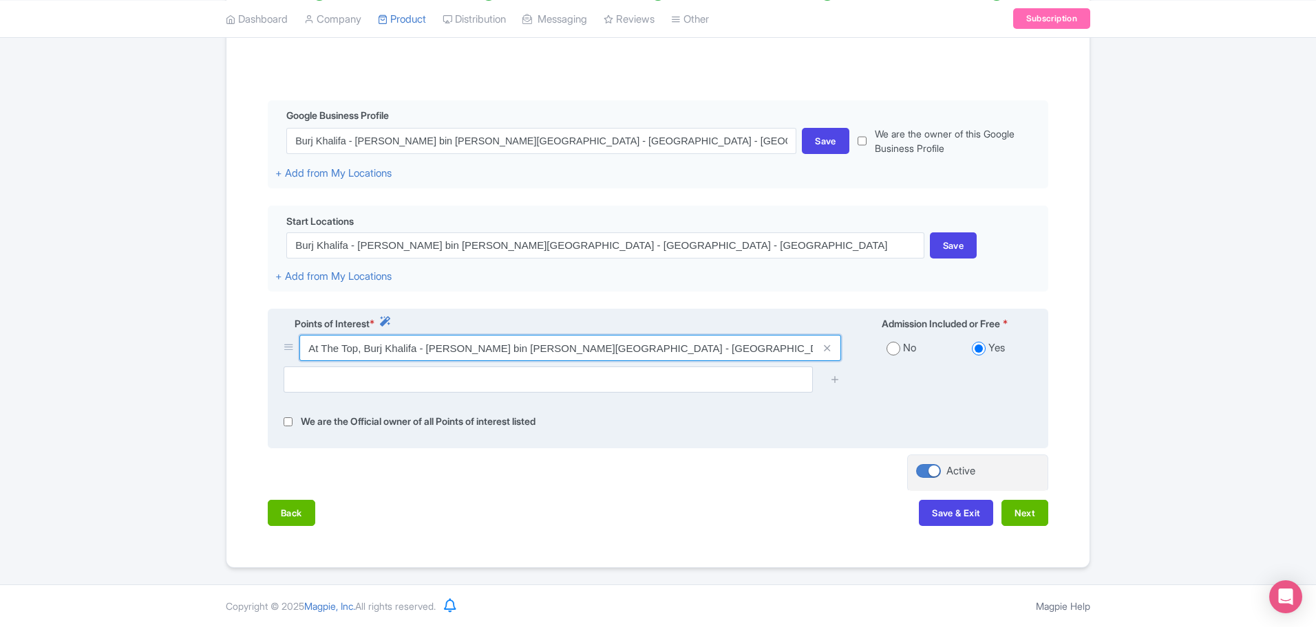
click at [702, 347] on input "At The Top, Burj Khalifa - [PERSON_NAME] bin [PERSON_NAME][GEOGRAPHIC_DATA] - […" at bounding box center [569, 348] width 541 height 26
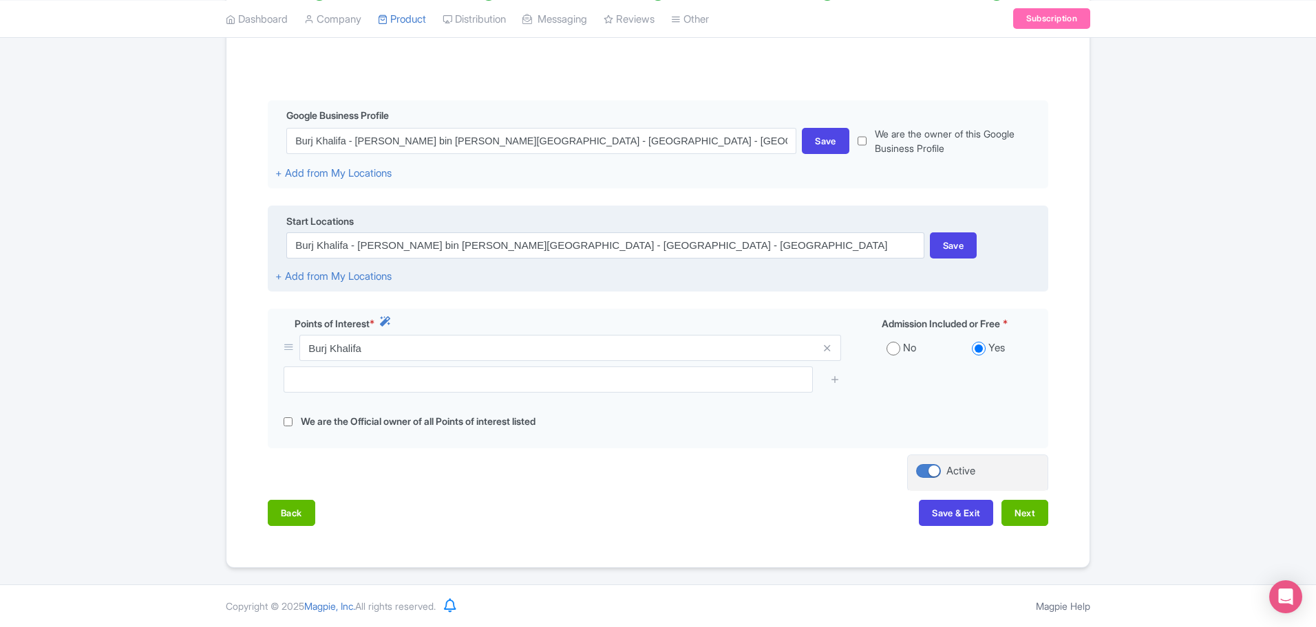
click at [786, 230] on div "Start Locations" at bounding box center [657, 223] width 765 height 19
click at [789, 238] on input "Burj Khalifa - [PERSON_NAME] bin [PERSON_NAME][GEOGRAPHIC_DATA] - [GEOGRAPHIC_D…" at bounding box center [604, 246] width 637 height 26
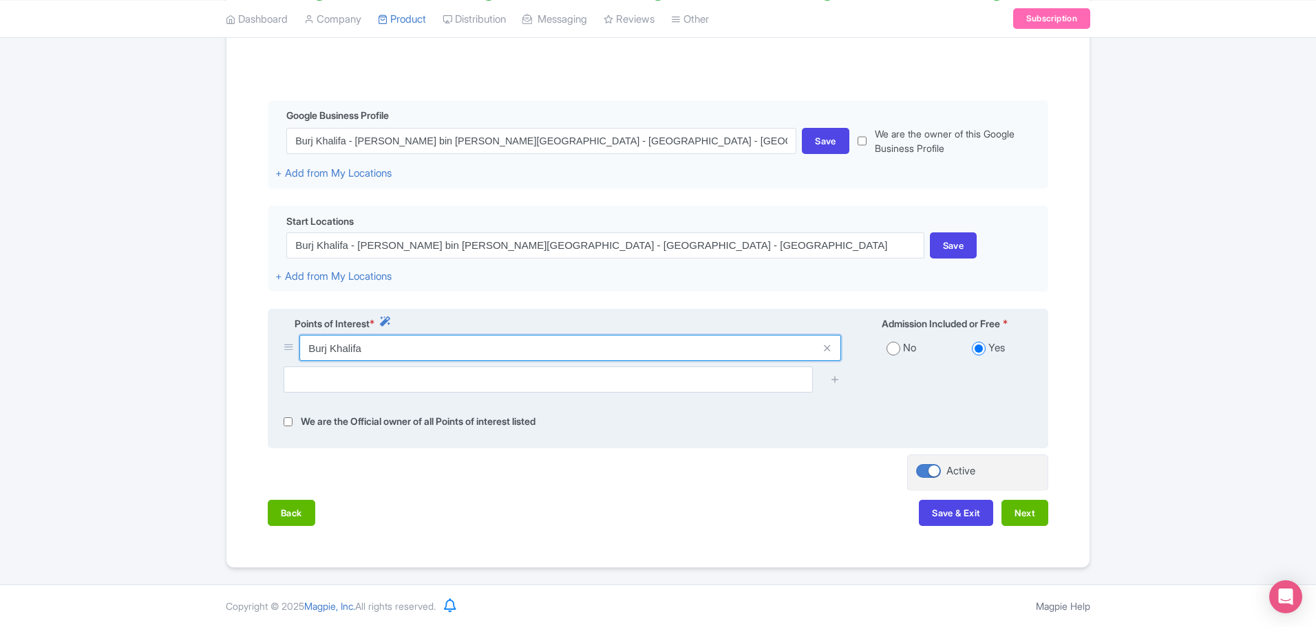
click at [669, 356] on input "Burj Khalifa" at bounding box center [569, 348] width 541 height 26
paste input "- Sheikh Mohammed bin Rashid Boulevard - Dubai - United Arab Emirates"
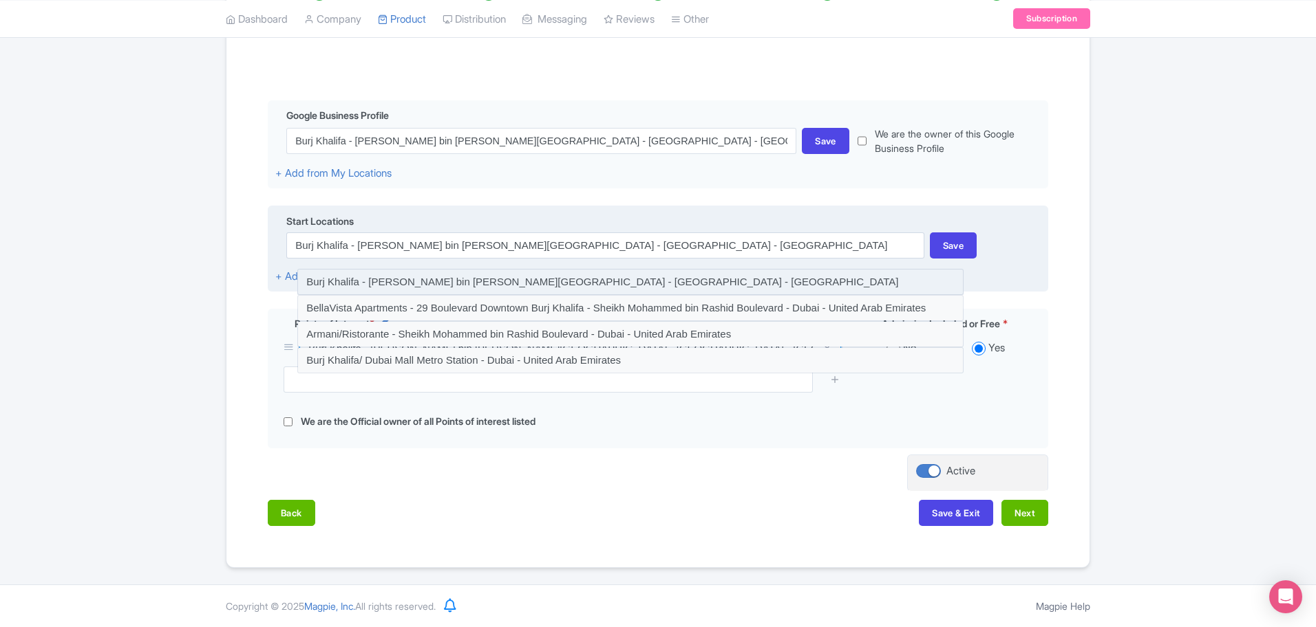
type input "Burj Khalifa - [PERSON_NAME] bin [PERSON_NAME][GEOGRAPHIC_DATA] - [GEOGRAPHIC_D…"
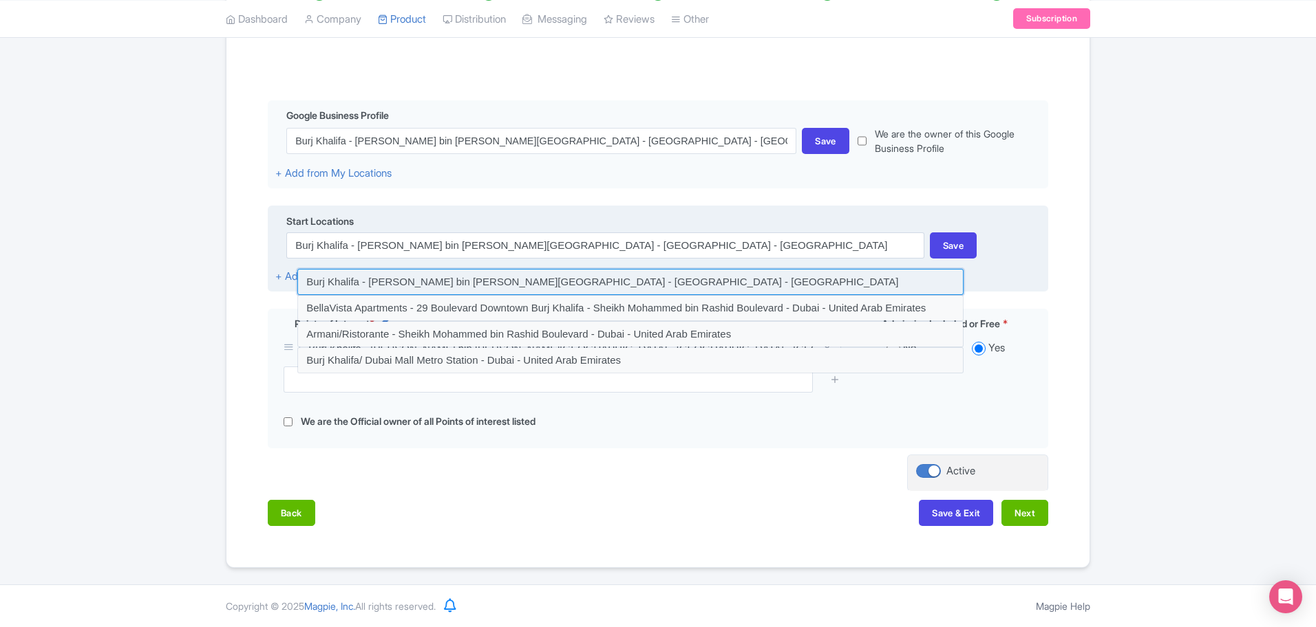
click at [597, 284] on input at bounding box center [630, 282] width 666 height 26
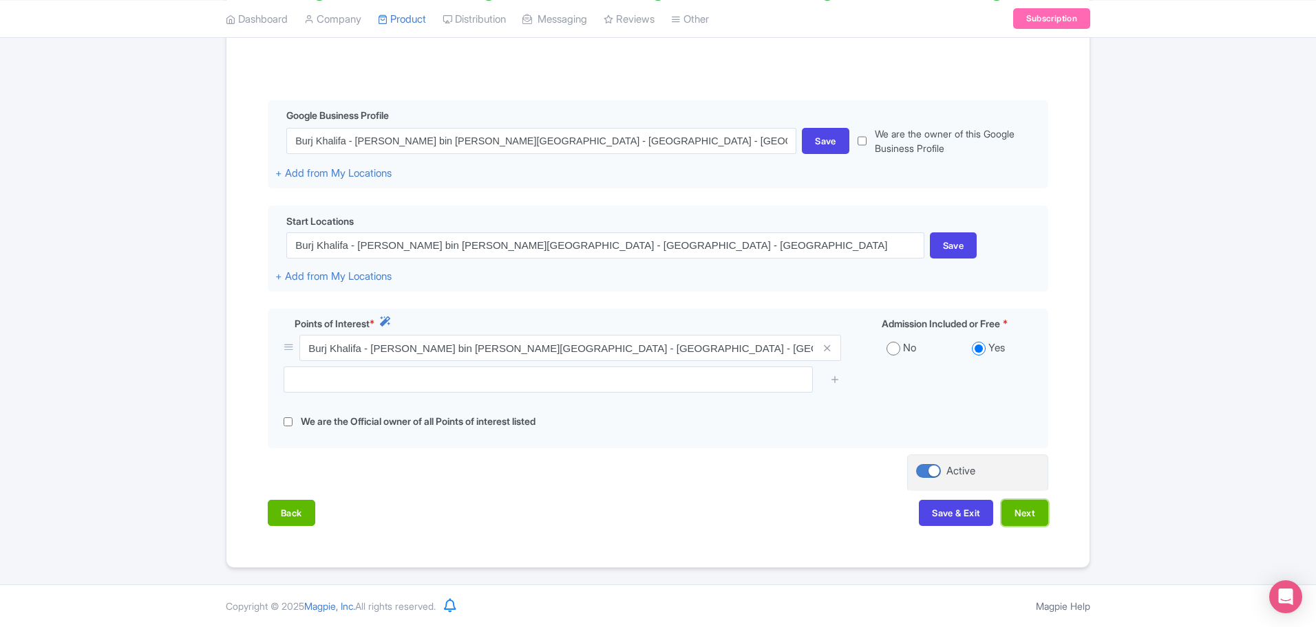
drag, startPoint x: 1007, startPoint y: 511, endPoint x: 990, endPoint y: 528, distance: 24.3
click at [1004, 513] on button "Next" at bounding box center [1024, 513] width 47 height 26
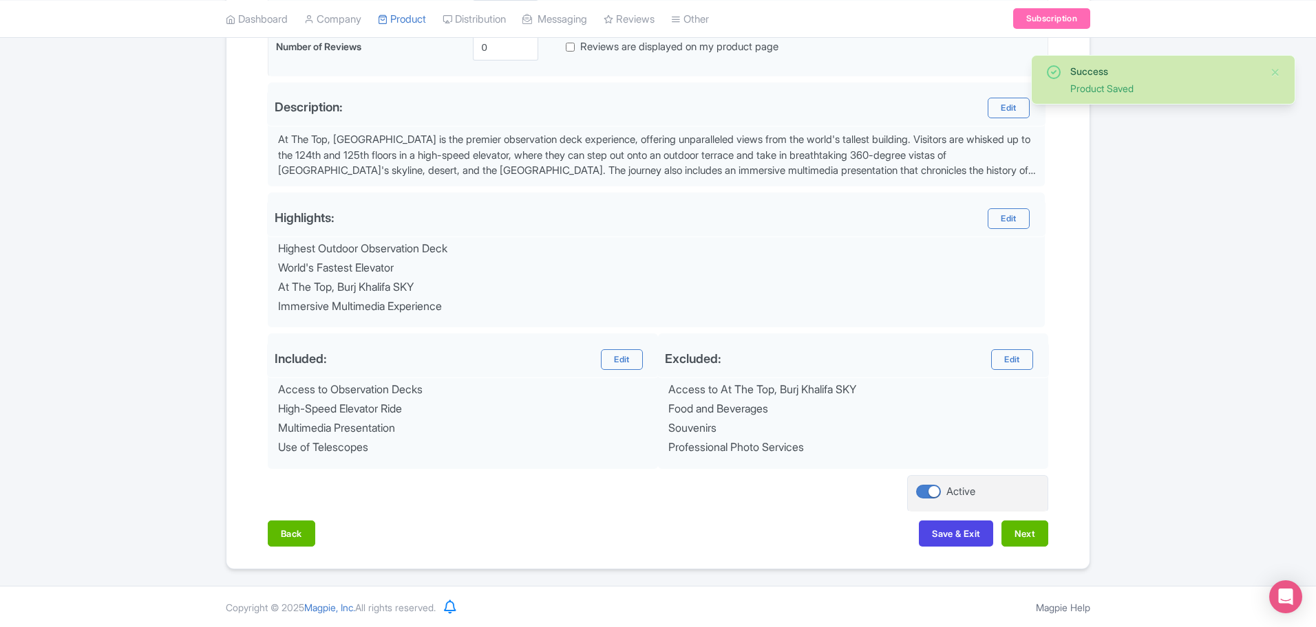
scroll to position [408, 0]
click at [1015, 532] on button "Next" at bounding box center [1024, 532] width 47 height 26
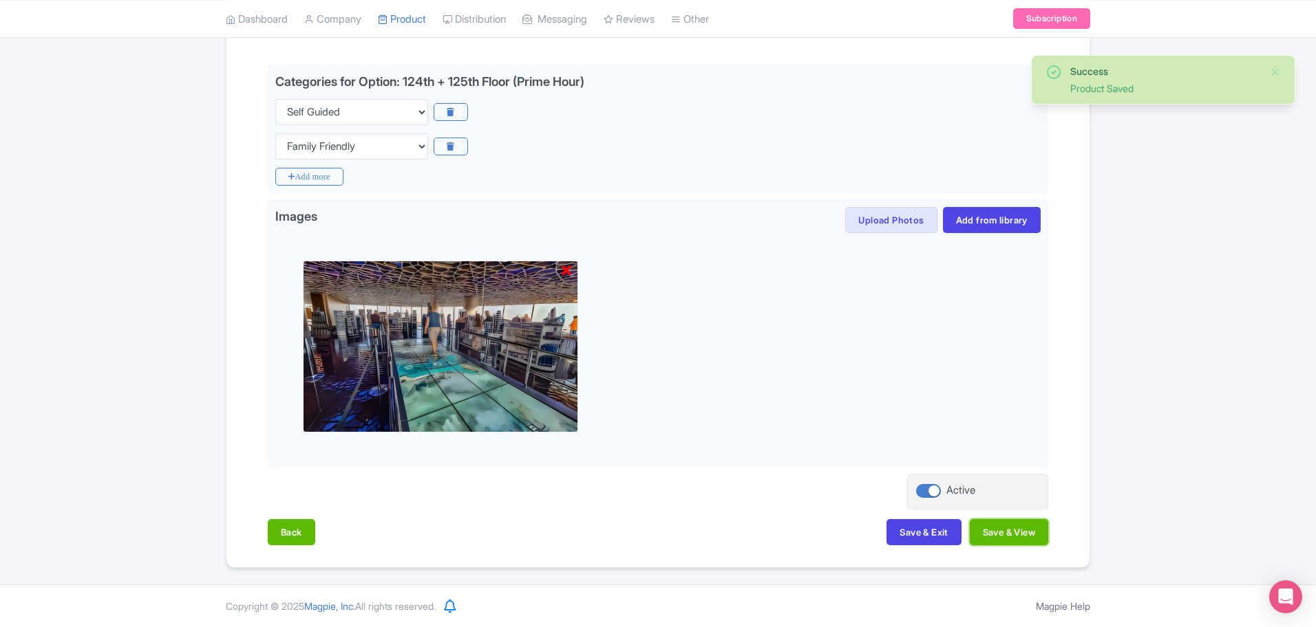
click at [1015, 532] on button "Save & View" at bounding box center [1008, 532] width 78 height 26
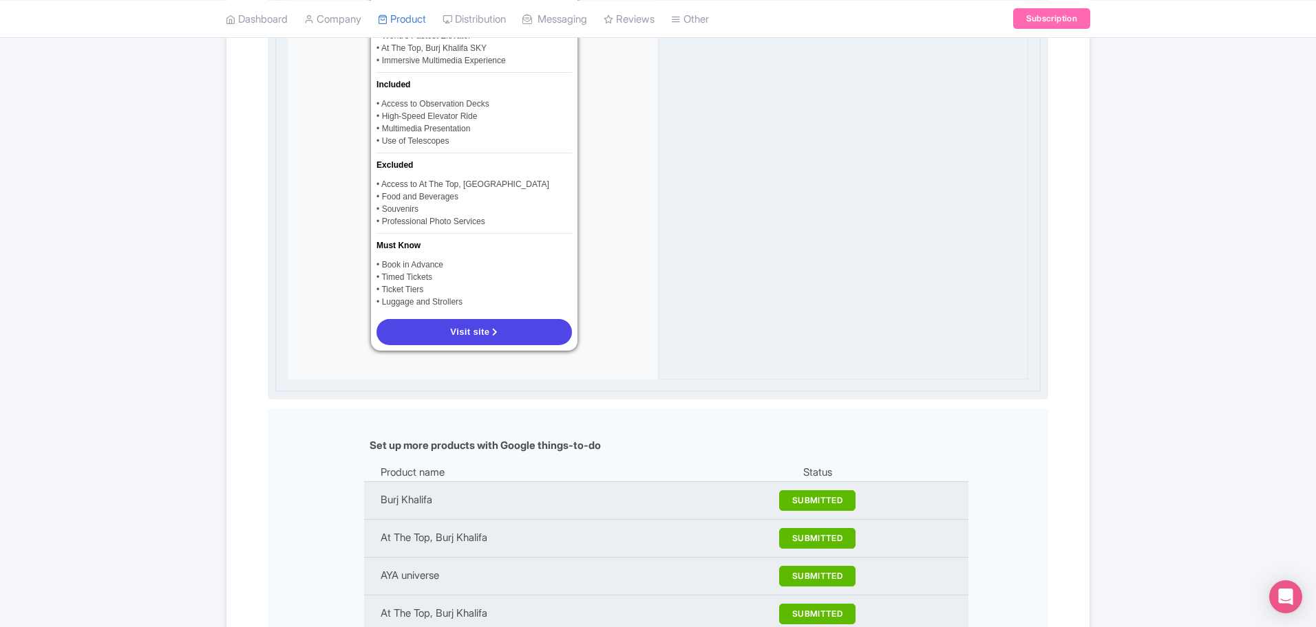
scroll to position [1059, 0]
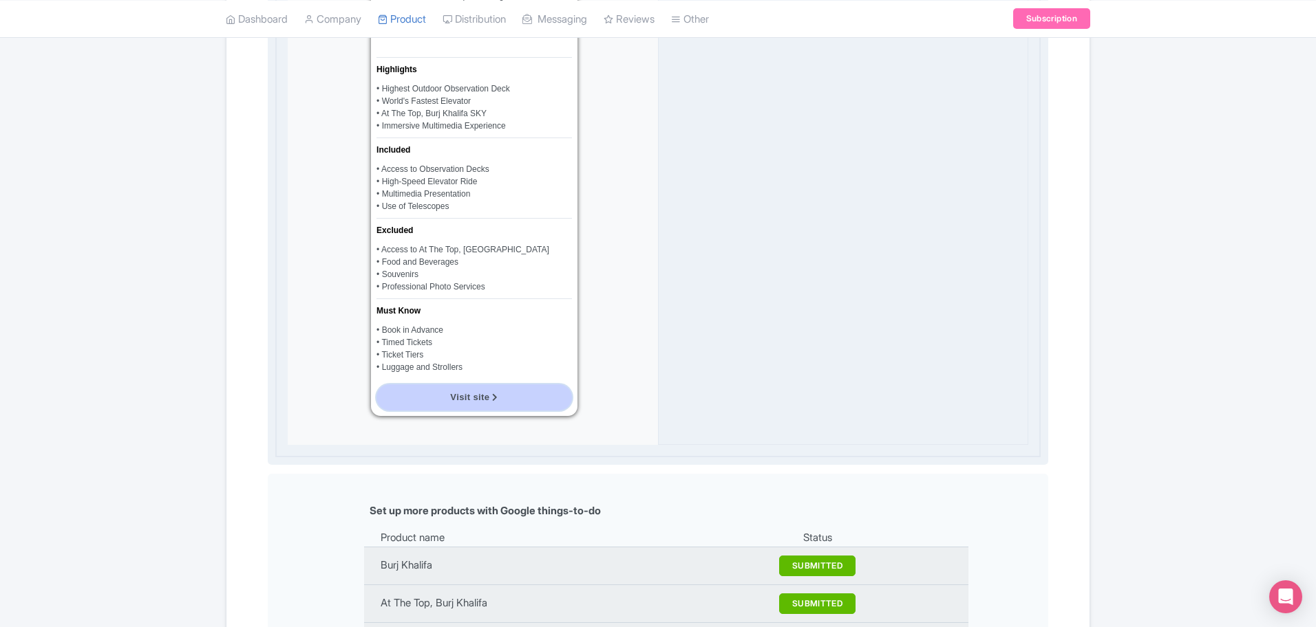
click at [483, 392] on span "Visit site" at bounding box center [469, 397] width 39 height 10
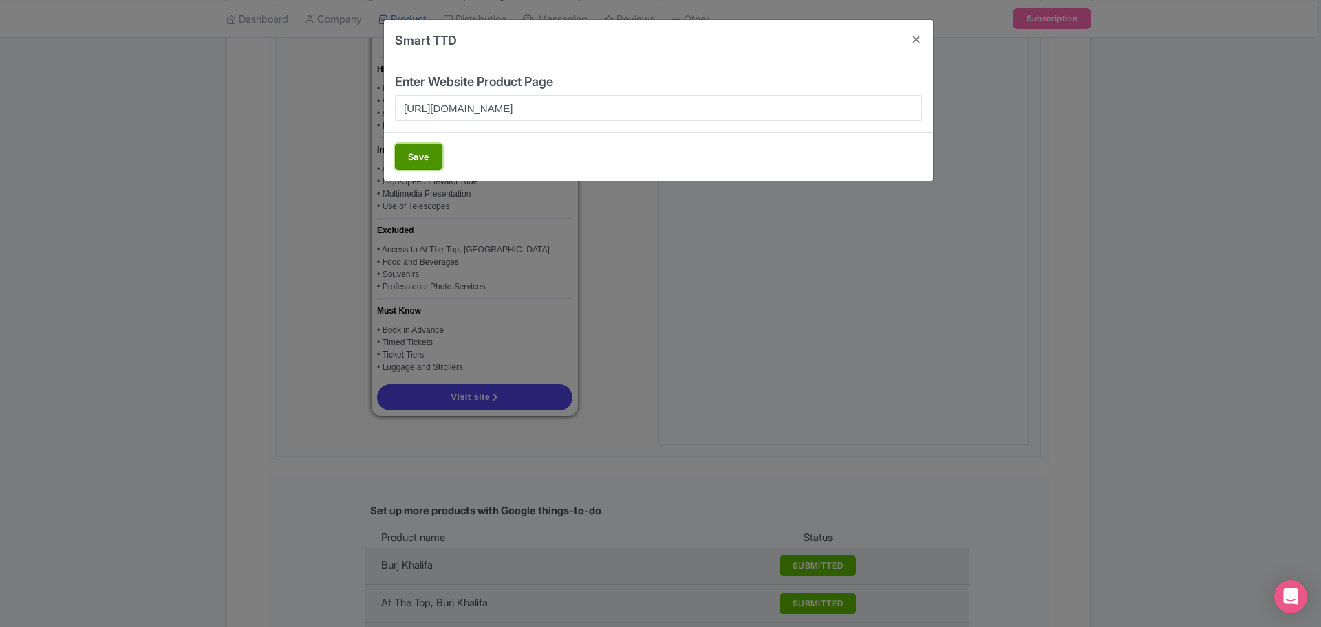
click at [427, 162] on button "Save" at bounding box center [418, 157] width 47 height 26
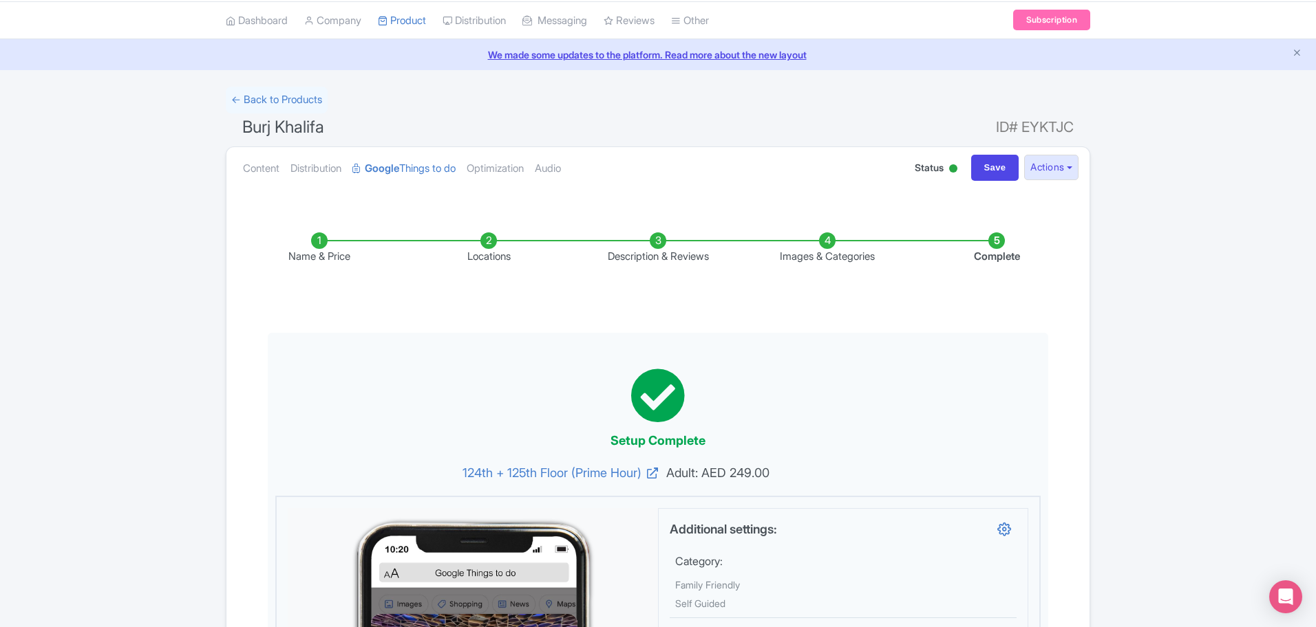
scroll to position [0, 0]
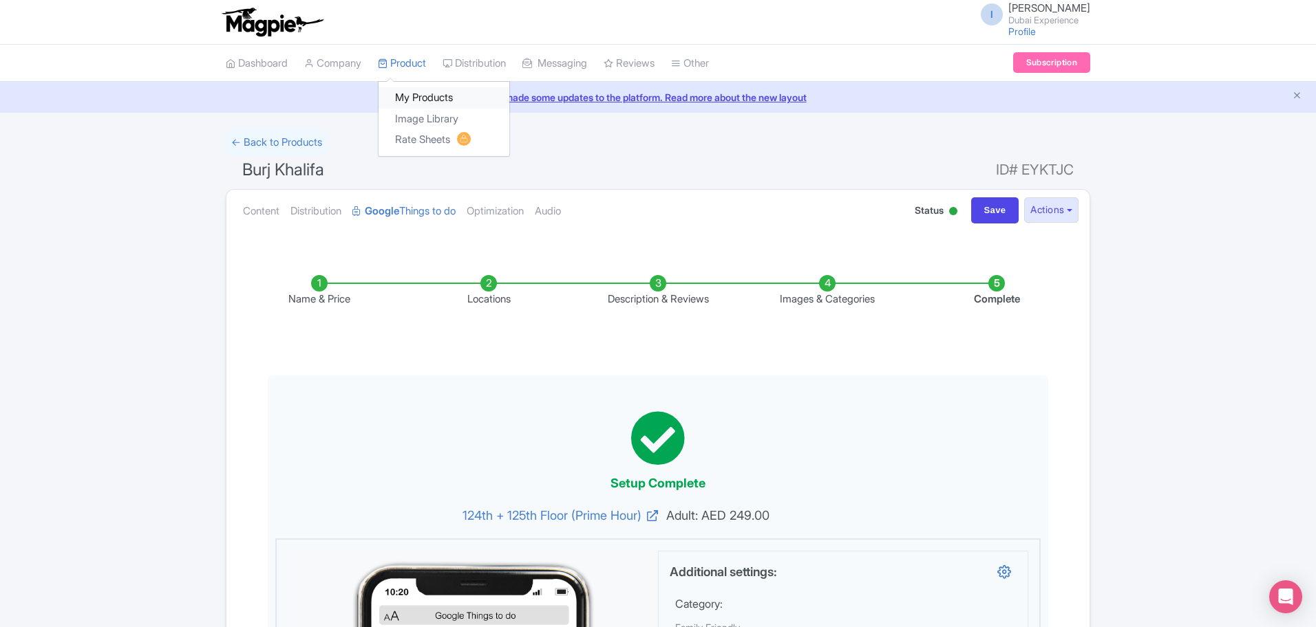
click at [404, 100] on link "My Products" at bounding box center [443, 97] width 131 height 21
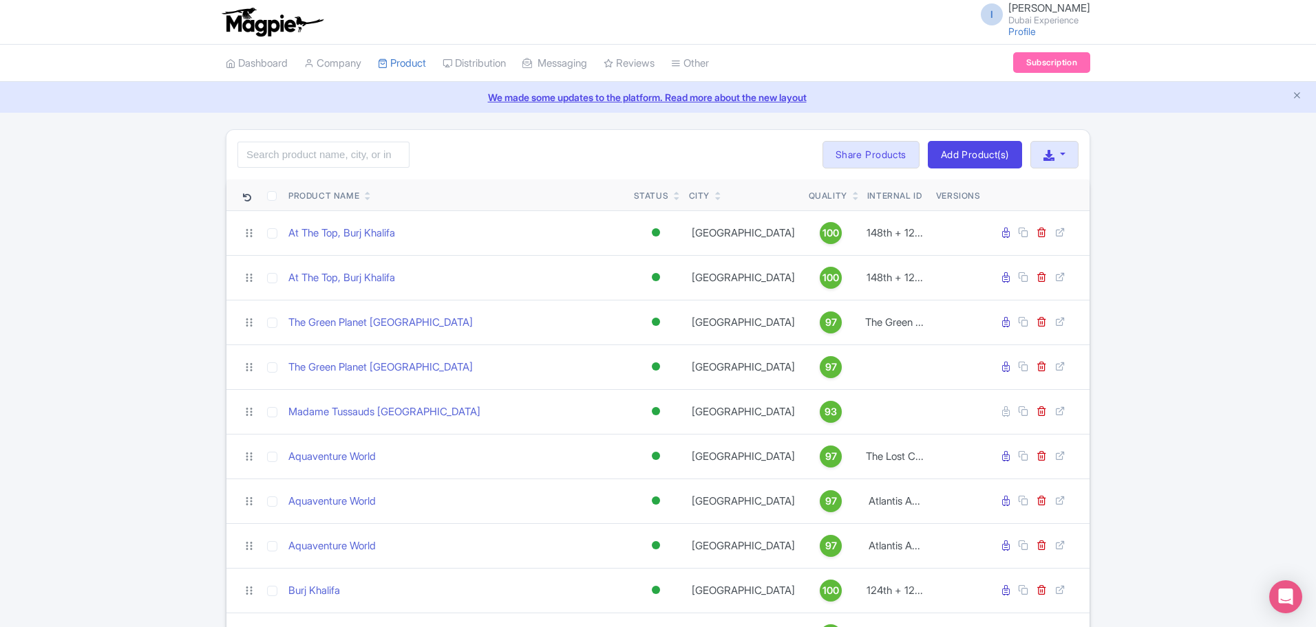
scroll to position [258, 0]
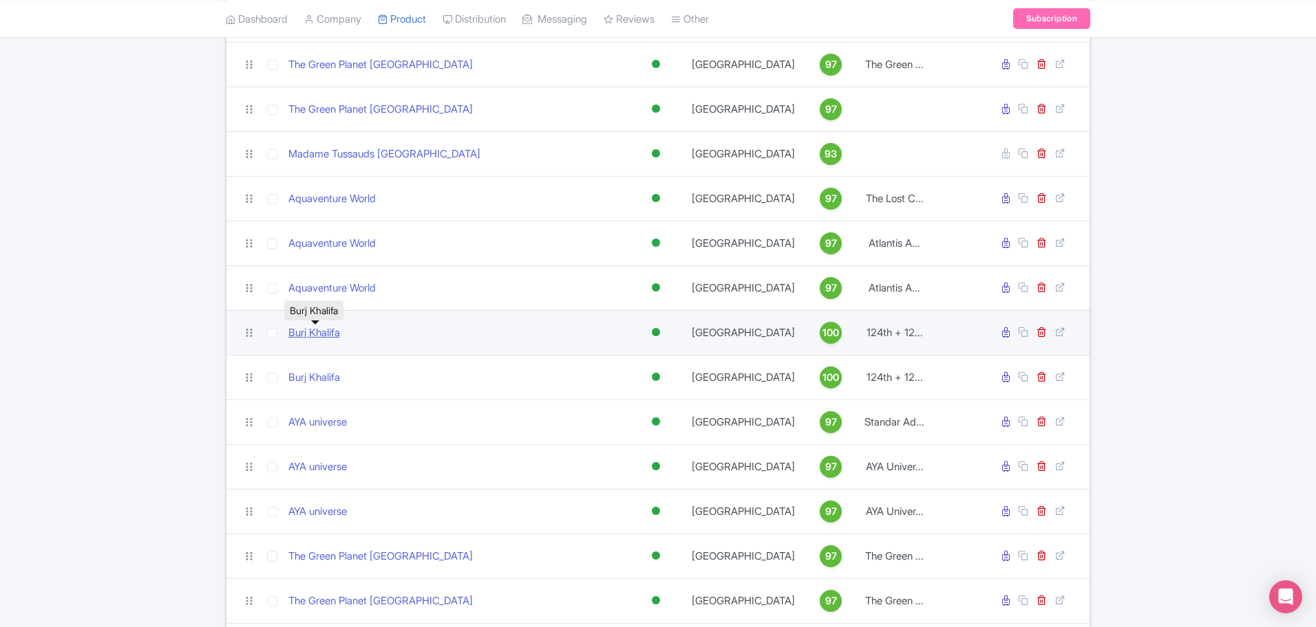
click at [325, 335] on link "Burj Khalifa" at bounding box center [314, 333] width 52 height 16
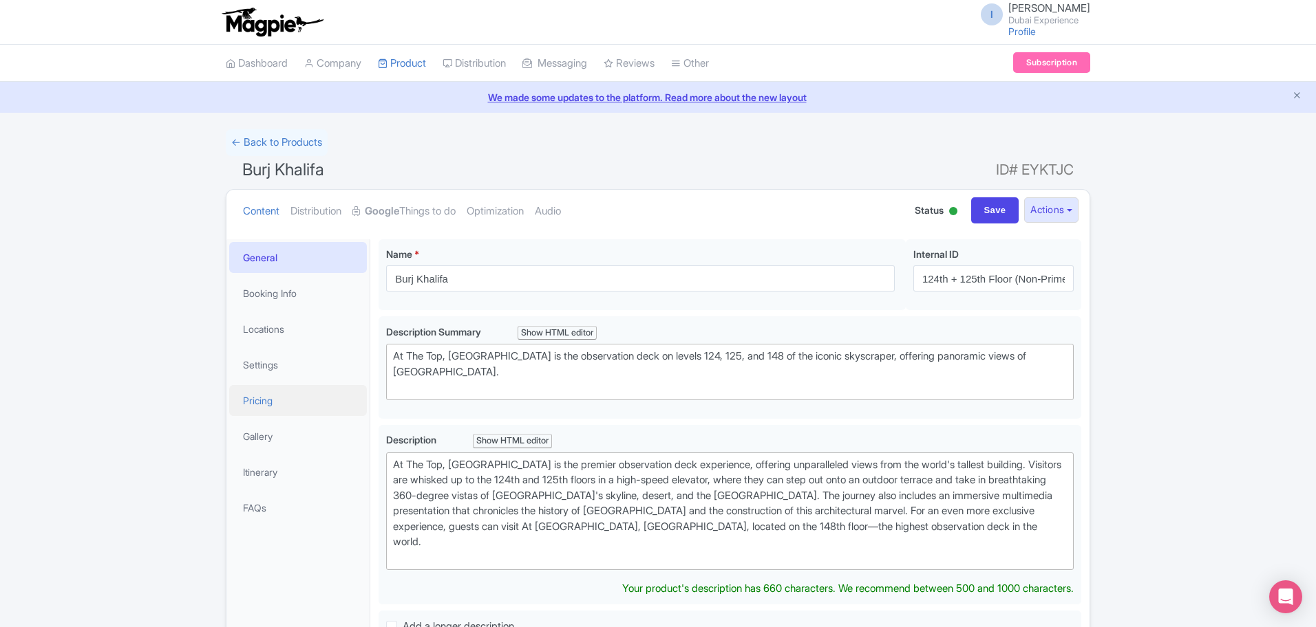
click at [267, 399] on link "Pricing" at bounding box center [298, 400] width 138 height 31
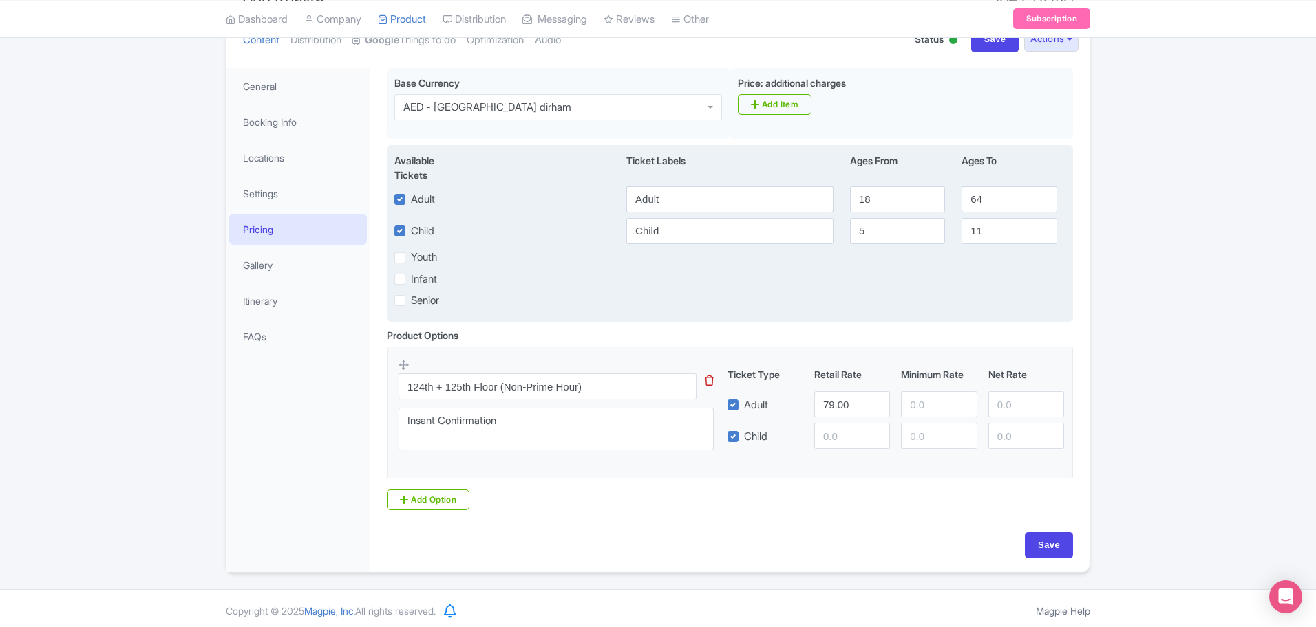
scroll to position [172, 0]
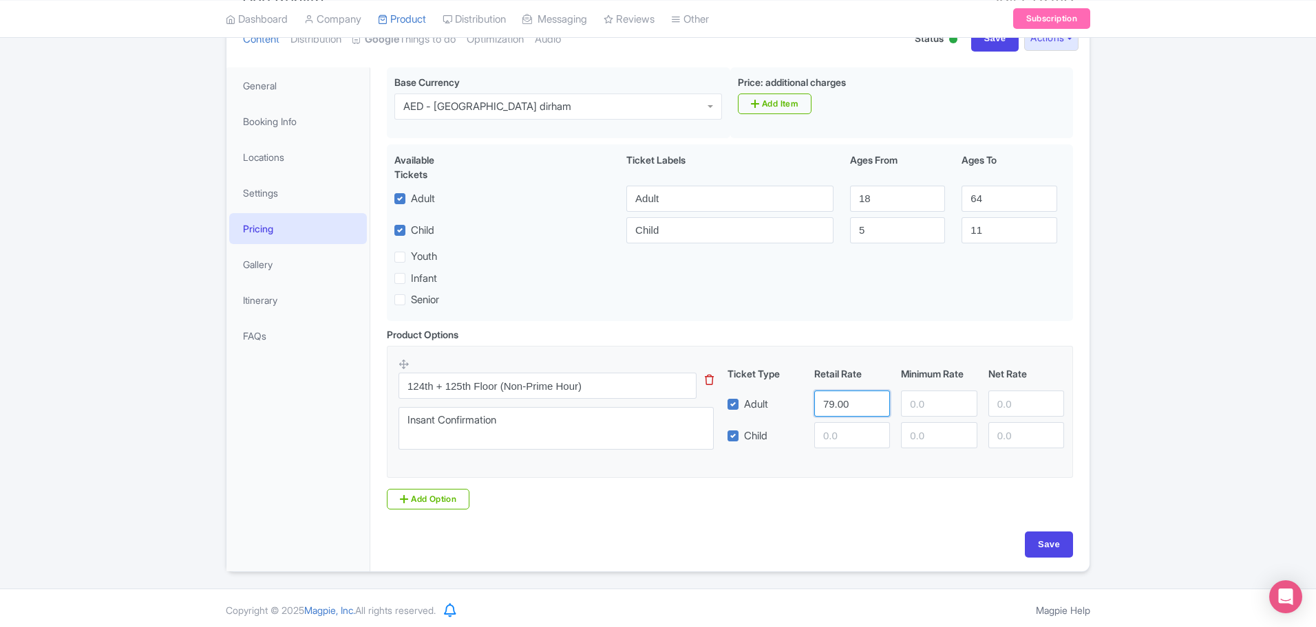
drag, startPoint x: 855, startPoint y: 400, endPoint x: 546, endPoint y: 352, distance: 312.8
click at [547, 354] on fieldset "124th + 125th Floor (Non-Prime Hour) This tip has not data. Code: tip_option_na…" at bounding box center [730, 412] width 686 height 133
type input "168"
click at [1044, 555] on input "Save" at bounding box center [1048, 545] width 48 height 26
type input "Saving..."
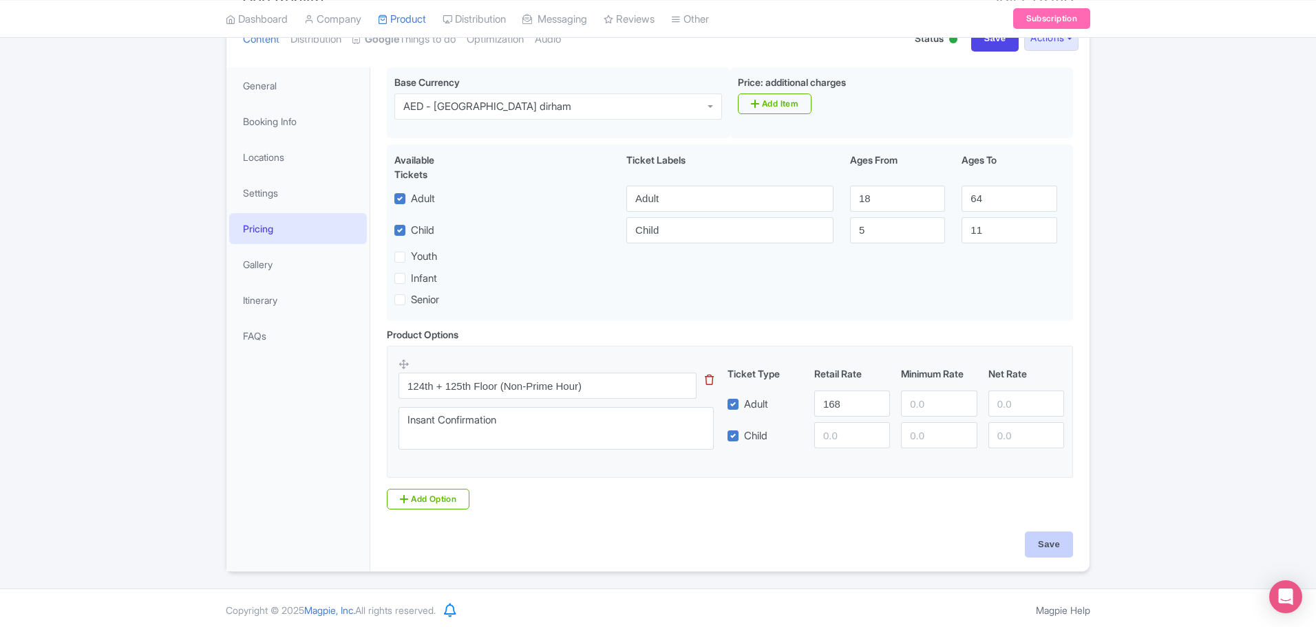
type input "Saving..."
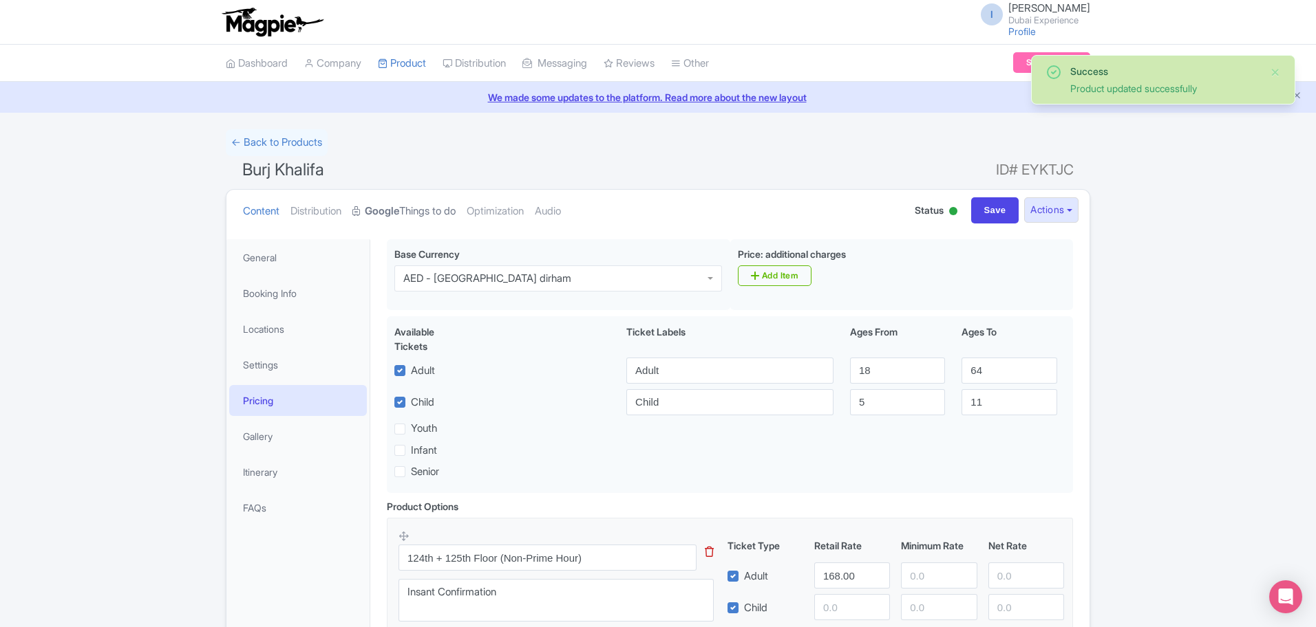
click at [414, 219] on link "Google Things to do" at bounding box center [403, 211] width 103 height 43
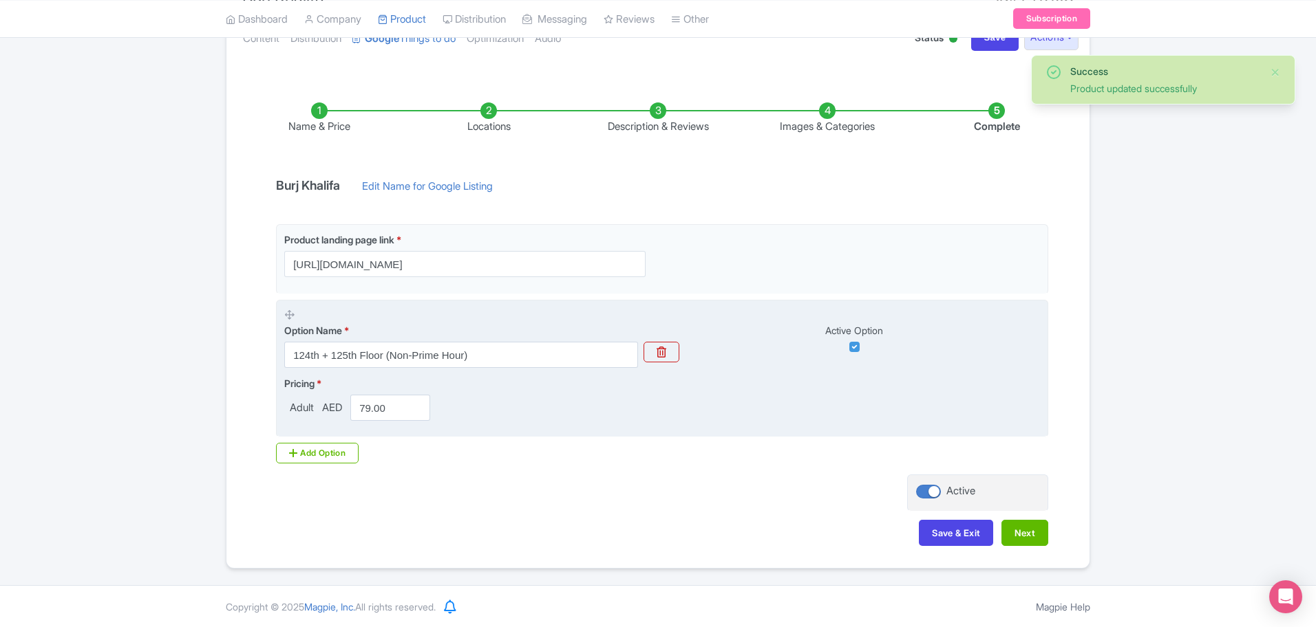
scroll to position [173, 0]
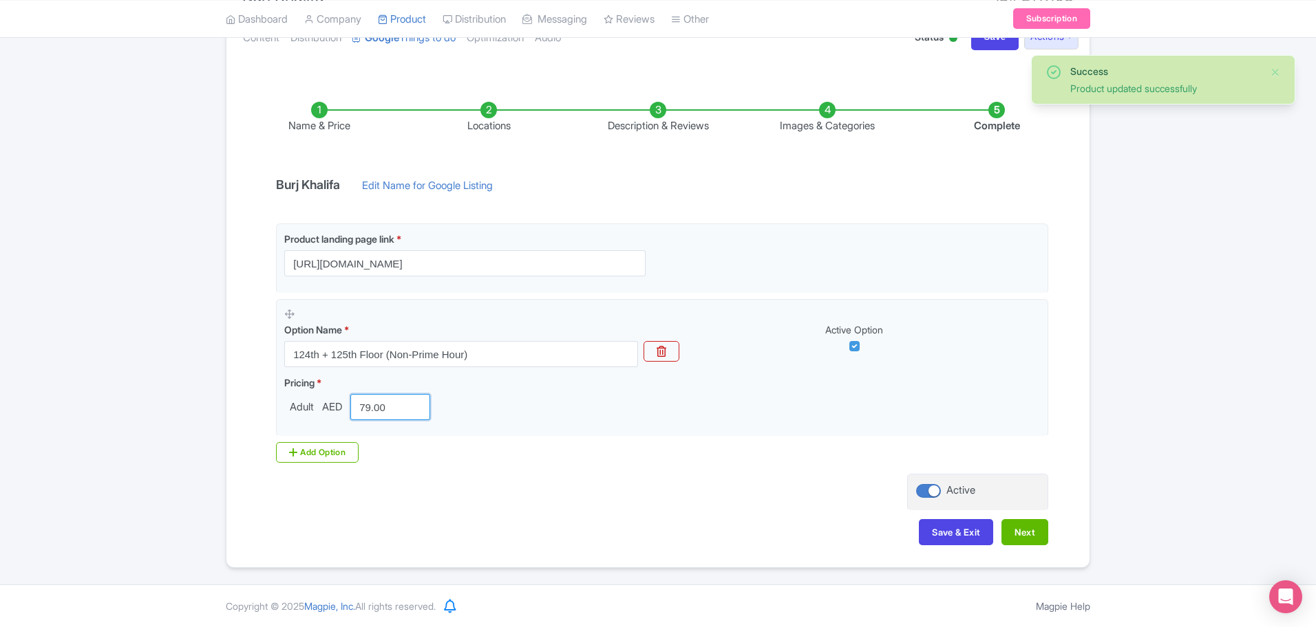
drag, startPoint x: 348, startPoint y: 408, endPoint x: 83, endPoint y: 372, distance: 267.4
click at [70, 372] on div "Success Product updated successfully ← Back to Products Burj Khalifa ID# EYKTJC…" at bounding box center [658, 262] width 1316 height 612
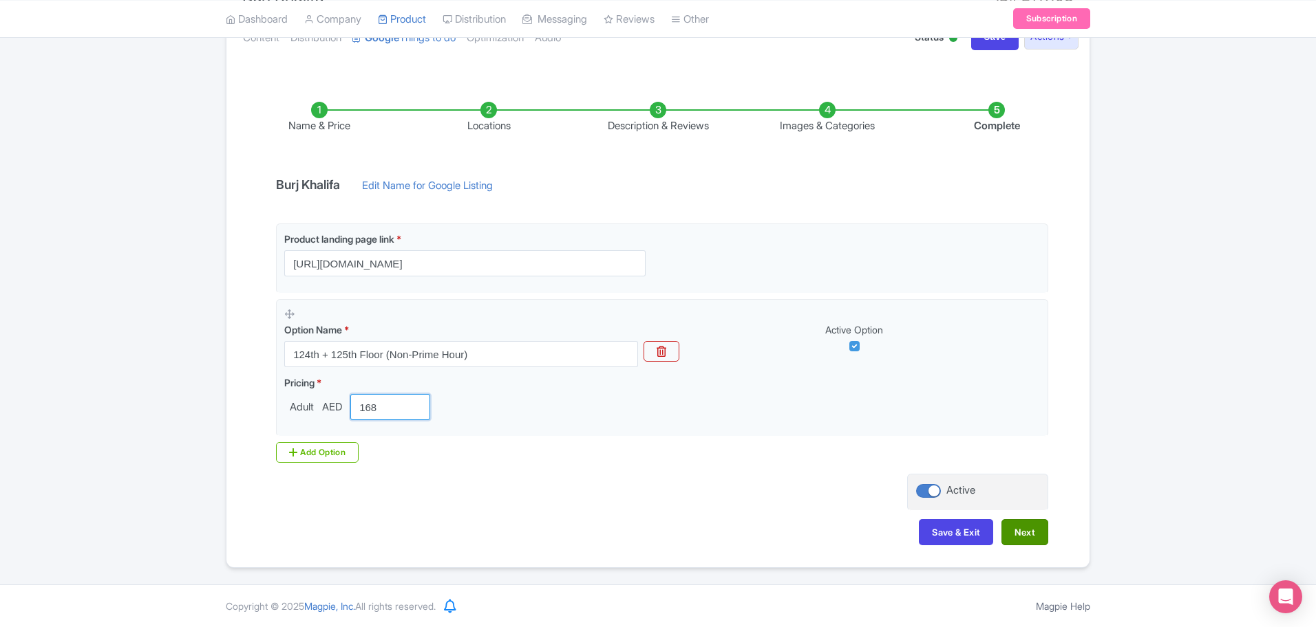
type input "168"
click at [1014, 539] on button "Next" at bounding box center [1024, 532] width 47 height 26
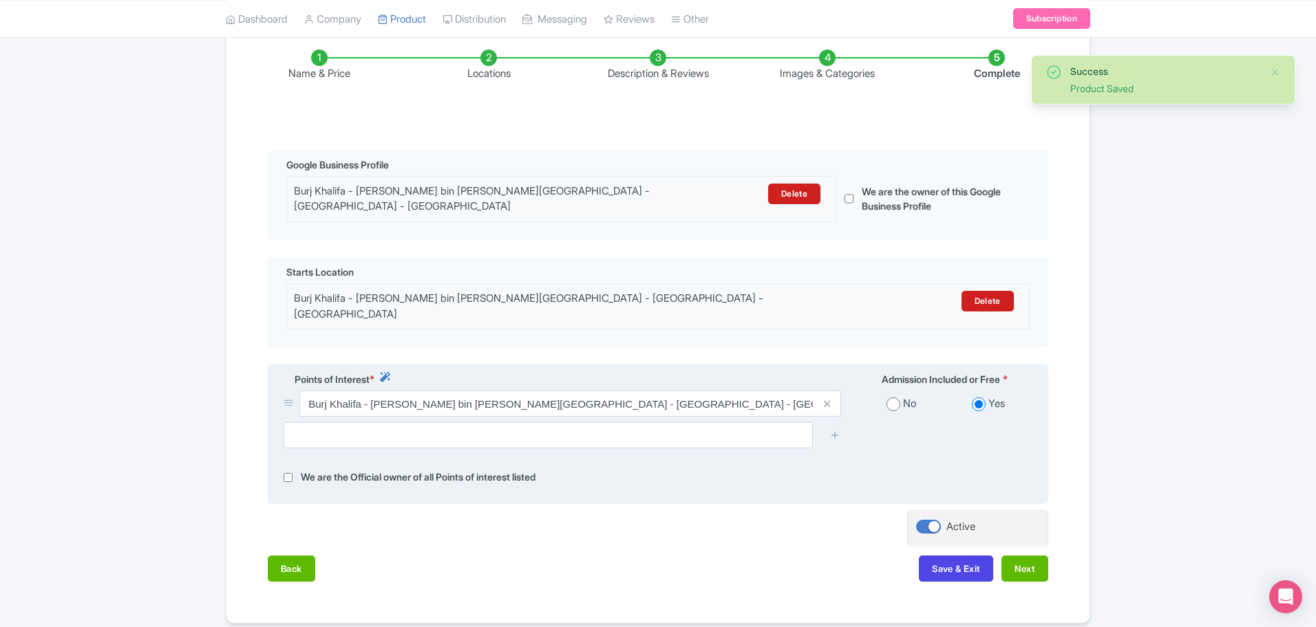
scroll to position [271, 0]
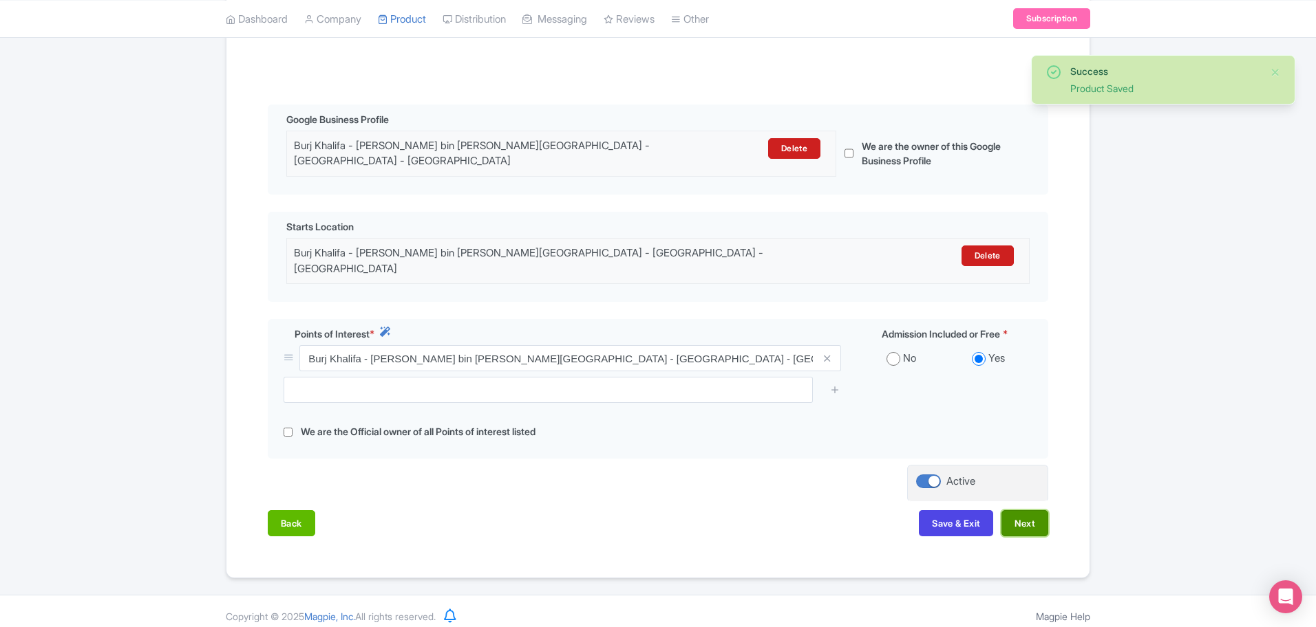
click at [1033, 519] on button "Next" at bounding box center [1024, 524] width 47 height 26
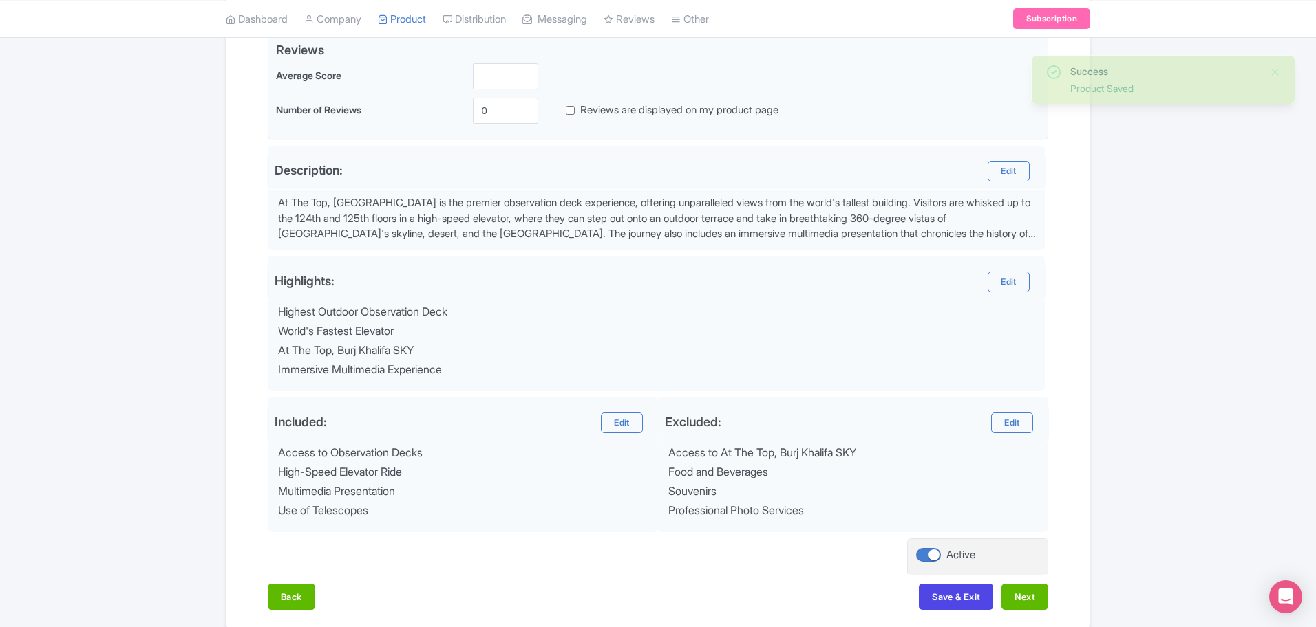
scroll to position [408, 0]
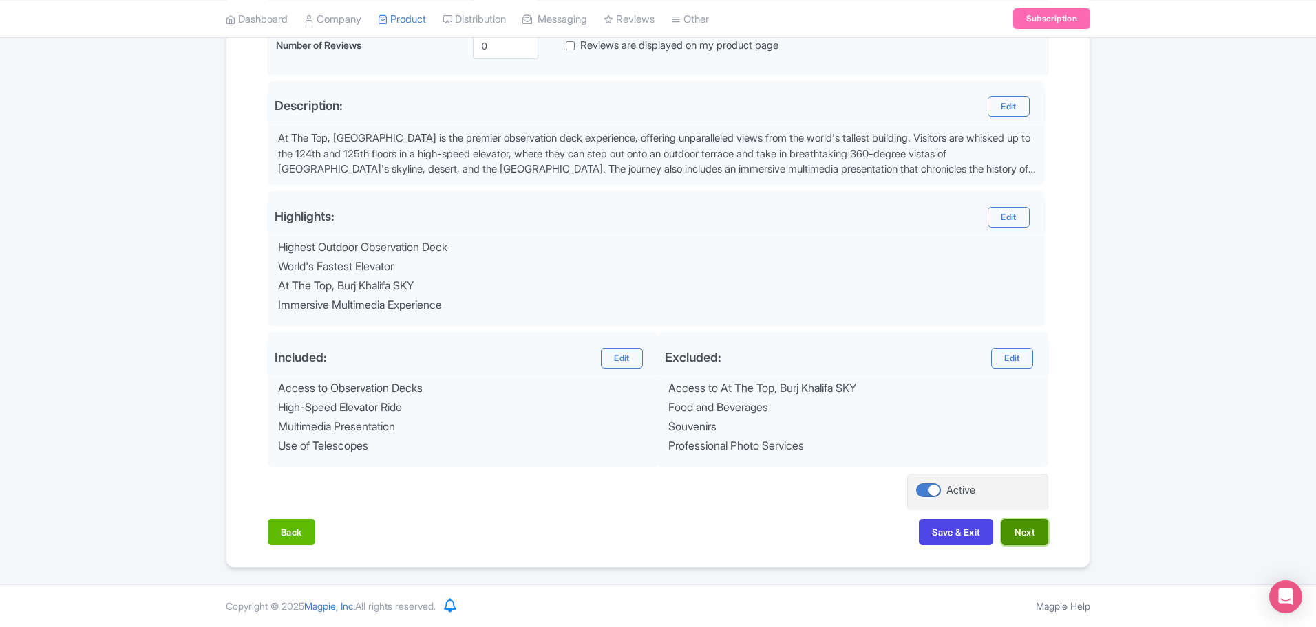
click at [1024, 540] on button "Next" at bounding box center [1024, 532] width 47 height 26
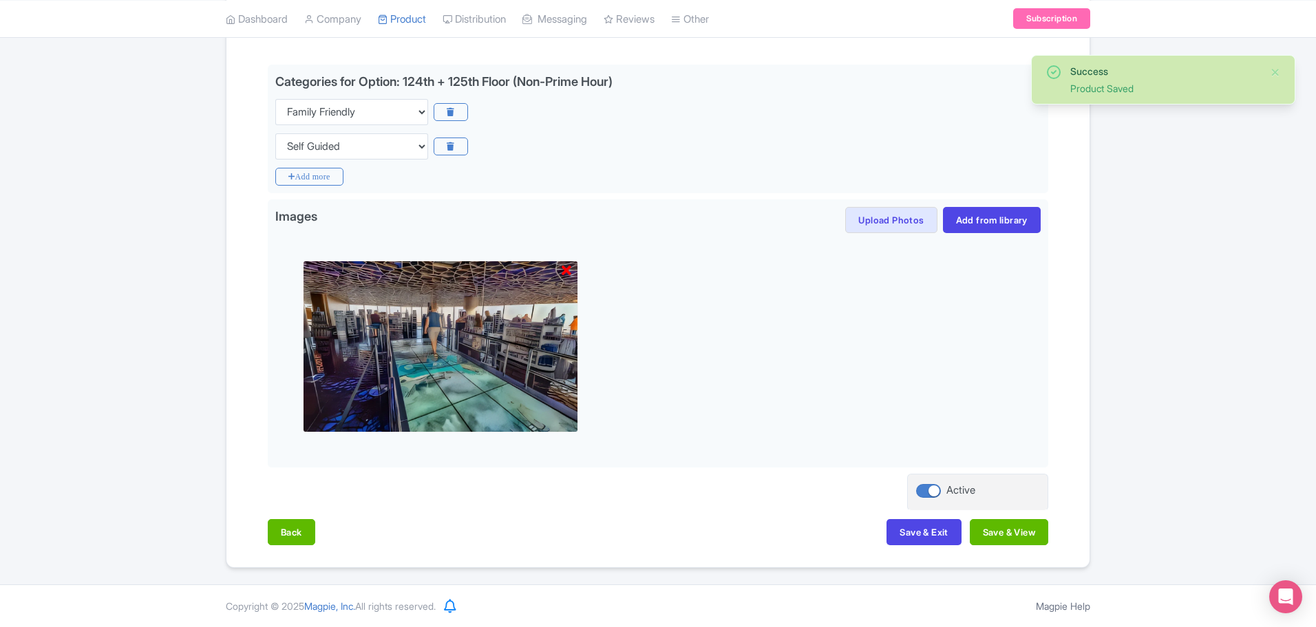
scroll to position [311, 0]
click at [1022, 539] on button "Save & View" at bounding box center [1008, 532] width 78 height 26
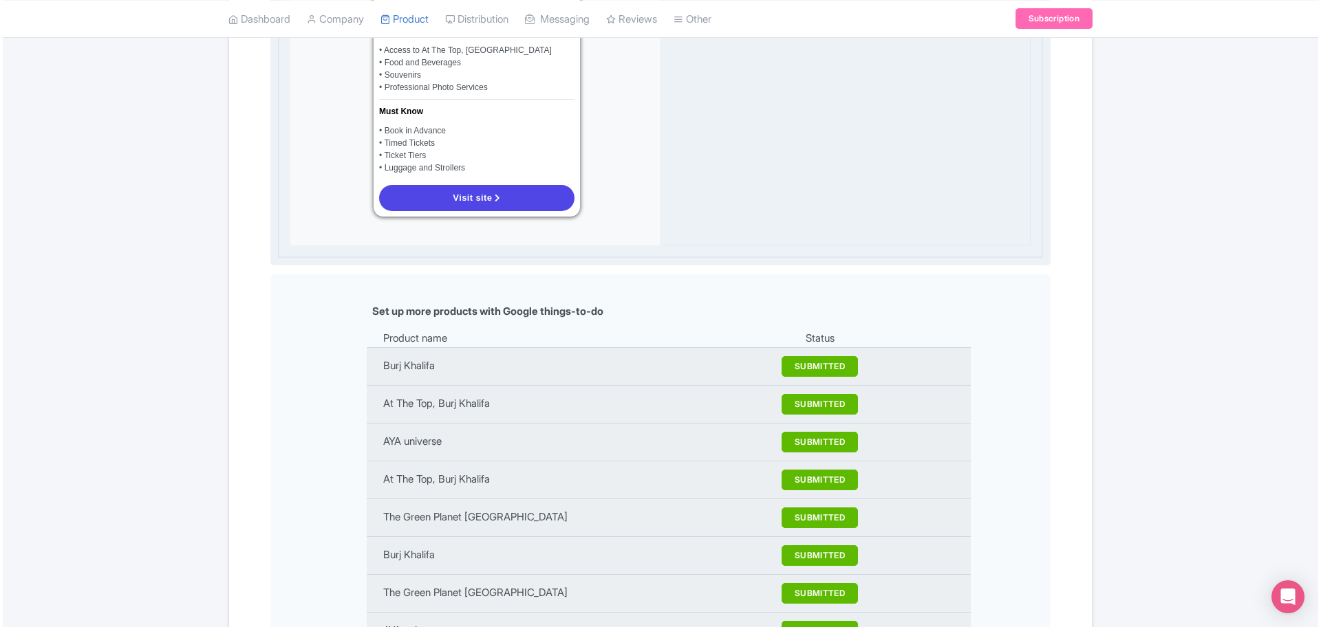
scroll to position [1171, 0]
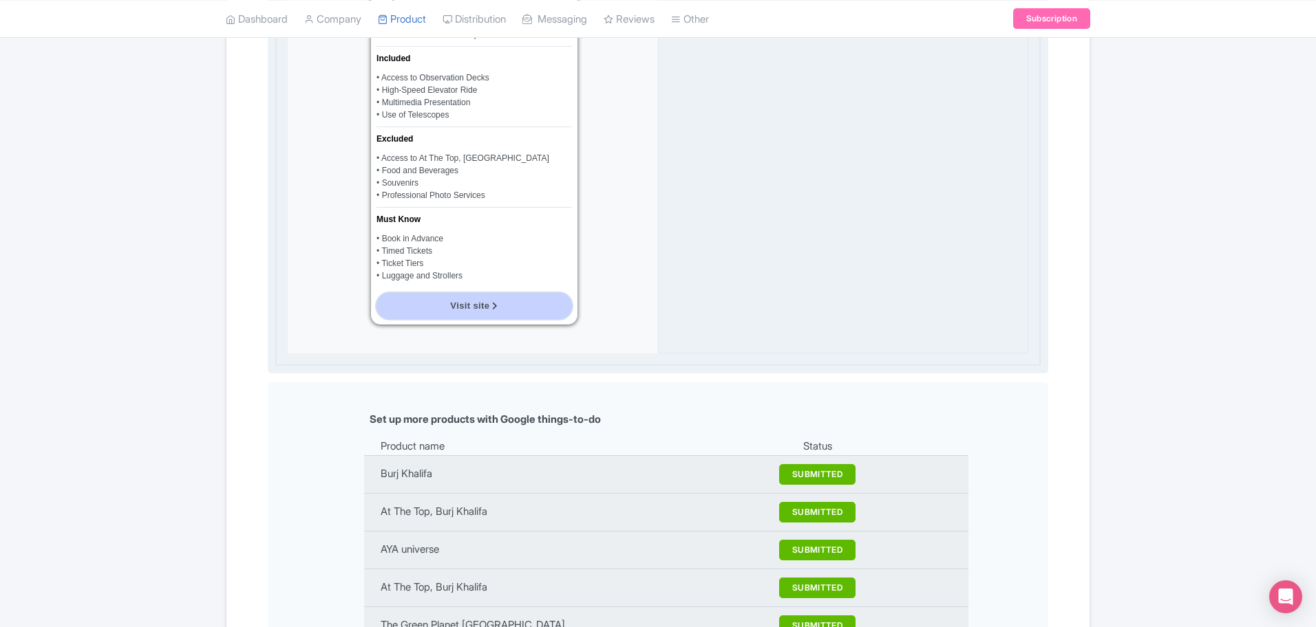
click at [514, 293] on link "Visit site" at bounding box center [473, 306] width 195 height 26
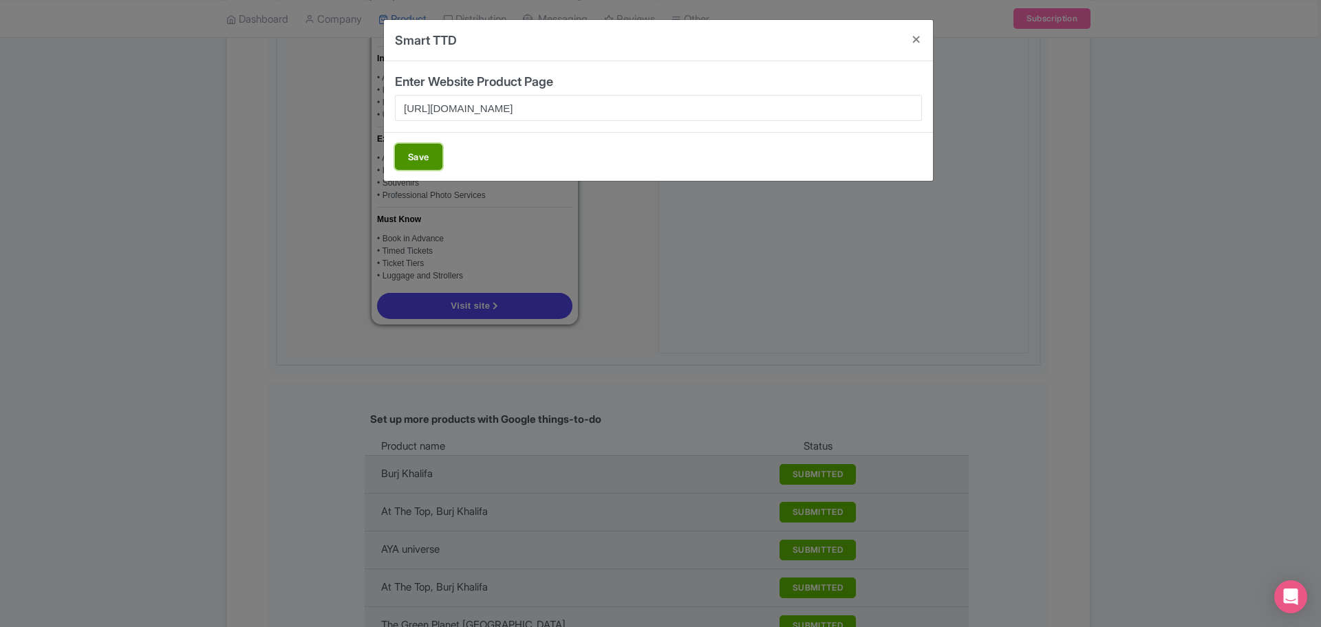
click at [416, 156] on button "Save" at bounding box center [418, 157] width 47 height 26
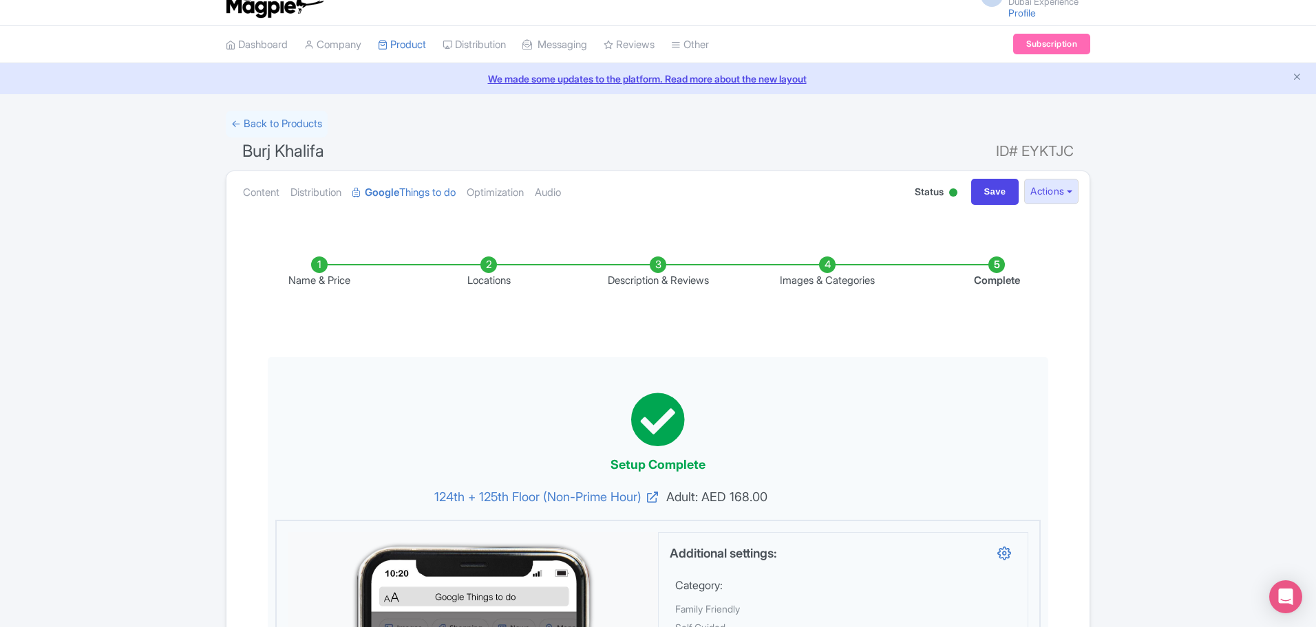
scroll to position [0, 0]
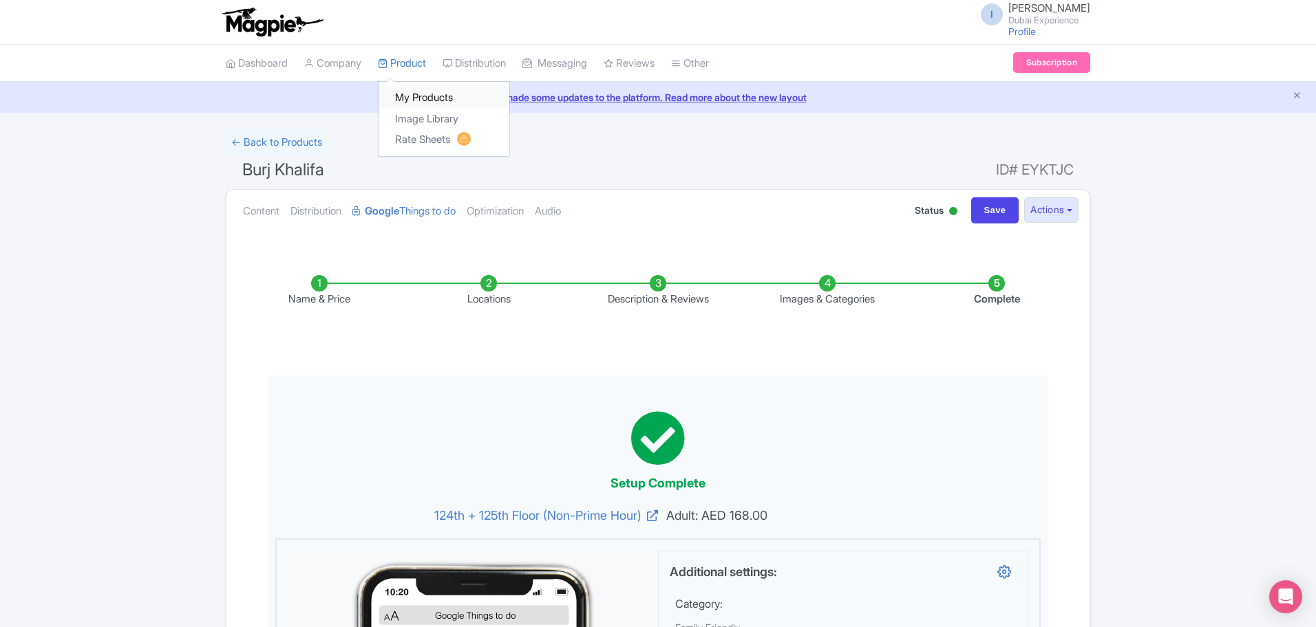
click at [420, 98] on link "My Products" at bounding box center [443, 97] width 131 height 21
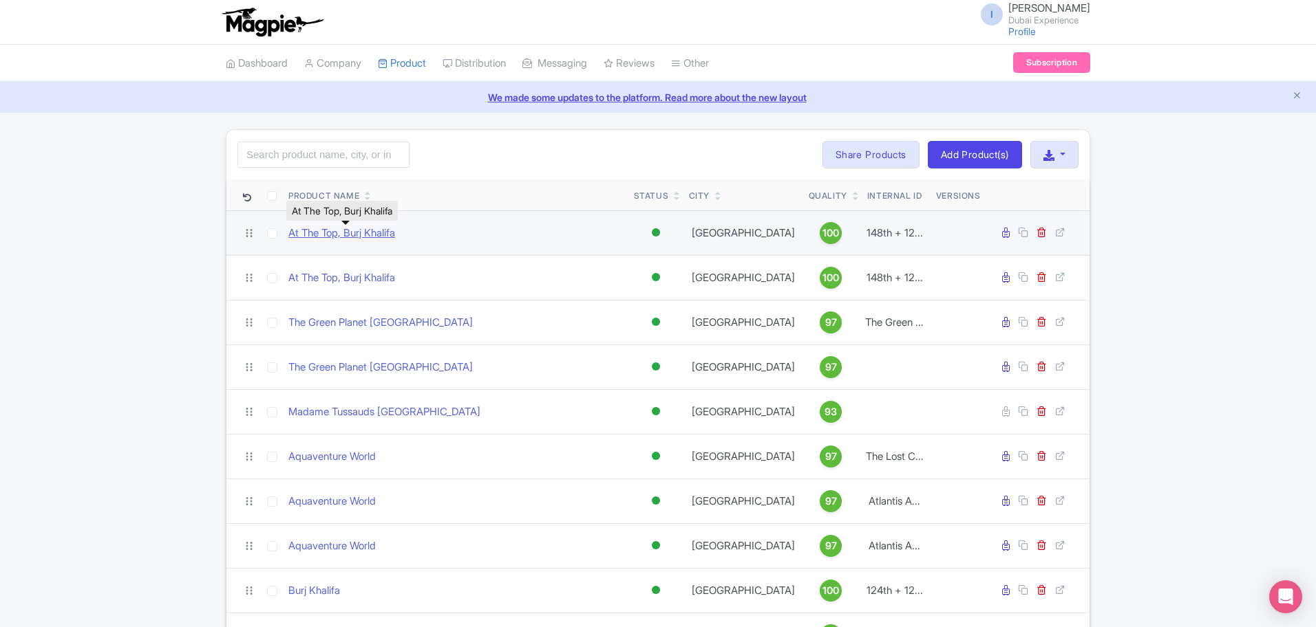
click at [337, 235] on link "At The Top, Burj Khalifa" at bounding box center [341, 234] width 107 height 16
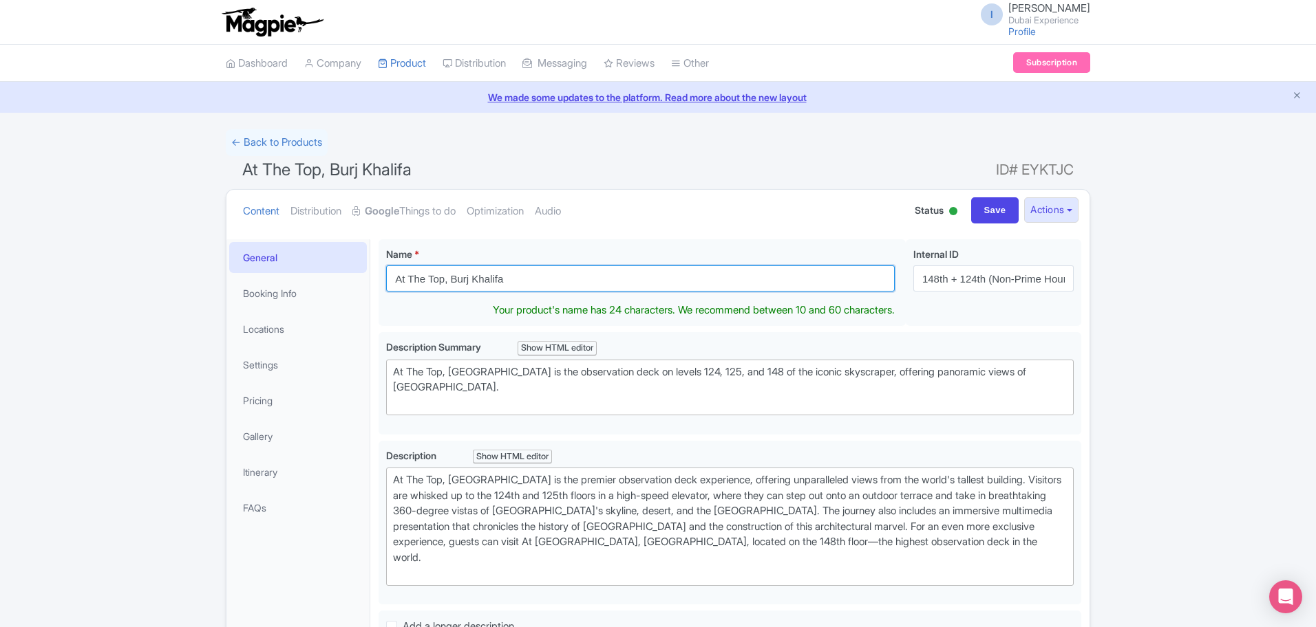
drag, startPoint x: 449, startPoint y: 277, endPoint x: 252, endPoint y: 256, distance: 198.6
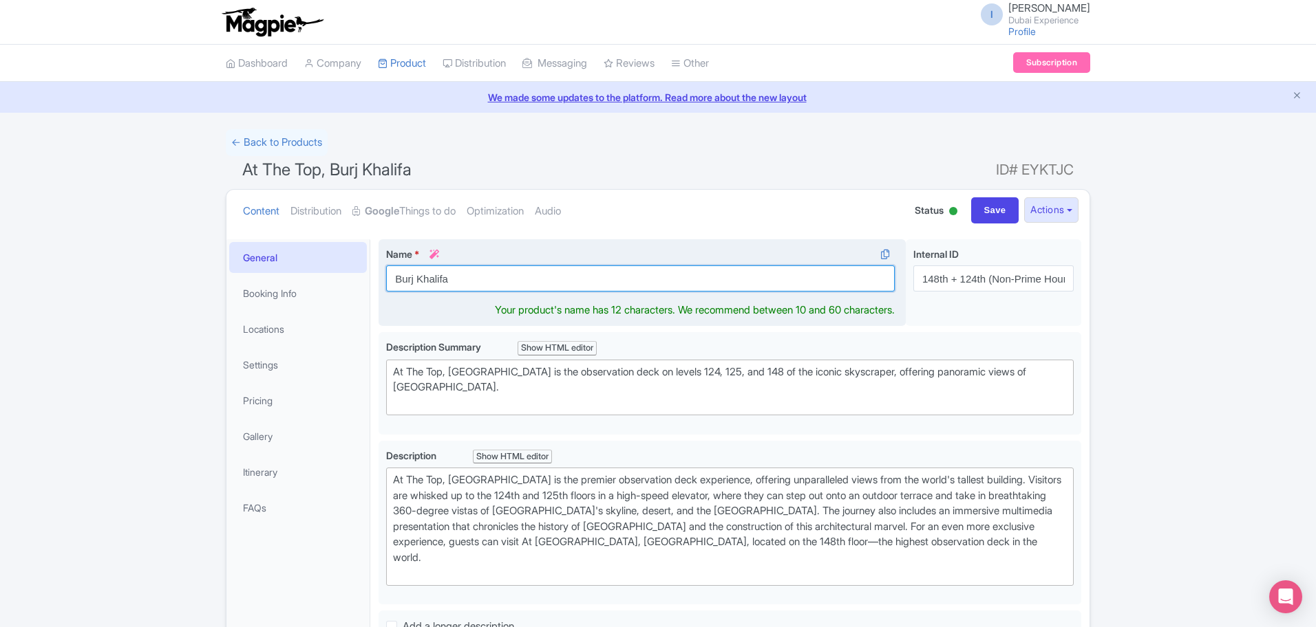
click at [527, 271] on input "Burj Khalifa" at bounding box center [640, 279] width 508 height 26
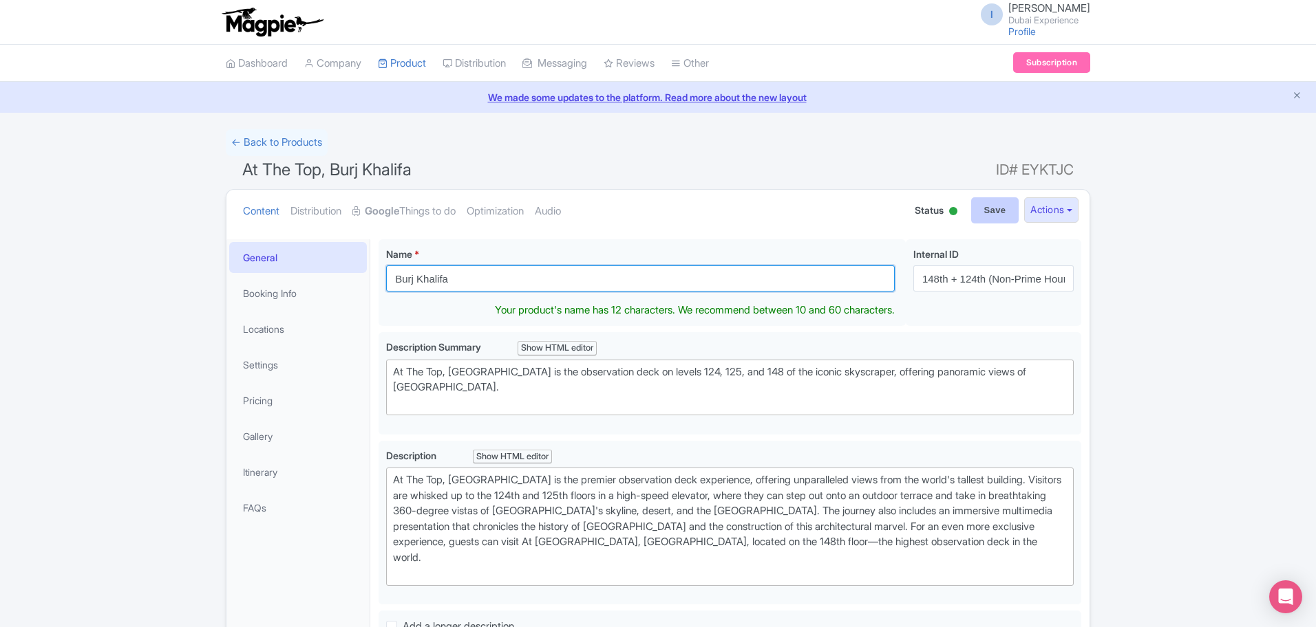
type input "Burj Khalifa"
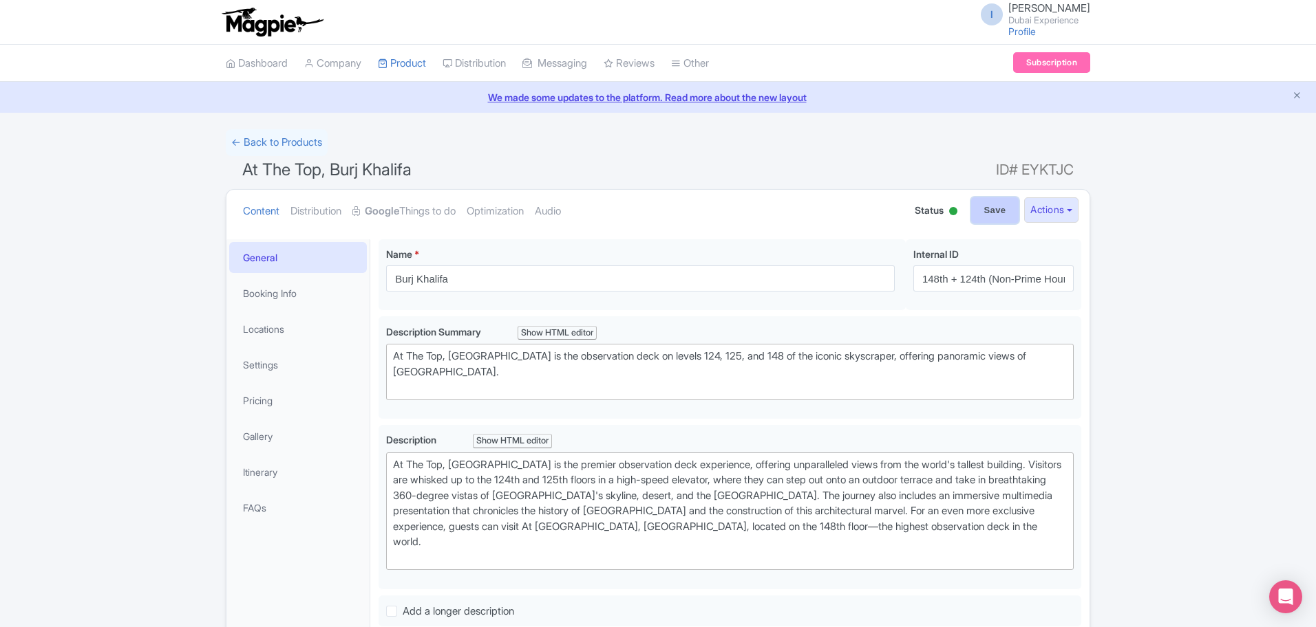
click at [988, 215] on input "Save" at bounding box center [995, 210] width 48 height 26
type input "Saving..."
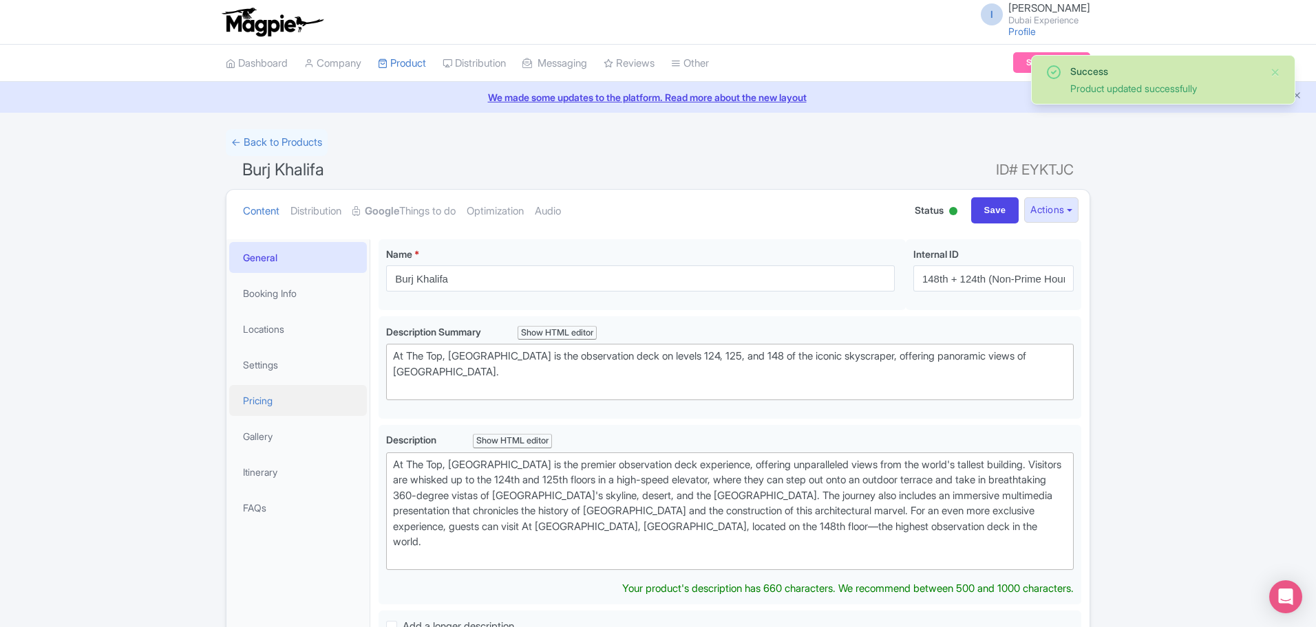
click at [285, 399] on link "Pricing" at bounding box center [298, 400] width 138 height 31
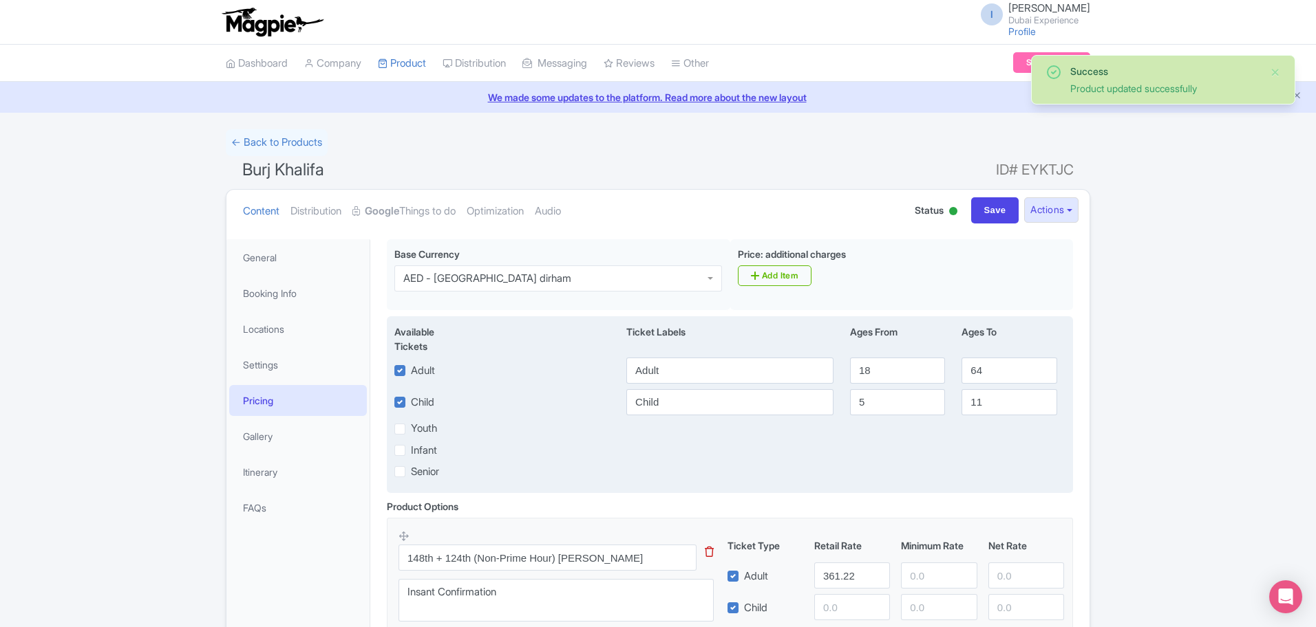
scroll to position [172, 0]
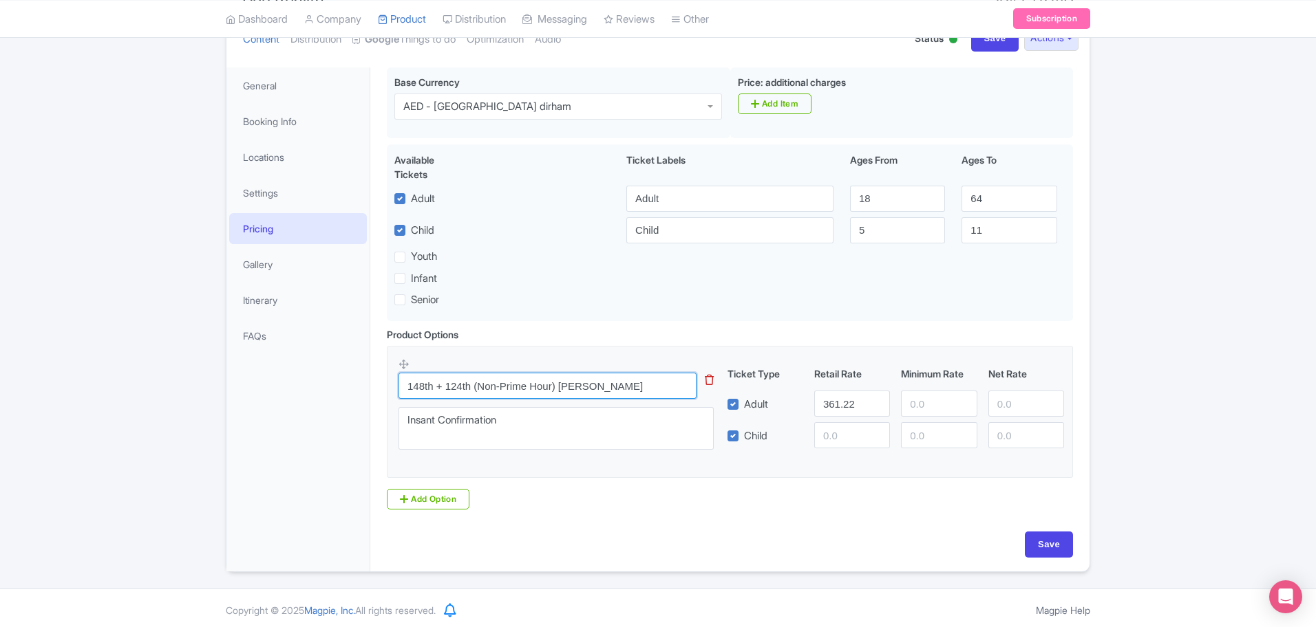
drag, startPoint x: 628, startPoint y: 387, endPoint x: 555, endPoint y: 407, distance: 75.8
click at [555, 407] on div "148th + 124th (Non-Prime Hour) Burj Khalifa This tip has not data. Code: tip_op…" at bounding box center [564, 408] width 332 height 101
type input "148th + 124th (Non-Prime Hour)"
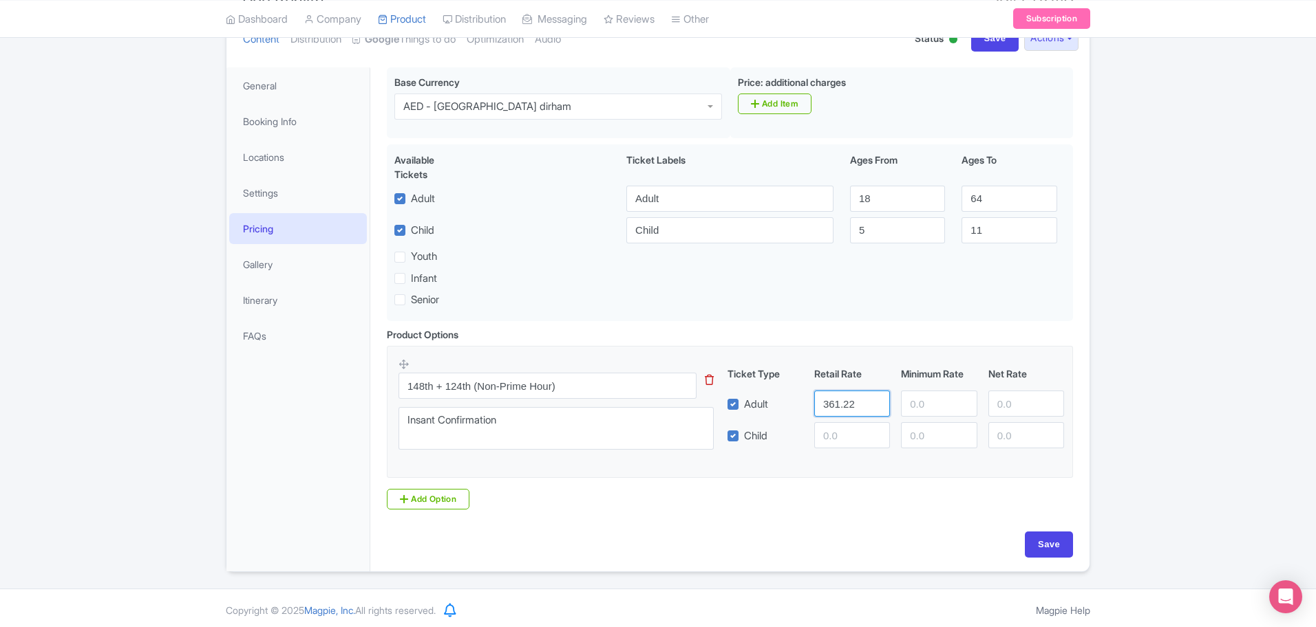
drag, startPoint x: 860, startPoint y: 405, endPoint x: 619, endPoint y: 357, distance: 245.6
click at [619, 358] on div "148th + 124th (Non-Prime Hour) This tip has not data. Code: tip_option_name Ins…" at bounding box center [729, 408] width 663 height 101
type input "470"
click at [1047, 548] on input "Save" at bounding box center [1048, 545] width 48 height 26
type input "Saving..."
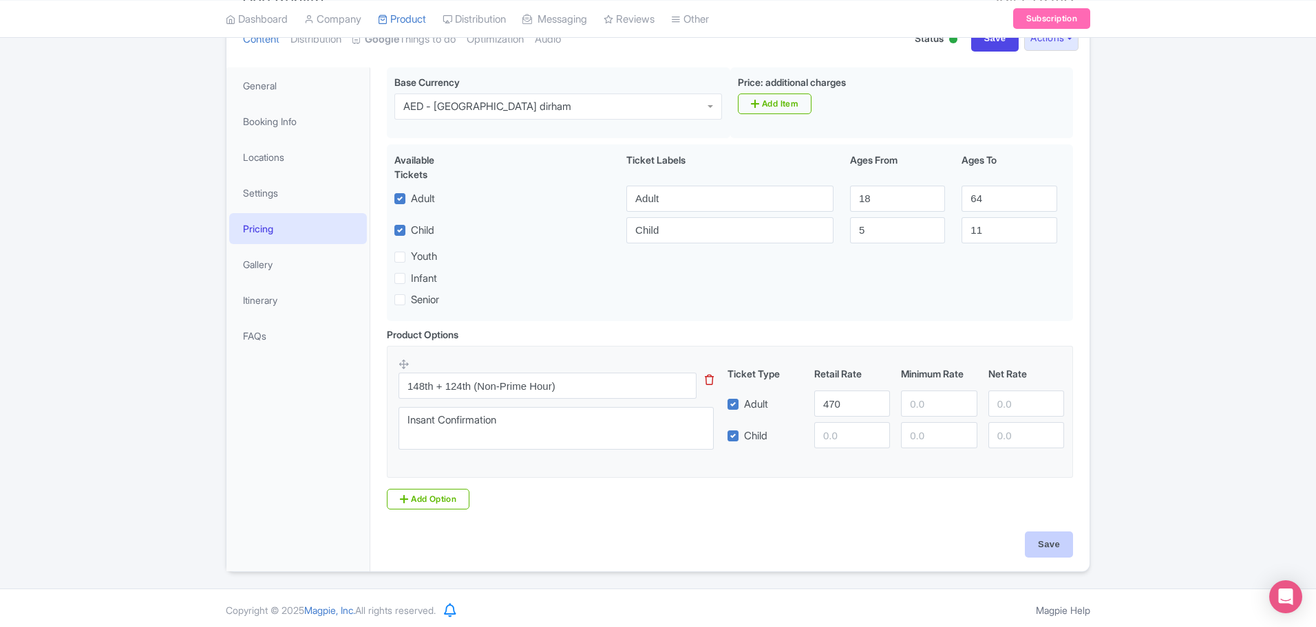
type input "Saving..."
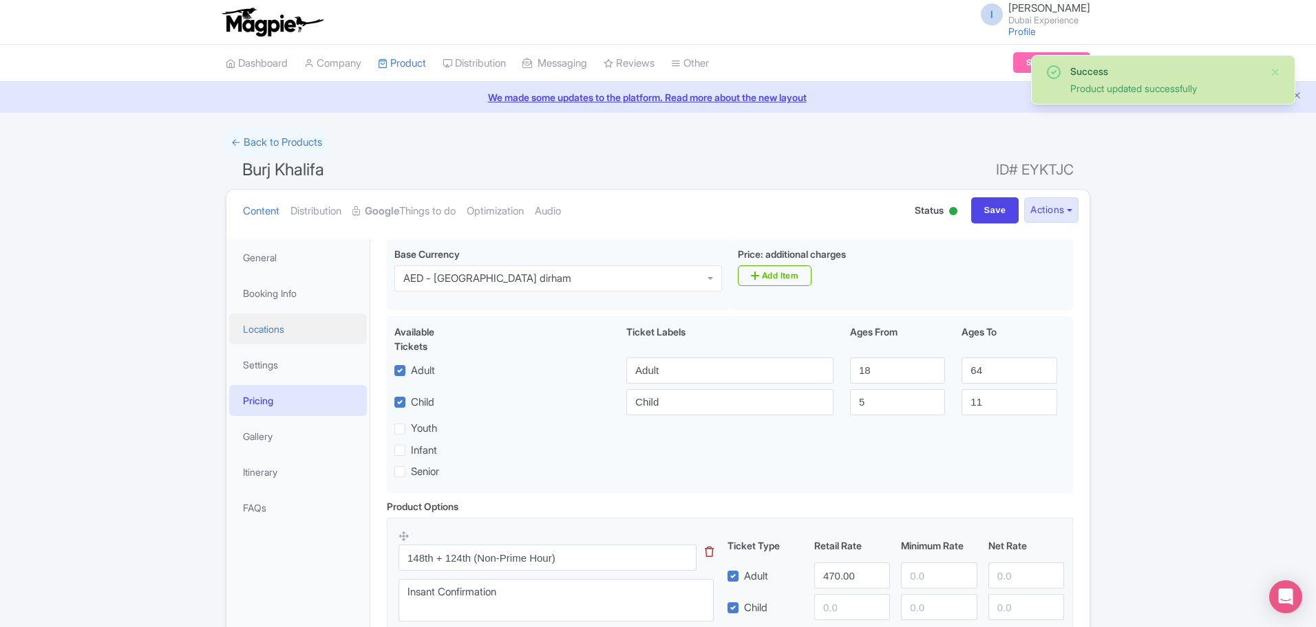
click at [275, 320] on link "Locations" at bounding box center [298, 329] width 138 height 31
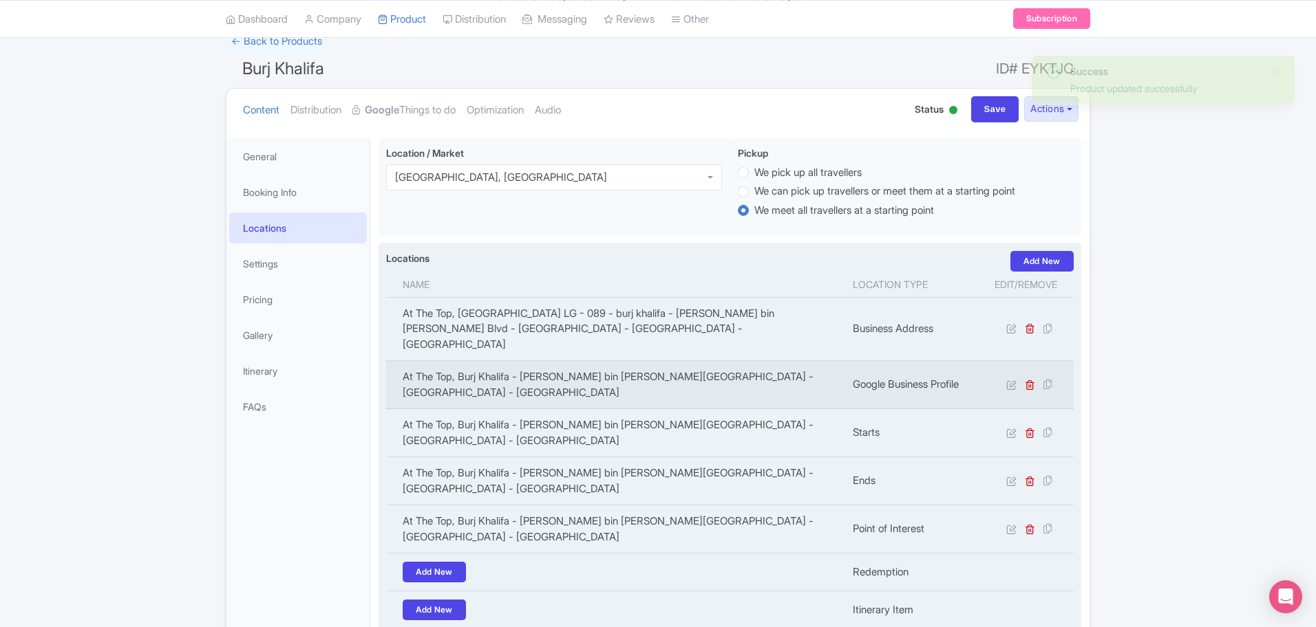
scroll to position [211, 0]
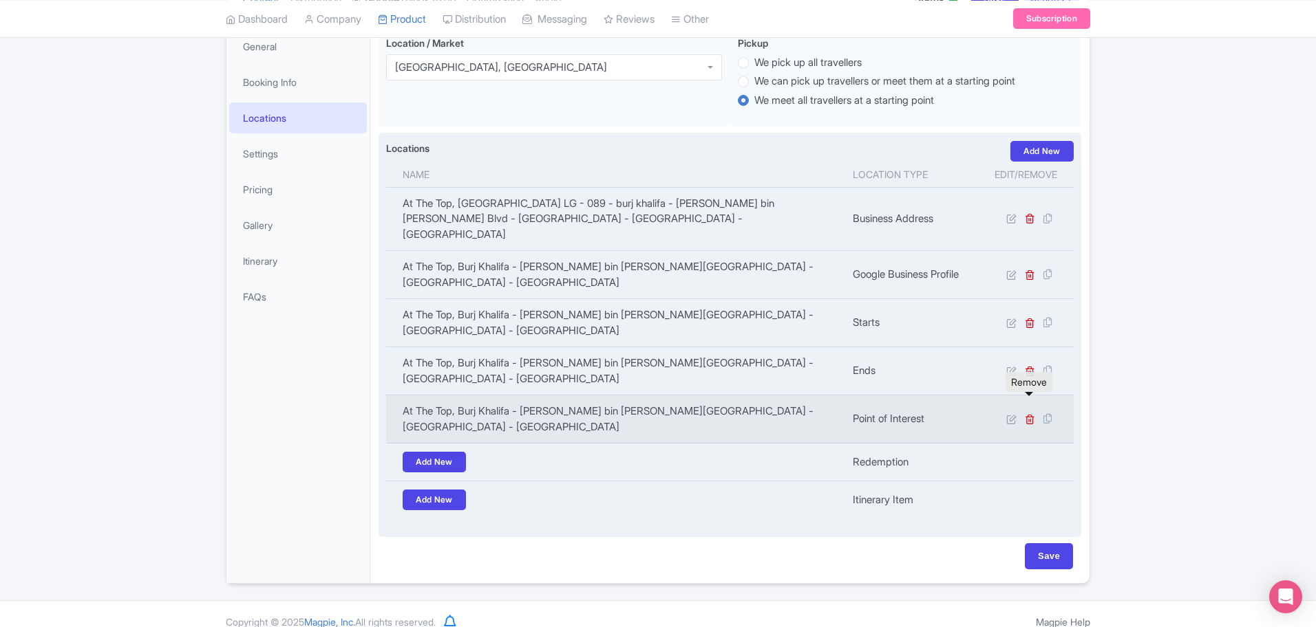
click at [1031, 413] on link at bounding box center [1029, 419] width 10 height 13
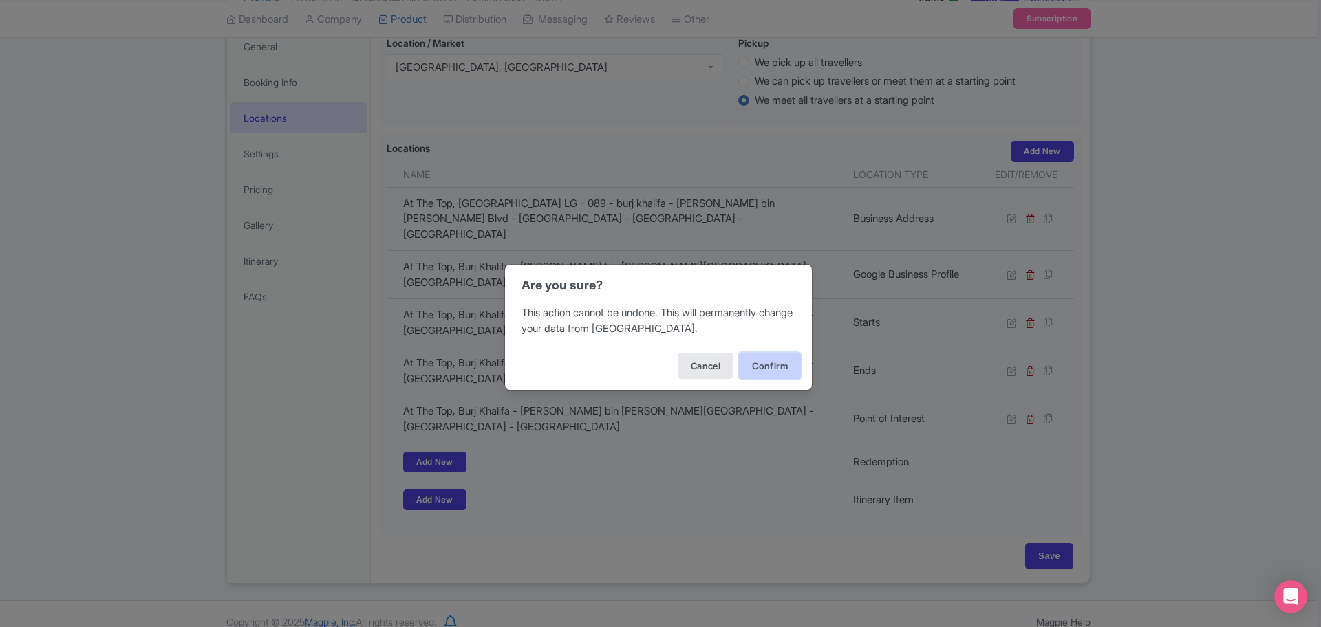
click at [770, 367] on button "Confirm" at bounding box center [770, 366] width 62 height 26
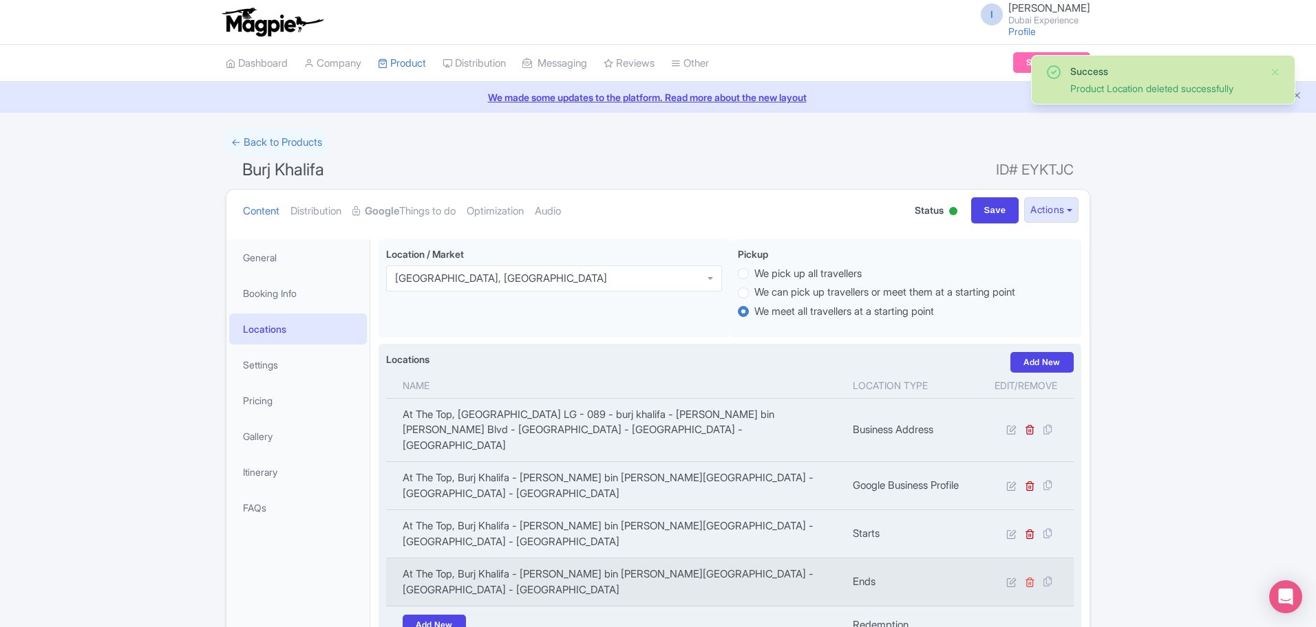
scroll to position [201, 0]
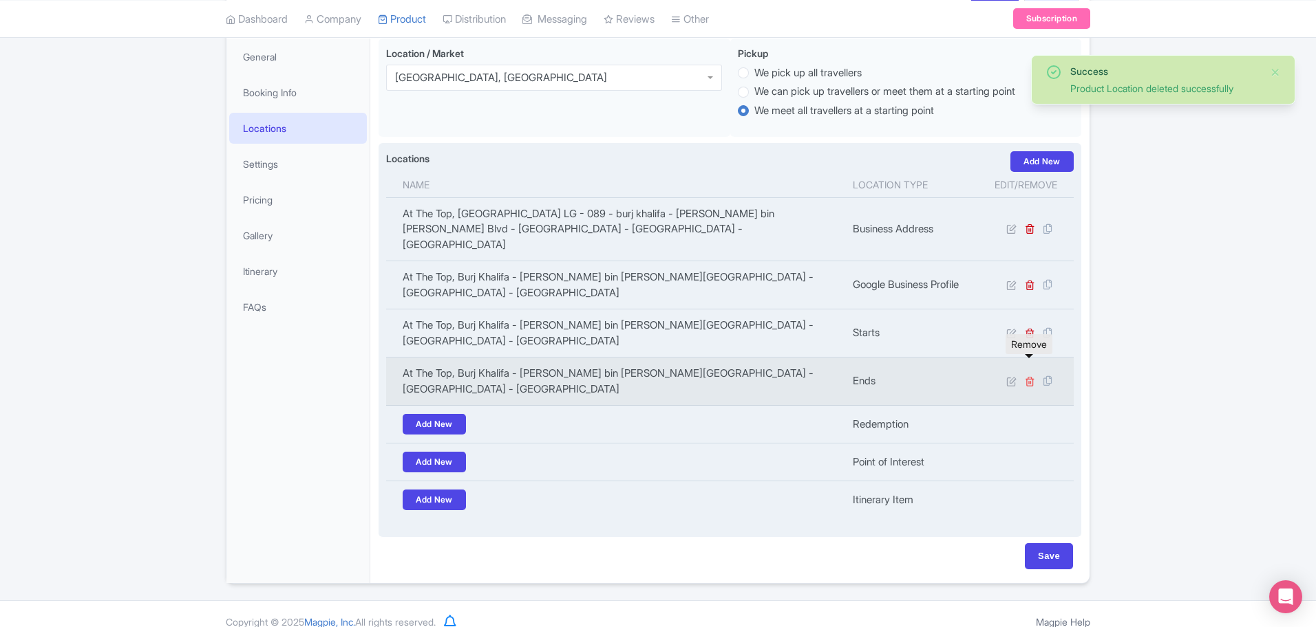
click at [1026, 376] on icon at bounding box center [1029, 381] width 10 height 10
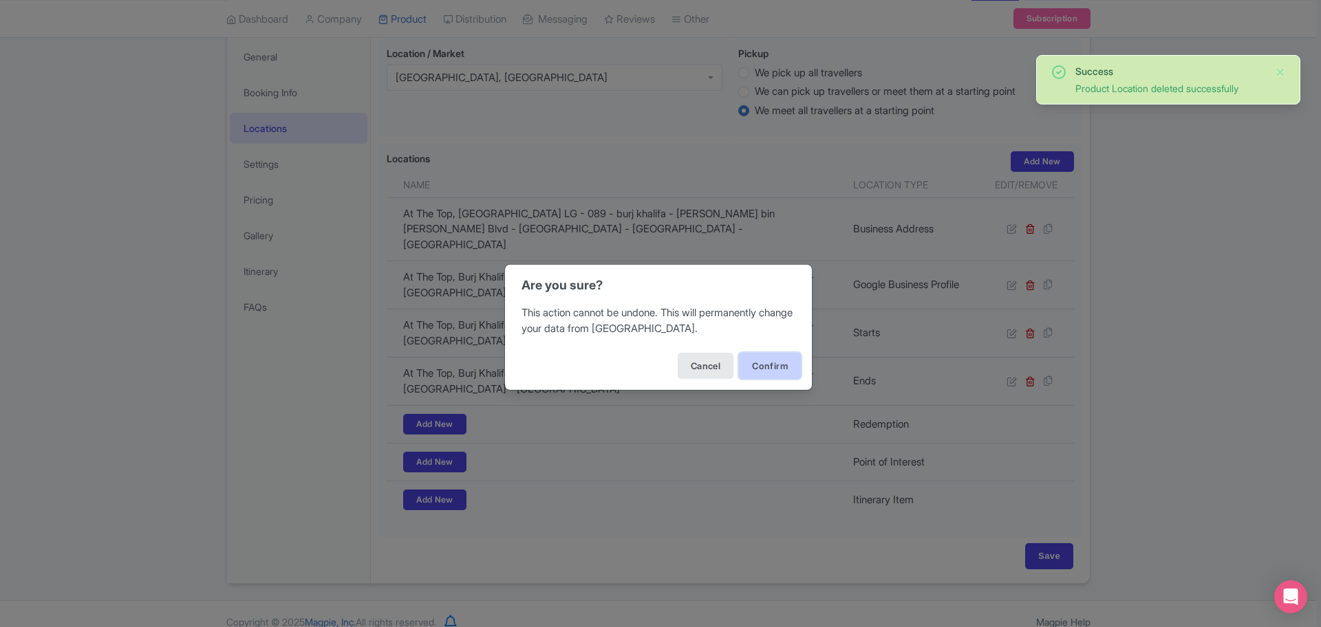
click at [773, 370] on button "Confirm" at bounding box center [770, 366] width 62 height 26
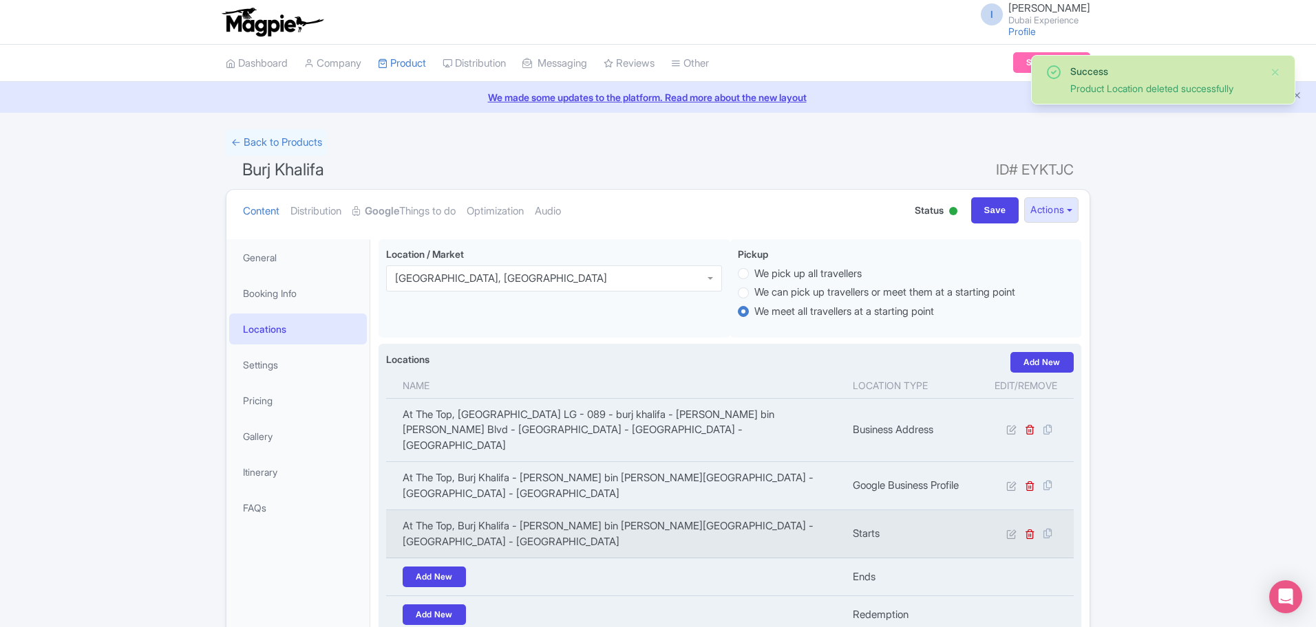
scroll to position [191, 0]
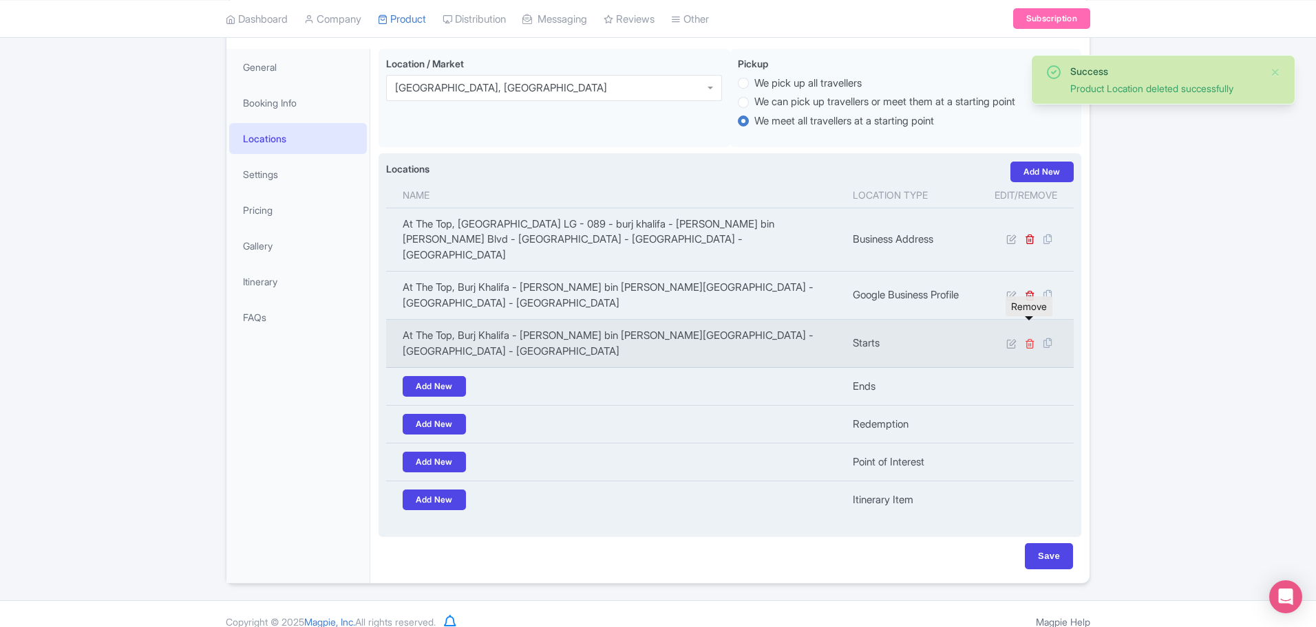
click at [1024, 339] on icon at bounding box center [1029, 344] width 10 height 10
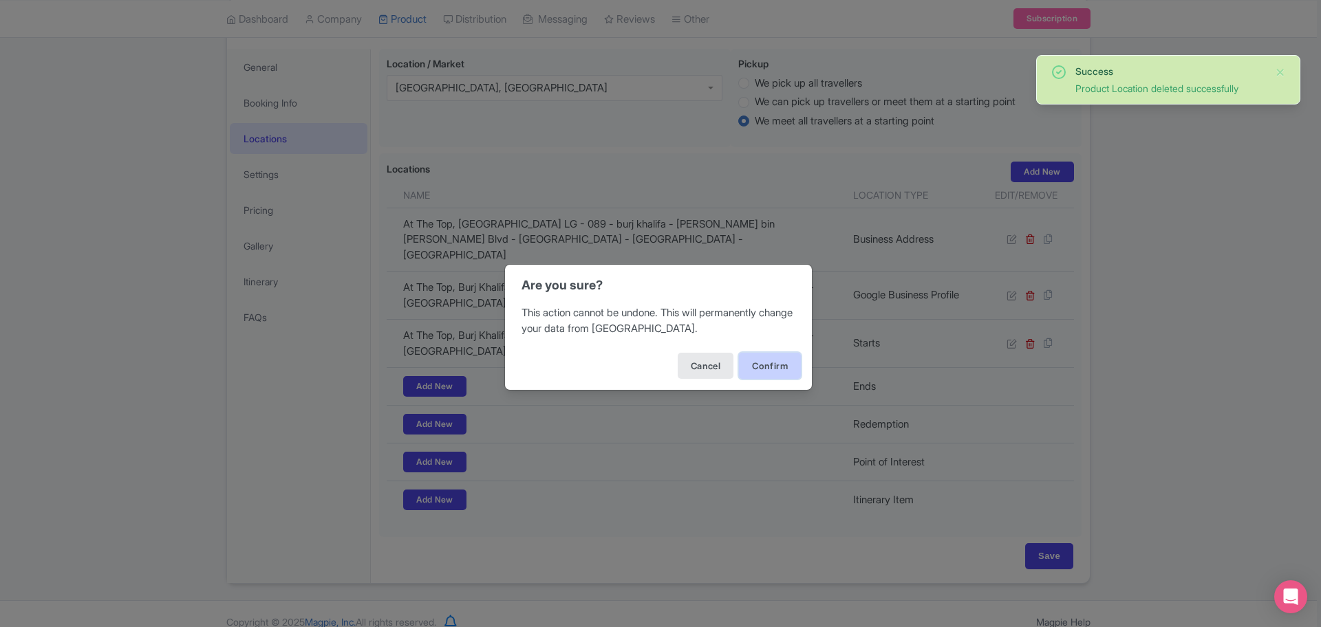
click at [782, 363] on button "Confirm" at bounding box center [770, 366] width 62 height 26
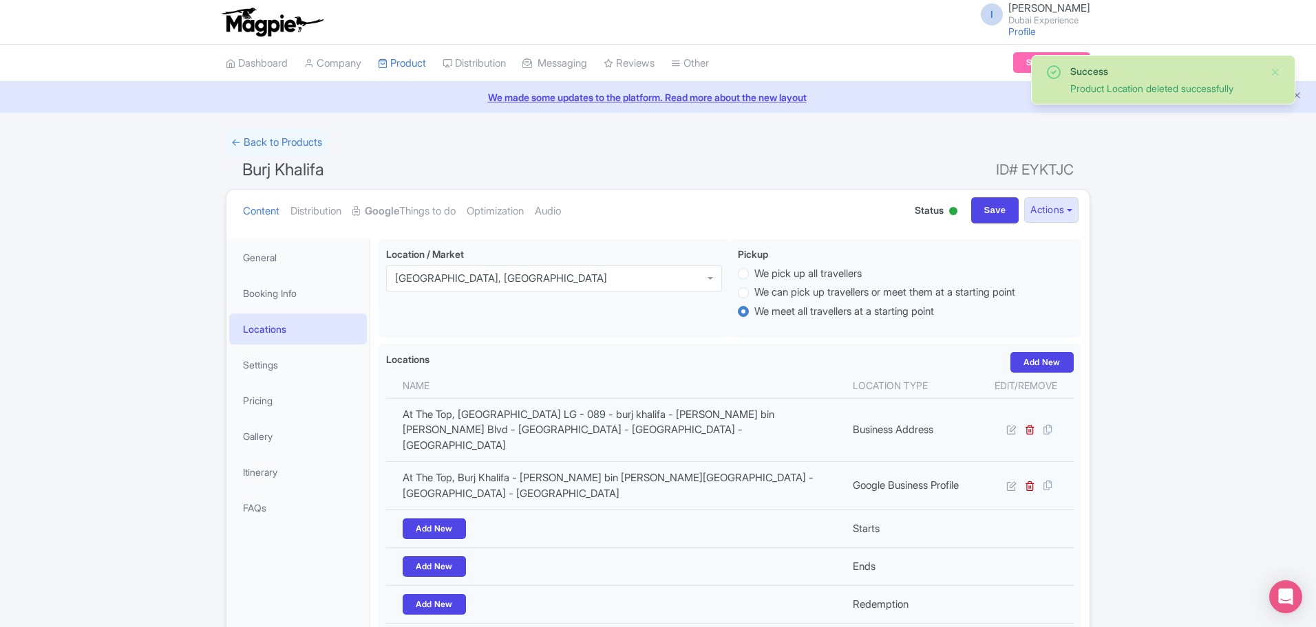
scroll to position [180, 0]
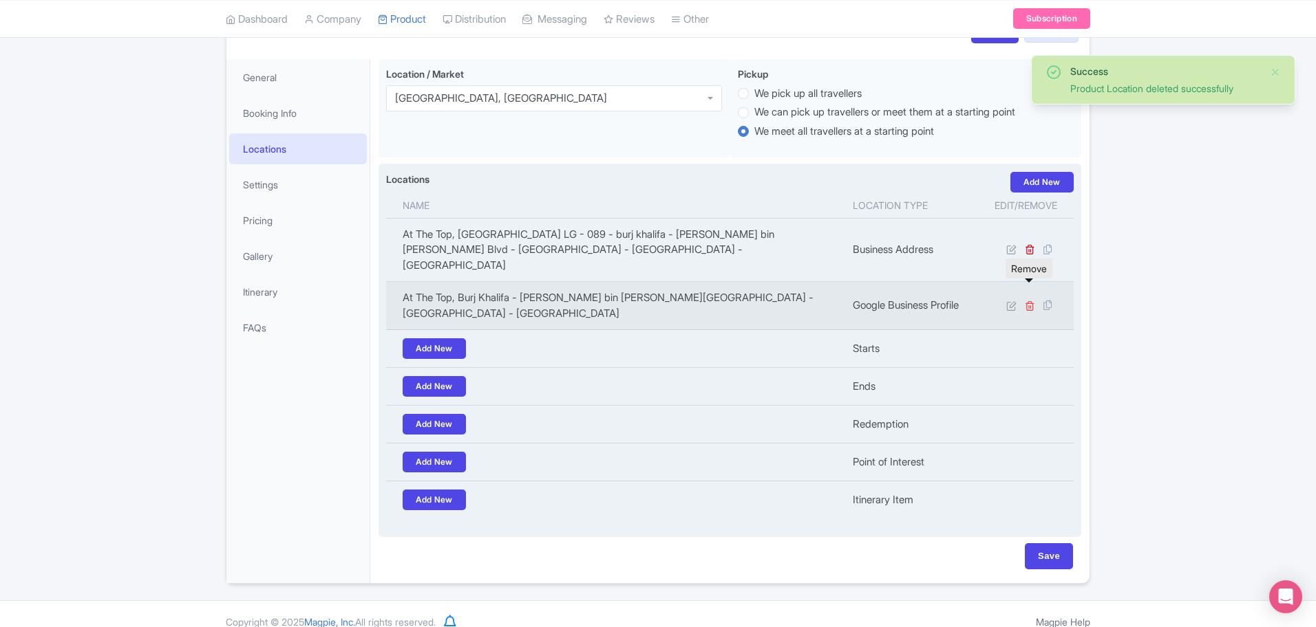
click at [1033, 301] on icon at bounding box center [1029, 306] width 10 height 10
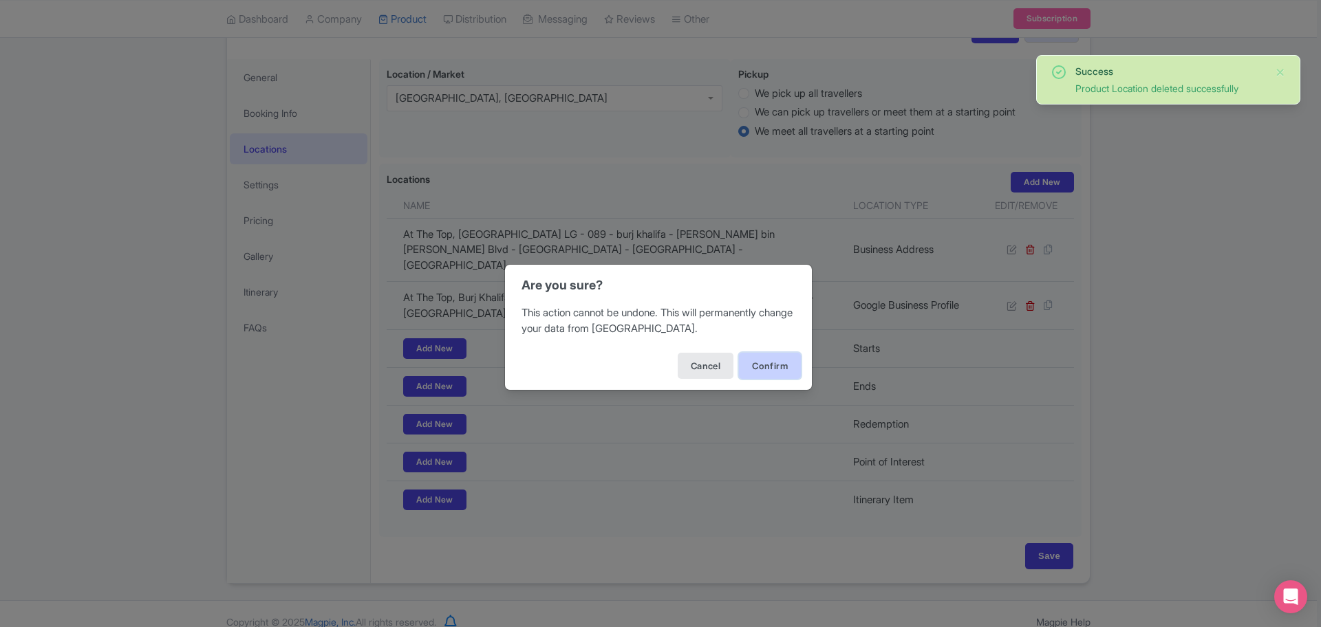
click at [783, 367] on button "Confirm" at bounding box center [770, 366] width 62 height 26
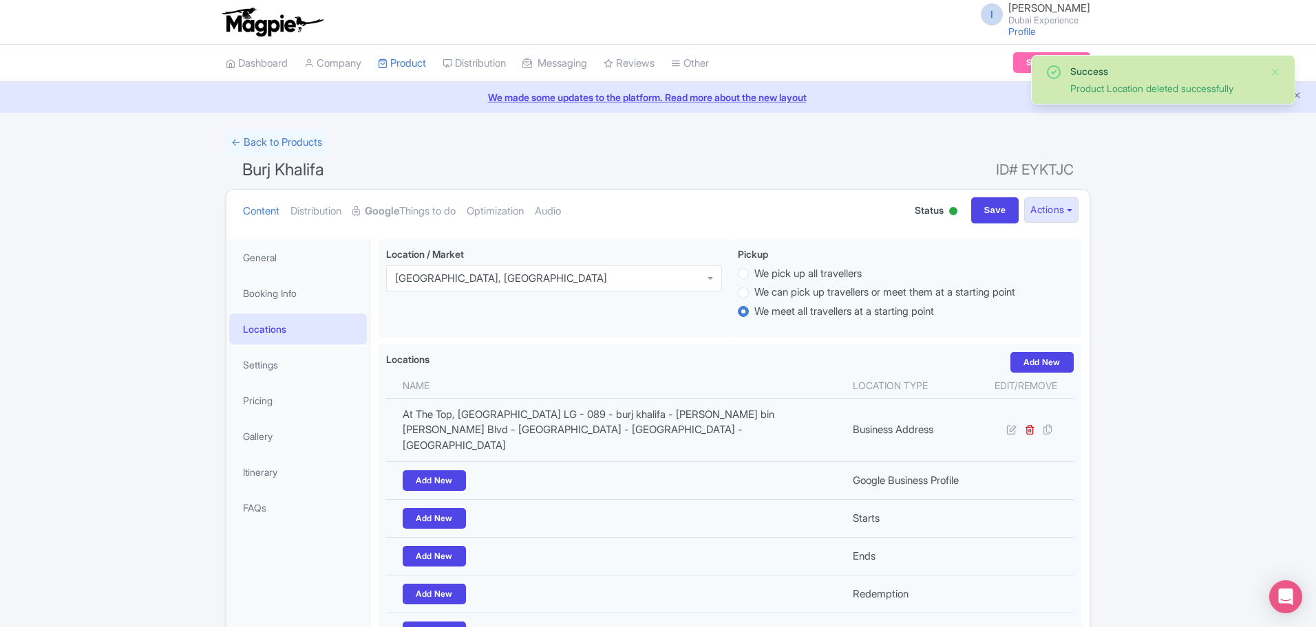
scroll to position [170, 0]
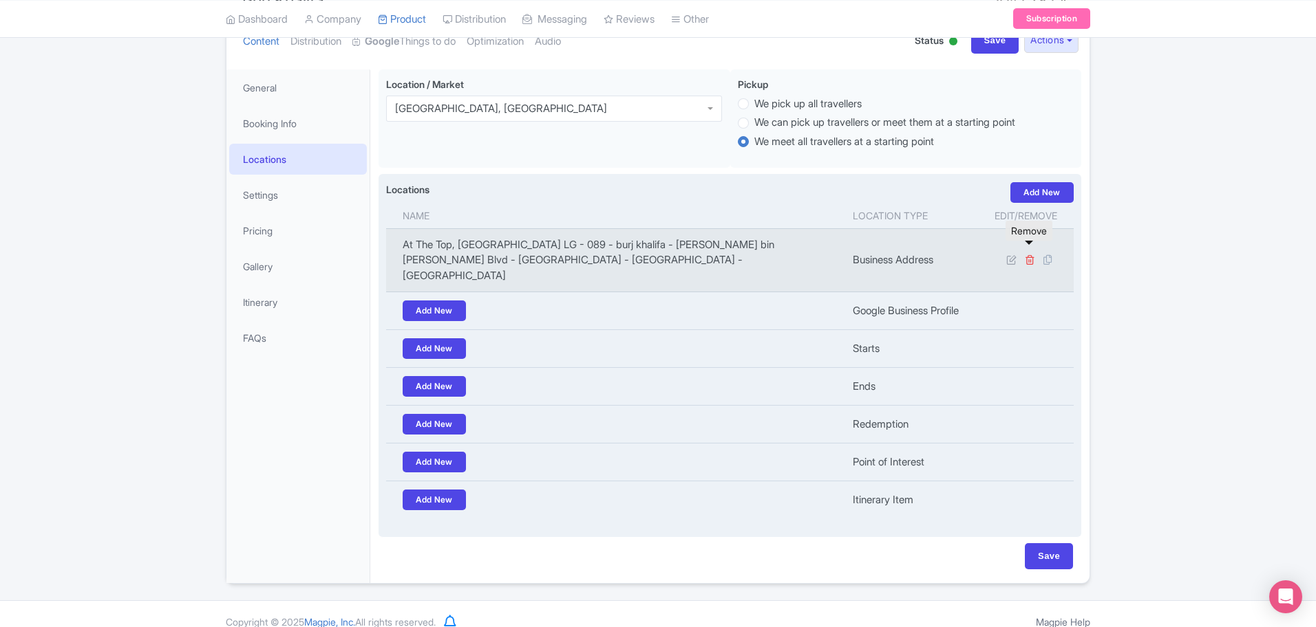
click at [1028, 255] on icon at bounding box center [1029, 260] width 10 height 10
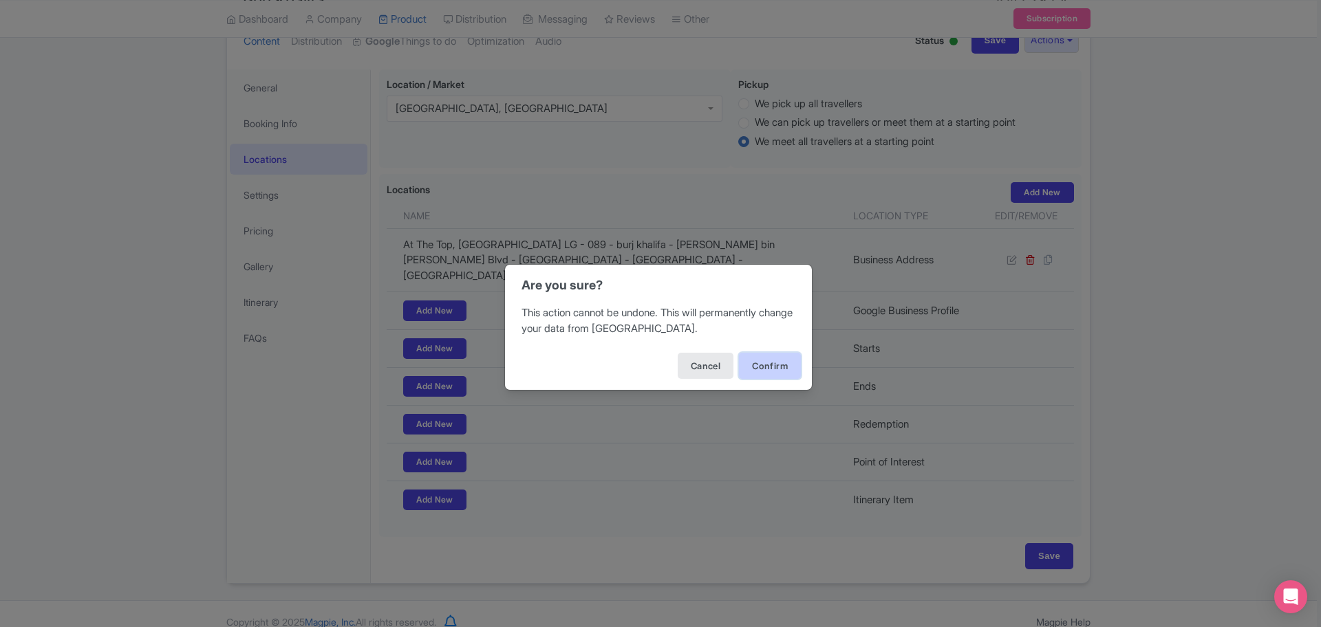
click at [755, 363] on button "Confirm" at bounding box center [770, 366] width 62 height 26
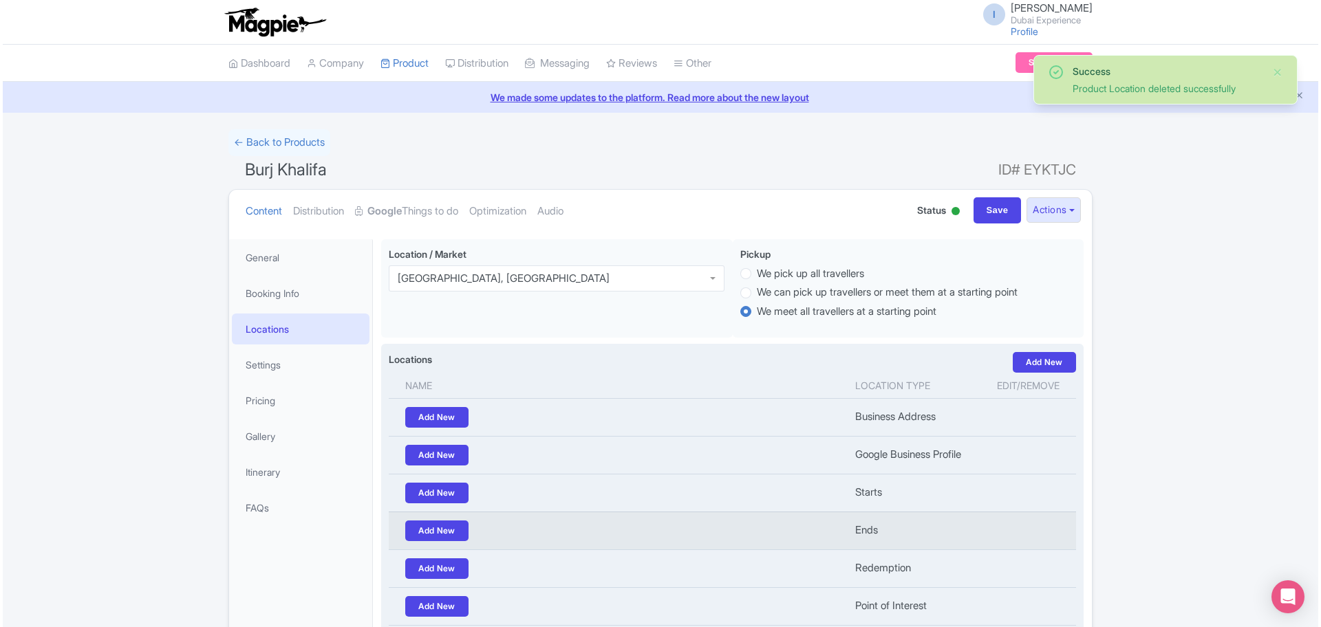
scroll to position [160, 0]
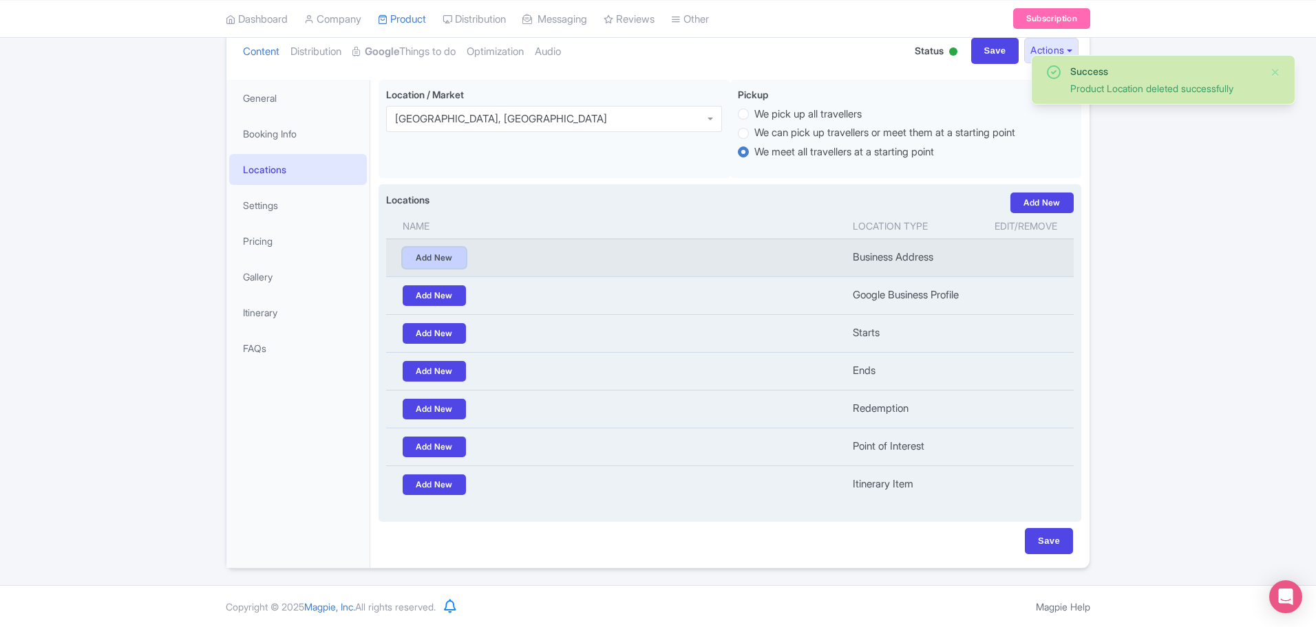
click at [417, 254] on link "Add New" at bounding box center [434, 258] width 63 height 21
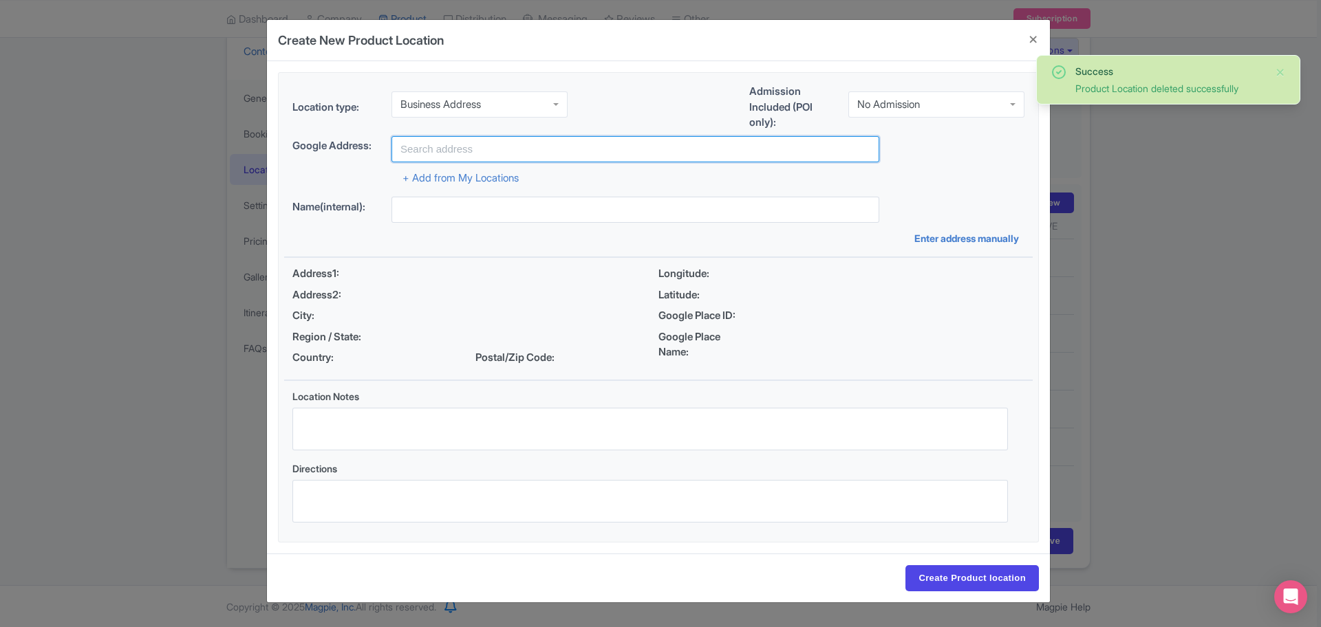
click at [524, 144] on input "text" at bounding box center [635, 149] width 488 height 26
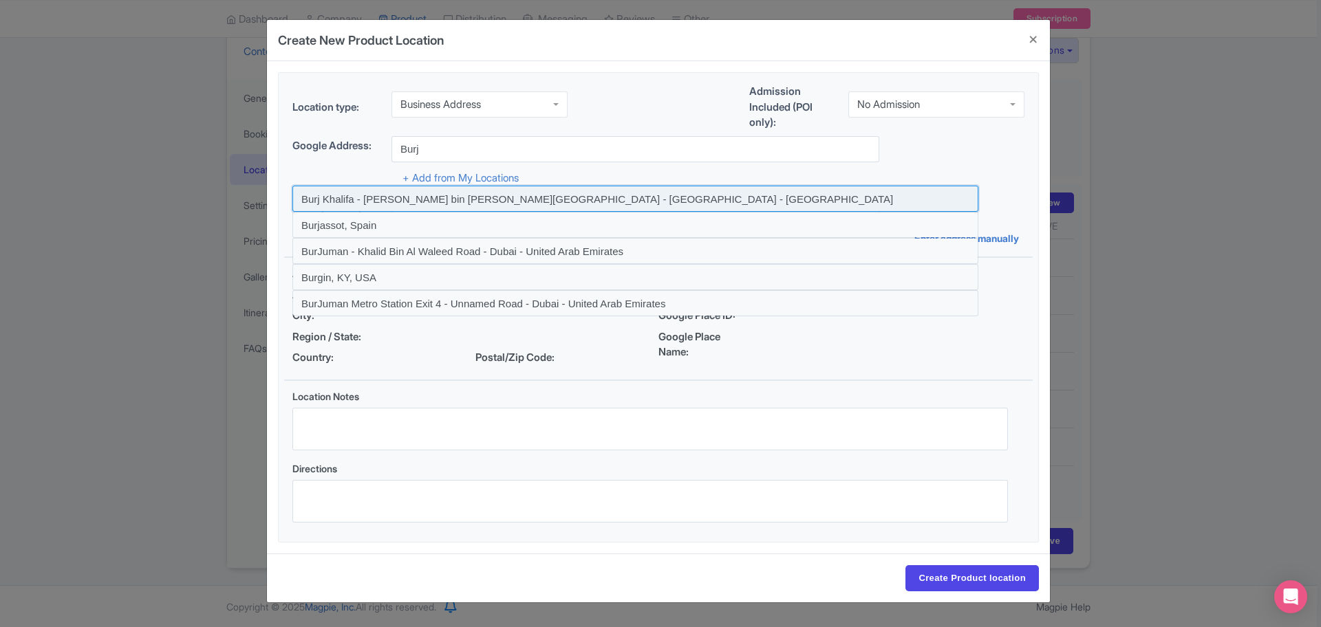
click at [376, 202] on input at bounding box center [635, 199] width 686 height 26
type input "Burj Khalifa - [PERSON_NAME] bin [PERSON_NAME][GEOGRAPHIC_DATA] - [GEOGRAPHIC_D…"
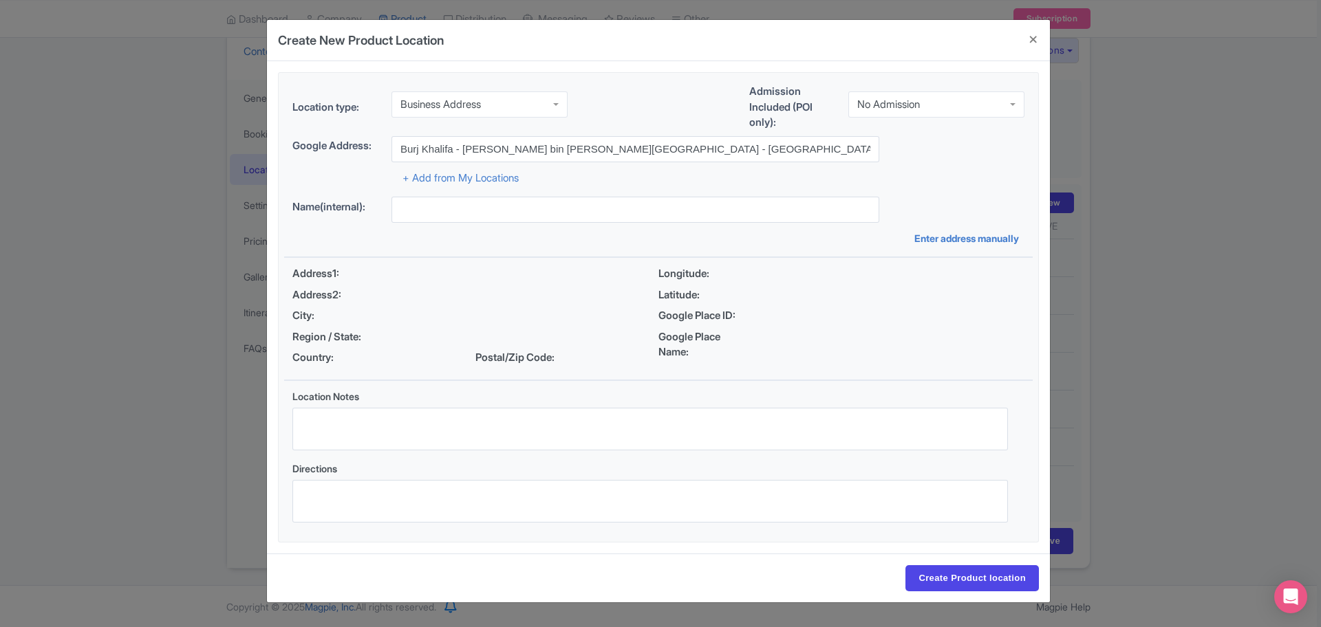
type input "Burj Khalifa - [PERSON_NAME] bin [PERSON_NAME][GEOGRAPHIC_DATA] - [GEOGRAPHIC_D…"
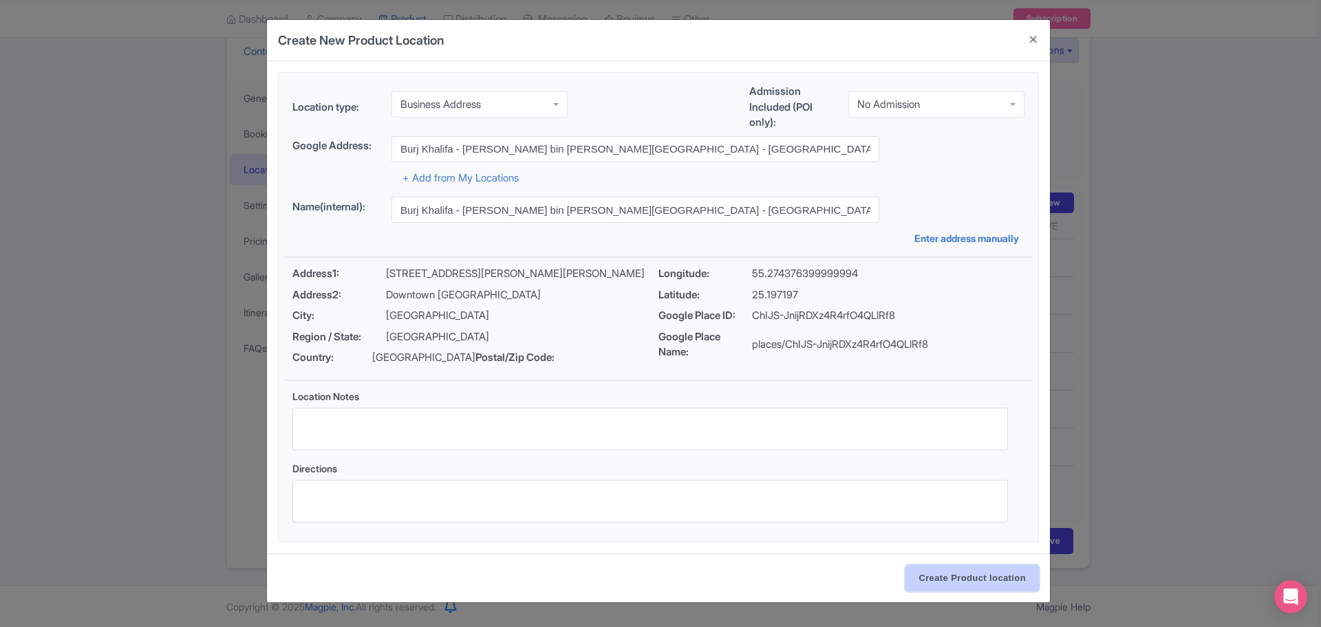
click at [976, 592] on input "Create Product location" at bounding box center [971, 579] width 133 height 26
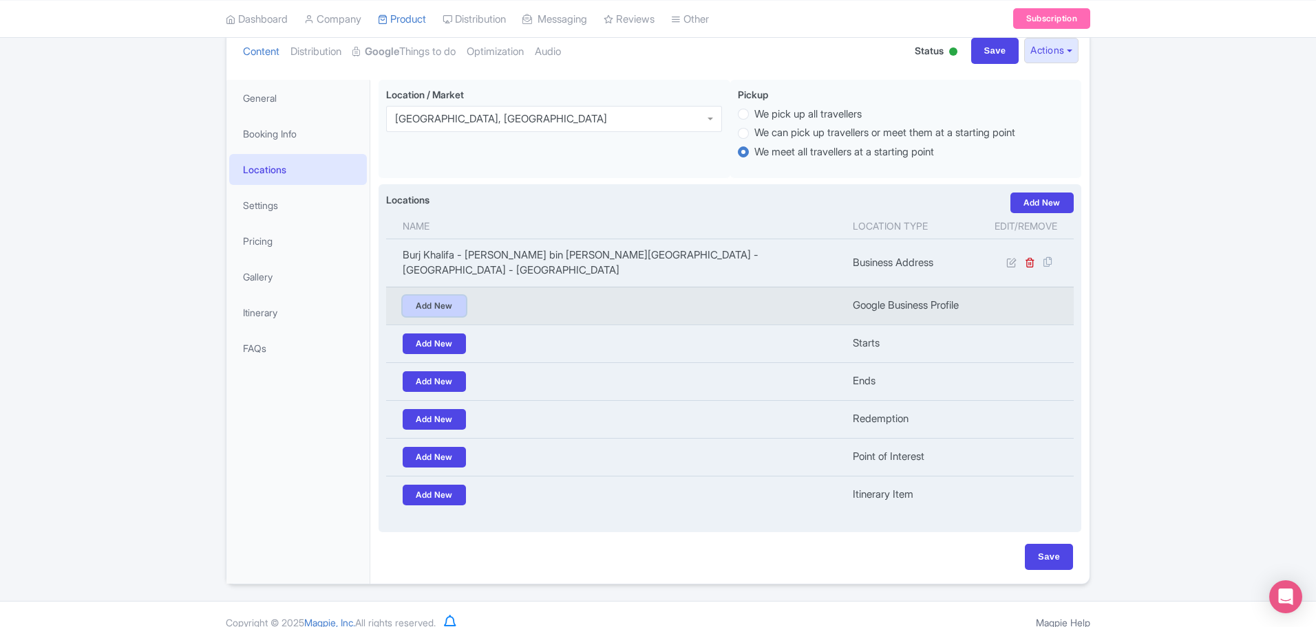
click at [425, 296] on link "Add New" at bounding box center [434, 306] width 63 height 21
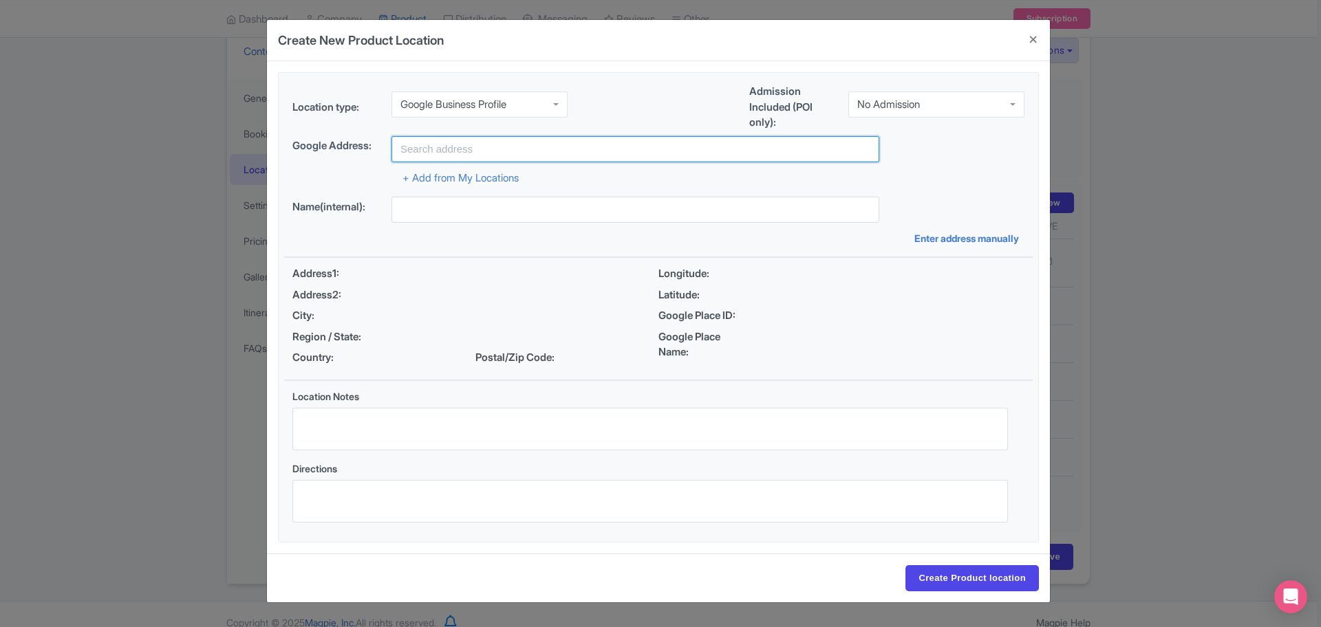
click at [603, 152] on input "text" at bounding box center [635, 149] width 488 height 26
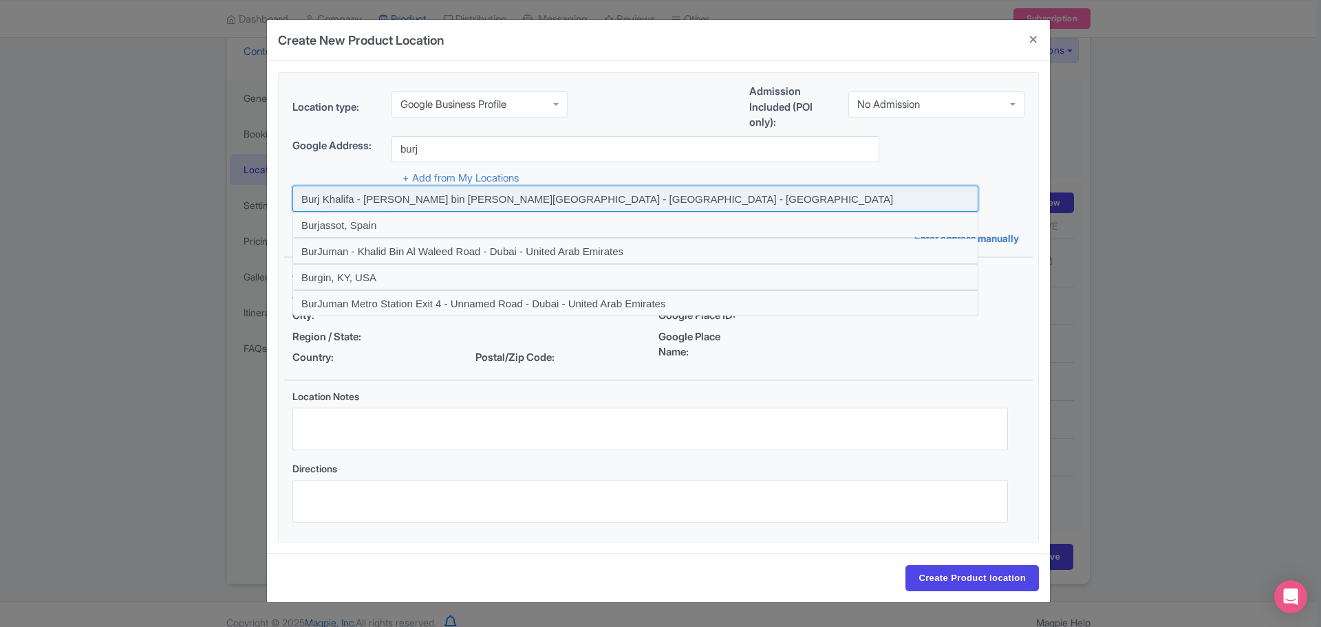
click at [376, 199] on input at bounding box center [635, 199] width 686 height 26
type input "Burj Khalifa - [PERSON_NAME] bin [PERSON_NAME][GEOGRAPHIC_DATA] - [GEOGRAPHIC_D…"
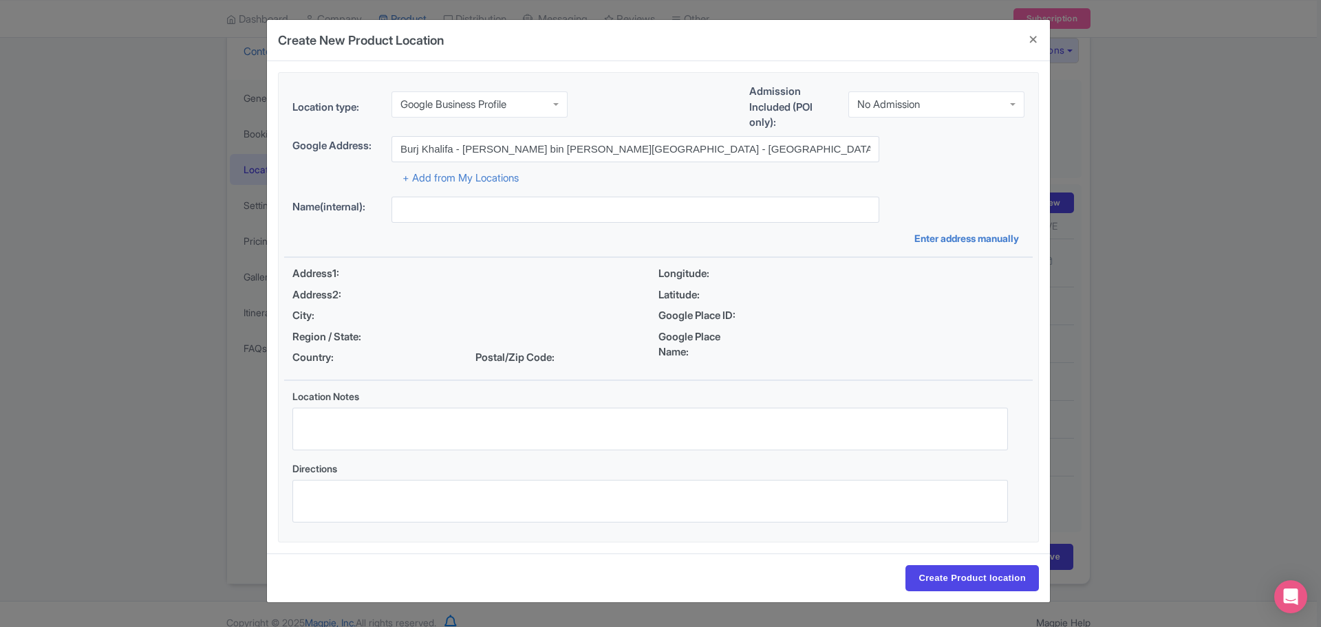
type input "Burj Khalifa - [PERSON_NAME] bin [PERSON_NAME][GEOGRAPHIC_DATA] - [GEOGRAPHIC_D…"
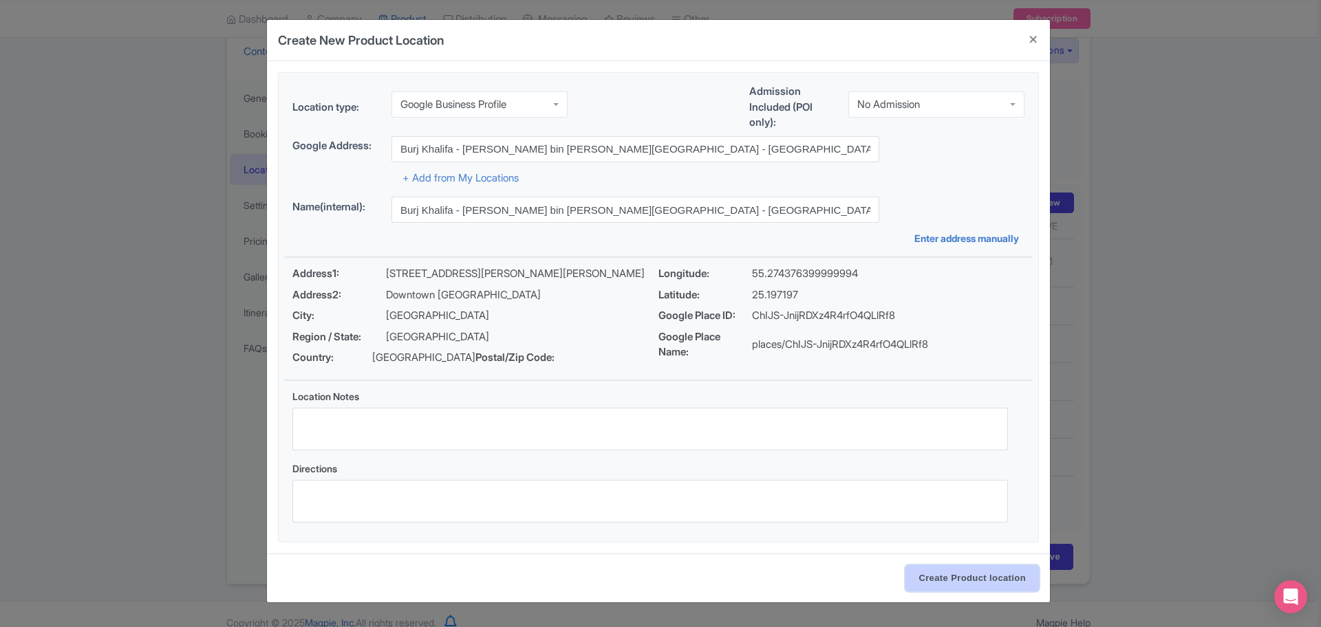
click at [920, 588] on input "Create Product location" at bounding box center [971, 579] width 133 height 26
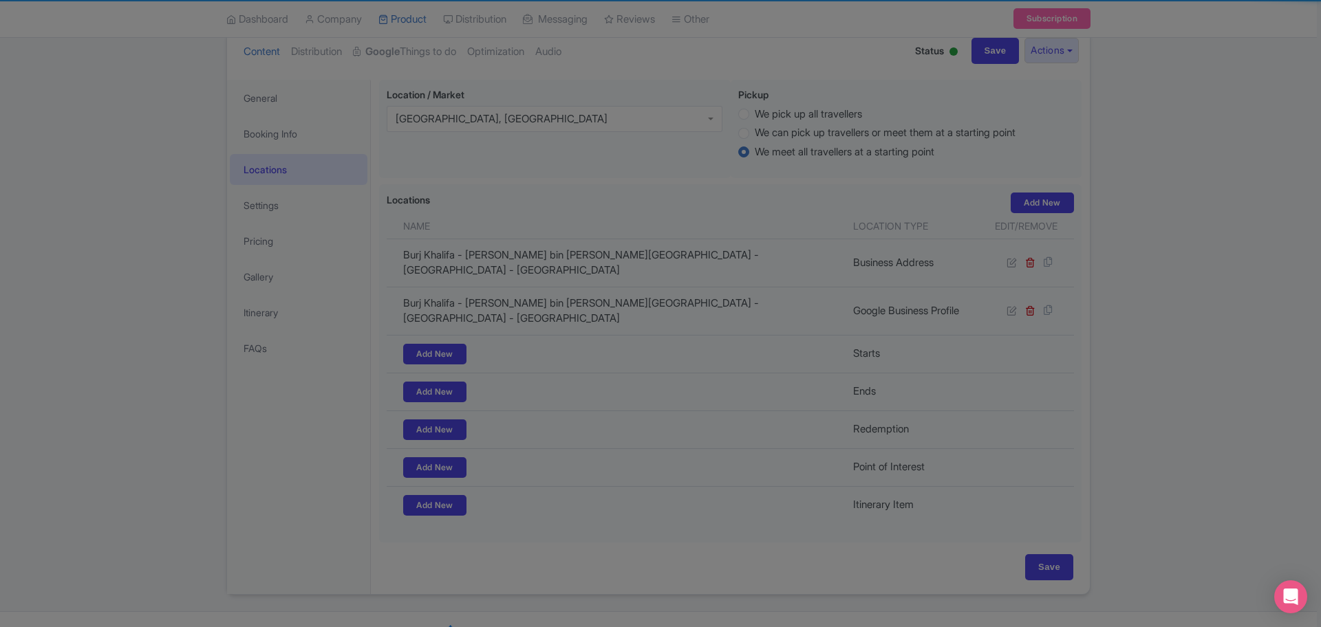
scroll to position [156, 0]
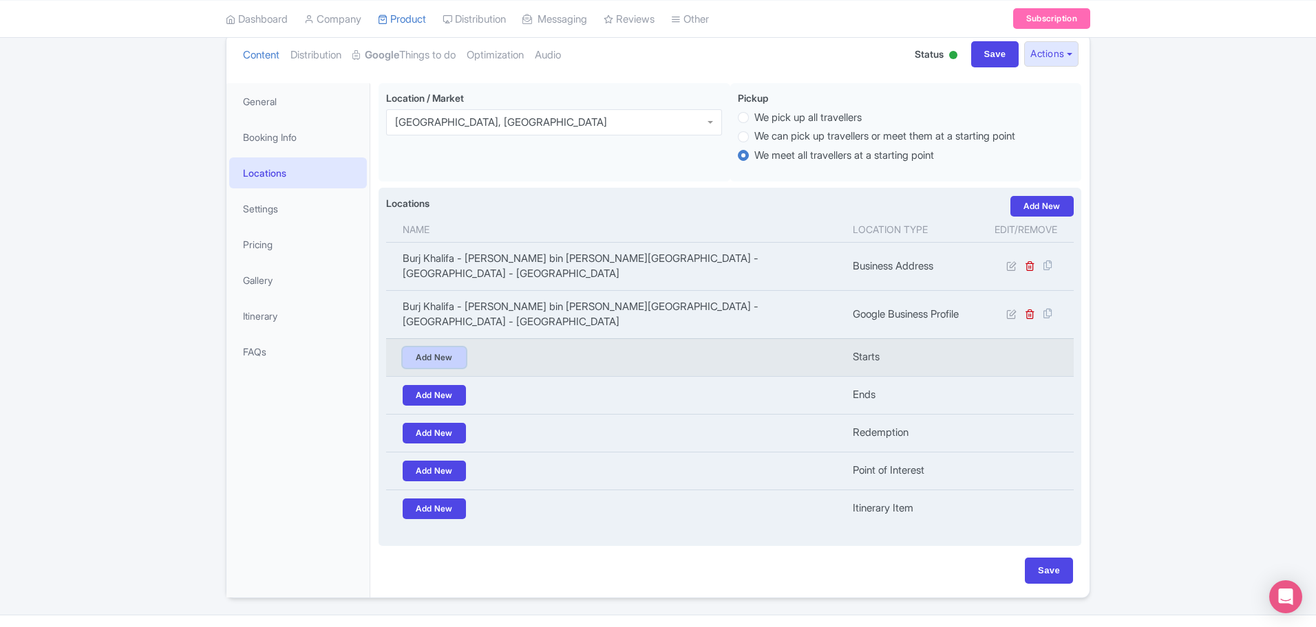
click at [435, 347] on link "Add New" at bounding box center [434, 357] width 63 height 21
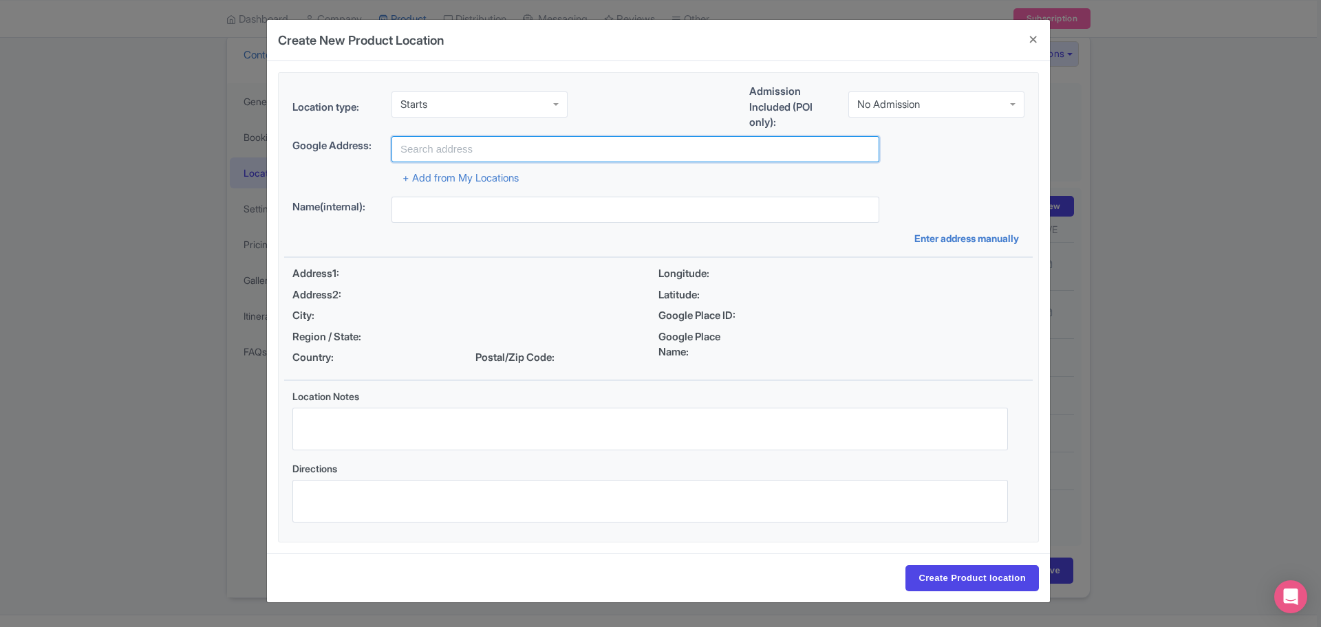
click at [551, 141] on input "text" at bounding box center [635, 149] width 488 height 26
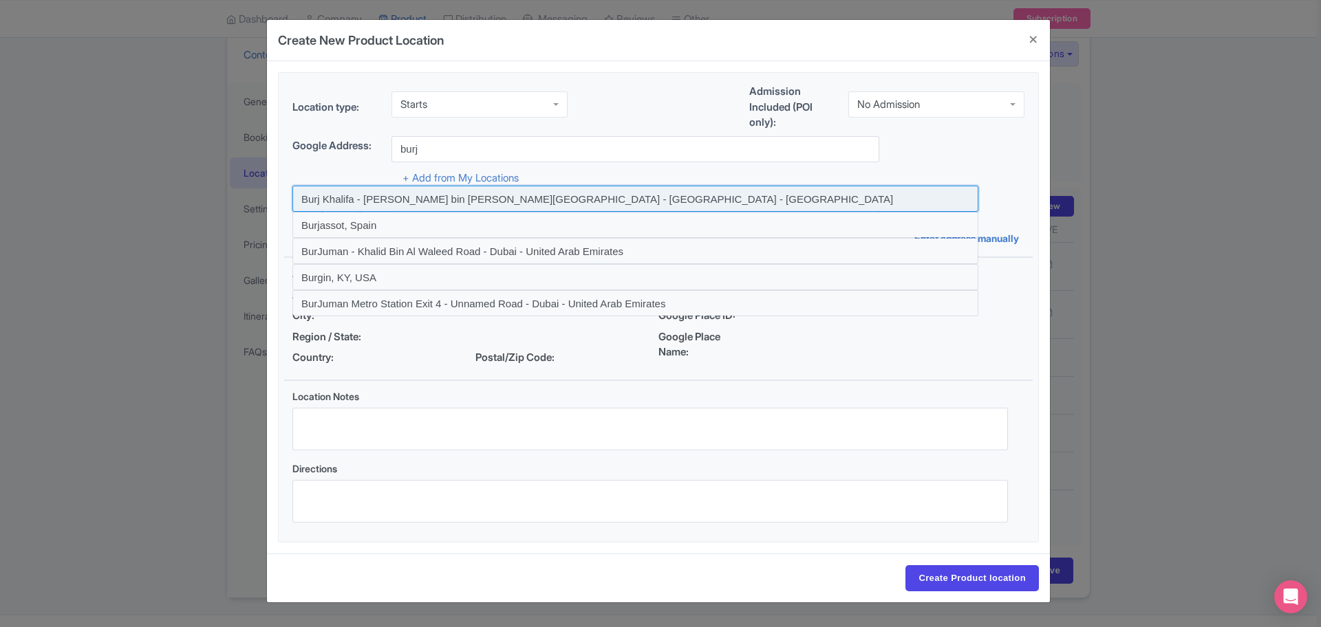
click at [337, 198] on input at bounding box center [635, 199] width 686 height 26
type input "Burj Khalifa - [PERSON_NAME] bin [PERSON_NAME][GEOGRAPHIC_DATA] - [GEOGRAPHIC_D…"
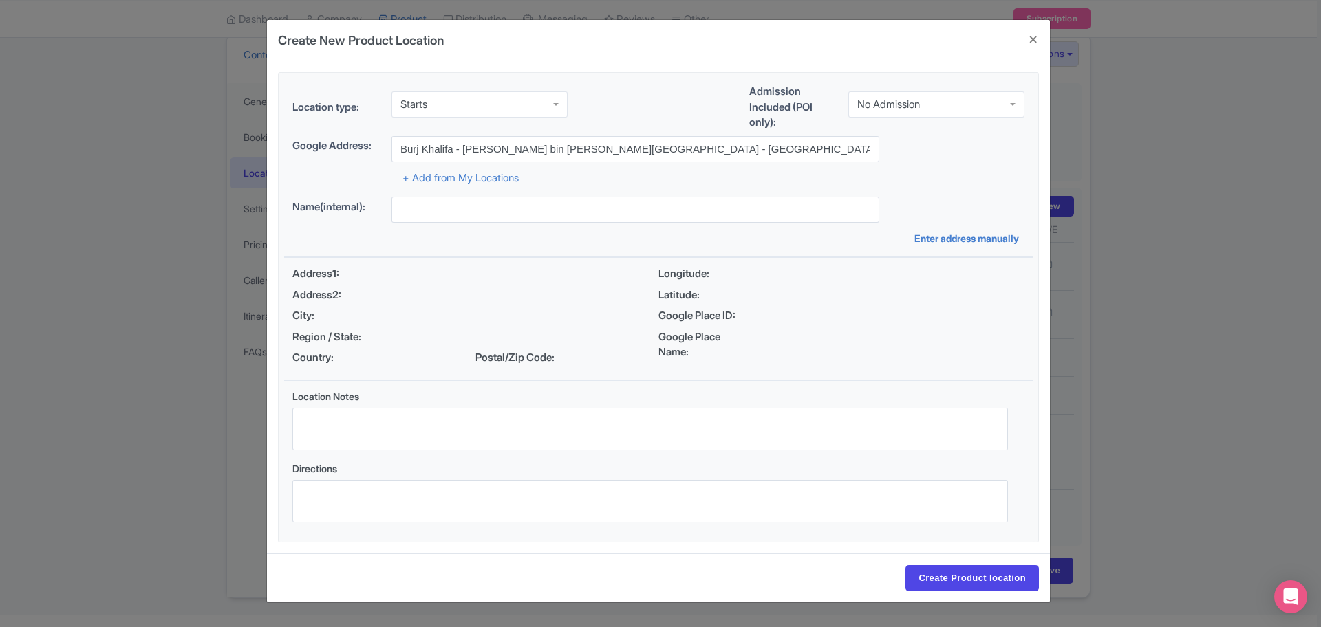
type input "Burj Khalifa - Sheikh Mohammed bin Rashid Boulevard - Dubai - United Arab Emira…"
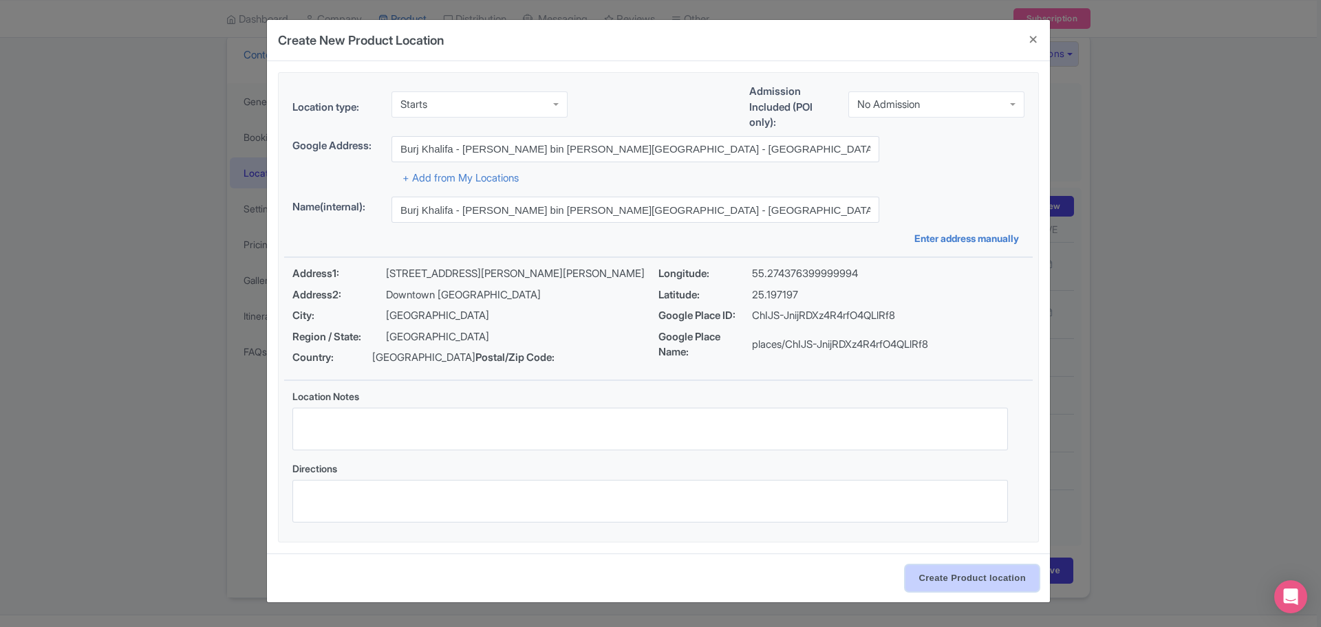
click at [1022, 583] on input "Create Product location" at bounding box center [971, 579] width 133 height 26
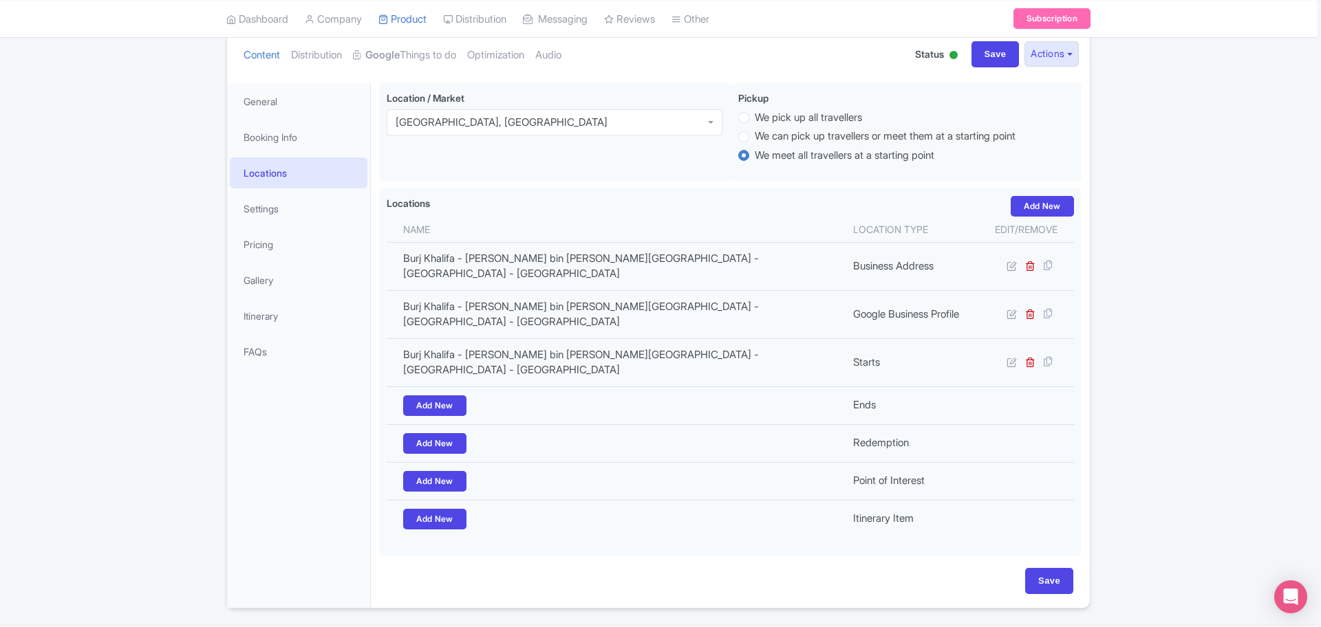
scroll to position [151, 0]
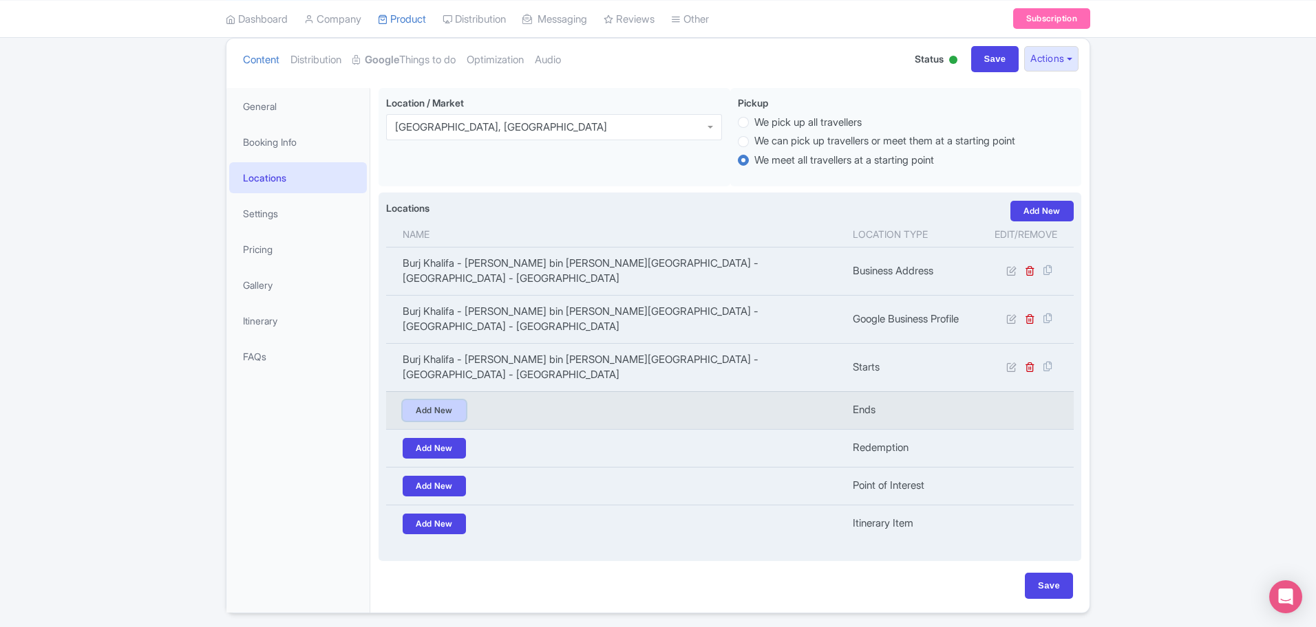
click at [435, 400] on link "Add New" at bounding box center [434, 410] width 63 height 21
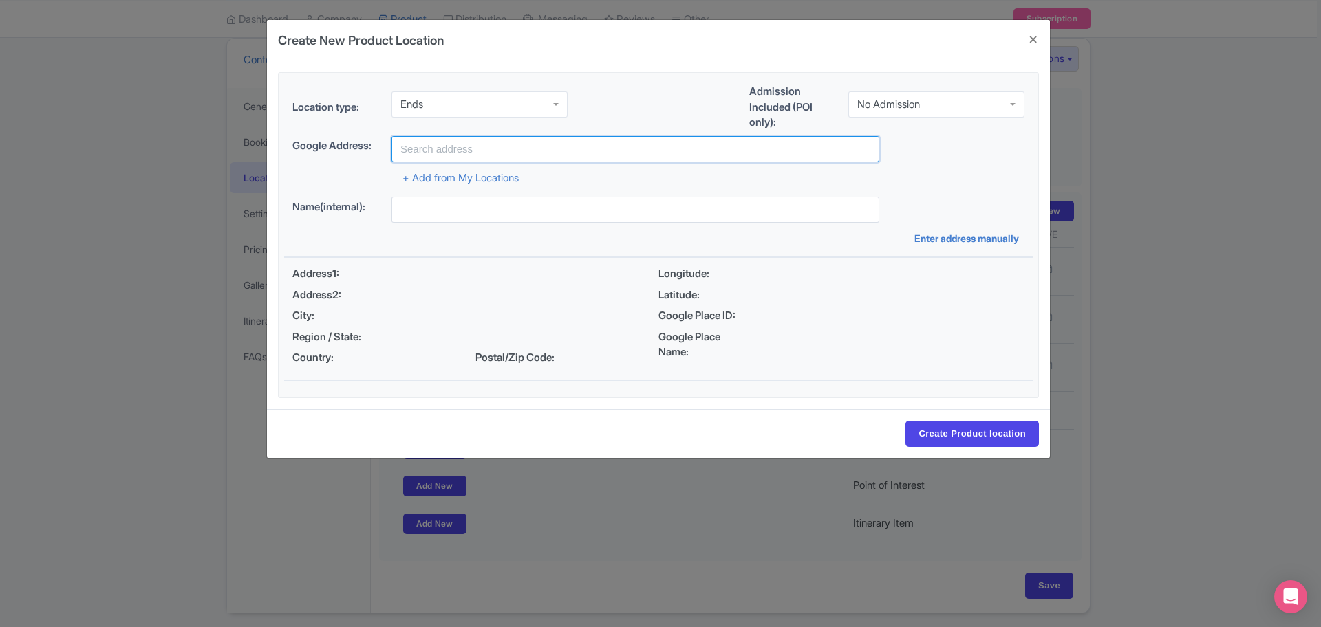
click at [574, 152] on input "text" at bounding box center [635, 149] width 488 height 26
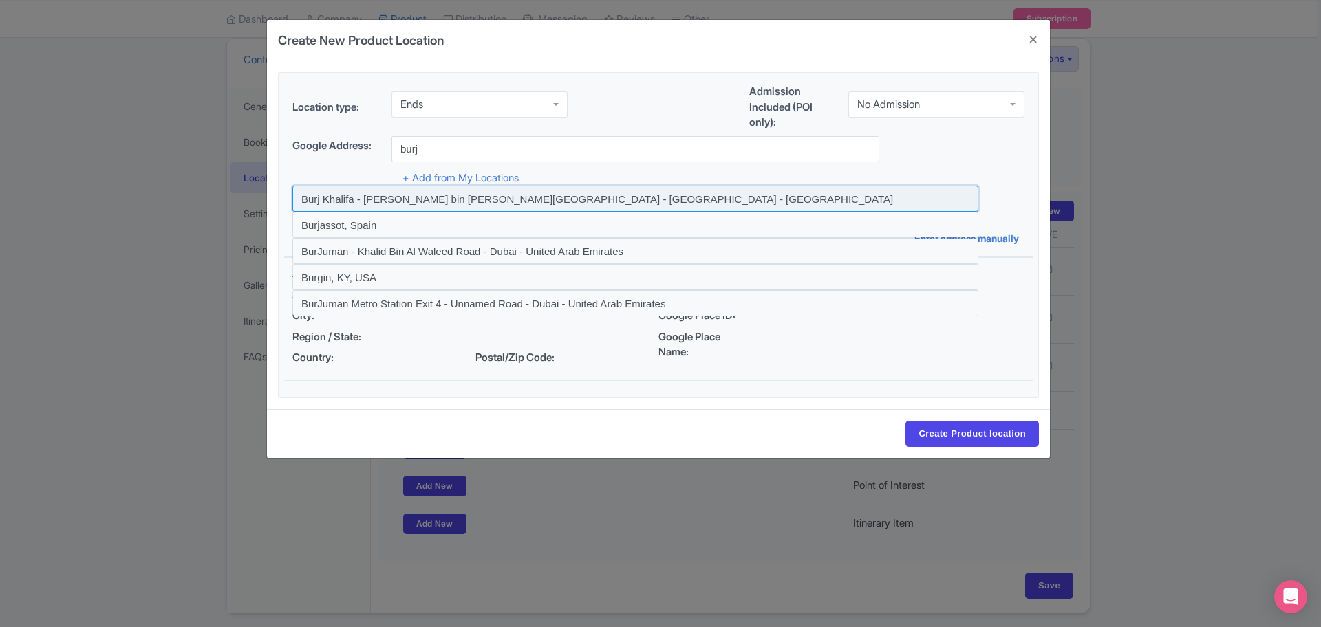
click at [401, 191] on input at bounding box center [635, 199] width 686 height 26
type input "Burj Khalifa - [PERSON_NAME] bin [PERSON_NAME][GEOGRAPHIC_DATA] - [GEOGRAPHIC_D…"
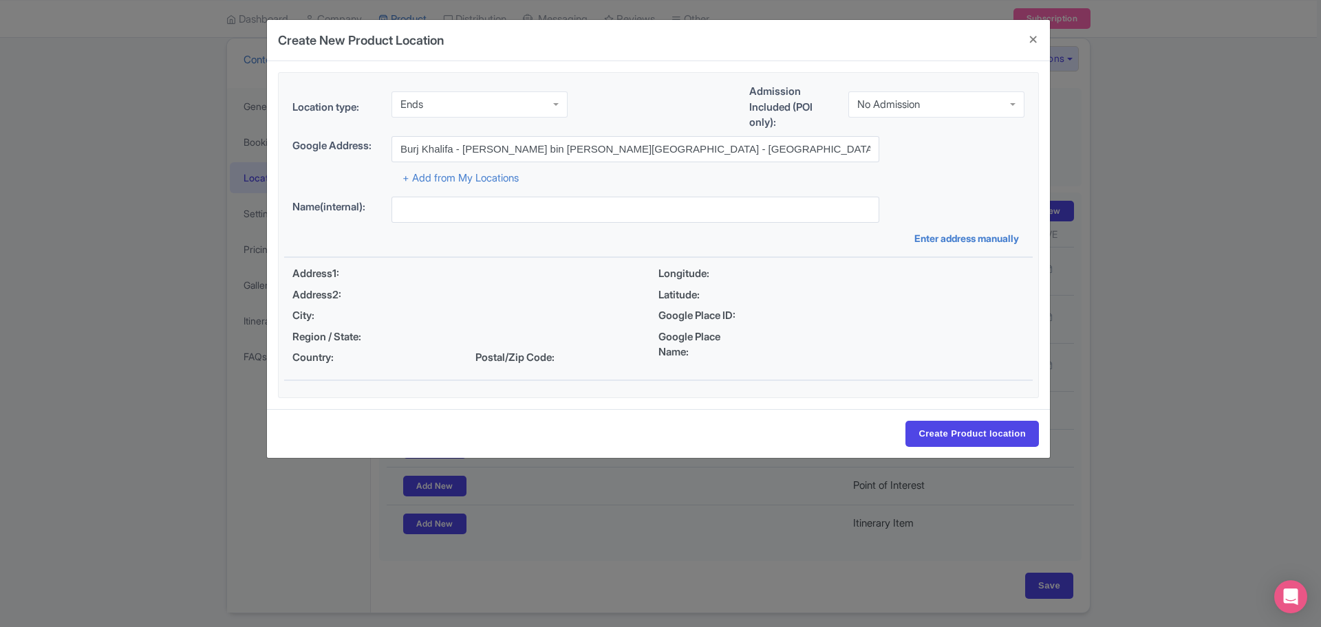
type input "Burj Khalifa - [PERSON_NAME] bin [PERSON_NAME][GEOGRAPHIC_DATA] - [GEOGRAPHIC_D…"
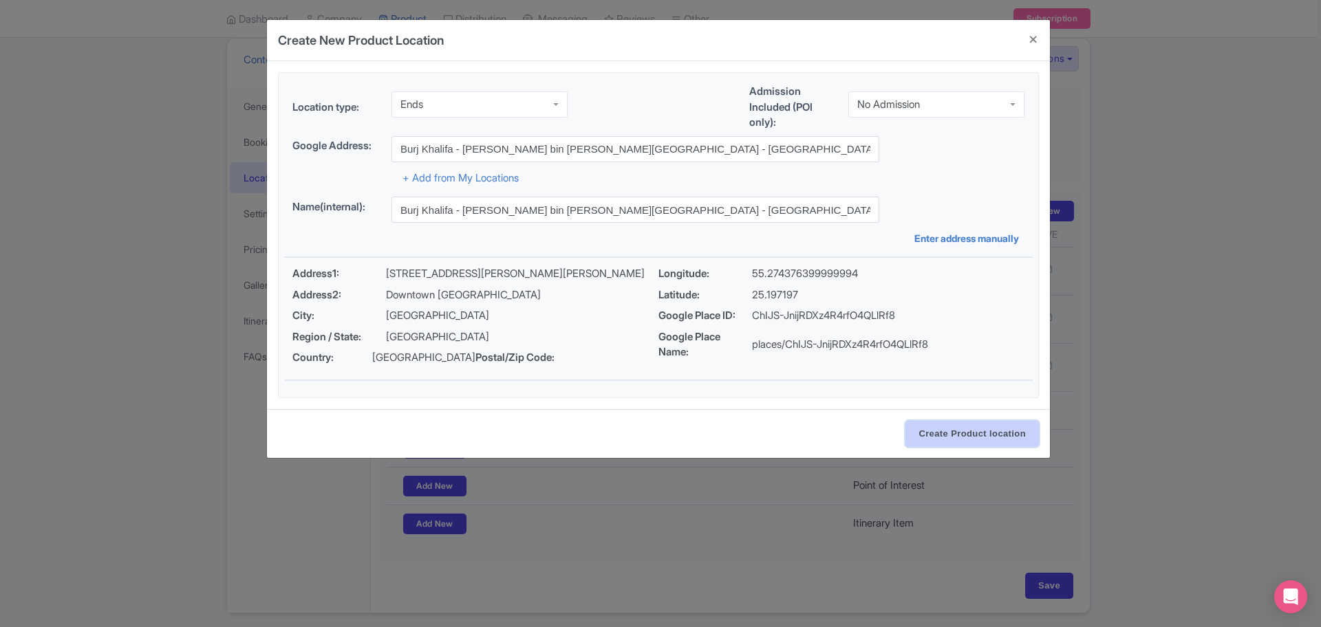
click at [985, 441] on input "Create Product location" at bounding box center [971, 434] width 133 height 26
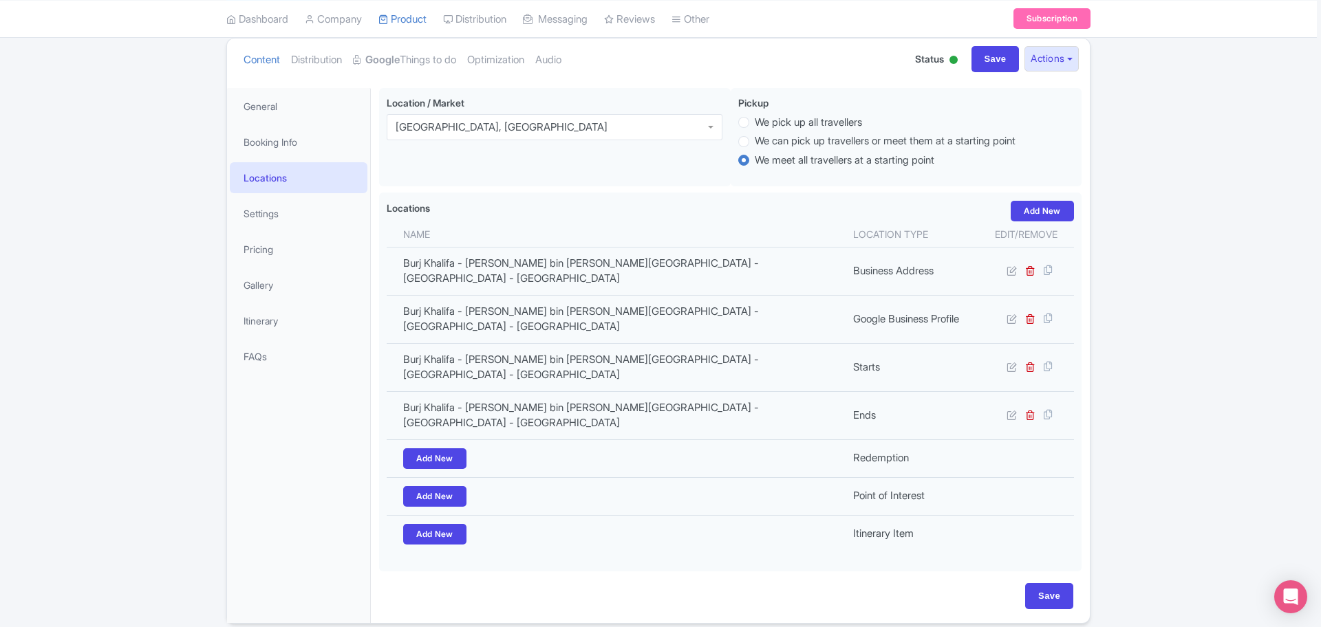
scroll to position [147, 0]
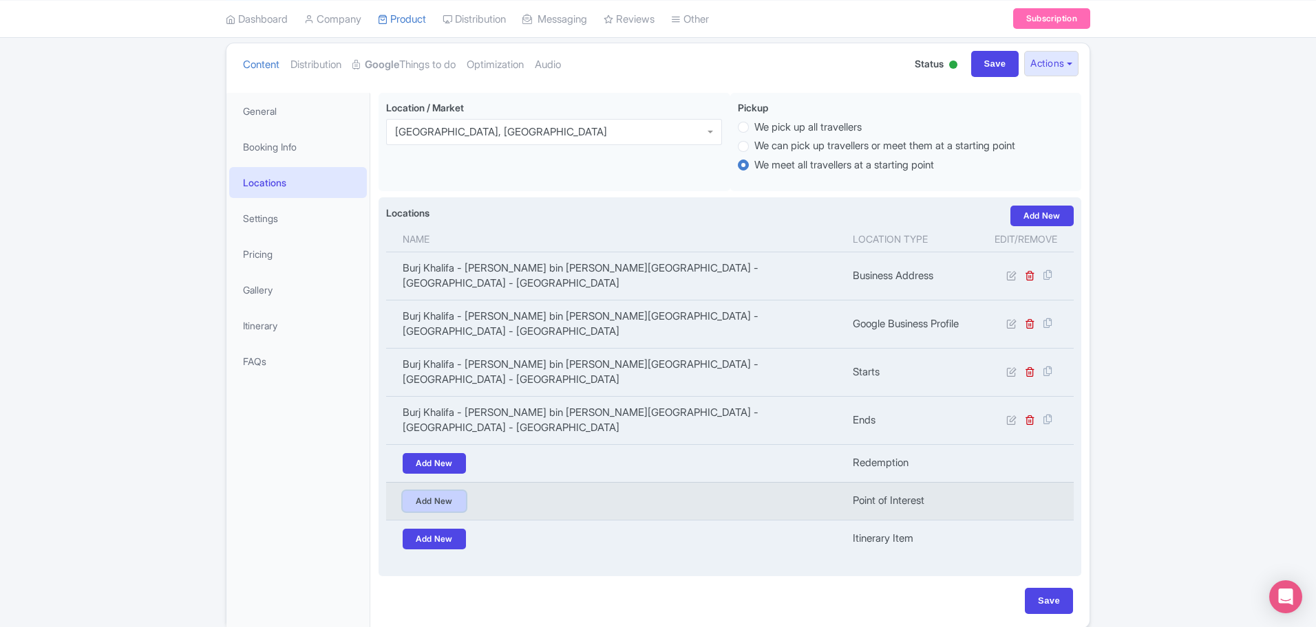
click at [442, 491] on link "Add New" at bounding box center [434, 501] width 63 height 21
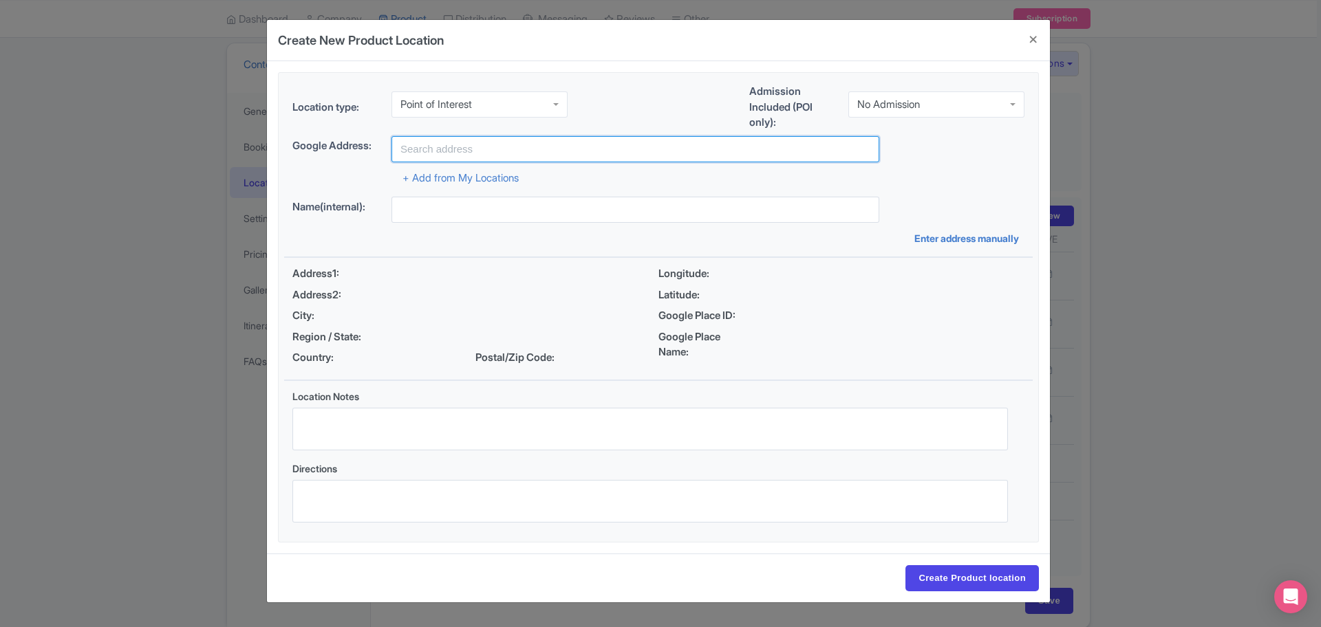
click at [480, 157] on input "text" at bounding box center [635, 149] width 488 height 26
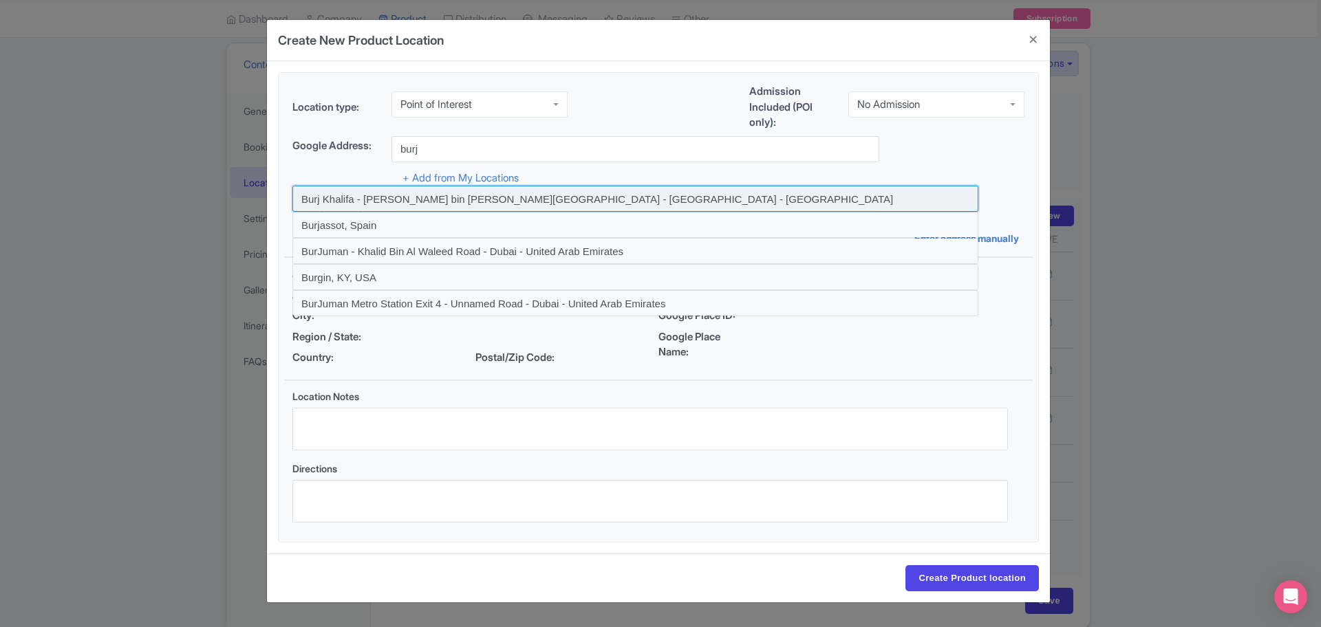
click at [349, 197] on input at bounding box center [635, 199] width 686 height 26
type input "Burj Khalifa - [PERSON_NAME] bin [PERSON_NAME][GEOGRAPHIC_DATA] - [GEOGRAPHIC_D…"
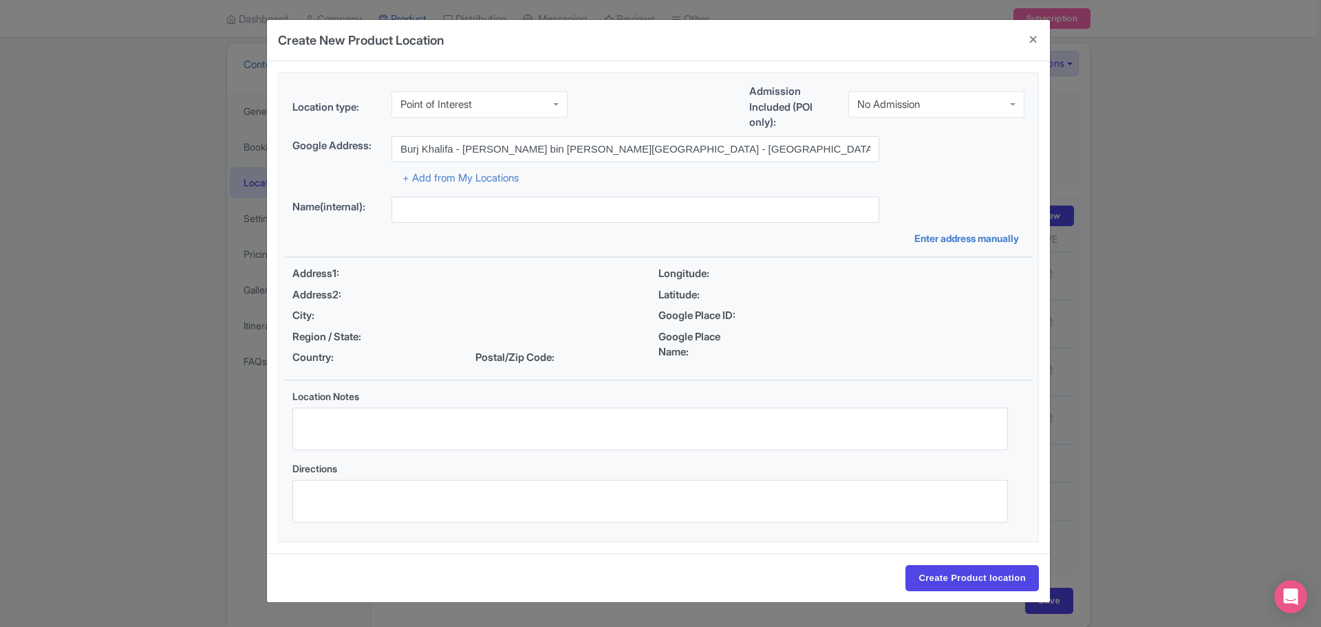
type input "Burj Khalifa - [PERSON_NAME] bin [PERSON_NAME][GEOGRAPHIC_DATA] - [GEOGRAPHIC_D…"
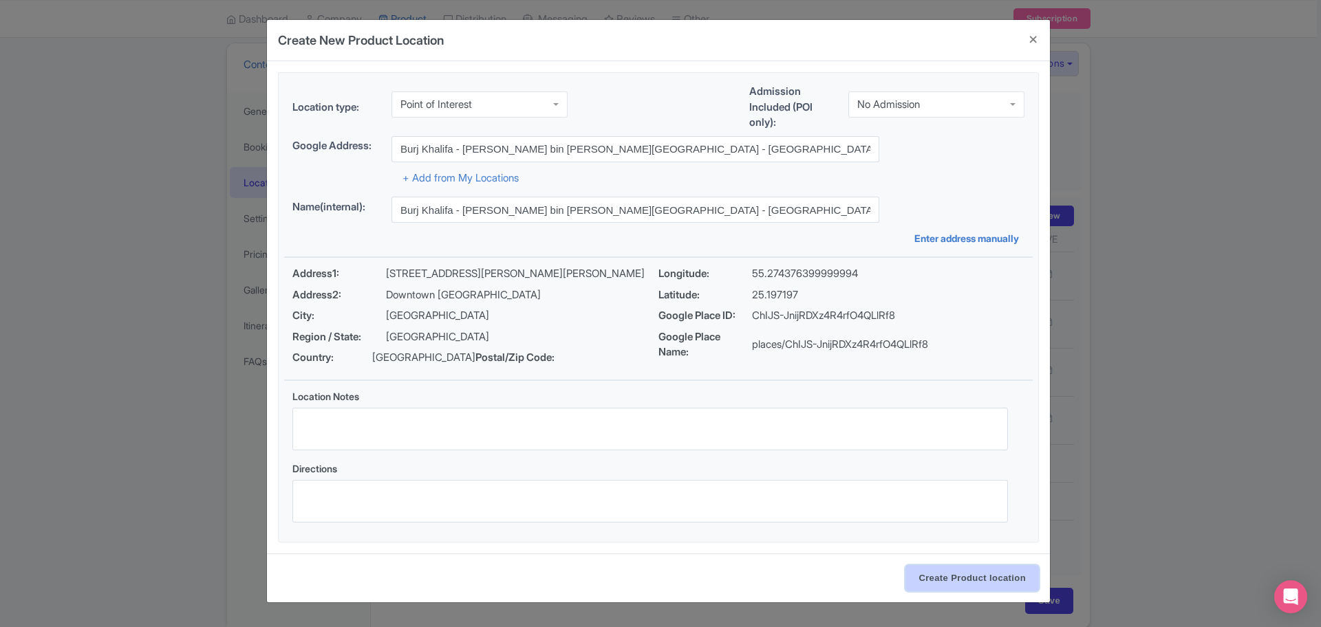
click at [975, 580] on input "Create Product location" at bounding box center [971, 579] width 133 height 26
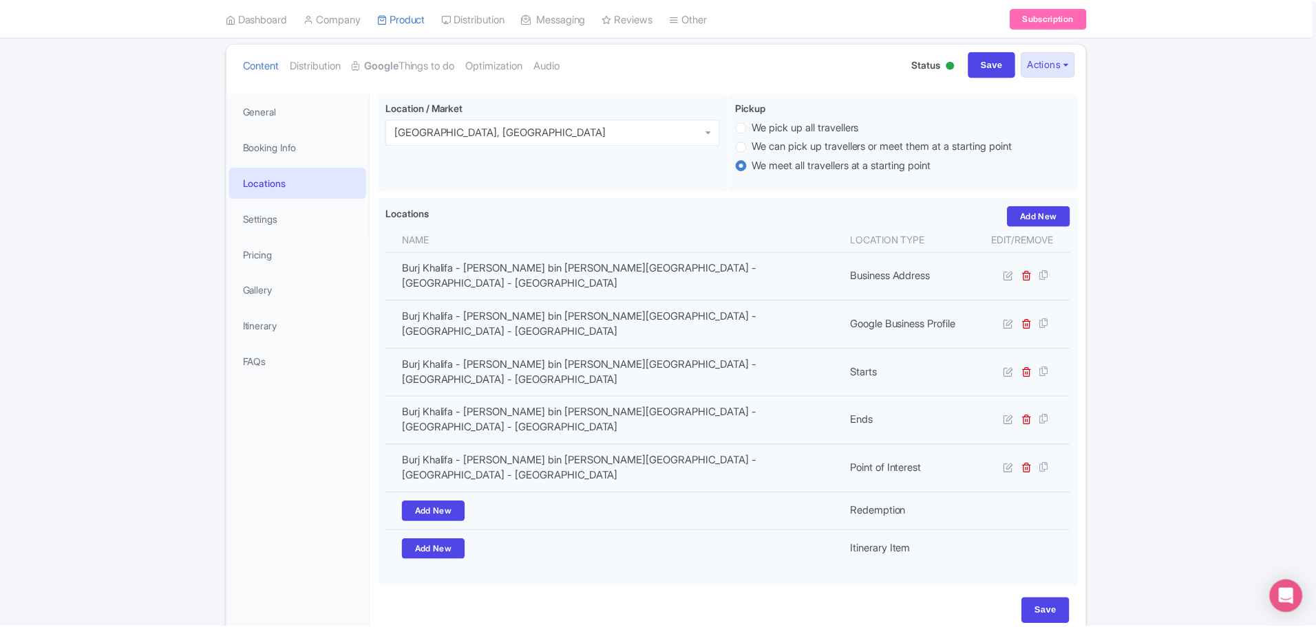
scroll to position [142, 0]
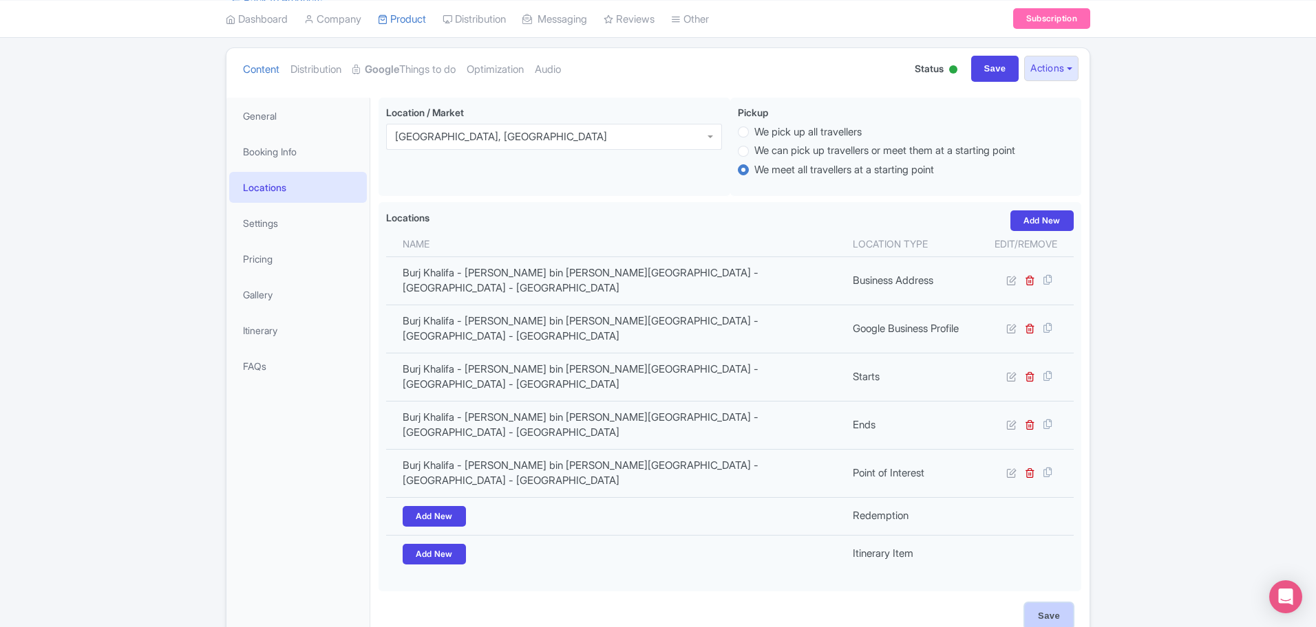
click at [1069, 603] on input "Save" at bounding box center [1048, 616] width 48 height 26
type input "Update Product"
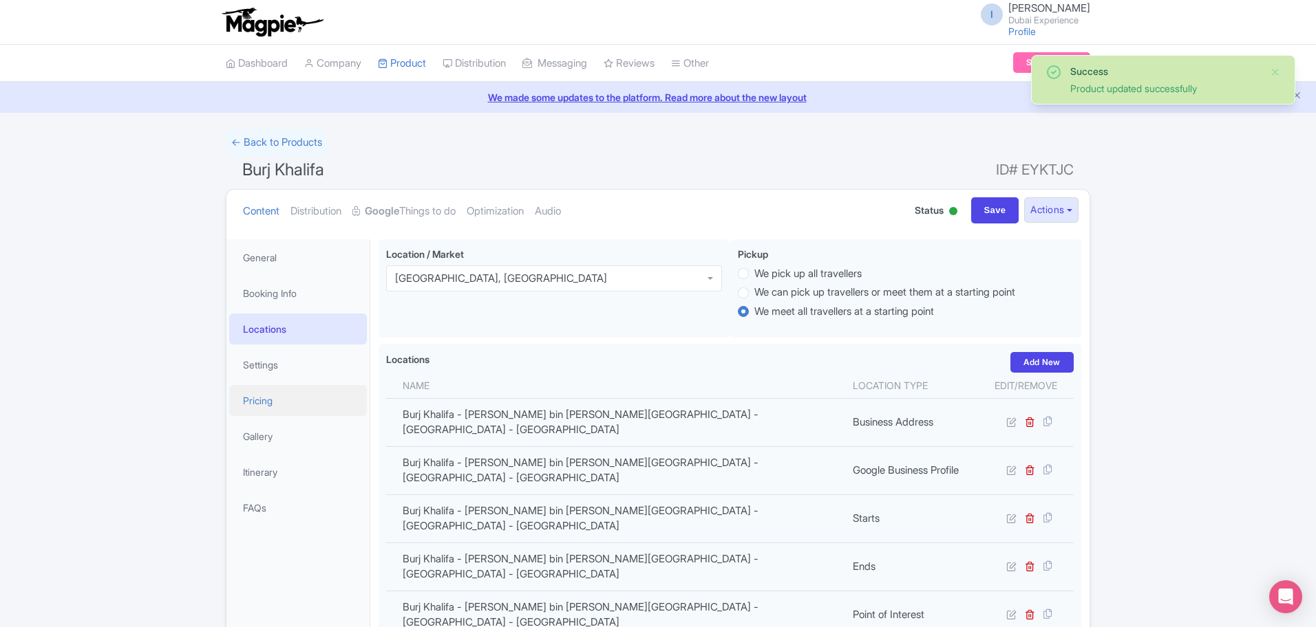
click at [285, 406] on link "Pricing" at bounding box center [298, 400] width 138 height 31
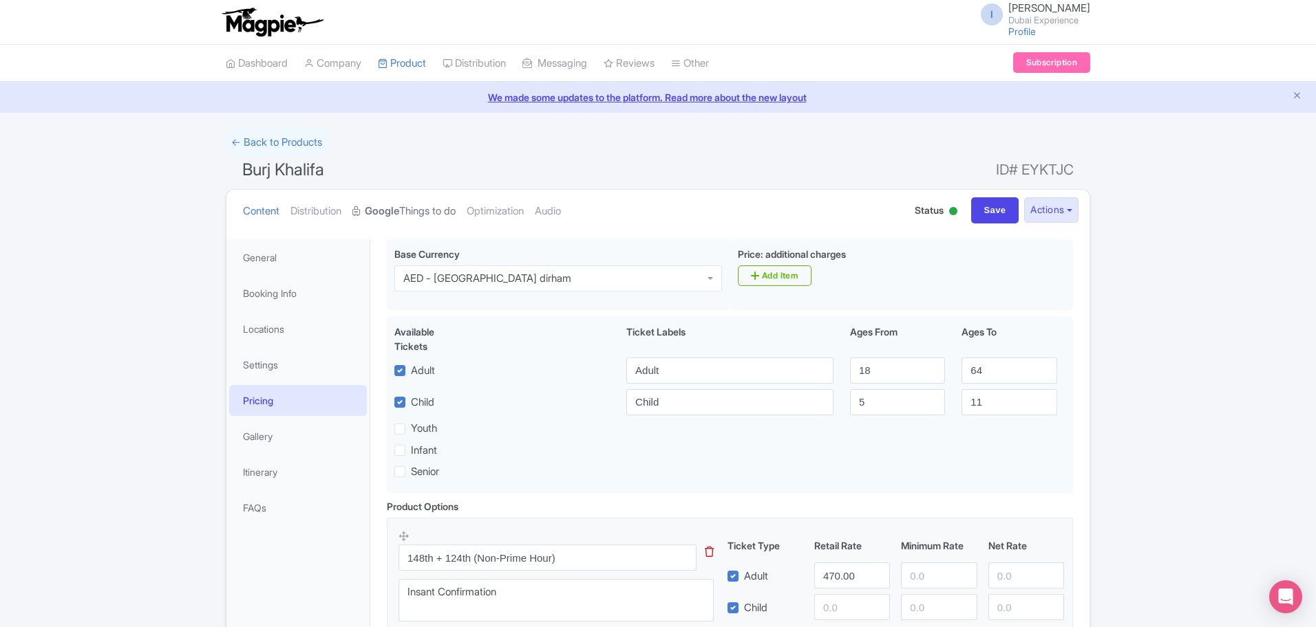
click at [378, 213] on strong "Google" at bounding box center [382, 212] width 34 height 16
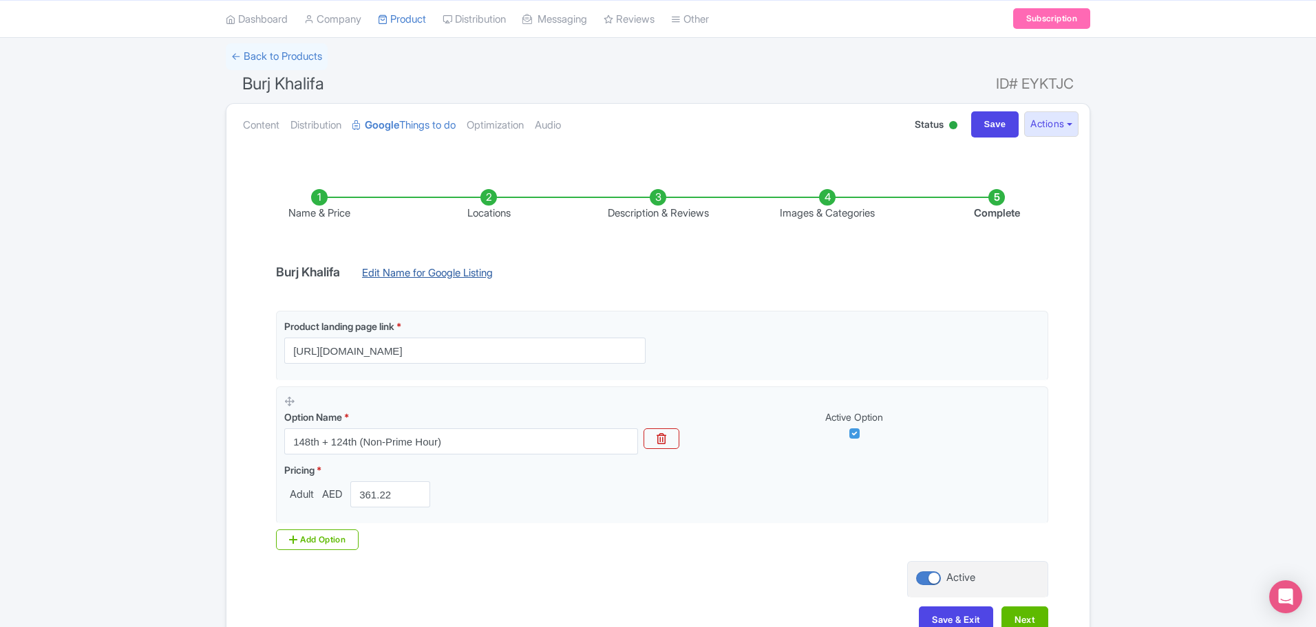
scroll to position [173, 0]
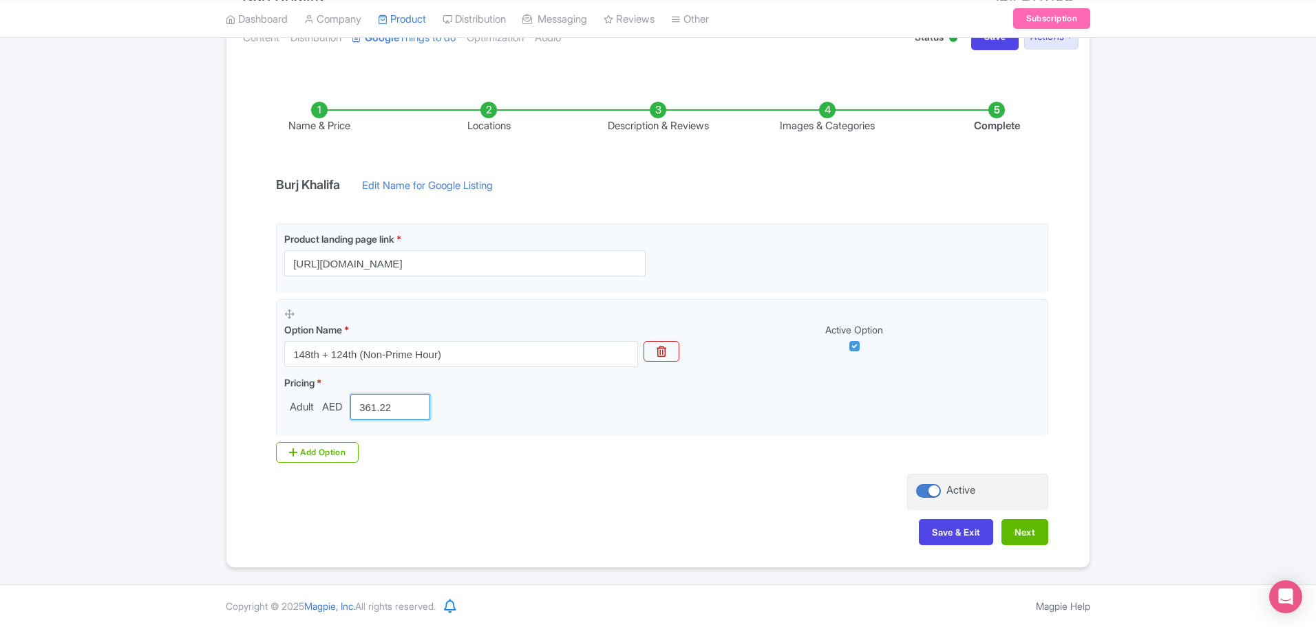
drag, startPoint x: 403, startPoint y: 411, endPoint x: 78, endPoint y: 358, distance: 329.7
click at [85, 358] on div "Success Product updated successfully ← Back to Products Burj Khalifa ID# EYKTJC…" at bounding box center [658, 262] width 1316 height 612
type input "470"
click at [1024, 545] on button "Next" at bounding box center [1024, 532] width 47 height 26
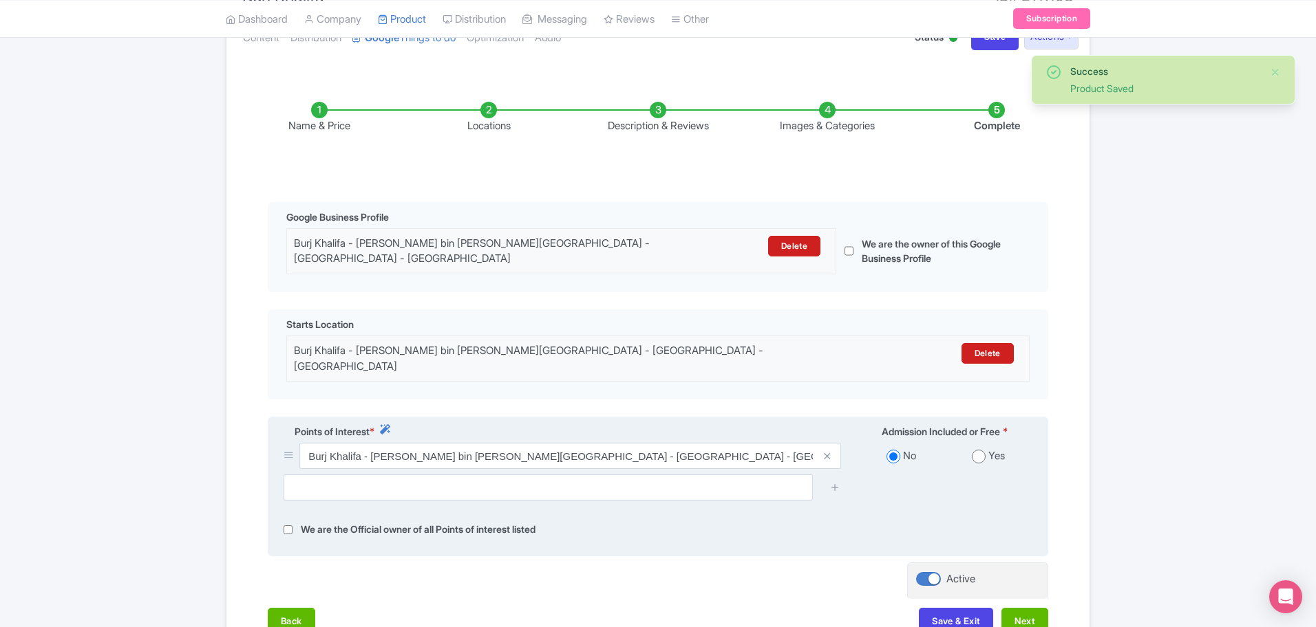
click at [973, 450] on input "radio" at bounding box center [979, 457] width 14 height 14
radio input "true"
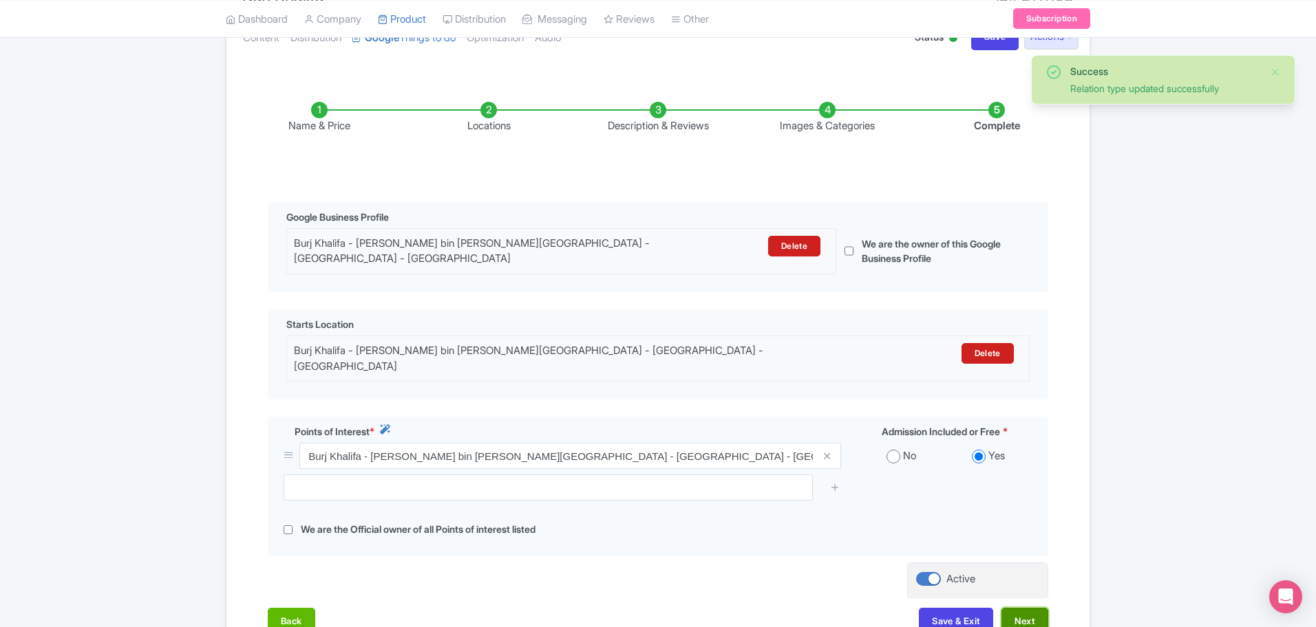
click at [1010, 610] on button "Next" at bounding box center [1024, 621] width 47 height 26
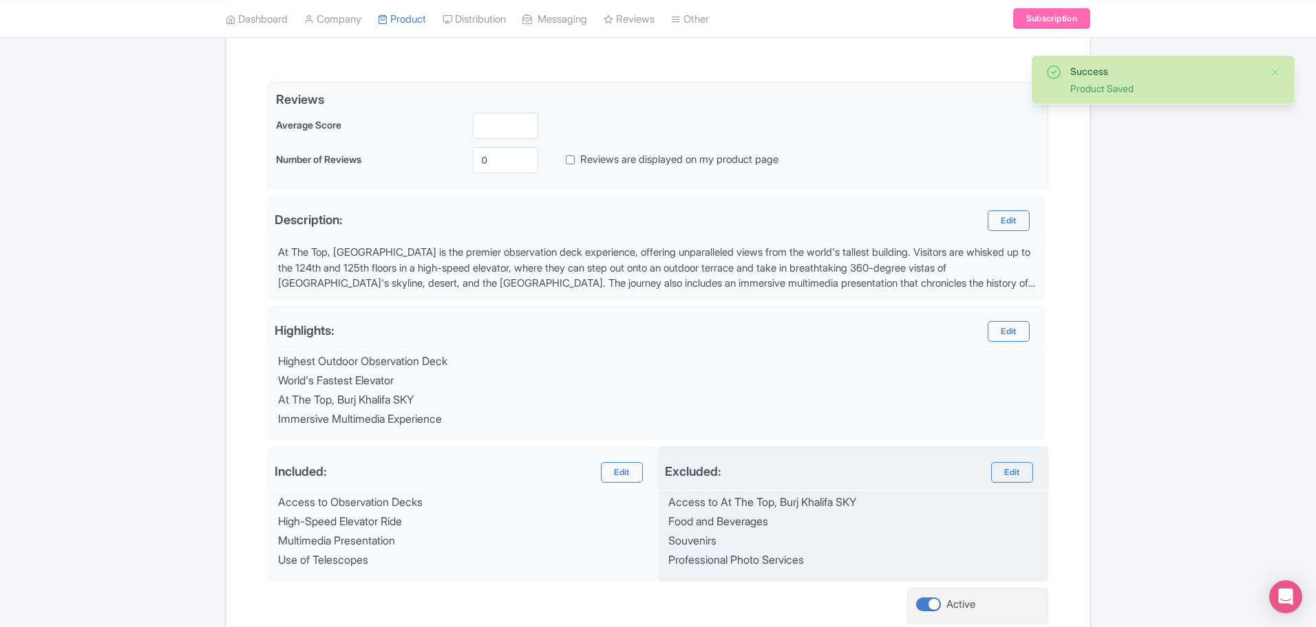
scroll to position [408, 0]
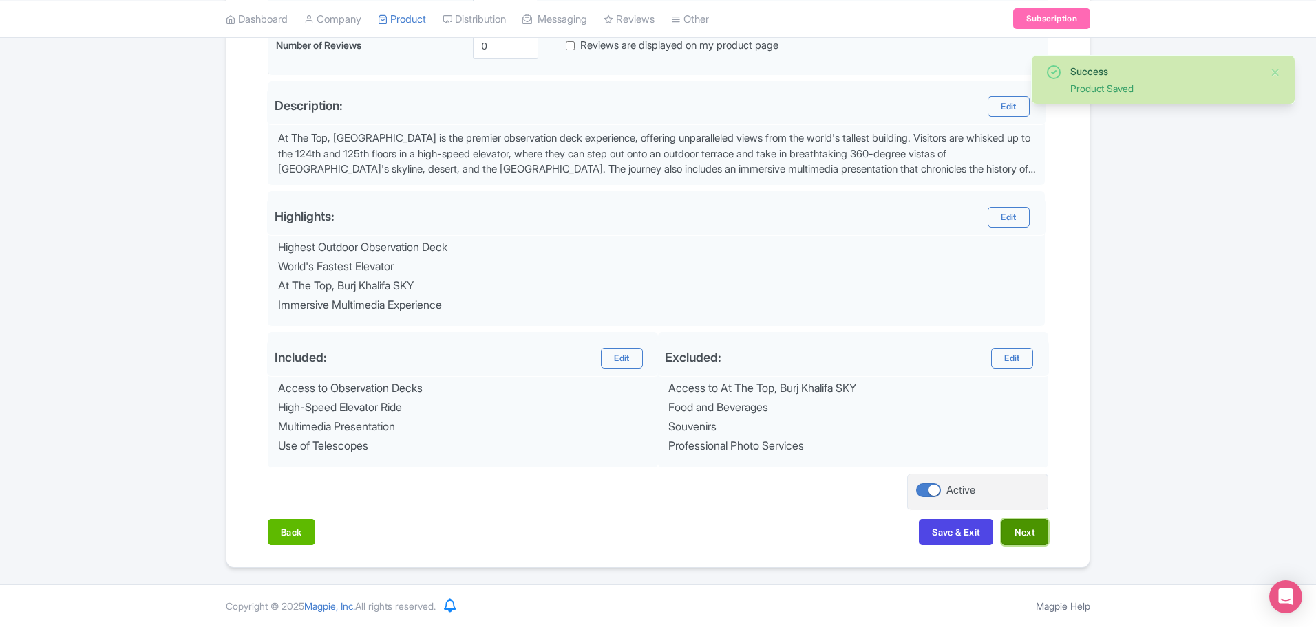
click at [1022, 537] on button "Next" at bounding box center [1024, 532] width 47 height 26
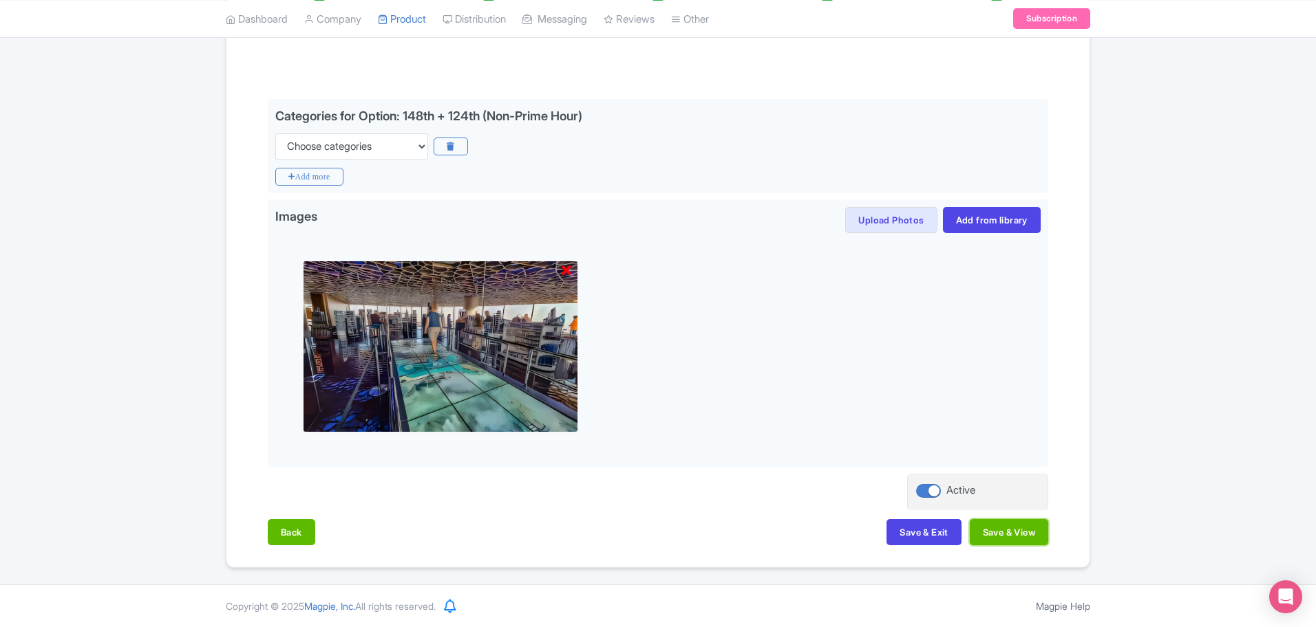
click at [1022, 537] on button "Save & View" at bounding box center [1008, 532] width 78 height 26
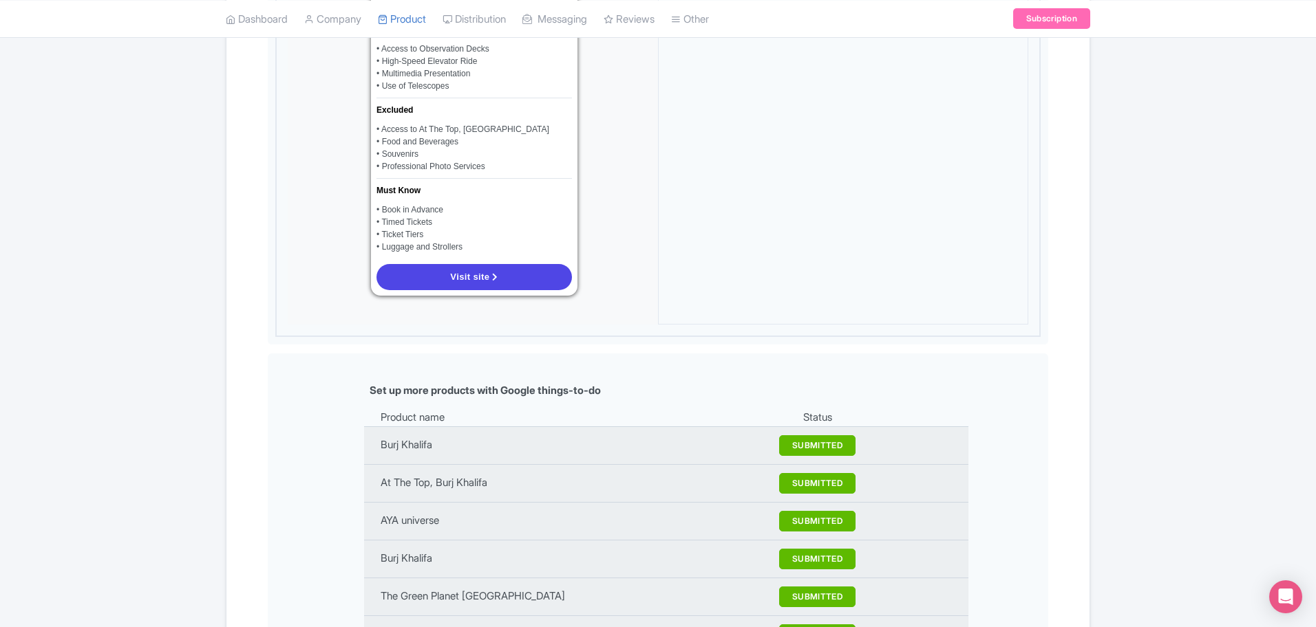
scroll to position [1223, 0]
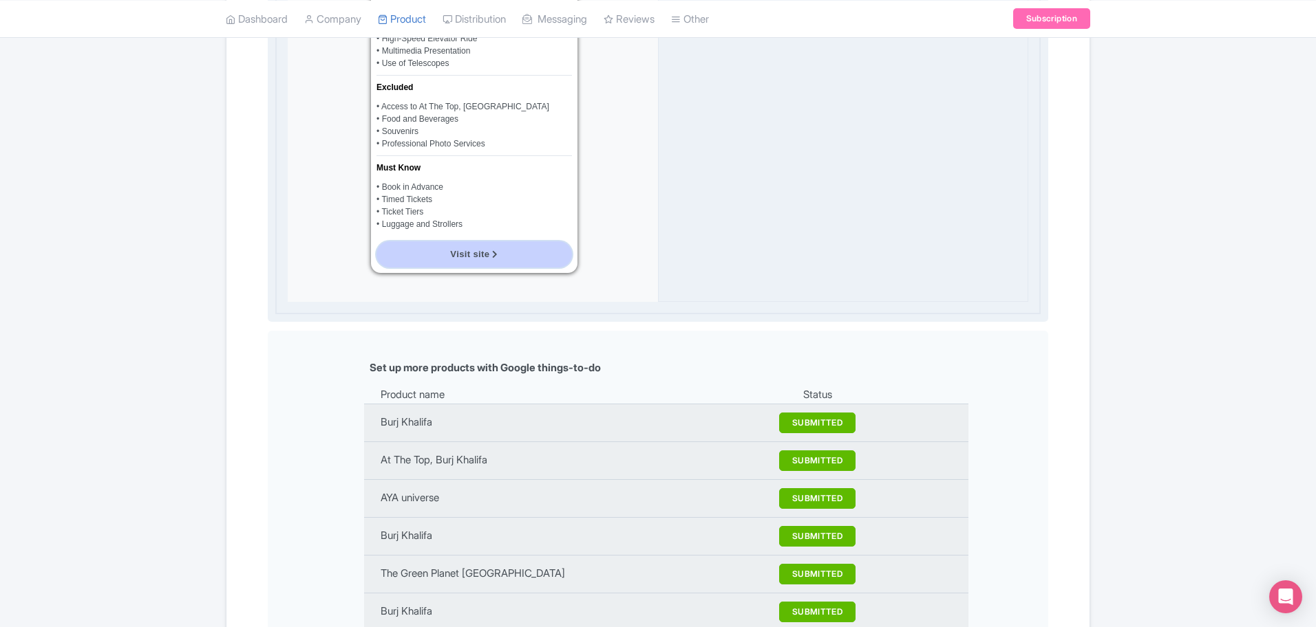
click at [454, 249] on span "Visit site" at bounding box center [469, 254] width 39 height 10
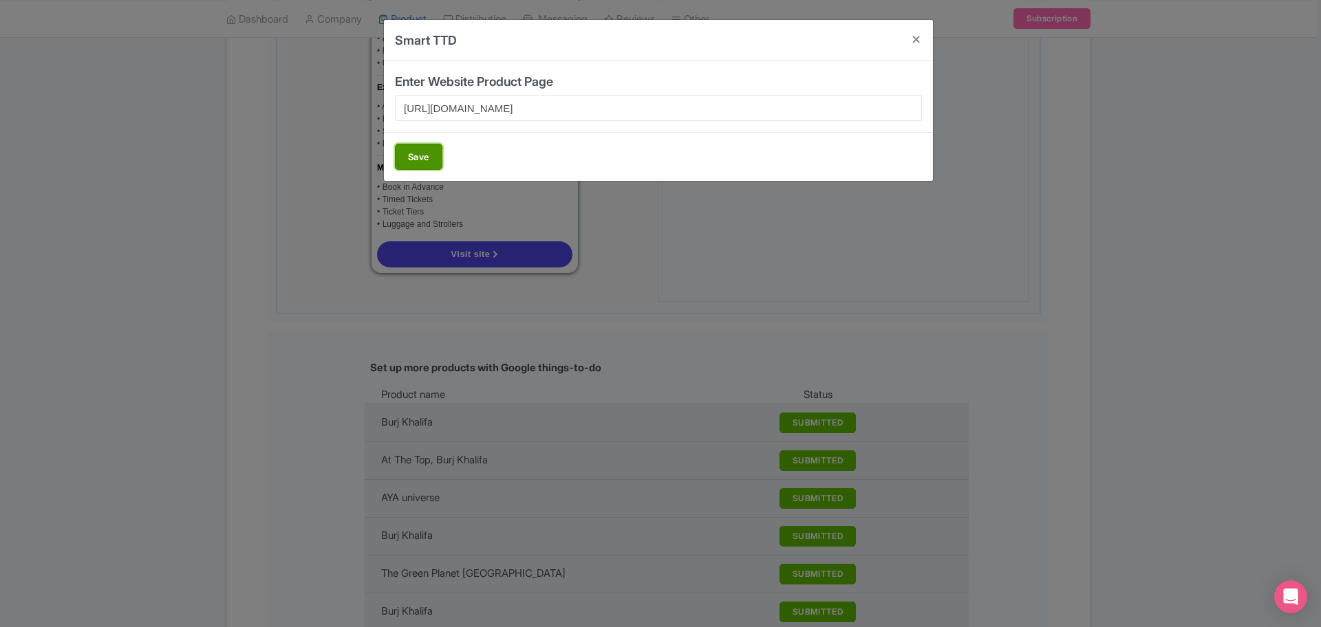
click at [427, 154] on button "Save" at bounding box center [418, 157] width 47 height 26
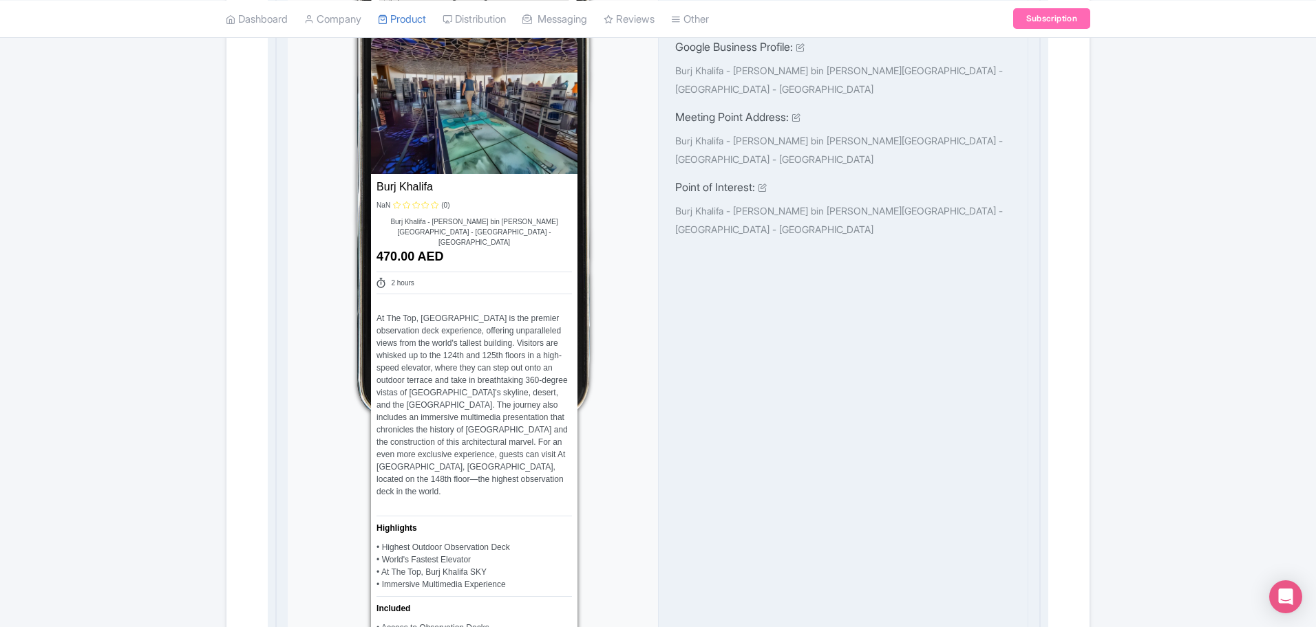
scroll to position [0, 0]
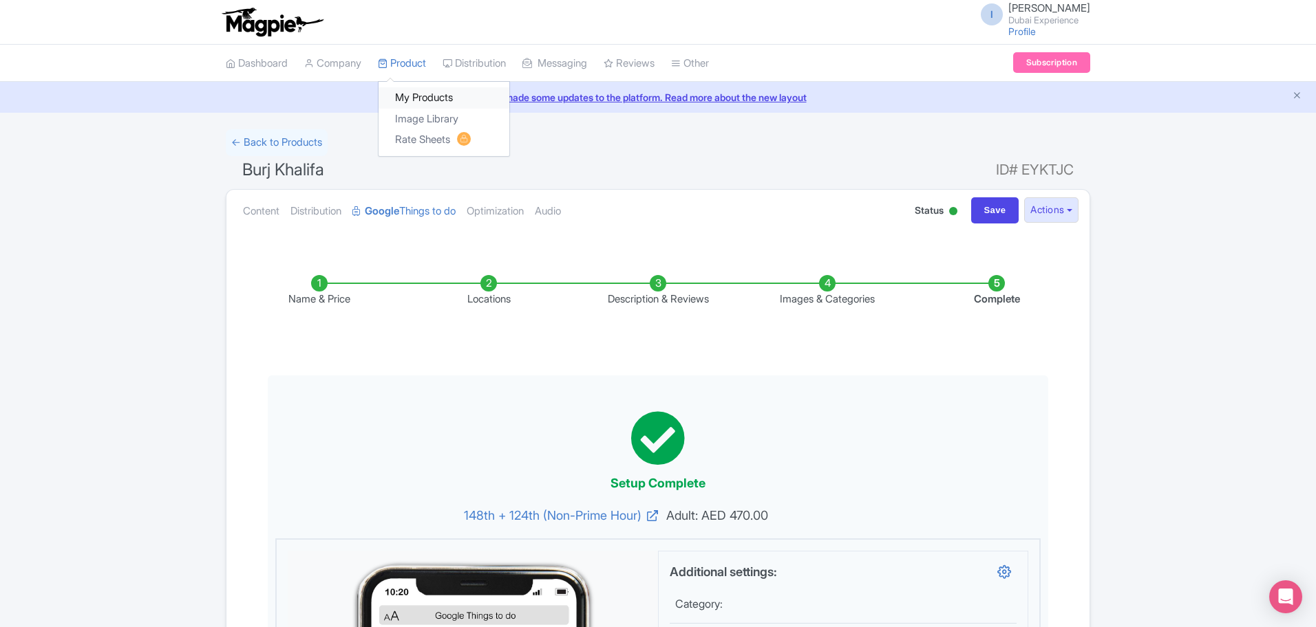
click at [421, 89] on link "My Products" at bounding box center [443, 97] width 131 height 21
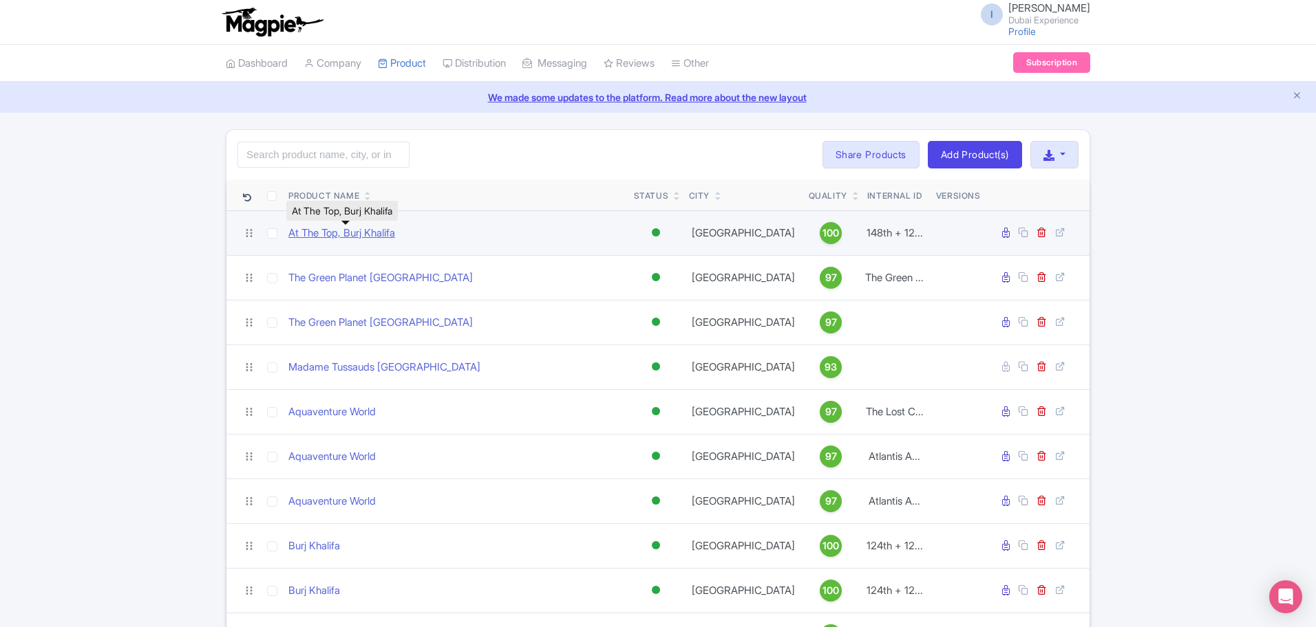
click at [371, 239] on link "At The Top, Burj Khalifa" at bounding box center [341, 234] width 107 height 16
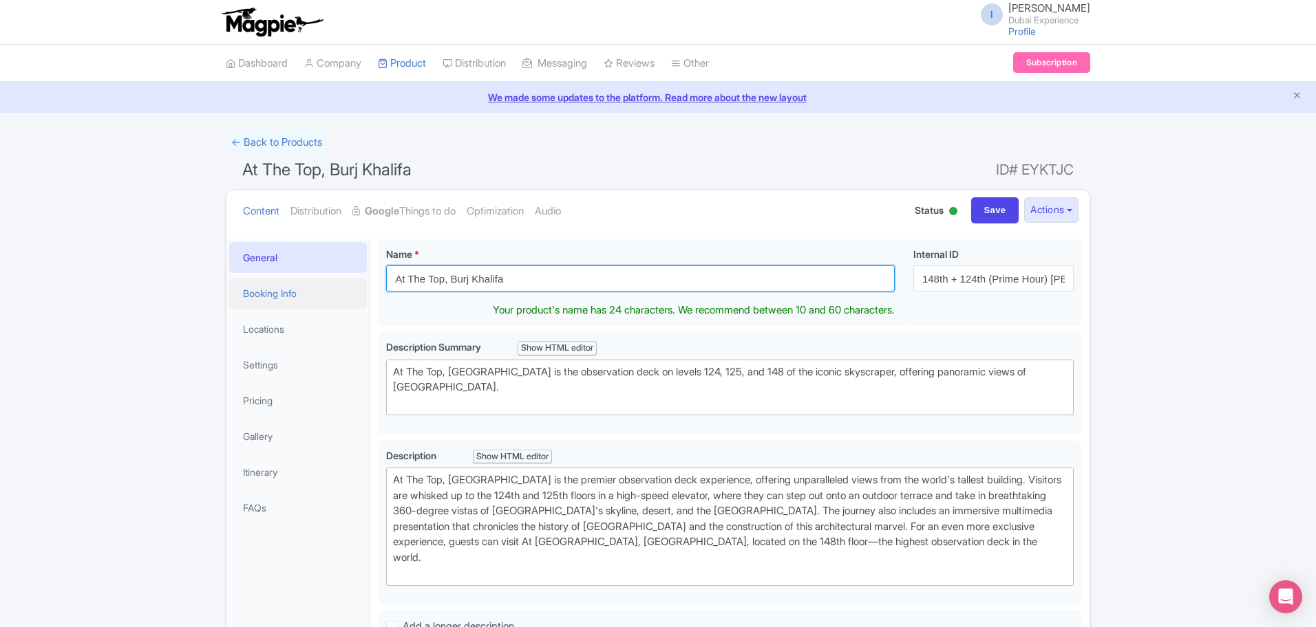
drag, startPoint x: 449, startPoint y: 281, endPoint x: 341, endPoint y: 290, distance: 109.1
type input "Burj Khalifa"
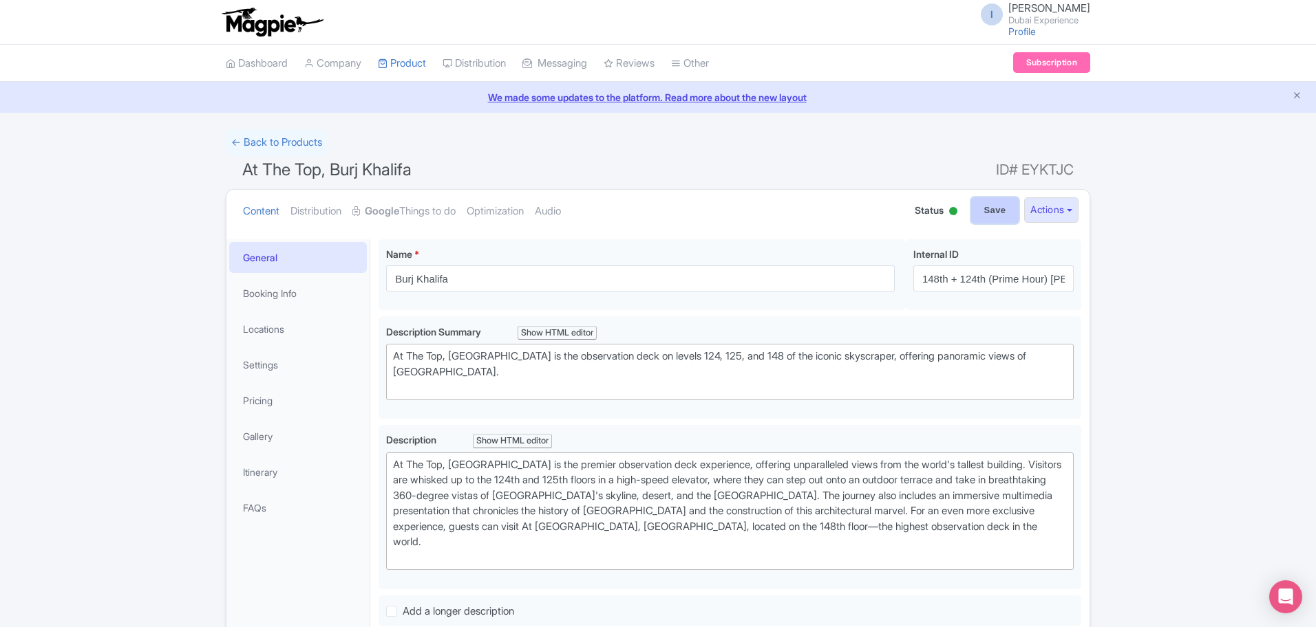
click at [975, 206] on input "Save" at bounding box center [995, 210] width 48 height 26
type input "Saving..."
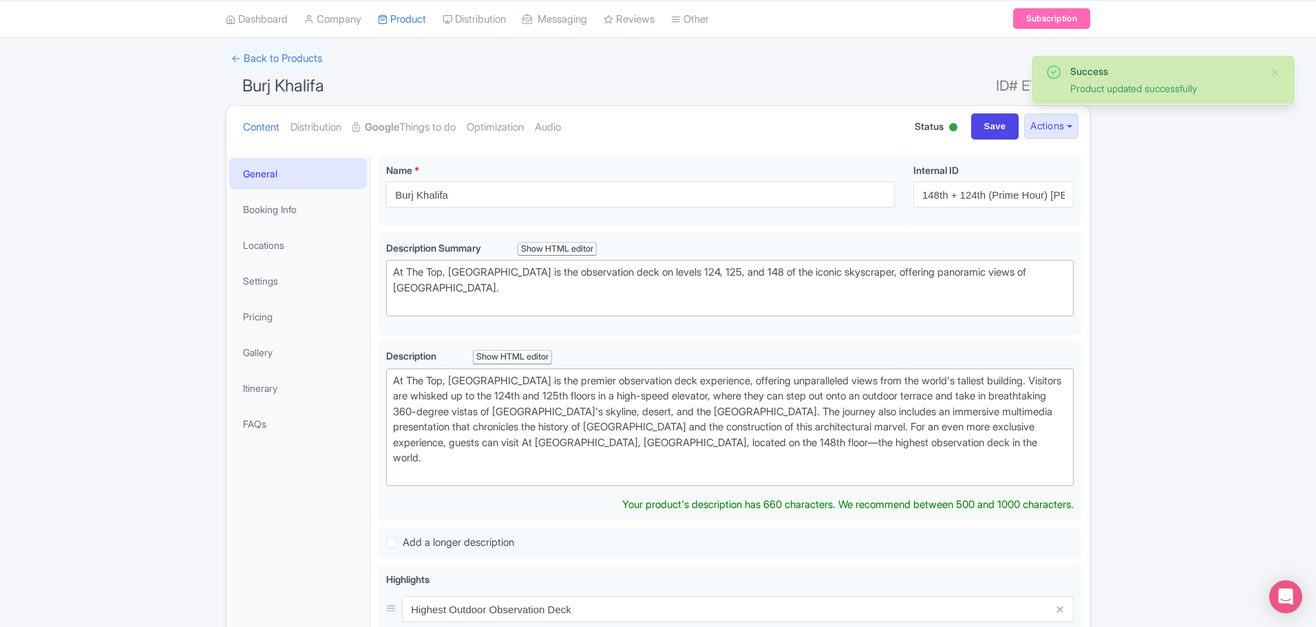
scroll to position [67, 0]
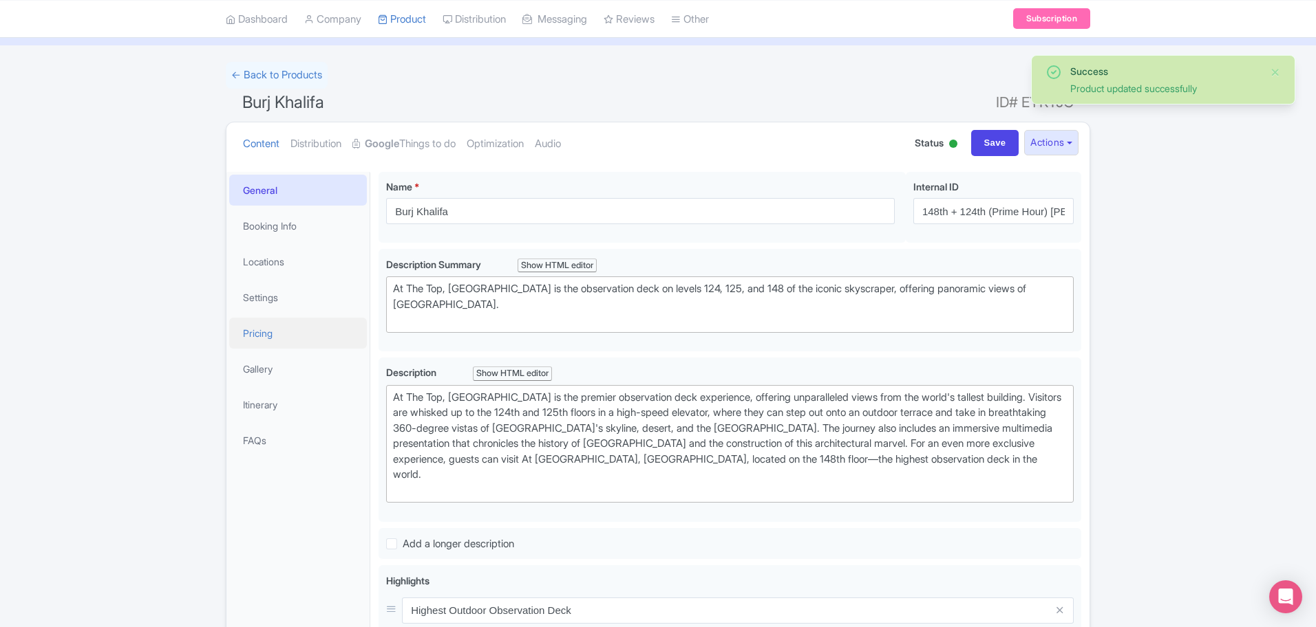
click at [269, 332] on link "Pricing" at bounding box center [298, 333] width 138 height 31
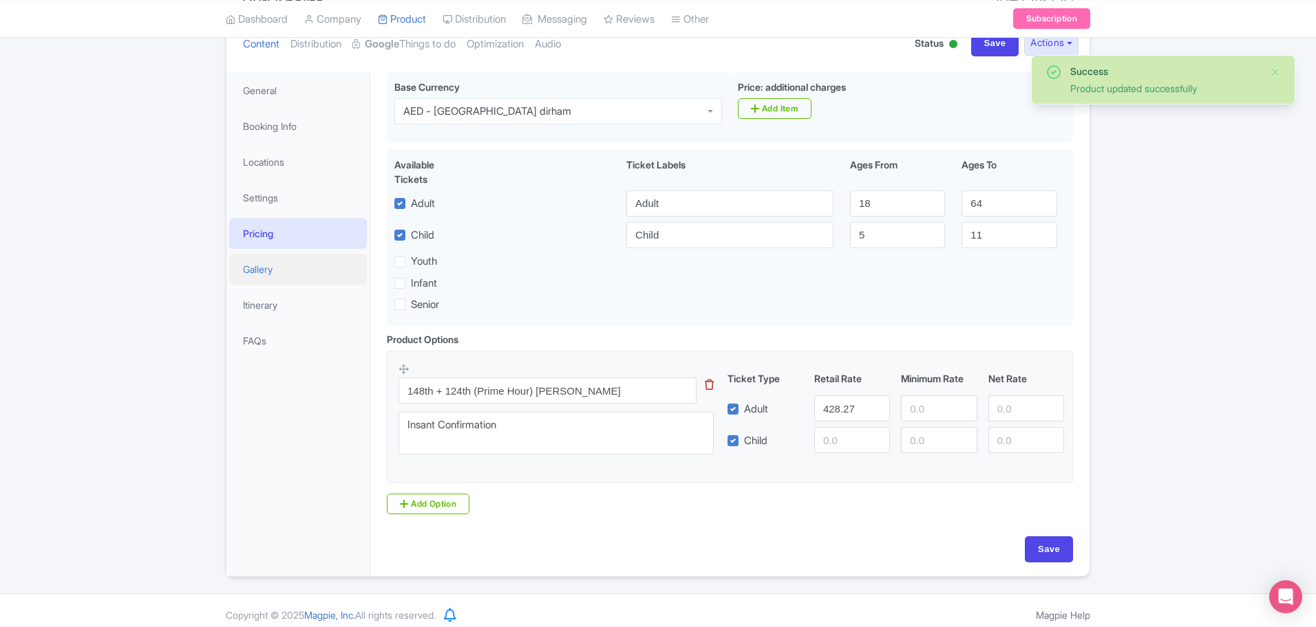
scroll to position [176, 0]
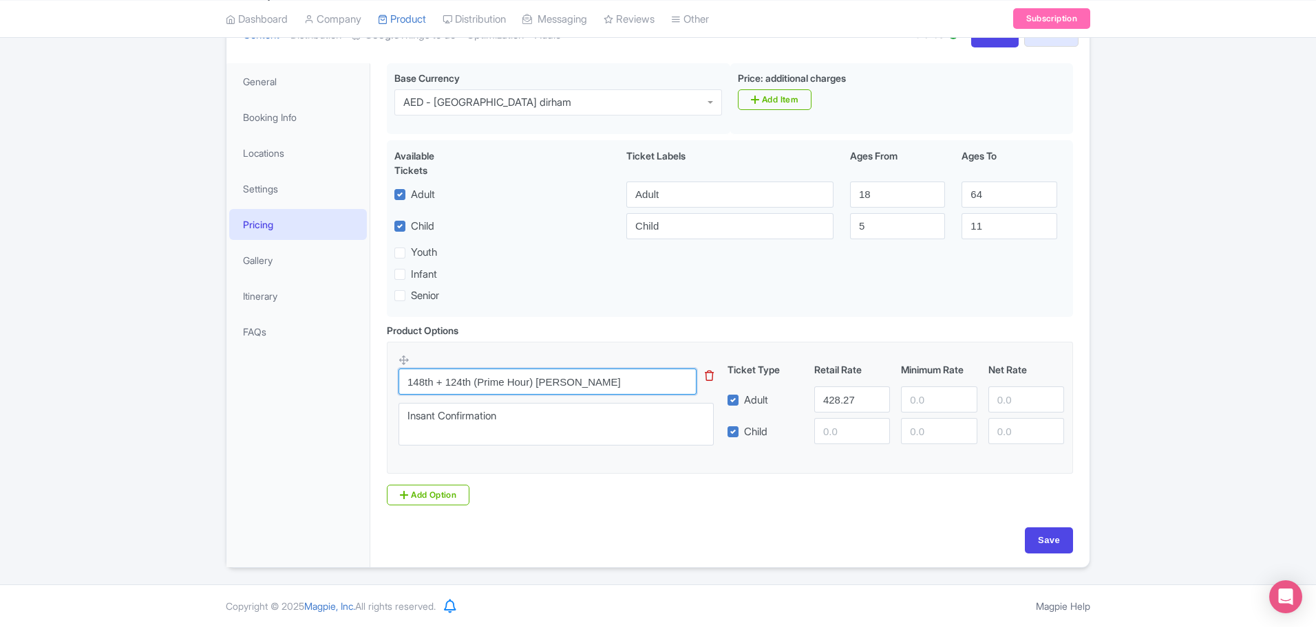
click at [615, 384] on input "148th + 124th (Prime Hour) [PERSON_NAME]" at bounding box center [547, 382] width 298 height 26
drag, startPoint x: 615, startPoint y: 384, endPoint x: 563, endPoint y: 385, distance: 52.3
click at [563, 385] on input "148th + 124th (Prime Hour) [PERSON_NAME]" at bounding box center [547, 382] width 298 height 26
type input "148th + 124th (Prime Hour) Burj"
drag, startPoint x: 855, startPoint y: 402, endPoint x: 641, endPoint y: 369, distance: 216.5
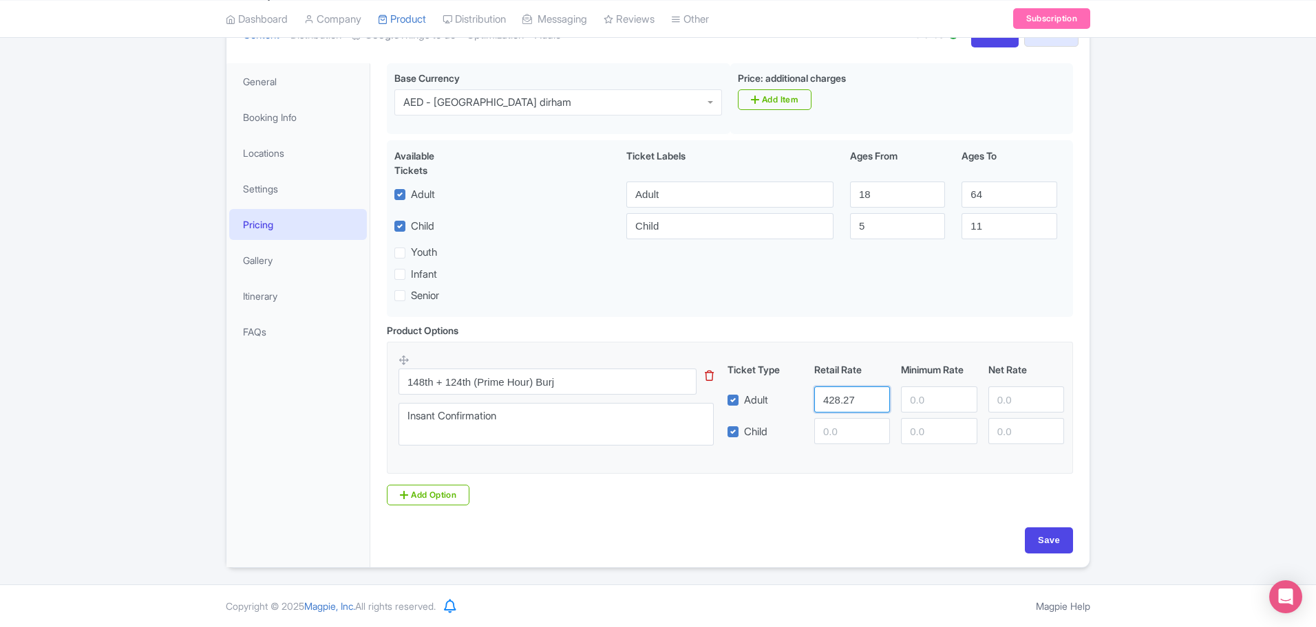
click at [641, 369] on div "148th + 124th (Prime Hour) Burj This tip has not data. Code: tip_option_name In…" at bounding box center [729, 404] width 663 height 101
type input "481"
click at [1053, 534] on input "Save" at bounding box center [1048, 541] width 48 height 26
type input "Saving..."
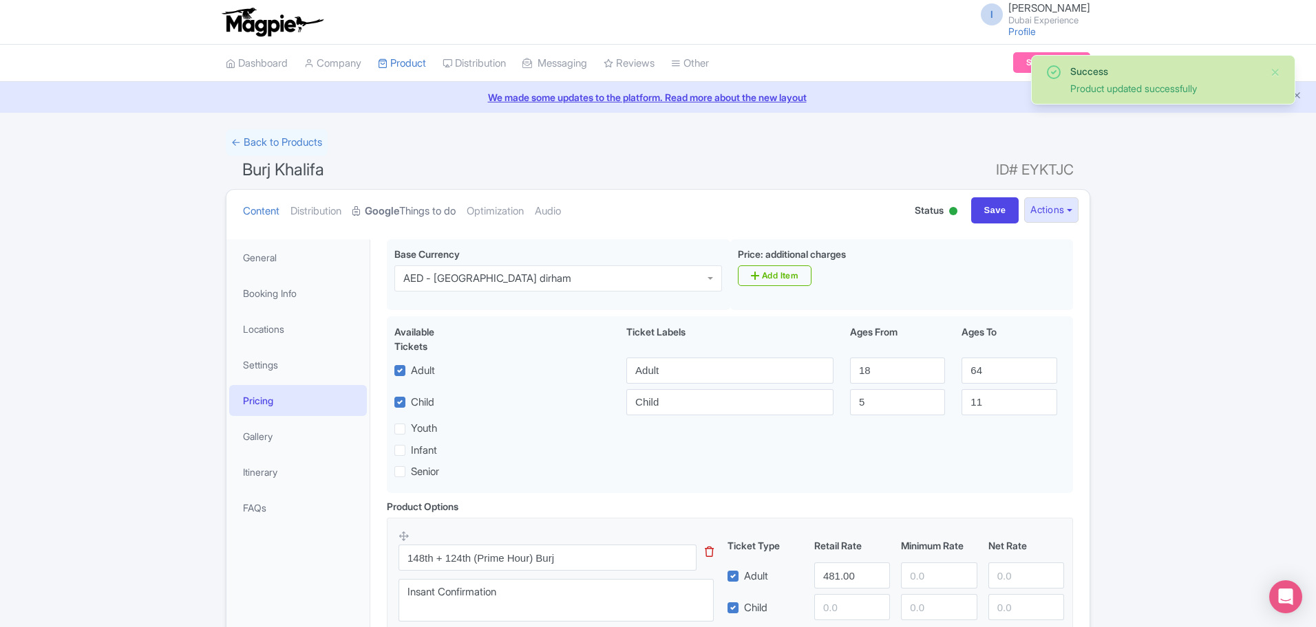
click at [396, 193] on link "Google Things to do" at bounding box center [403, 211] width 103 height 43
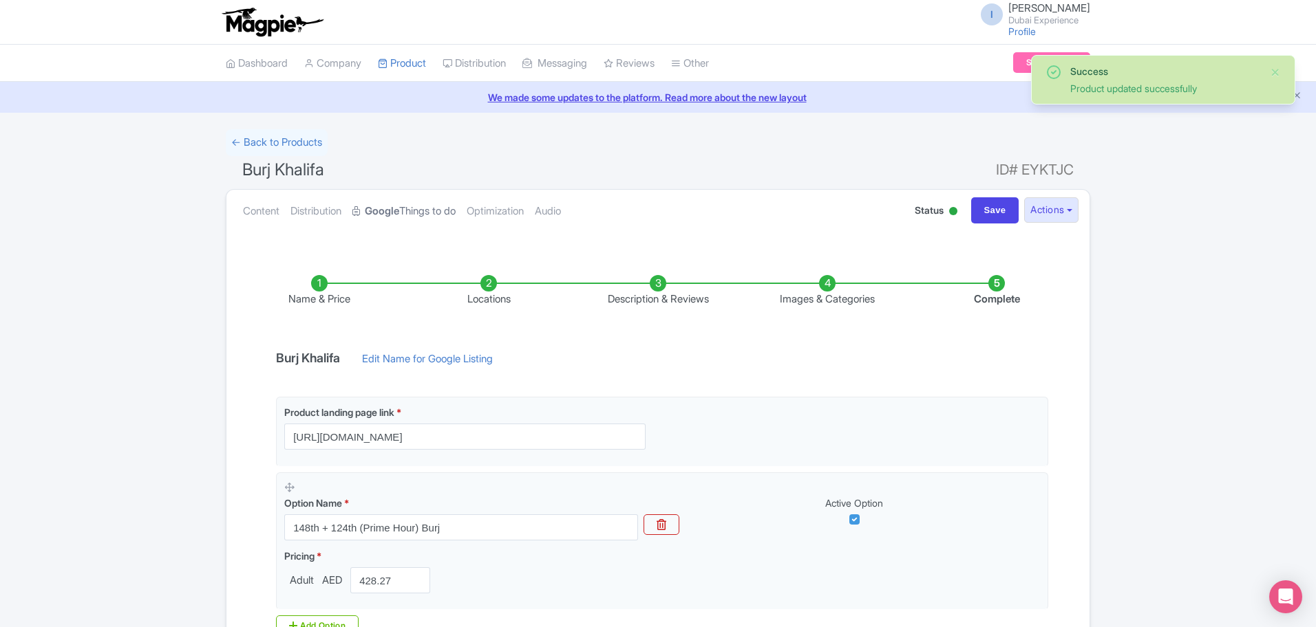
click at [399, 214] on strong "Google" at bounding box center [382, 212] width 34 height 16
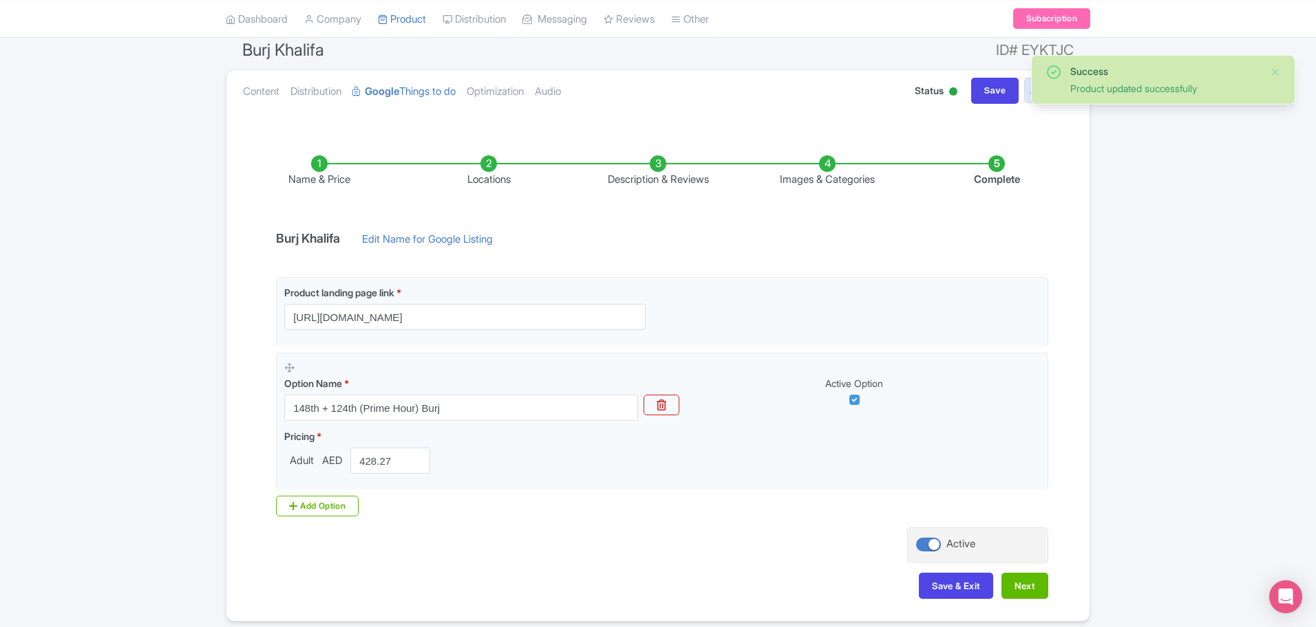
scroll to position [173, 0]
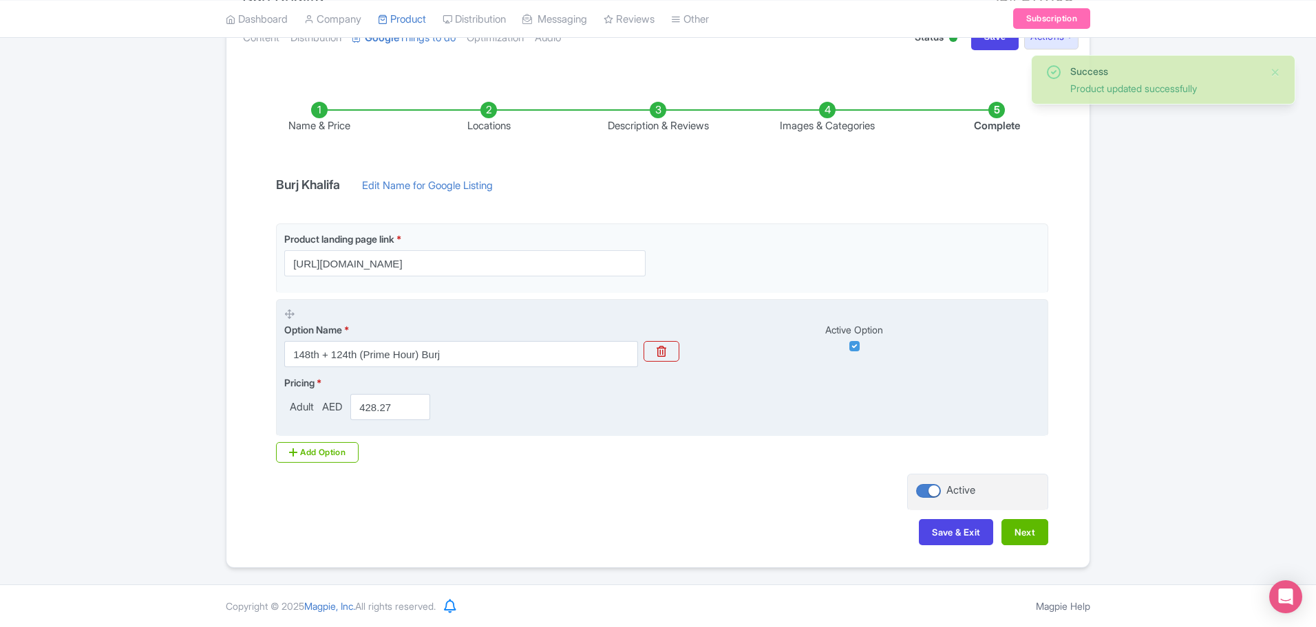
click at [501, 339] on div "Option Name * 148th + 124th (Prime Hour) Burj" at bounding box center [461, 345] width 354 height 45
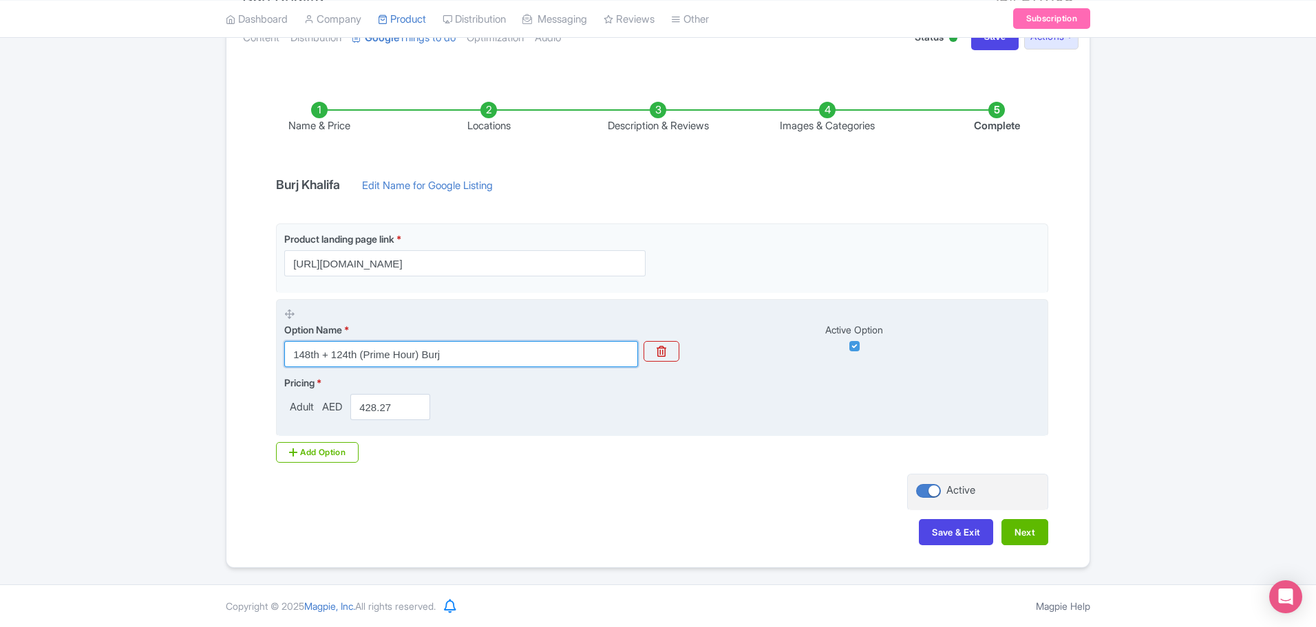
click at [504, 347] on input "148th + 124th (Prime Hour) Burj" at bounding box center [461, 354] width 354 height 26
type input "148th + 124th (Prime Hour)"
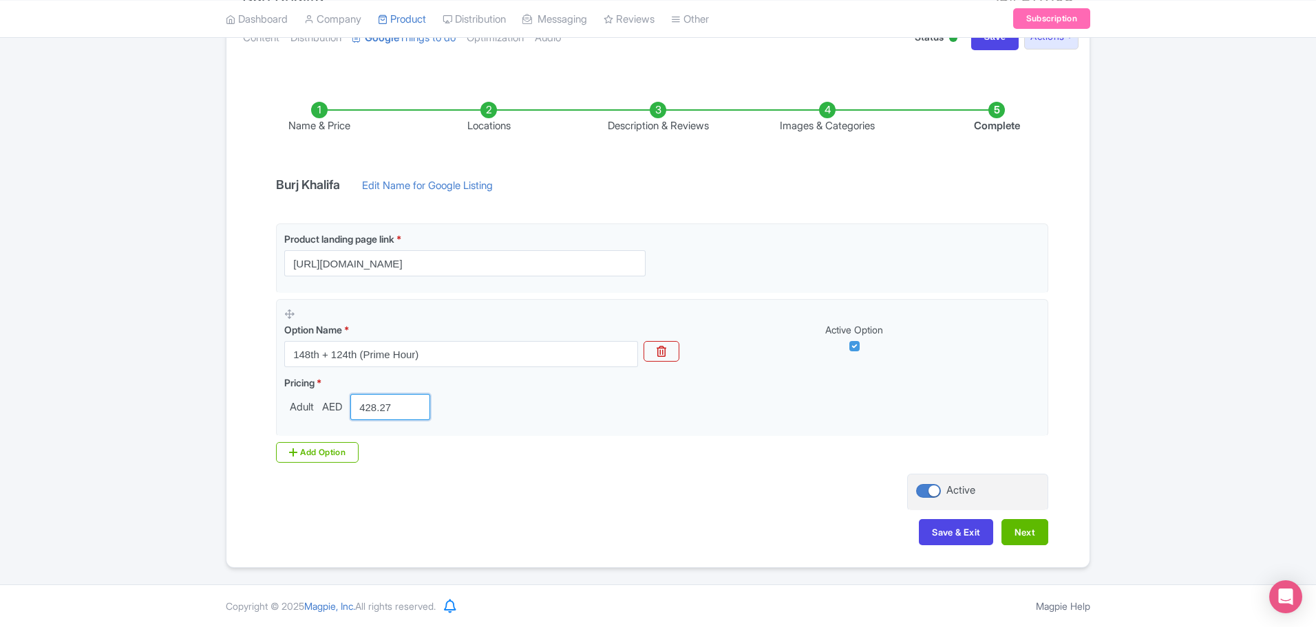
drag, startPoint x: 404, startPoint y: 404, endPoint x: 65, endPoint y: 381, distance: 339.3
click at [54, 381] on div "Success Product updated successfully ← Back to Products Burj Khalifa ID# EYKTJC…" at bounding box center [658, 262] width 1316 height 612
type input "481"
click at [1024, 535] on button "Next" at bounding box center [1024, 532] width 47 height 26
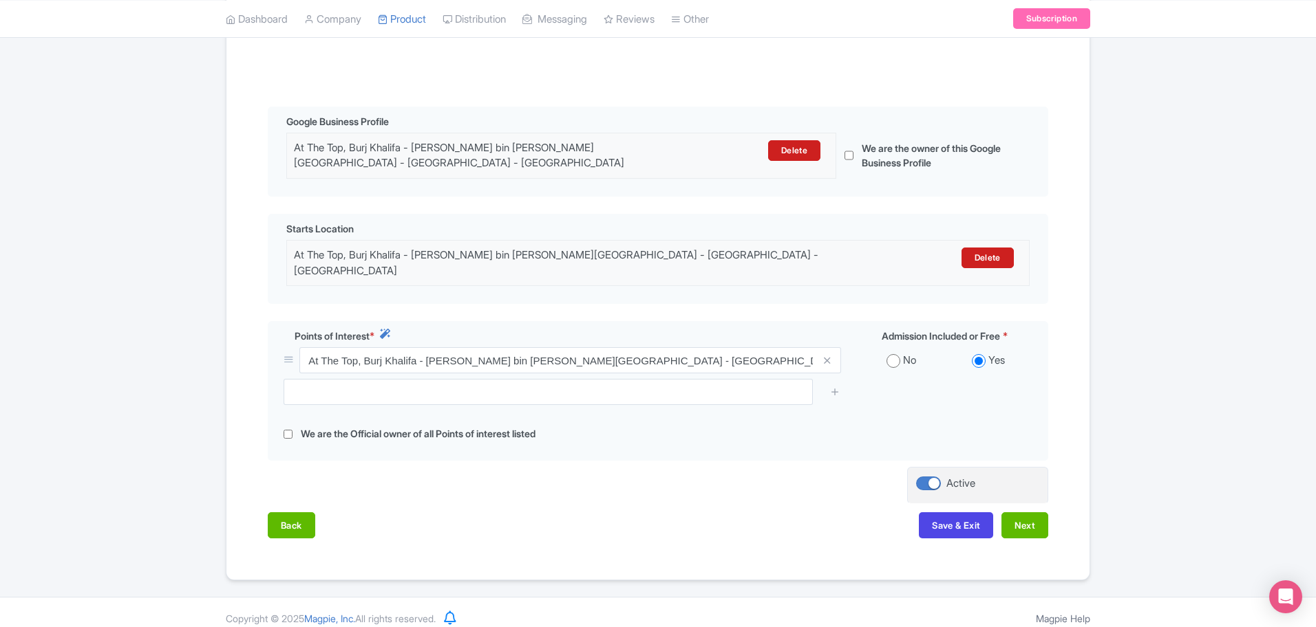
scroll to position [271, 0]
click at [943, 511] on button "Save & Exit" at bounding box center [956, 524] width 74 height 26
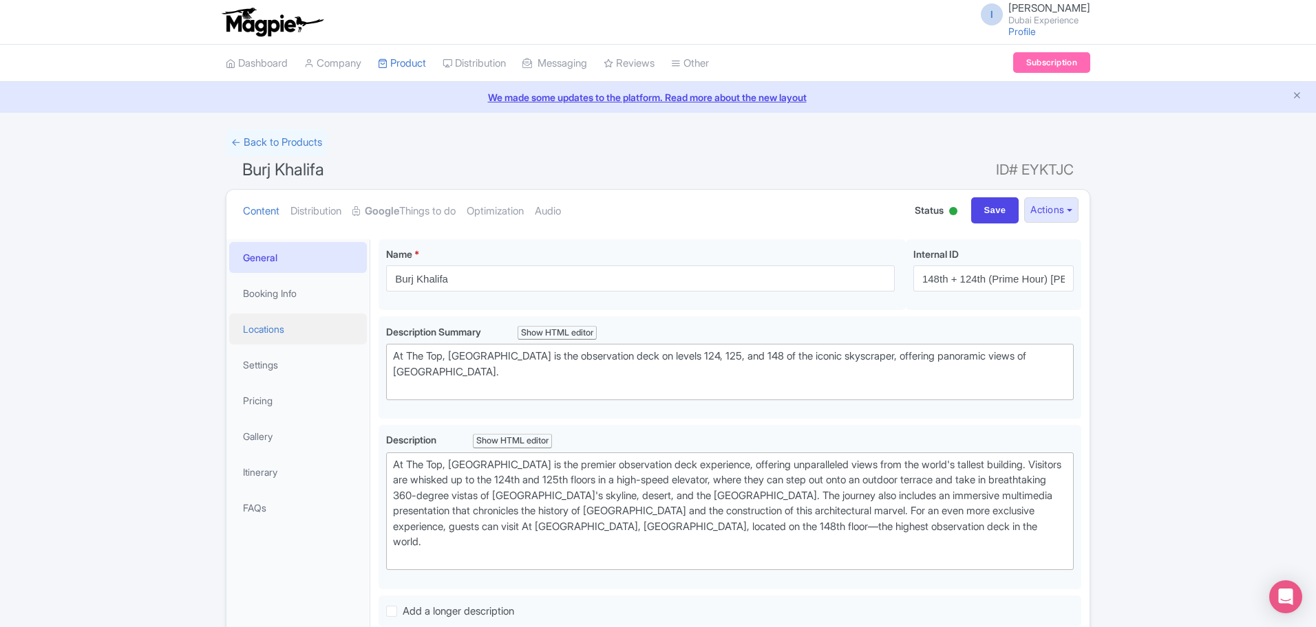
click at [306, 334] on link "Locations" at bounding box center [298, 329] width 138 height 31
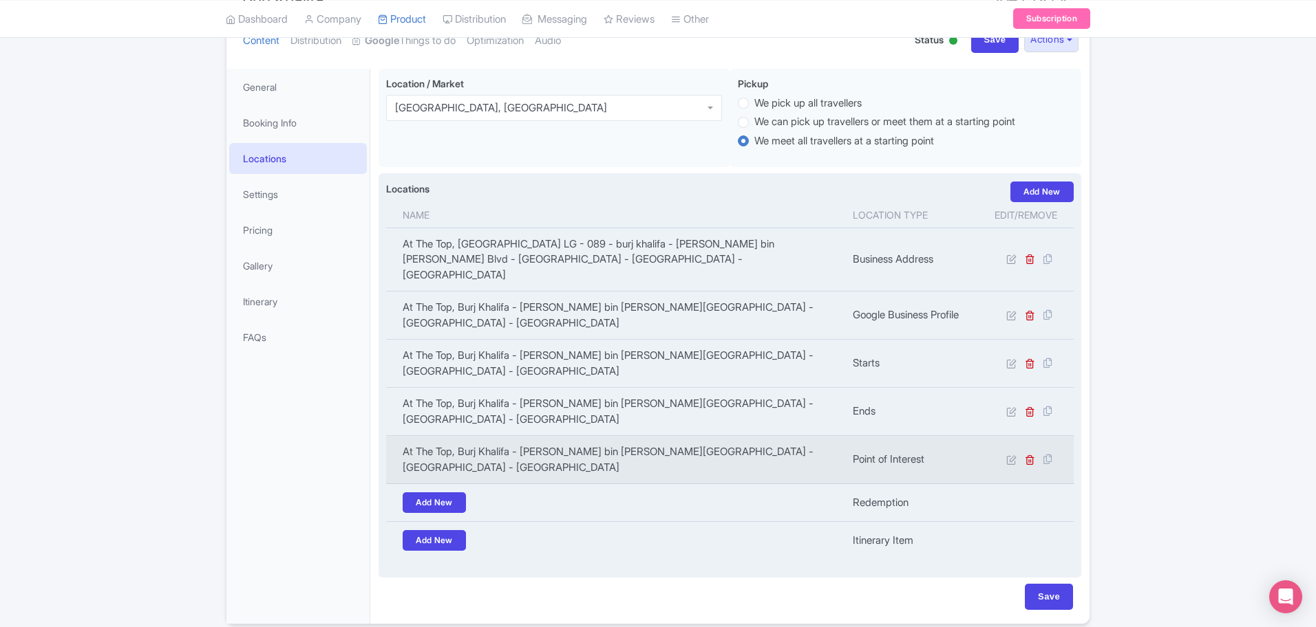
scroll to position [211, 0]
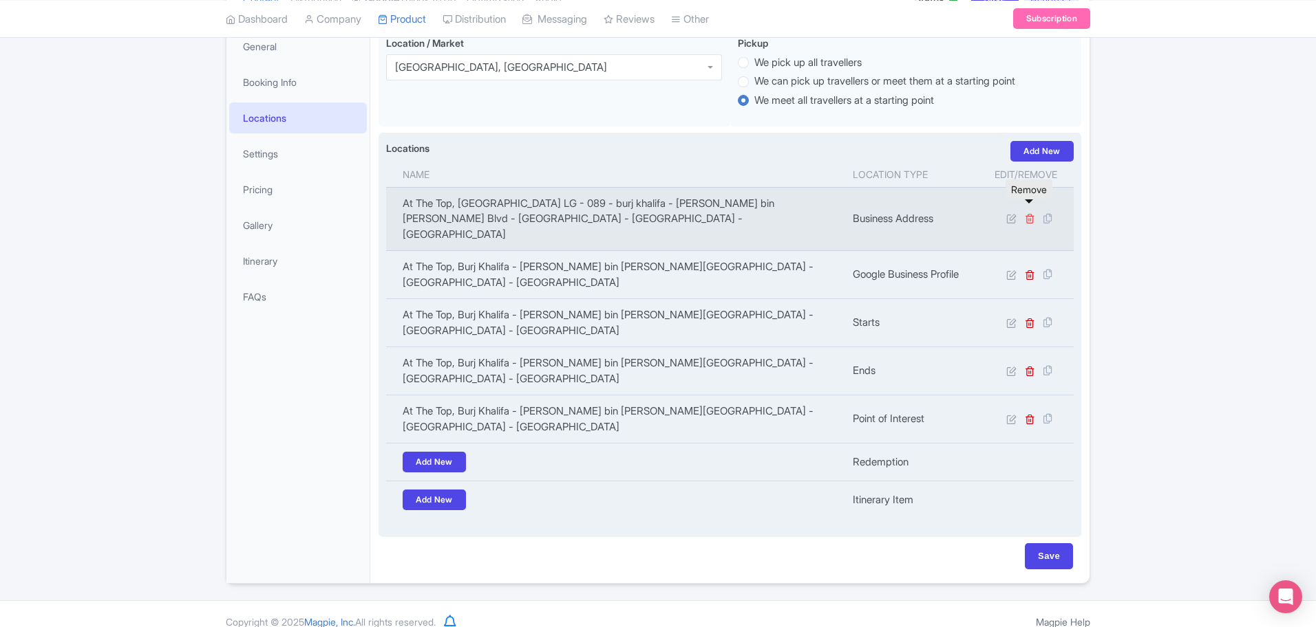
click at [1029, 213] on icon at bounding box center [1029, 218] width 10 height 10
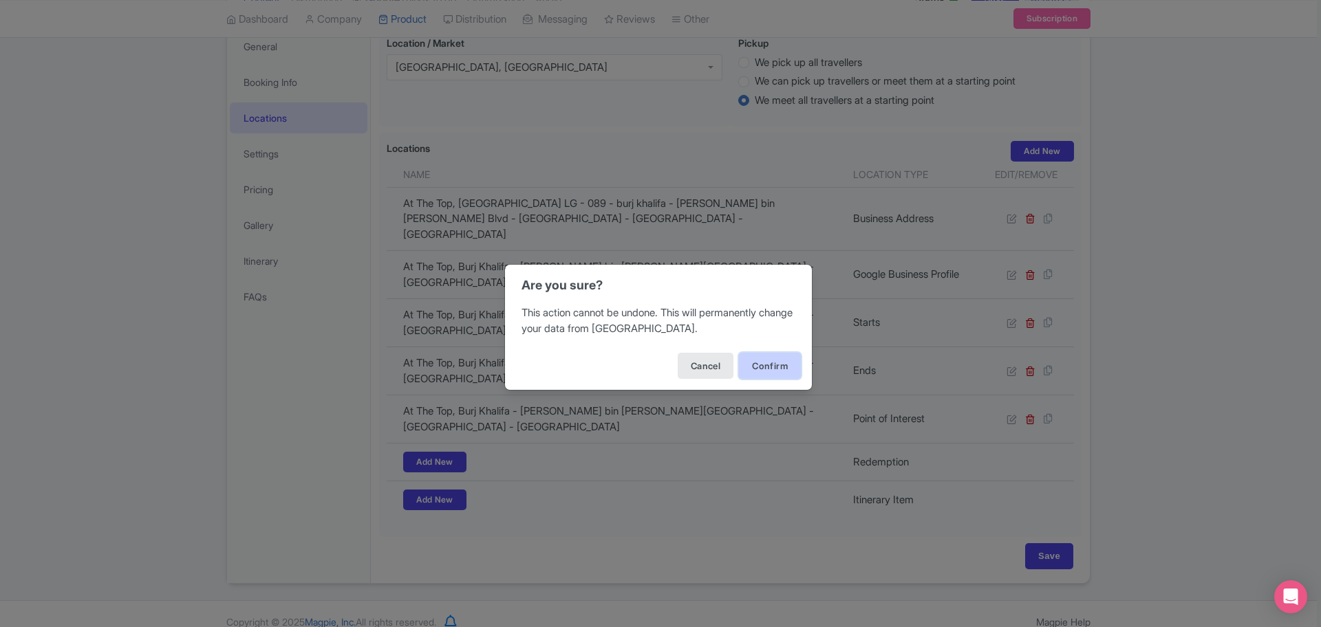
click at [768, 356] on button "Confirm" at bounding box center [770, 366] width 62 height 26
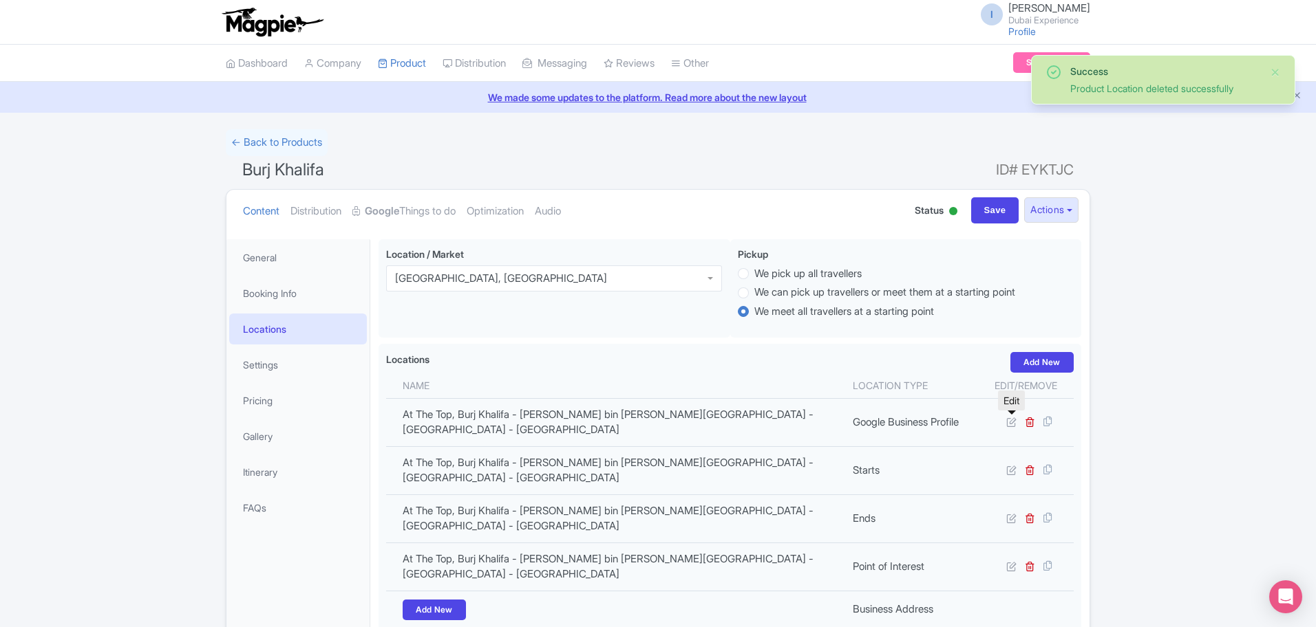
scroll to position [201, 0]
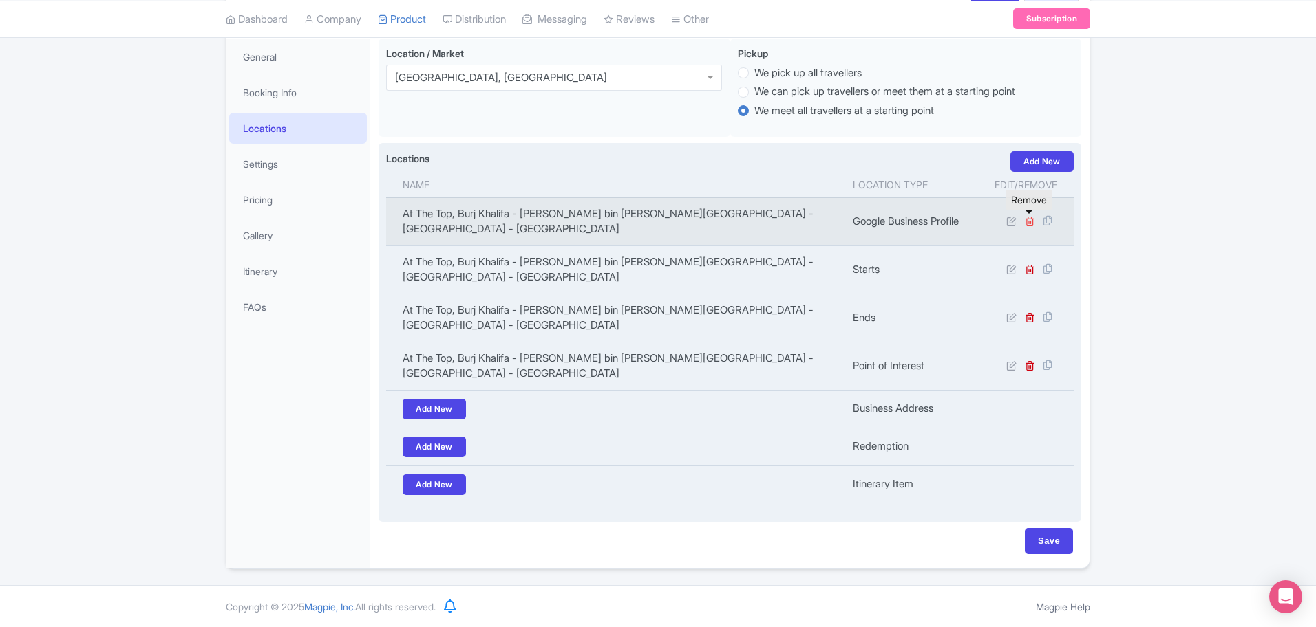
click at [1031, 224] on icon at bounding box center [1029, 221] width 10 height 10
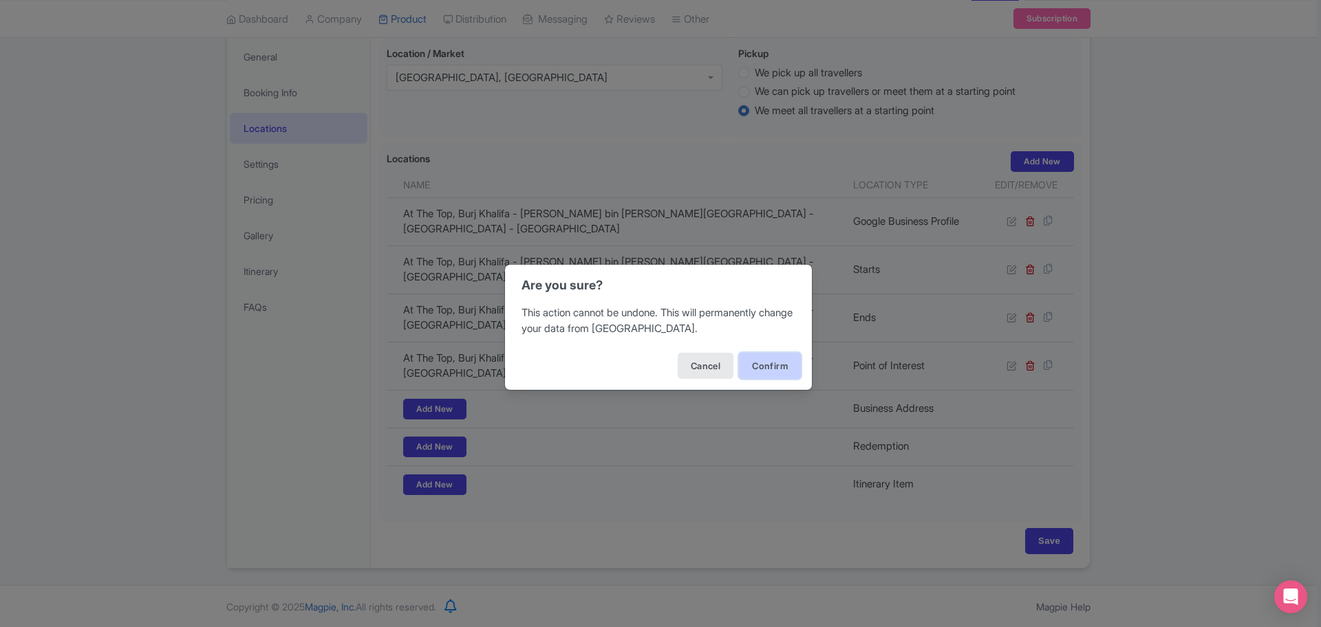
click at [761, 364] on button "Confirm" at bounding box center [770, 366] width 62 height 26
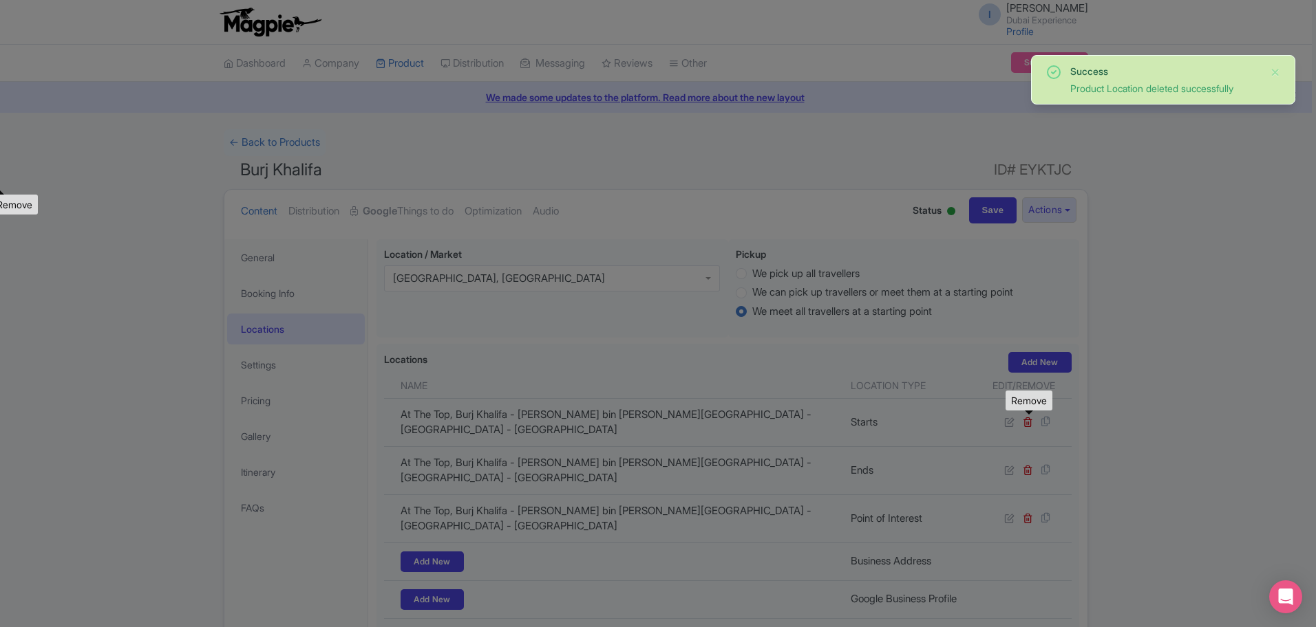
scroll to position [191, 0]
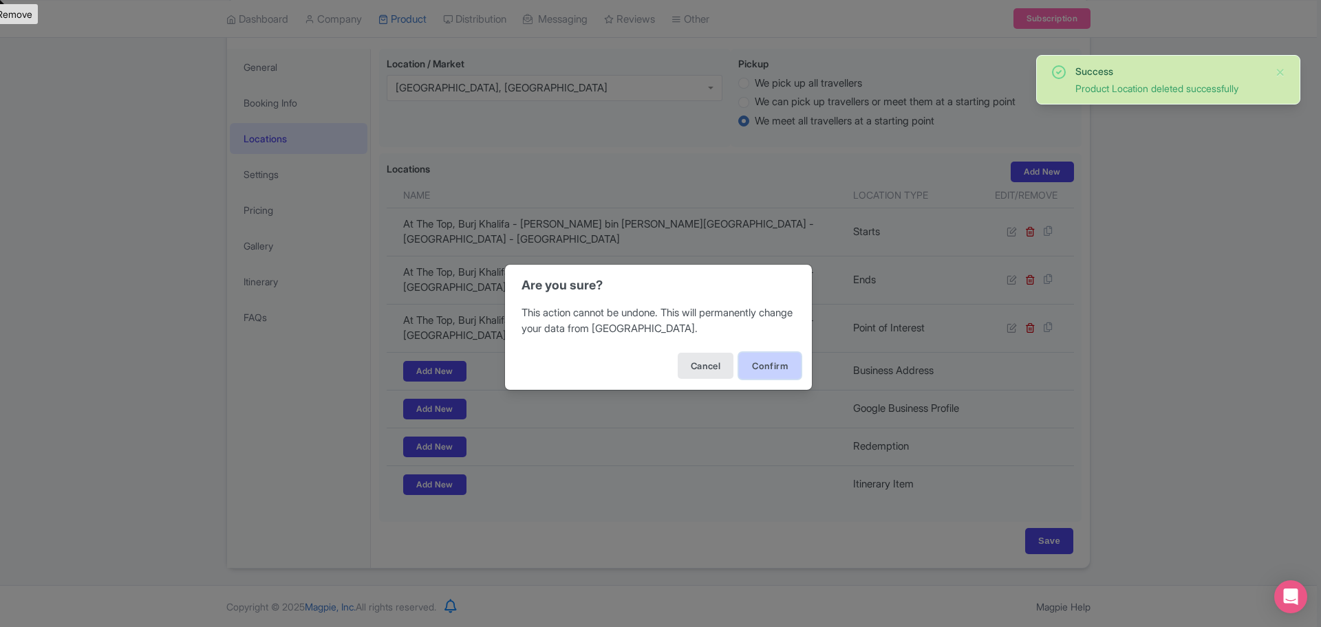
click at [766, 362] on button "Confirm" at bounding box center [770, 366] width 62 height 26
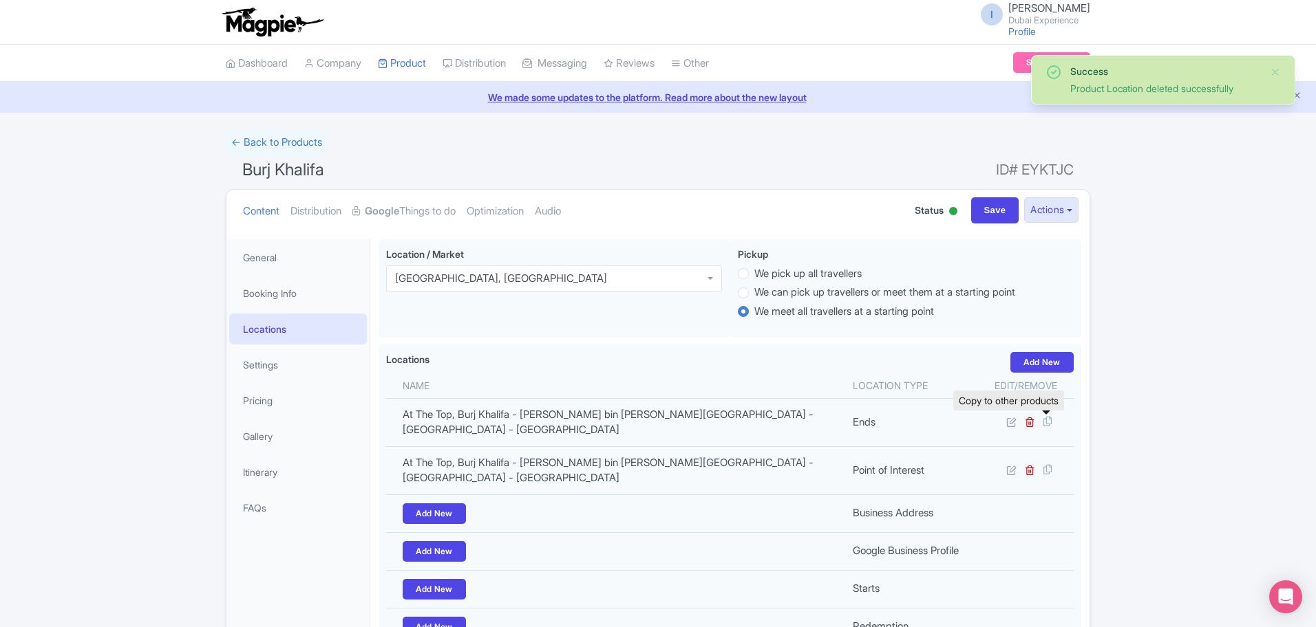
scroll to position [180, 0]
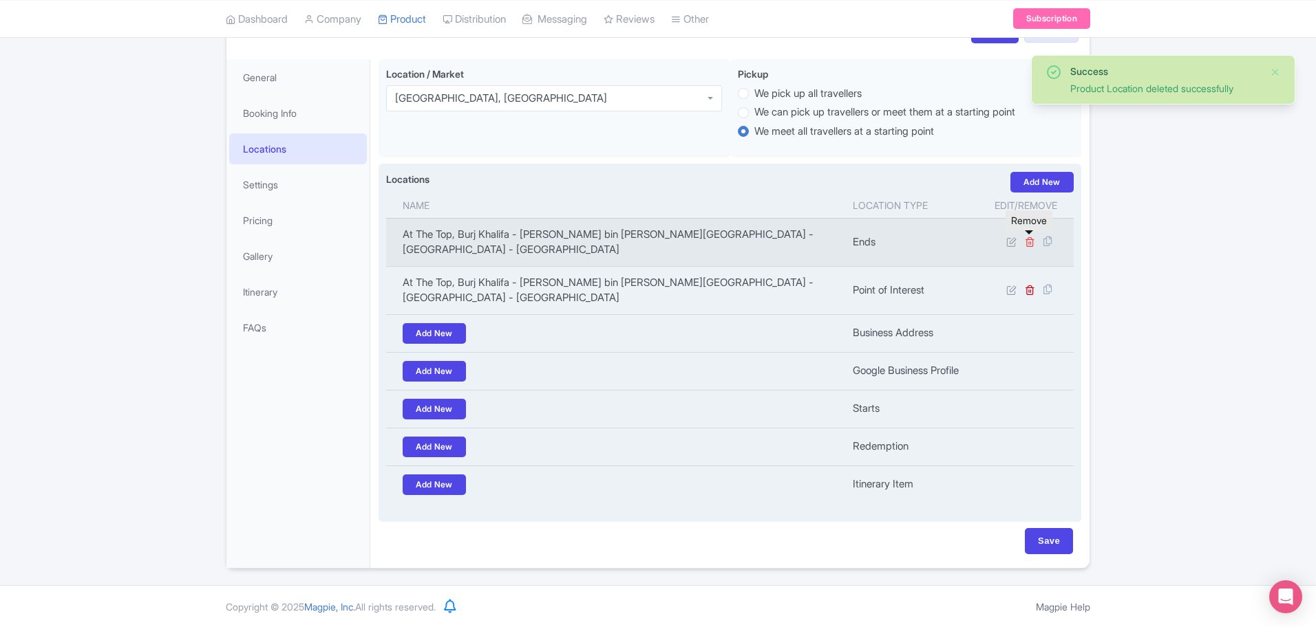
click at [1031, 242] on icon at bounding box center [1029, 242] width 10 height 10
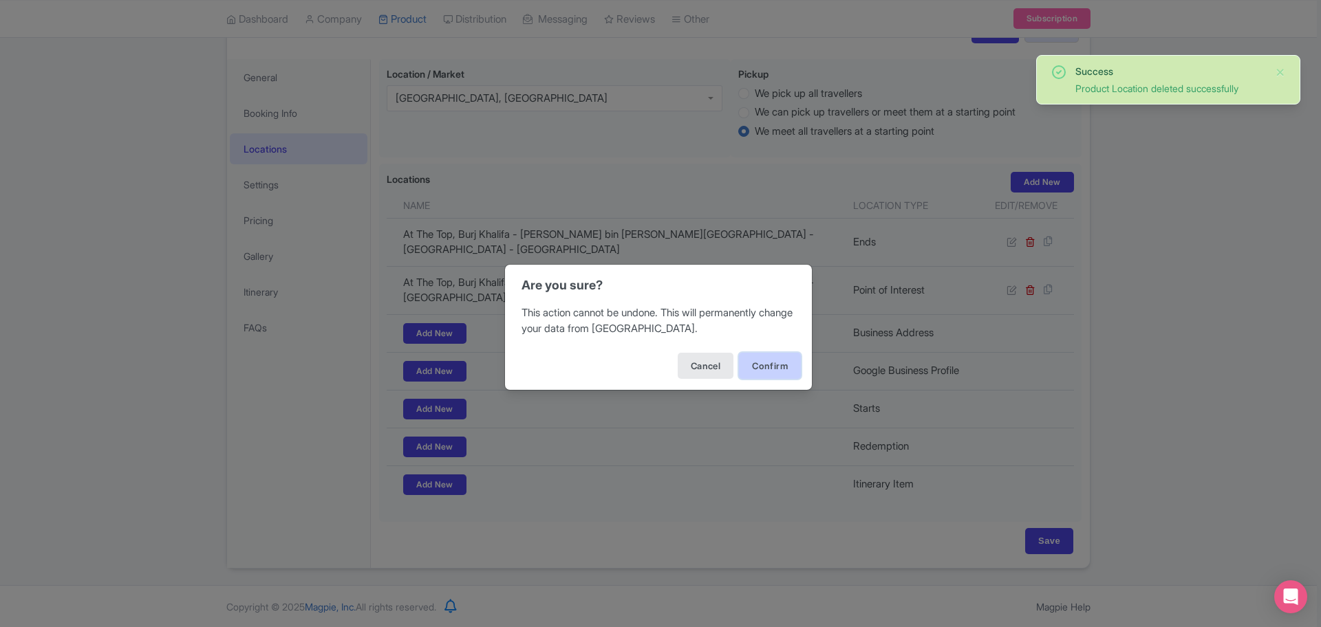
click at [751, 366] on button "Confirm" at bounding box center [770, 366] width 62 height 26
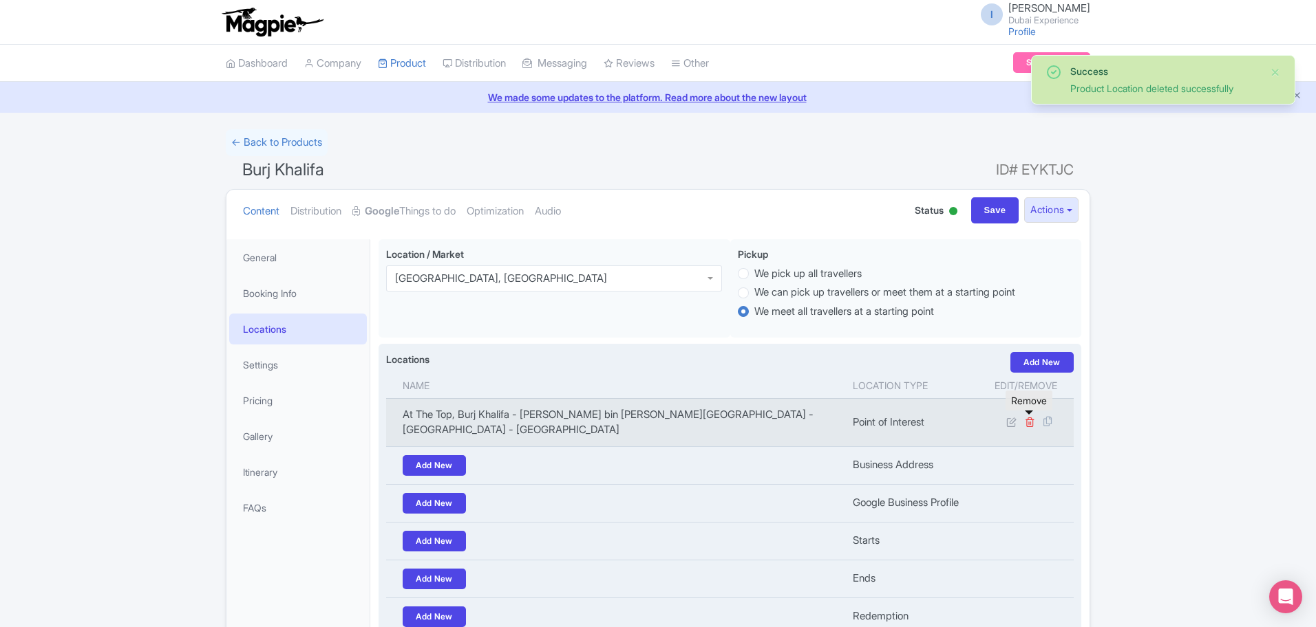
scroll to position [170, 0]
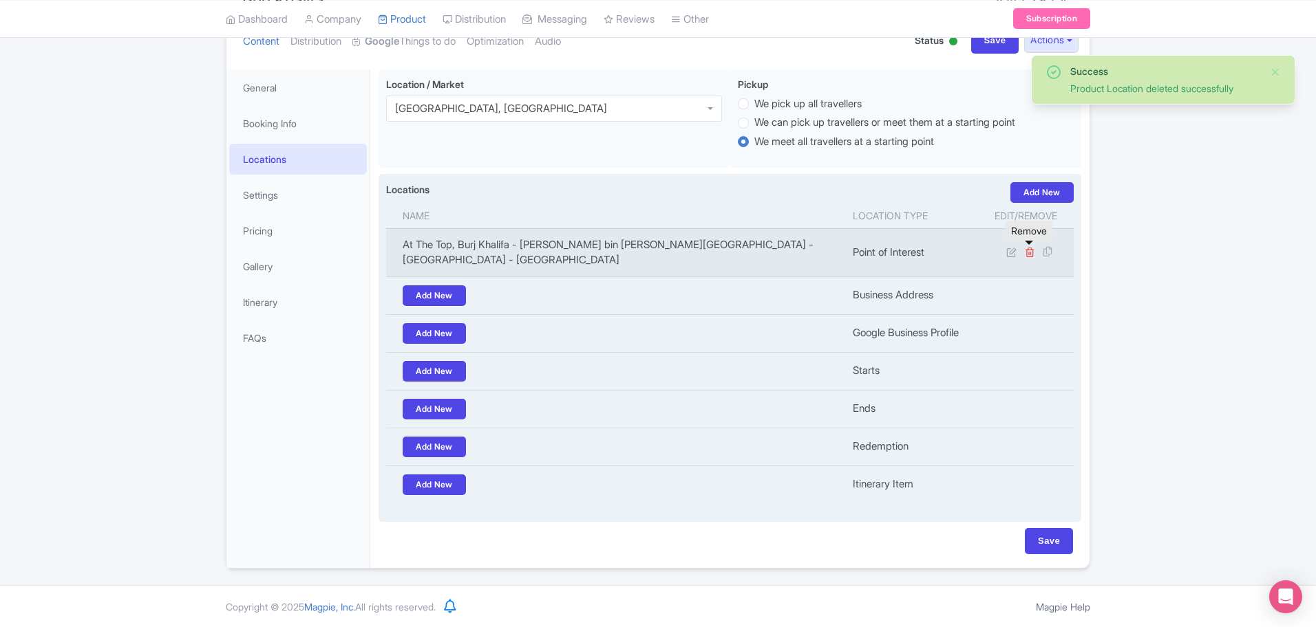
click at [1028, 250] on icon at bounding box center [1029, 252] width 10 height 10
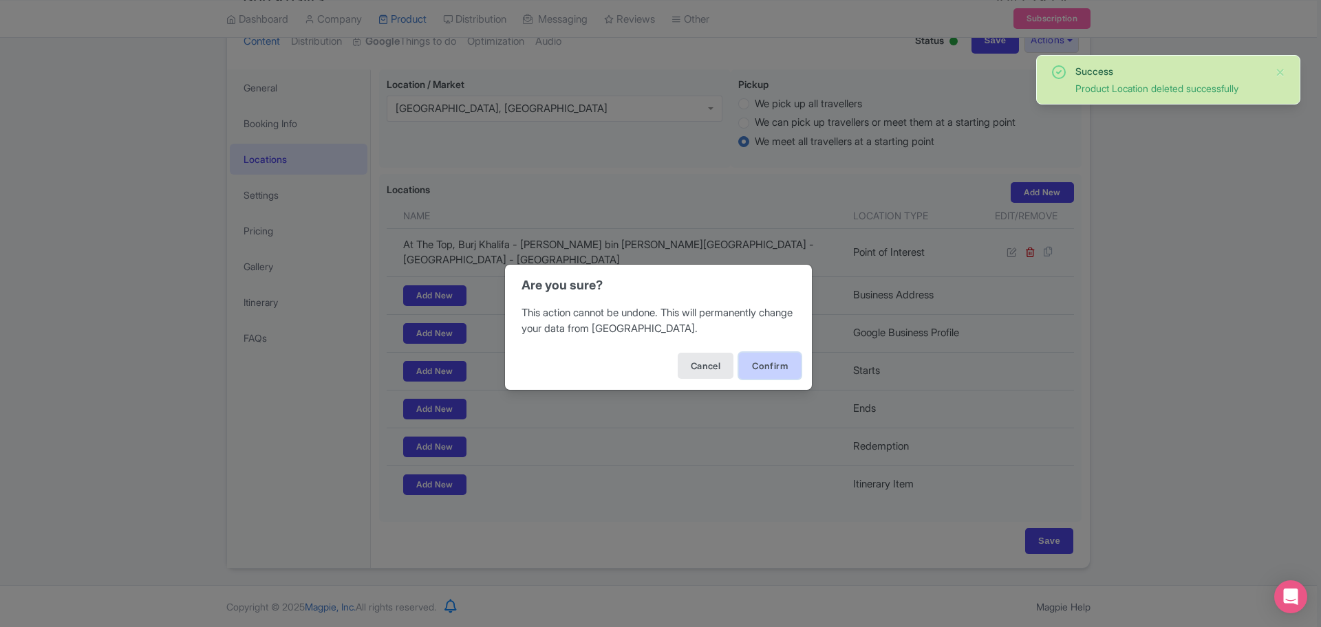
click at [771, 363] on button "Confirm" at bounding box center [770, 366] width 62 height 26
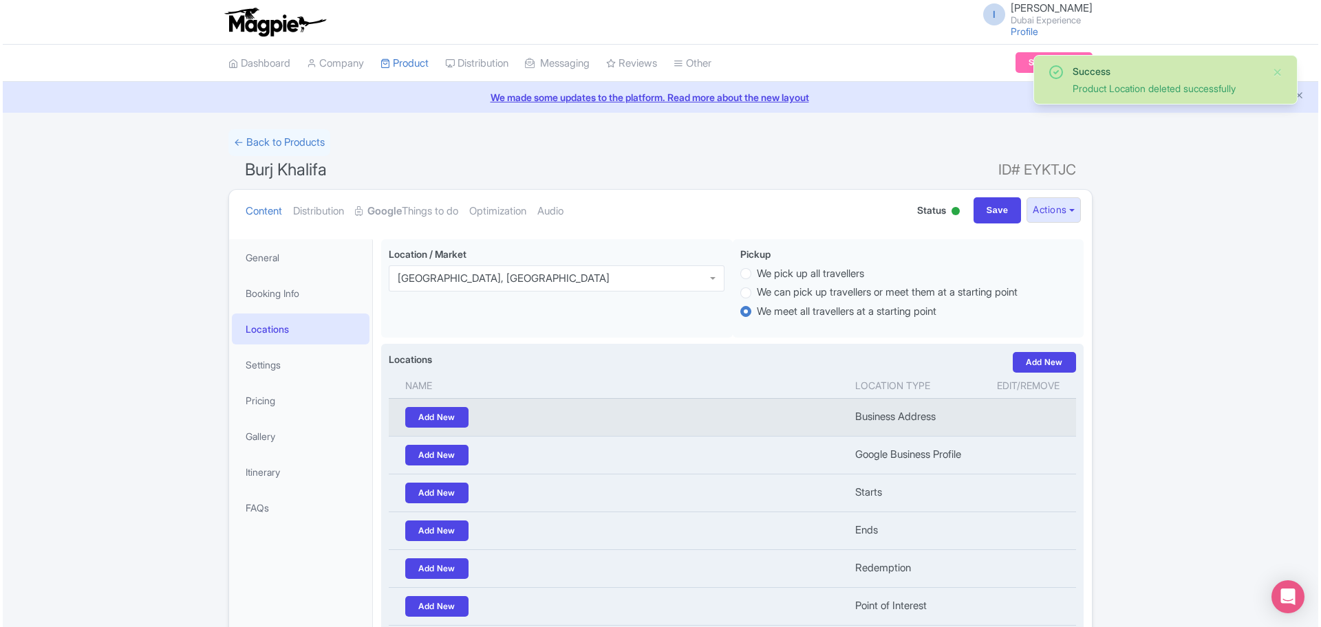
scroll to position [160, 0]
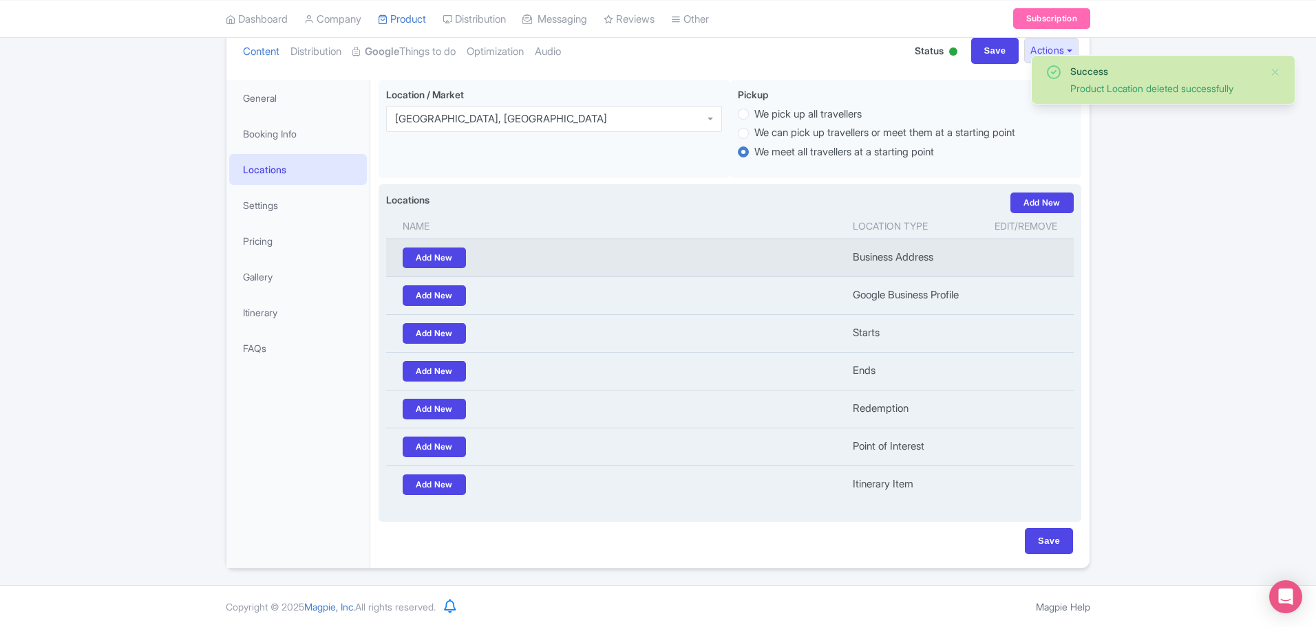
click at [499, 261] on td "Add New" at bounding box center [615, 258] width 458 height 38
click at [471, 261] on td "Add New" at bounding box center [615, 258] width 458 height 38
click at [465, 259] on link "Add New" at bounding box center [434, 258] width 63 height 21
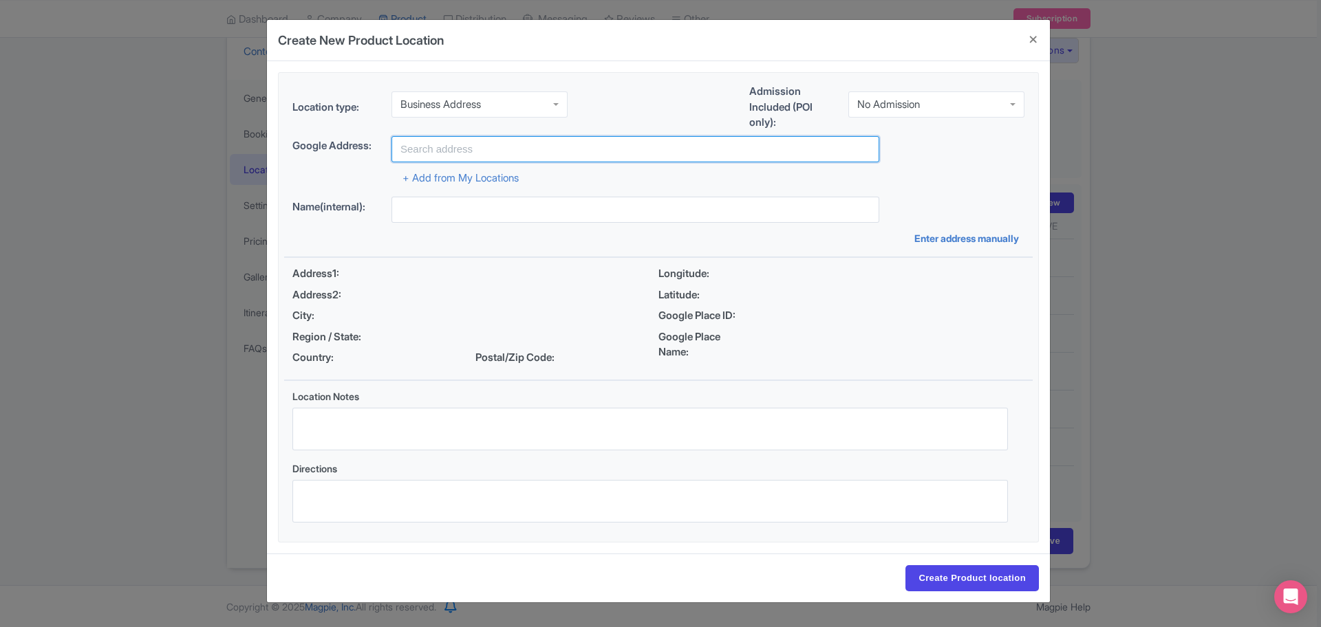
click at [510, 151] on input "text" at bounding box center [635, 149] width 488 height 26
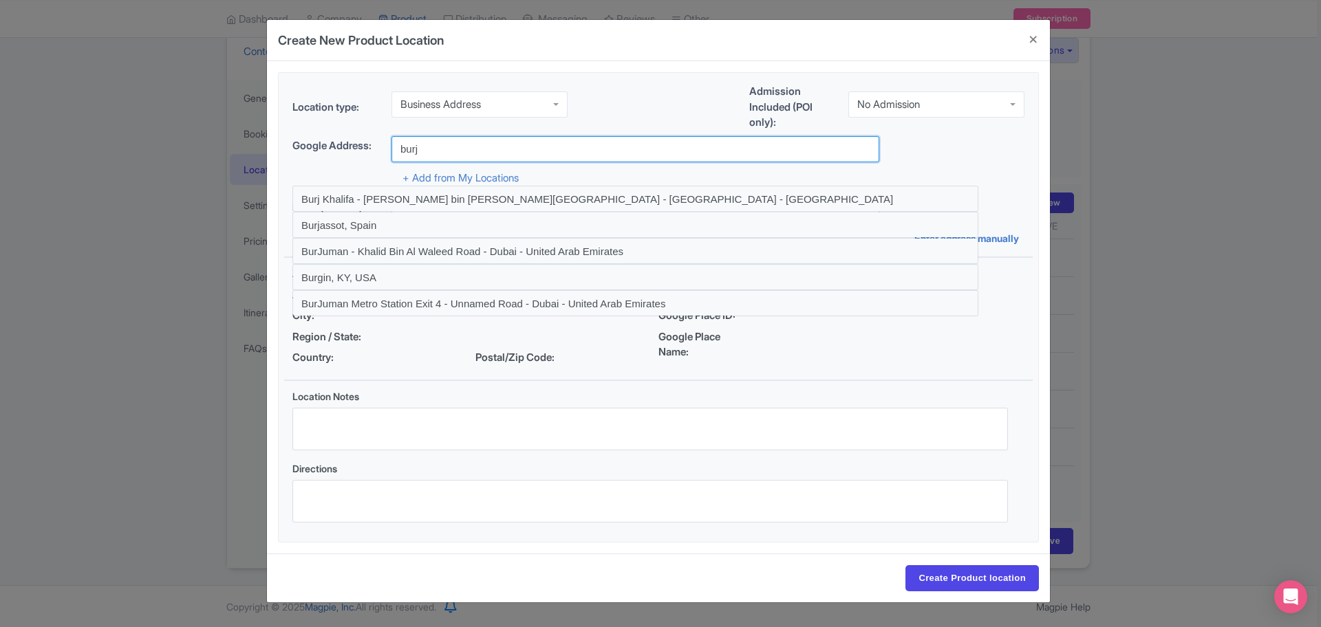
type input "Burj Khalifa - [PERSON_NAME] bin [PERSON_NAME][GEOGRAPHIC_DATA] - [GEOGRAPHIC_D…"
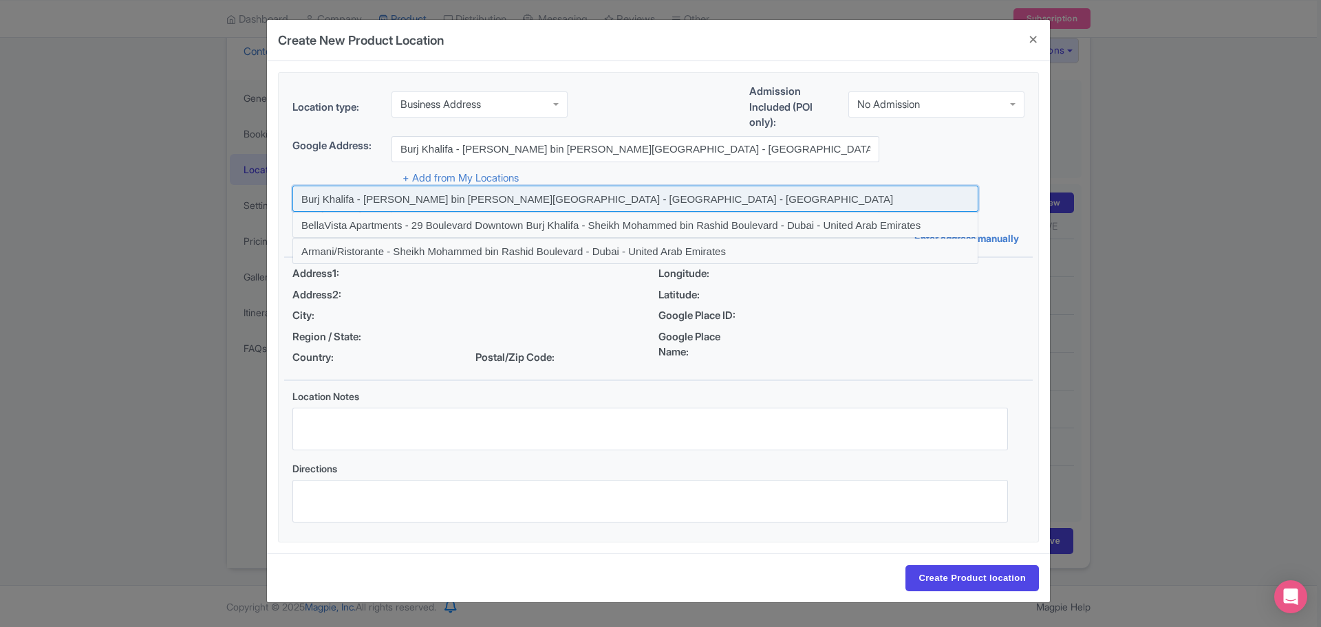
click at [466, 202] on input at bounding box center [635, 199] width 686 height 26
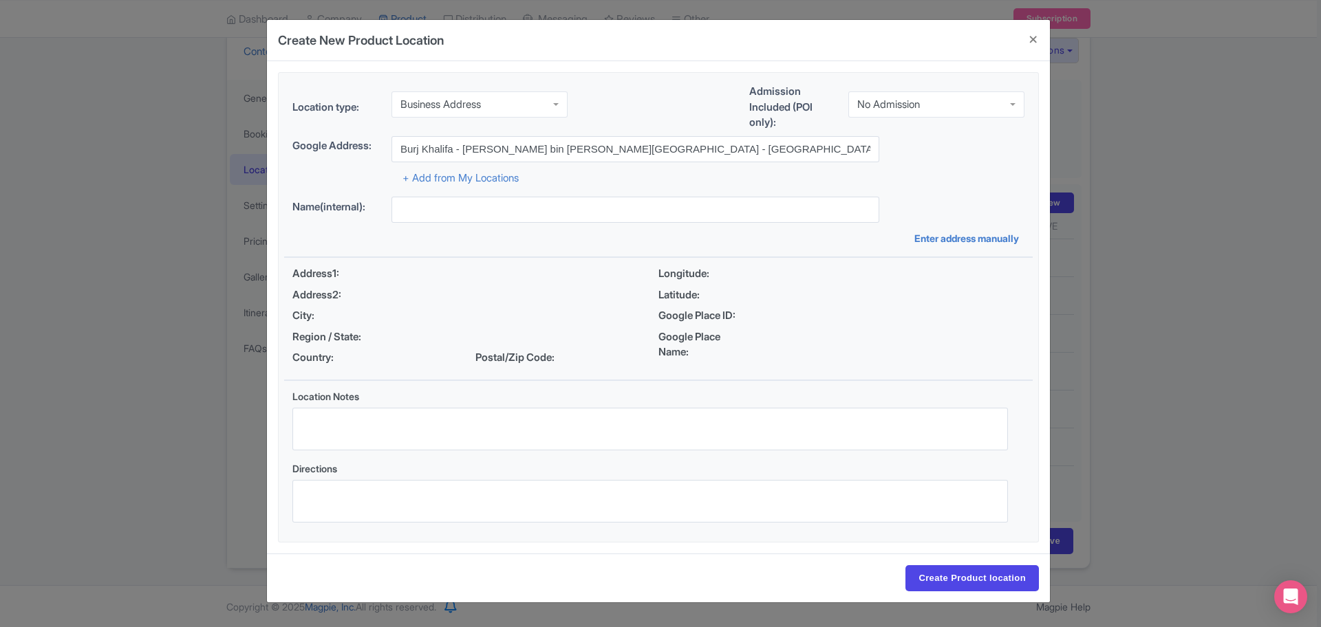
type input "Burj Khalifa - [PERSON_NAME] bin [PERSON_NAME][GEOGRAPHIC_DATA] - [GEOGRAPHIC_D…"
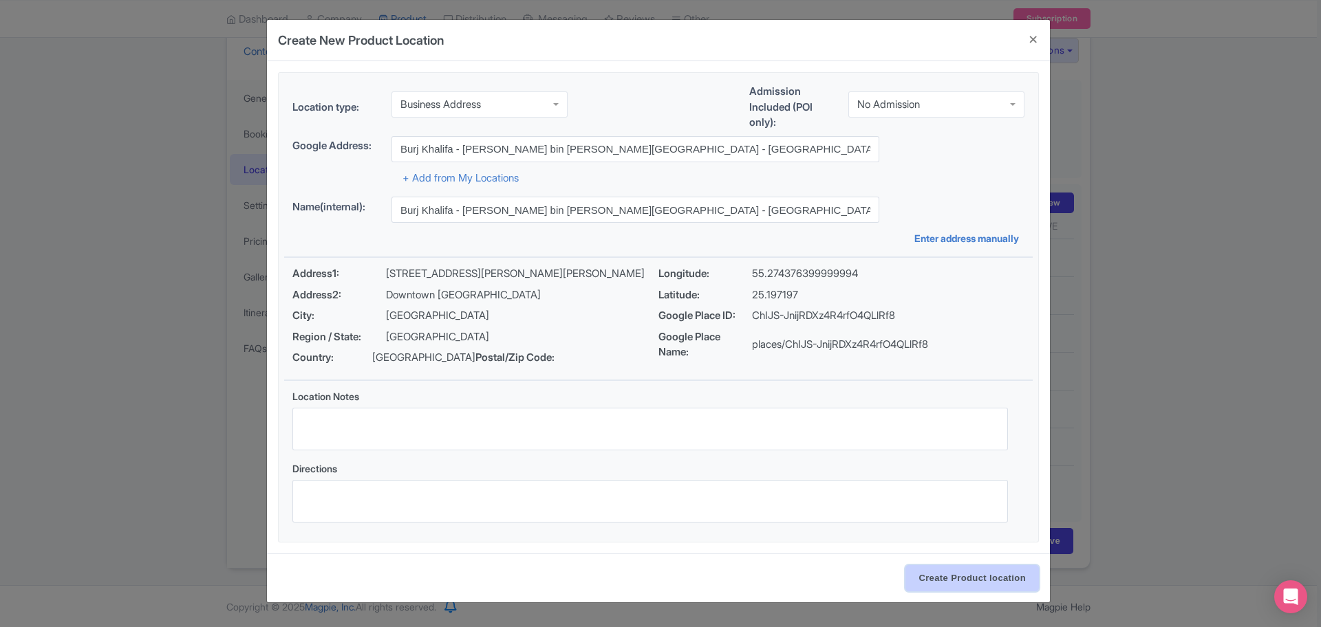
click at [958, 592] on input "Create Product location" at bounding box center [971, 579] width 133 height 26
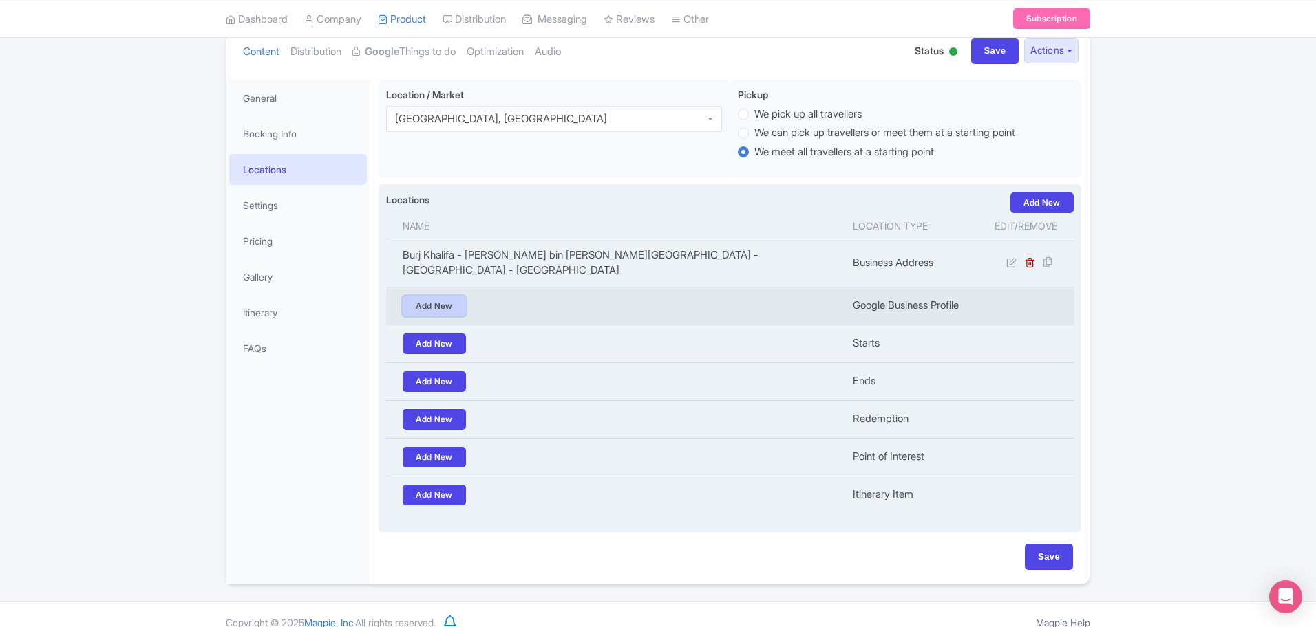
click at [436, 296] on link "Add New" at bounding box center [434, 306] width 63 height 21
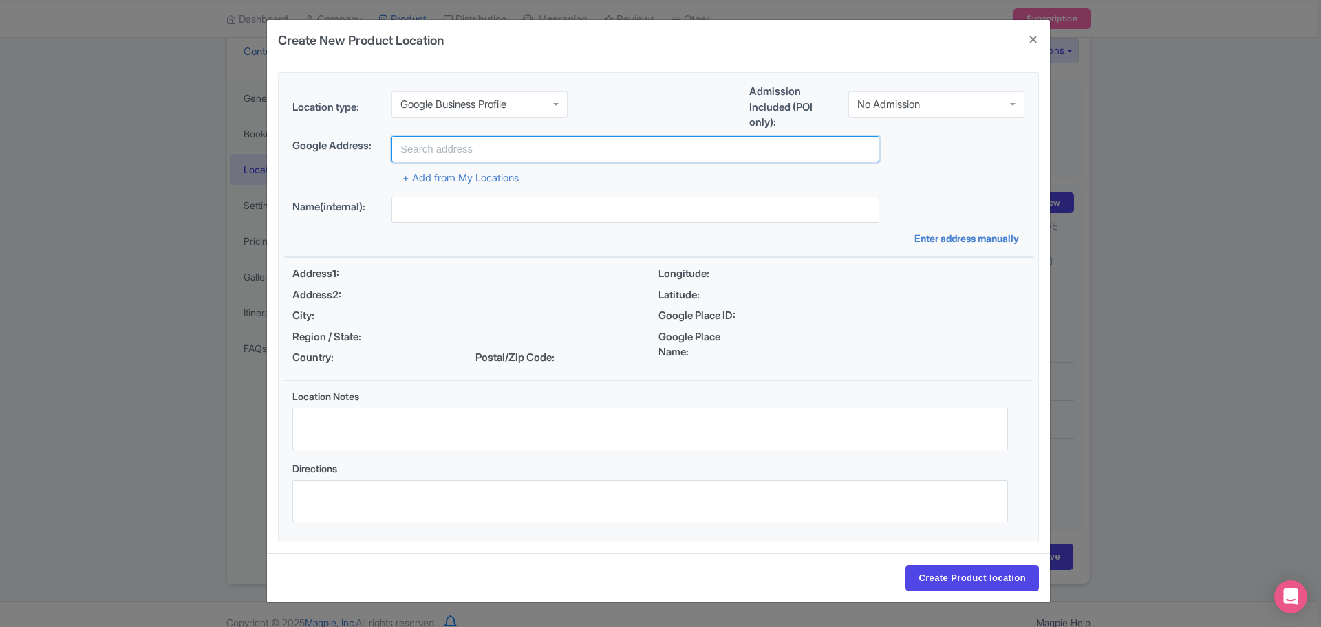
click at [478, 150] on input "text" at bounding box center [635, 149] width 488 height 26
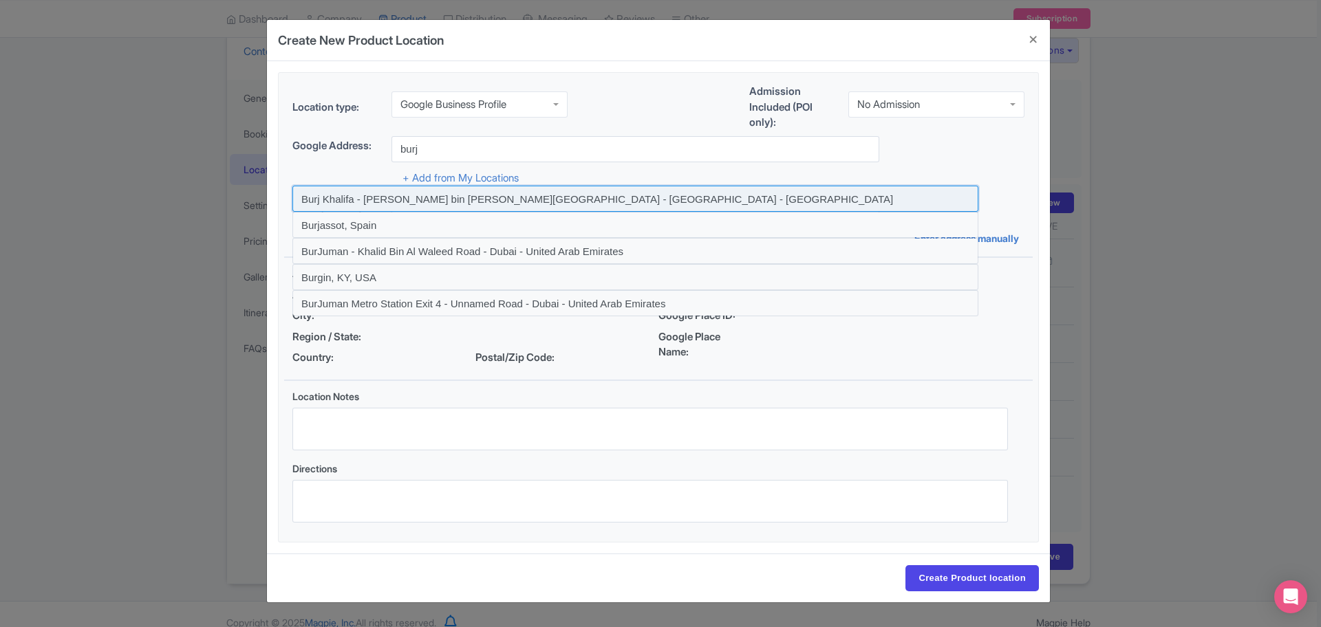
click at [361, 204] on input at bounding box center [635, 199] width 686 height 26
type input "Burj Khalifa - [PERSON_NAME] bin [PERSON_NAME][GEOGRAPHIC_DATA] - [GEOGRAPHIC_D…"
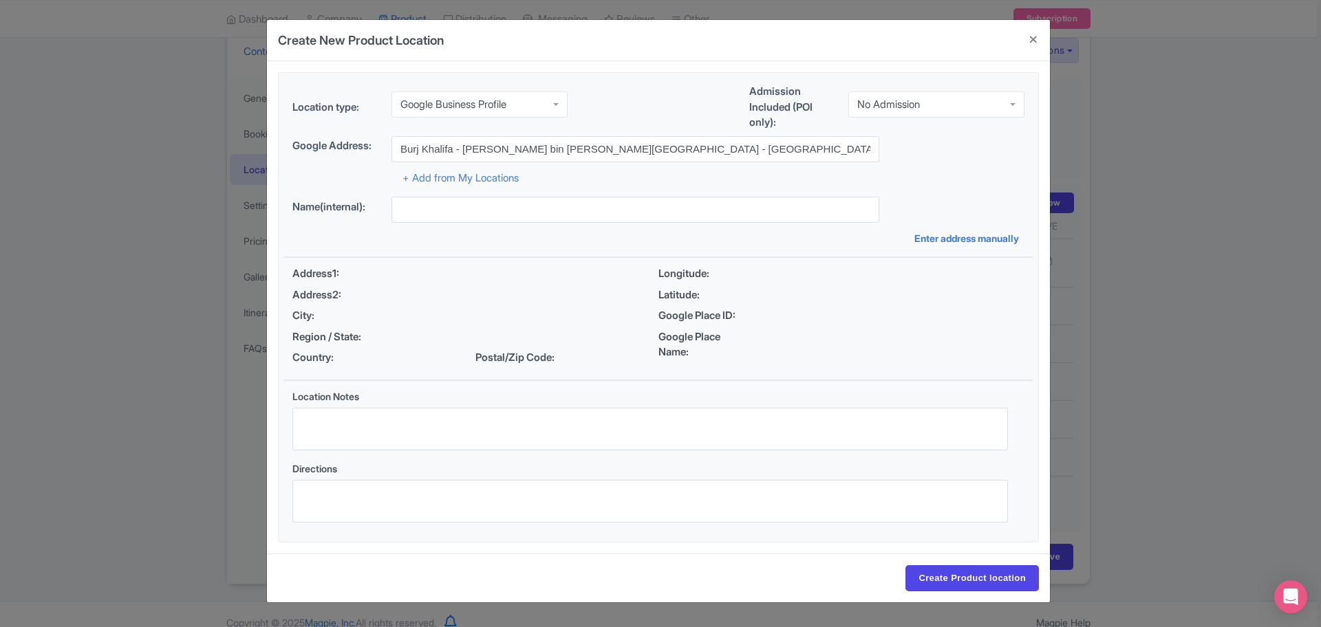
type input "Burj Khalifa - [PERSON_NAME] bin [PERSON_NAME][GEOGRAPHIC_DATA] - [GEOGRAPHIC_D…"
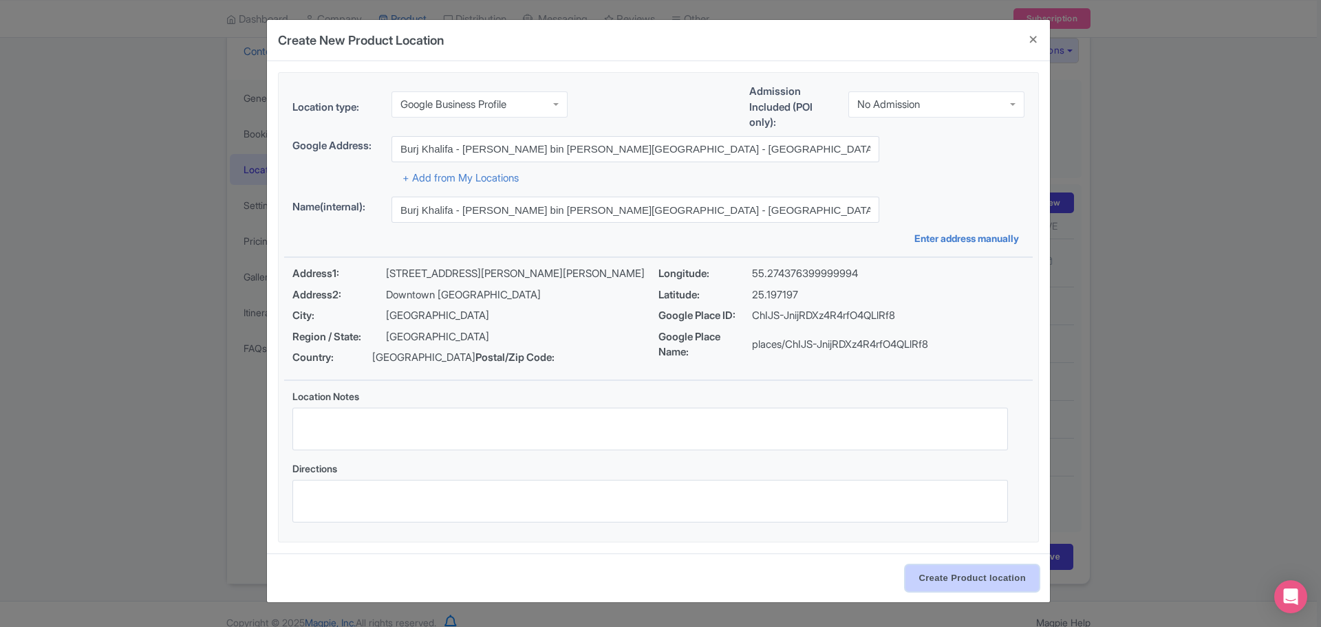
click at [930, 587] on input "Create Product location" at bounding box center [971, 579] width 133 height 26
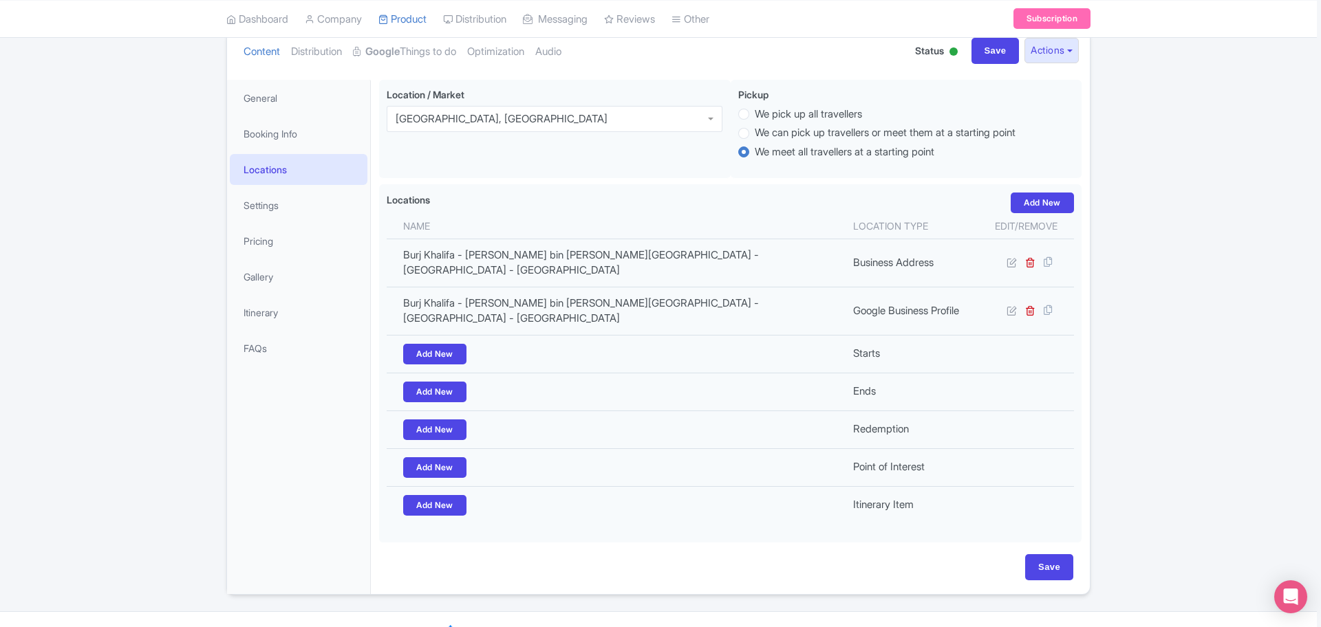
scroll to position [156, 0]
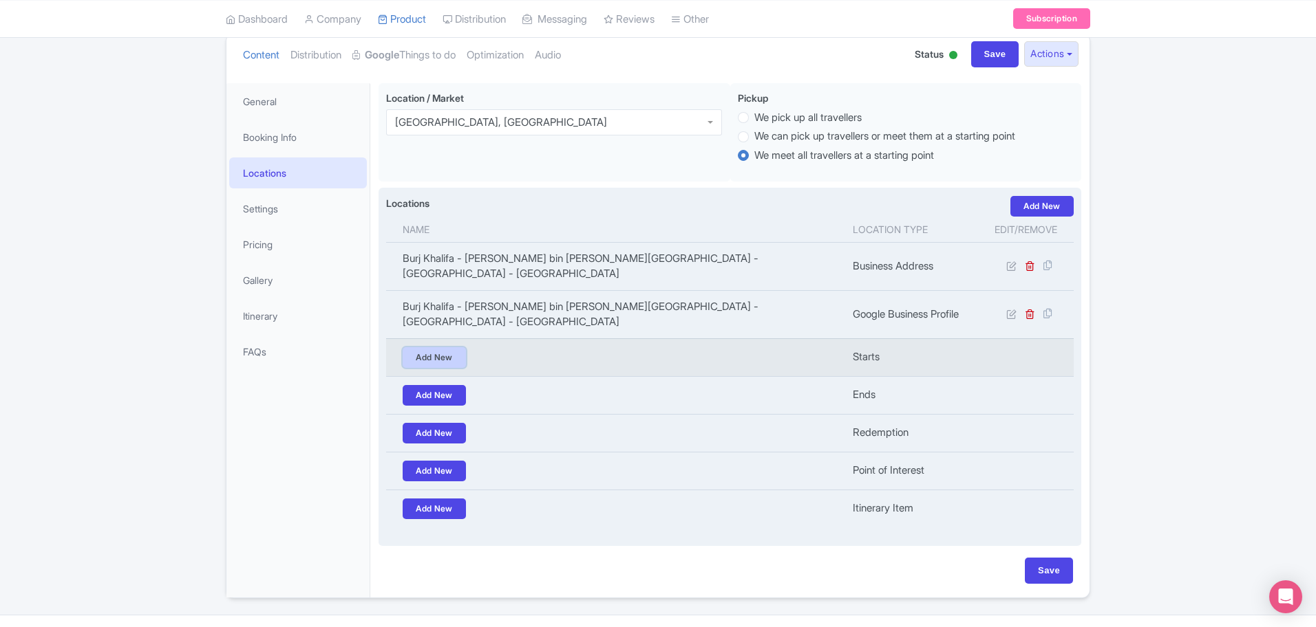
click at [429, 347] on link "Add New" at bounding box center [434, 357] width 63 height 21
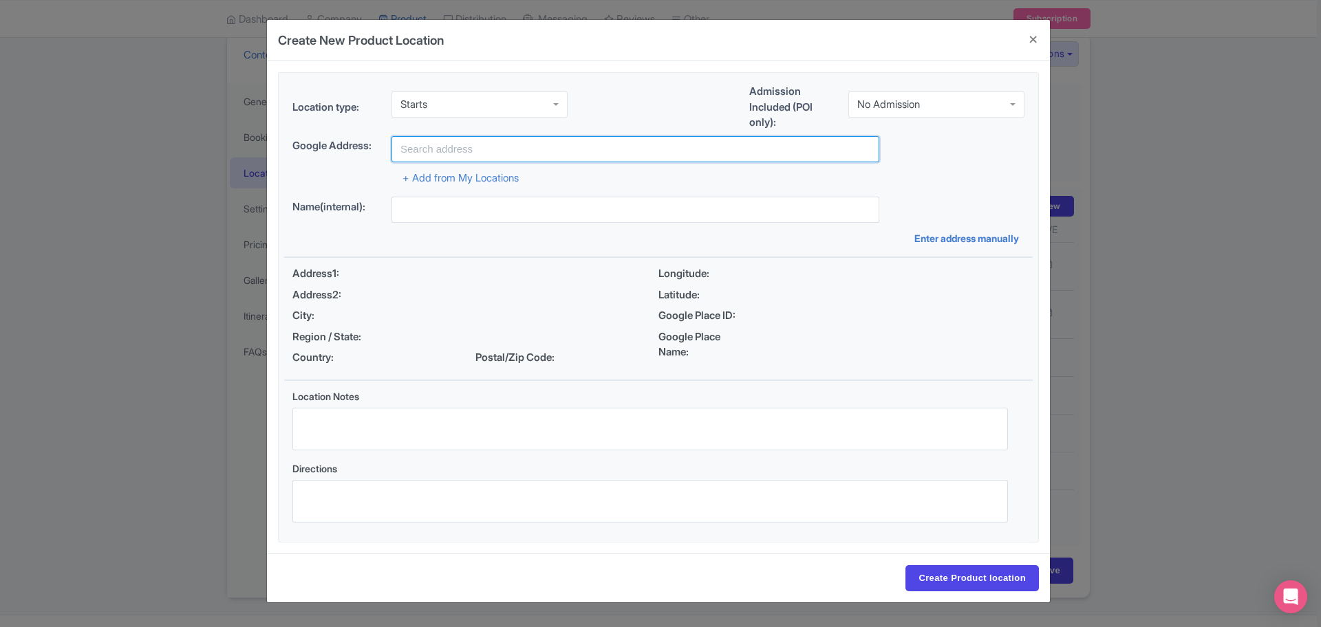
click at [532, 153] on input "text" at bounding box center [635, 149] width 488 height 26
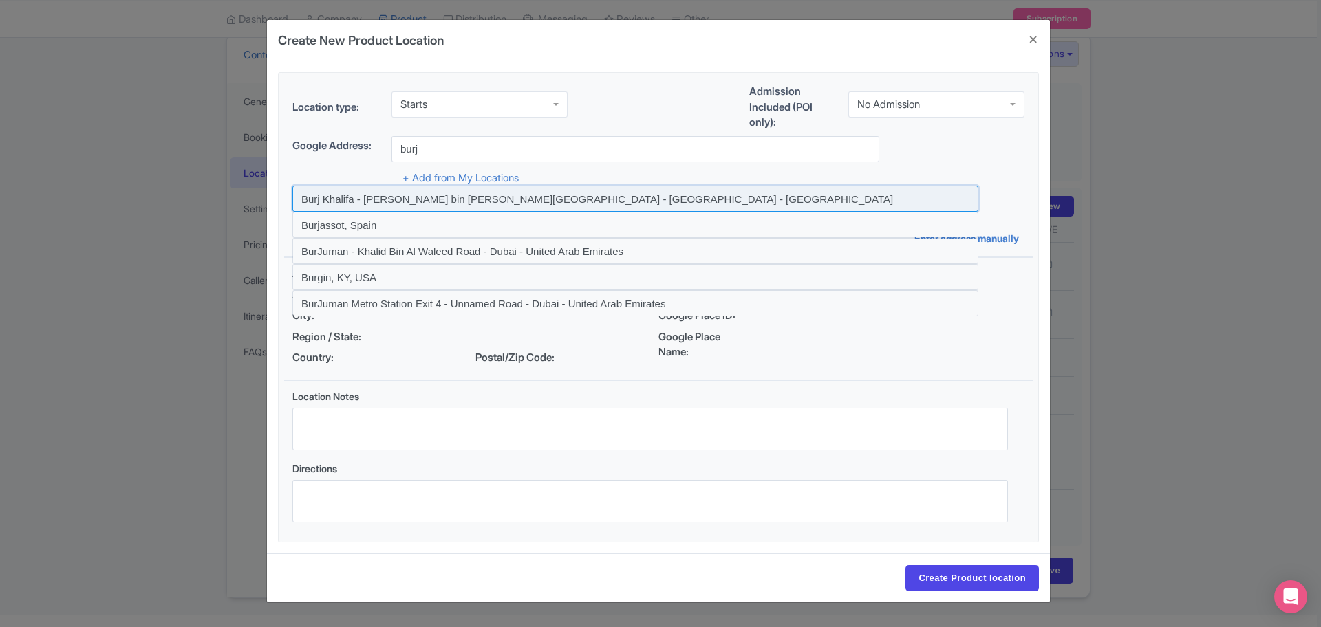
click at [436, 201] on input at bounding box center [635, 199] width 686 height 26
type input "Burj Khalifa - [PERSON_NAME] bin [PERSON_NAME][GEOGRAPHIC_DATA] - [GEOGRAPHIC_D…"
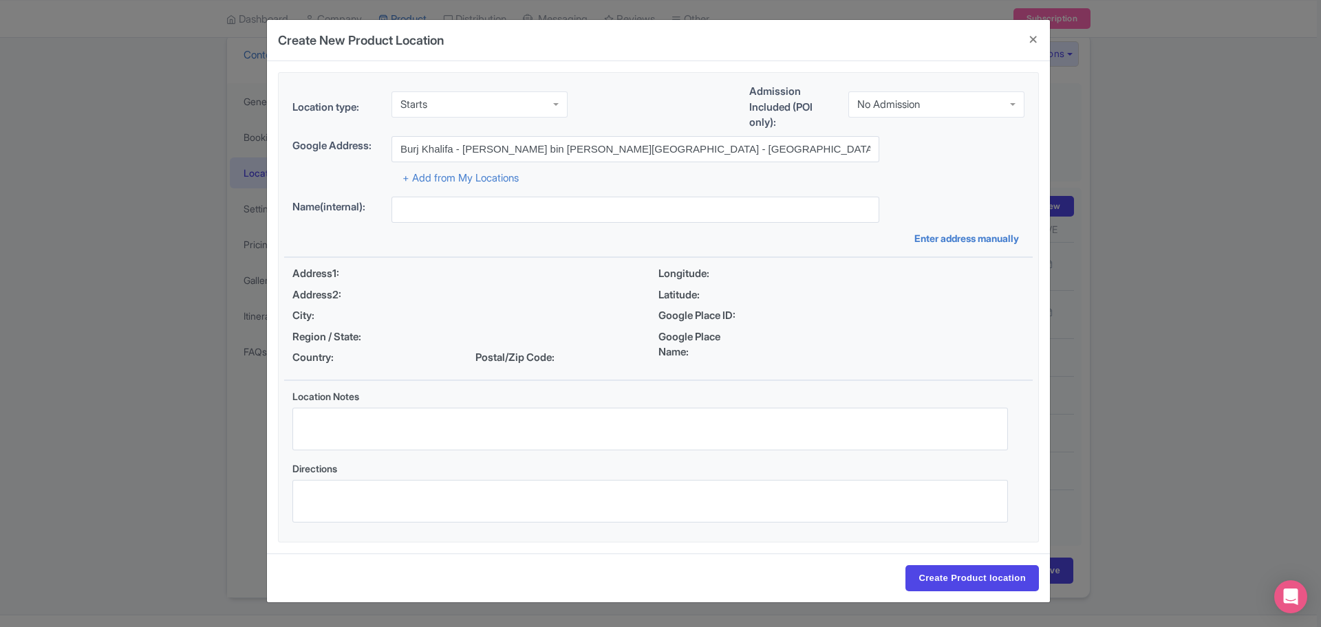
type input "Burj Khalifa - [PERSON_NAME] bin [PERSON_NAME][GEOGRAPHIC_DATA] - [GEOGRAPHIC_D…"
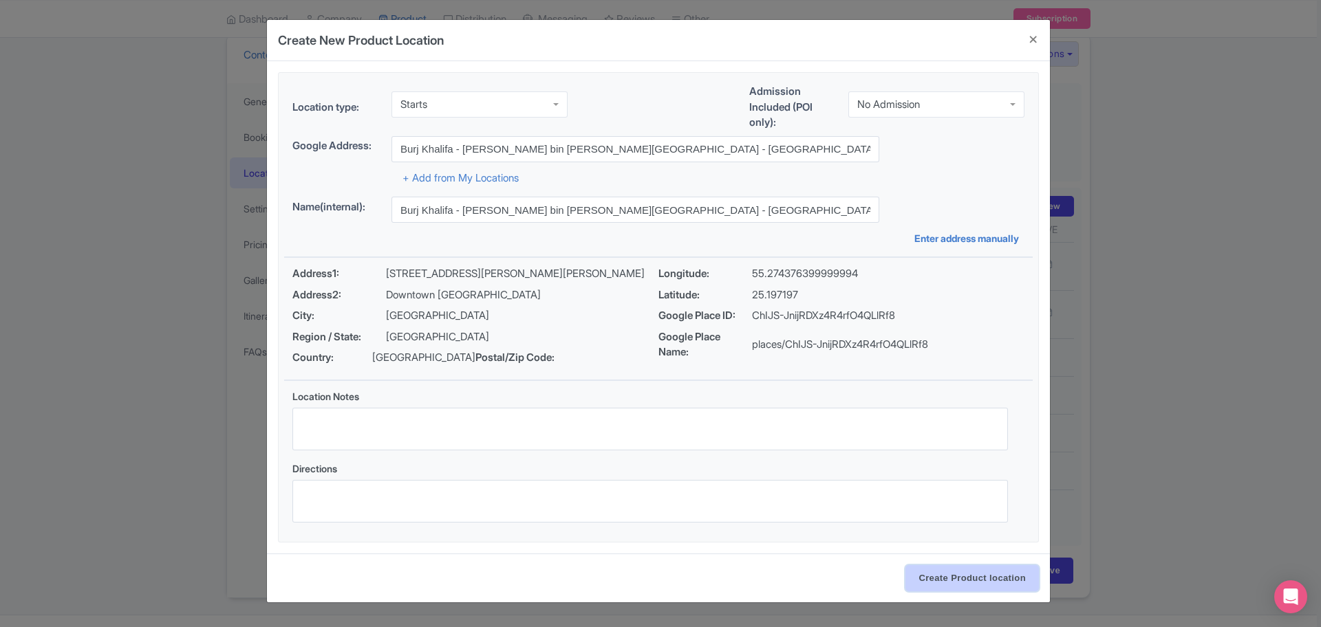
click at [963, 581] on input "Create Product location" at bounding box center [971, 579] width 133 height 26
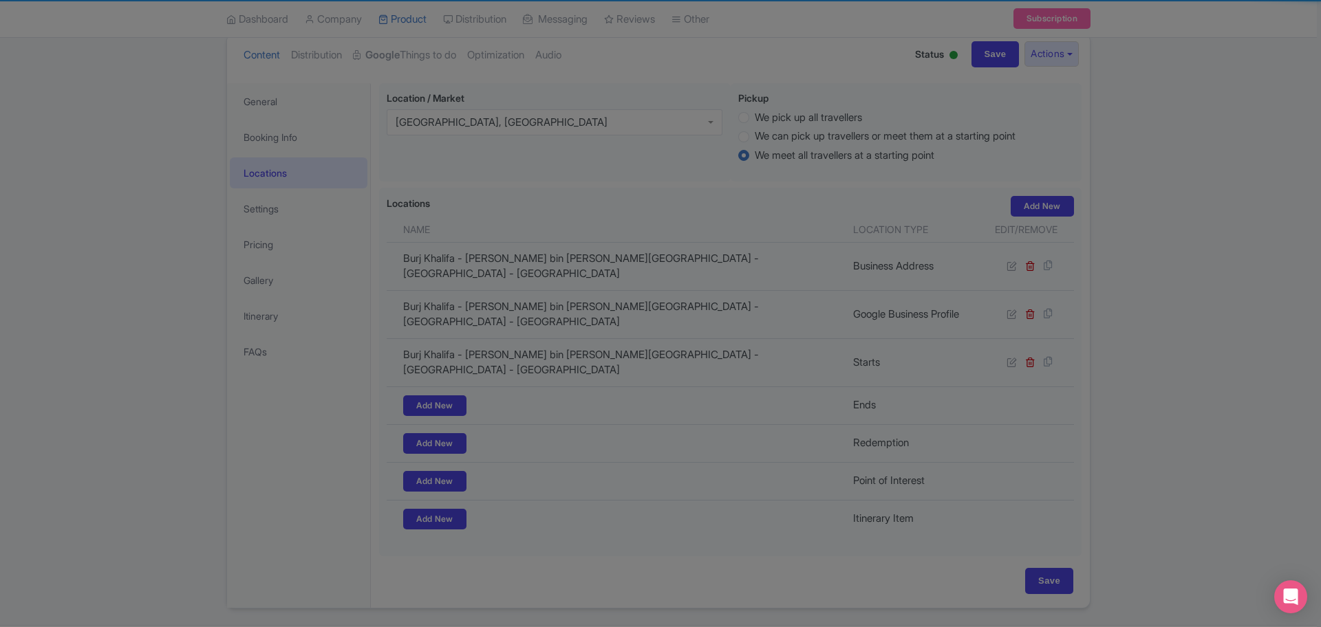
scroll to position [151, 0]
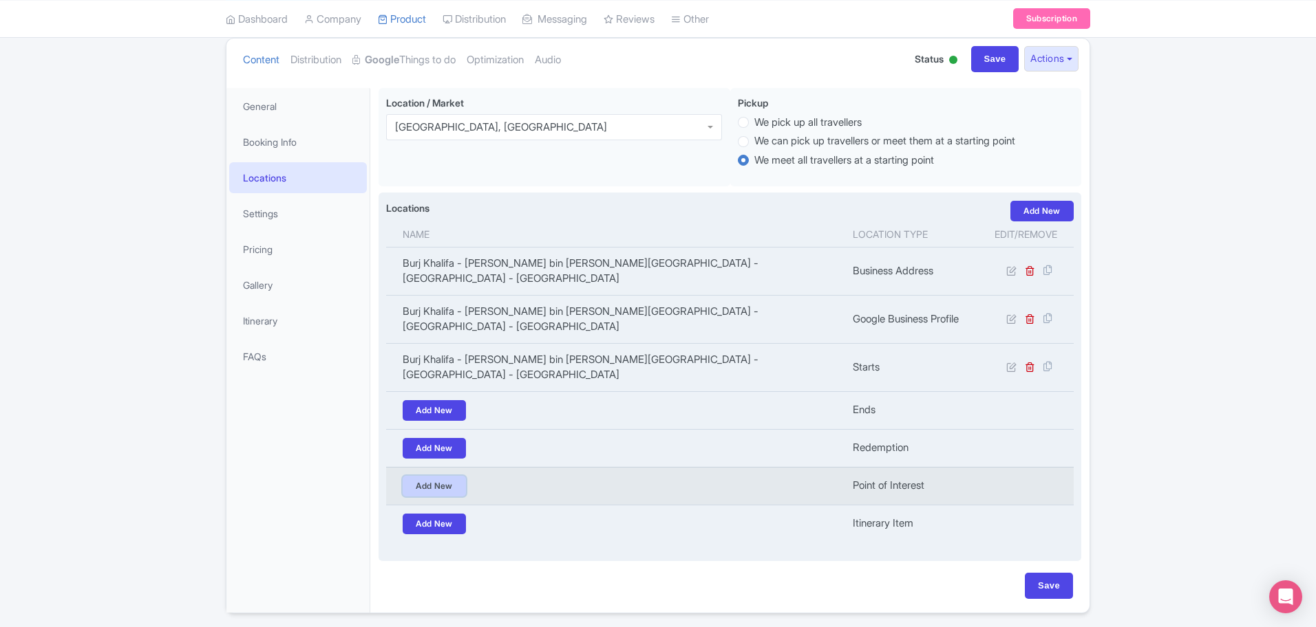
click at [432, 476] on link "Add New" at bounding box center [434, 486] width 63 height 21
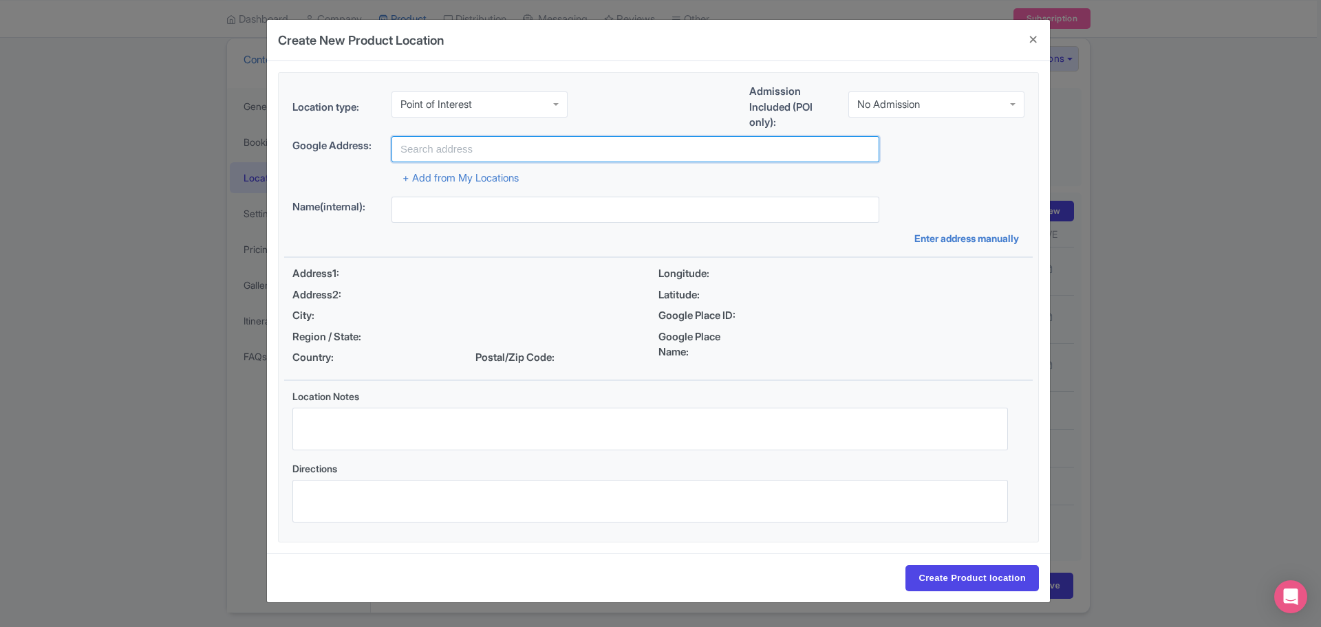
click at [448, 138] on input "text" at bounding box center [635, 149] width 488 height 26
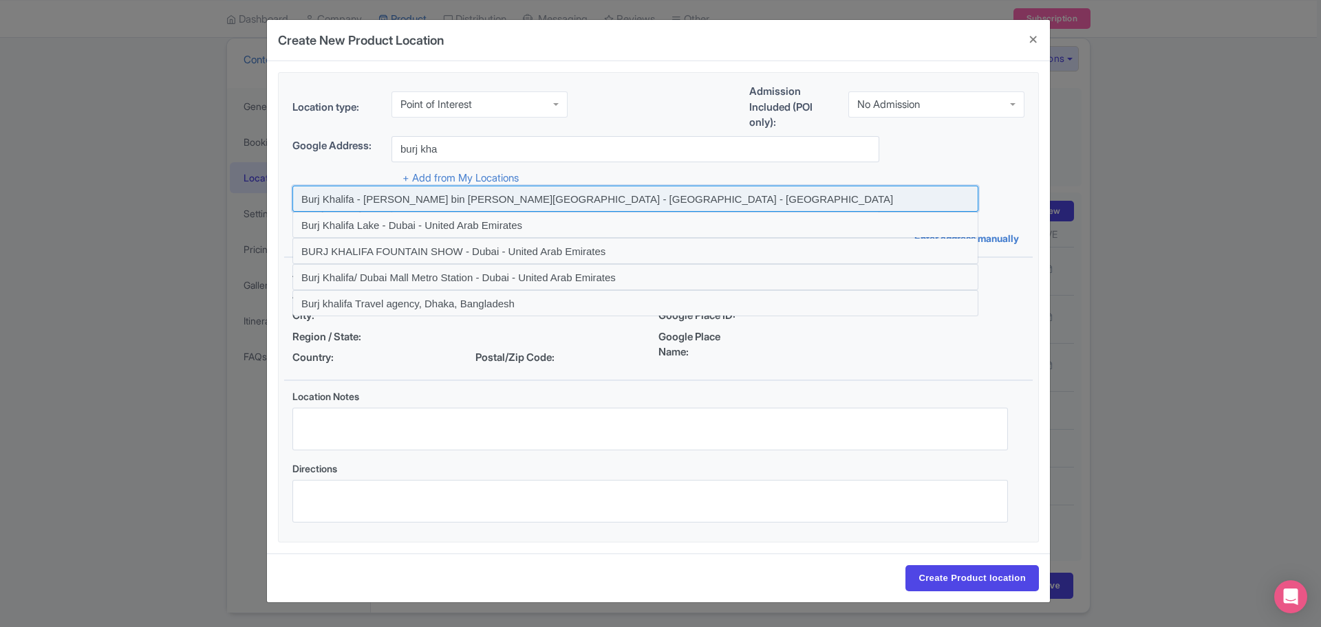
click at [330, 202] on input at bounding box center [635, 199] width 686 height 26
type input "Burj Khalifa - [PERSON_NAME] bin [PERSON_NAME][GEOGRAPHIC_DATA] - [GEOGRAPHIC_D…"
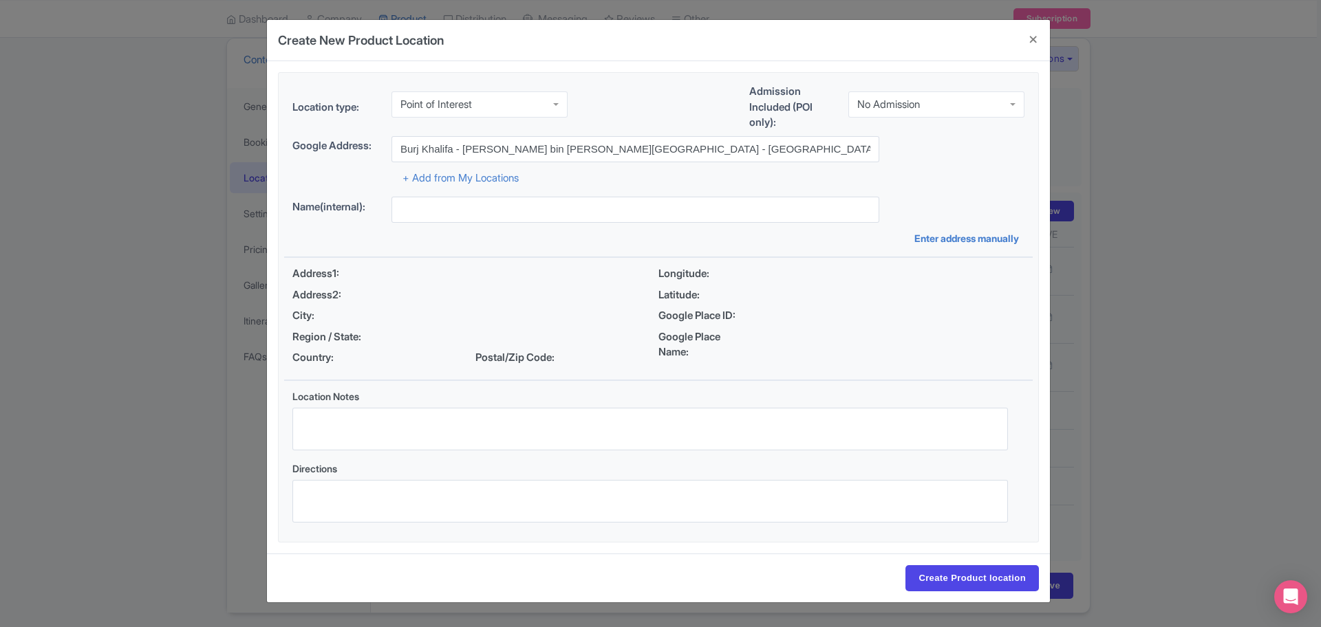
type input "Burj Khalifa - [PERSON_NAME] bin [PERSON_NAME][GEOGRAPHIC_DATA] - [GEOGRAPHIC_D…"
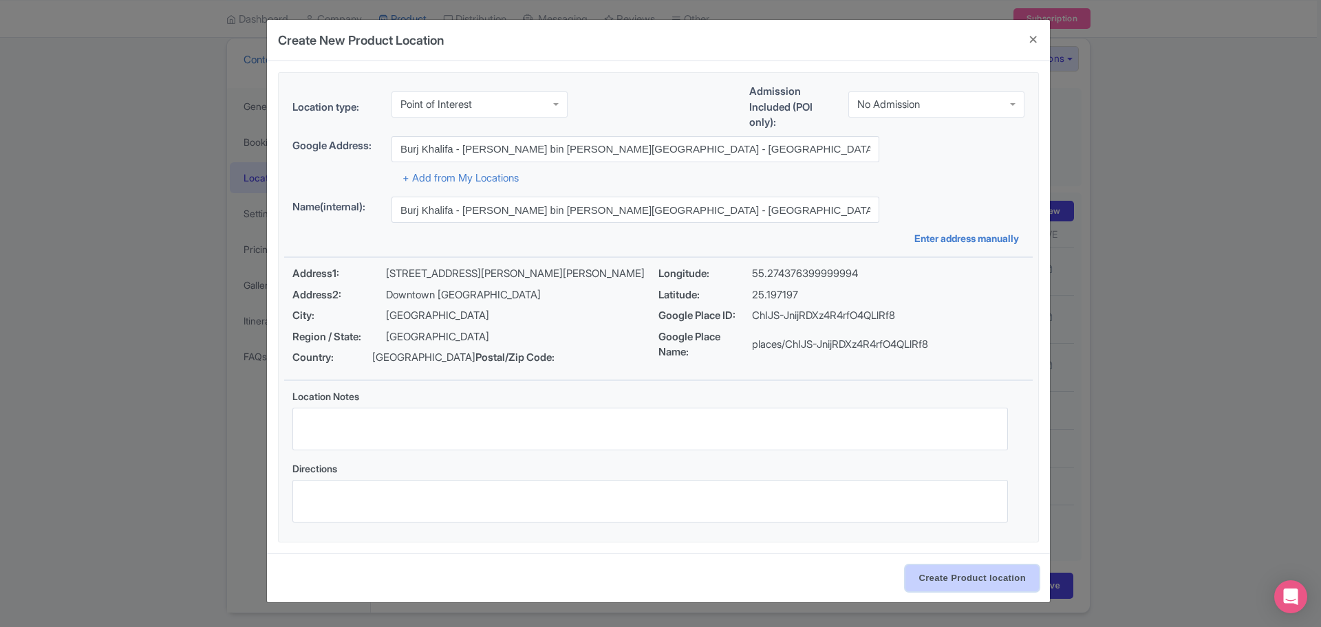
click at [963, 592] on input "Create Product location" at bounding box center [971, 579] width 133 height 26
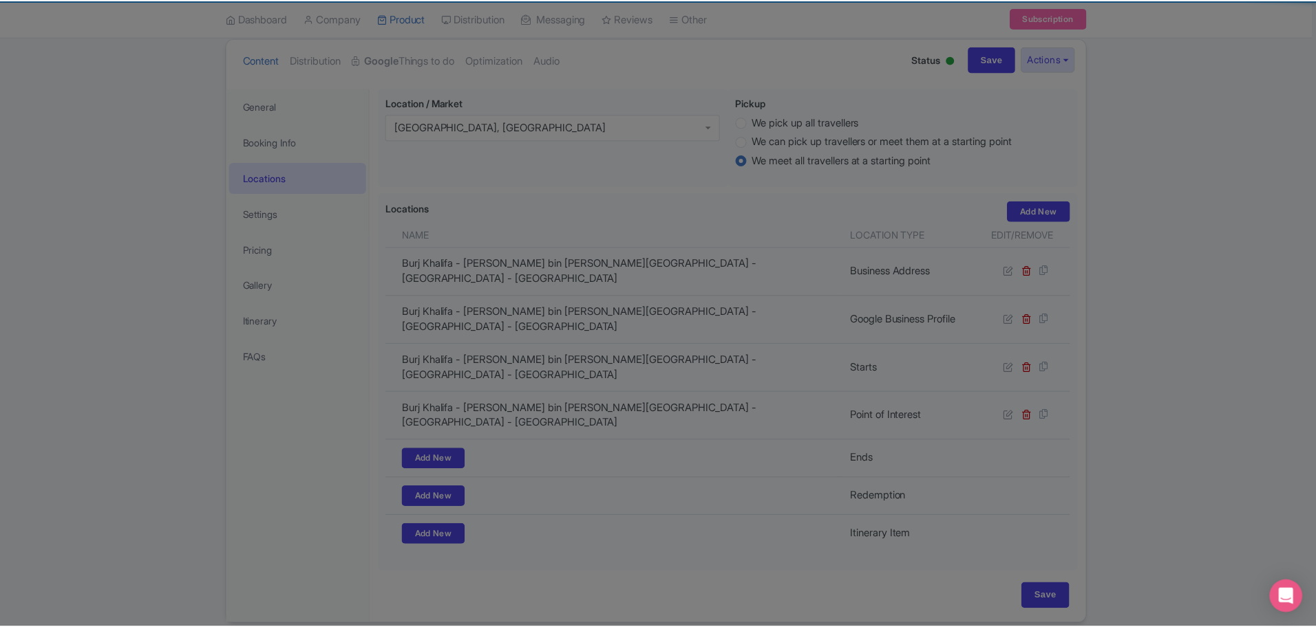
scroll to position [147, 0]
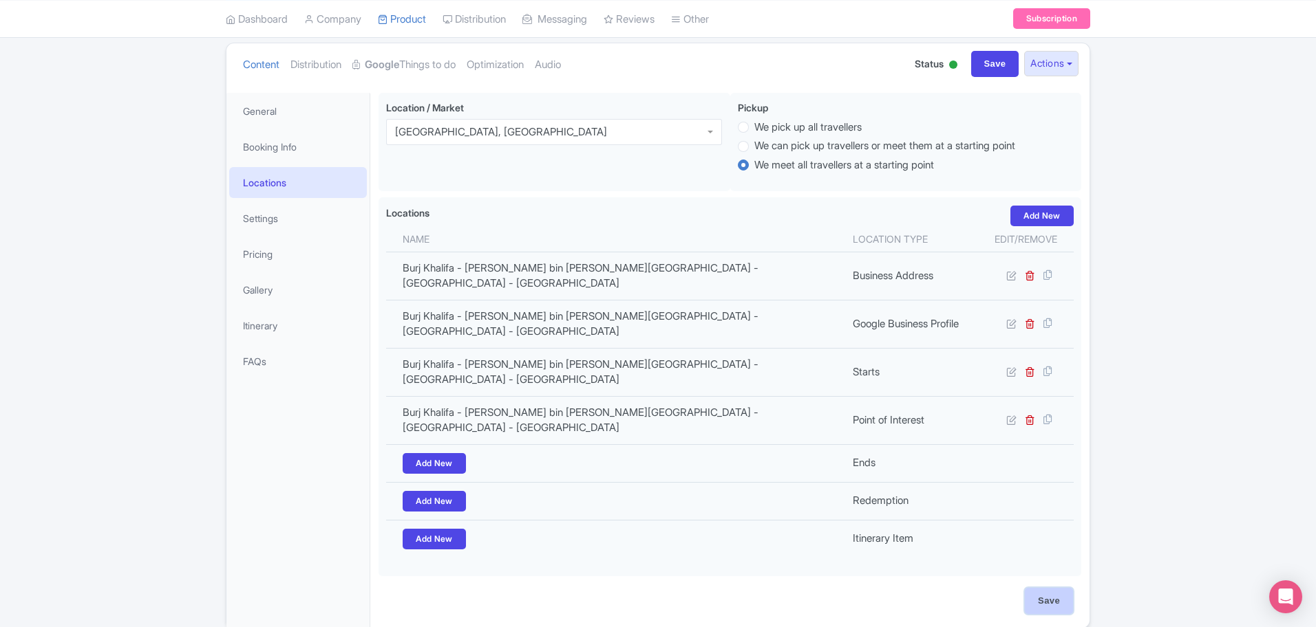
click at [1033, 588] on input "Save" at bounding box center [1048, 601] width 48 height 26
type input "Update Product"
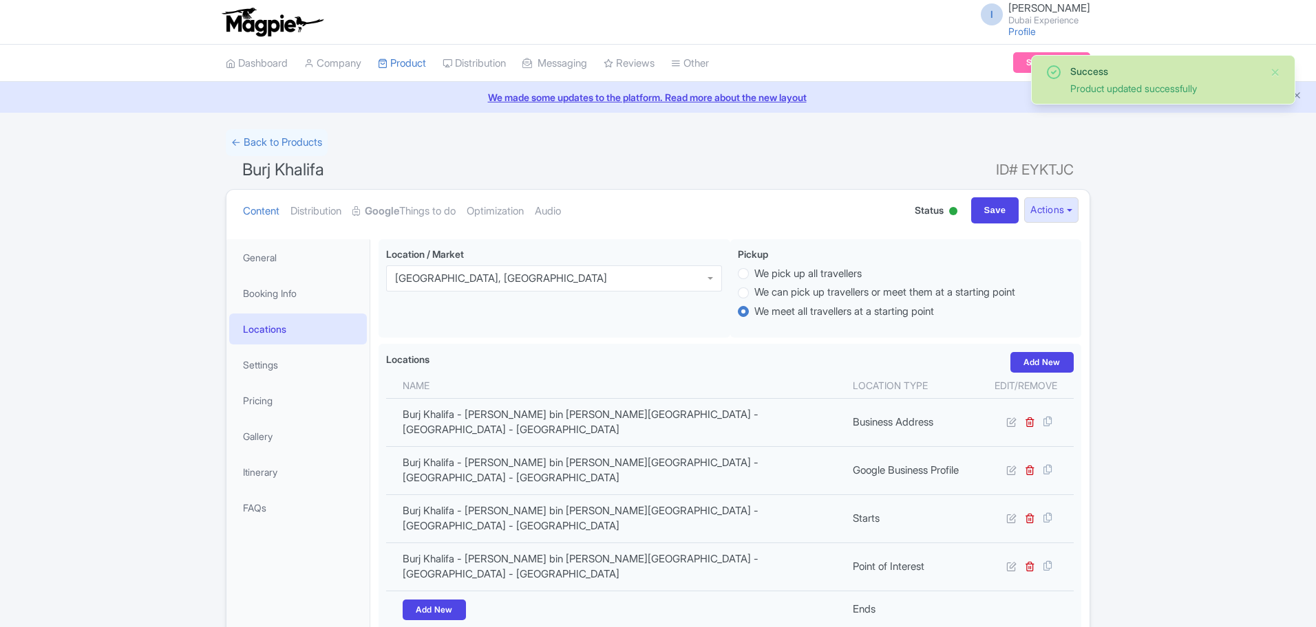
scroll to position [141, 0]
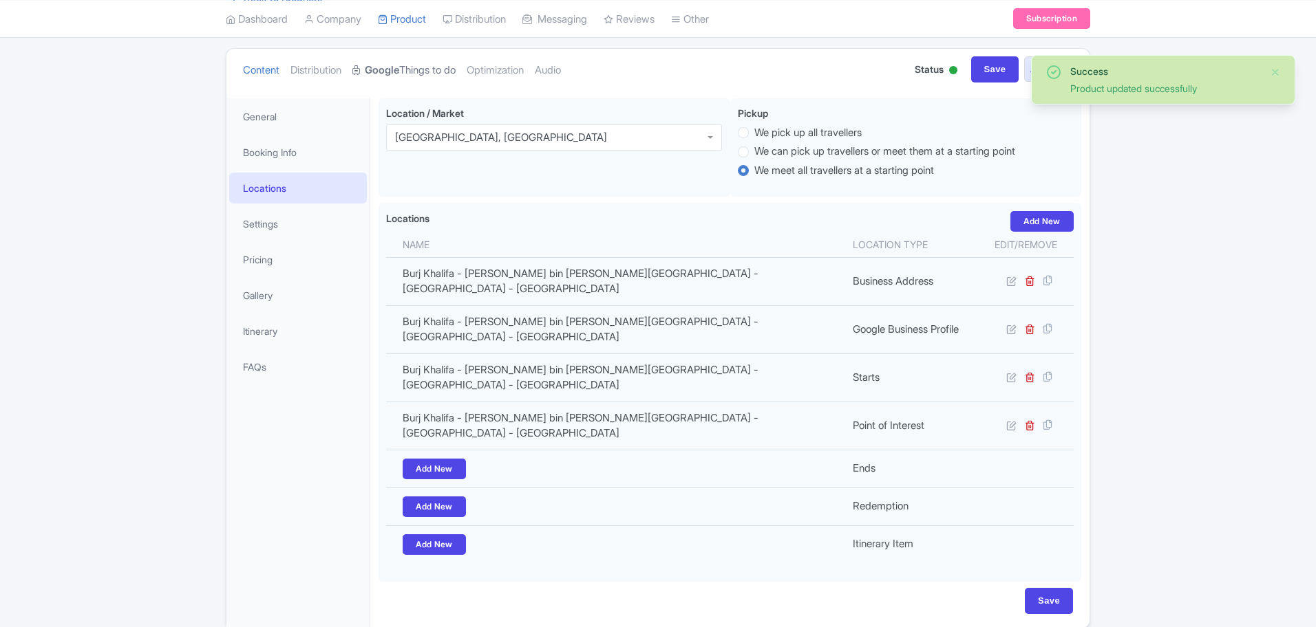
click at [405, 84] on link "Google Things to do" at bounding box center [403, 70] width 103 height 43
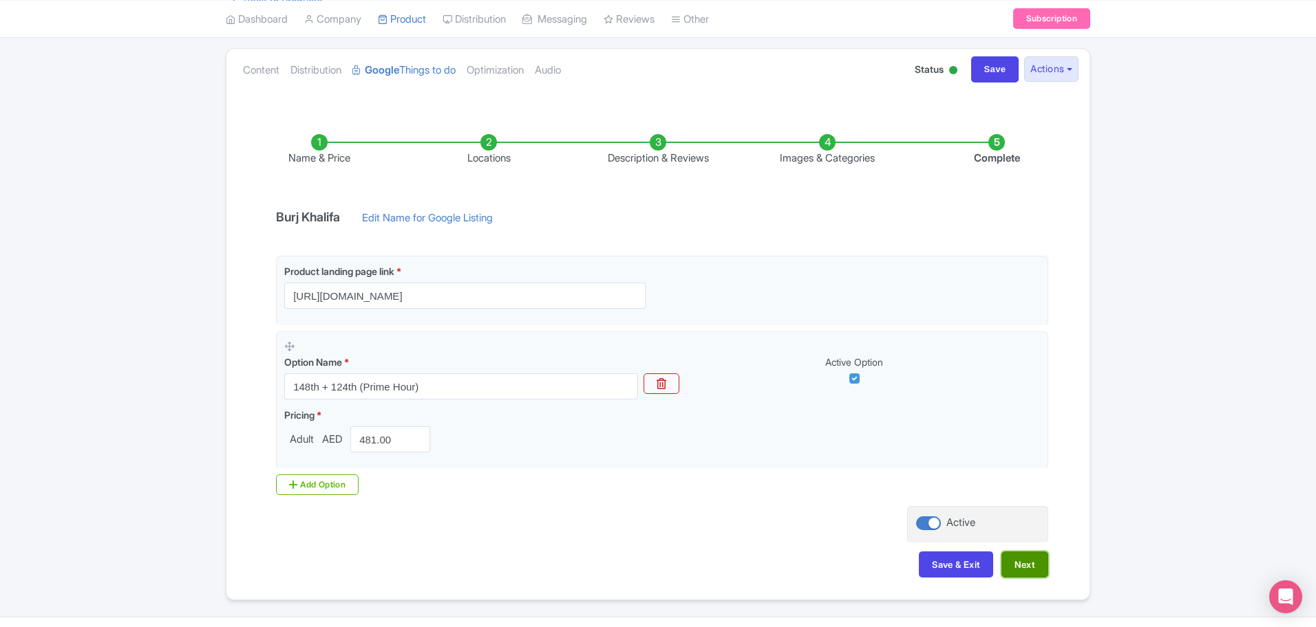
click at [1039, 560] on button "Next" at bounding box center [1024, 565] width 47 height 26
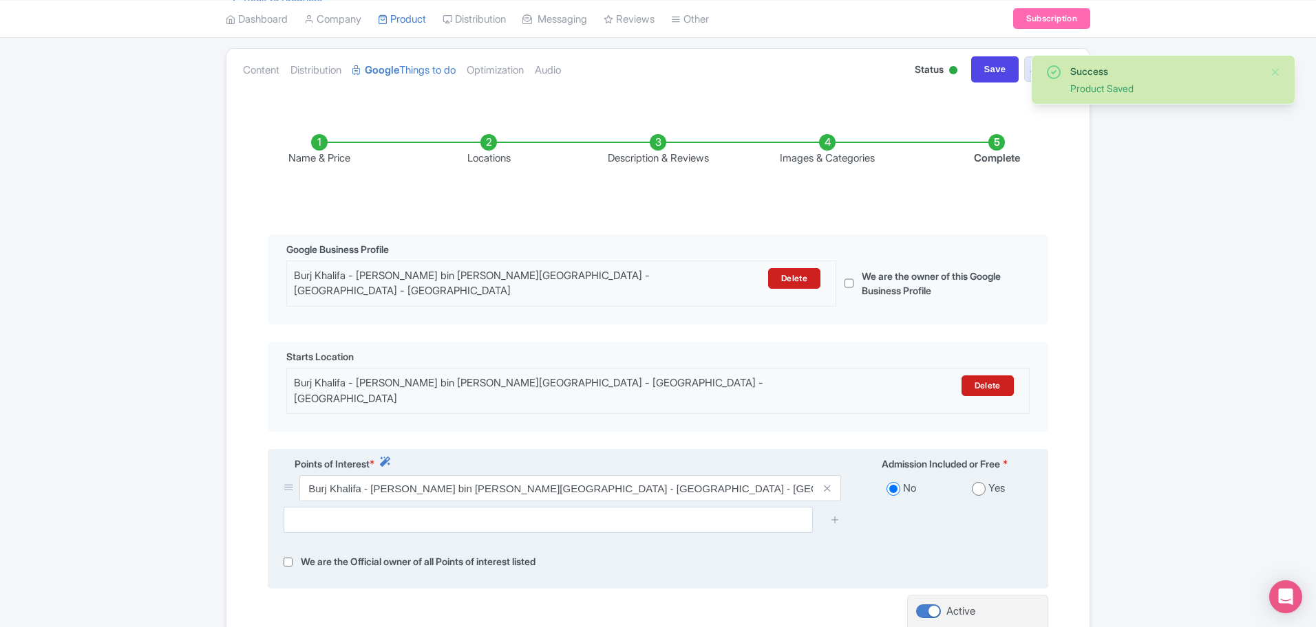
click at [985, 481] on div "Yes" at bounding box center [988, 489] width 87 height 16
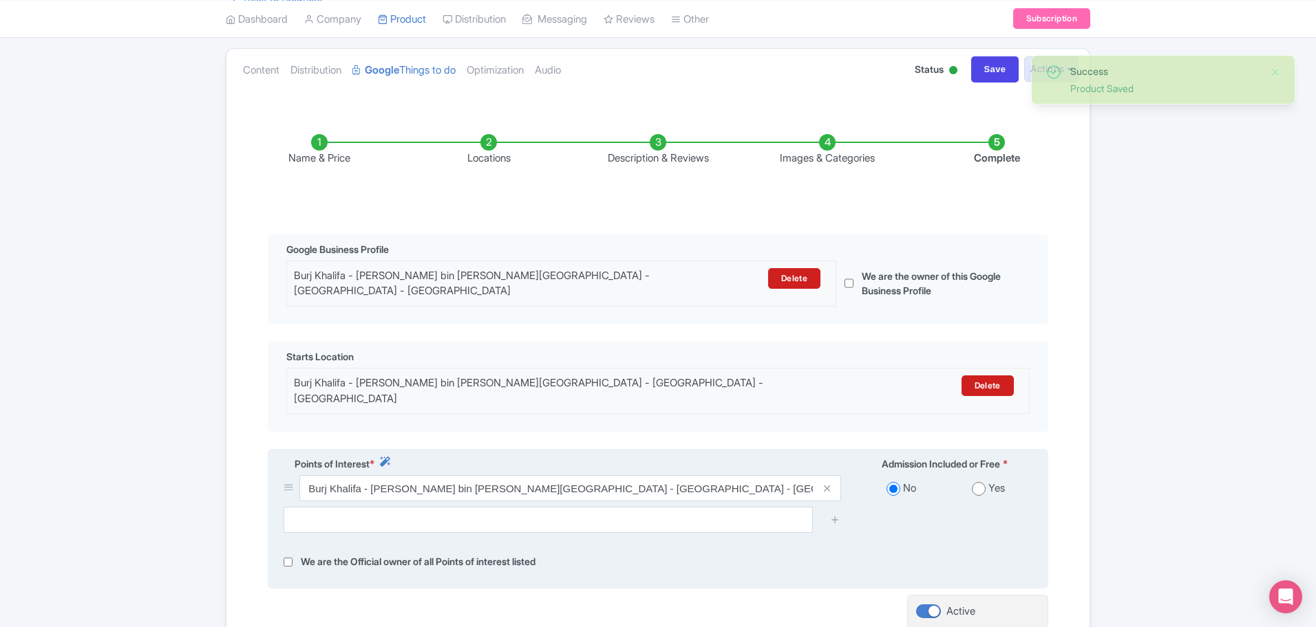
click at [978, 482] on input "radio" at bounding box center [979, 489] width 14 height 14
radio input "true"
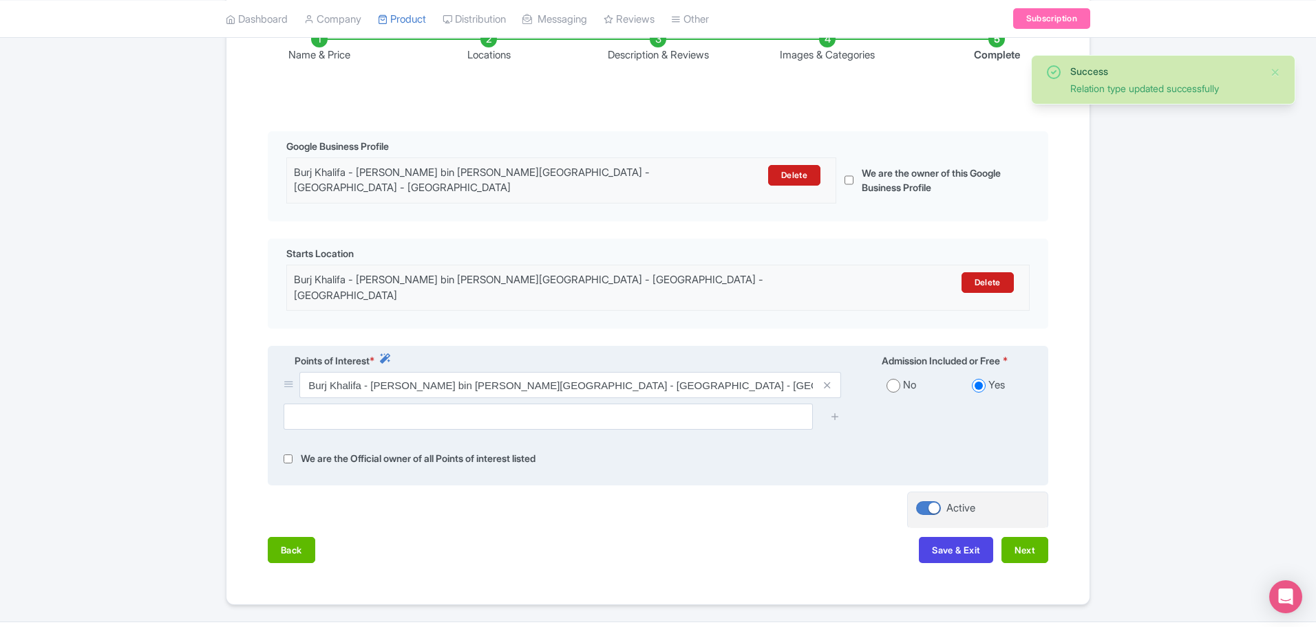
scroll to position [271, 0]
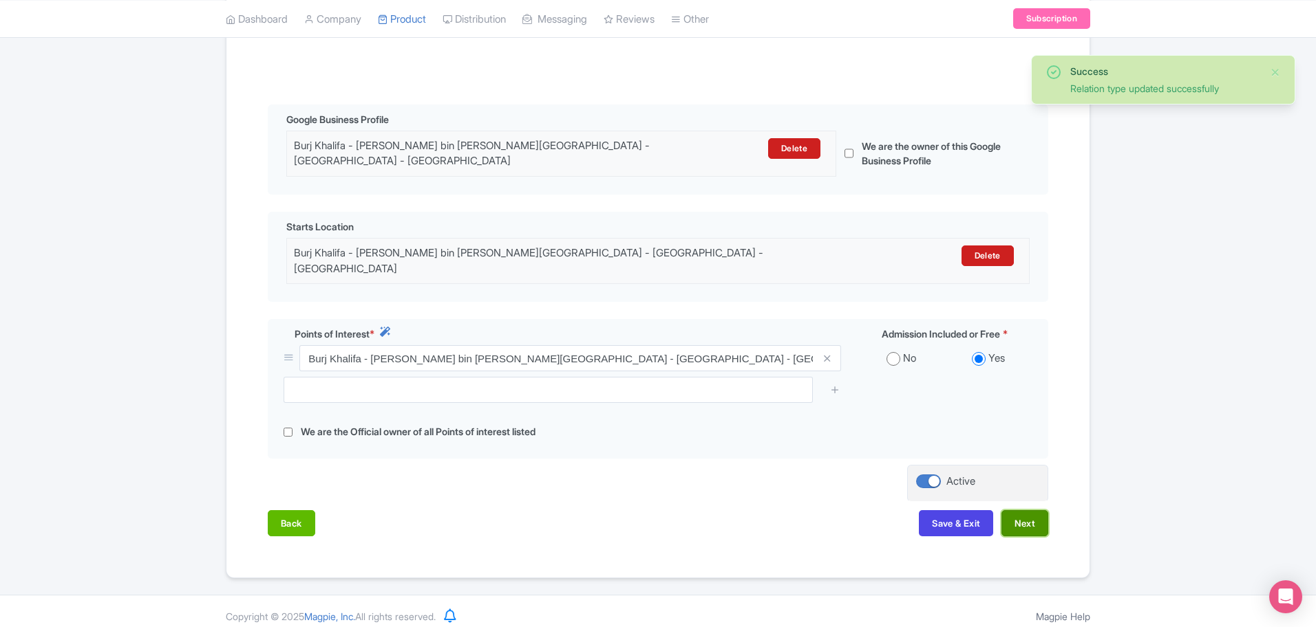
click at [1024, 520] on button "Next" at bounding box center [1024, 524] width 47 height 26
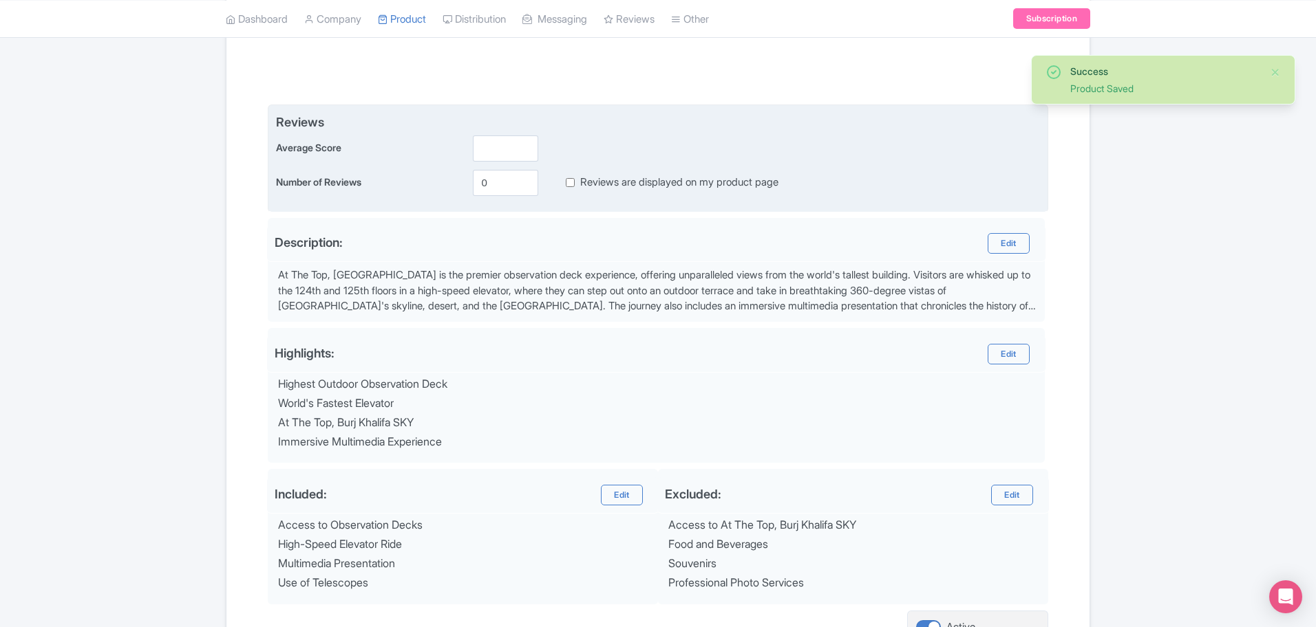
click at [570, 183] on input "Reviews are displayed on my product page" at bounding box center [570, 183] width 9 height 16
checkbox input "true"
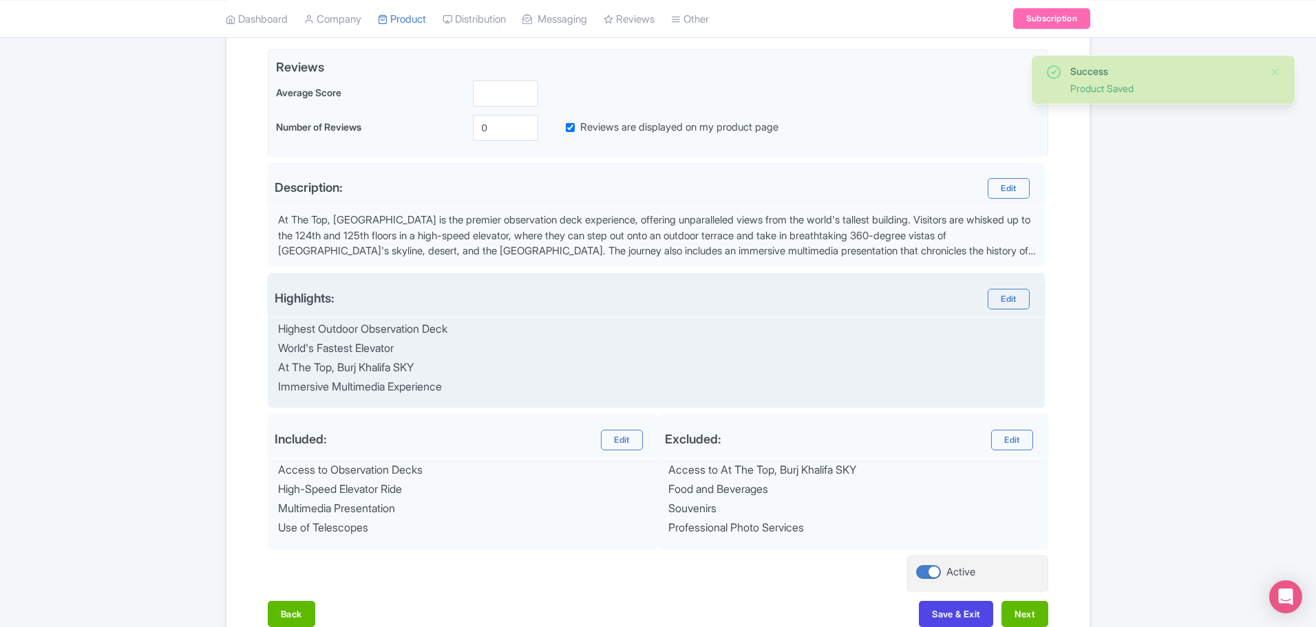
scroll to position [408, 0]
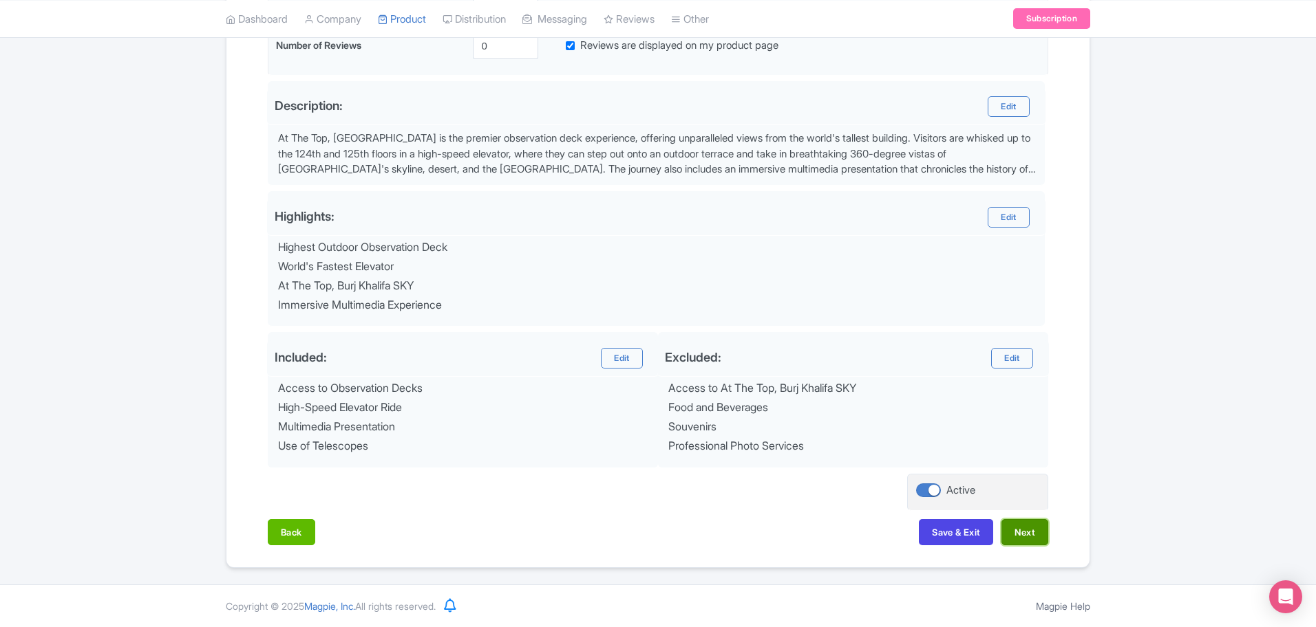
click at [1016, 525] on button "Next" at bounding box center [1024, 532] width 47 height 26
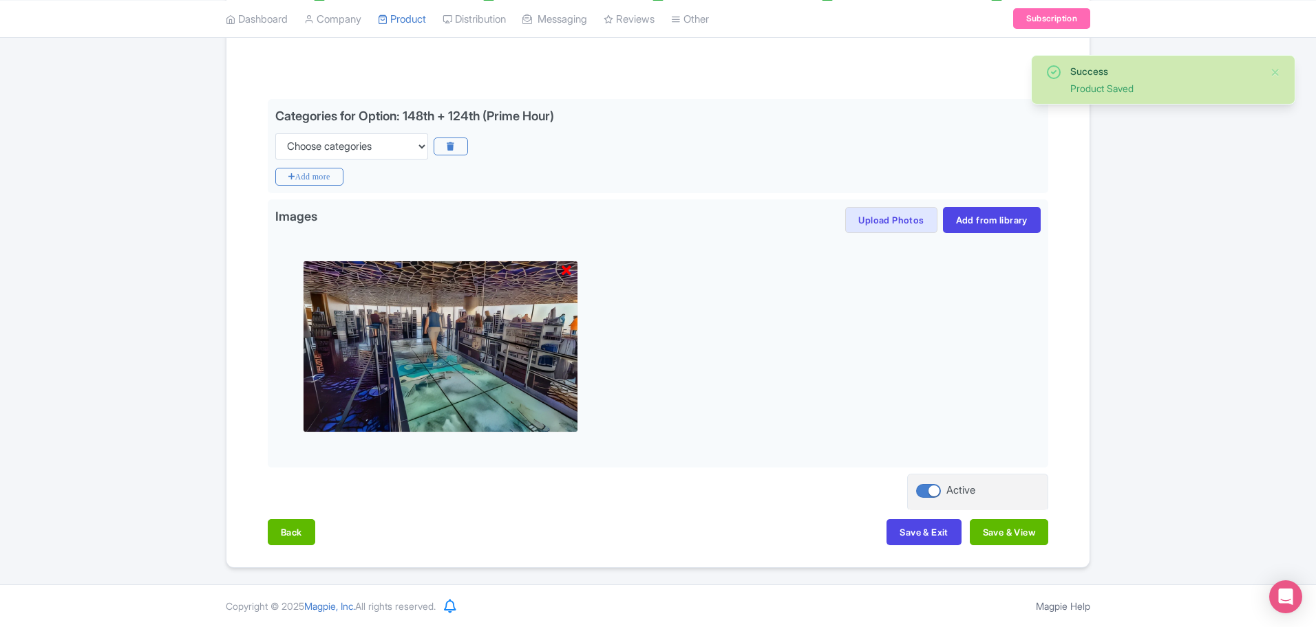
scroll to position [277, 0]
click at [1009, 535] on button "Save & View" at bounding box center [1008, 532] width 78 height 26
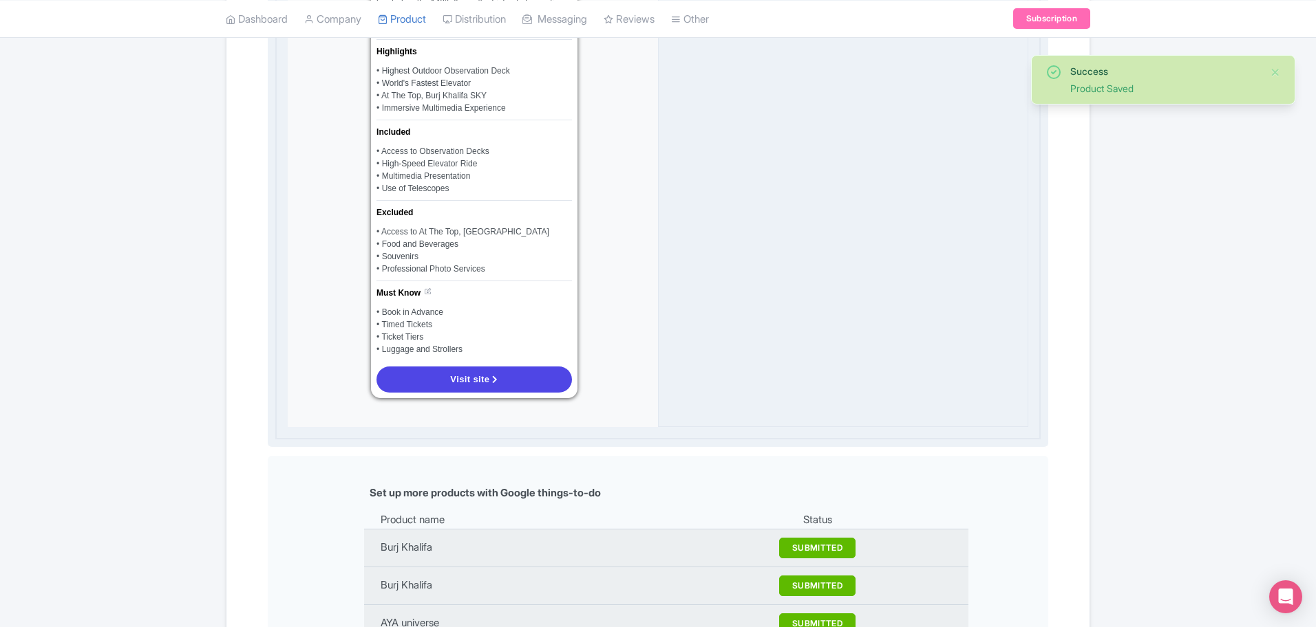
scroll to position [1051, 0]
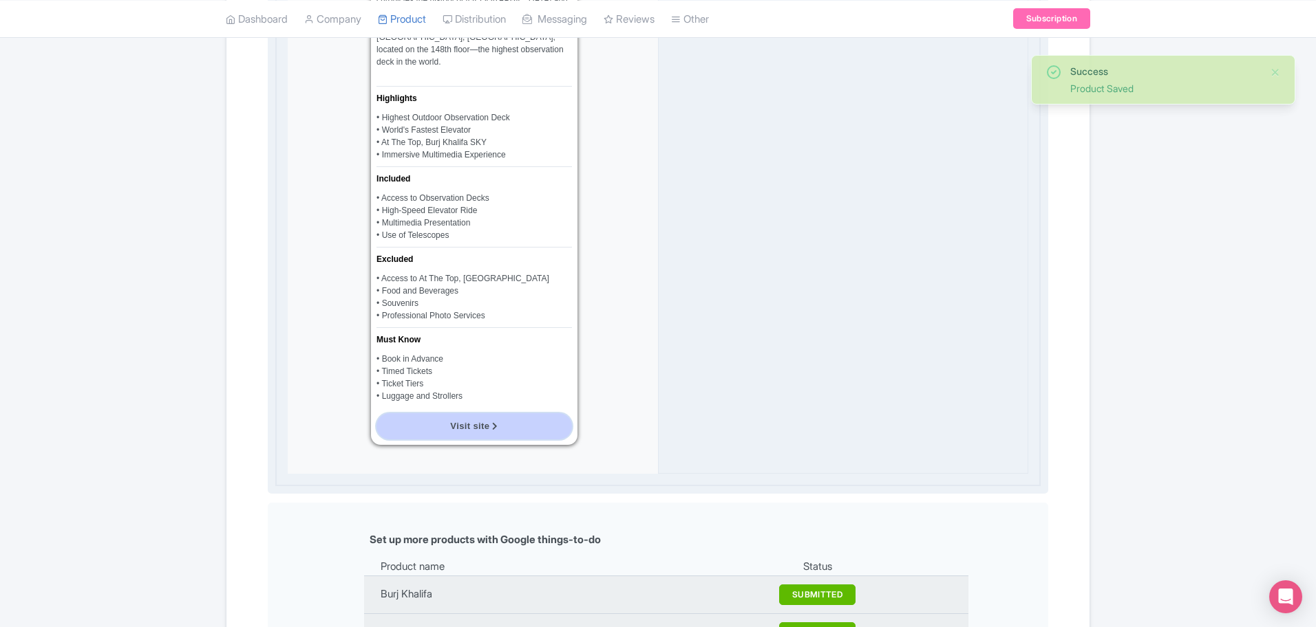
click at [506, 414] on link "Visit site" at bounding box center [473, 427] width 195 height 26
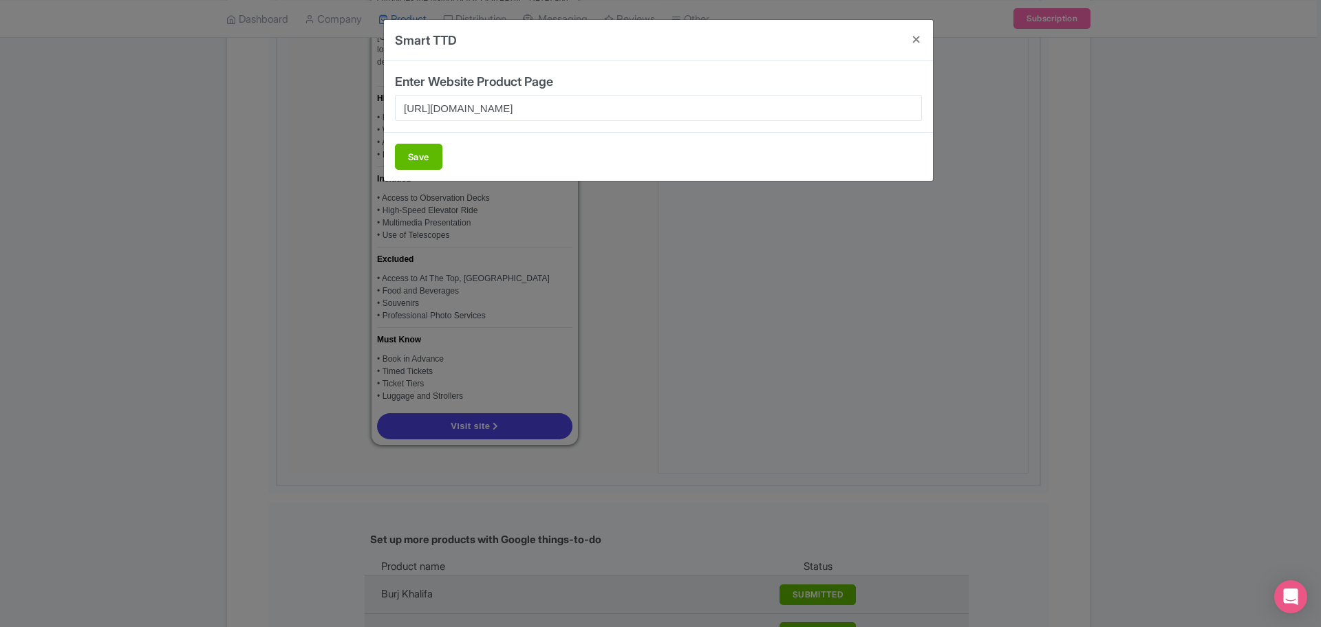
click at [417, 139] on div "Save" at bounding box center [658, 156] width 549 height 49
click at [414, 162] on button "Save" at bounding box center [418, 157] width 47 height 26
